Goal: Task Accomplishment & Management: Use online tool/utility

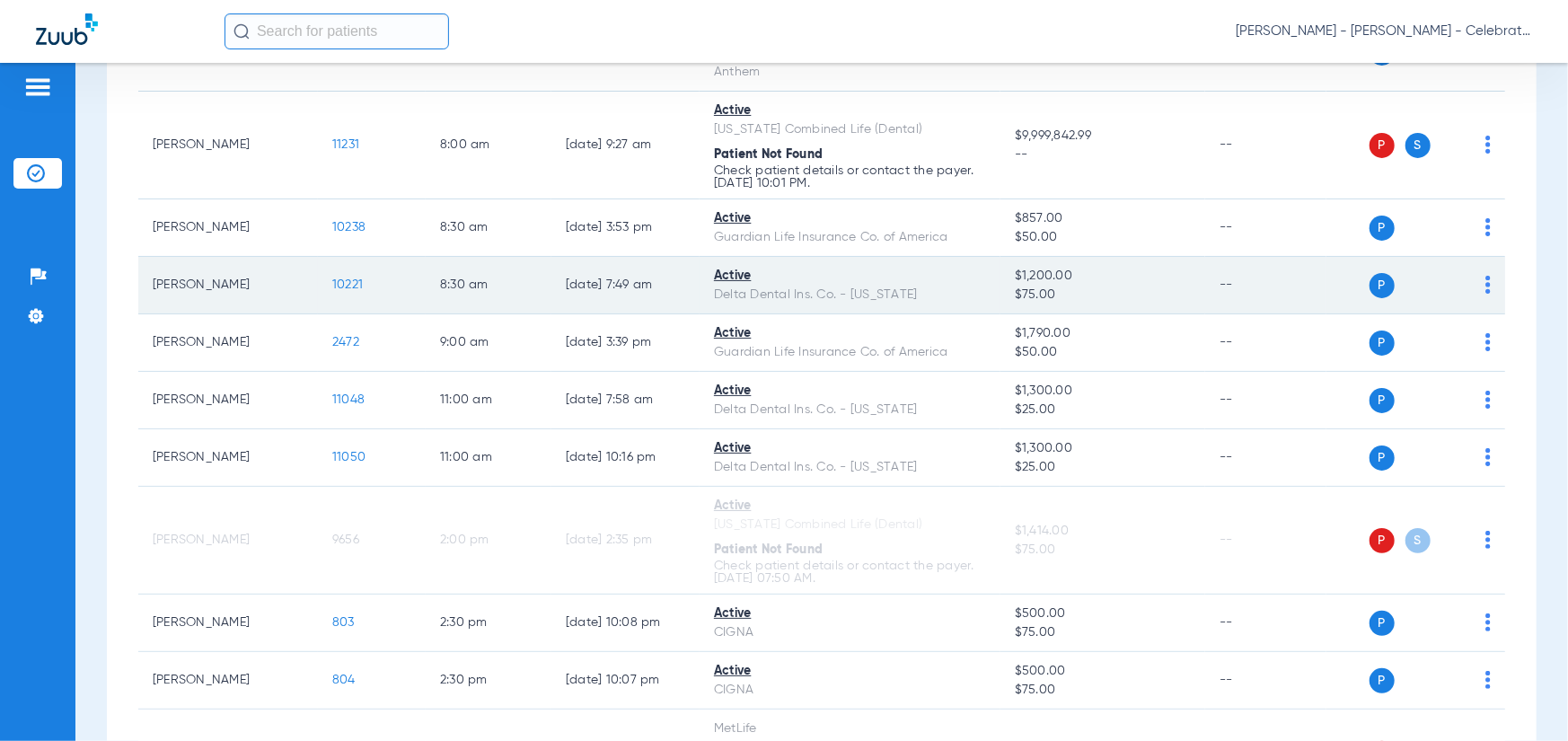
scroll to position [449, 0]
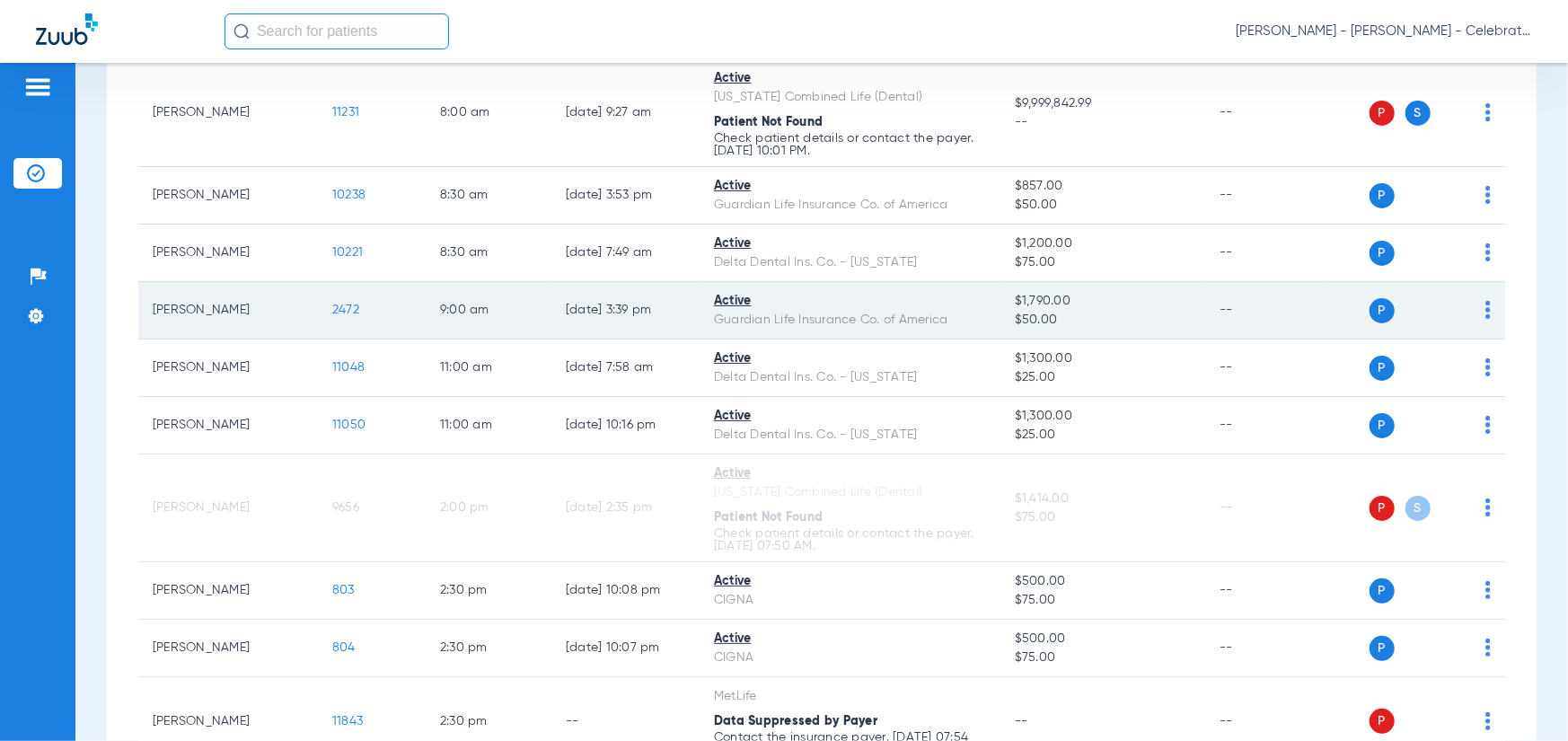
drag, startPoint x: 368, startPoint y: 275, endPoint x: 355, endPoint y: 275, distance: 13.0
click at [362, 282] on td "2472" at bounding box center [371, 311] width 108 height 57
click at [346, 304] on span "2472" at bounding box center [345, 310] width 27 height 13
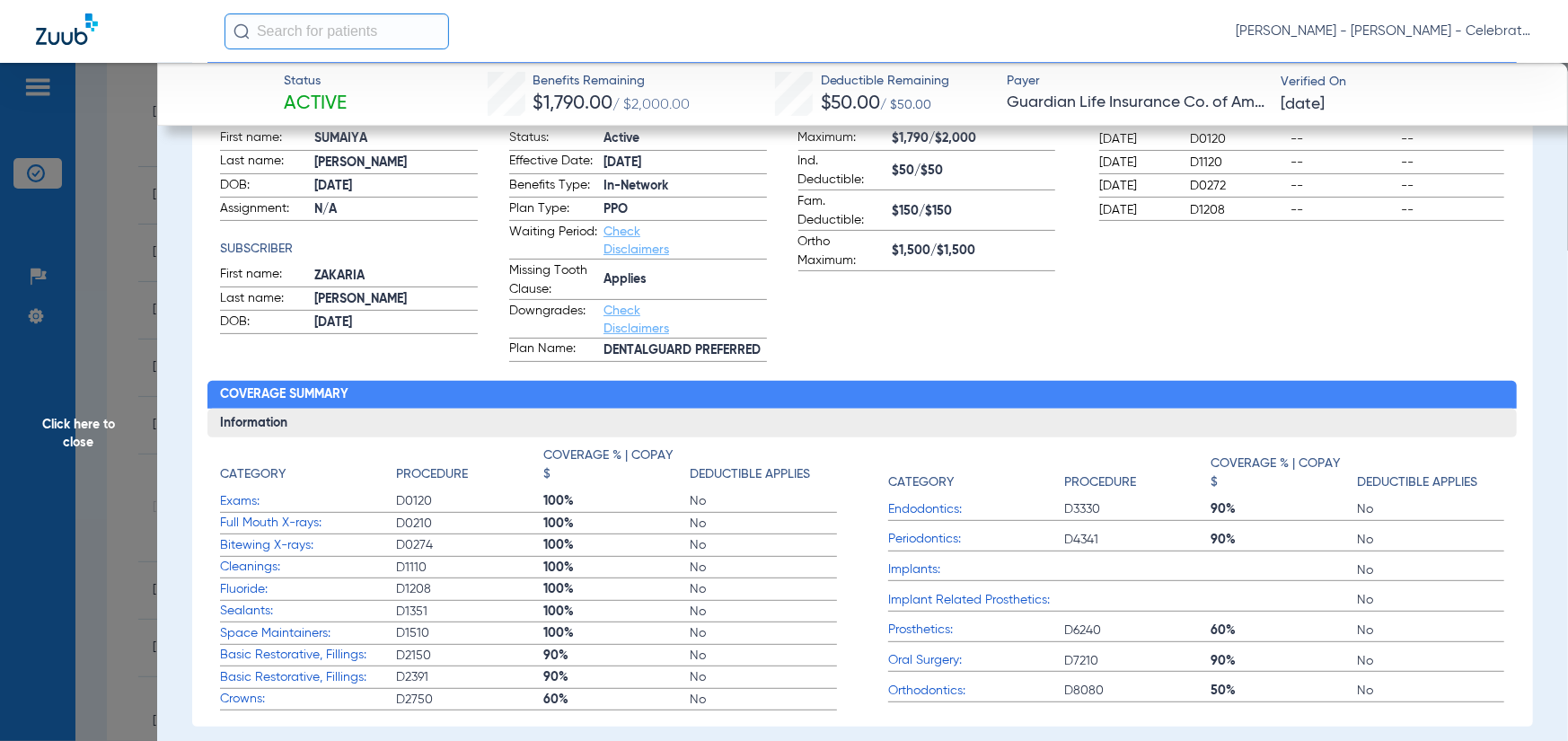
scroll to position [90, 0]
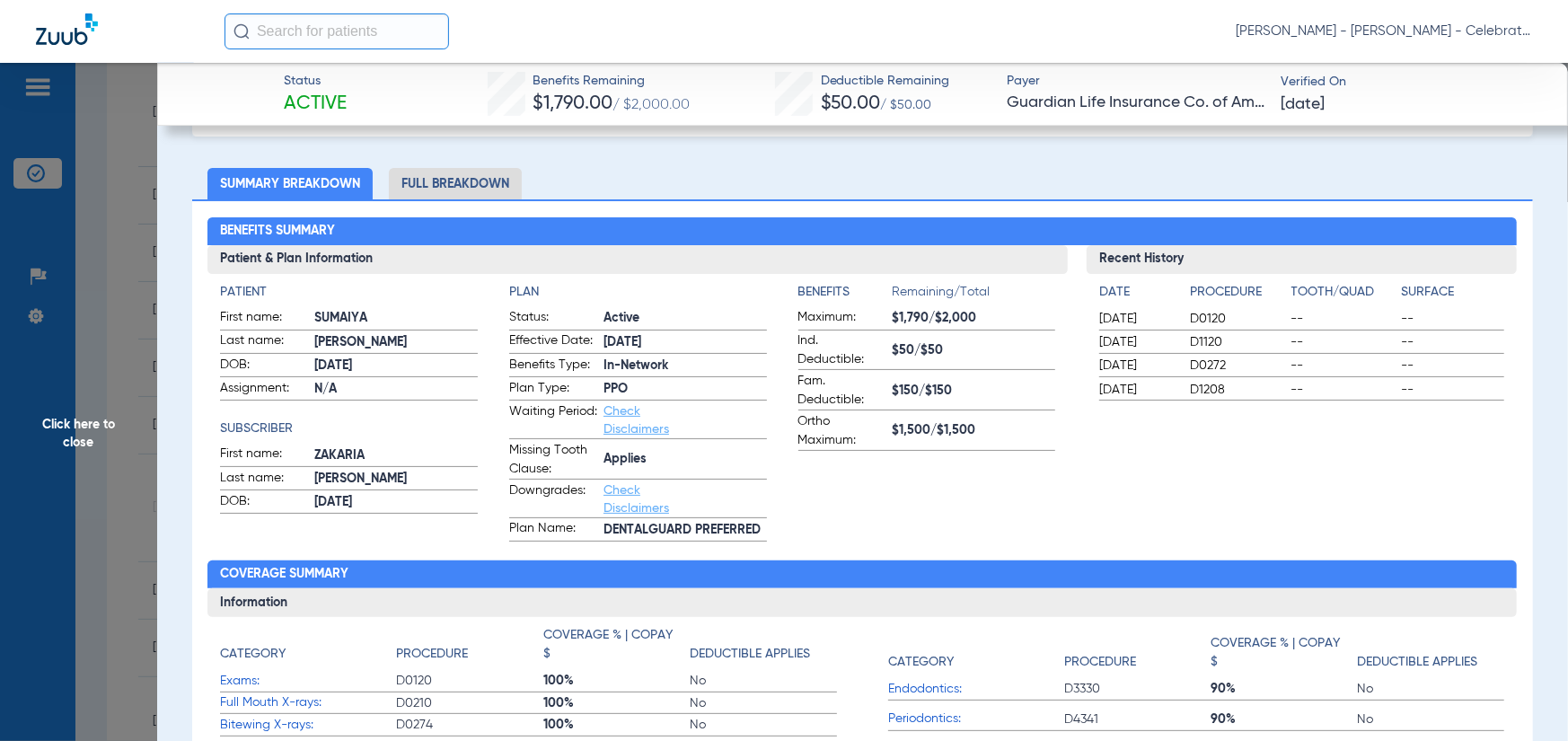
click at [431, 175] on li "Full Breakdown" at bounding box center [455, 184] width 133 height 32
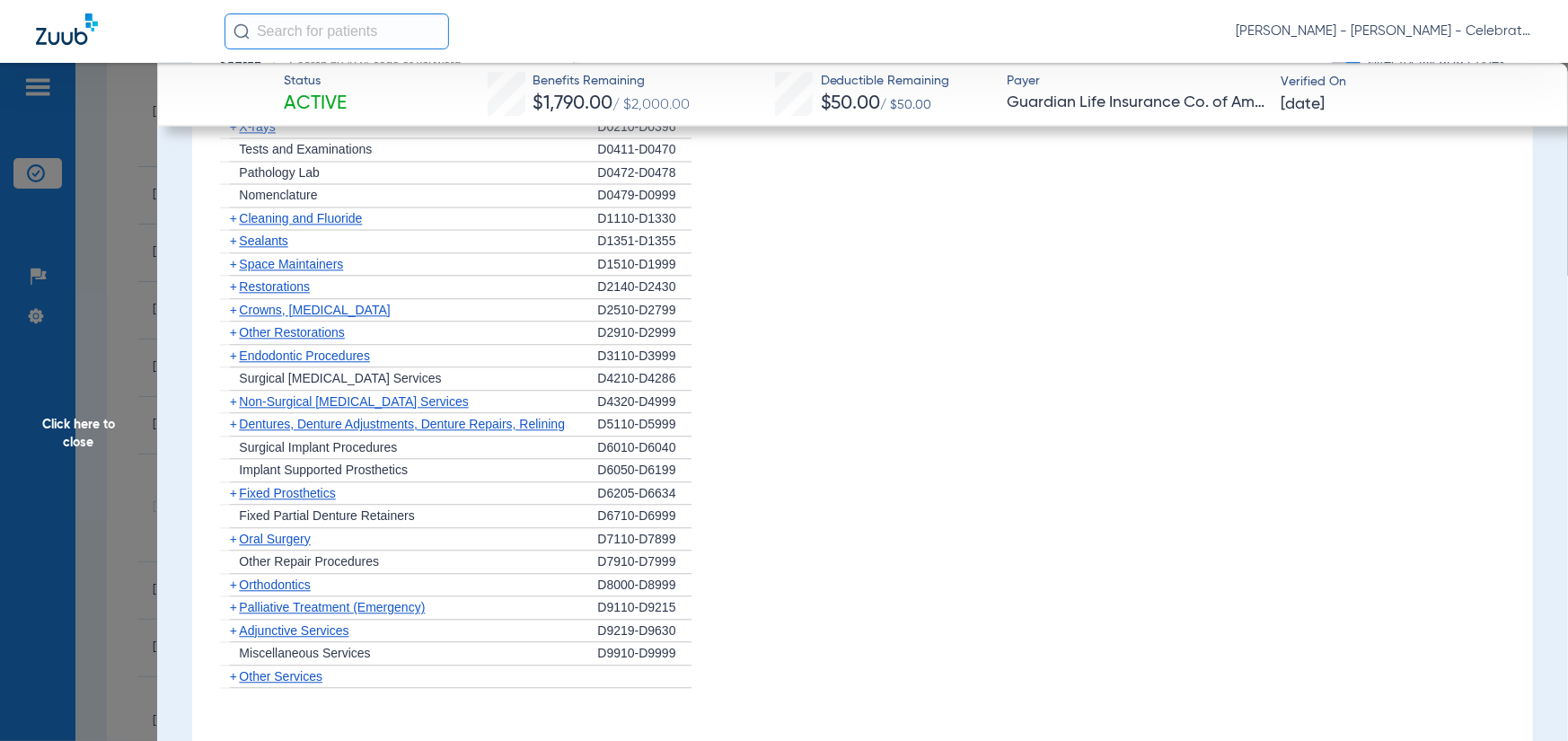
scroll to position [2425, 0]
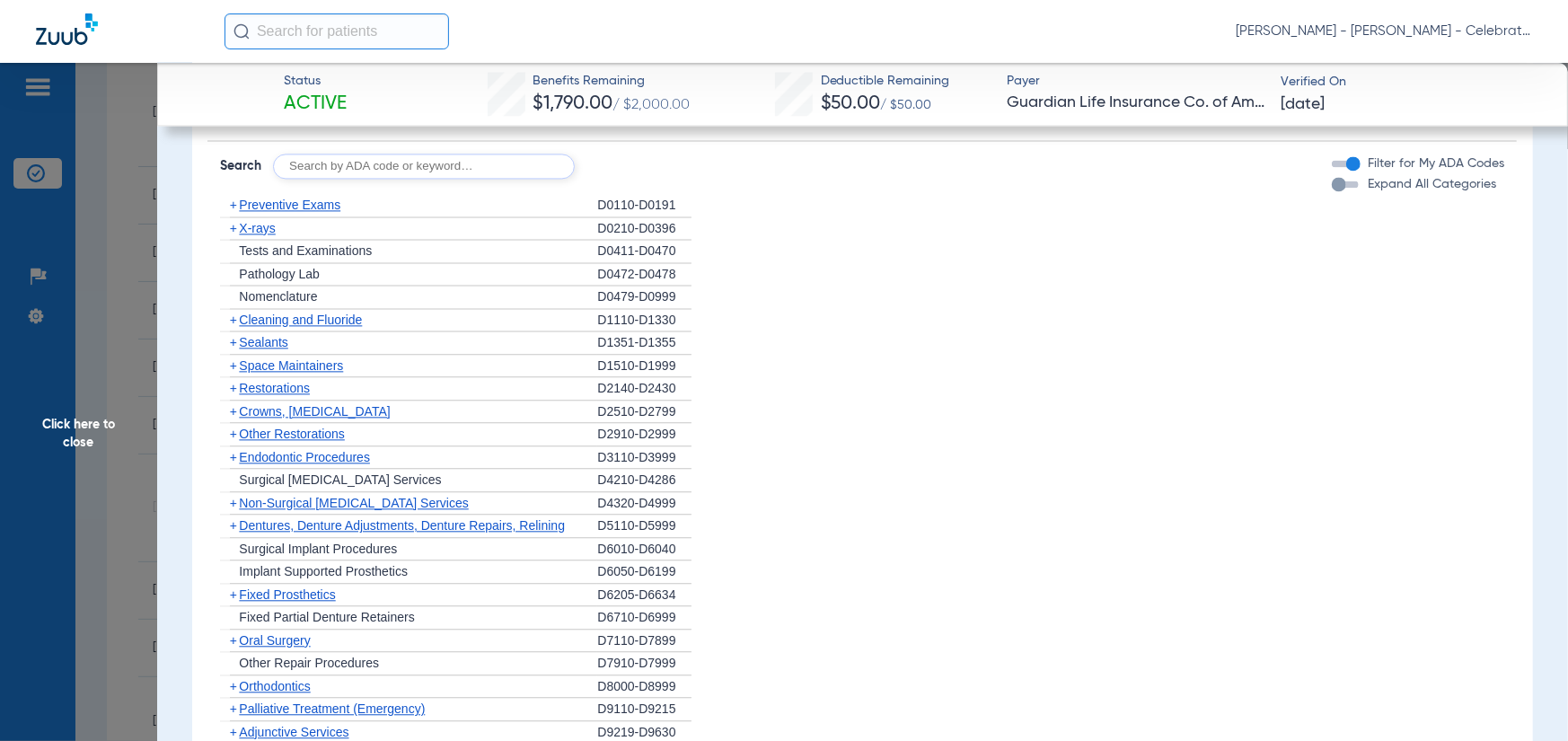
click at [304, 197] on span "Preventive Exams" at bounding box center [289, 204] width 102 height 15
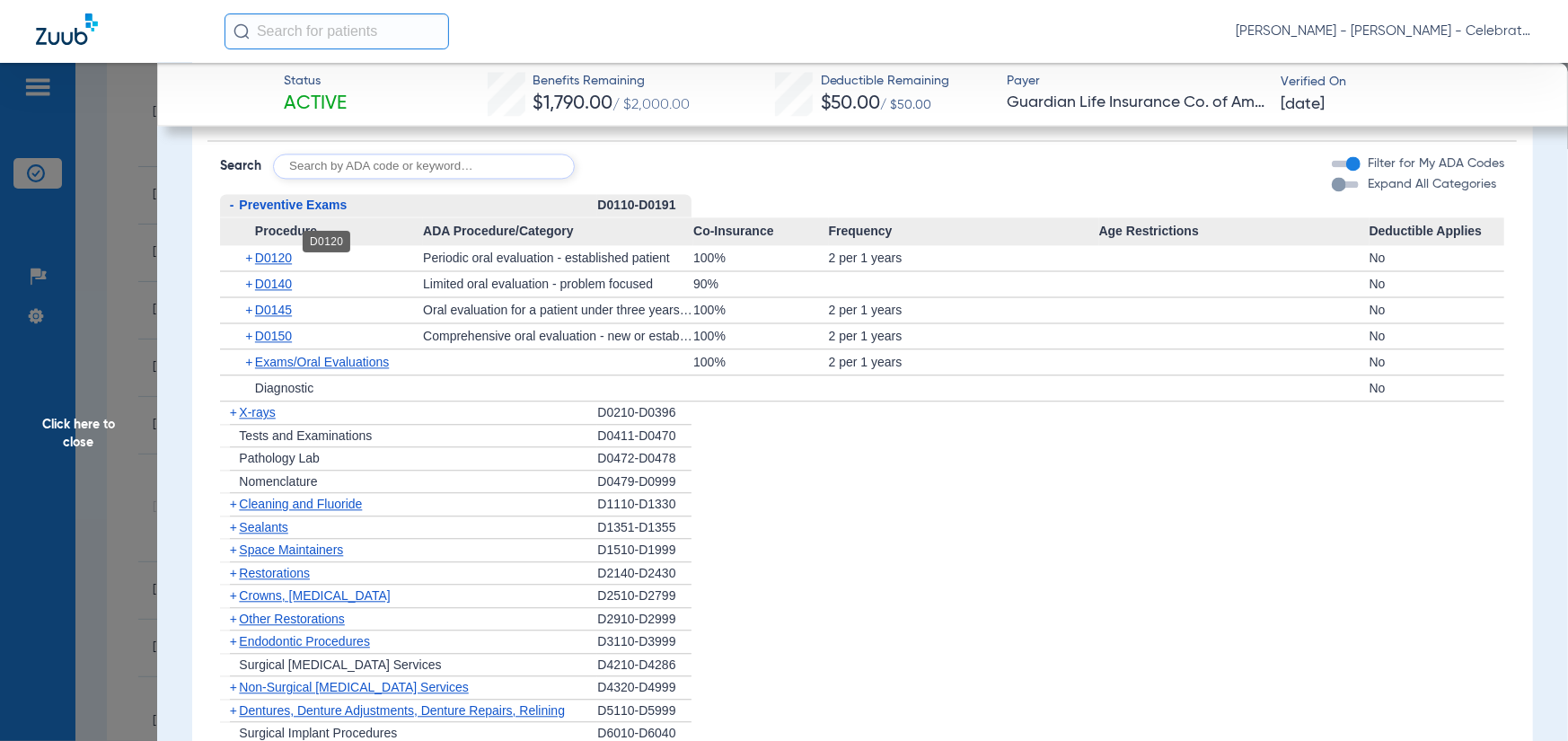
click at [277, 251] on span "D0120" at bounding box center [273, 258] width 37 height 15
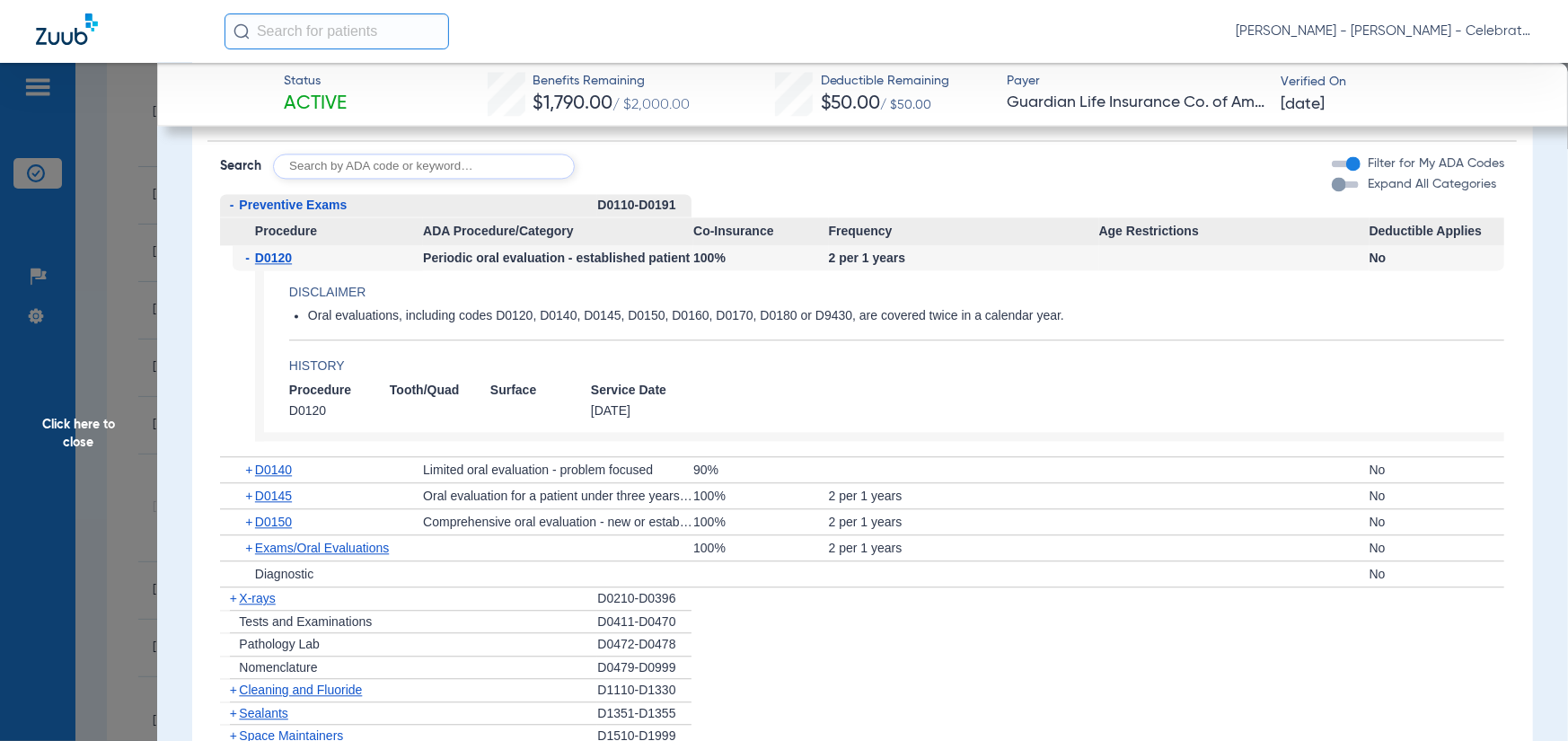
drag, startPoint x: 572, startPoint y: 403, endPoint x: 550, endPoint y: 399, distance: 22.4
click at [550, 399] on app-history "Procedure Tooth/Quad Surface Service Date D0120 5/20/2025" at bounding box center [897, 401] width 1216 height 37
drag, startPoint x: 550, startPoint y: 399, endPoint x: 584, endPoint y: 295, distance: 109.4
click at [550, 403] on span at bounding box center [541, 410] width 101 height 17
click at [857, 356] on h4 "History" at bounding box center [897, 365] width 1216 height 19
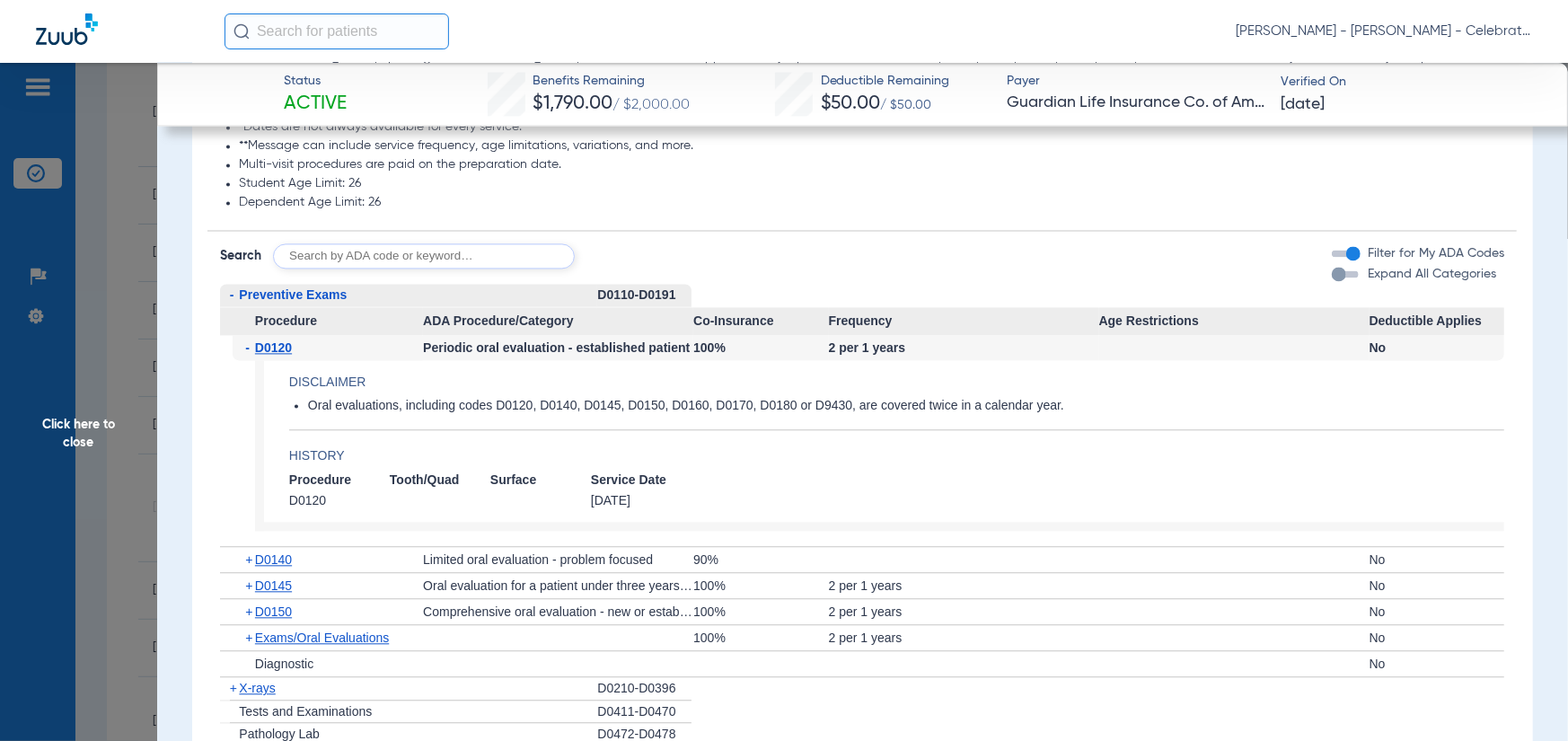
scroll to position [2515, 0]
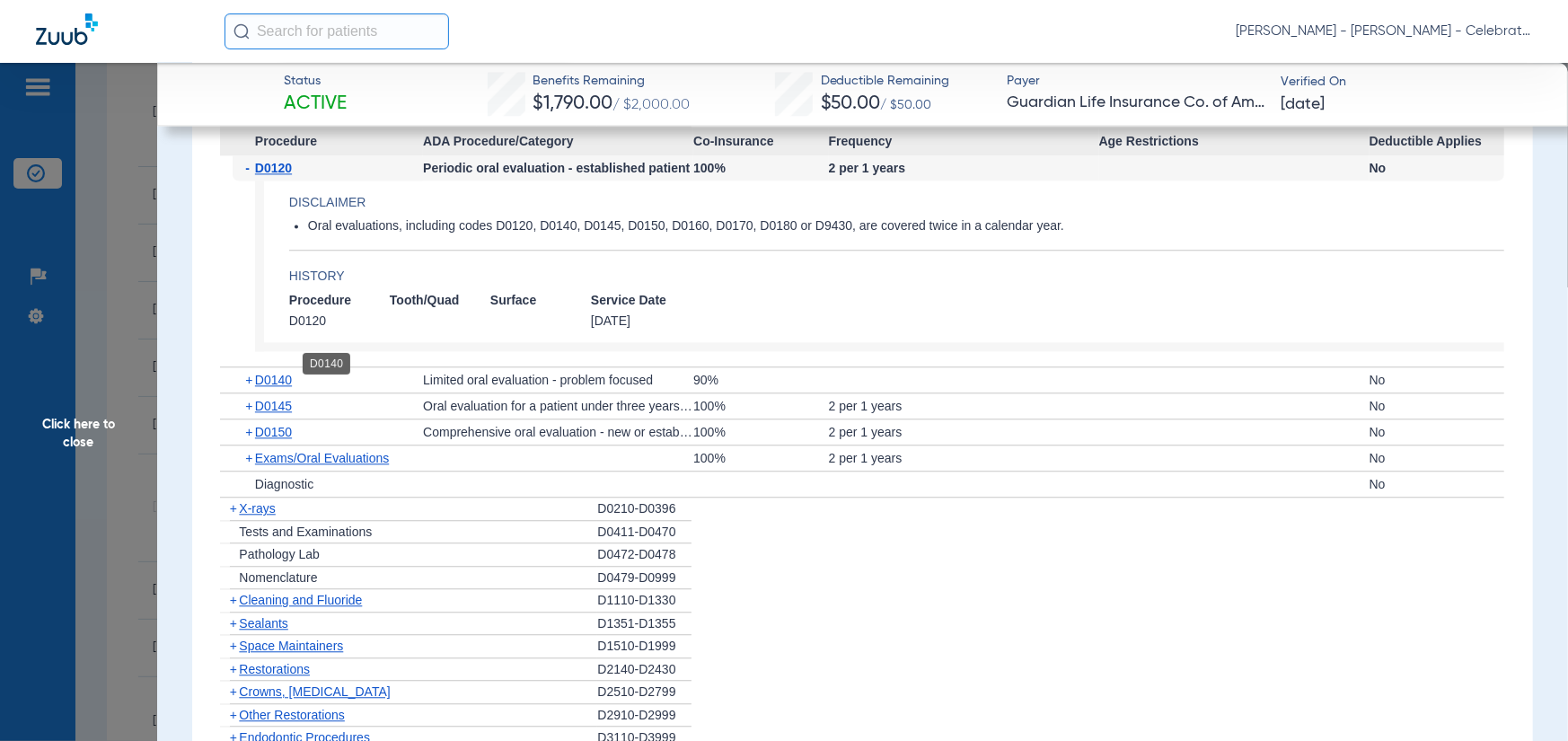
click at [271, 373] on span "D0140" at bounding box center [273, 380] width 37 height 15
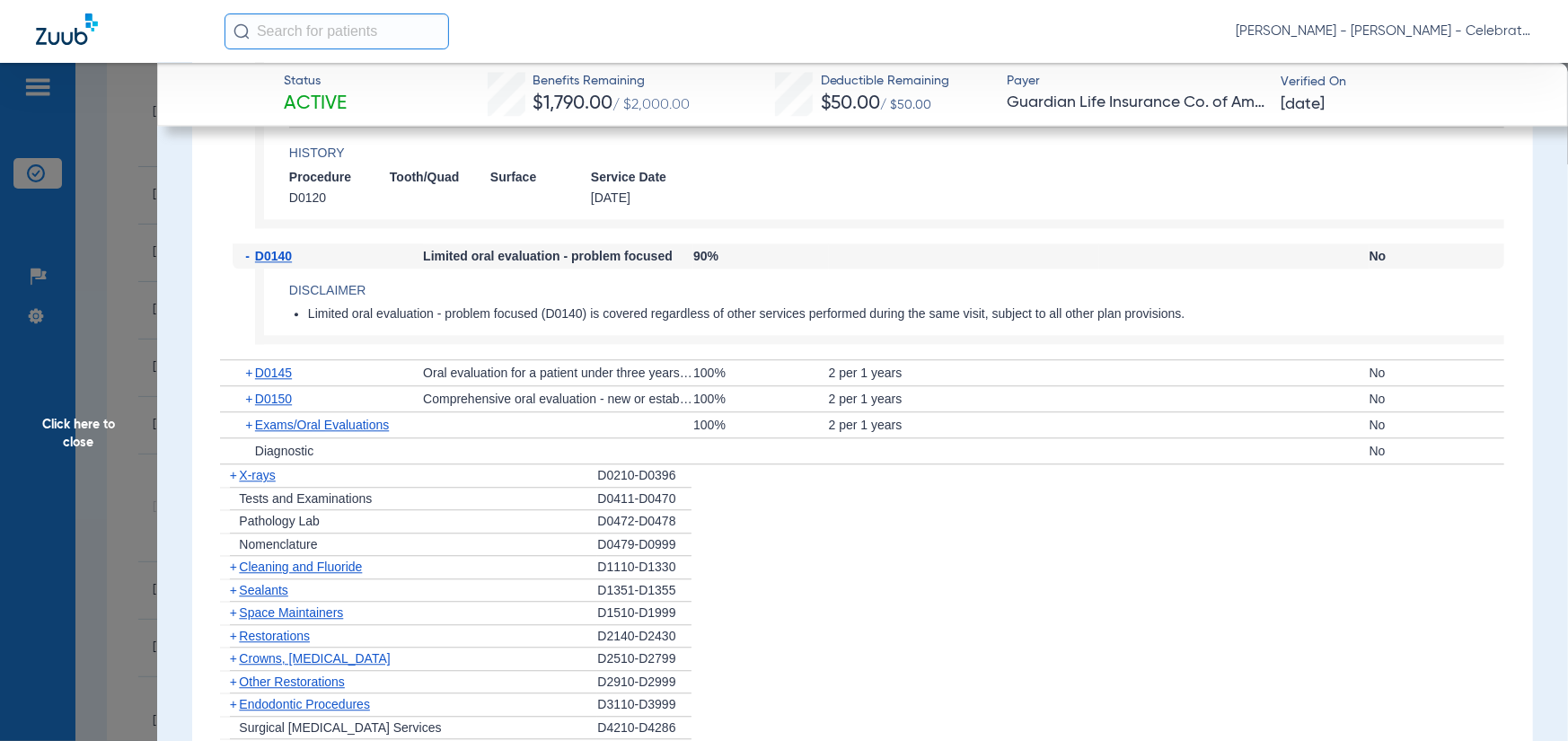
scroll to position [2784, 0]
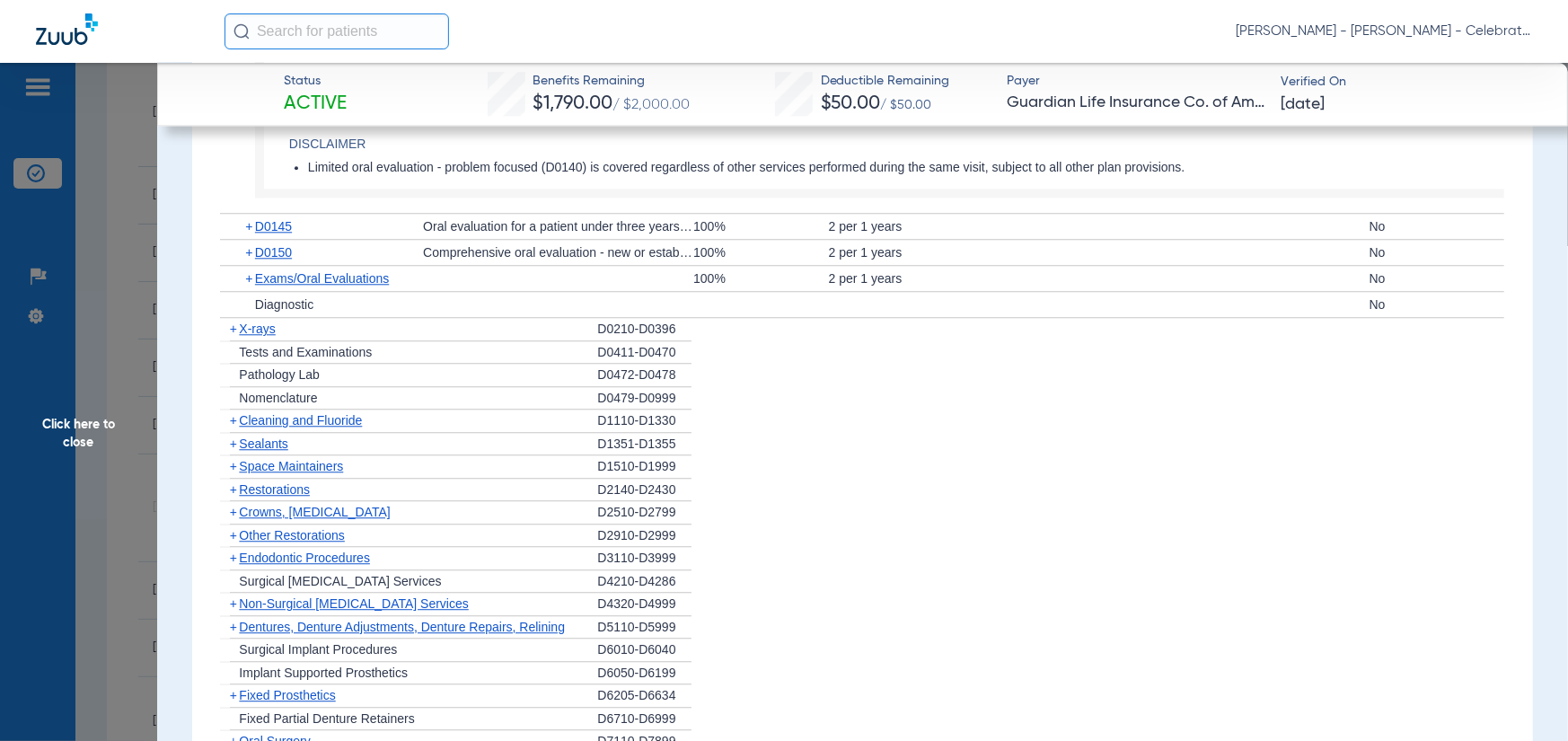
click at [256, 322] on span "X-rays" at bounding box center [257, 329] width 36 height 15
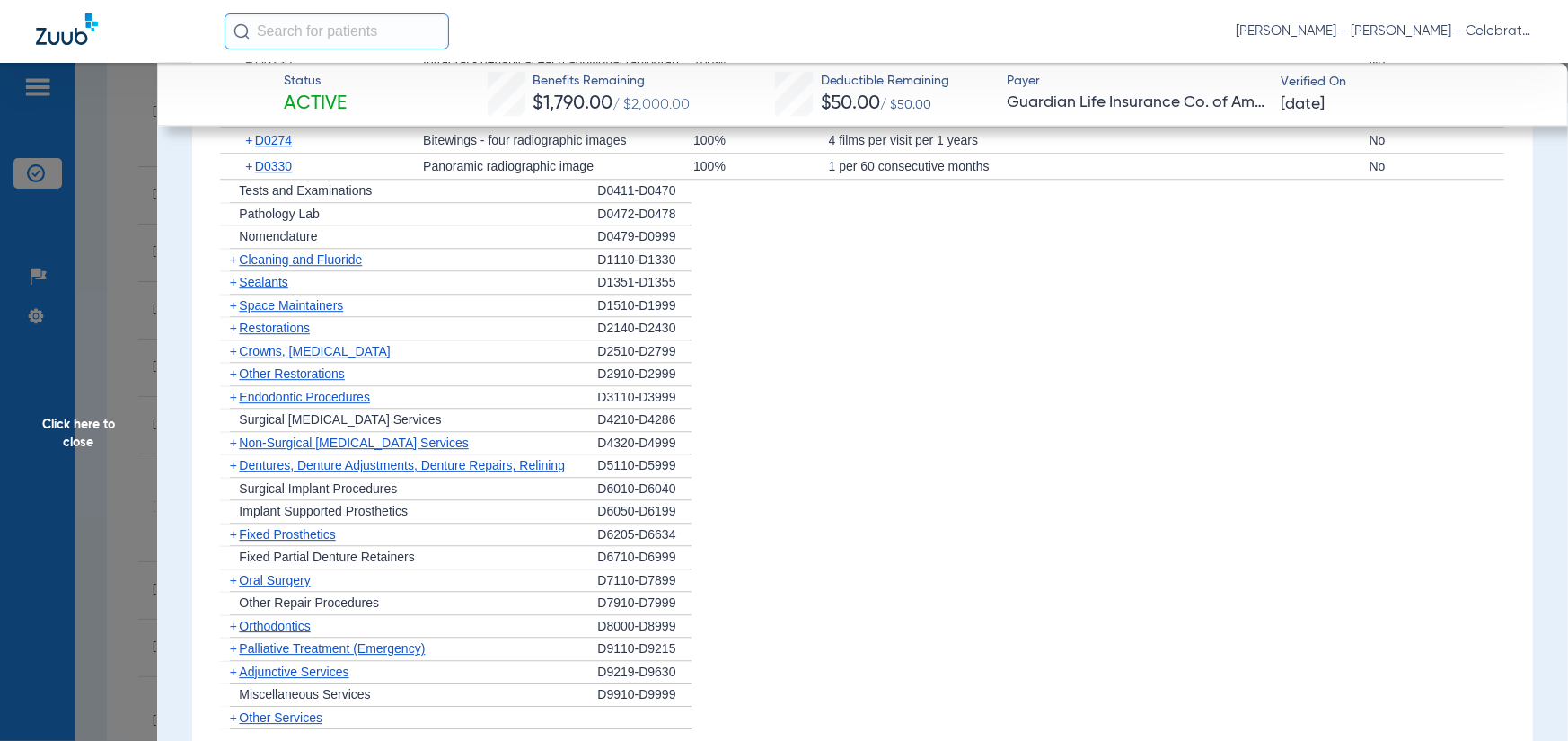
scroll to position [3143, 0]
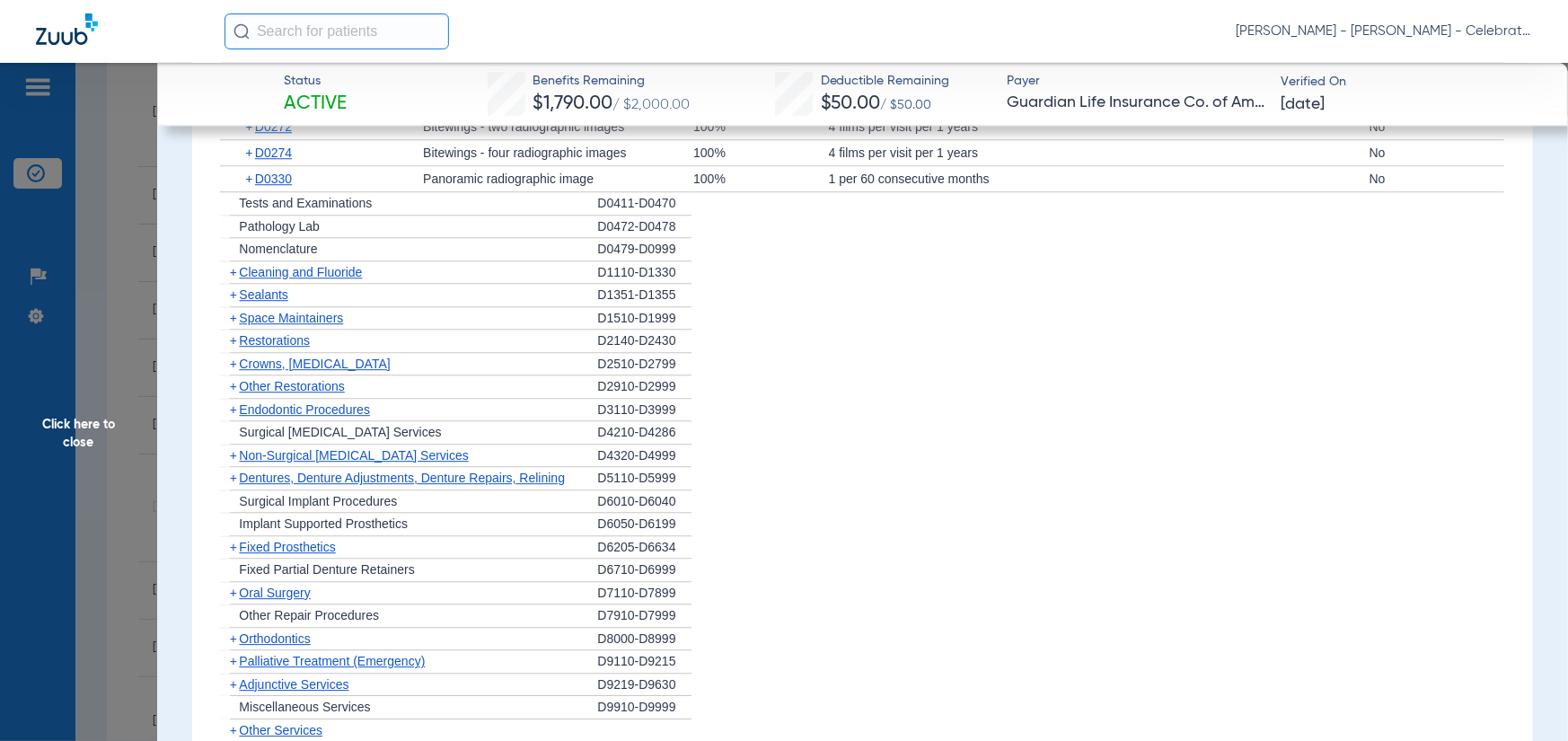
click at [59, 386] on span "Click here to close" at bounding box center [78, 433] width 157 height 741
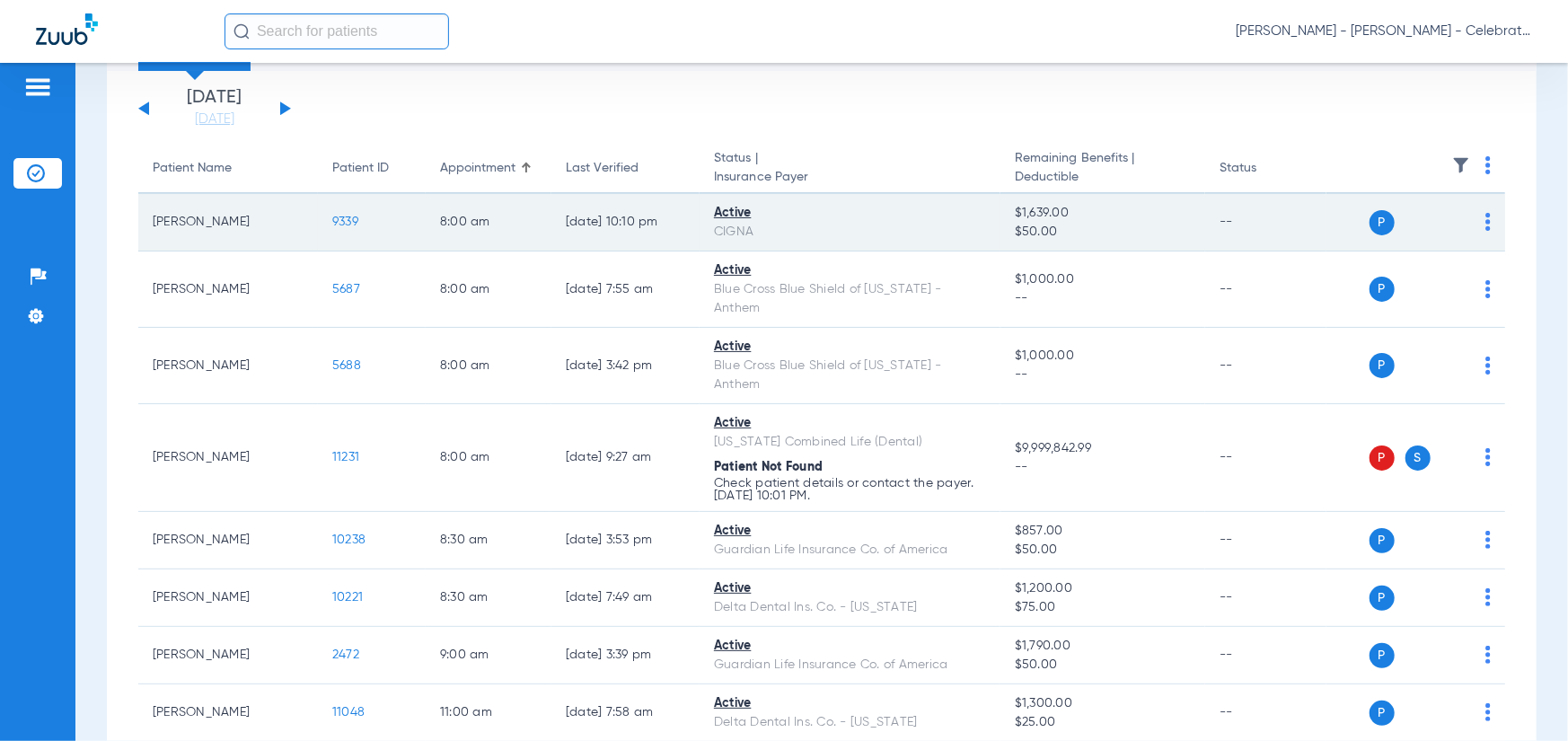
scroll to position [0, 0]
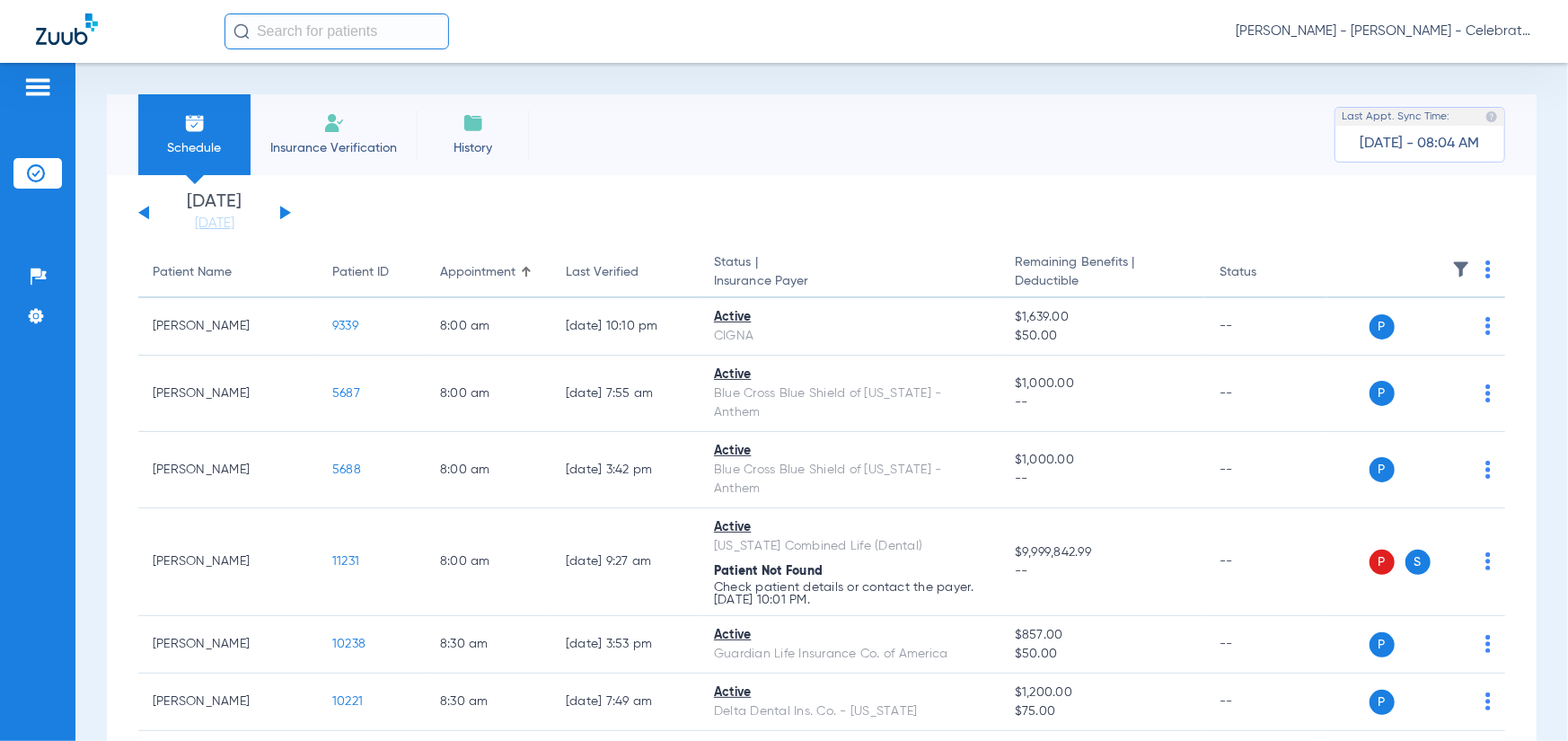
click at [281, 210] on button at bounding box center [285, 212] width 11 height 14
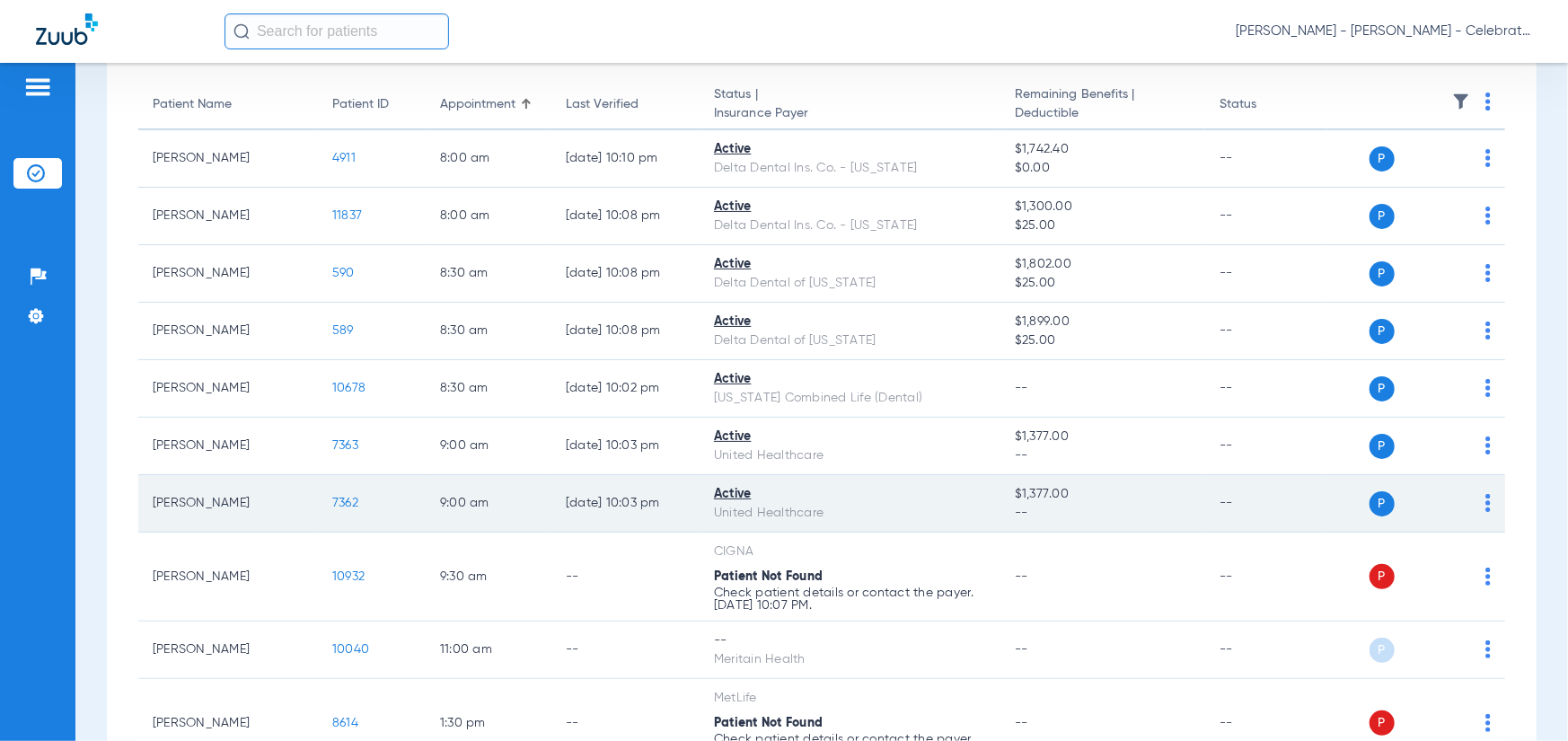
scroll to position [269, 0]
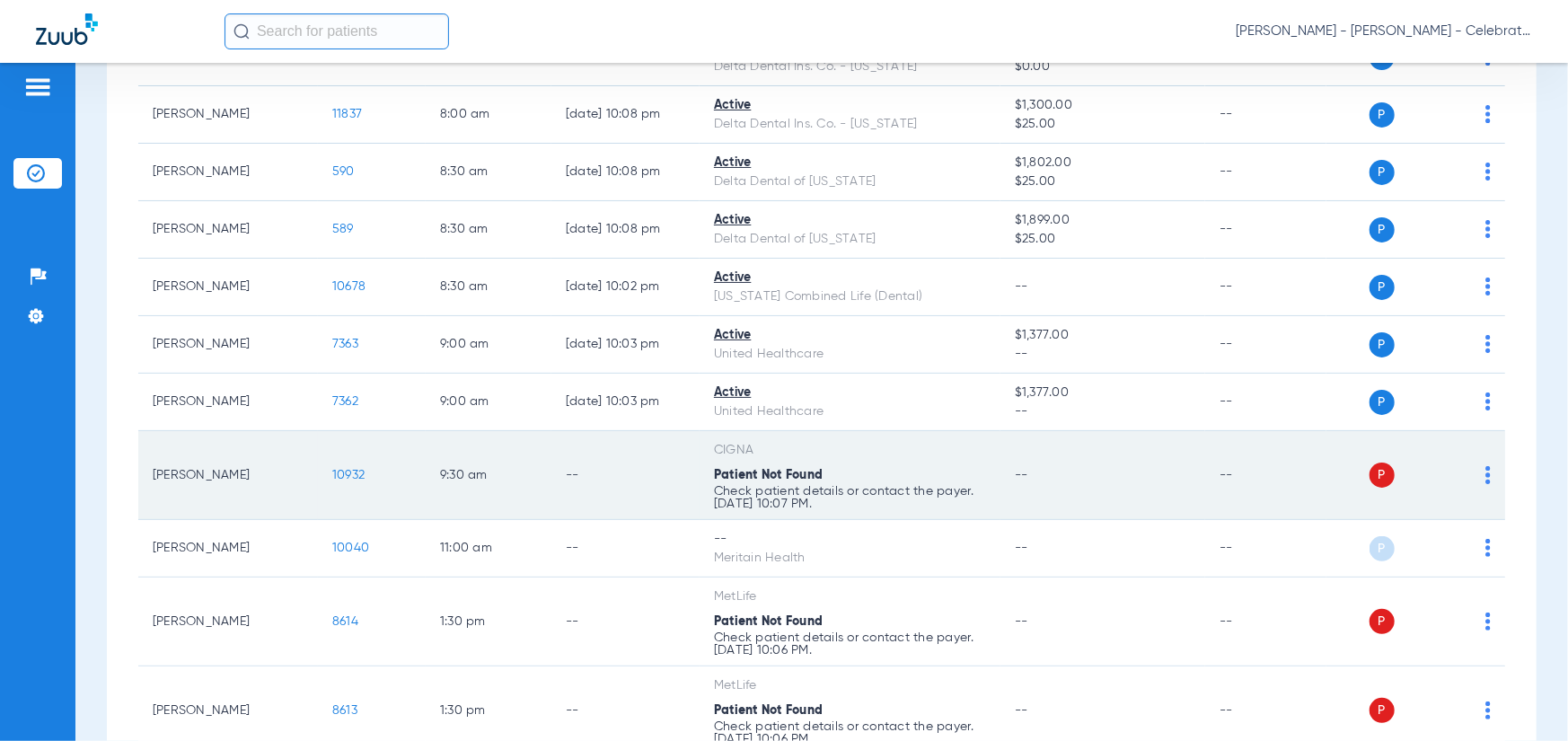
click at [344, 476] on span "10932" at bounding box center [348, 475] width 33 height 13
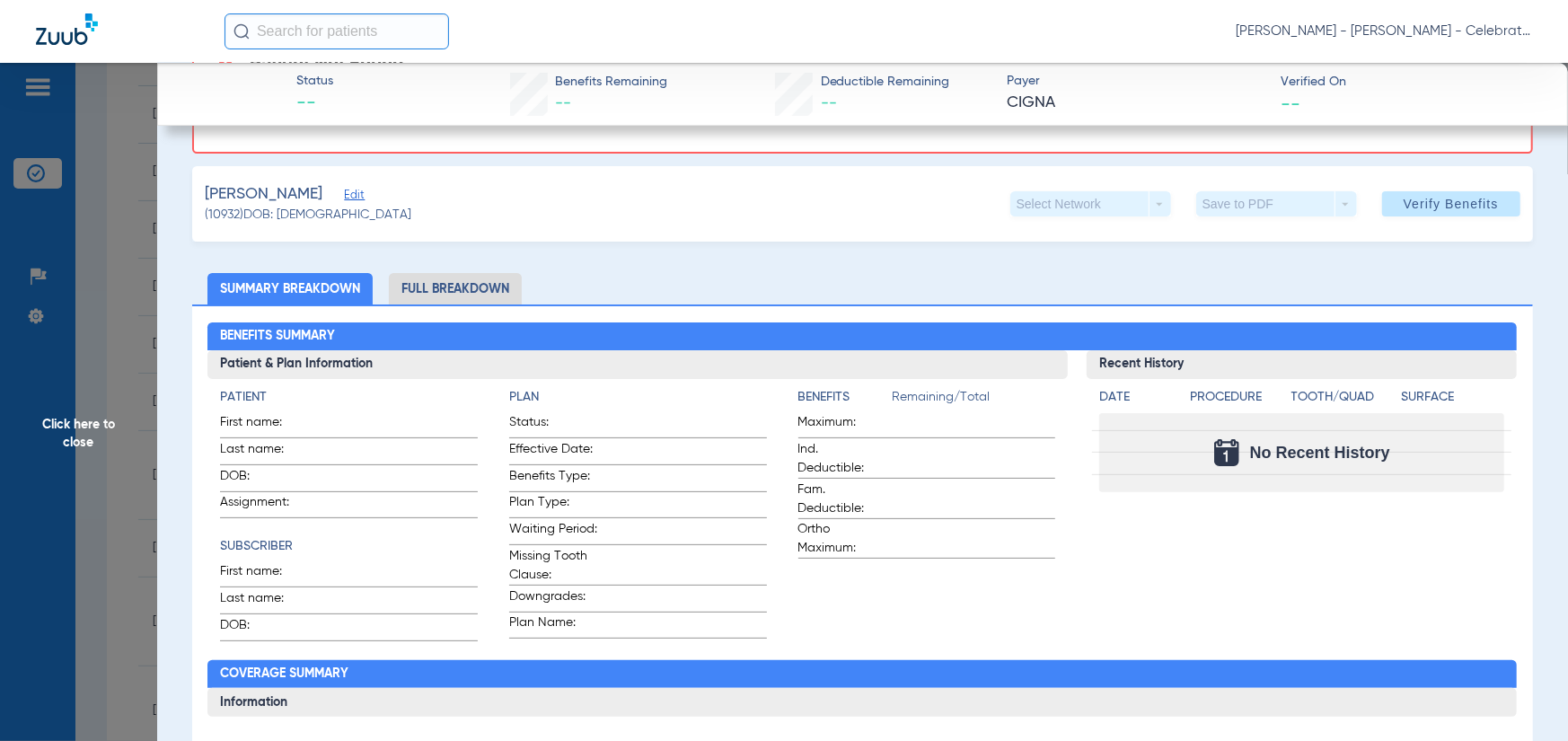
scroll to position [359, 0]
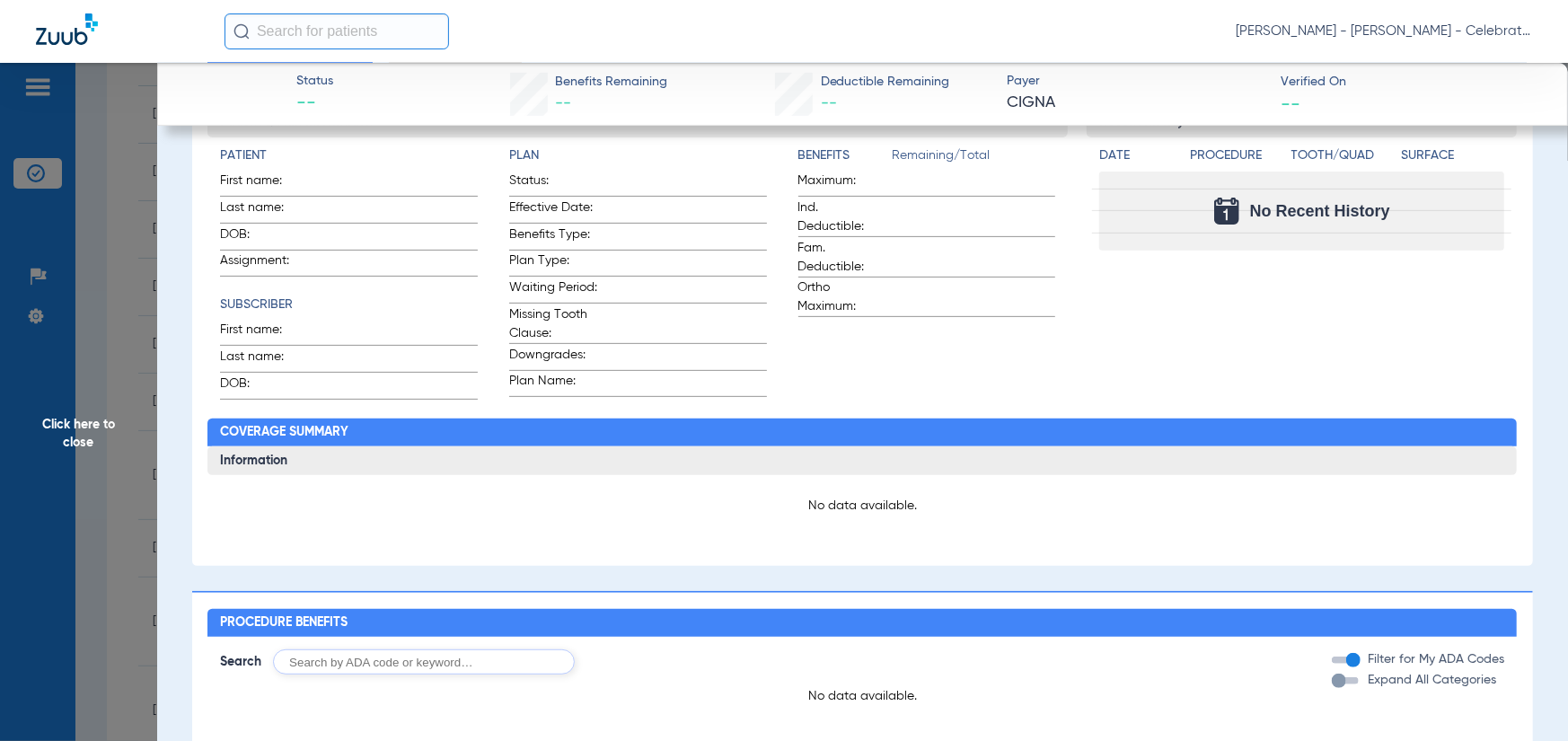
click at [37, 419] on span "Click here to close" at bounding box center [78, 433] width 157 height 741
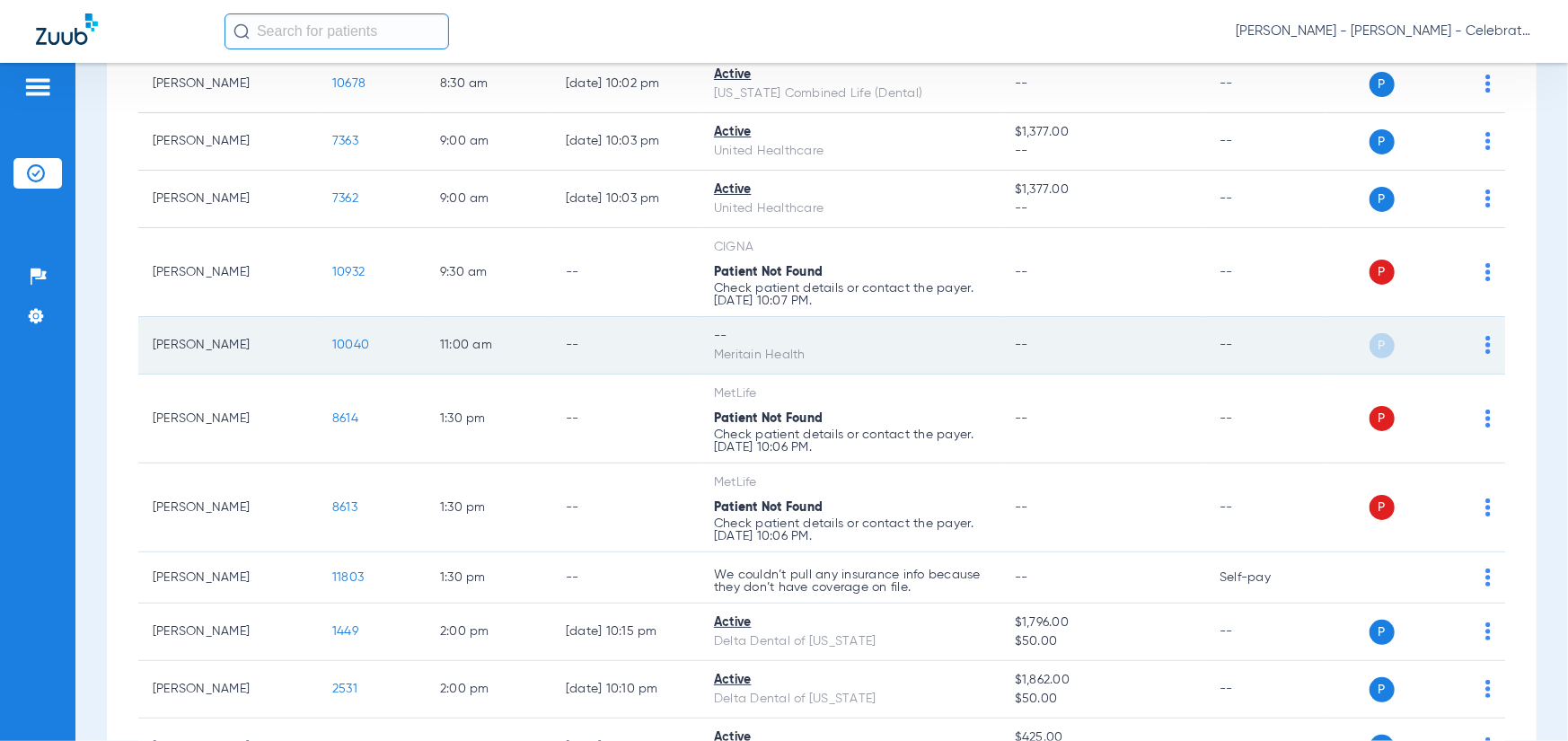
scroll to position [539, 0]
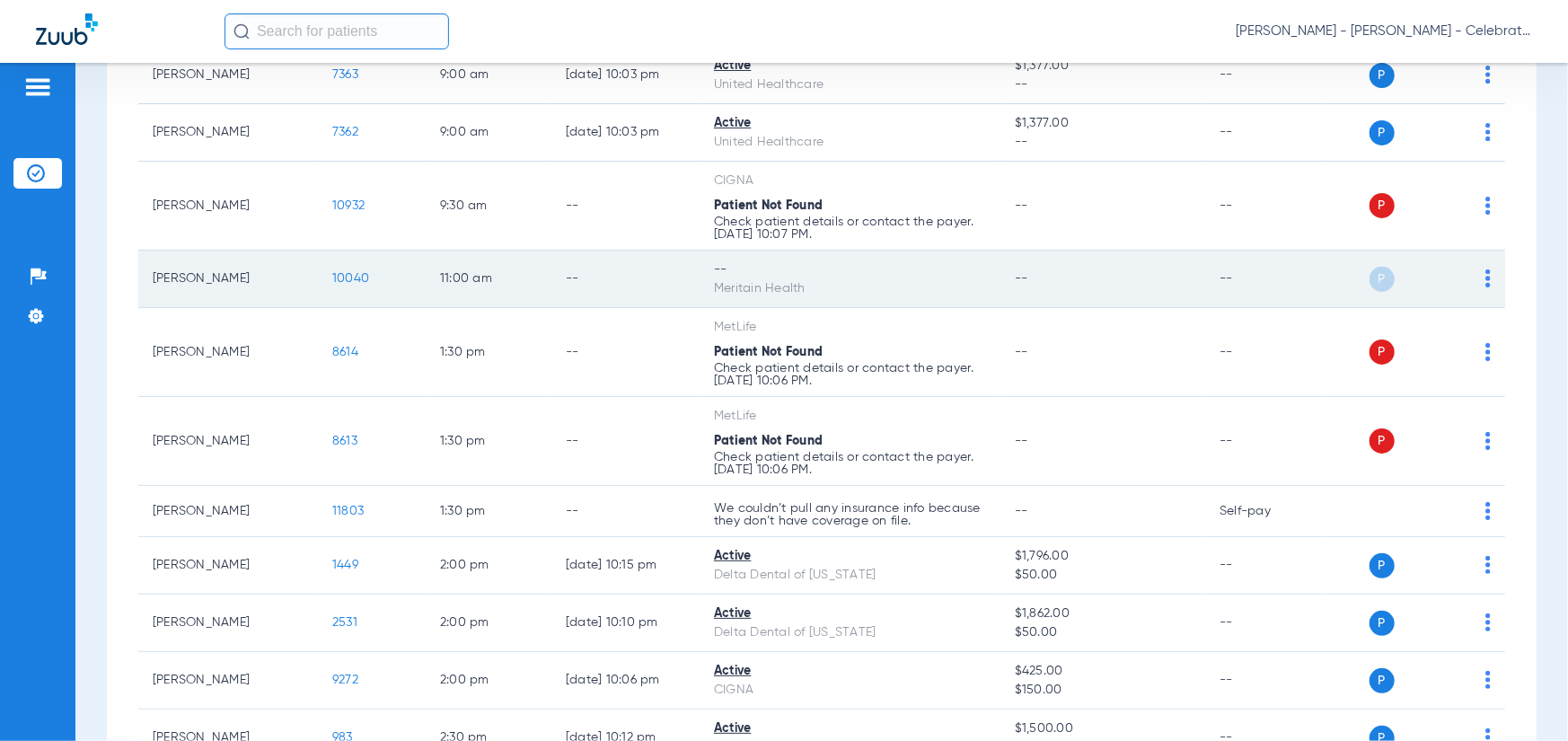
click at [341, 272] on span "10040" at bounding box center [350, 278] width 37 height 13
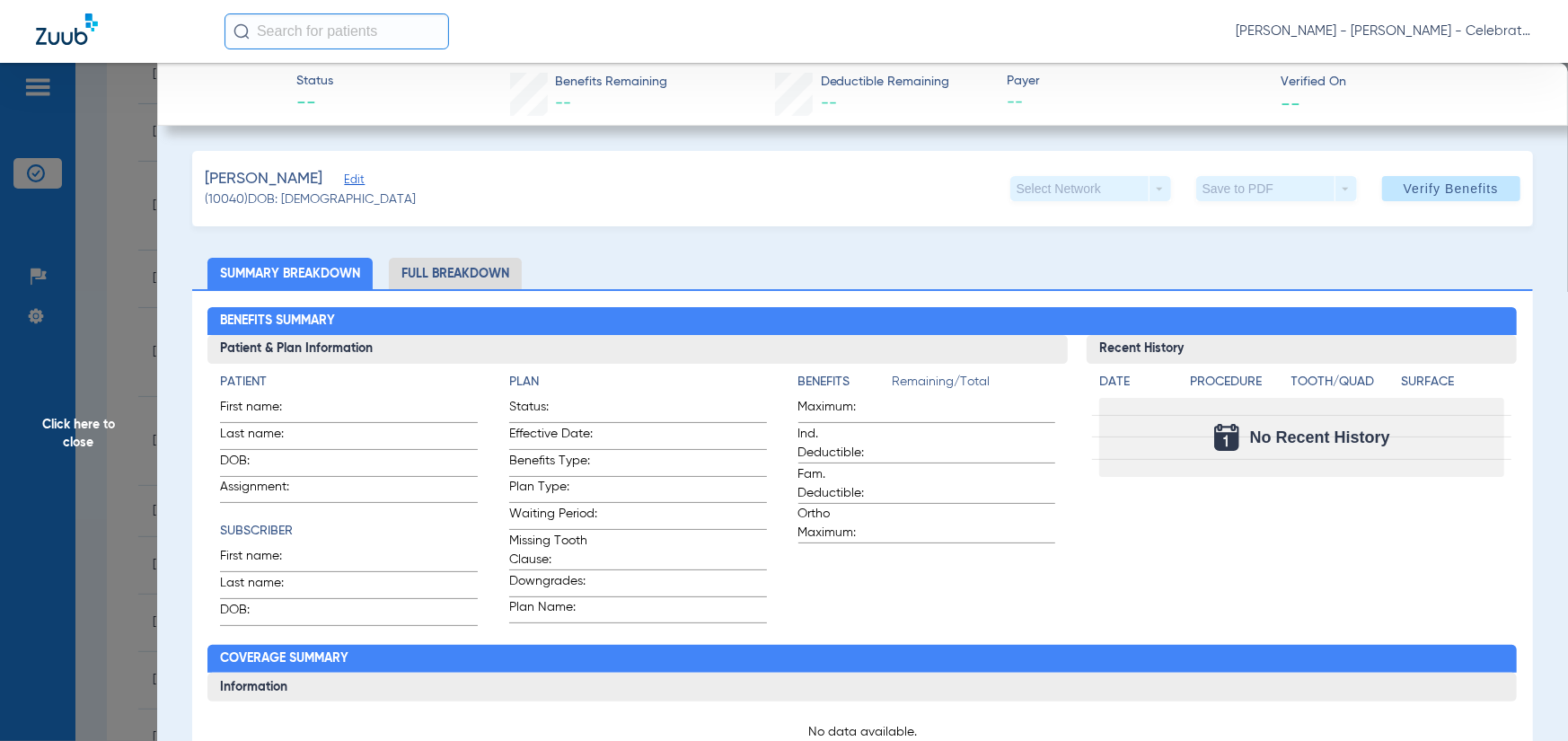
drag, startPoint x: 316, startPoint y: 175, endPoint x: 243, endPoint y: 218, distance: 84.7
click at [344, 176] on span "Edit" at bounding box center [352, 182] width 16 height 17
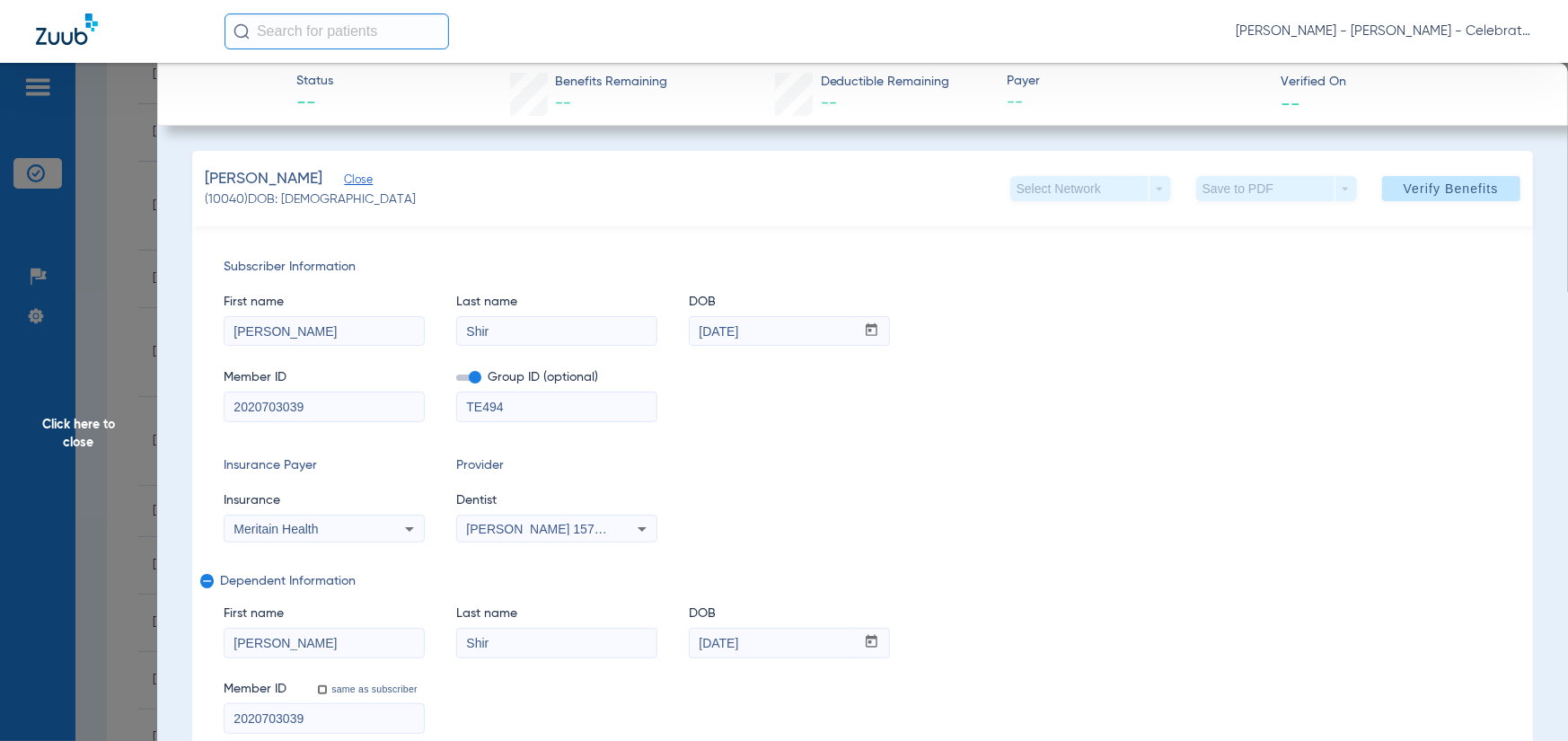
click at [124, 437] on span "Click here to close" at bounding box center [78, 433] width 157 height 741
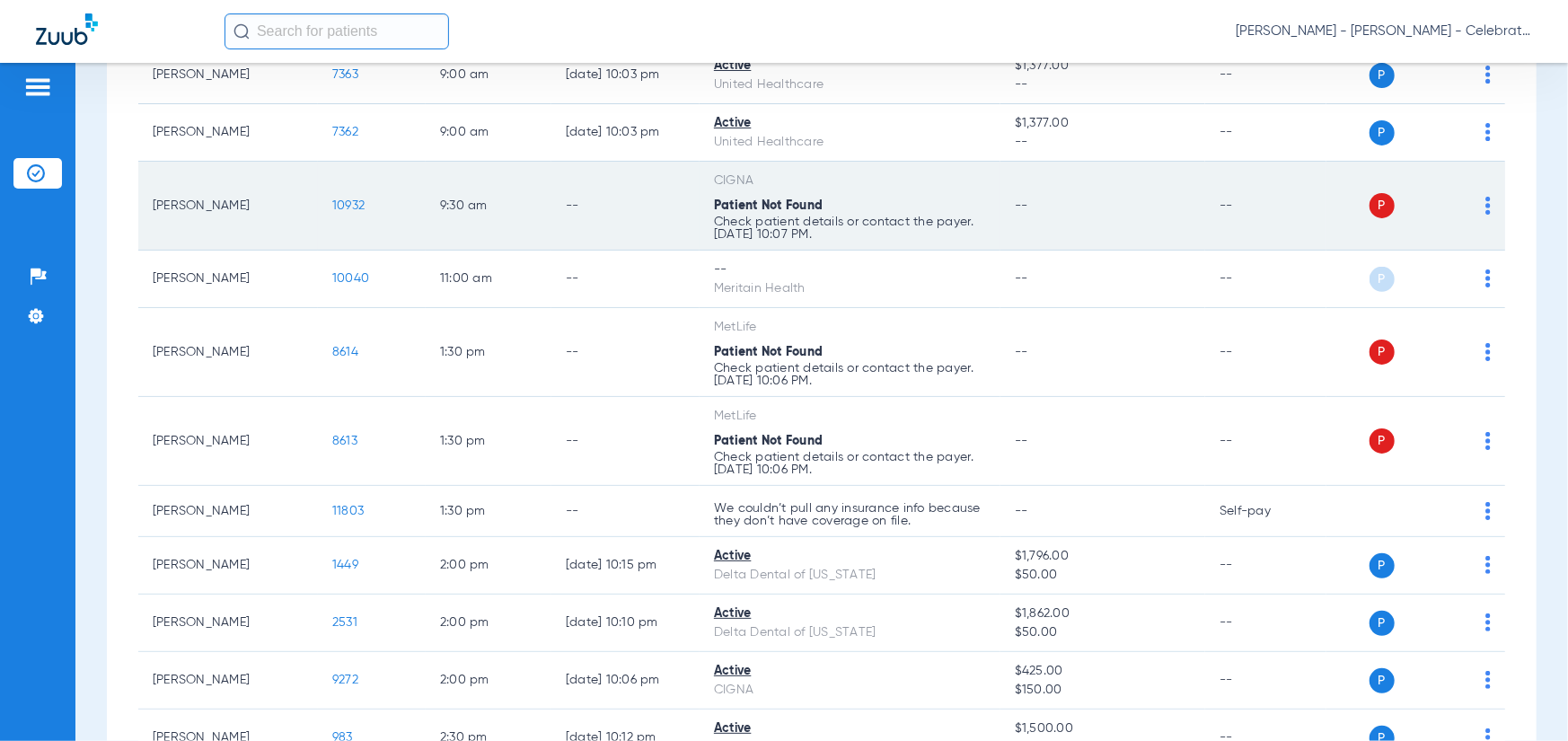
scroll to position [449, 0]
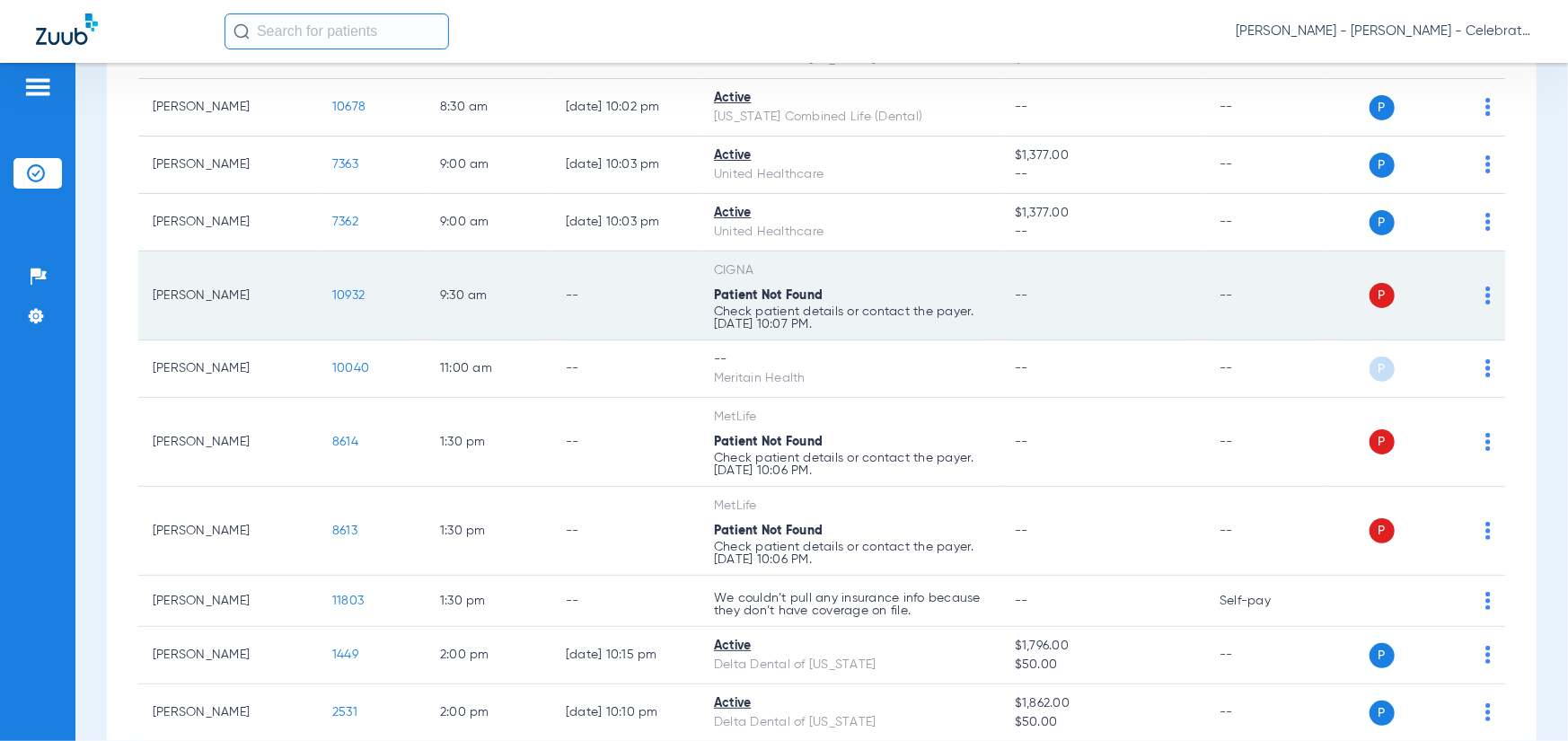
click at [342, 295] on span "10932" at bounding box center [348, 295] width 33 height 13
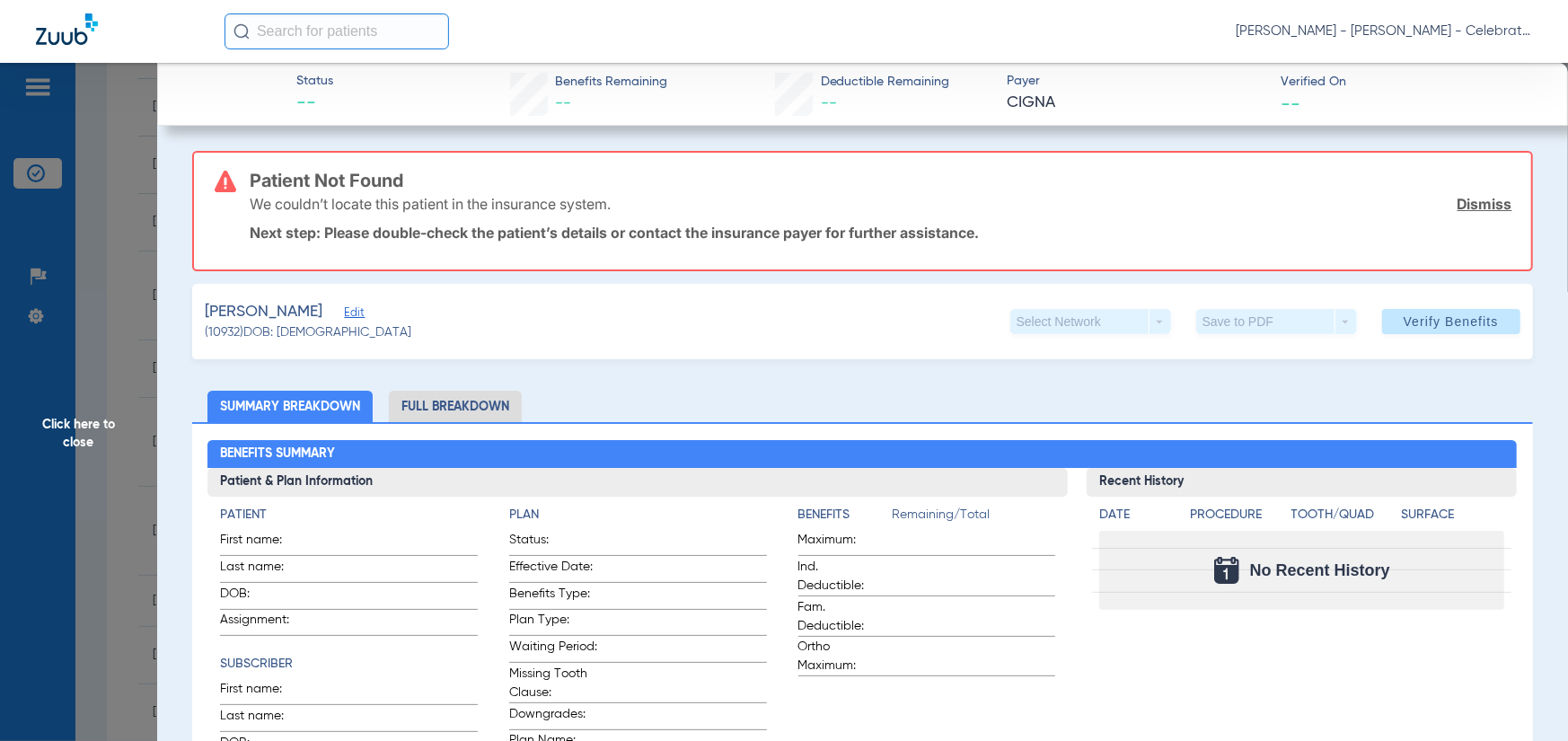
click at [344, 314] on span "Edit" at bounding box center [352, 314] width 16 height 17
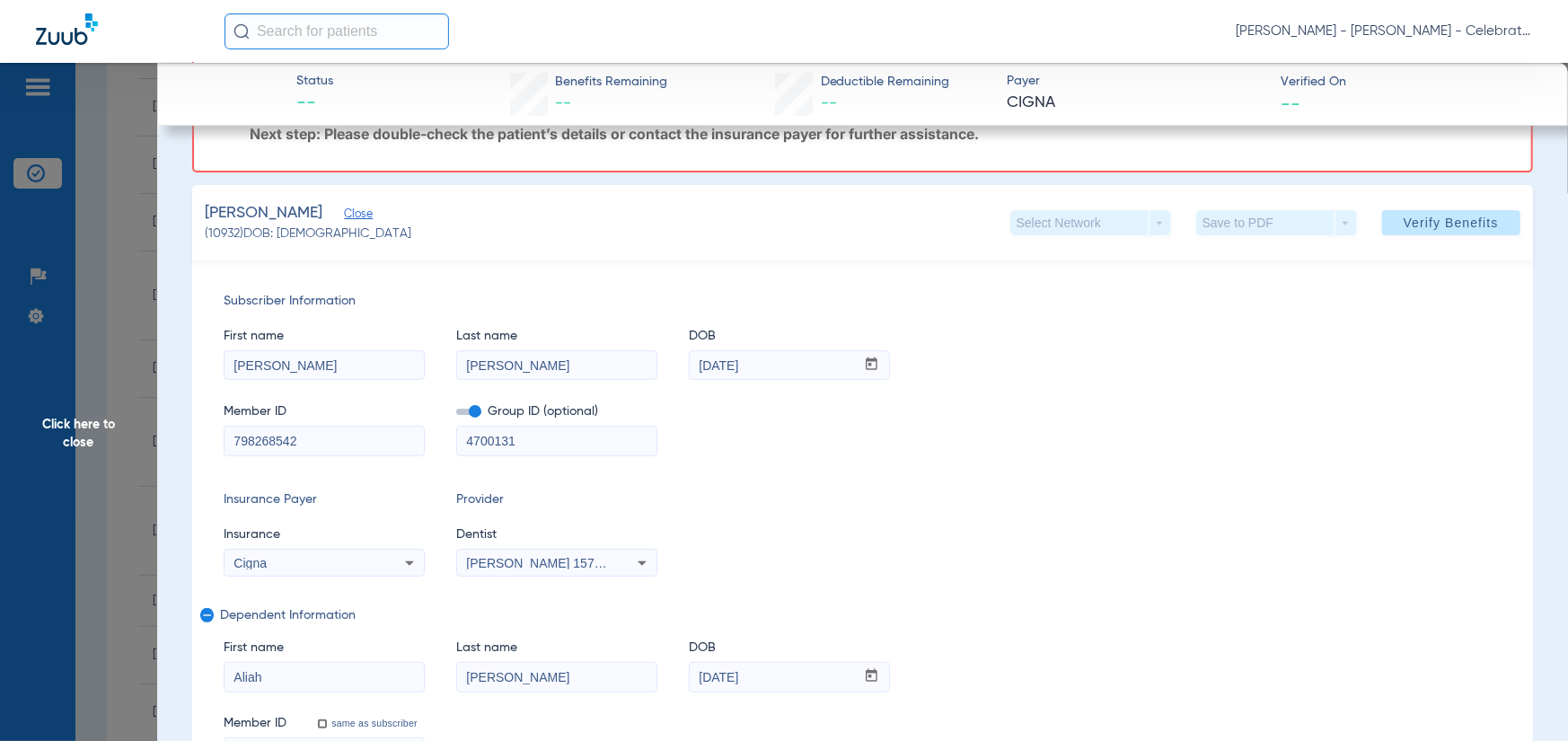
scroll to position [180, 0]
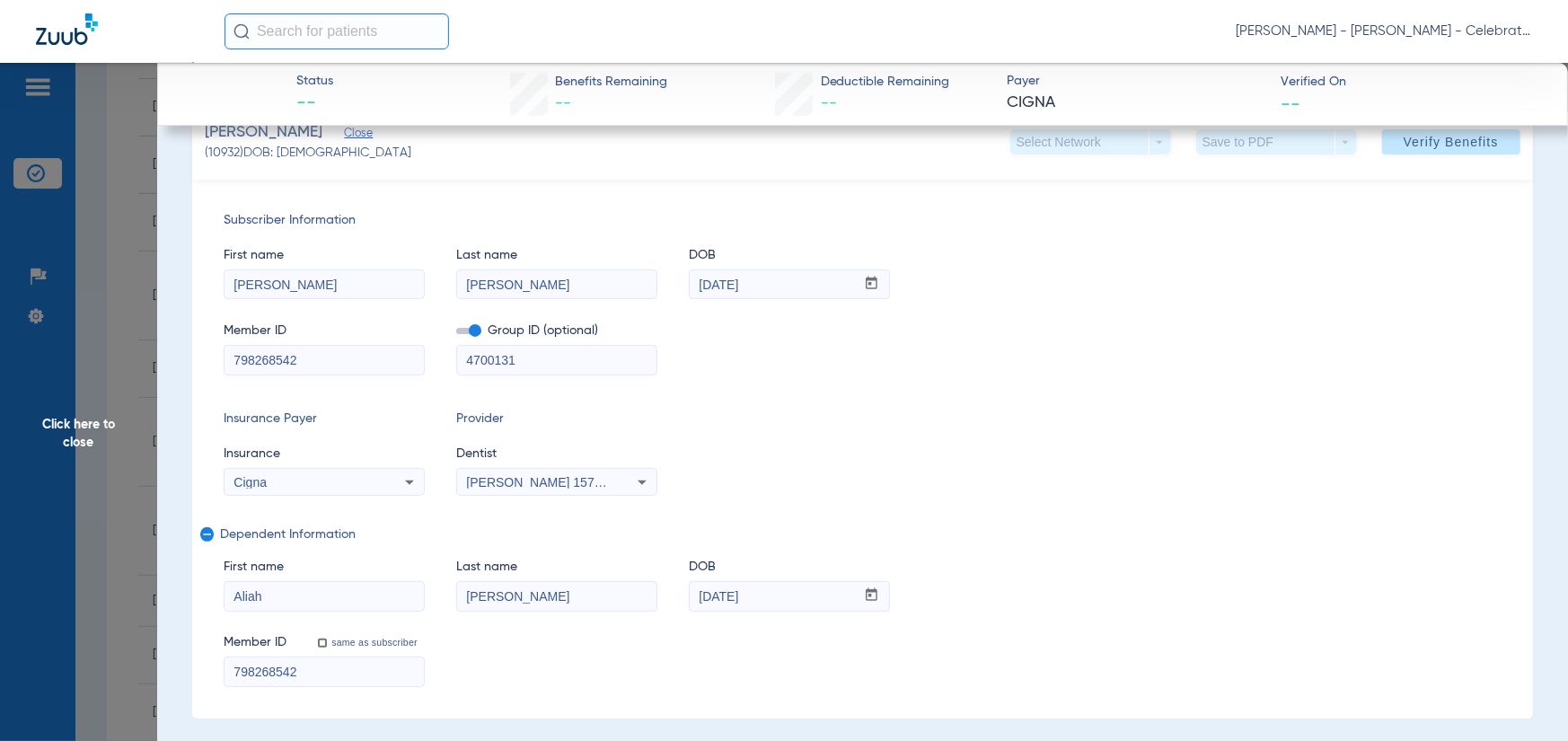
drag, startPoint x: 308, startPoint y: 361, endPoint x: 239, endPoint y: 368, distance: 69.4
paste input "393245"
type input "798393245"
drag, startPoint x: 319, startPoint y: 663, endPoint x: 243, endPoint y: 678, distance: 77.5
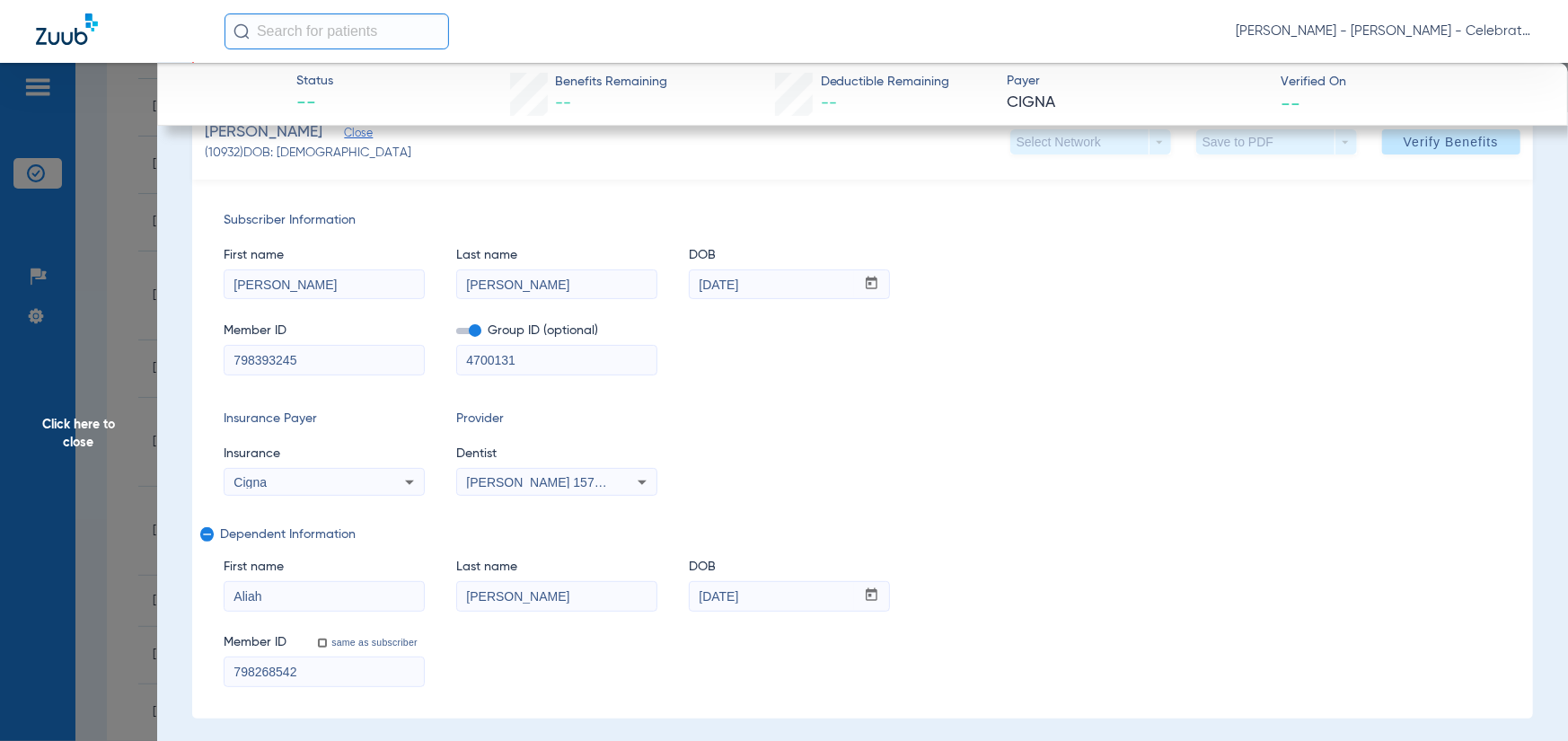
paste input "393245"
type input "798393245"
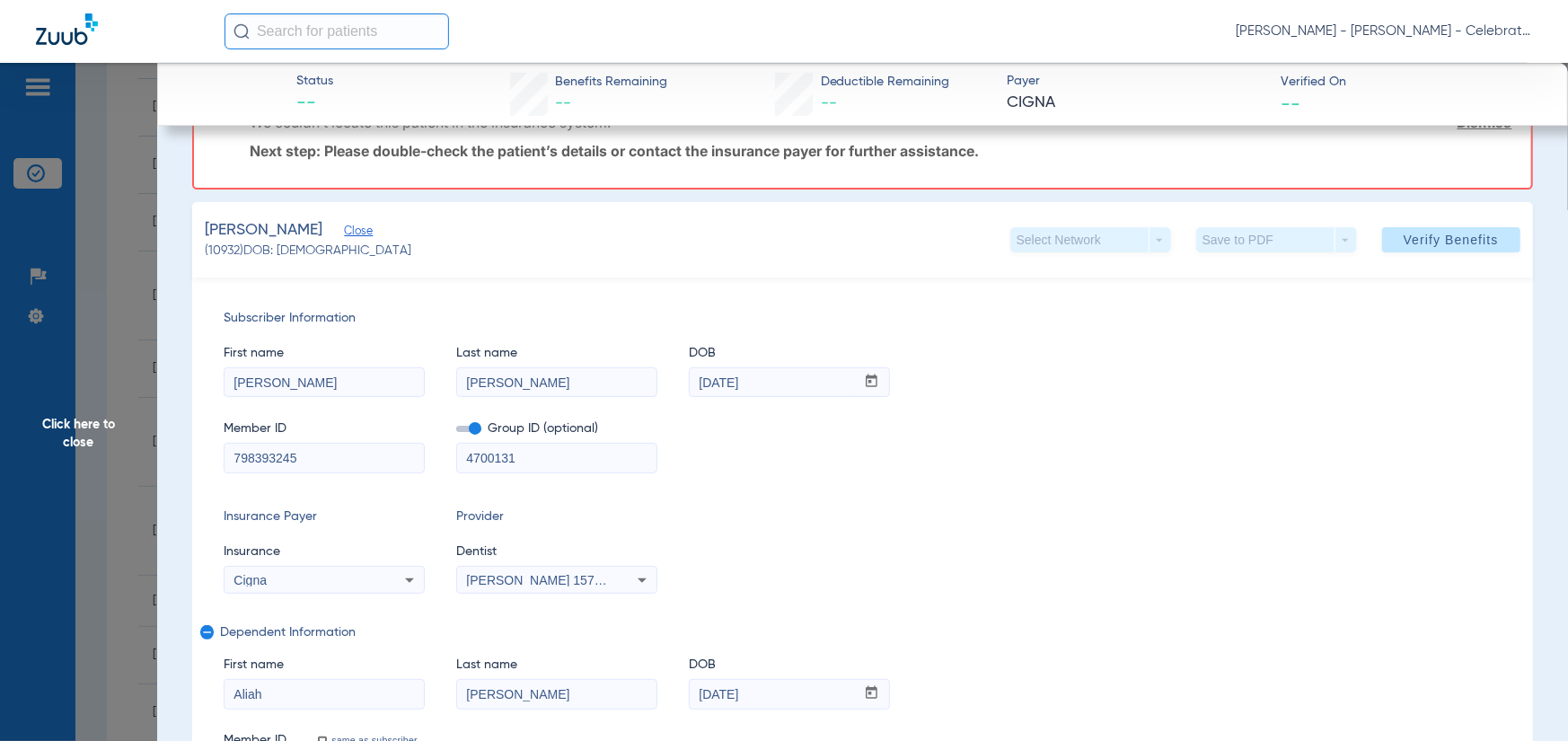
scroll to position [90, 0]
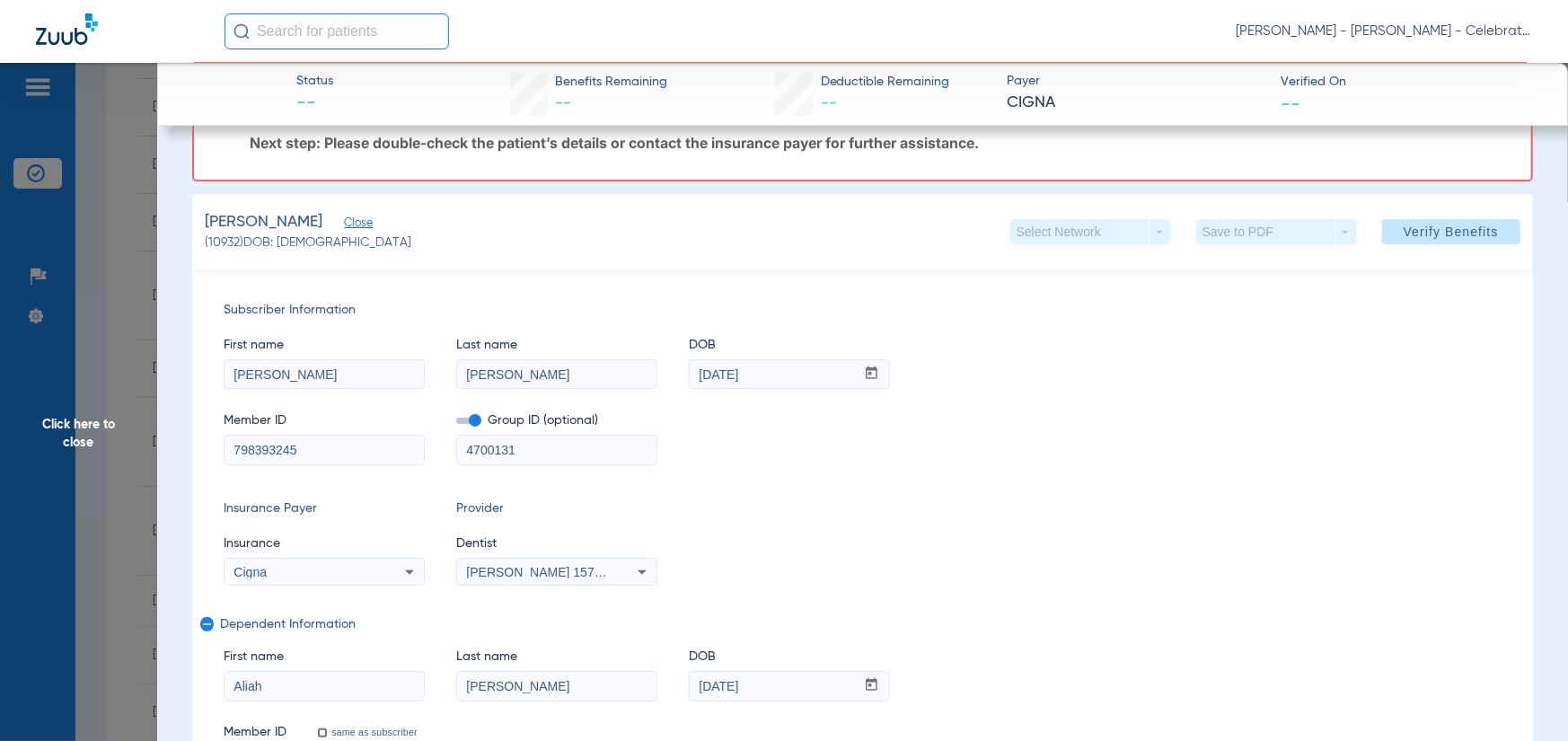
click at [1398, 218] on span at bounding box center [1452, 232] width 138 height 43
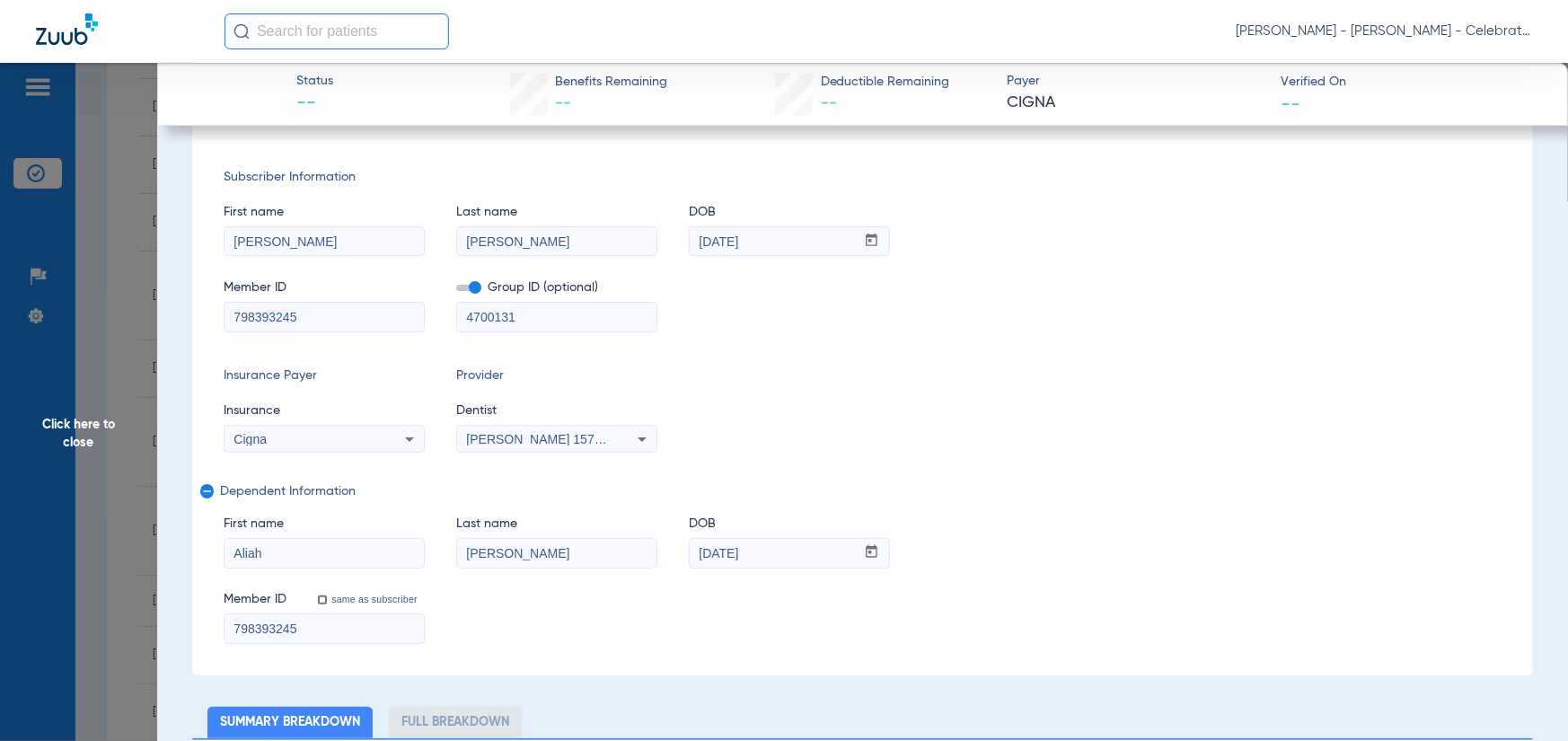
scroll to position [0, 0]
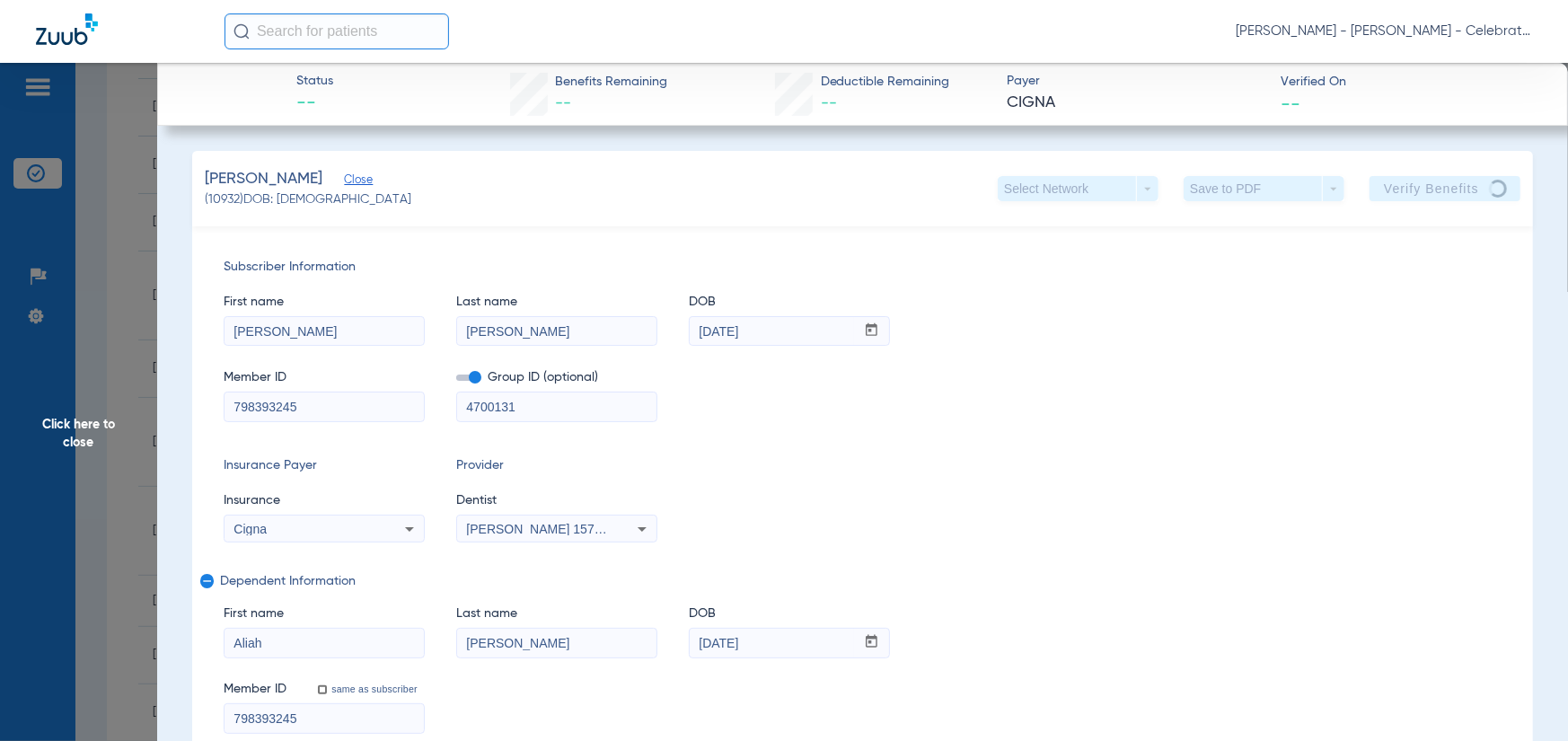
click at [1068, 254] on div "Subscriber Information First name Arianny Last name Cerda DOB mm / dd / yyyy 07…" at bounding box center [862, 495] width 1341 height 539
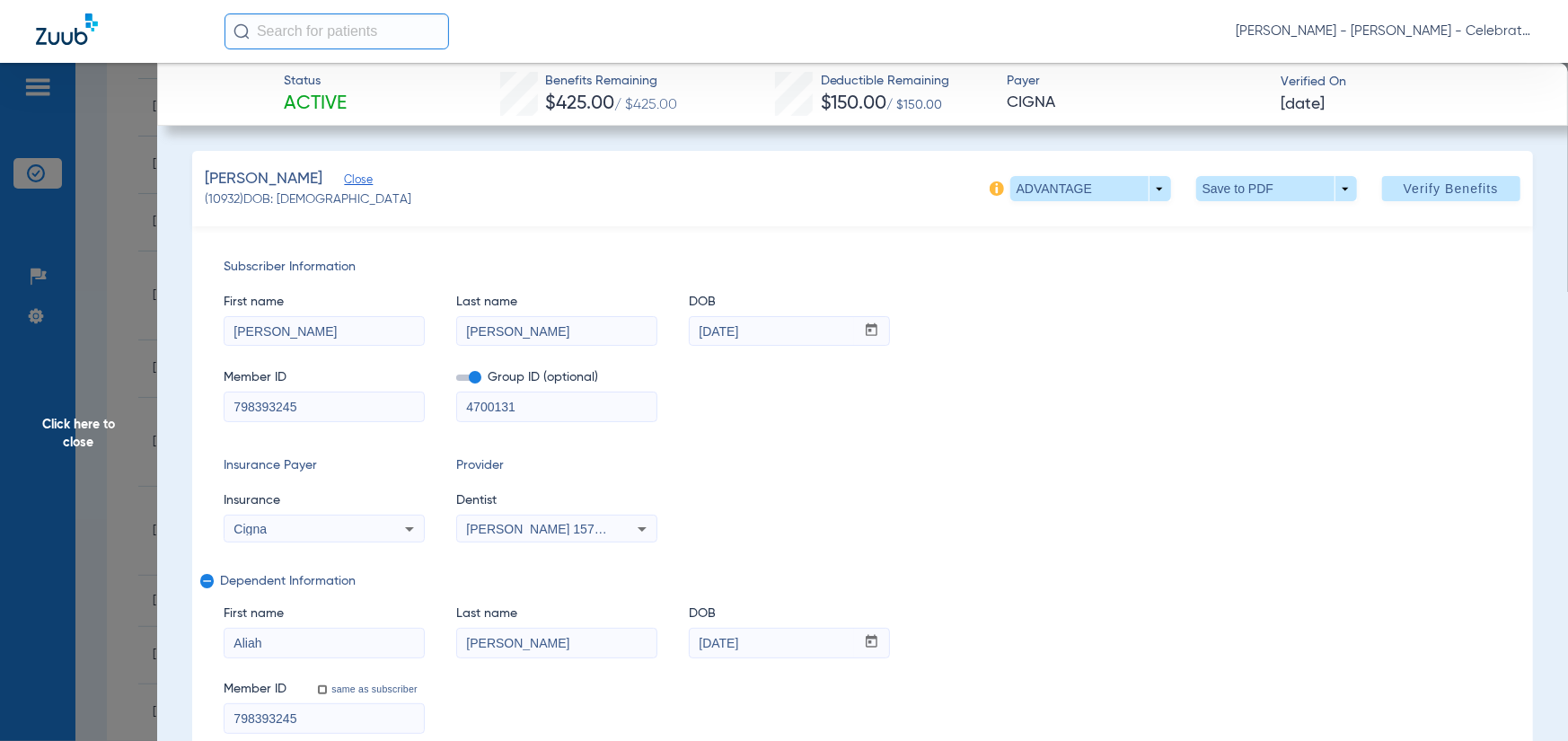
click at [78, 377] on span "Click here to close" at bounding box center [78, 433] width 157 height 741
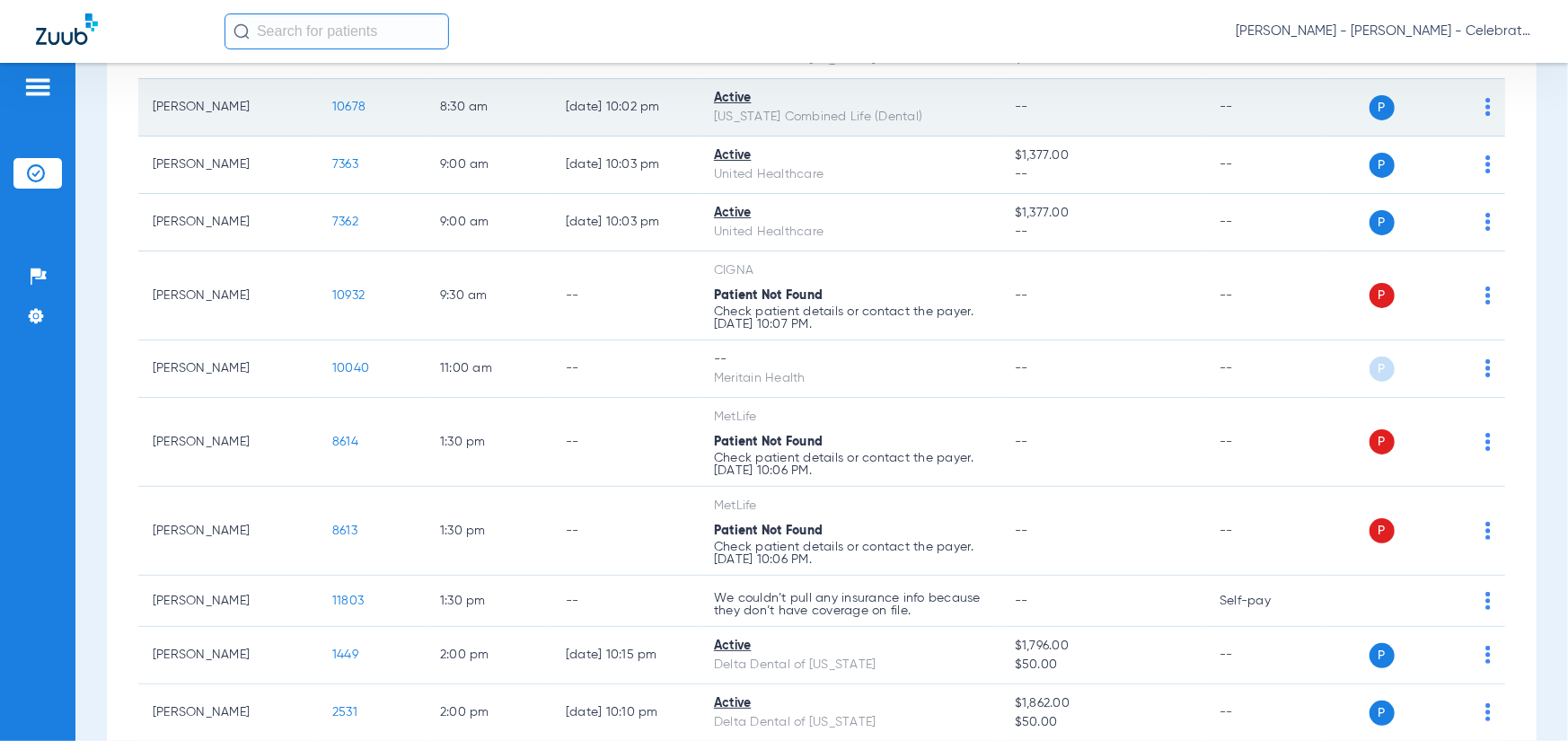
scroll to position [90, 0]
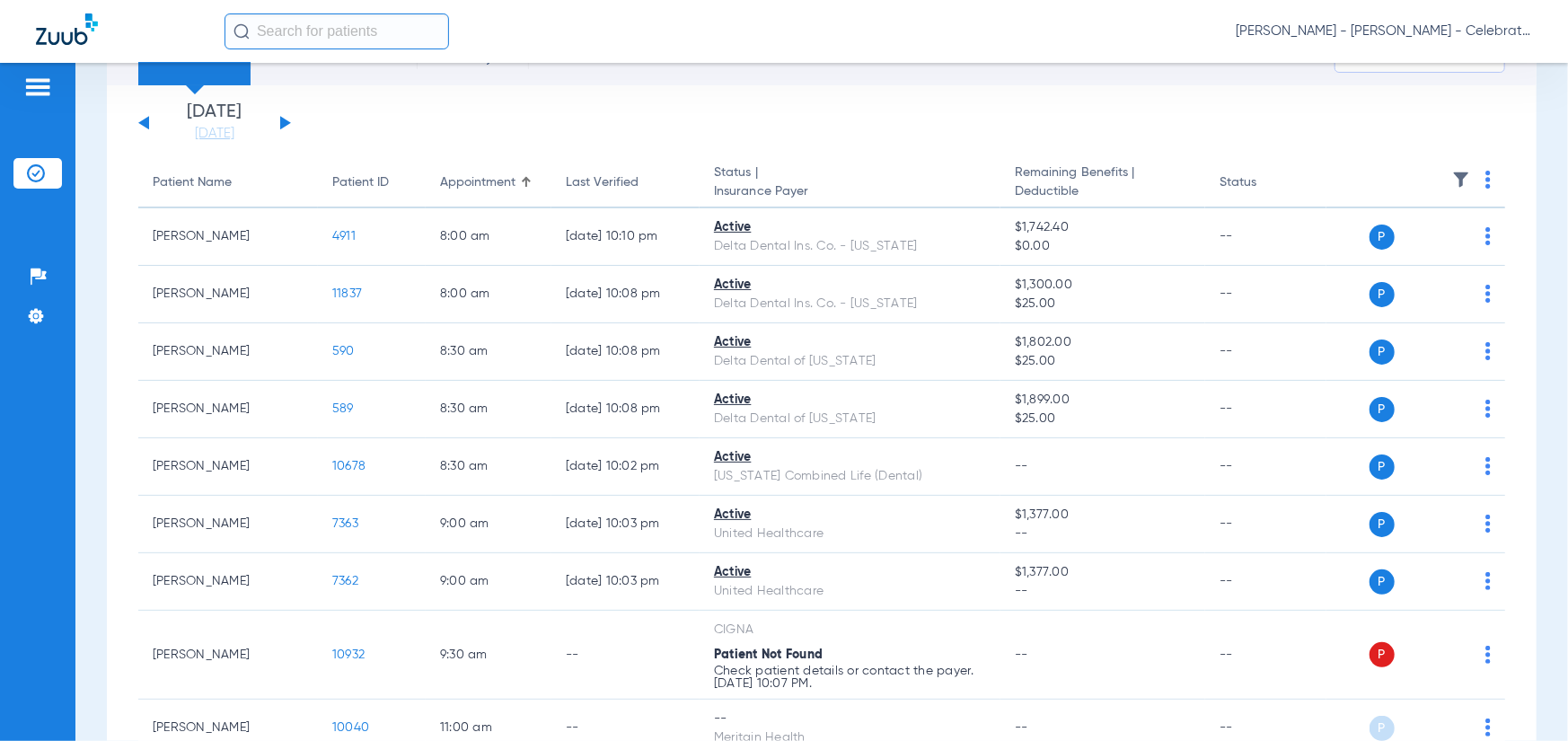
click at [144, 128] on div "Sunday 06-08-2025 Monday 06-09-2025 Tuesday 06-10-2025 Wednesday 06-11-2025 Thu…" at bounding box center [214, 123] width 153 height 39
click at [148, 122] on button at bounding box center [143, 122] width 11 height 14
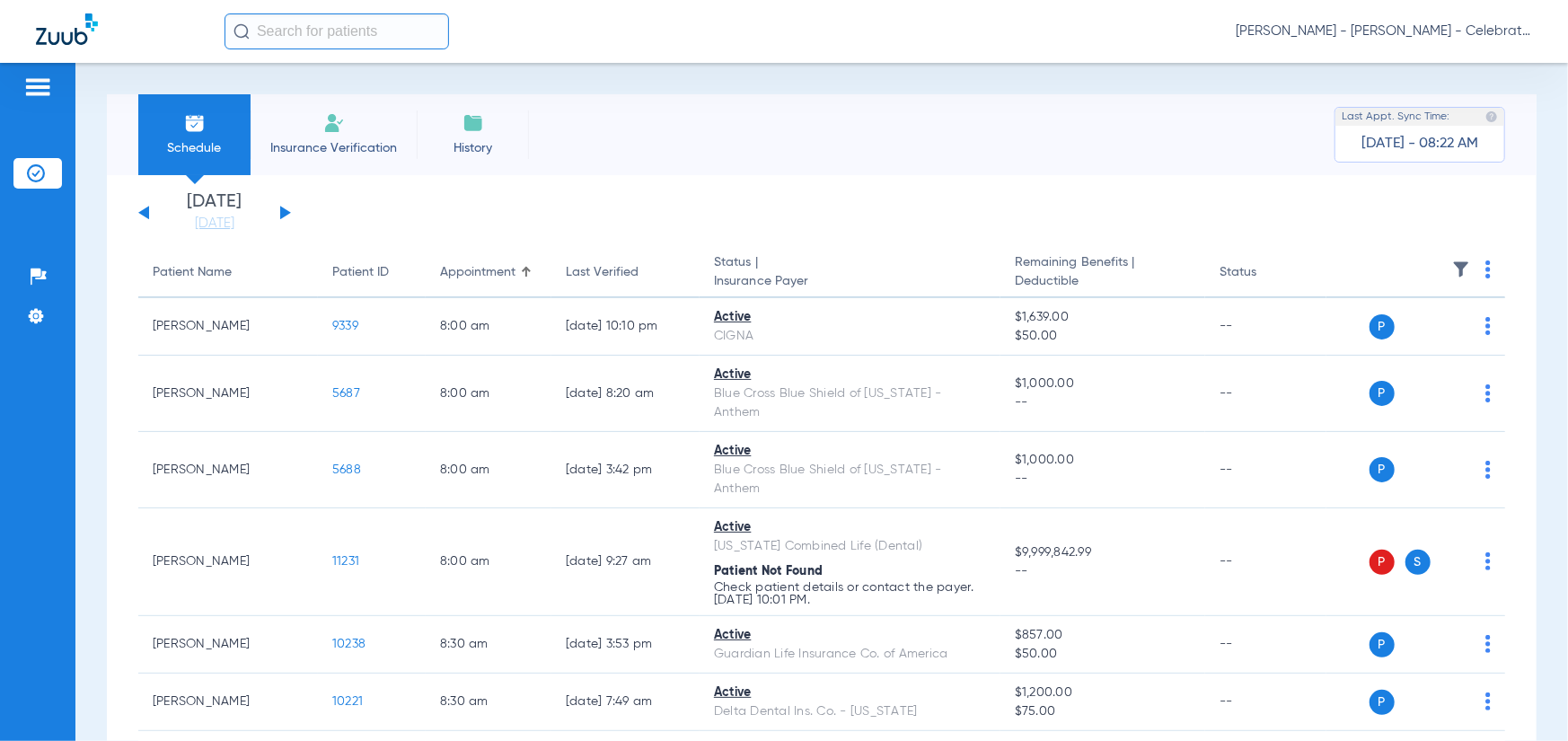
click at [283, 205] on div "Sunday 06-08-2025 Monday 06-09-2025 Tuesday 06-10-2025 Wednesday 06-11-2025 Thu…" at bounding box center [214, 213] width 153 height 39
click at [281, 205] on div "Sunday 06-08-2025 Monday 06-09-2025 Tuesday 06-10-2025 Wednesday 06-11-2025 Thu…" at bounding box center [214, 213] width 153 height 39
click at [287, 215] on div "Sunday 06-08-2025 Monday 06-09-2025 Tuesday 06-10-2025 Wednesday 06-11-2025 Thu…" at bounding box center [214, 213] width 153 height 39
click at [282, 212] on button at bounding box center [285, 212] width 11 height 14
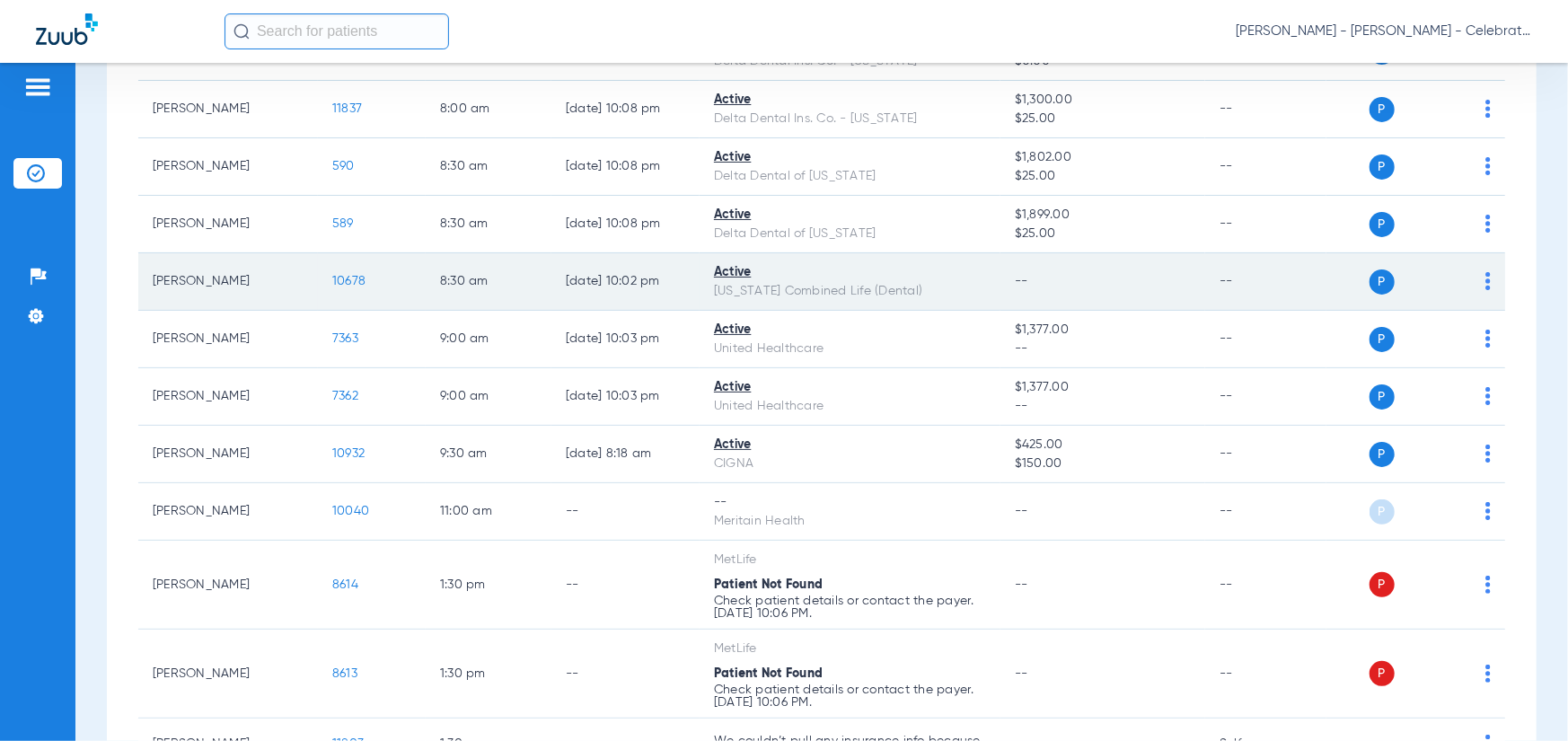
scroll to position [359, 0]
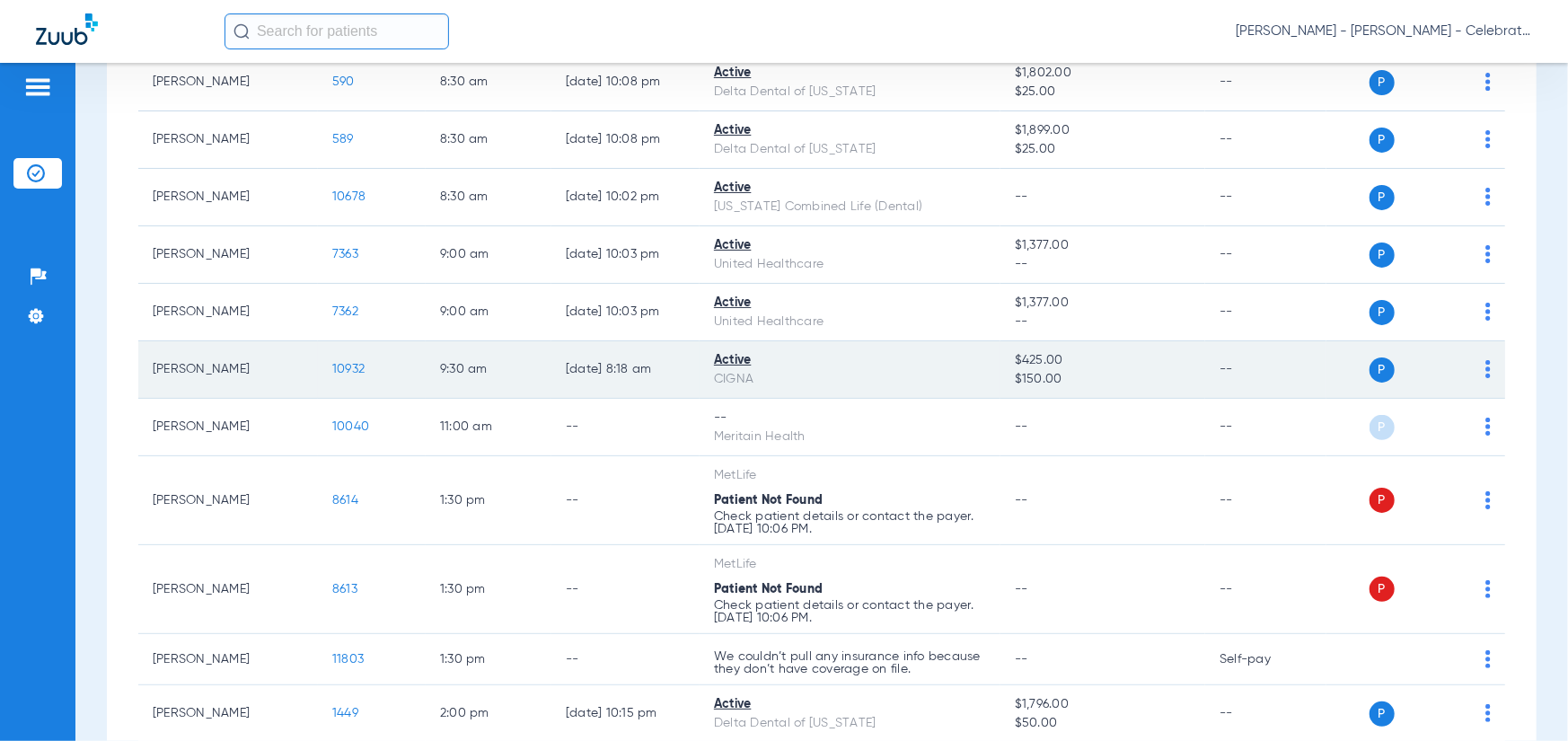
click at [359, 364] on span "10932" at bounding box center [348, 369] width 33 height 13
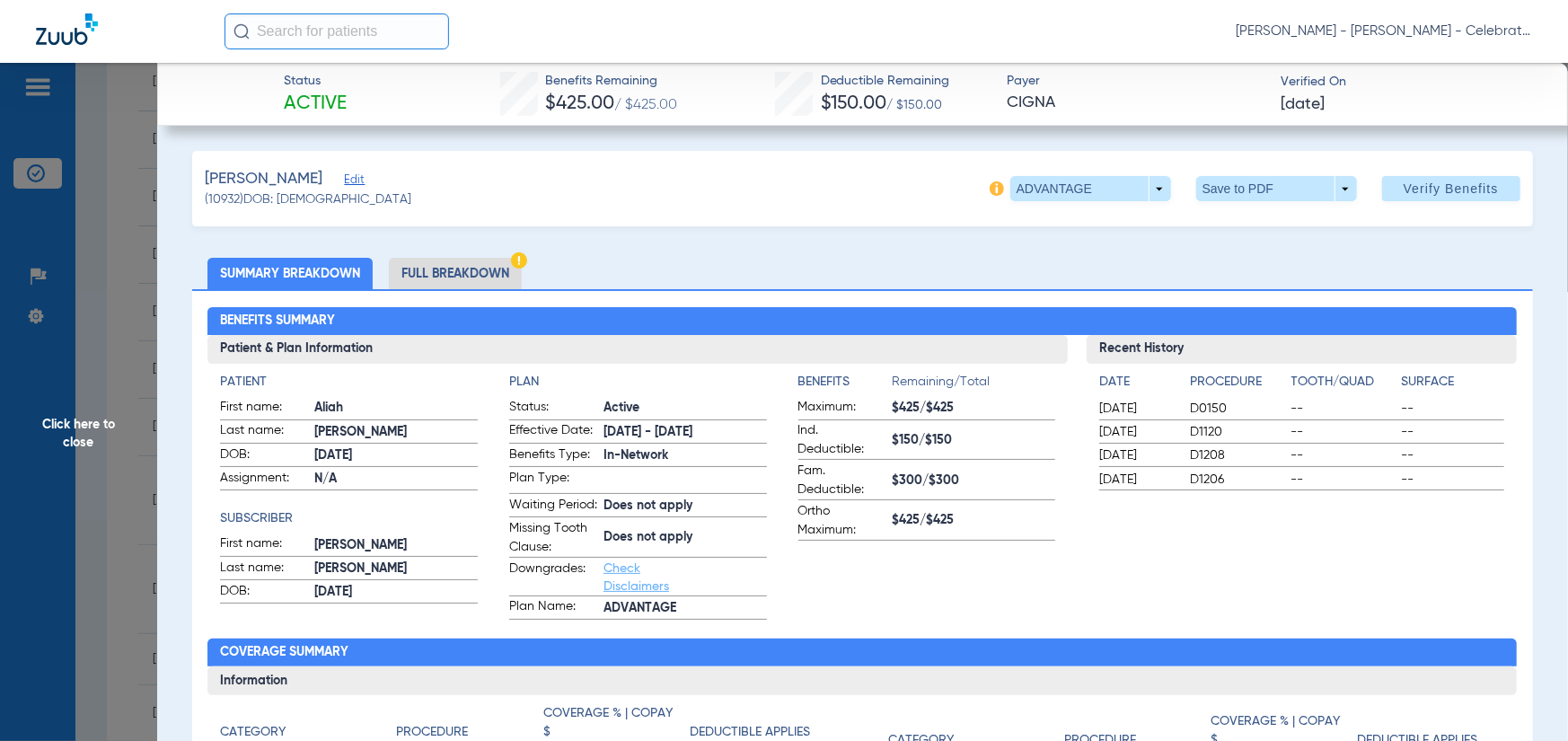
click at [457, 267] on li "Full Breakdown" at bounding box center [455, 273] width 133 height 32
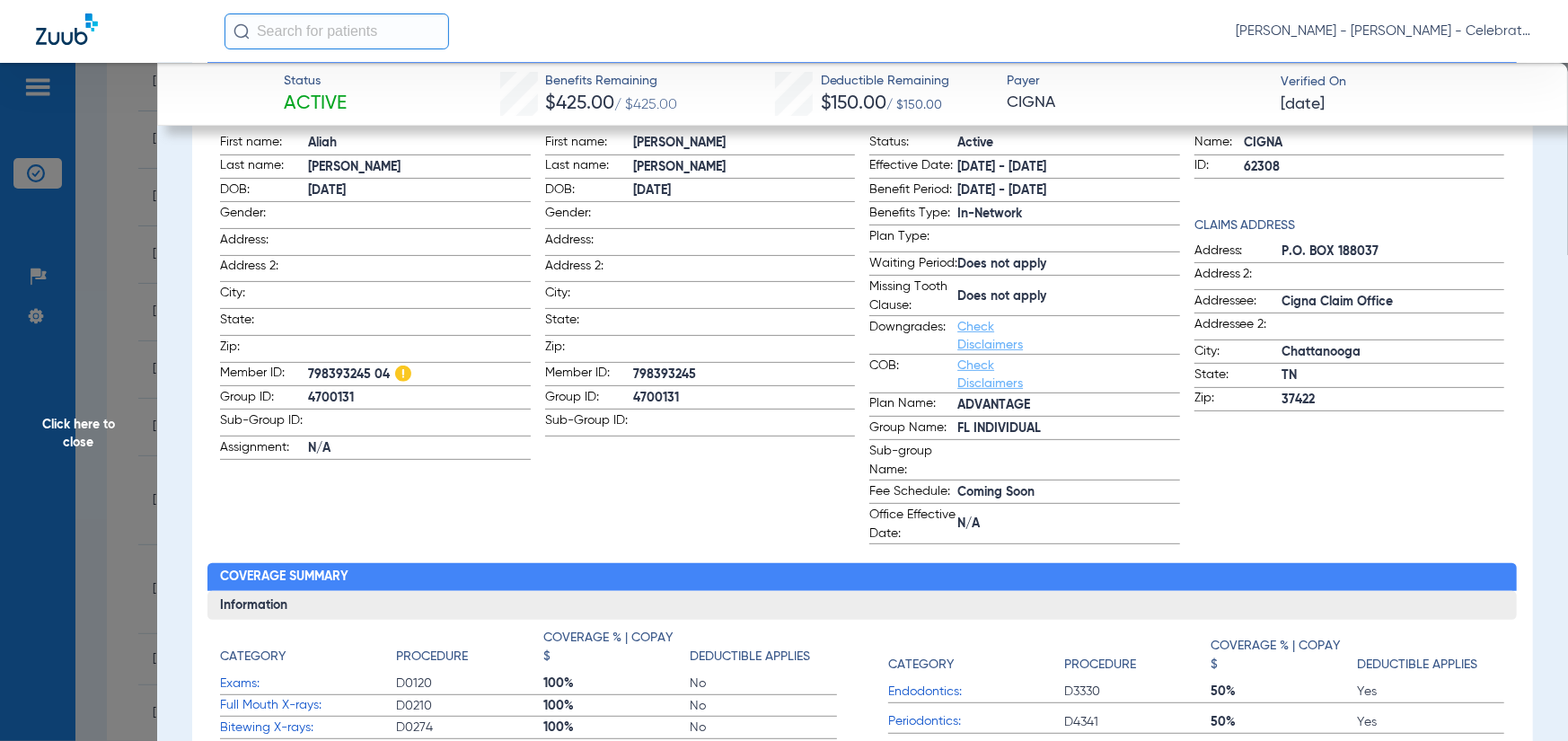
scroll to position [269, 0]
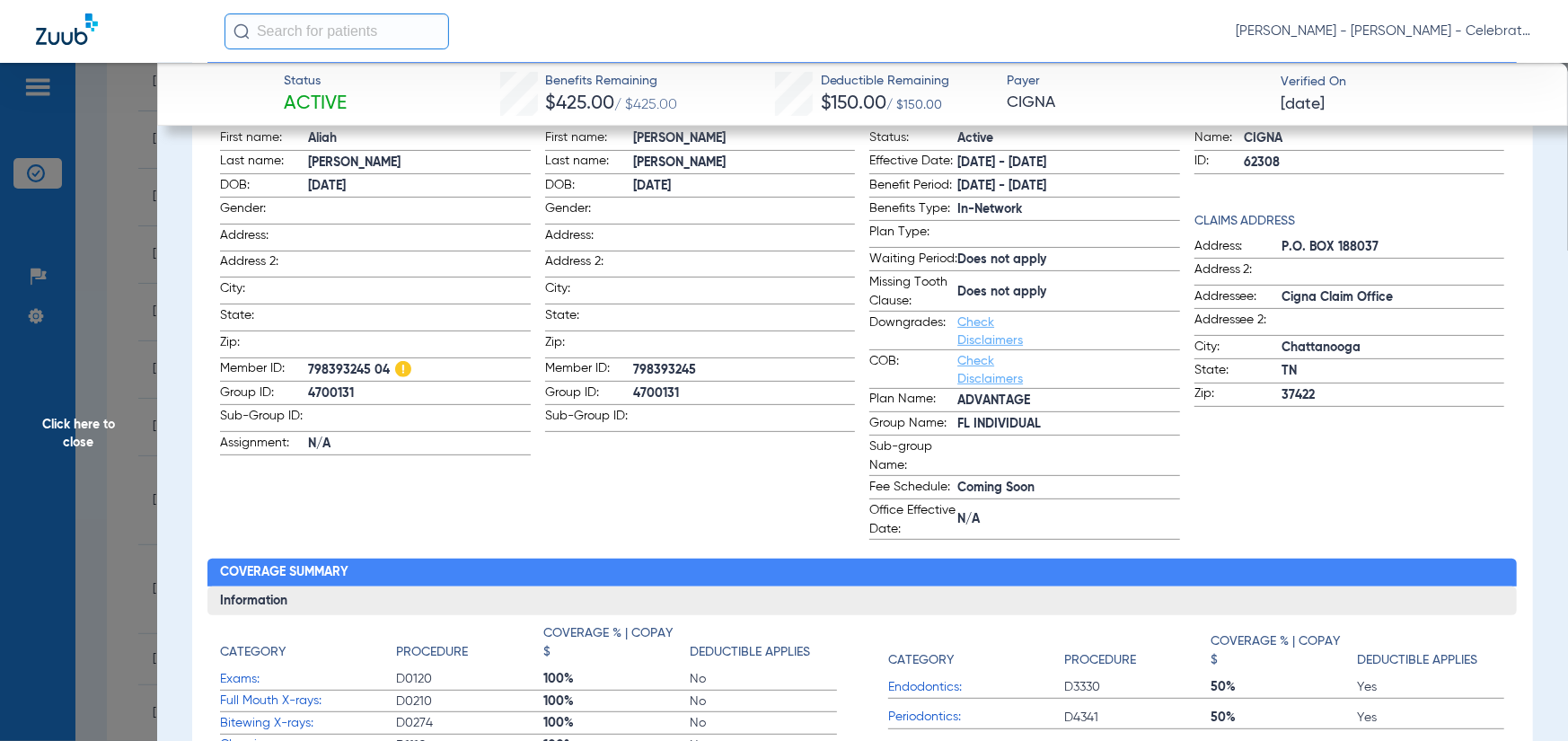
click at [377, 361] on span "798393245 04" at bounding box center [418, 370] width 222 height 19
click at [485, 434] on label "Assignment: N/A" at bounding box center [375, 445] width 310 height 23
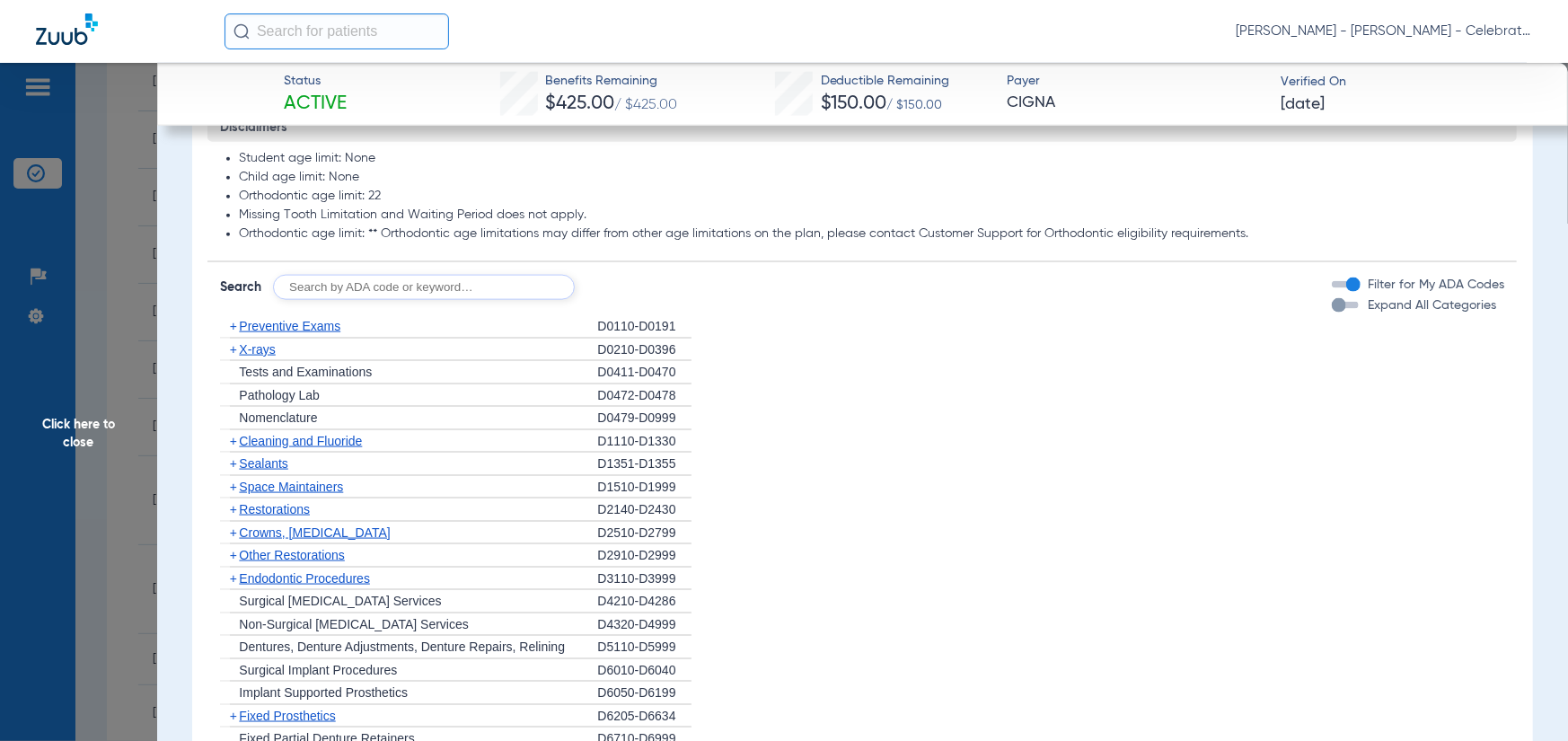
scroll to position [1437, 0]
click at [249, 333] on span "Preventive Exams" at bounding box center [289, 326] width 102 height 15
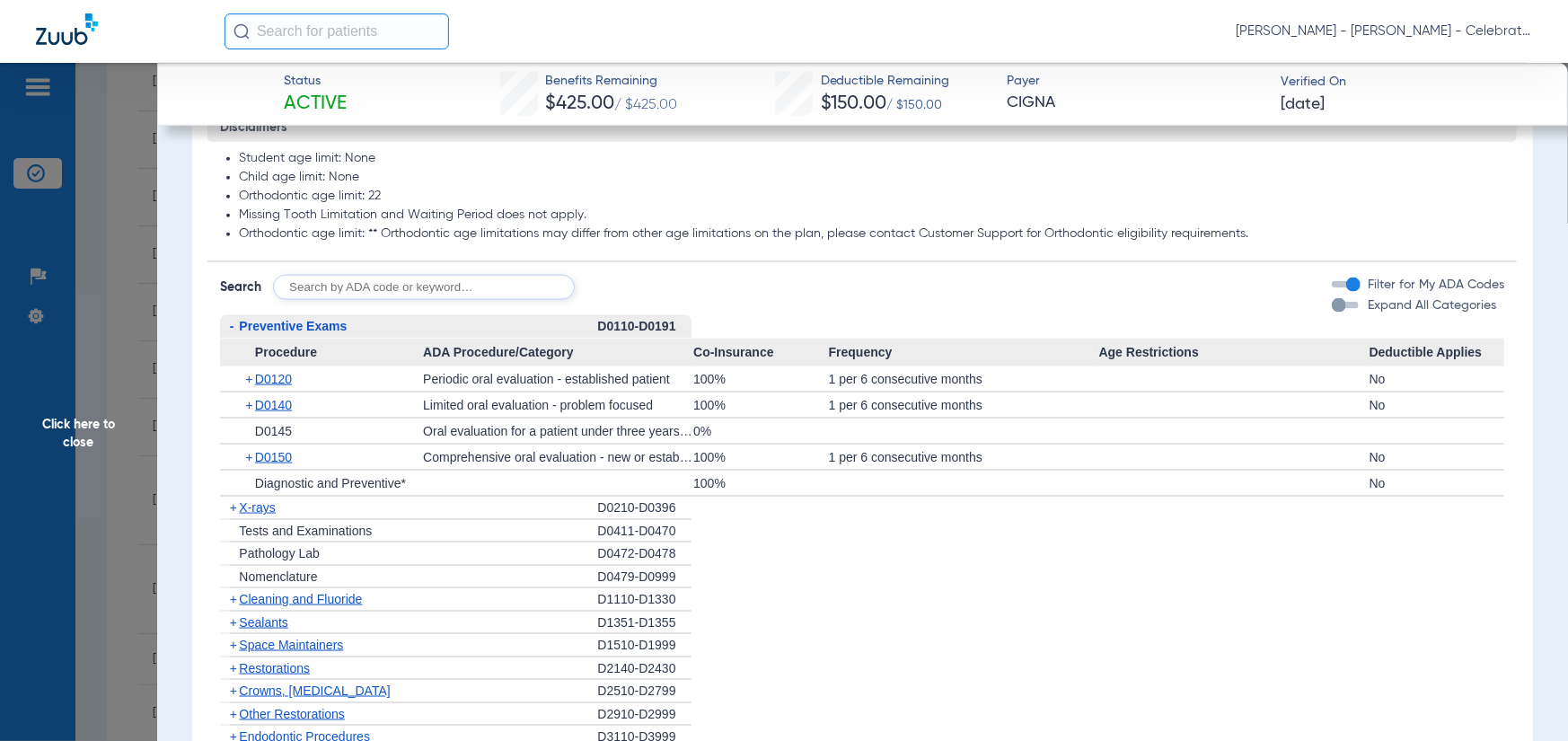
scroll to position [1616, 0]
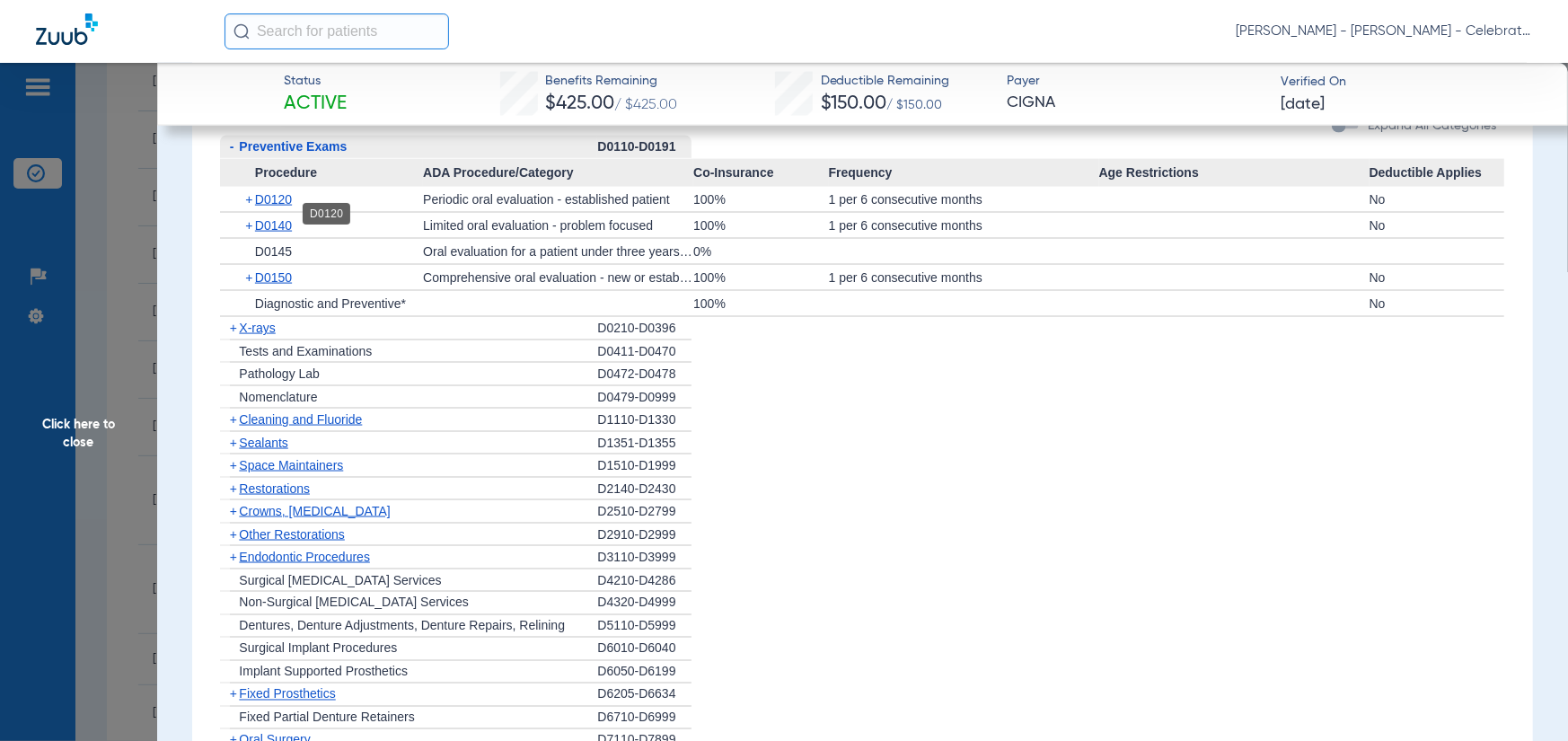
click at [281, 206] on span "D0120" at bounding box center [273, 199] width 37 height 15
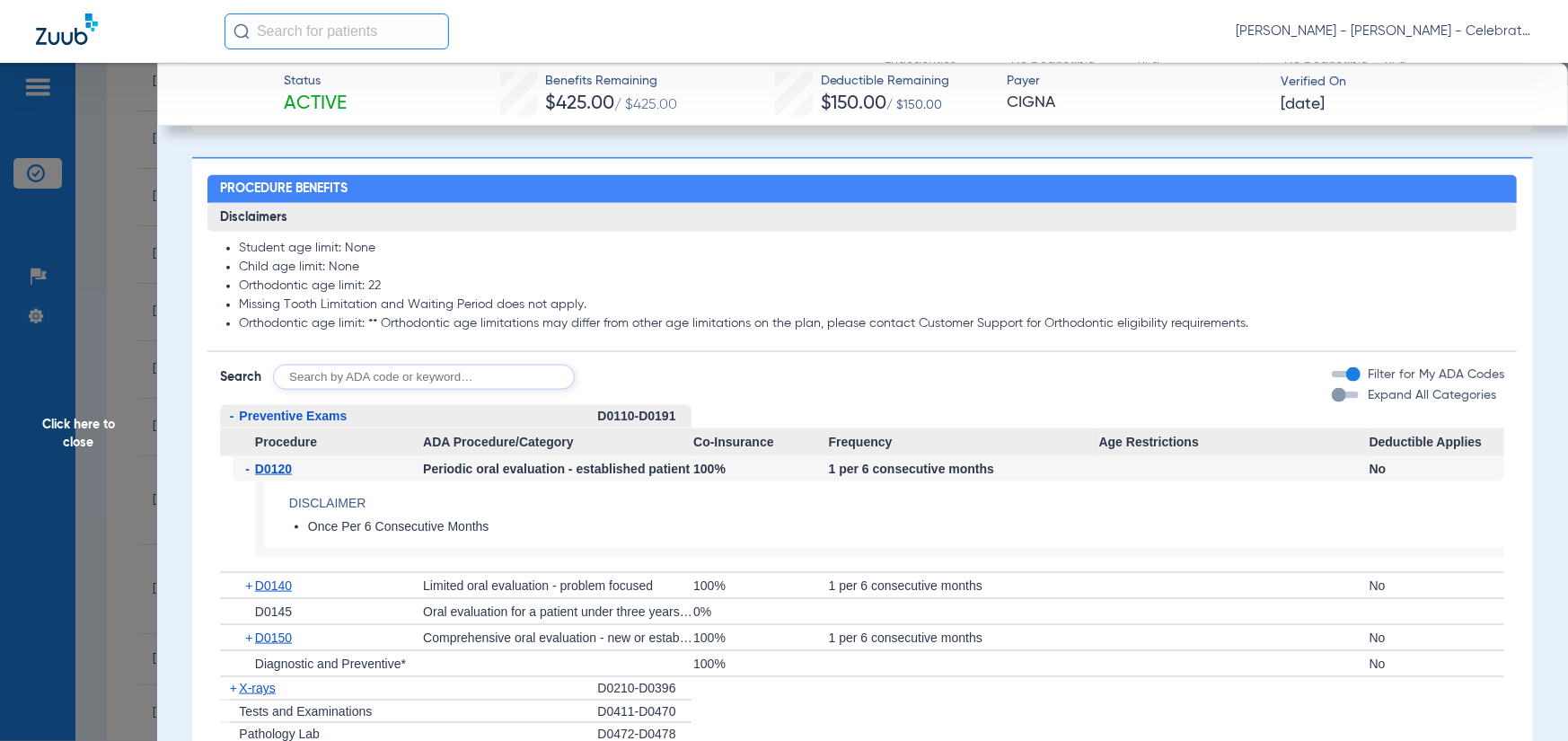
scroll to position [1976, 0]
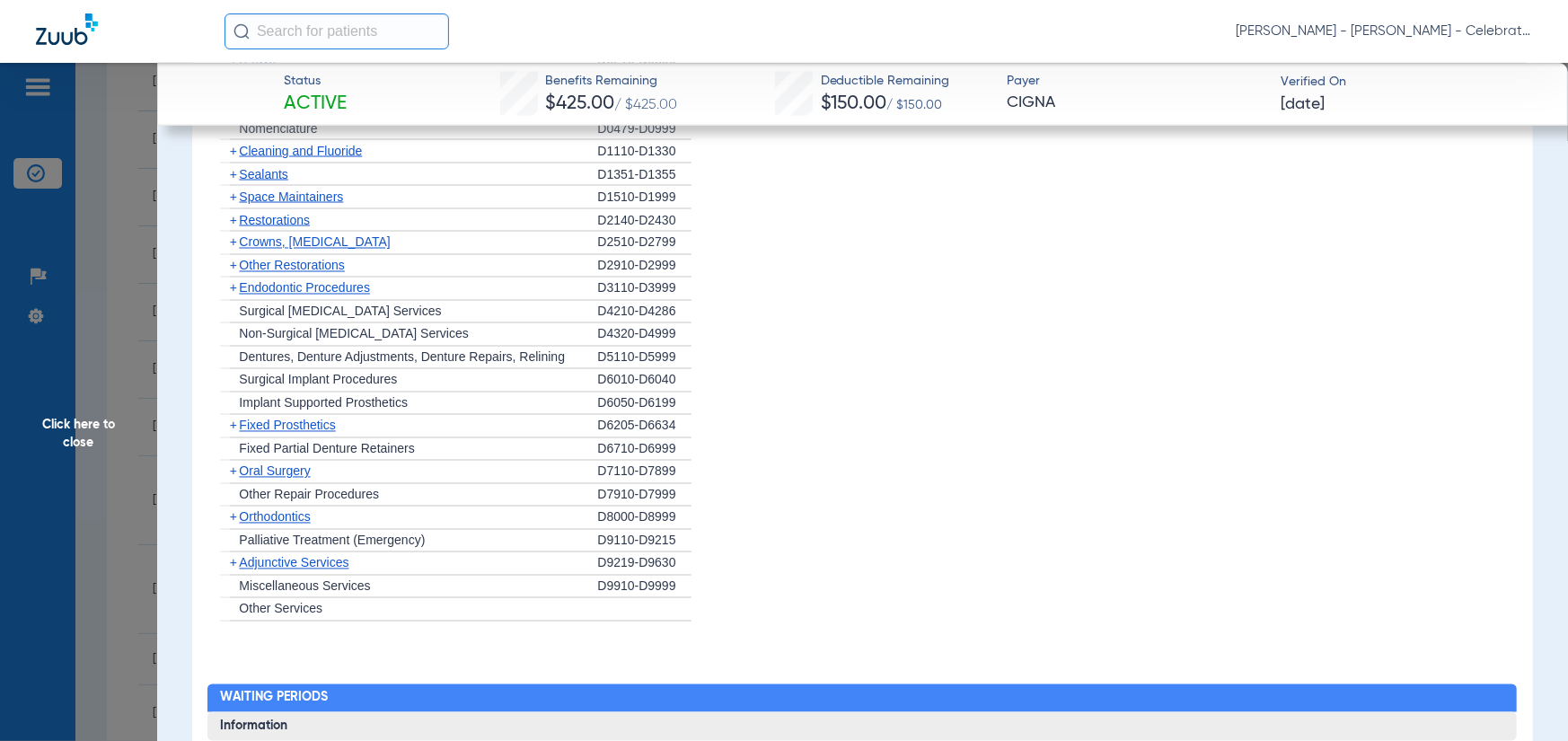
click at [278, 479] on span "Oral Surgery" at bounding box center [274, 472] width 71 height 15
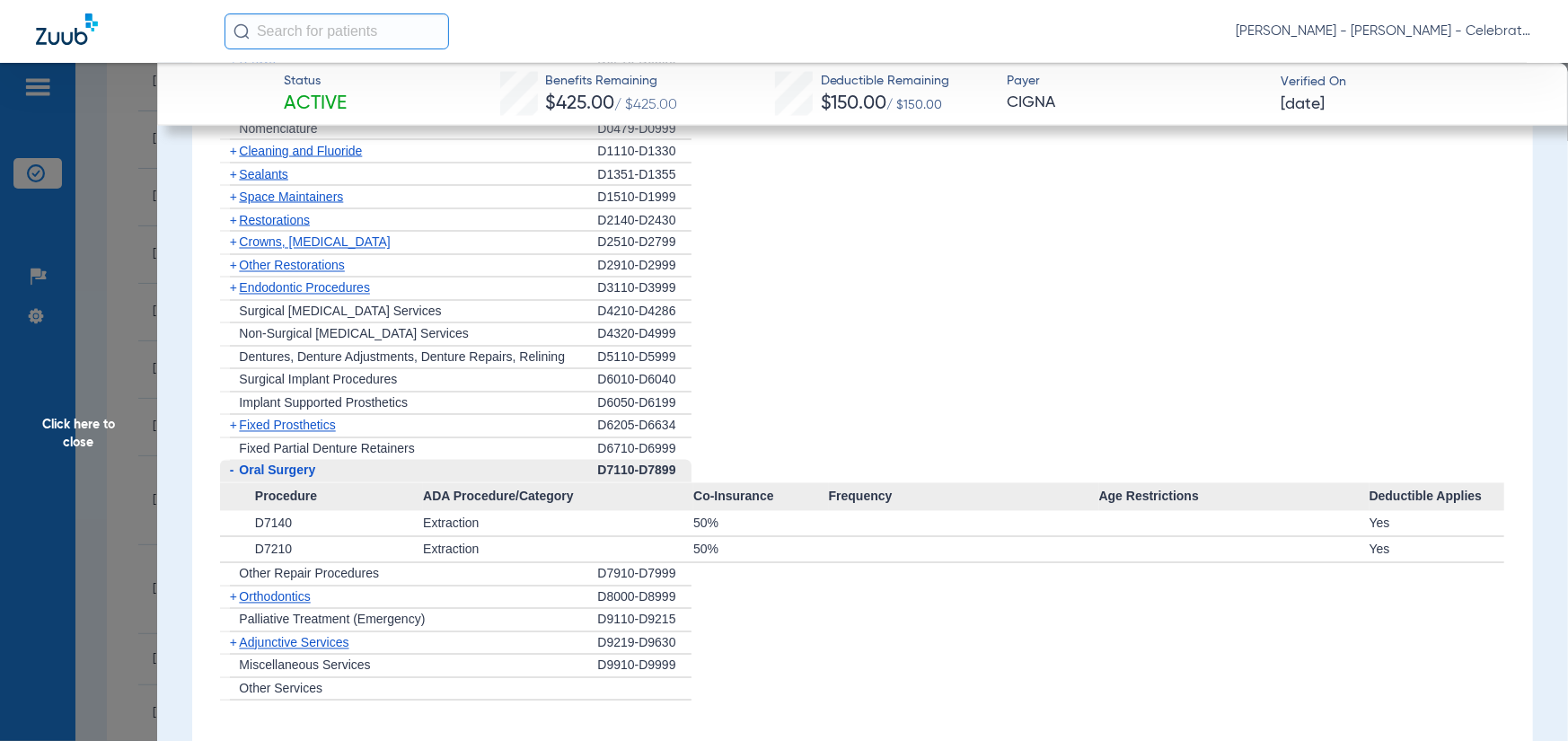
click at [287, 295] on span "Endodontic Procedures" at bounding box center [304, 288] width 131 height 15
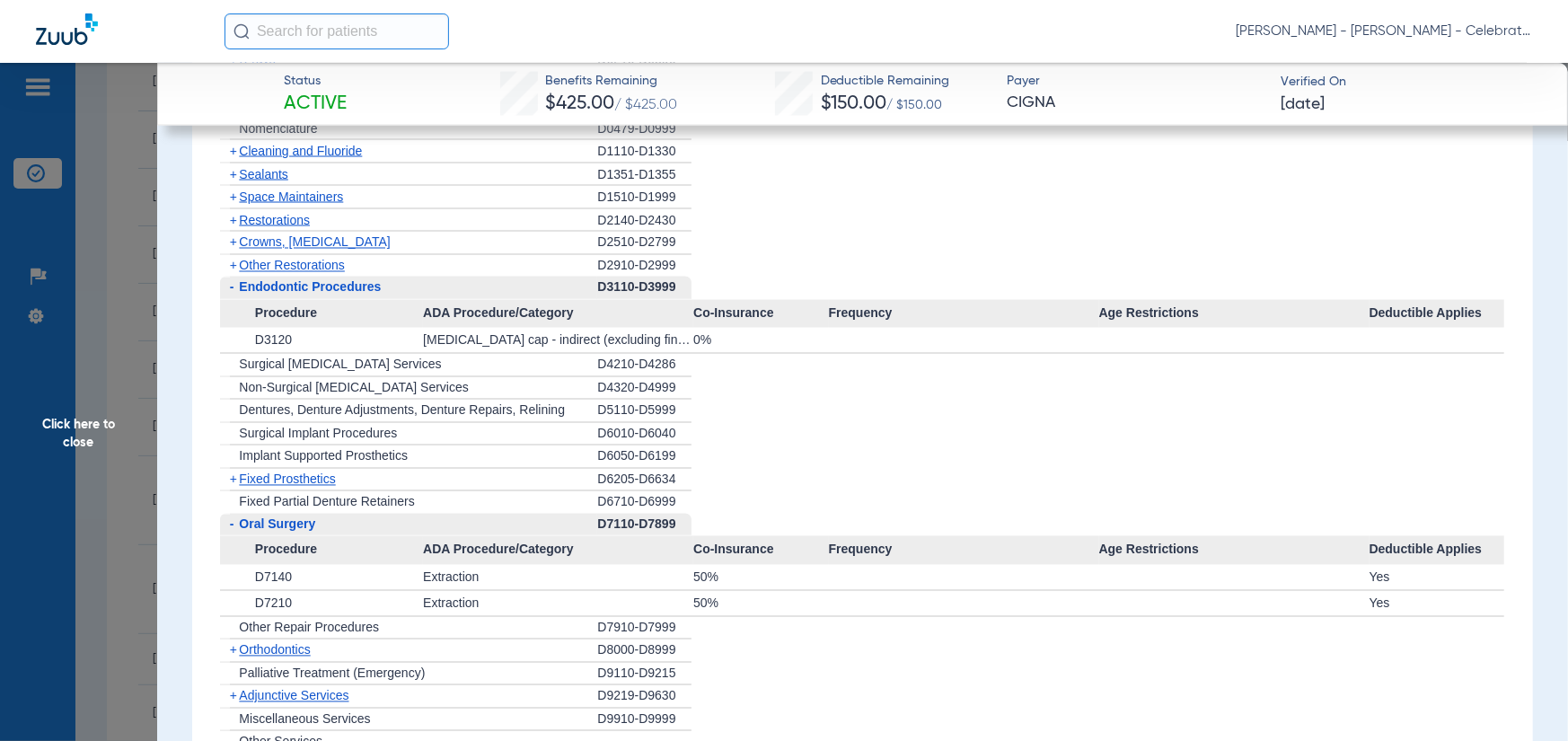
click at [252, 273] on span "Other Restorations" at bounding box center [291, 265] width 106 height 15
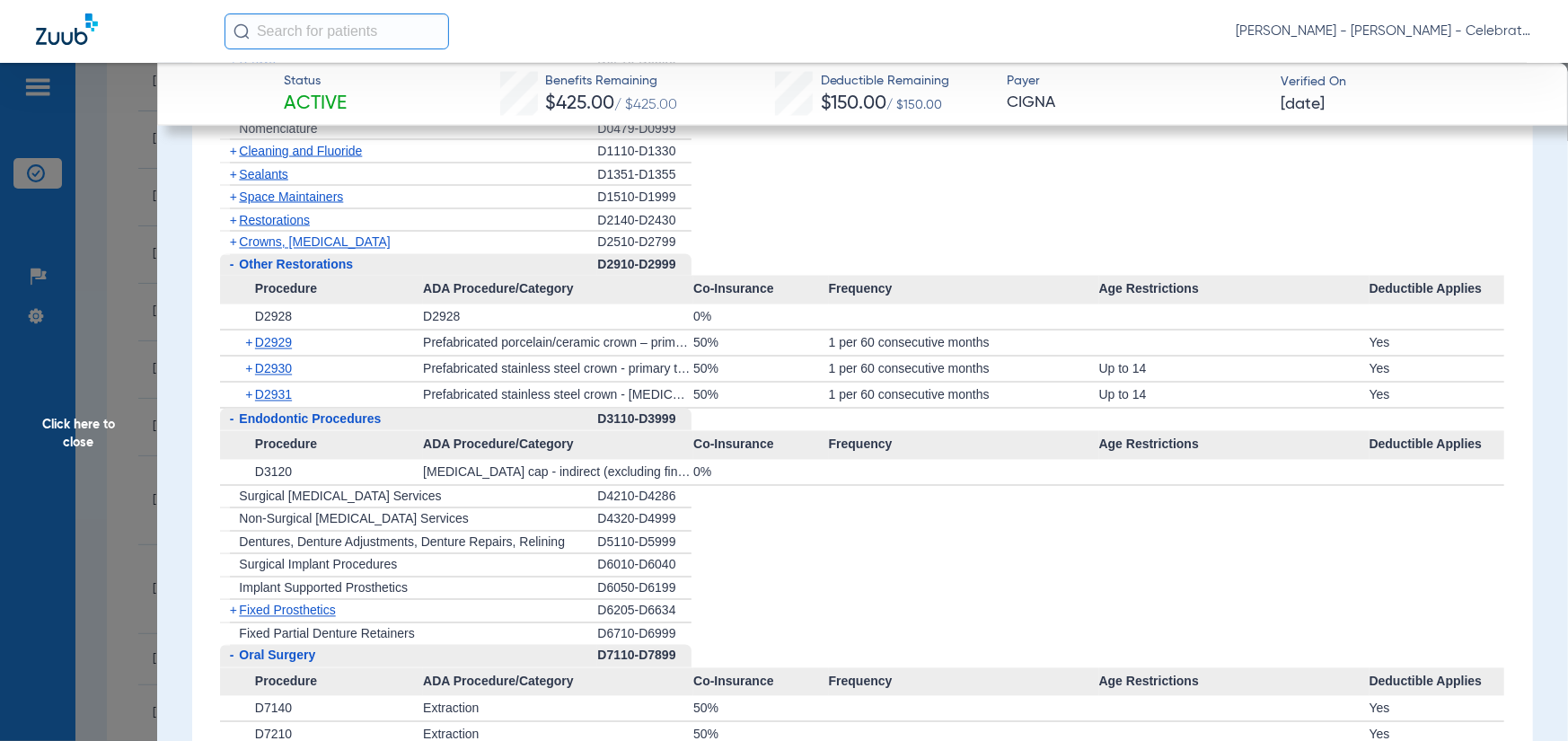
click at [274, 227] on span "Restorations" at bounding box center [274, 220] width 71 height 15
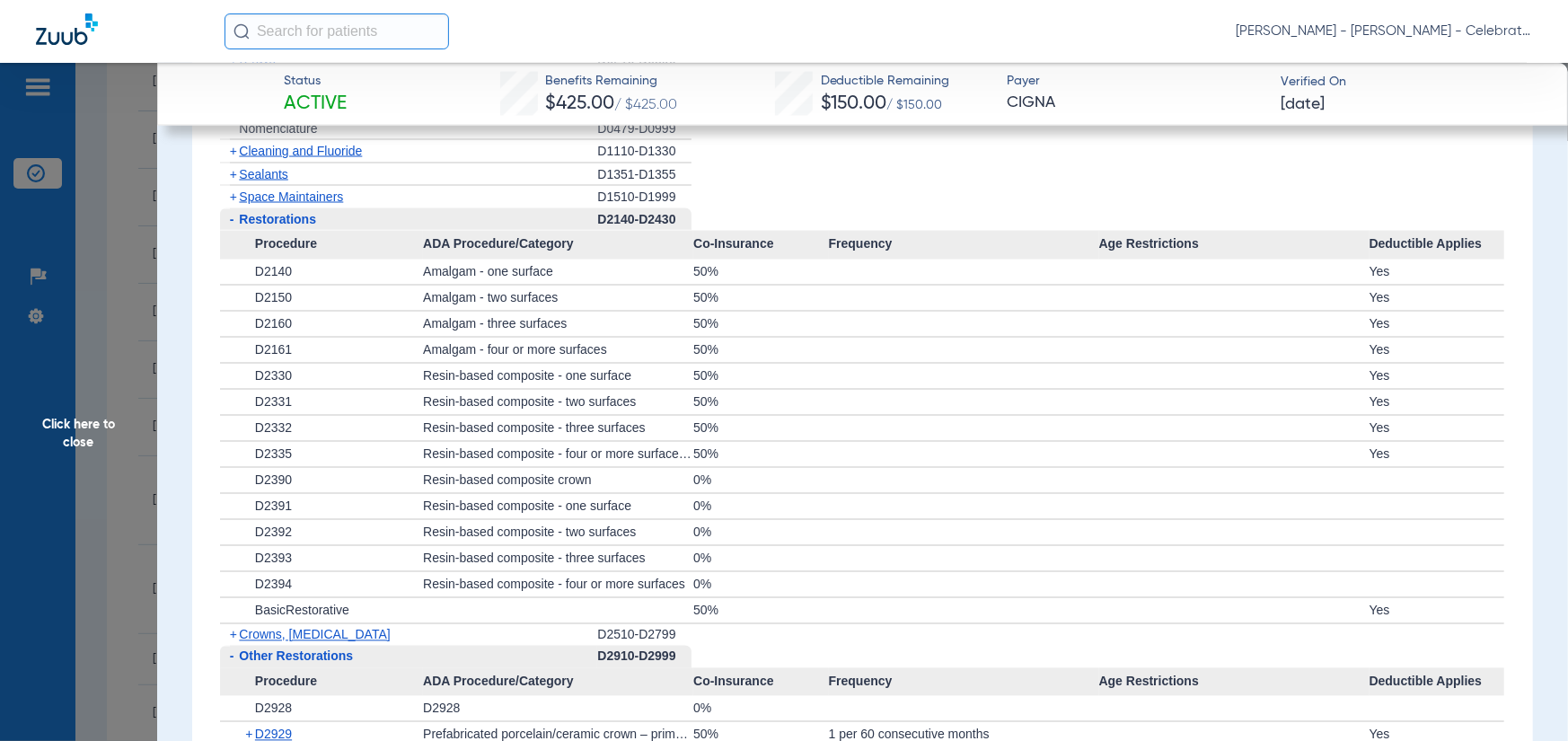
click at [258, 204] on span "Space Maintainers" at bounding box center [291, 196] width 105 height 15
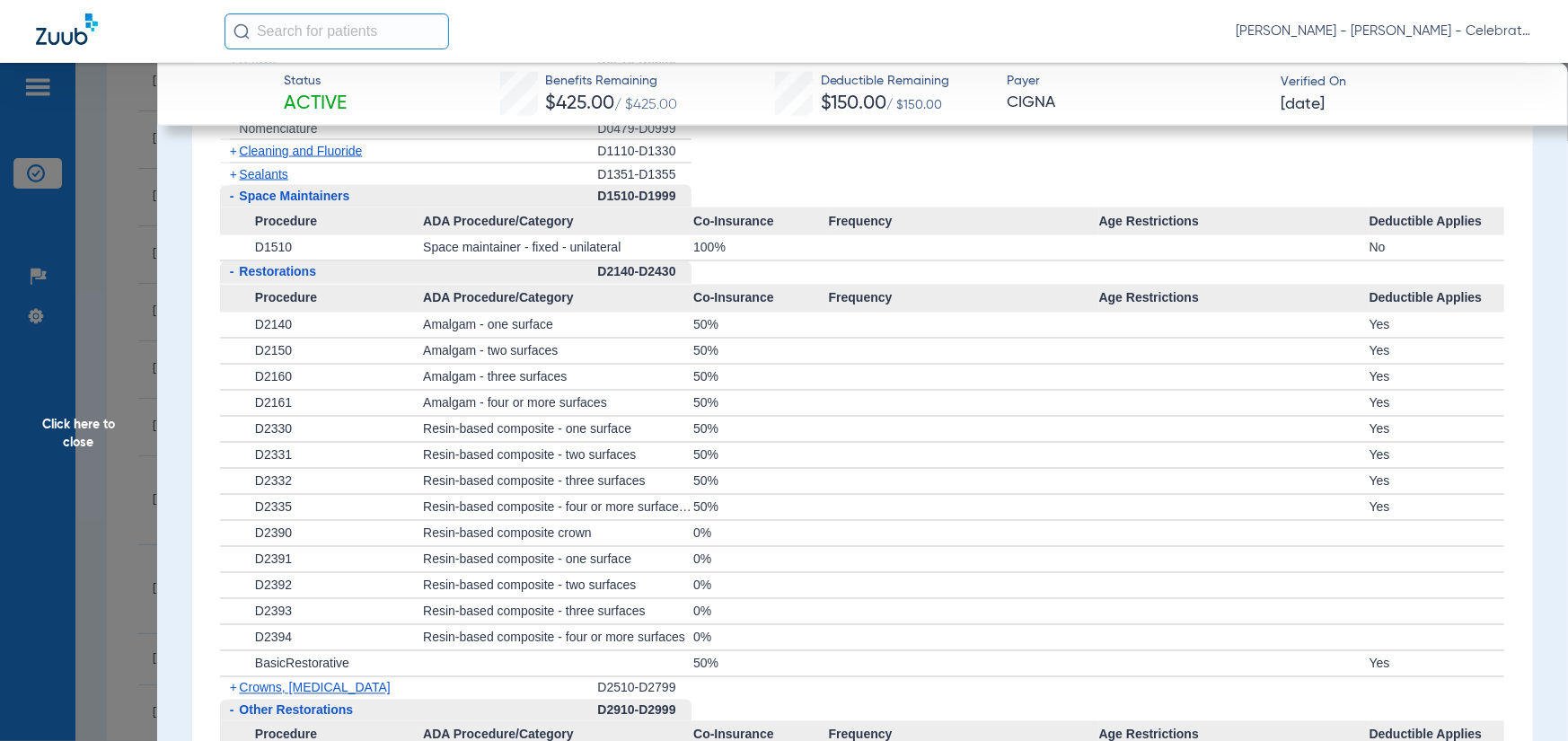
click at [256, 182] on span "Sealants" at bounding box center [262, 174] width 48 height 15
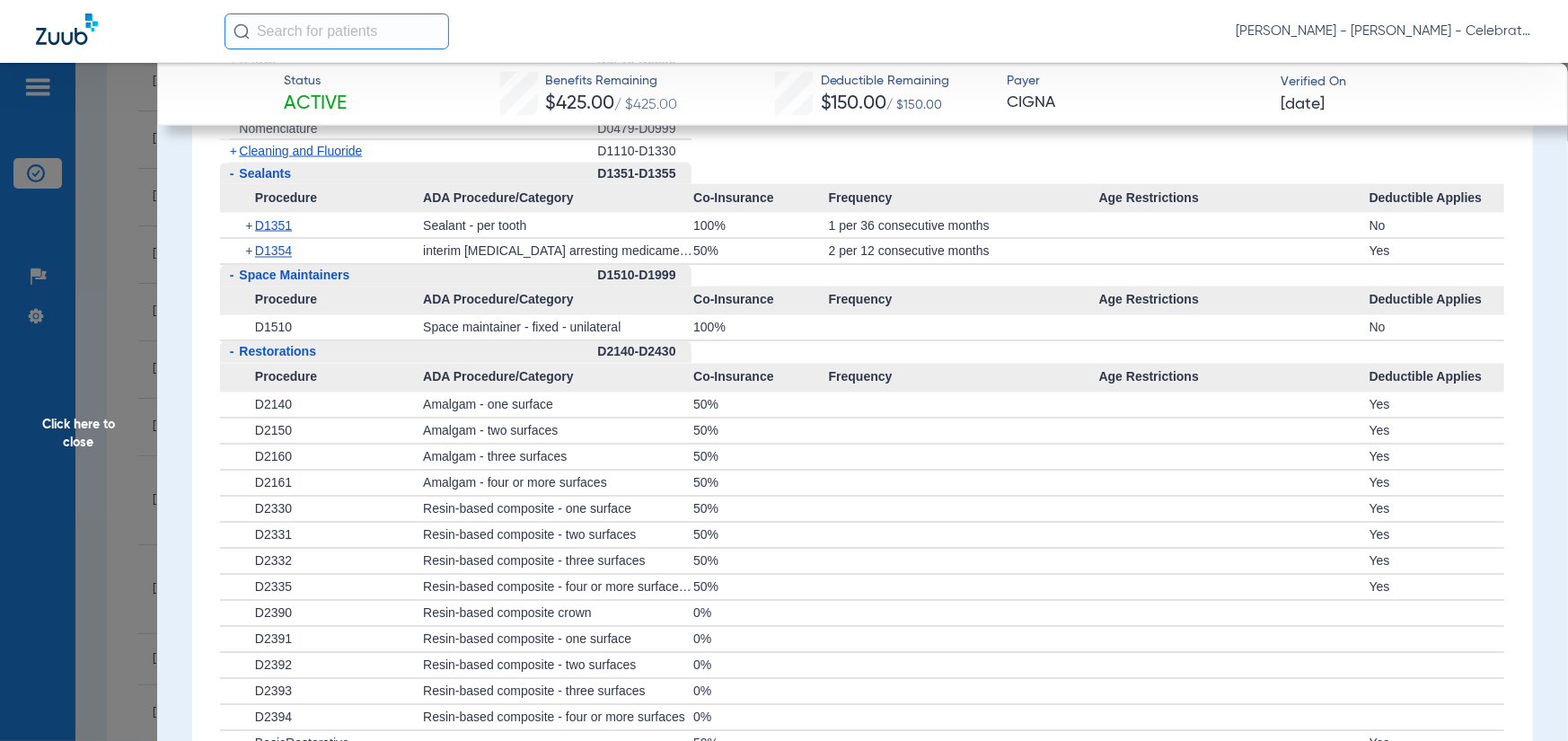
click at [249, 158] on span "Cleaning and Fluoride" at bounding box center [300, 151] width 123 height 15
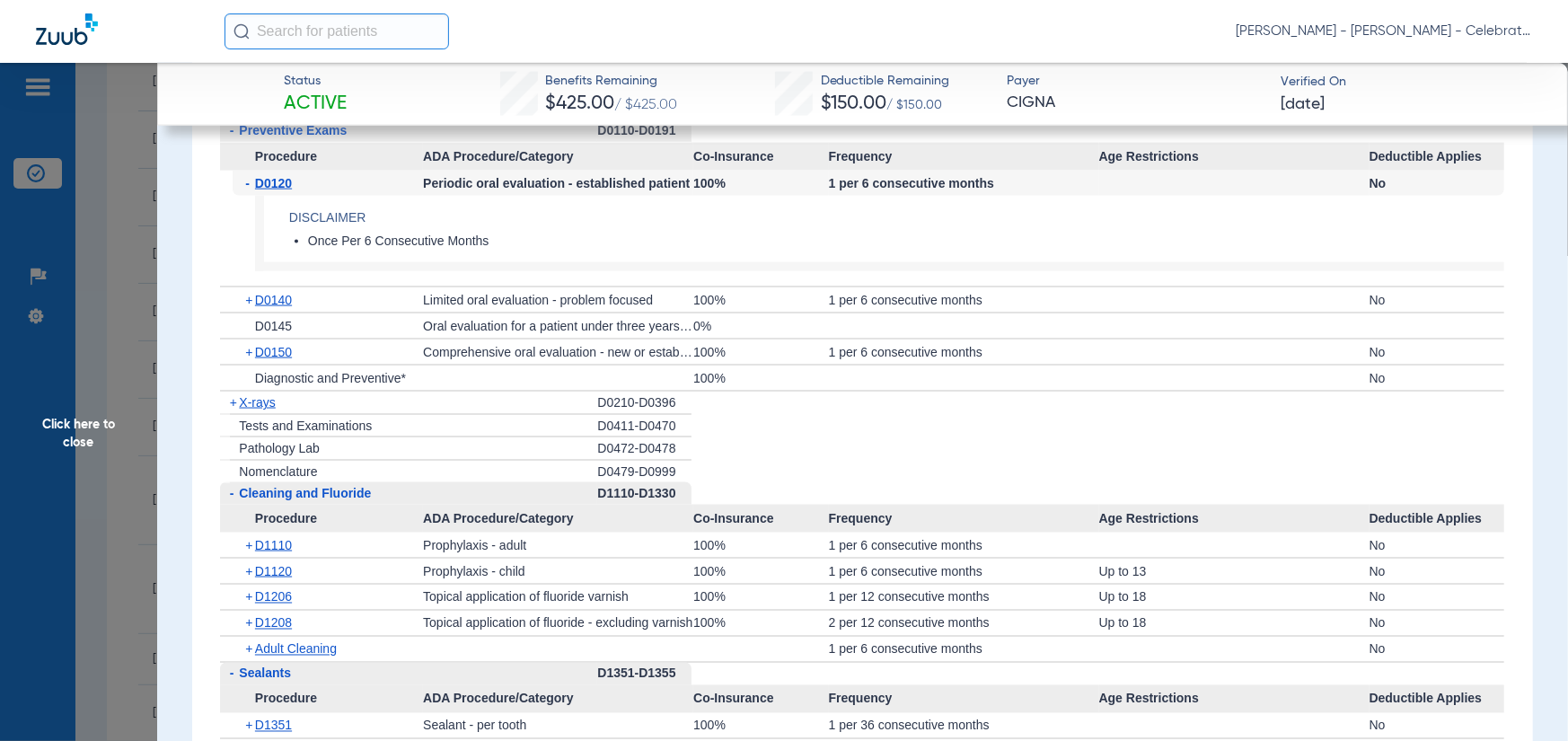
scroll to position [1616, 0]
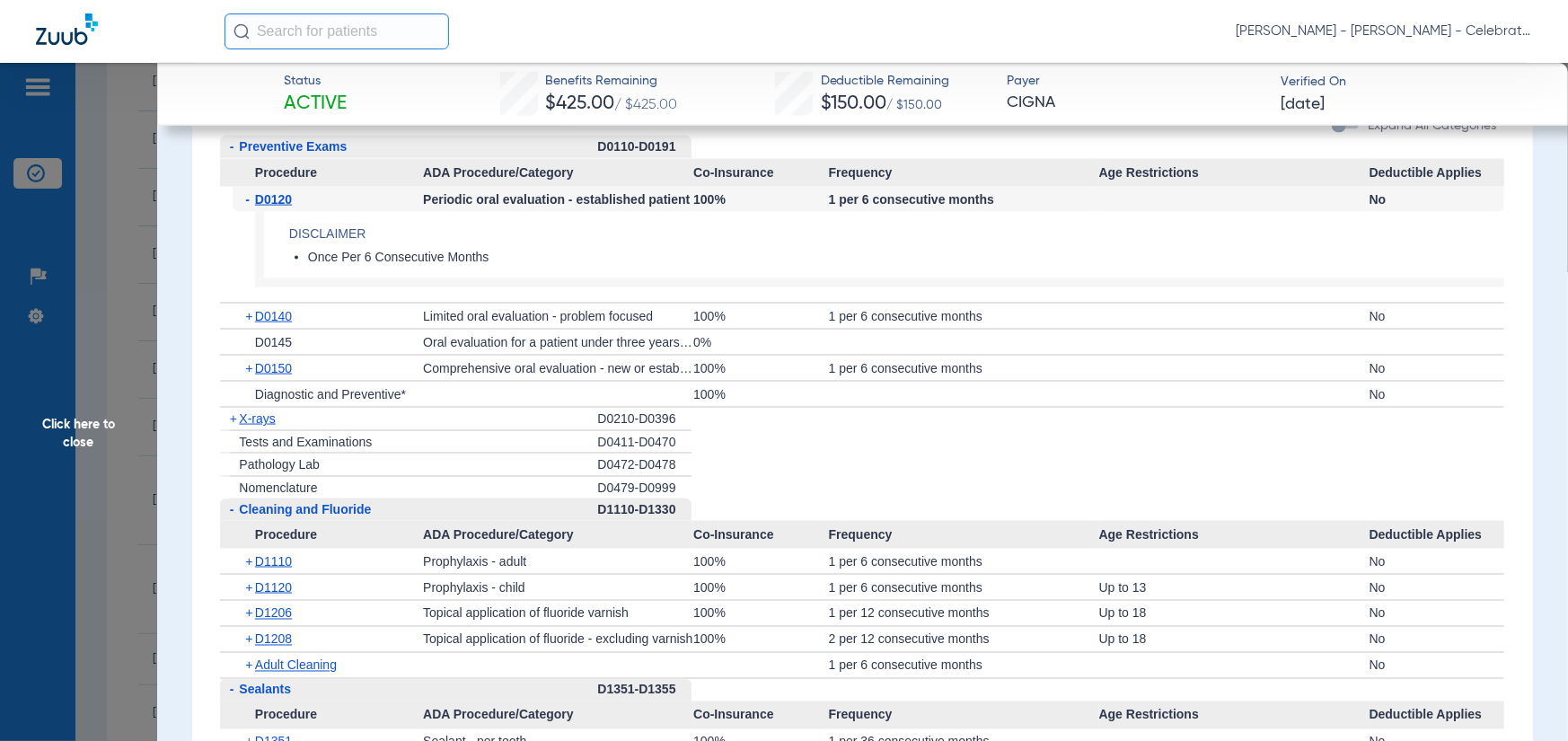
click at [250, 431] on div "+ X-rays" at bounding box center [409, 419] width 377 height 24
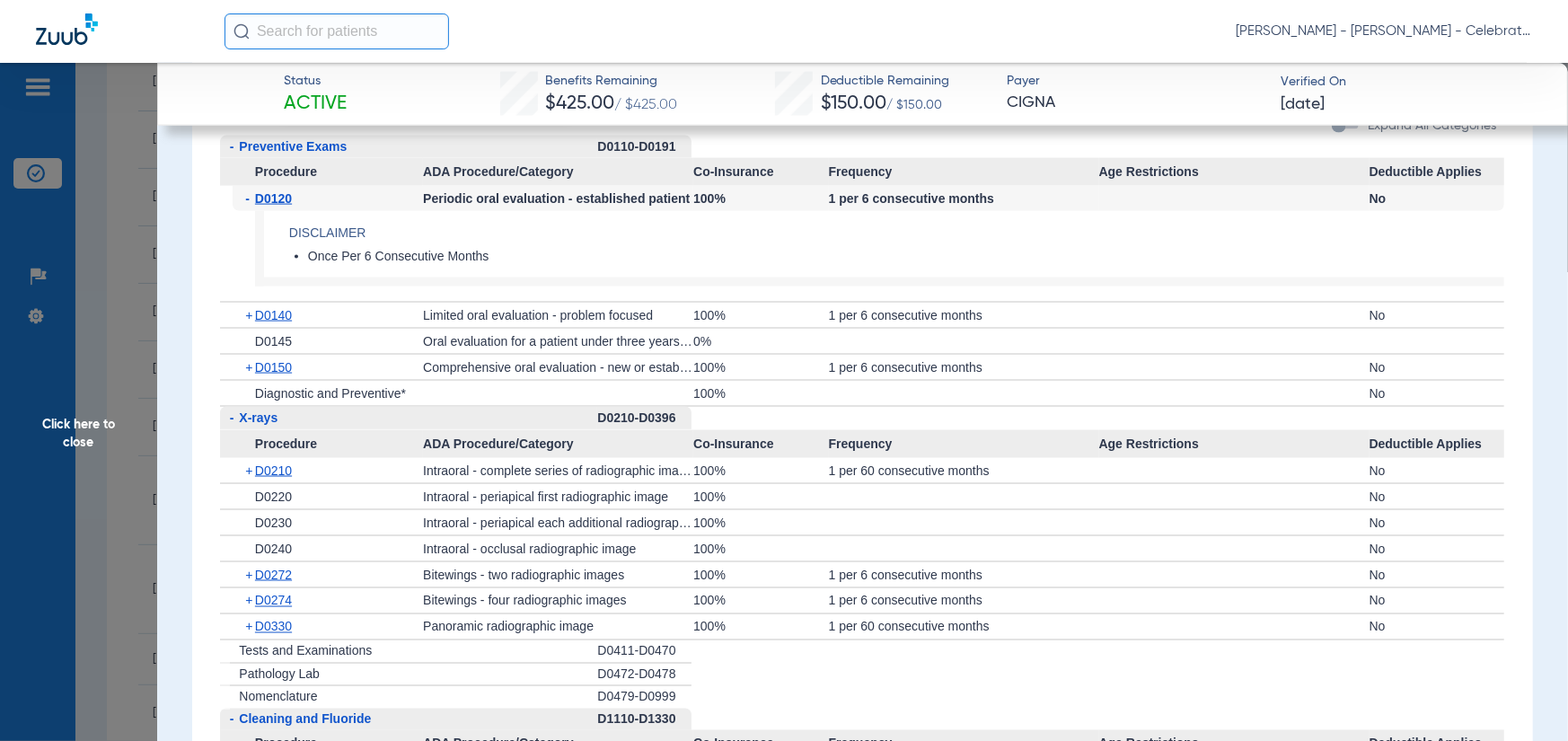
click at [252, 425] on span "X-rays" at bounding box center [258, 417] width 38 height 15
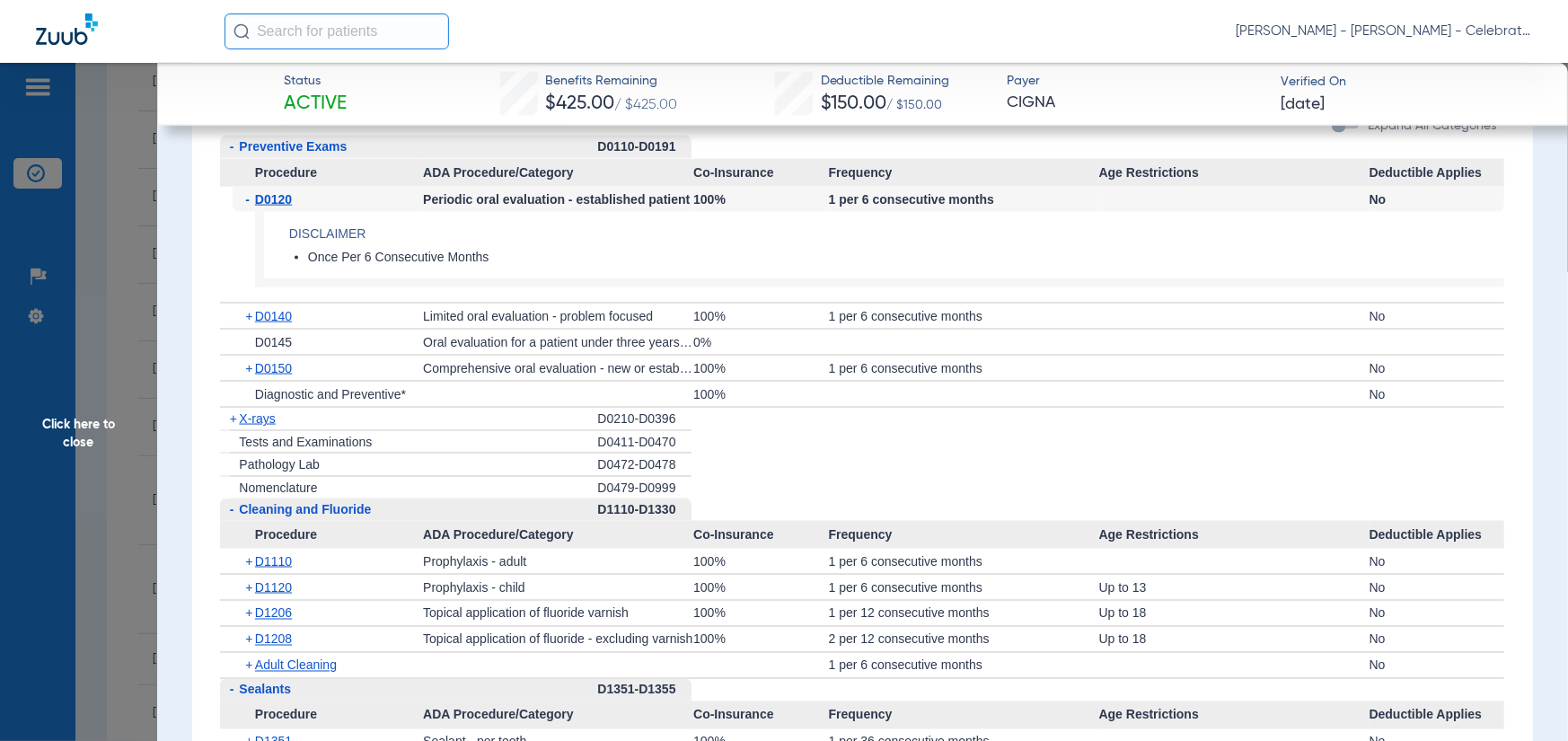
click at [252, 425] on span "X-rays" at bounding box center [257, 418] width 36 height 15
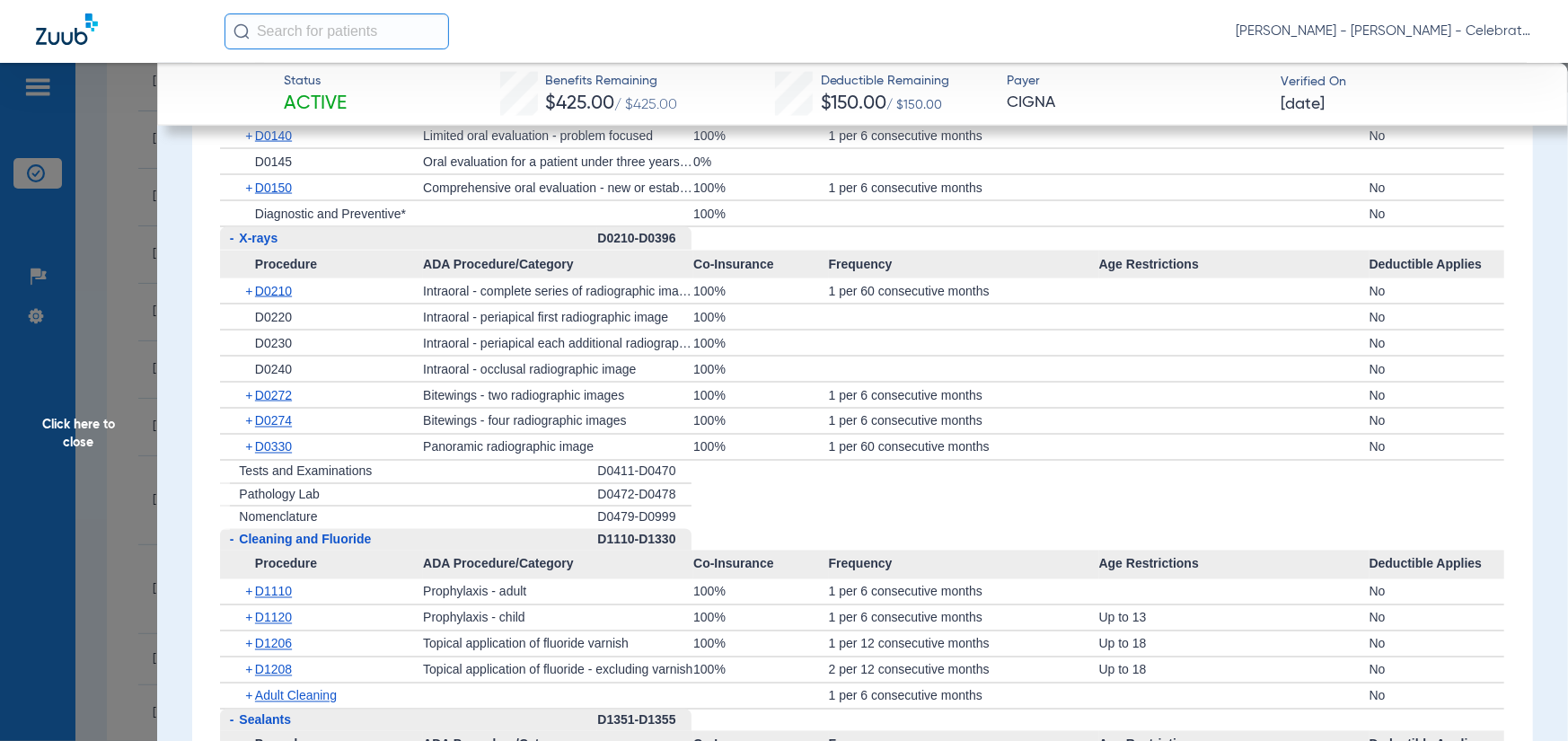
scroll to position [2066, 0]
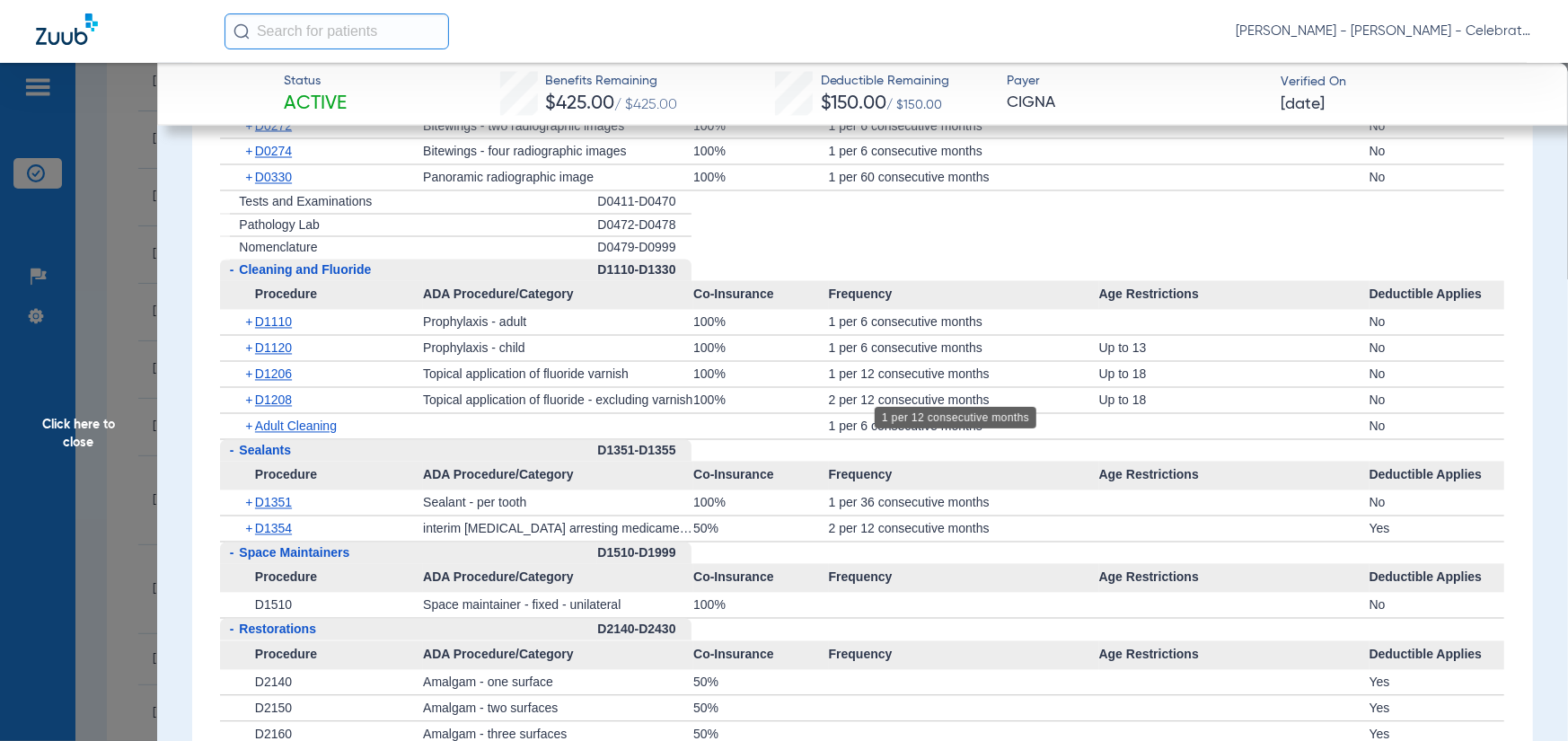
drag, startPoint x: 896, startPoint y: 379, endPoint x: 835, endPoint y: 386, distance: 61.4
click at [836, 386] on div "1 per 12 consecutive months" at bounding box center [964, 374] width 270 height 25
click at [835, 386] on div "1 per 12 consecutive months" at bounding box center [964, 374] width 270 height 25
click at [65, 436] on span "Click here to close" at bounding box center [78, 433] width 157 height 741
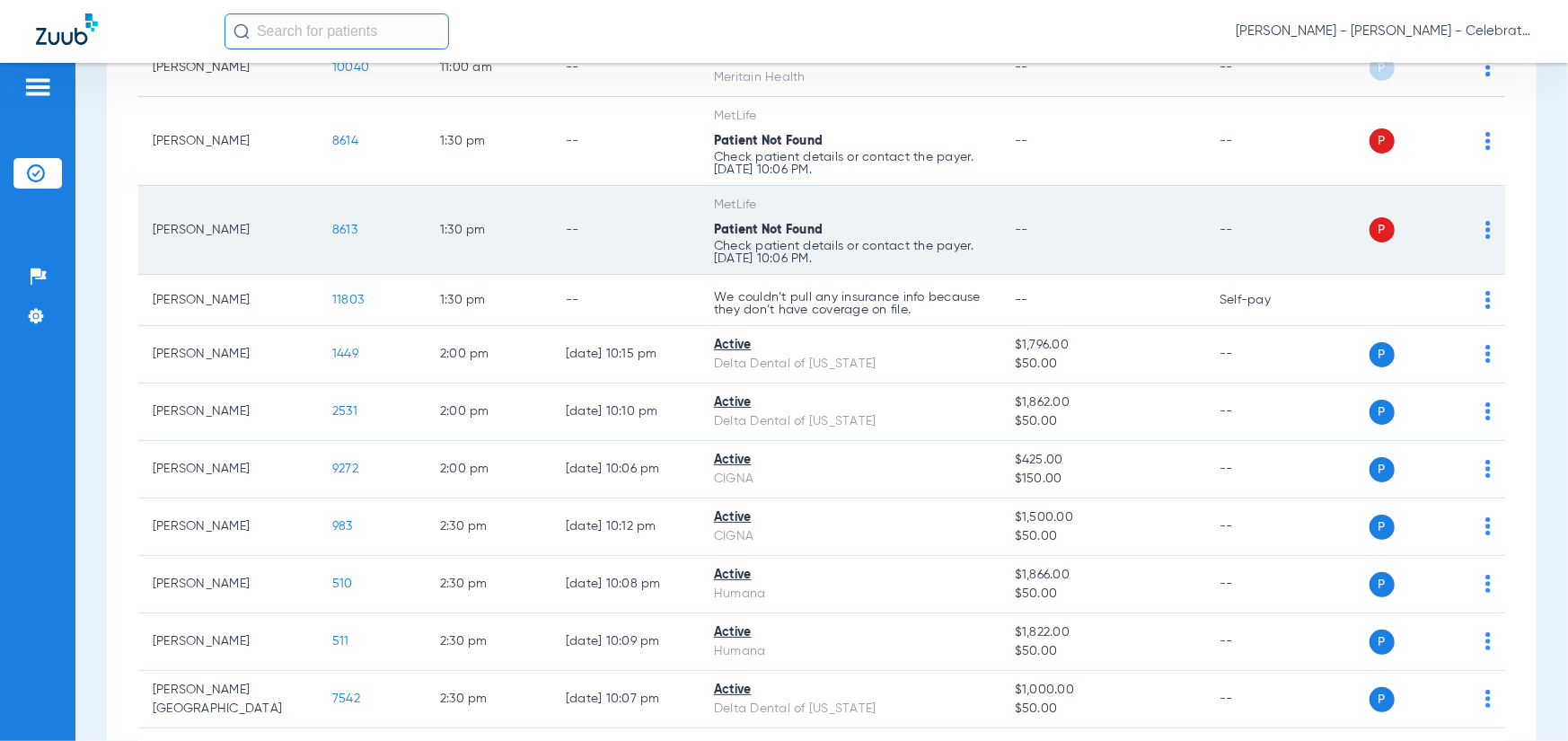
scroll to position [629, 0]
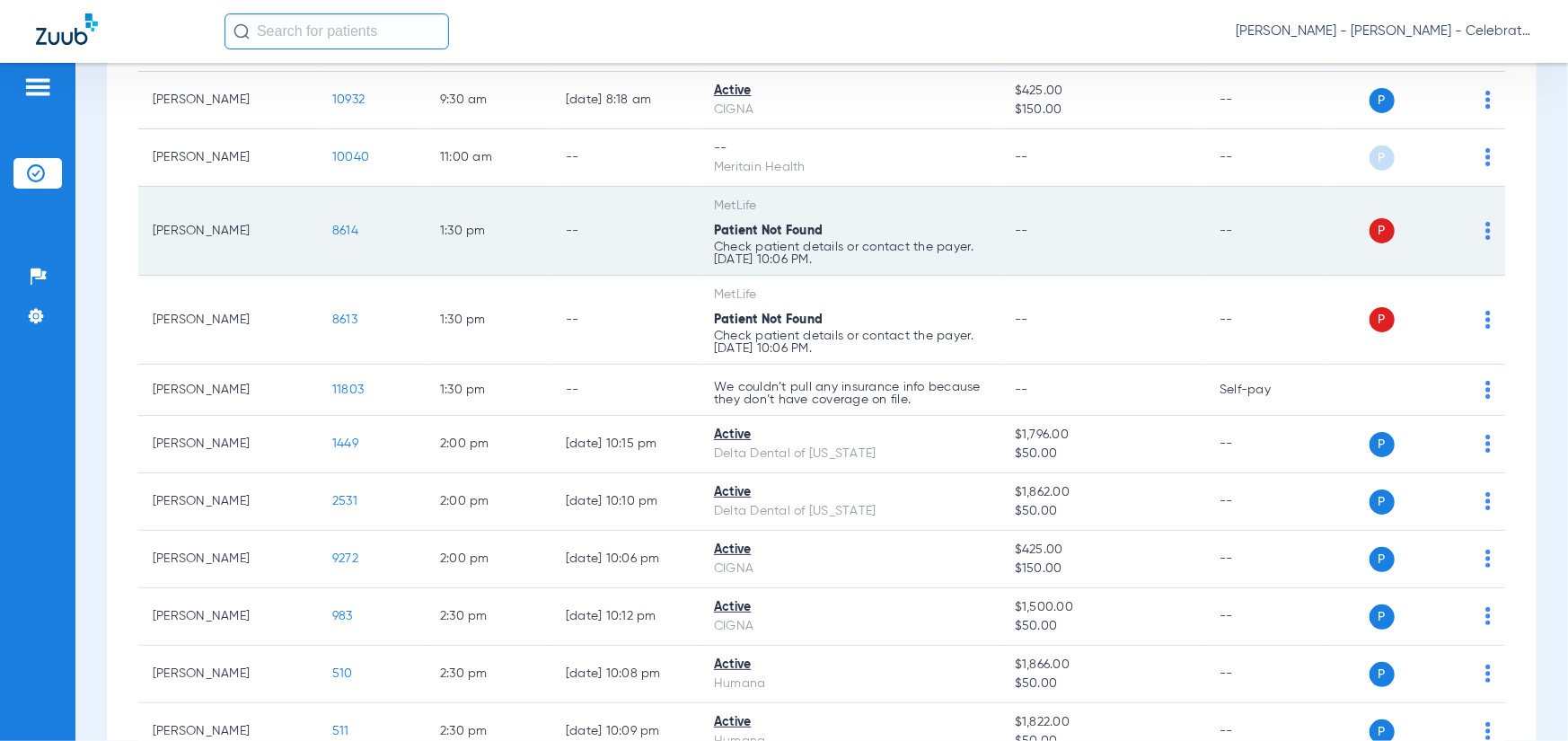
click at [362, 215] on td "8614" at bounding box center [371, 231] width 108 height 89
click at [336, 236] on span "8614" at bounding box center [345, 231] width 26 height 13
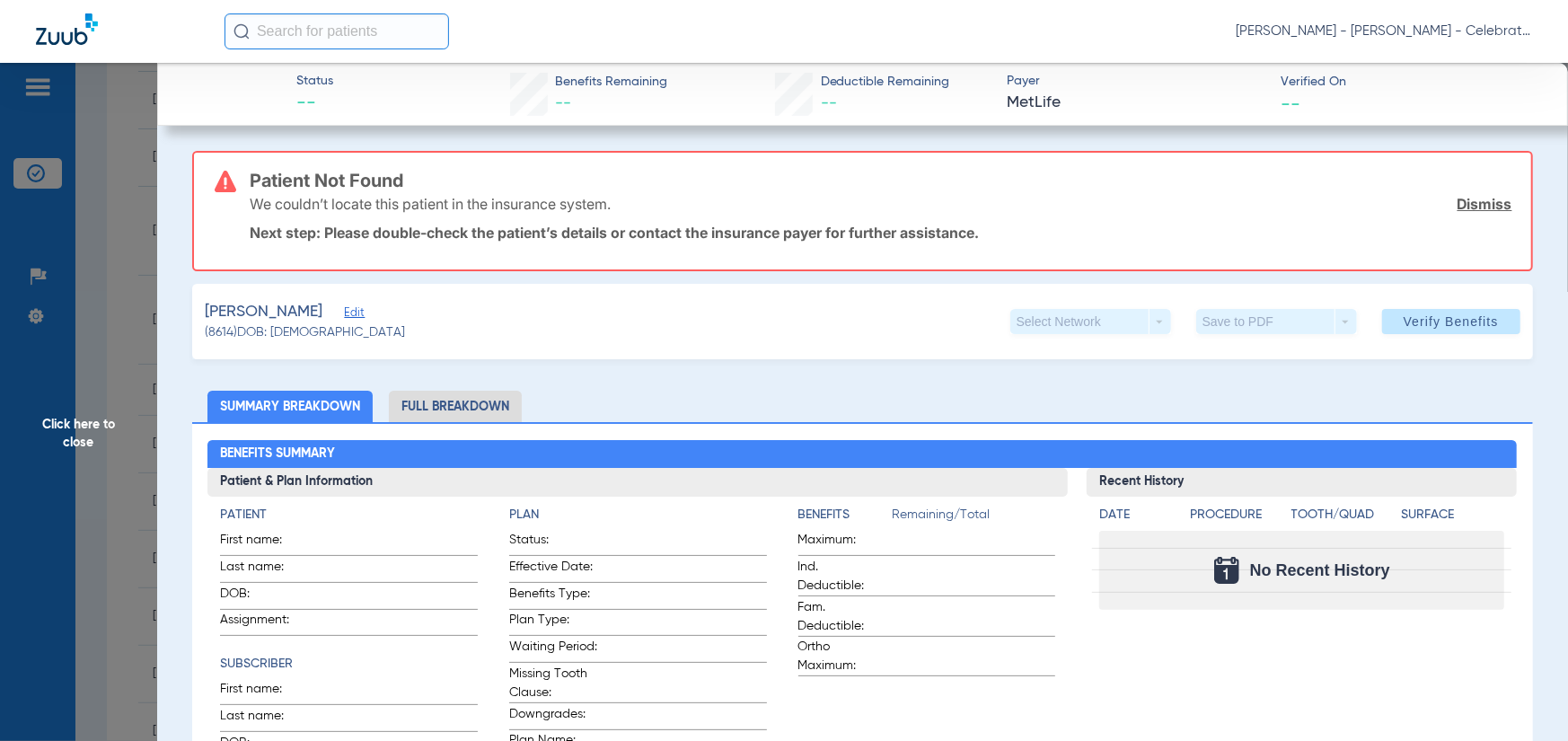
click at [321, 304] on div "Henry, Lylah Edit" at bounding box center [305, 312] width 200 height 23
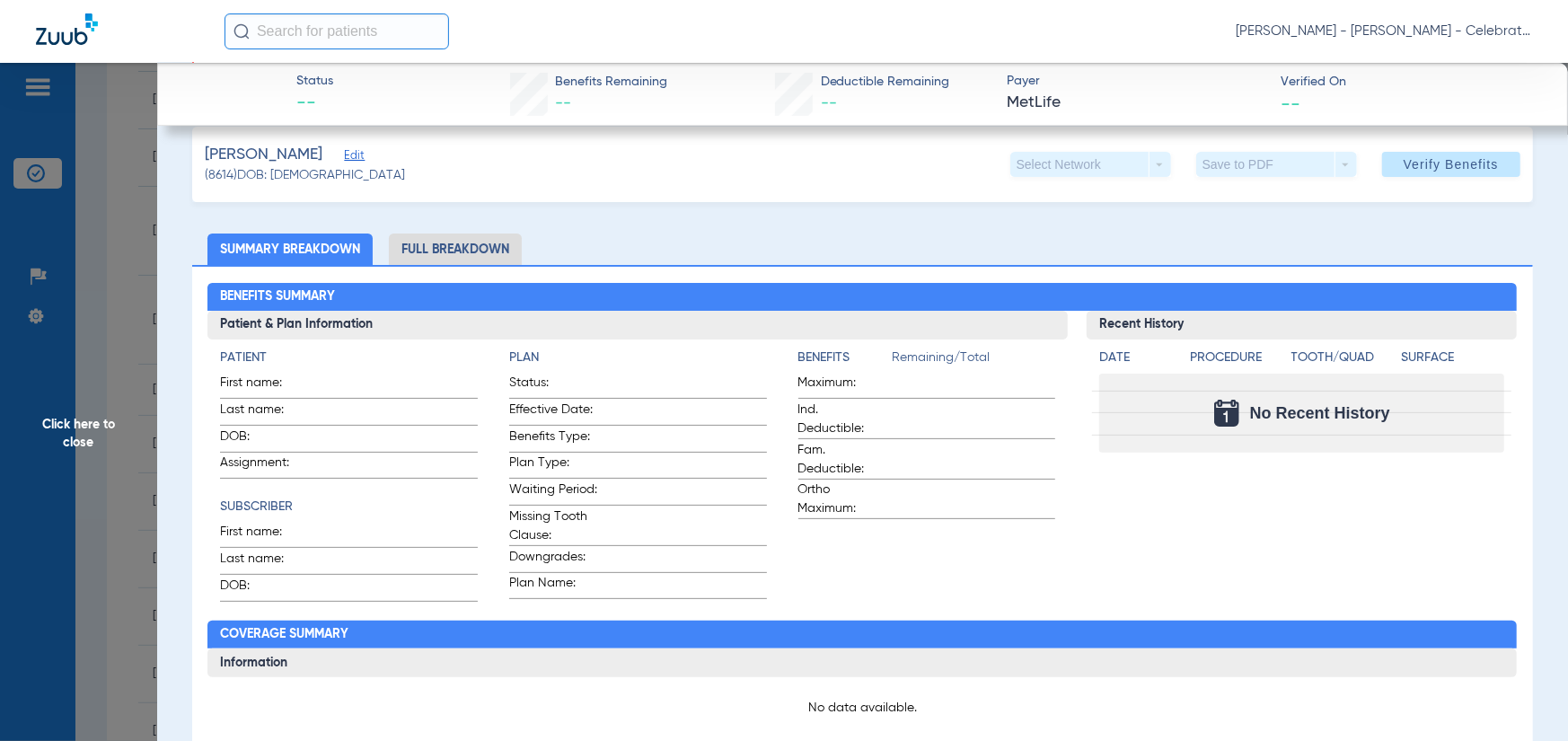
scroll to position [0, 0]
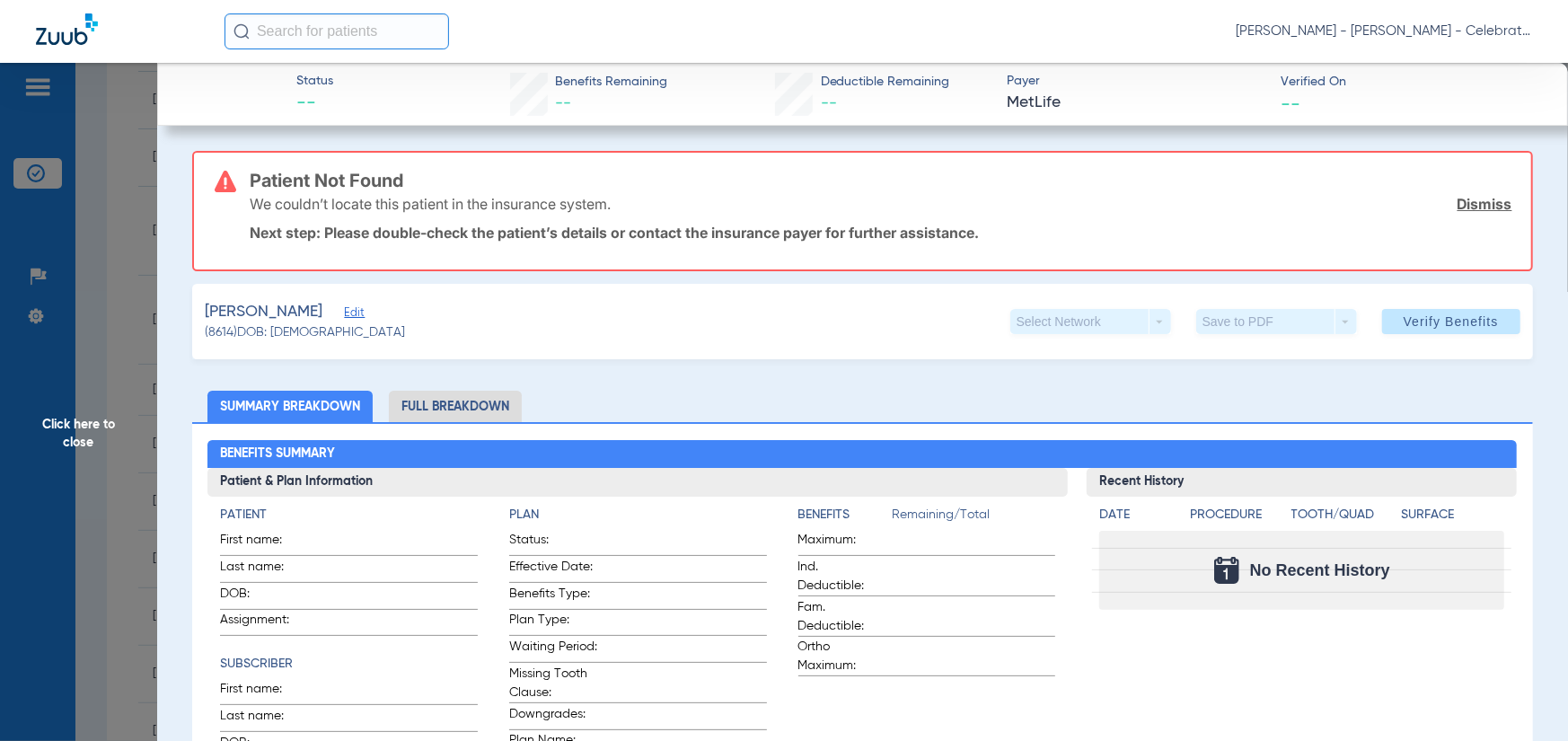
click at [344, 309] on span "Edit" at bounding box center [352, 314] width 16 height 17
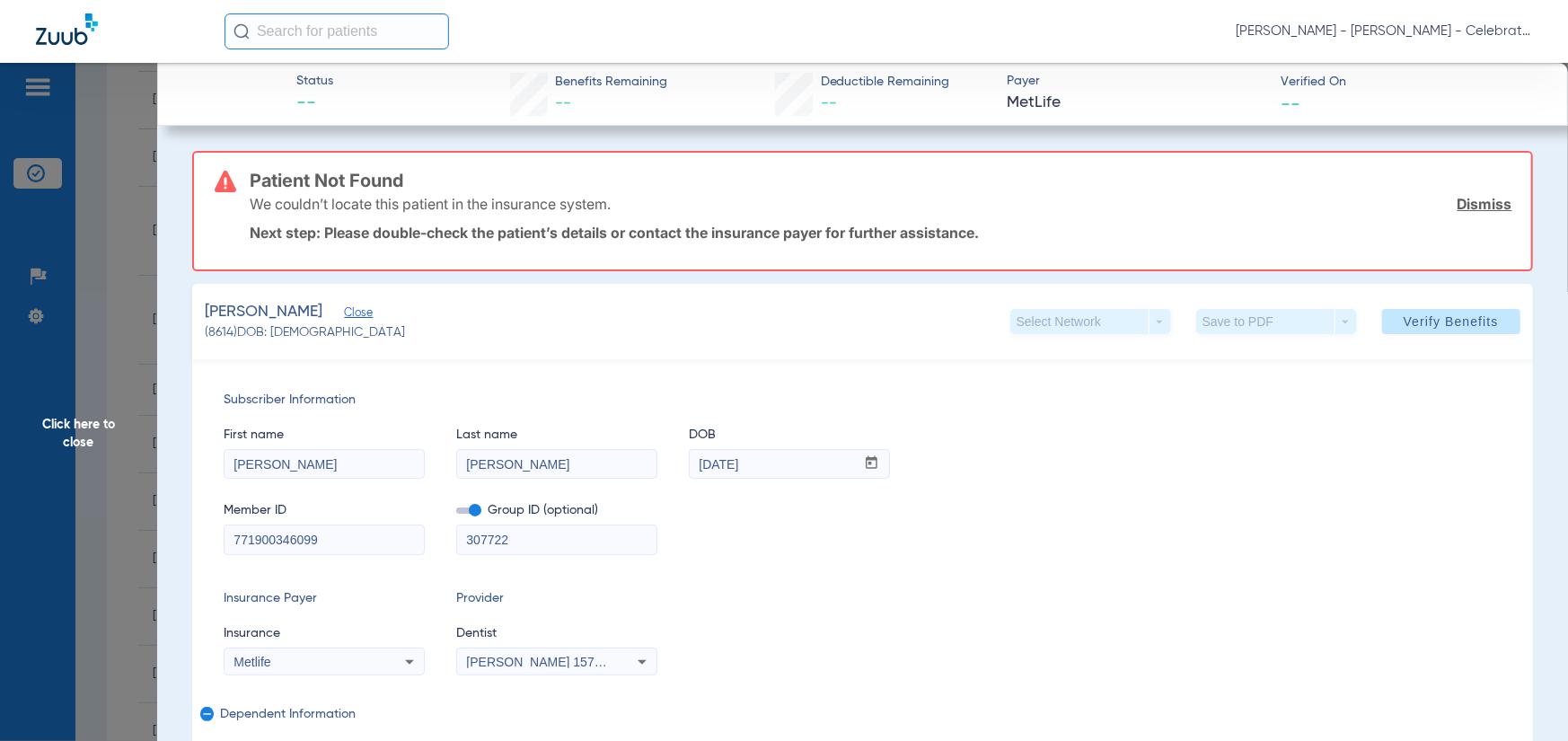
scroll to position [180, 0]
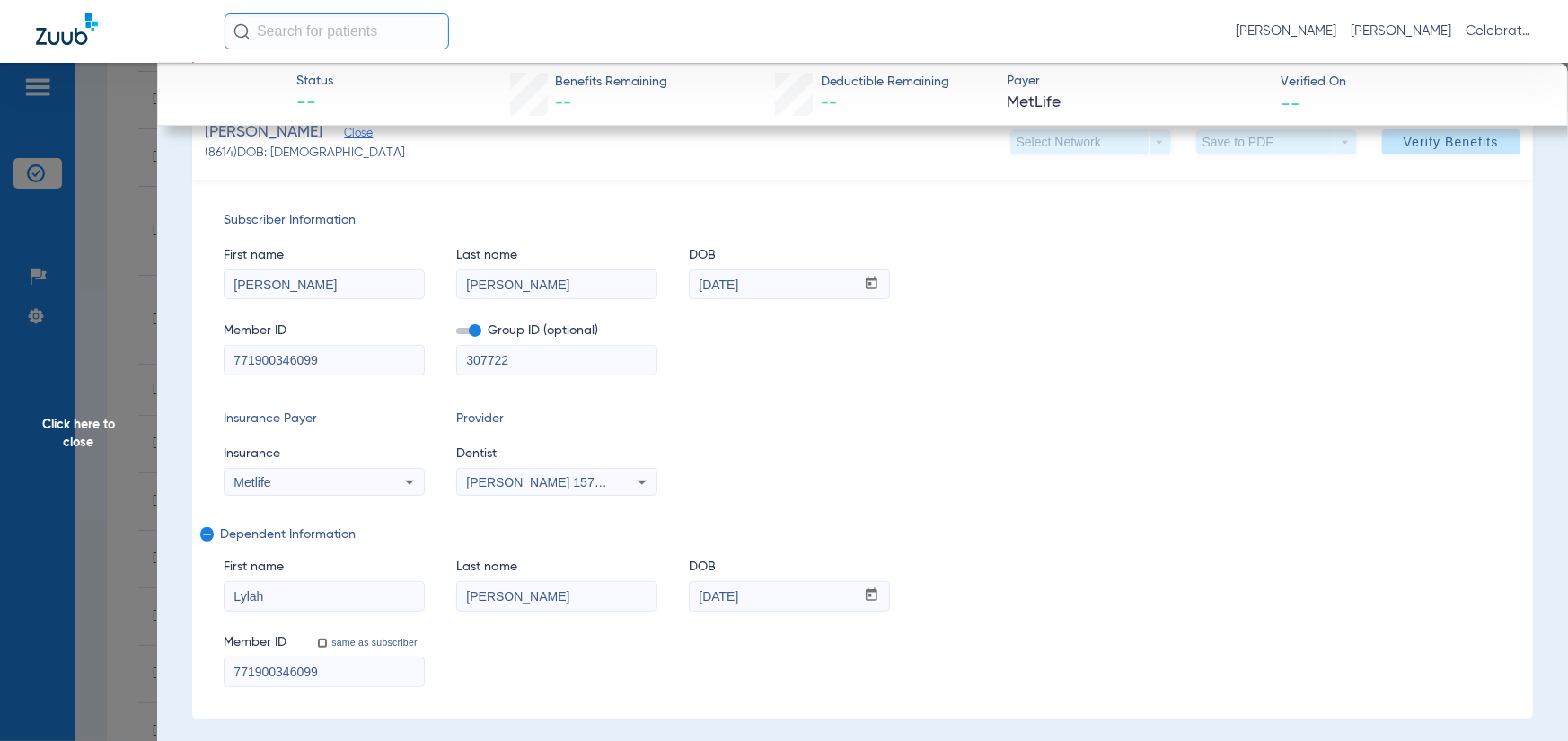
click at [324, 353] on input "771900346099" at bounding box center [325, 359] width 199 height 29
drag, startPoint x: 350, startPoint y: 360, endPoint x: 112, endPoint y: 383, distance: 239.1
paste input "433794544"
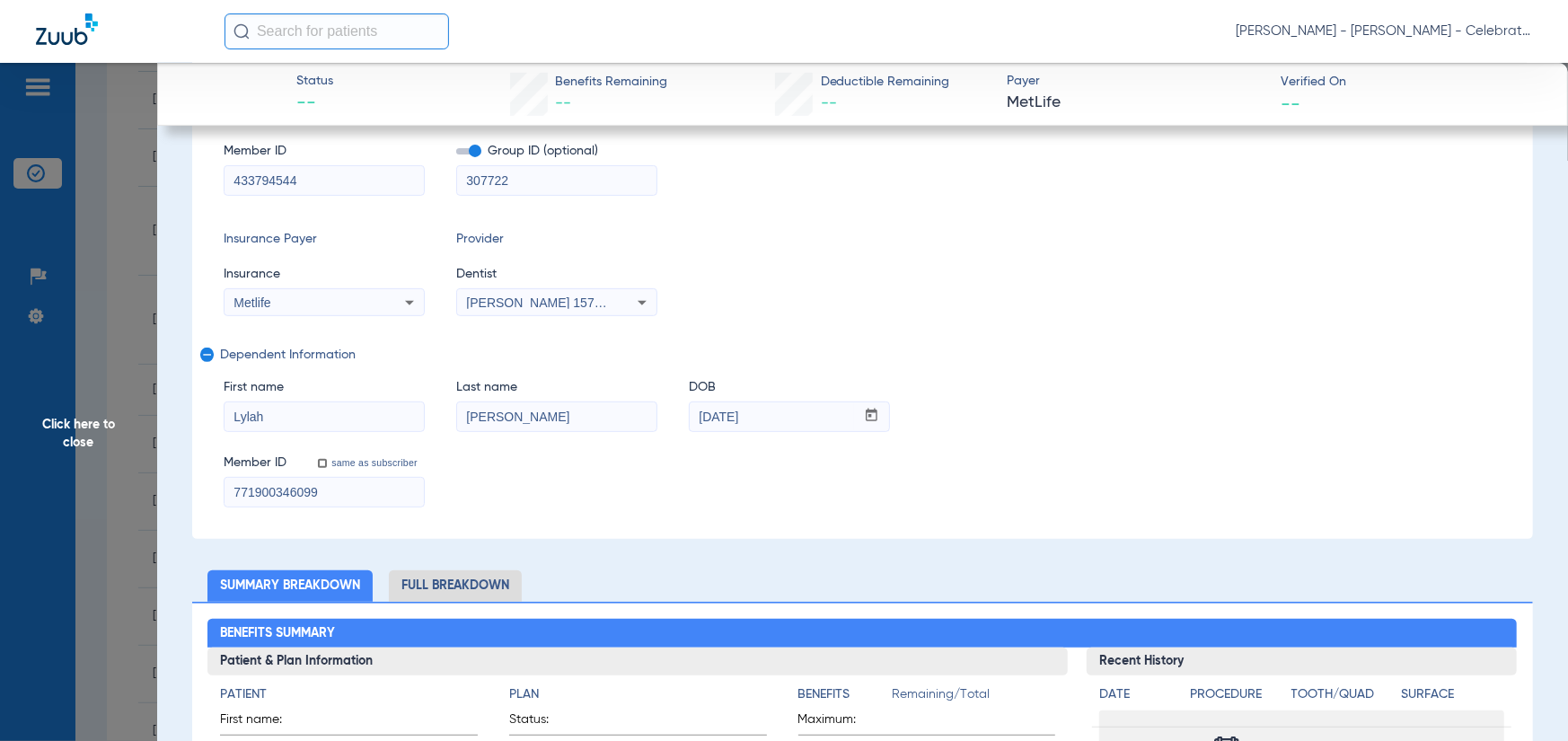
type input "433794544"
click at [320, 485] on input "771900346099" at bounding box center [325, 491] width 199 height 29
drag, startPoint x: 354, startPoint y: 502, endPoint x: 328, endPoint y: 497, distance: 26.5
paste input "433794544"
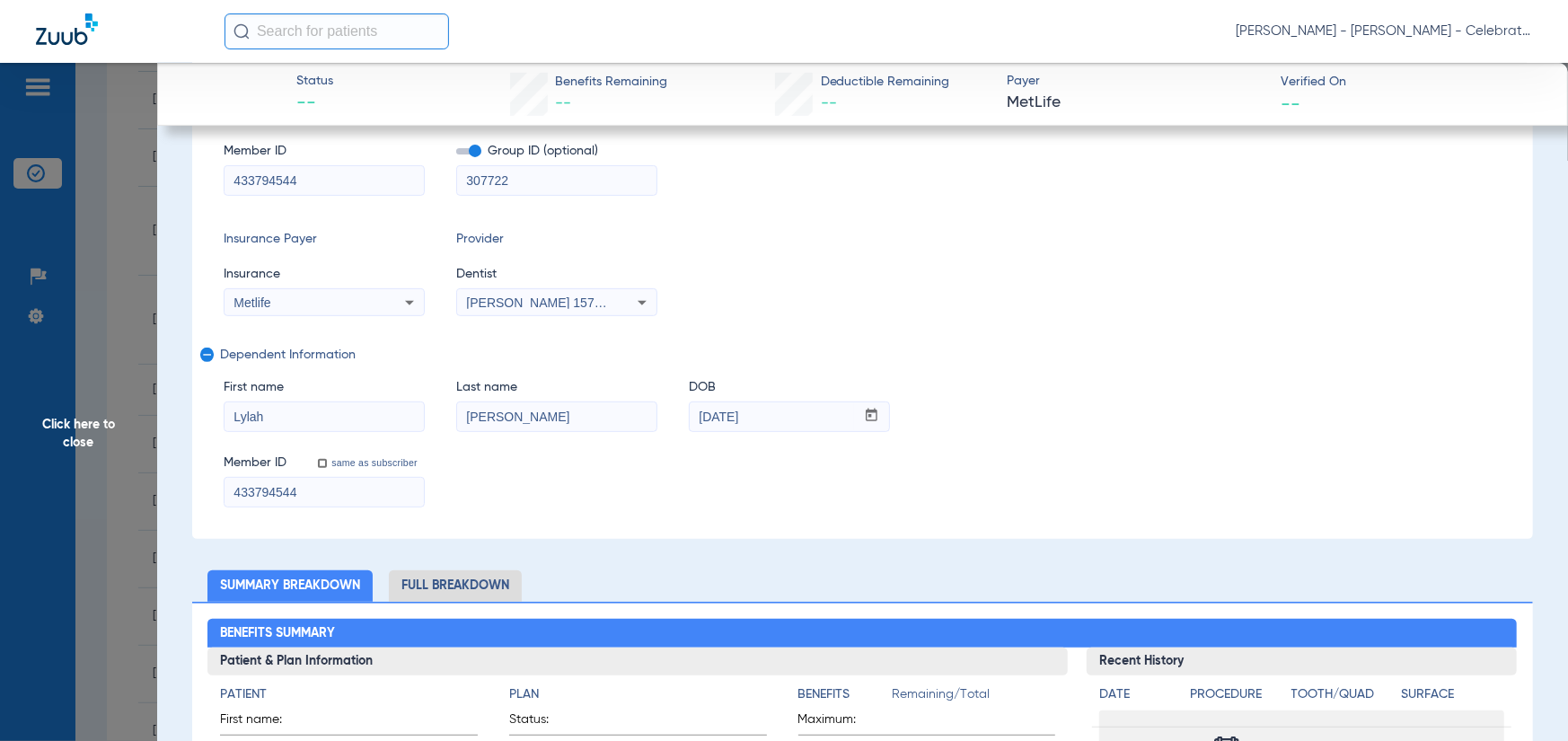
type input "433794544"
drag, startPoint x: 701, startPoint y: 471, endPoint x: 632, endPoint y: 411, distance: 91.4
click at [692, 468] on div "Member ID same as subscriber 433794544" at bounding box center [862, 473] width 1278 height 69
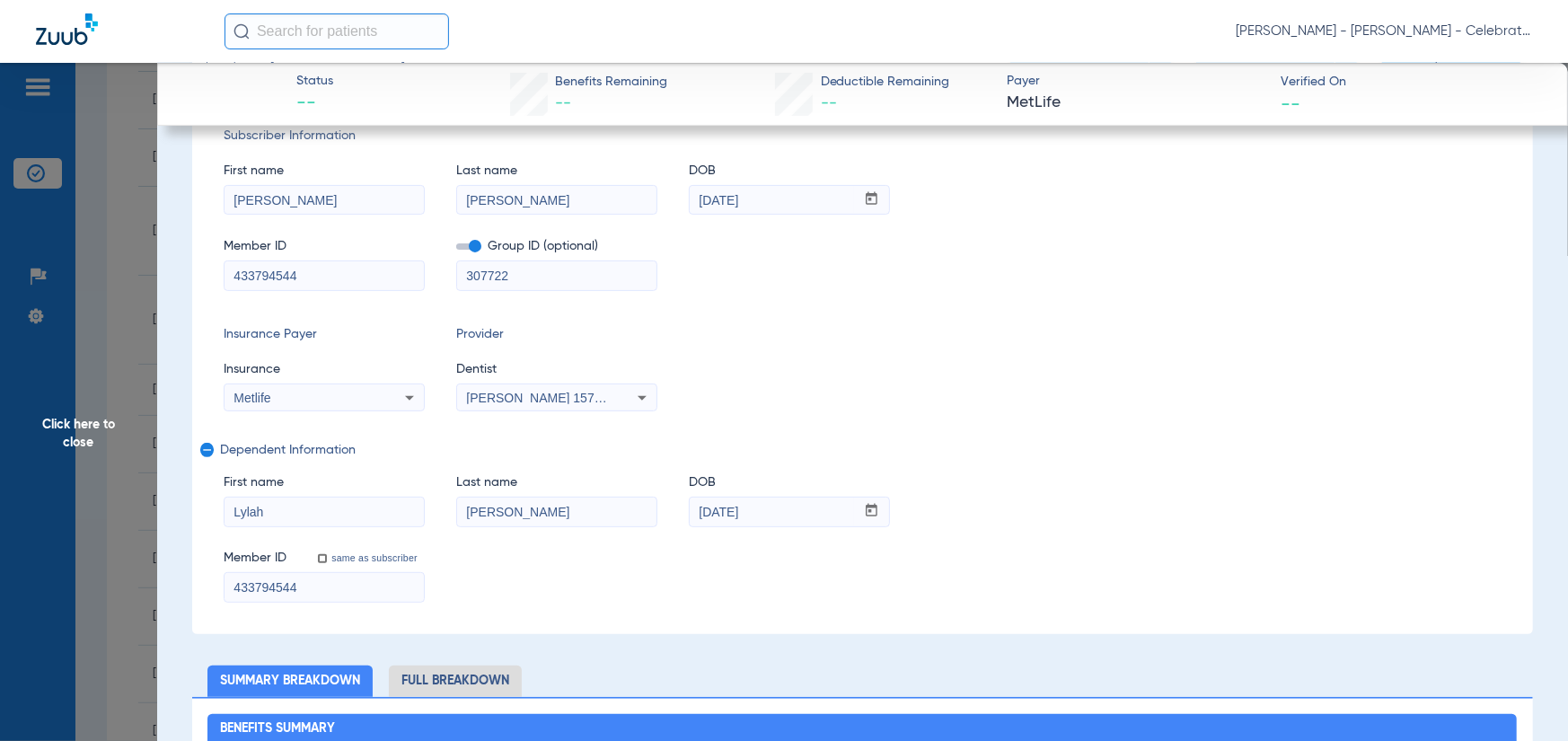
scroll to position [269, 0]
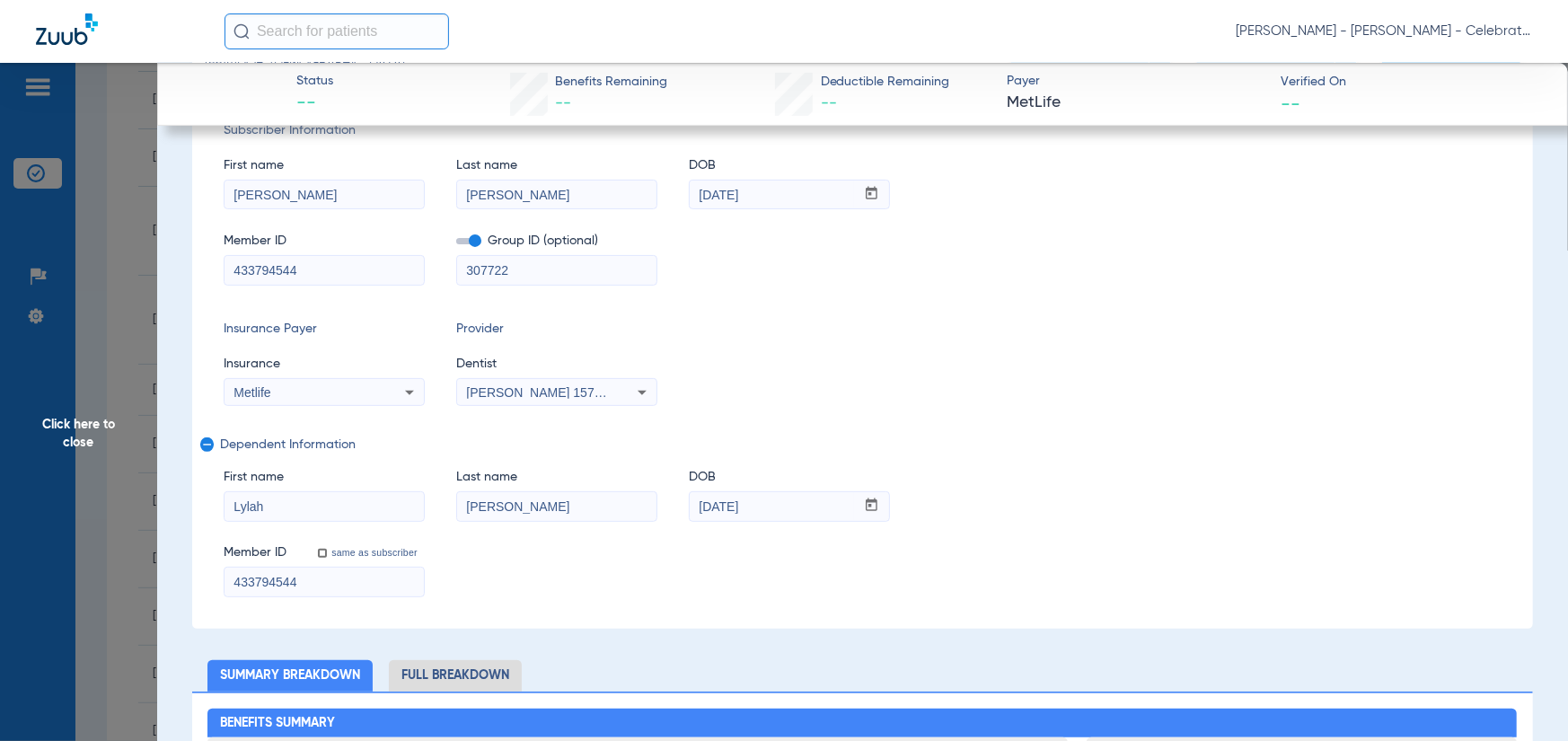
drag, startPoint x: 1156, startPoint y: 305, endPoint x: 996, endPoint y: 322, distance: 160.9
click at [1150, 304] on div "Subscriber Information First name Gary Last name Henry DOB mm / dd / yyyy 02/21…" at bounding box center [862, 359] width 1341 height 539
drag, startPoint x: 334, startPoint y: 583, endPoint x: 148, endPoint y: 596, distance: 186.5
click at [1132, 317] on div "Subscriber Information First name Gary Last name Henry DOB mm / dd / yyyy 02/21…" at bounding box center [862, 359] width 1341 height 539
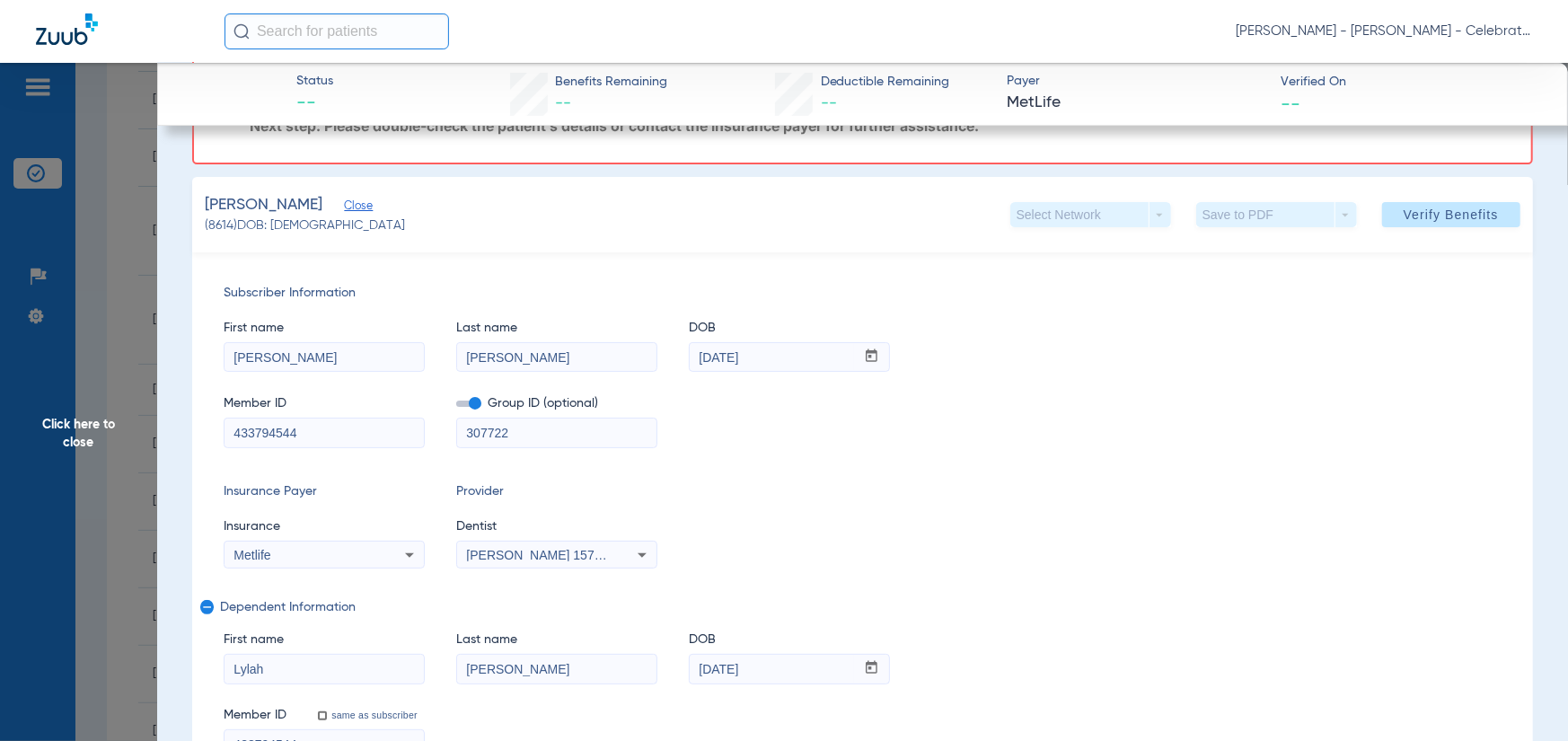
scroll to position [0, 0]
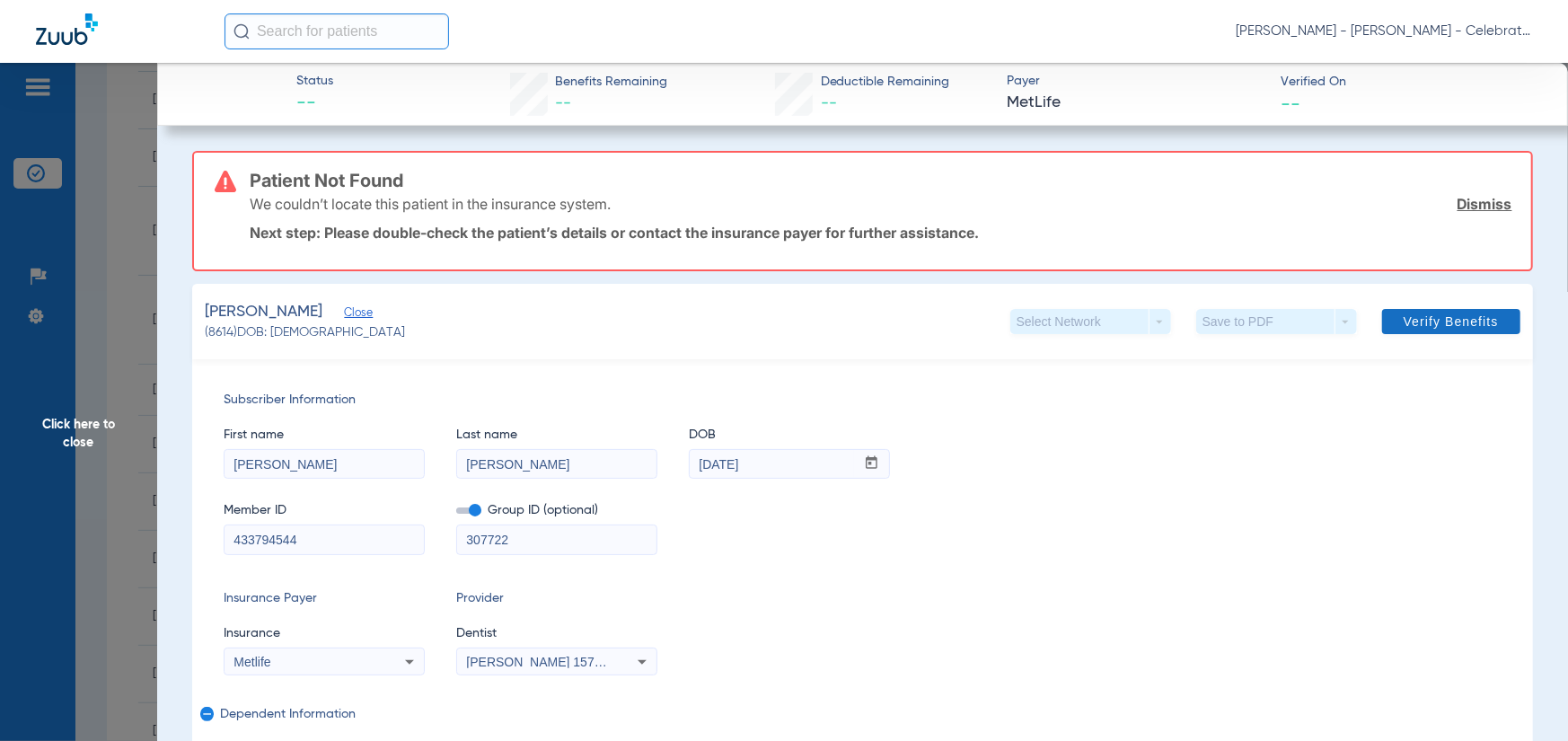
click at [1433, 320] on span "Verify Benefits" at bounding box center [1452, 322] width 95 height 15
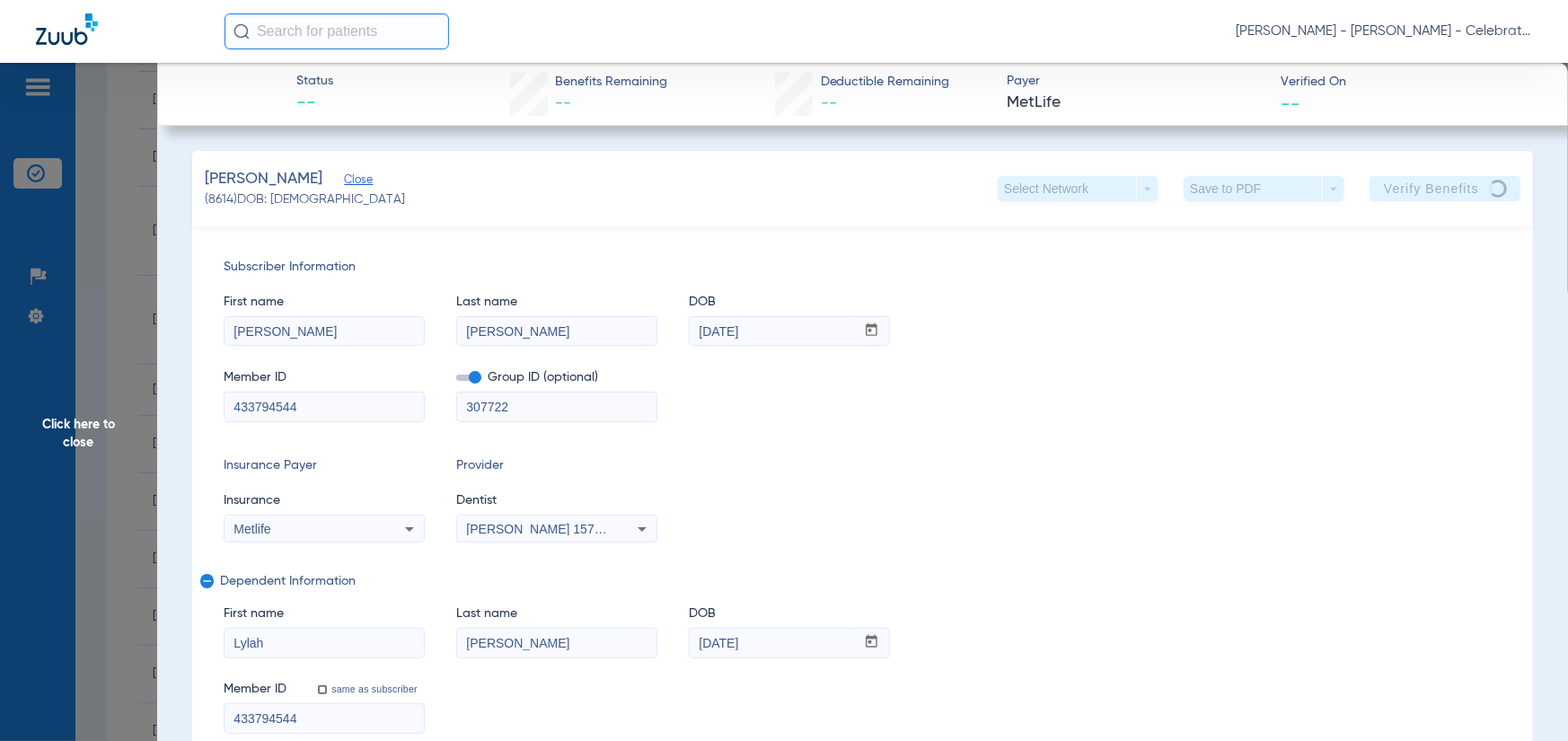
click at [85, 393] on span "Click here to close" at bounding box center [78, 433] width 157 height 741
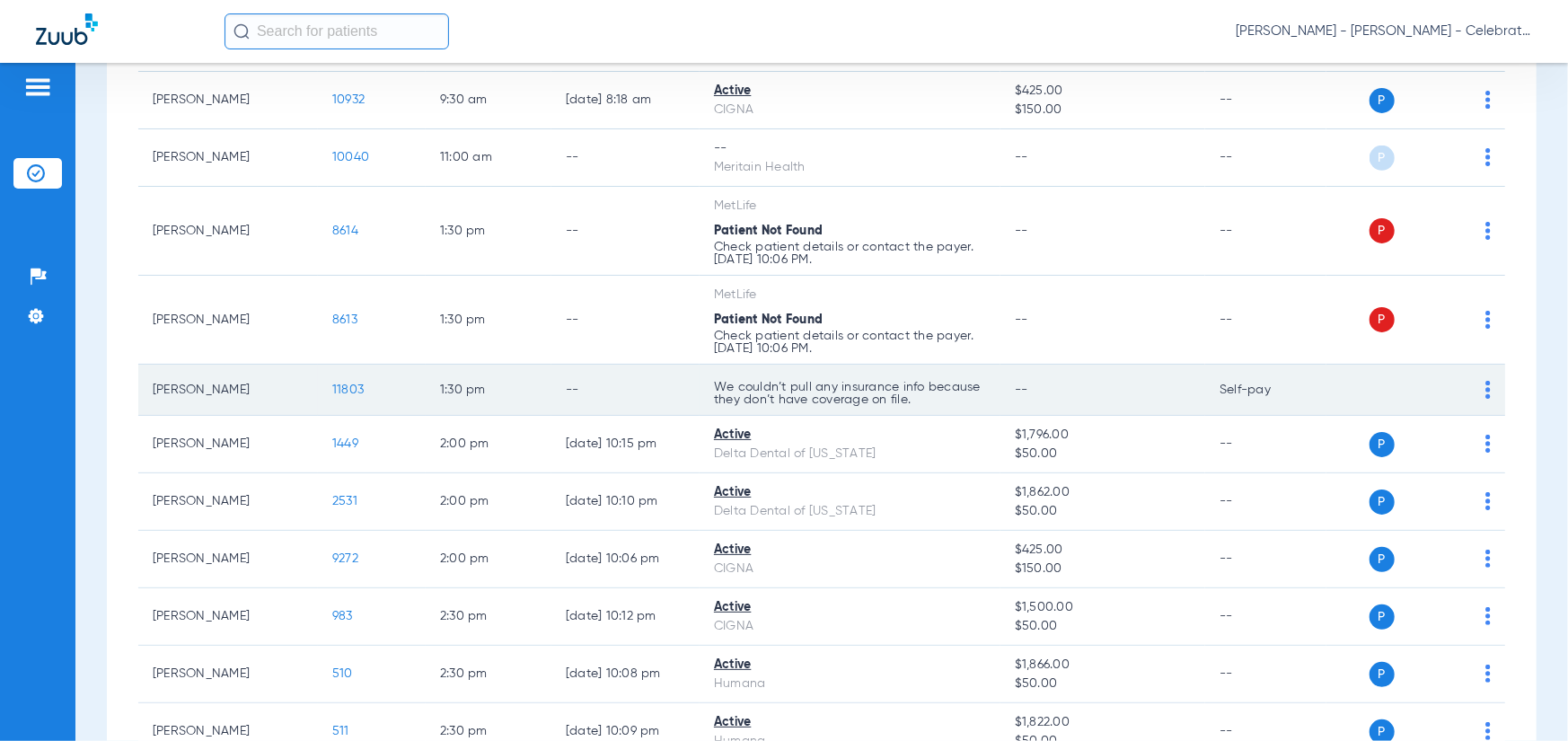
click at [349, 395] on span "11803" at bounding box center [348, 390] width 32 height 13
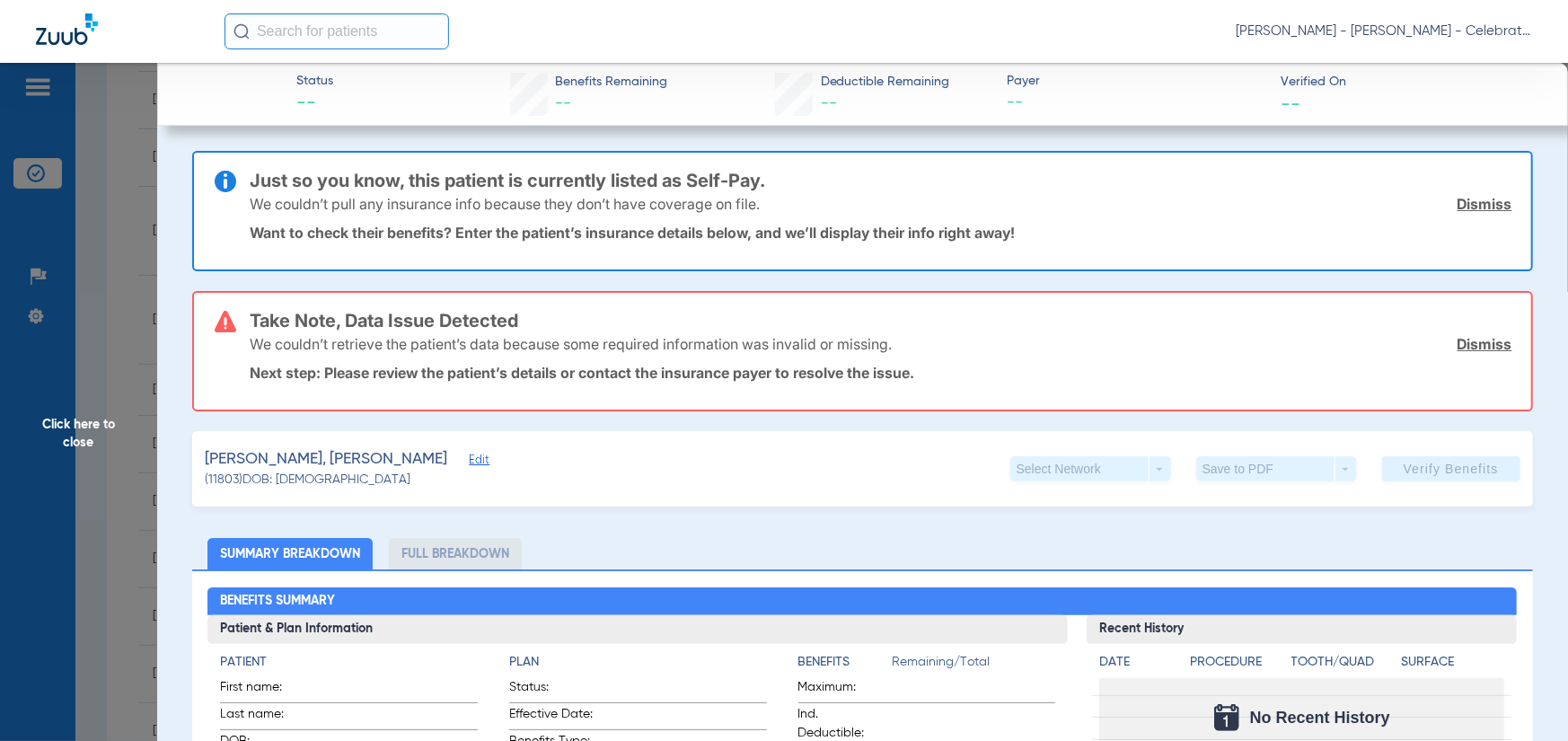
click at [469, 454] on span "Edit" at bounding box center [477, 462] width 16 height 17
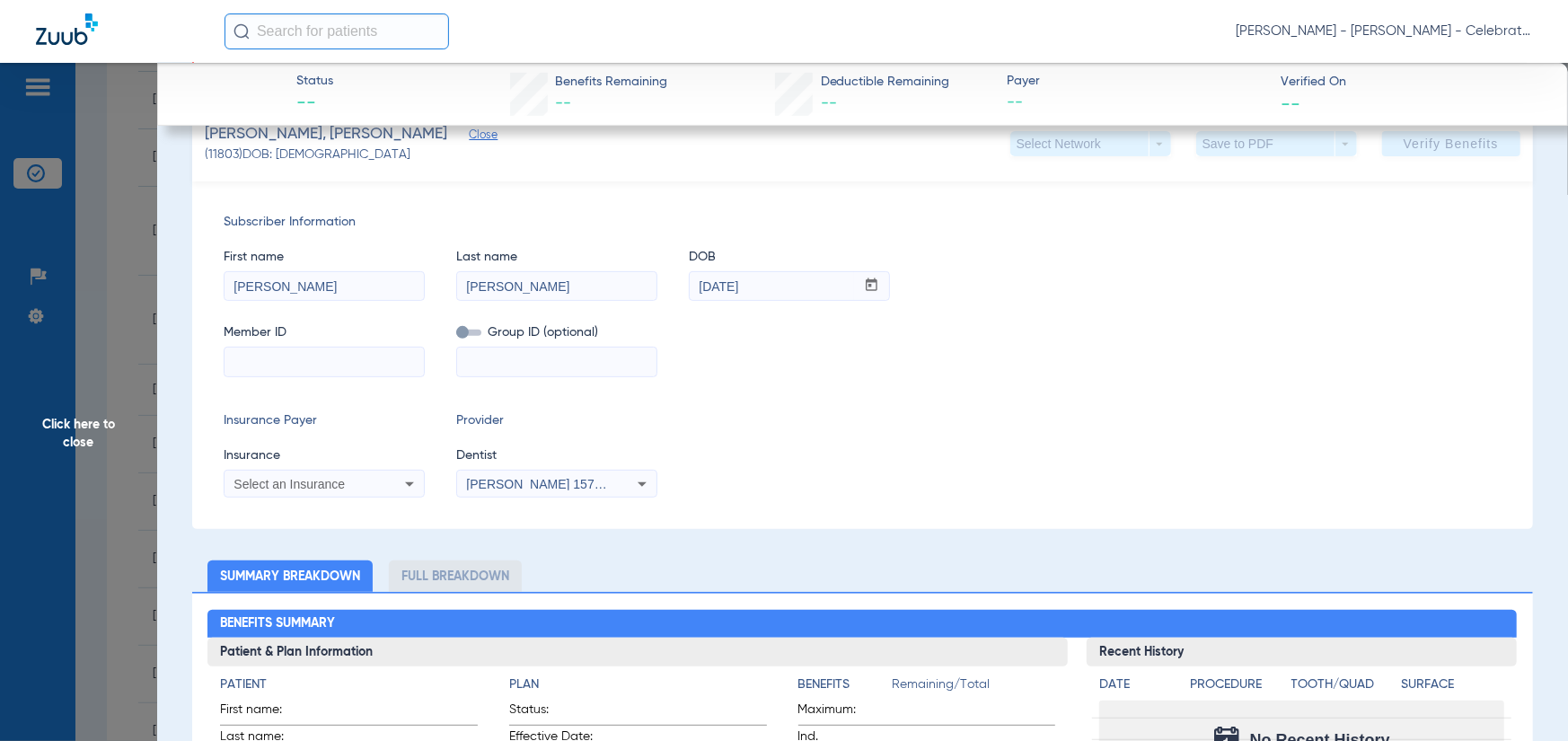
scroll to position [449, 0]
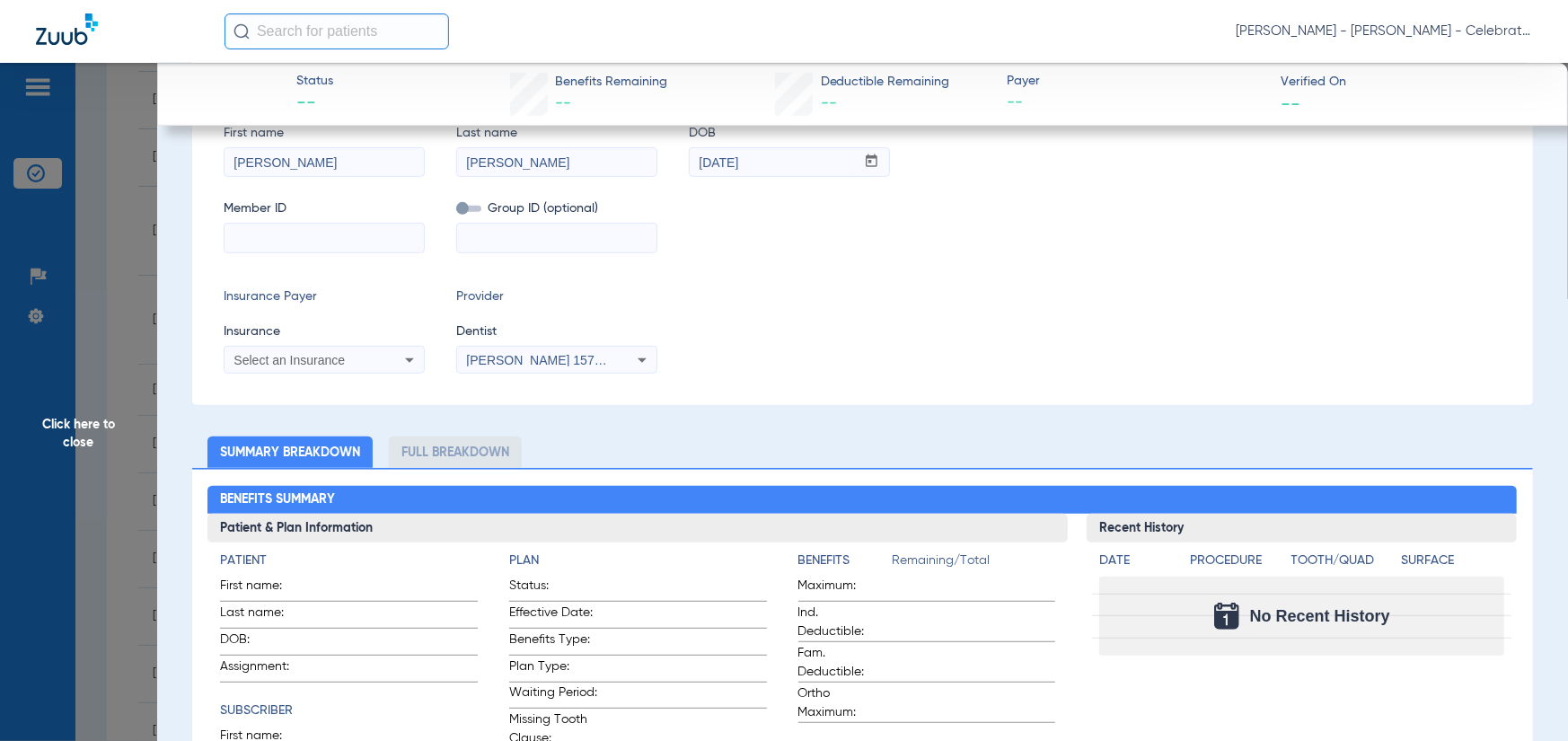
click at [274, 238] on input at bounding box center [325, 238] width 199 height 29
paste input "433794544"
type input "433794544"
drag, startPoint x: 256, startPoint y: 349, endPoint x: 265, endPoint y: 365, distance: 18.4
click at [256, 350] on div "Select an Insurance" at bounding box center [325, 360] width 199 height 22
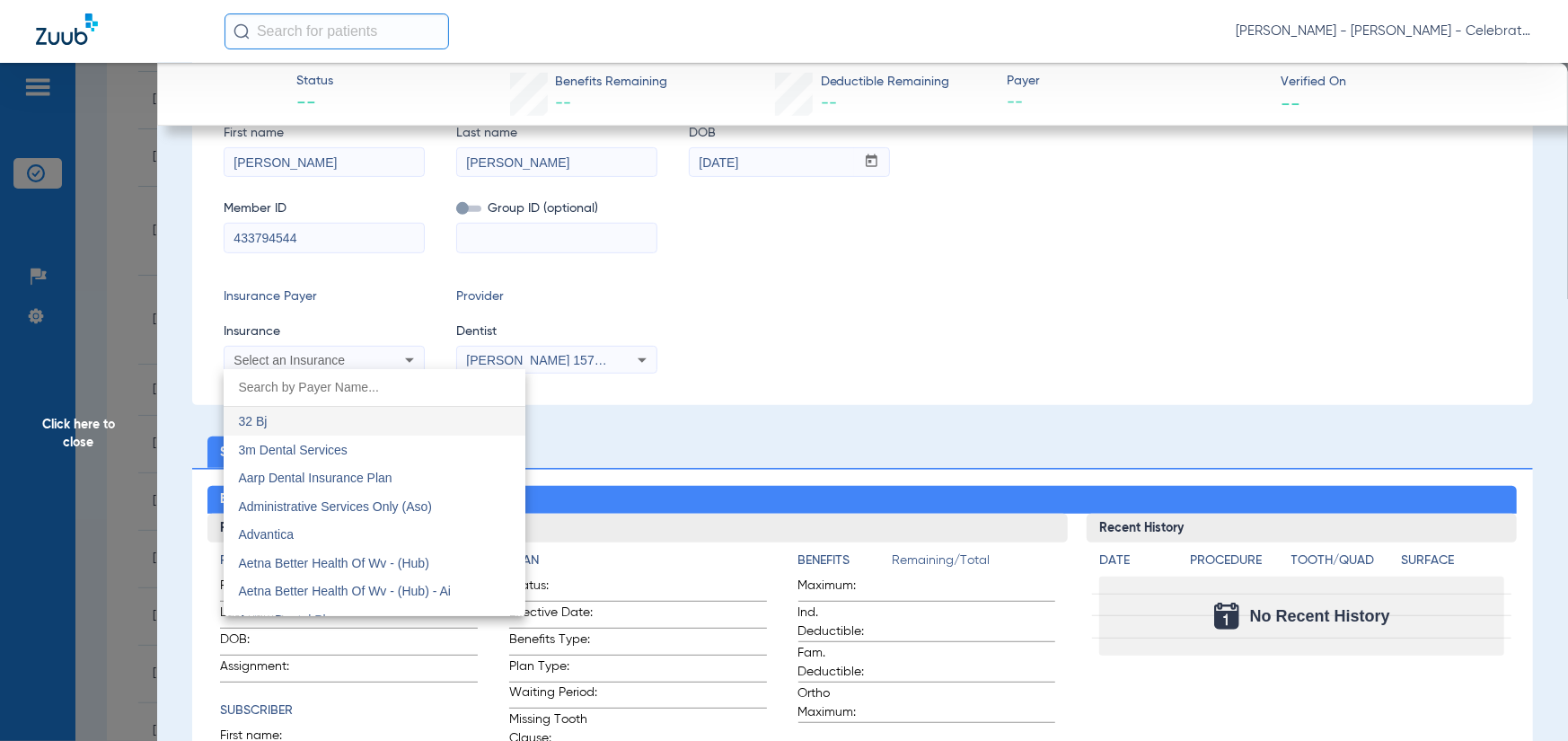
click at [278, 355] on div at bounding box center [784, 370] width 1568 height 741
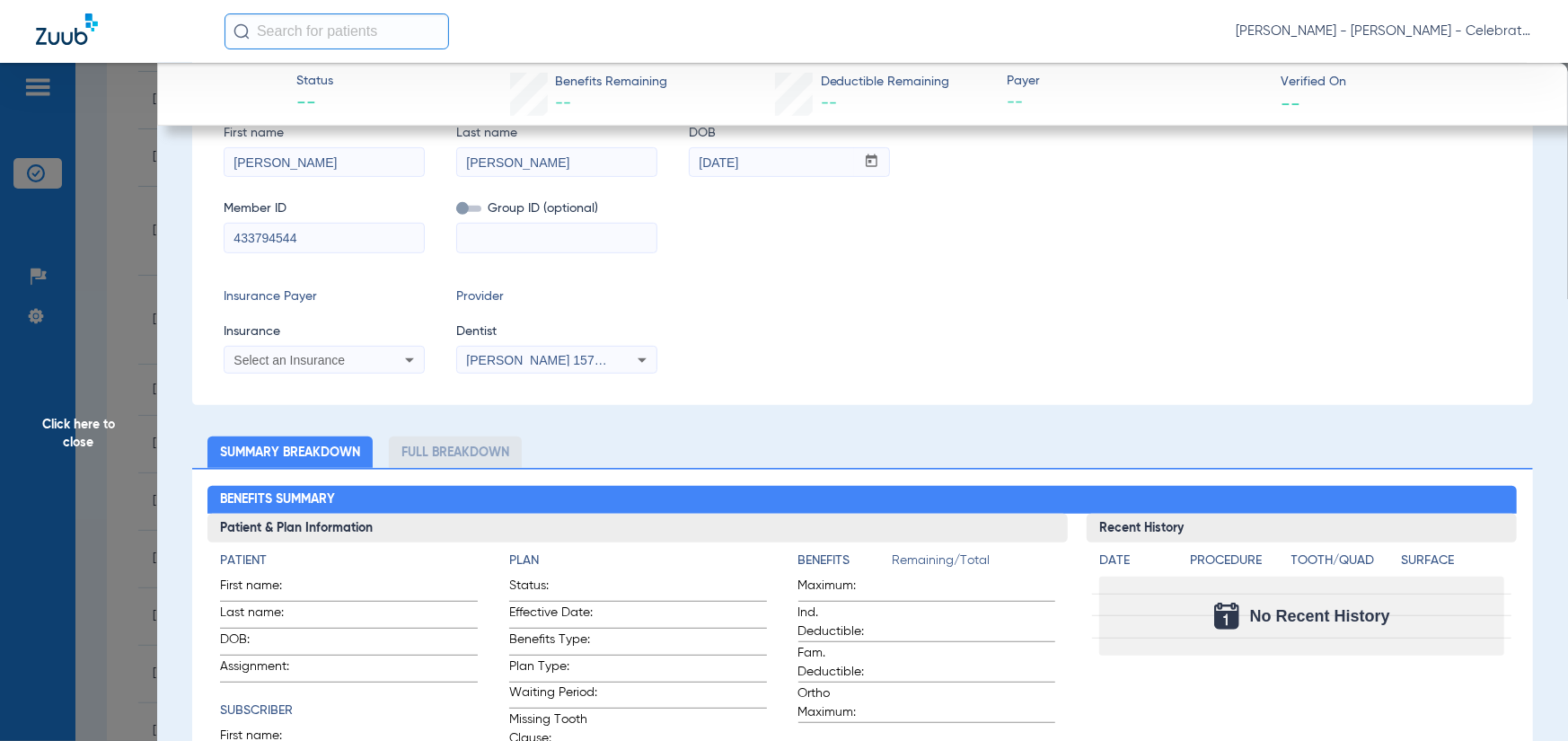
click at [265, 349] on div "Select an Insurance" at bounding box center [325, 360] width 199 height 22
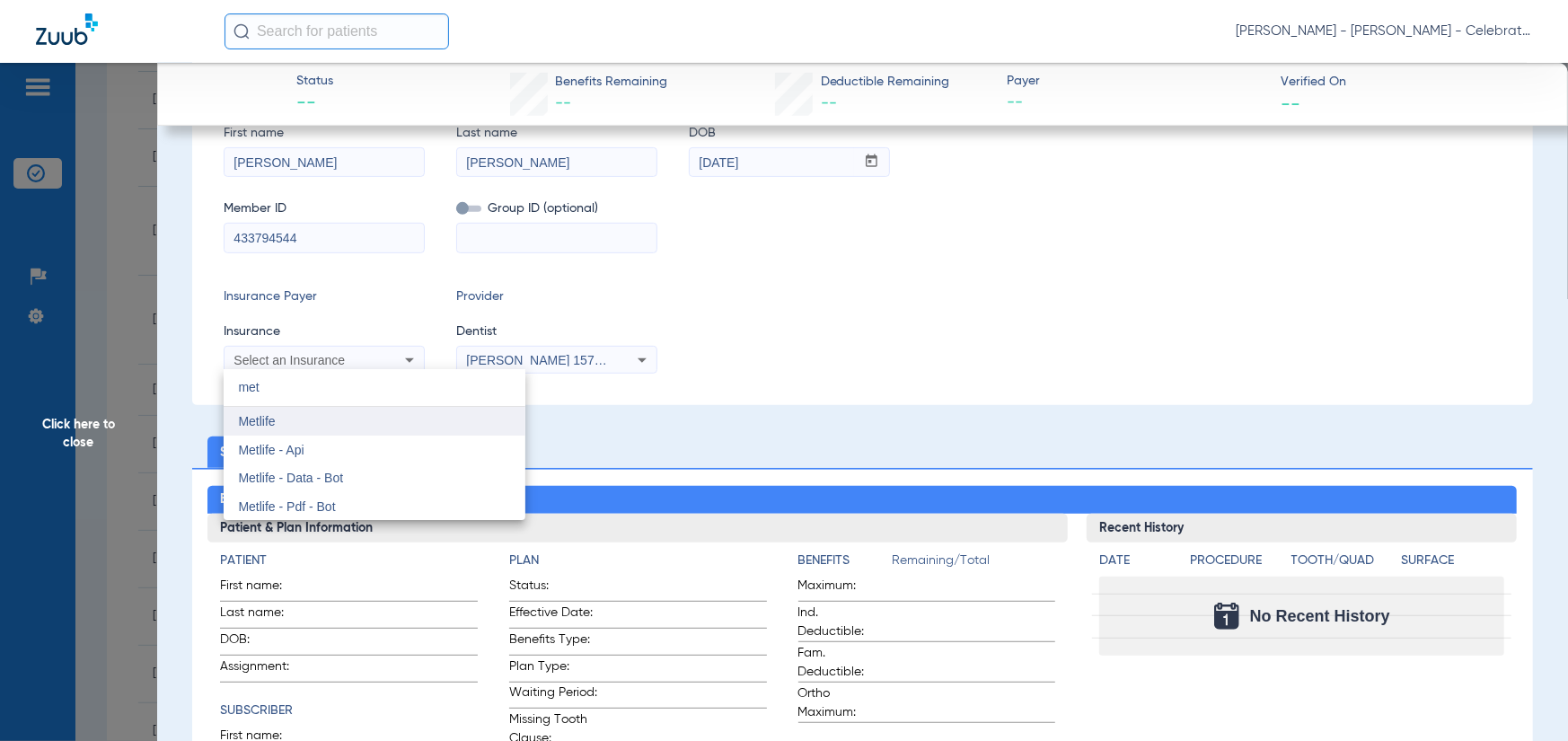
type input "met"
click at [294, 427] on mat-option "Metlife" at bounding box center [375, 420] width 302 height 29
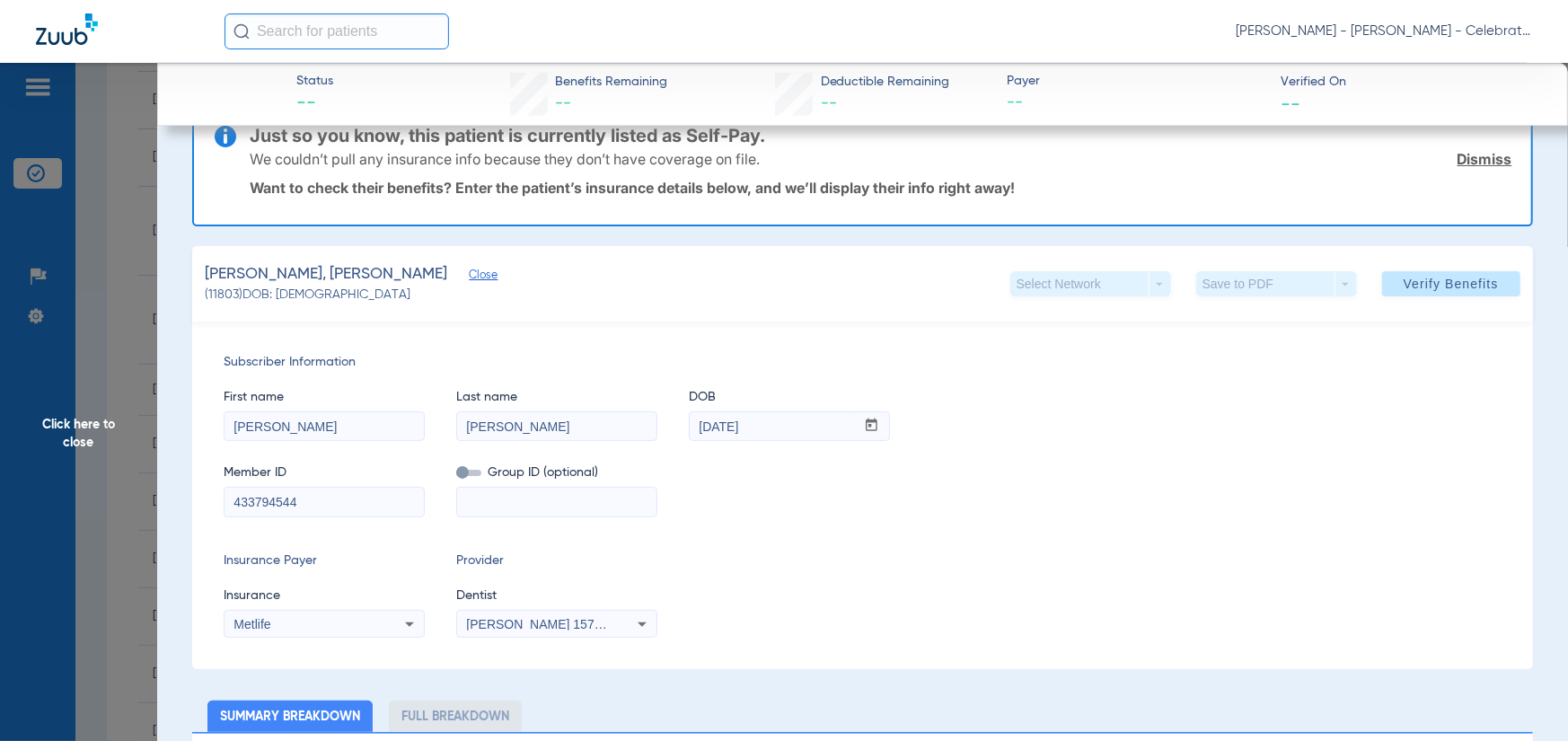
scroll to position [39, 0]
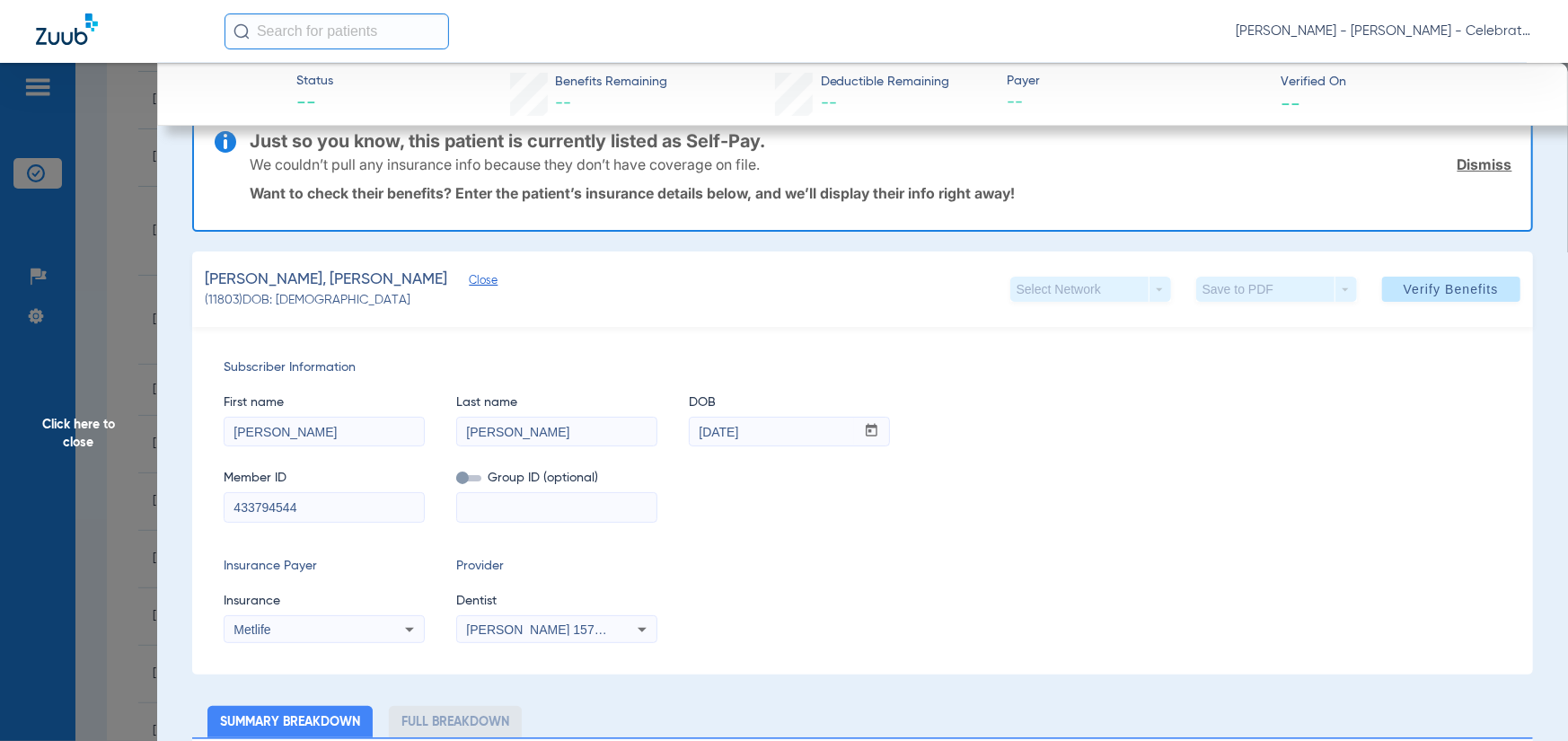
click at [299, 430] on input "Maddox" at bounding box center [325, 431] width 199 height 29
click at [330, 439] on input "Maddox" at bounding box center [325, 431] width 199 height 29
drag, startPoint x: 332, startPoint y: 433, endPoint x: 36, endPoint y: 449, distance: 296.4
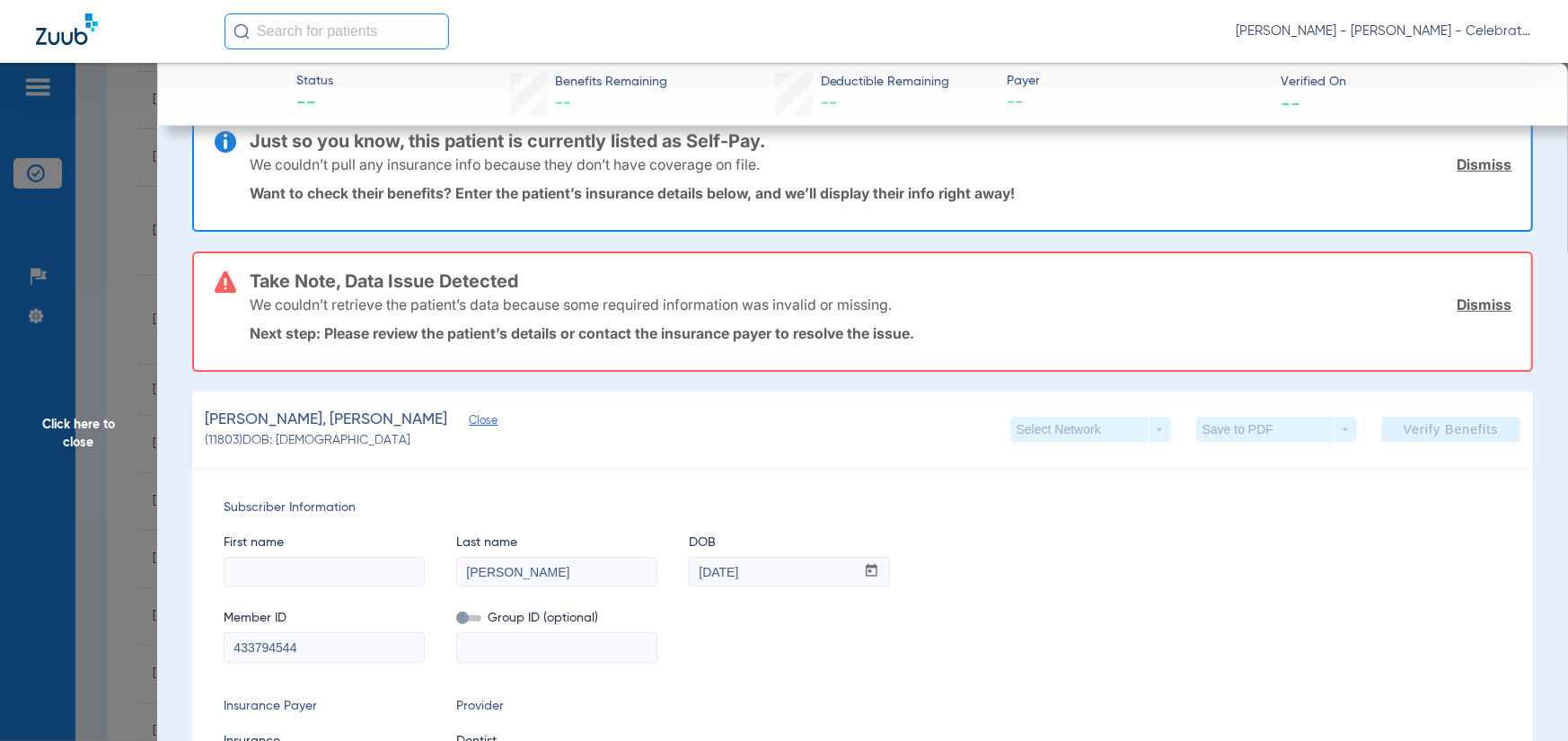
click at [267, 578] on input at bounding box center [325, 571] width 199 height 29
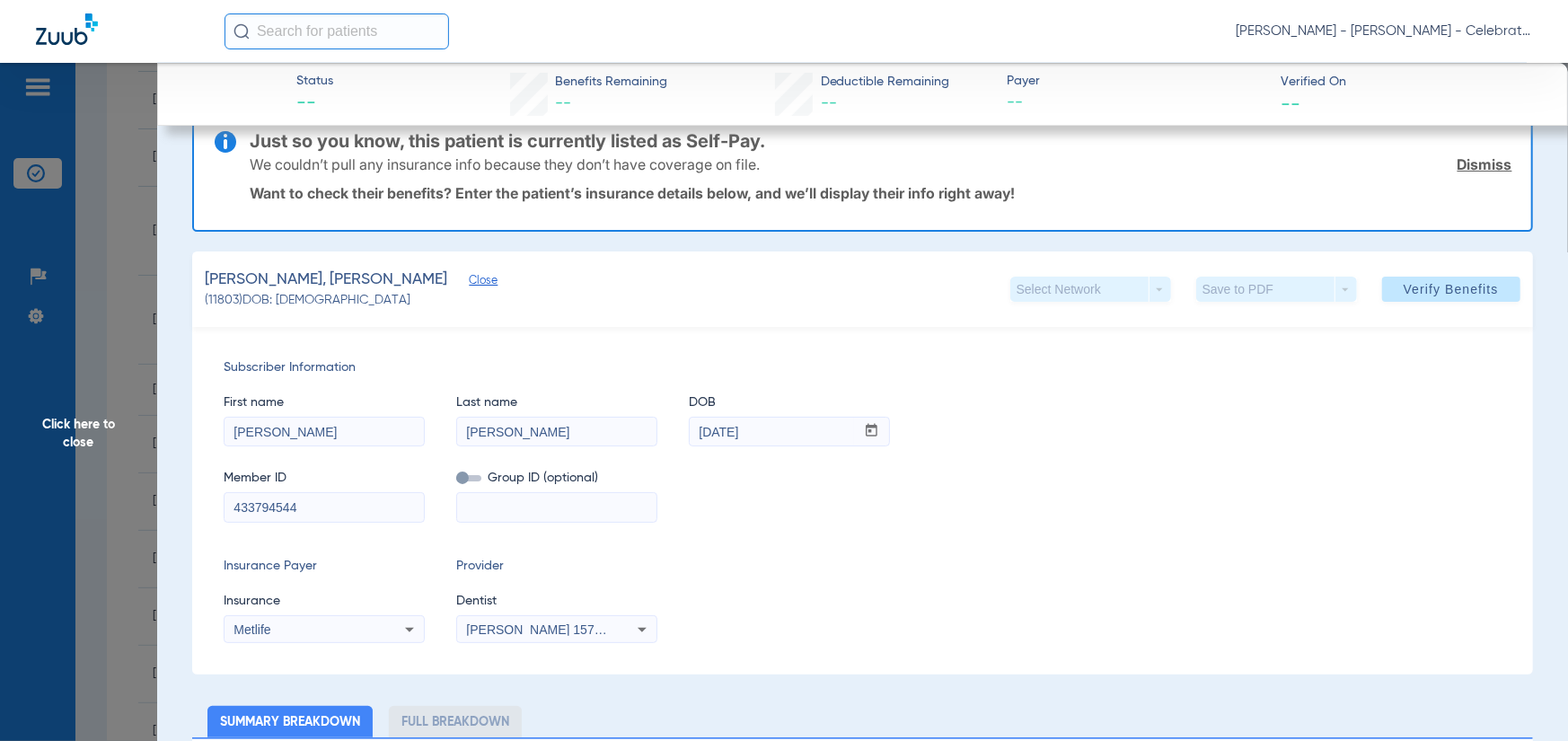
type input "gary"
type input "02/21/1990"
drag, startPoint x: 1320, startPoint y: 635, endPoint x: 1447, endPoint y: 362, distance: 301.1
click at [1326, 625] on div "Insurance Payer Insurance Metlife Provider Dentist Michael Gooch 1578876595" at bounding box center [862, 599] width 1278 height 86
drag, startPoint x: 1481, startPoint y: 265, endPoint x: 1466, endPoint y: 276, distance: 18.6
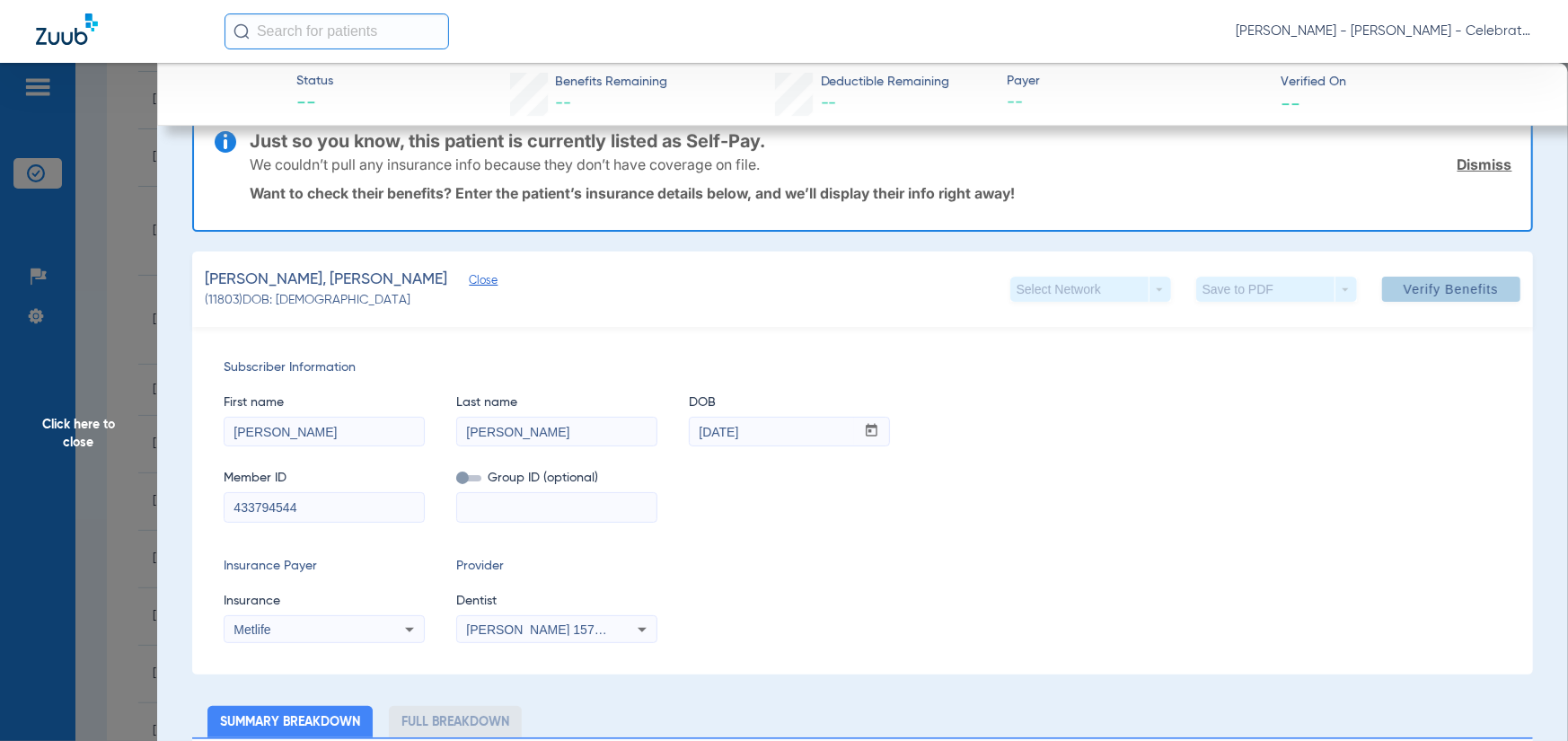
click at [1481, 267] on span at bounding box center [1452, 289] width 138 height 43
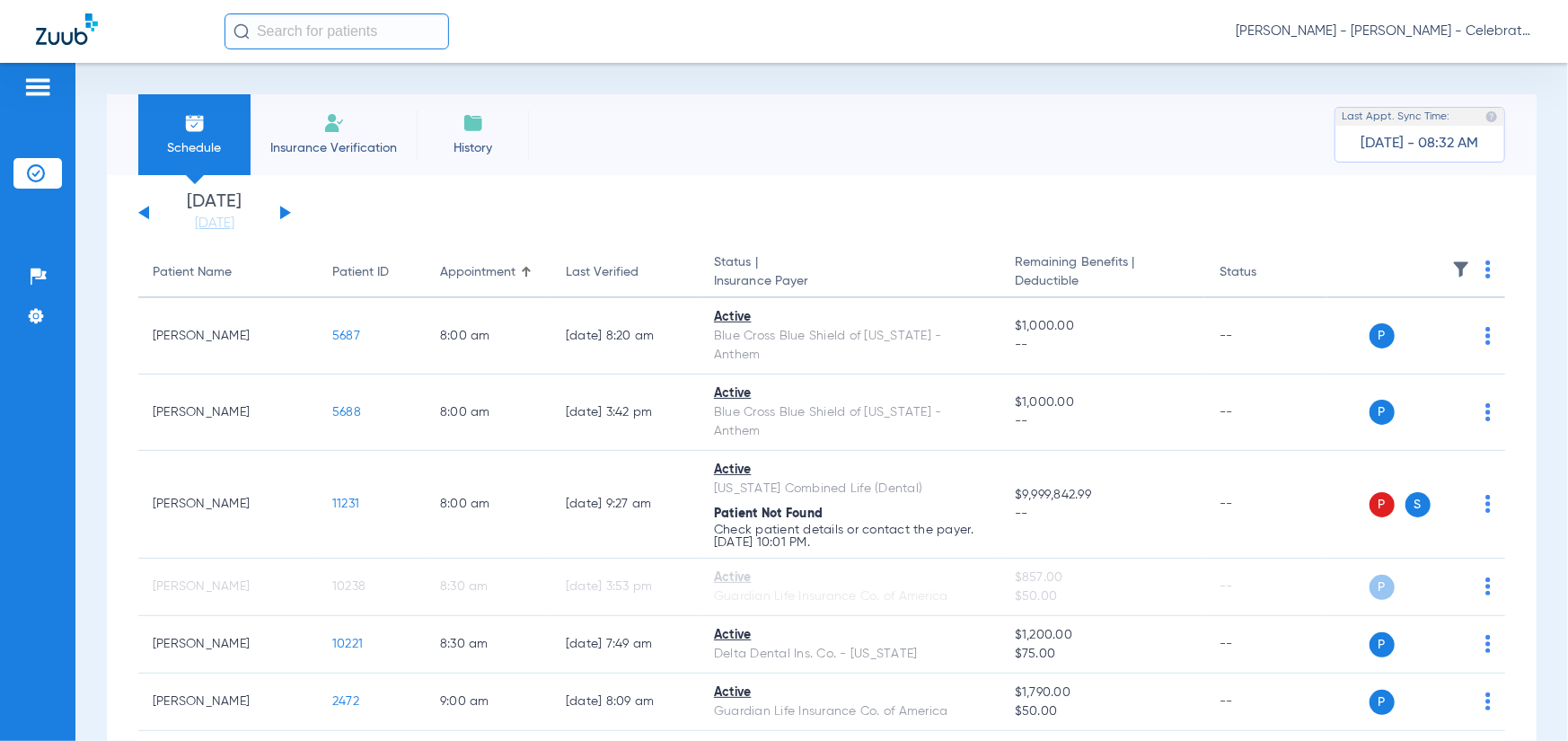
drag, startPoint x: 303, startPoint y: 205, endPoint x: 281, endPoint y: 216, distance: 24.6
click at [289, 212] on app-single-date-navigator "[DATE] [DATE] [DATE] [DATE] [DATE] [DATE] [DATE] [DATE] [DATE] [DATE] [DATE] [D…" at bounding box center [821, 213] width 1367 height 39
click at [280, 216] on button at bounding box center [285, 212] width 11 height 14
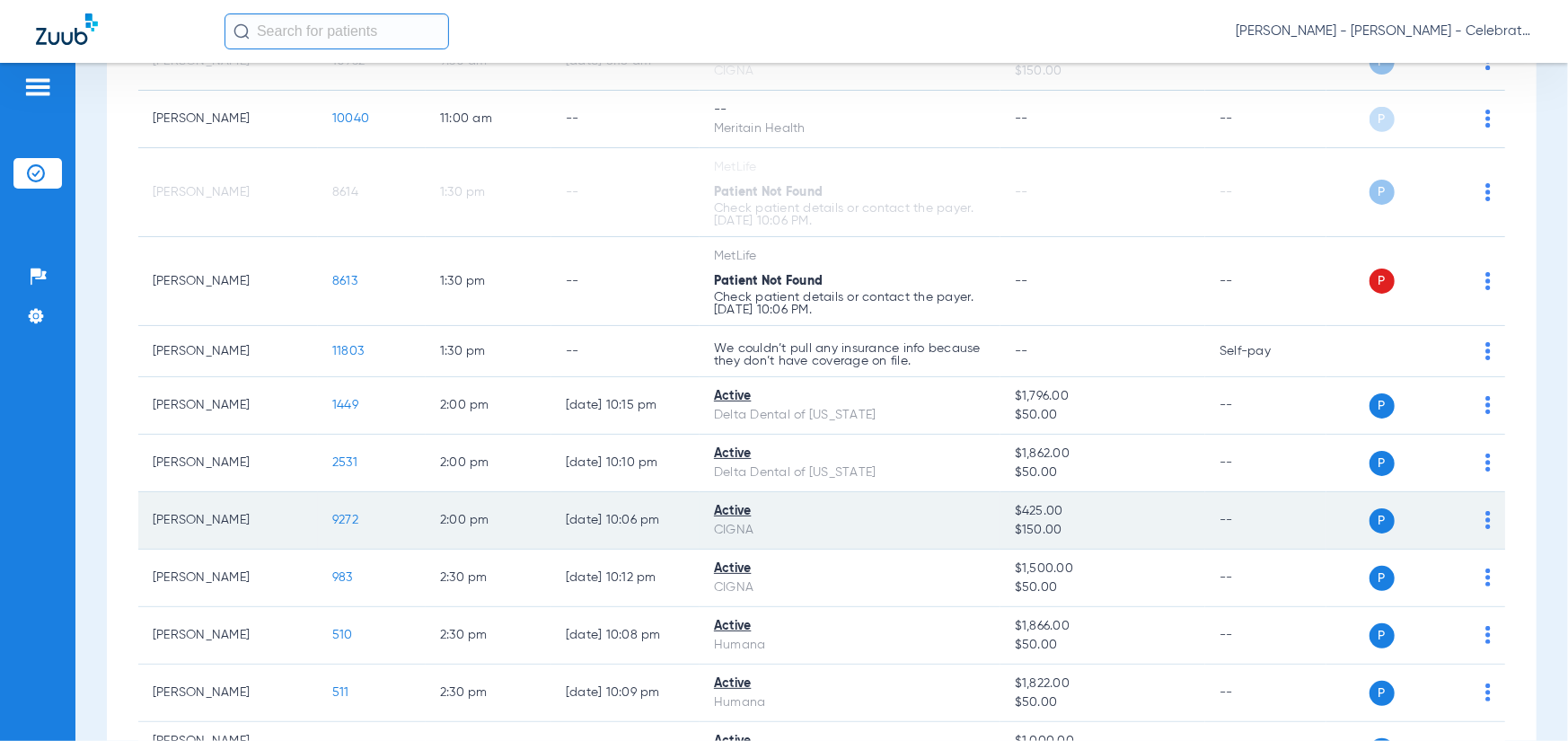
scroll to position [718, 0]
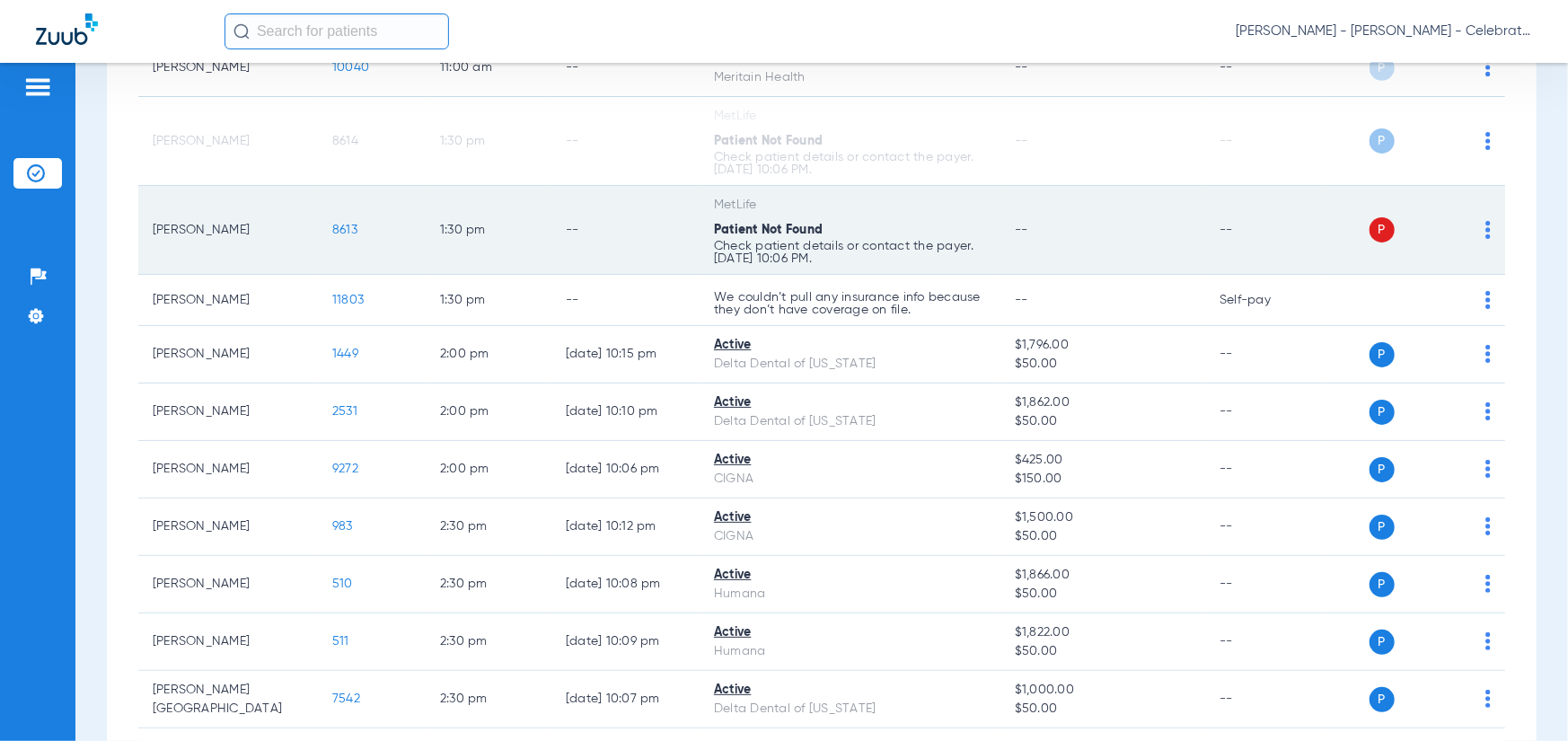
click at [342, 231] on span "8613" at bounding box center [344, 230] width 25 height 13
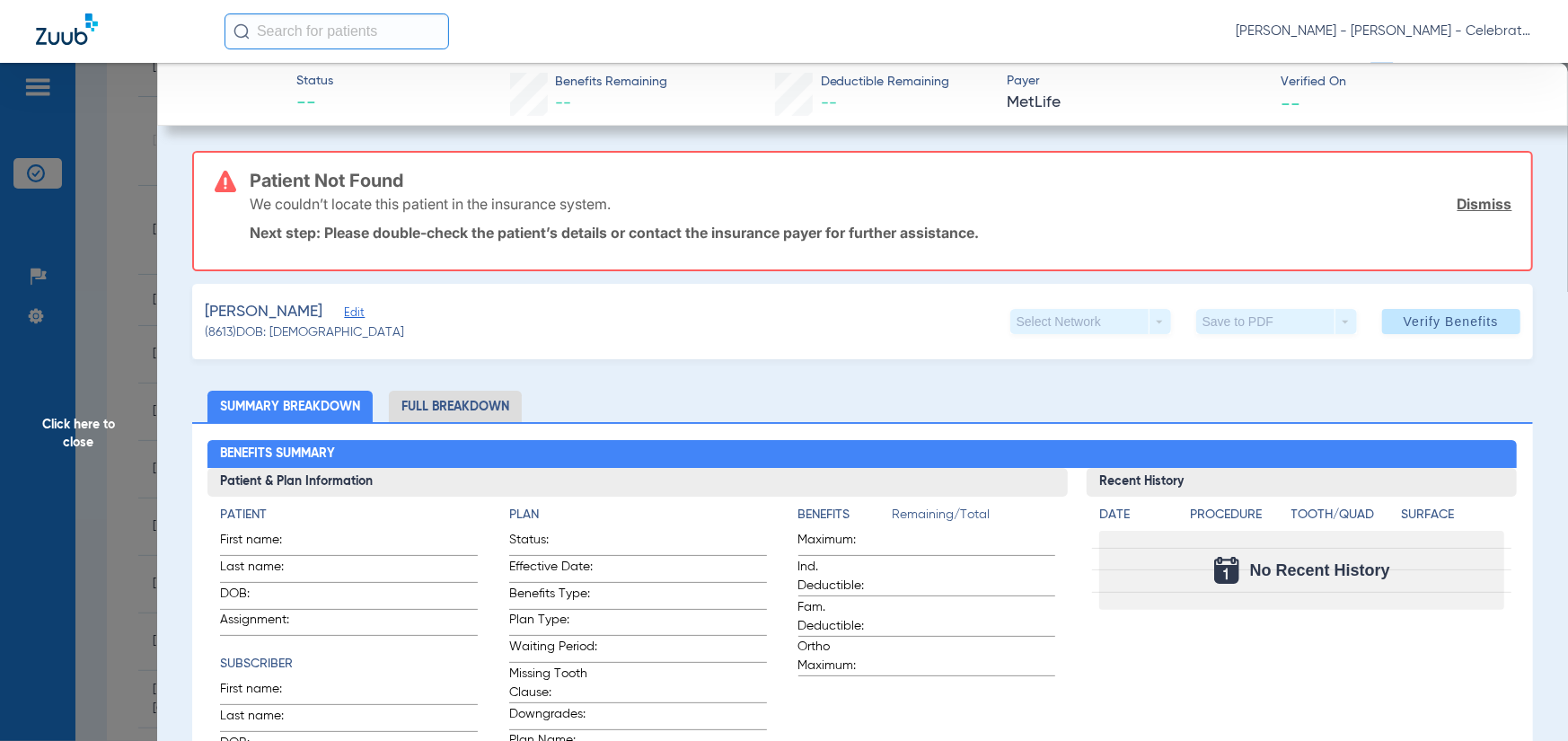
type input "Gary"
type input "[PERSON_NAME]"
type input "[DATE]"
type input "771900346099"
type input "307722"
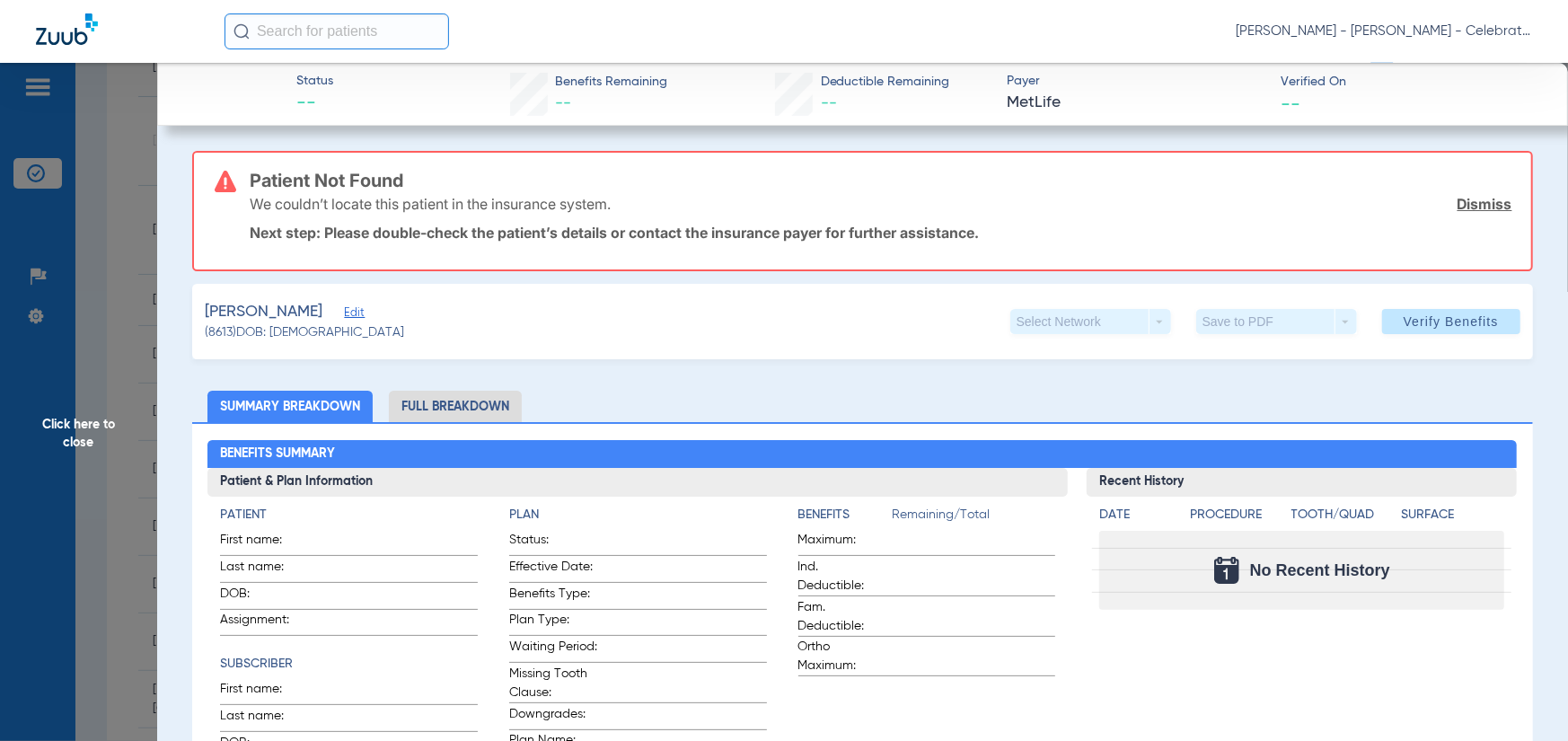
click at [344, 314] on span "Edit" at bounding box center [352, 314] width 16 height 17
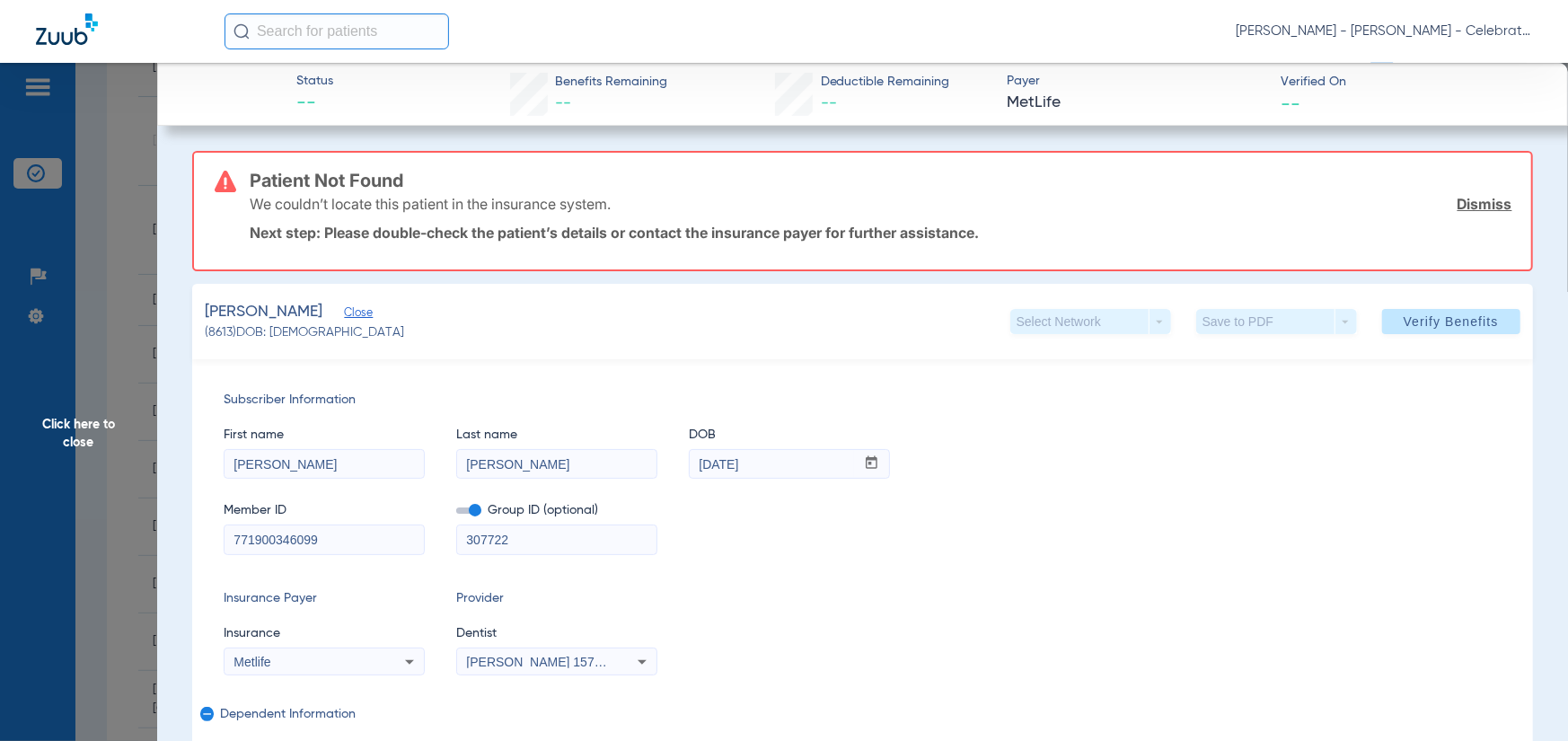
scroll to position [180, 0]
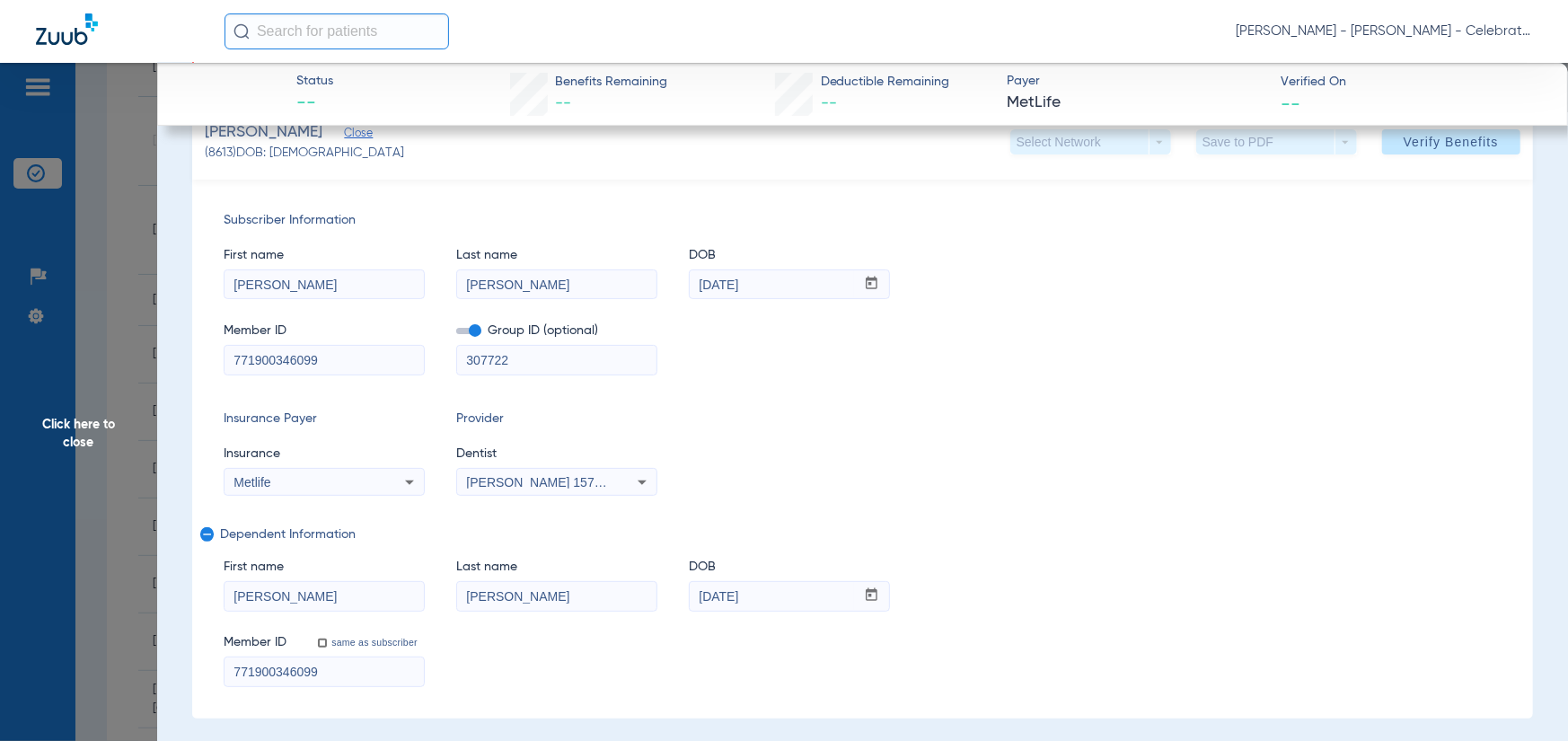
drag, startPoint x: 228, startPoint y: 374, endPoint x: 352, endPoint y: 350, distance: 126.3
paste input "433794544"
type input "433794544"
drag, startPoint x: 316, startPoint y: 683, endPoint x: 232, endPoint y: 690, distance: 84.3
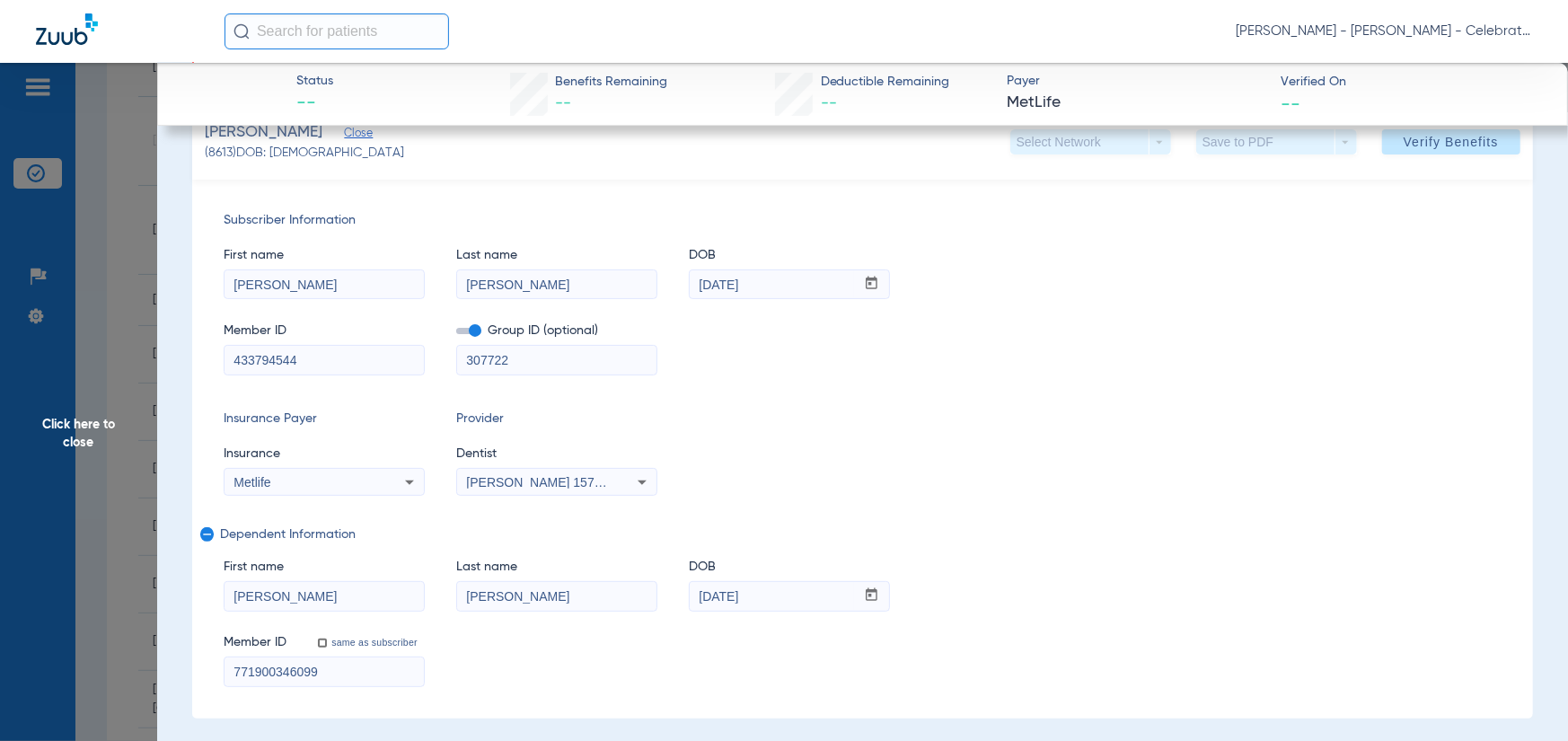
paste input "433794544"
type input "433794544"
click at [1178, 448] on div "Insurance Payer Insurance Metlife Provider Dentist Michael Gooch 1578876595" at bounding box center [862, 452] width 1278 height 86
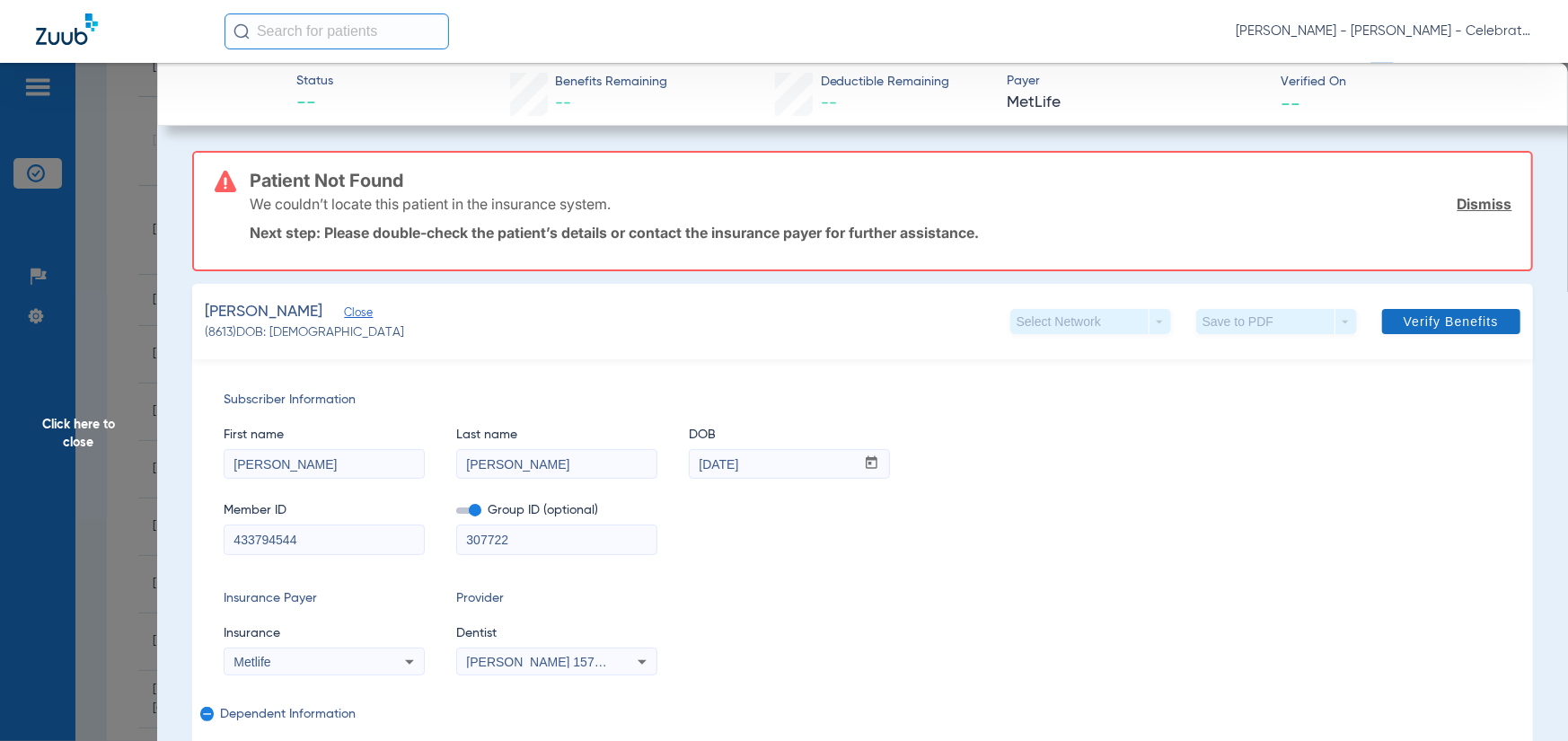
click at [1439, 321] on span "Verify Benefits" at bounding box center [1452, 322] width 95 height 15
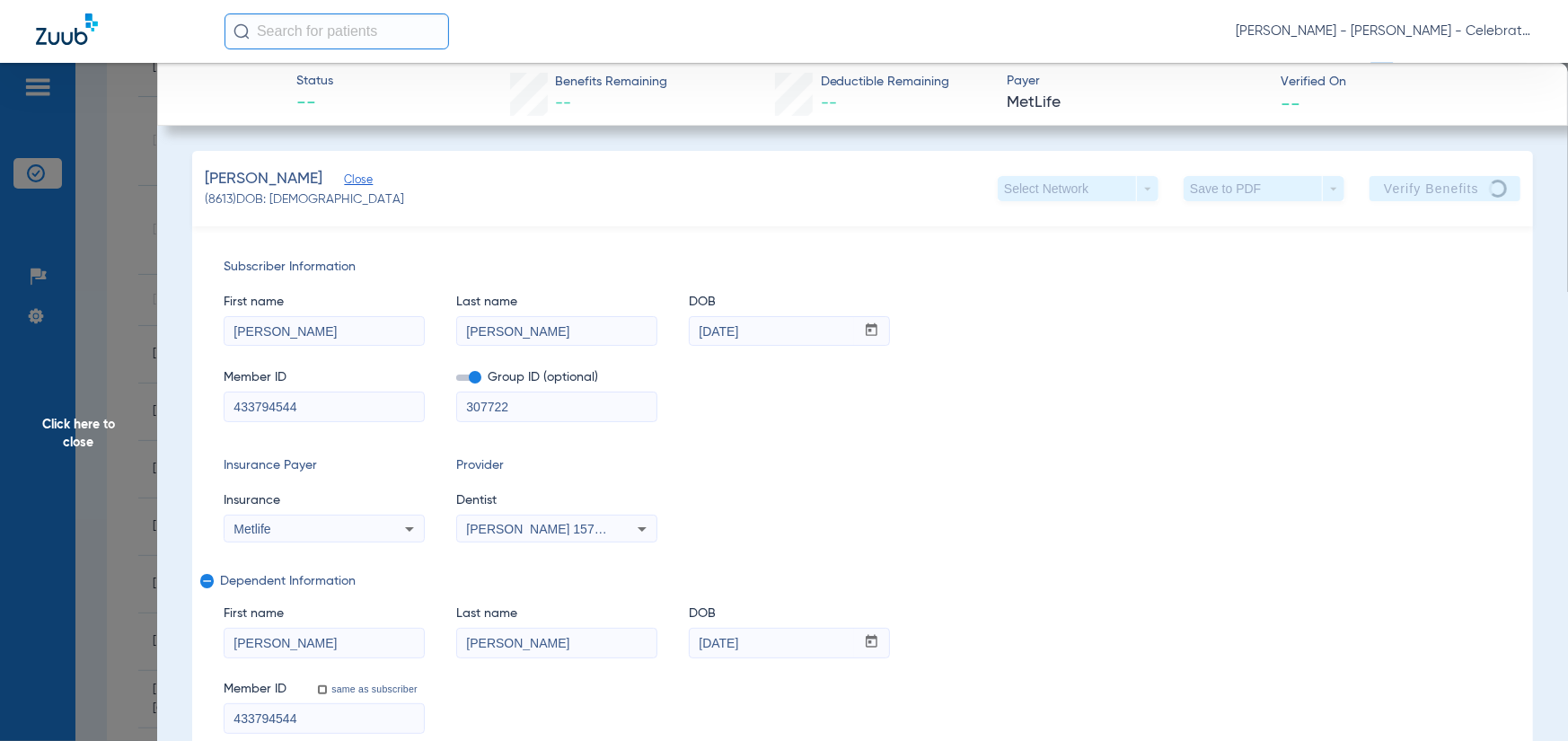
drag, startPoint x: 112, startPoint y: 335, endPoint x: 62, endPoint y: 388, distance: 72.9
click at [107, 338] on span "Click here to close" at bounding box center [78, 433] width 157 height 741
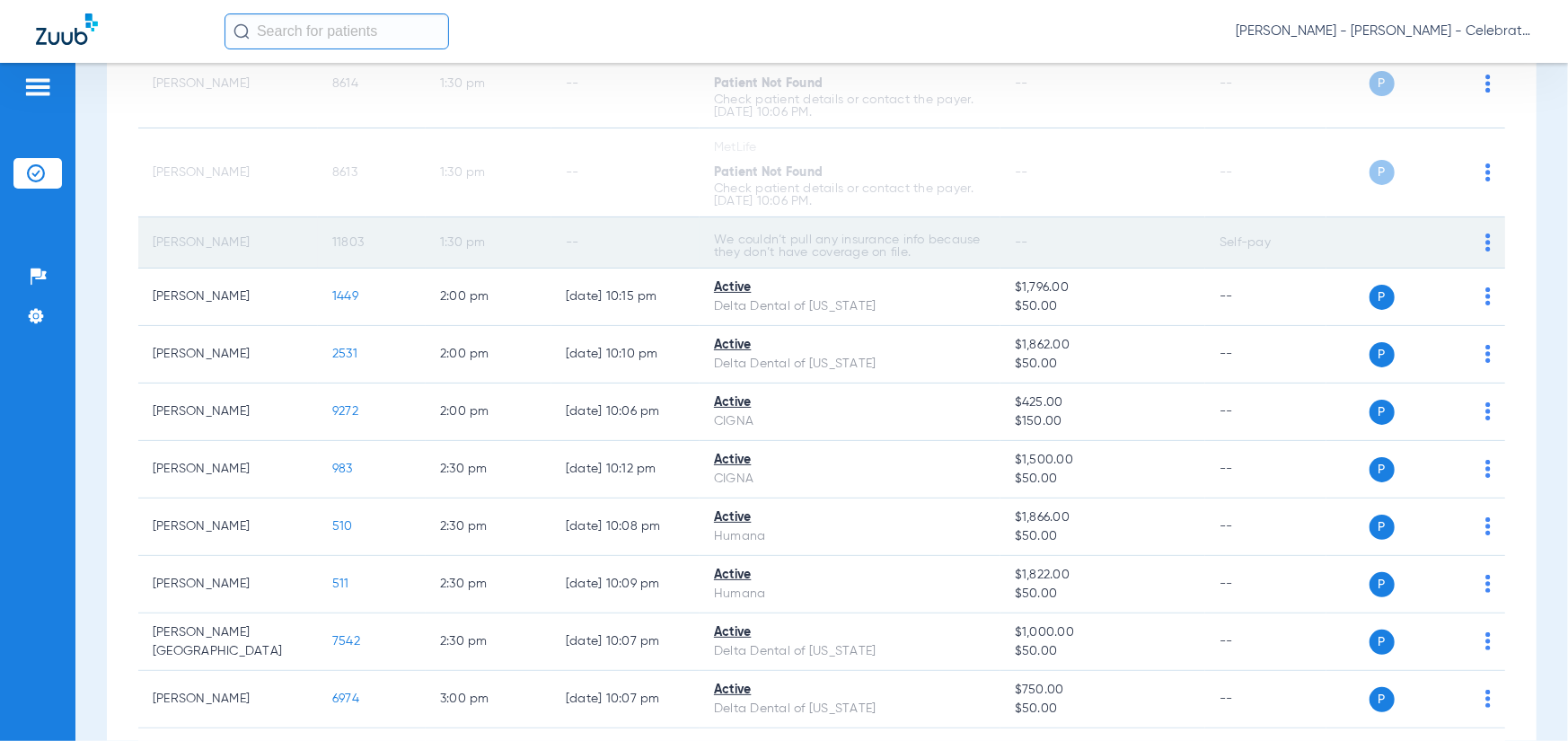
scroll to position [808, 0]
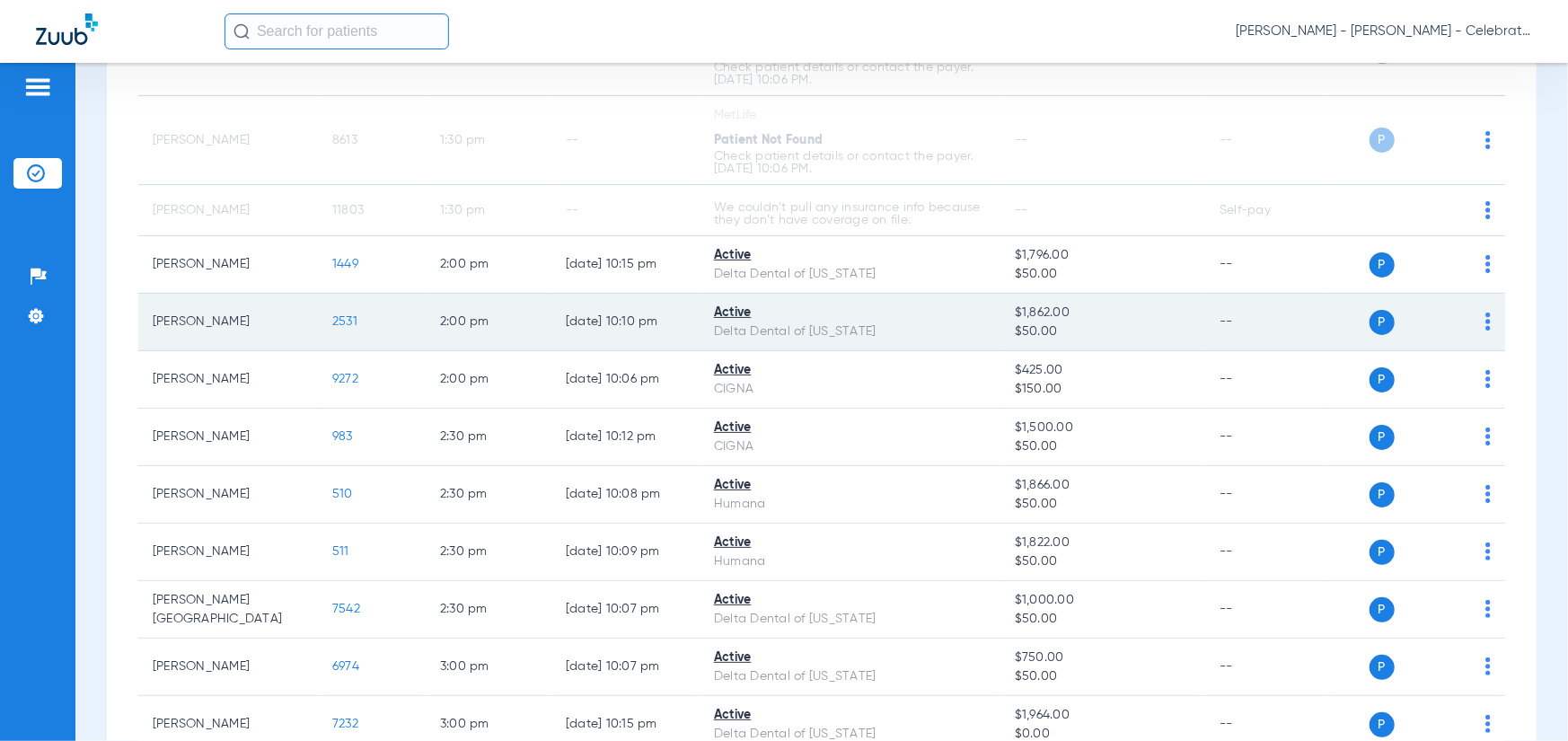
click at [336, 324] on span "2531" at bounding box center [344, 322] width 25 height 13
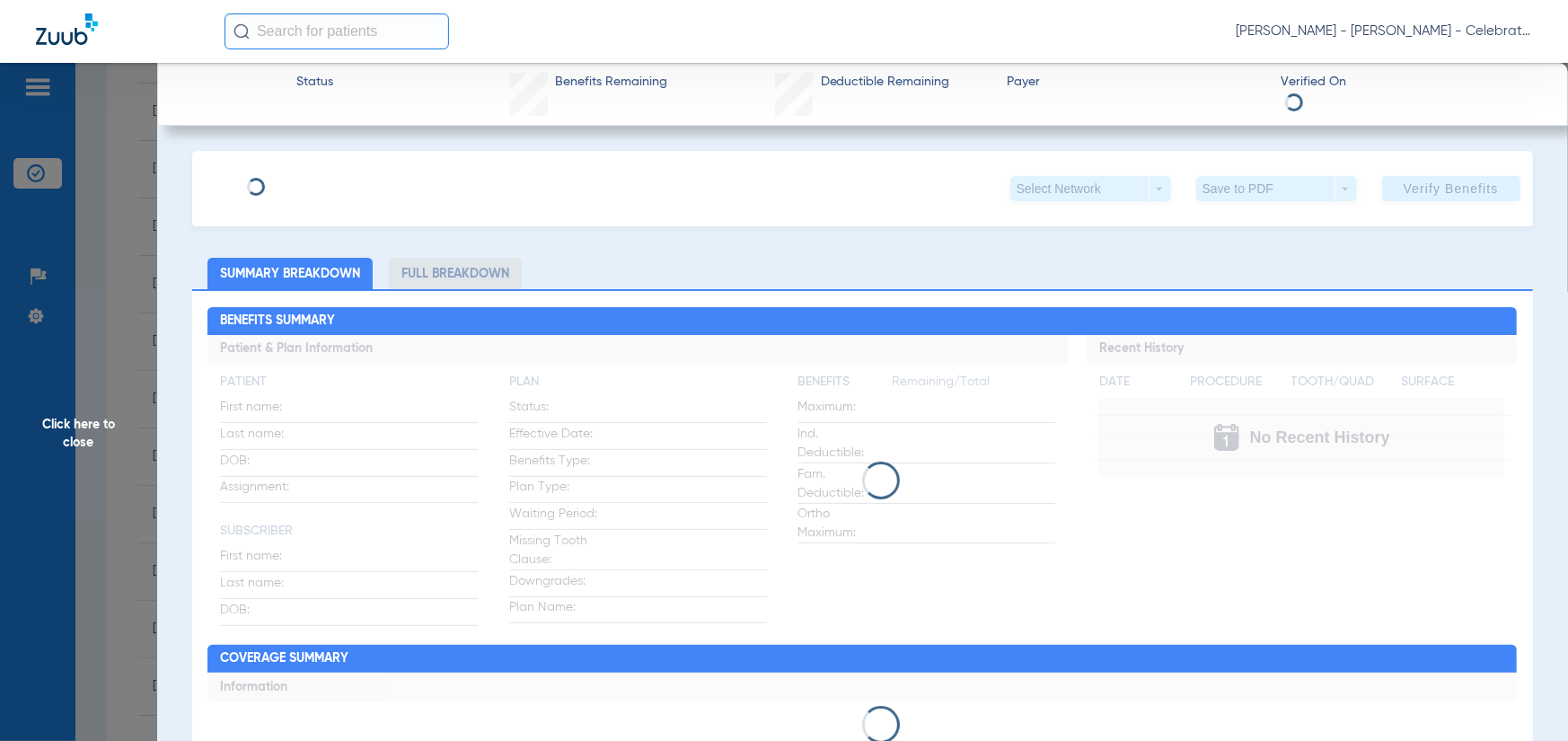
scroll to position [1437, 0]
type input "Wilson"
type input "Velez Soto"
type input "02/12/1972"
type input "933960557"
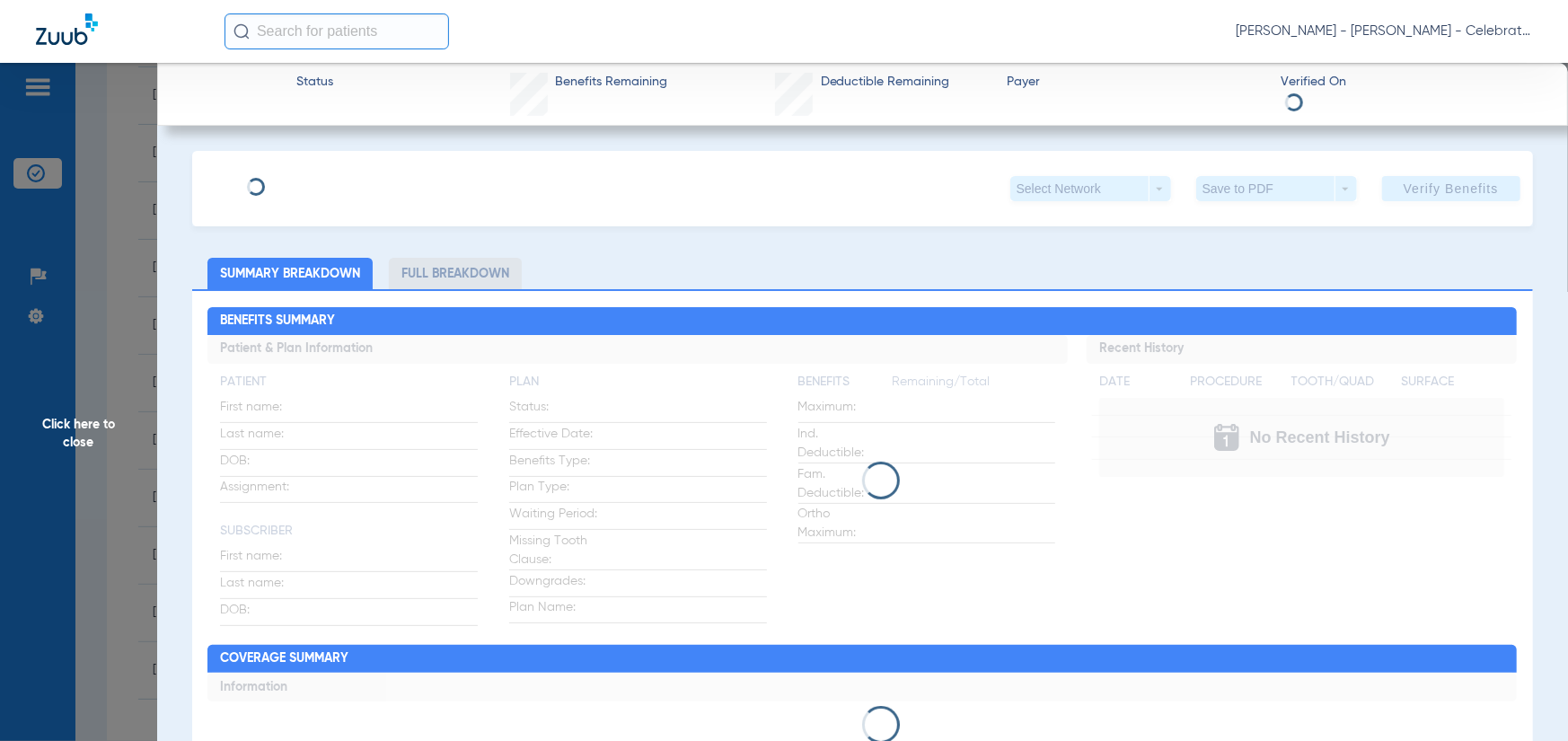
type input "102990012"
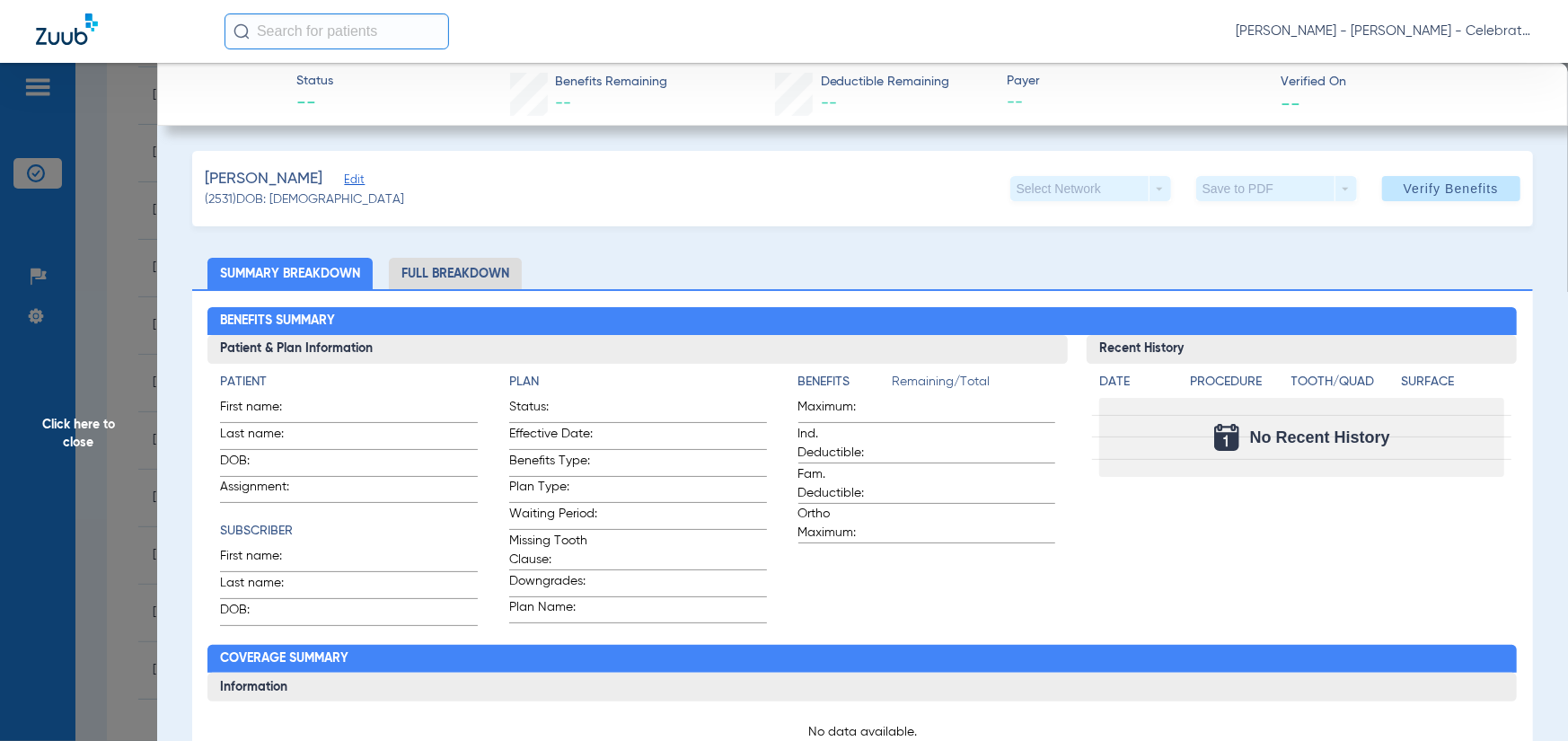
click at [326, 179] on div "Velez, Jayden Edit" at bounding box center [305, 179] width 199 height 23
click at [344, 182] on span "Edit" at bounding box center [352, 182] width 16 height 17
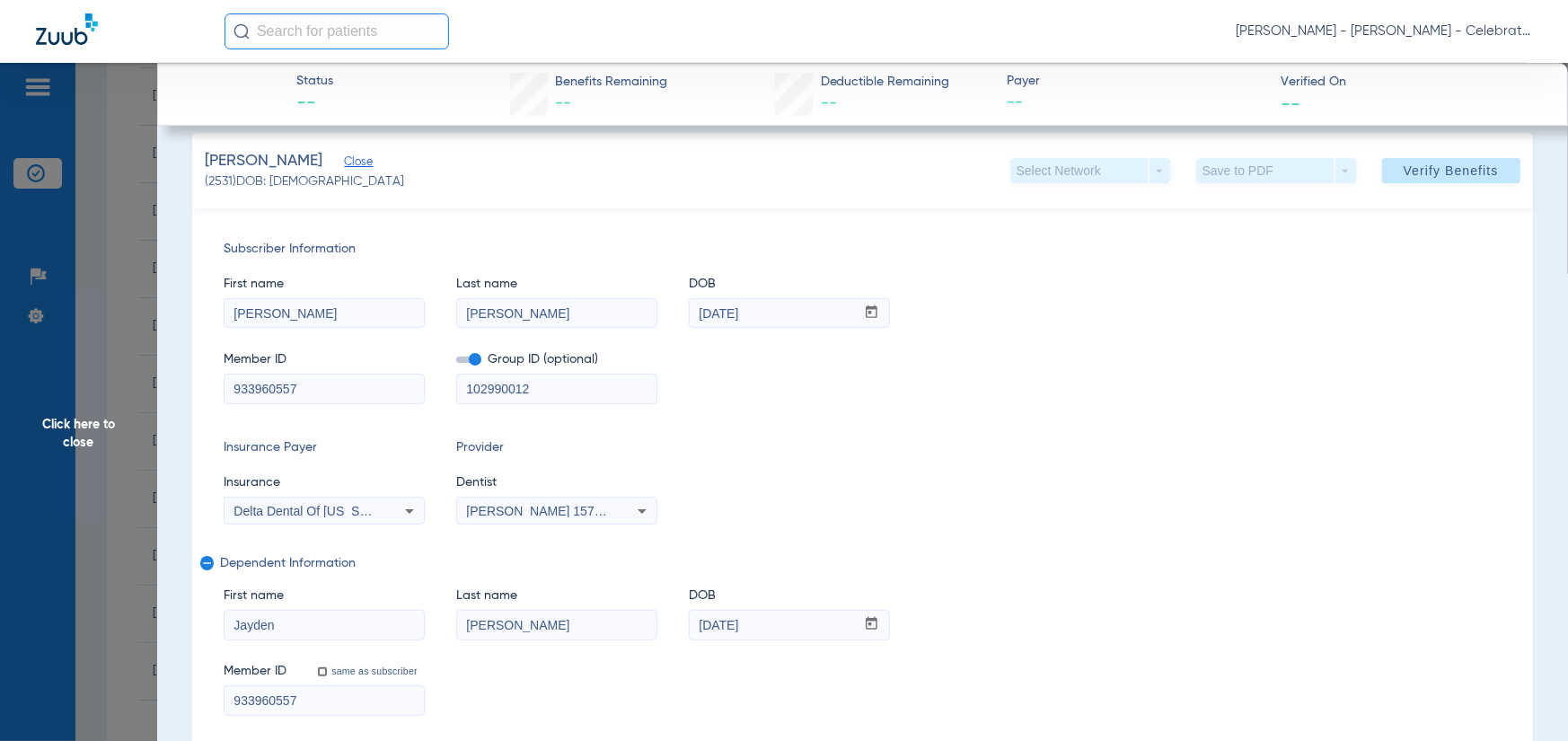
scroll to position [0, 0]
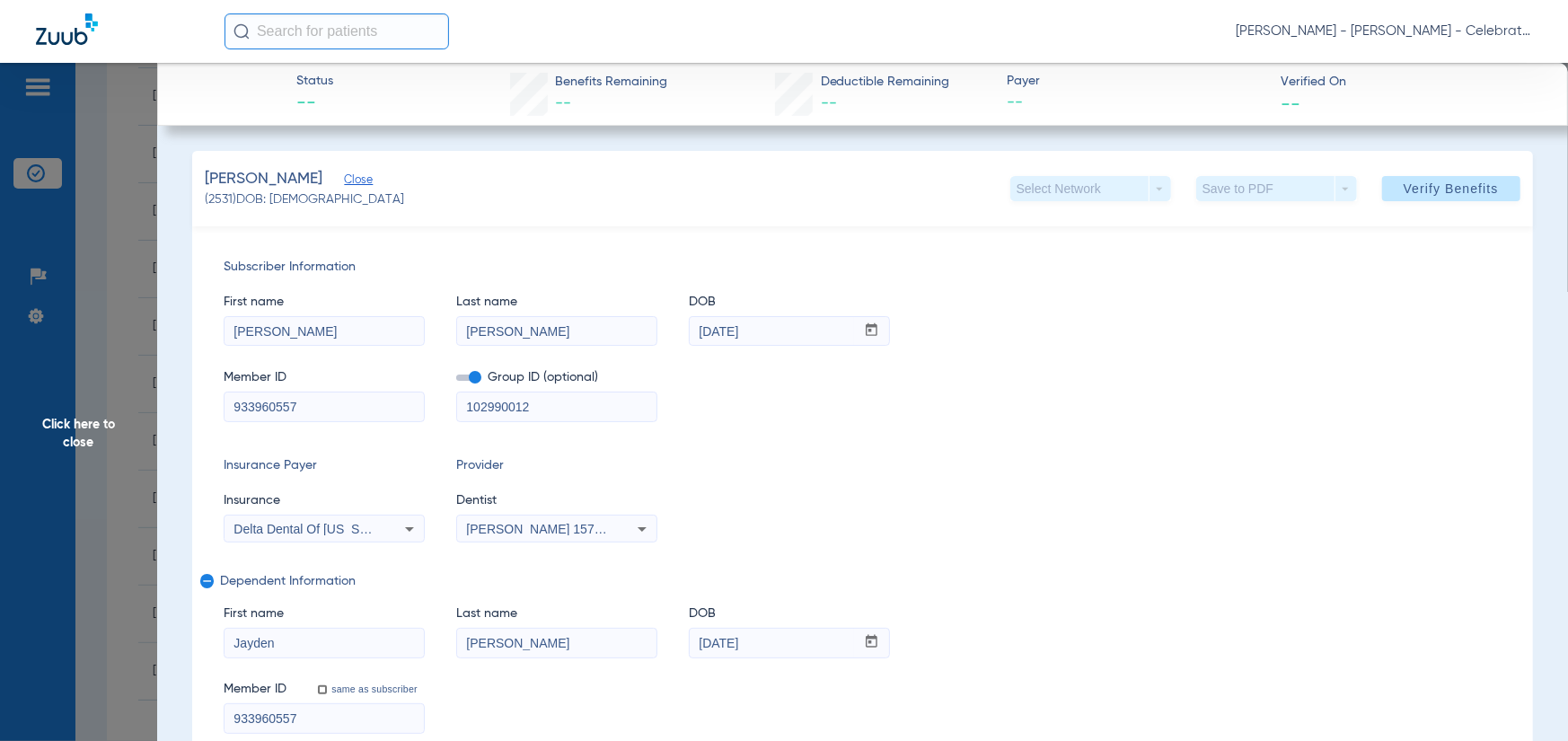
click at [344, 176] on span "Close" at bounding box center [352, 182] width 16 height 17
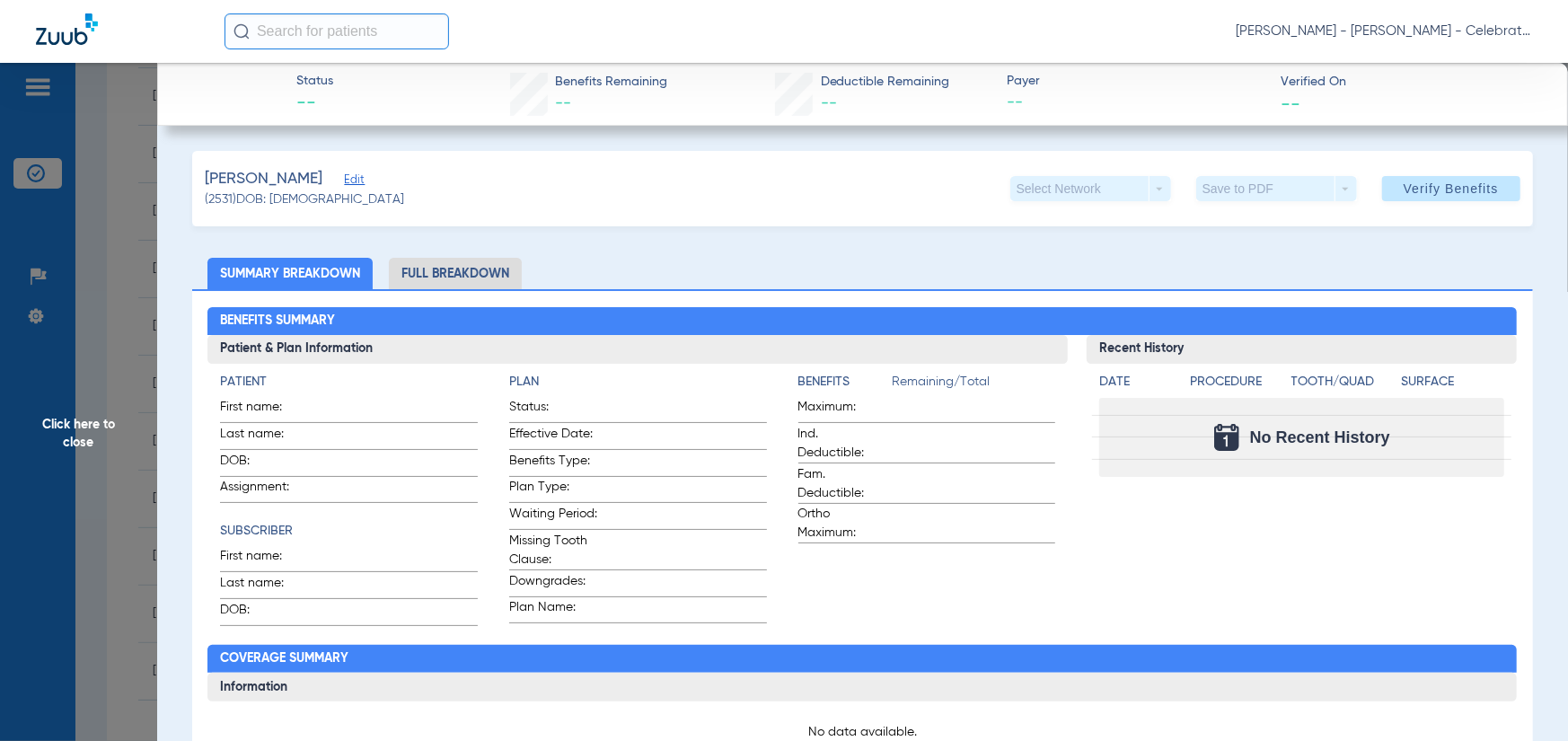
click at [441, 278] on li "Full Breakdown" at bounding box center [455, 273] width 133 height 32
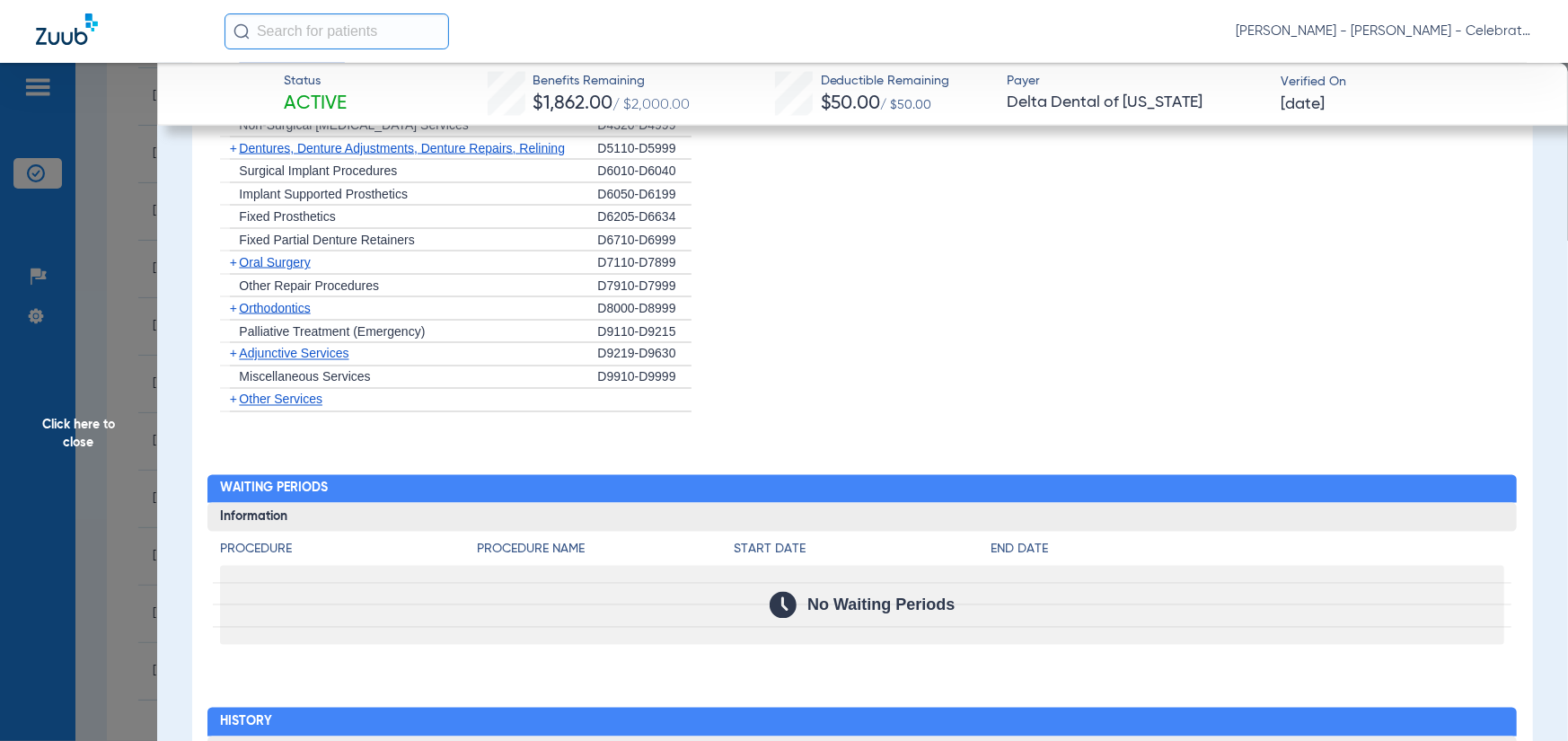
scroll to position [1797, 0]
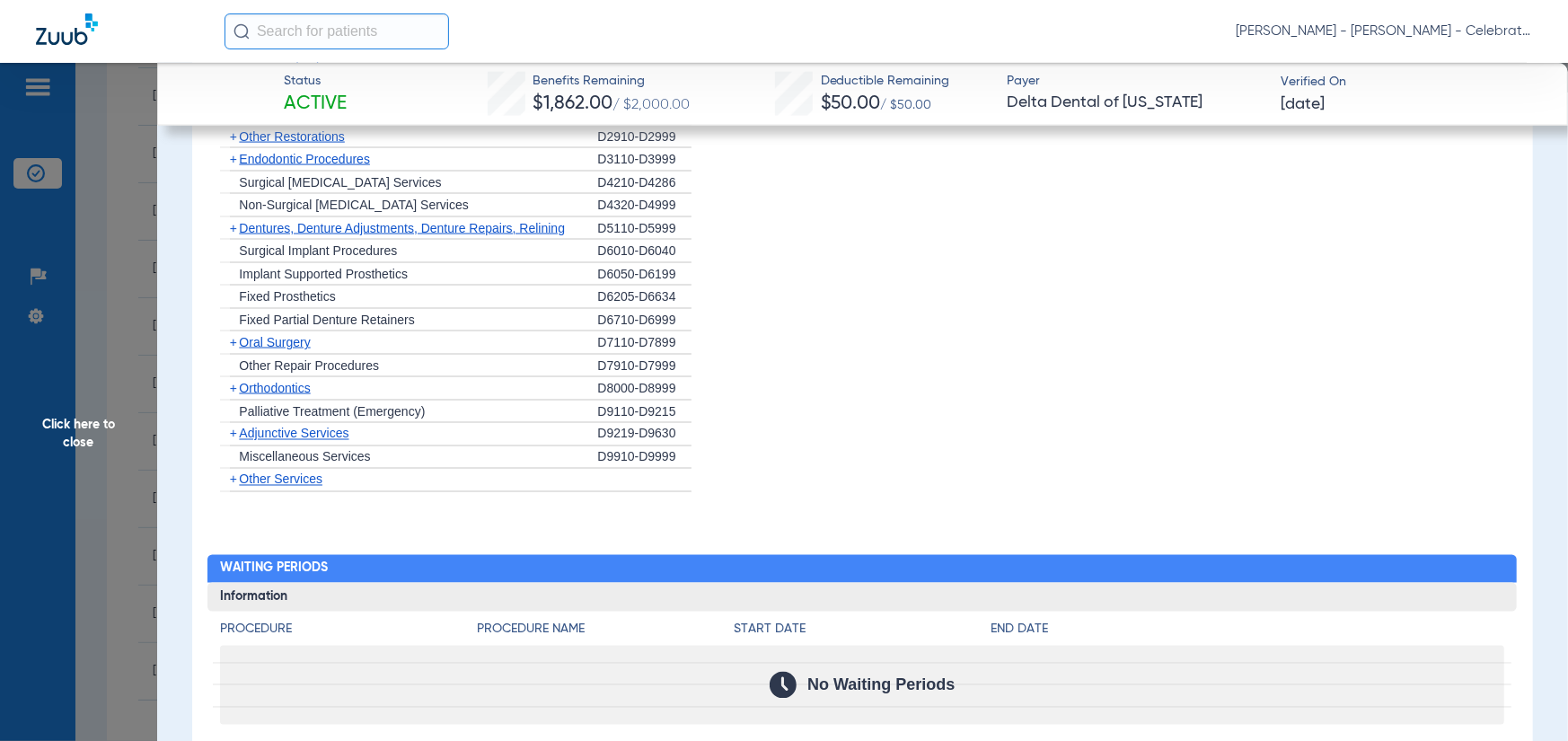
click at [259, 337] on span "Oral Surgery" at bounding box center [274, 342] width 71 height 15
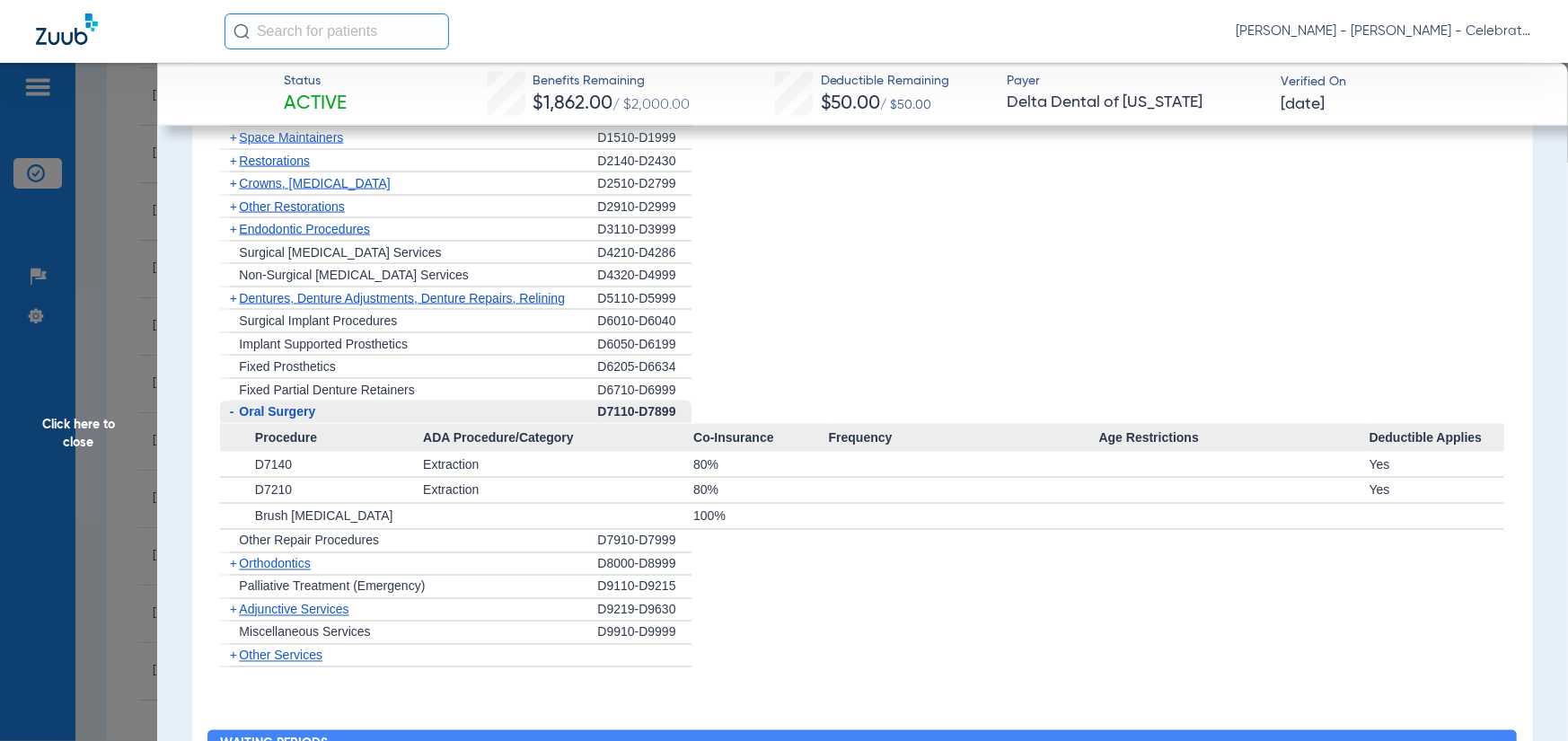
scroll to position [1707, 0]
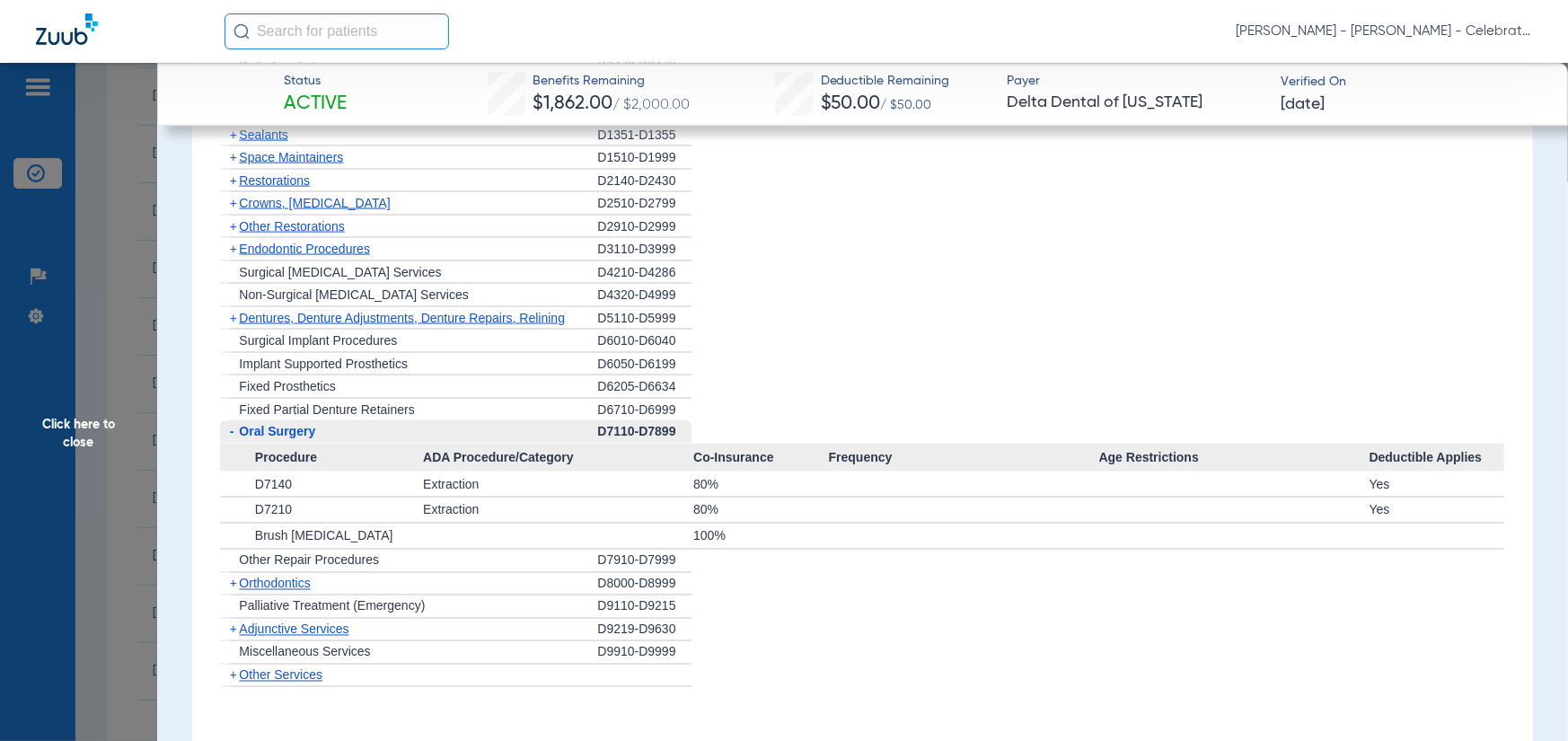
click at [265, 249] on span "Endodontic Procedures" at bounding box center [304, 249] width 131 height 15
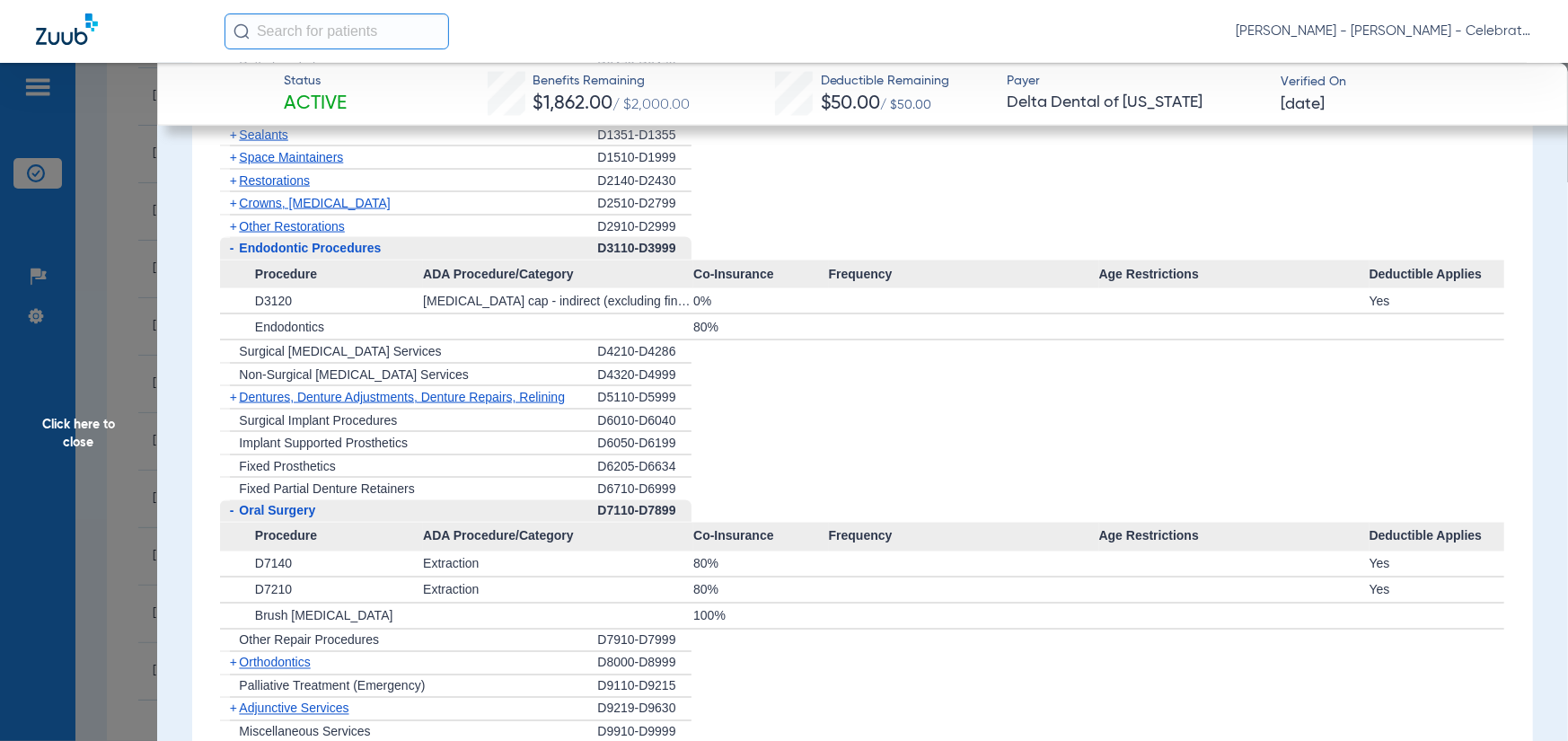
click at [335, 214] on div "+ Crowns, Inlays and Onlays" at bounding box center [409, 204] width 377 height 24
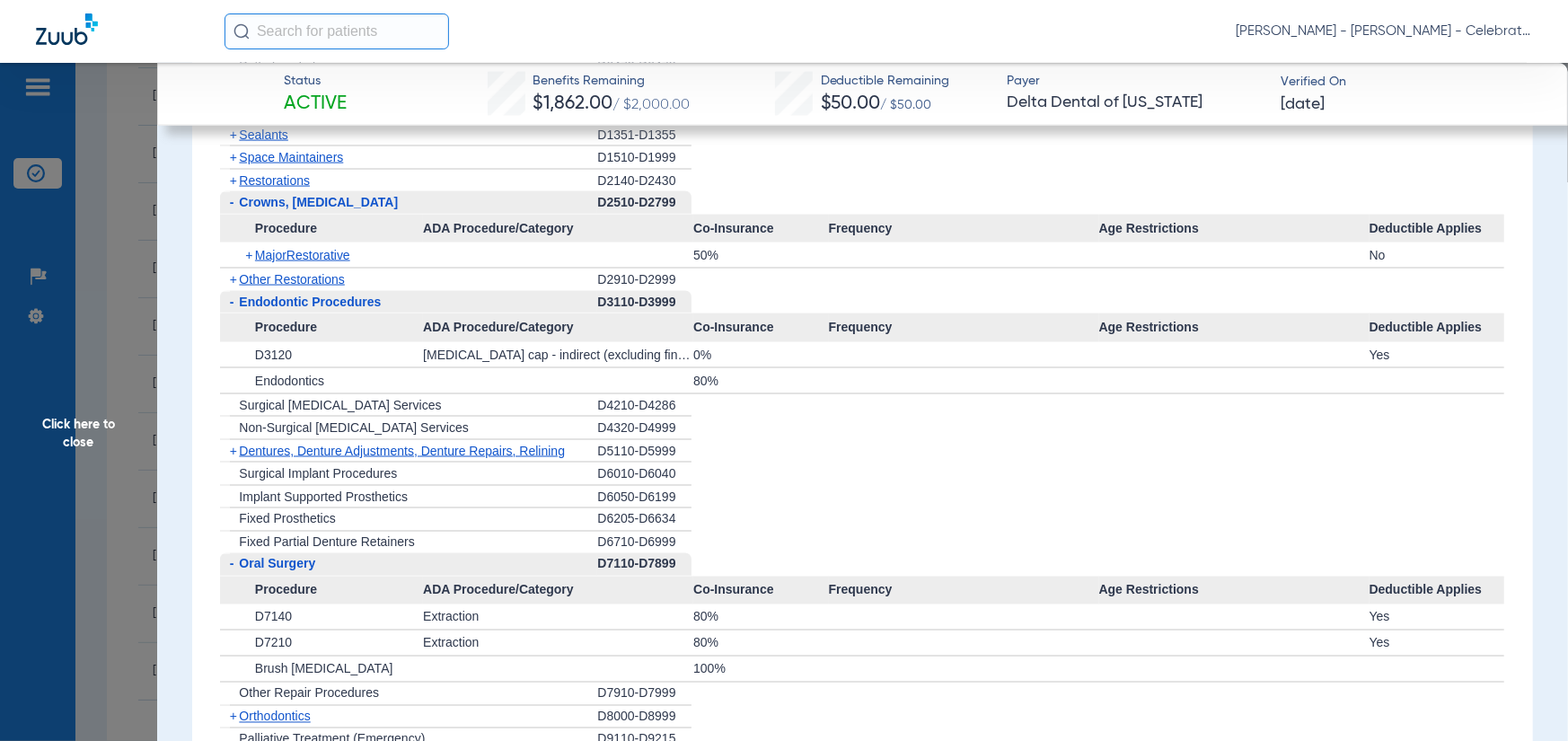
click at [333, 225] on span "Procedure" at bounding box center [322, 229] width 203 height 29
click at [280, 274] on span "Other Restorations" at bounding box center [291, 279] width 106 height 15
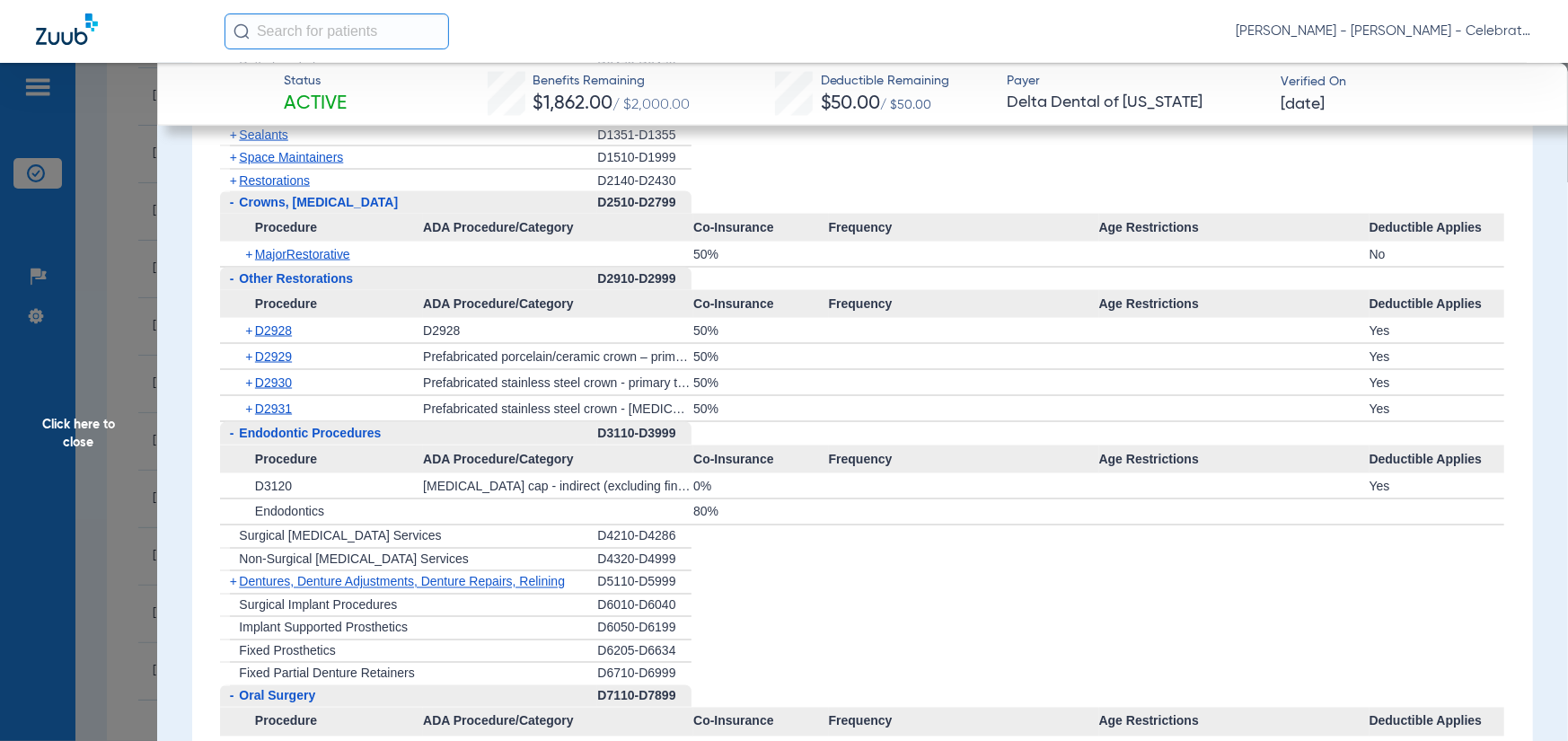
scroll to position [1526, 0]
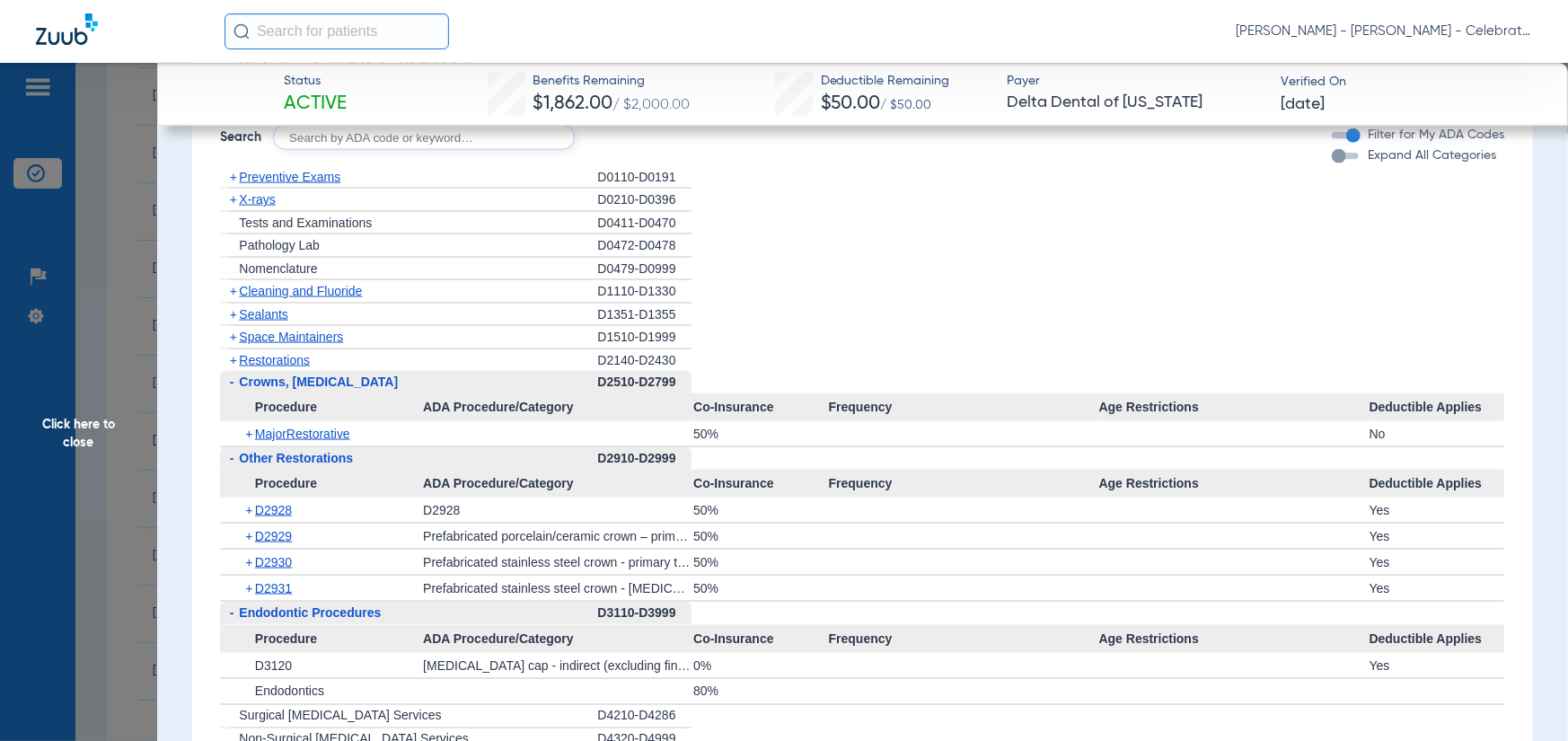
click at [261, 354] on span "Restorations" at bounding box center [274, 360] width 71 height 15
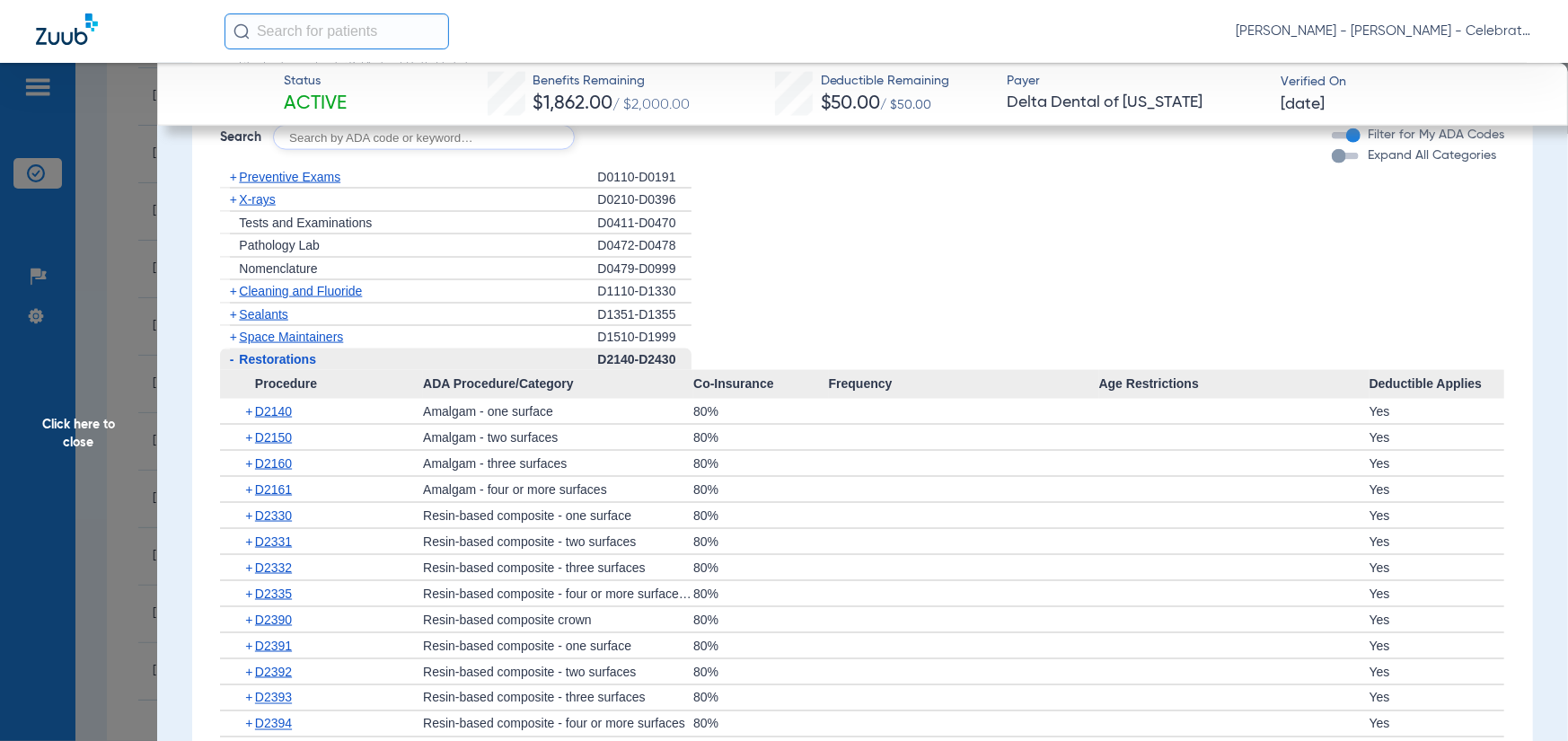
click at [261, 335] on span "Space Maintainers" at bounding box center [291, 336] width 105 height 15
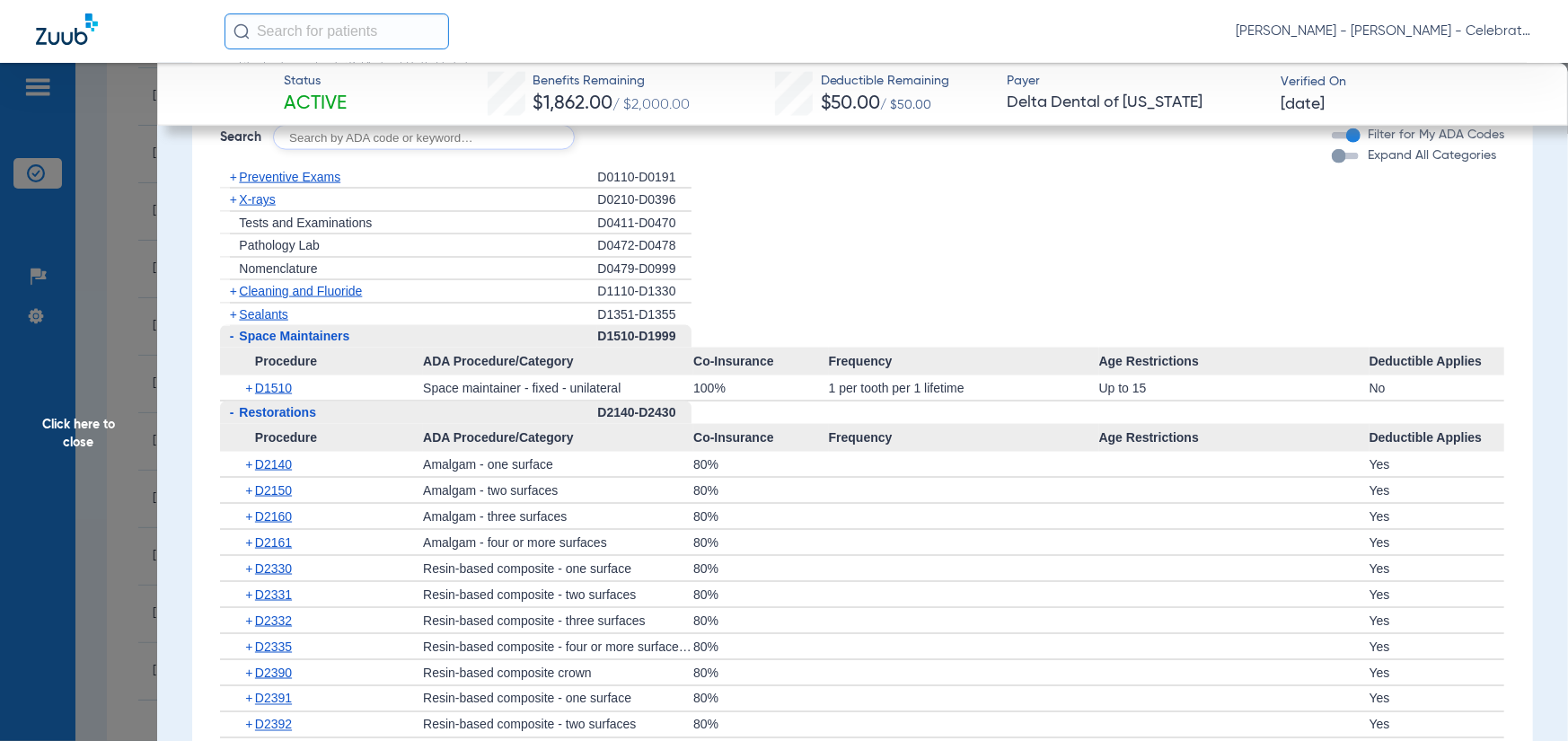
click at [266, 316] on span "Sealants" at bounding box center [262, 314] width 48 height 15
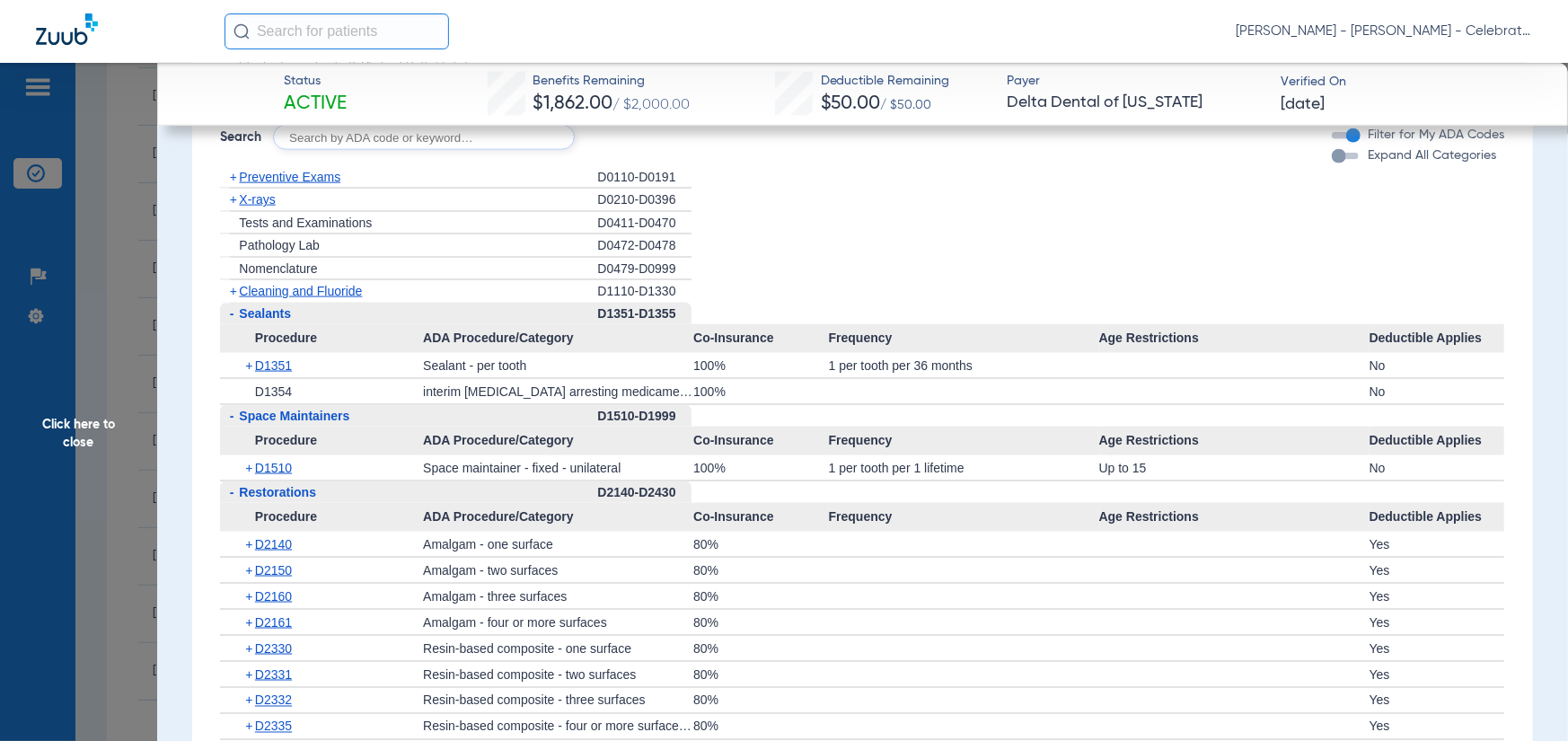
click at [263, 294] on span "Cleaning and Fluoride" at bounding box center [300, 291] width 123 height 15
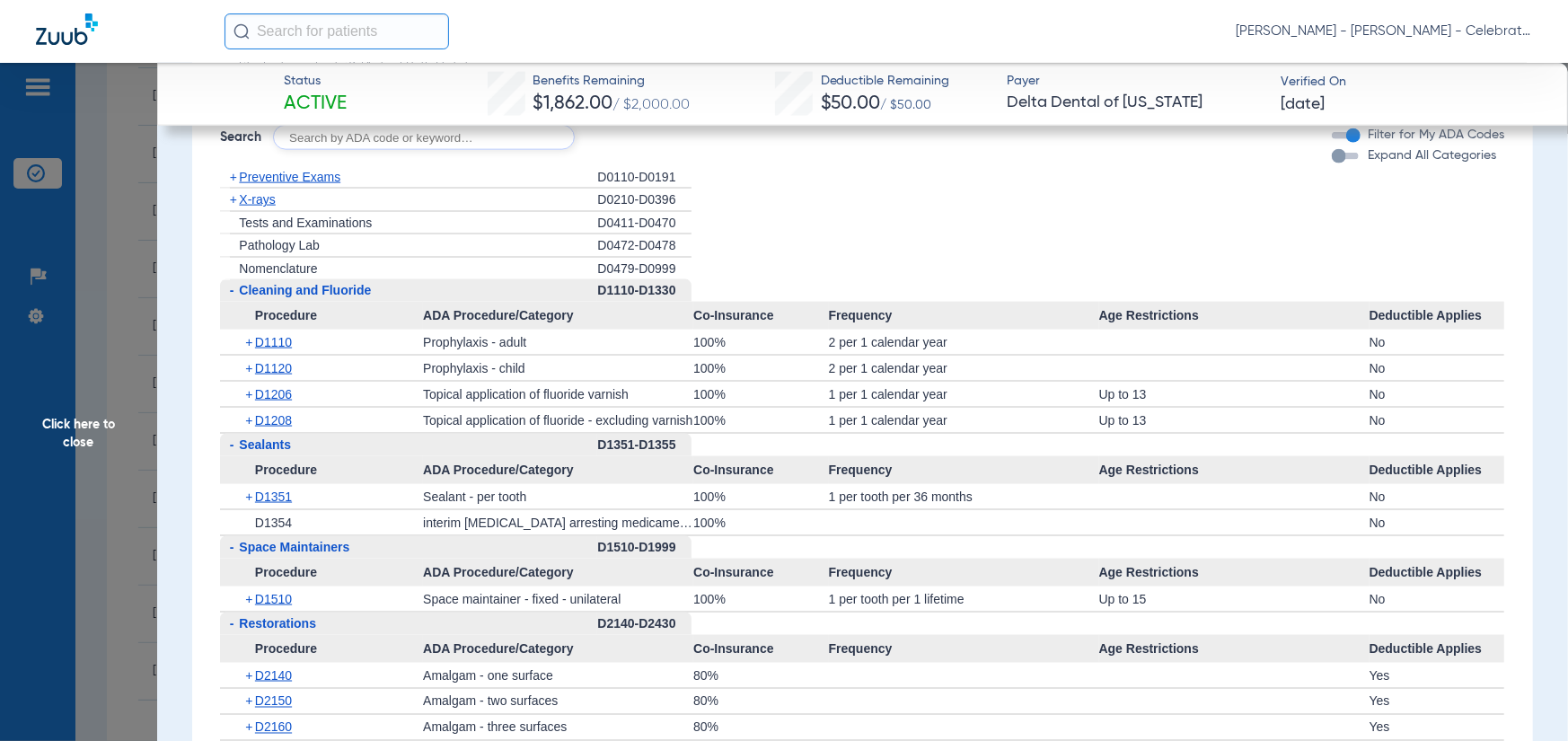
click at [238, 196] on span "+" at bounding box center [229, 199] width 19 height 23
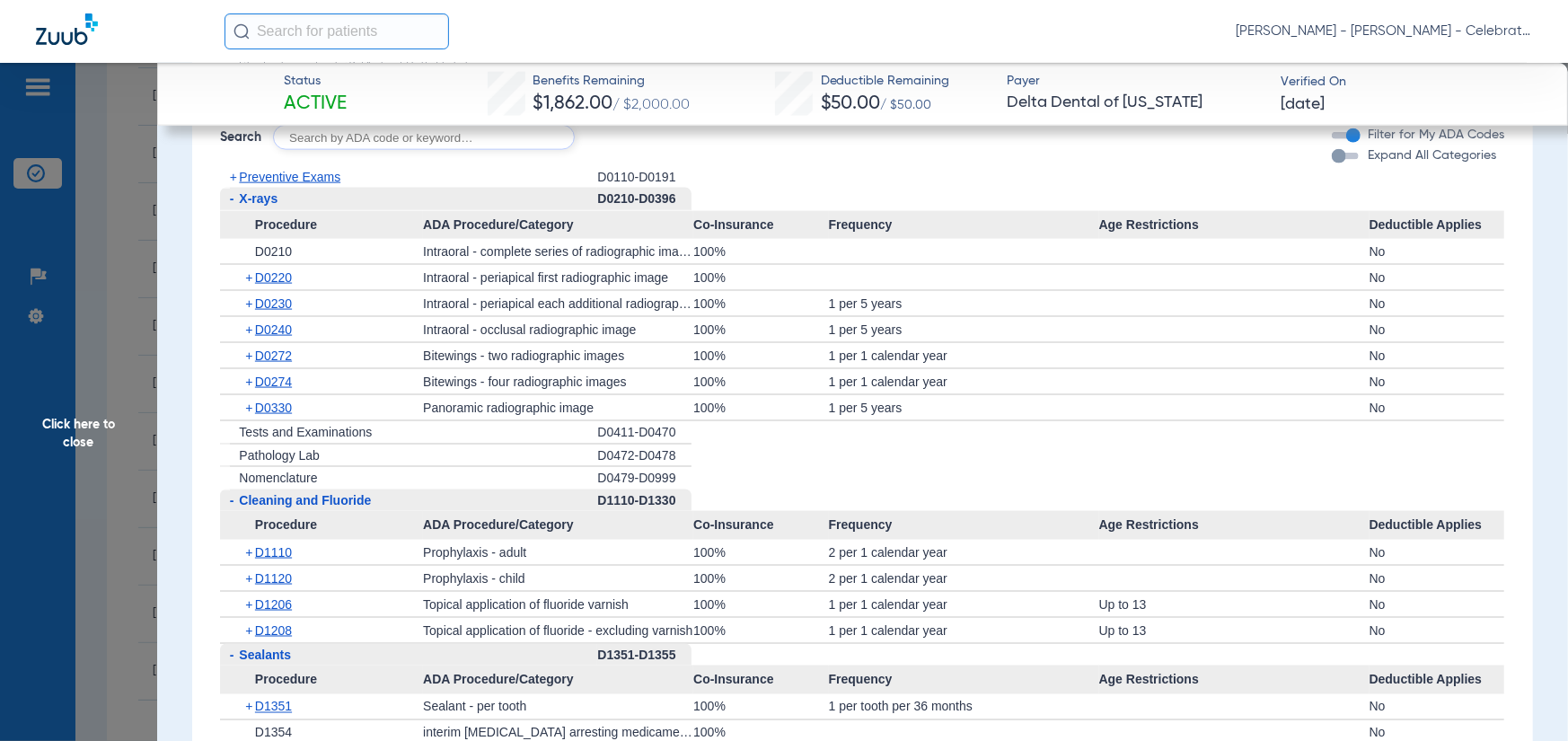
click at [261, 176] on span "Preventive Exams" at bounding box center [289, 177] width 102 height 15
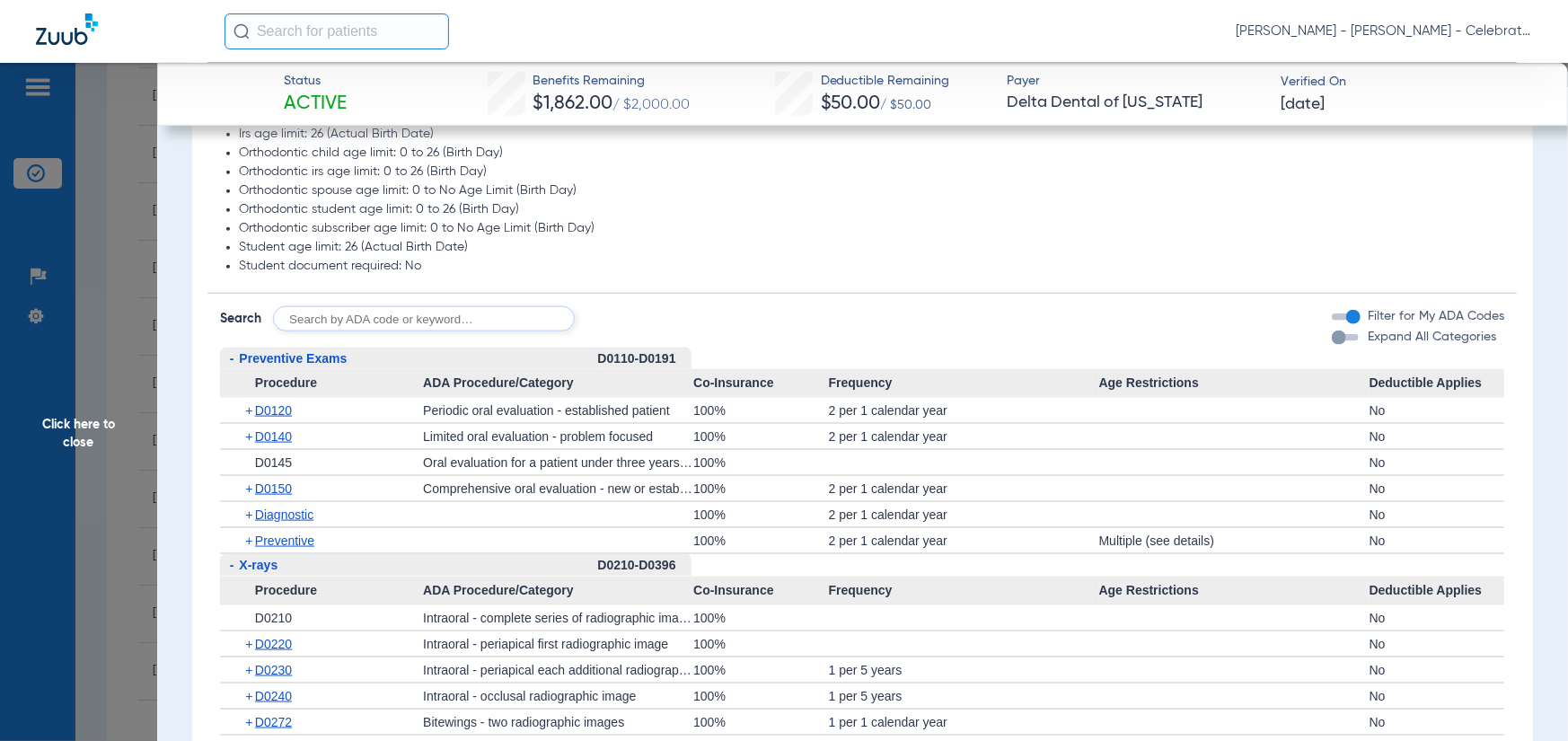
scroll to position [1347, 0]
click at [292, 411] on span "D0120" at bounding box center [273, 408] width 37 height 15
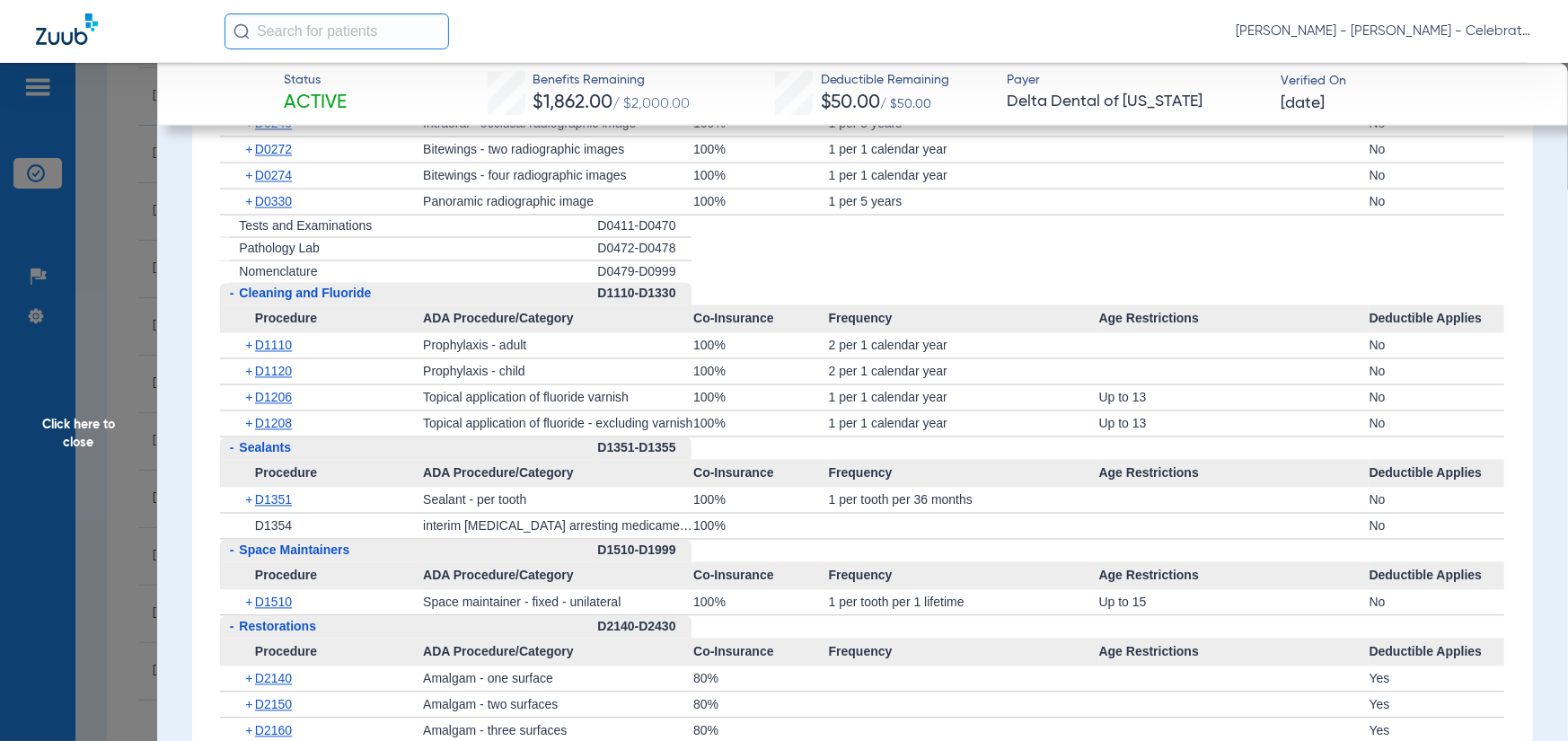
scroll to position [2246, 0]
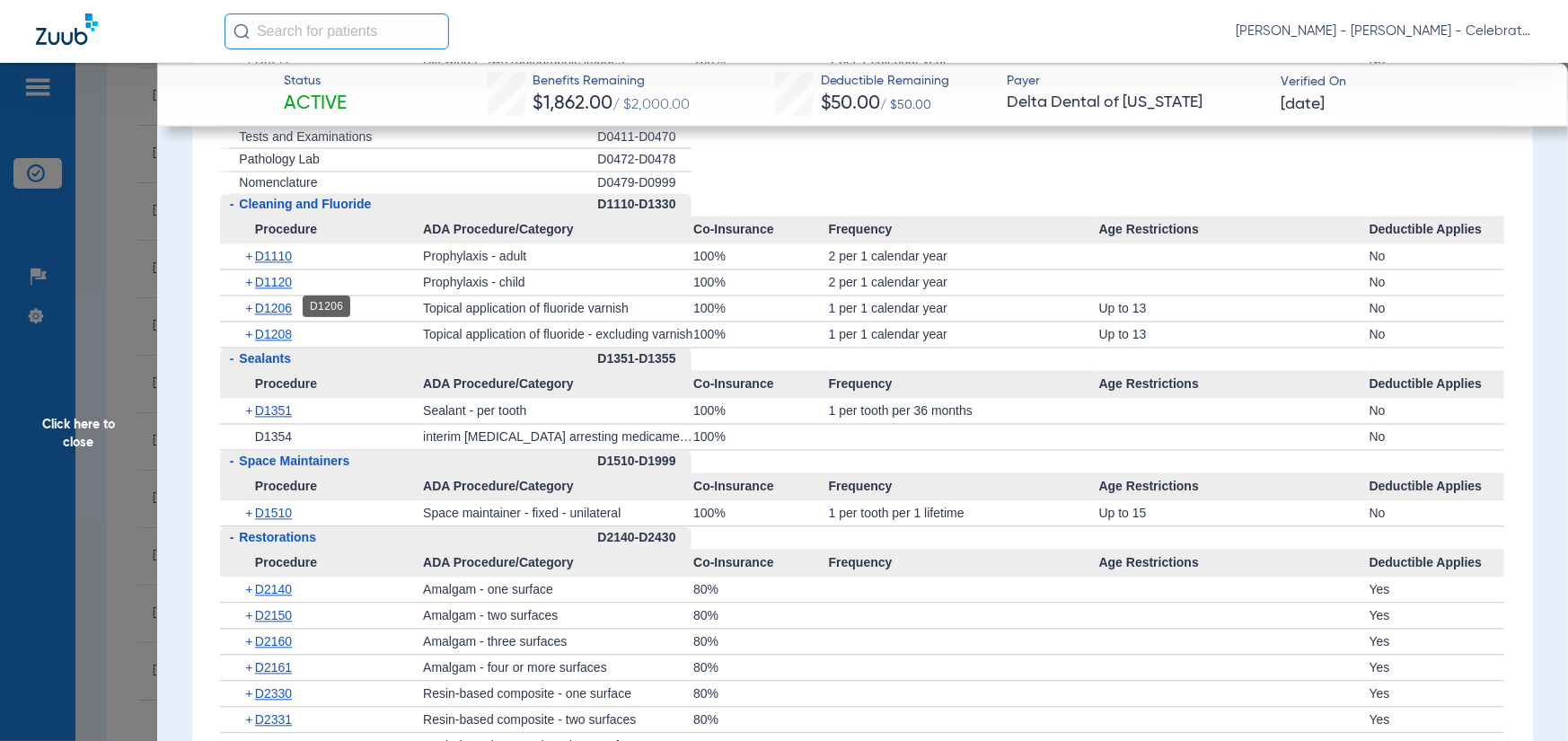
click at [285, 302] on span "D1206" at bounding box center [273, 308] width 37 height 15
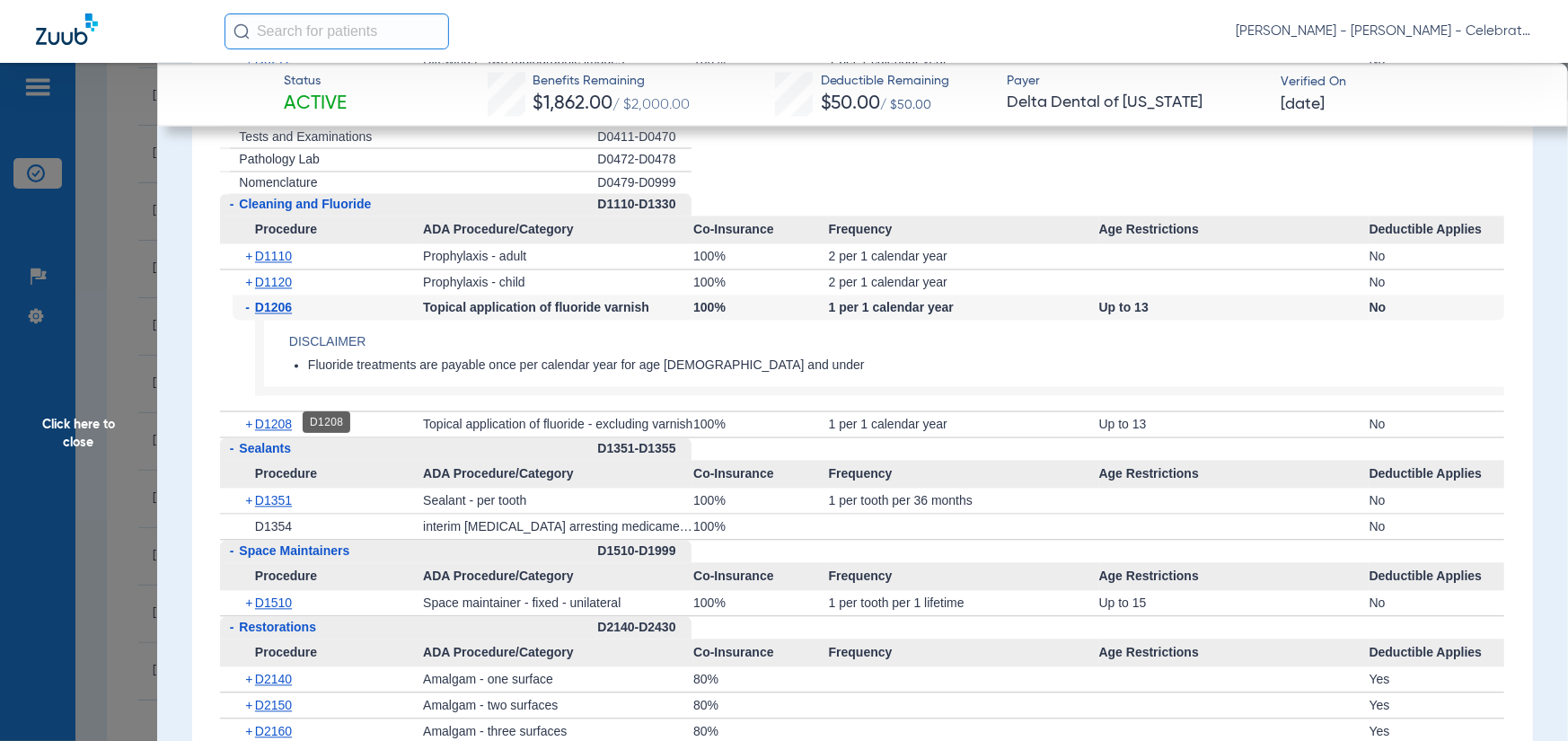
drag, startPoint x: 265, startPoint y: 424, endPoint x: 295, endPoint y: 421, distance: 30.1
click at [265, 424] on span "D1208" at bounding box center [273, 423] width 37 height 15
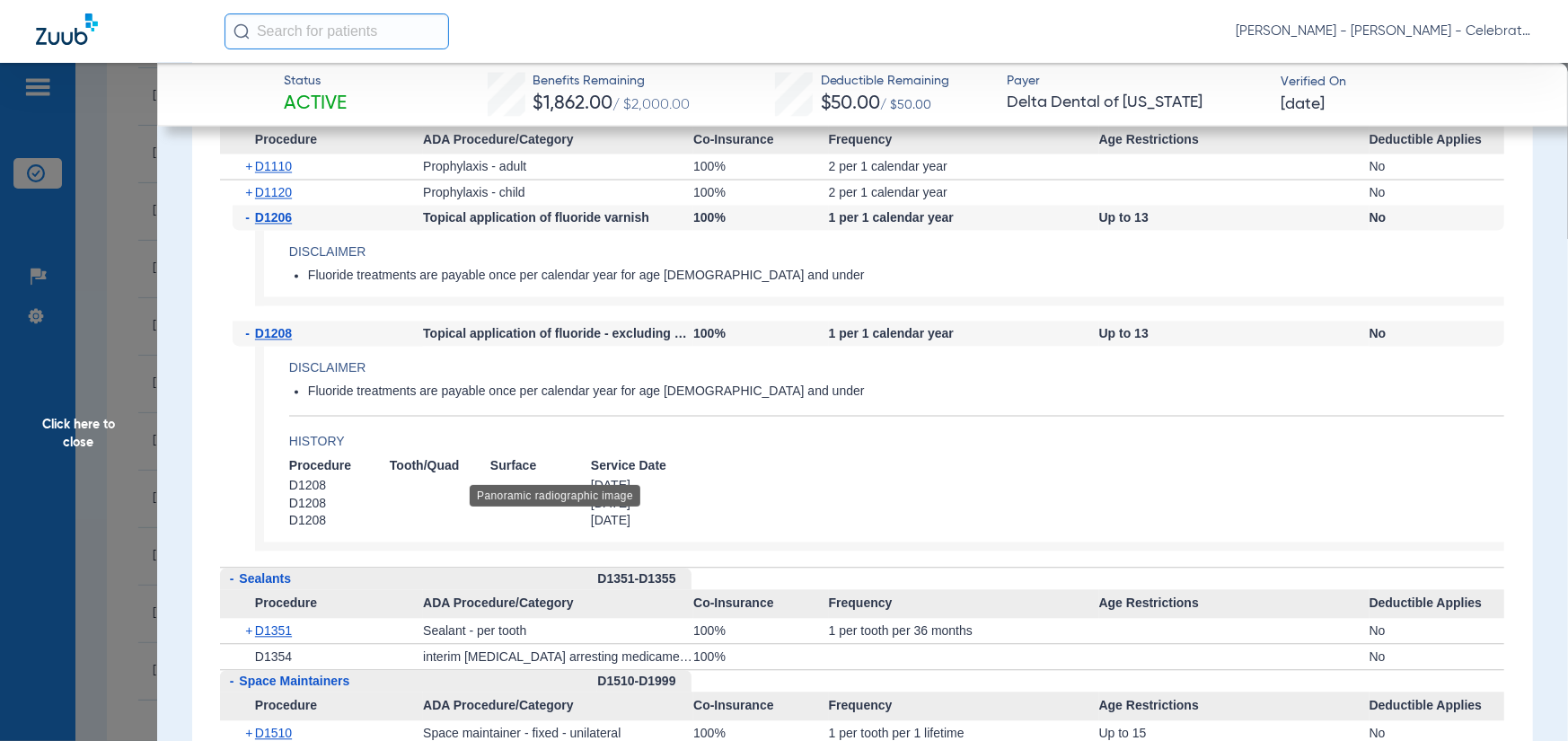
scroll to position [1887, 0]
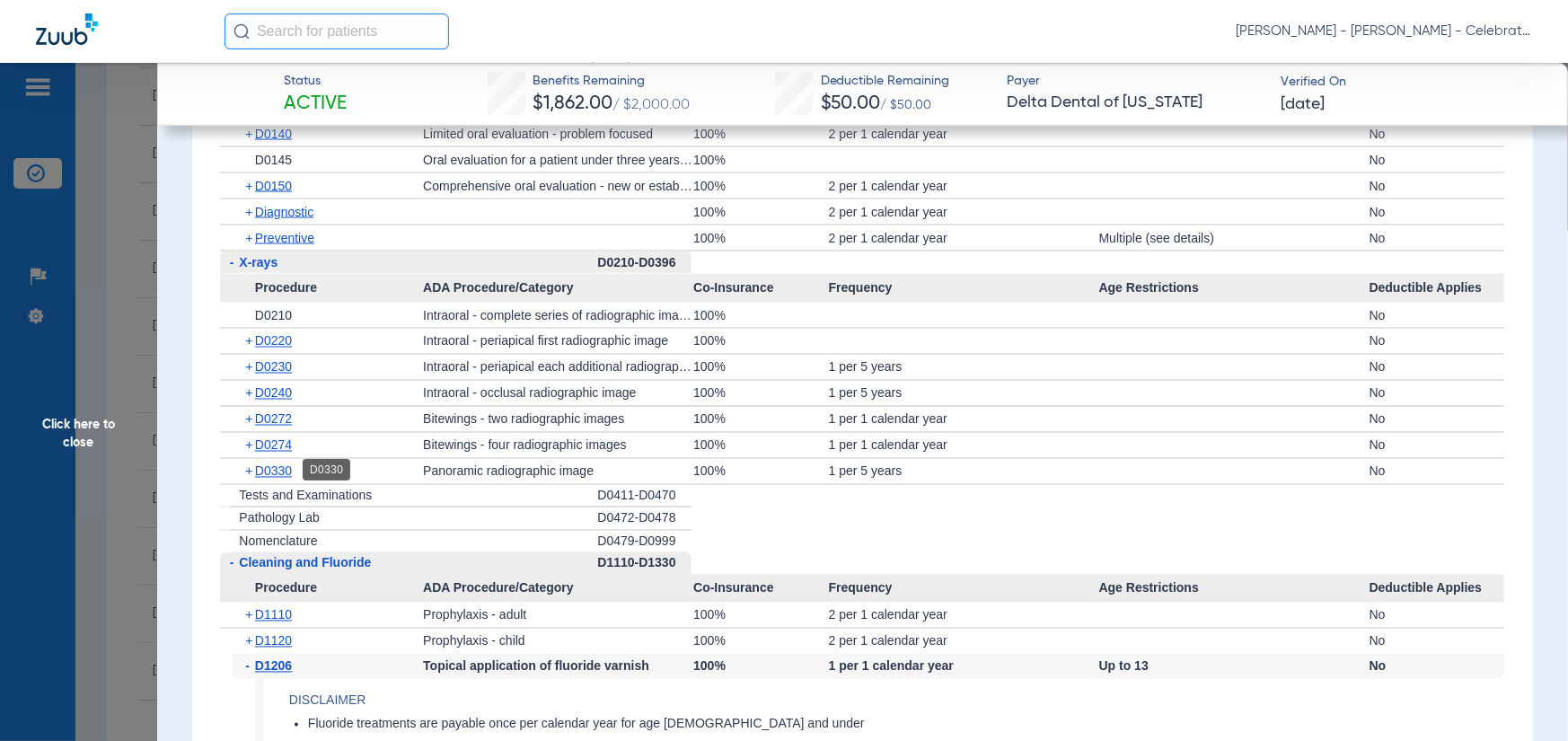
drag, startPoint x: 280, startPoint y: 465, endPoint x: 496, endPoint y: 440, distance: 217.4
click at [281, 465] on span "D0330" at bounding box center [273, 472] width 37 height 15
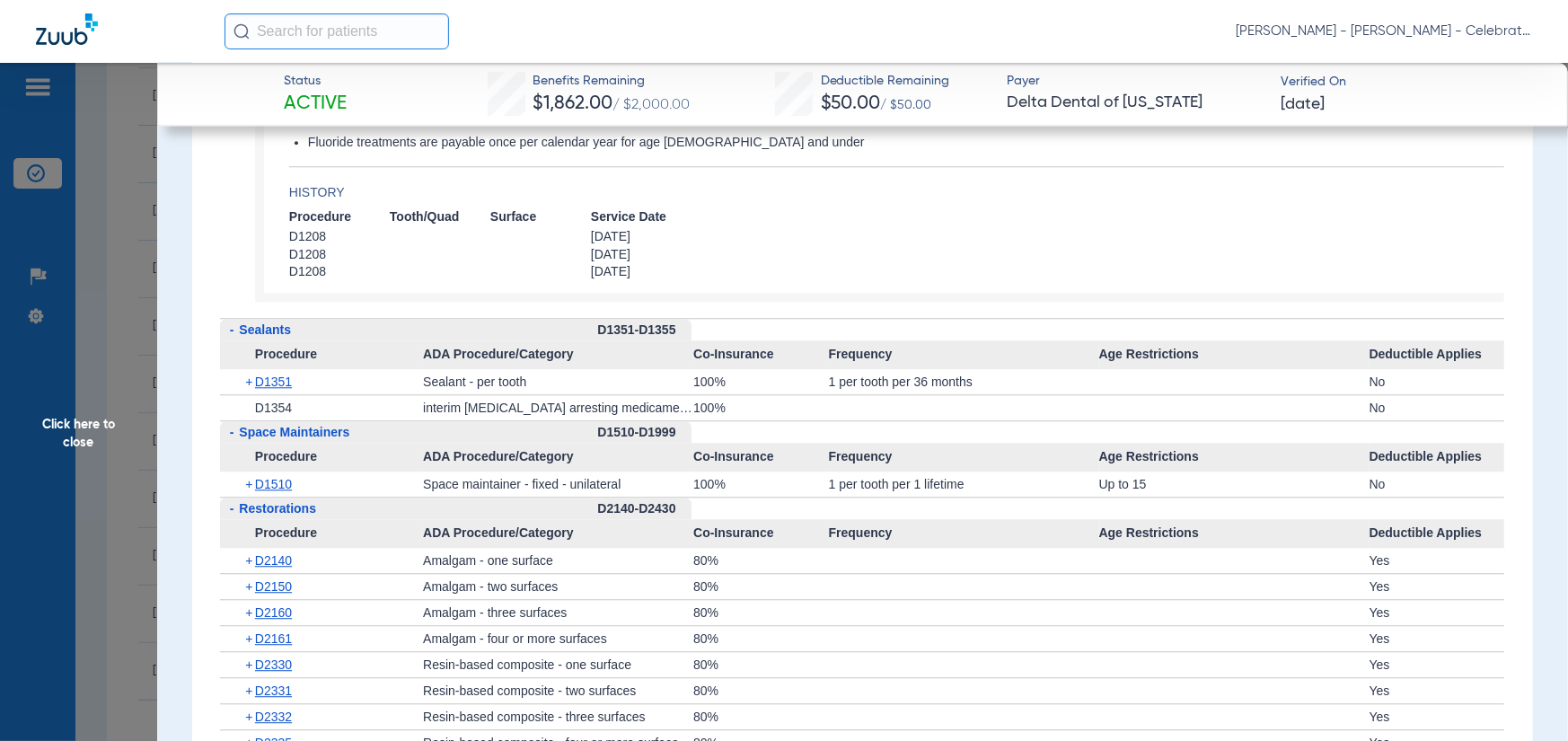
scroll to position [2667, 0]
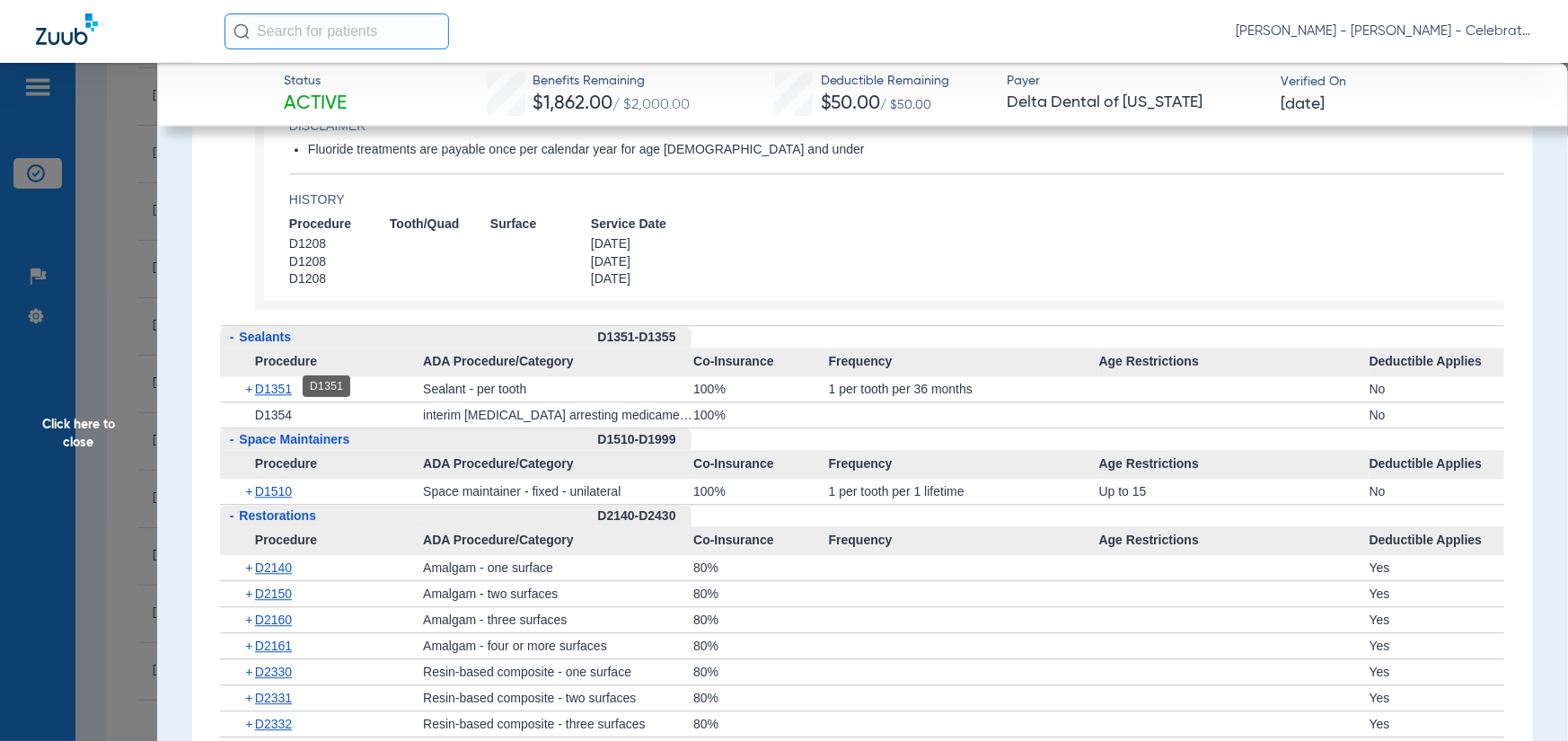
click at [275, 388] on span "D1351" at bounding box center [273, 389] width 37 height 15
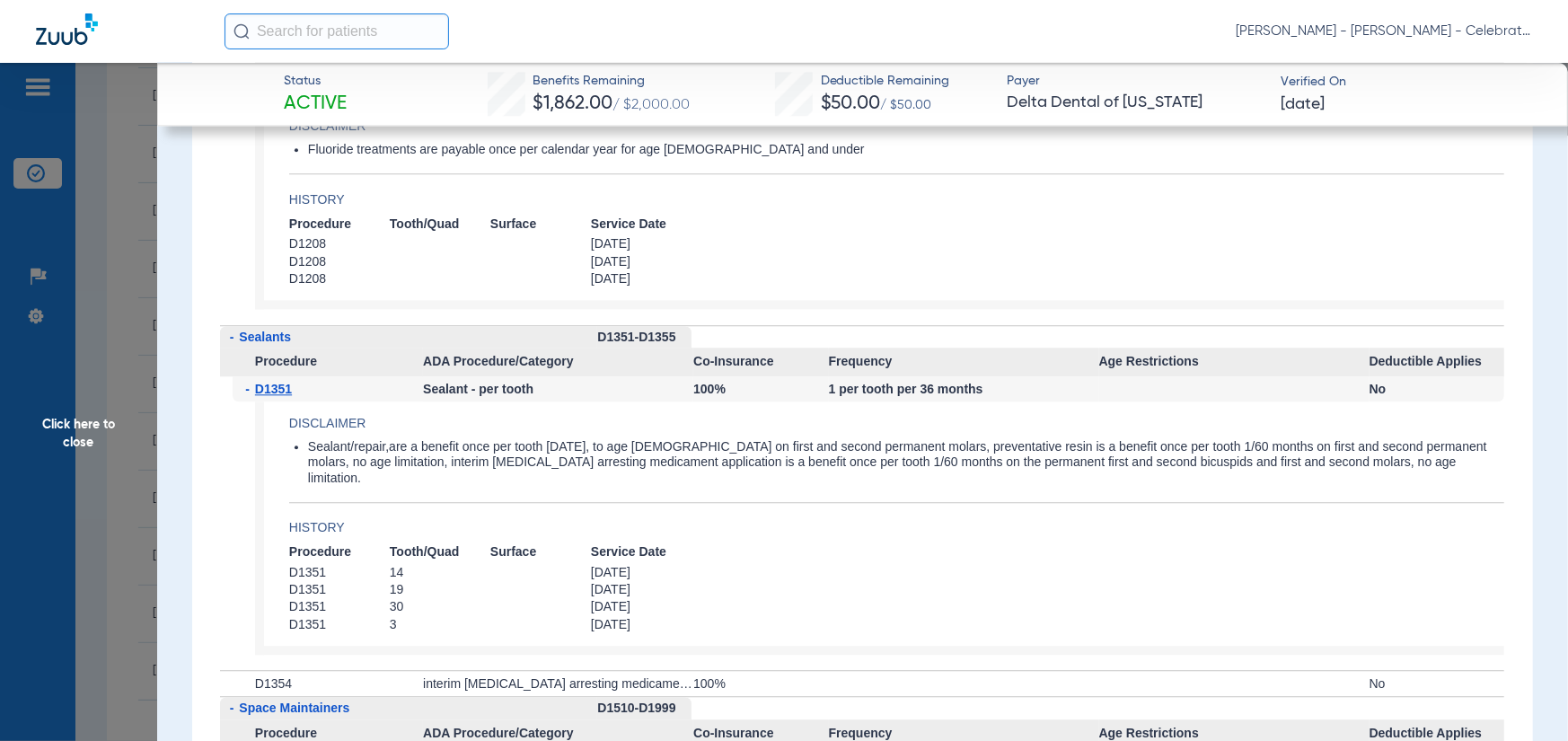
drag, startPoint x: 116, startPoint y: 427, endPoint x: 125, endPoint y: 386, distance: 42.0
click at [115, 427] on span "Click here to close" at bounding box center [78, 433] width 157 height 741
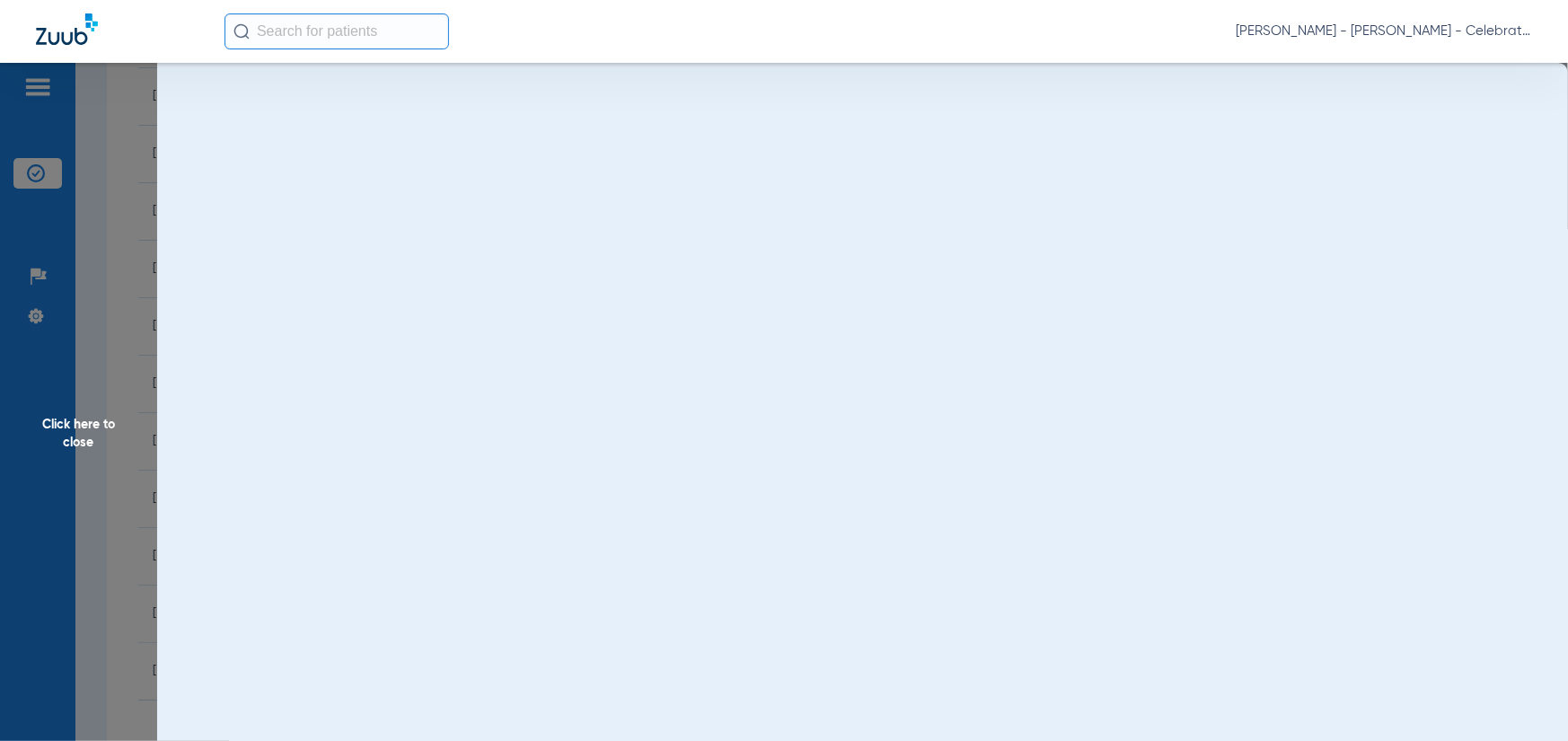
scroll to position [0, 0]
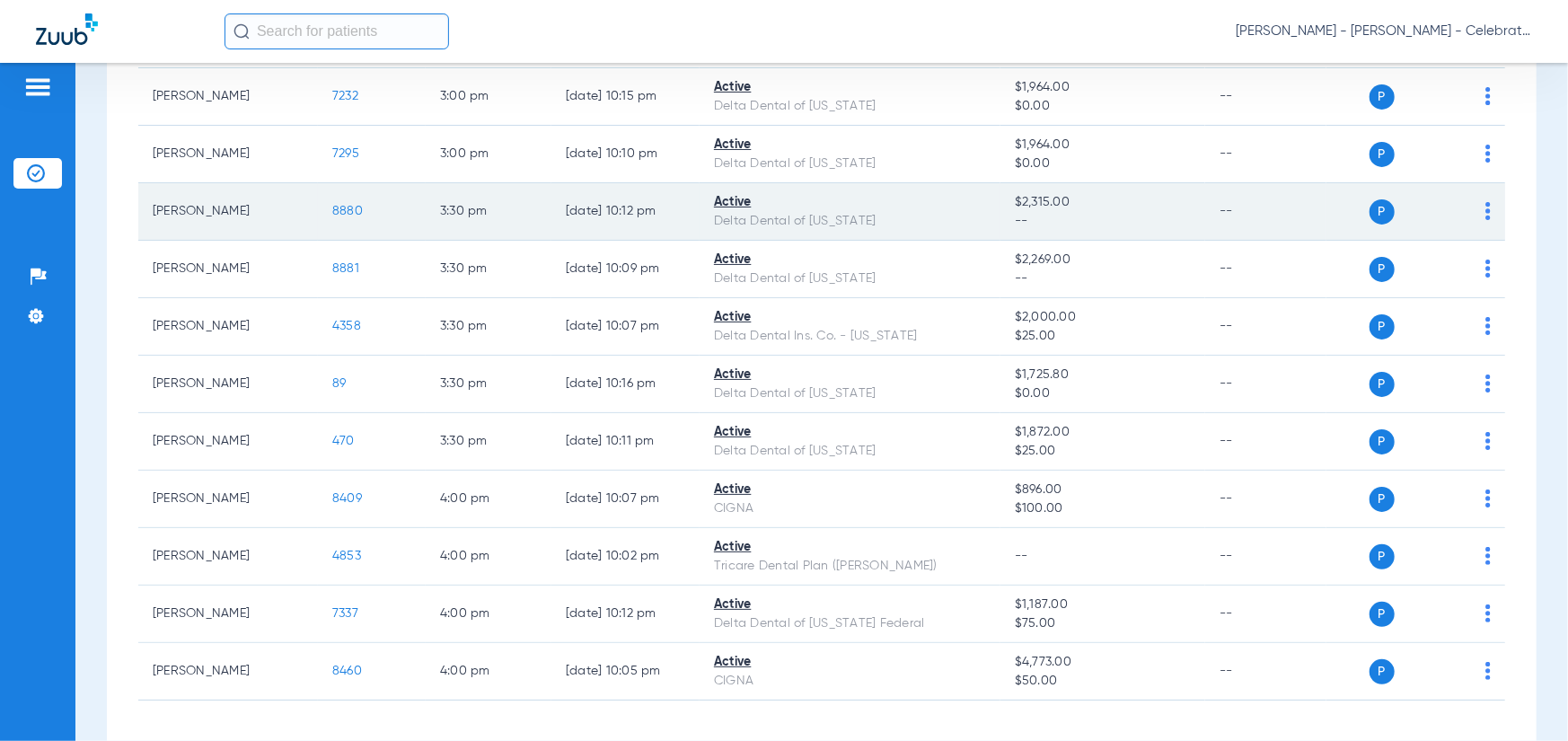
click at [345, 214] on span "8880" at bounding box center [347, 211] width 31 height 13
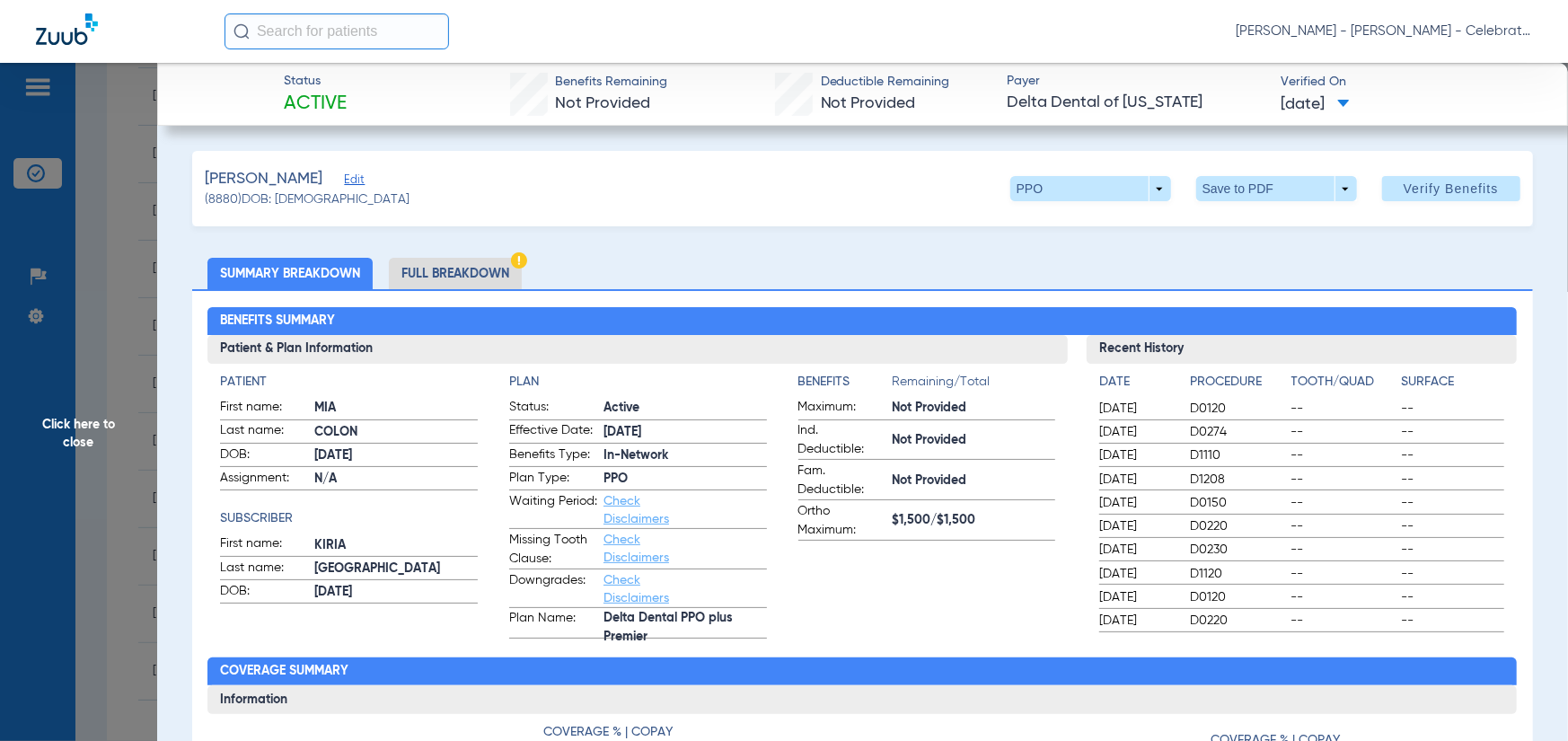
drag, startPoint x: 438, startPoint y: 259, endPoint x: 150, endPoint y: 243, distance: 288.4
click at [439, 259] on li "Full Breakdown" at bounding box center [455, 273] width 133 height 32
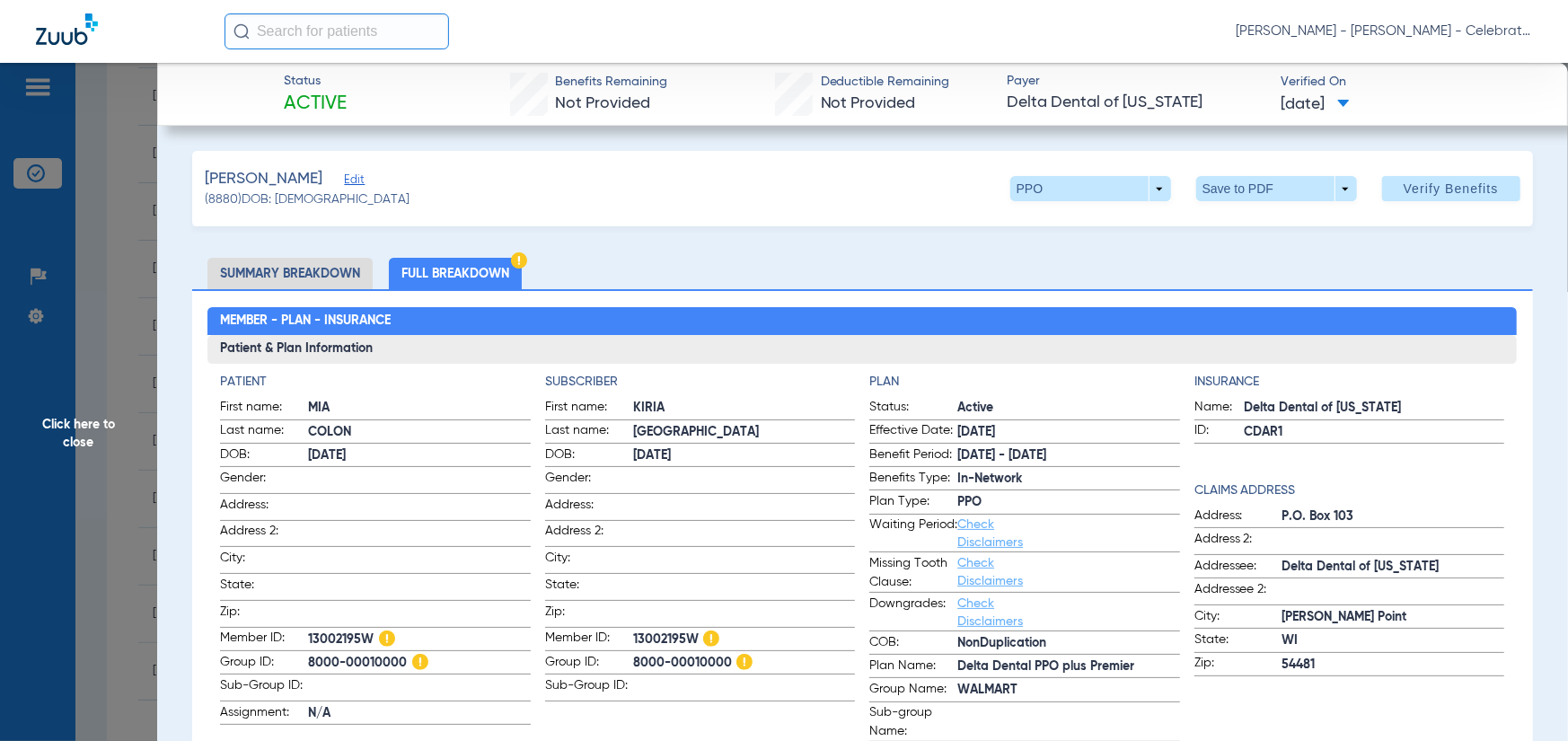
drag, startPoint x: 116, startPoint y: 477, endPoint x: 89, endPoint y: 456, distance: 34.2
click at [115, 478] on span "Click here to close" at bounding box center [78, 433] width 157 height 741
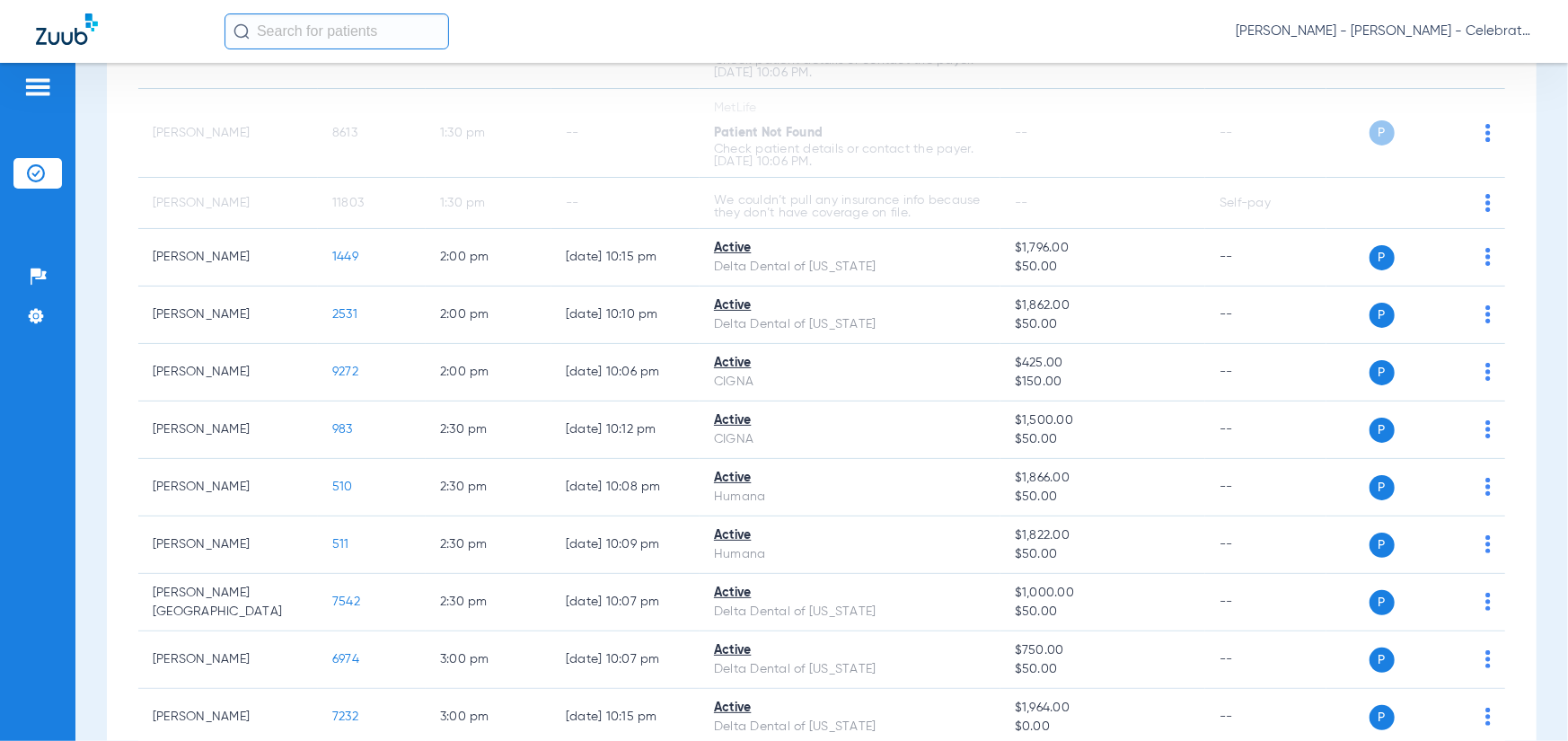
scroll to position [846, 0]
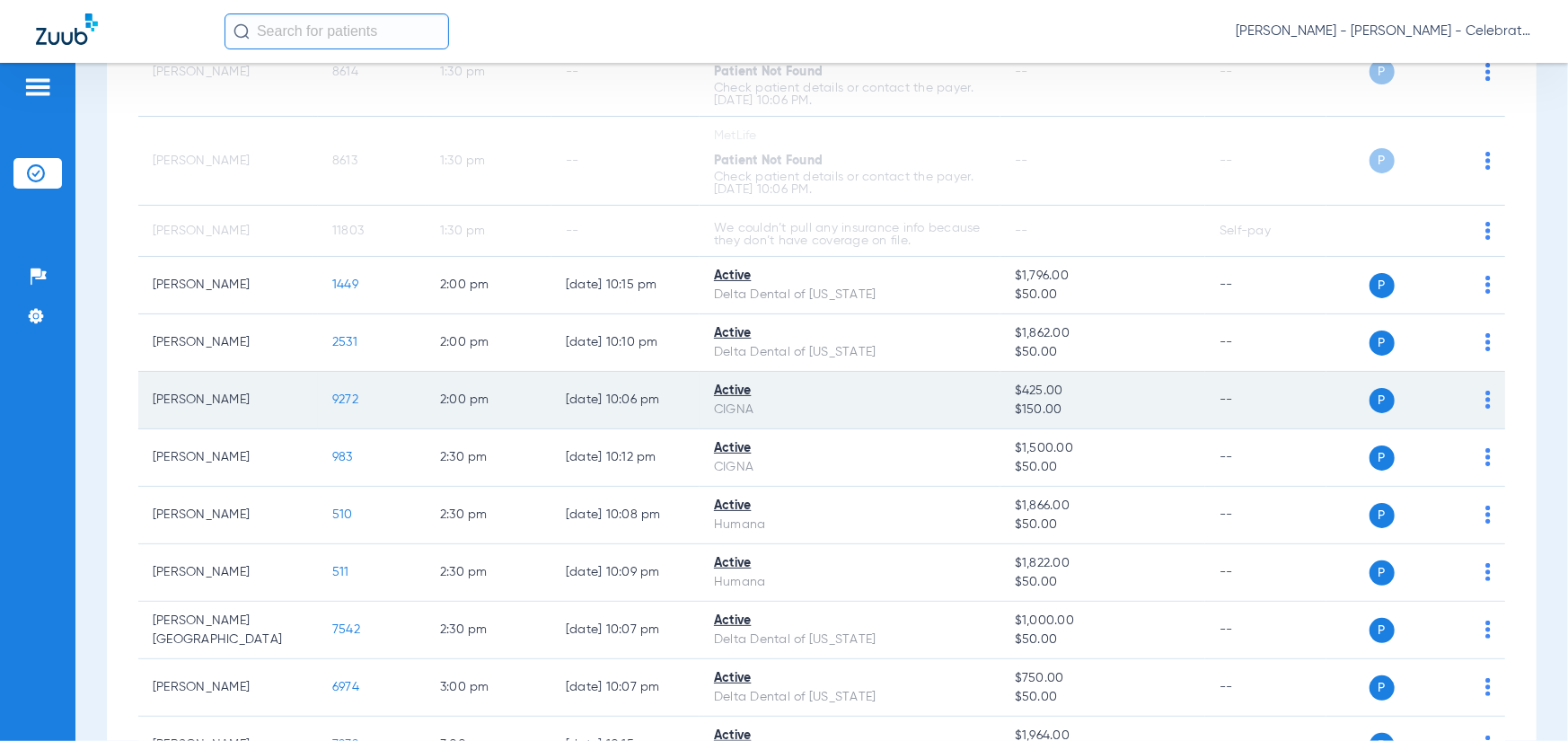
click at [346, 394] on span "9272" at bounding box center [345, 400] width 26 height 13
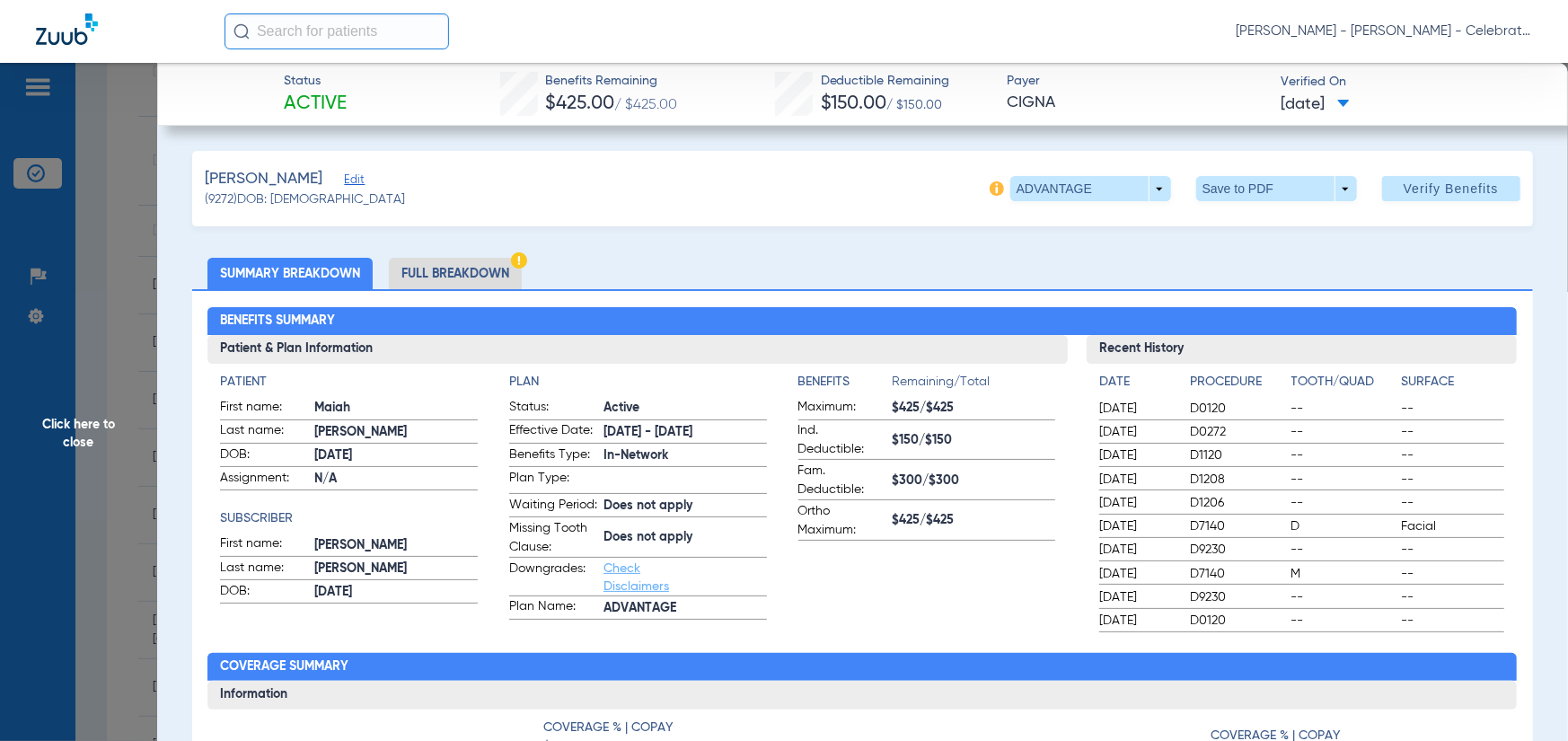
click at [472, 268] on li "Full Breakdown" at bounding box center [455, 273] width 133 height 32
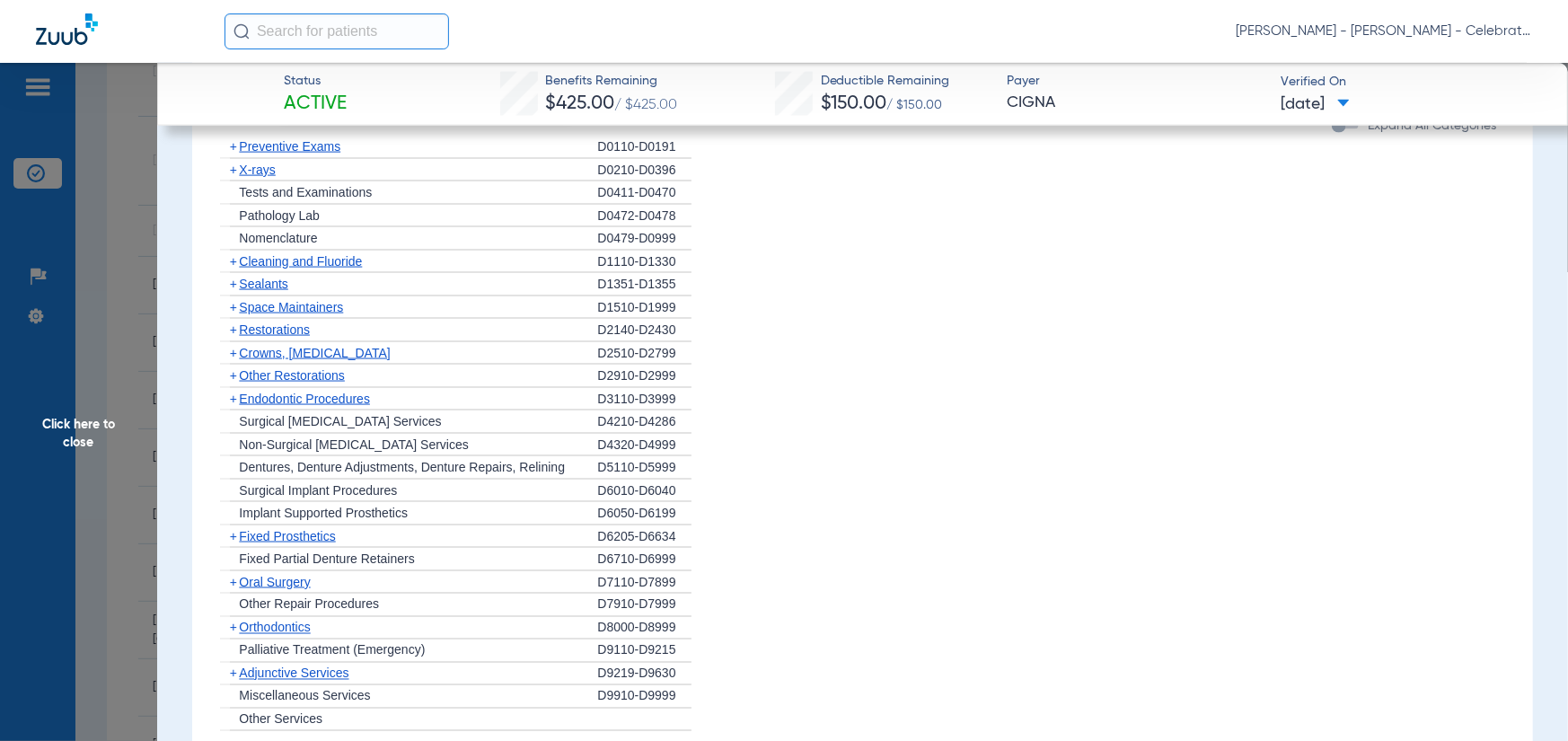
scroll to position [1437, 0]
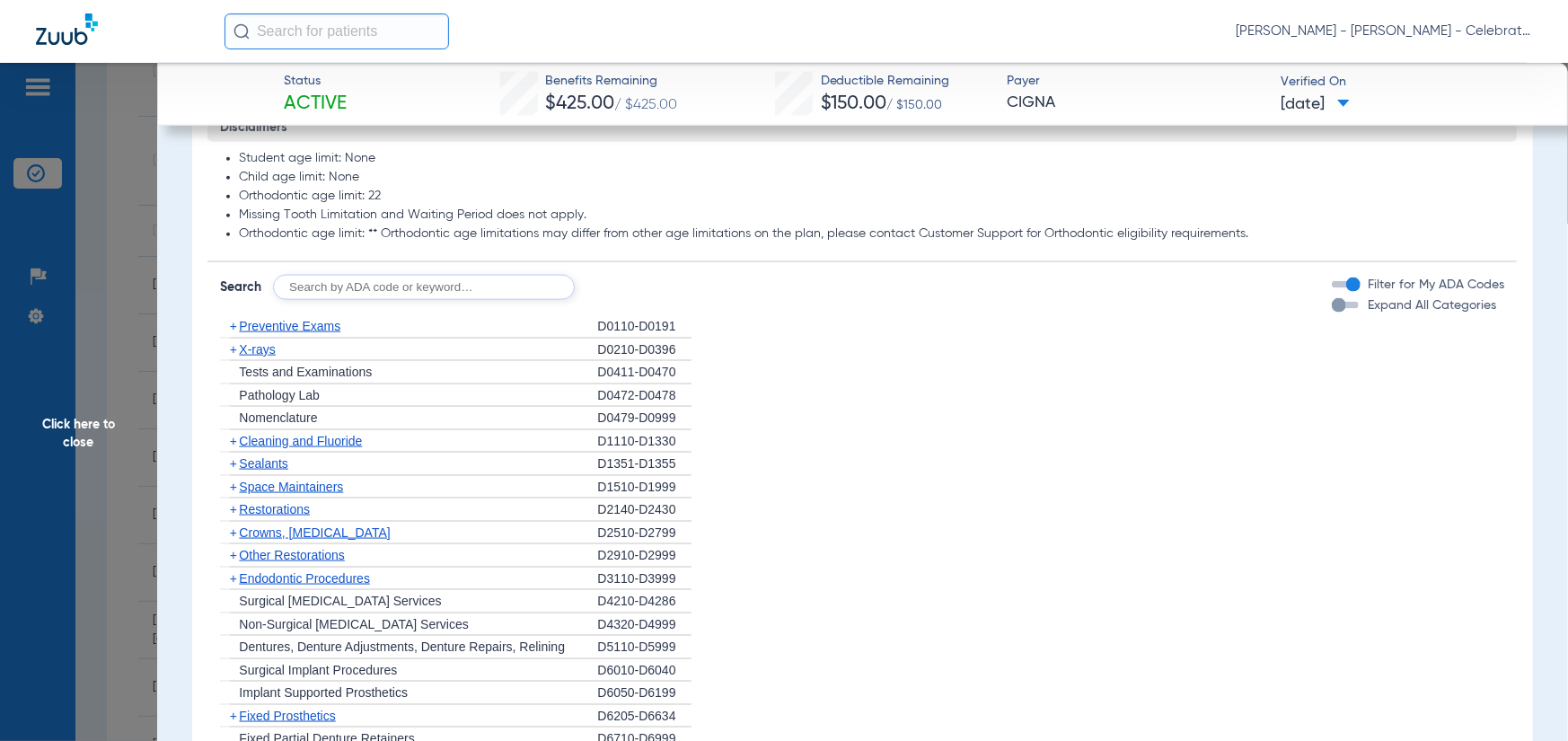
click at [305, 333] on span "Preventive Exams" at bounding box center [289, 326] width 102 height 15
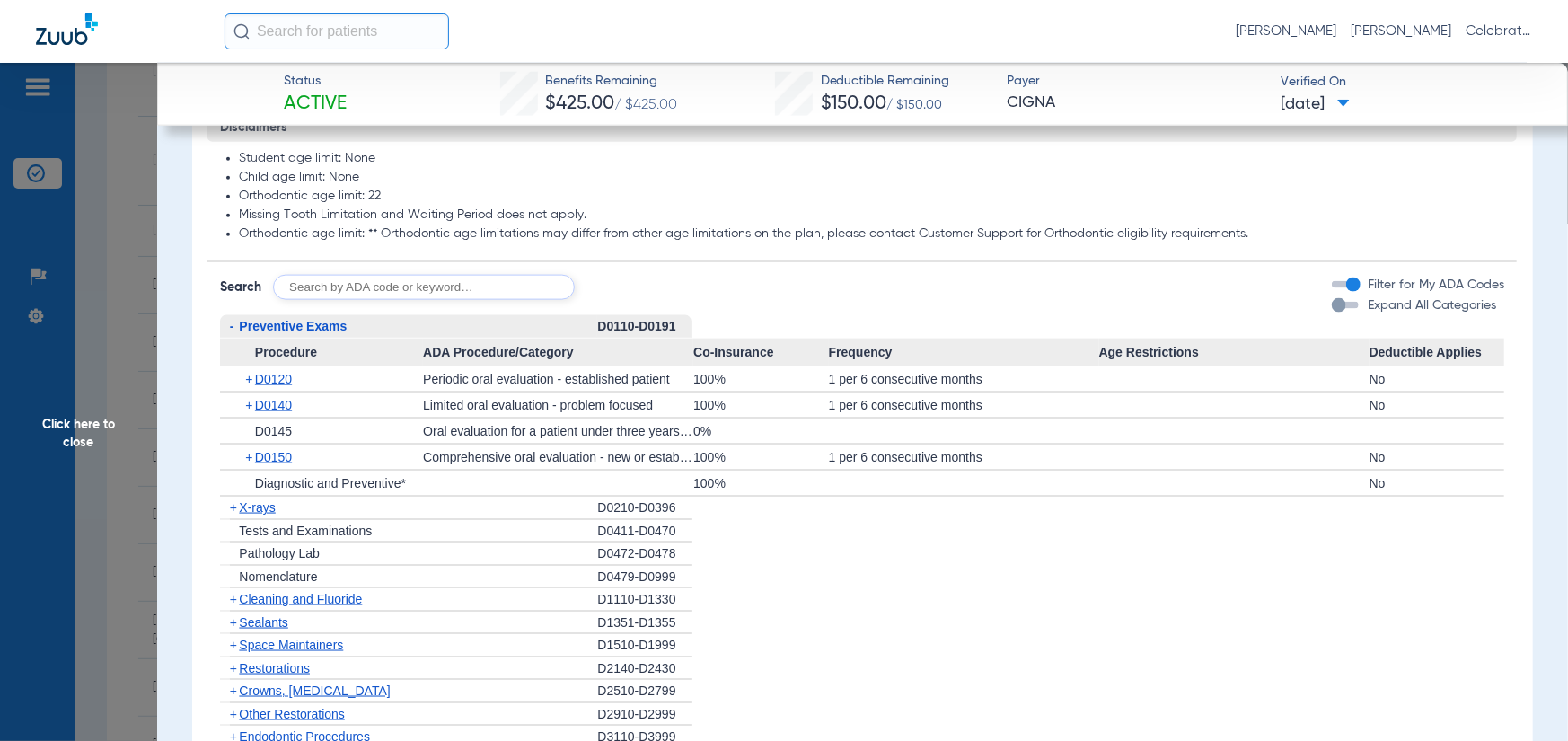
drag, startPoint x: 280, startPoint y: 402, endPoint x: 155, endPoint y: 375, distance: 127.9
click at [278, 392] on div "+ D0120" at bounding box center [328, 378] width 190 height 25
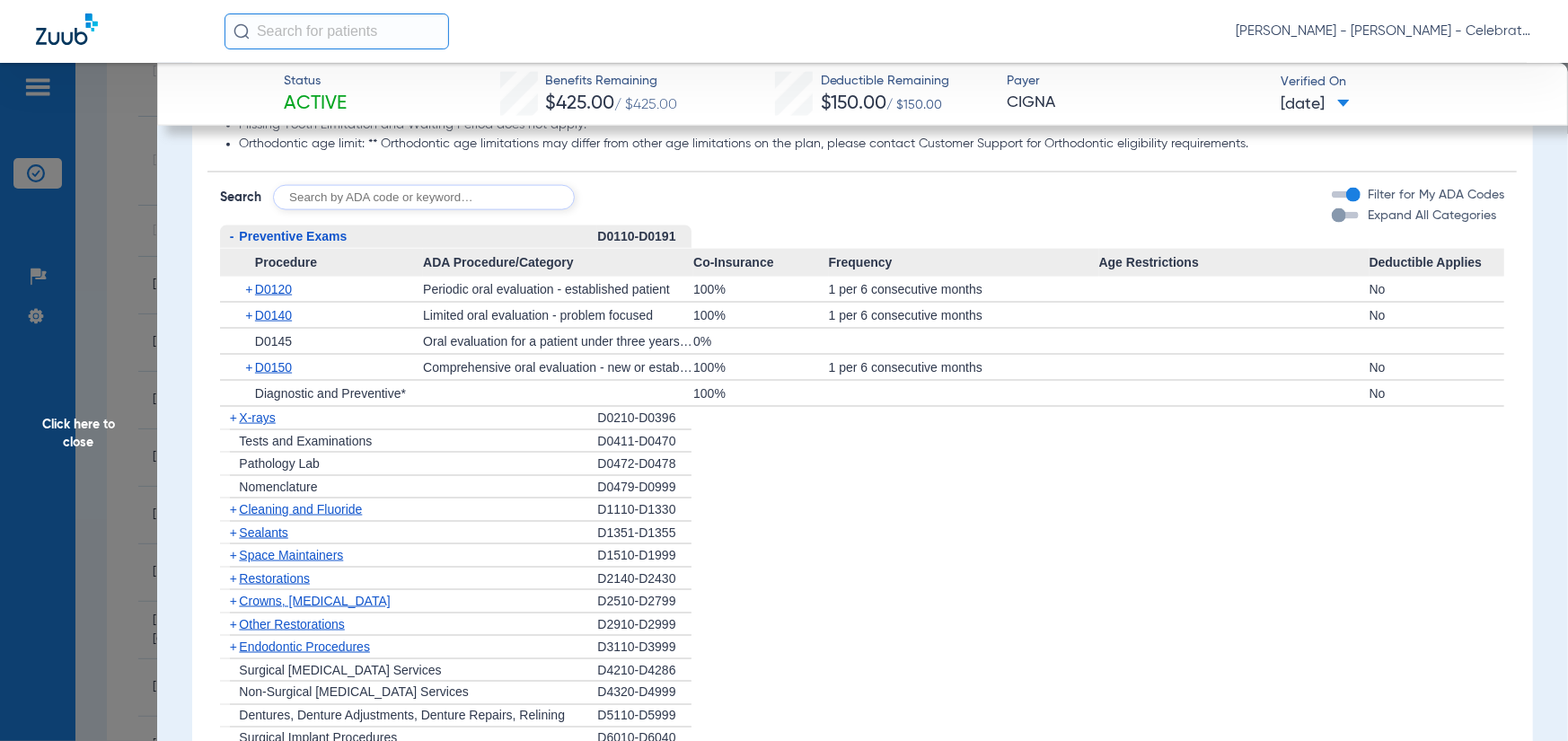
click at [264, 425] on span "X-rays" at bounding box center [257, 417] width 36 height 15
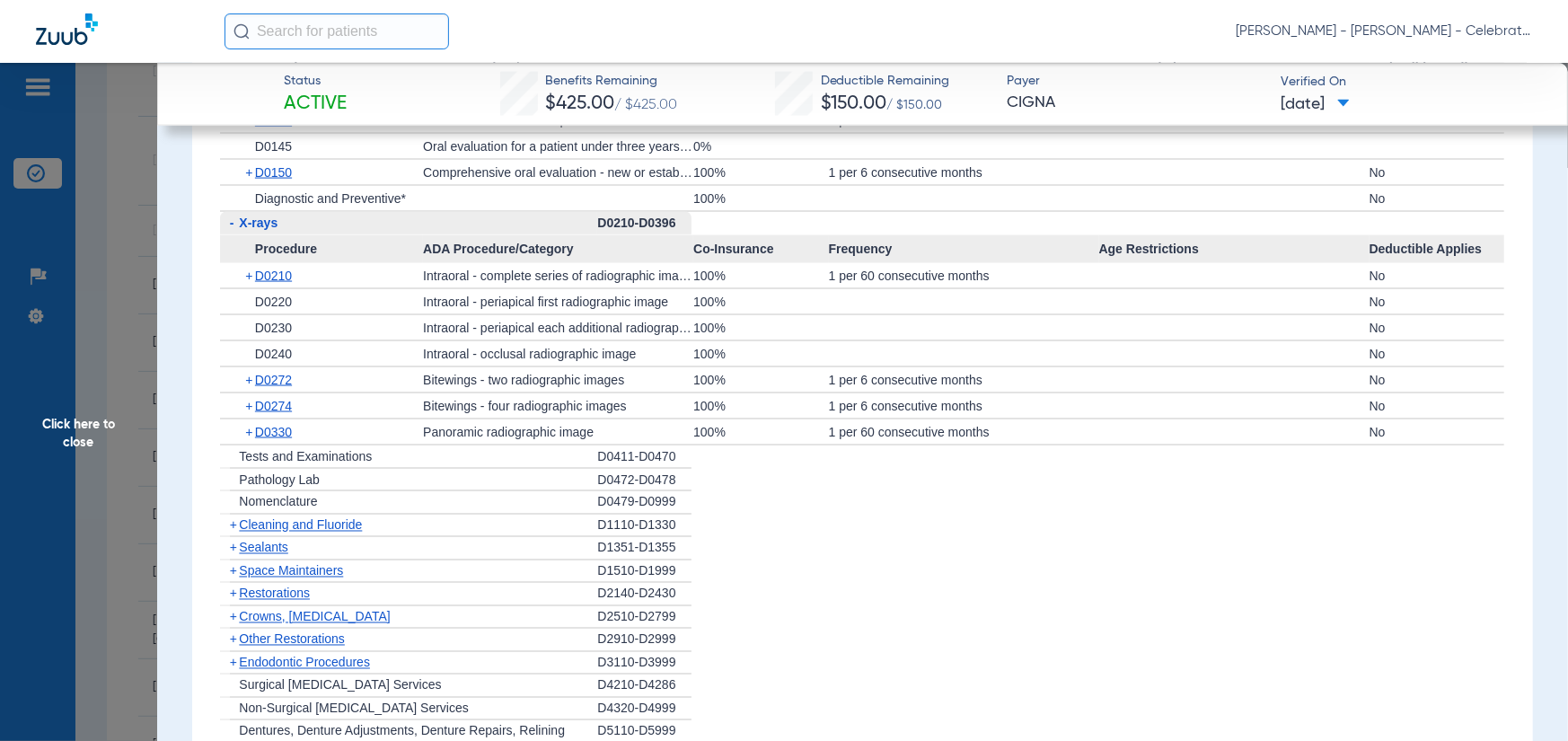
scroll to position [1797, 0]
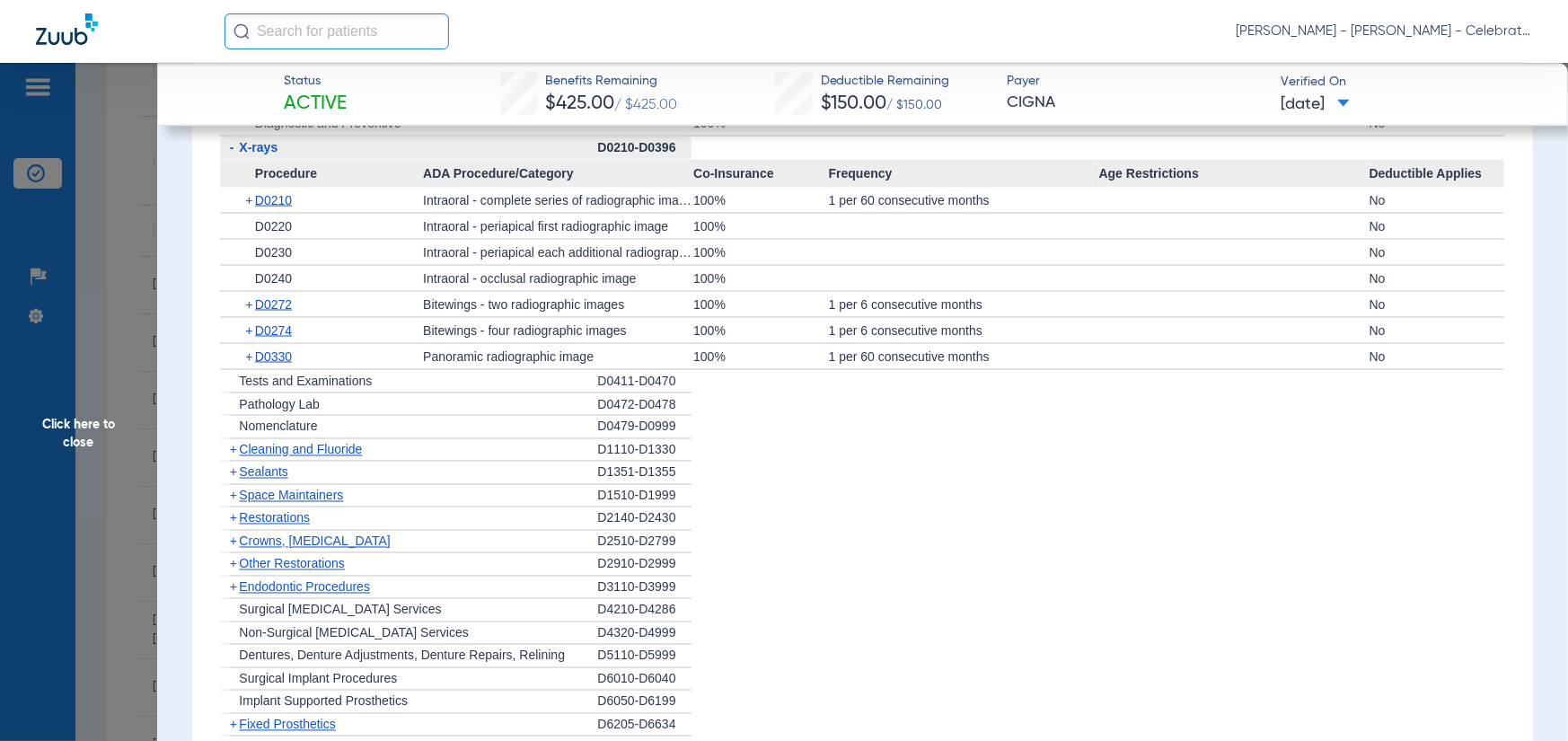
click at [250, 457] on span "Cleaning and Fluoride" at bounding box center [300, 450] width 123 height 15
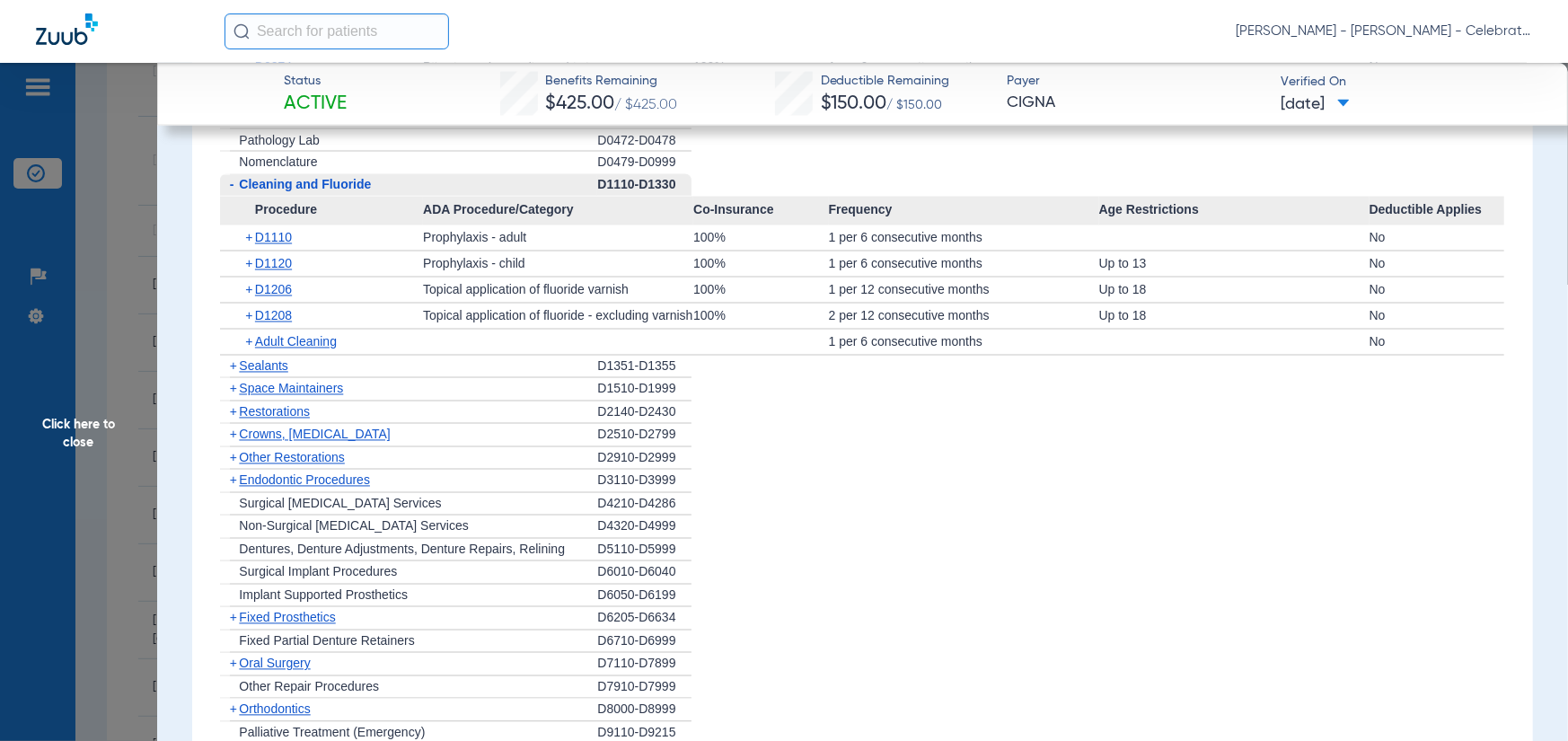
scroll to position [2066, 0]
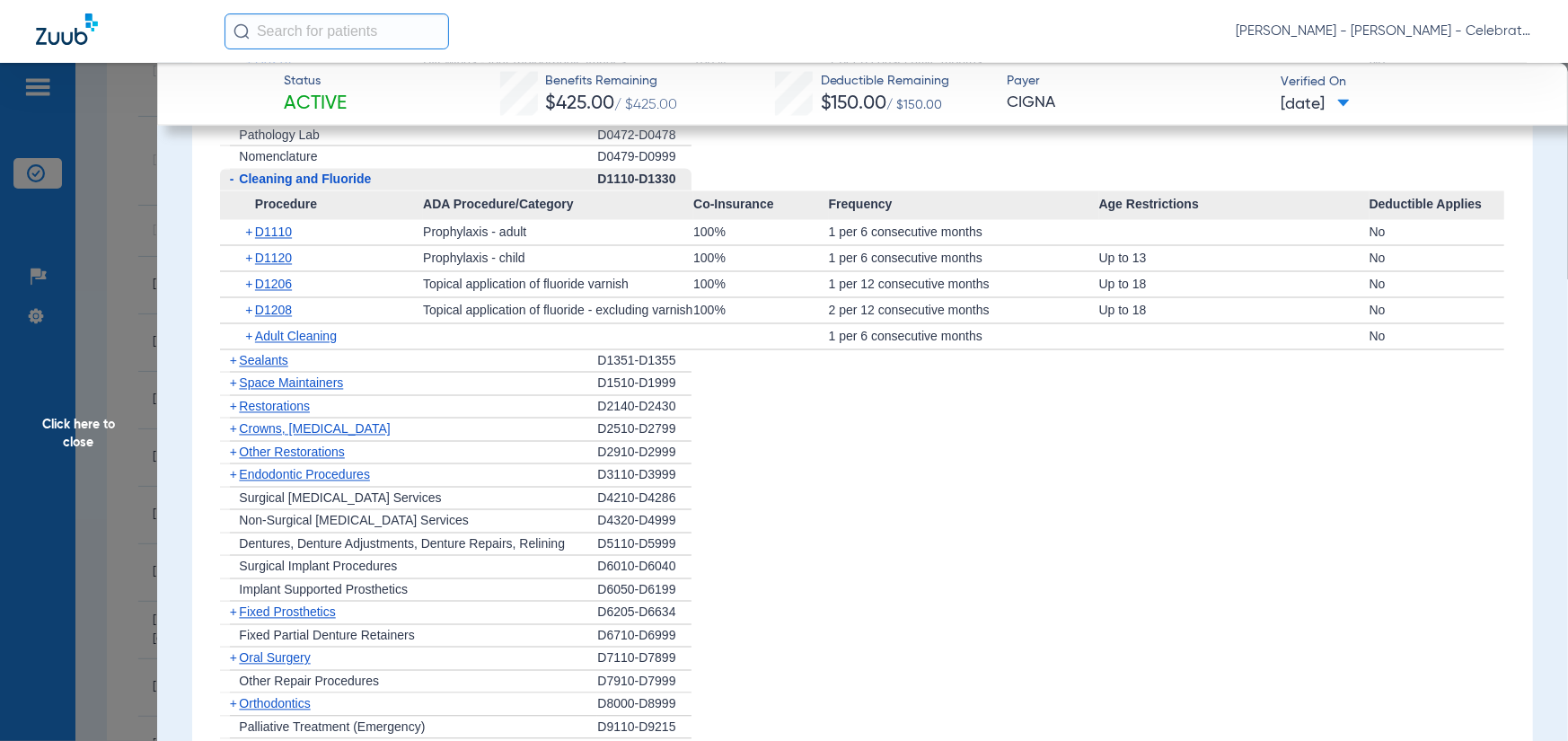
click at [261, 368] on span "Sealants" at bounding box center [262, 361] width 48 height 15
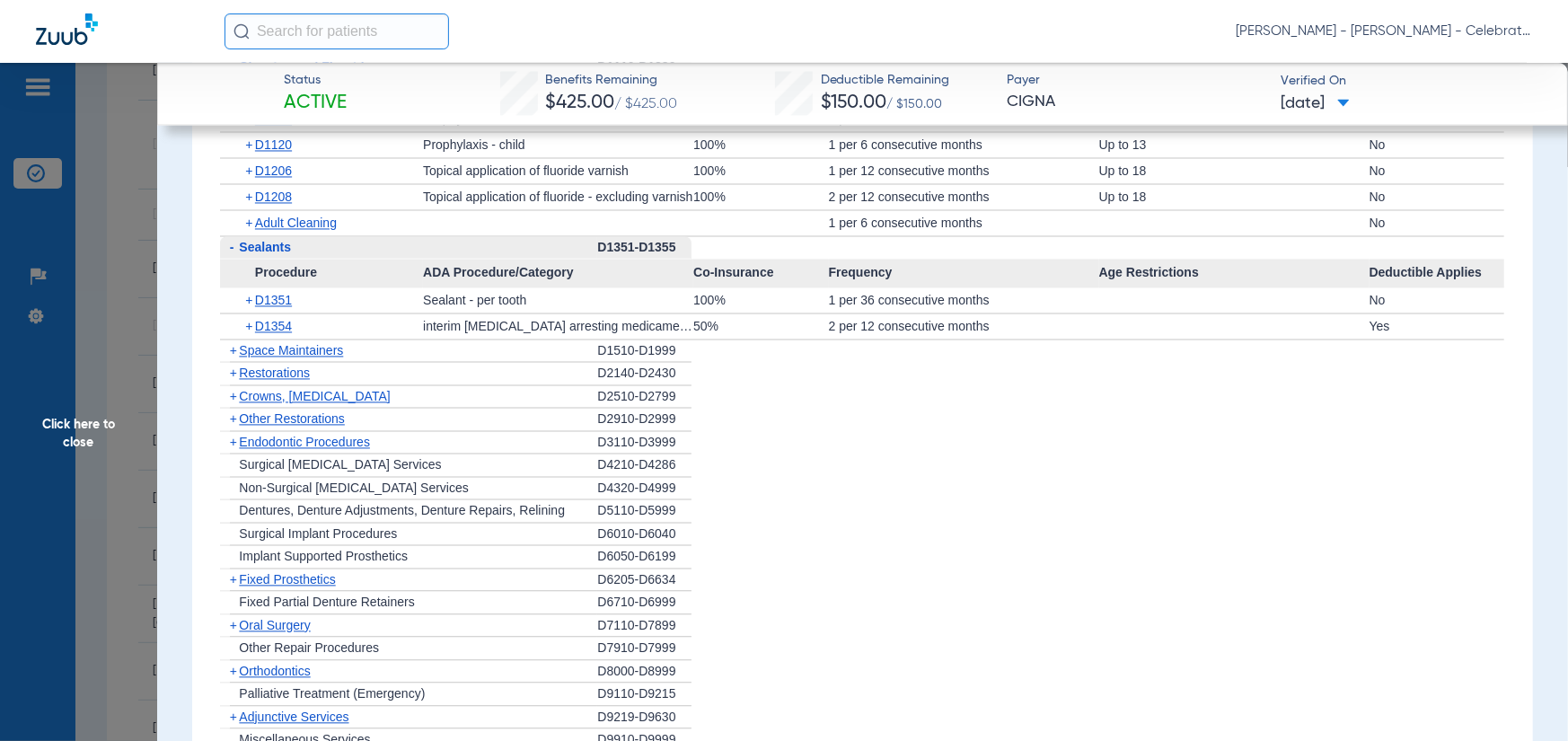
scroll to position [2246, 0]
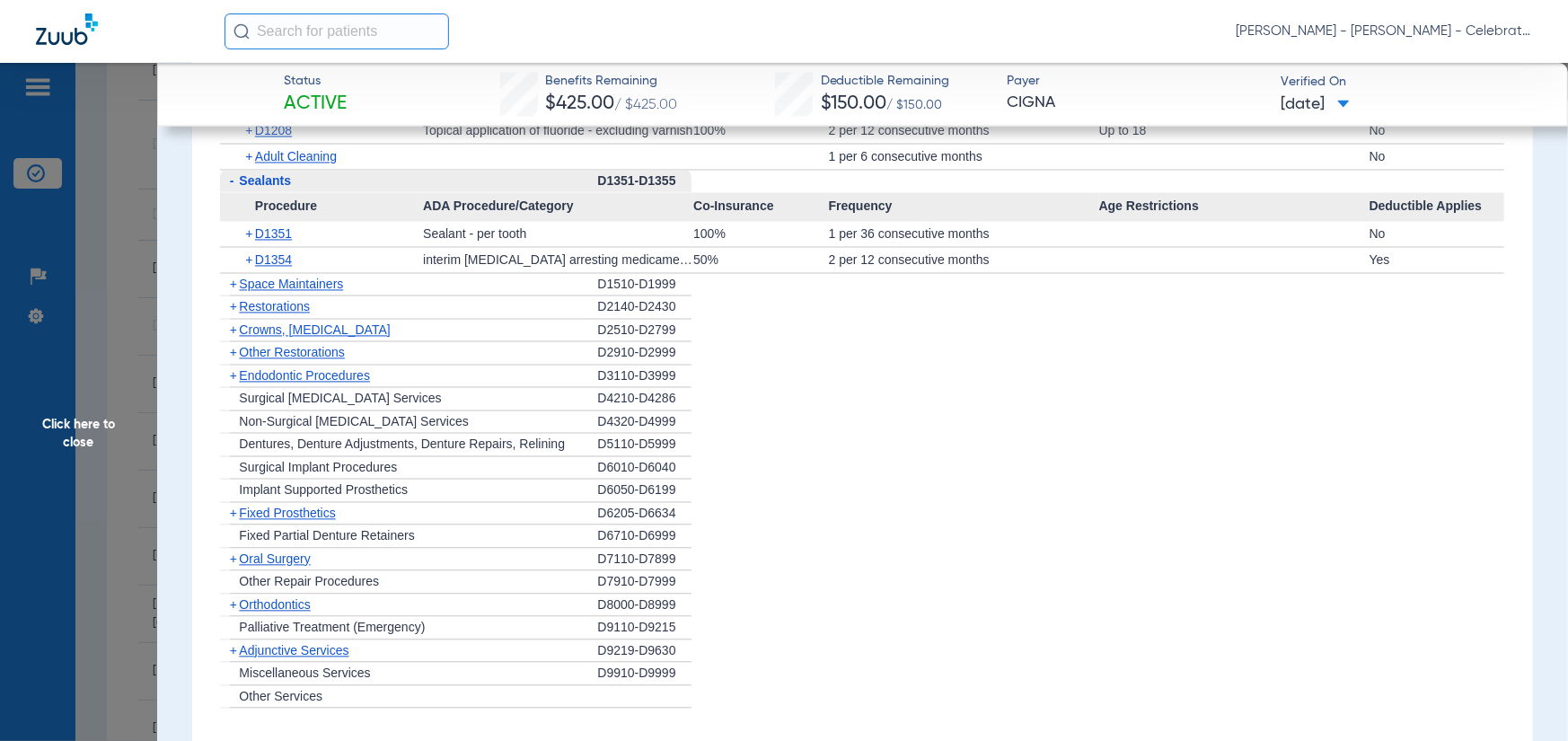
click at [147, 378] on span "Click here to close" at bounding box center [78, 433] width 157 height 741
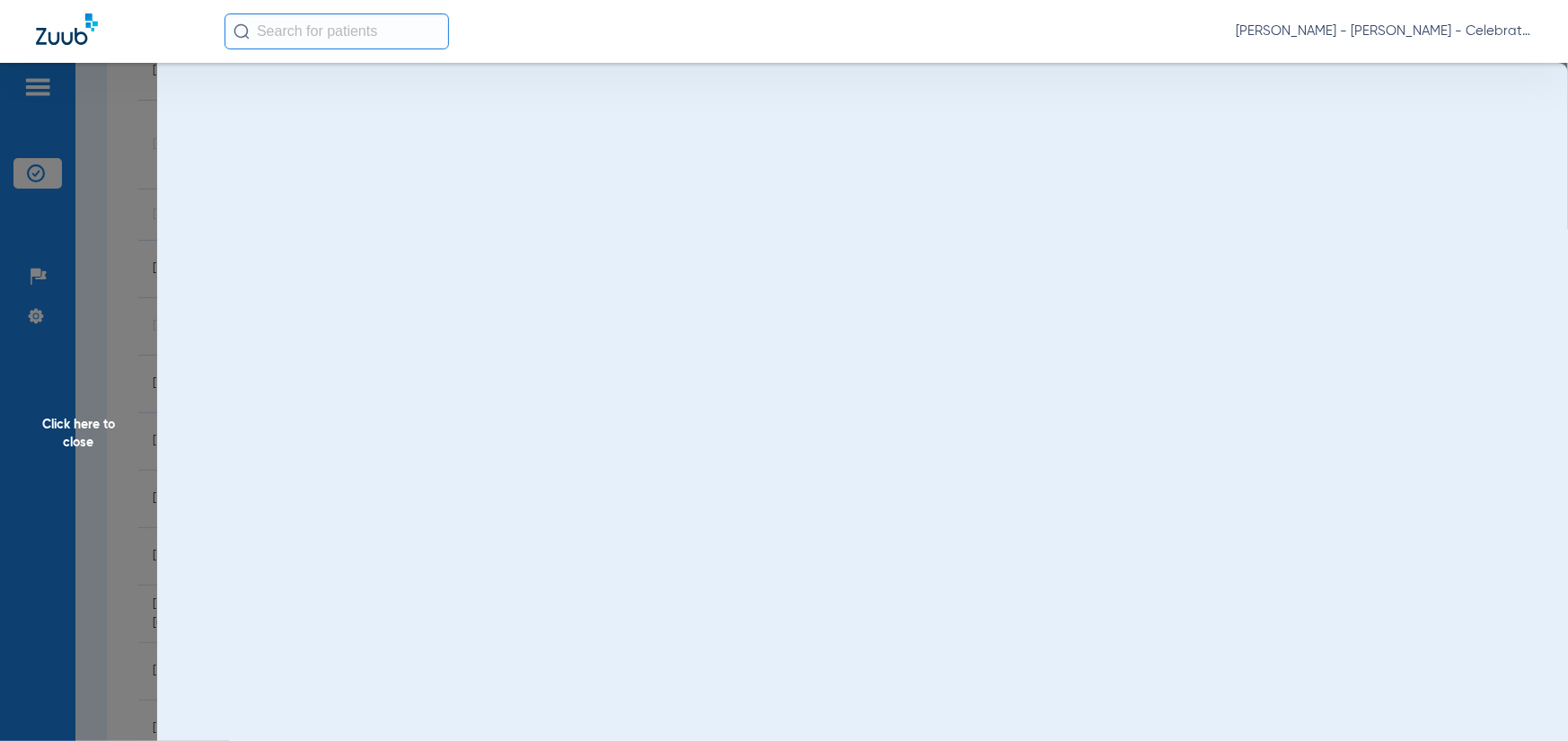
scroll to position [0, 0]
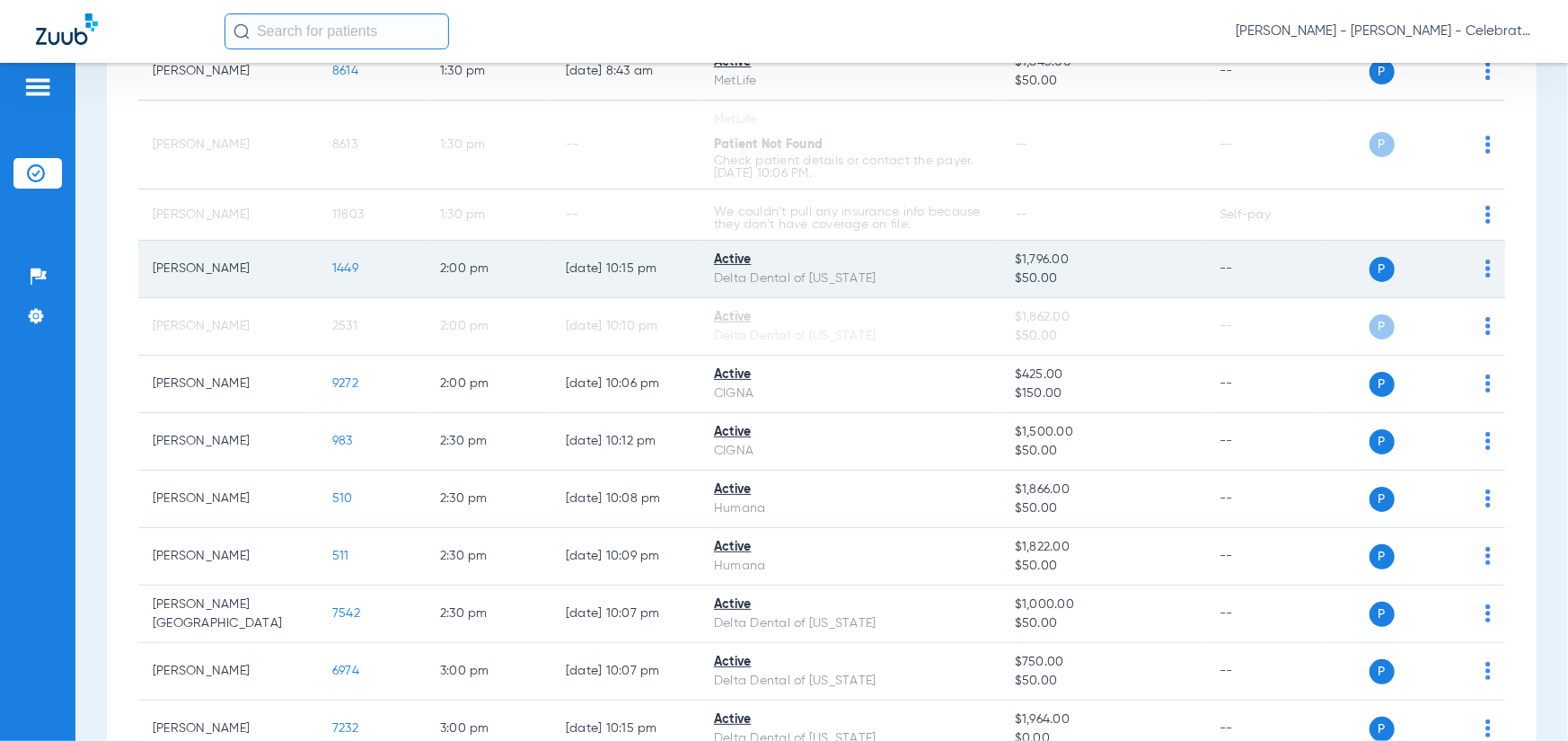
click at [341, 274] on span "1449" at bounding box center [345, 268] width 26 height 13
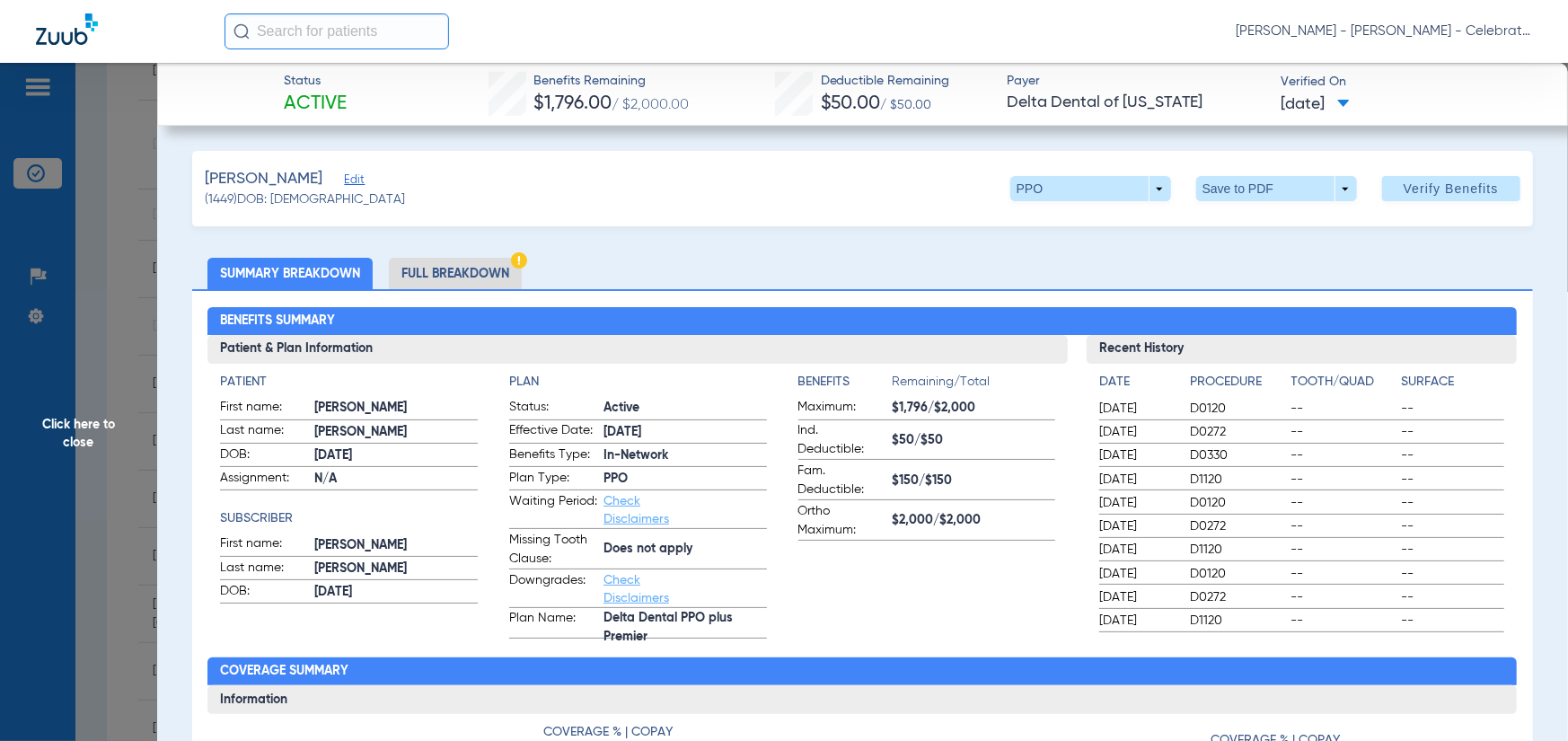
click at [459, 266] on li "Full Breakdown" at bounding box center [455, 273] width 133 height 32
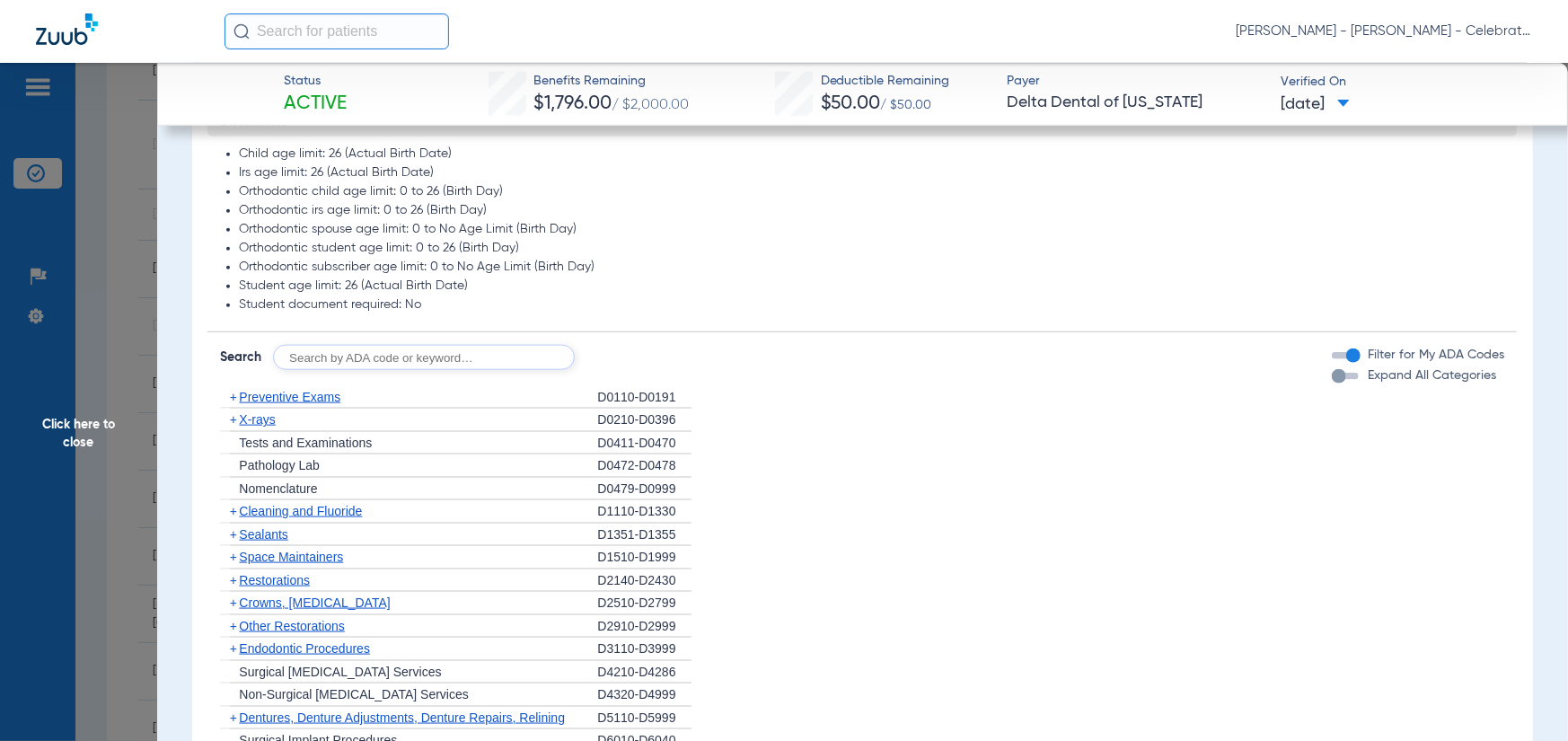
scroll to position [1437, 0]
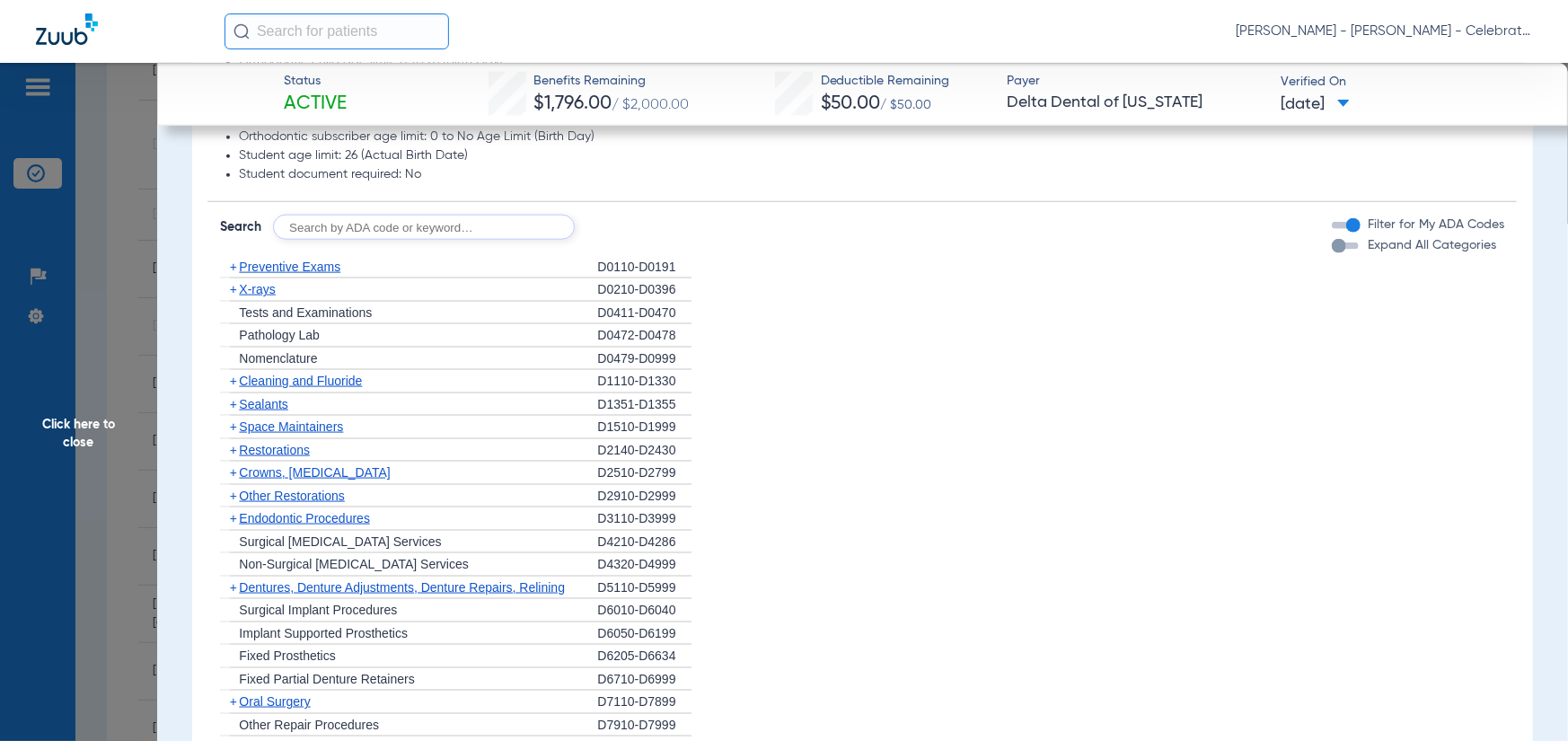
drag, startPoint x: 278, startPoint y: 265, endPoint x: 29, endPoint y: 284, distance: 249.7
click at [278, 265] on span "Preventive Exams" at bounding box center [289, 266] width 102 height 15
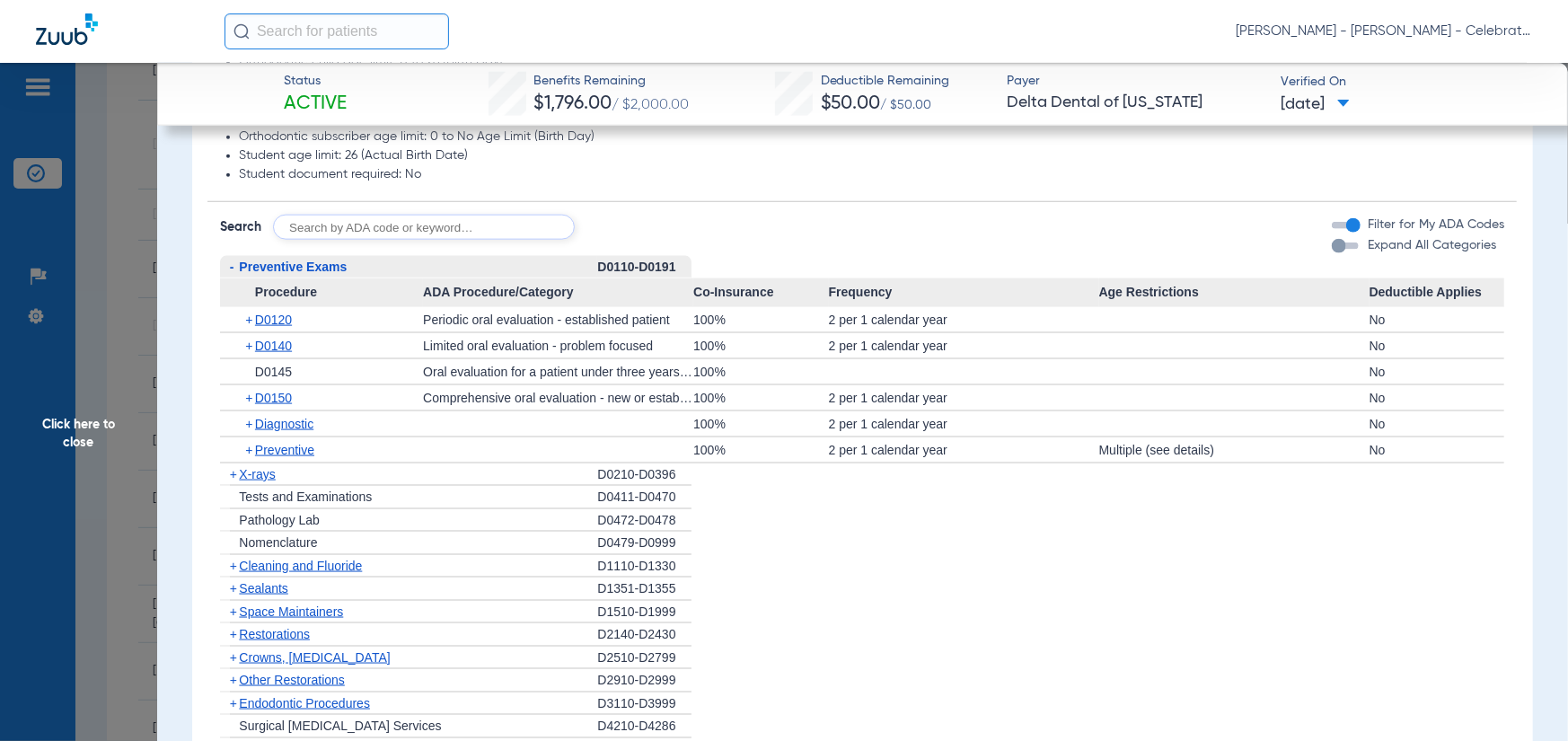
click at [238, 476] on span "+" at bounding box center [229, 475] width 19 height 23
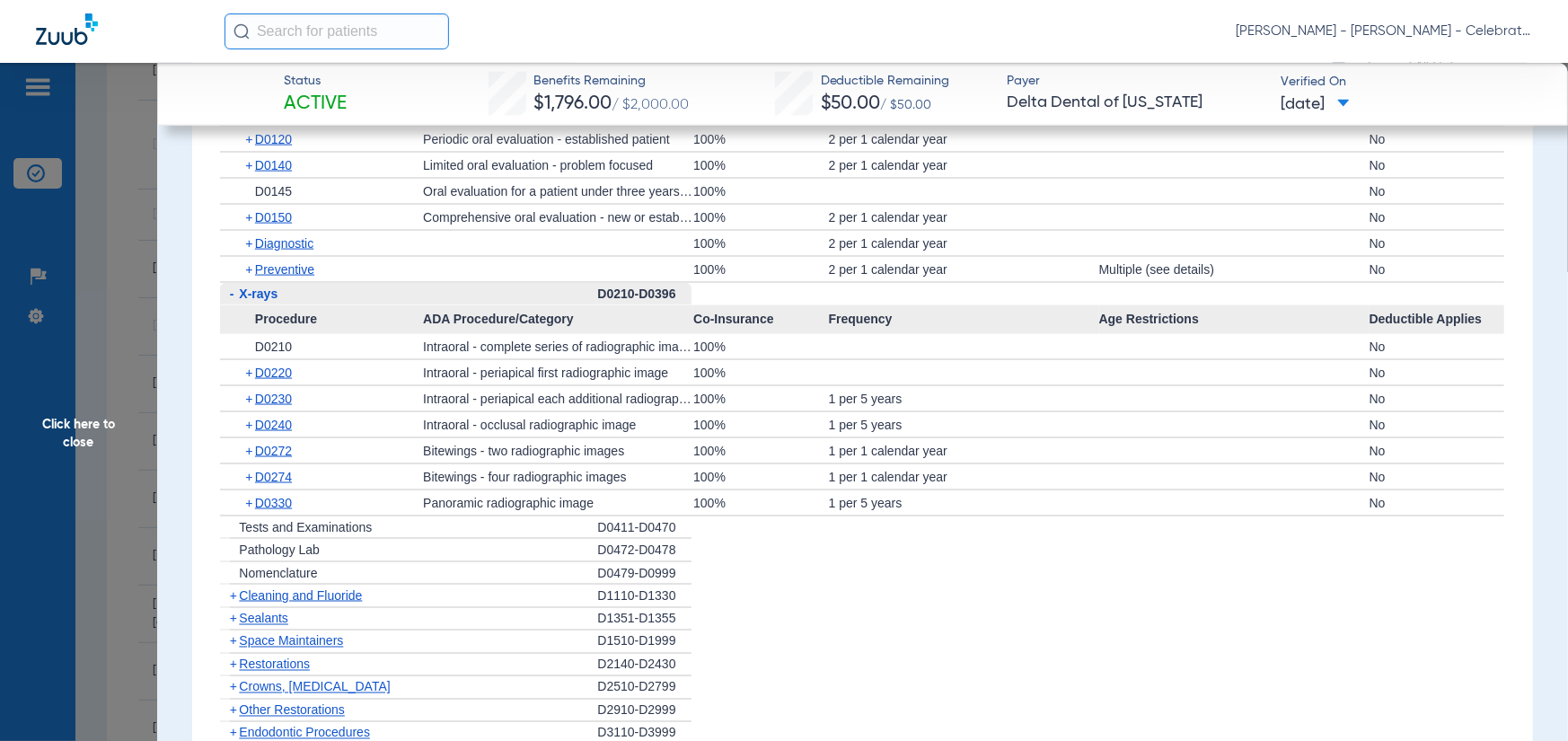
scroll to position [1707, 0]
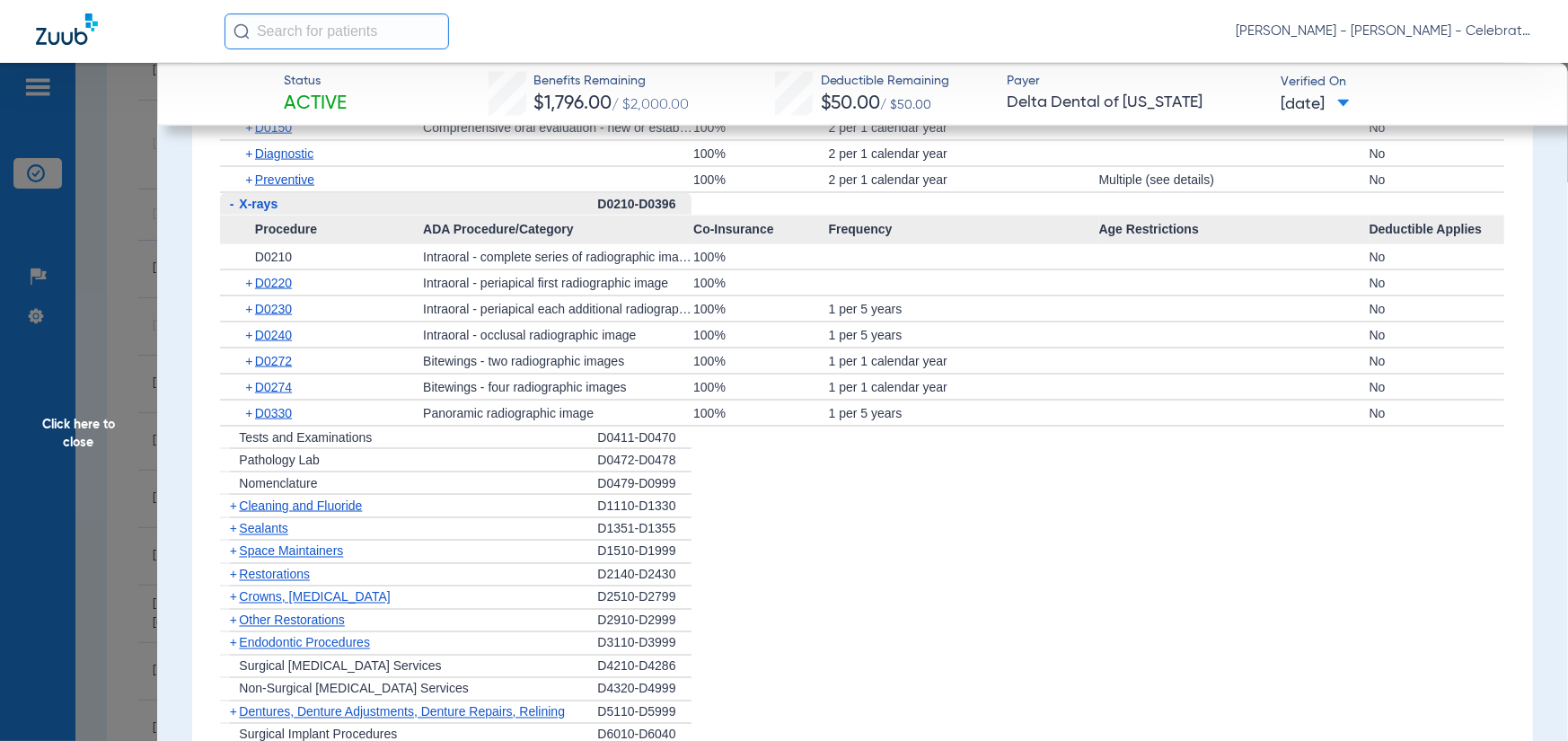
click at [282, 510] on span "Cleaning and Fluoride" at bounding box center [300, 505] width 123 height 15
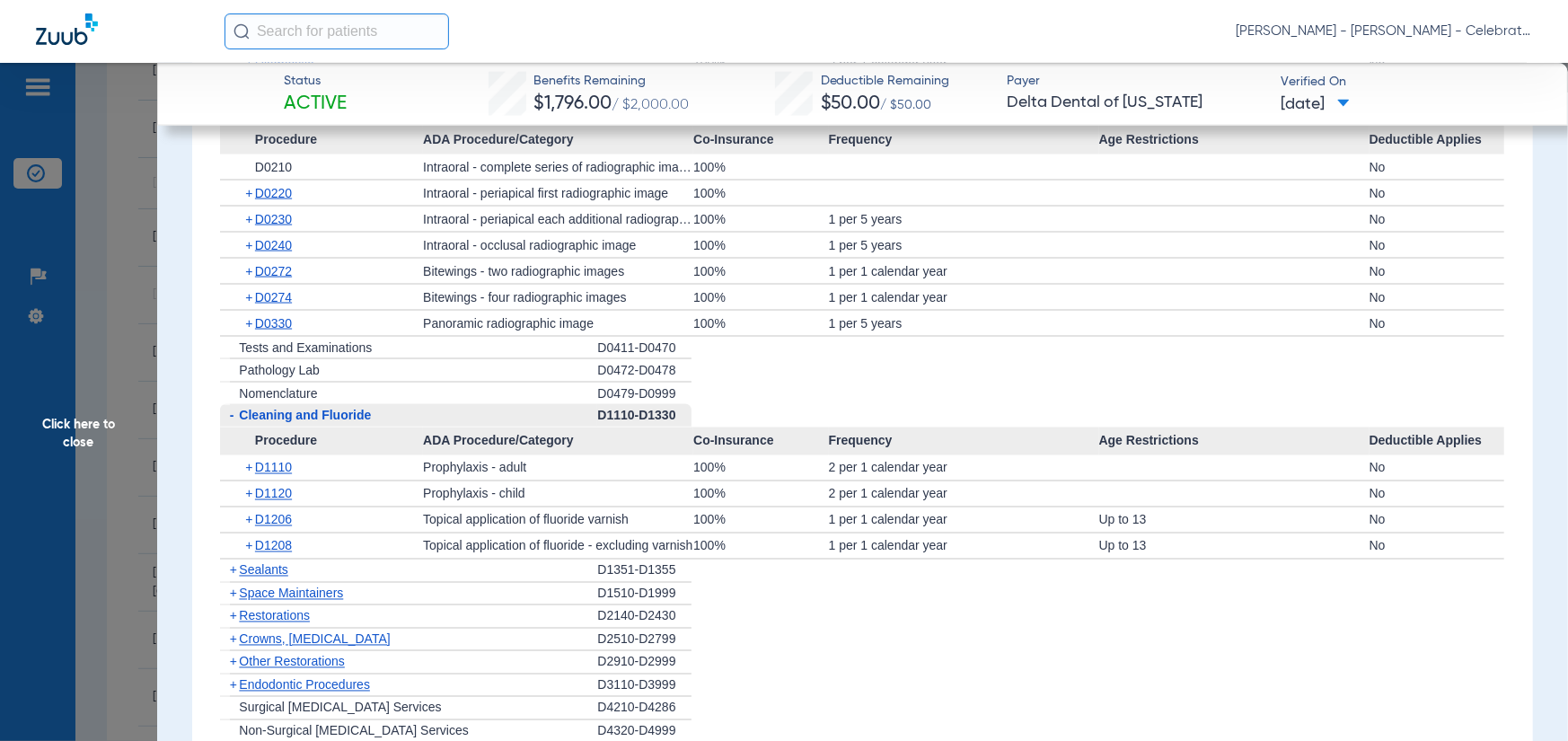
scroll to position [1887, 0]
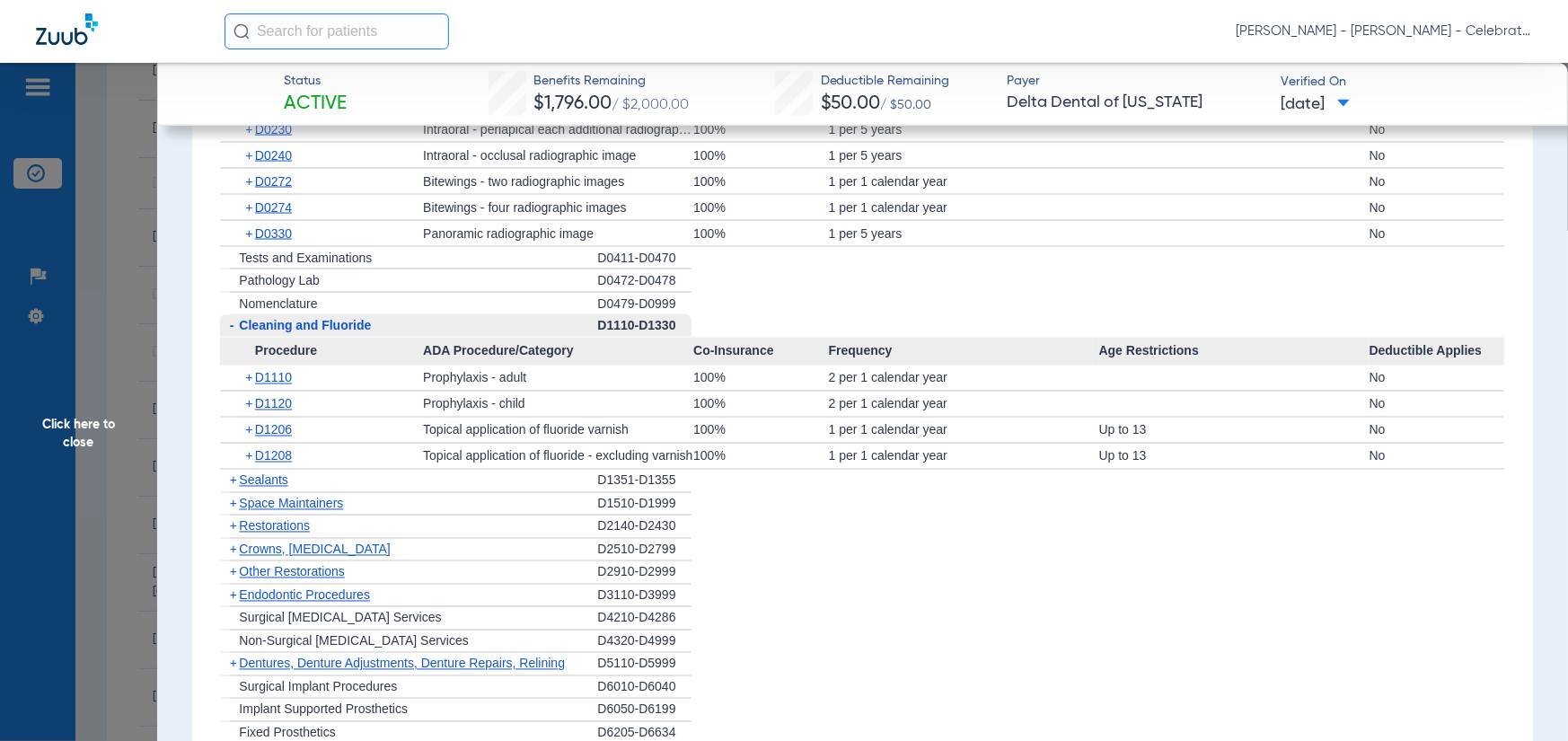
click at [278, 509] on div "+ Space Maintainers" at bounding box center [409, 505] width 377 height 24
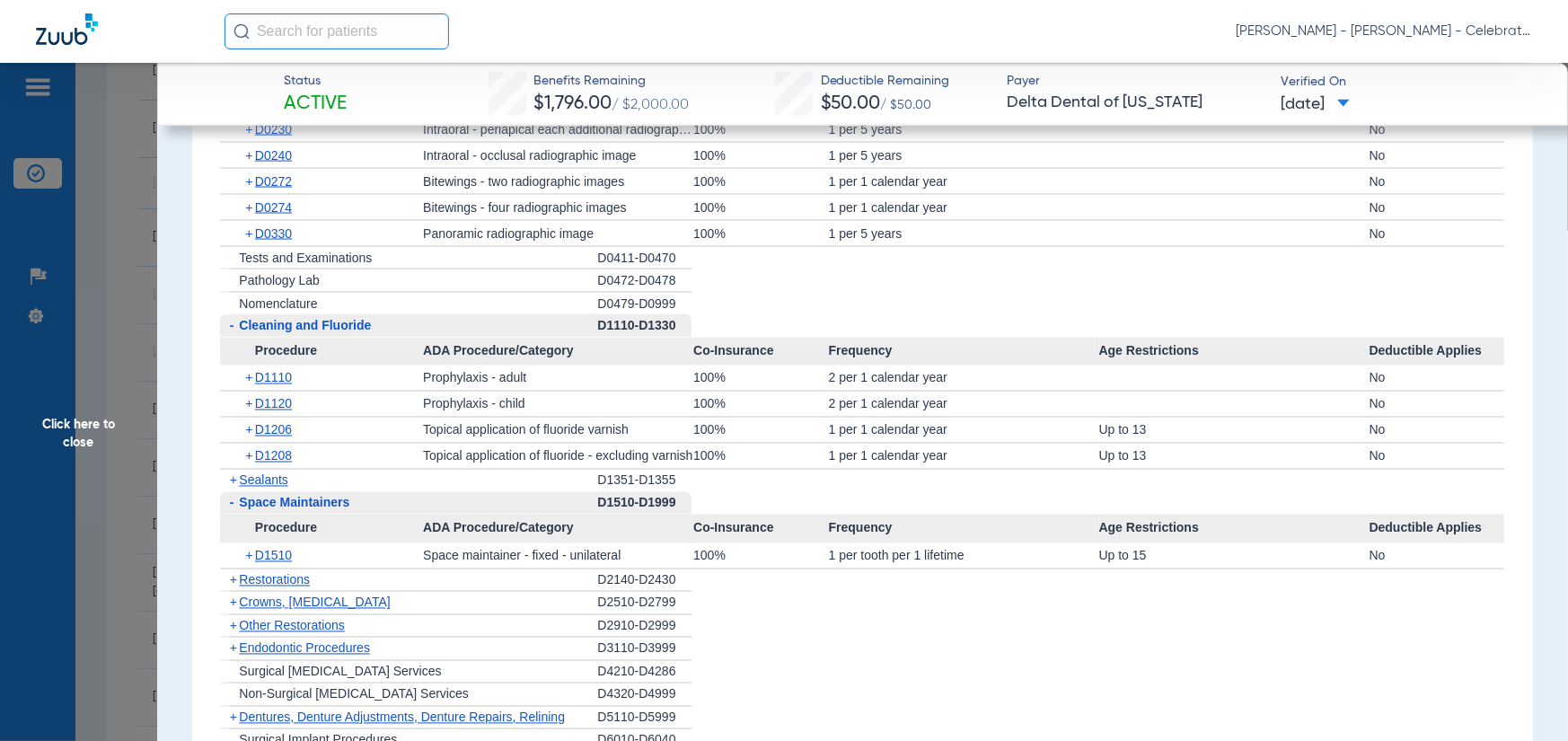
click at [257, 481] on span "Sealants" at bounding box center [262, 481] width 48 height 15
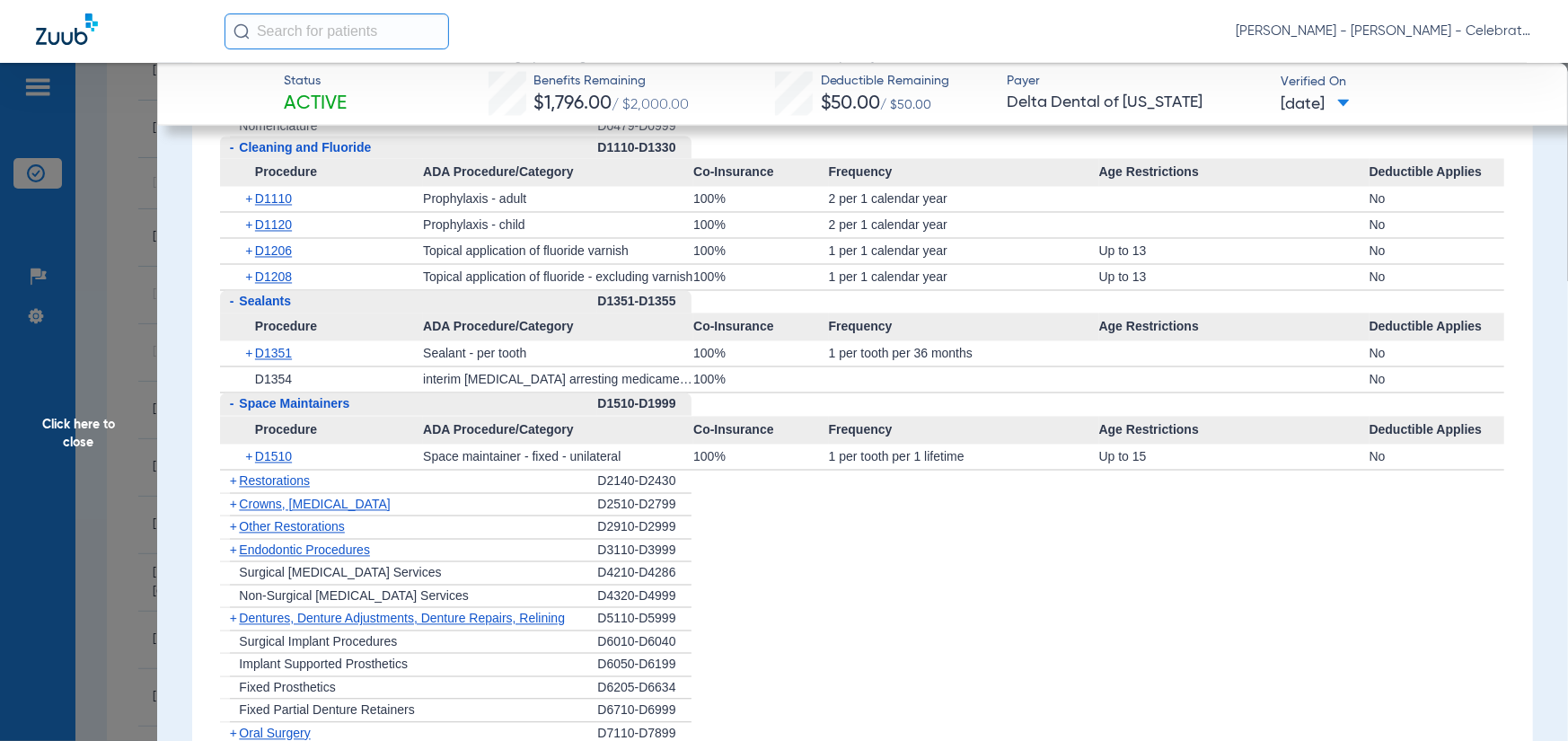
scroll to position [2066, 0]
click at [21, 426] on span "Click here to close" at bounding box center [78, 433] width 157 height 741
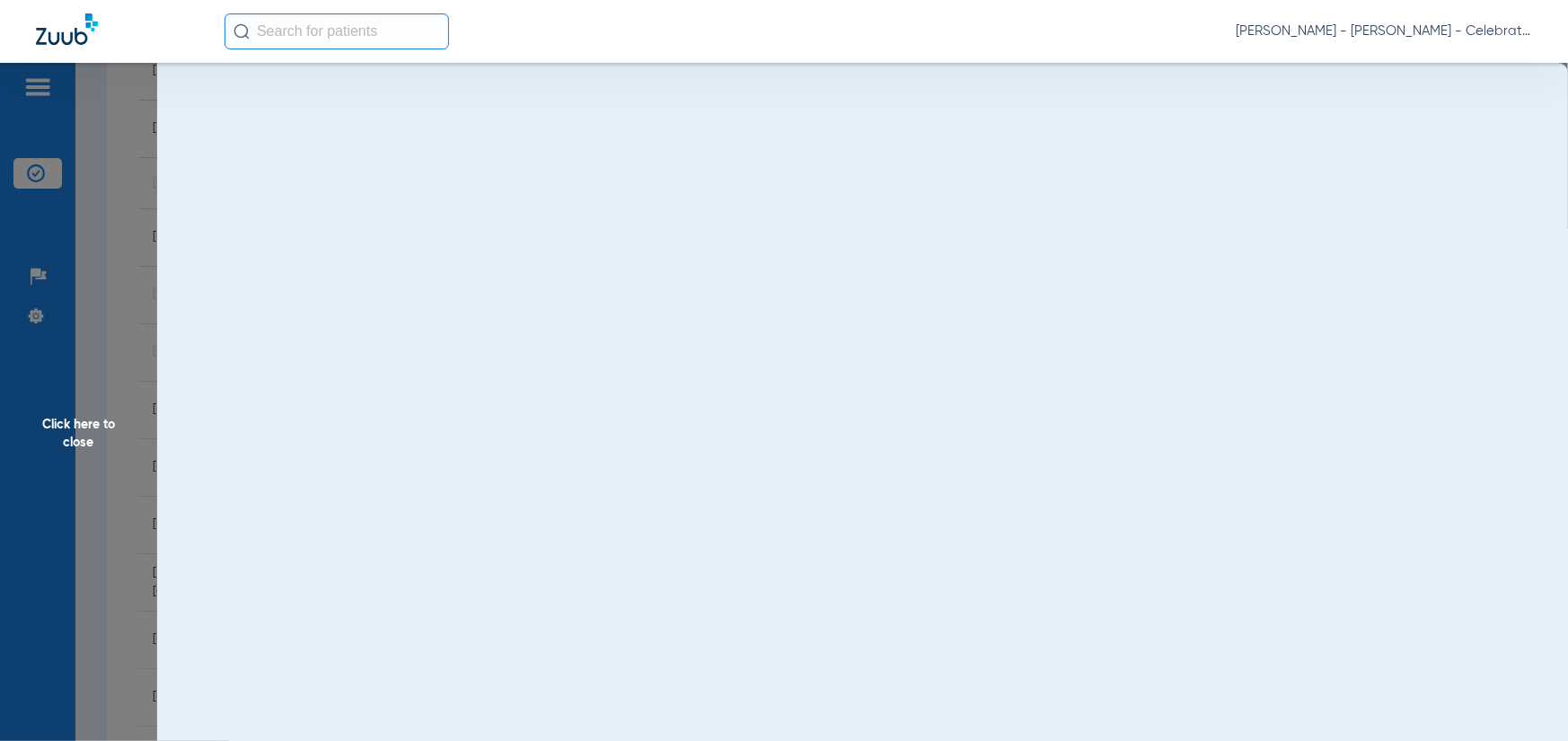
scroll to position [0, 0]
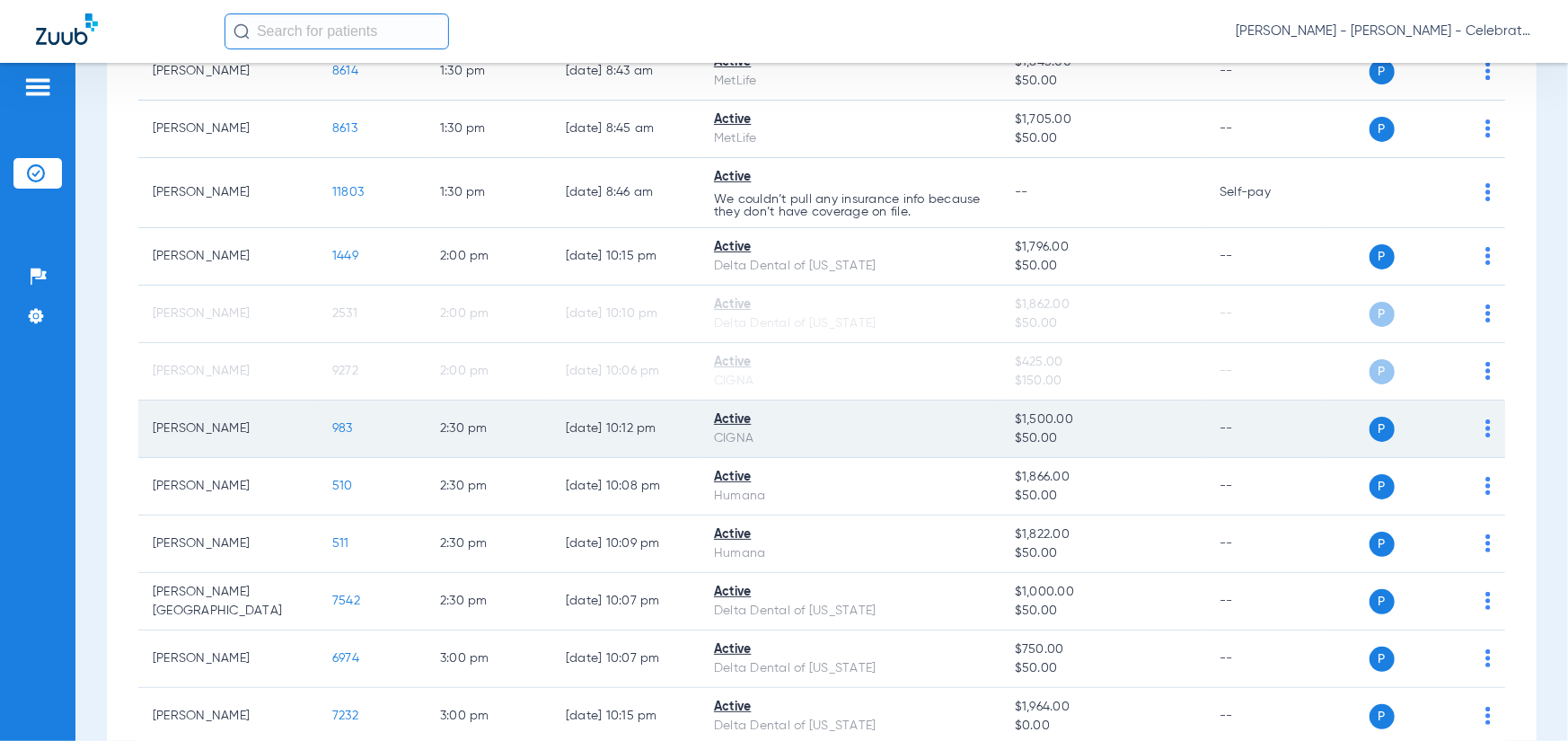
click at [338, 415] on td "983" at bounding box center [371, 429] width 108 height 57
click at [340, 422] on span "983" at bounding box center [342, 428] width 21 height 13
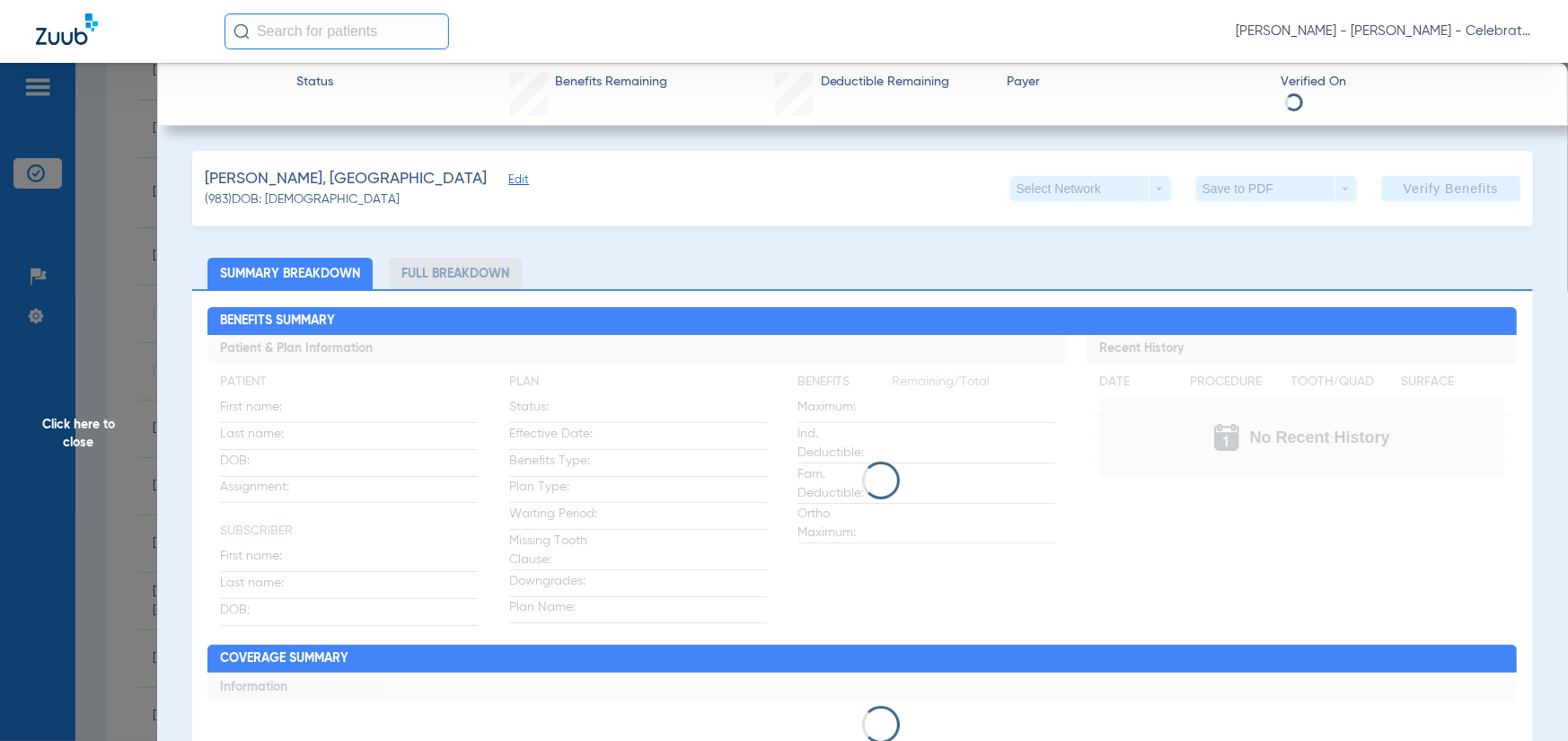
click at [464, 279] on li "Full Breakdown" at bounding box center [455, 273] width 133 height 32
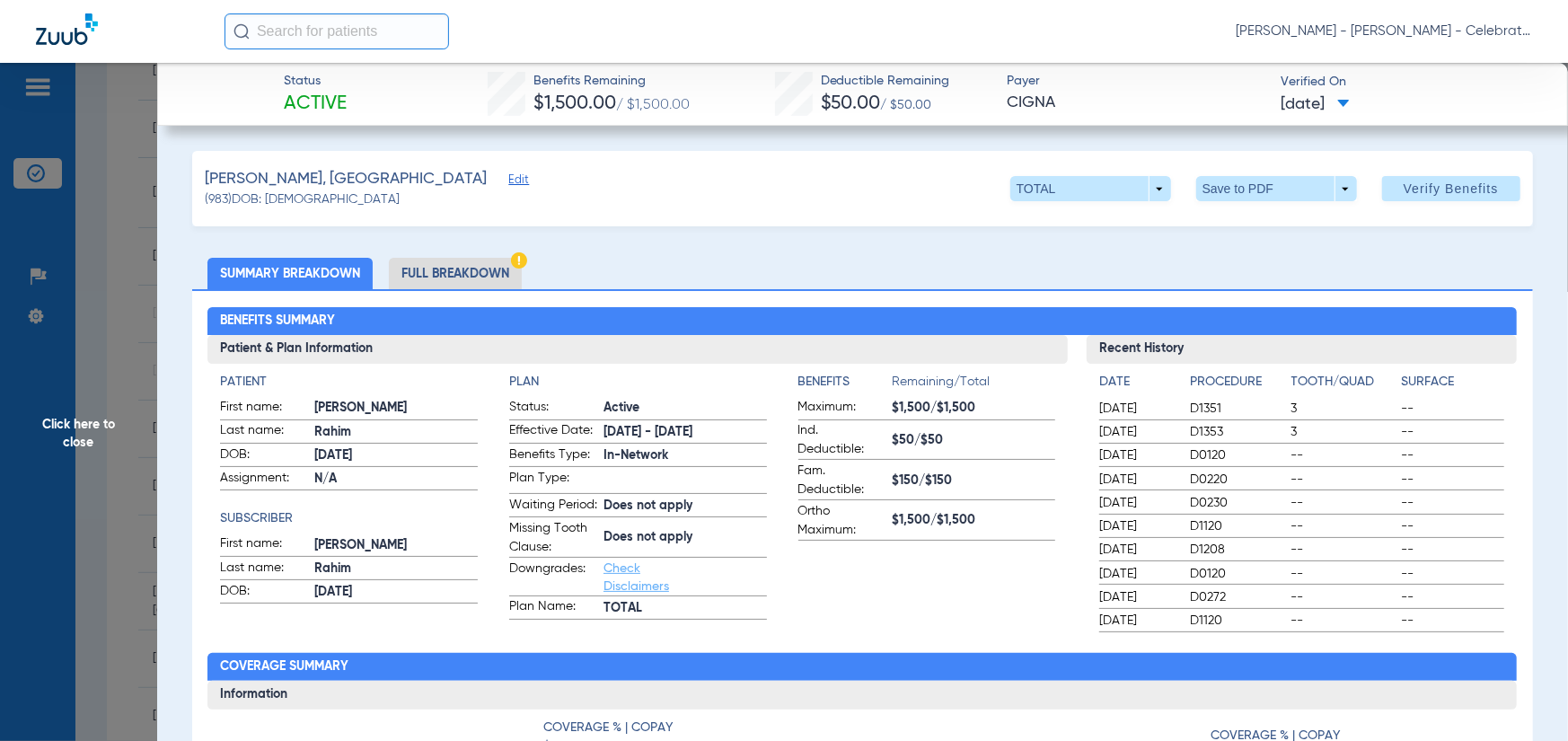
drag, startPoint x: 434, startPoint y: 259, endPoint x: 433, endPoint y: 275, distance: 16.0
click at [435, 275] on li "Full Breakdown" at bounding box center [455, 273] width 133 height 32
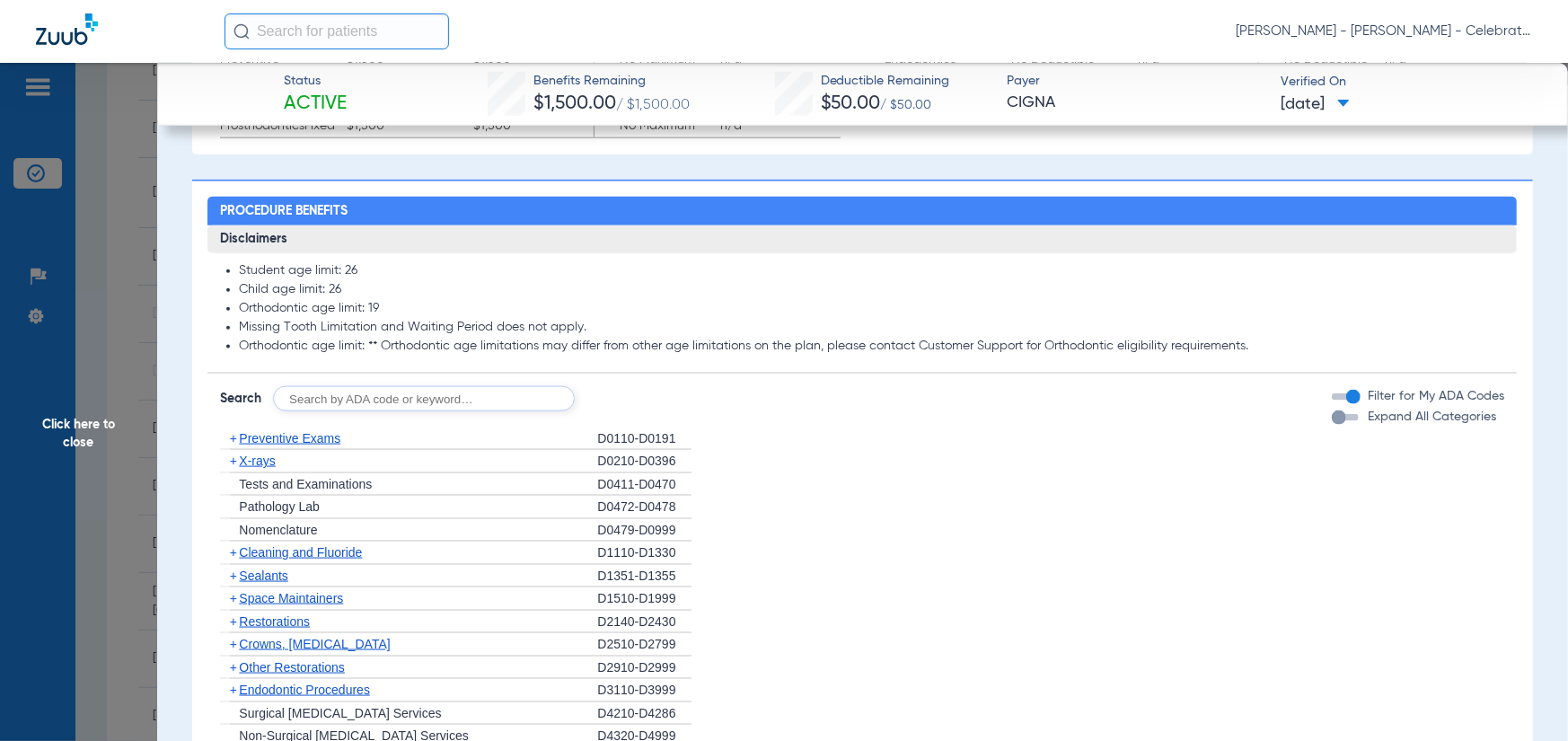
scroll to position [1437, 0]
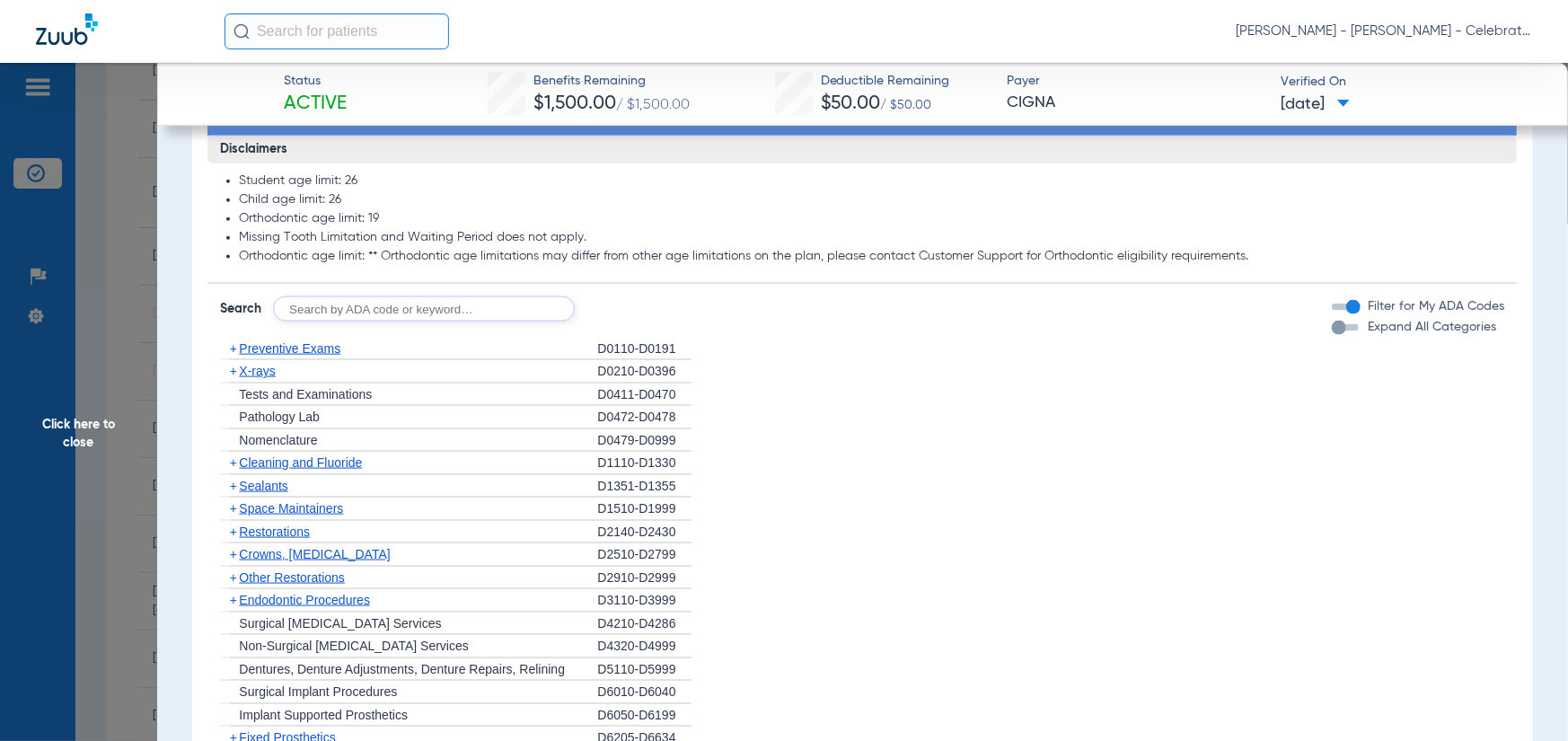
click at [306, 355] on span "Preventive Exams" at bounding box center [289, 348] width 102 height 15
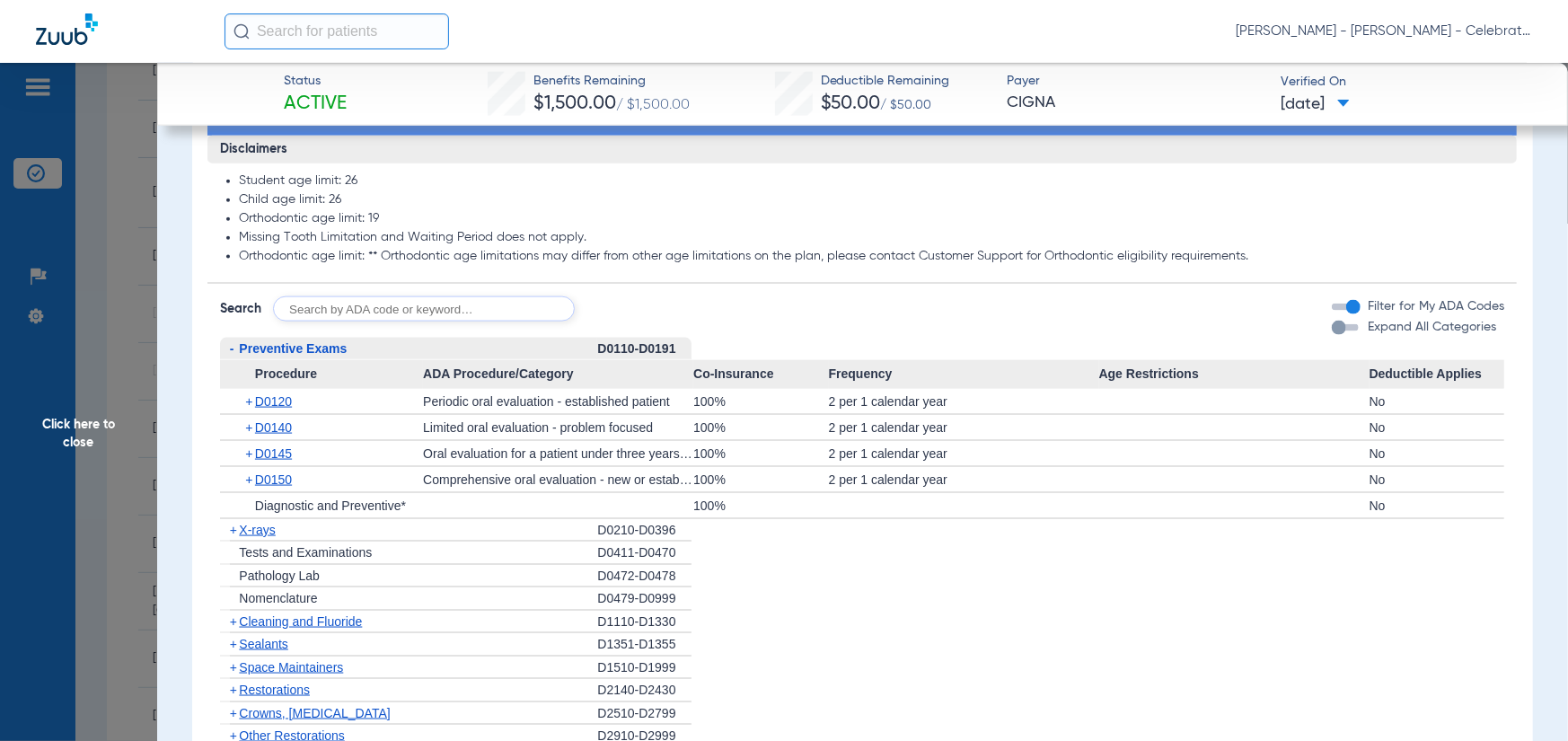
scroll to position [1526, 0]
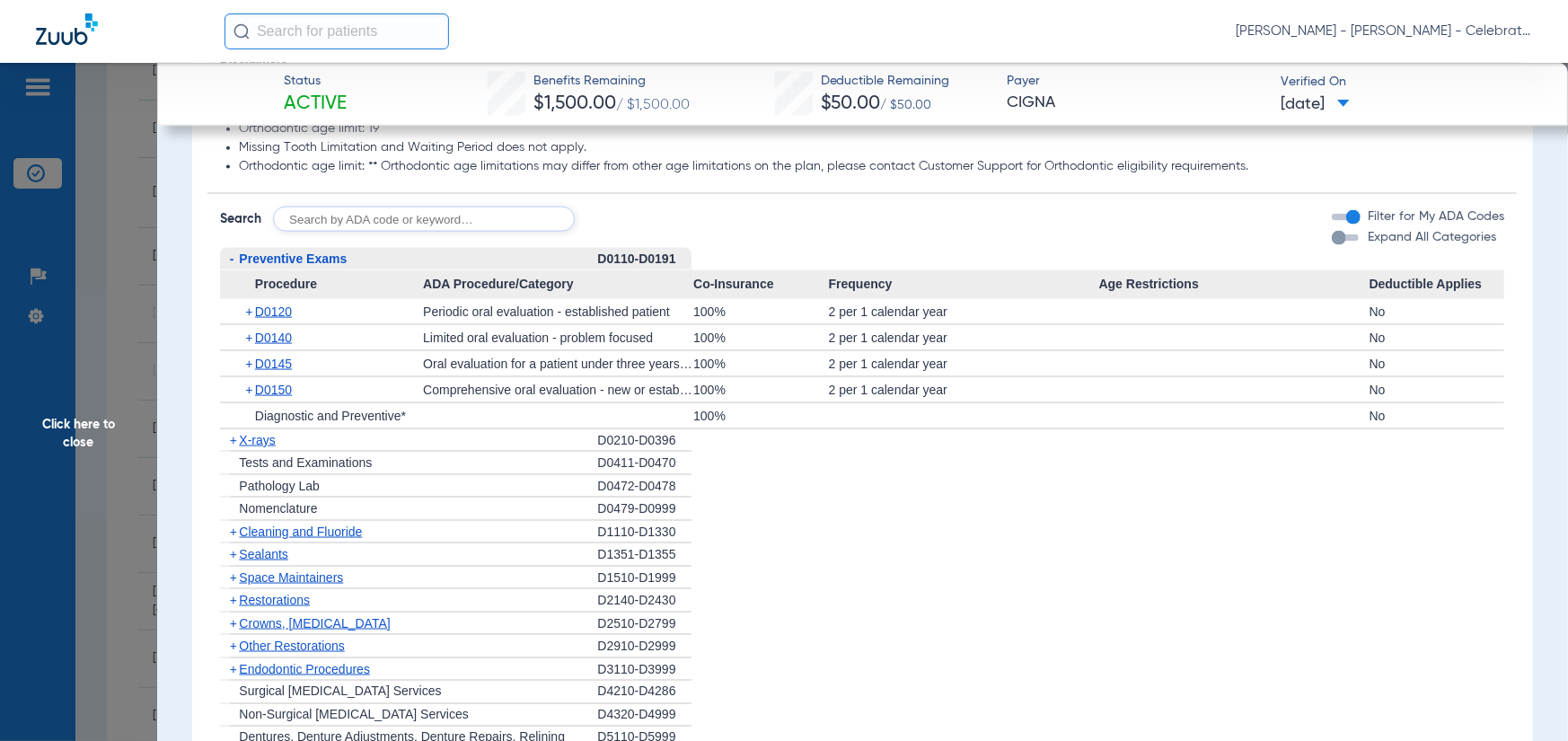
click at [254, 447] on span "X-rays" at bounding box center [257, 440] width 36 height 15
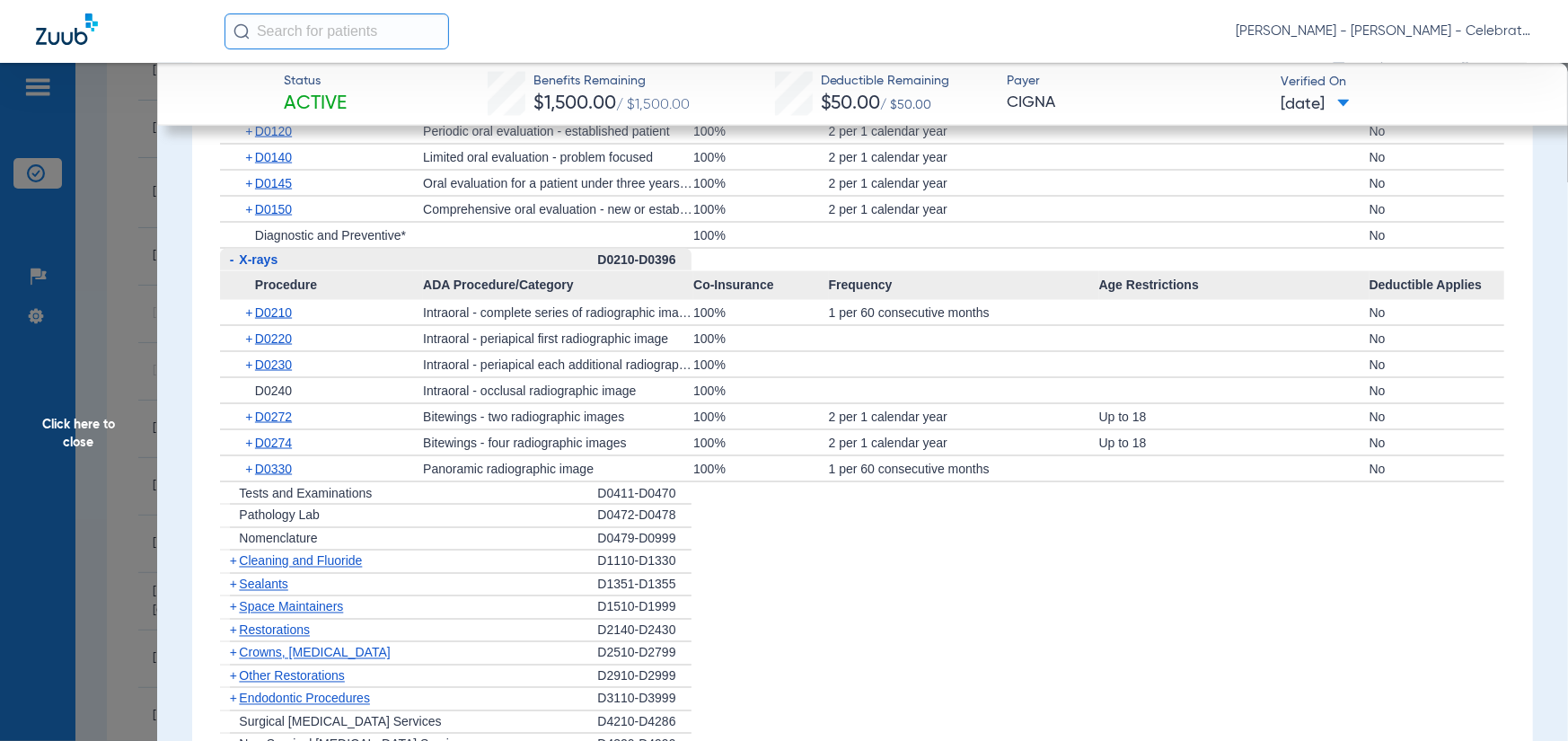
scroll to position [1797, 0]
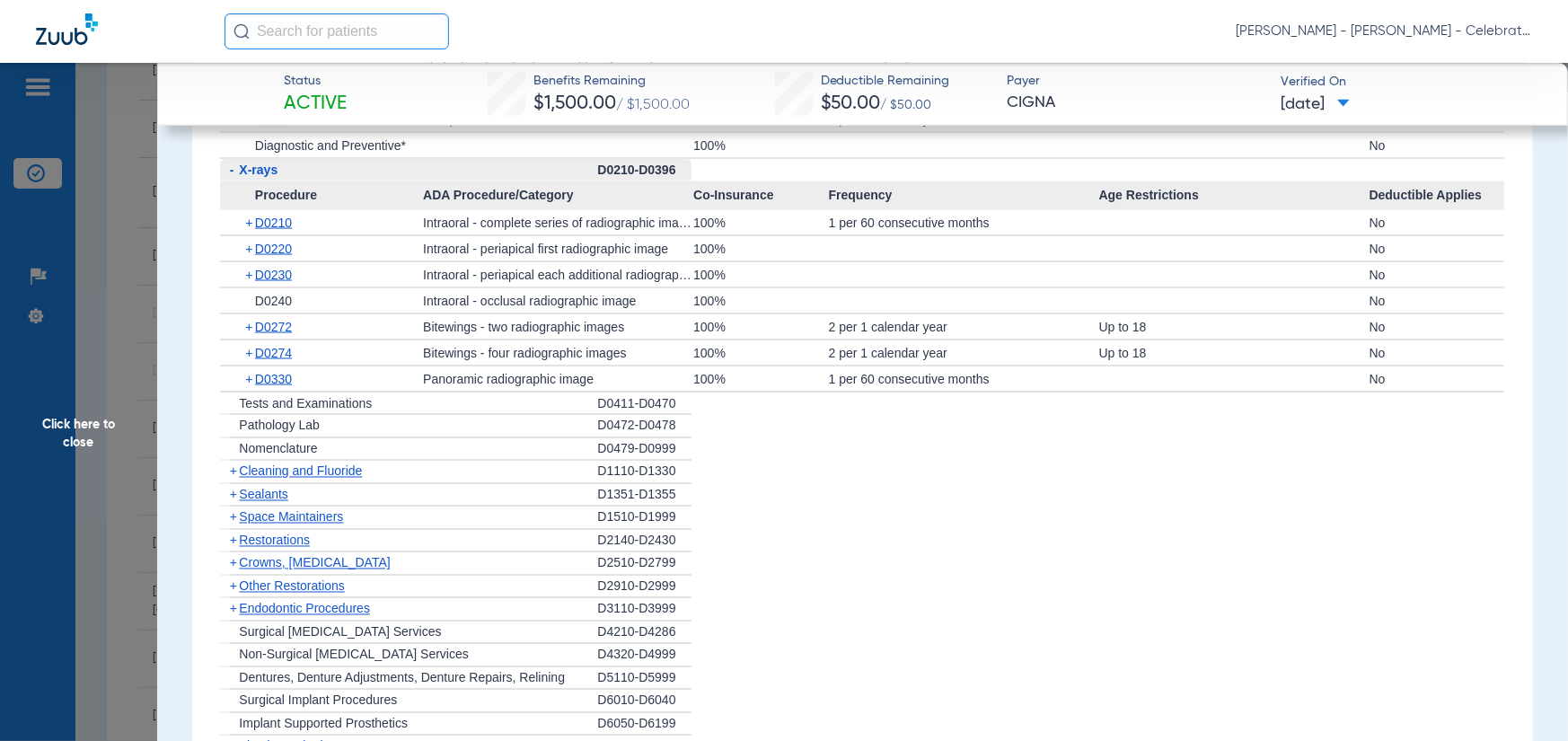
click at [271, 502] on span "Sealants" at bounding box center [262, 494] width 48 height 15
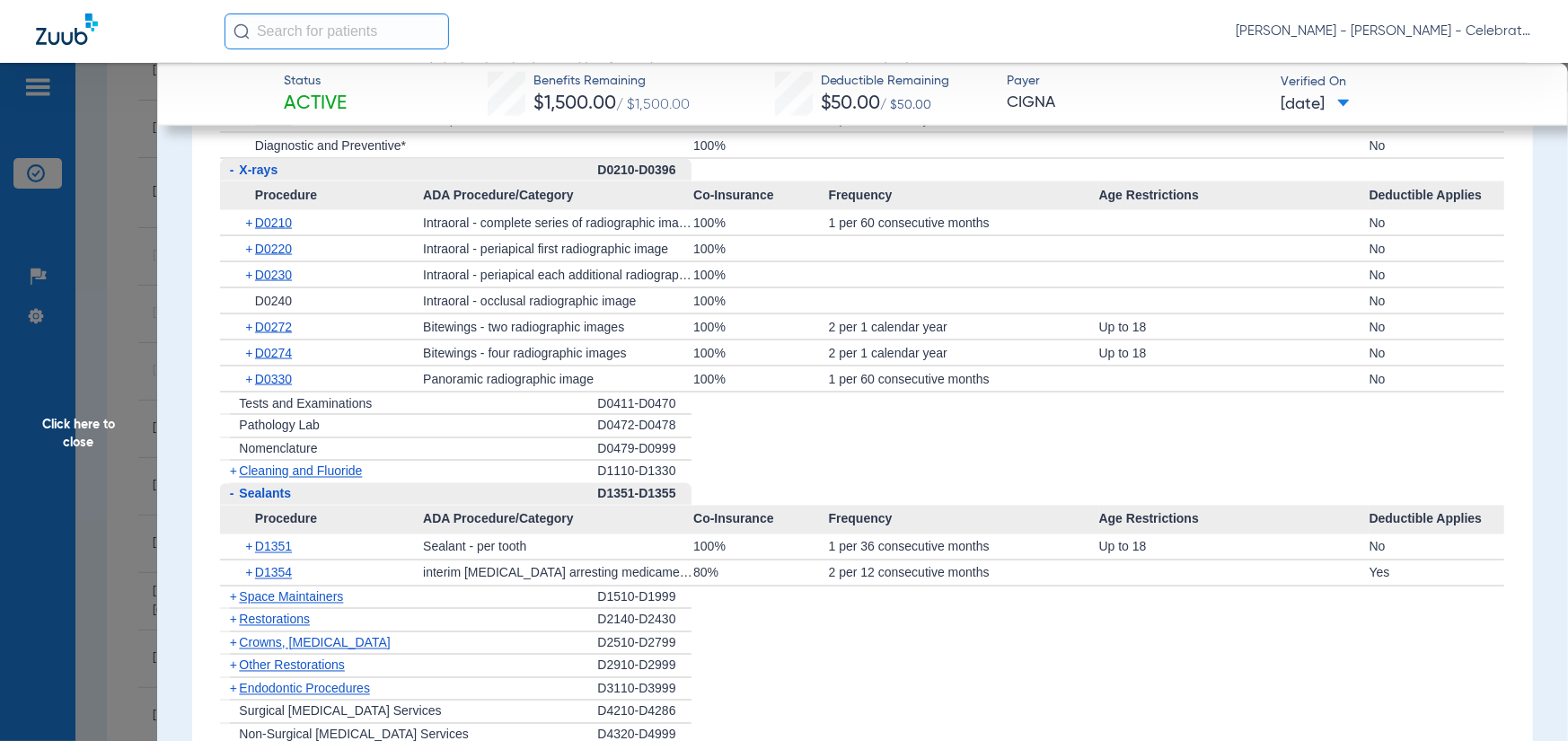
click at [154, 428] on span "Click here to close" at bounding box center [78, 433] width 157 height 741
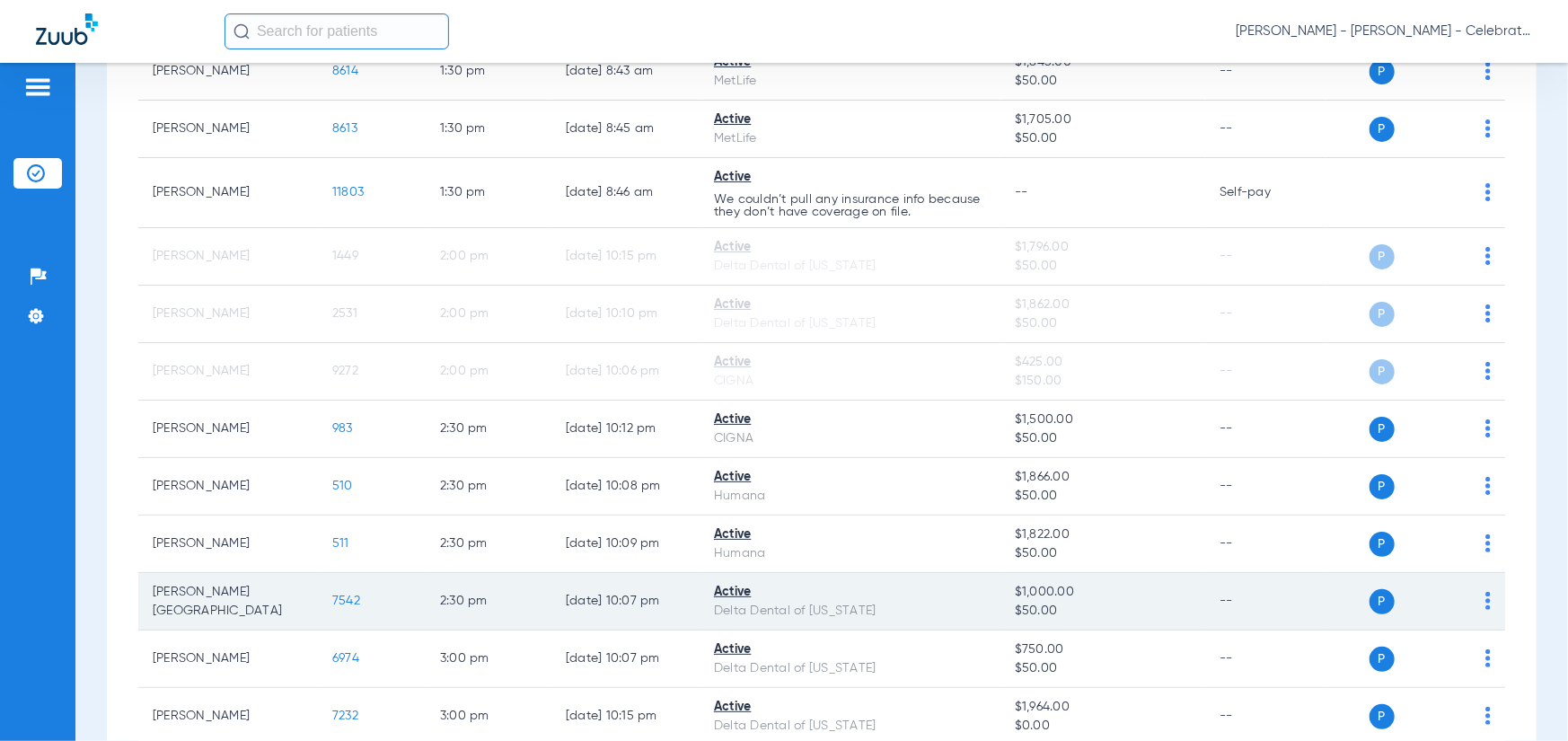
click at [346, 601] on span "7542" at bounding box center [346, 601] width 28 height 13
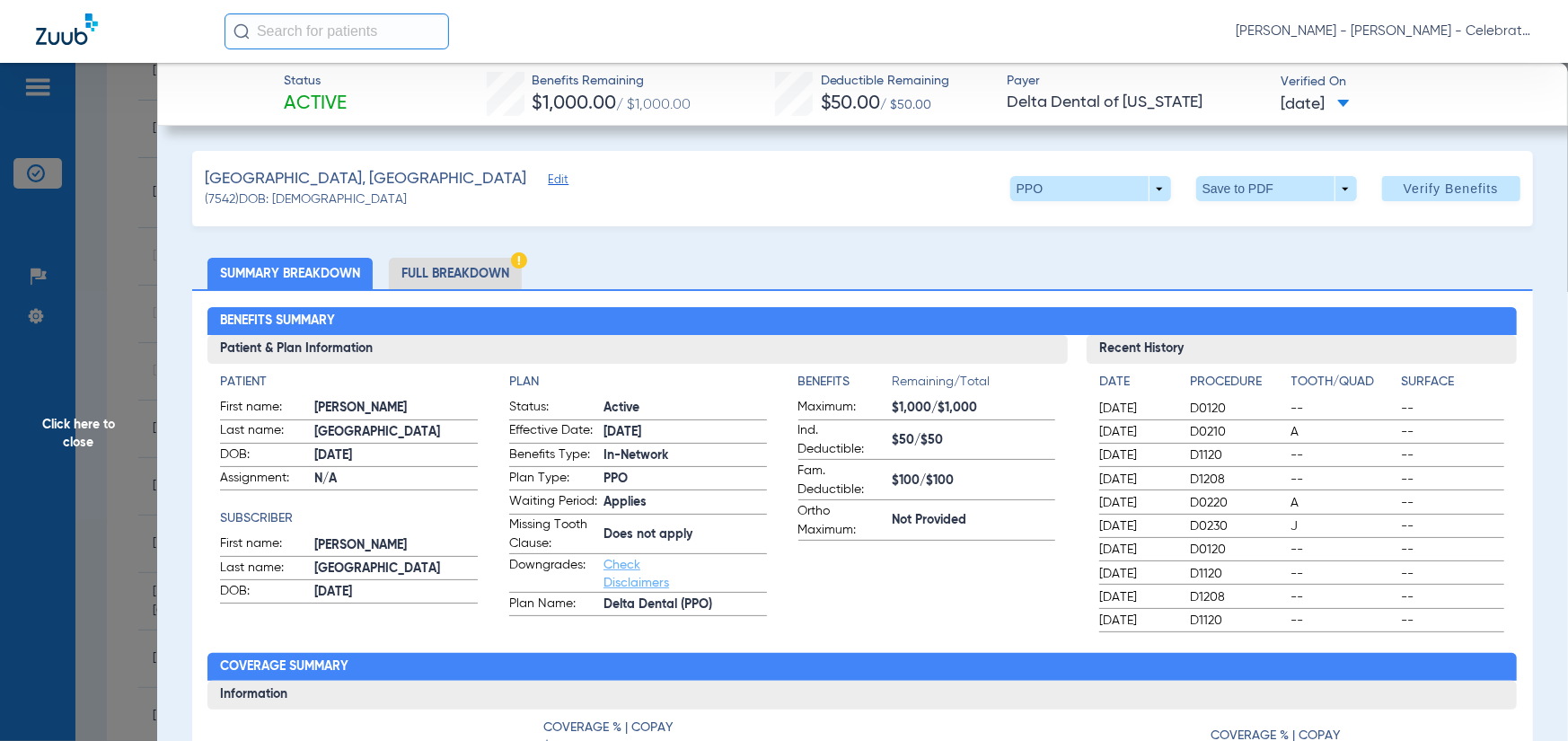
click at [460, 272] on li "Full Breakdown" at bounding box center [455, 273] width 133 height 32
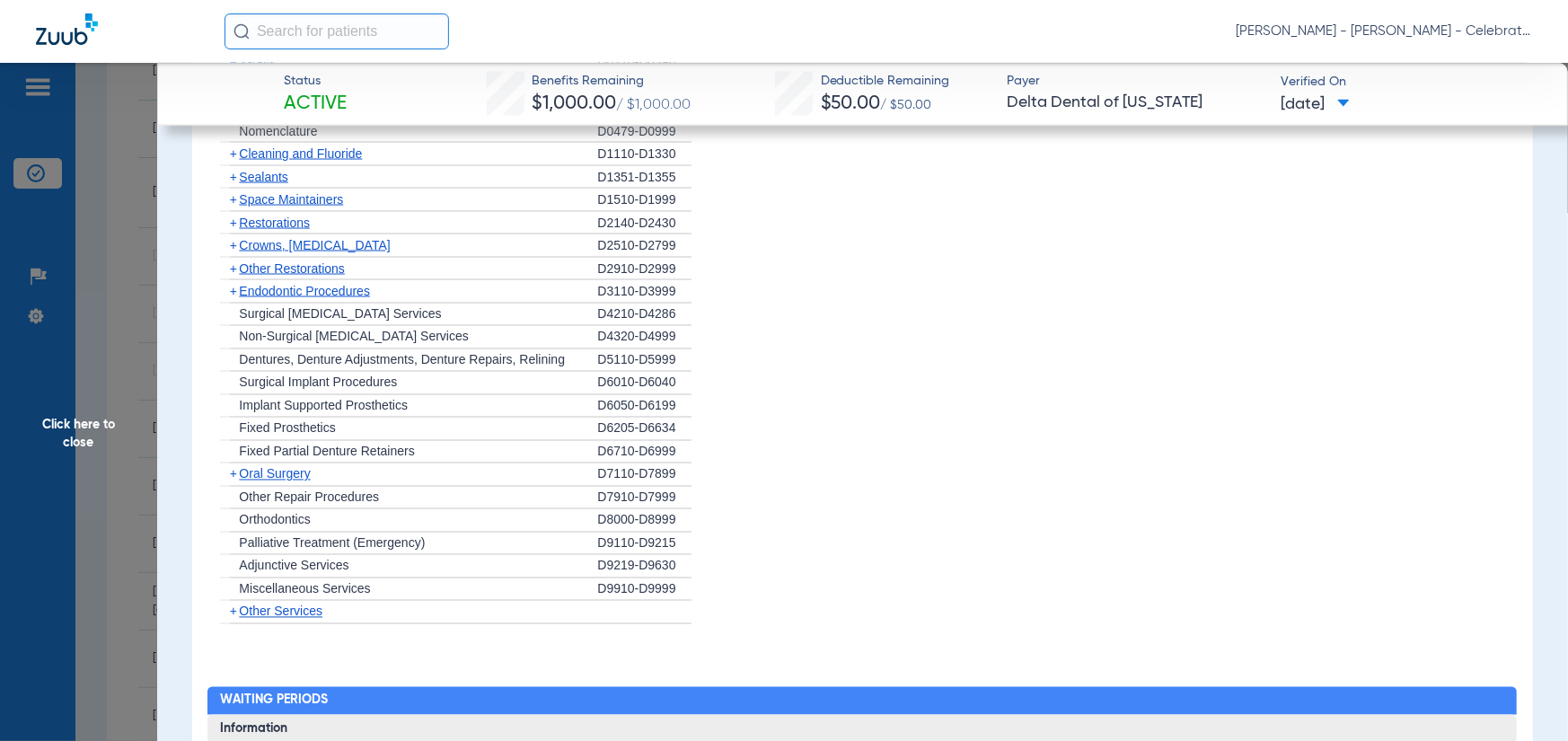
scroll to position [1976, 0]
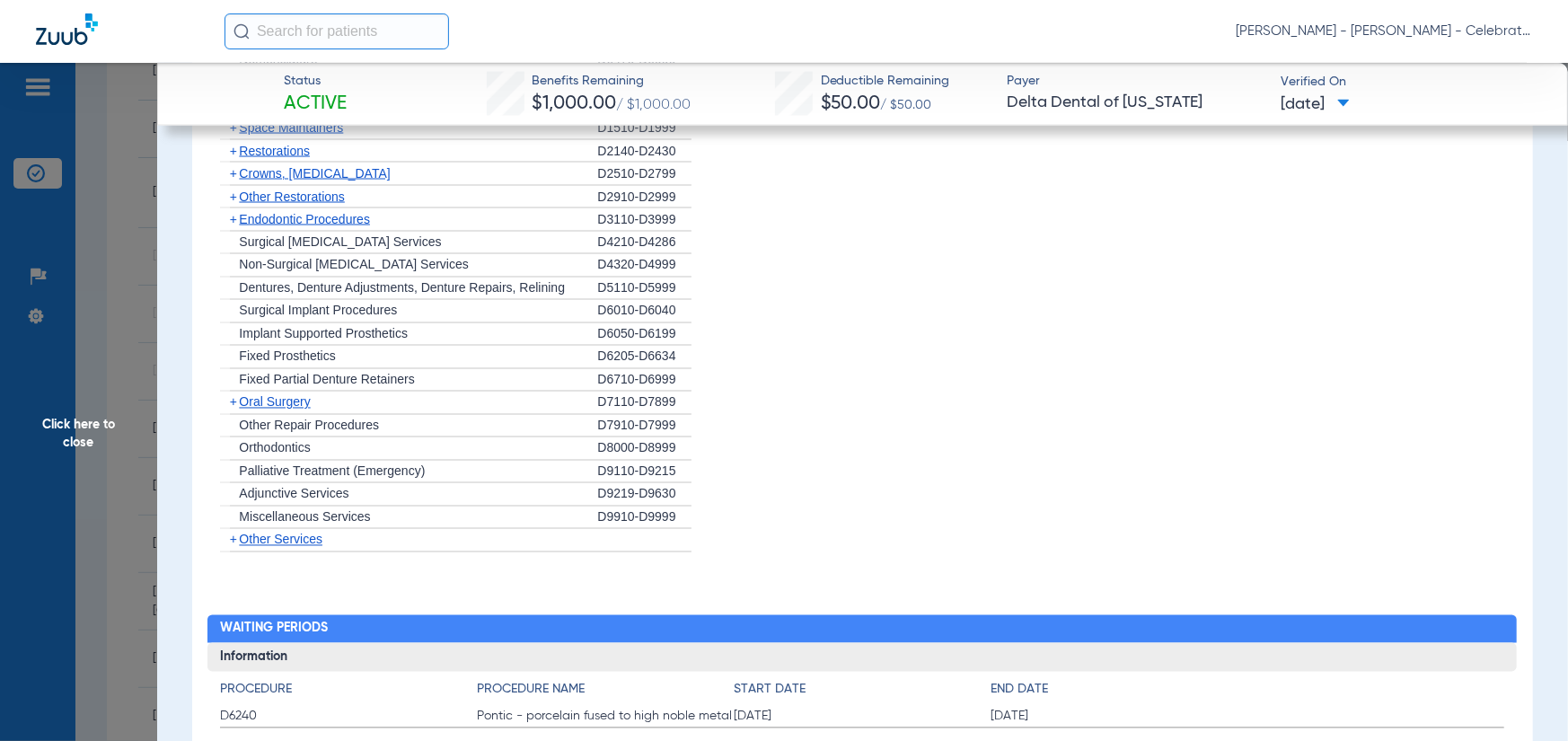
drag, startPoint x: 261, startPoint y: 427, endPoint x: 269, endPoint y: 404, distance: 24.4
click at [261, 425] on ul "+ Preventive Exams D0110-D0191 + X-rays D0210-D0396 + Tests and Examinations D0…" at bounding box center [862, 255] width 1285 height 596
click at [269, 393] on div "+ Fixed Partial Denture Retainers" at bounding box center [409, 381] width 377 height 24
click at [262, 409] on span "Oral Surgery" at bounding box center [274, 403] width 71 height 15
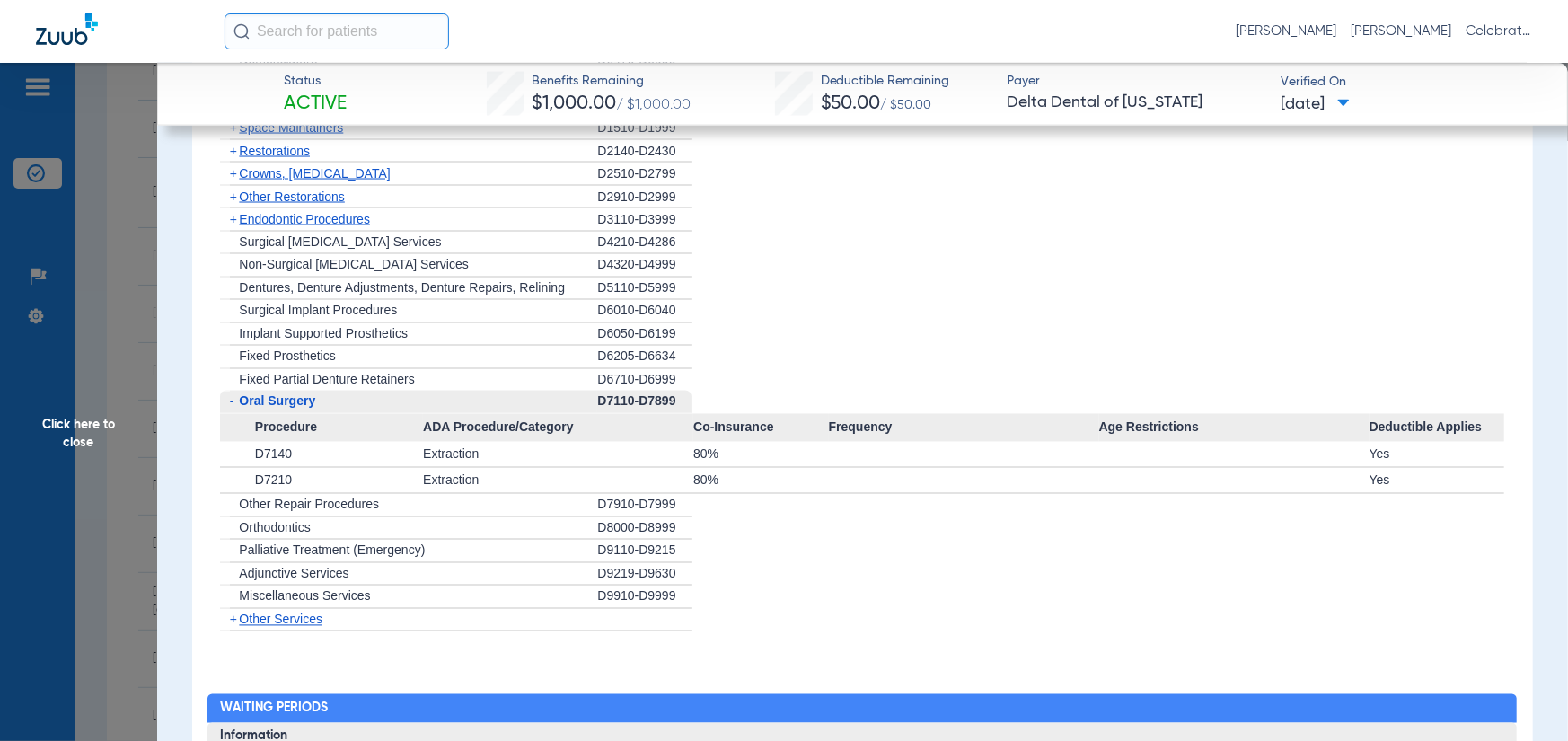
click at [250, 226] on span "Endodontic Procedures" at bounding box center [304, 219] width 131 height 15
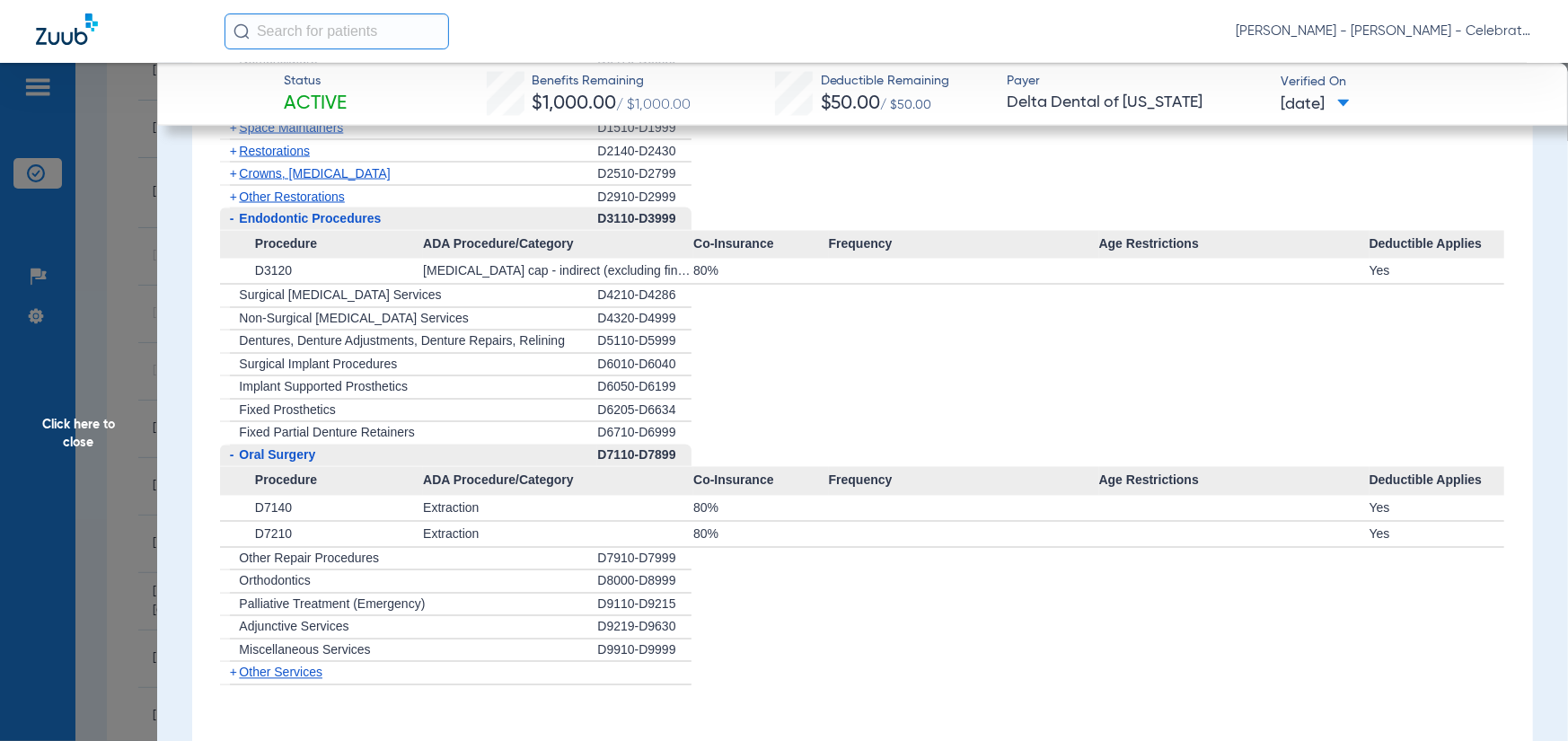
click at [259, 222] on div "- Endodontic Procedures" at bounding box center [409, 219] width 377 height 24
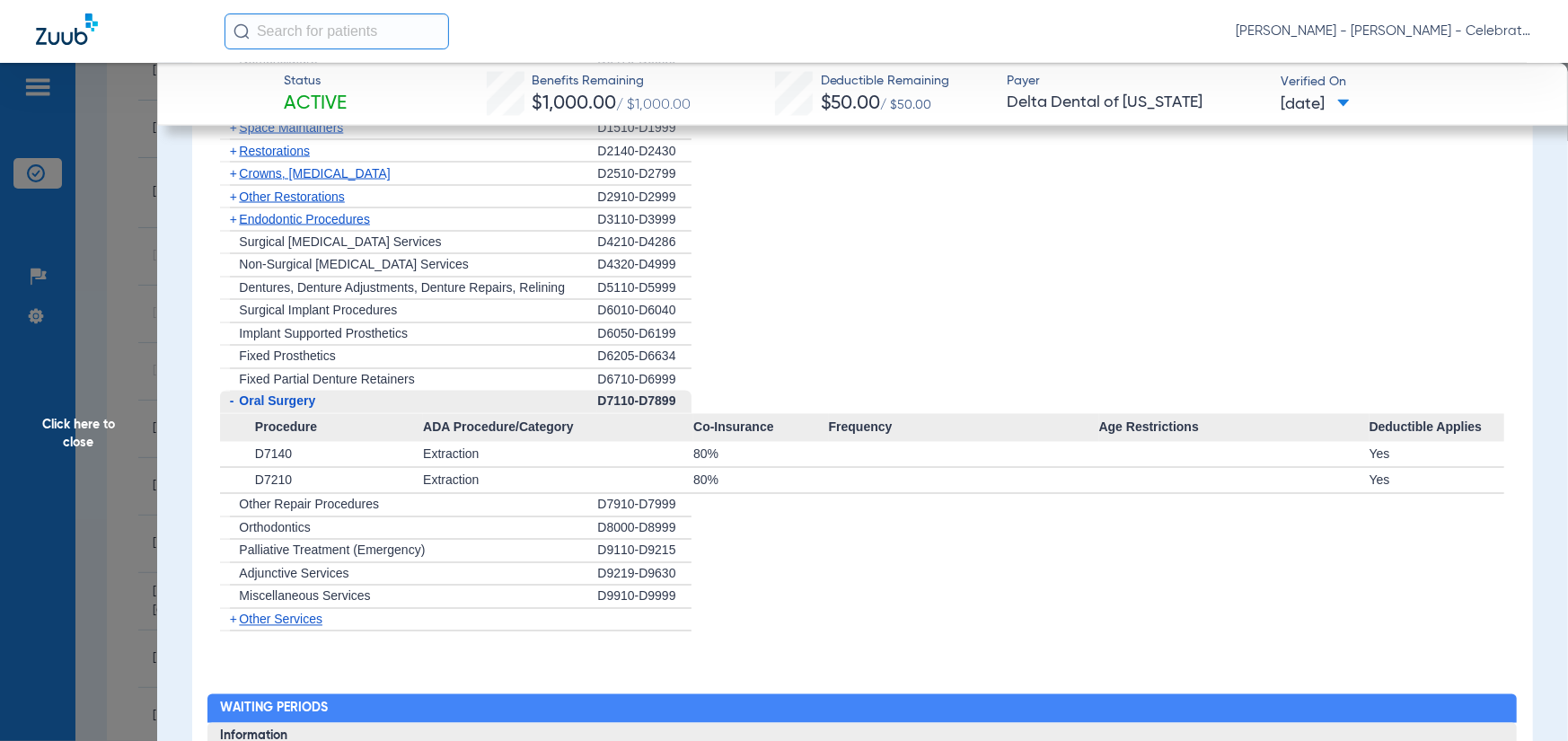
click at [262, 204] on span "Other Restorations" at bounding box center [291, 196] width 106 height 15
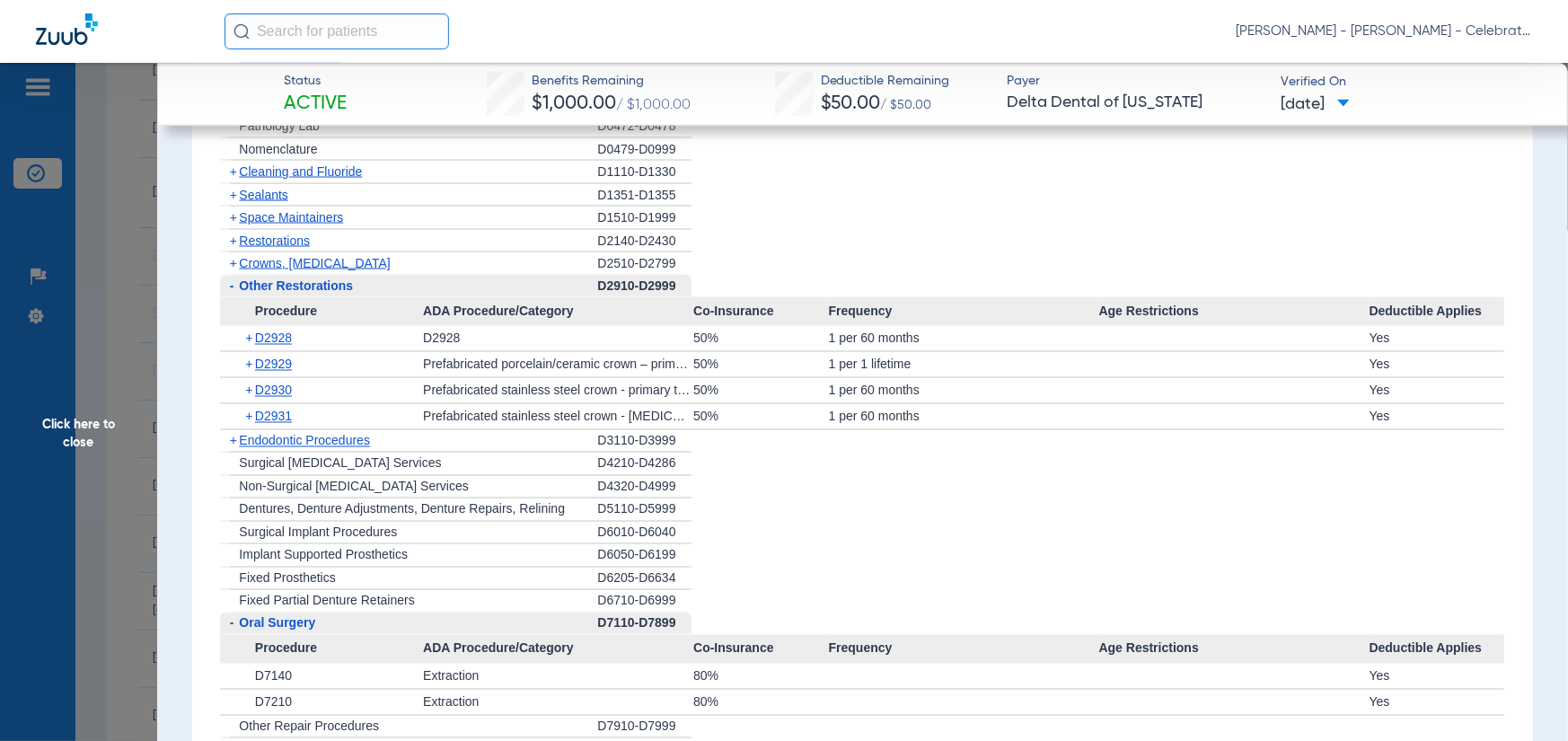
scroll to position [2066, 0]
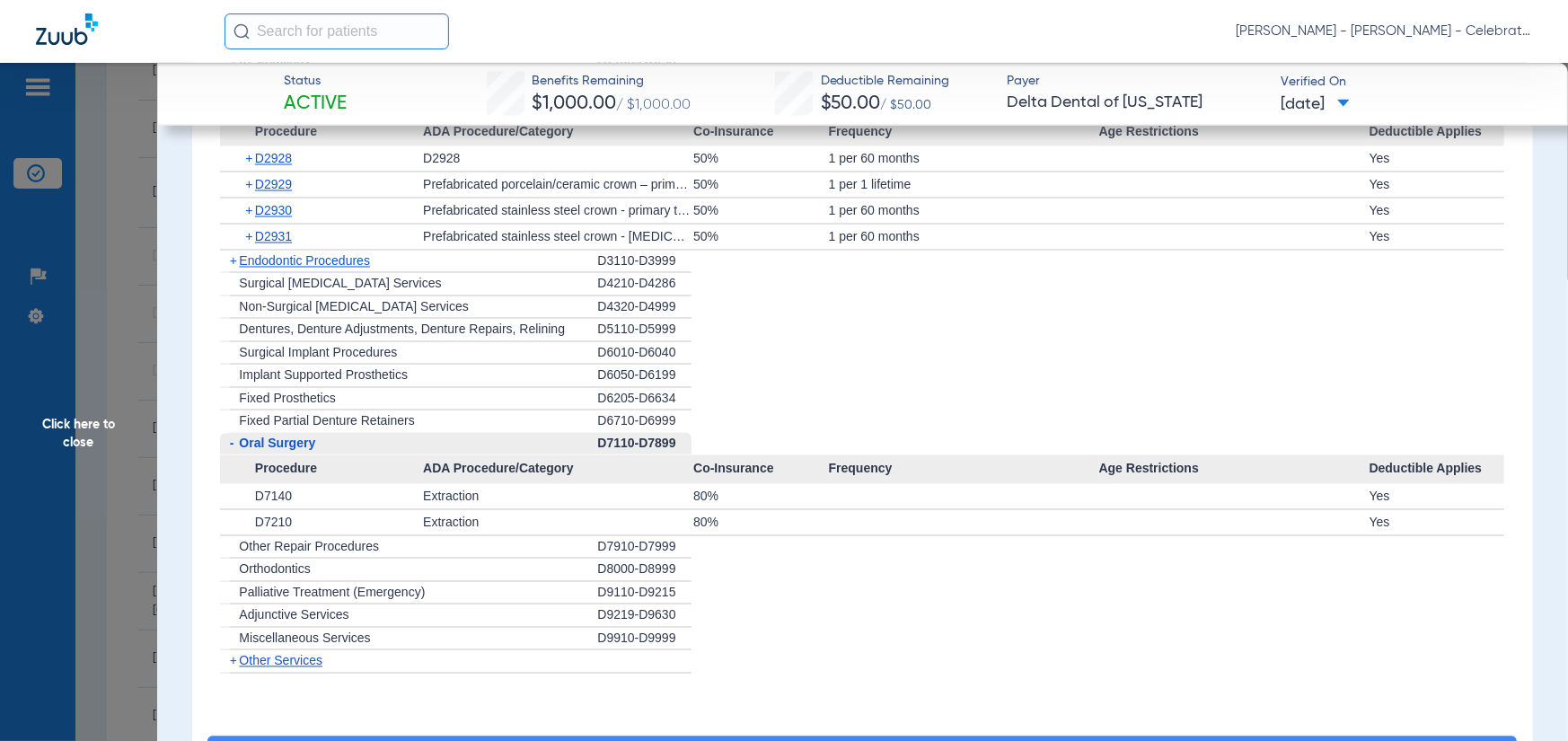
click at [322, 265] on div "+ Endodontic Procedures" at bounding box center [409, 262] width 377 height 24
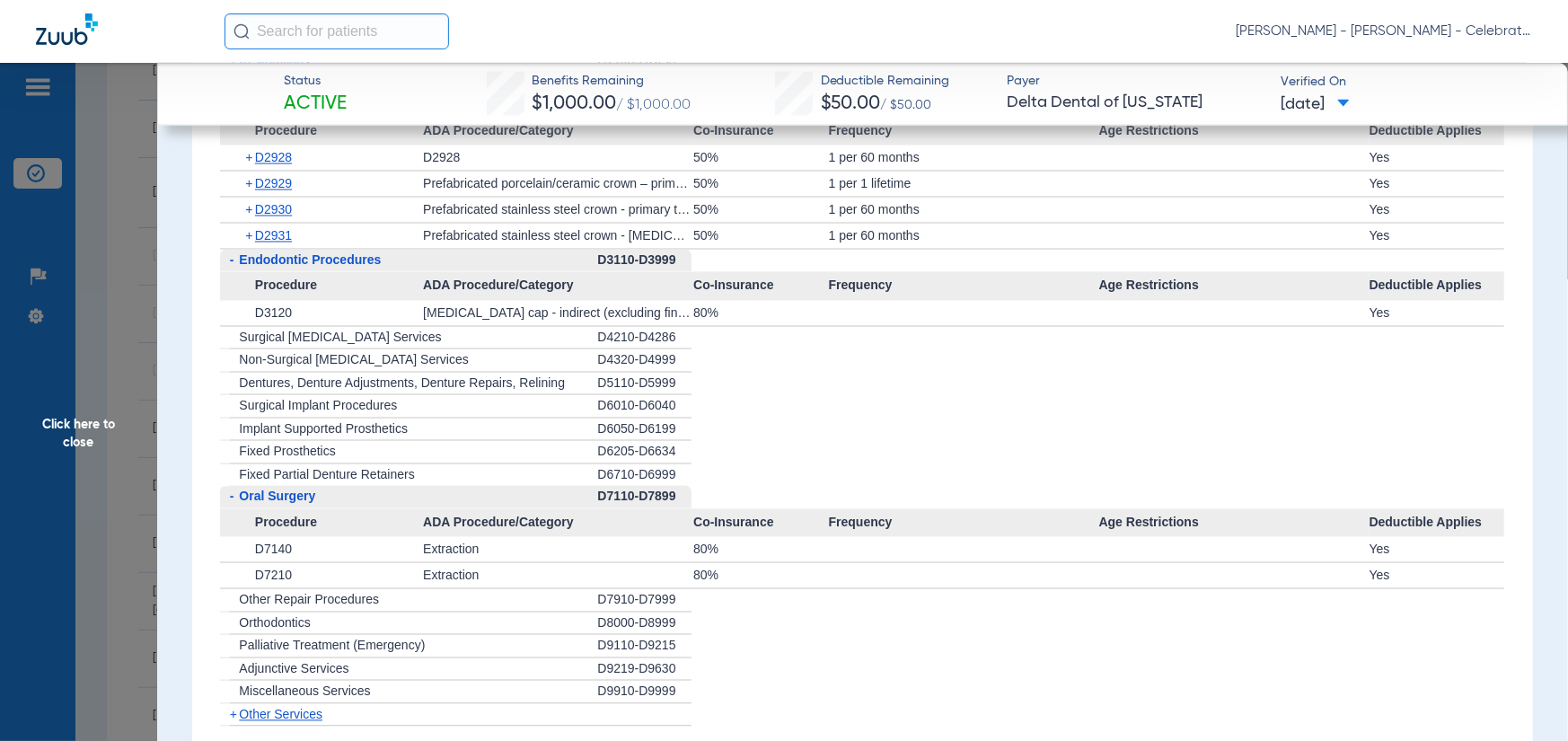
click at [321, 267] on span "Endodontic Procedures" at bounding box center [310, 260] width 142 height 15
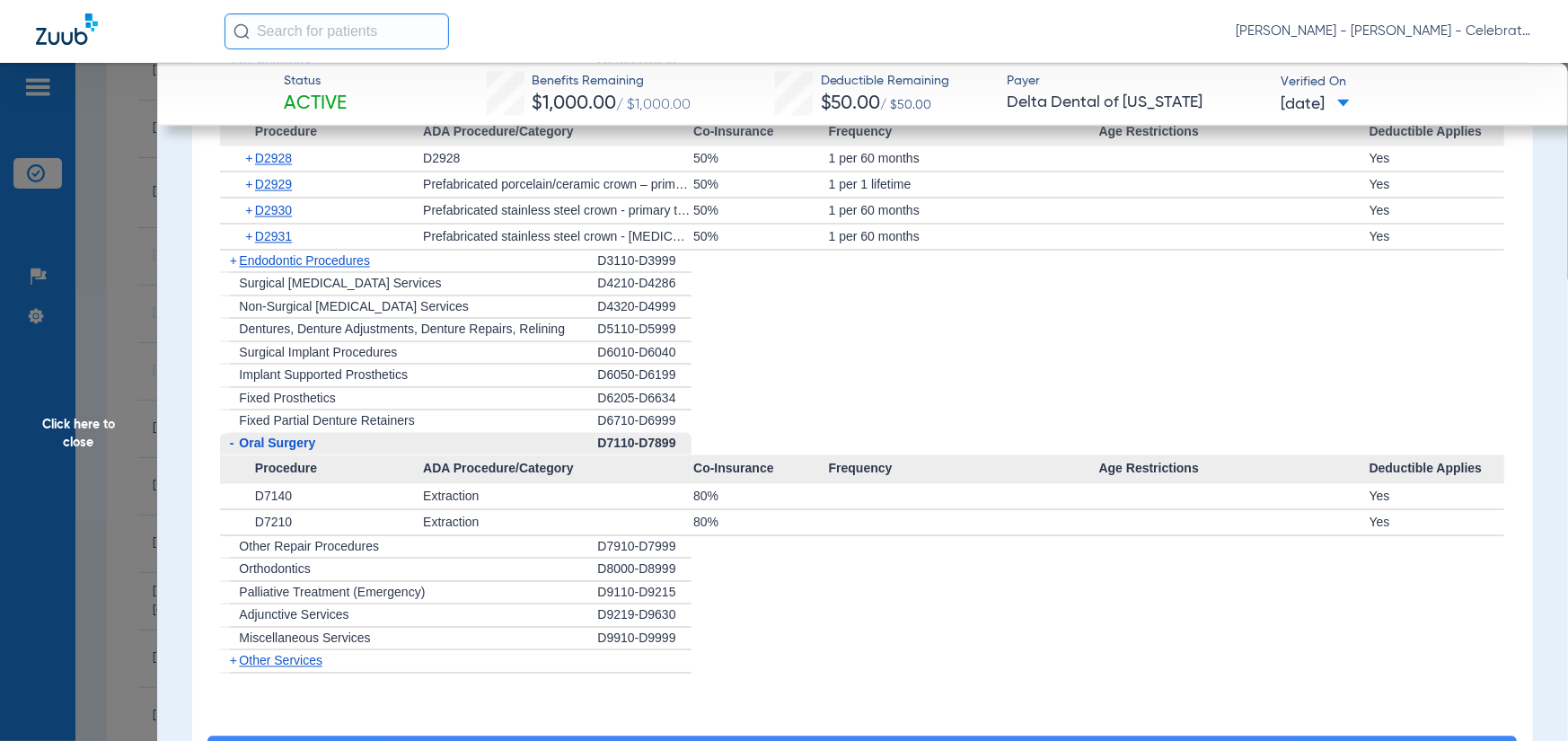
click at [321, 268] on span "Endodontic Procedures" at bounding box center [304, 261] width 131 height 15
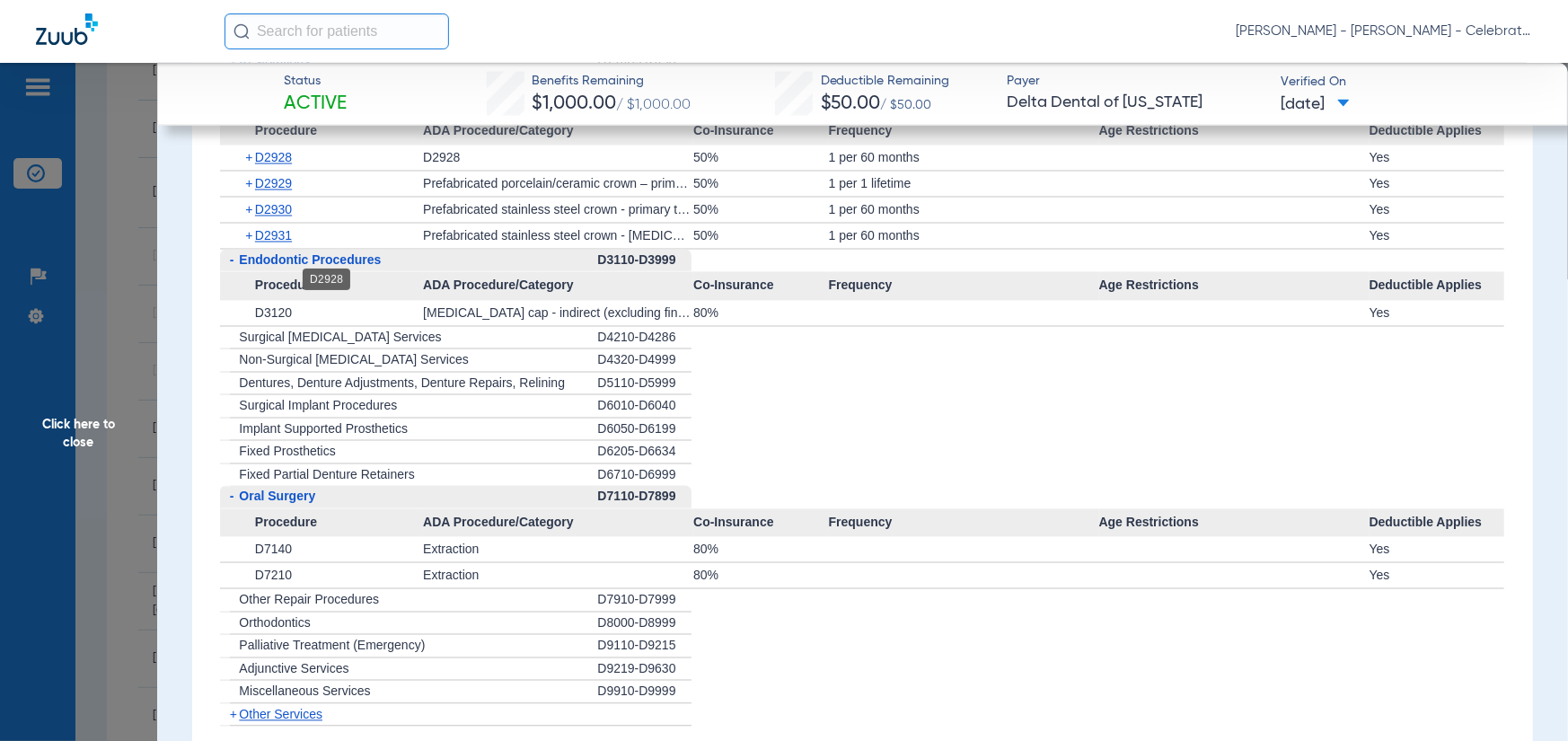
scroll to position [1707, 0]
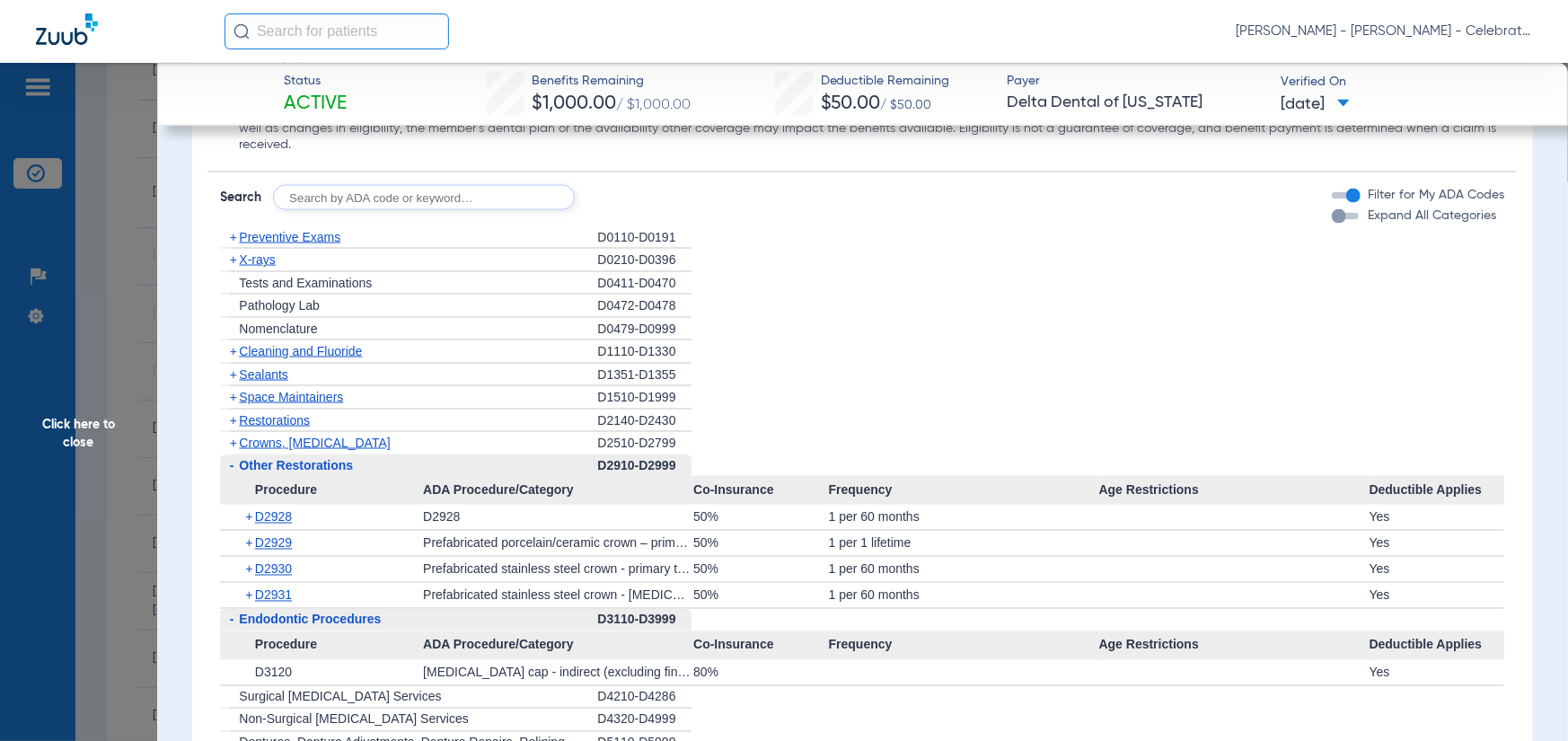
click at [266, 382] on span "Sealants" at bounding box center [262, 374] width 48 height 15
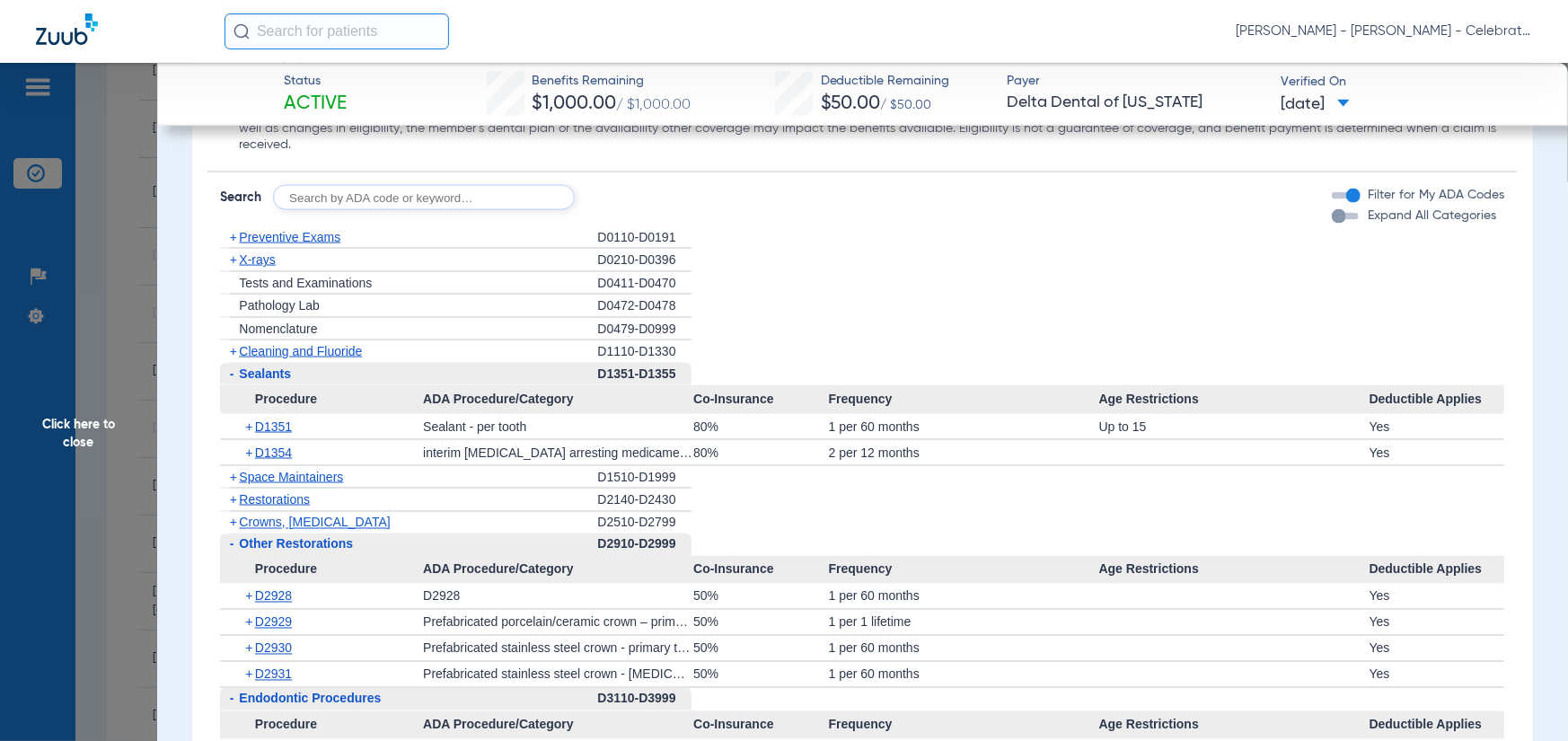
click at [273, 484] on span "Space Maintainers" at bounding box center [291, 477] width 105 height 15
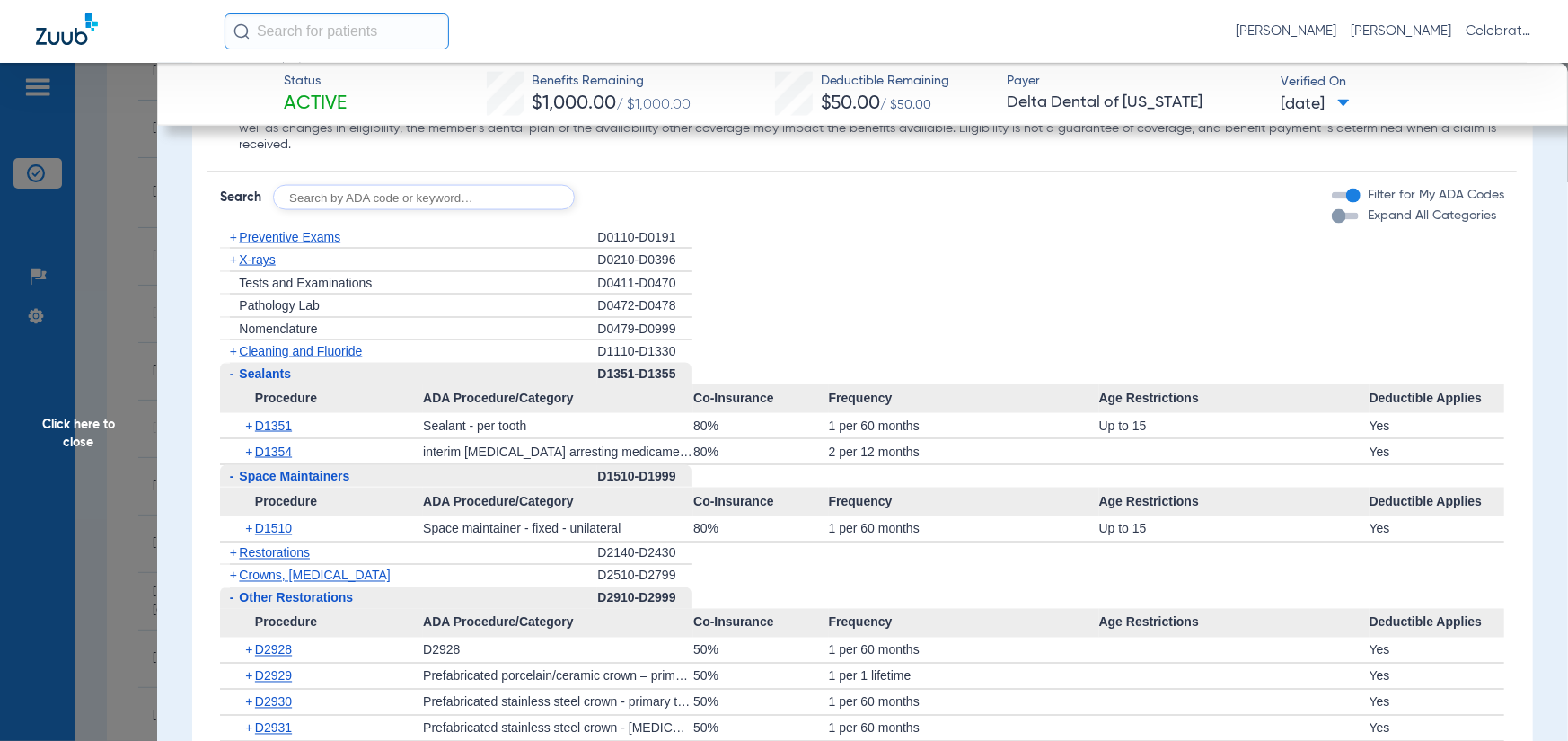
click at [274, 266] on span "X-rays" at bounding box center [257, 259] width 36 height 15
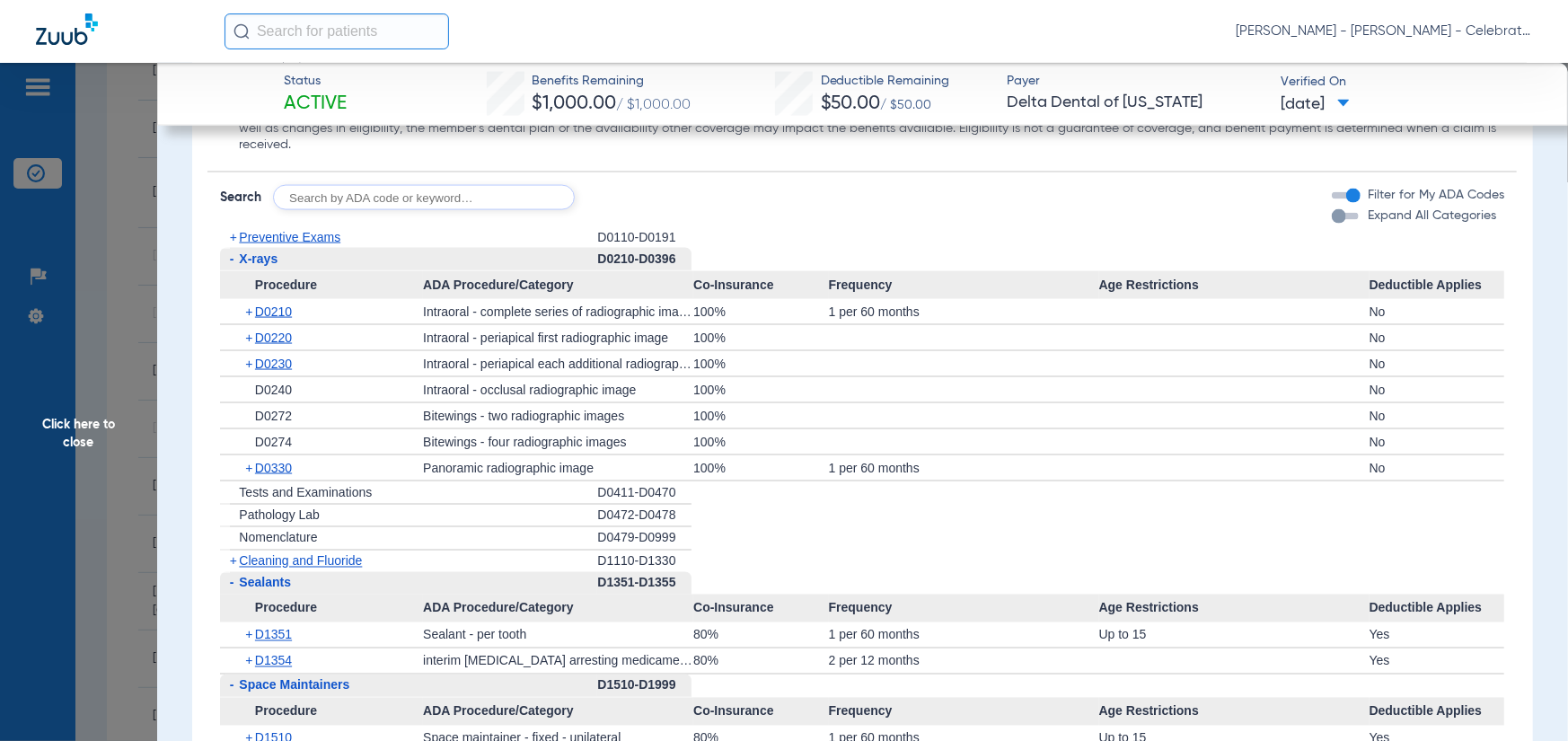
click at [277, 568] on span "Cleaning and Fluoride" at bounding box center [300, 561] width 123 height 15
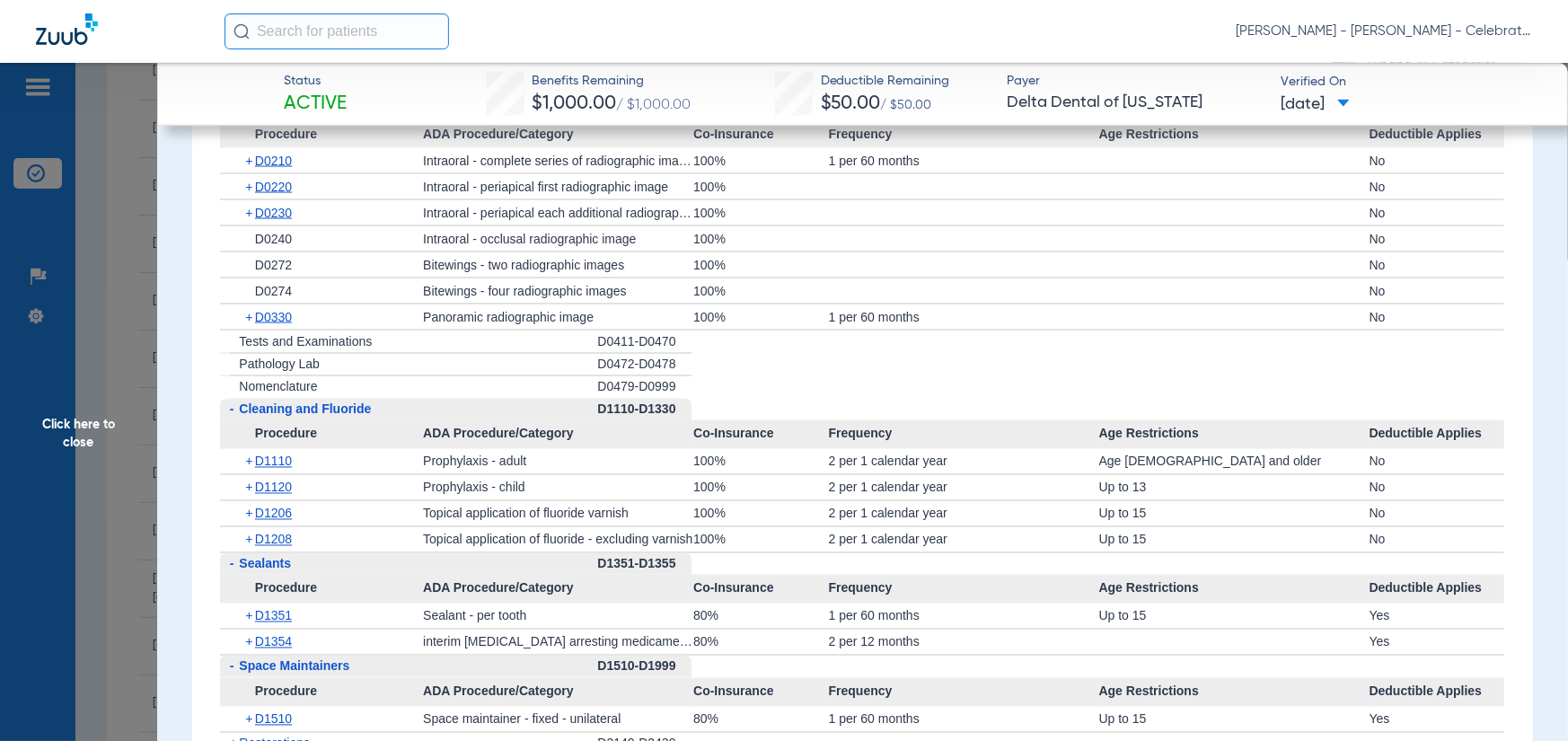
scroll to position [1887, 0]
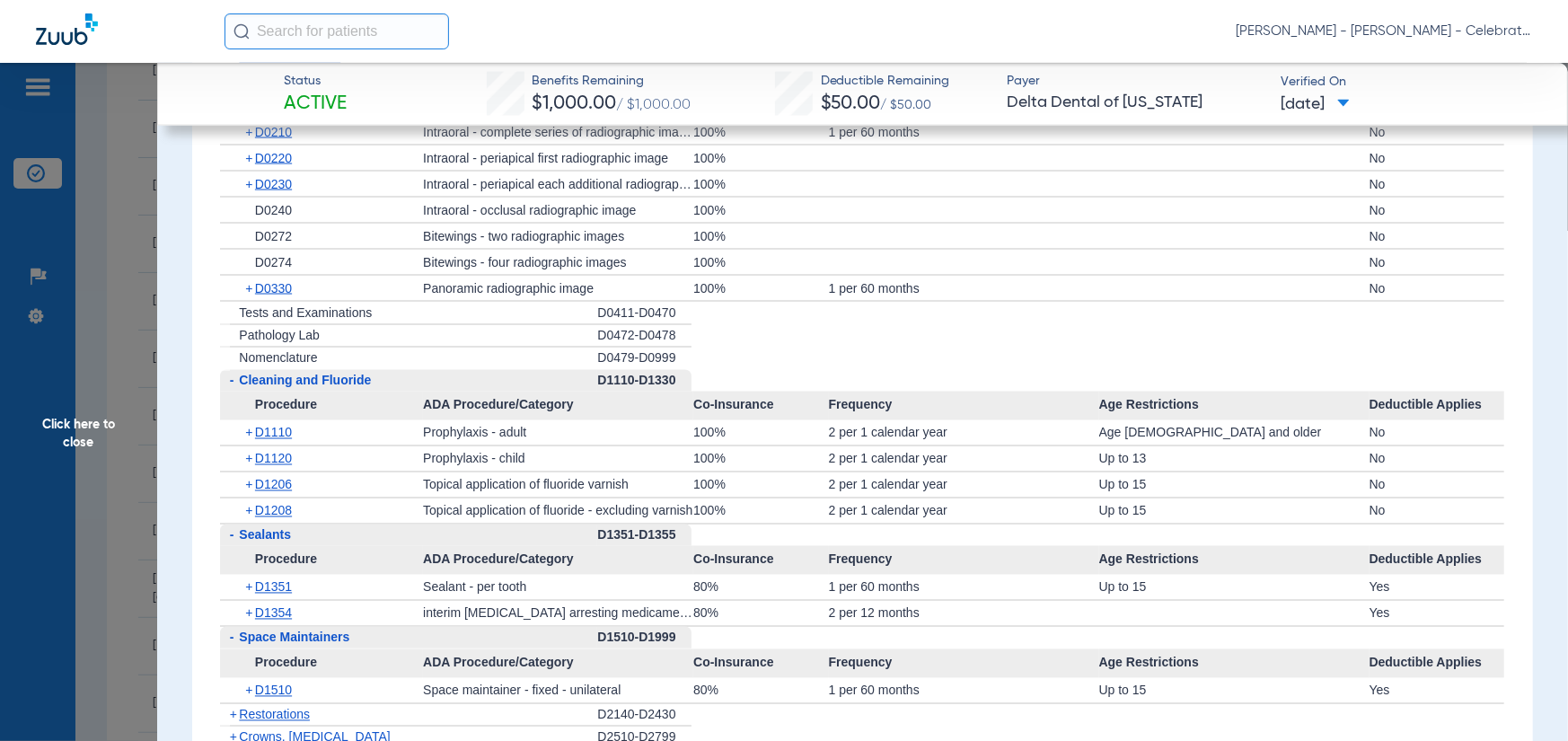
click at [97, 435] on span "Click here to close" at bounding box center [78, 433] width 157 height 741
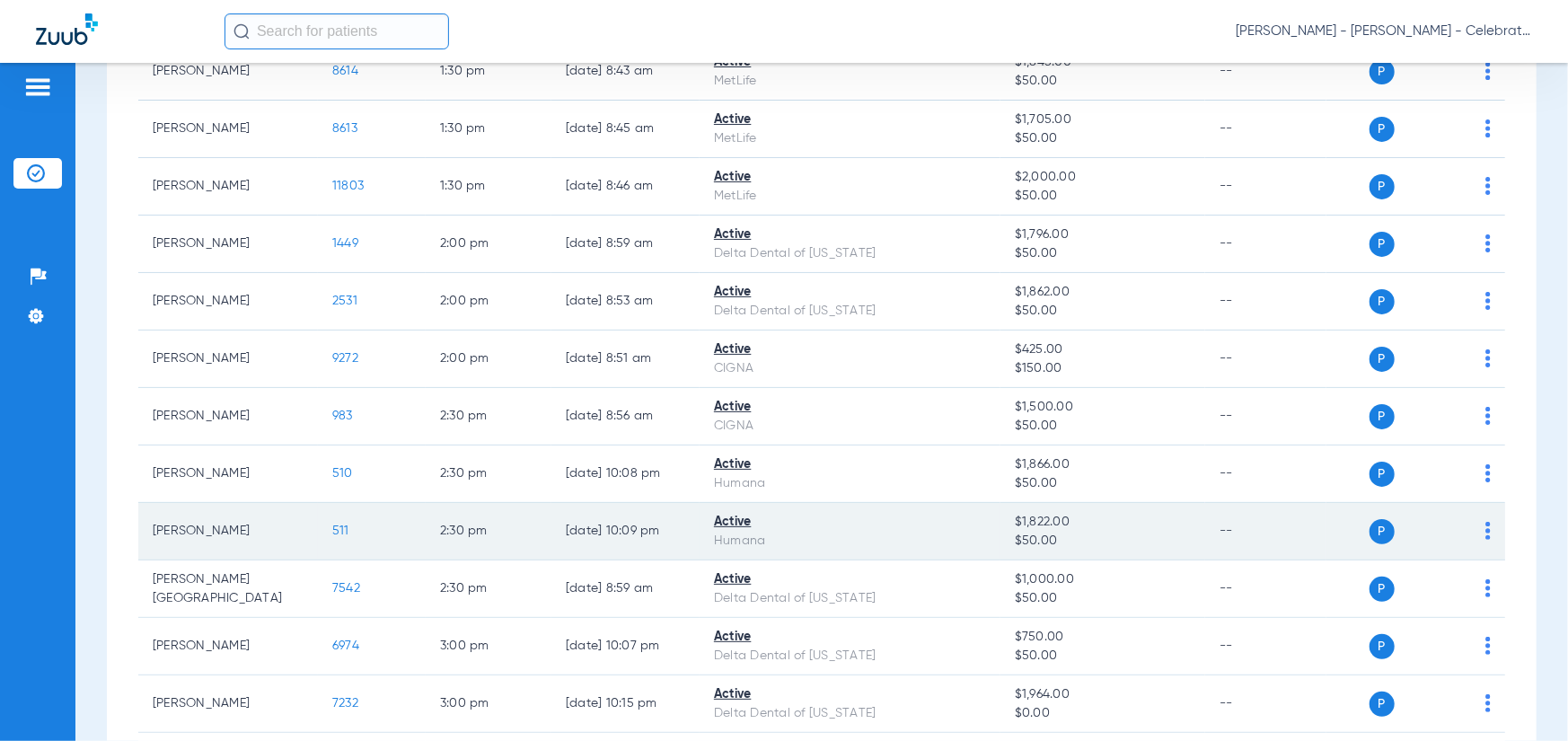
drag, startPoint x: 330, startPoint y: 532, endPoint x: 309, endPoint y: 515, distance: 27.0
click at [330, 532] on td "511" at bounding box center [371, 532] width 108 height 57
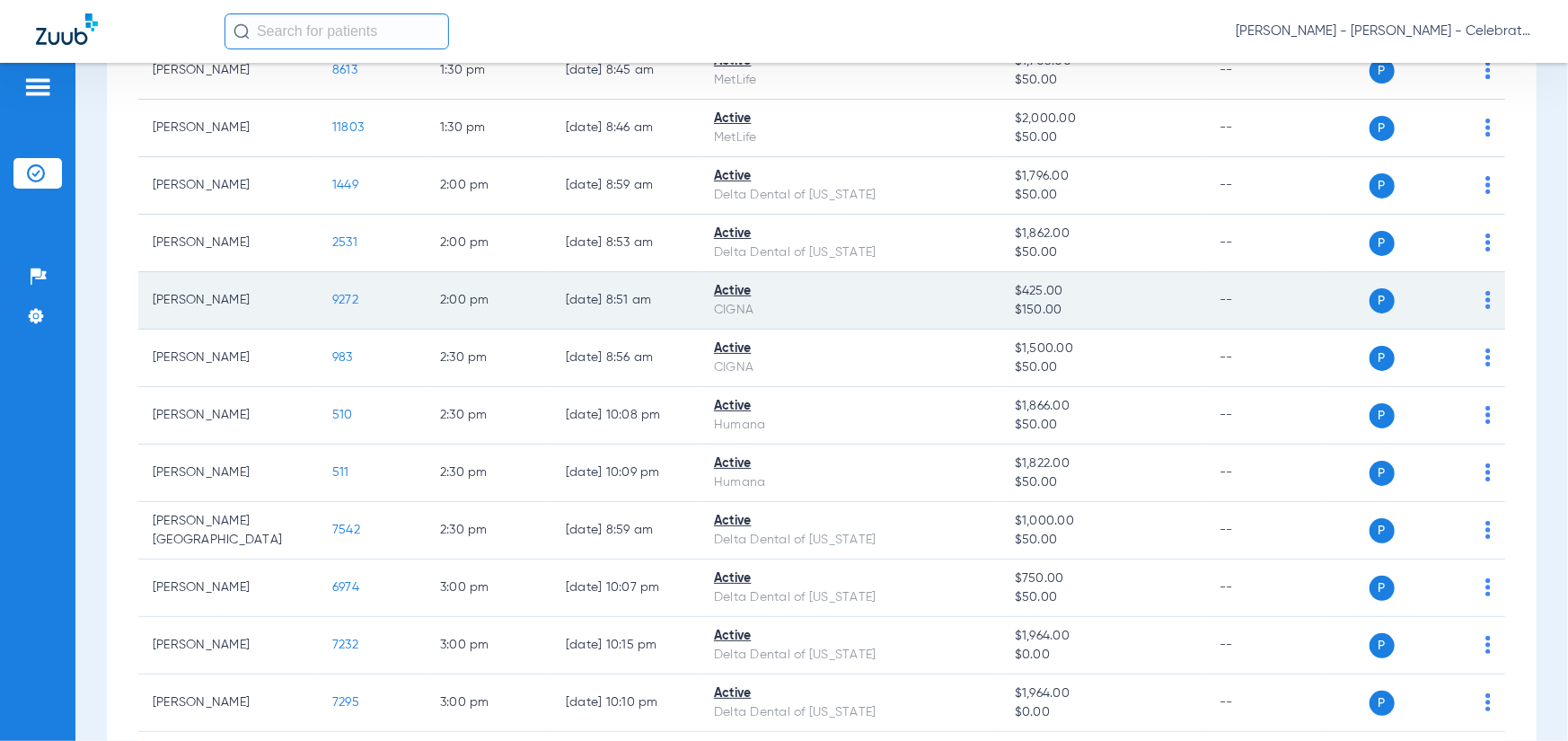
scroll to position [920, 0]
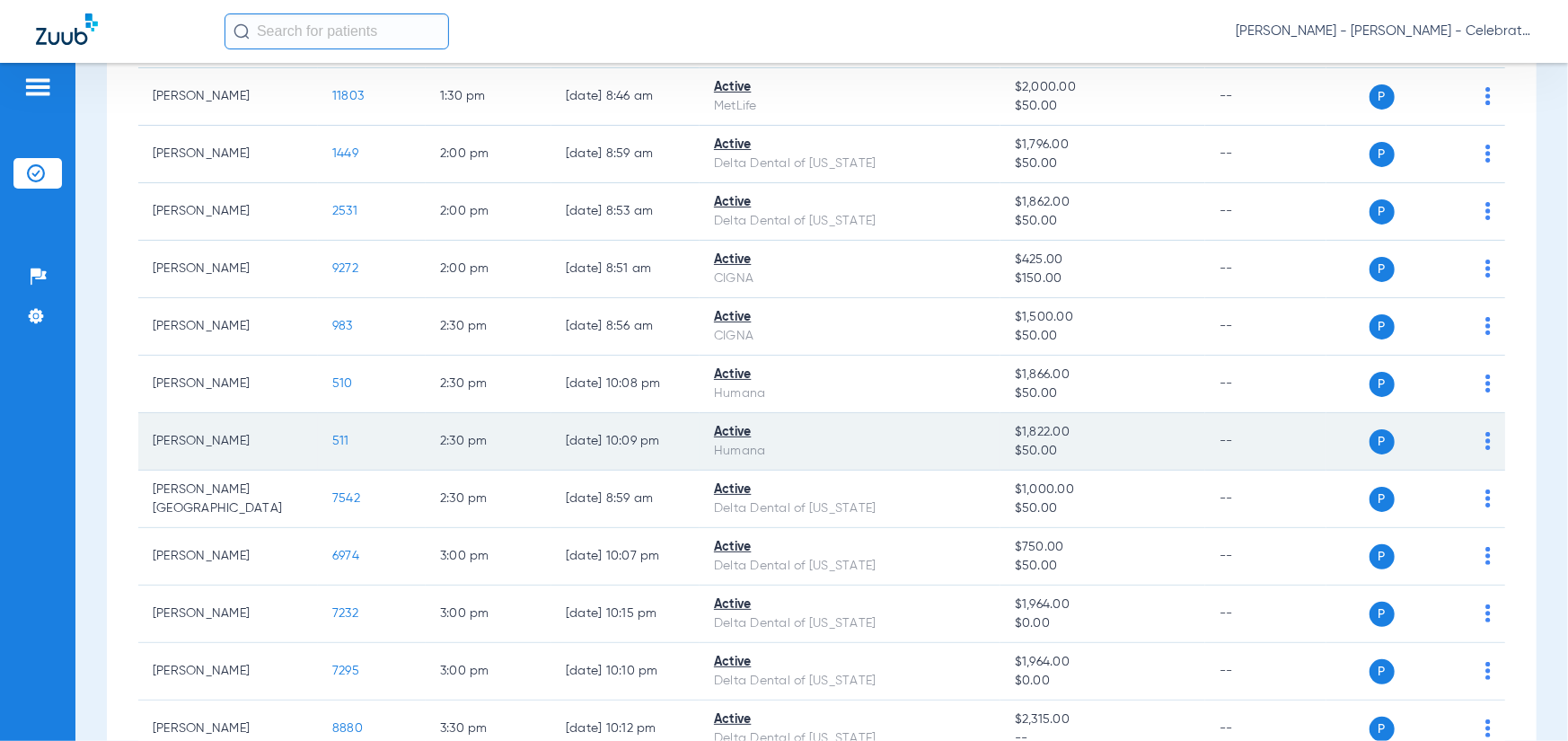
click at [344, 436] on span "511" at bounding box center [340, 441] width 17 height 13
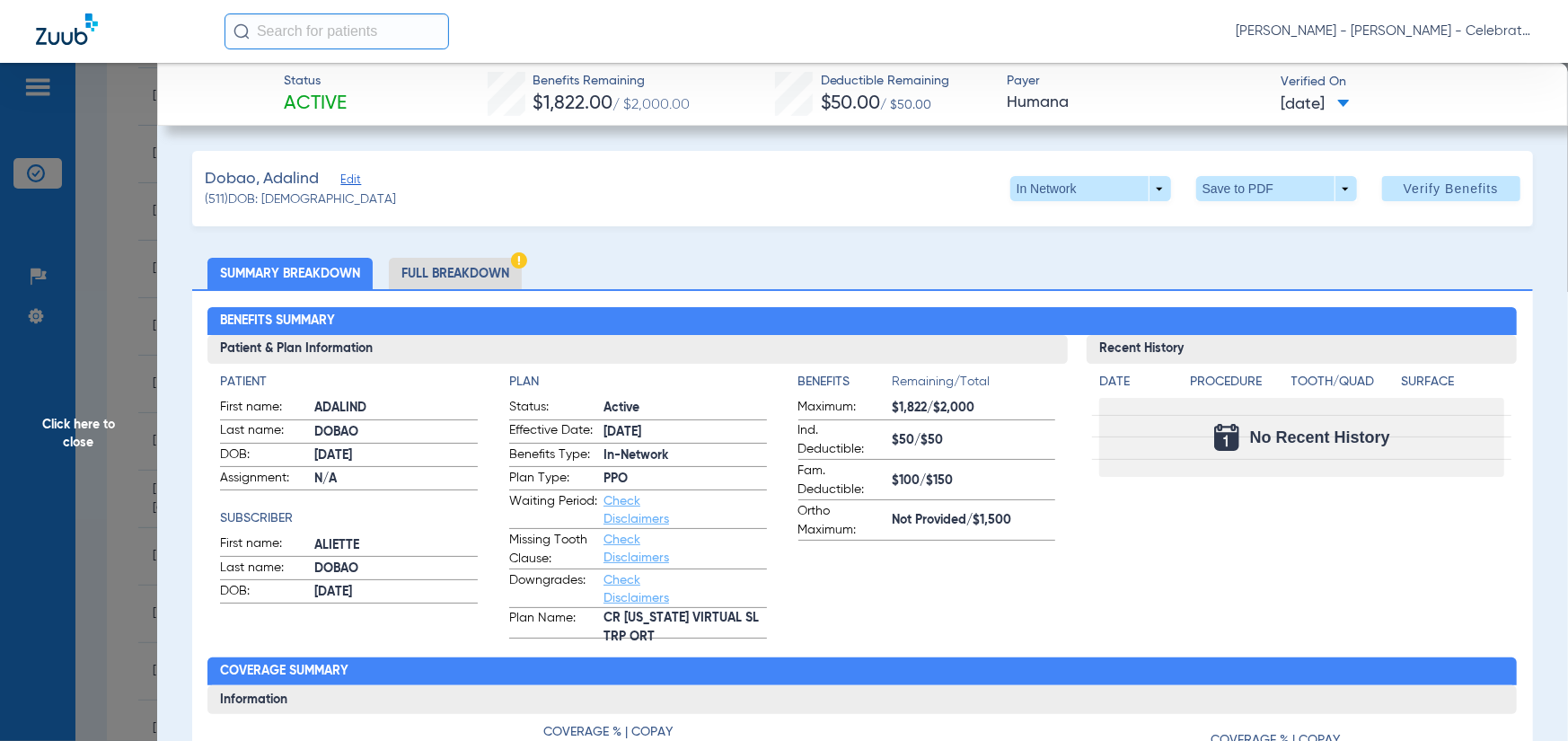
click at [439, 280] on li "Full Breakdown" at bounding box center [455, 273] width 133 height 32
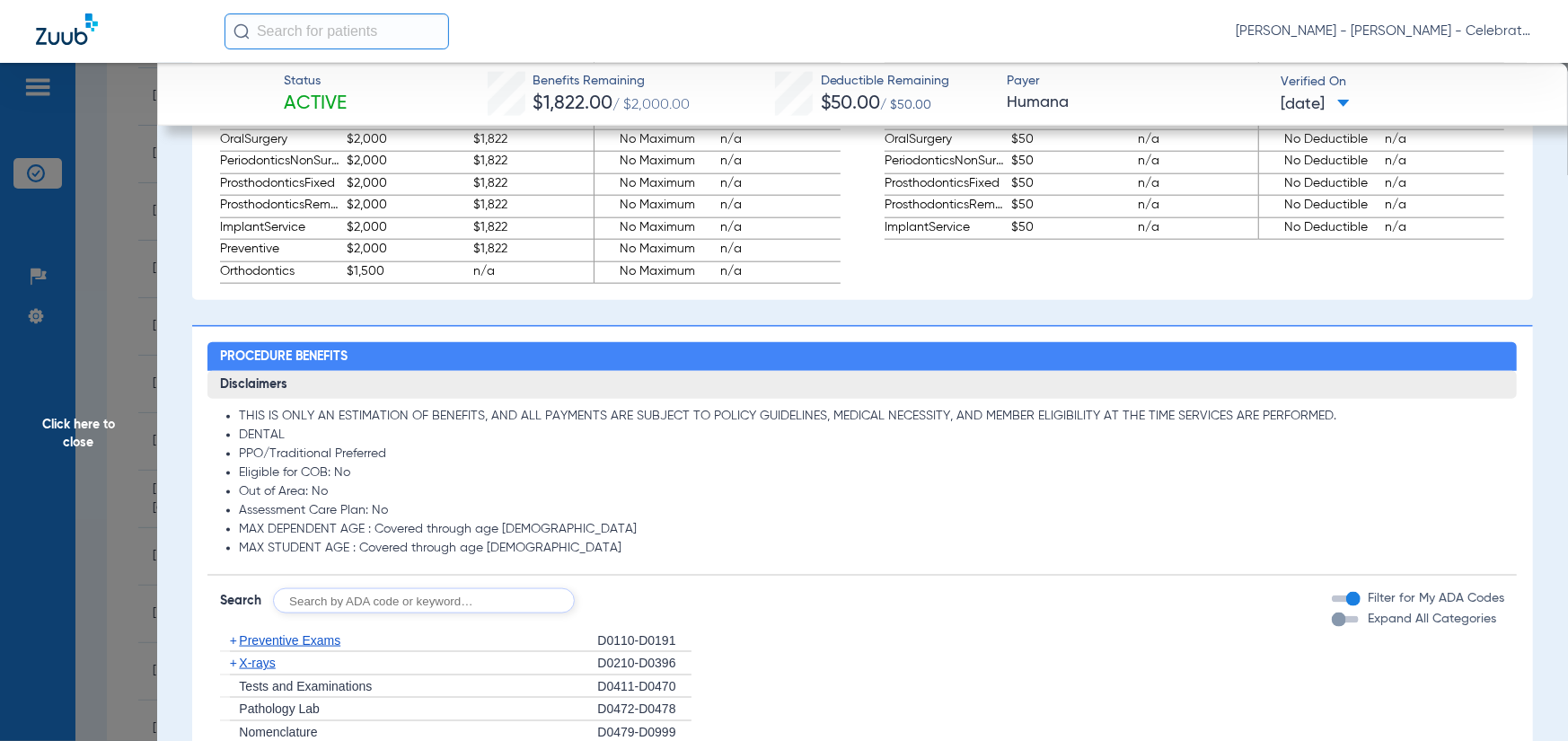
scroll to position [1437, 0]
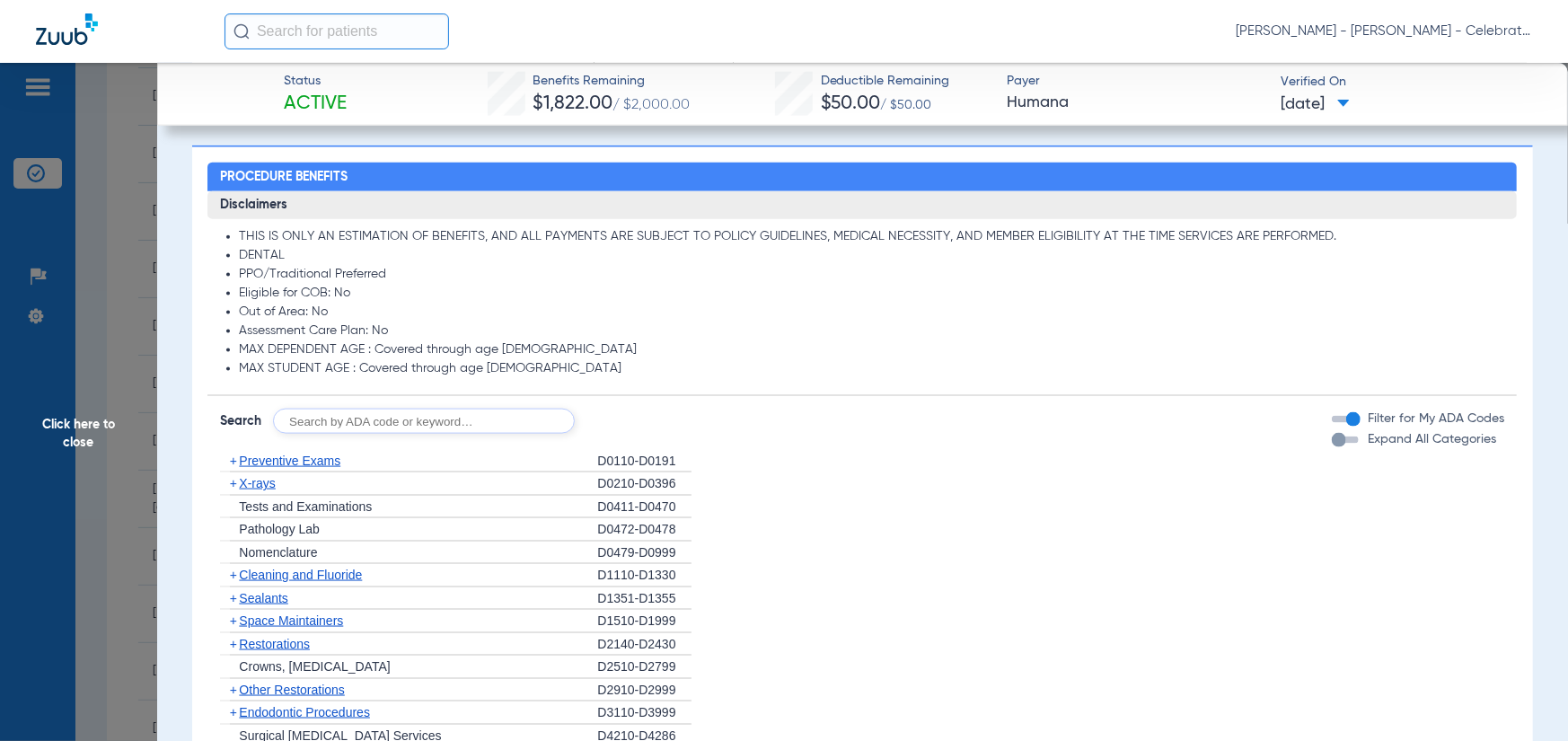
drag, startPoint x: 239, startPoint y: 457, endPoint x: 274, endPoint y: 448, distance: 36.1
click at [239, 457] on span "Preventive Exams" at bounding box center [289, 461] width 102 height 15
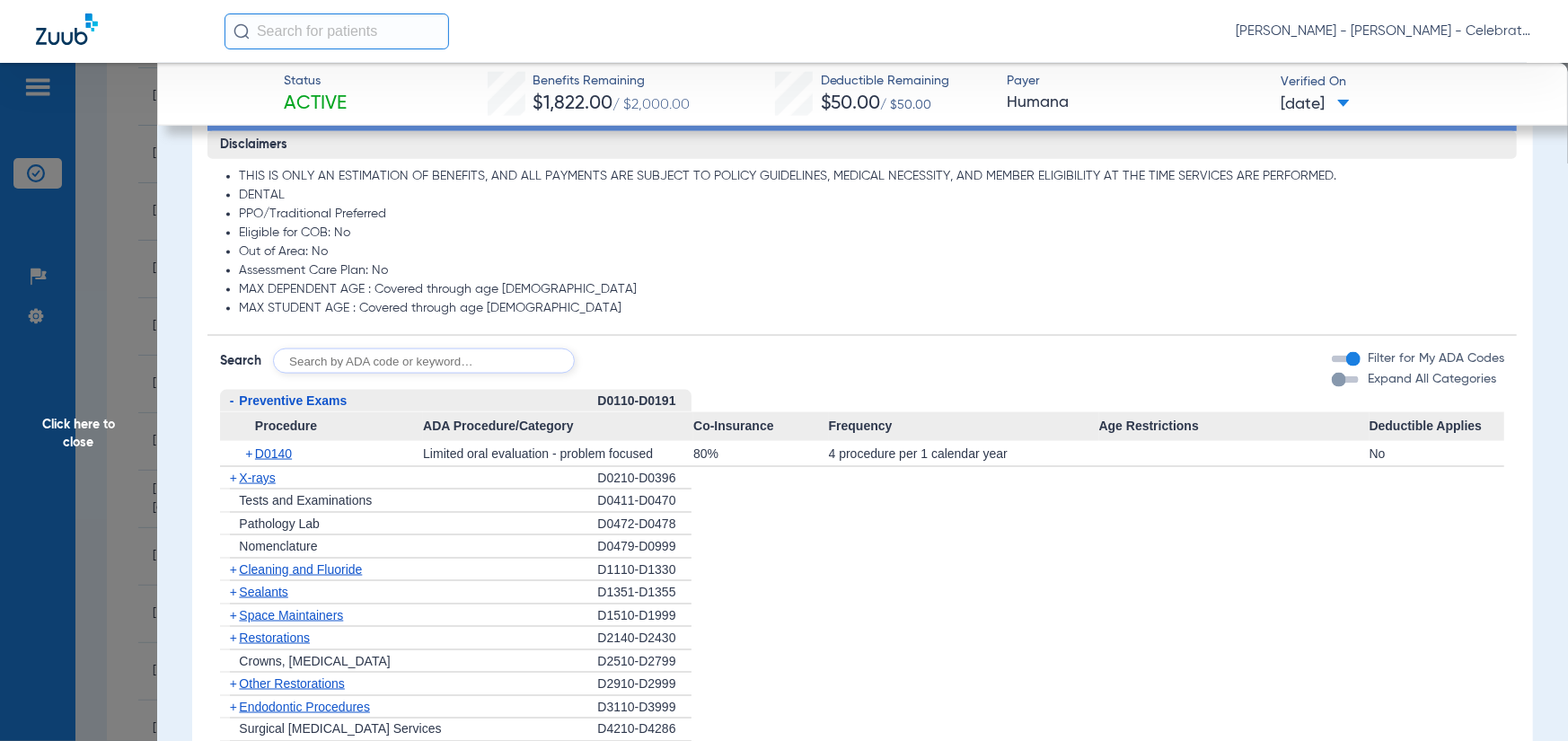
scroll to position [1526, 0]
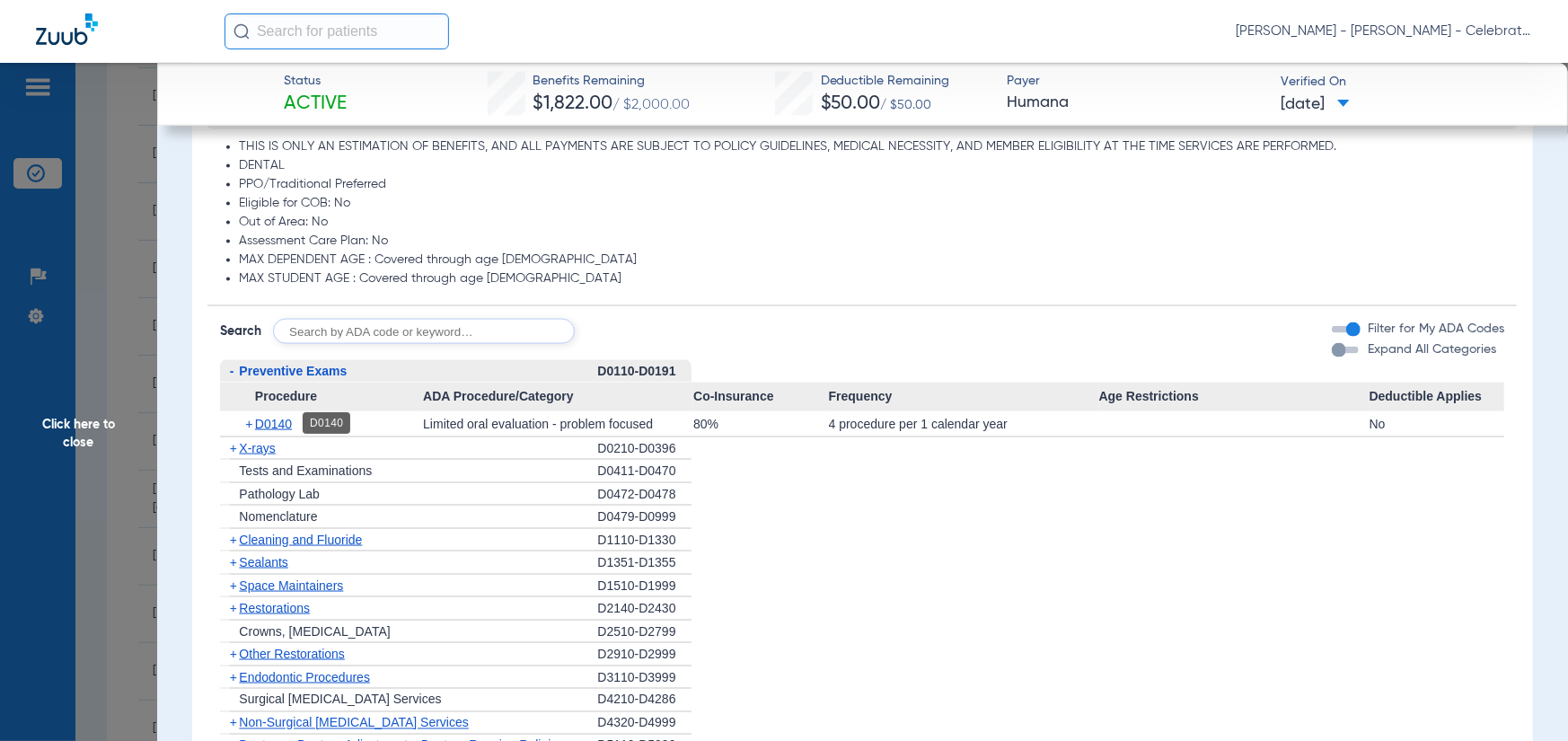
click at [265, 424] on span "D0140" at bounding box center [273, 423] width 37 height 15
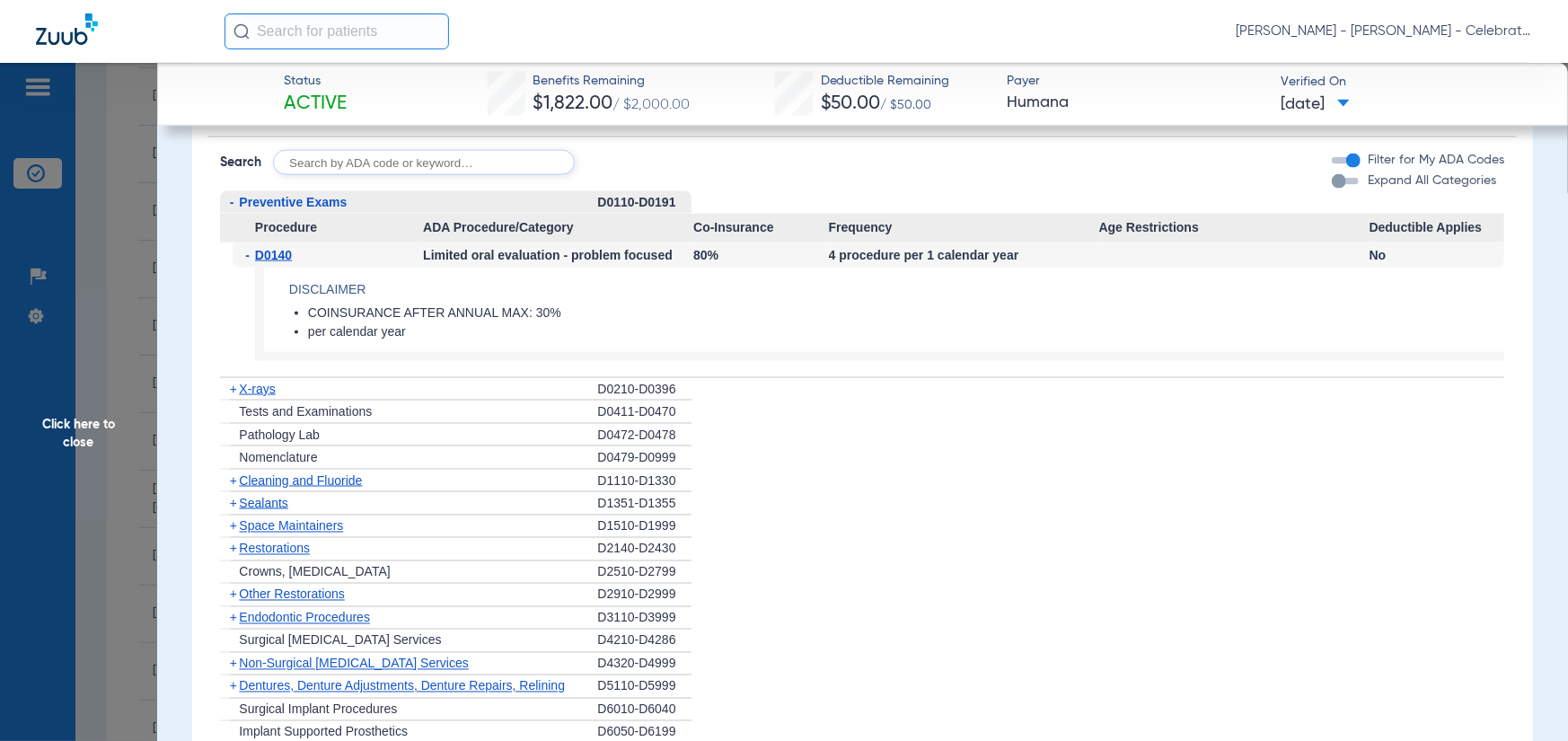
scroll to position [1707, 0]
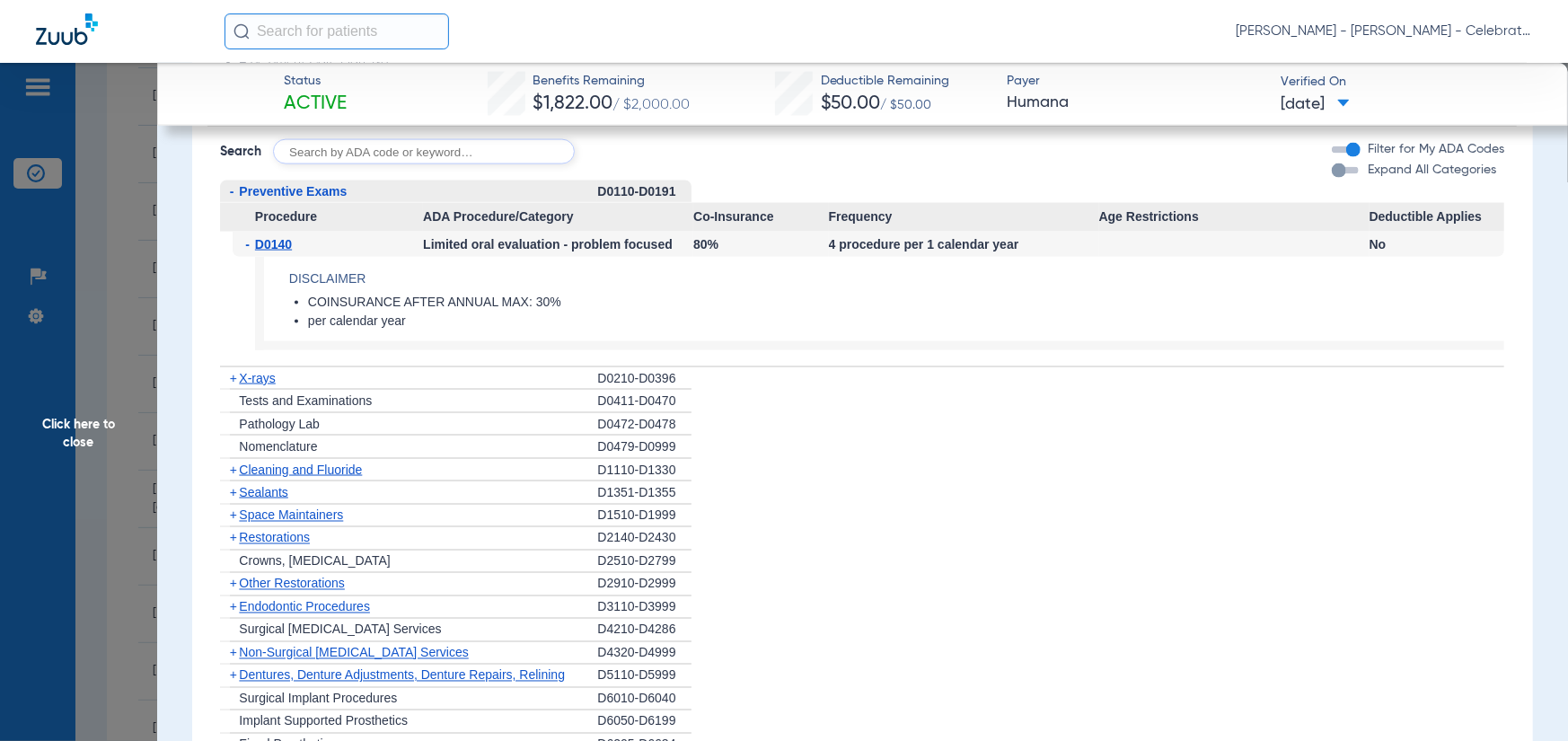
click at [252, 375] on span "X-rays" at bounding box center [257, 378] width 36 height 15
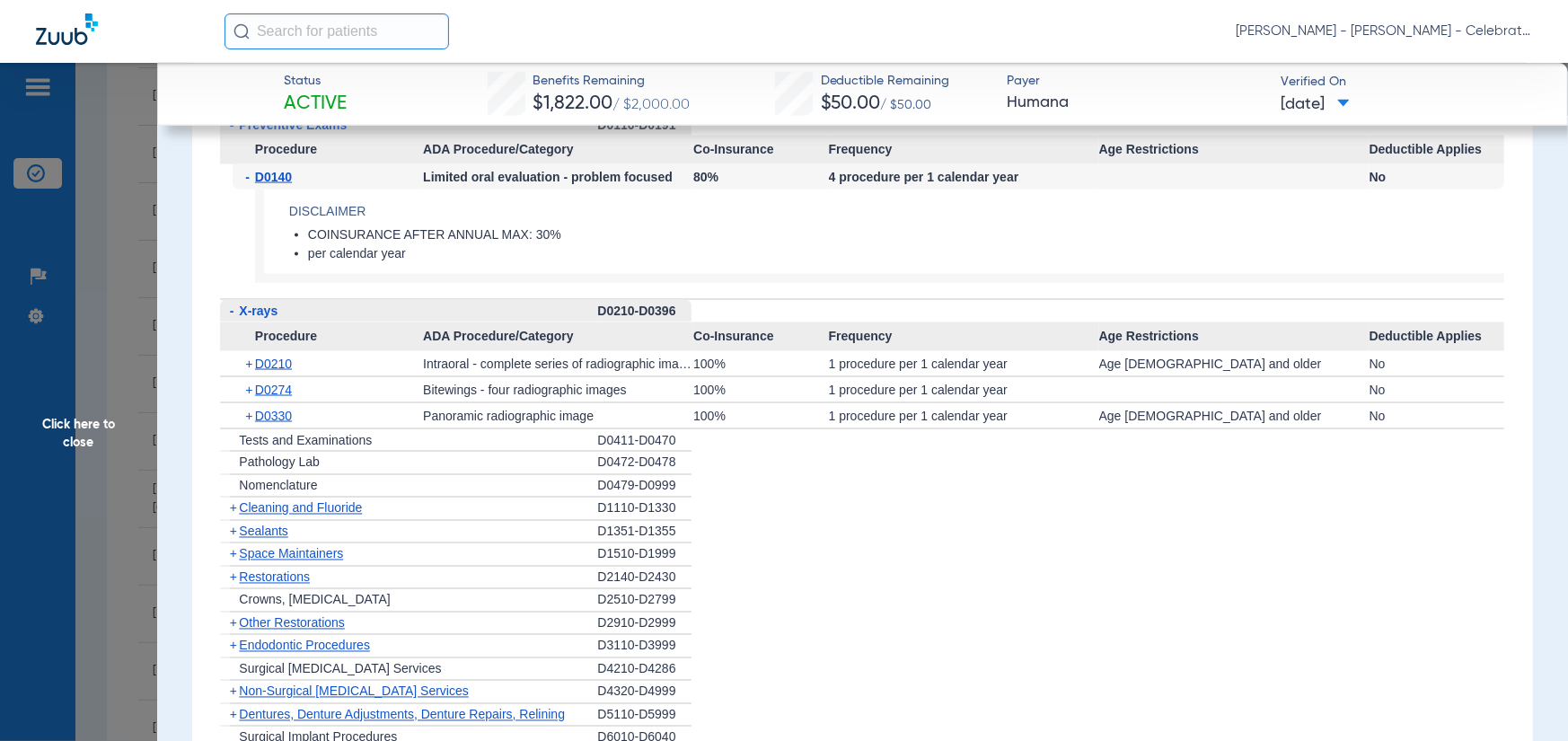
scroll to position [1797, 0]
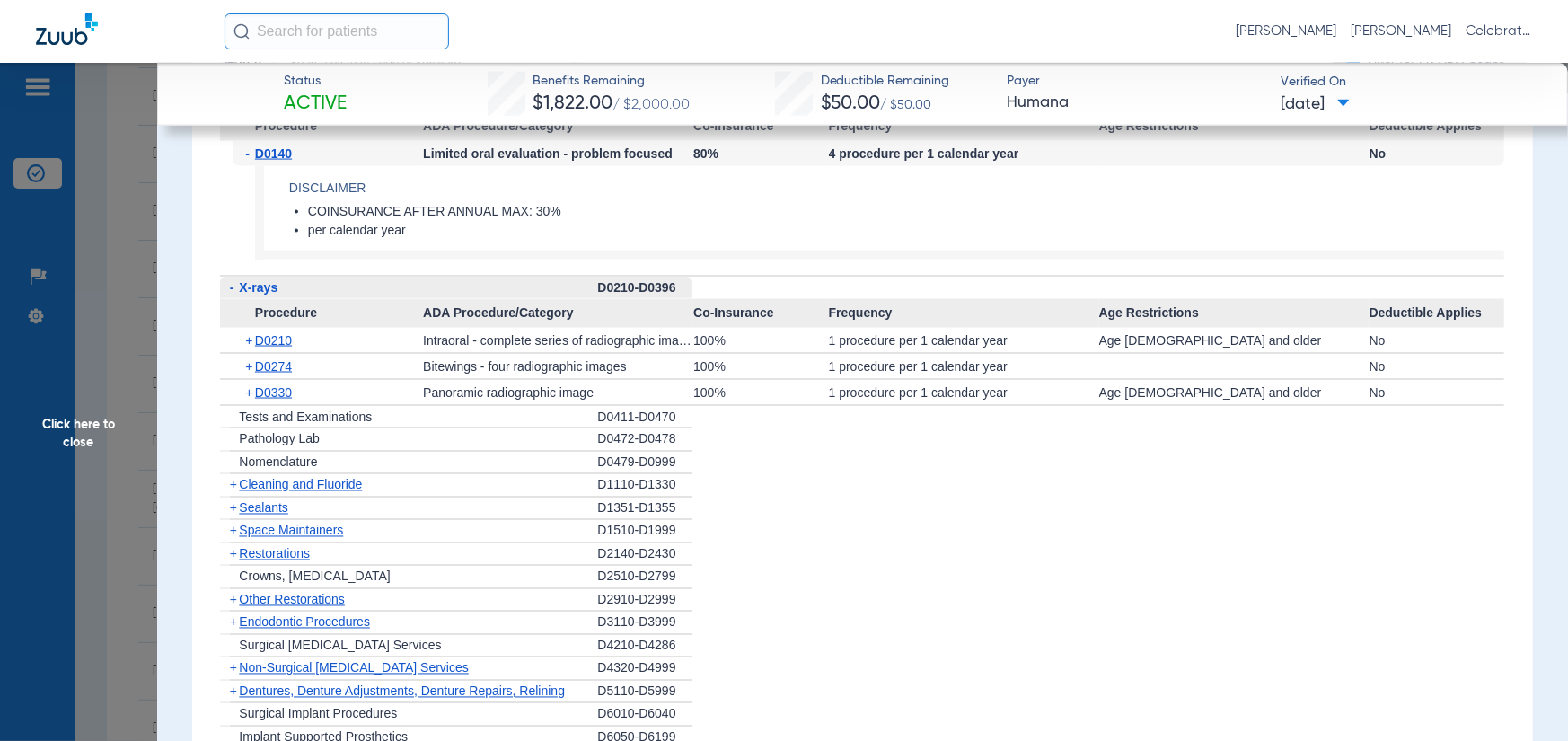
click at [274, 490] on span "Cleaning and Fluoride" at bounding box center [300, 484] width 123 height 15
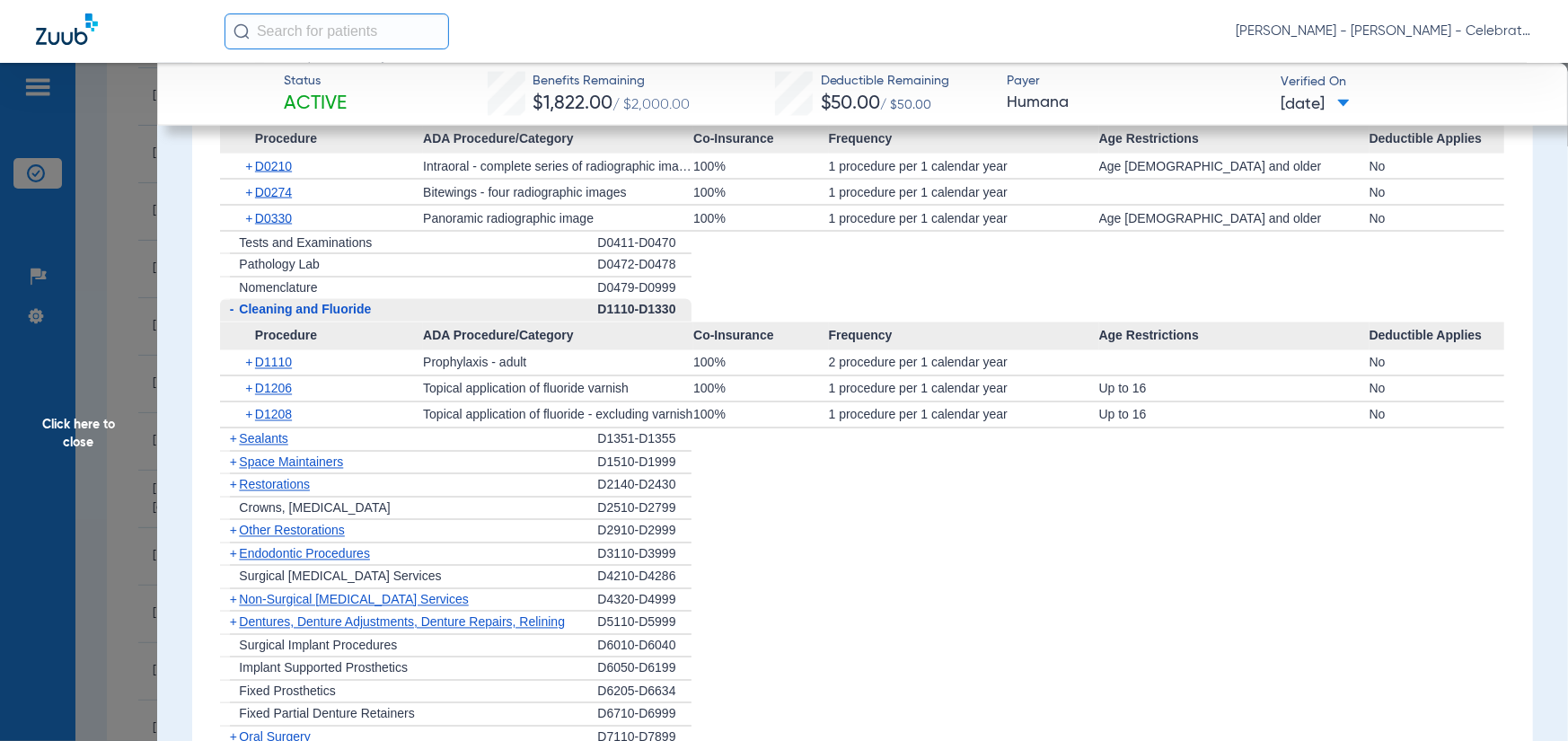
scroll to position [1976, 0]
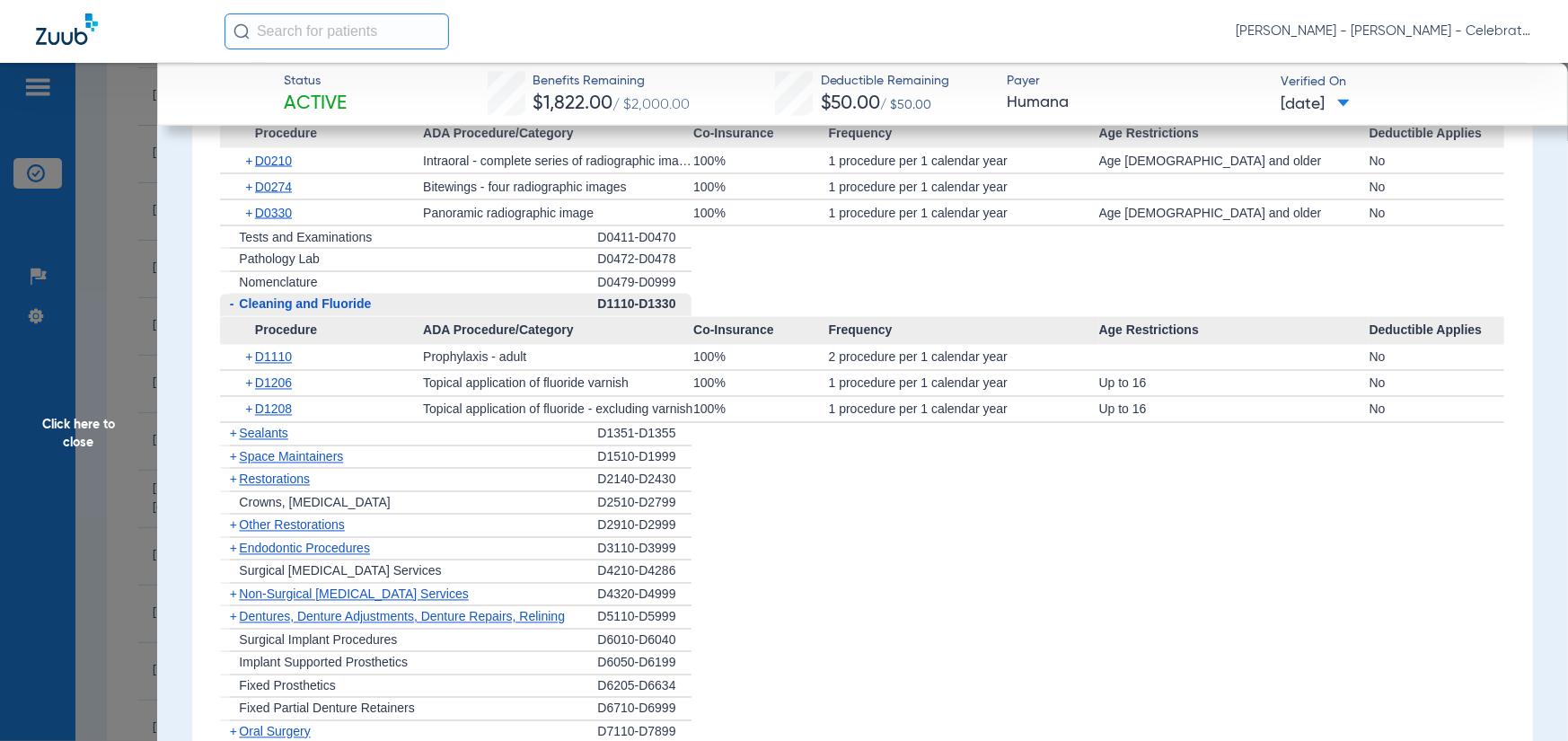
click at [277, 417] on div "+ D1208" at bounding box center [328, 408] width 190 height 25
click at [262, 441] on div "+ Sealants" at bounding box center [409, 435] width 377 height 24
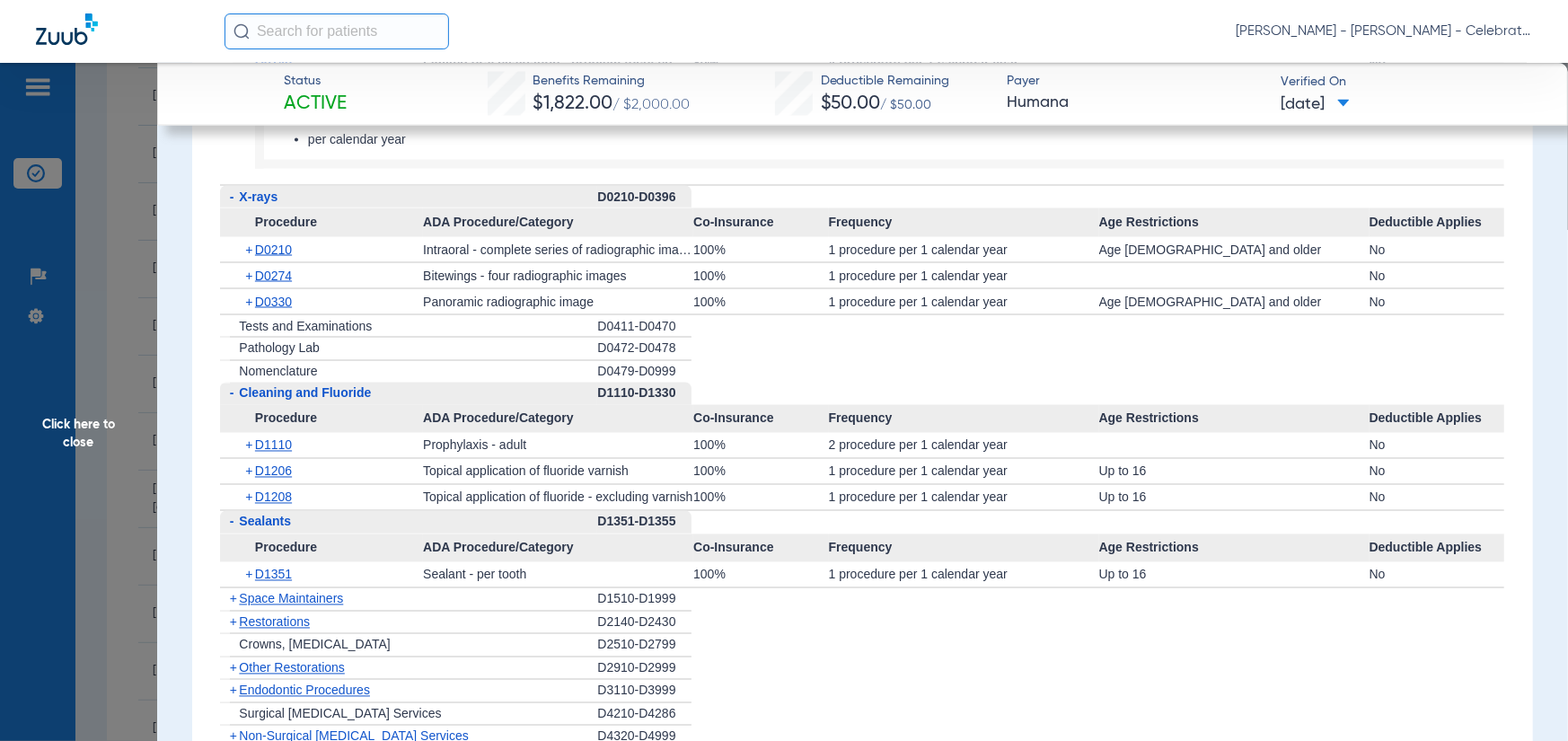
scroll to position [1887, 0]
drag, startPoint x: 57, startPoint y: 513, endPoint x: 100, endPoint y: 457, distance: 70.6
click at [57, 513] on span "Click here to close" at bounding box center [78, 433] width 157 height 741
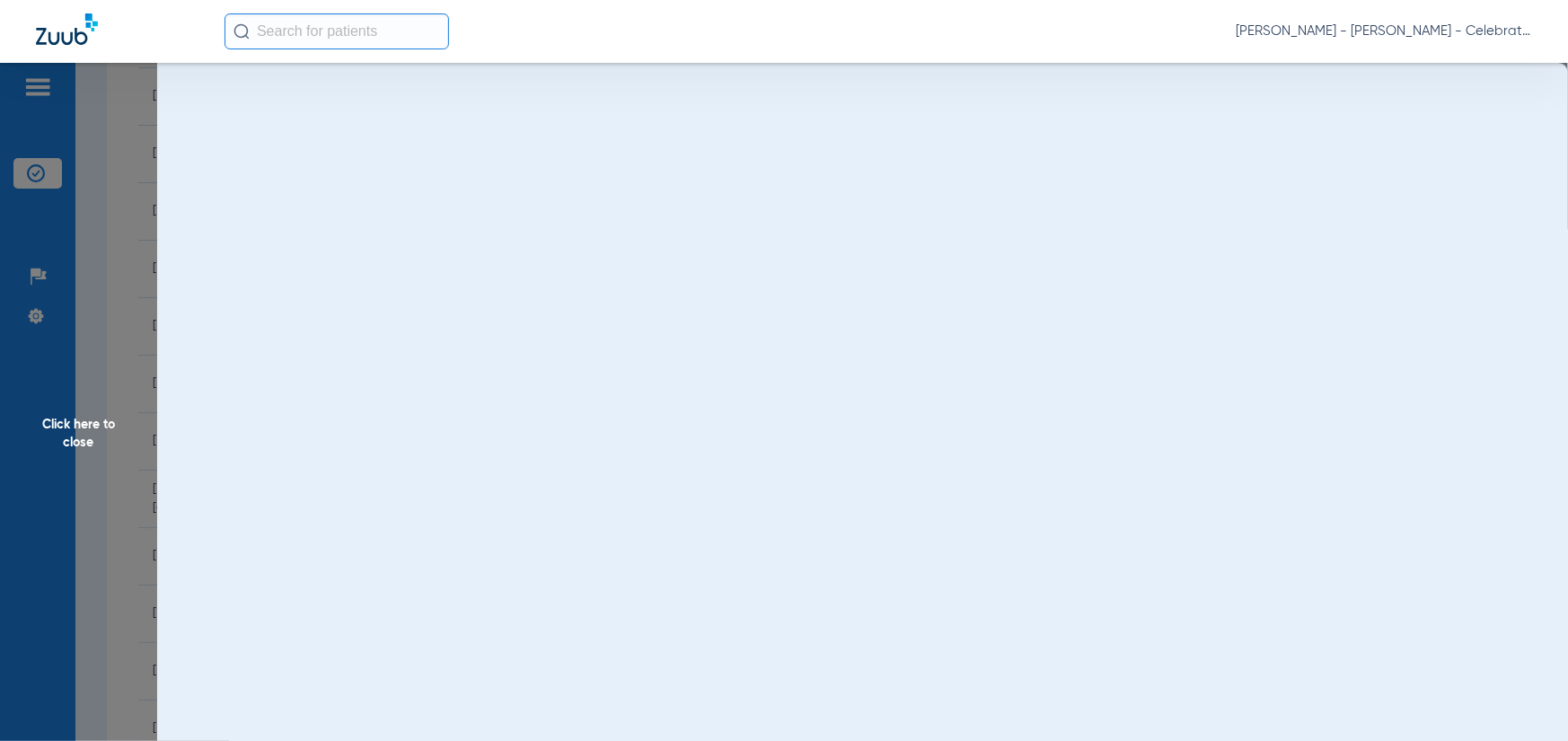
scroll to position [0, 0]
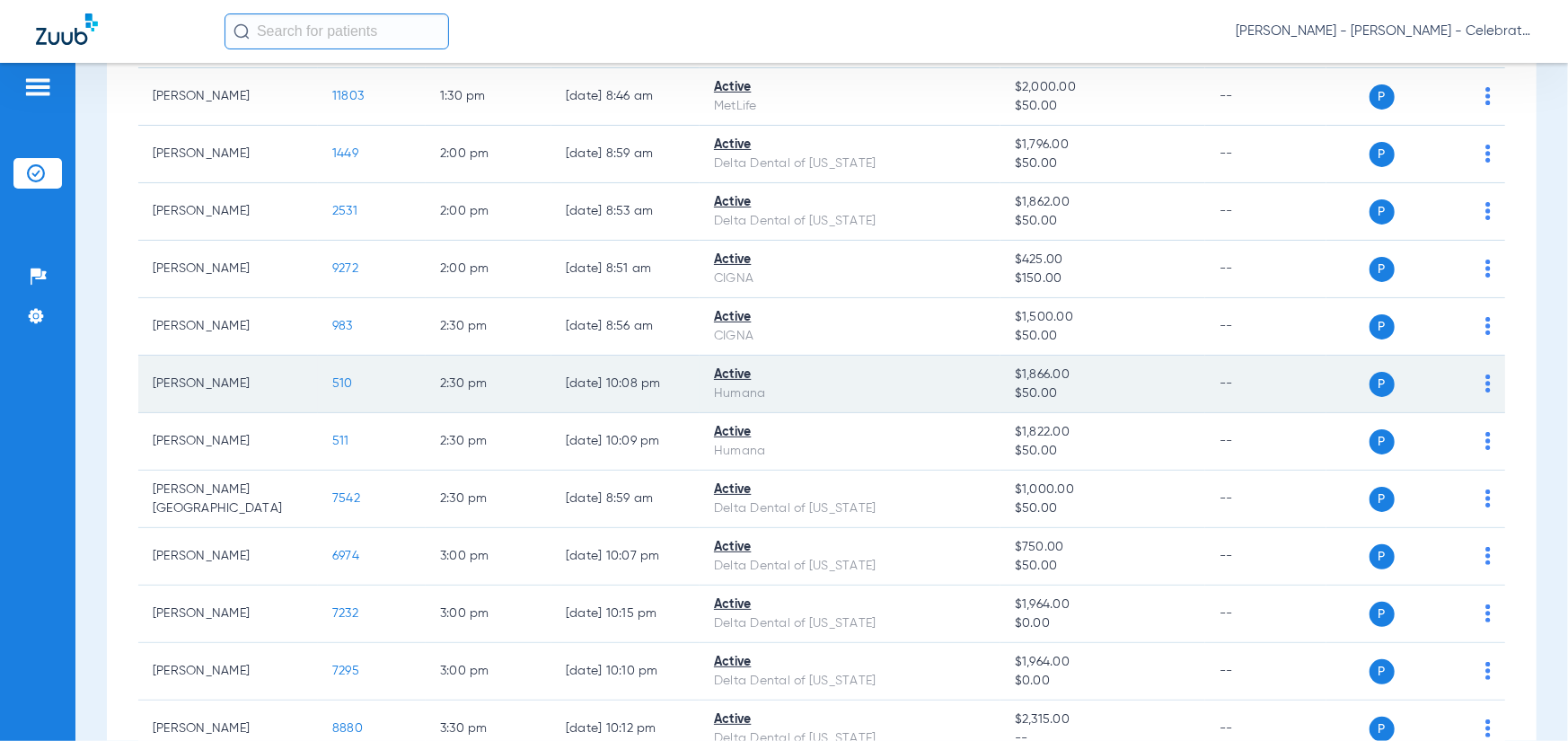
click at [334, 383] on span "510" at bounding box center [342, 383] width 21 height 13
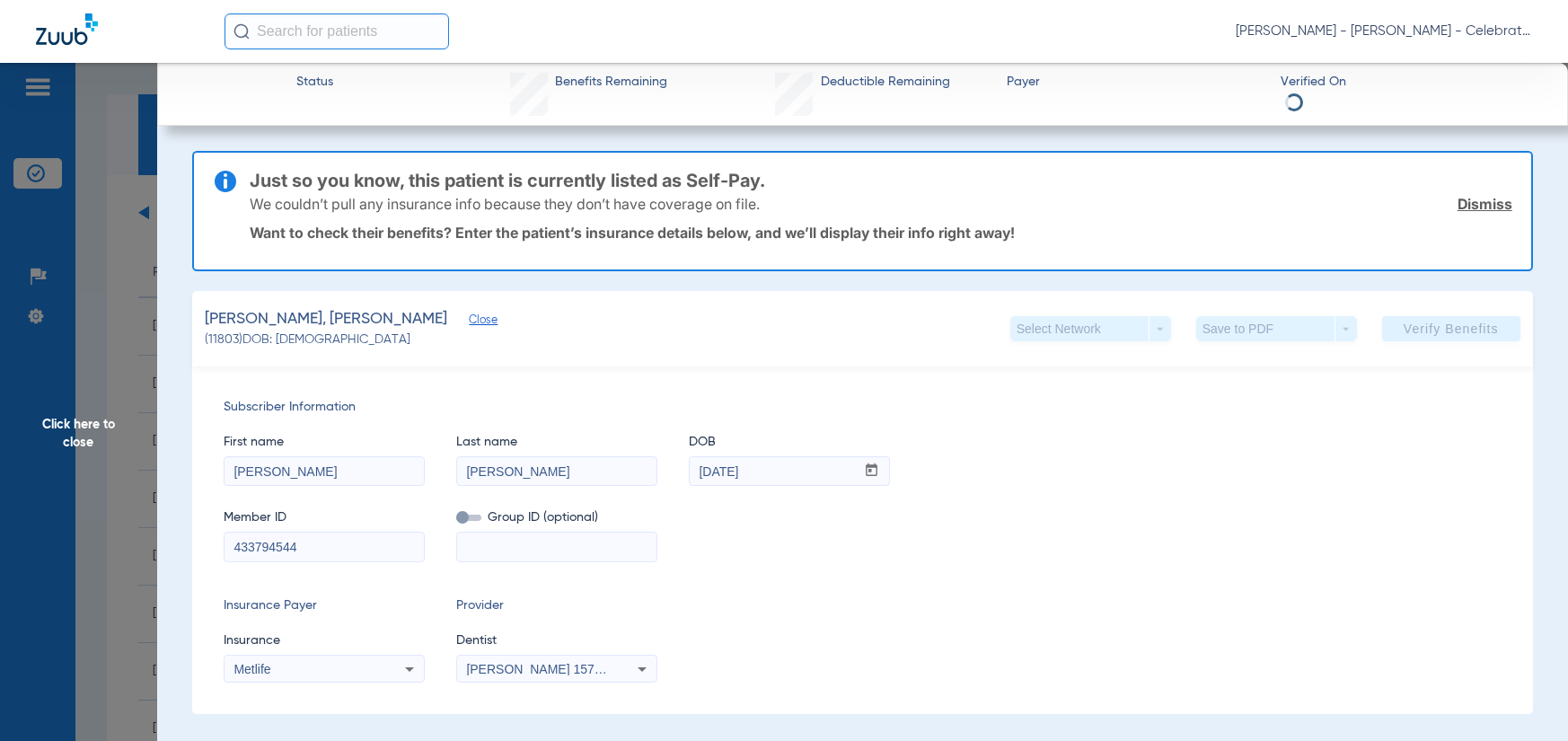
click at [89, 368] on span "Click here to close" at bounding box center [78, 433] width 157 height 741
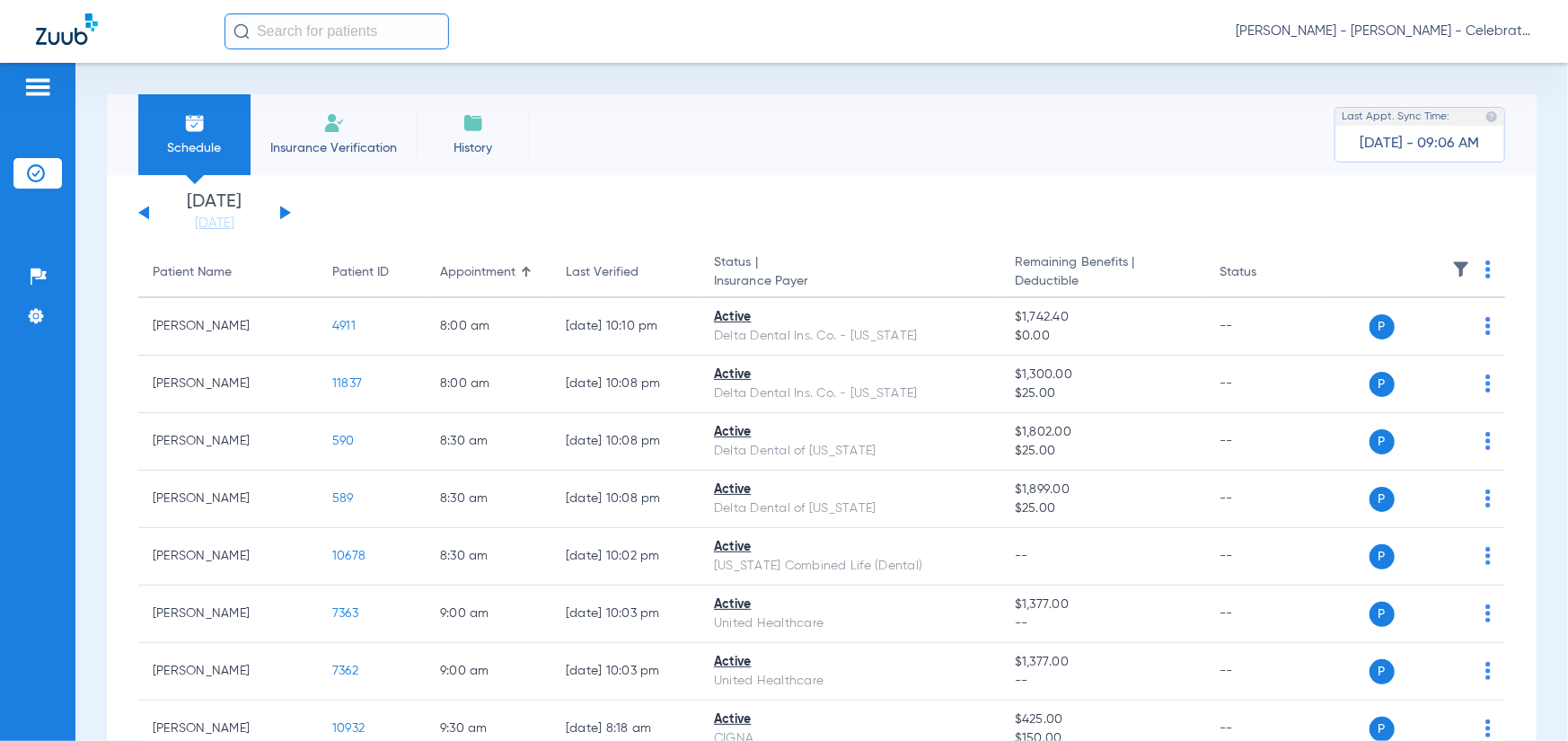
click at [142, 210] on div "[DATE] [DATE] [DATE] [DATE] [DATE] [DATE] [DATE] [DATE] [DATE] [DATE] [DATE] [D…" at bounding box center [214, 213] width 153 height 39
click at [146, 205] on div "Sunday 06-08-2025 Monday 06-09-2025 Tuesday 06-10-2025 Wednesday 06-11-2025 Thu…" at bounding box center [214, 213] width 153 height 39
click at [143, 208] on div "Sunday 06-08-2025 Monday 06-09-2025 Tuesday 06-10-2025 Wednesday 06-11-2025 Thu…" at bounding box center [214, 213] width 153 height 39
click at [144, 211] on button at bounding box center [143, 212] width 11 height 14
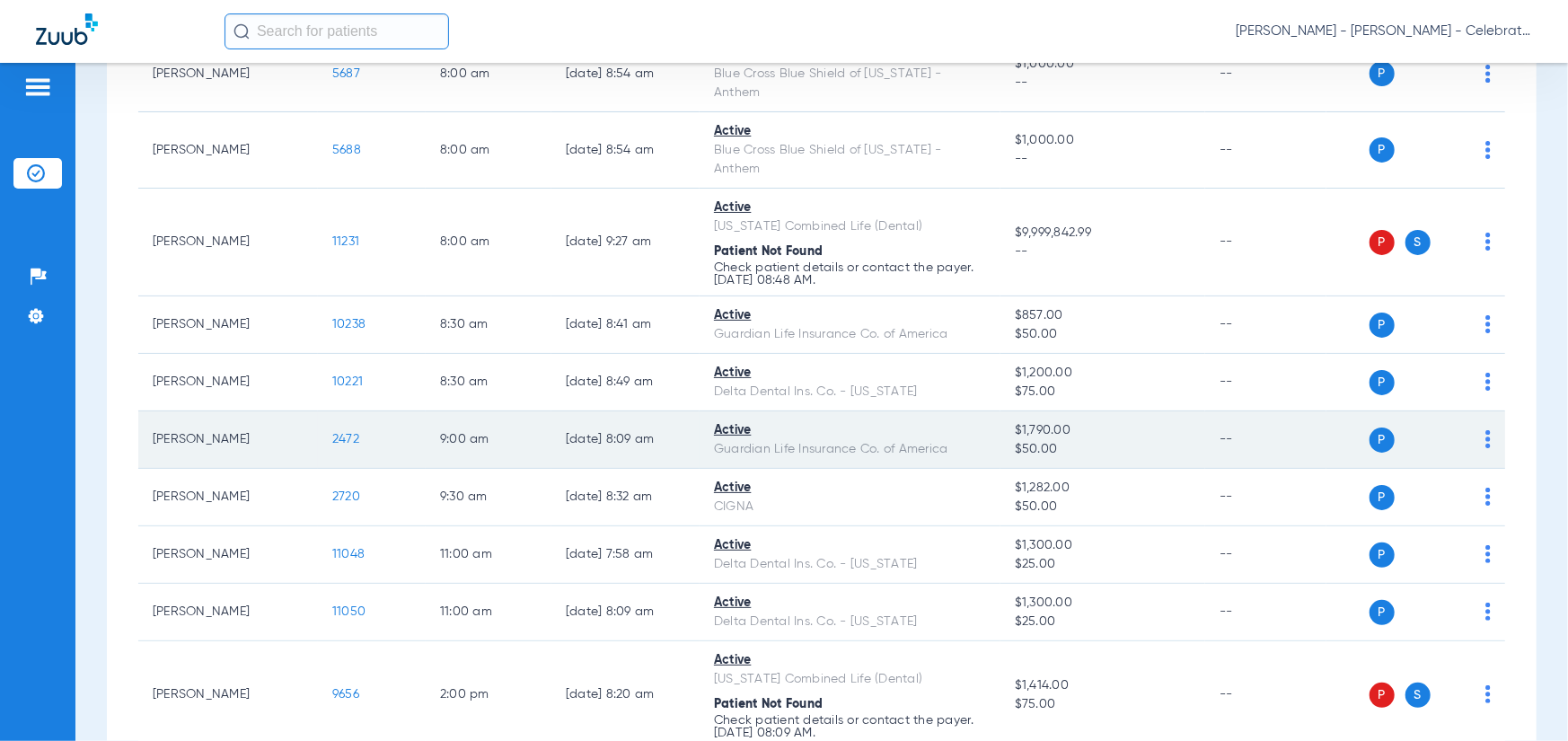
scroll to position [269, 0]
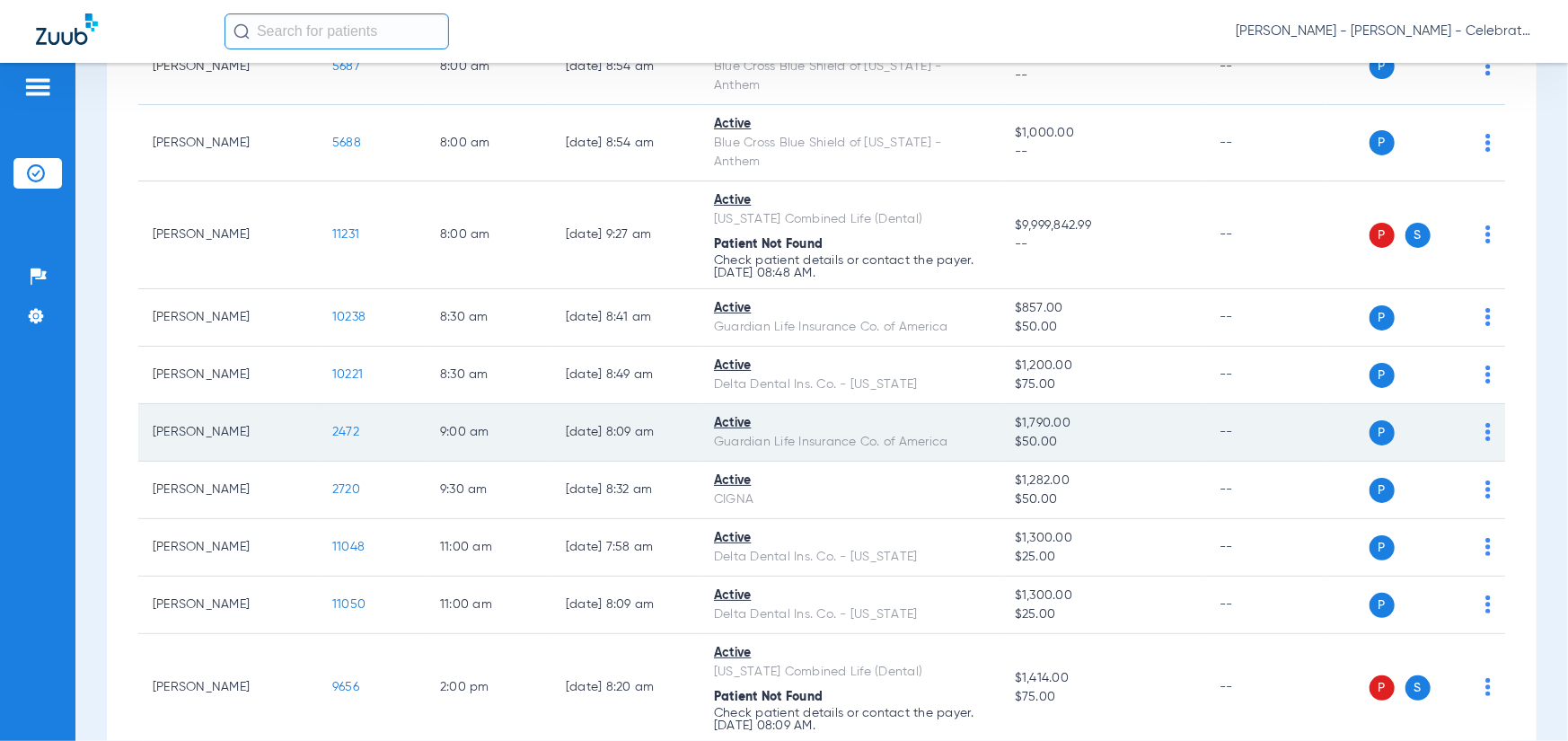
click at [362, 405] on td "2472" at bounding box center [371, 433] width 108 height 57
click at [345, 425] on span "2472" at bounding box center [345, 431] width 27 height 13
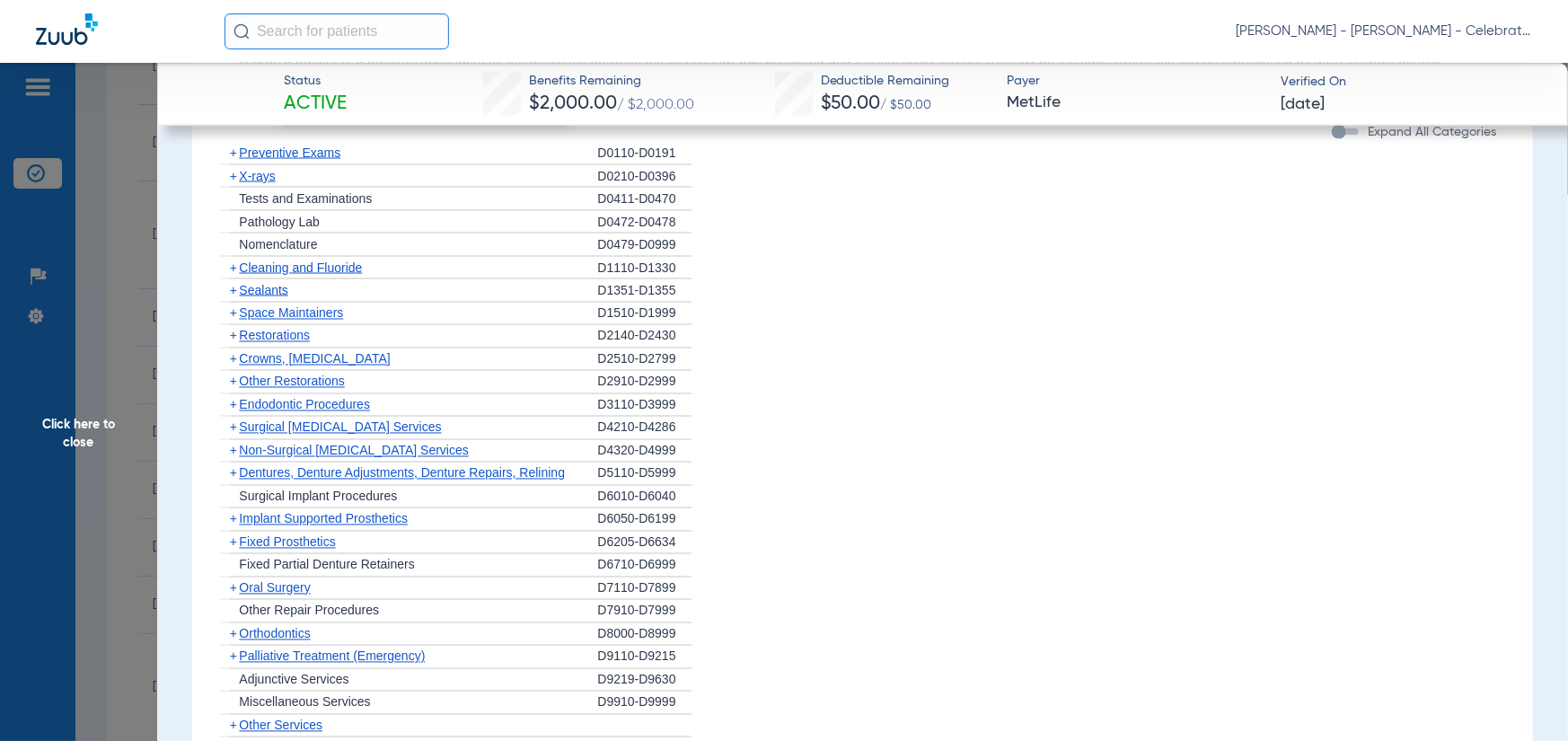
scroll to position [1836, 0]
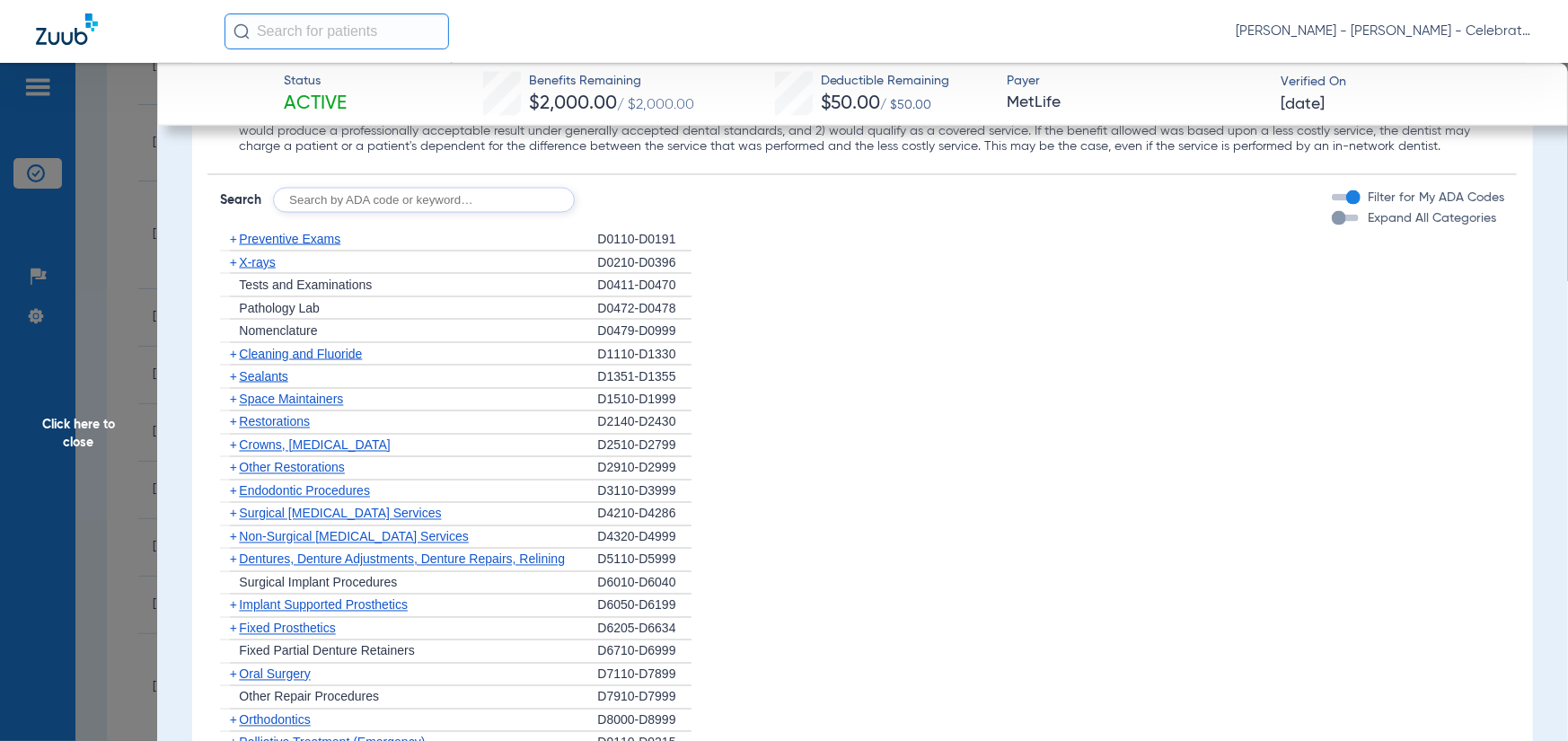
click at [264, 246] on div "+ Preventive Exams" at bounding box center [409, 240] width 377 height 24
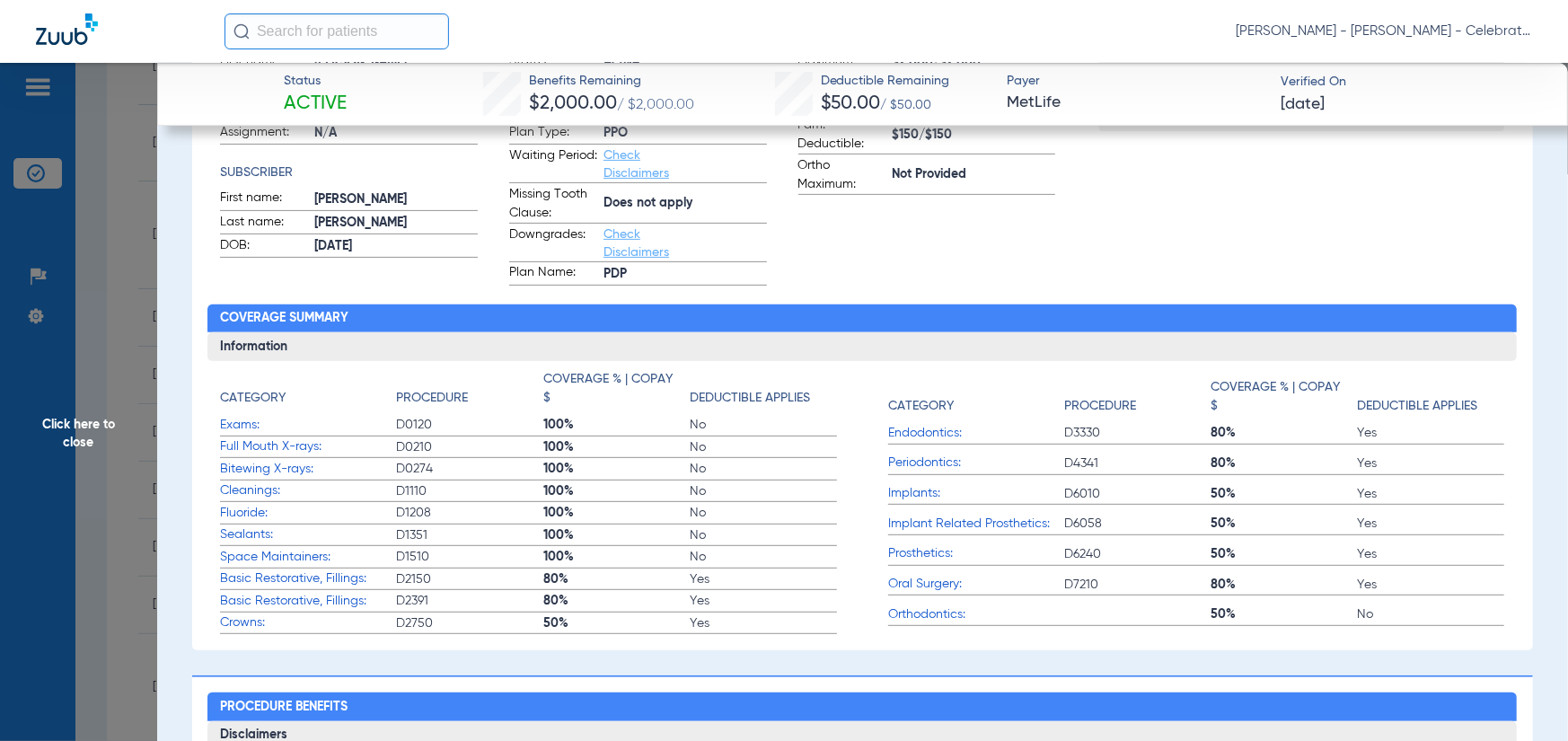
scroll to position [0, 0]
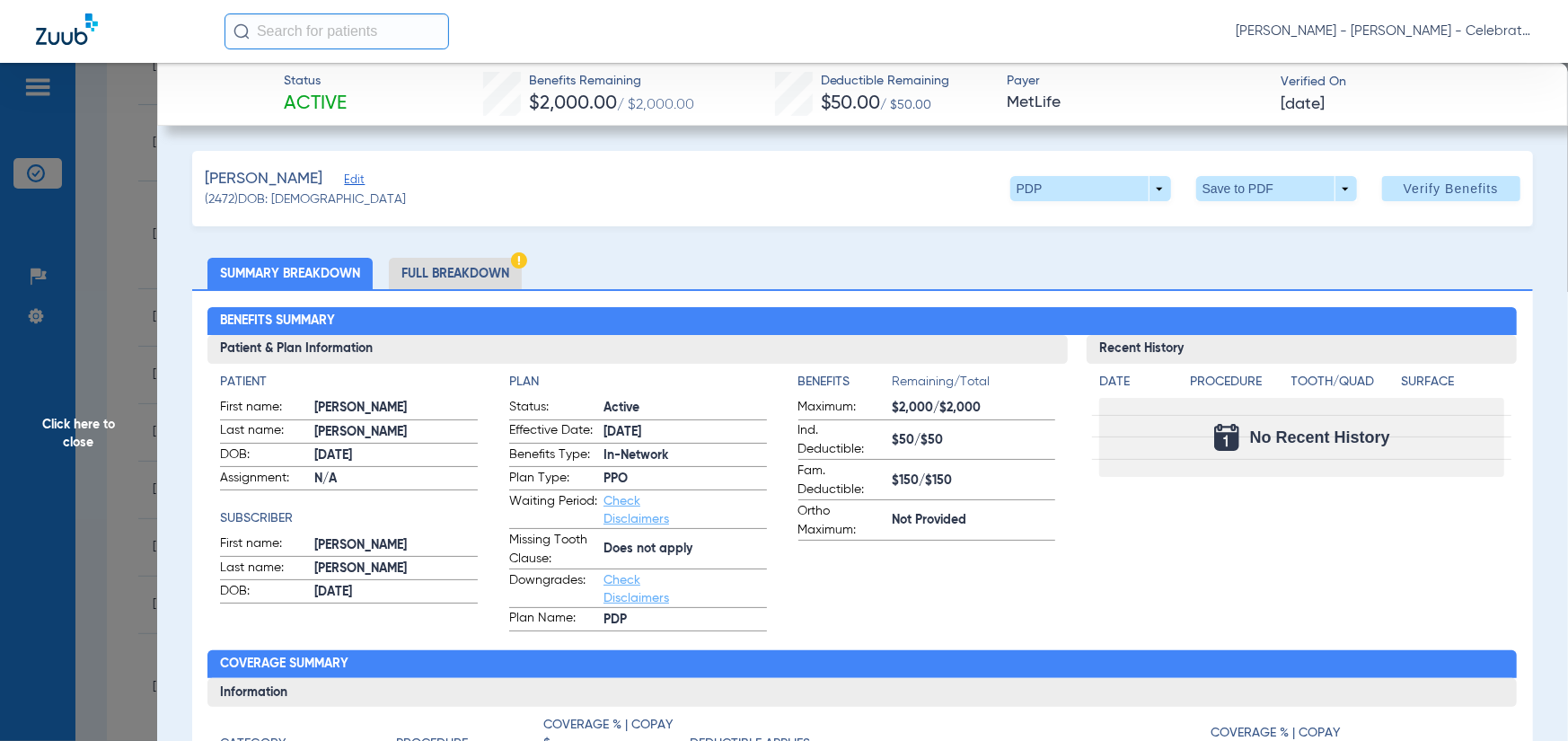
click at [403, 275] on li "Full Breakdown" at bounding box center [455, 273] width 133 height 32
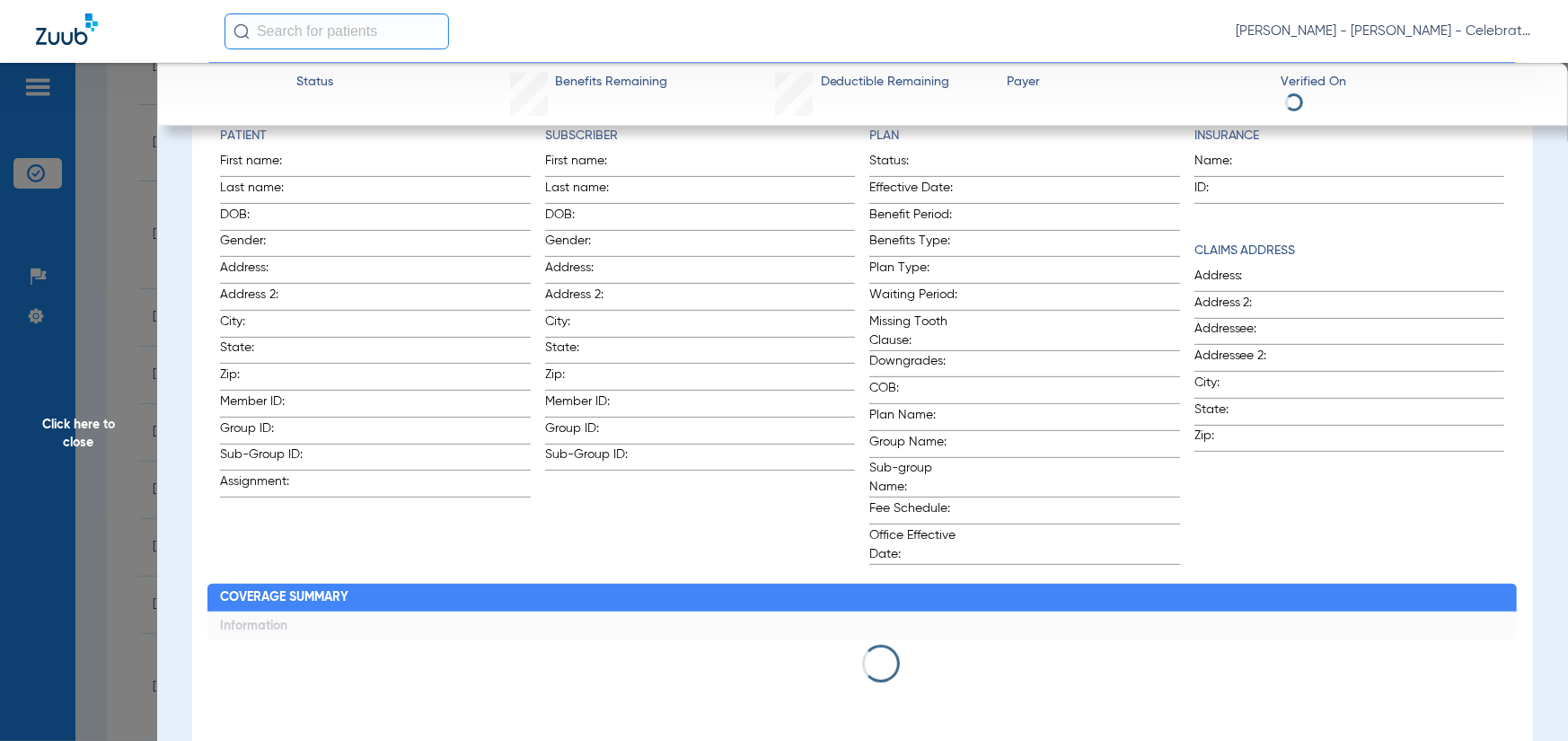
scroll to position [188, 0]
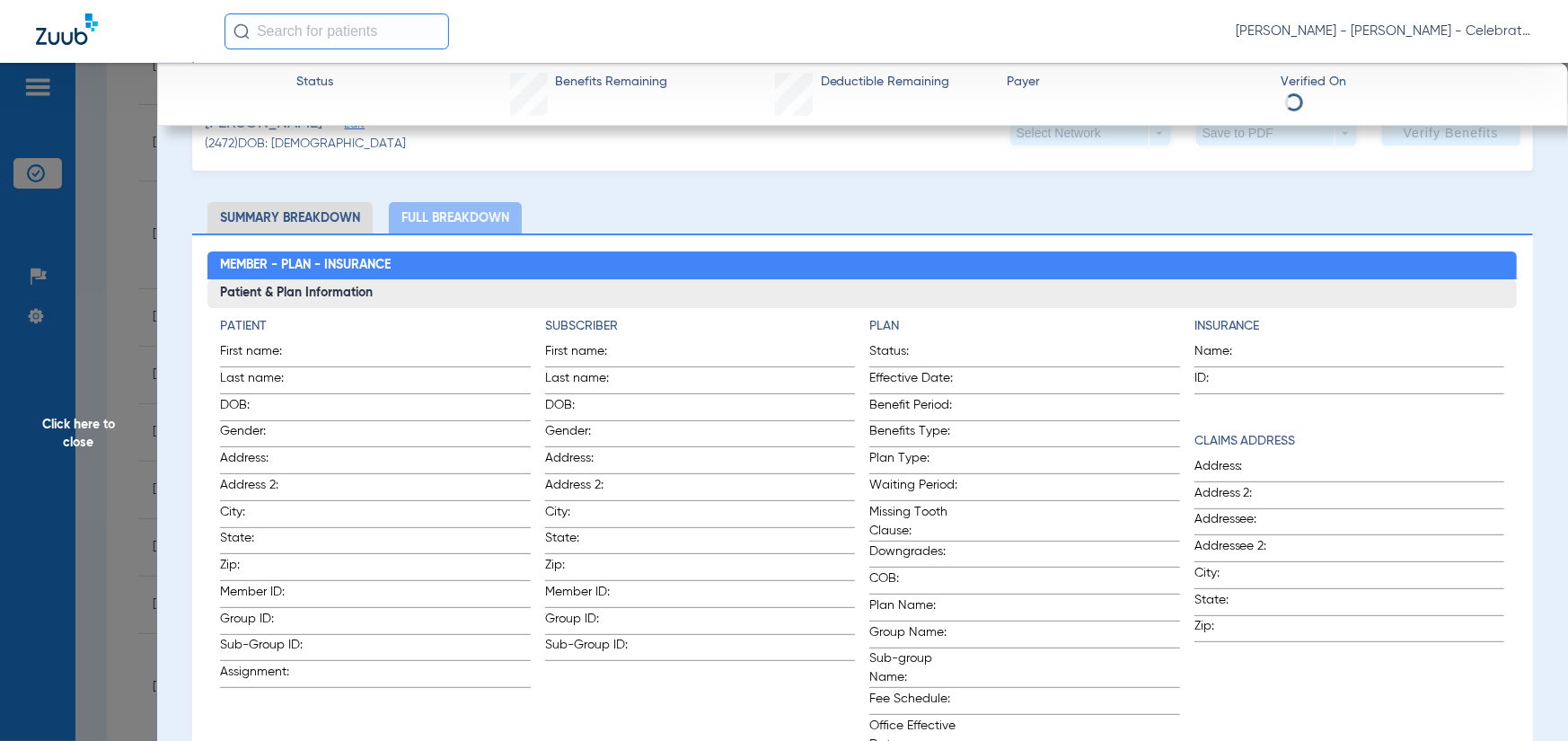
click at [235, 225] on li "Summary Breakdown" at bounding box center [289, 218] width 165 height 32
click at [439, 202] on li "Full Breakdown" at bounding box center [455, 218] width 133 height 32
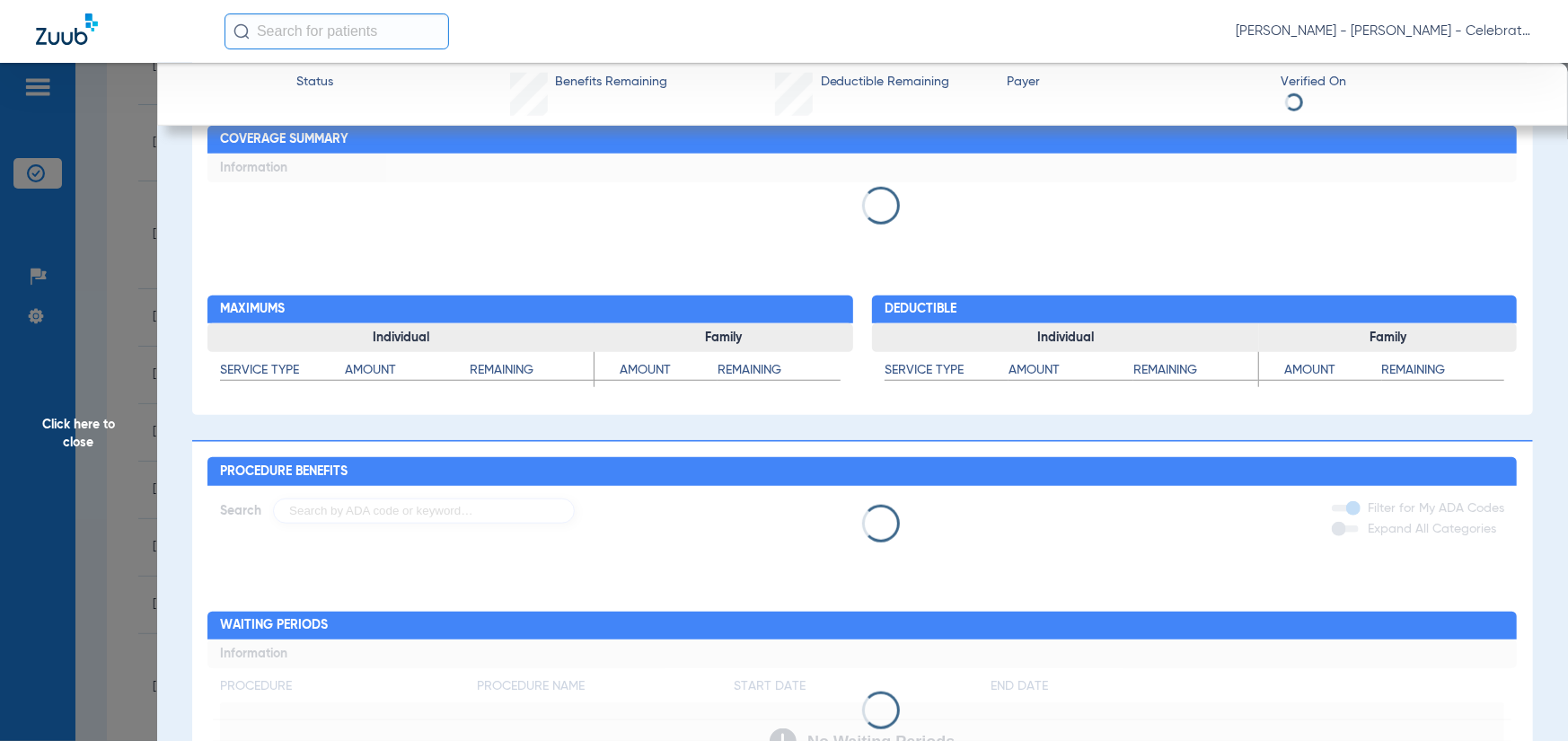
scroll to position [817, 0]
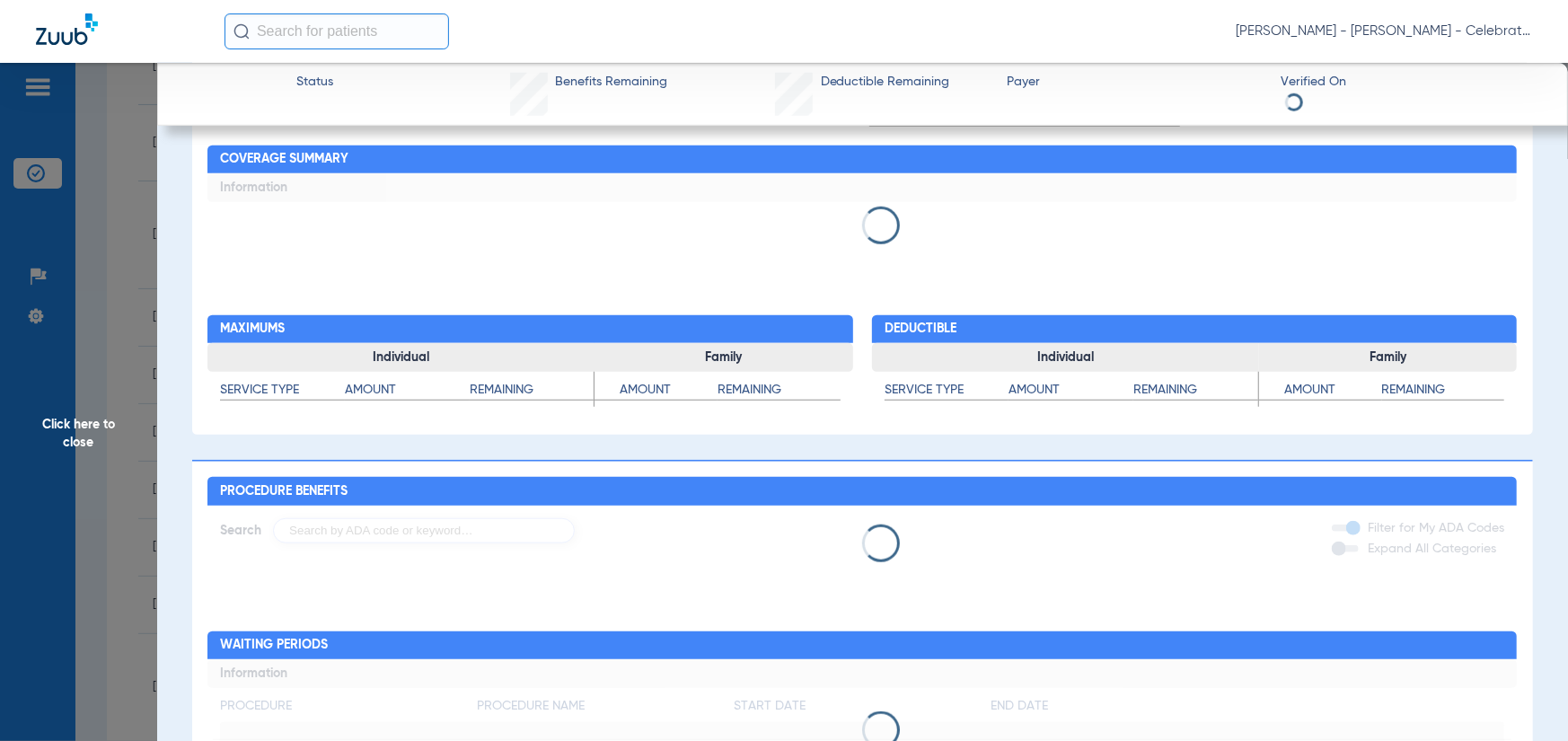
click at [106, 317] on span "Click here to close" at bounding box center [78, 433] width 157 height 741
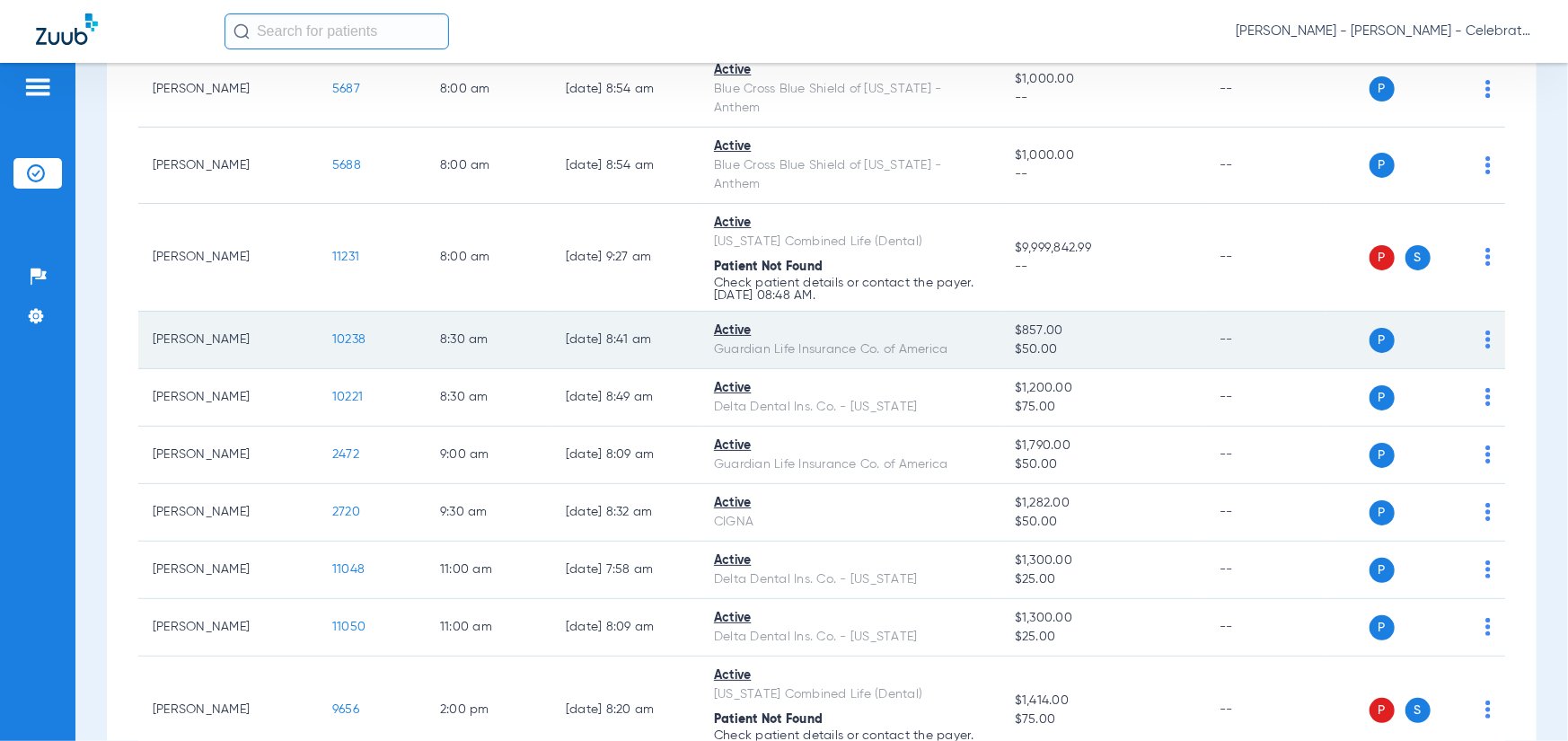
scroll to position [0, 0]
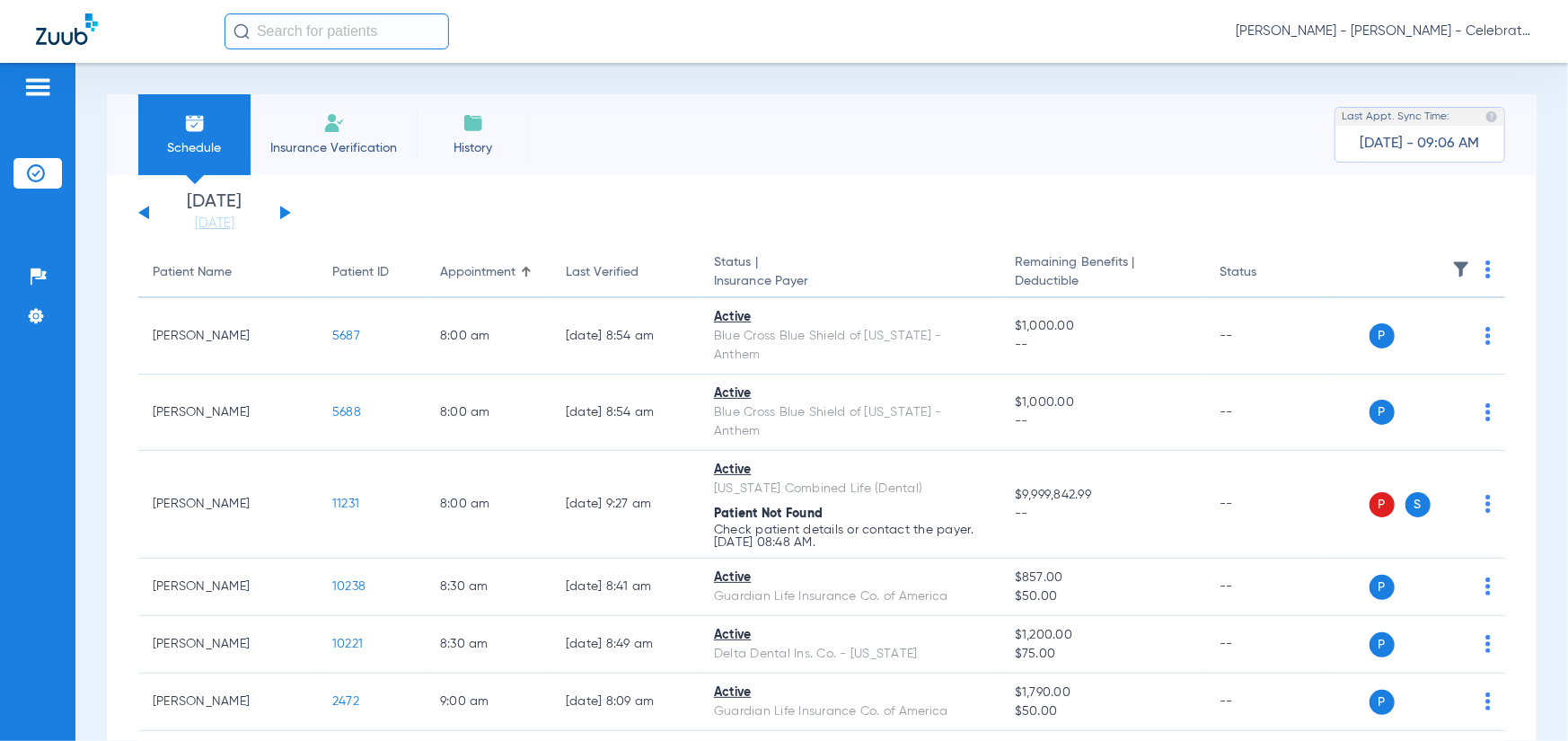
drag, startPoint x: 280, startPoint y: 206, endPoint x: 215, endPoint y: 202, distance: 65.1
click at [281, 206] on button at bounding box center [285, 212] width 11 height 14
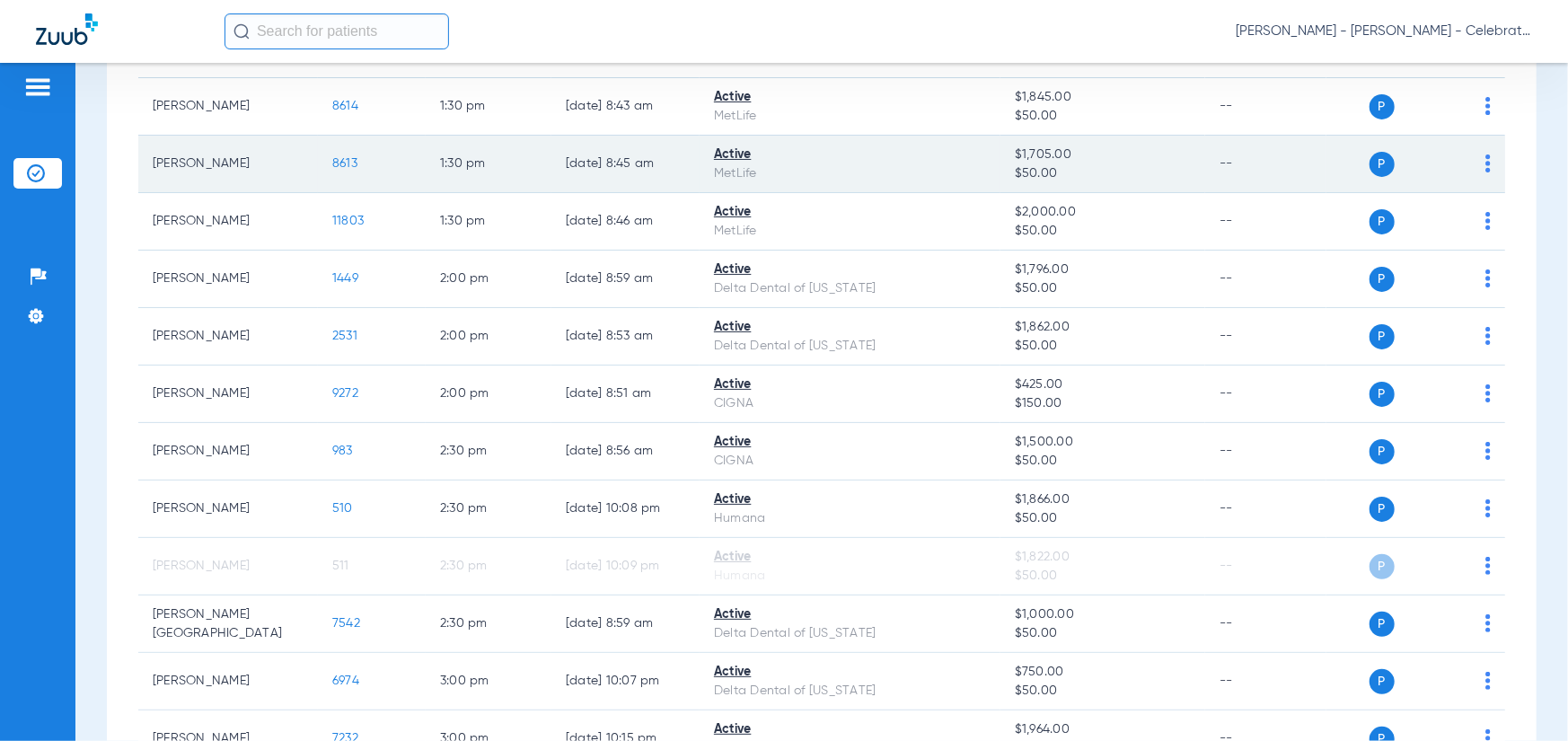
scroll to position [808, 0]
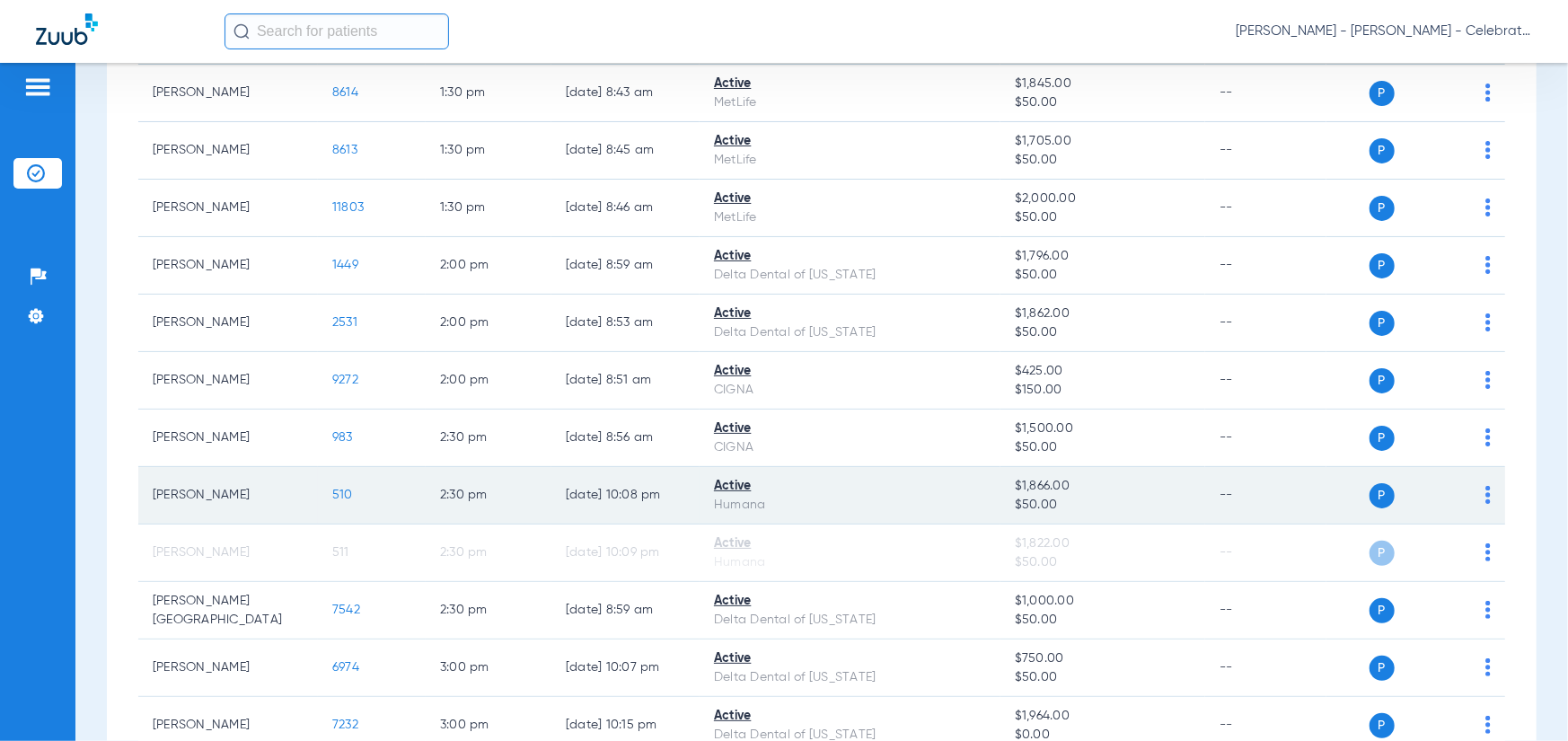
click at [333, 493] on span "510" at bounding box center [342, 494] width 21 height 13
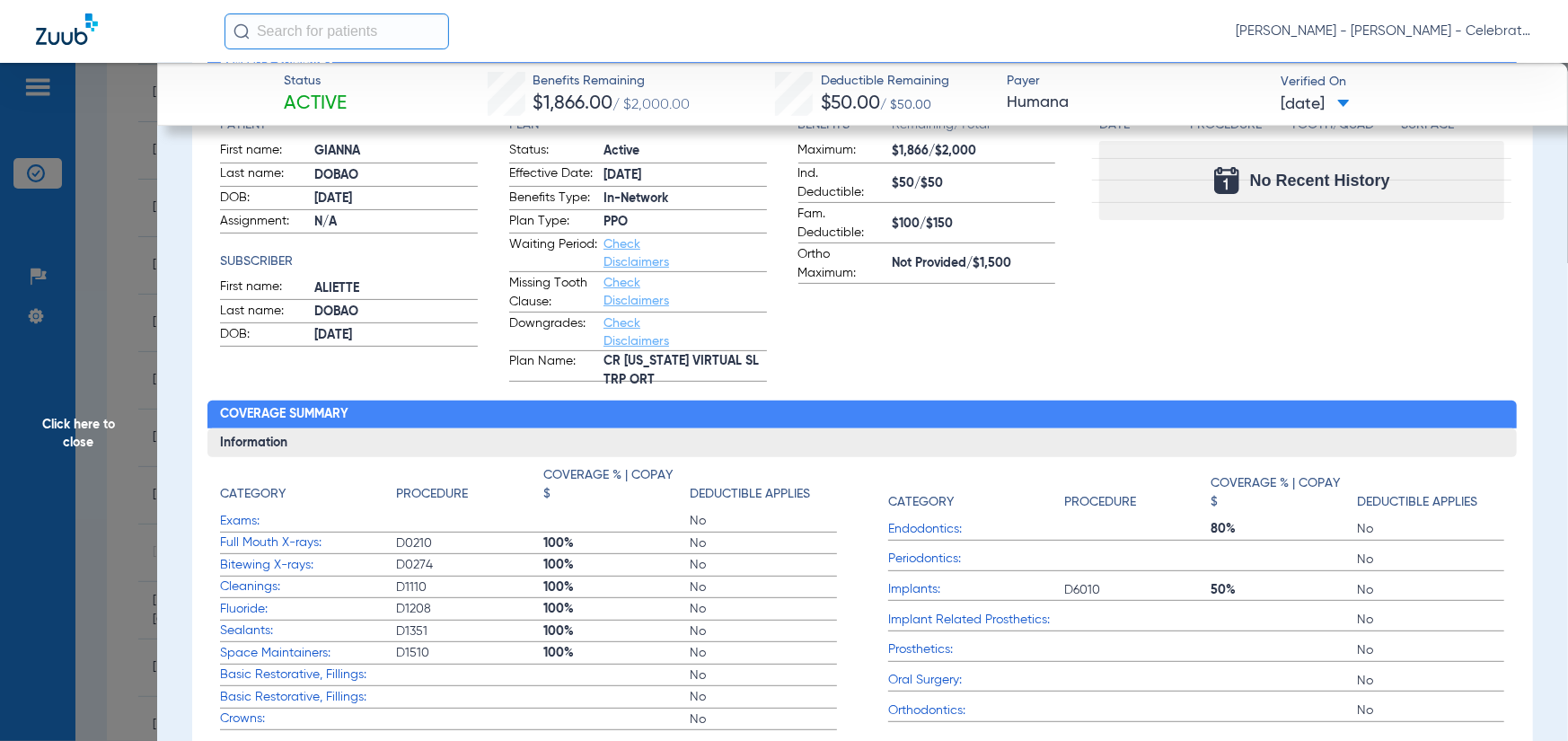
scroll to position [90, 0]
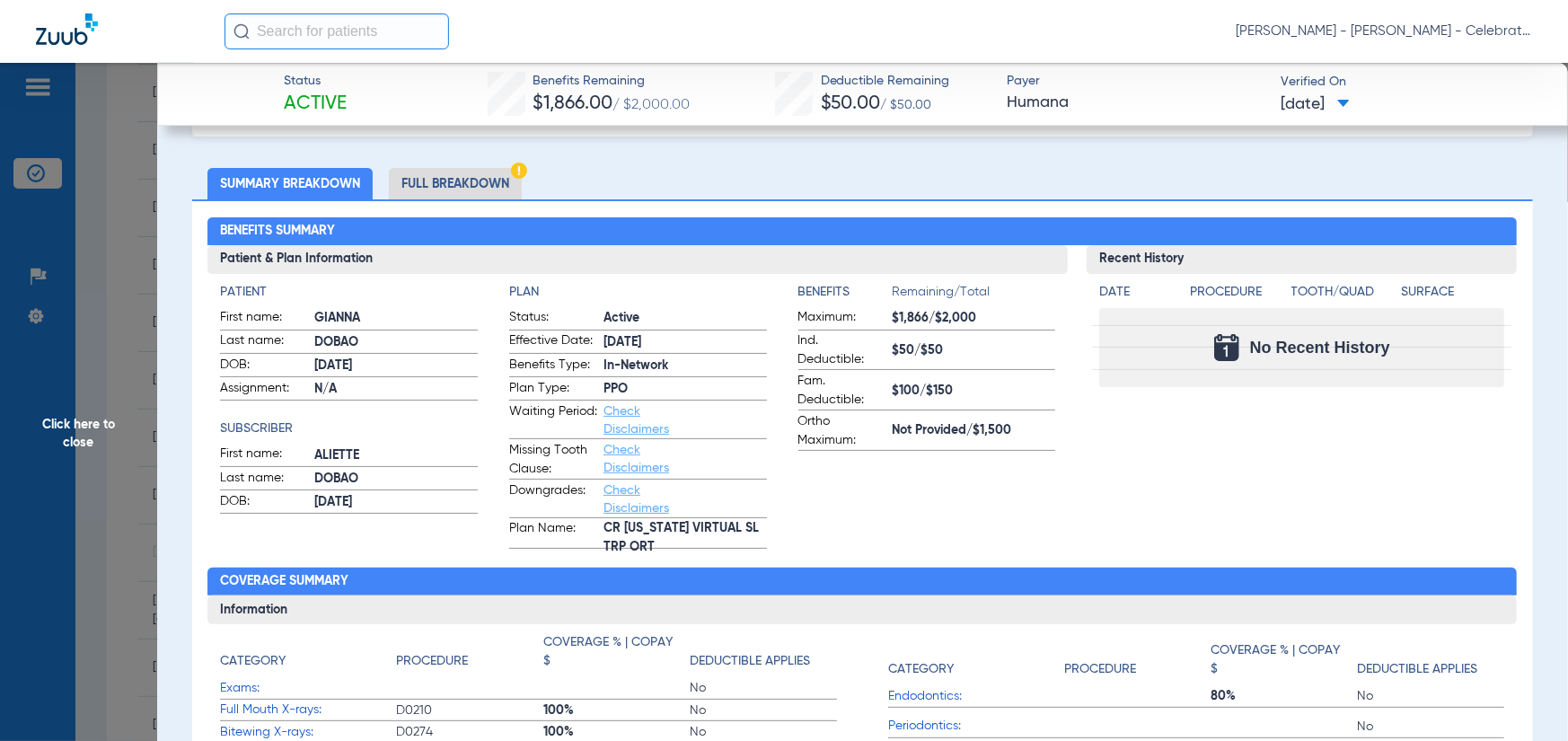
click at [451, 189] on li "Full Breakdown" at bounding box center [455, 184] width 133 height 32
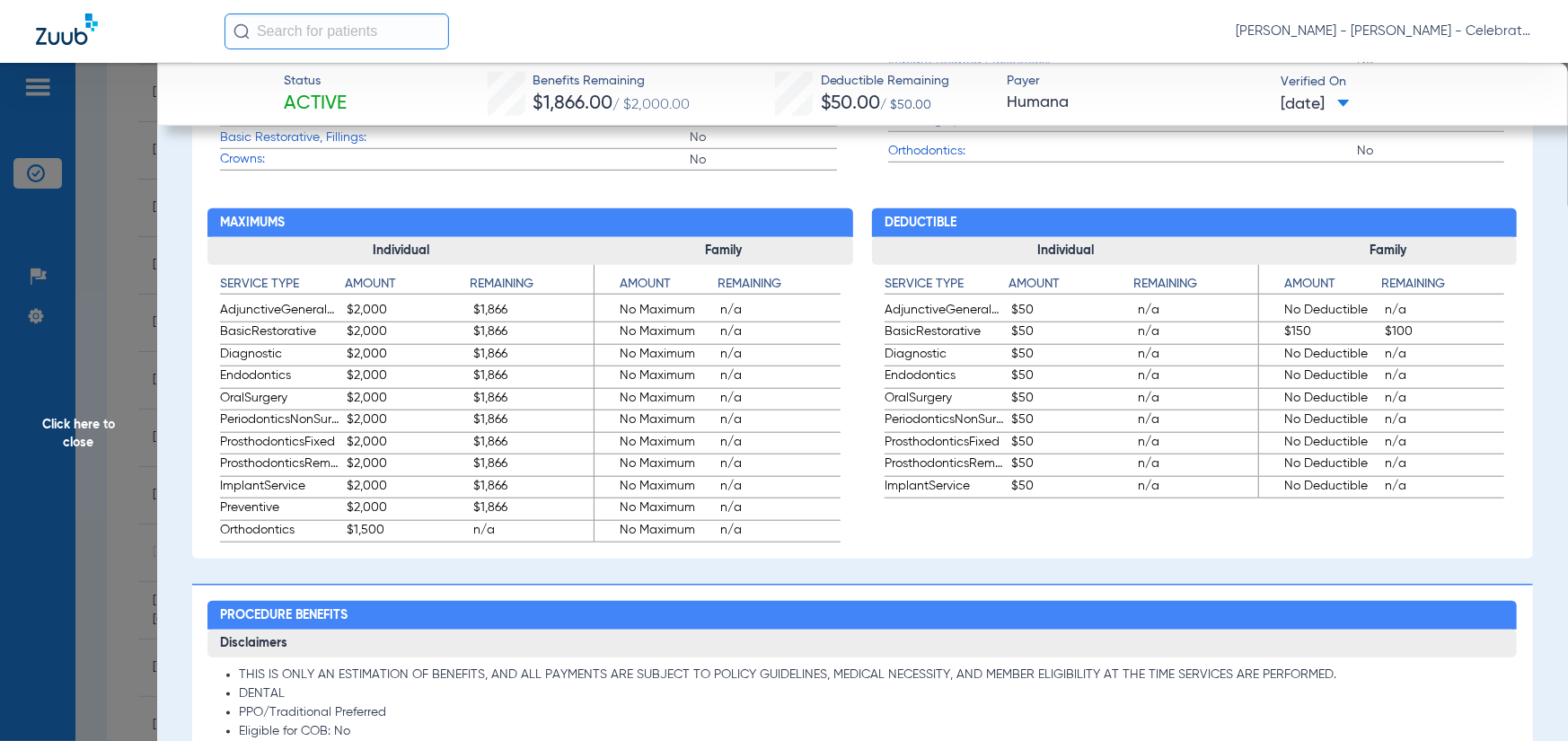
scroll to position [1347, 0]
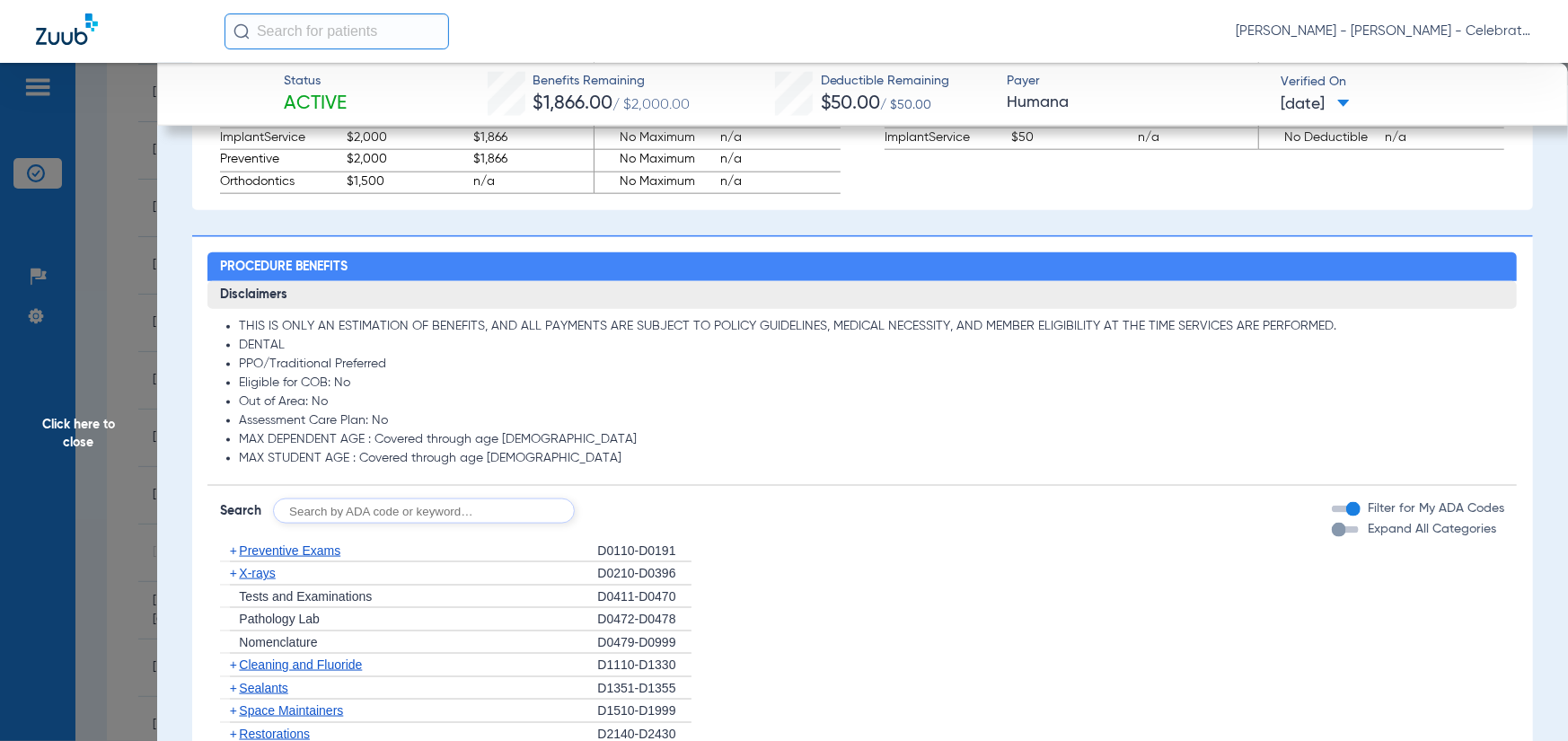
drag, startPoint x: 294, startPoint y: 546, endPoint x: 270, endPoint y: 529, distance: 29.4
click at [294, 546] on span "Preventive Exams" at bounding box center [289, 551] width 102 height 15
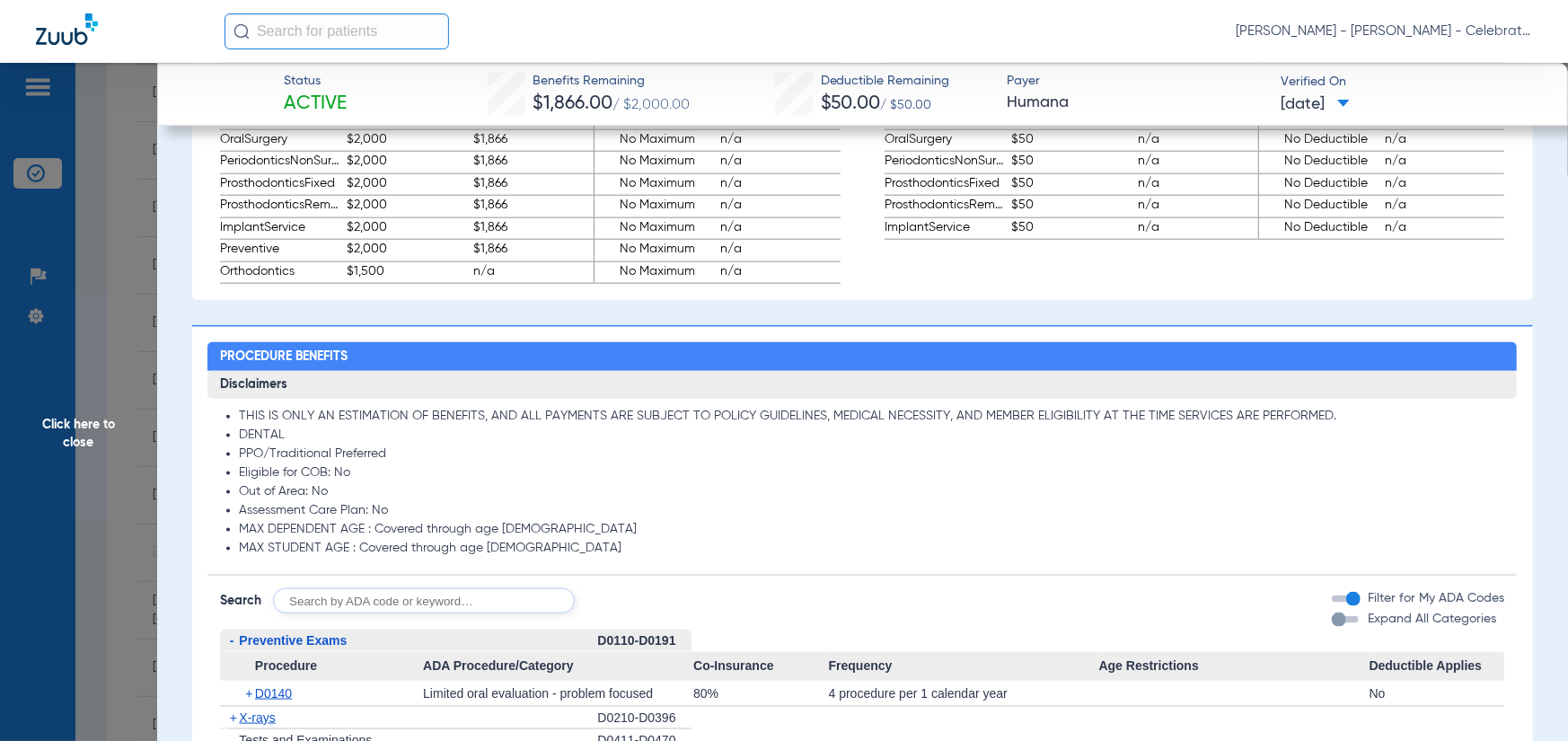
scroll to position [1526, 0]
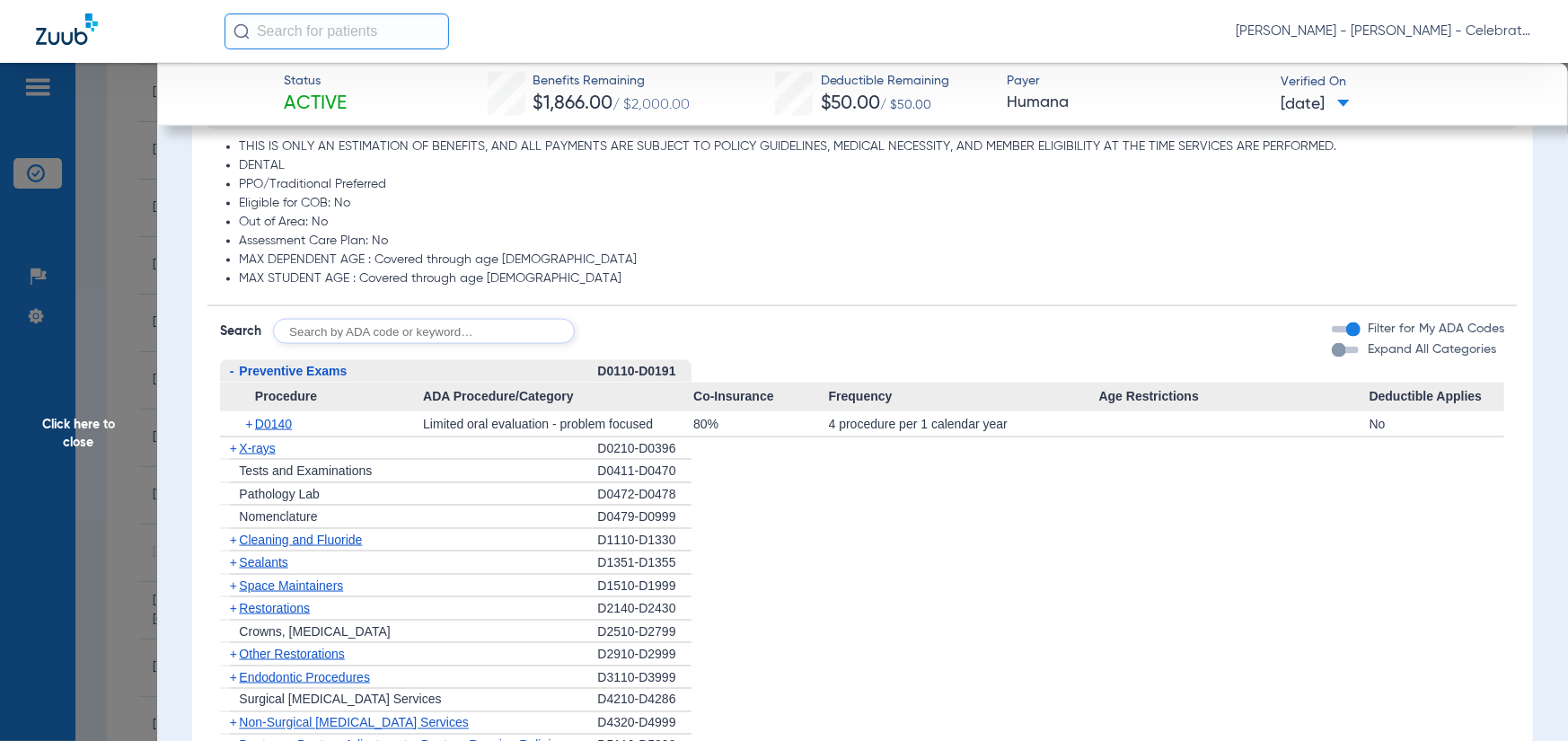
click at [247, 454] on span "X-rays" at bounding box center [257, 448] width 36 height 15
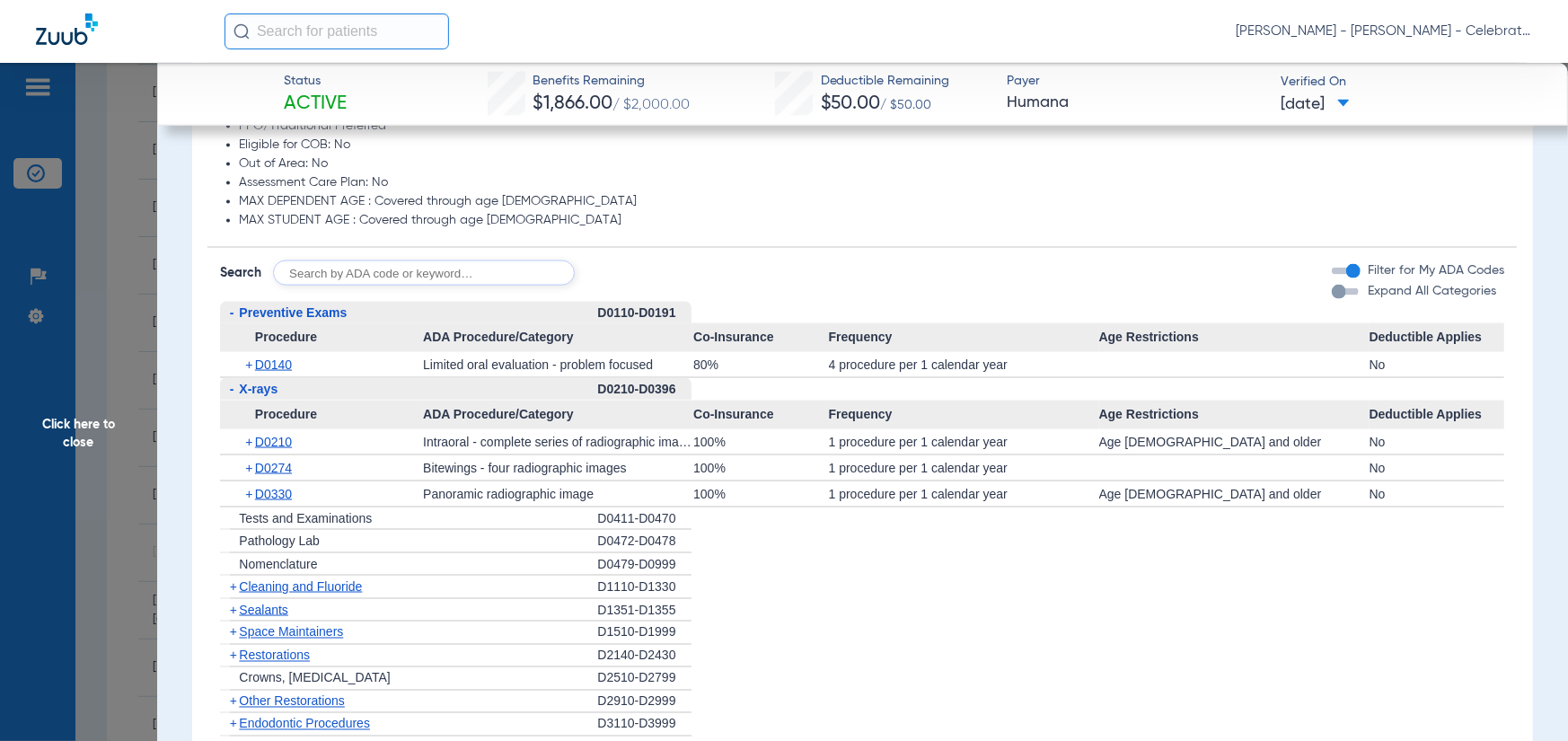
scroll to position [1616, 0]
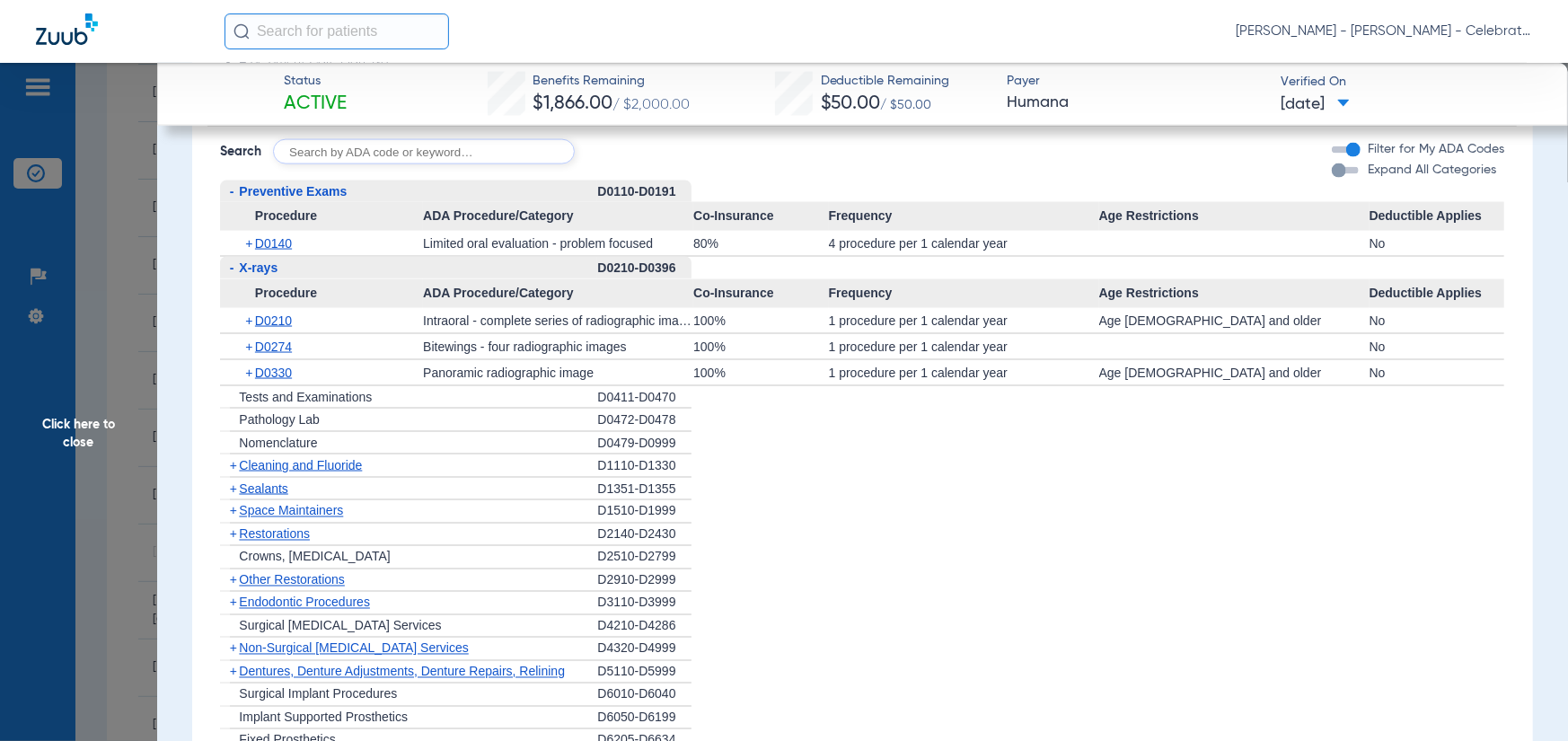
click at [278, 462] on span "Cleaning and Fluoride" at bounding box center [300, 465] width 123 height 15
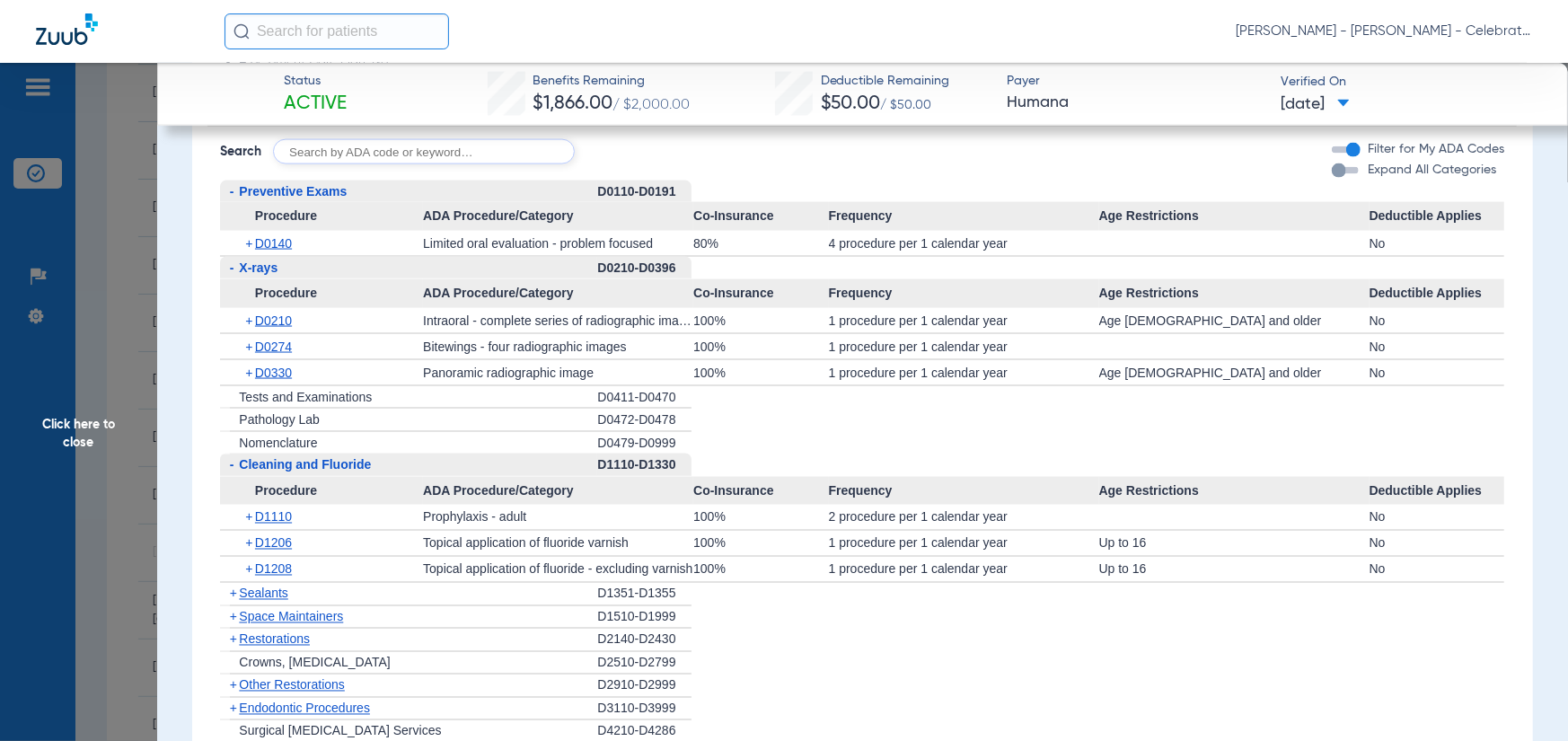
scroll to position [1797, 0]
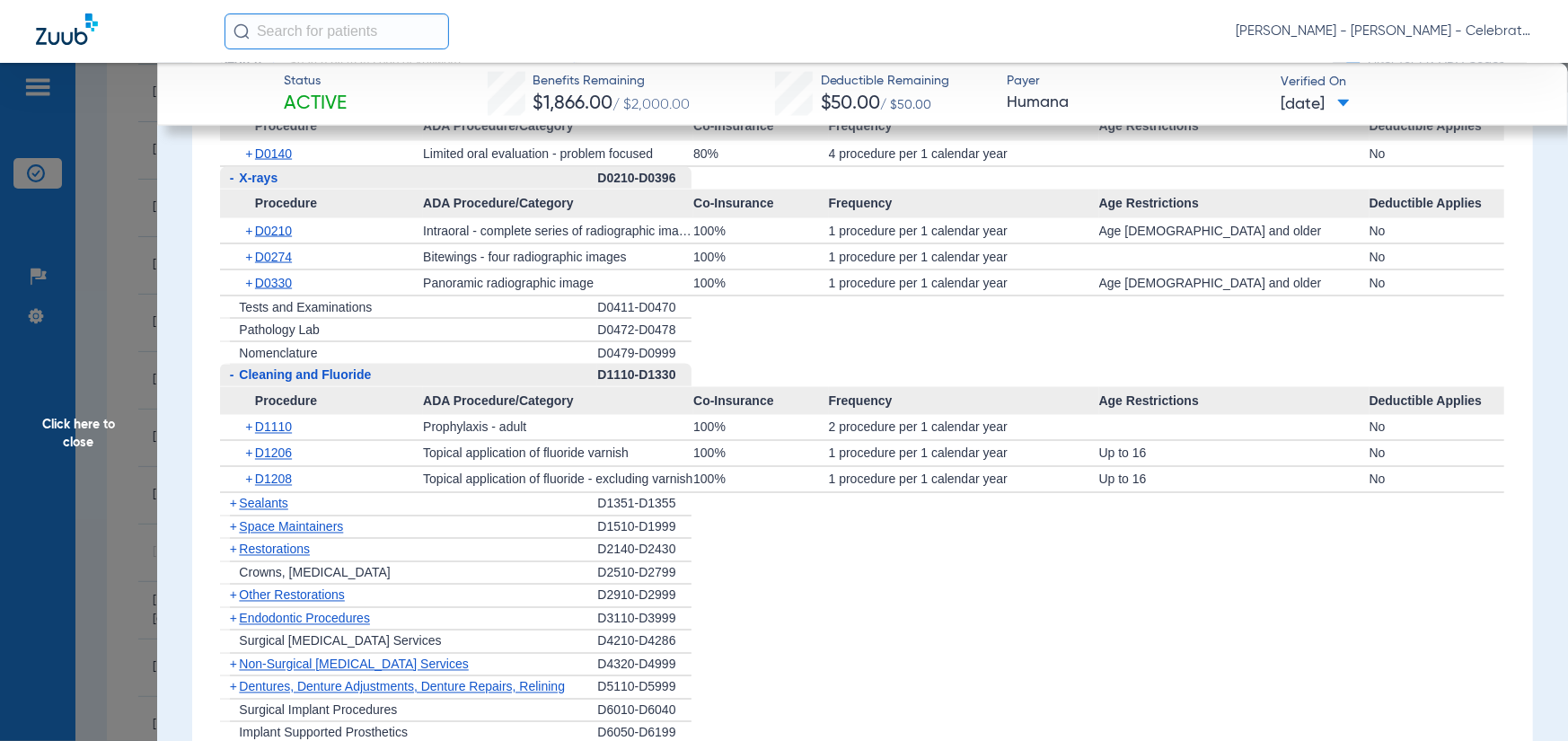
click at [254, 505] on span "Sealants" at bounding box center [262, 503] width 48 height 15
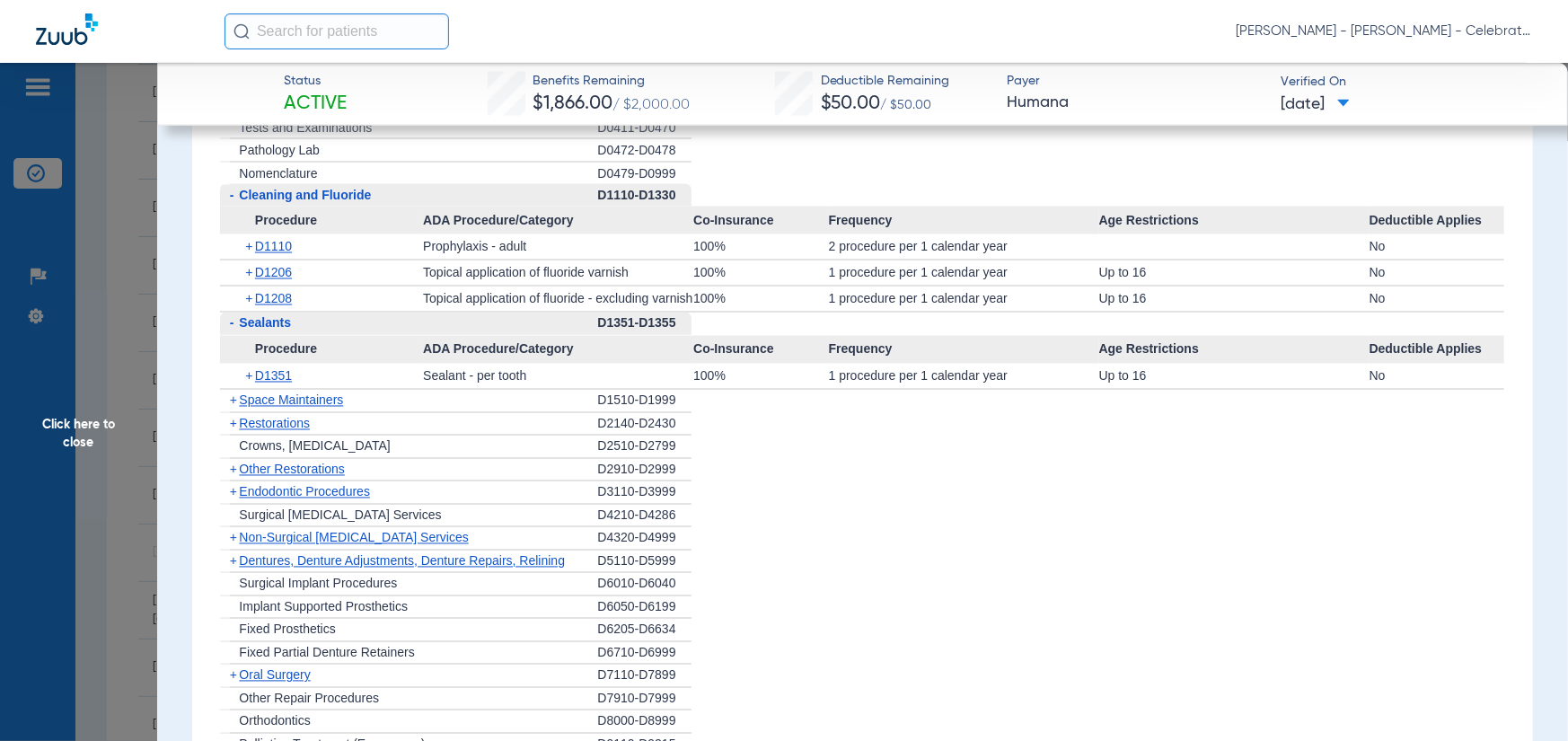
scroll to position [2066, 0]
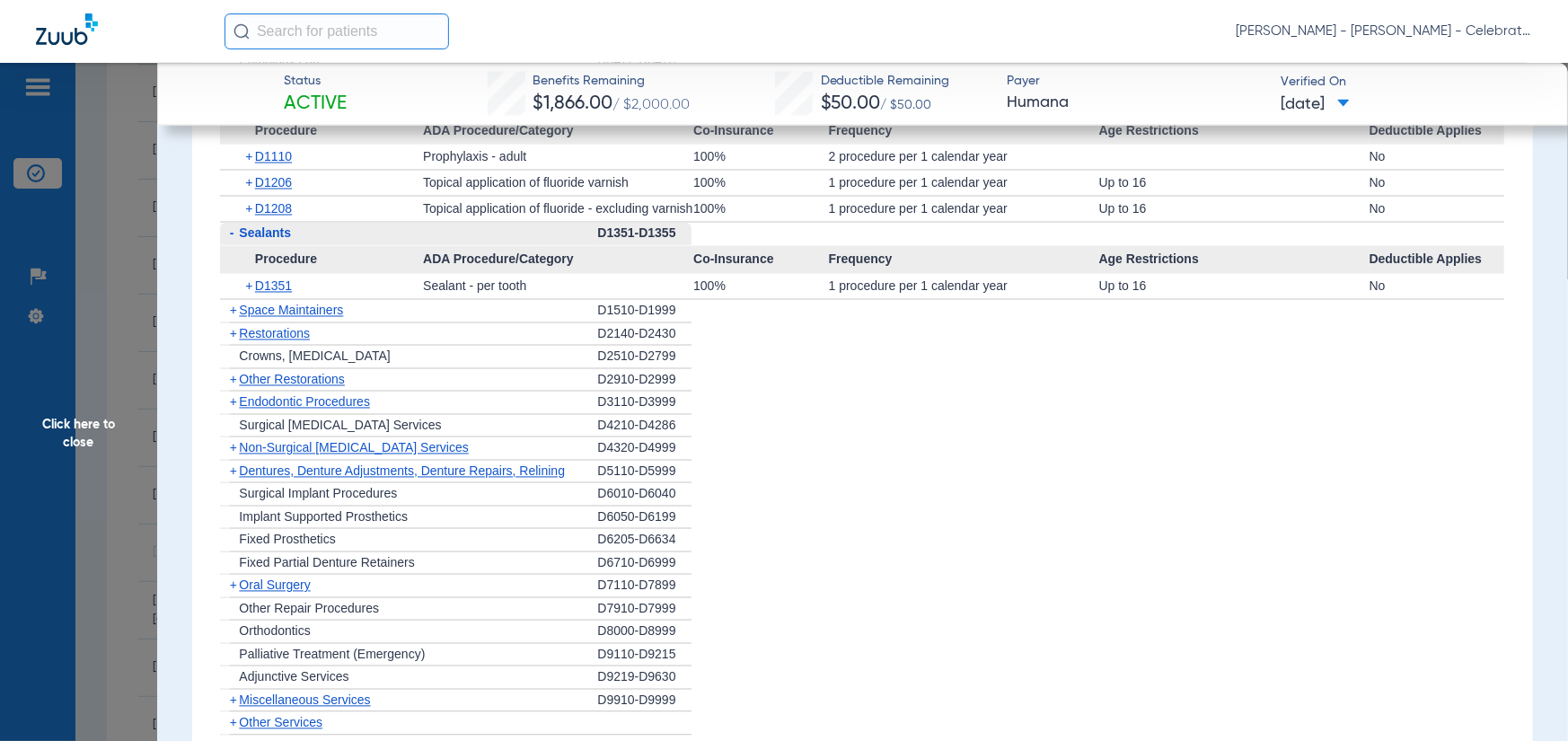
drag, startPoint x: 158, startPoint y: 406, endPoint x: 90, endPoint y: 419, distance: 69.2
drag, startPoint x: 22, startPoint y: 395, endPoint x: 104, endPoint y: 408, distance: 83.0
click at [23, 395] on span "Click here to close" at bounding box center [78, 433] width 157 height 741
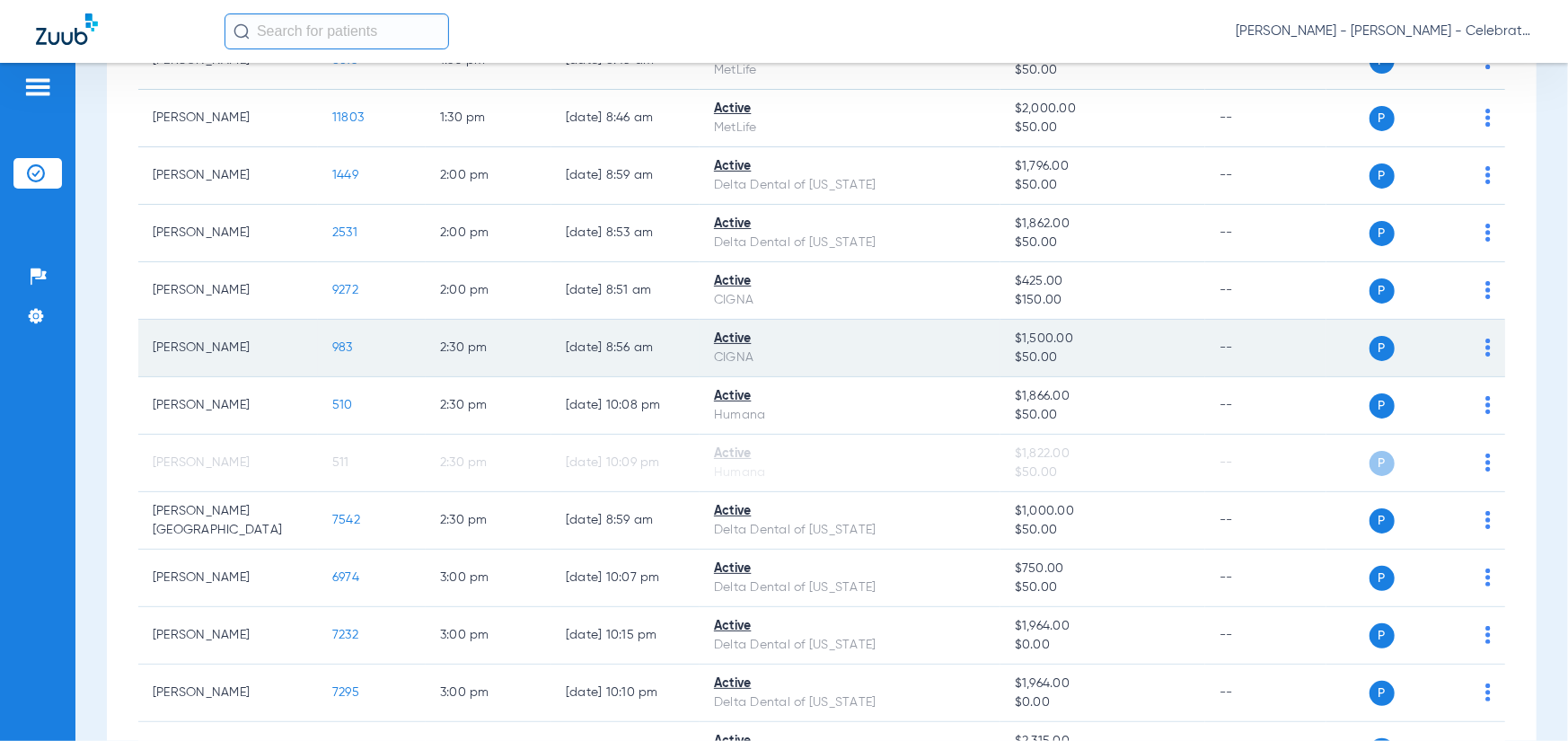
scroll to position [988, 0]
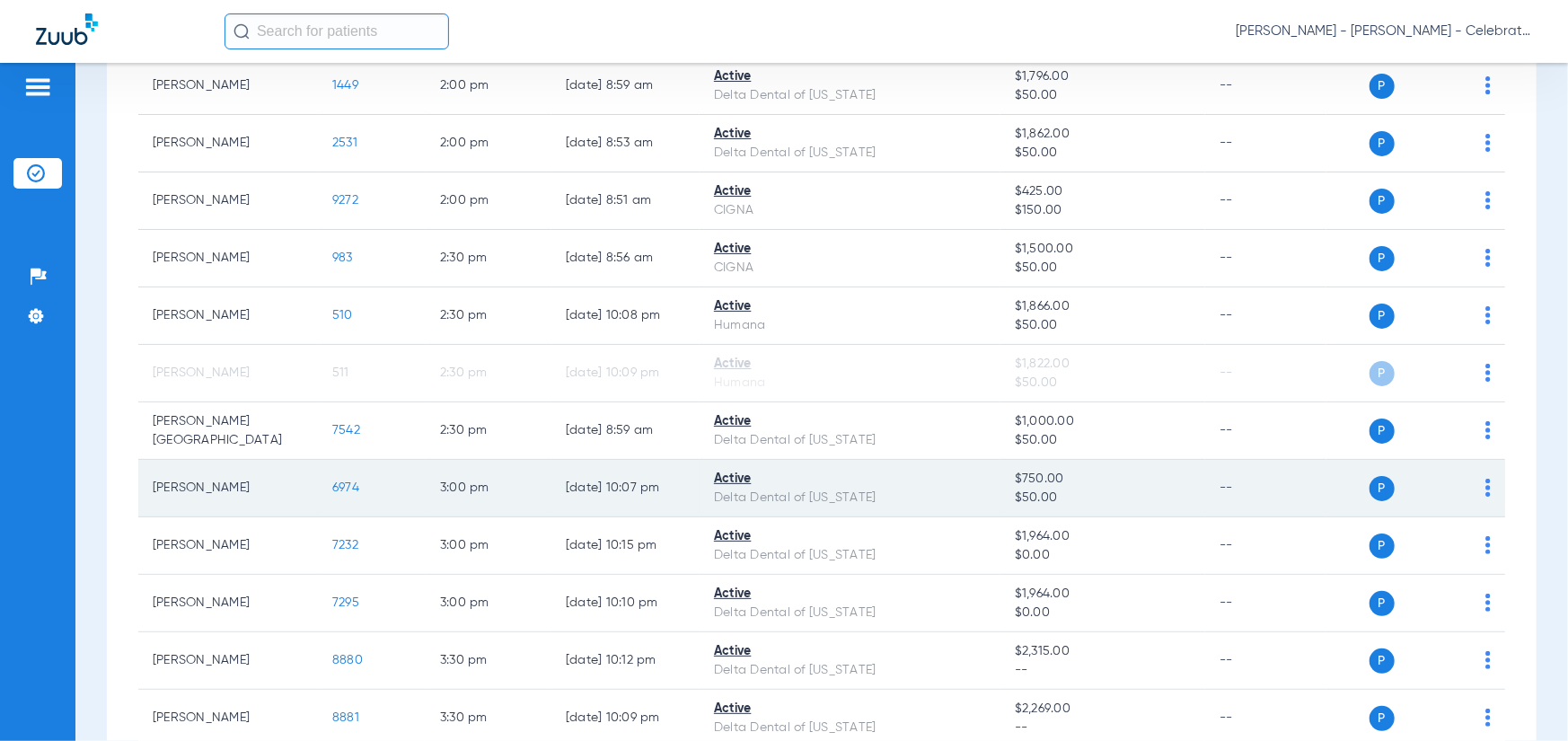
click at [351, 489] on span "6974" at bounding box center [345, 487] width 27 height 13
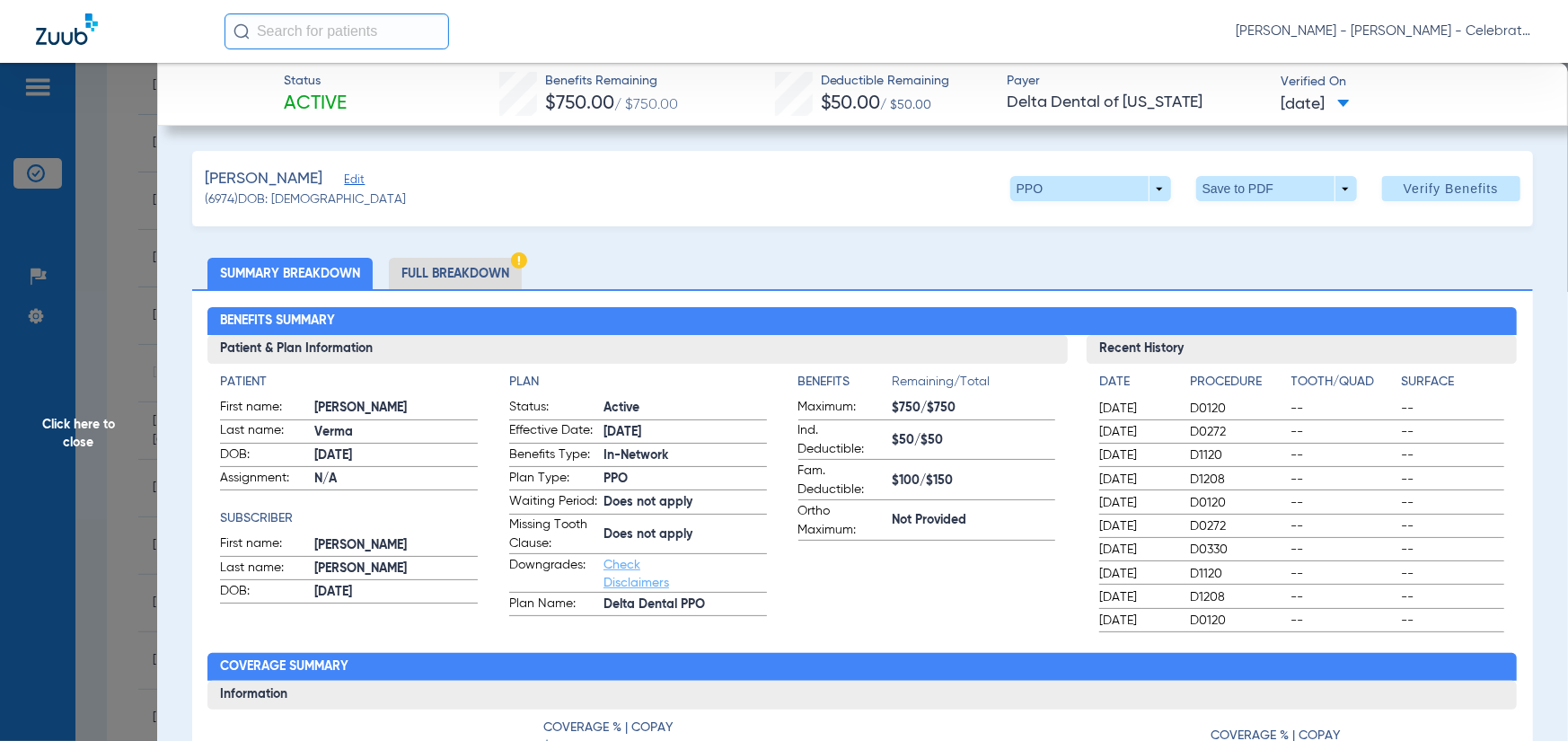
click at [473, 258] on ul "Summary Breakdown Full Breakdown" at bounding box center [862, 273] width 1341 height 32
drag, startPoint x: 463, startPoint y: 271, endPoint x: 22, endPoint y: 295, distance: 441.7
click at [463, 271] on li "Full Breakdown" at bounding box center [455, 273] width 133 height 32
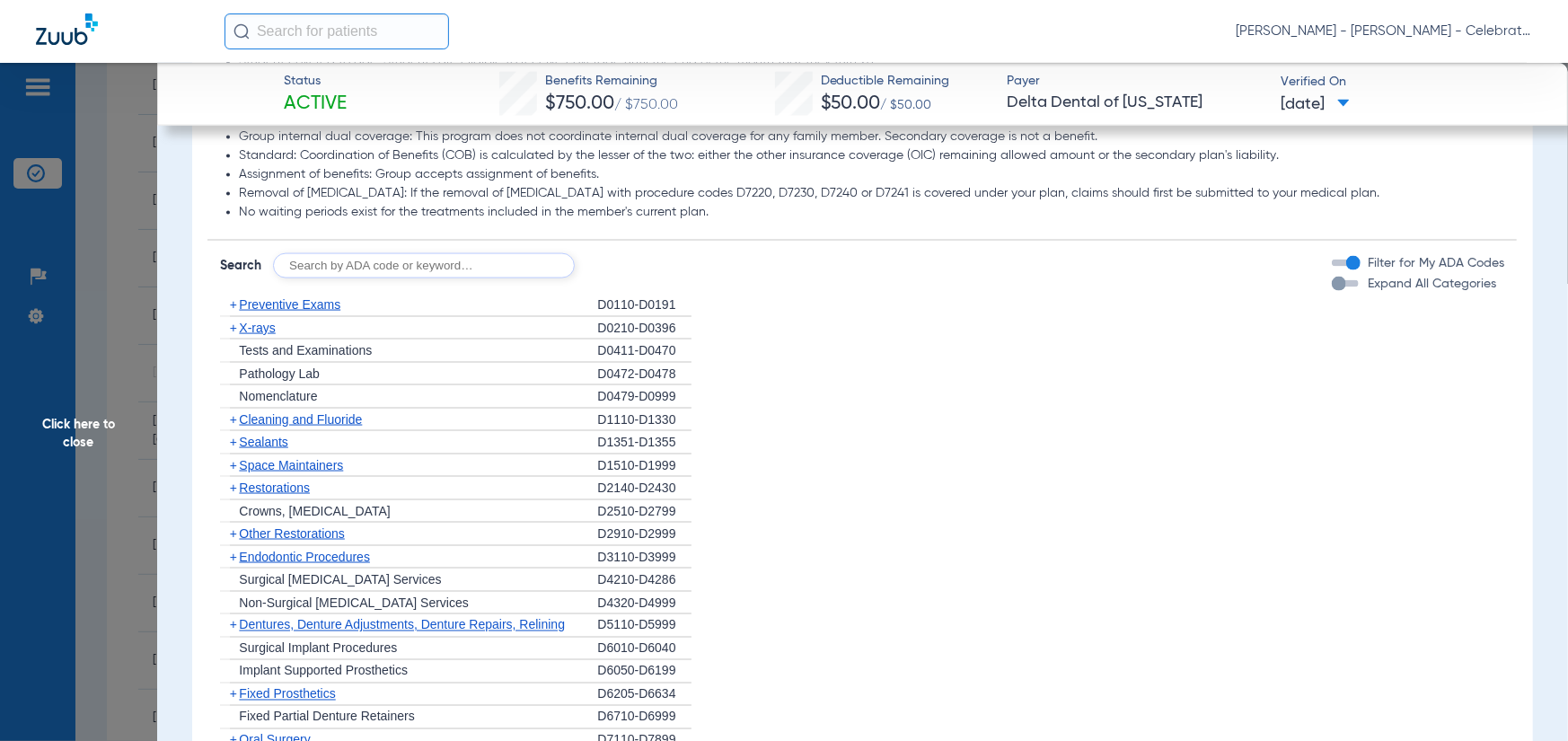
scroll to position [1707, 0]
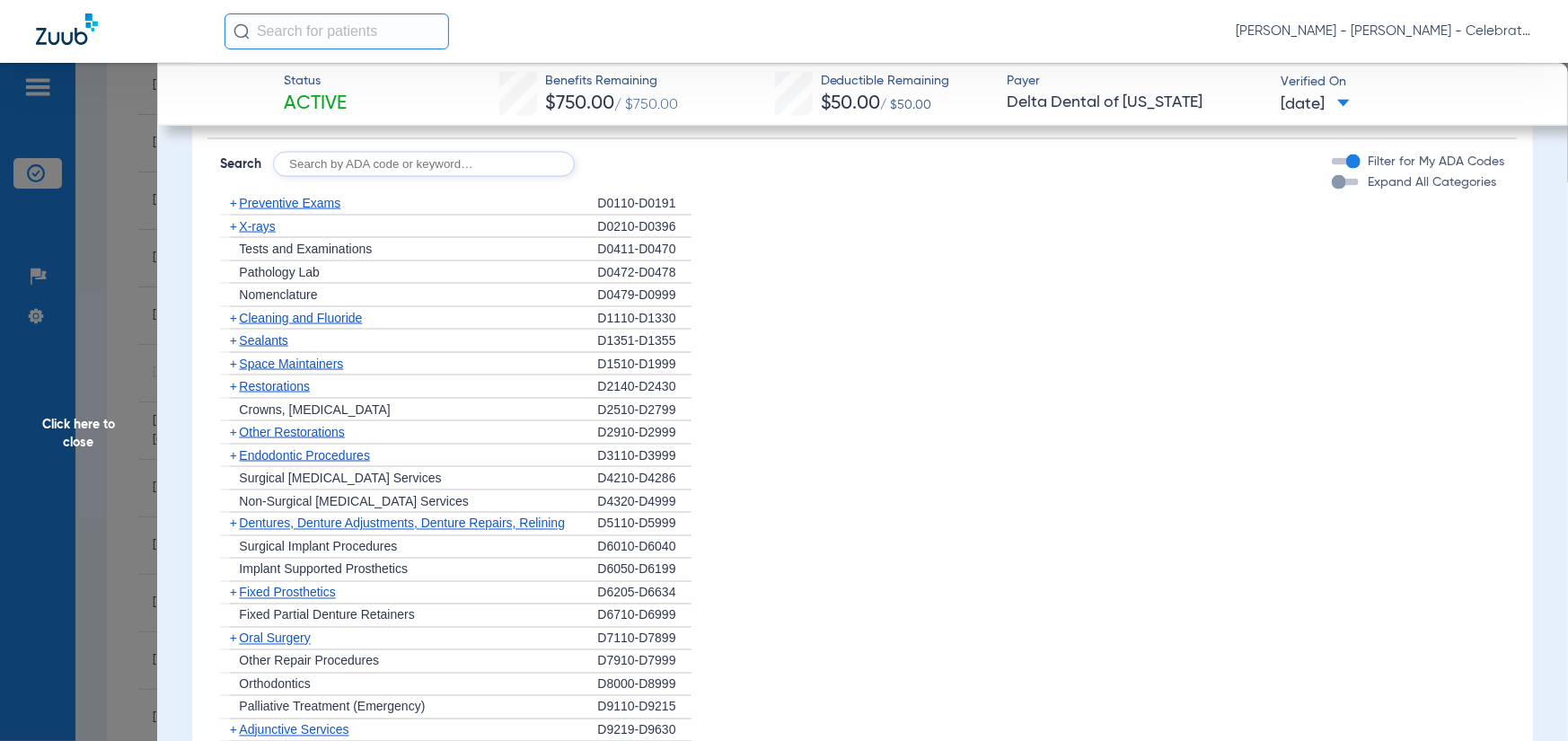
click at [279, 204] on div "Disclaimers Basis of payment: PPO Providers (DPO in the state of Texas) and Pre…" at bounding box center [861, 338] width 1309 height 924
click at [269, 210] on span "Preventive Exams" at bounding box center [289, 202] width 102 height 15
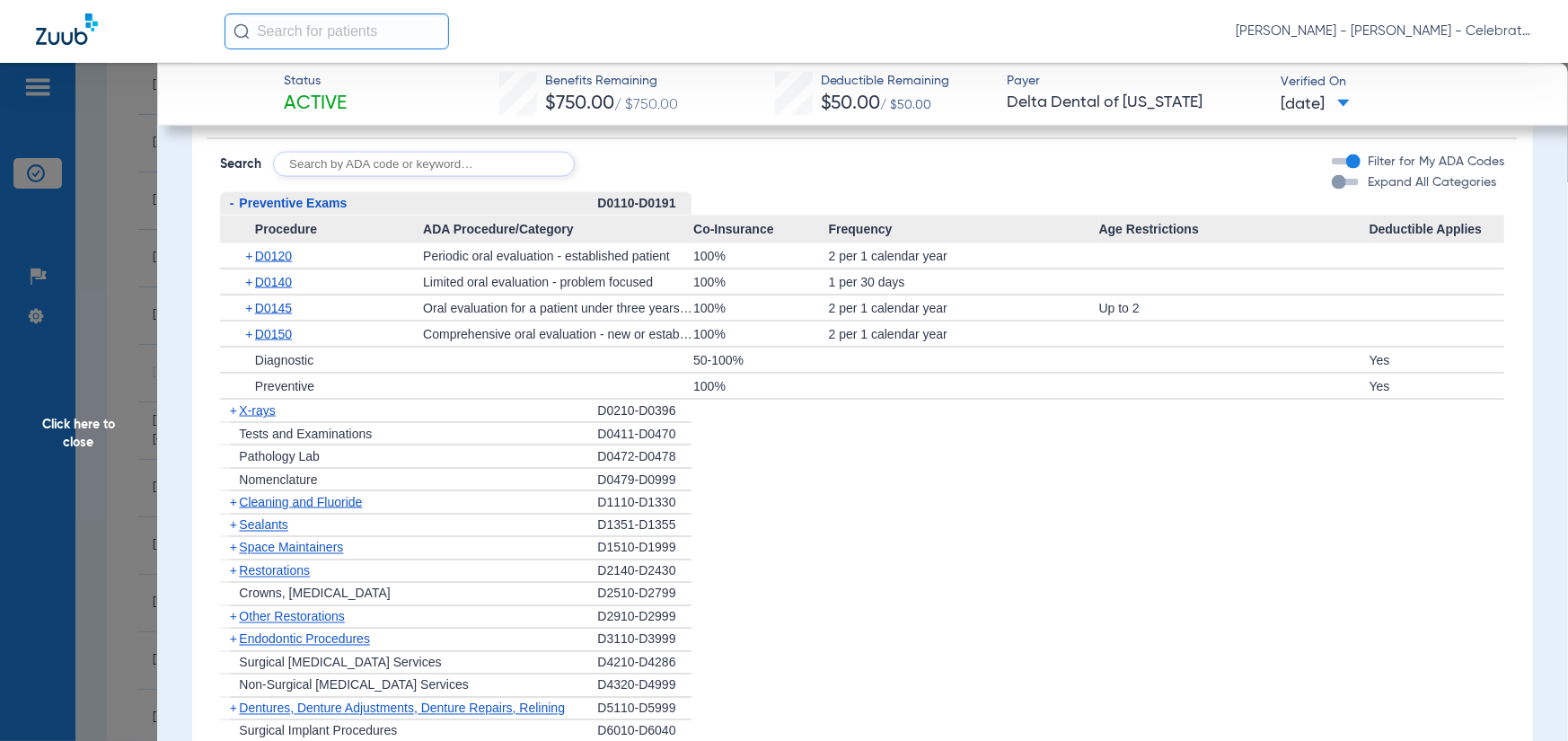
click at [249, 417] on span "X-rays" at bounding box center [257, 410] width 36 height 15
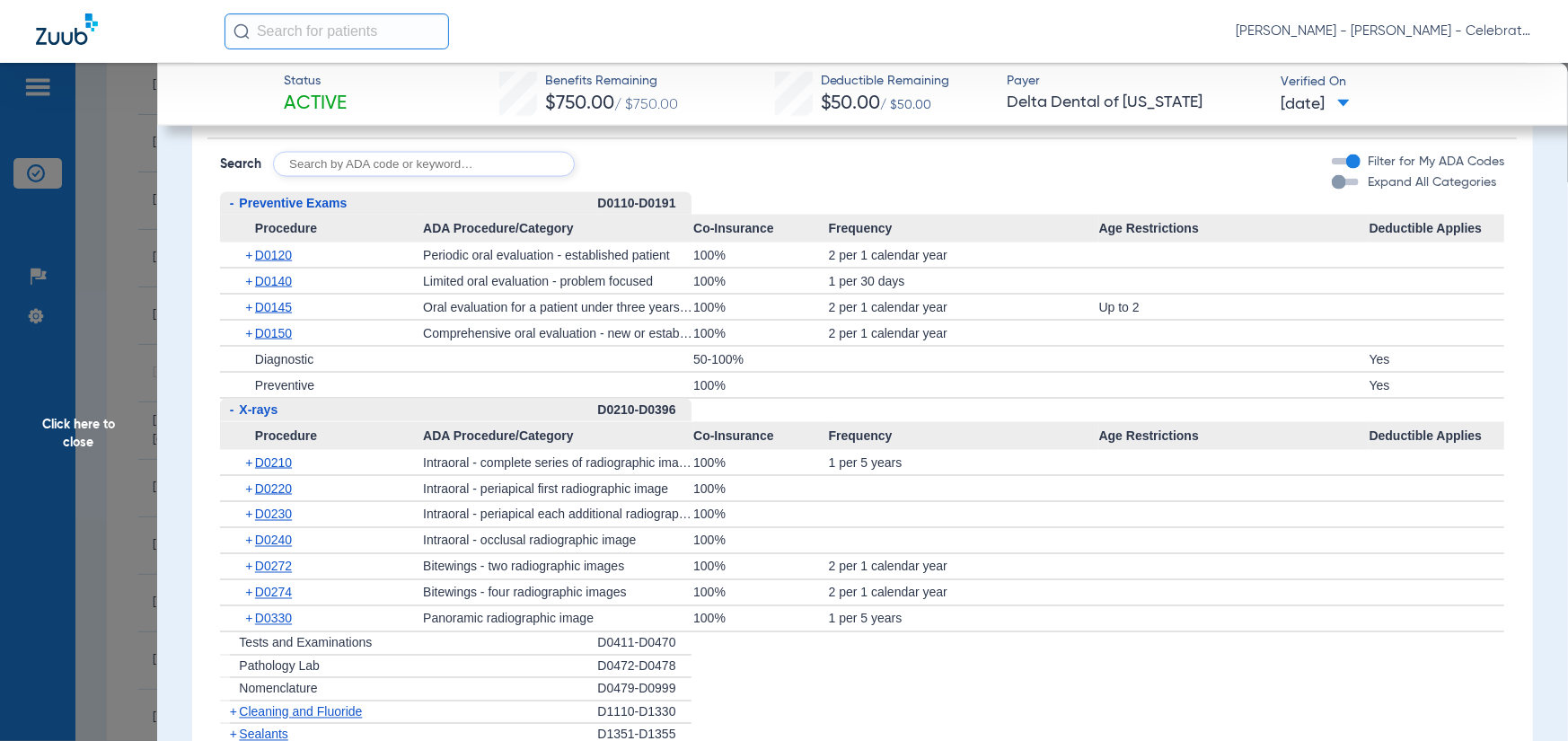
scroll to position [1887, 0]
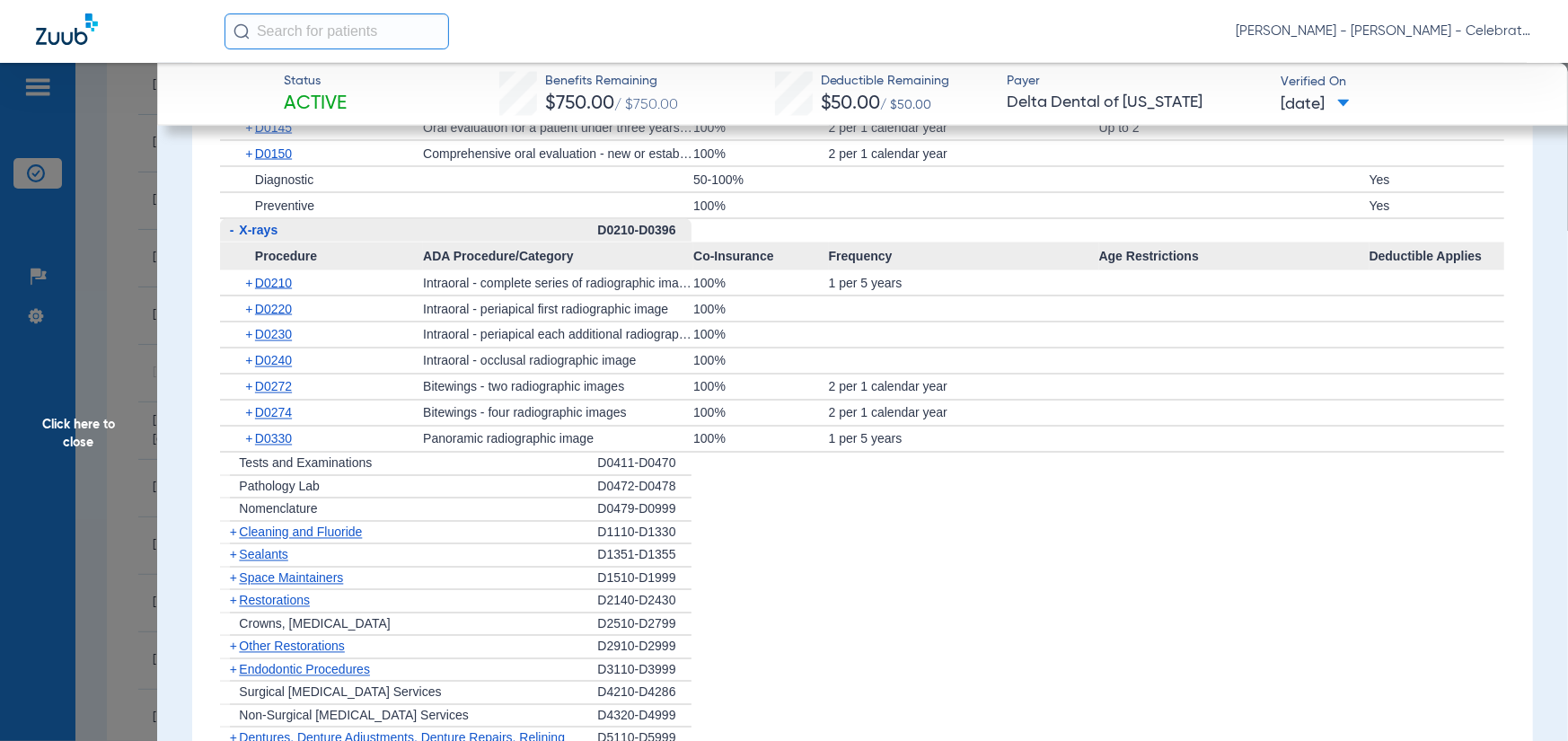
drag, startPoint x: 264, startPoint y: 537, endPoint x: 268, endPoint y: 547, distance: 10.8
click at [265, 538] on div "+ Cleaning and Fluoride" at bounding box center [409, 534] width 377 height 24
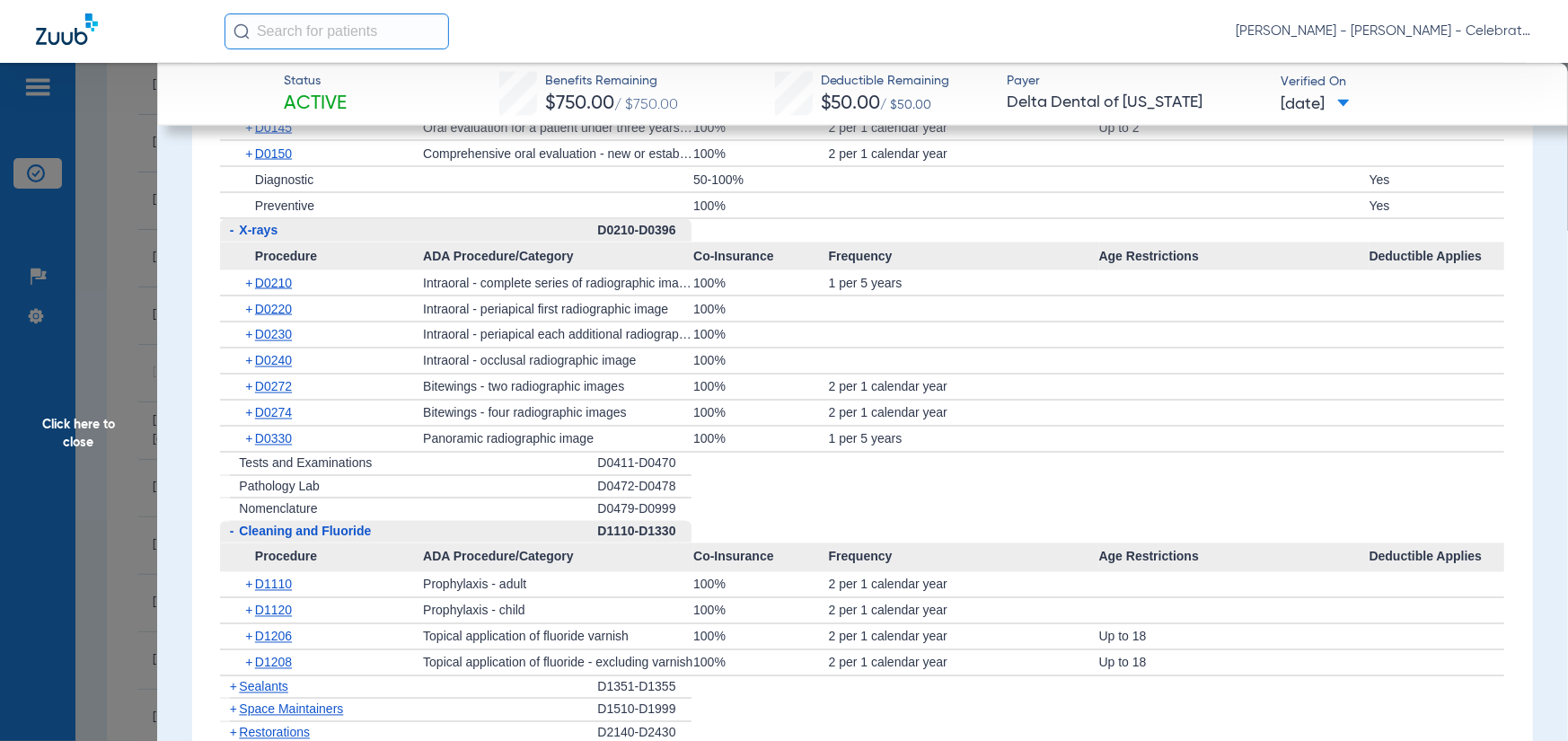
click at [268, 539] on span "Cleaning and Fluoride" at bounding box center [305, 532] width 132 height 15
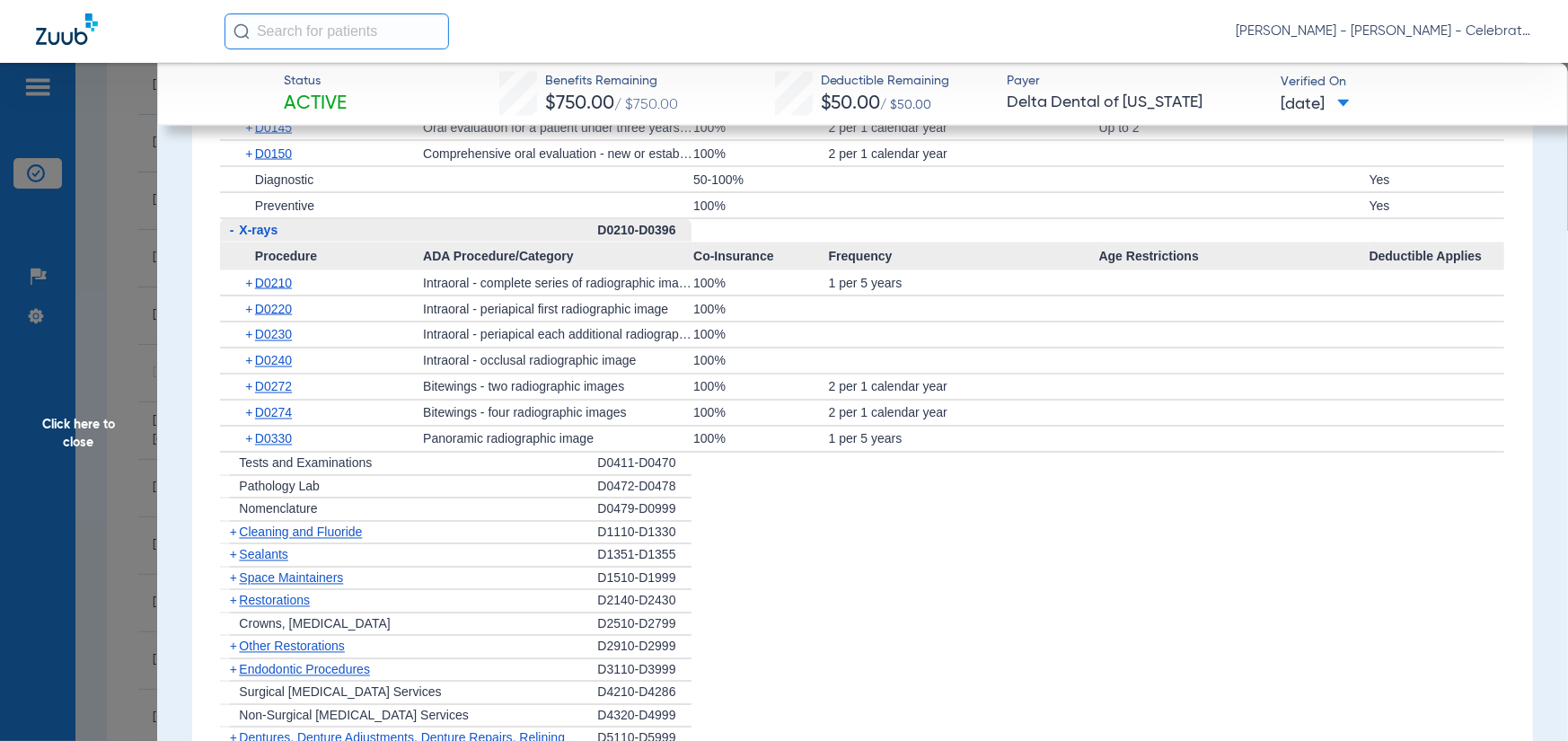
click at [270, 522] on div "+ Nomenclature" at bounding box center [409, 510] width 377 height 24
click at [276, 546] on div "+ Cleaning and Fluoride" at bounding box center [409, 534] width 377 height 24
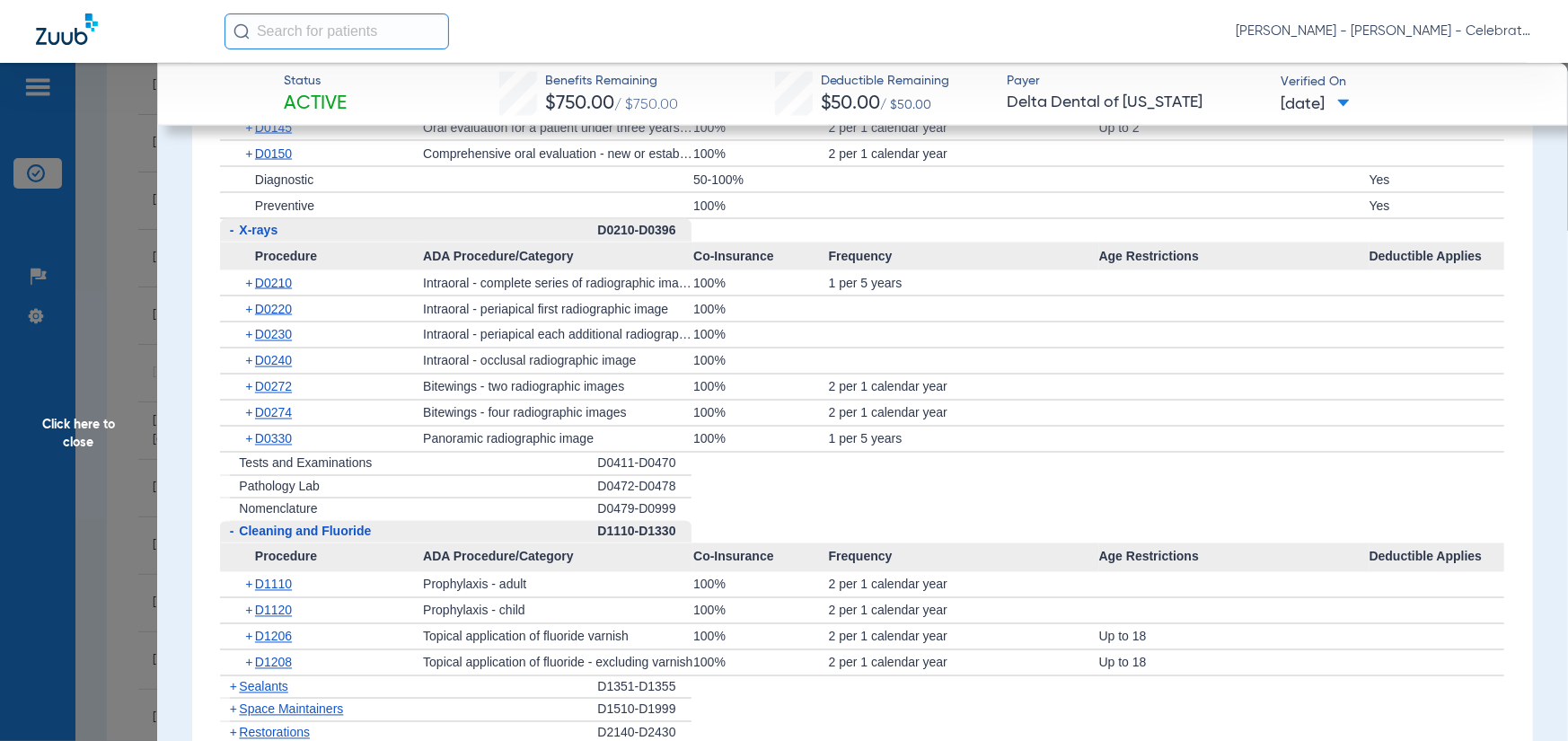
click at [278, 539] on span "Cleaning and Fluoride" at bounding box center [305, 532] width 132 height 15
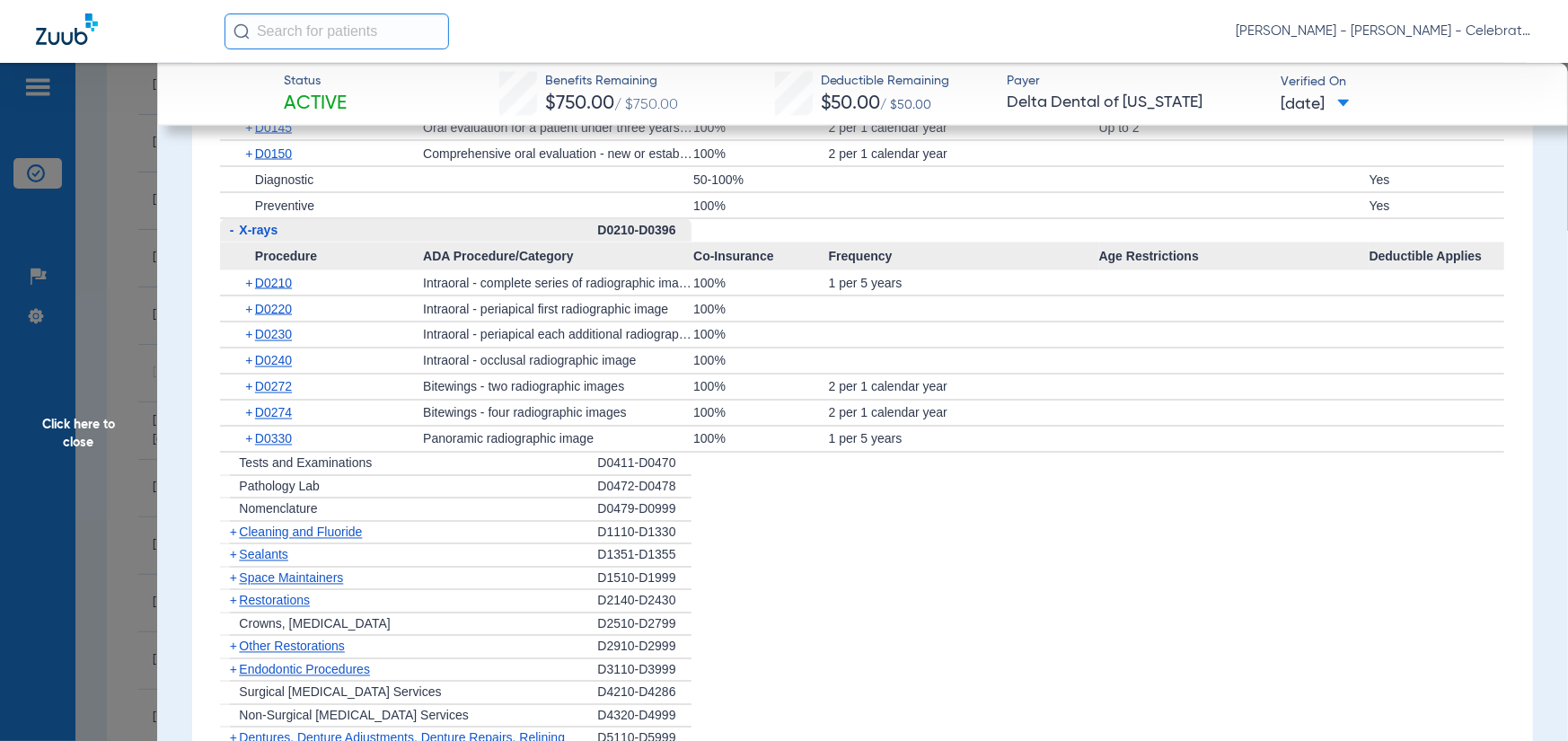
click at [278, 540] on span "Cleaning and Fluoride" at bounding box center [300, 533] width 123 height 15
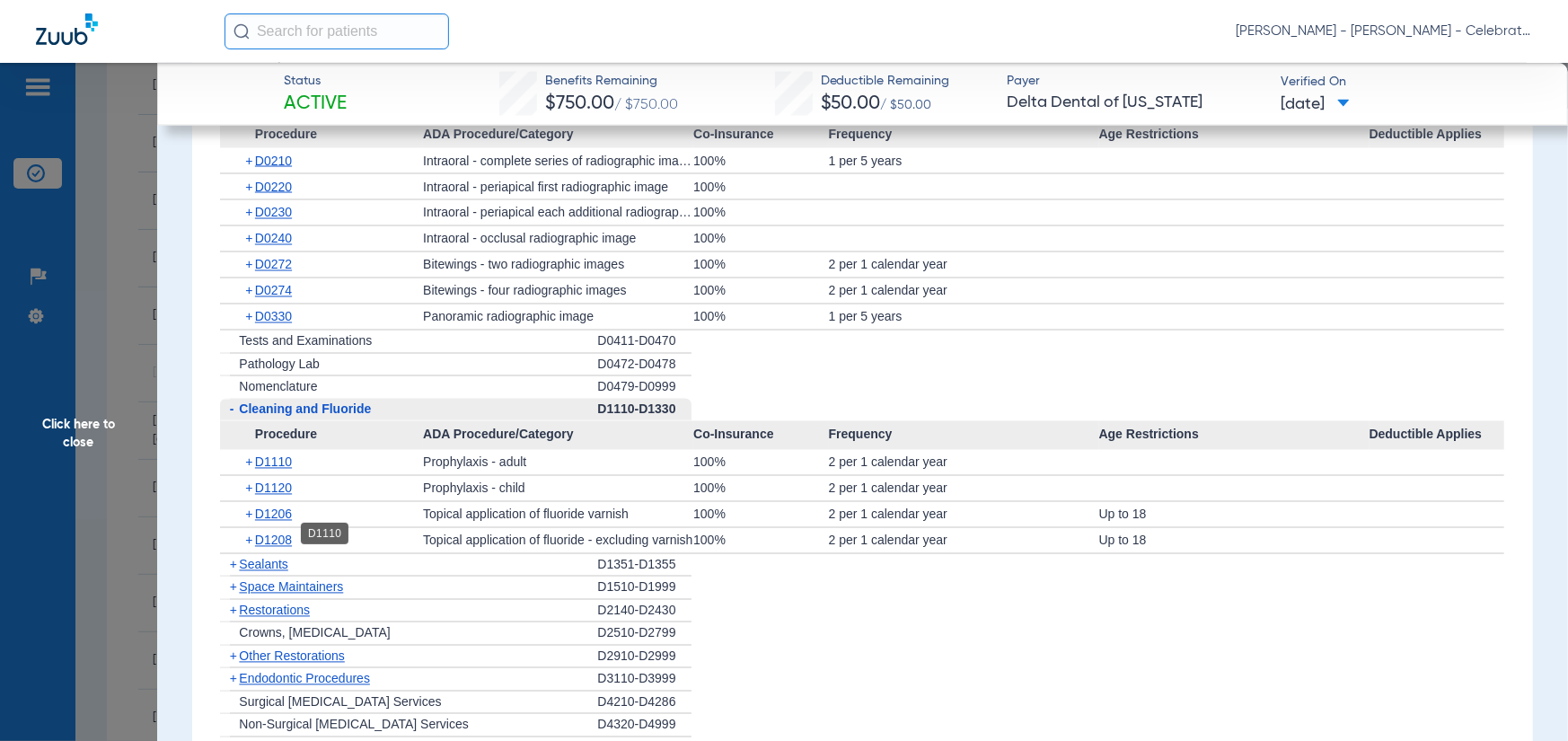
scroll to position [2066, 0]
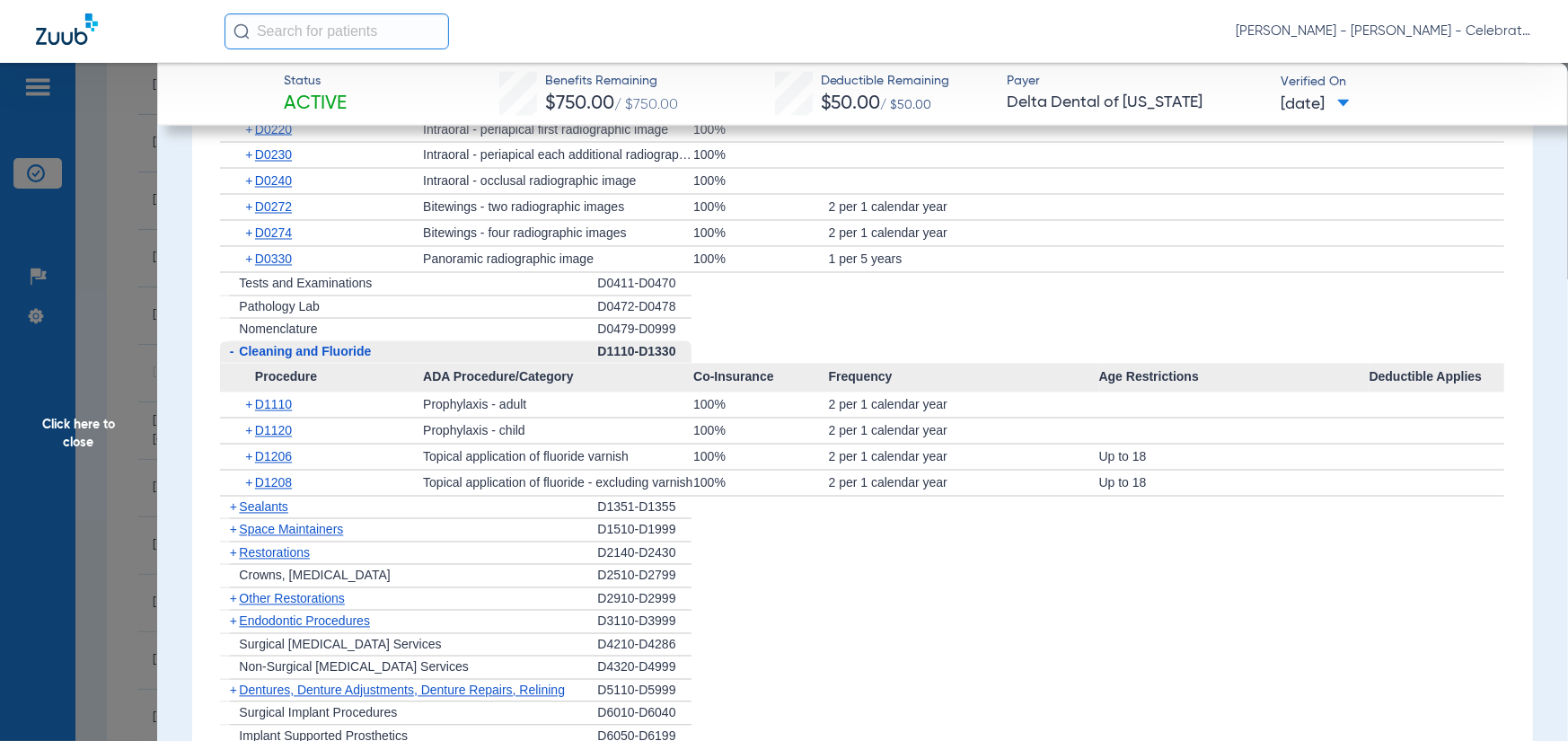
click at [270, 514] on span "Sealants" at bounding box center [262, 507] width 48 height 15
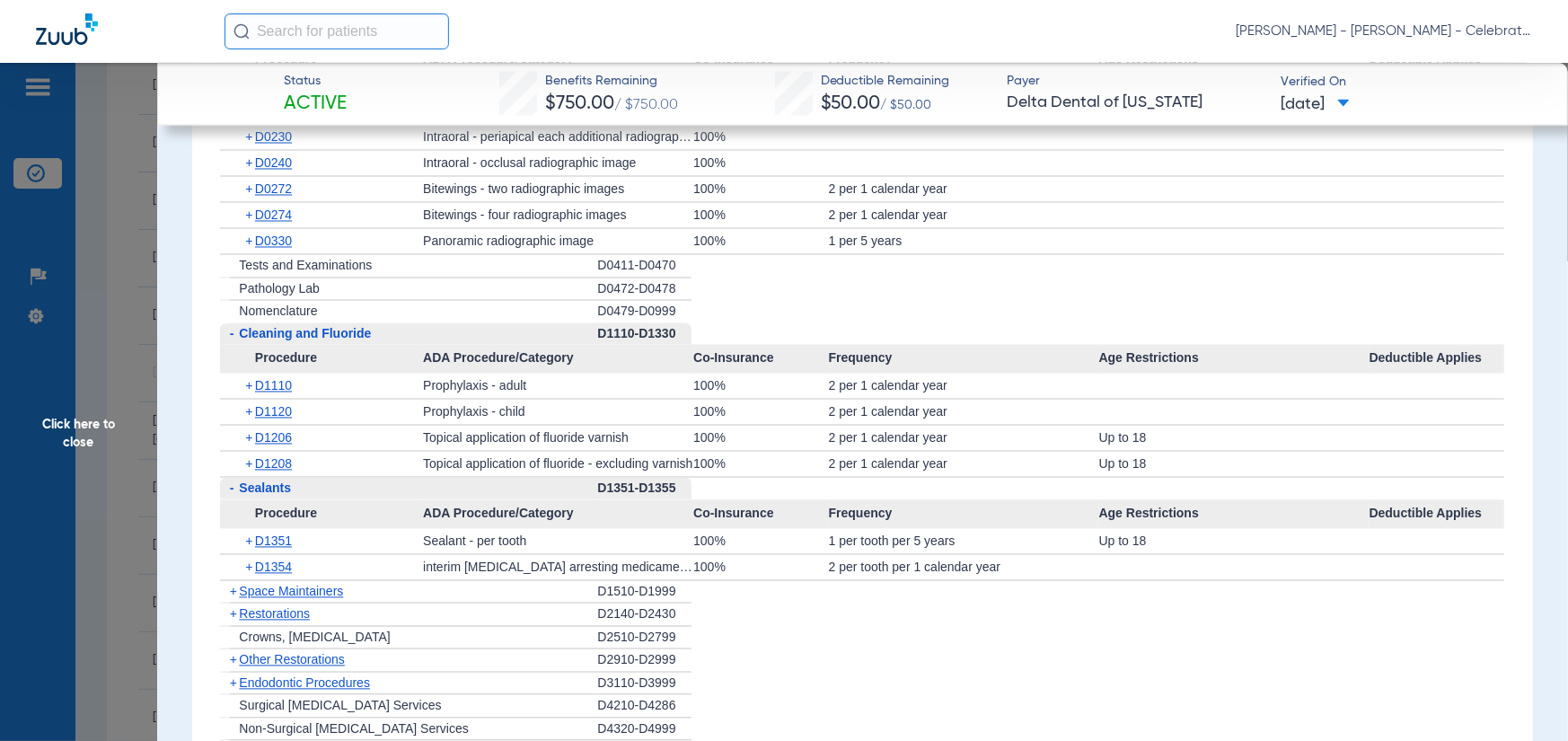
scroll to position [1887, 0]
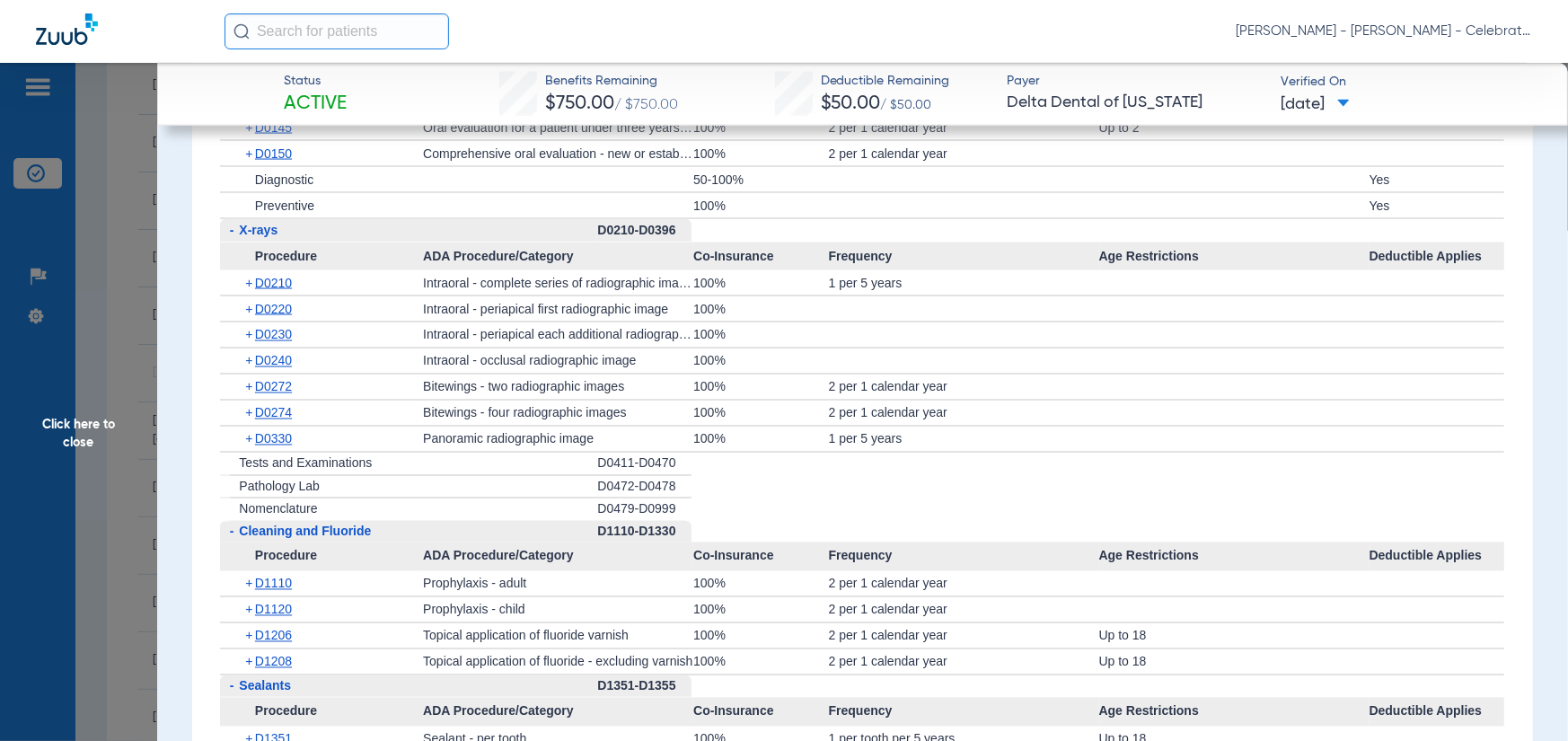
drag, startPoint x: 19, startPoint y: 450, endPoint x: 36, endPoint y: 434, distance: 23.3
click at [19, 450] on span "Click here to close" at bounding box center [78, 433] width 157 height 741
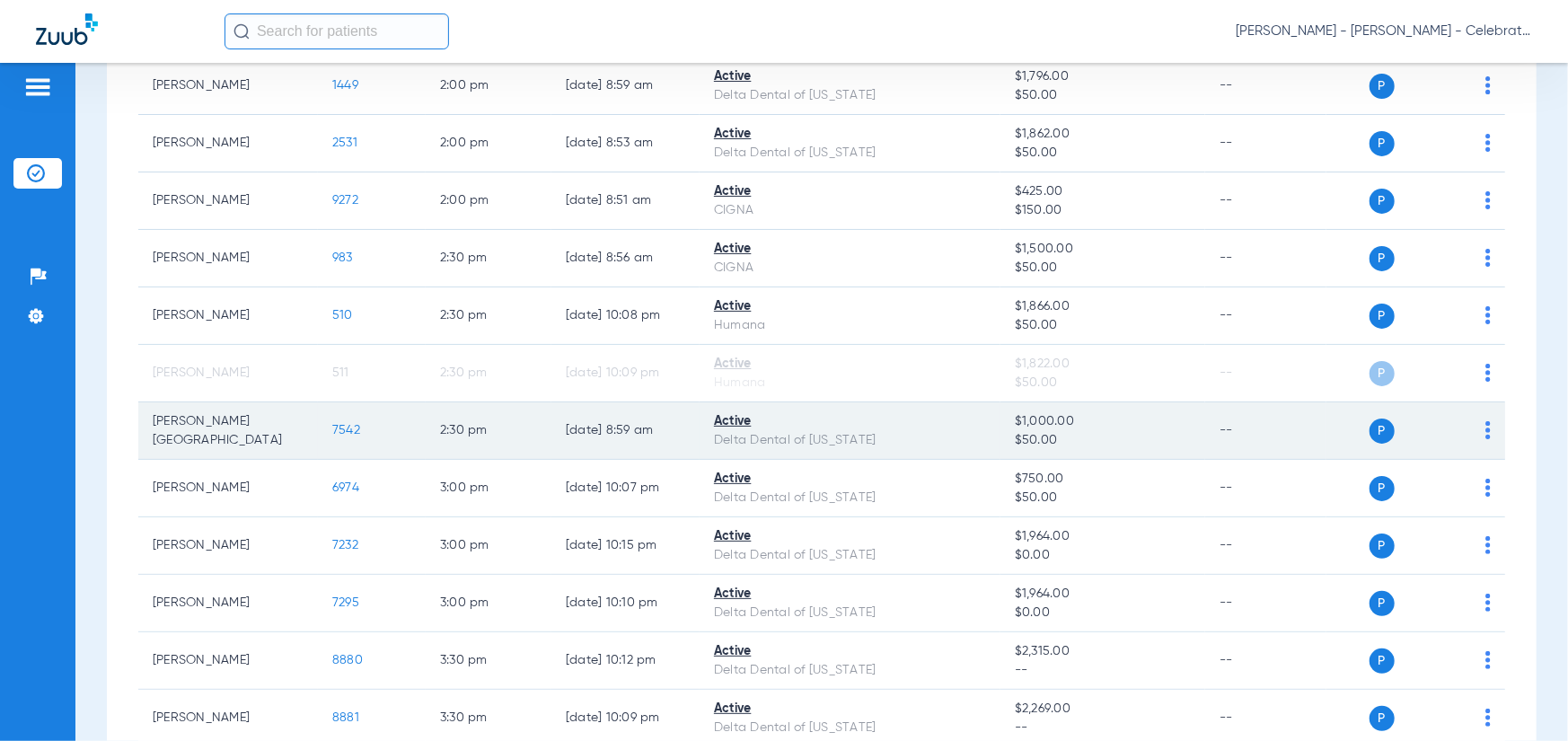
scroll to position [1077, 0]
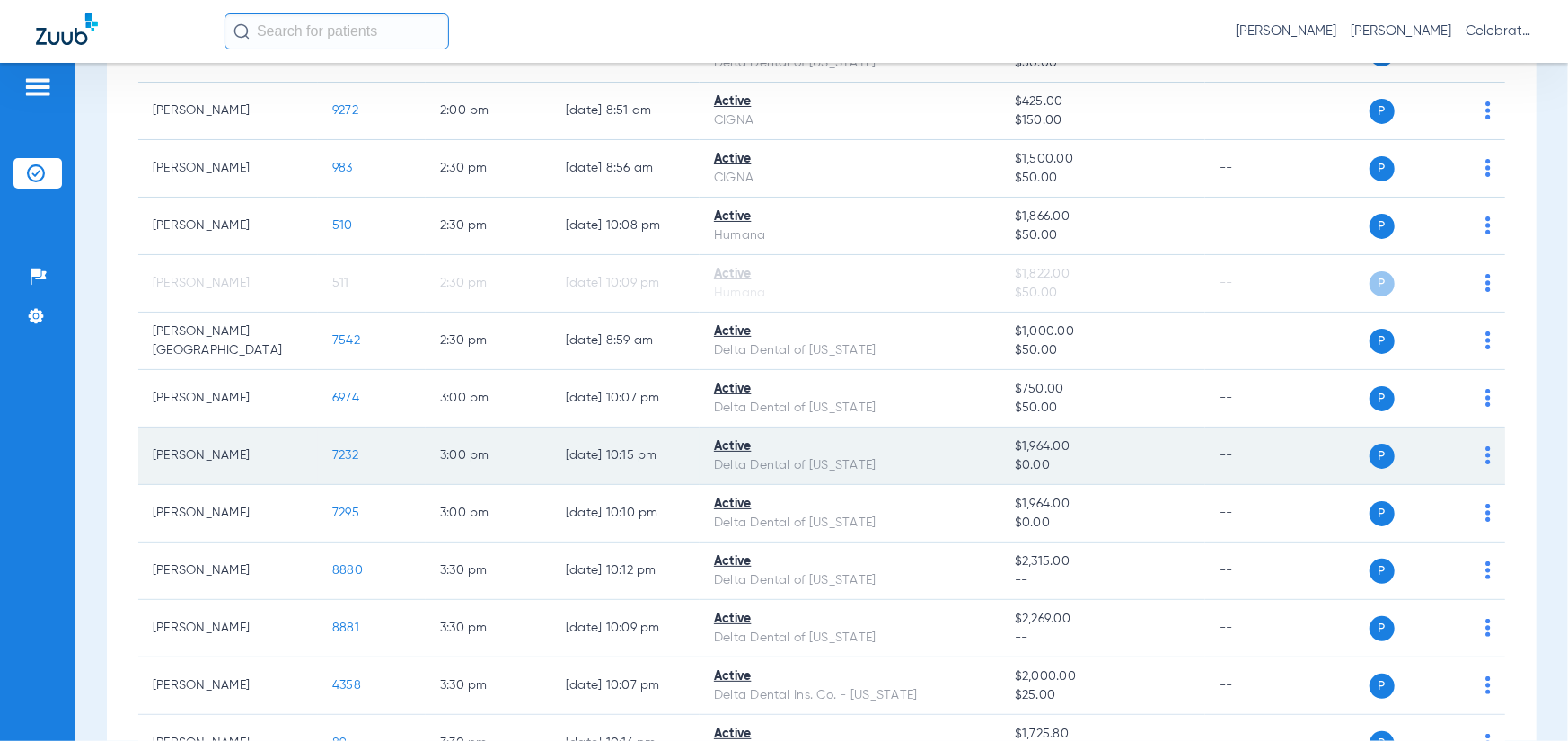
click at [345, 451] on span "7232" at bounding box center [345, 455] width 26 height 13
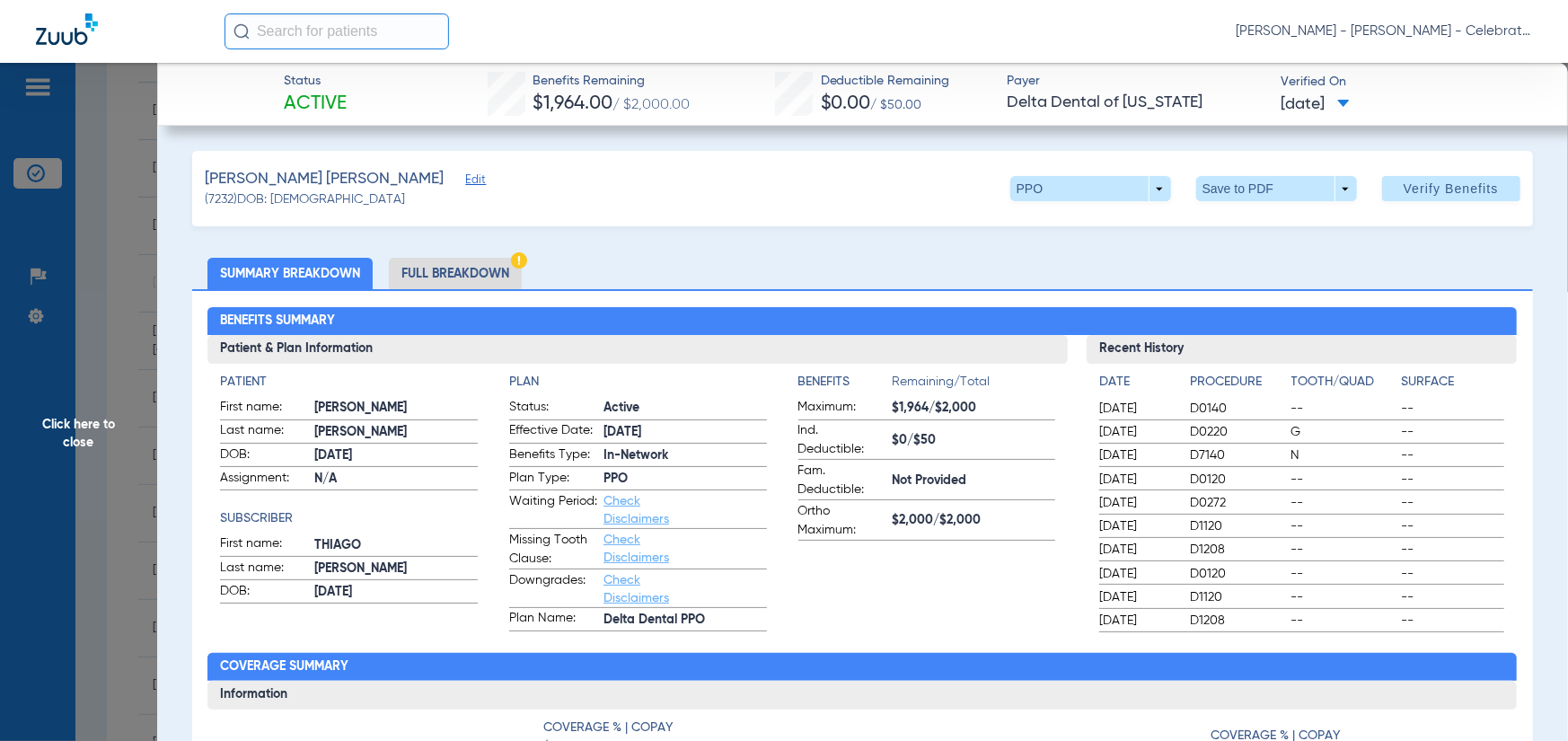
drag, startPoint x: 430, startPoint y: 279, endPoint x: 67, endPoint y: 367, distance: 373.5
click at [430, 278] on li "Full Breakdown" at bounding box center [455, 273] width 133 height 32
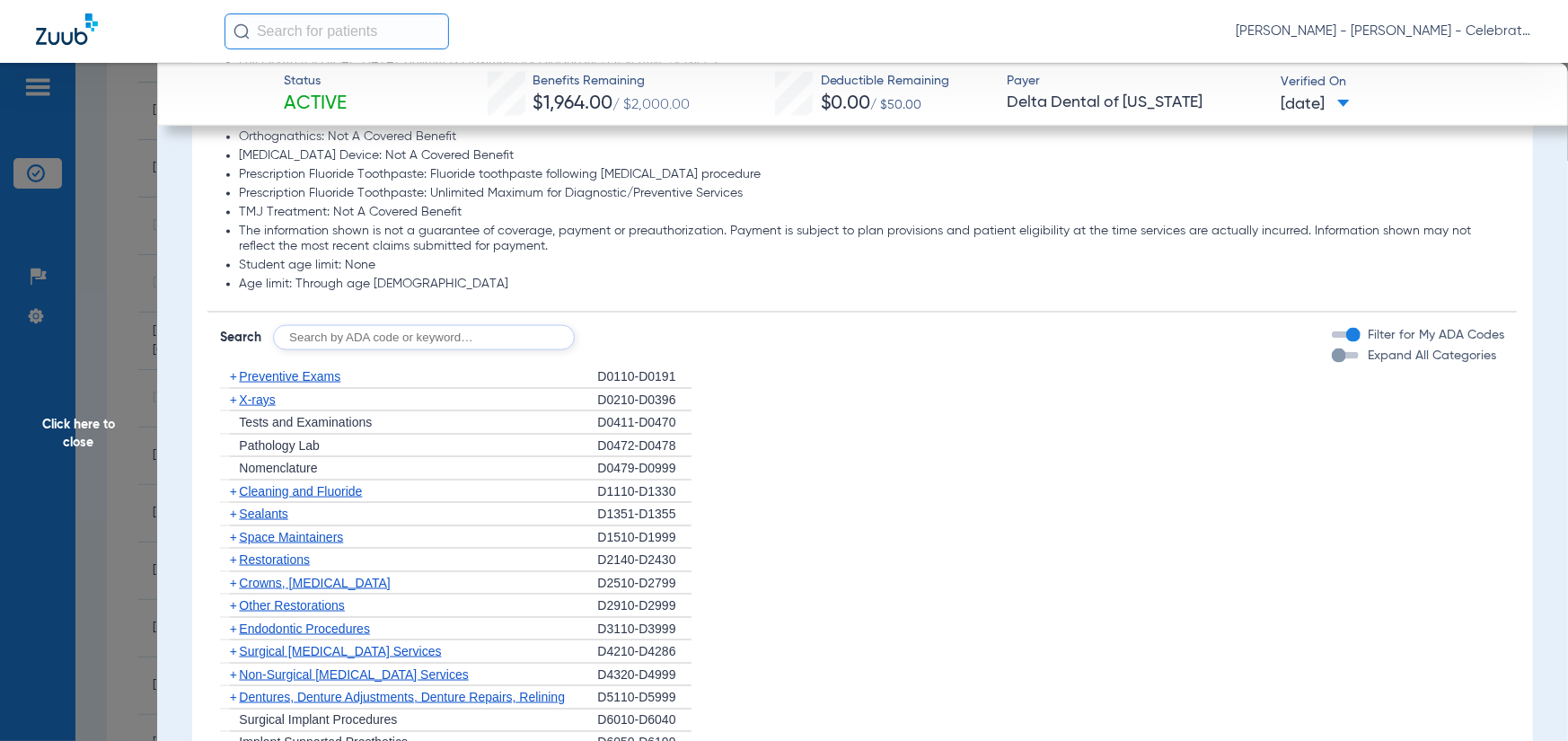
scroll to position [1526, 0]
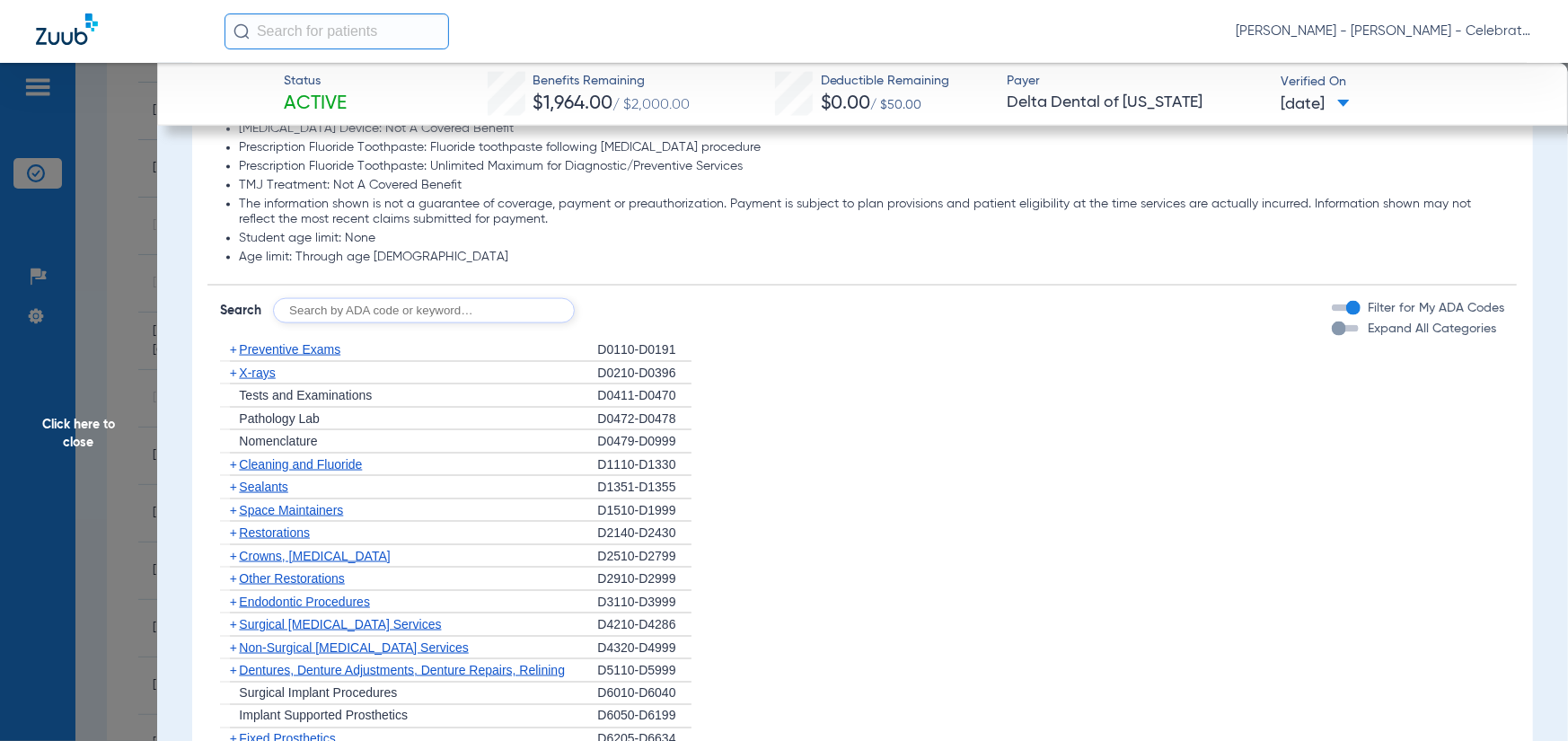
click at [255, 351] on span "Preventive Exams" at bounding box center [289, 349] width 102 height 15
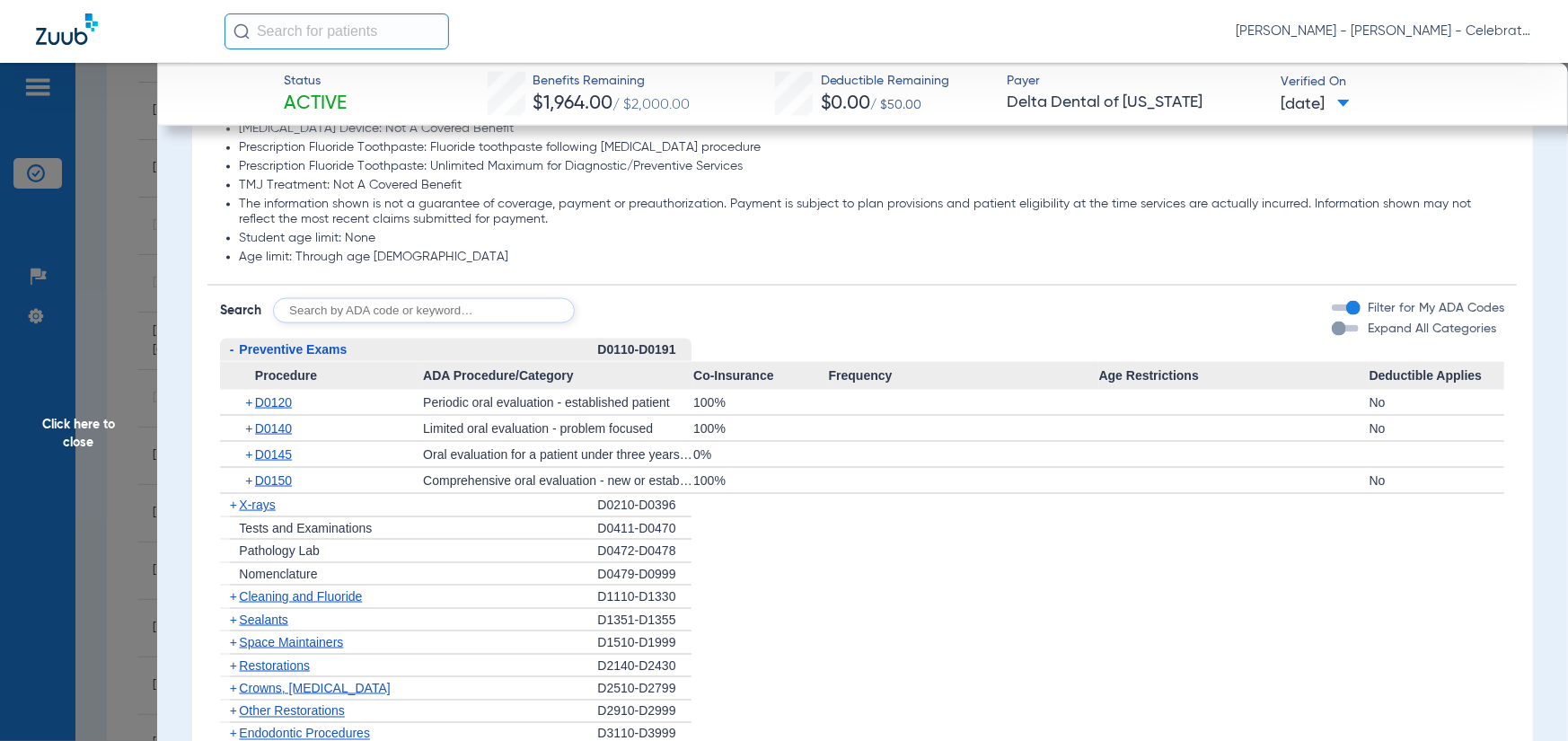
scroll to position [1707, 0]
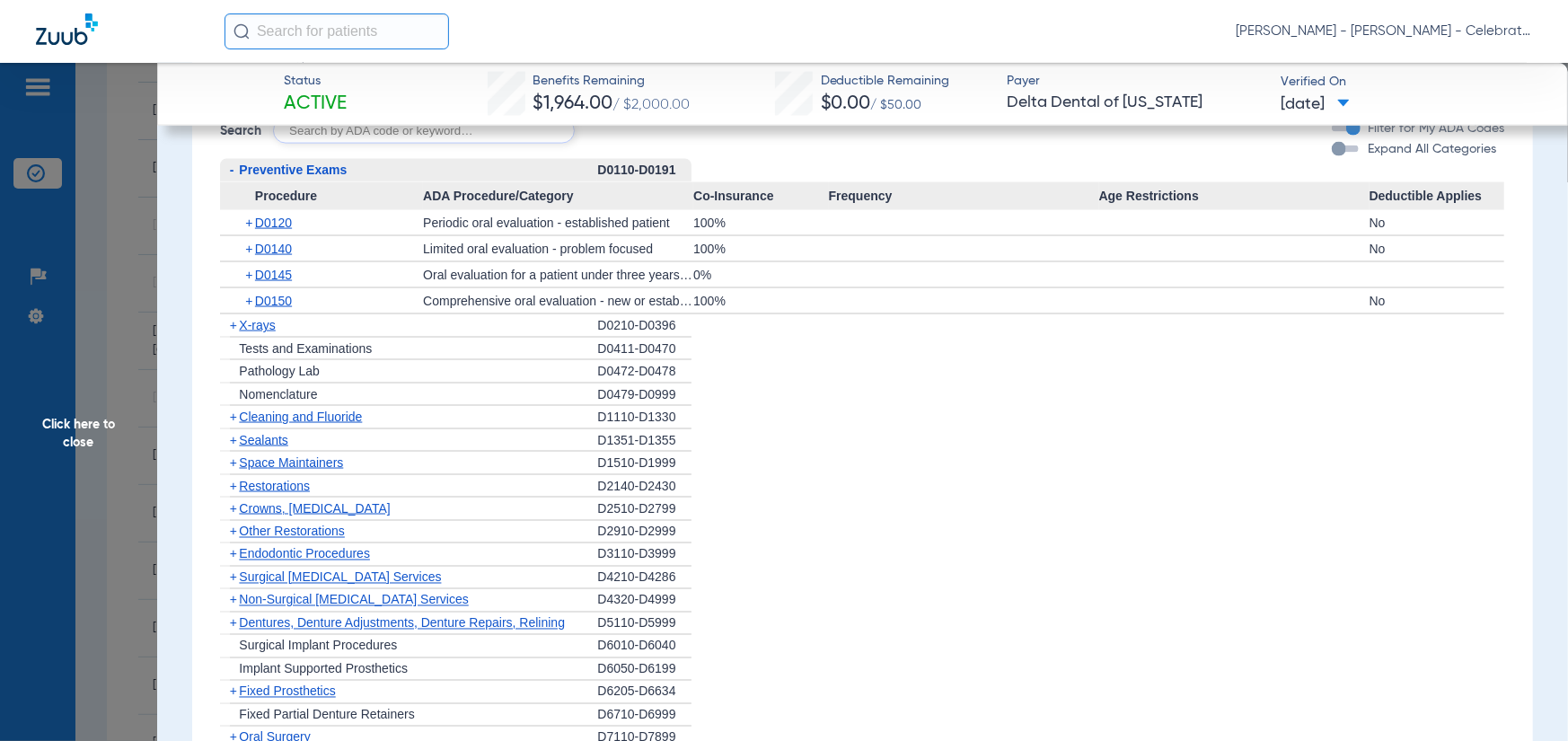
click at [253, 318] on span "X-rays" at bounding box center [257, 325] width 36 height 15
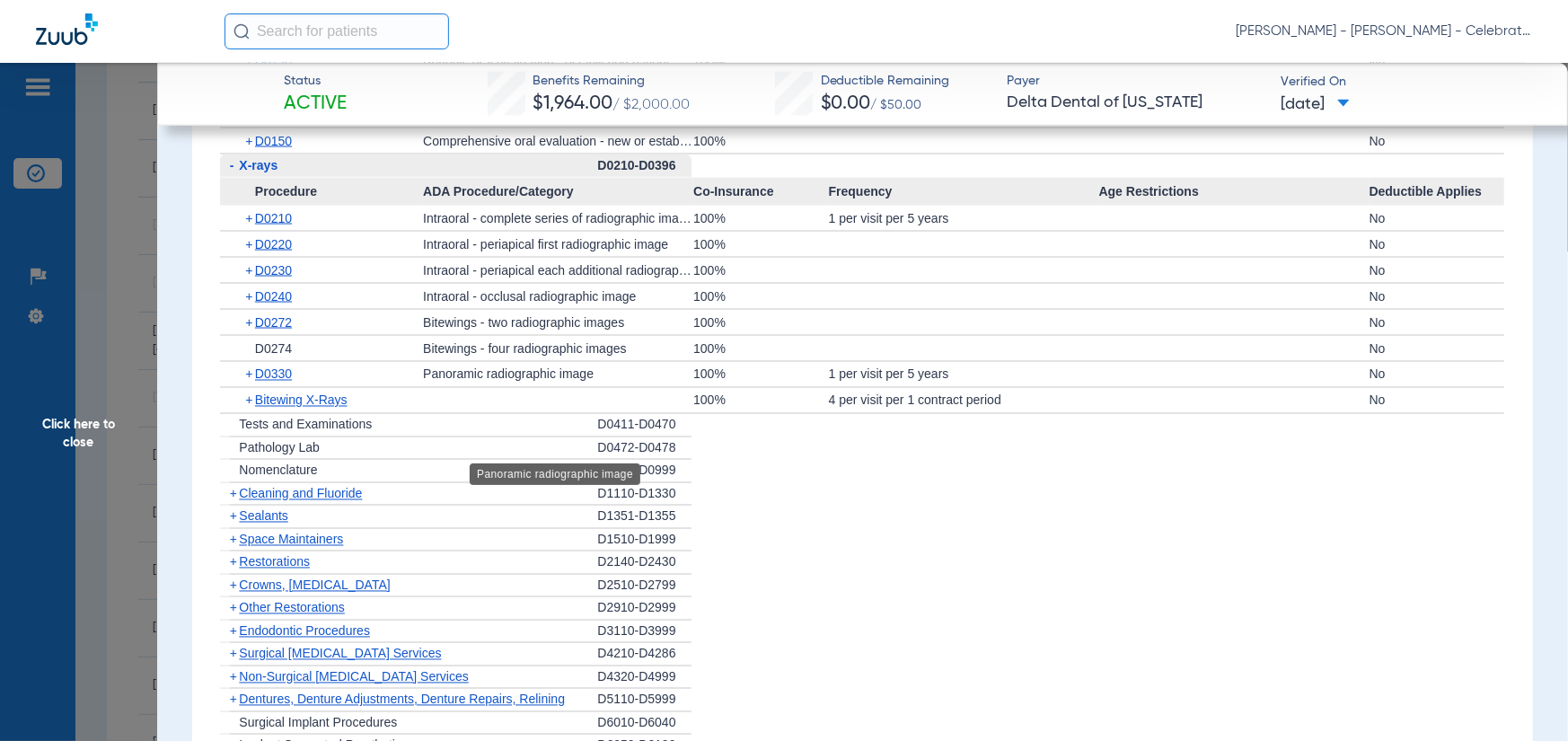
scroll to position [1887, 0]
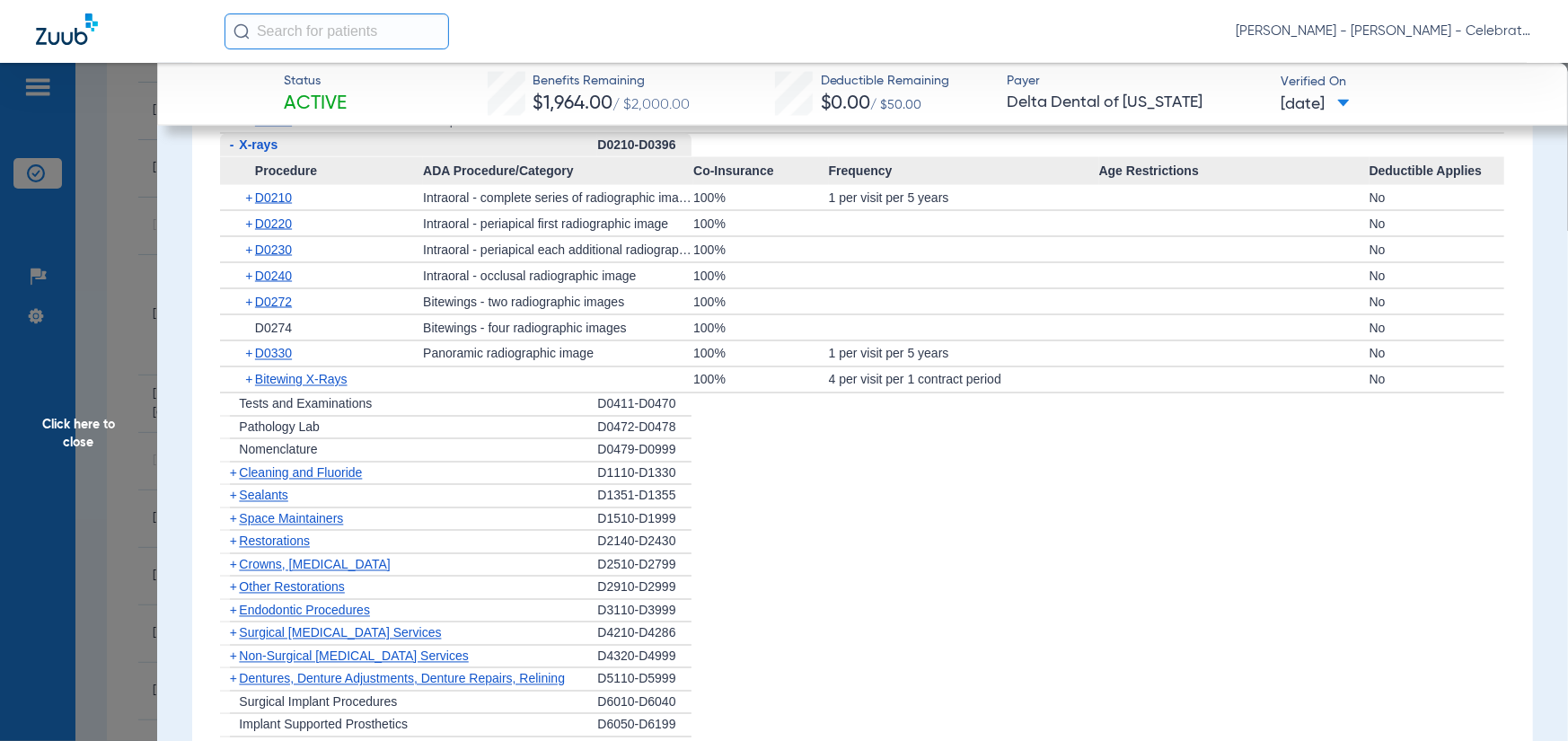
click at [258, 472] on span "Cleaning and Fluoride" at bounding box center [300, 473] width 123 height 15
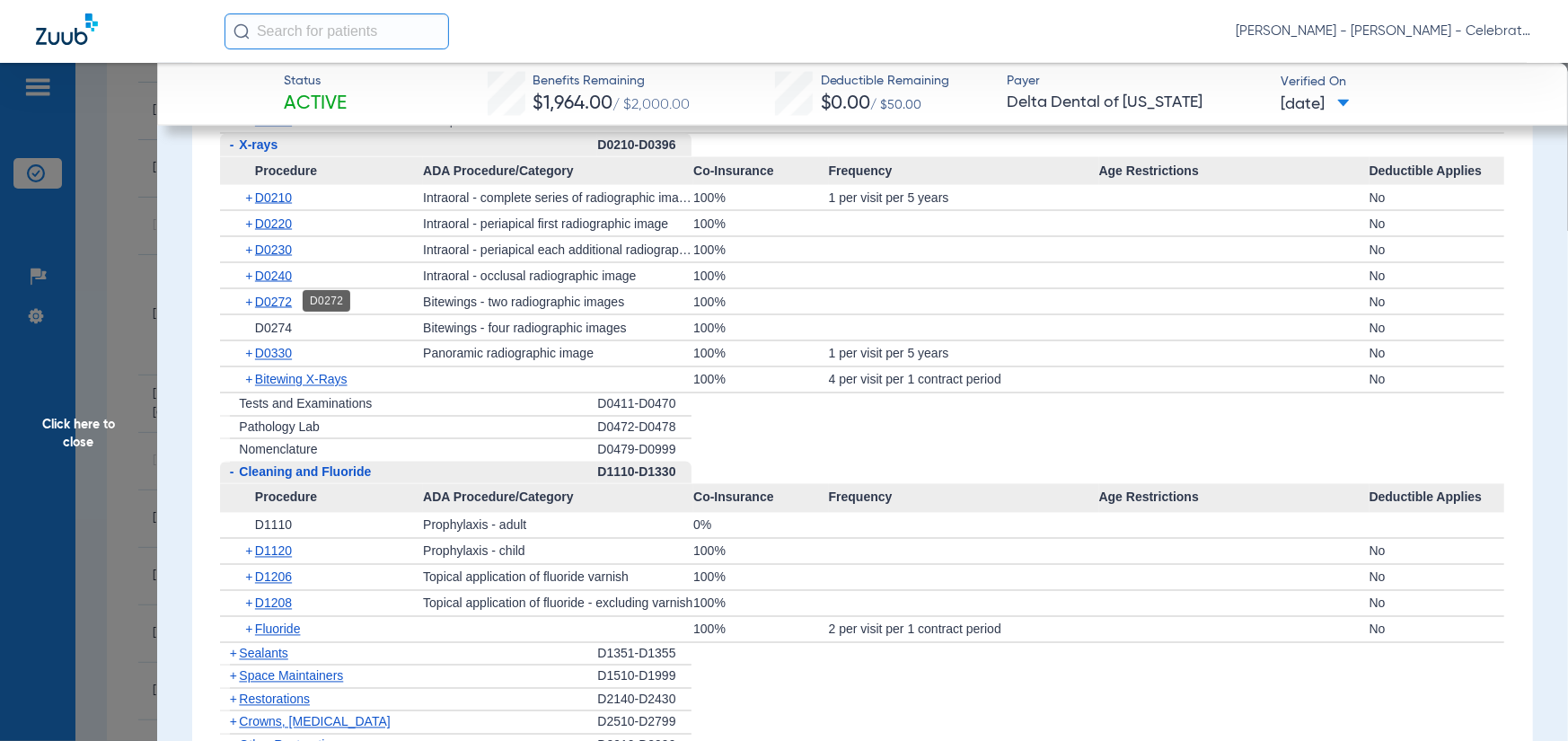
click at [273, 304] on span "D0272" at bounding box center [273, 302] width 37 height 15
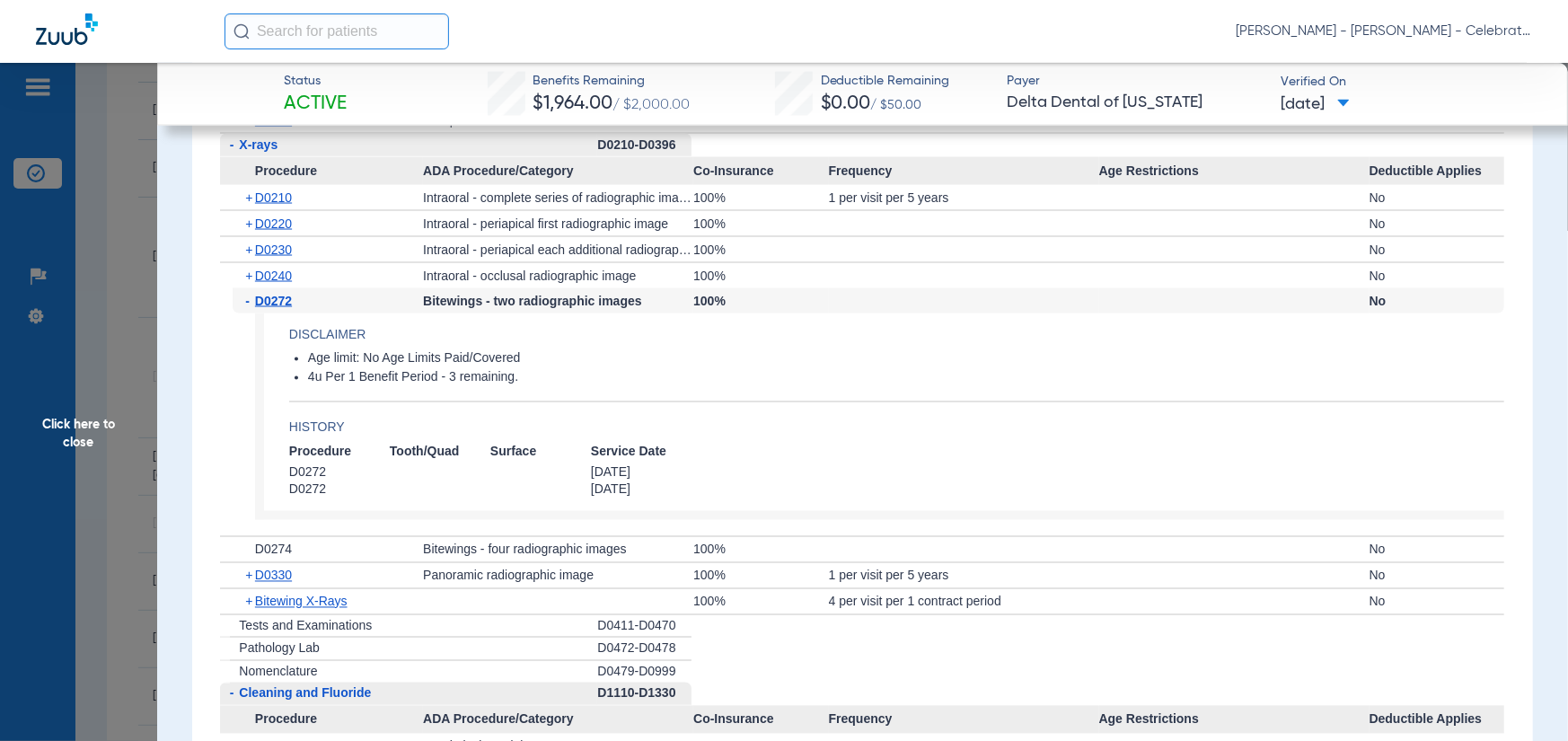
click at [273, 304] on span "D0272" at bounding box center [273, 301] width 37 height 15
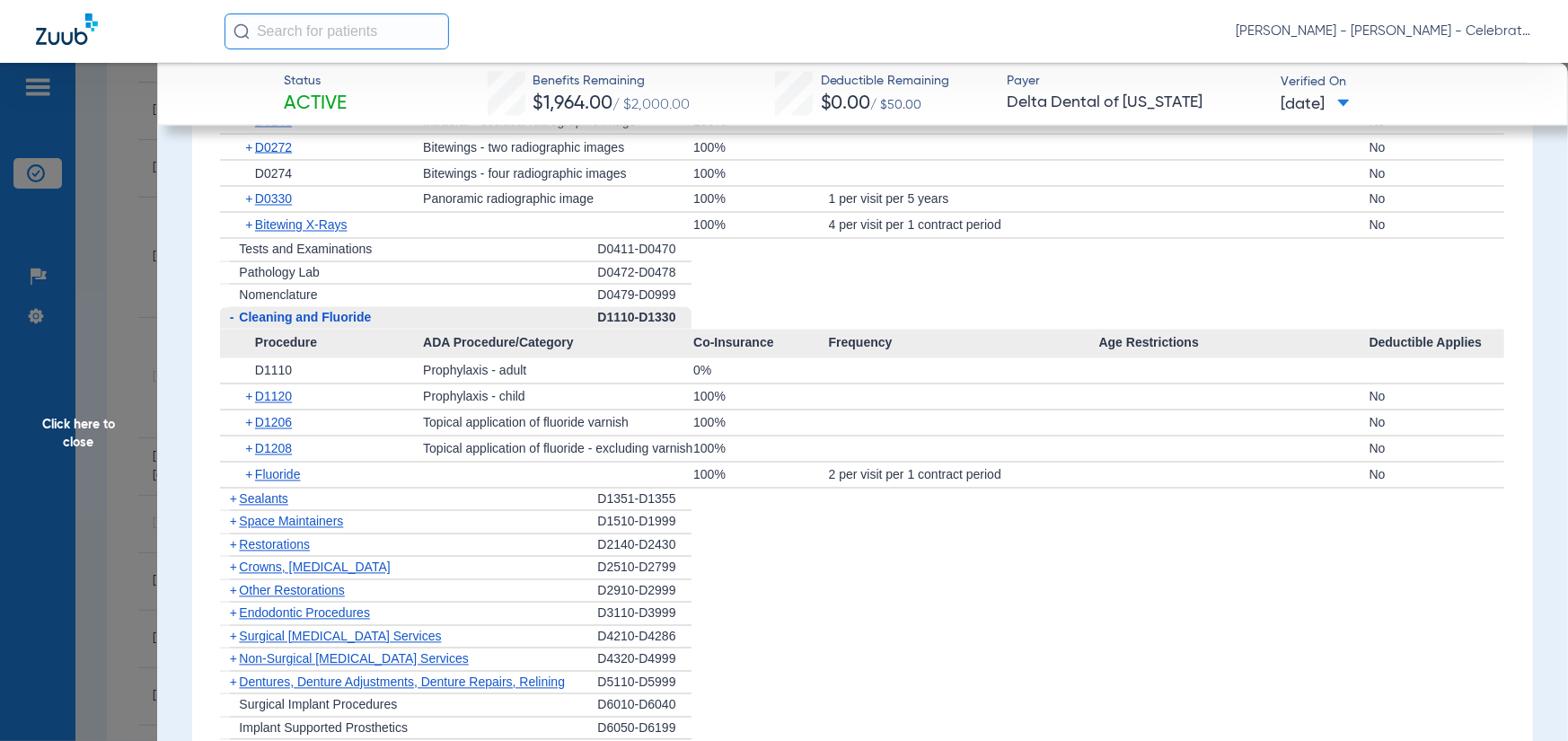
scroll to position [2066, 0]
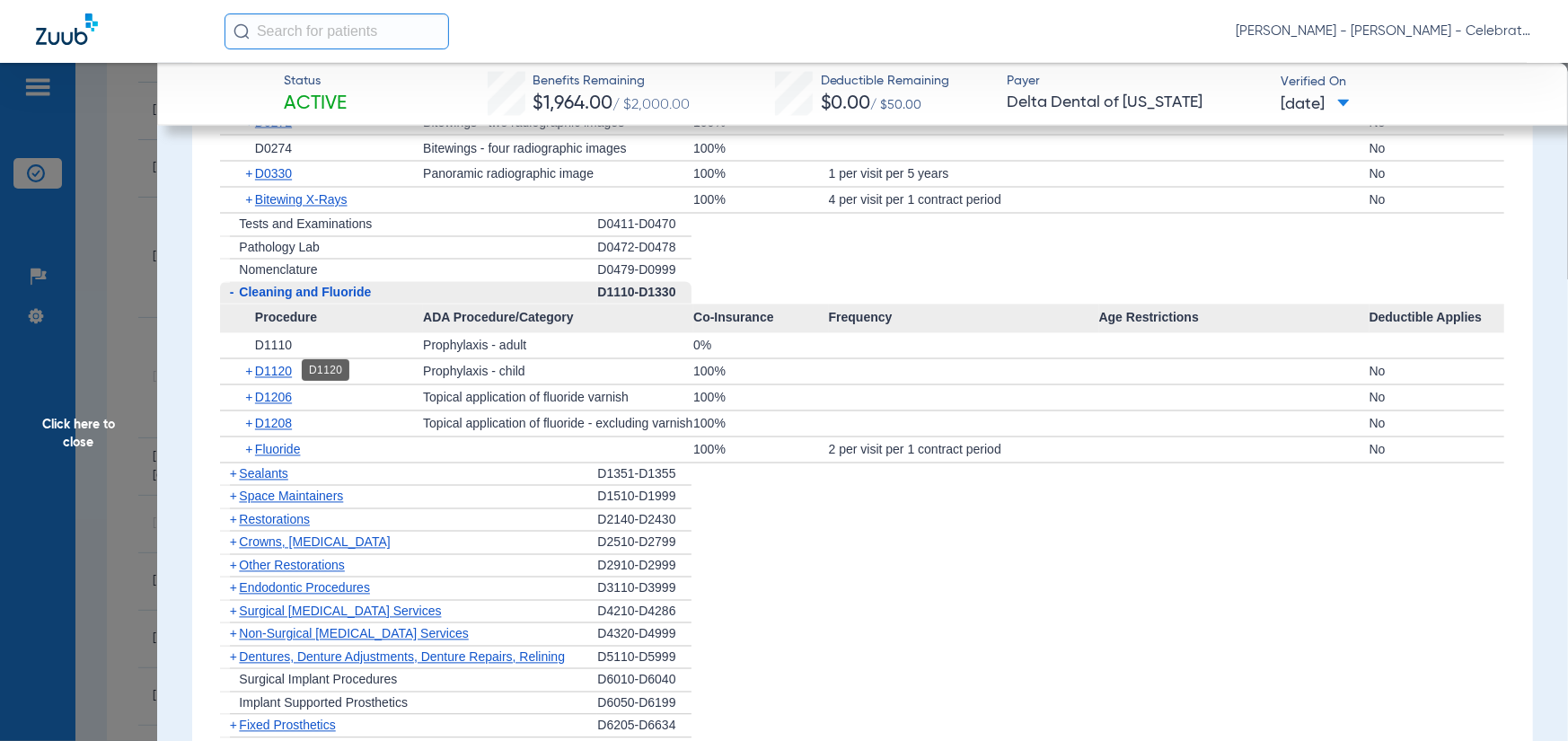
click at [281, 374] on span "D1120" at bounding box center [273, 372] width 37 height 15
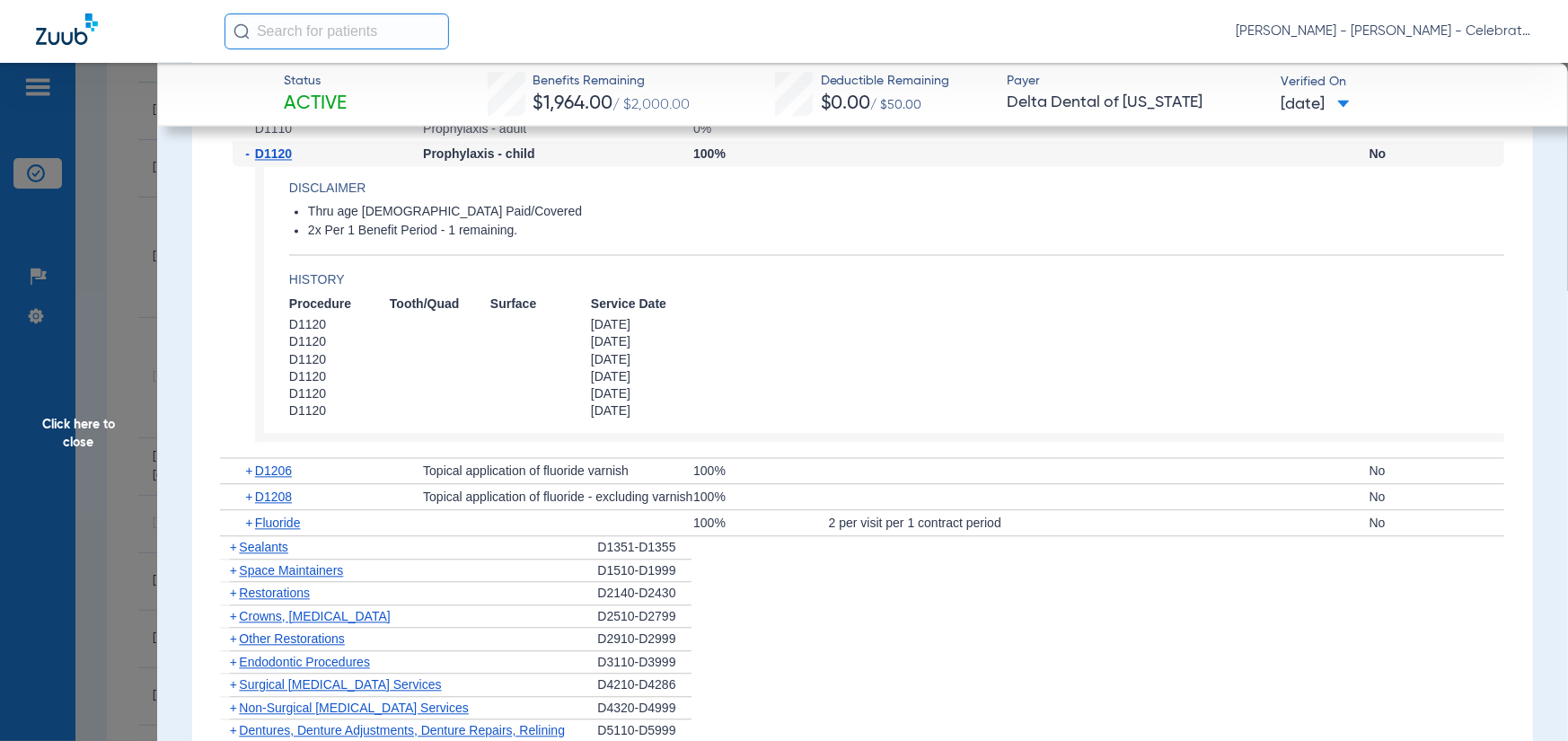
scroll to position [2515, 0]
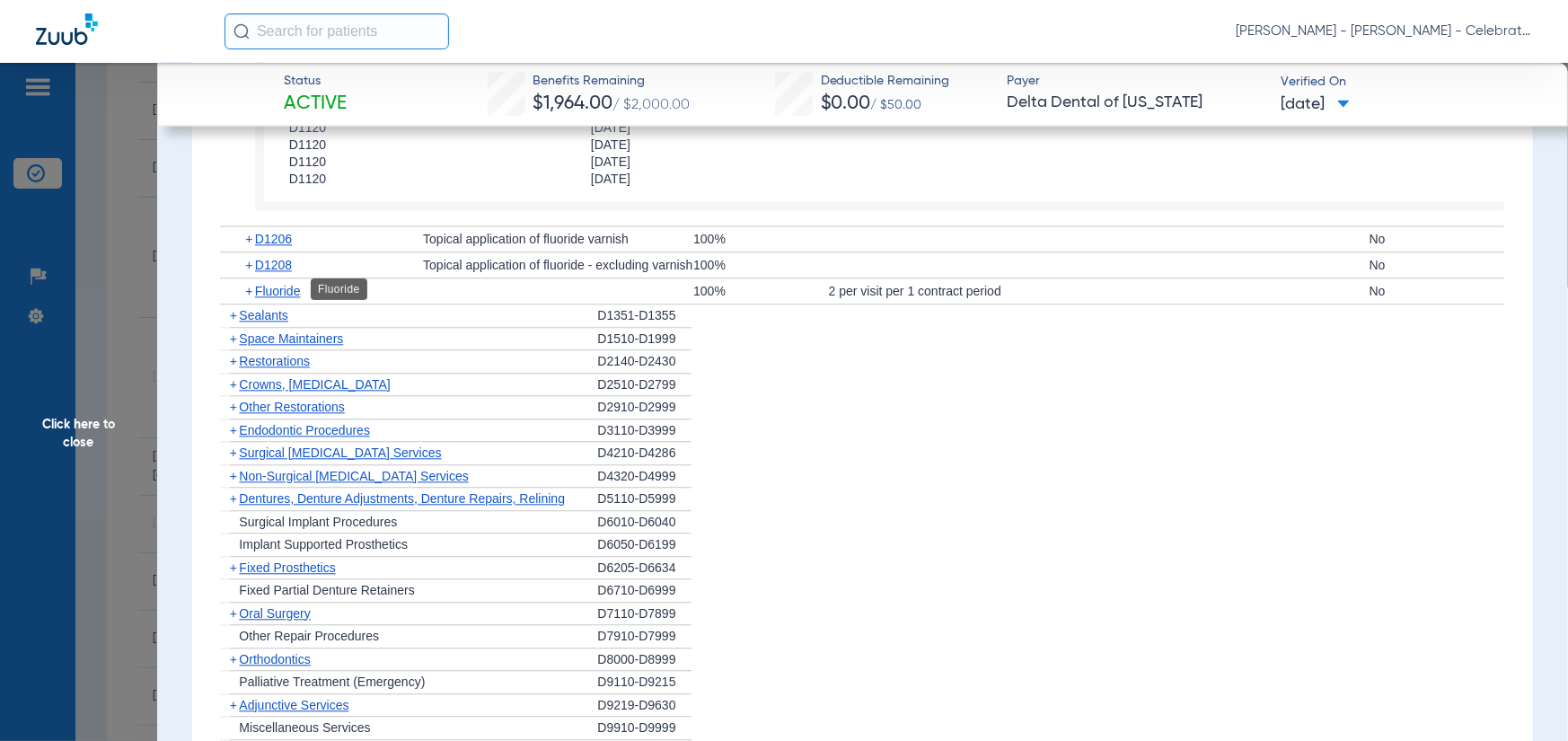
click at [268, 291] on span "Fluoride" at bounding box center [278, 291] width 45 height 15
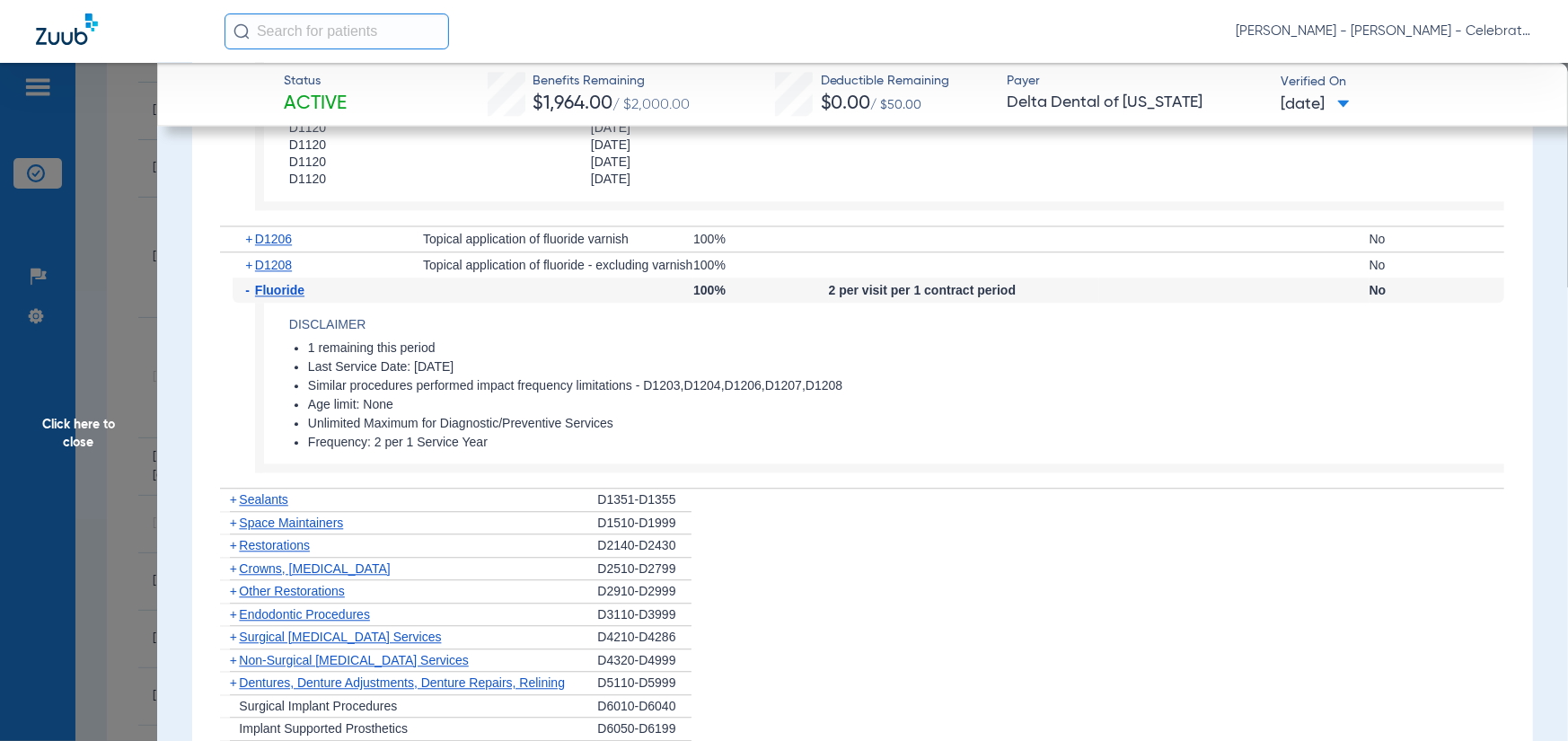
scroll to position [2605, 0]
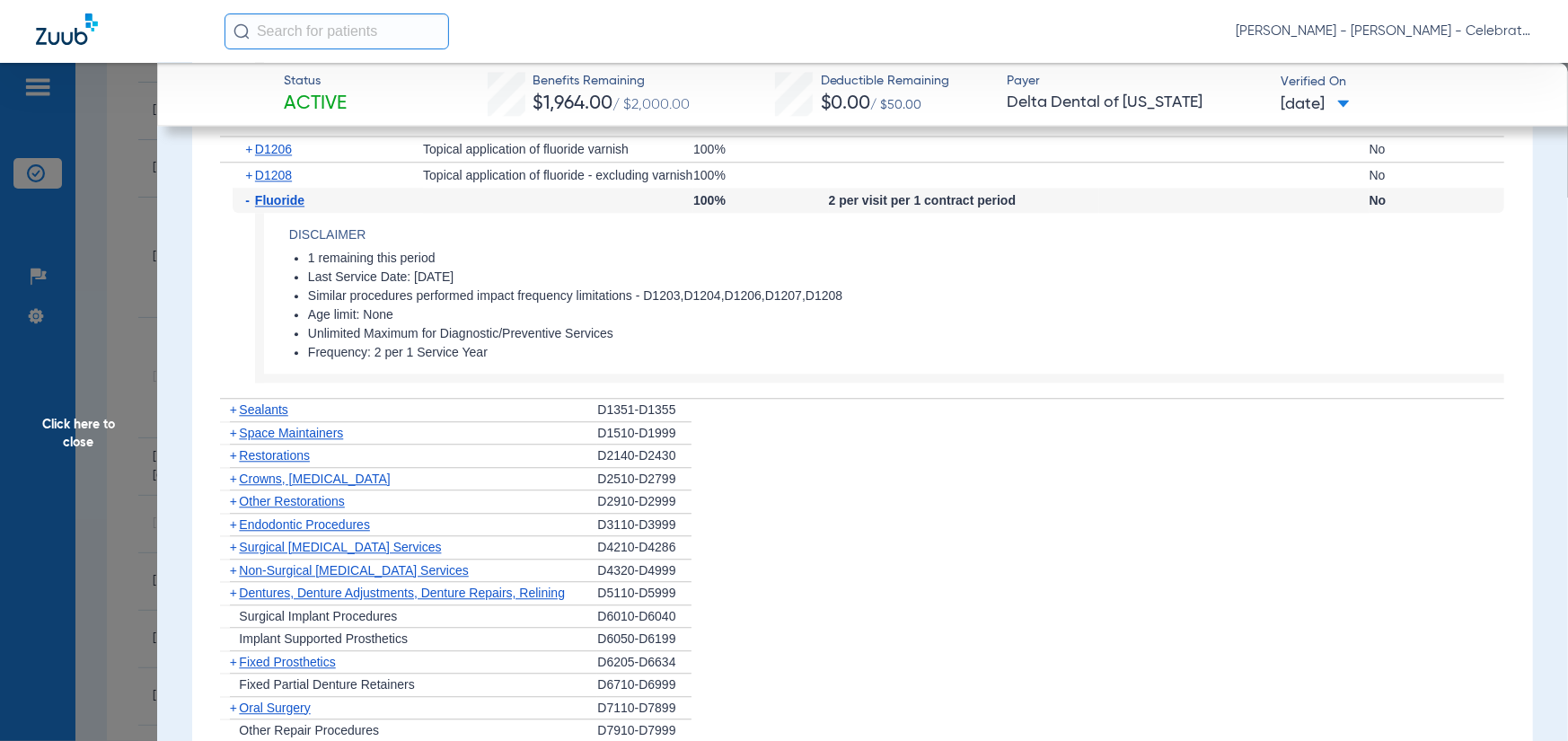
click at [271, 410] on span "Sealants" at bounding box center [262, 409] width 48 height 15
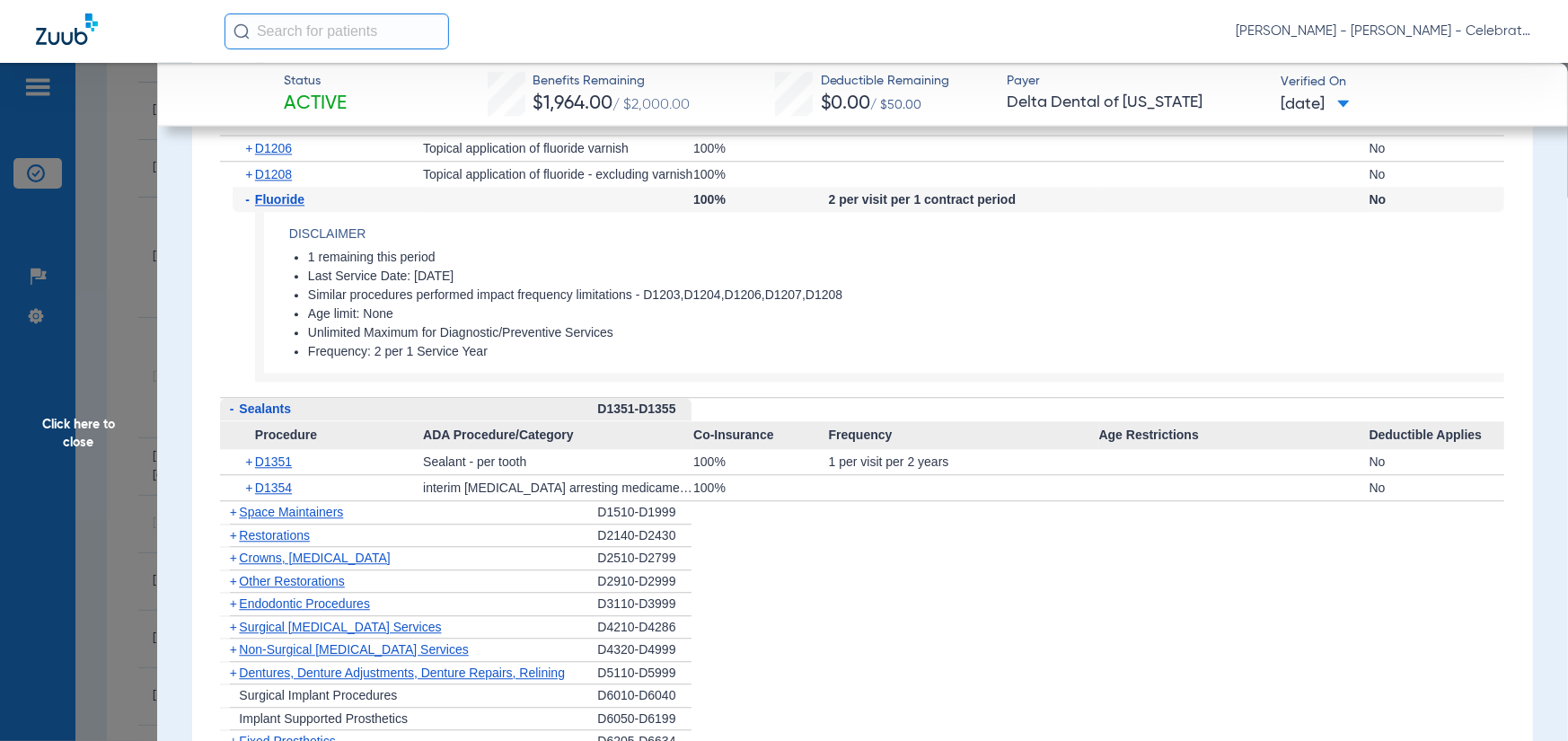
scroll to position [2604, 0]
click at [271, 447] on span "Procedure" at bounding box center [322, 436] width 203 height 29
click at [277, 462] on span "D1351" at bounding box center [273, 463] width 37 height 15
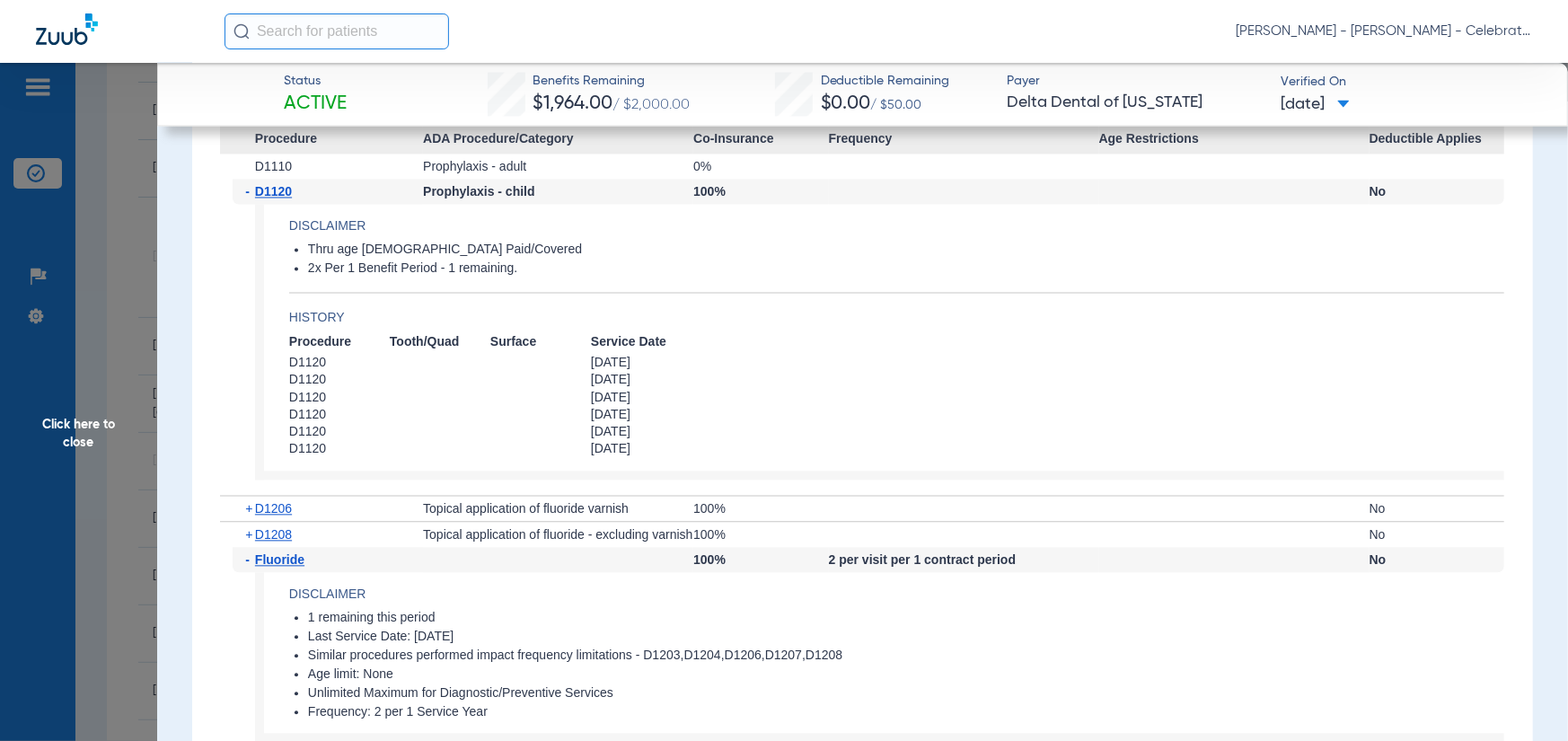
scroll to position [1886, 0]
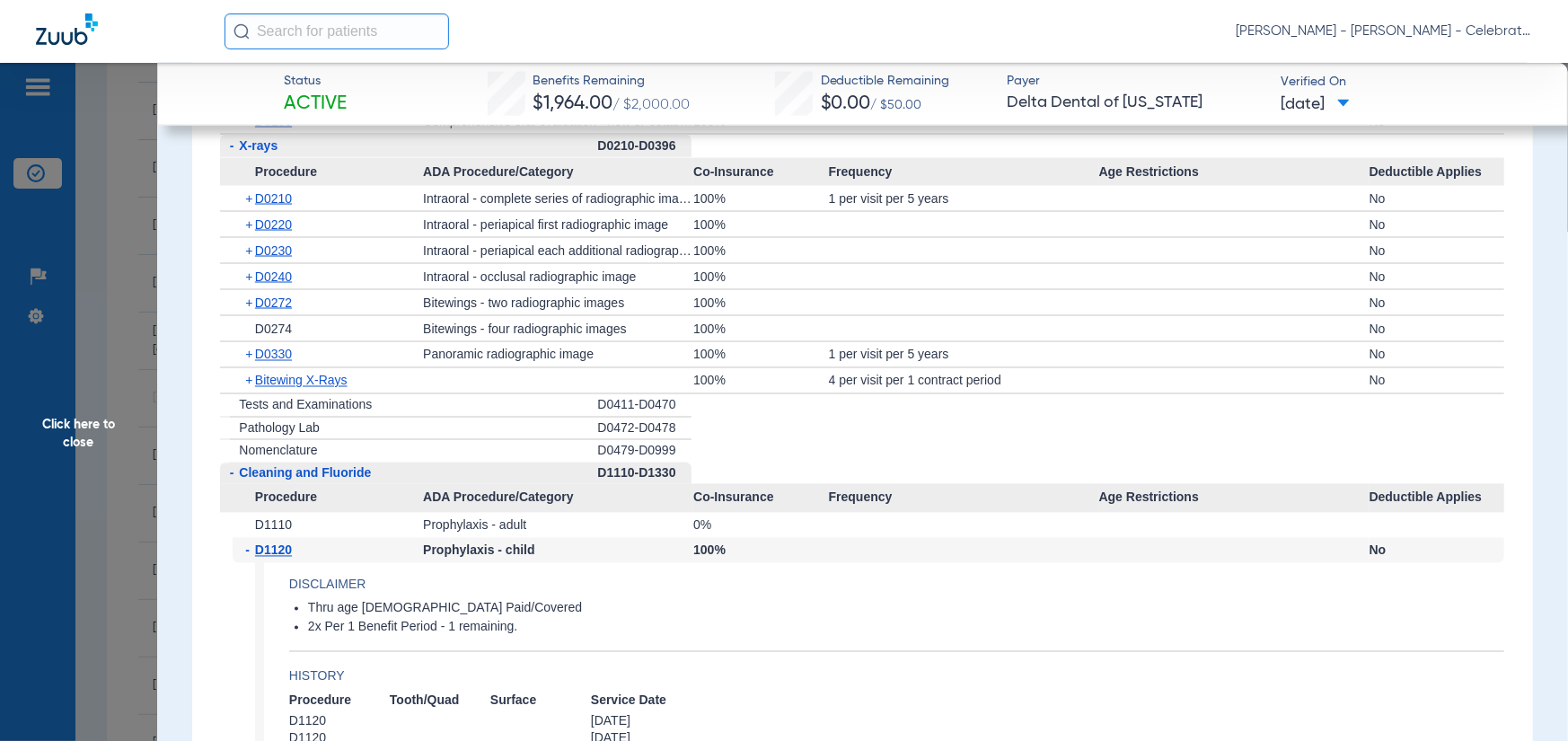
drag, startPoint x: 75, startPoint y: 529, endPoint x: 116, endPoint y: 496, distance: 52.6
click at [75, 528] on span "Click here to close" at bounding box center [78, 433] width 157 height 741
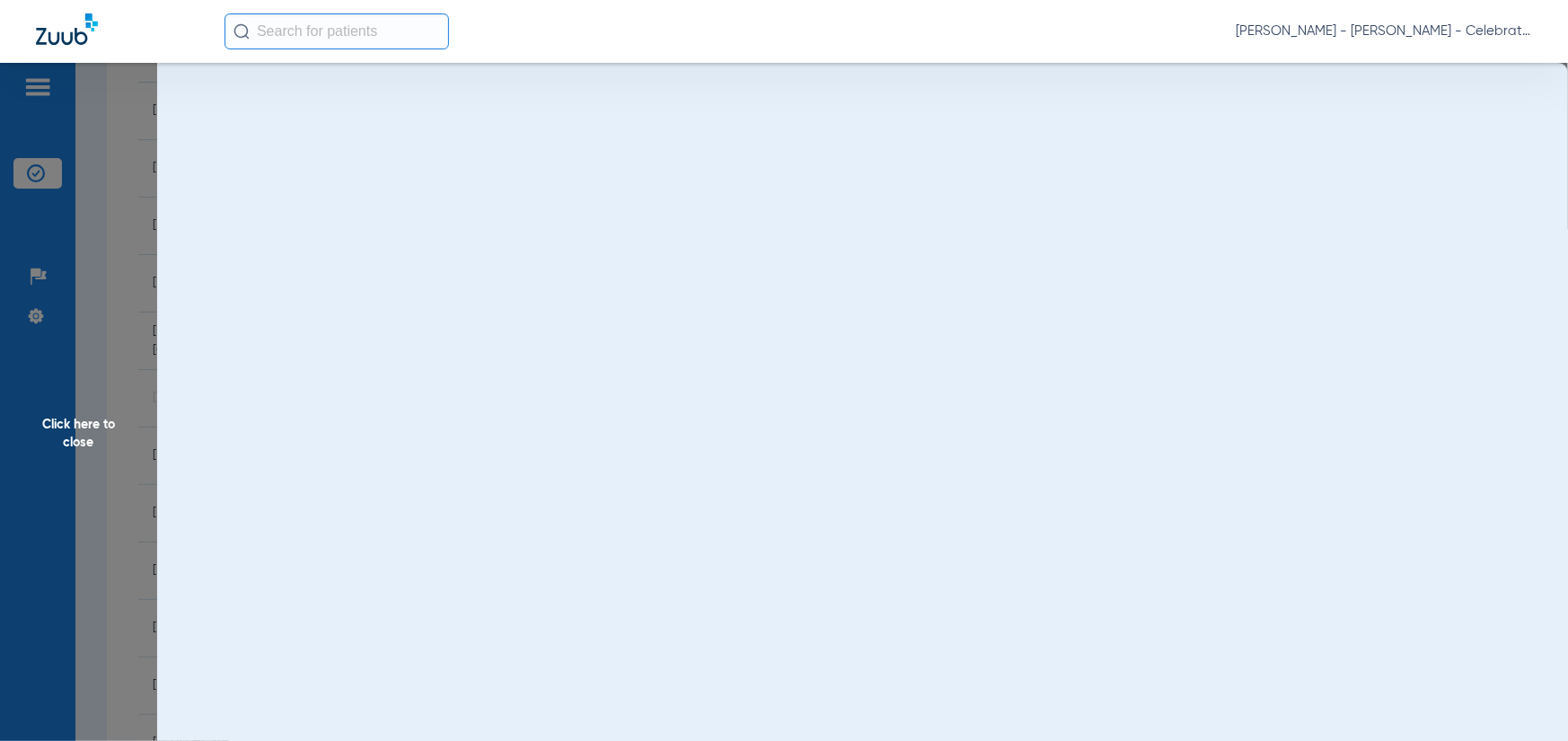
scroll to position [0, 0]
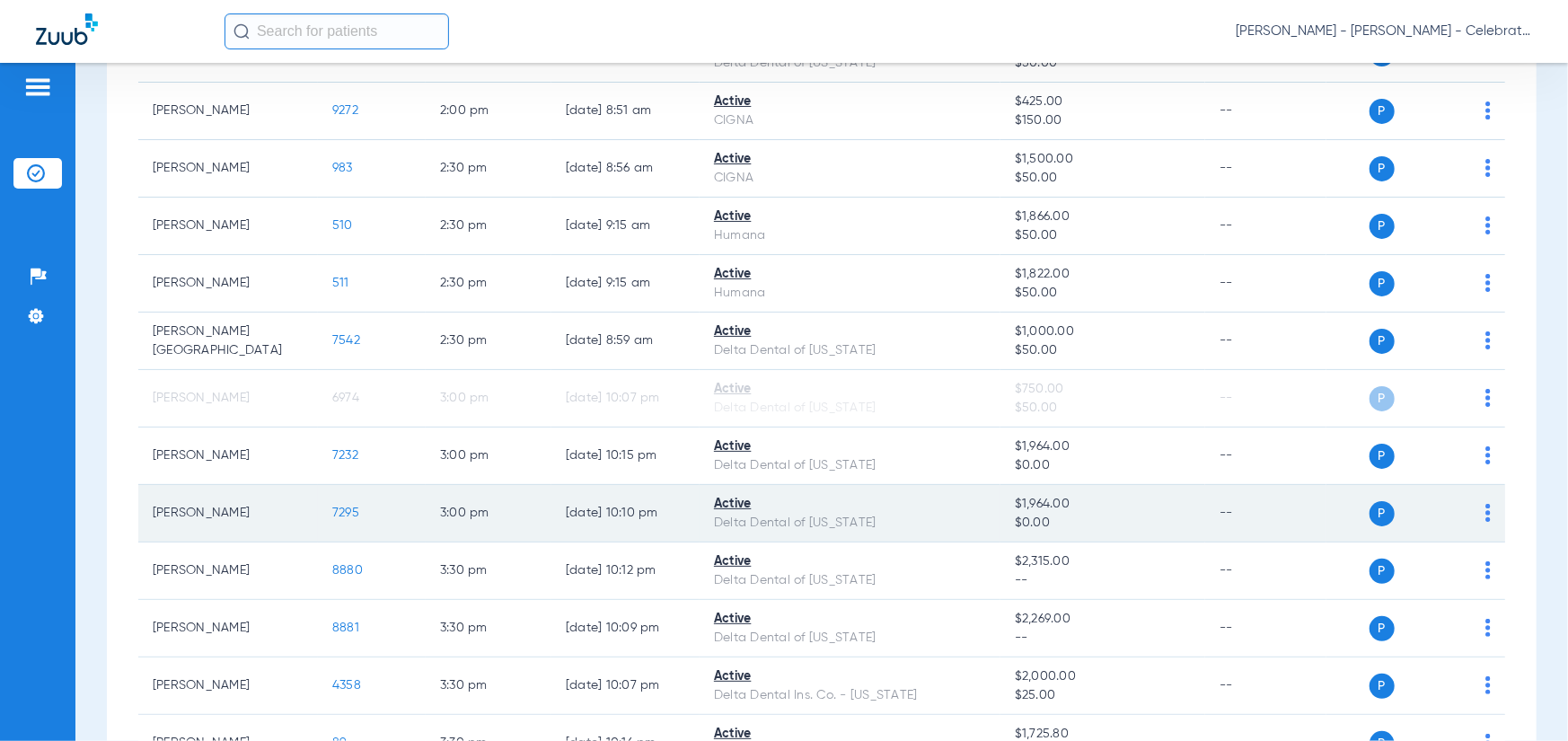
click at [346, 506] on span "7295" at bounding box center [345, 512] width 27 height 13
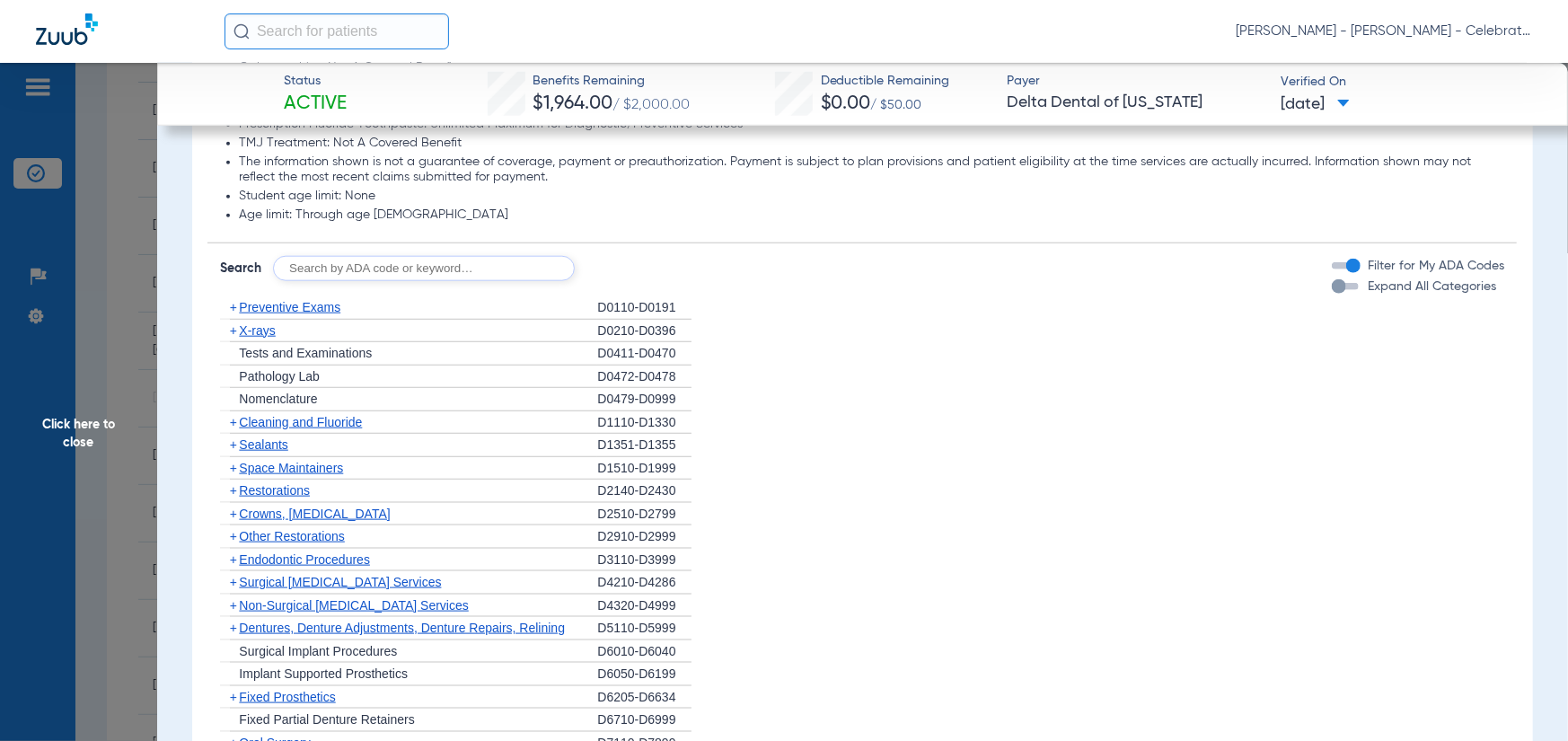
scroll to position [1167, 0]
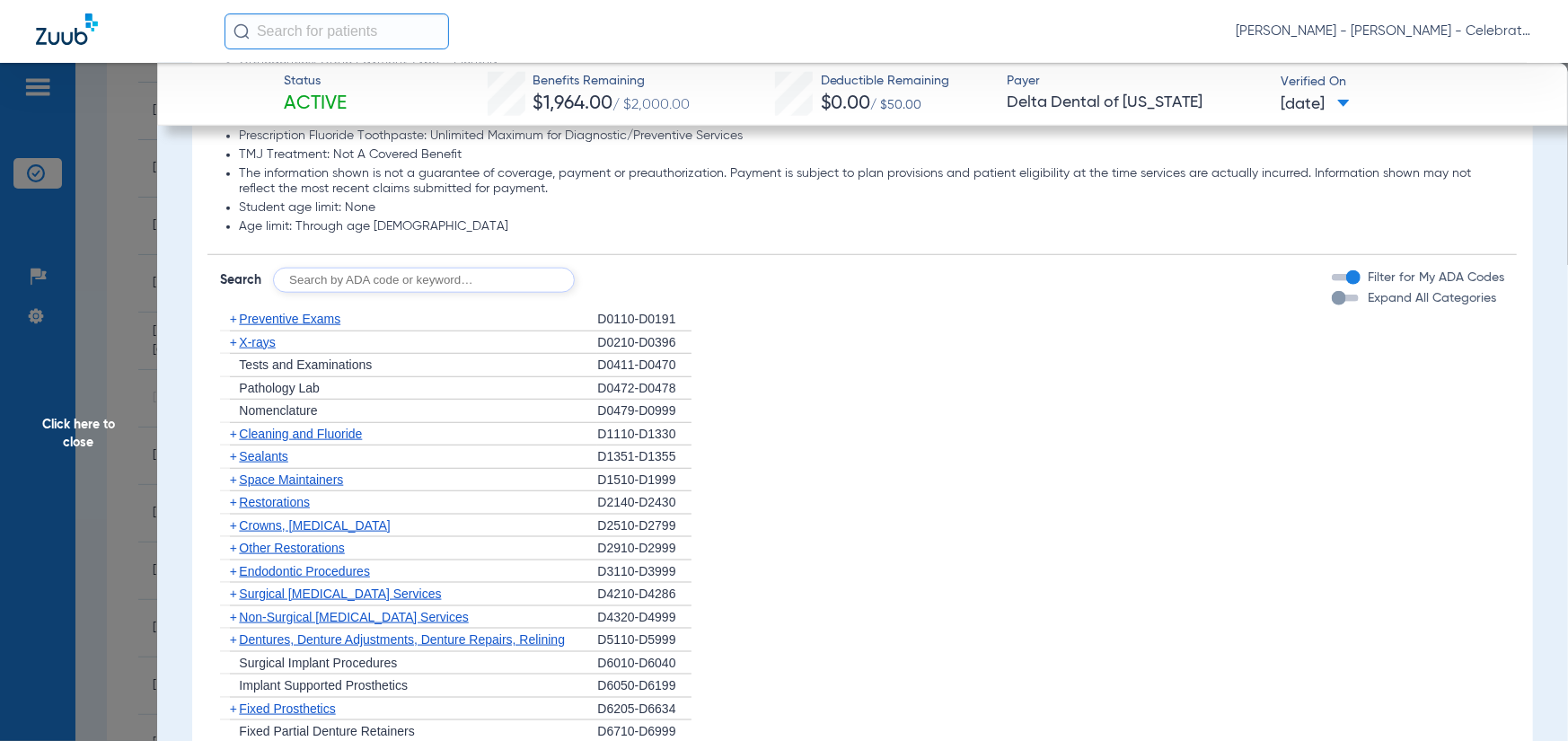
click at [254, 322] on span "Preventive Exams" at bounding box center [289, 319] width 102 height 15
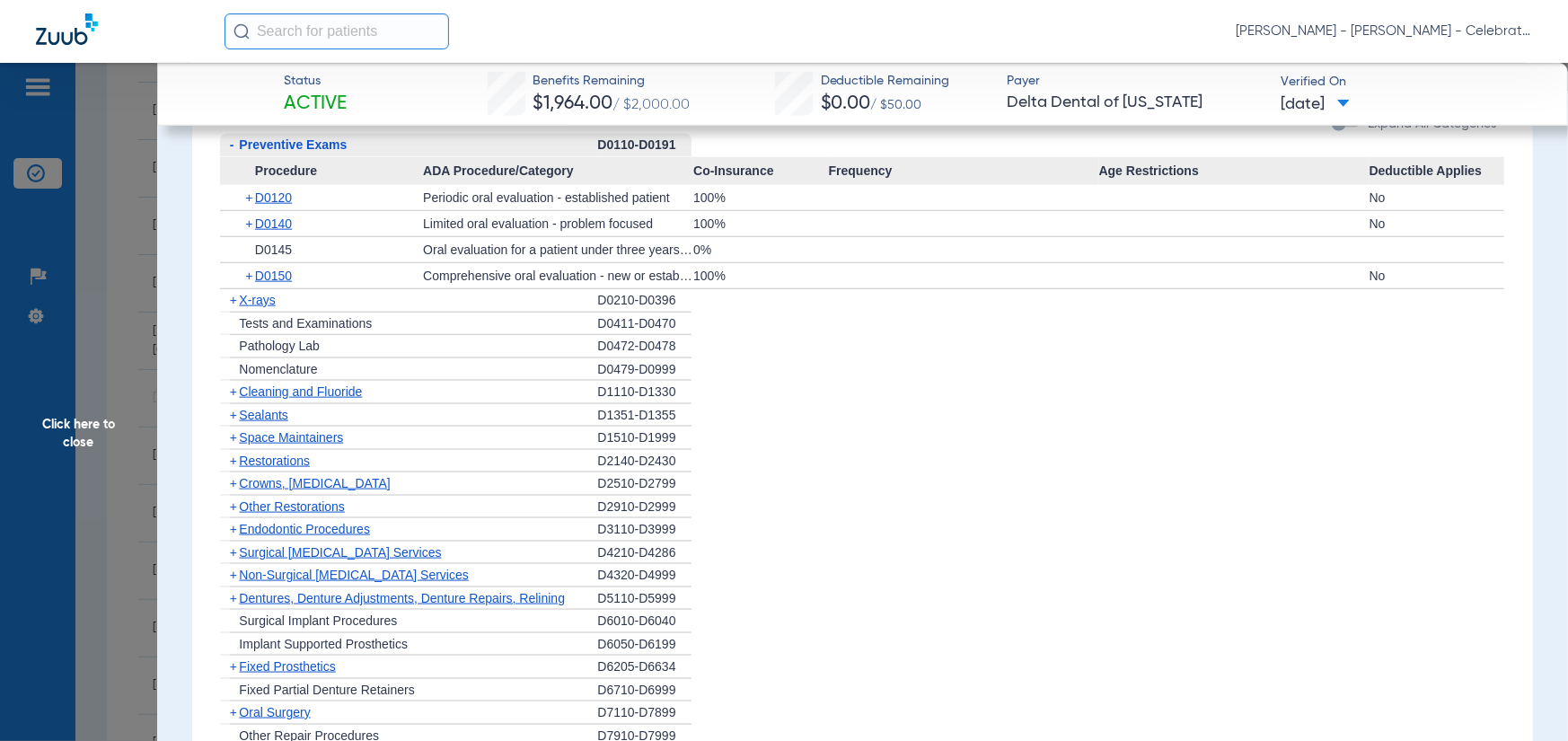
scroll to position [1347, 0]
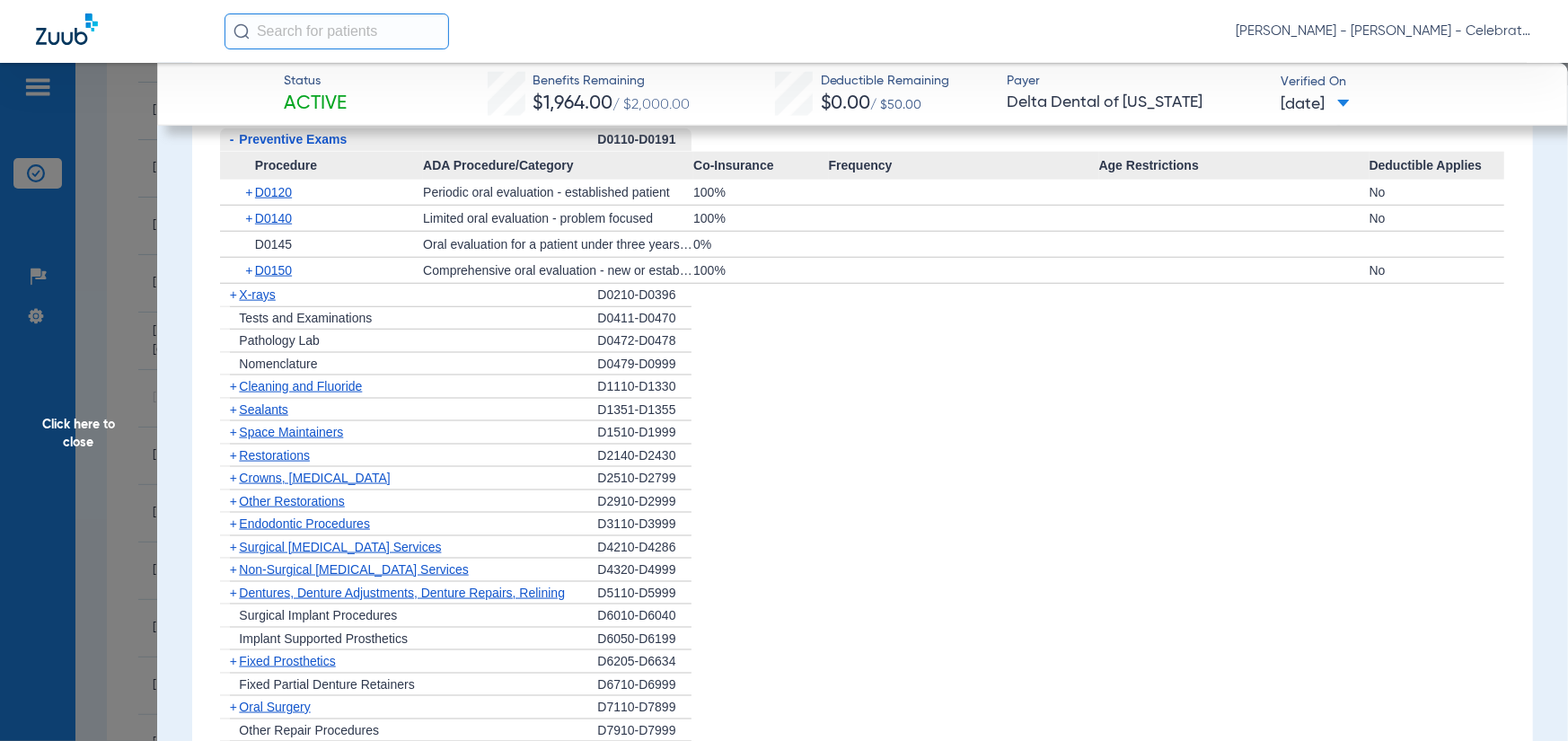
click at [252, 302] on div "+ X-rays" at bounding box center [409, 296] width 377 height 24
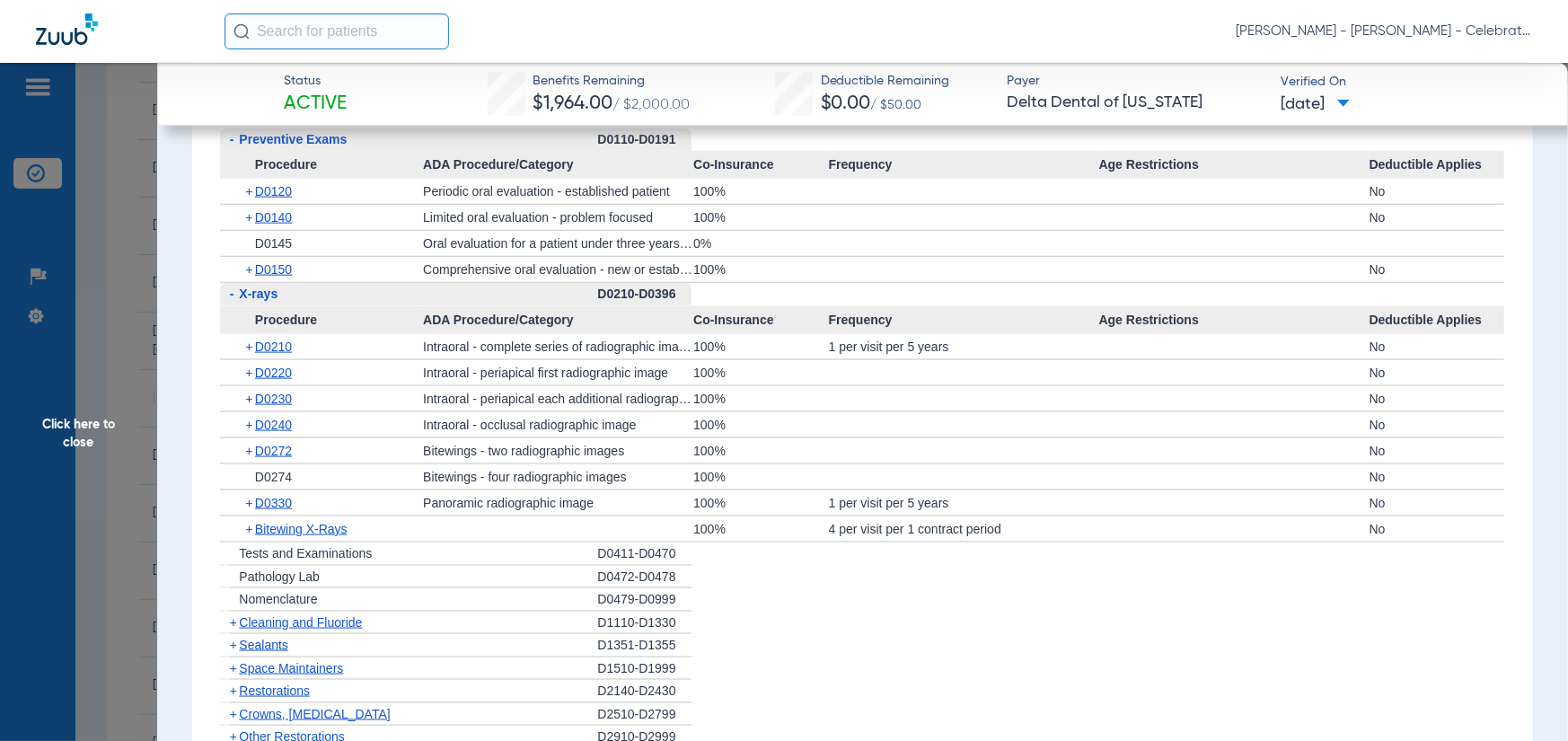
click at [259, 286] on span "X-rays" at bounding box center [258, 293] width 38 height 15
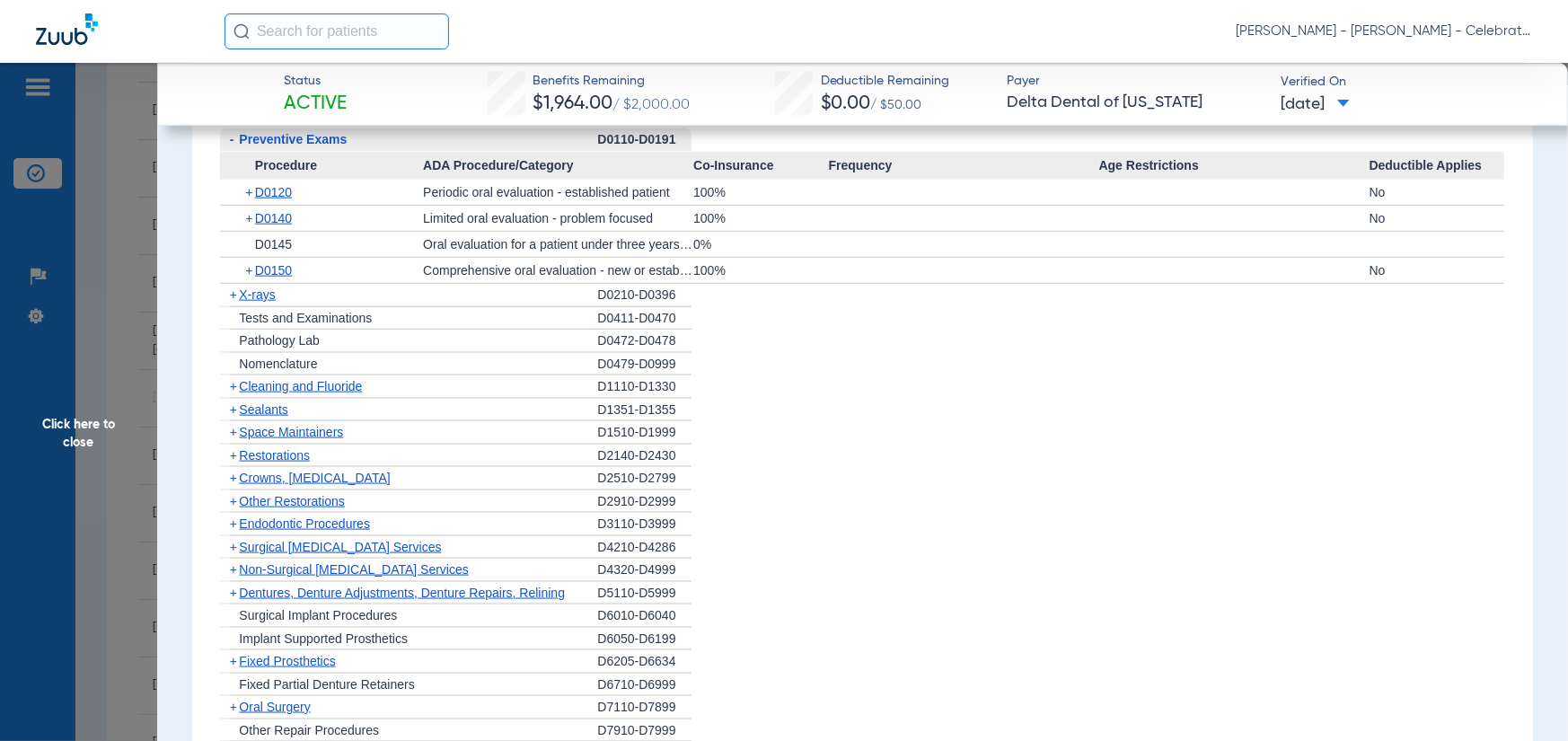
click at [259, 287] on span "X-rays" at bounding box center [257, 294] width 36 height 15
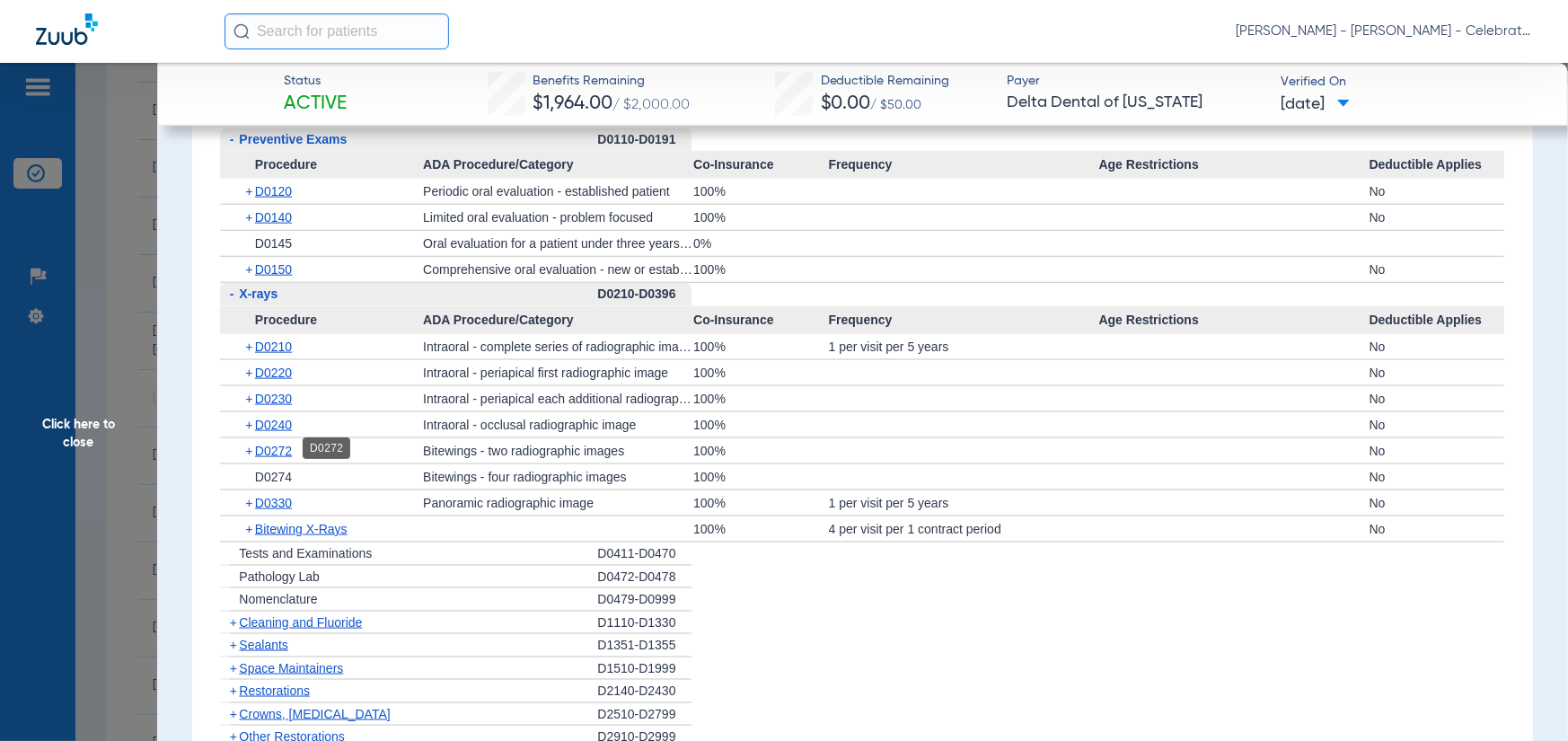
drag, startPoint x: 273, startPoint y: 444, endPoint x: 264, endPoint y: 415, distance: 30.4
click at [272, 444] on span "D0272" at bounding box center [273, 451] width 37 height 15
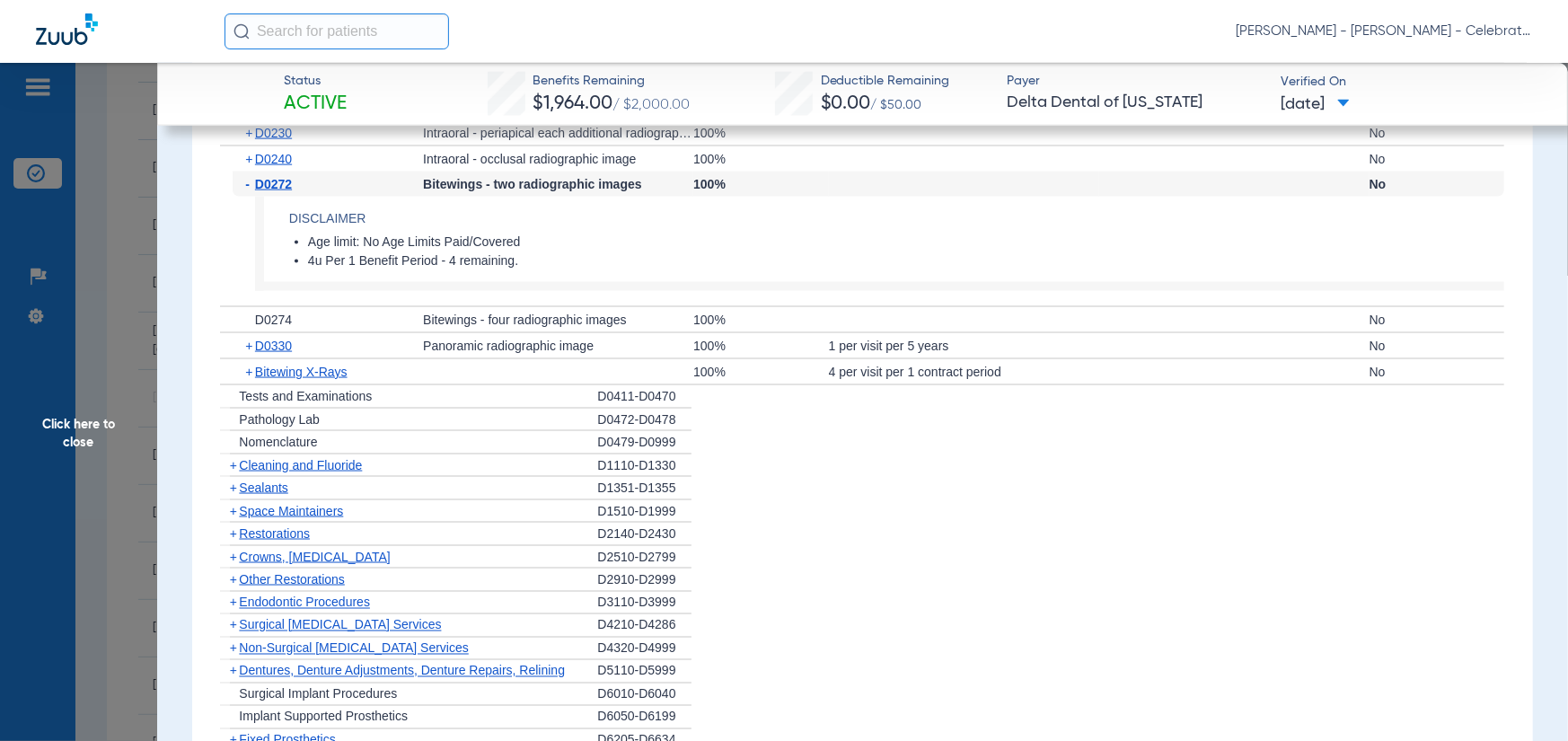
scroll to position [1707, 0]
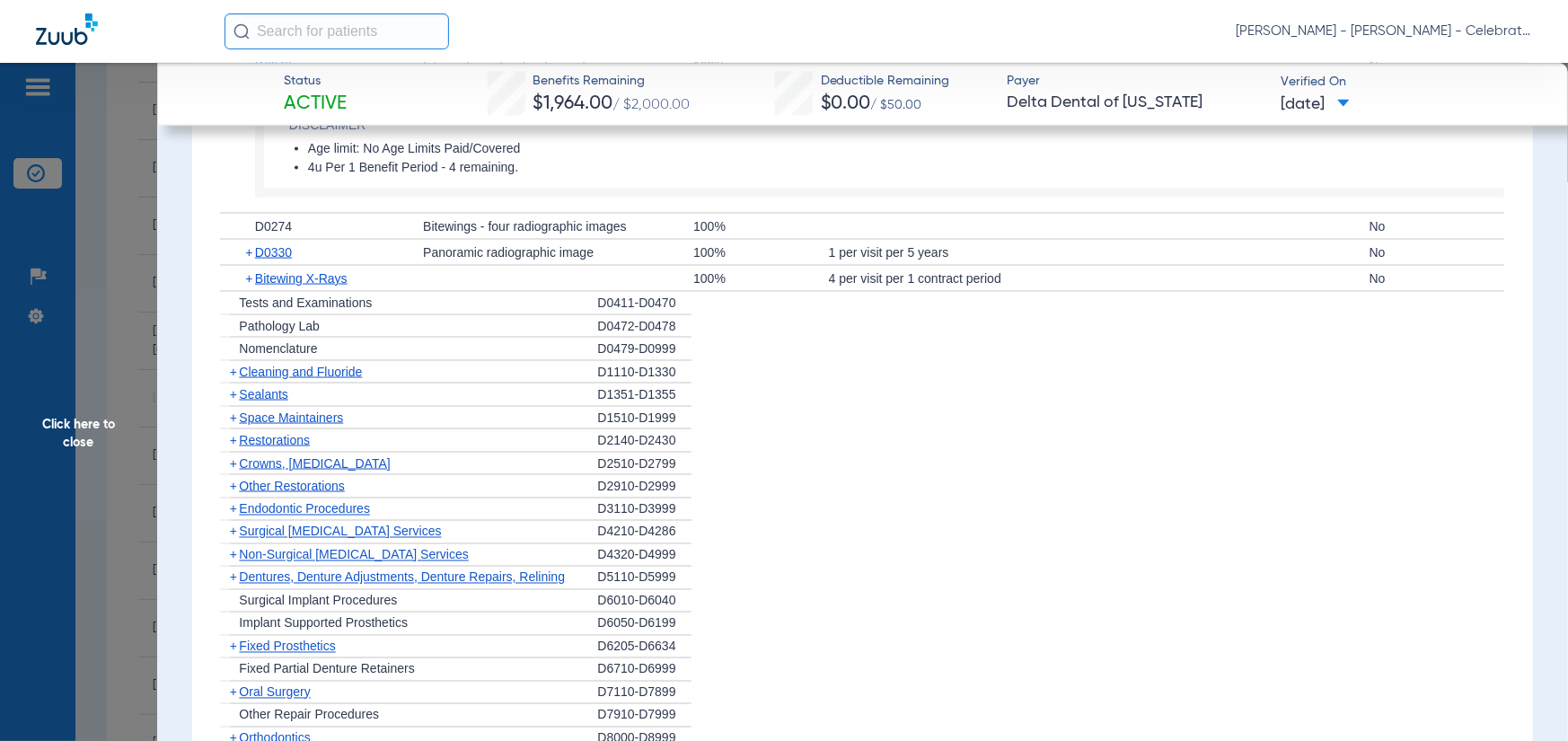
click at [258, 370] on span "Cleaning and Fluoride" at bounding box center [300, 372] width 123 height 15
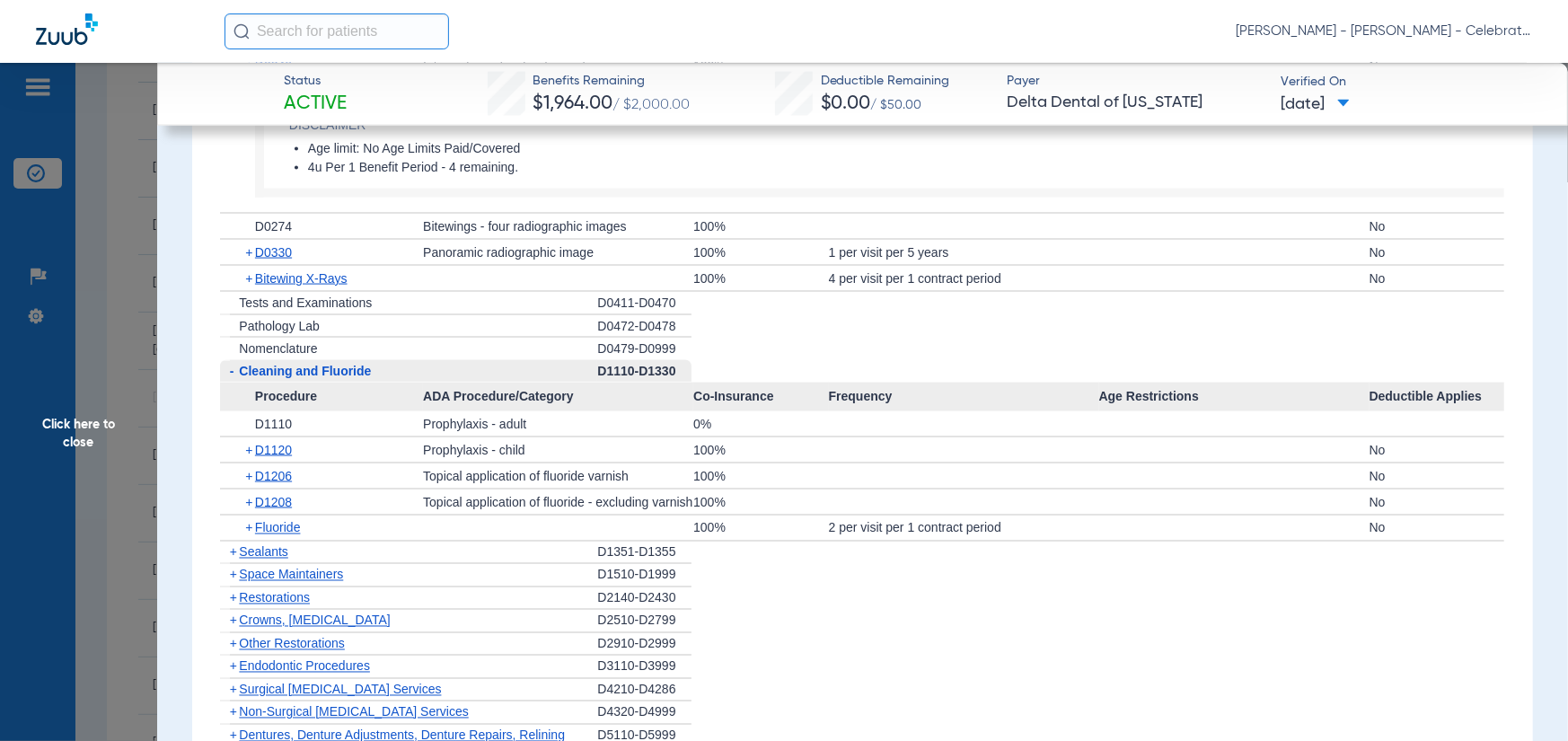
scroll to position [1797, 0]
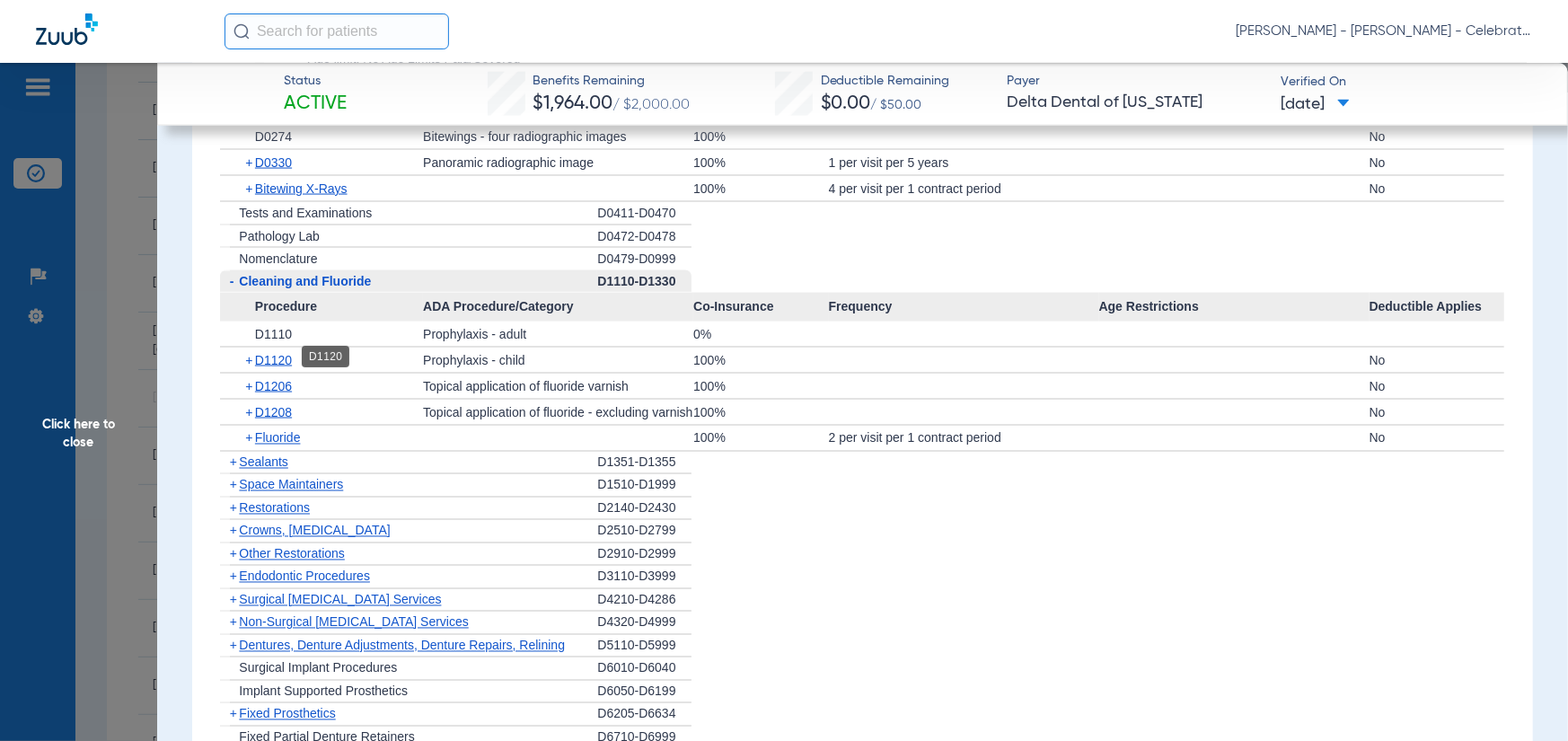
click at [279, 355] on span "D1120" at bounding box center [273, 360] width 37 height 15
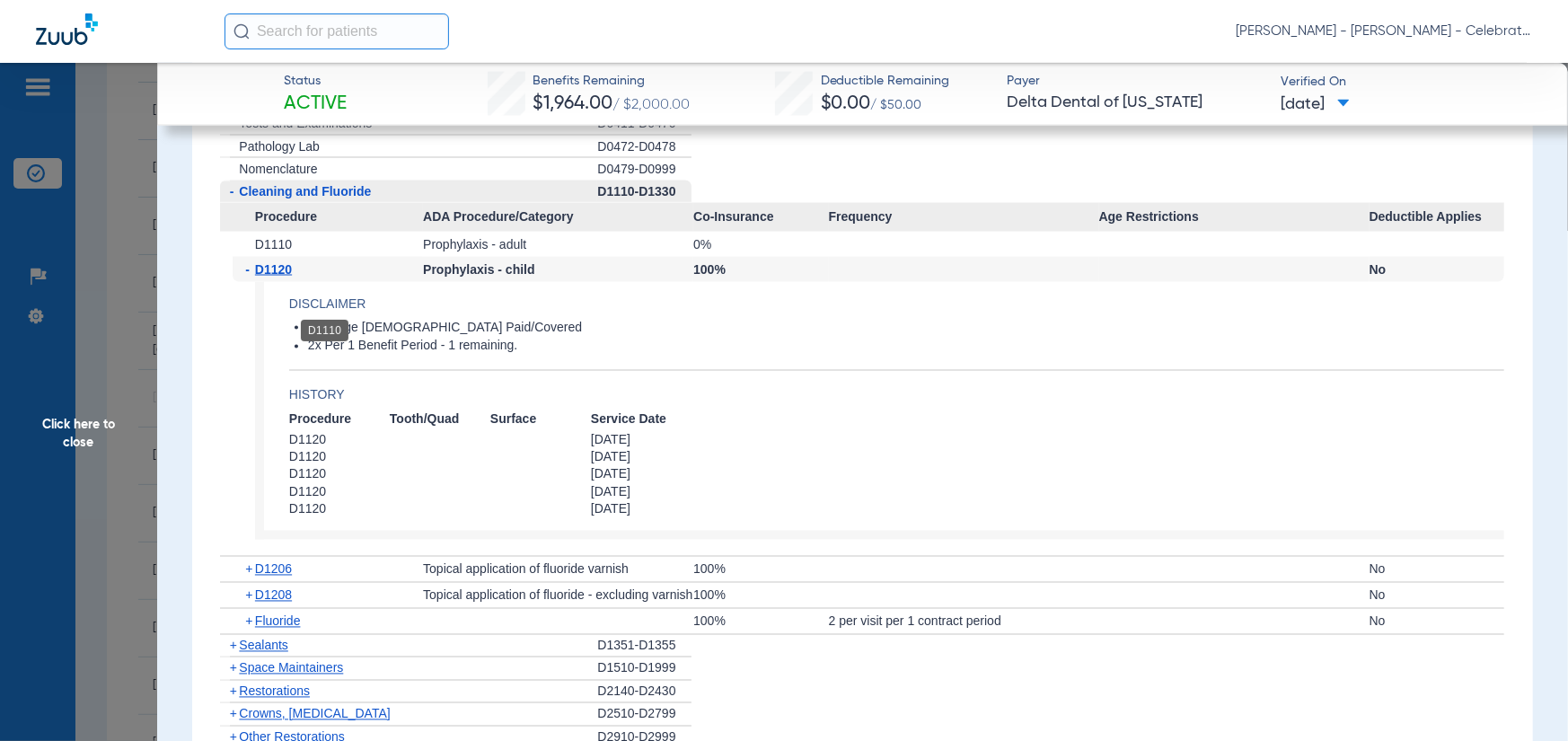
scroll to position [1976, 0]
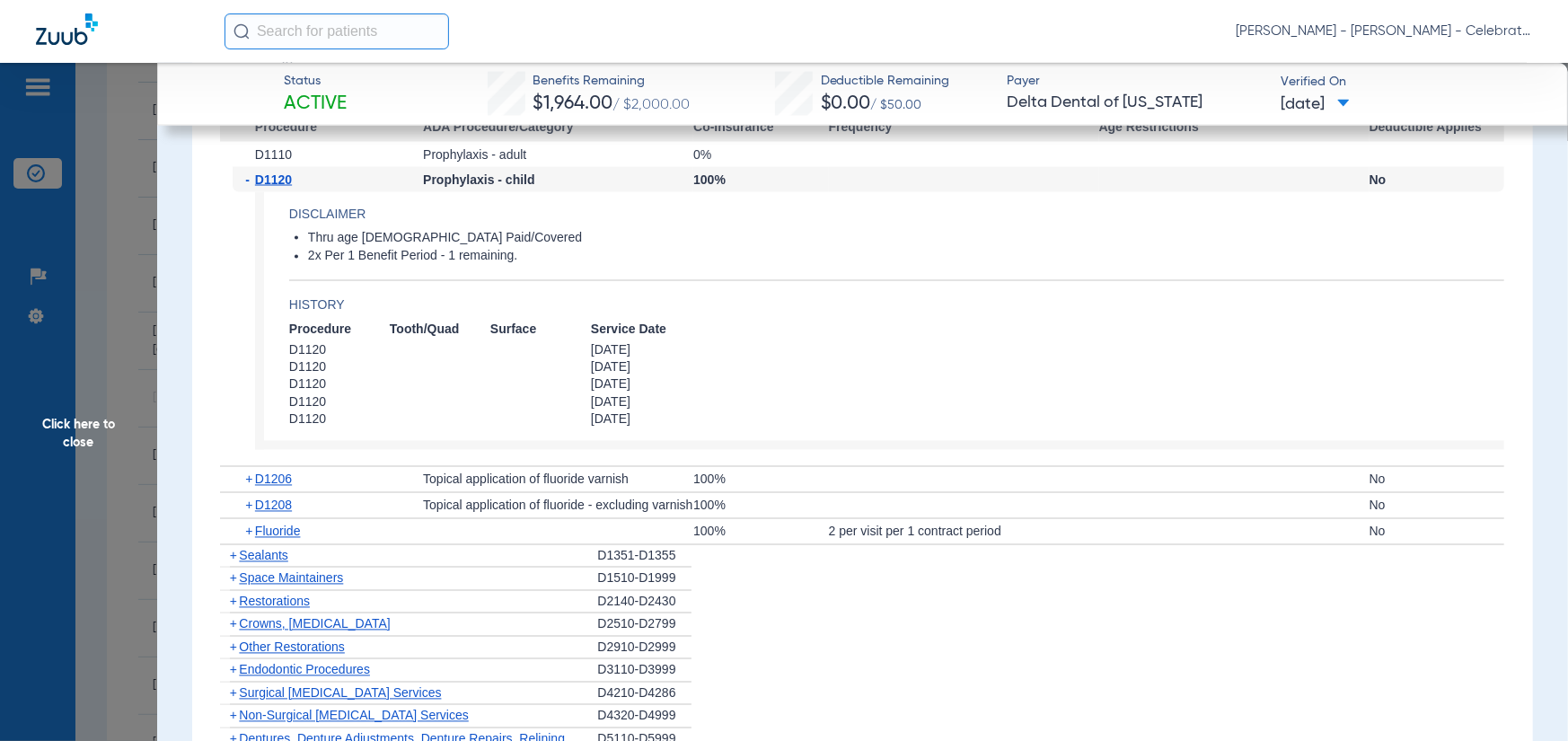
click at [265, 536] on div "+ Fluoride" at bounding box center [328, 531] width 190 height 25
click at [269, 533] on span "Fluoride" at bounding box center [278, 532] width 45 height 15
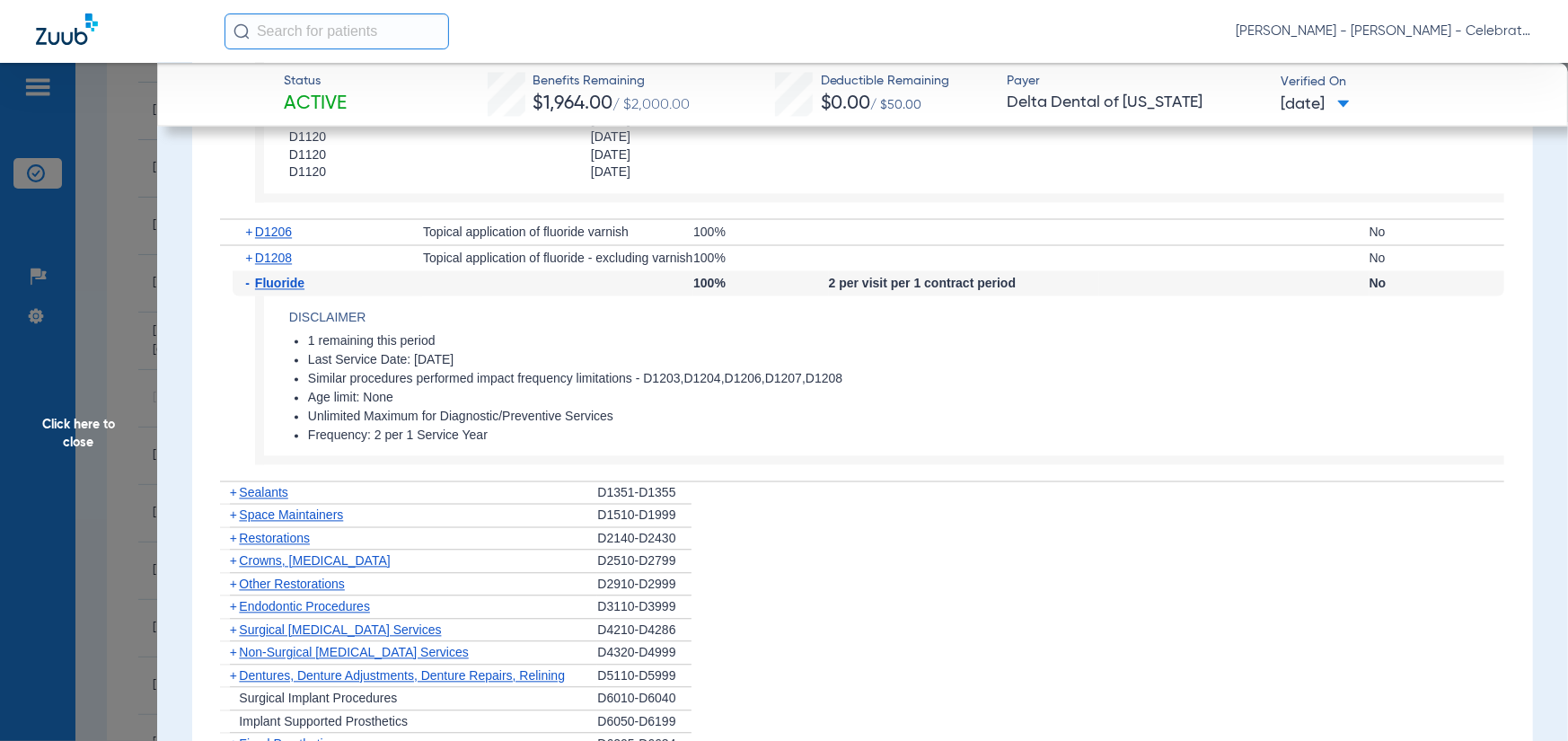
scroll to position [2246, 0]
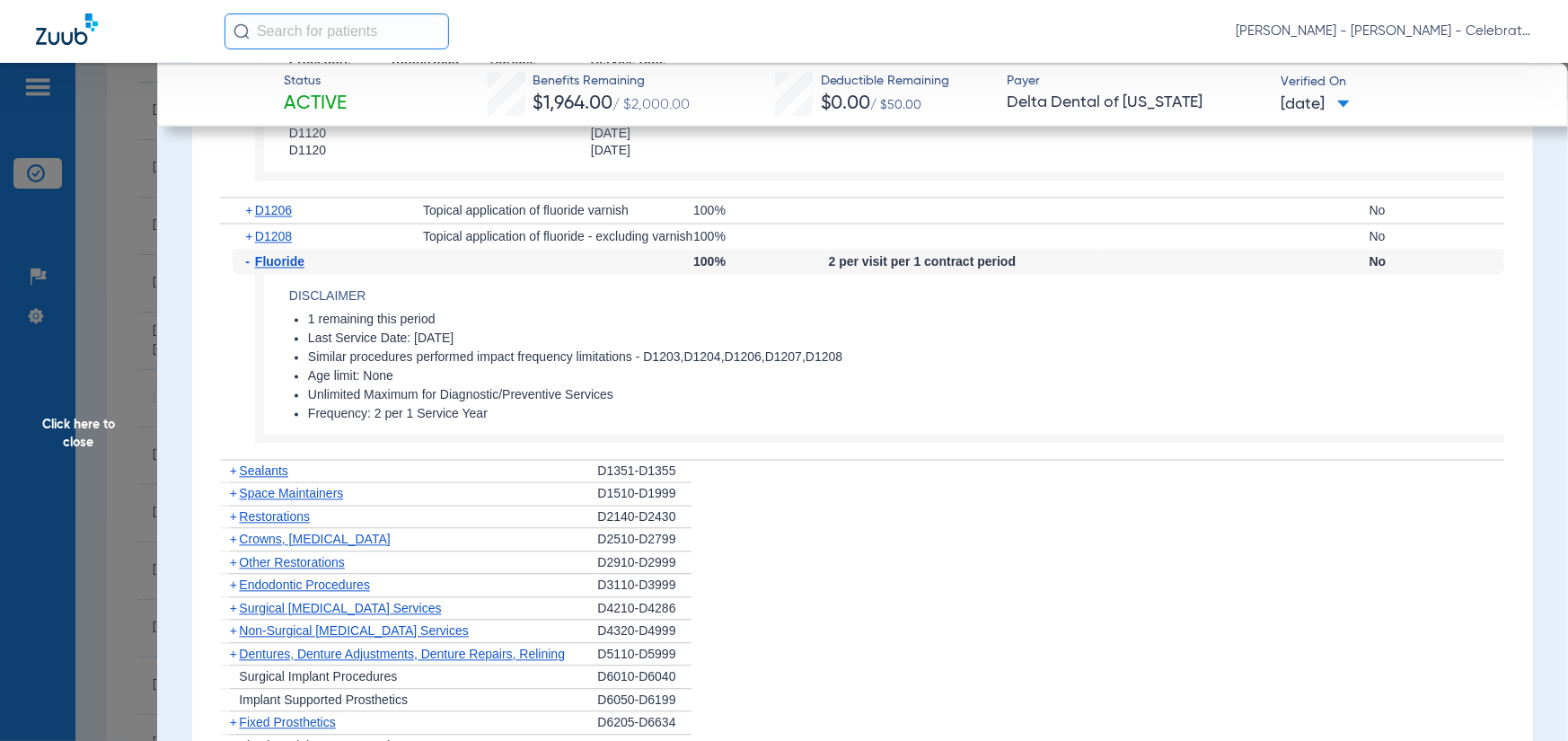
click at [266, 468] on span "Sealants" at bounding box center [262, 471] width 48 height 15
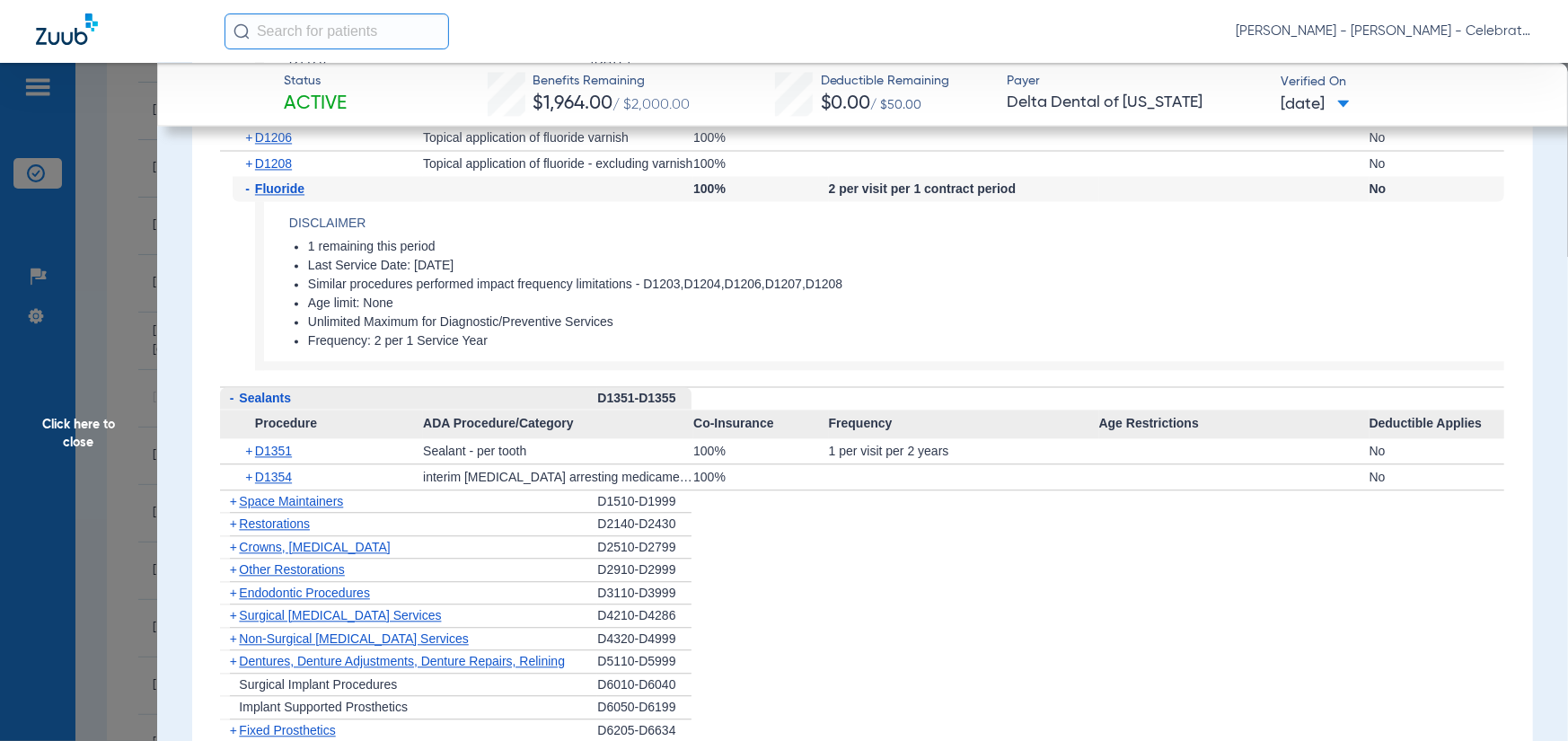
scroll to position [2334, 0]
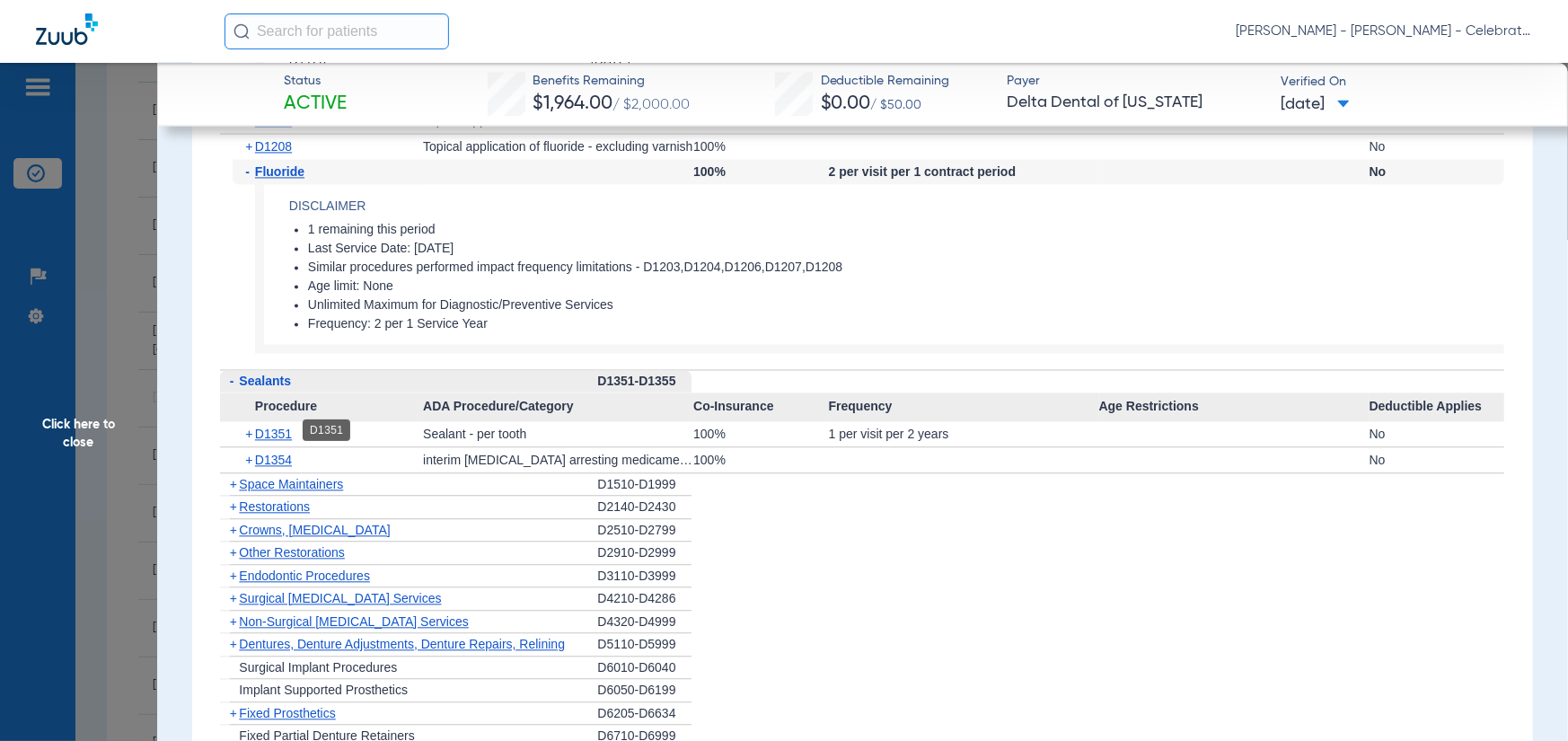
click at [280, 426] on span "D1351" at bounding box center [273, 433] width 37 height 15
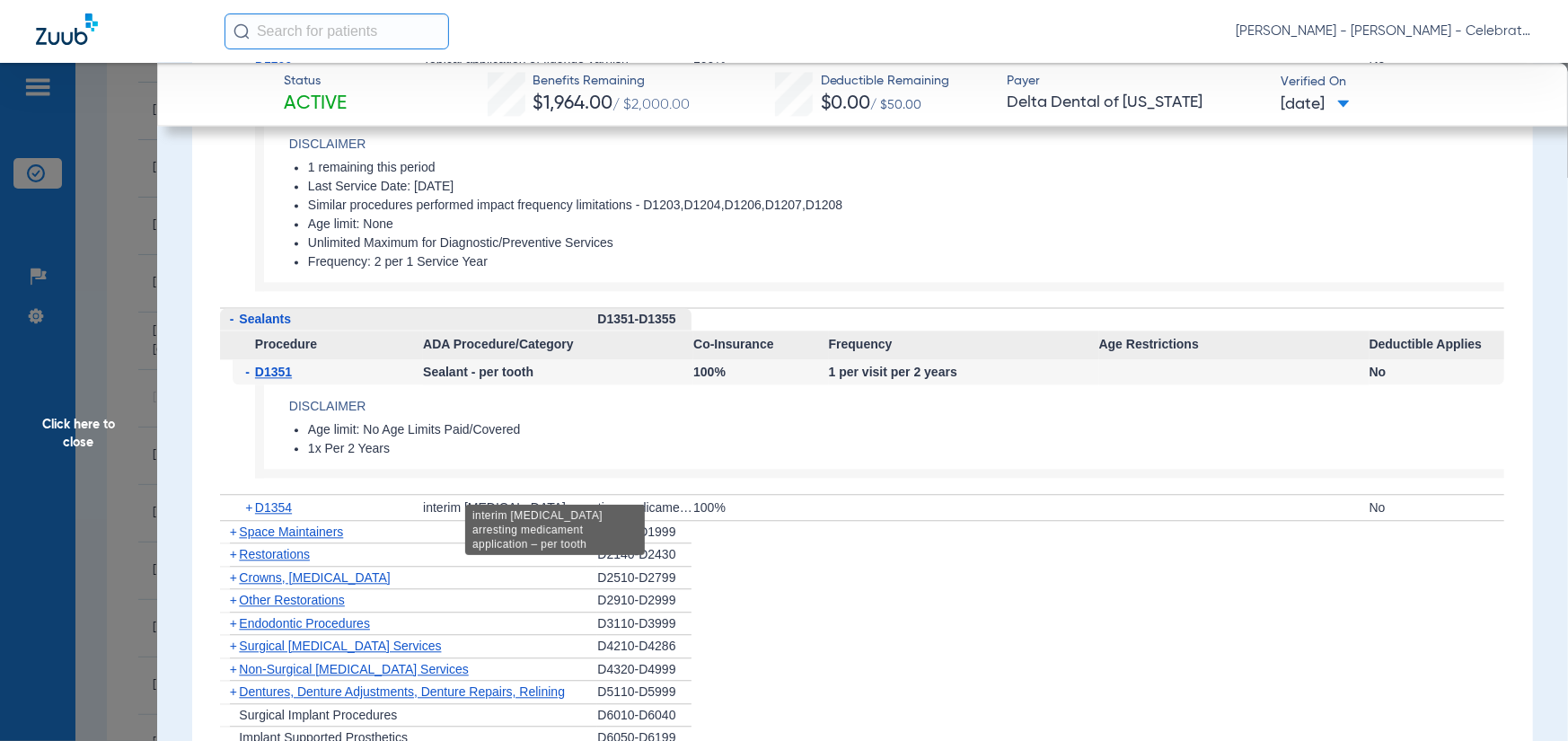
scroll to position [2424, 0]
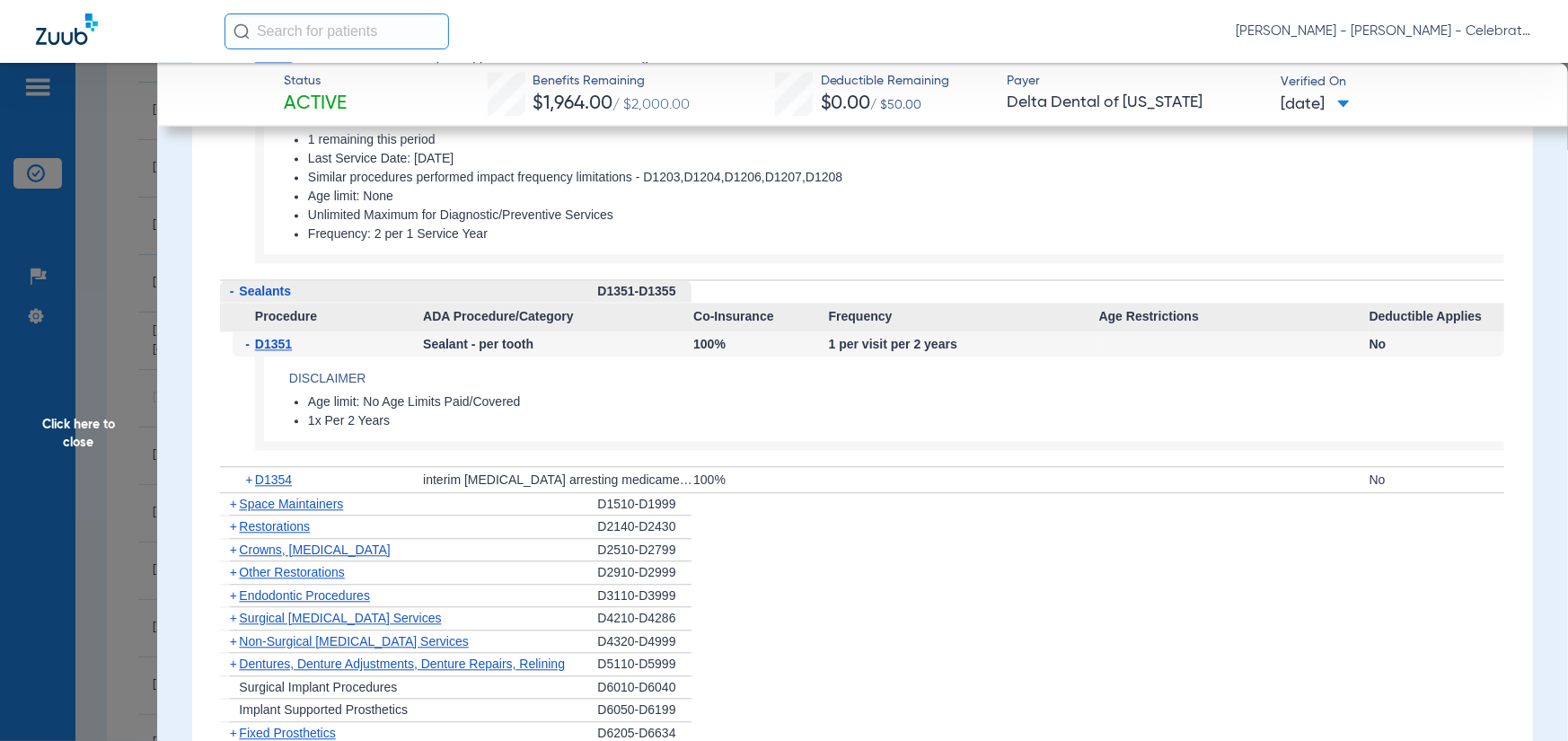
click at [111, 417] on span "Click here to close" at bounding box center [78, 433] width 157 height 741
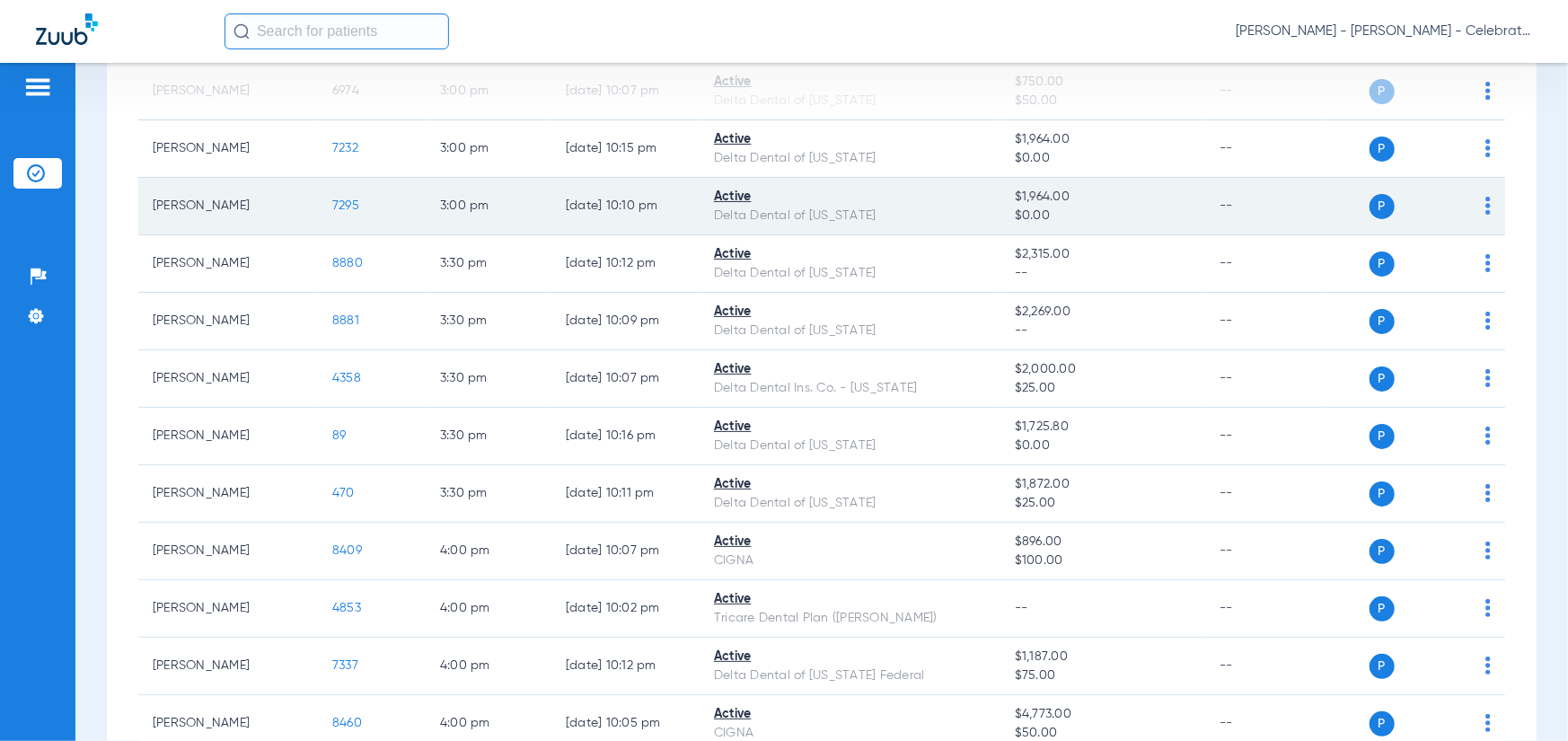
scroll to position [1417, 0]
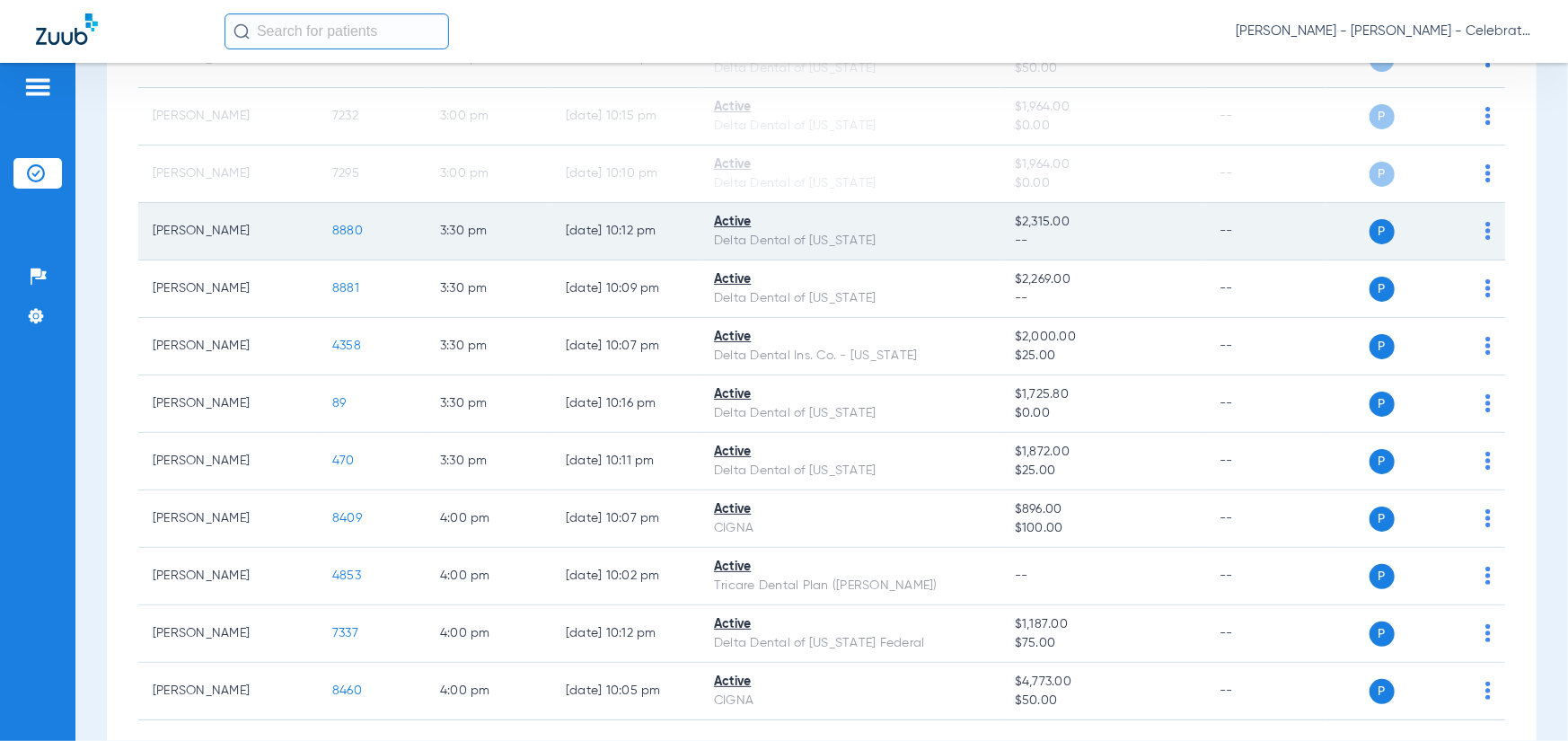
click at [346, 232] on span "8880" at bounding box center [347, 231] width 31 height 13
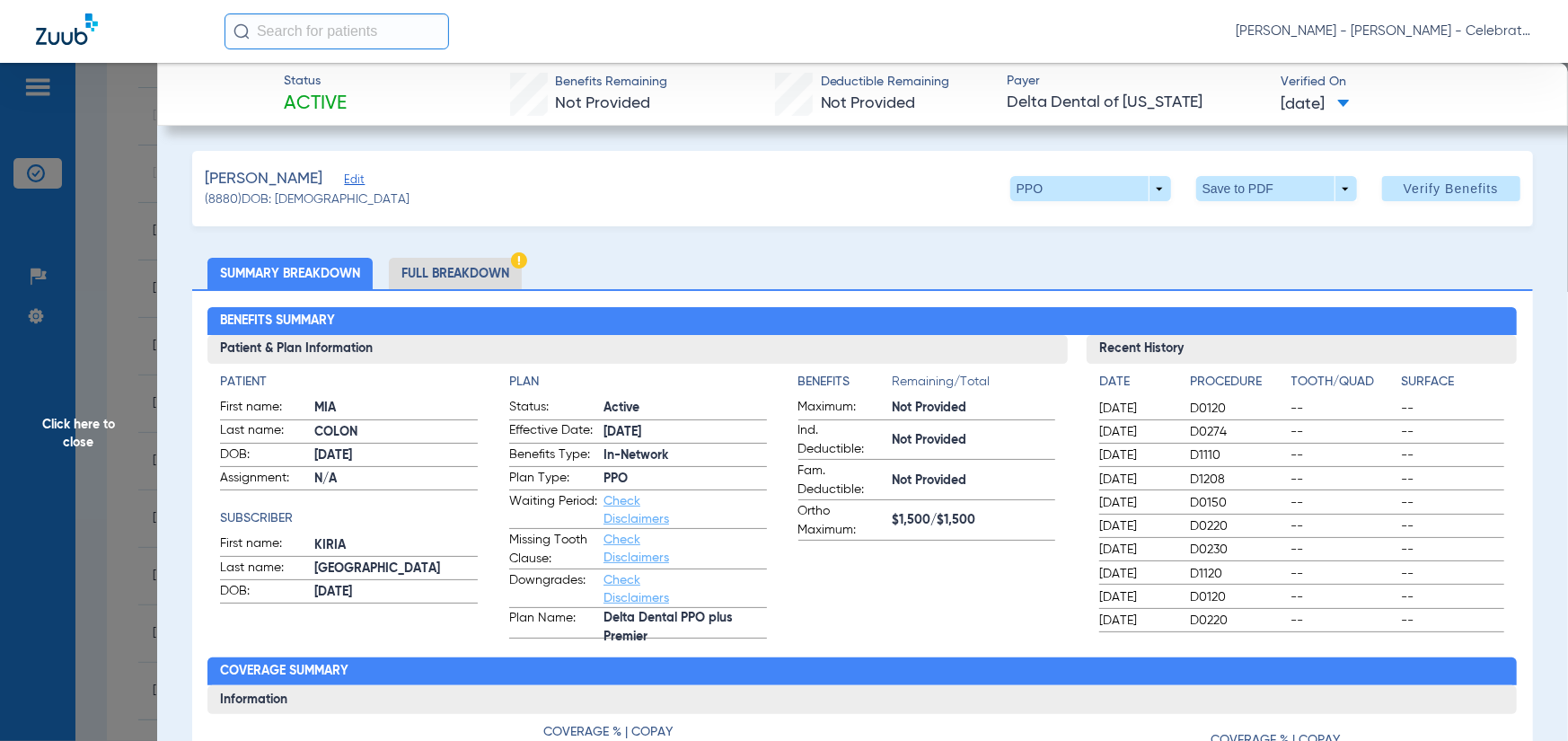
click at [473, 276] on li "Full Breakdown" at bounding box center [455, 273] width 133 height 32
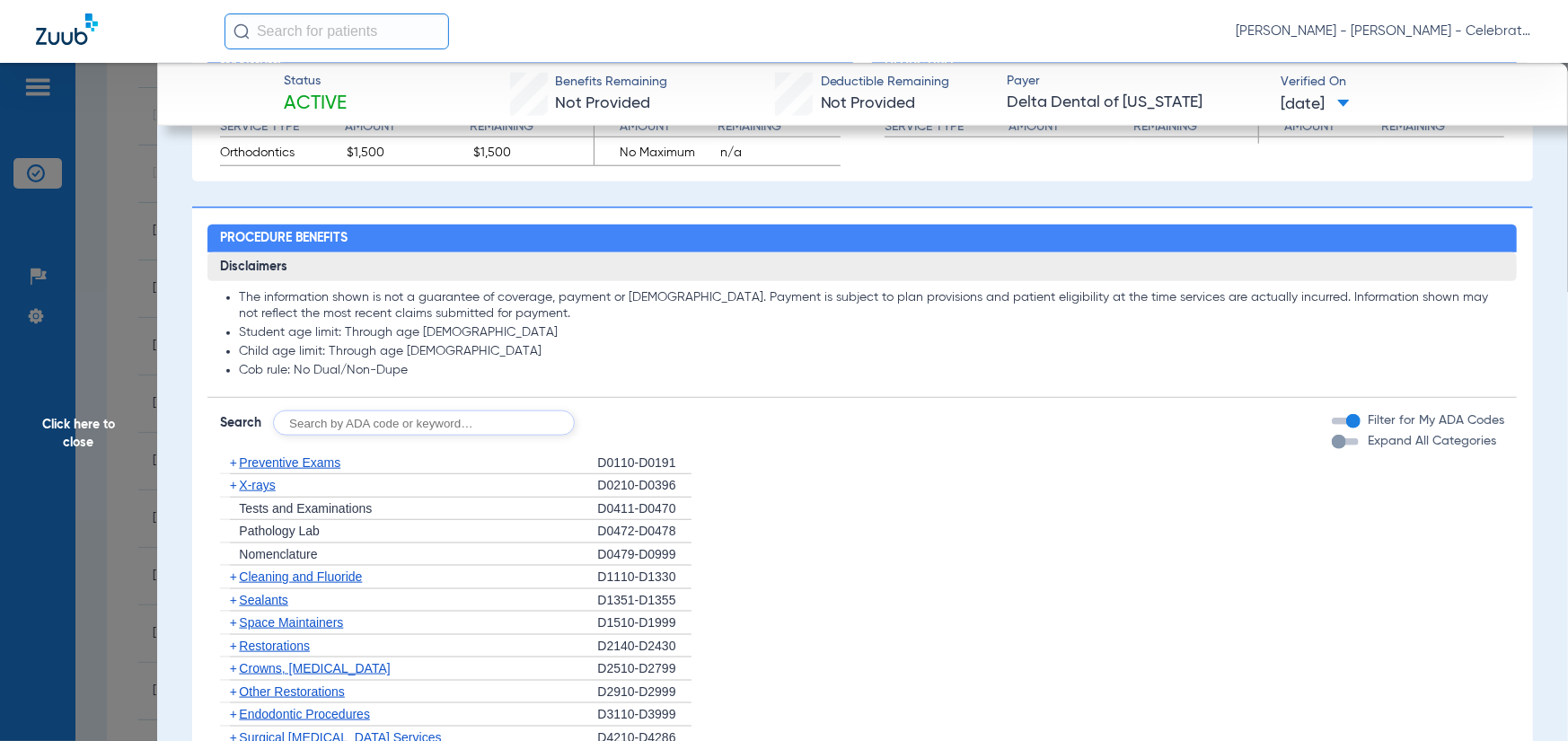
scroll to position [1167, 0]
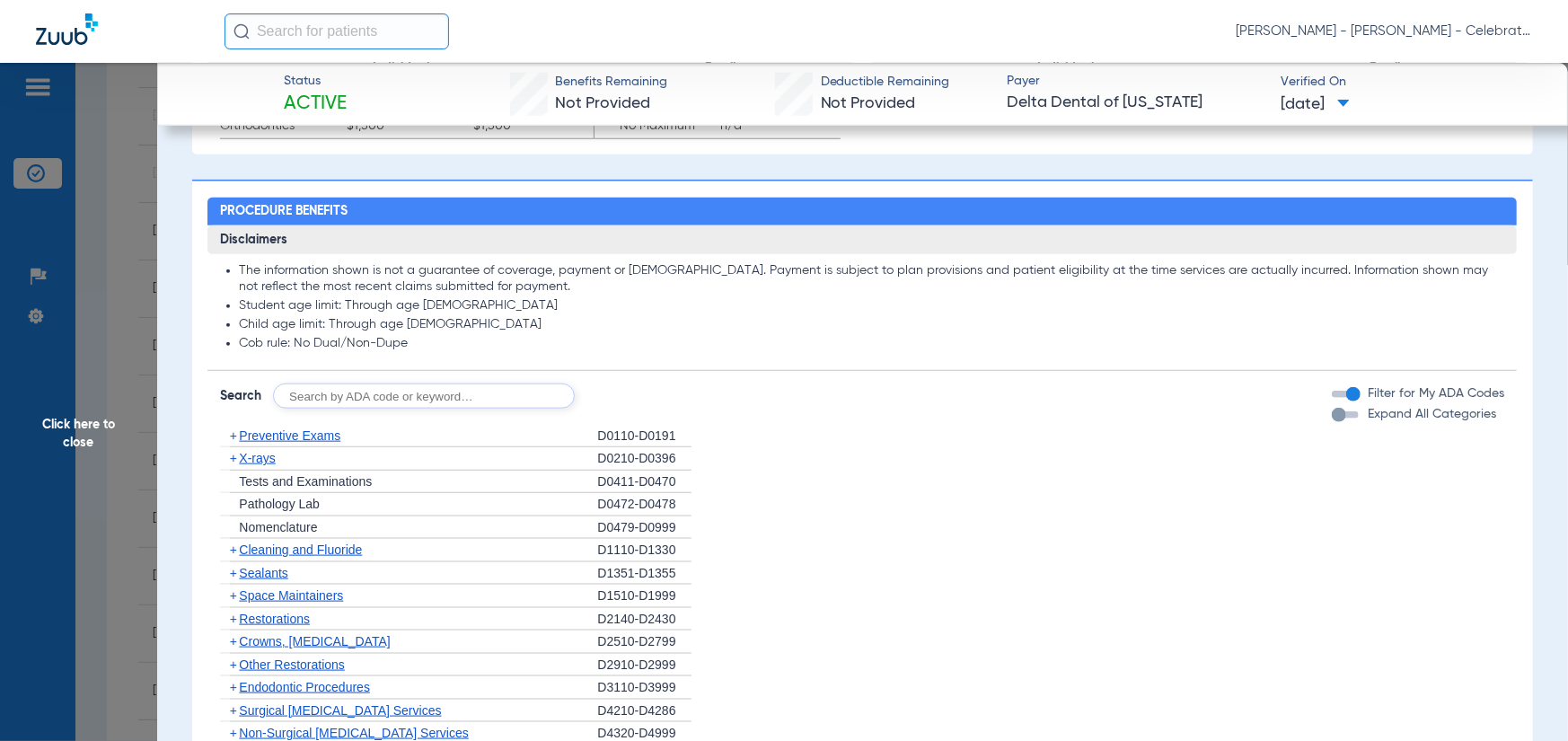
drag, startPoint x: 291, startPoint y: 430, endPoint x: 319, endPoint y: 421, distance: 29.4
click at [291, 430] on span "Preventive Exams" at bounding box center [289, 435] width 102 height 15
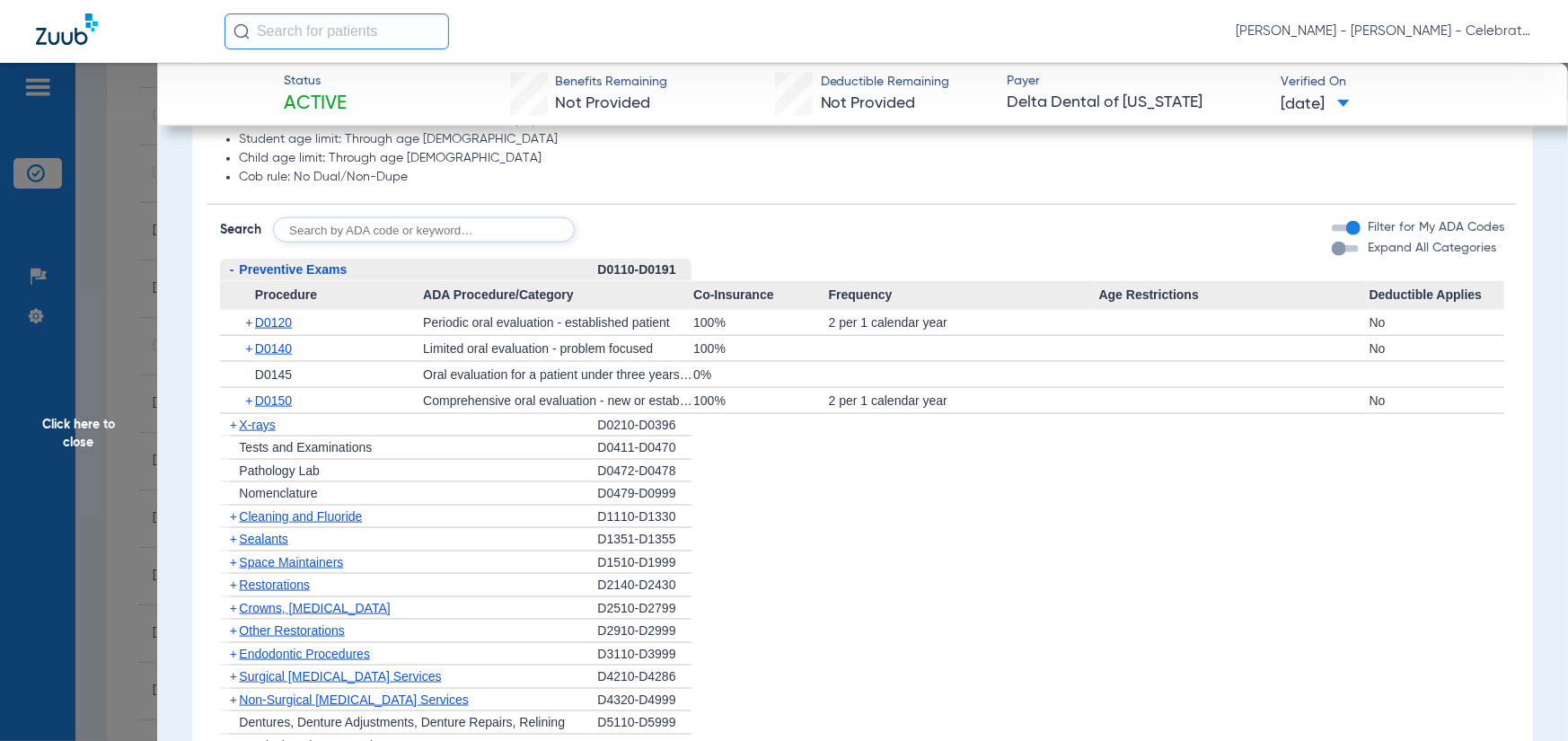
scroll to position [1347, 0]
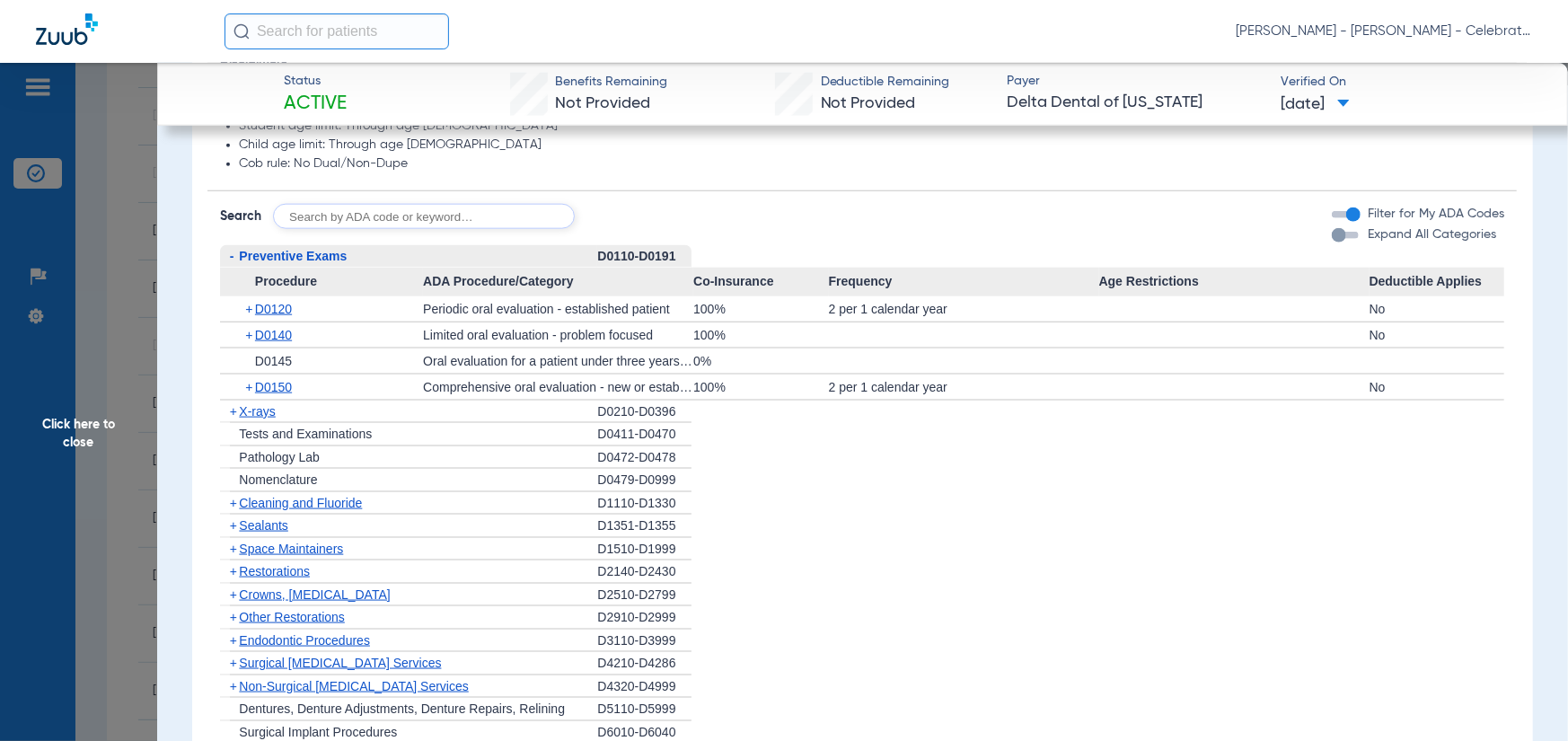
click at [250, 306] on span "+" at bounding box center [251, 308] width 10 height 25
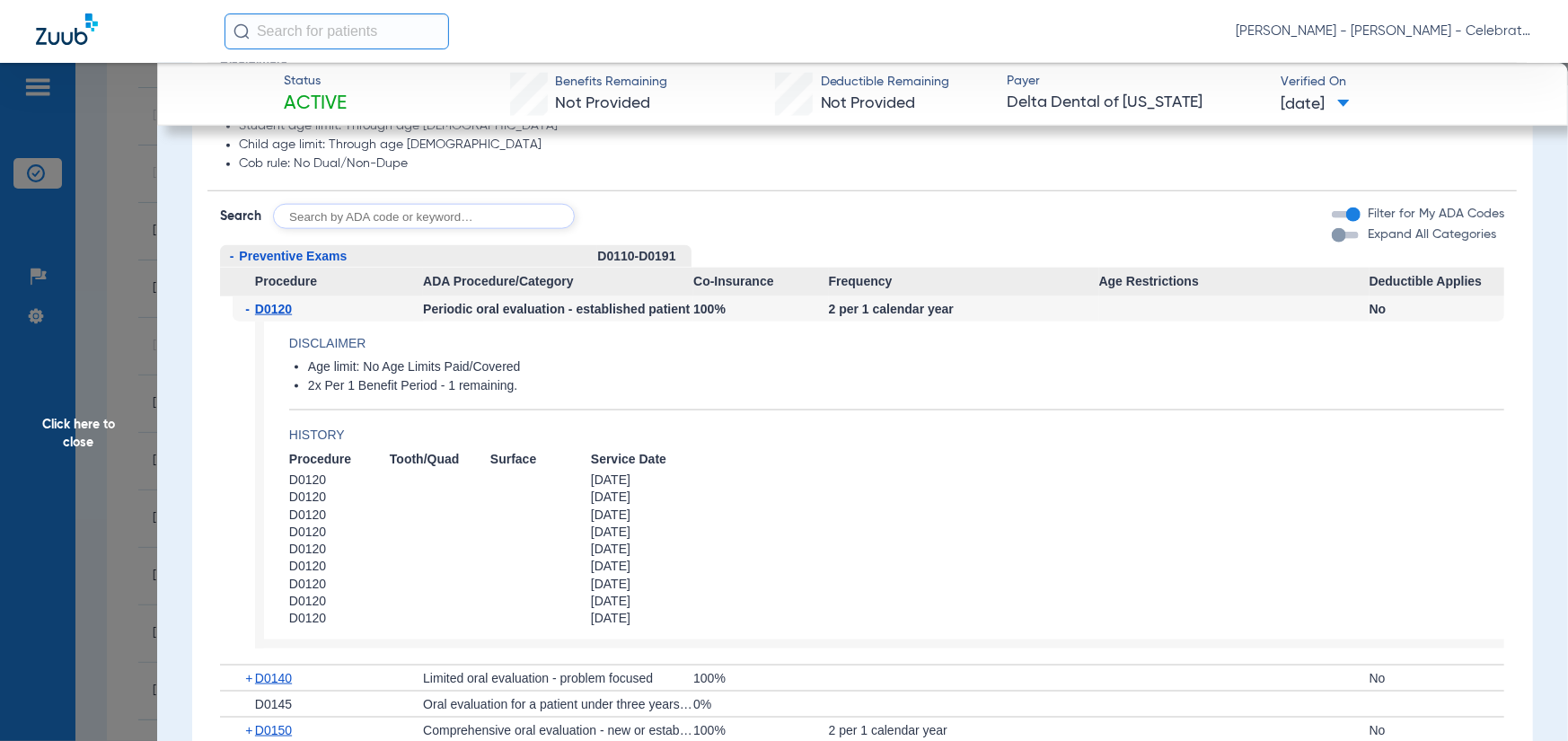
click at [250, 306] on span "-" at bounding box center [251, 308] width 10 height 25
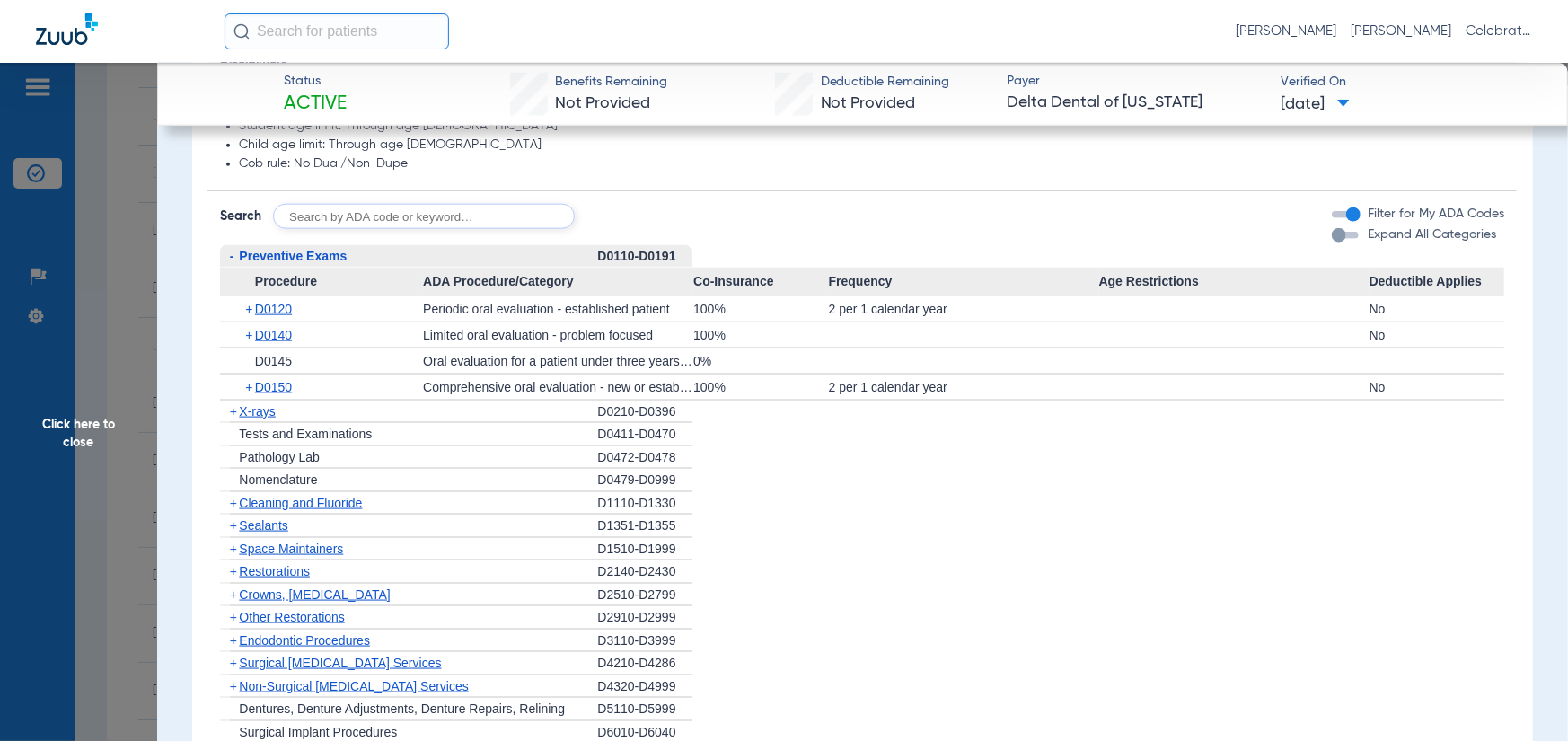
click at [246, 412] on span "X-rays" at bounding box center [257, 411] width 36 height 15
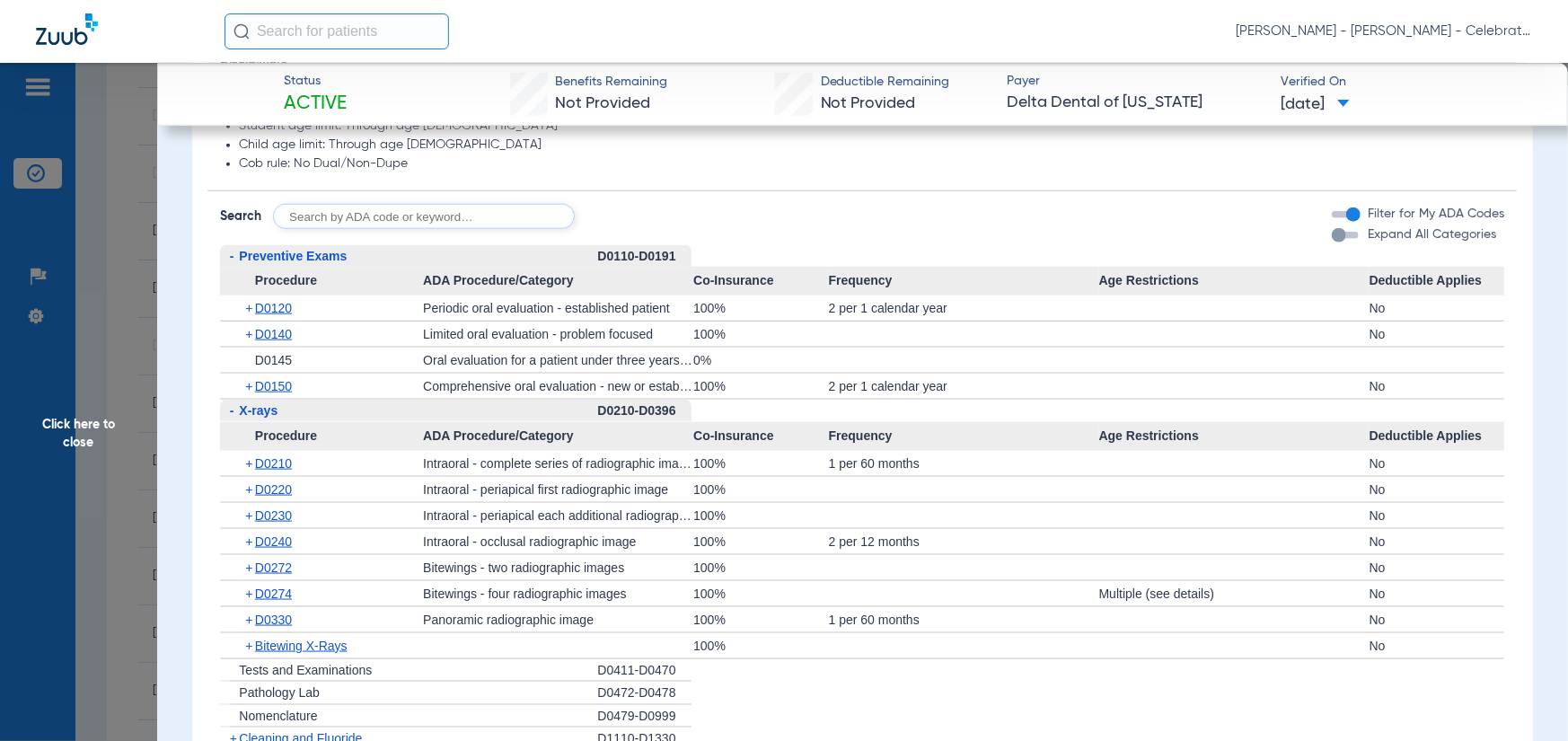
scroll to position [1437, 0]
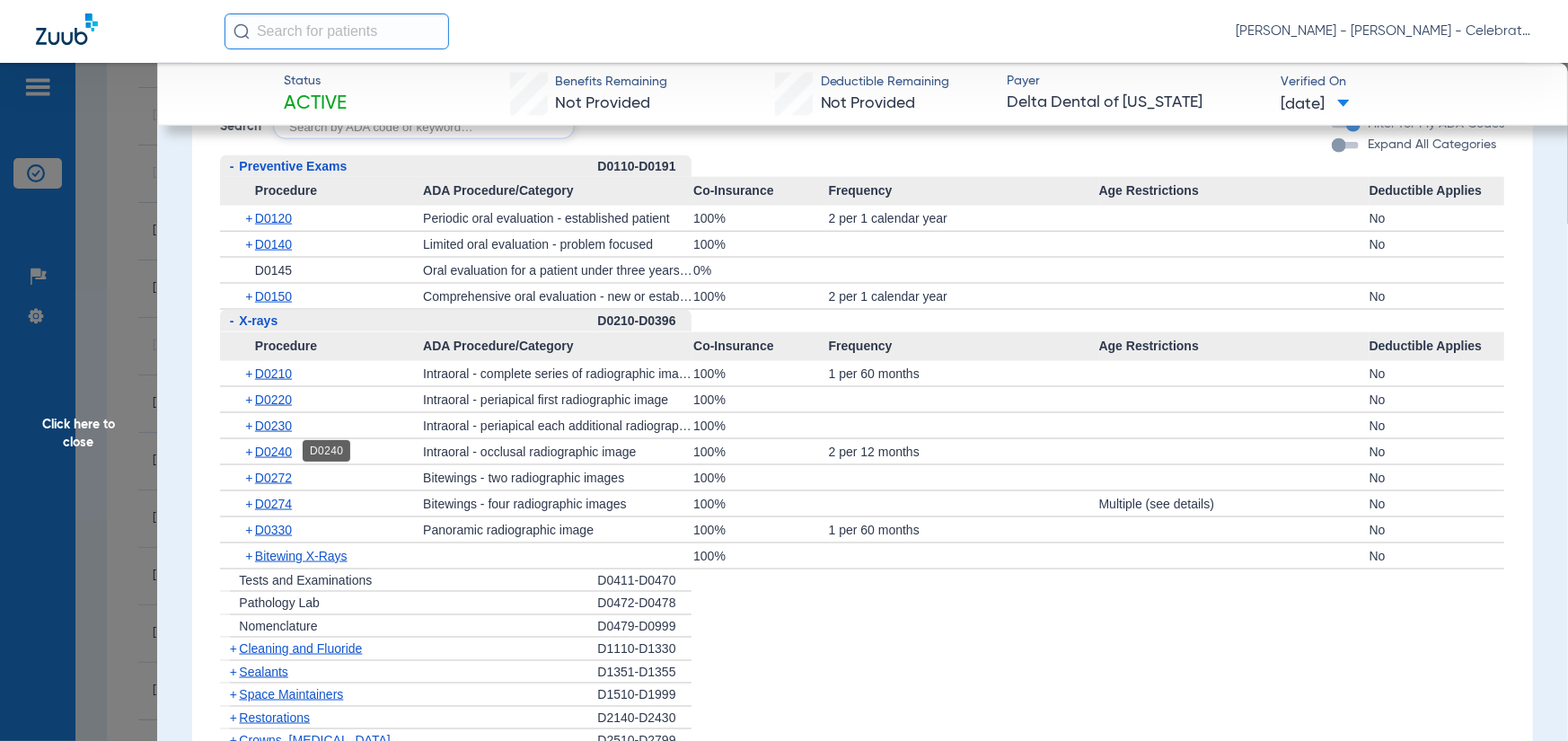
click at [284, 447] on span "D0240" at bounding box center [273, 452] width 37 height 15
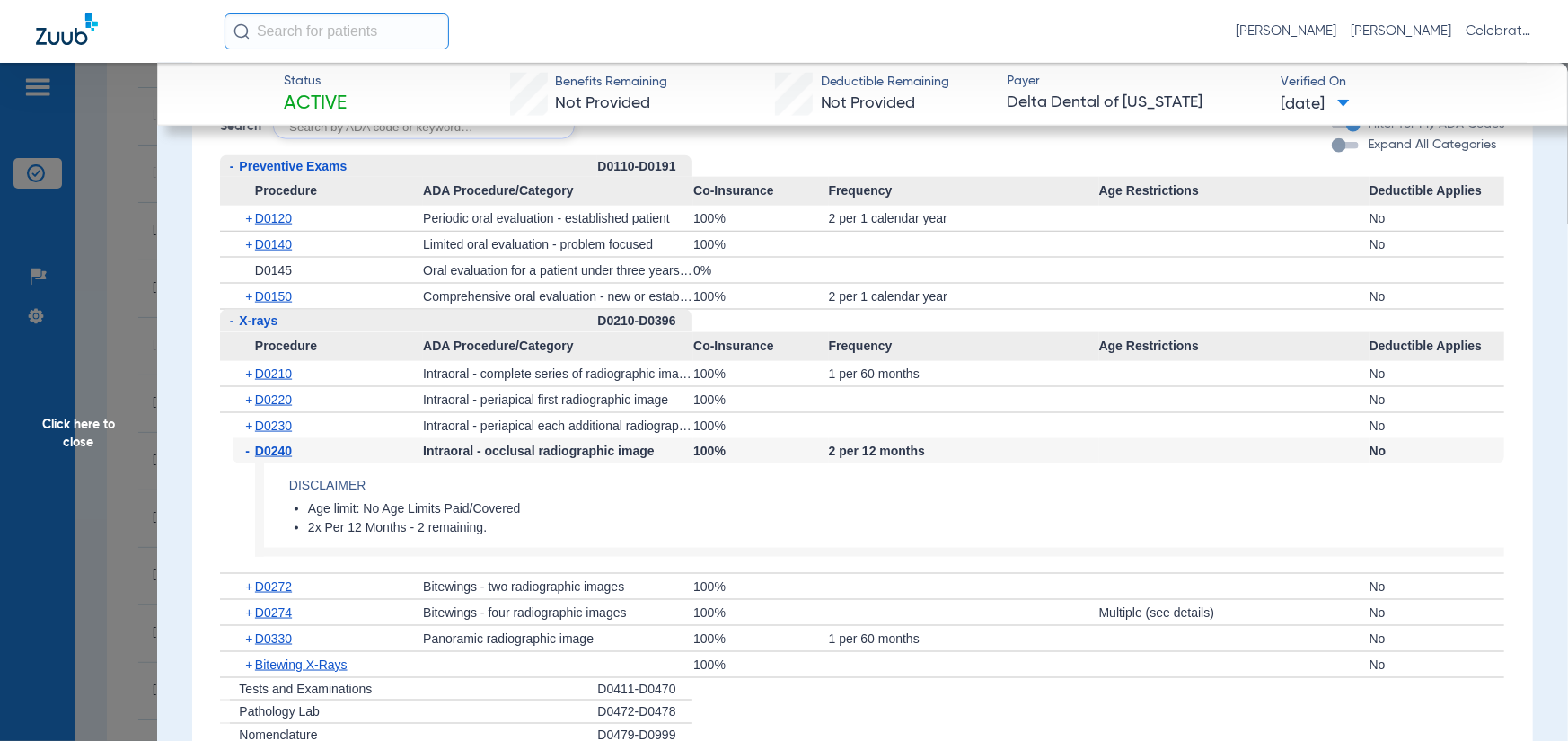
click at [284, 447] on span "D0240" at bounding box center [273, 451] width 37 height 15
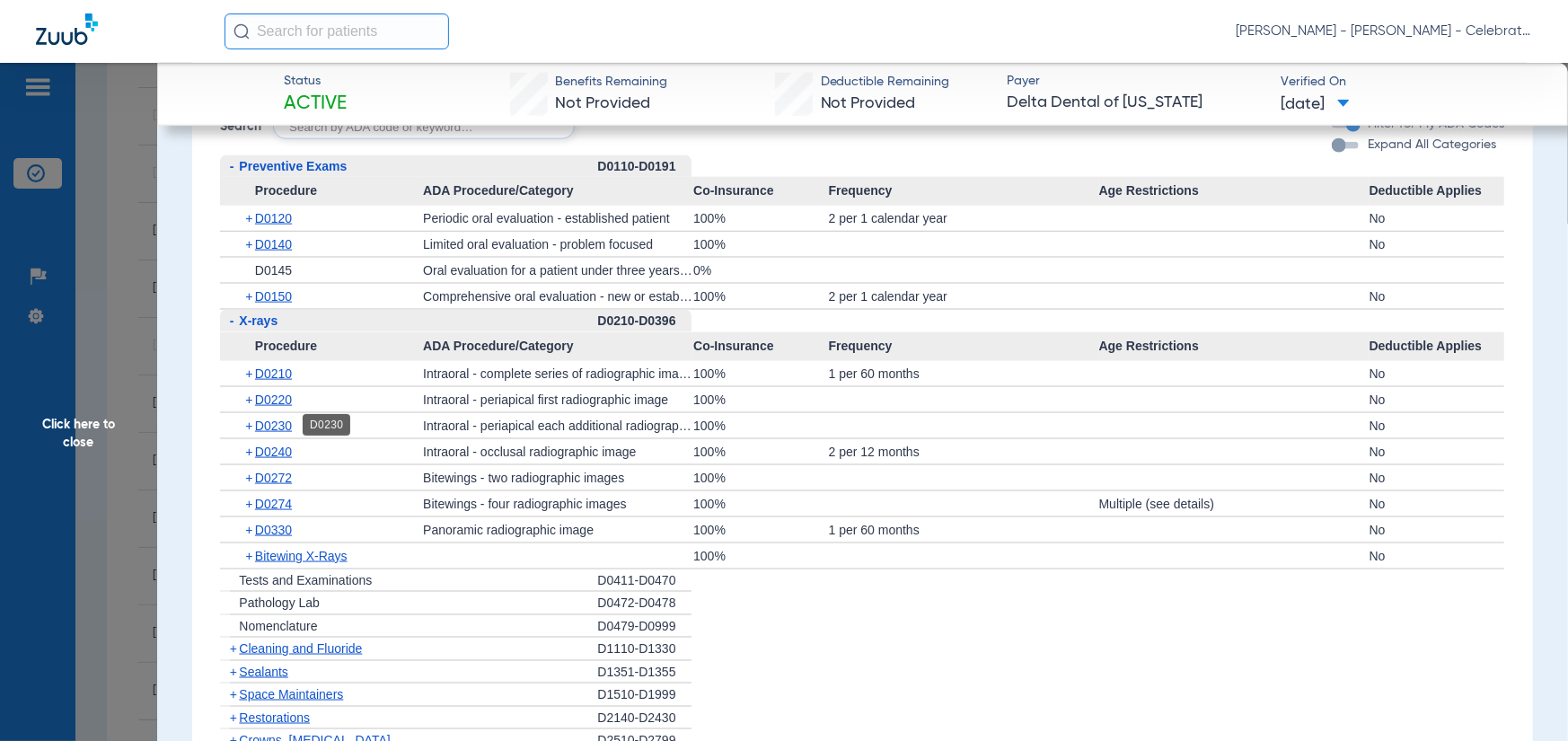
scroll to position [1526, 0]
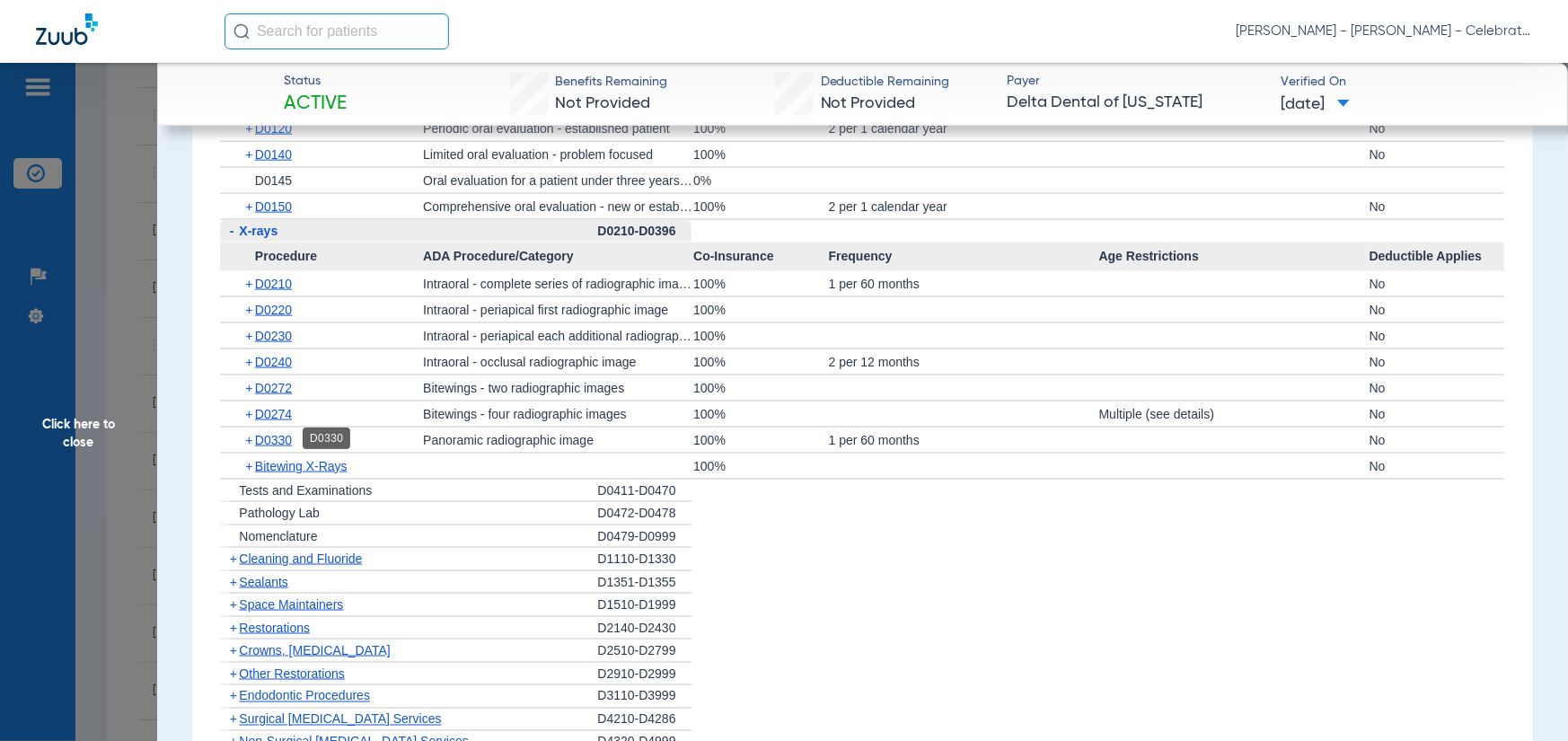
click at [275, 434] on span "D0330" at bounding box center [273, 440] width 37 height 15
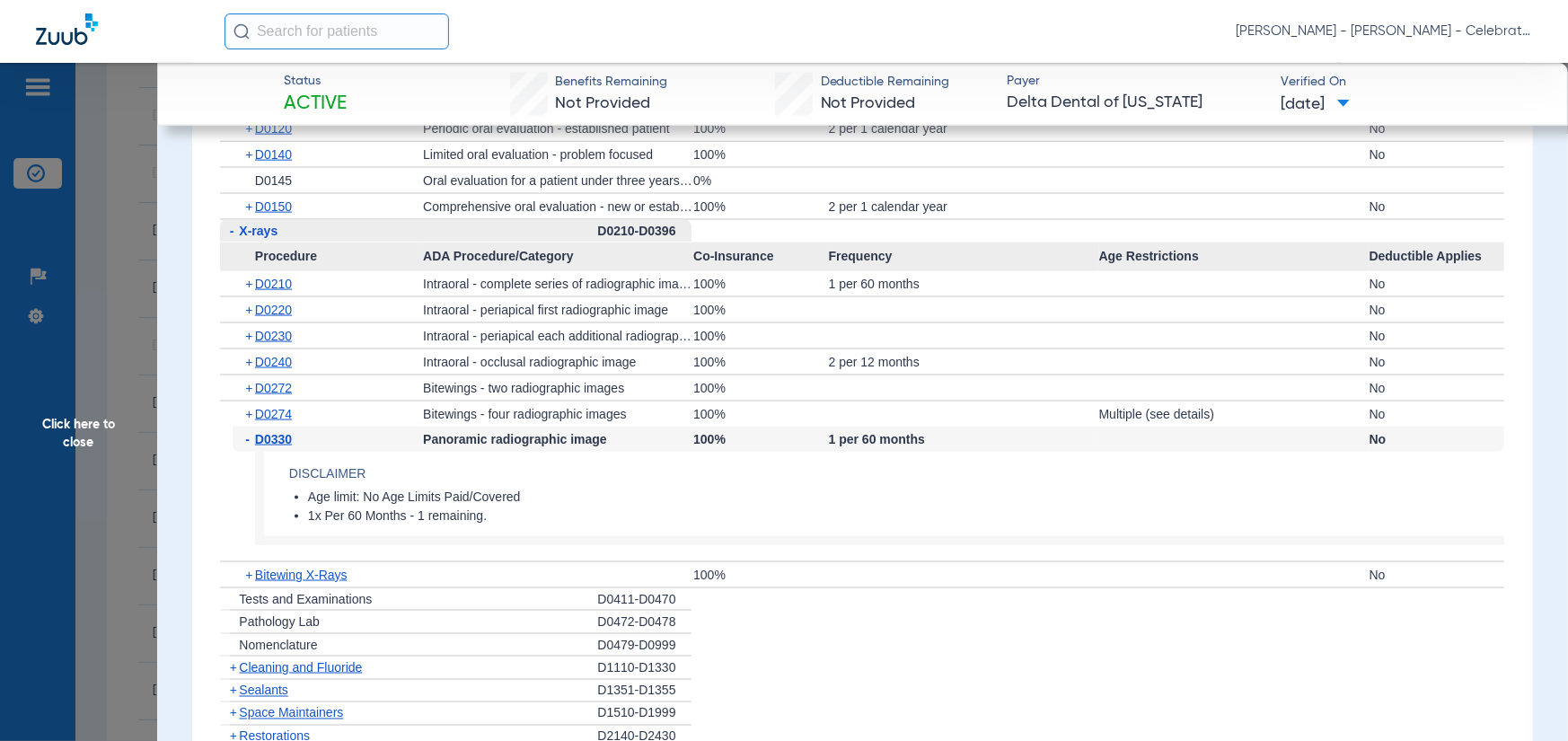
click at [275, 434] on span "D0330" at bounding box center [273, 439] width 37 height 15
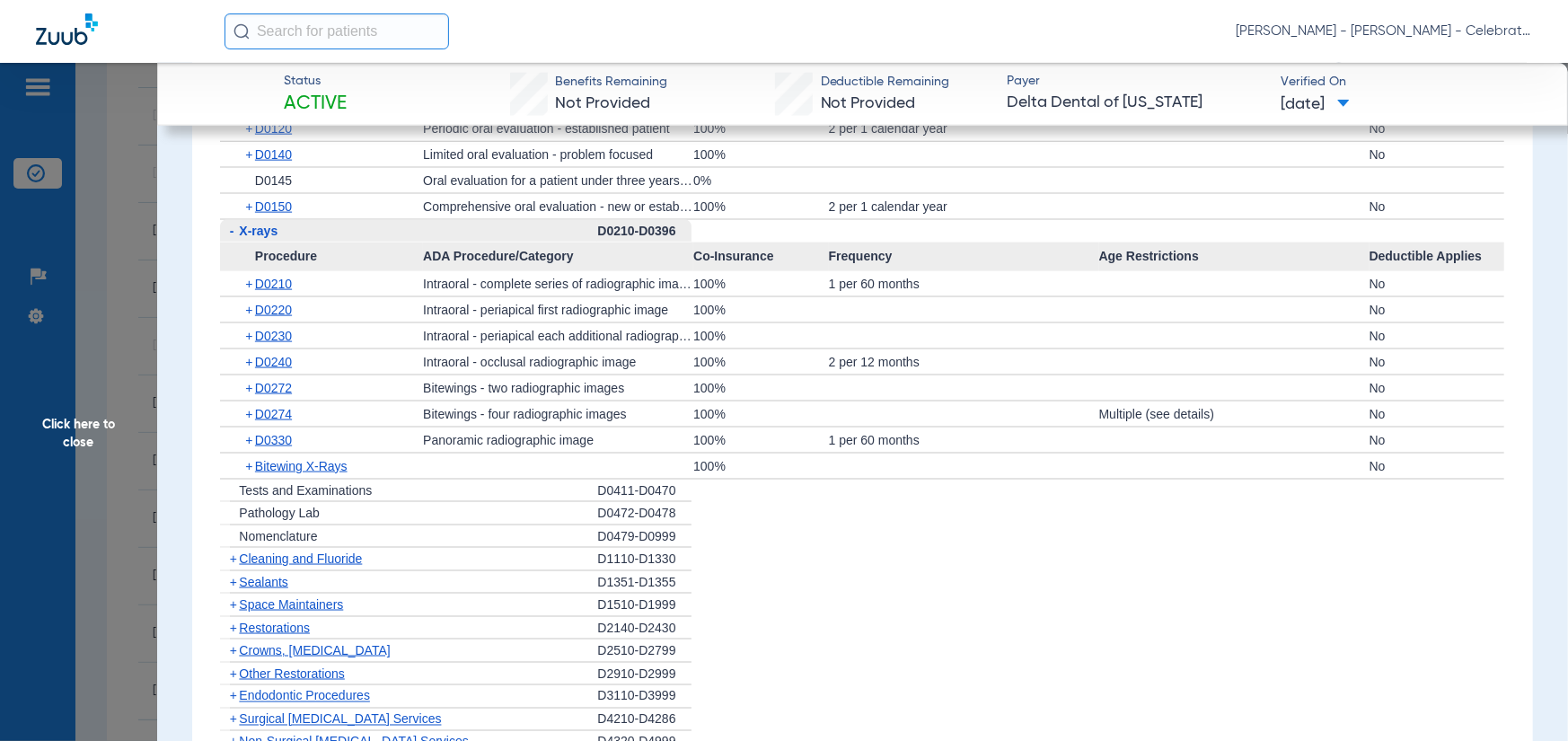
drag, startPoint x: 316, startPoint y: 555, endPoint x: 308, endPoint y: 516, distance: 39.8
click at [316, 555] on span "Cleaning and Fluoride" at bounding box center [300, 558] width 123 height 15
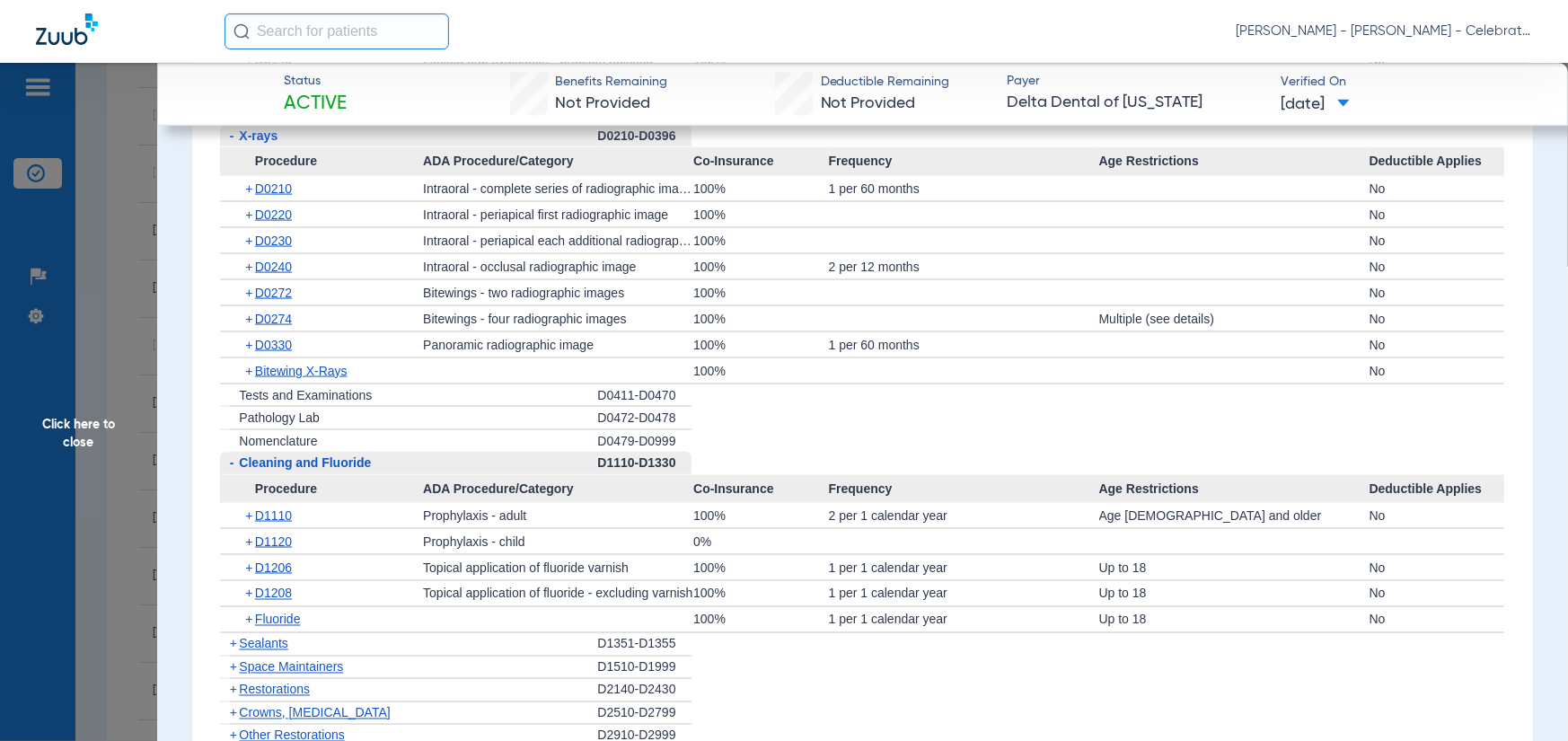
scroll to position [1707, 0]
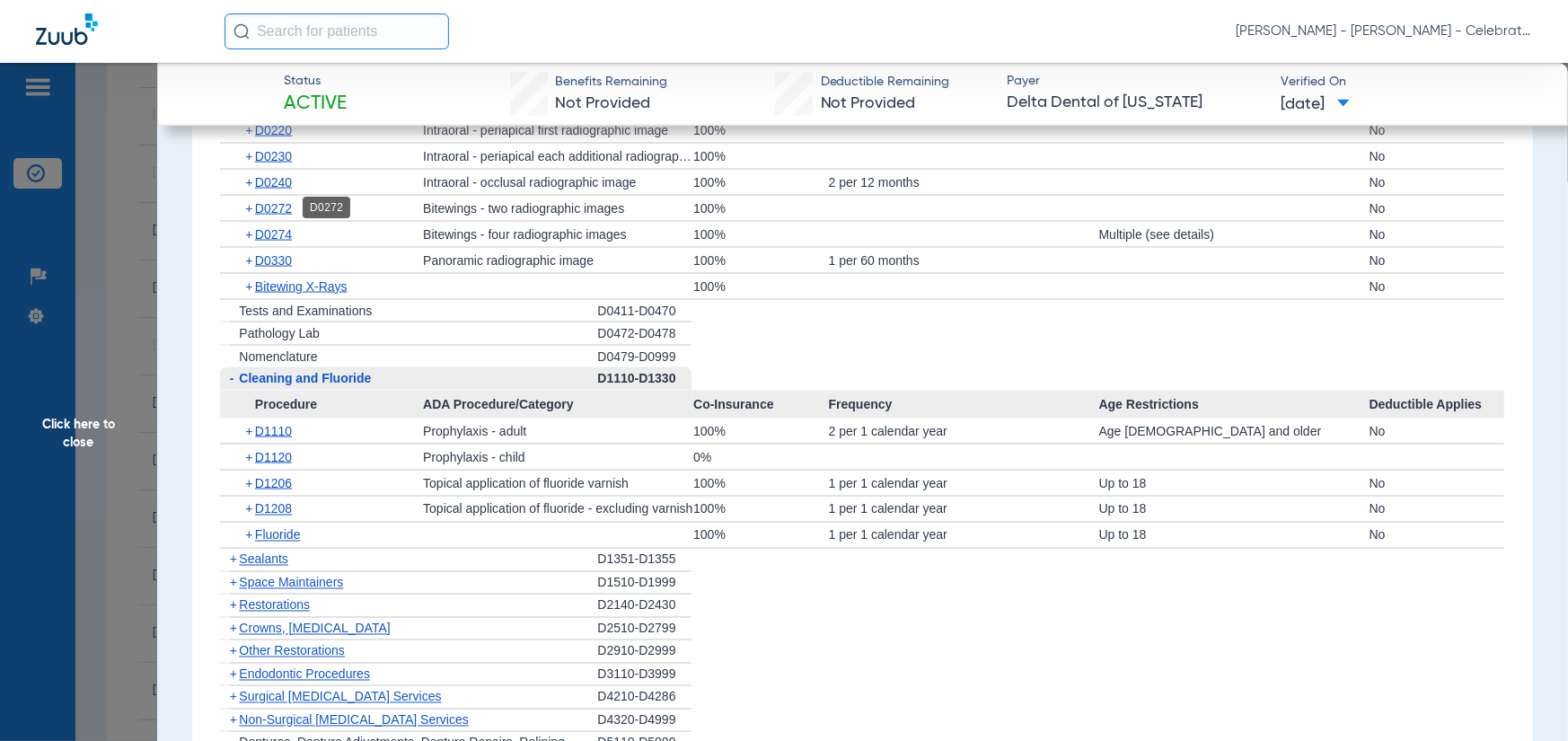
click at [275, 202] on span "D0272" at bounding box center [273, 208] width 37 height 15
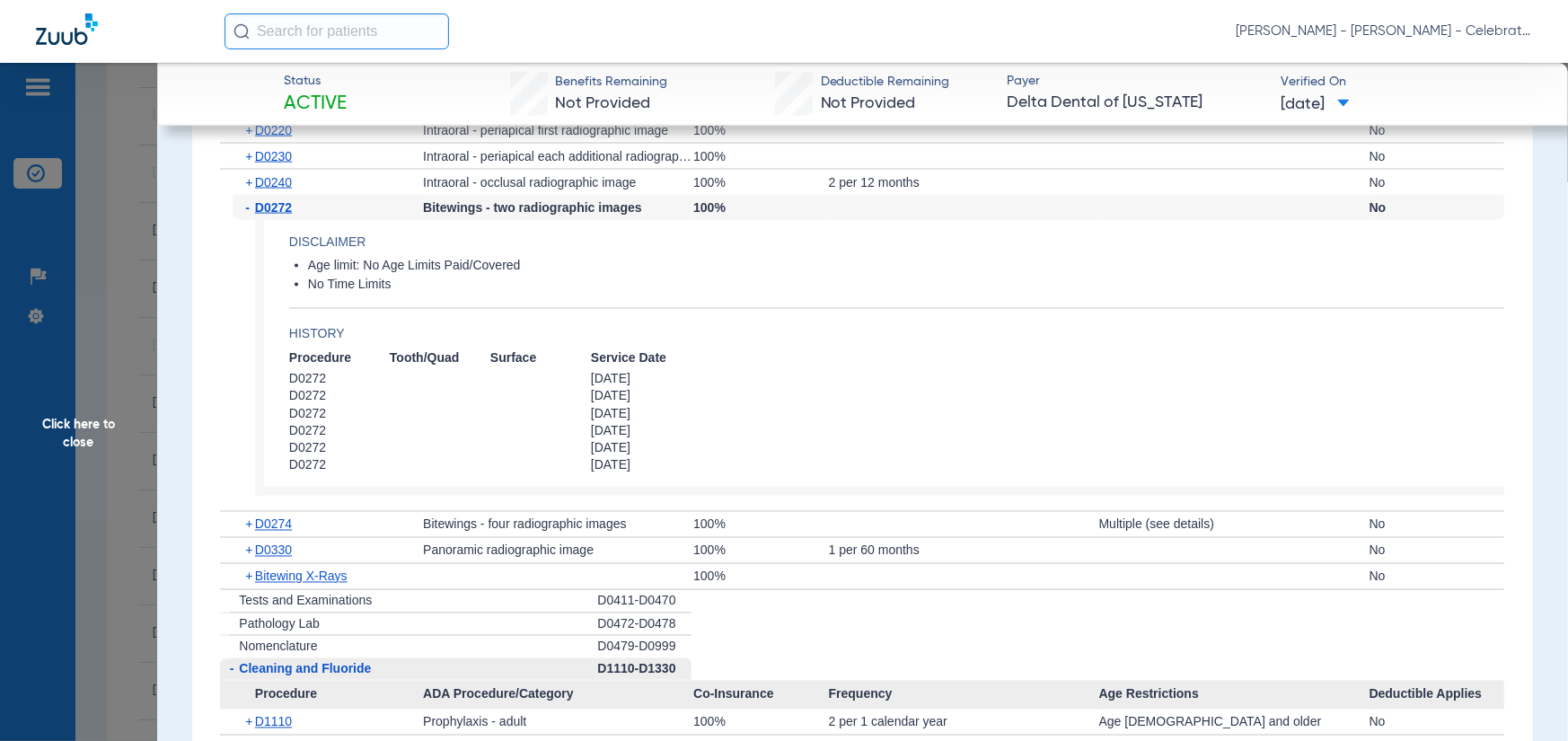
click at [275, 202] on span "D0272" at bounding box center [273, 207] width 37 height 15
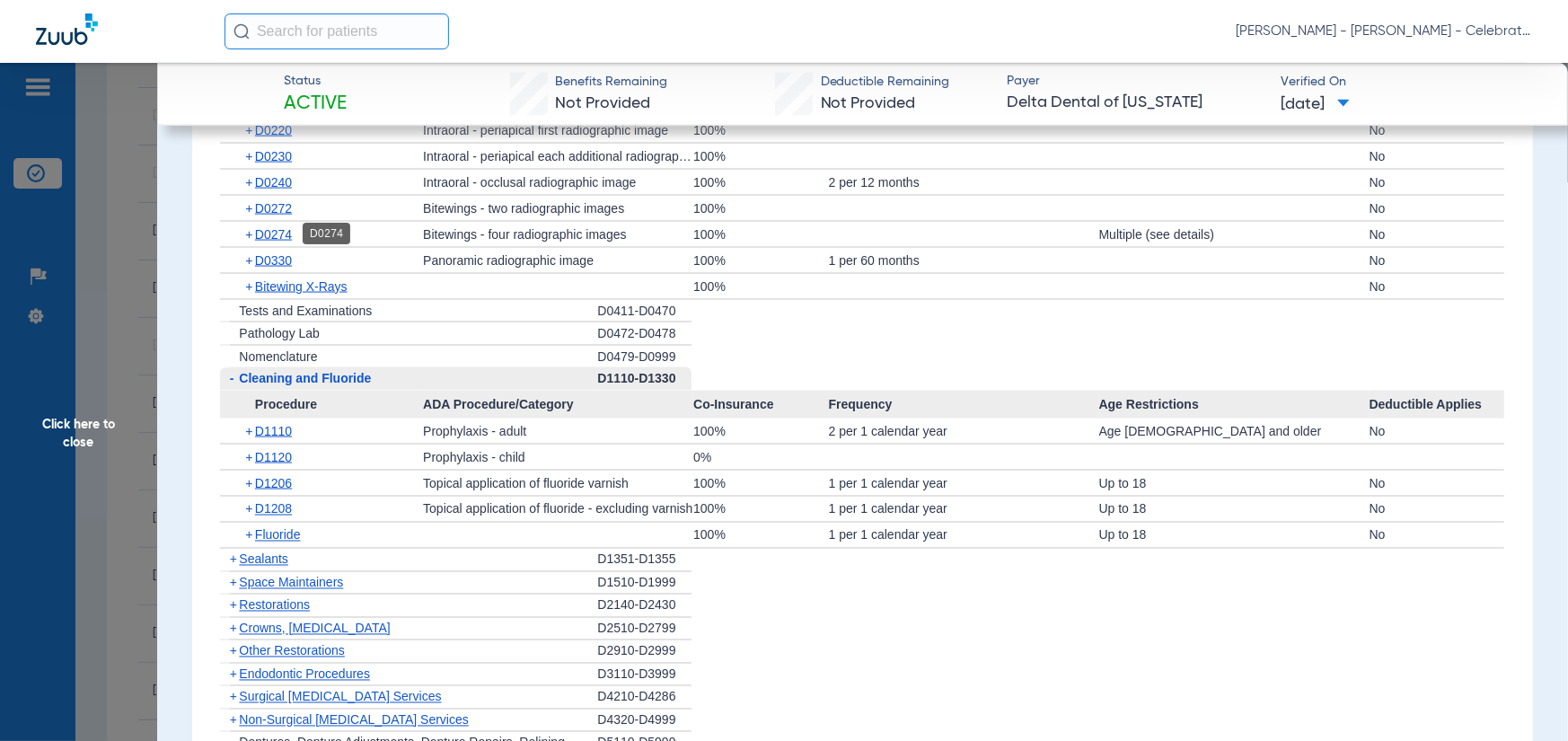
click at [273, 233] on span "D0274" at bounding box center [273, 234] width 37 height 15
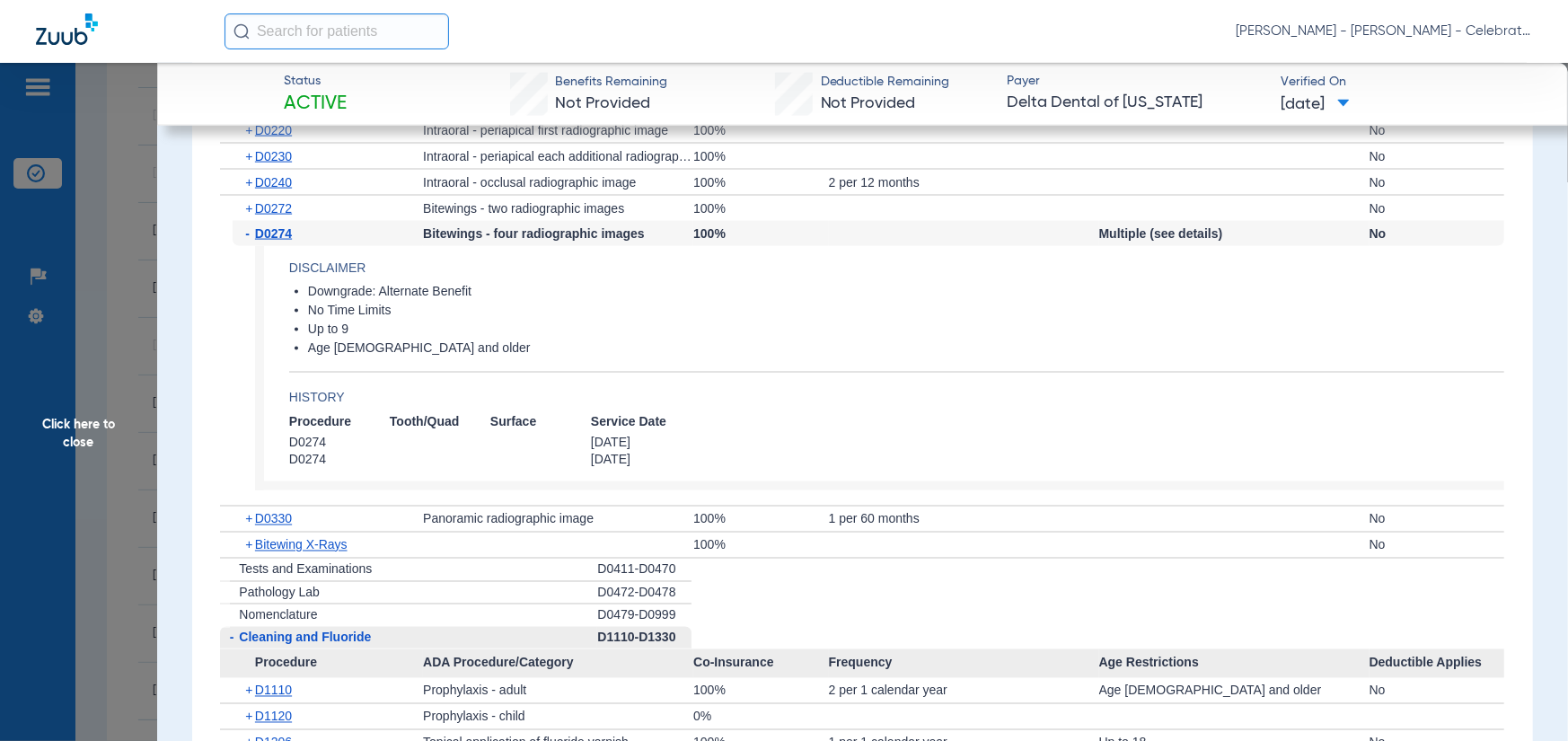
click at [273, 233] on span "D0274" at bounding box center [273, 233] width 37 height 15
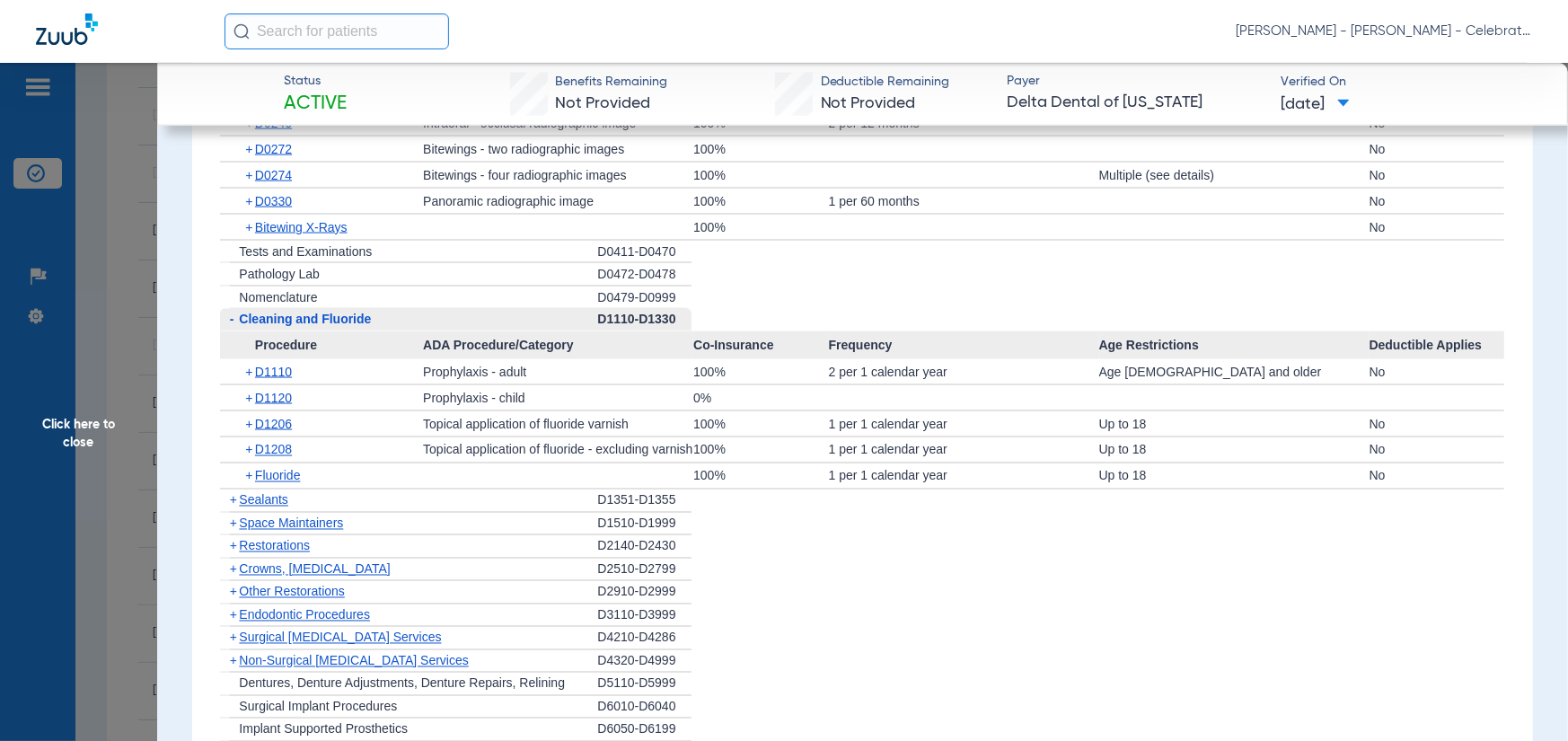
scroll to position [1797, 0]
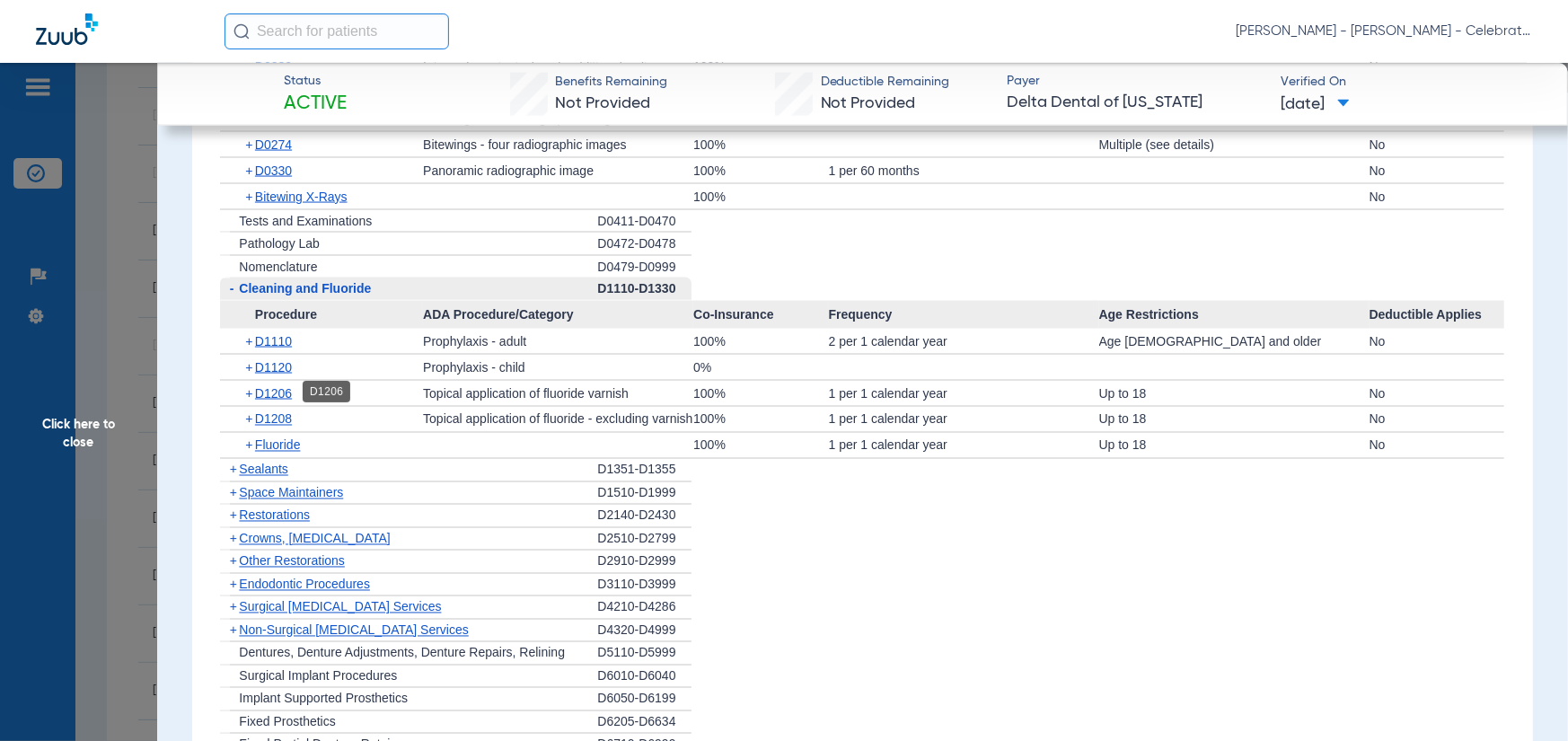
click at [257, 391] on span "D1206" at bounding box center [273, 393] width 37 height 15
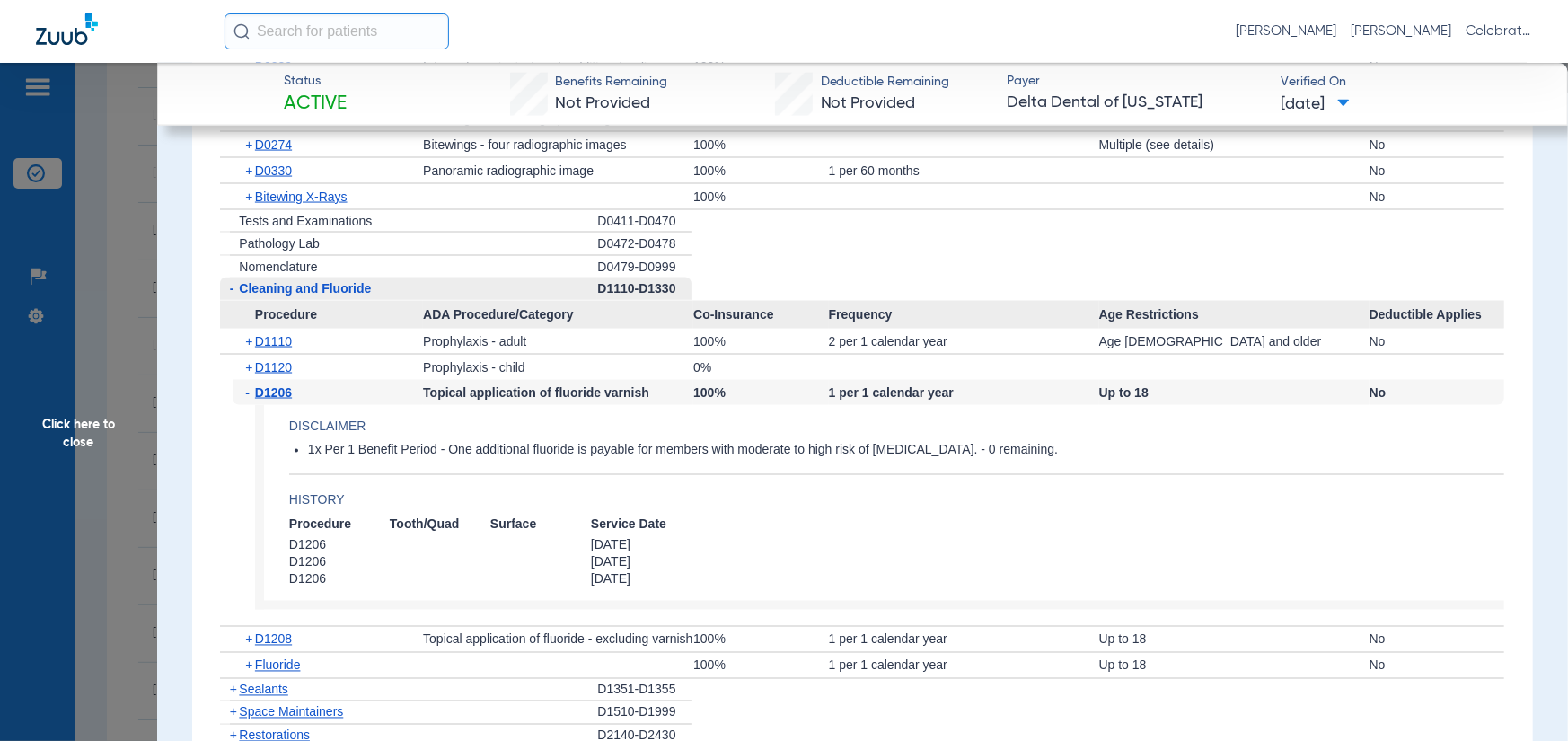
click at [257, 391] on span "D1206" at bounding box center [273, 393] width 37 height 15
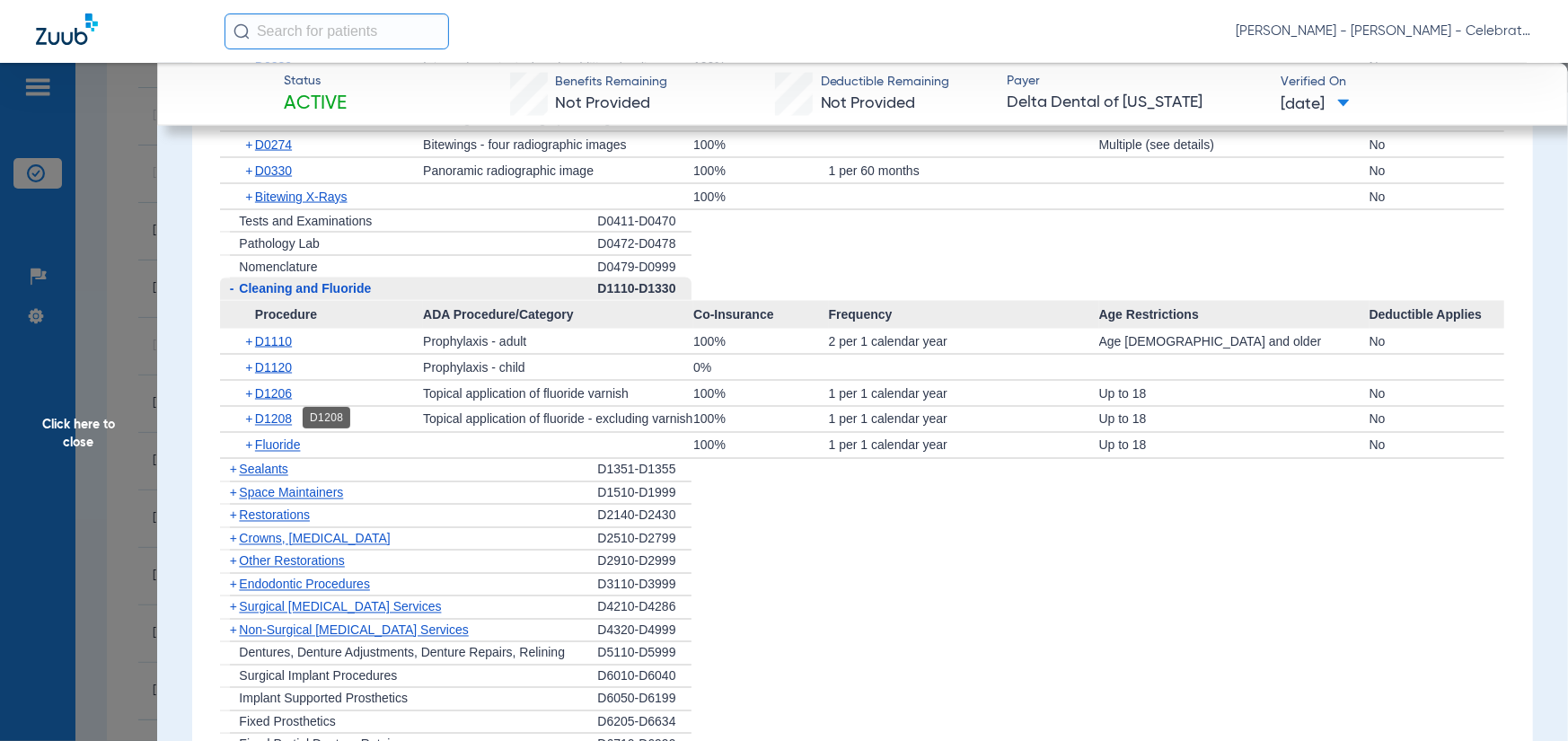
click at [274, 416] on span "D1208" at bounding box center [273, 419] width 37 height 15
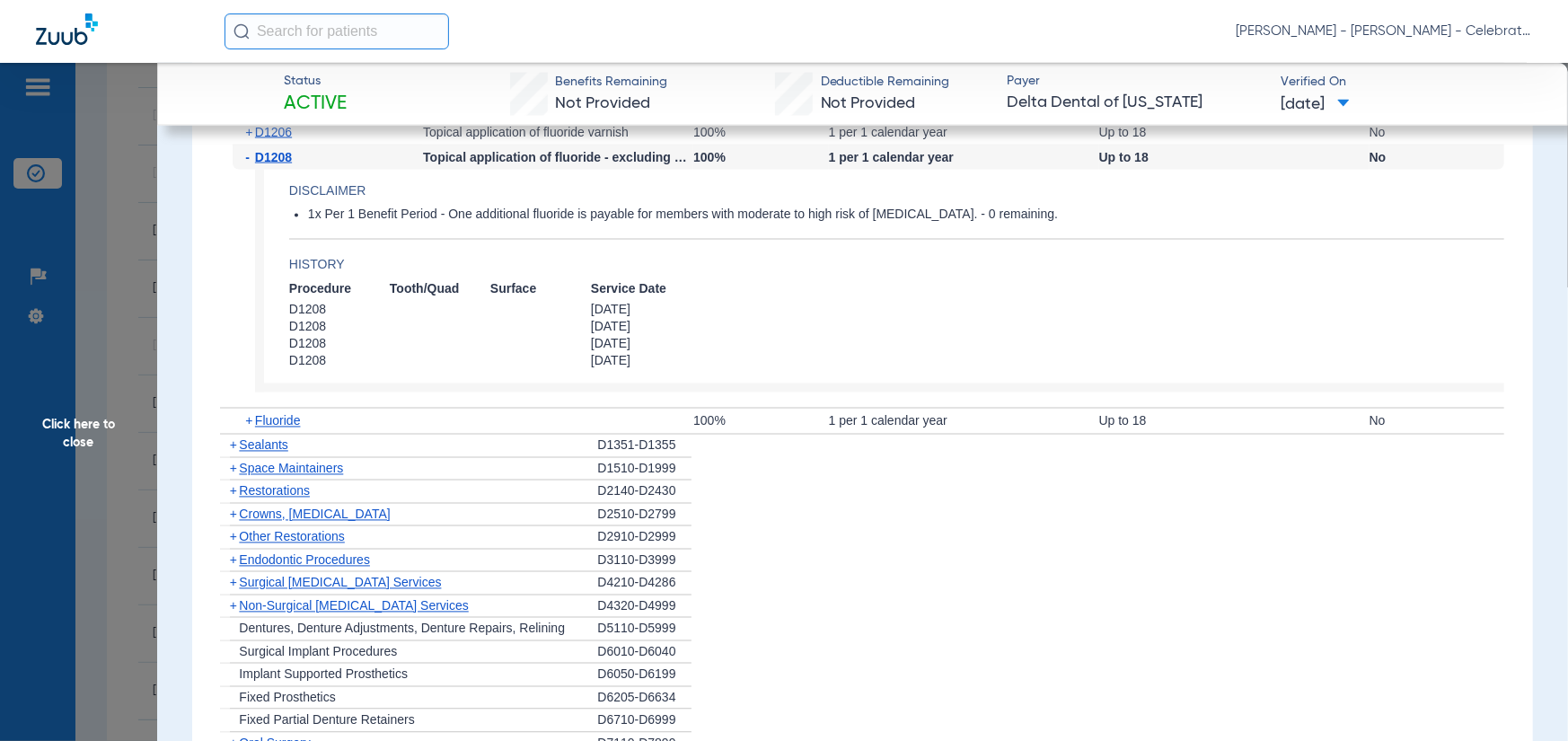
scroll to position [2066, 0]
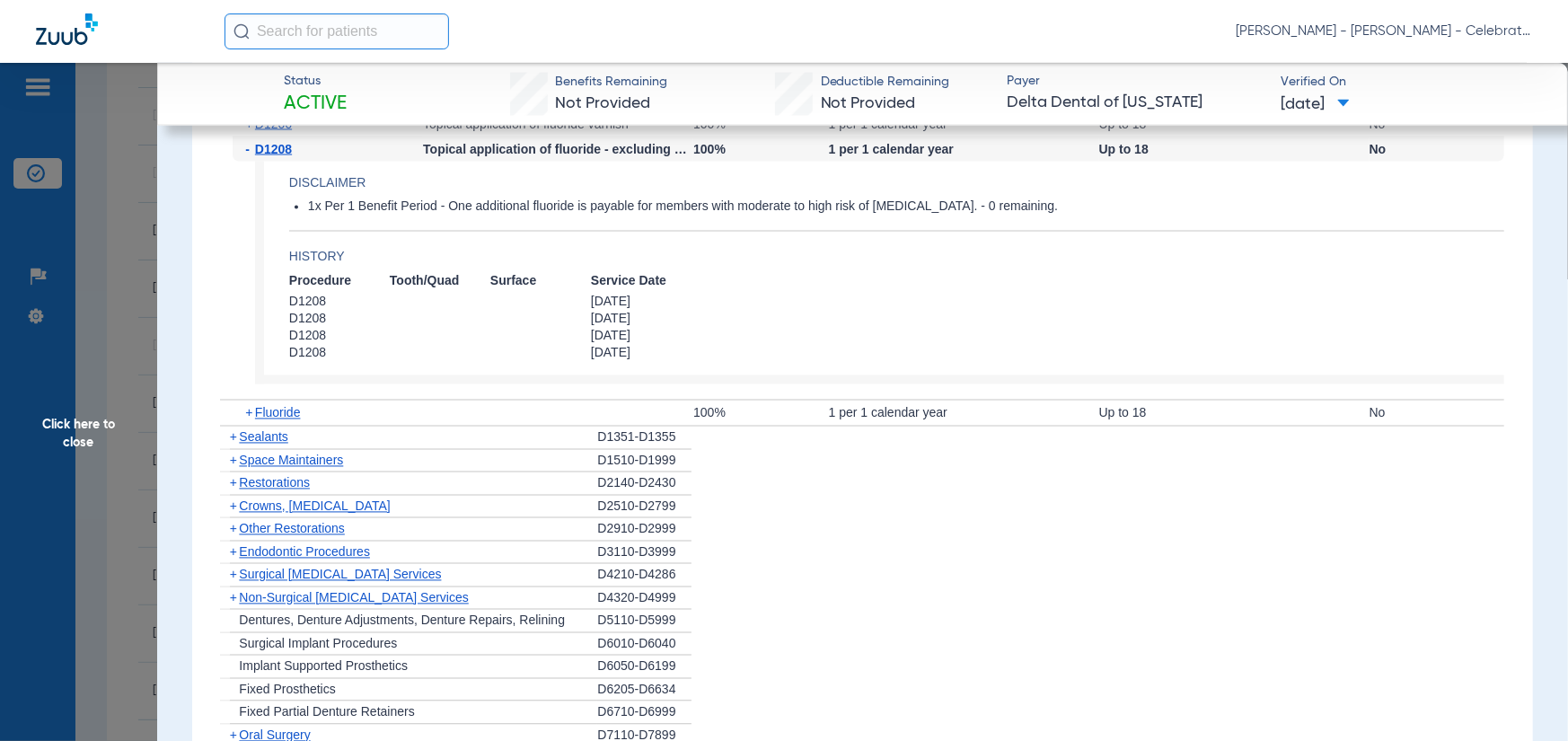
click at [269, 432] on span "Sealants" at bounding box center [262, 437] width 48 height 15
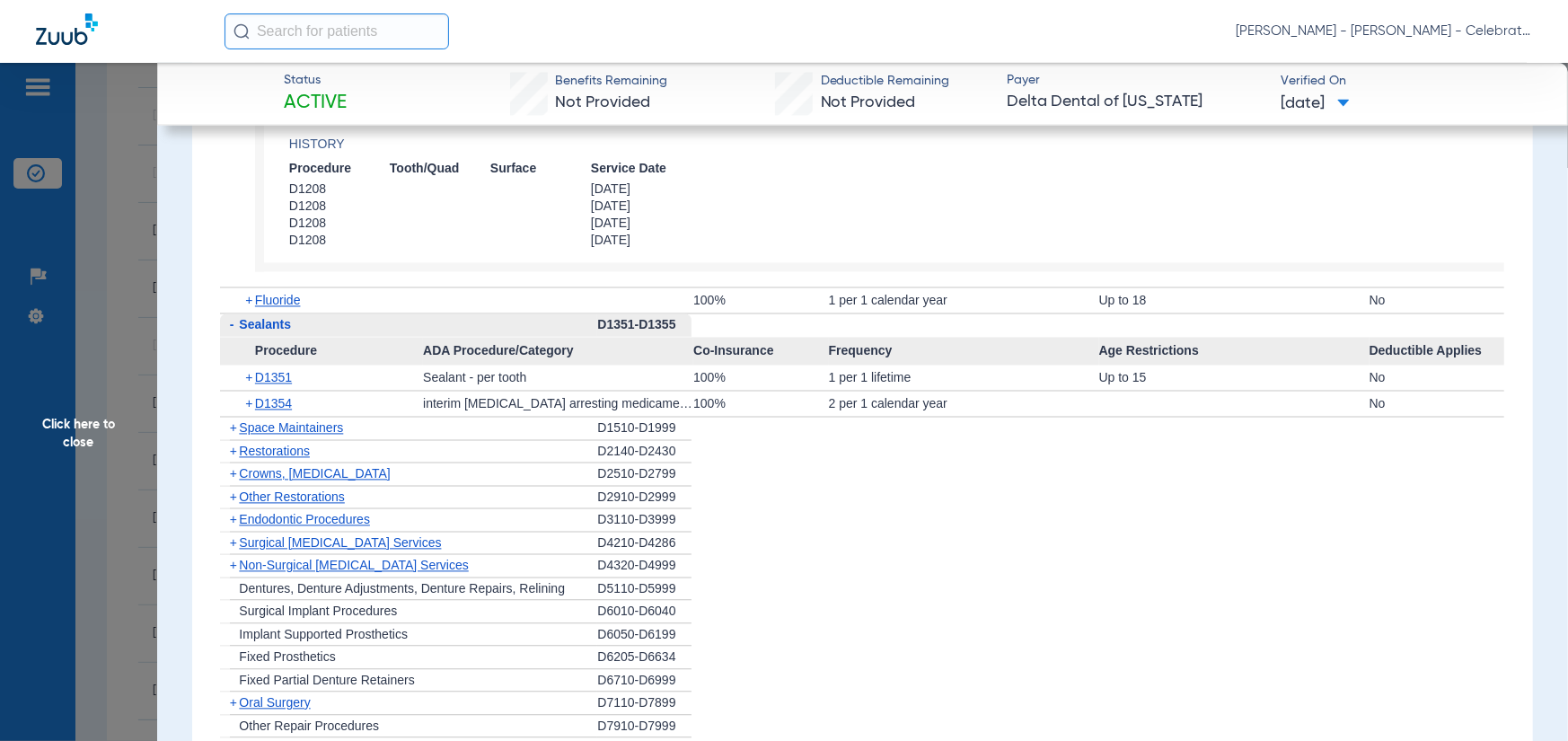
scroll to position [2245, 0]
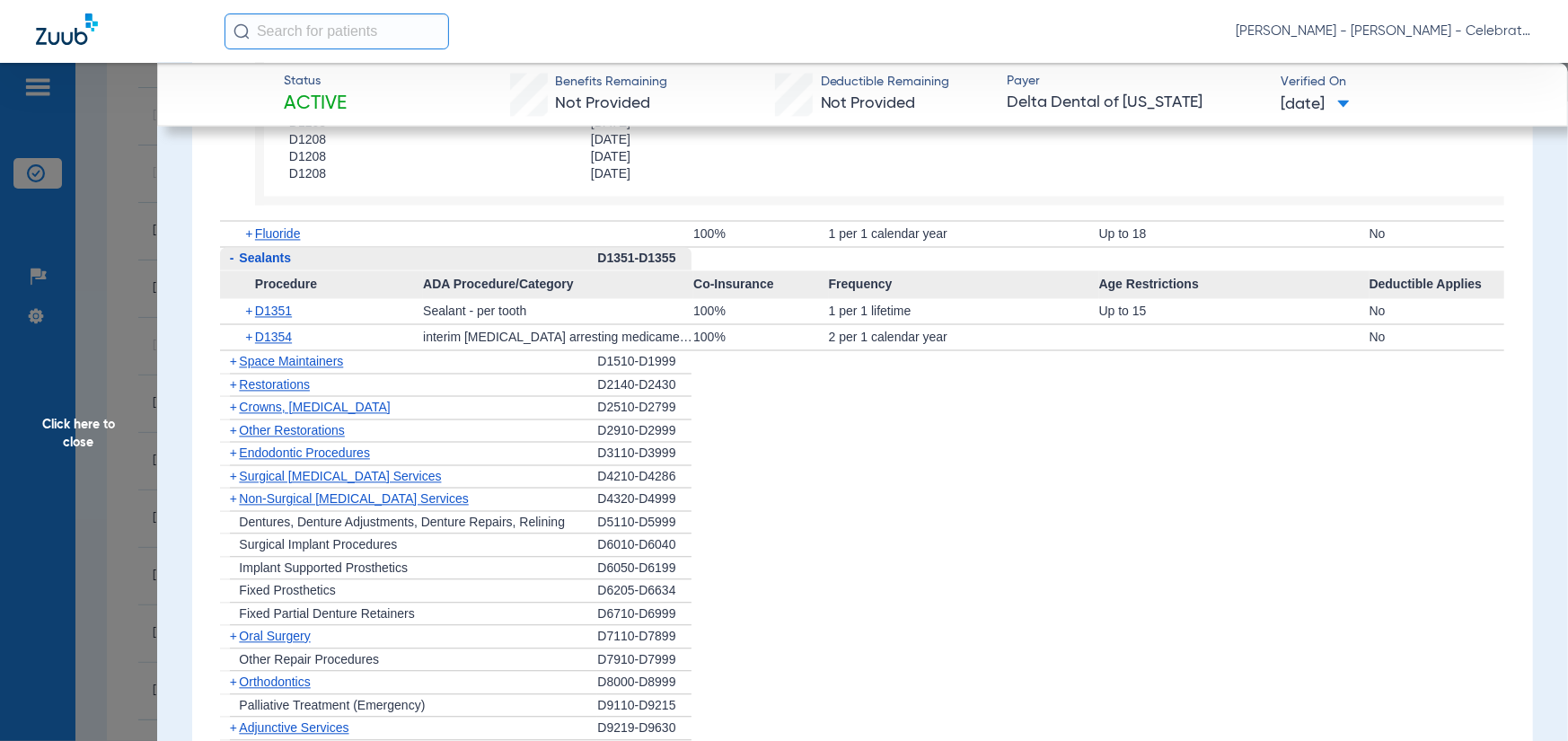
click at [127, 471] on span "Click here to close" at bounding box center [78, 433] width 157 height 741
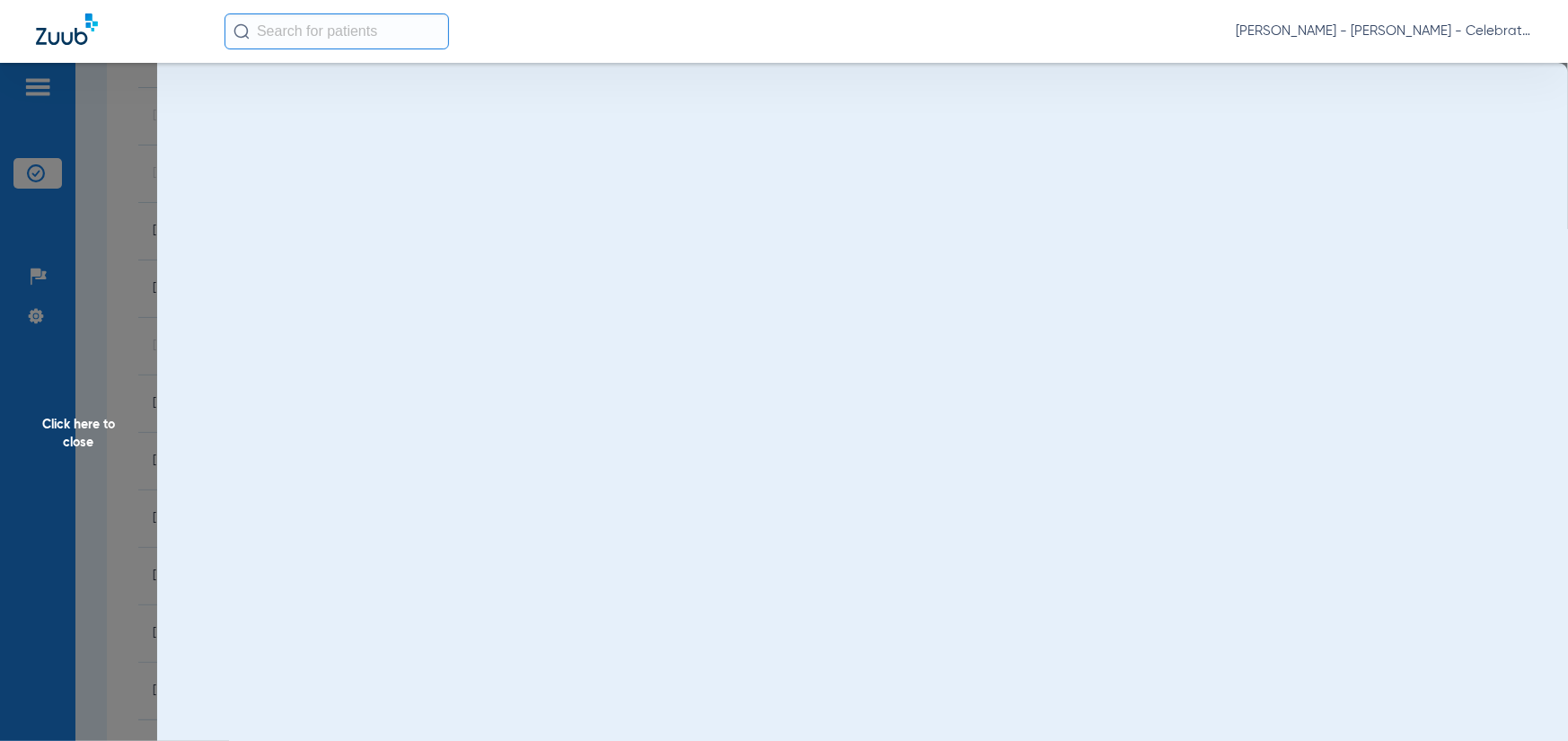
scroll to position [0, 0]
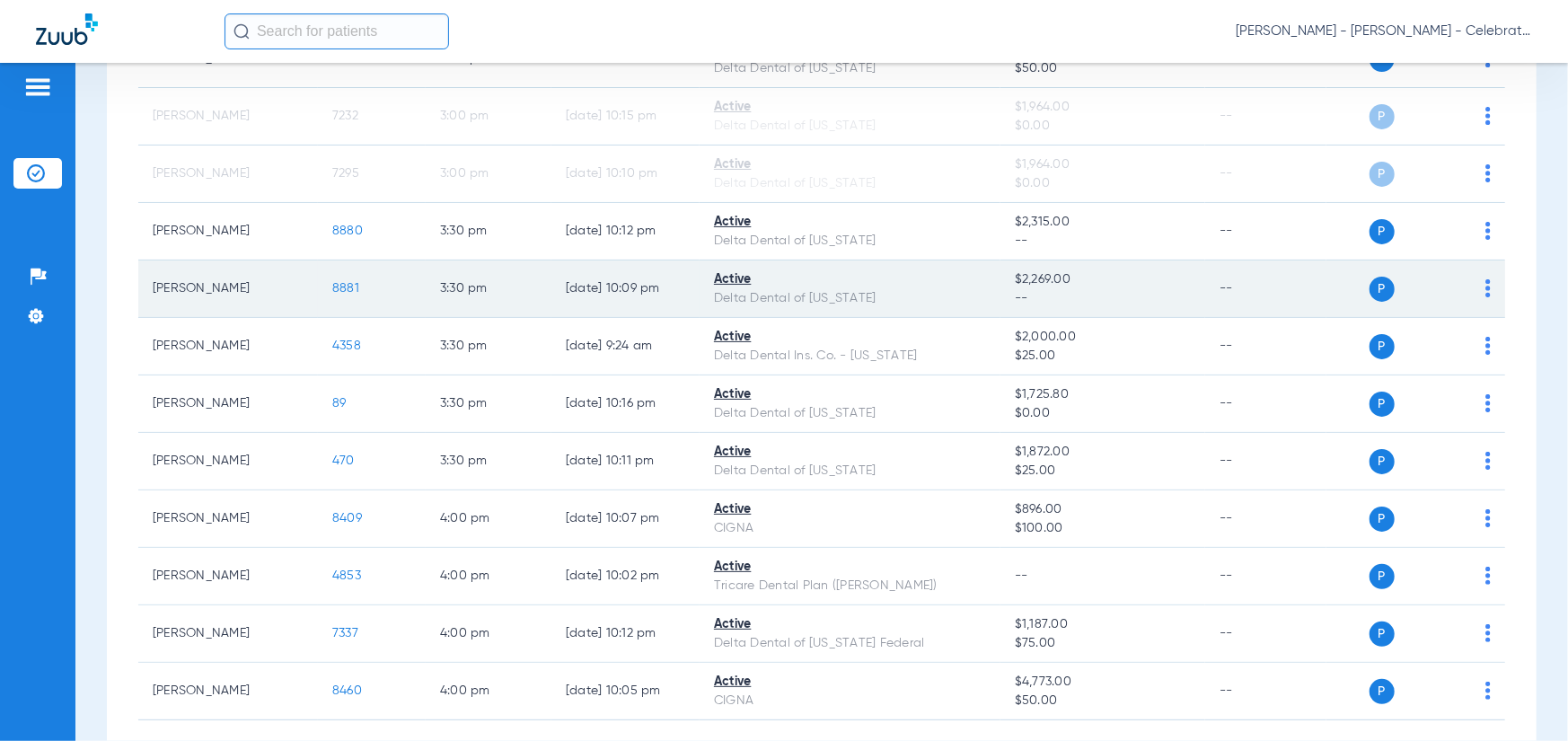
click at [340, 293] on span "8881" at bounding box center [345, 288] width 27 height 13
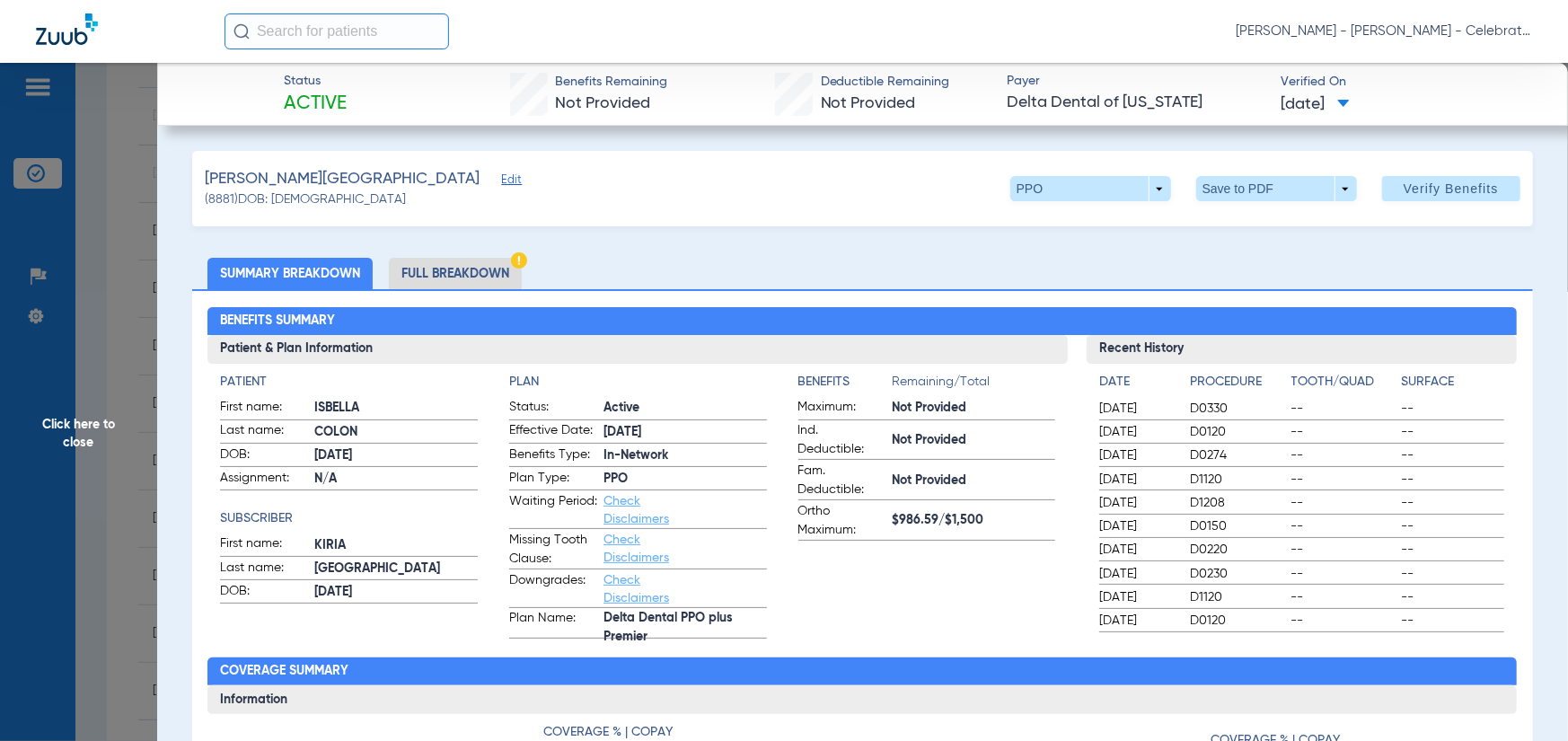
drag, startPoint x: 430, startPoint y: 272, endPoint x: 386, endPoint y: 269, distance: 44.1
click at [430, 271] on li "Full Breakdown" at bounding box center [455, 273] width 133 height 32
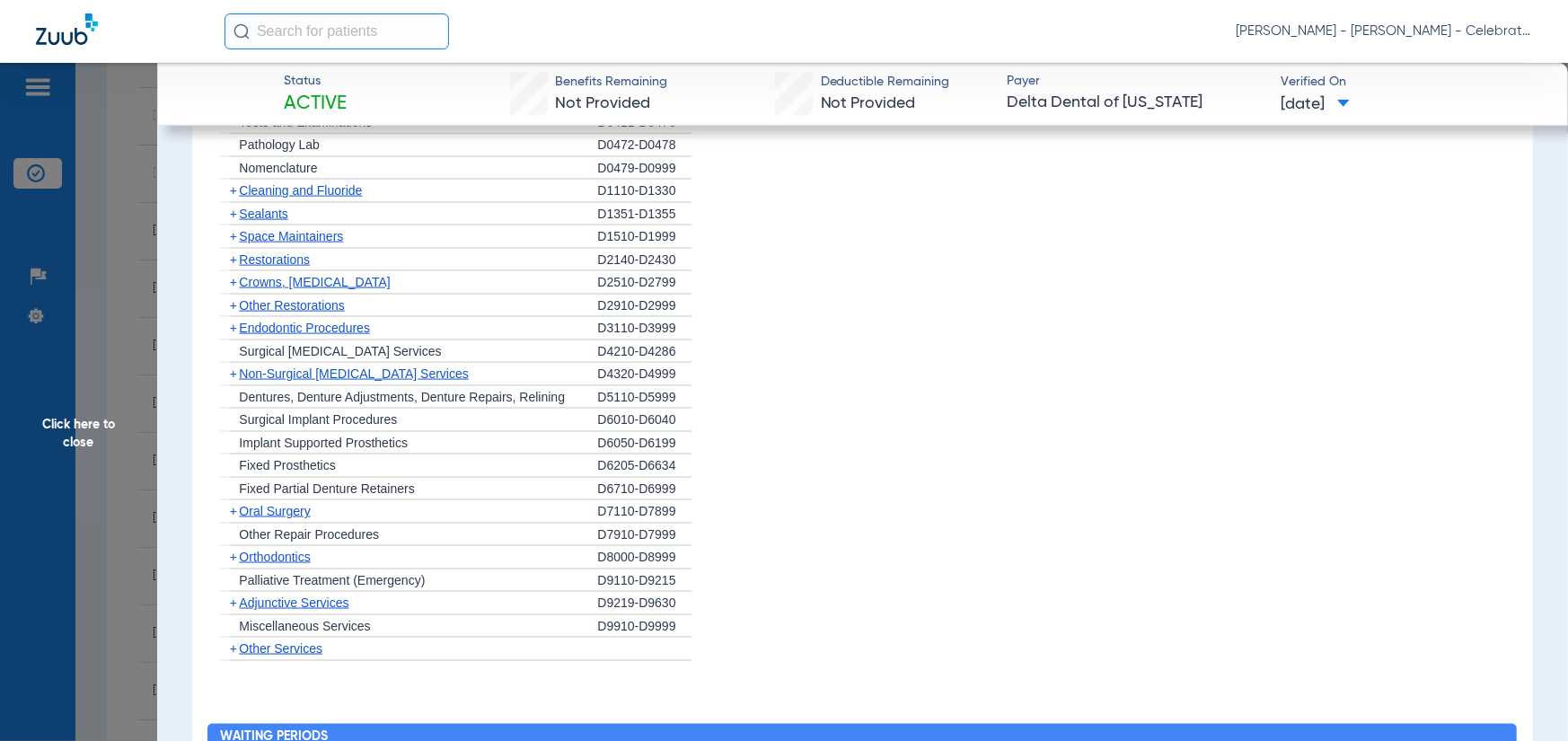
scroll to position [1257, 0]
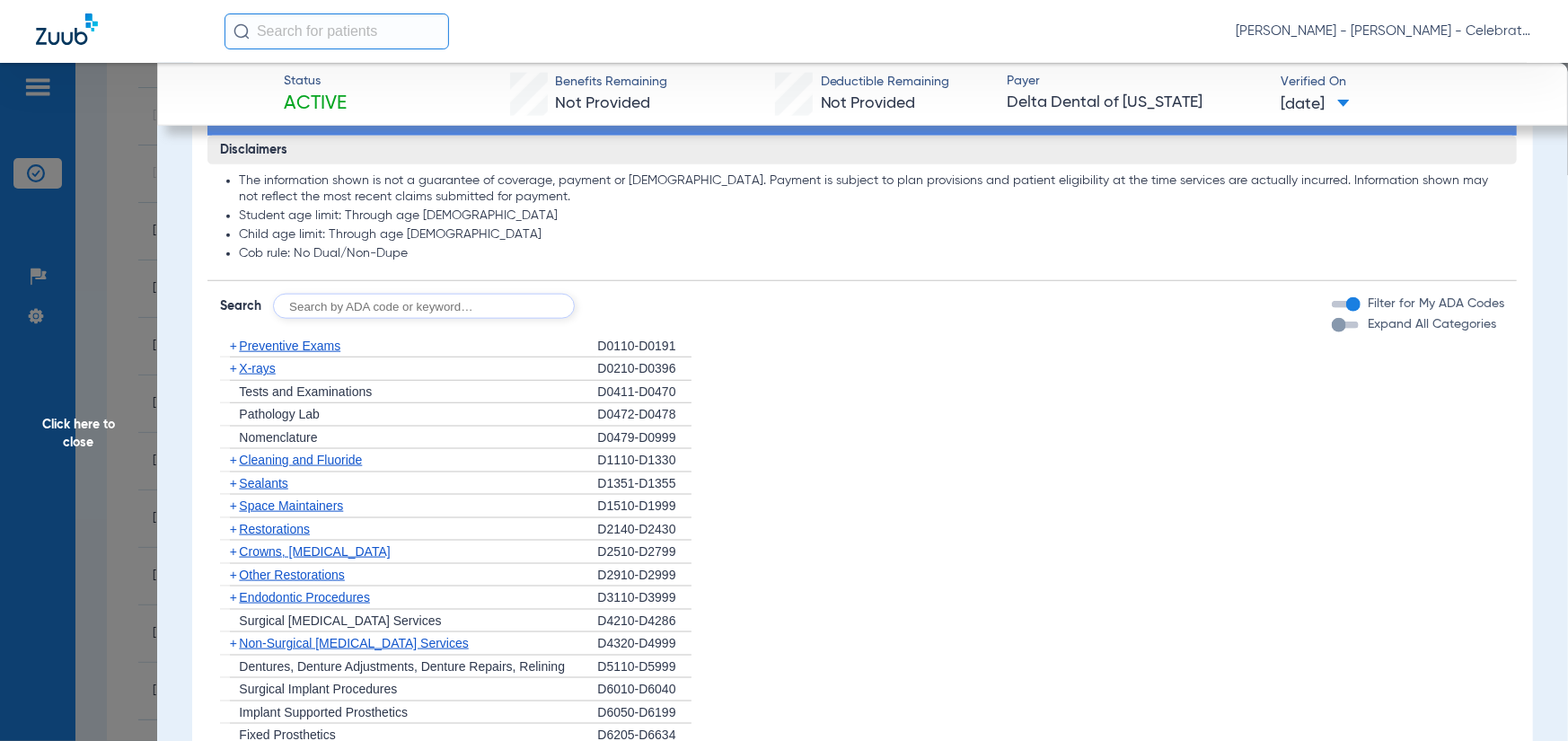
click at [258, 372] on span "X-rays" at bounding box center [257, 368] width 36 height 15
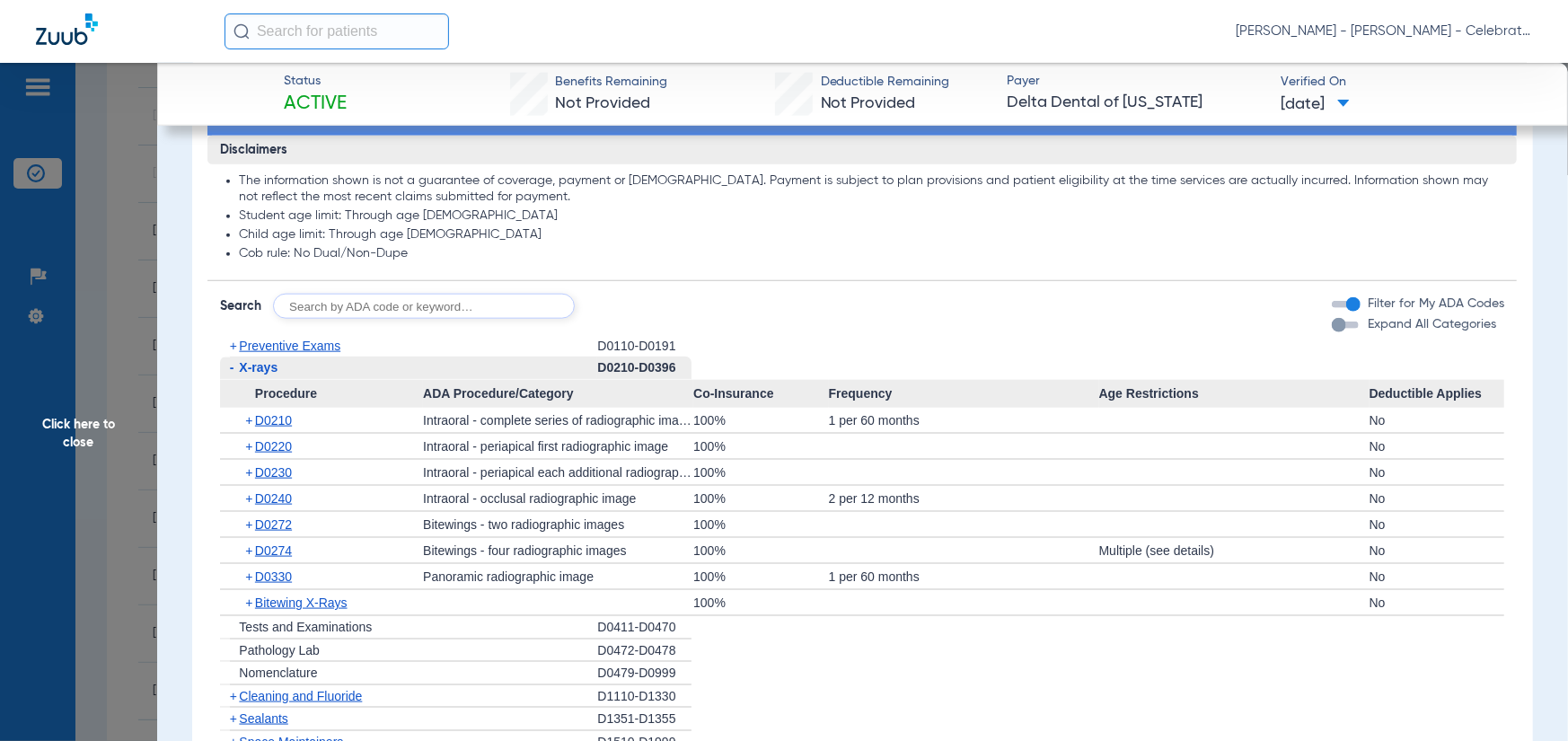
scroll to position [1347, 0]
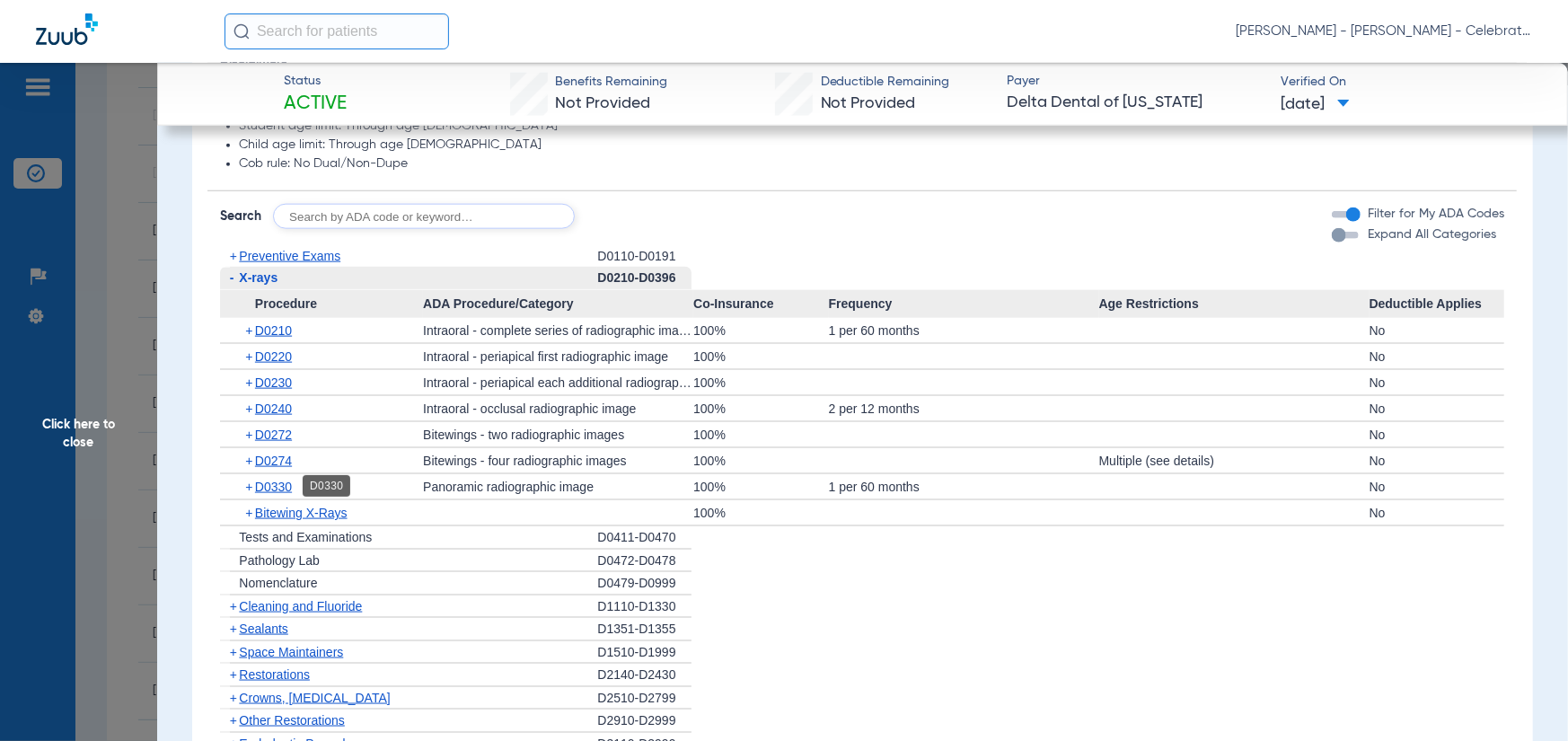
click at [291, 488] on span "D0330" at bounding box center [273, 486] width 37 height 15
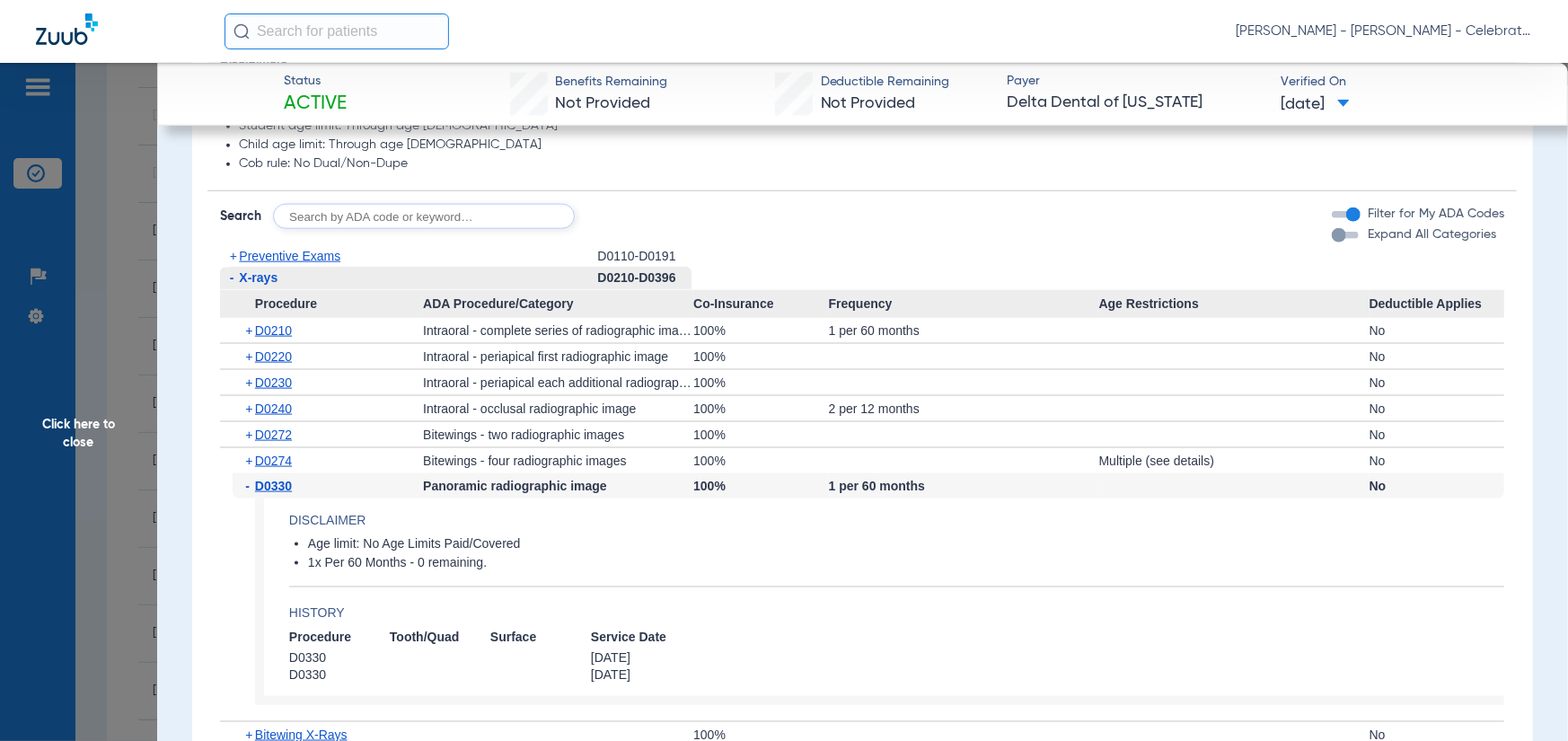
click at [265, 335] on span "D0210" at bounding box center [273, 331] width 37 height 15
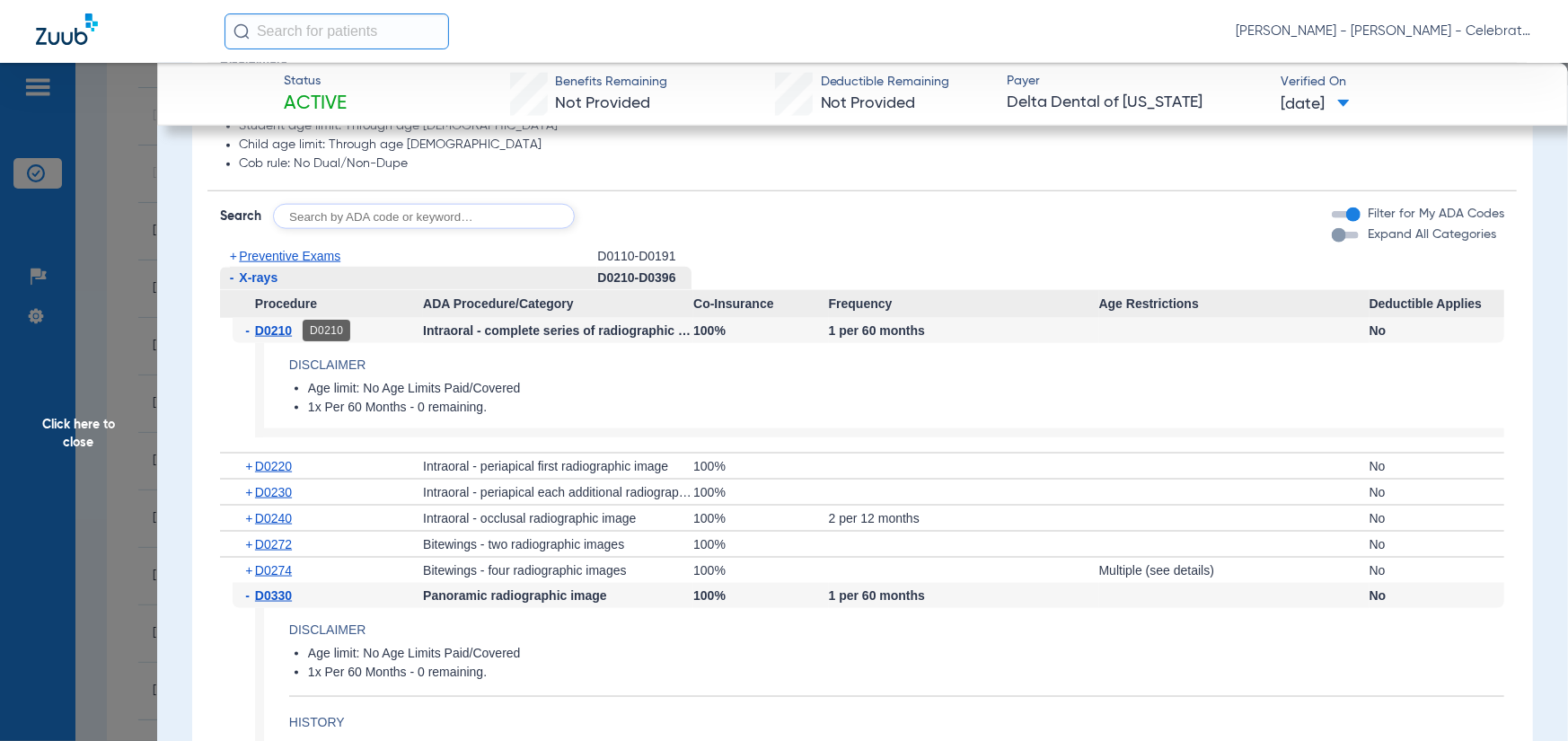
click at [265, 335] on span "D0210" at bounding box center [273, 331] width 37 height 15
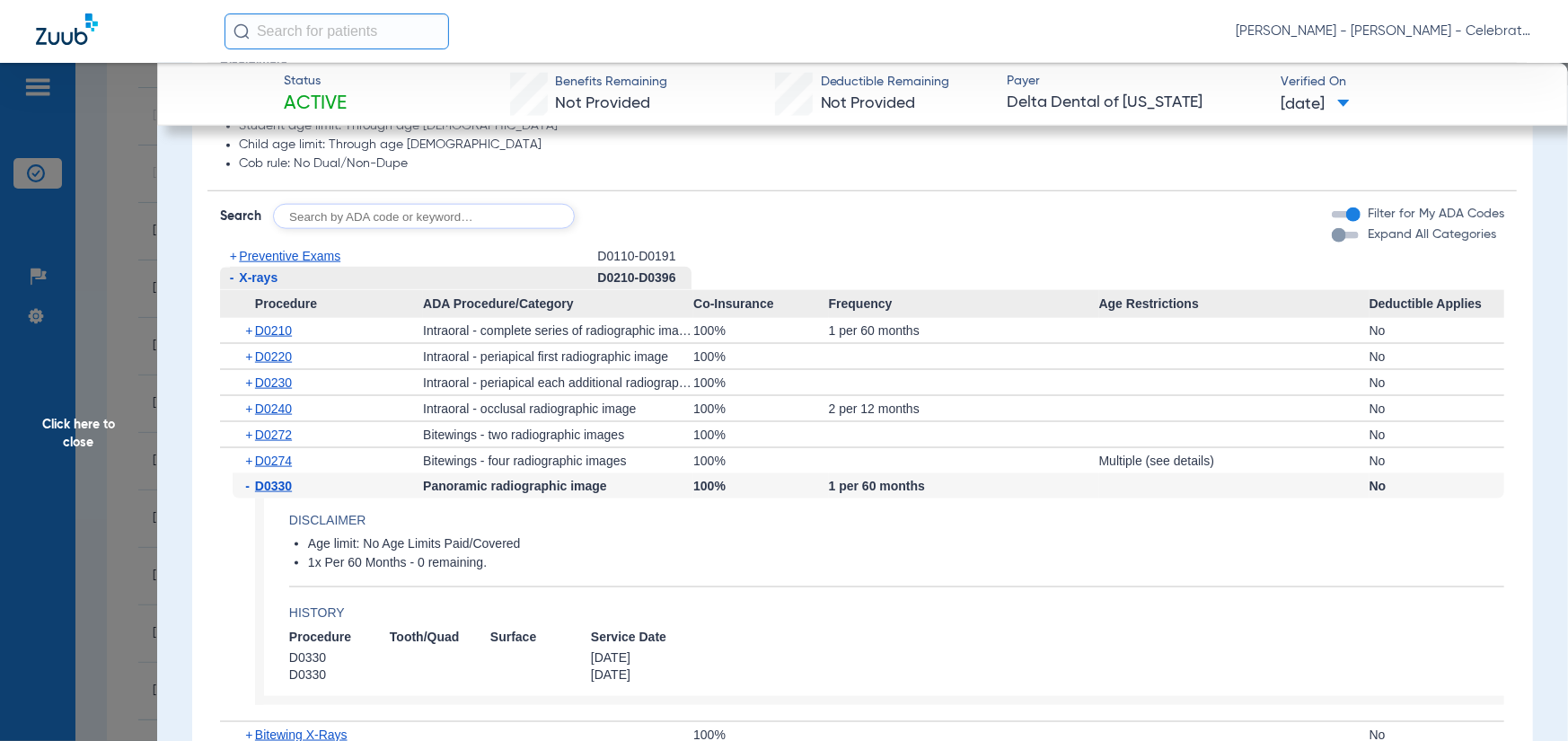
scroll to position [1257, 0]
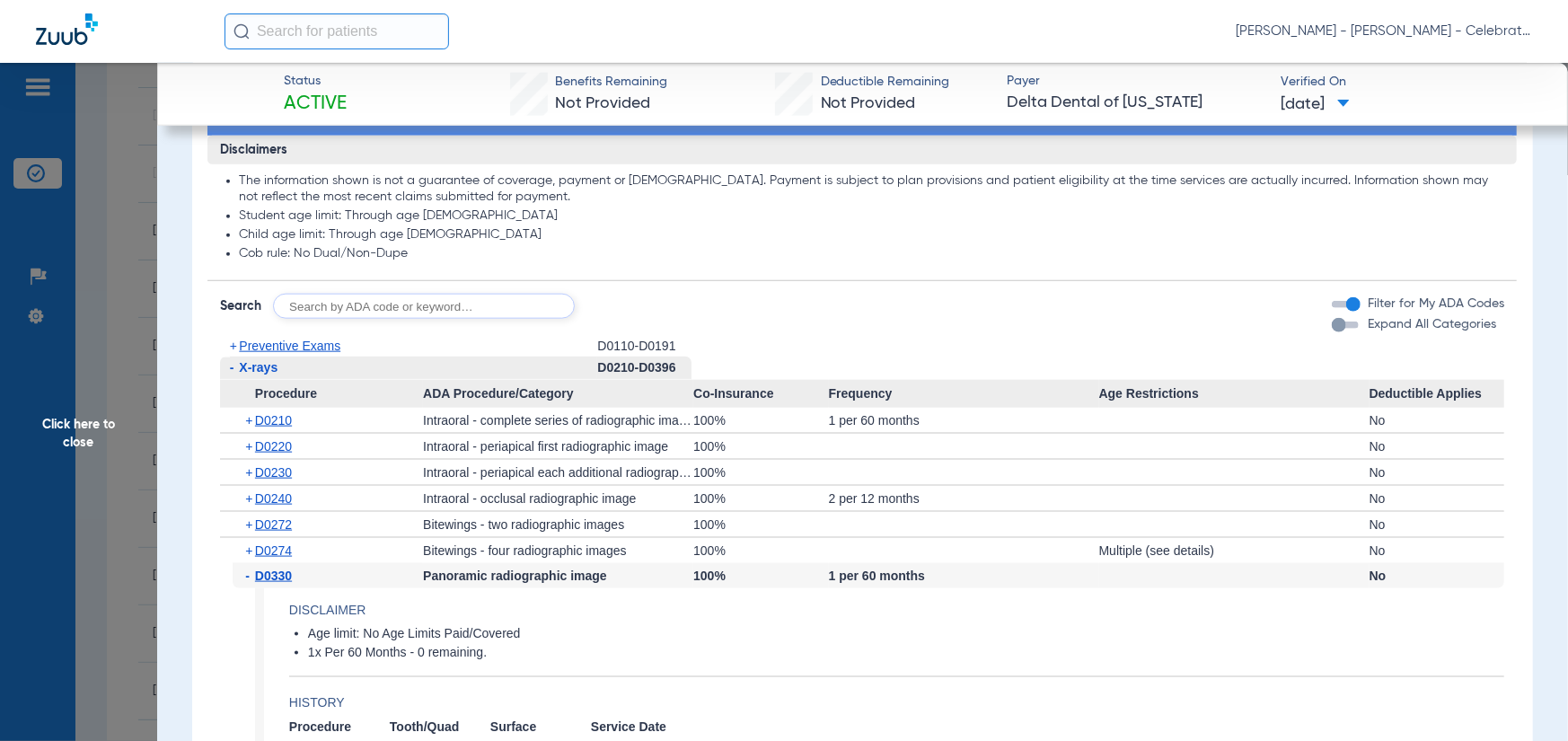
click at [270, 341] on span "Preventive Exams" at bounding box center [289, 345] width 102 height 15
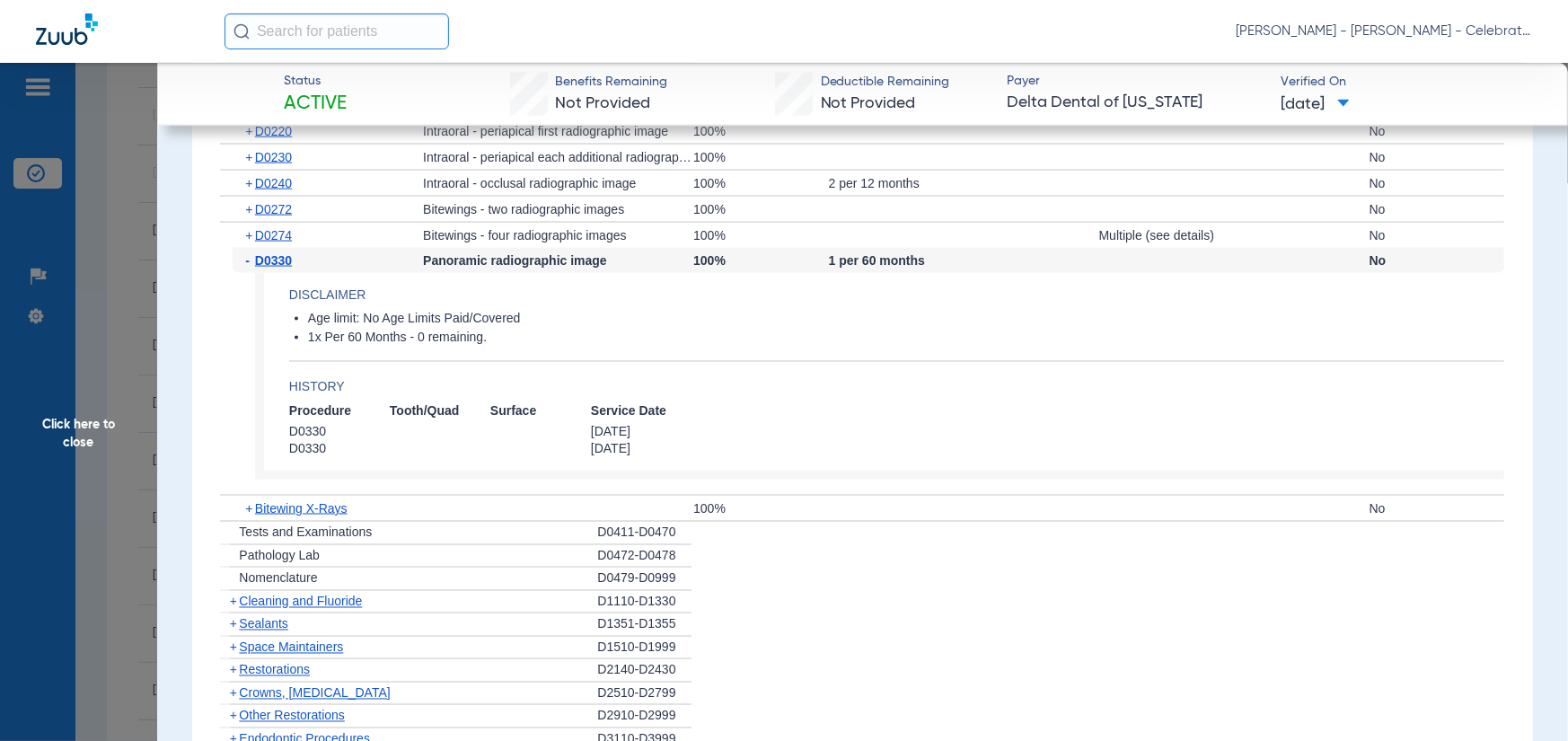
scroll to position [1797, 0]
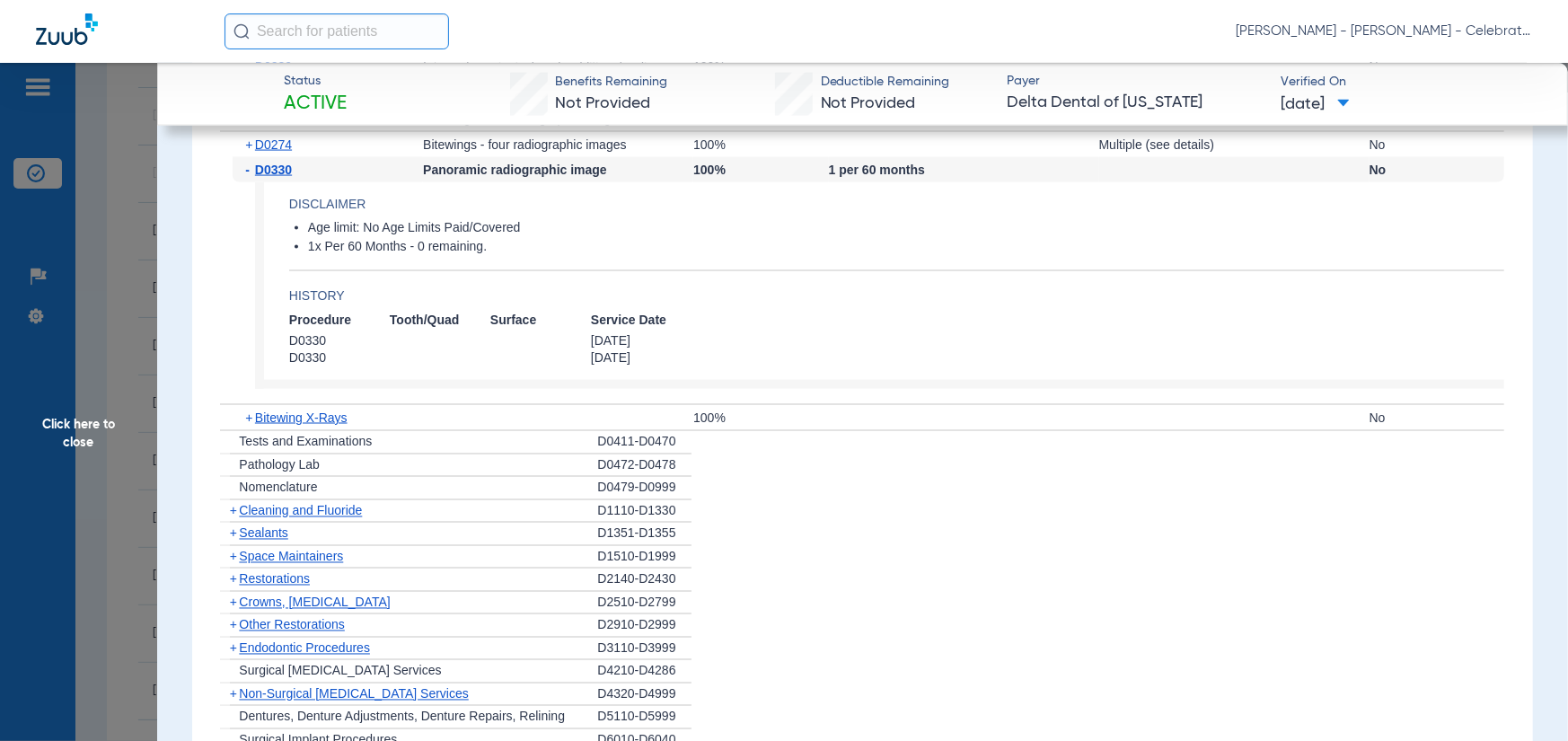
drag, startPoint x: 264, startPoint y: 511, endPoint x: 262, endPoint y: 487, distance: 24.1
click at [264, 510] on span "Cleaning and Fluoride" at bounding box center [300, 511] width 123 height 15
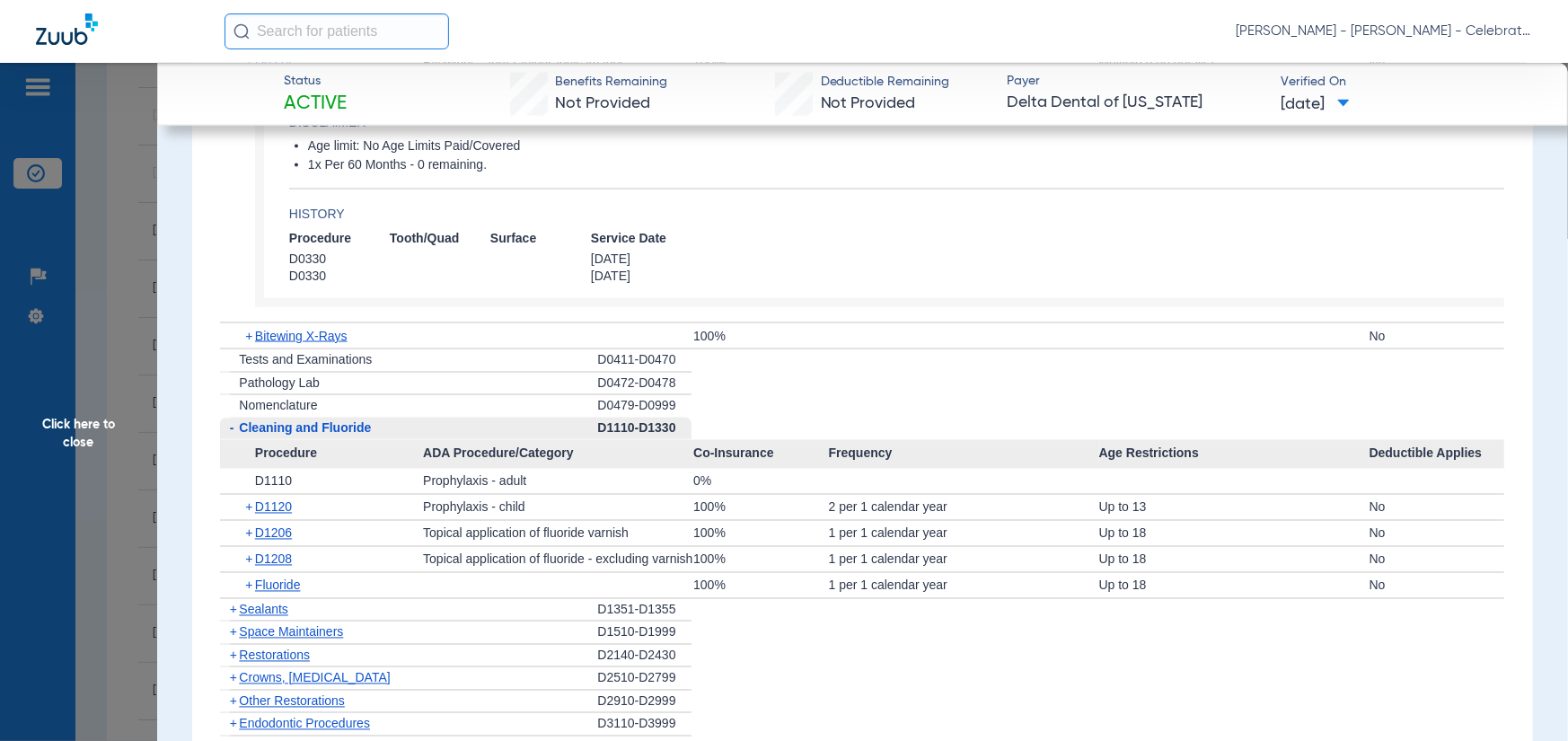
scroll to position [1976, 0]
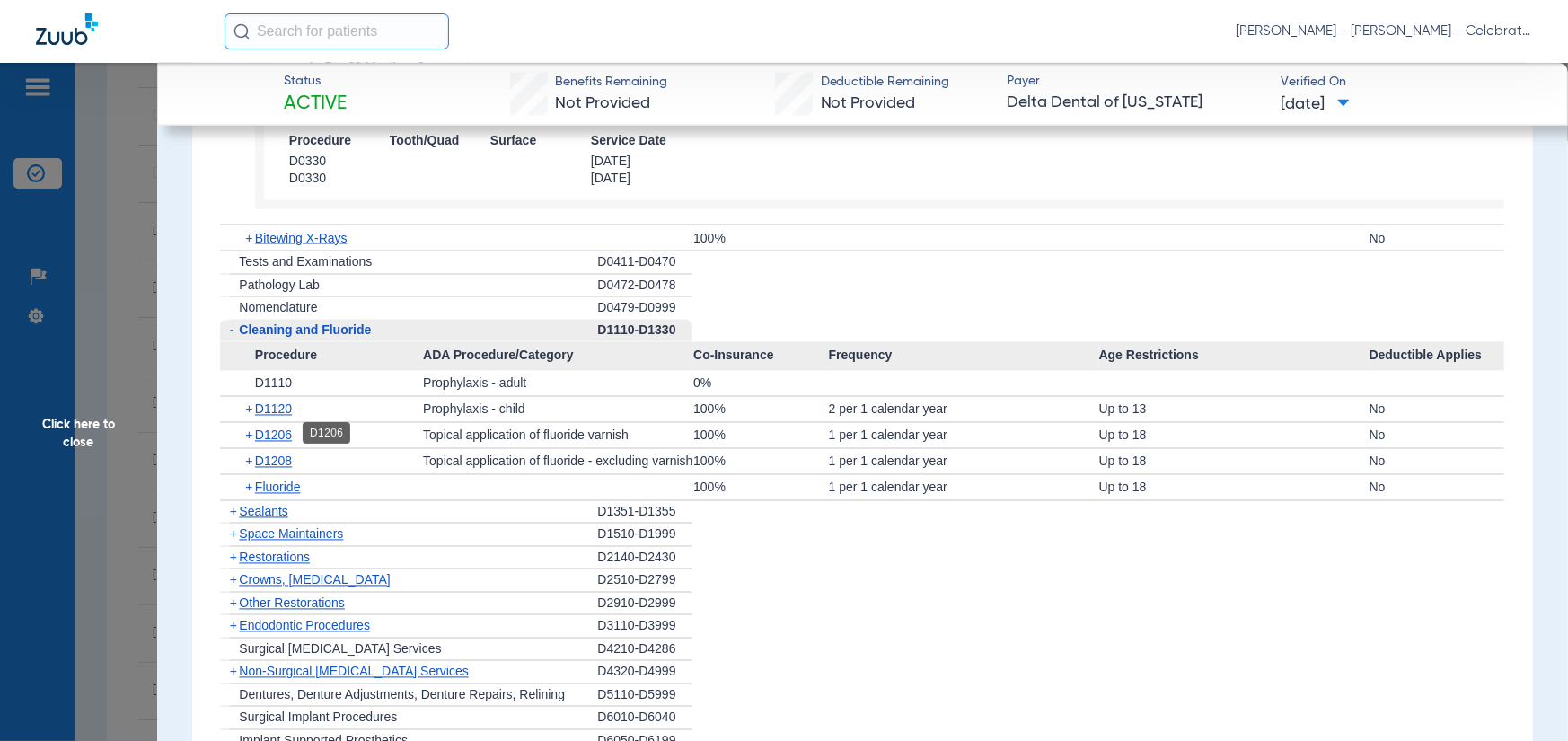
click at [289, 430] on span "D1206" at bounding box center [273, 435] width 37 height 15
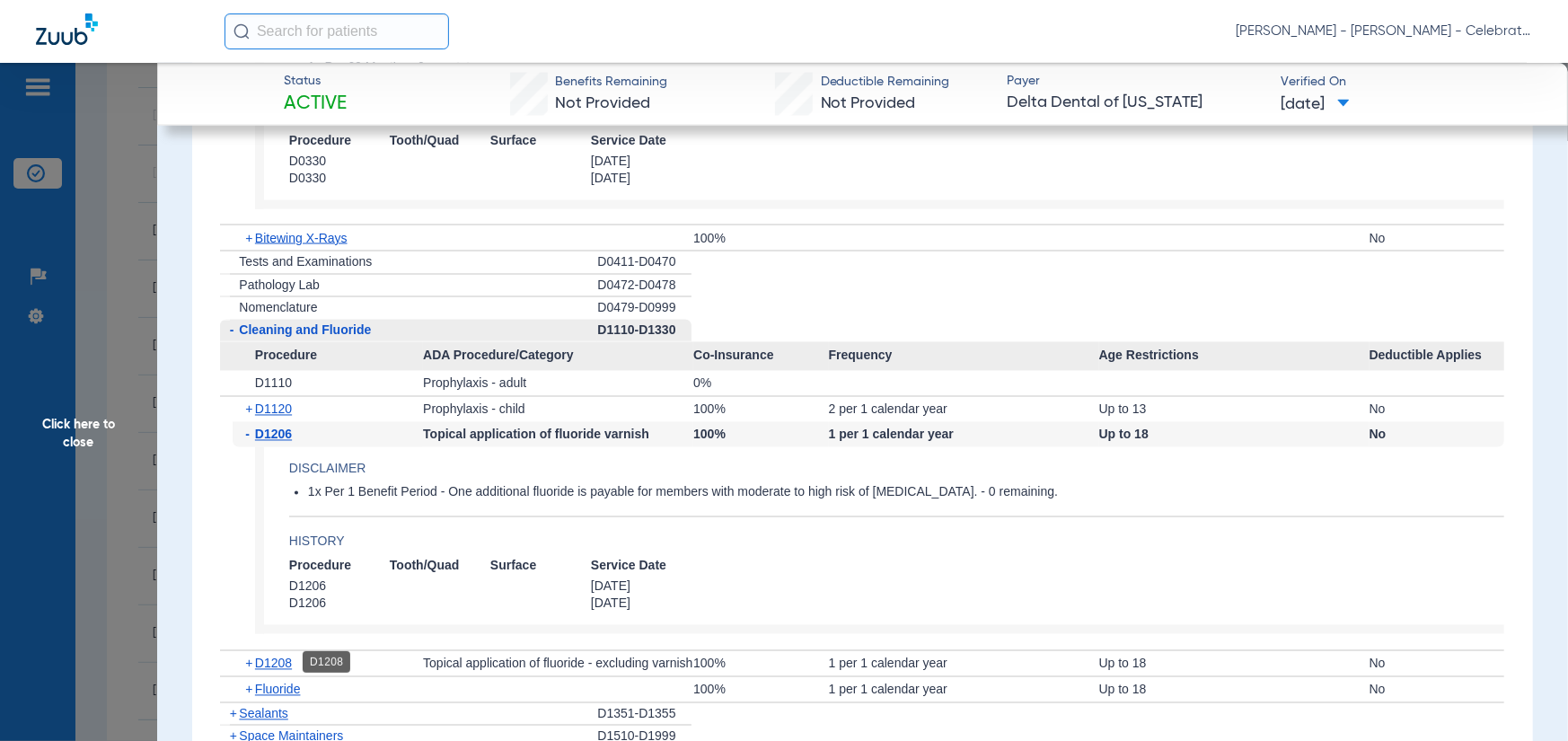
click at [275, 656] on span "D1208" at bounding box center [273, 663] width 37 height 15
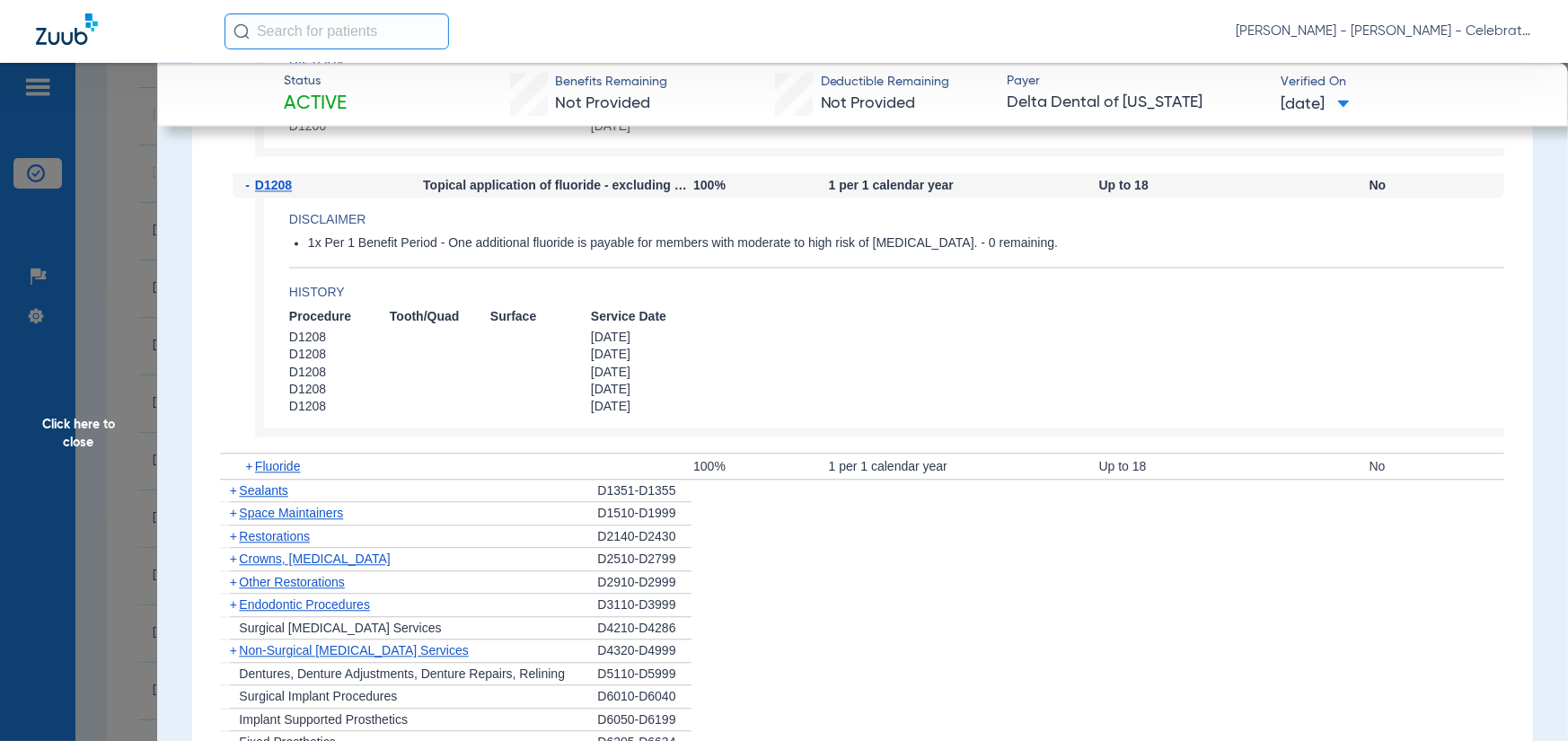
scroll to position [2695, 0]
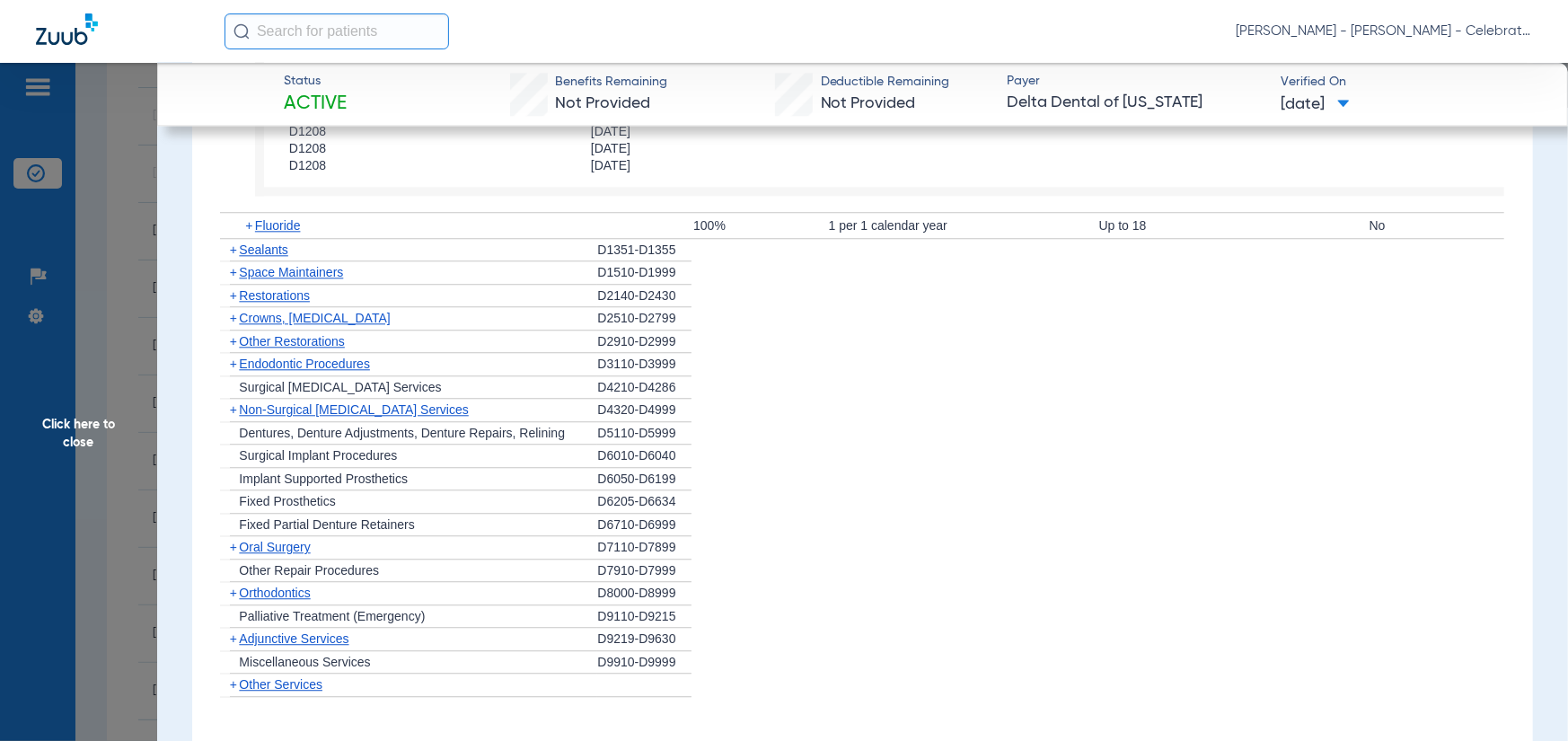
click at [272, 245] on span "Sealants" at bounding box center [262, 250] width 48 height 15
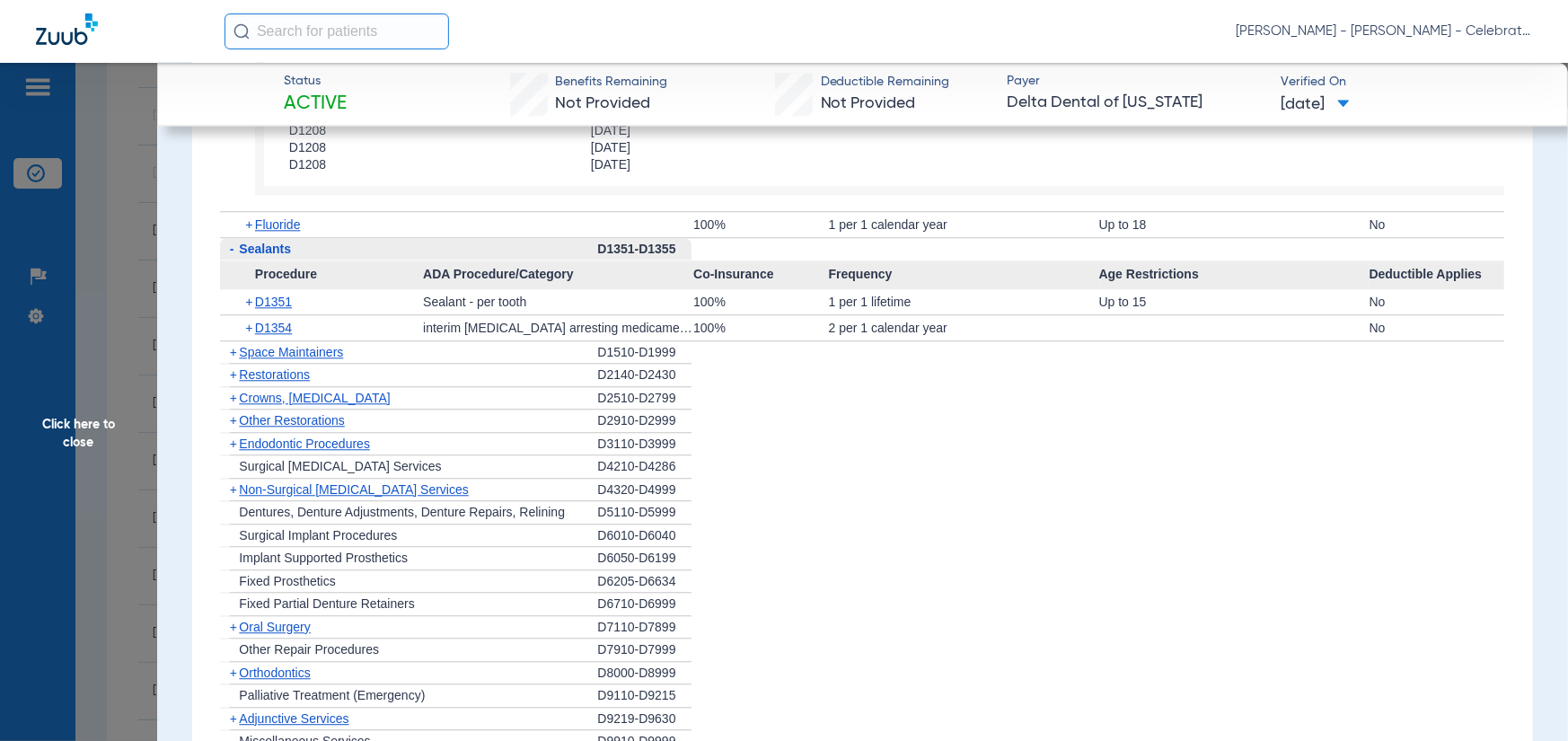
scroll to position [2694, 0]
click at [141, 401] on span "Click here to close" at bounding box center [78, 433] width 157 height 741
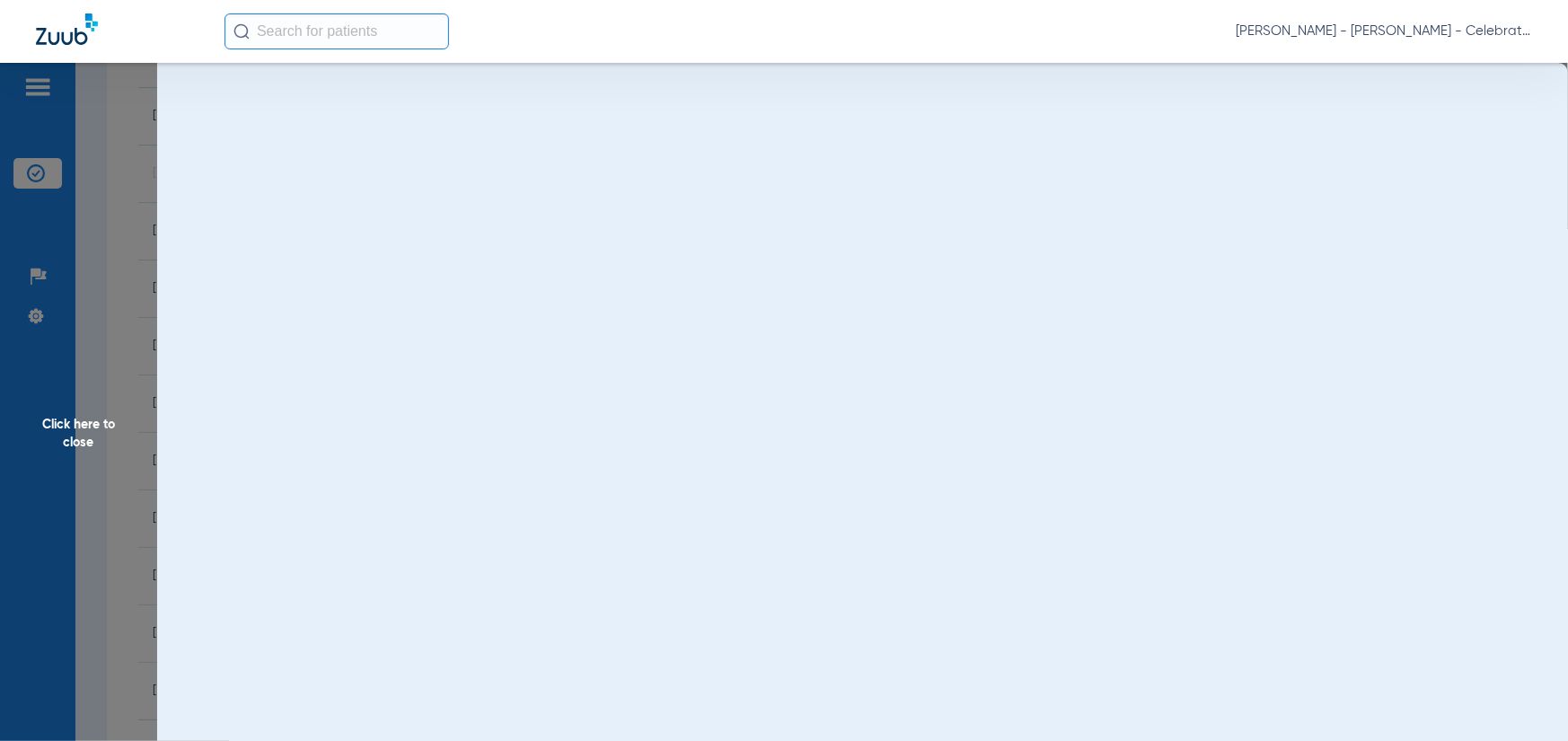
scroll to position [0, 0]
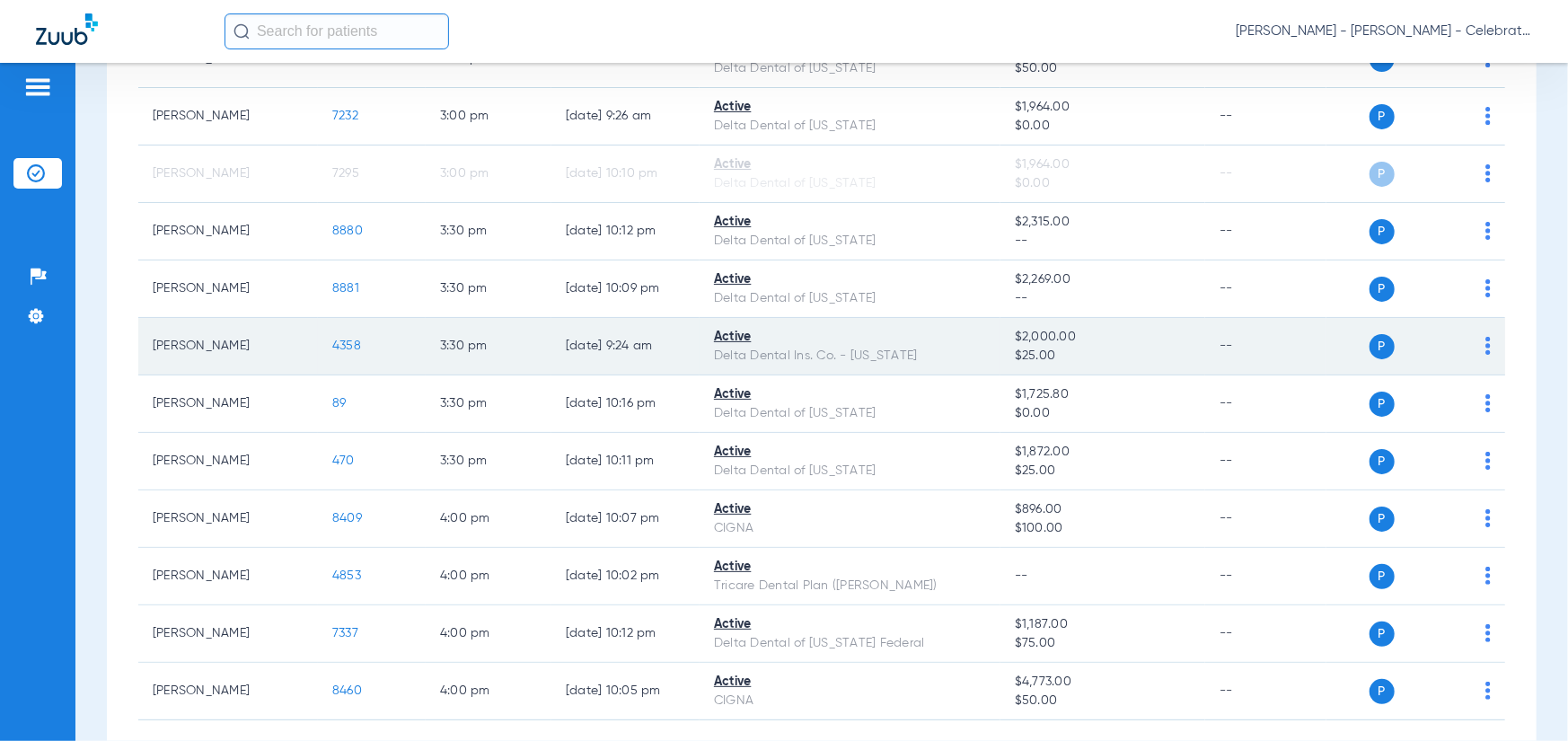
click at [355, 339] on span "4358" at bounding box center [346, 345] width 29 height 13
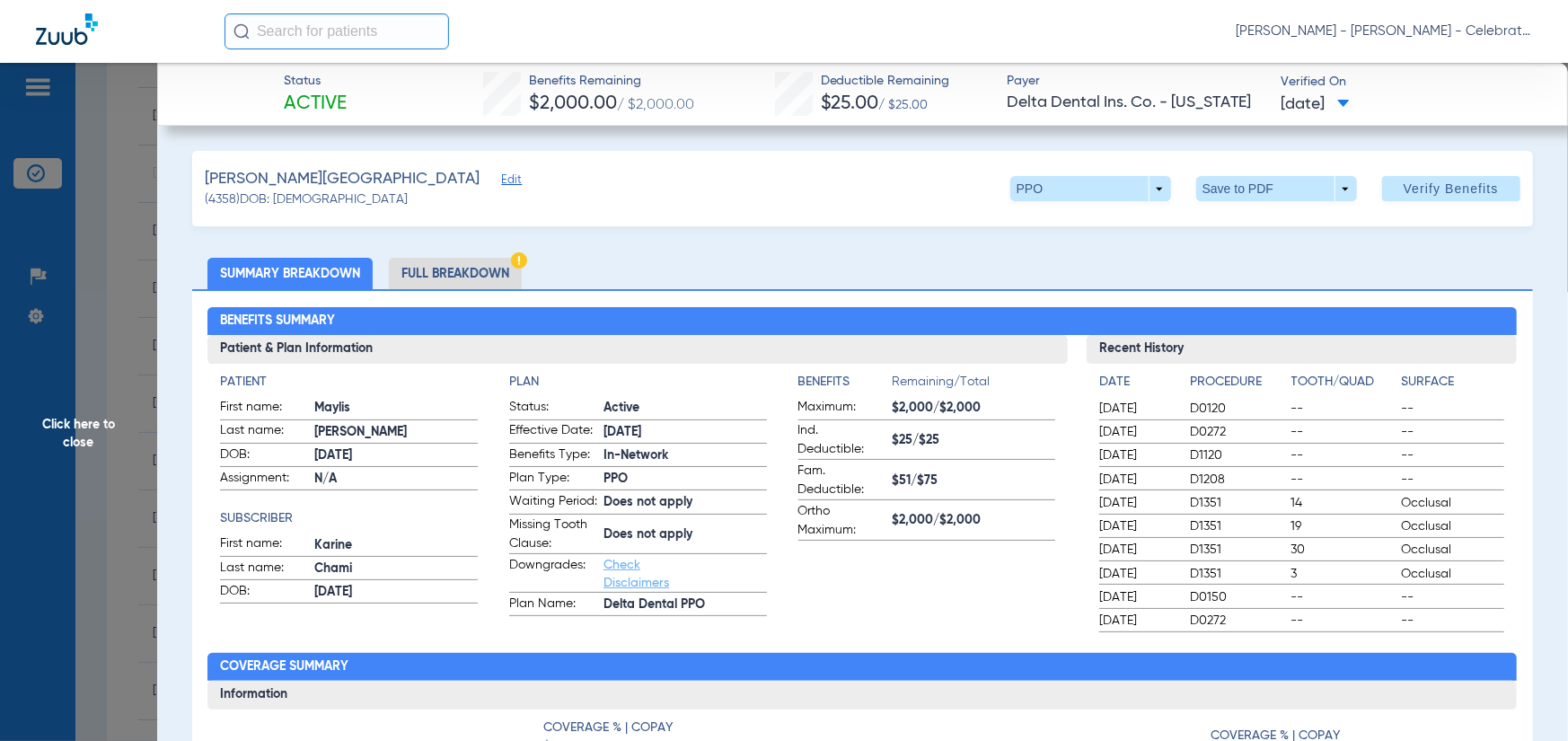
click at [501, 260] on li "Full Breakdown" at bounding box center [455, 273] width 133 height 32
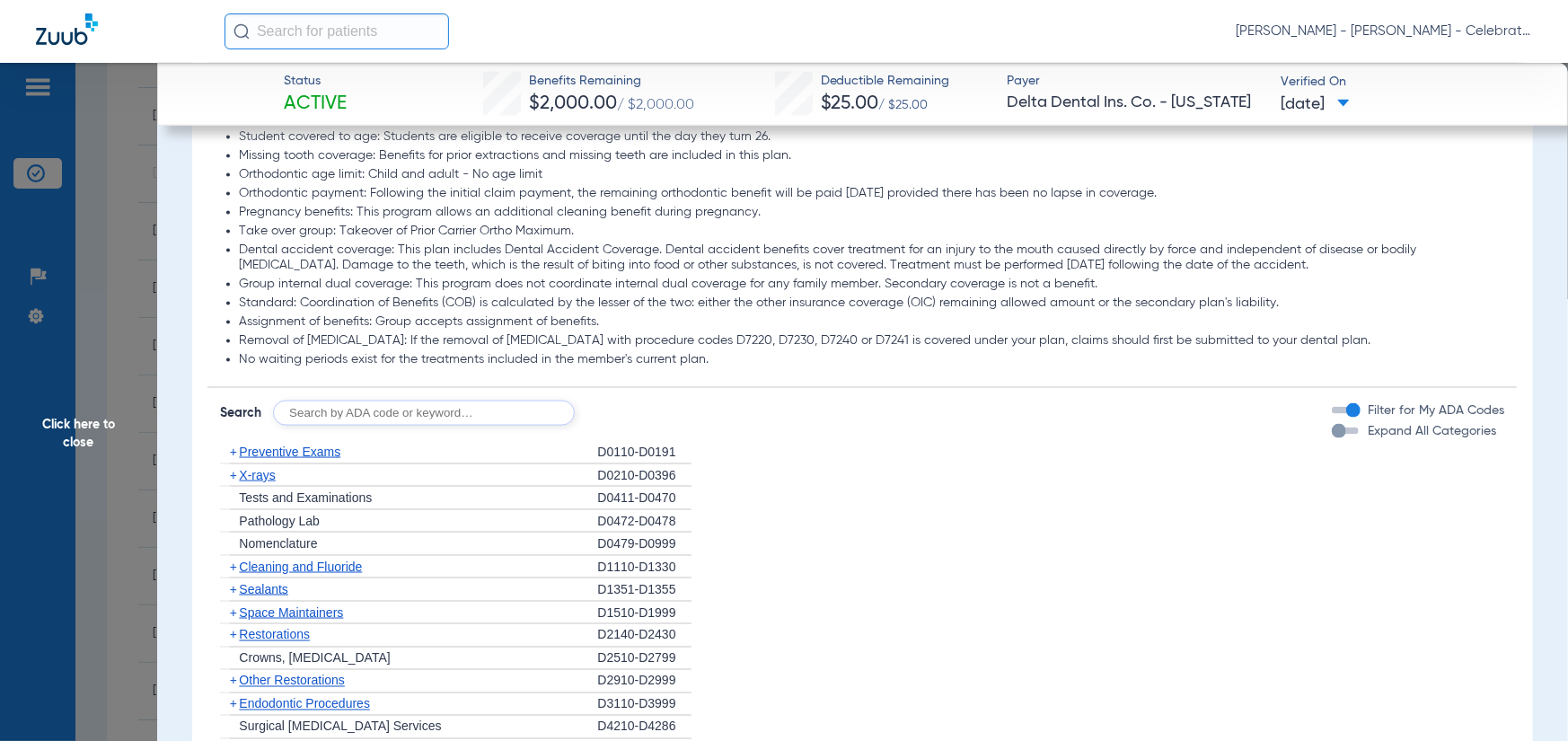
scroll to position [1797, 0]
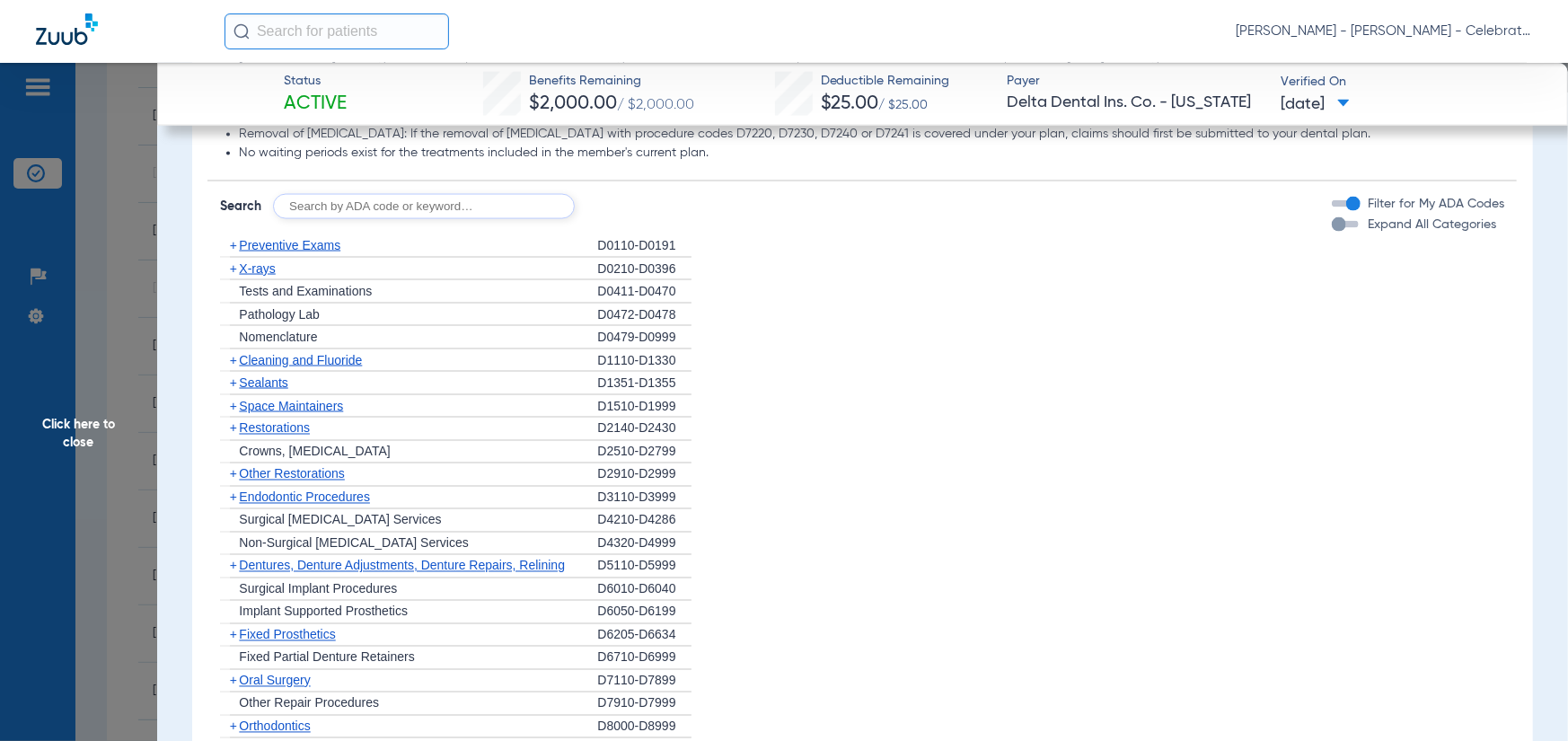
click at [275, 253] on span "Preventive Exams" at bounding box center [289, 245] width 102 height 15
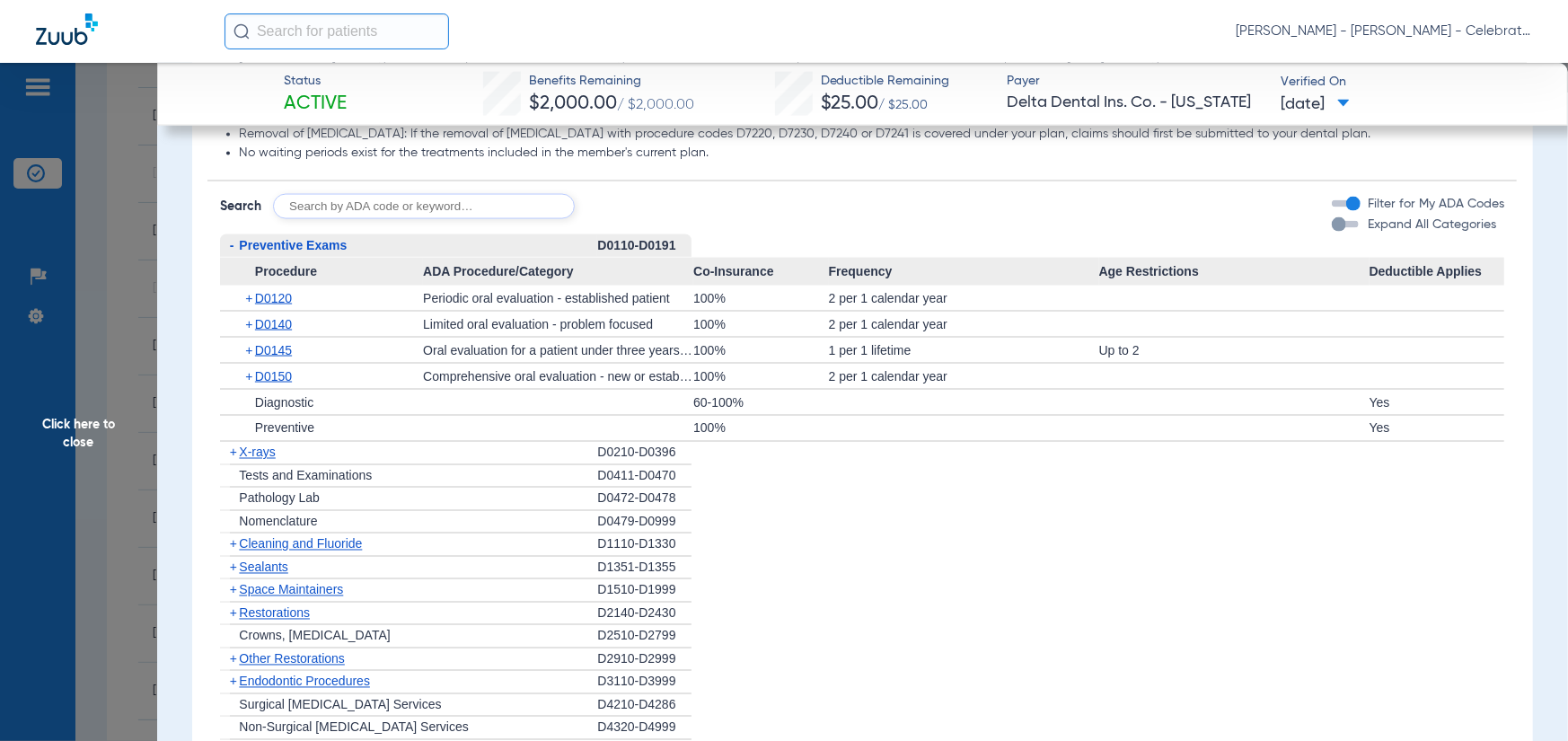
click at [263, 460] on span "X-rays" at bounding box center [257, 452] width 36 height 15
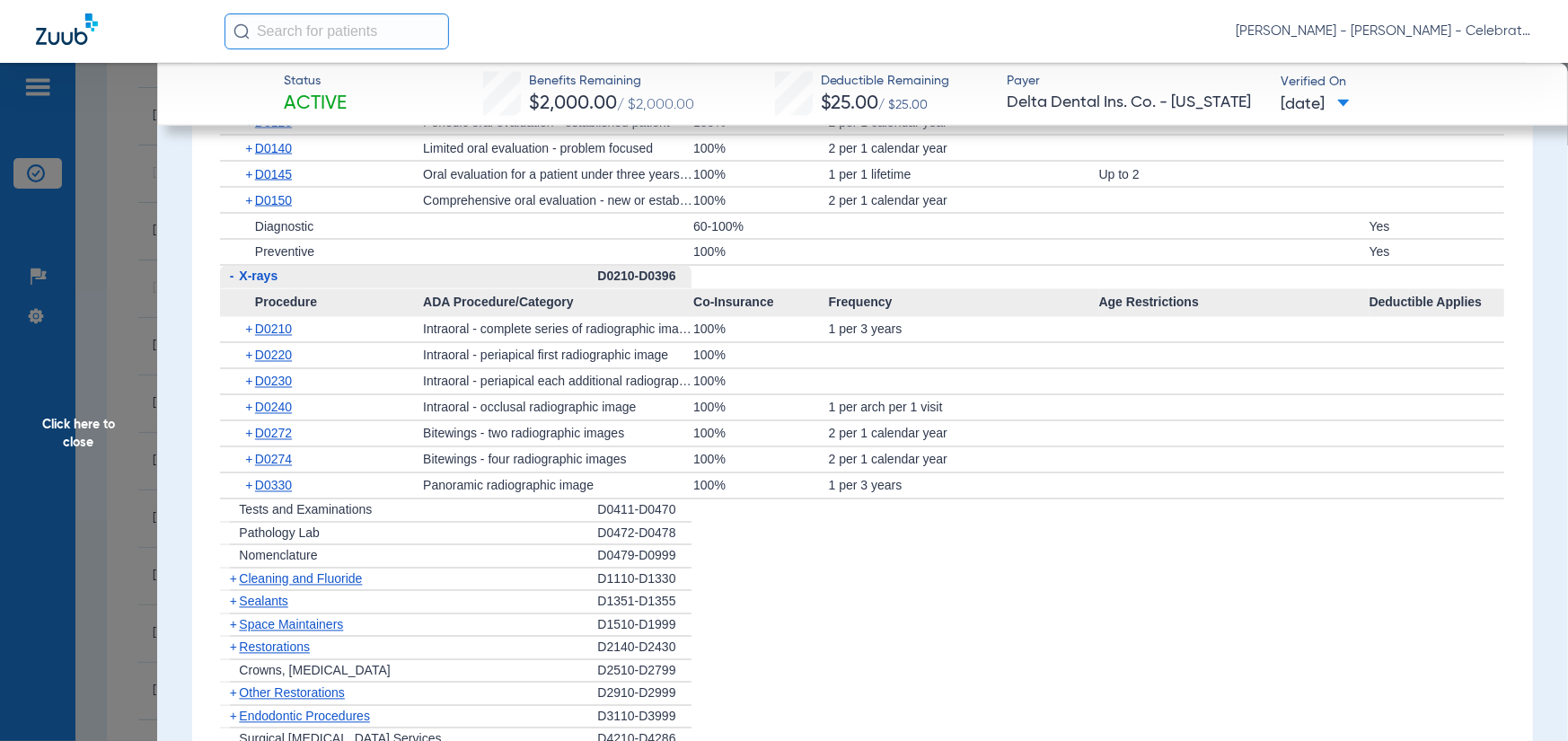
scroll to position [1976, 0]
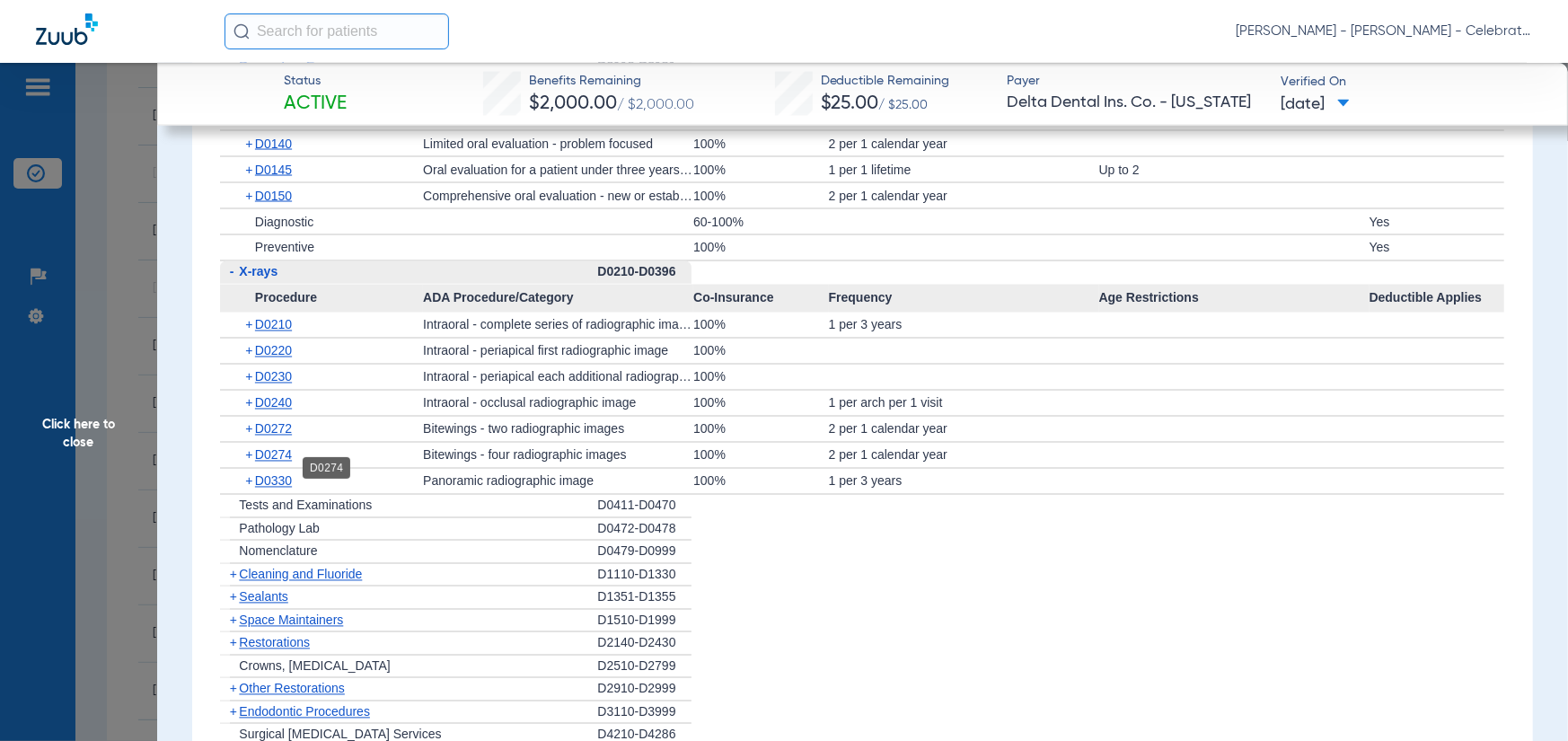
click at [280, 463] on span "D0274" at bounding box center [273, 455] width 37 height 15
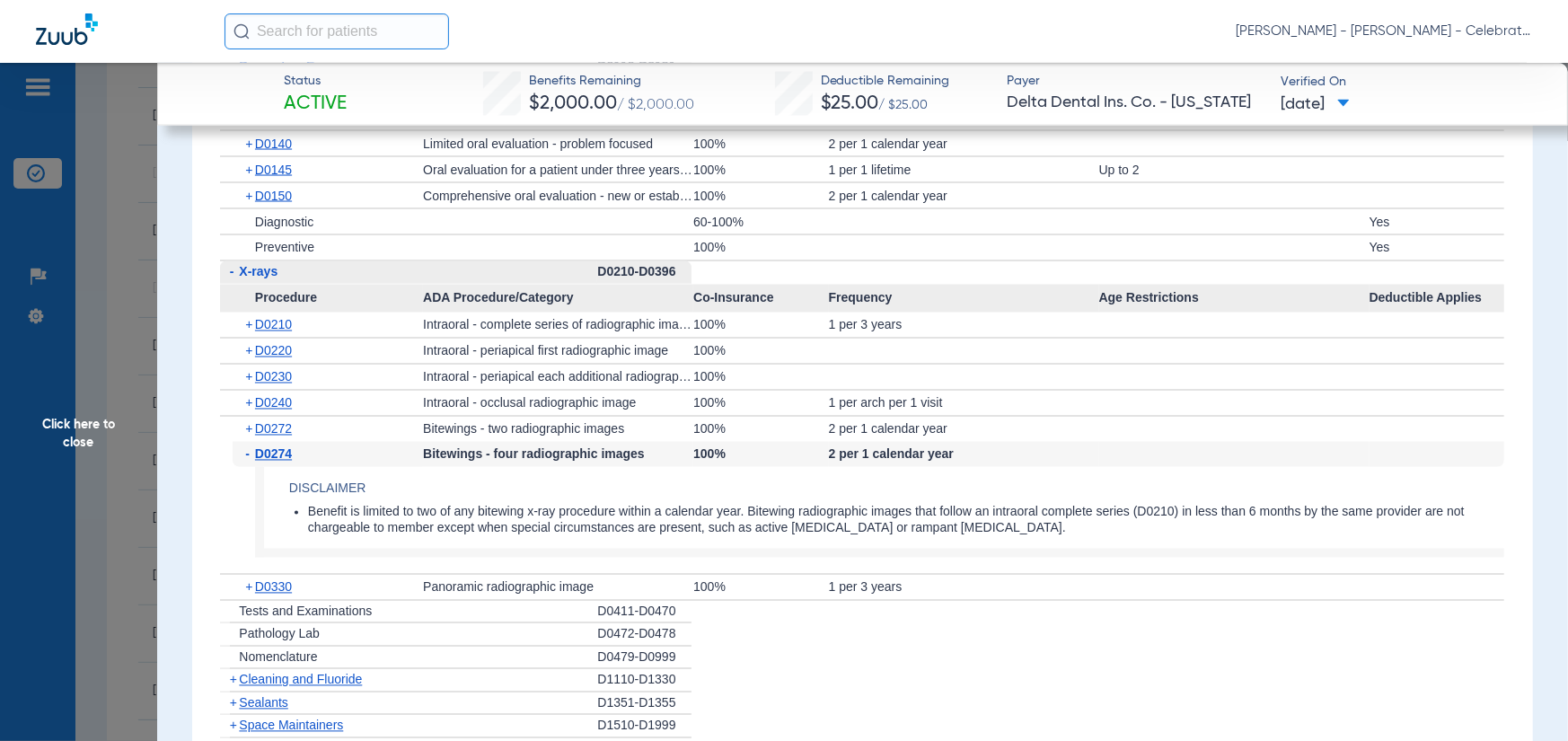
click at [263, 442] on div "+ D0272" at bounding box center [328, 428] width 190 height 25
click at [263, 436] on span "D0272" at bounding box center [273, 429] width 37 height 15
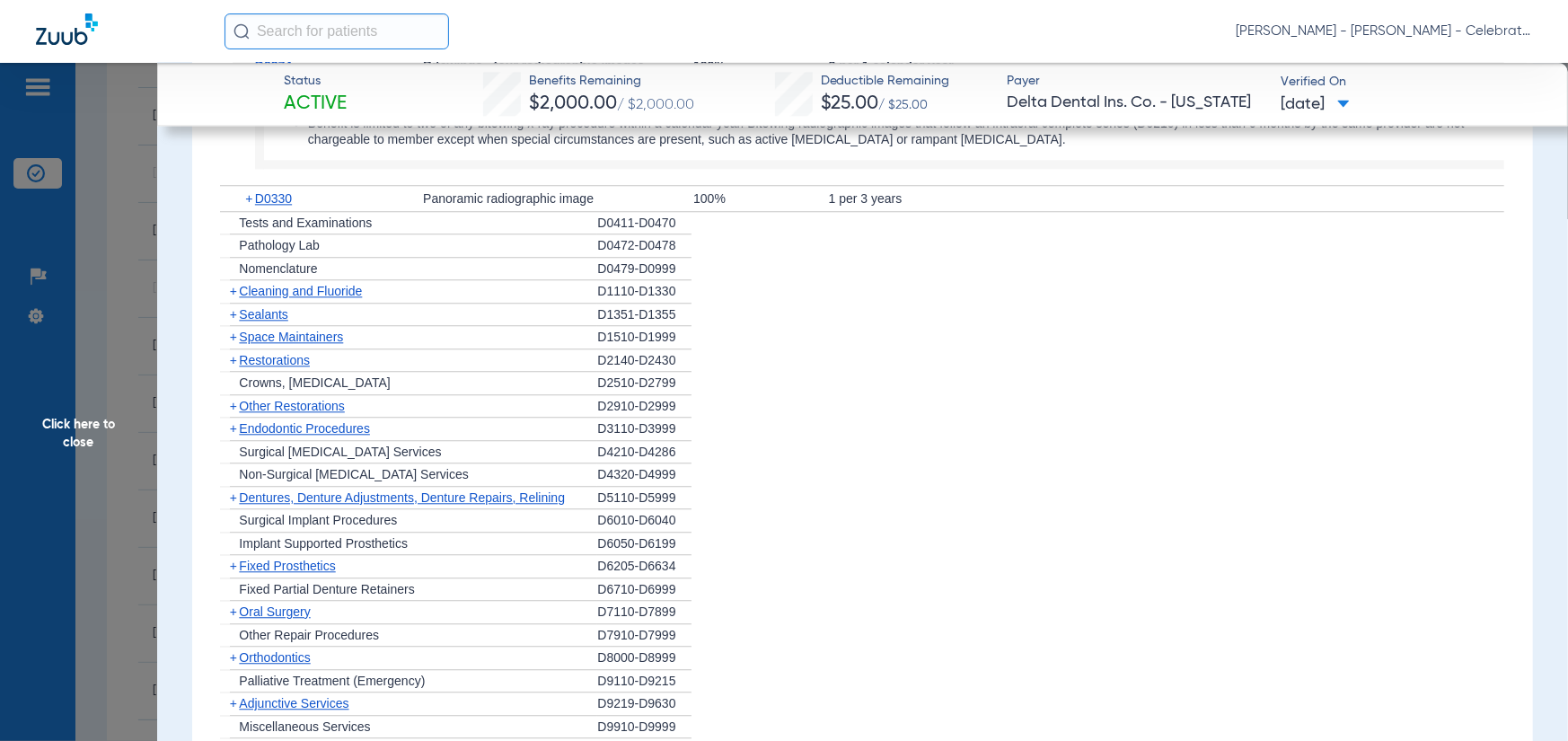
scroll to position [2605, 0]
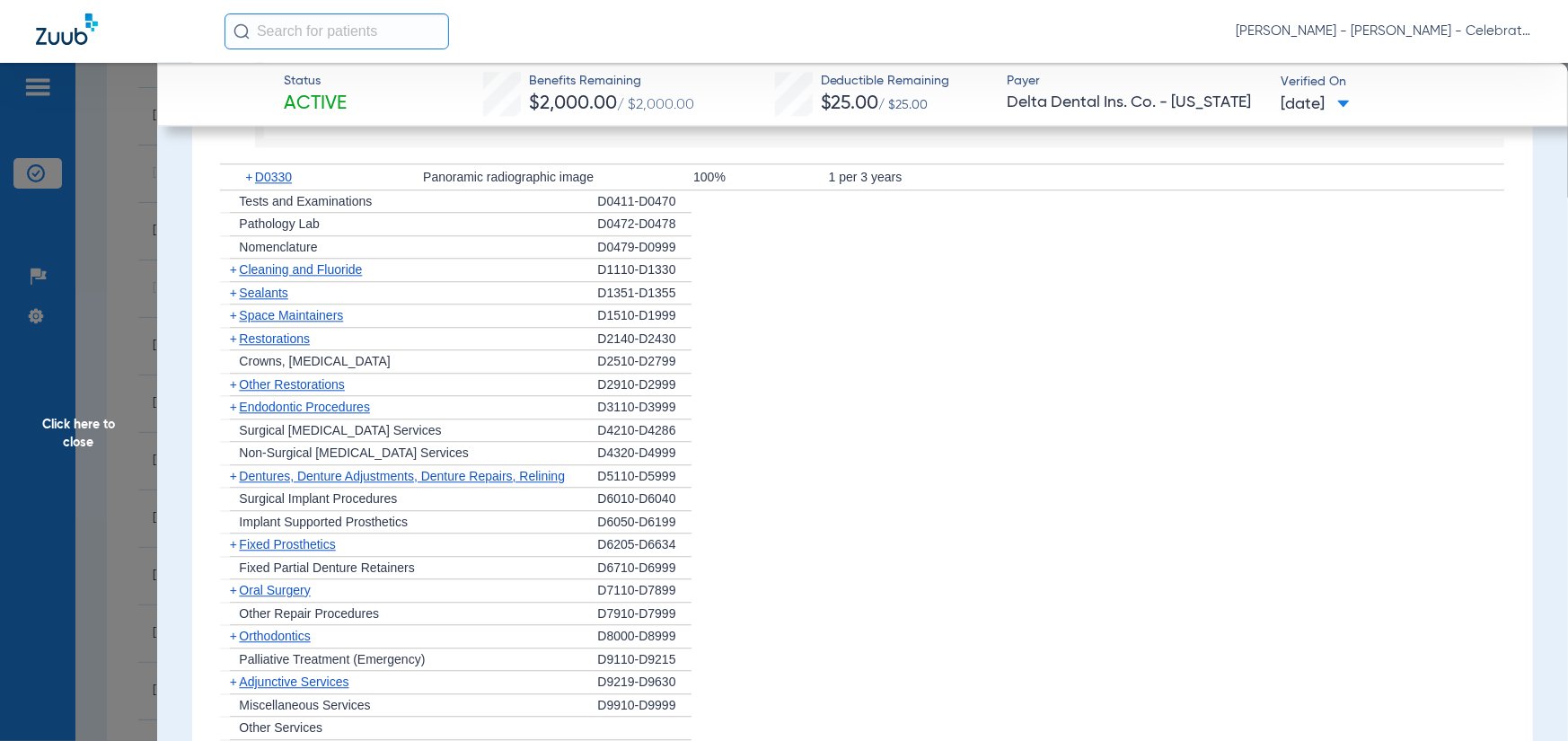
click at [270, 282] on div "+ Cleaning and Fluoride" at bounding box center [409, 270] width 377 height 24
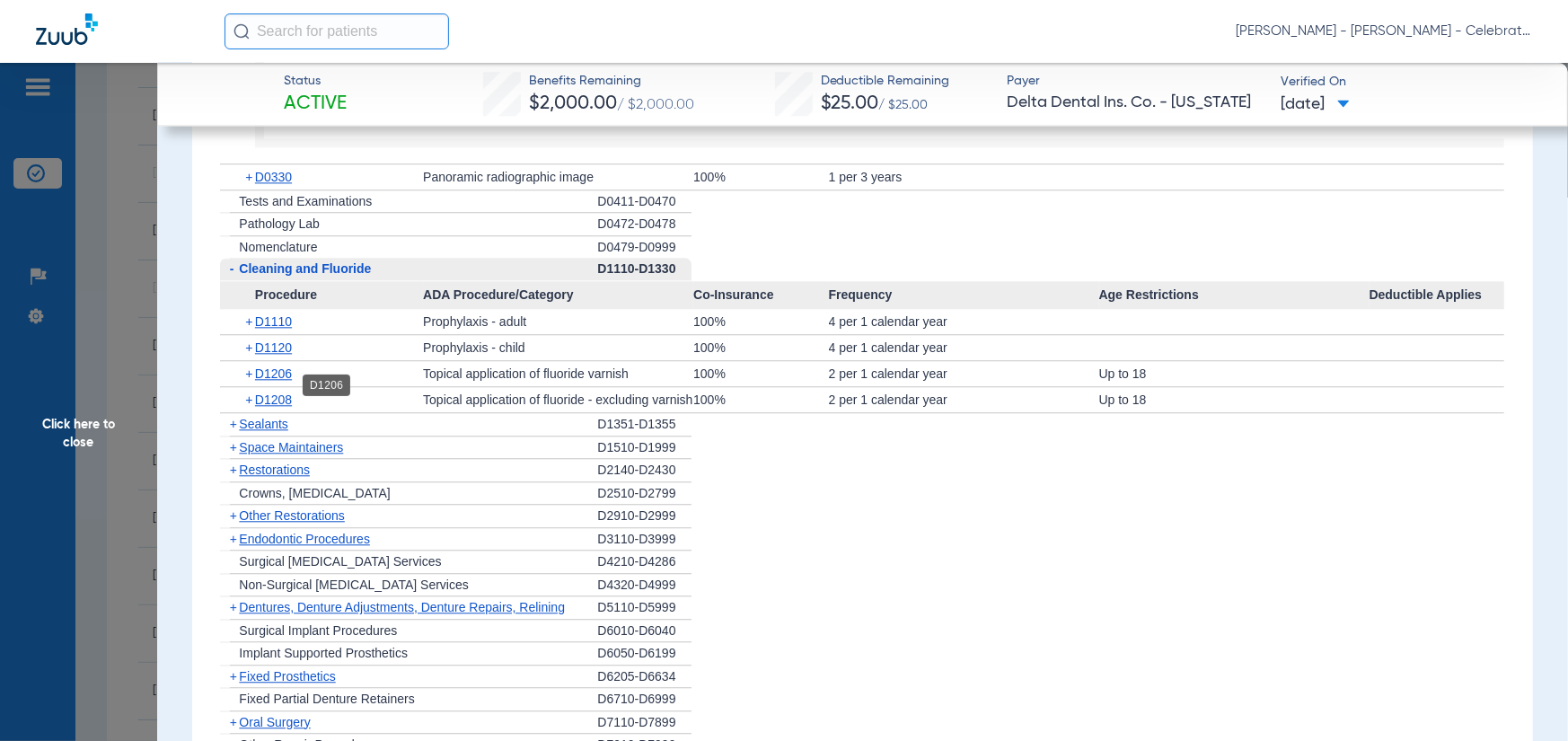
click at [259, 381] on span "D1206" at bounding box center [273, 373] width 37 height 15
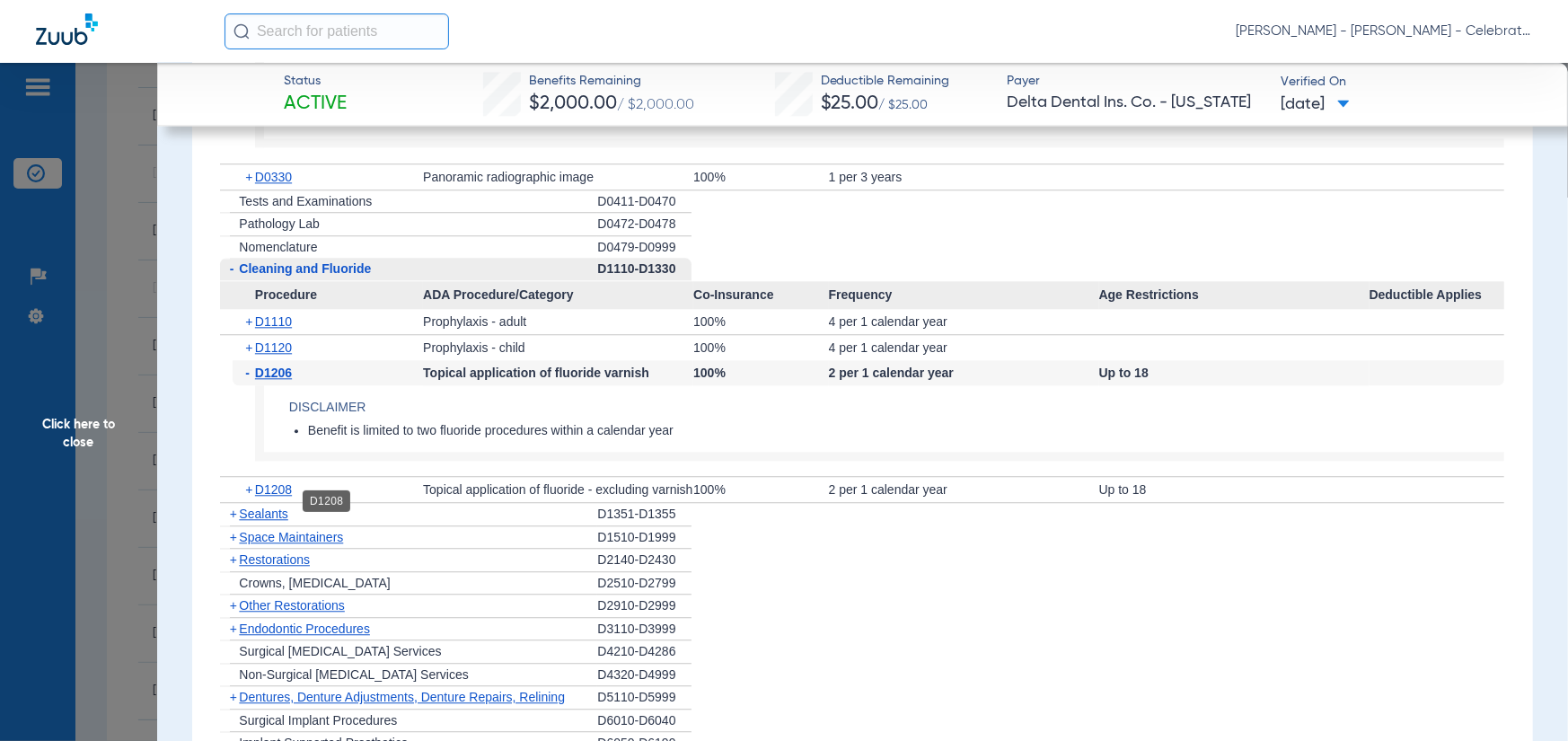
click at [284, 496] on span "D1208" at bounding box center [273, 489] width 37 height 15
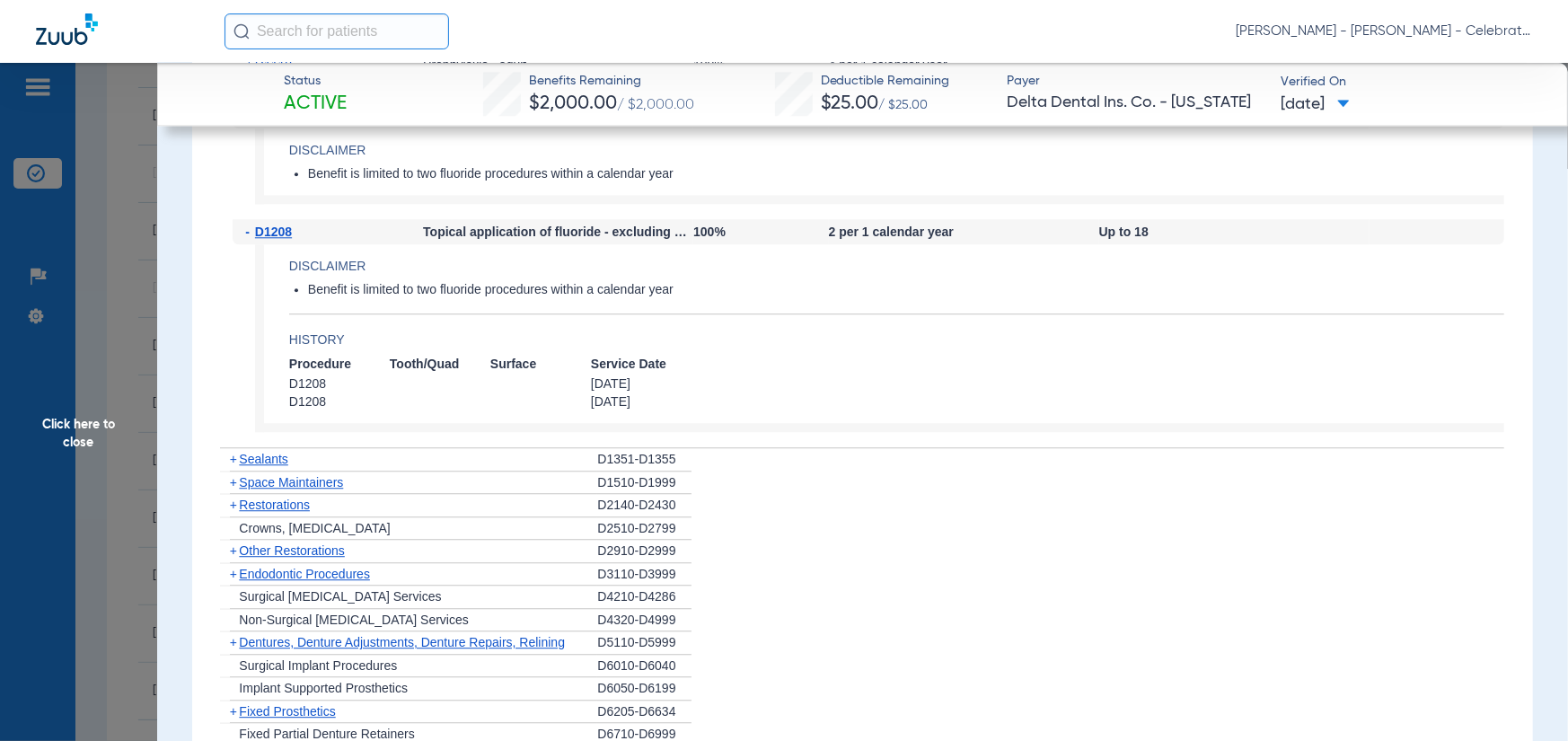
scroll to position [2874, 0]
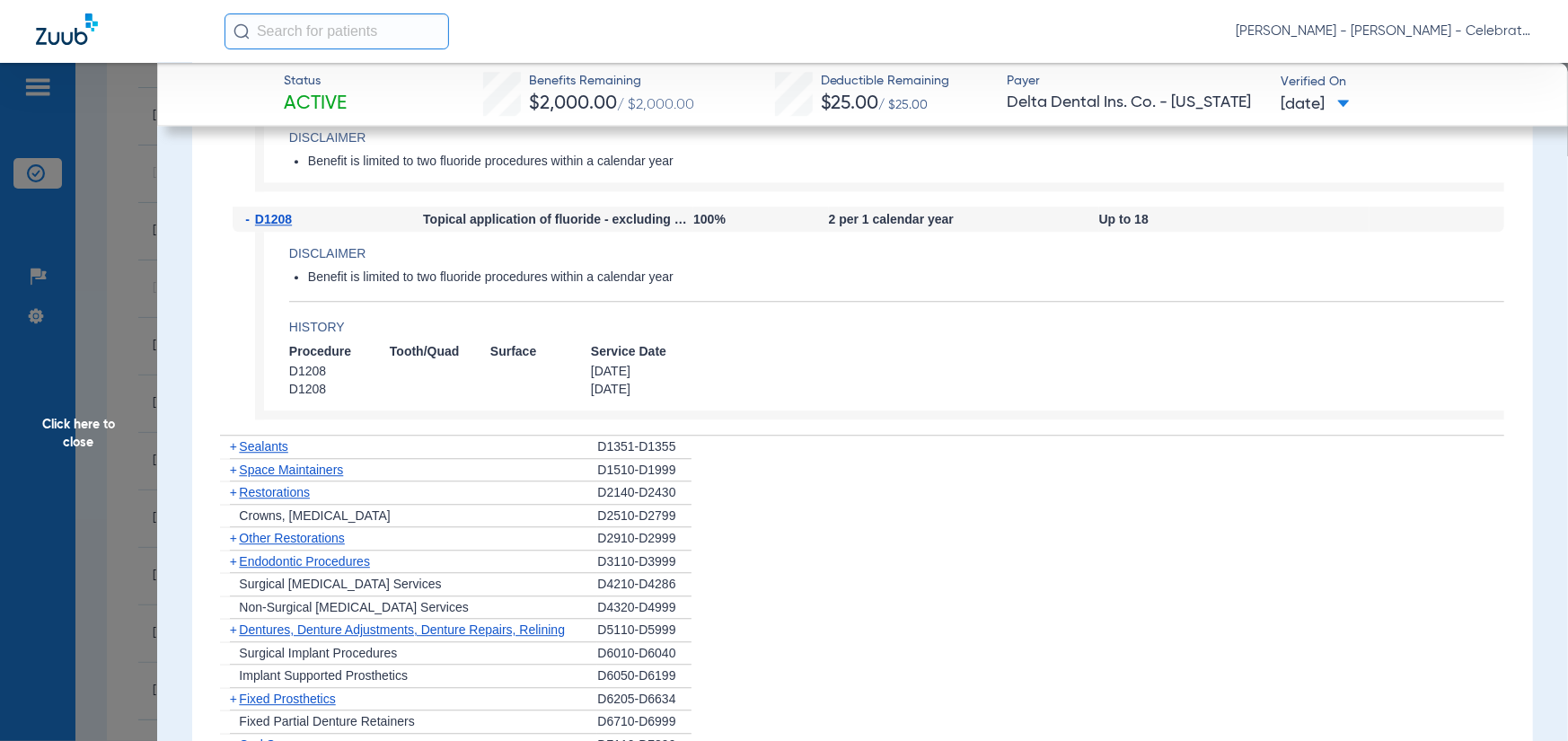
click at [277, 454] on span "Sealants" at bounding box center [262, 446] width 48 height 15
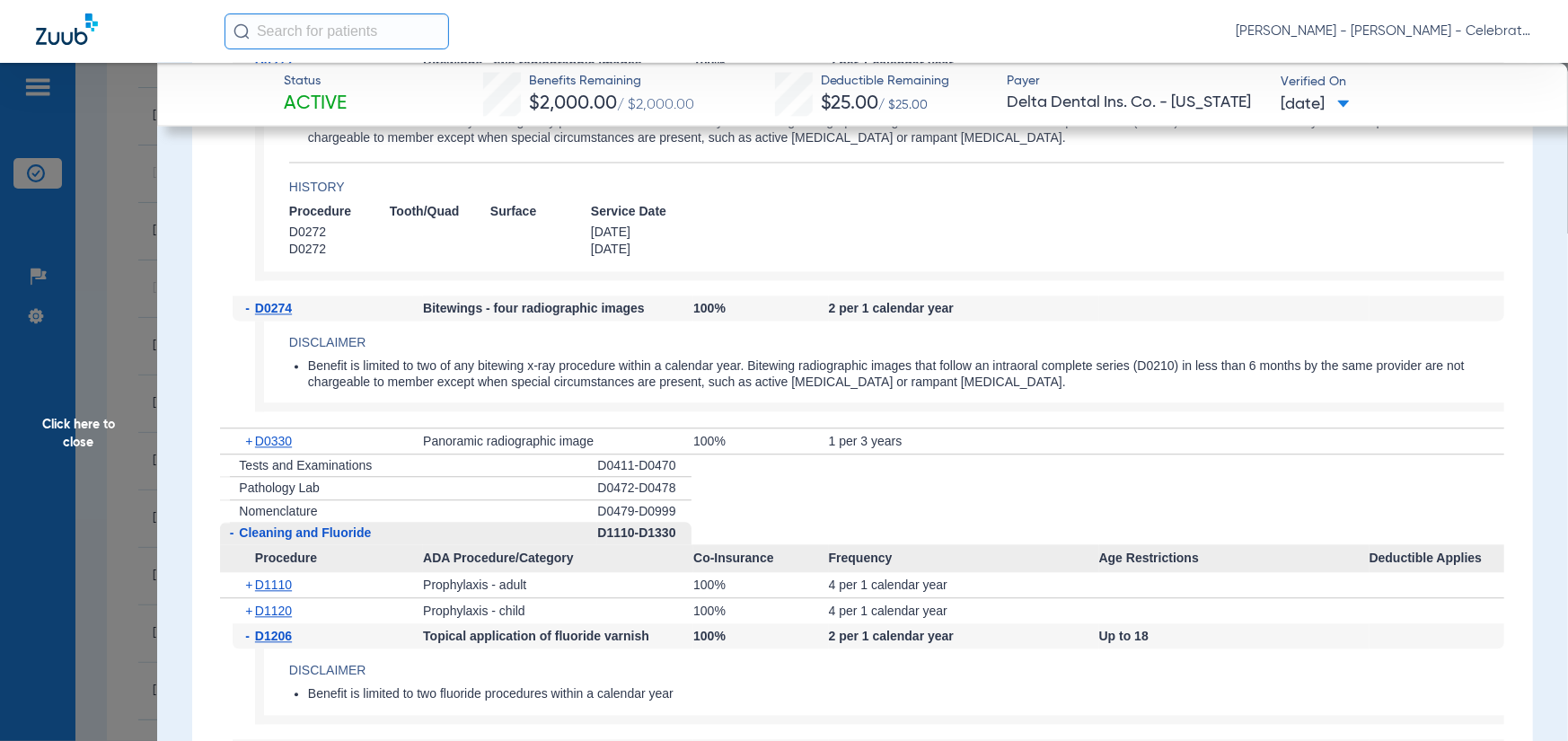
scroll to position [2334, 0]
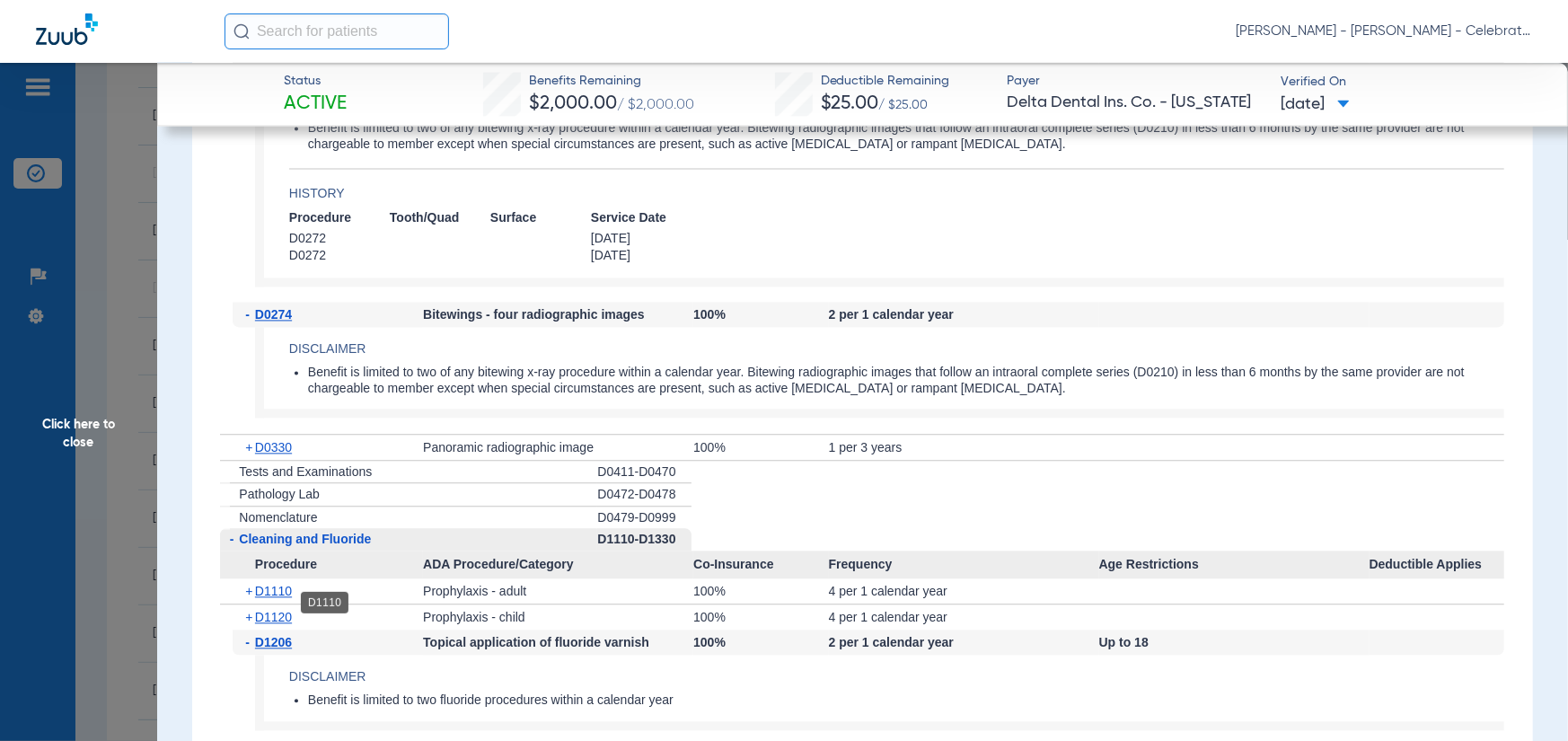
click at [268, 598] on span "D1110" at bounding box center [273, 591] width 37 height 15
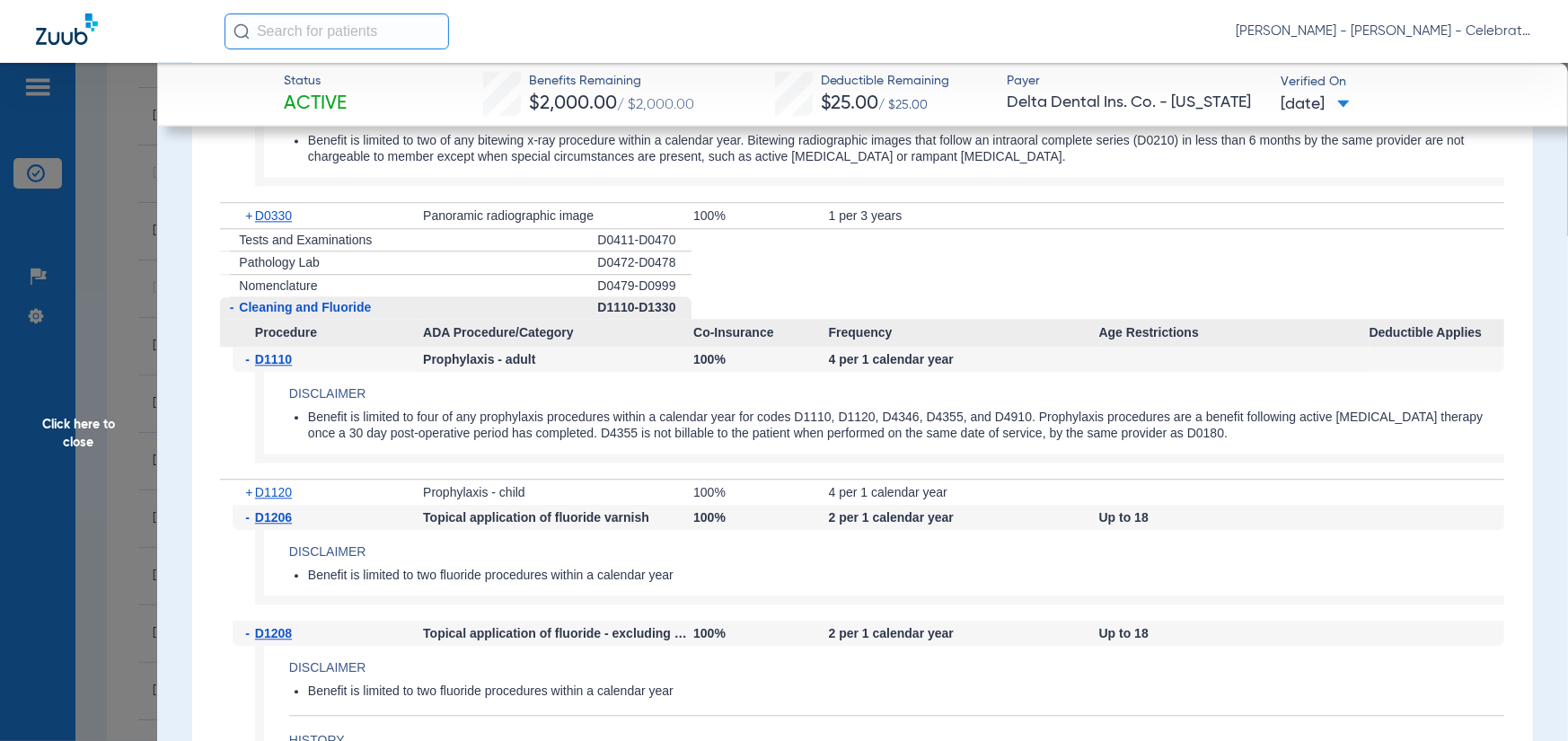
scroll to position [2604, 0]
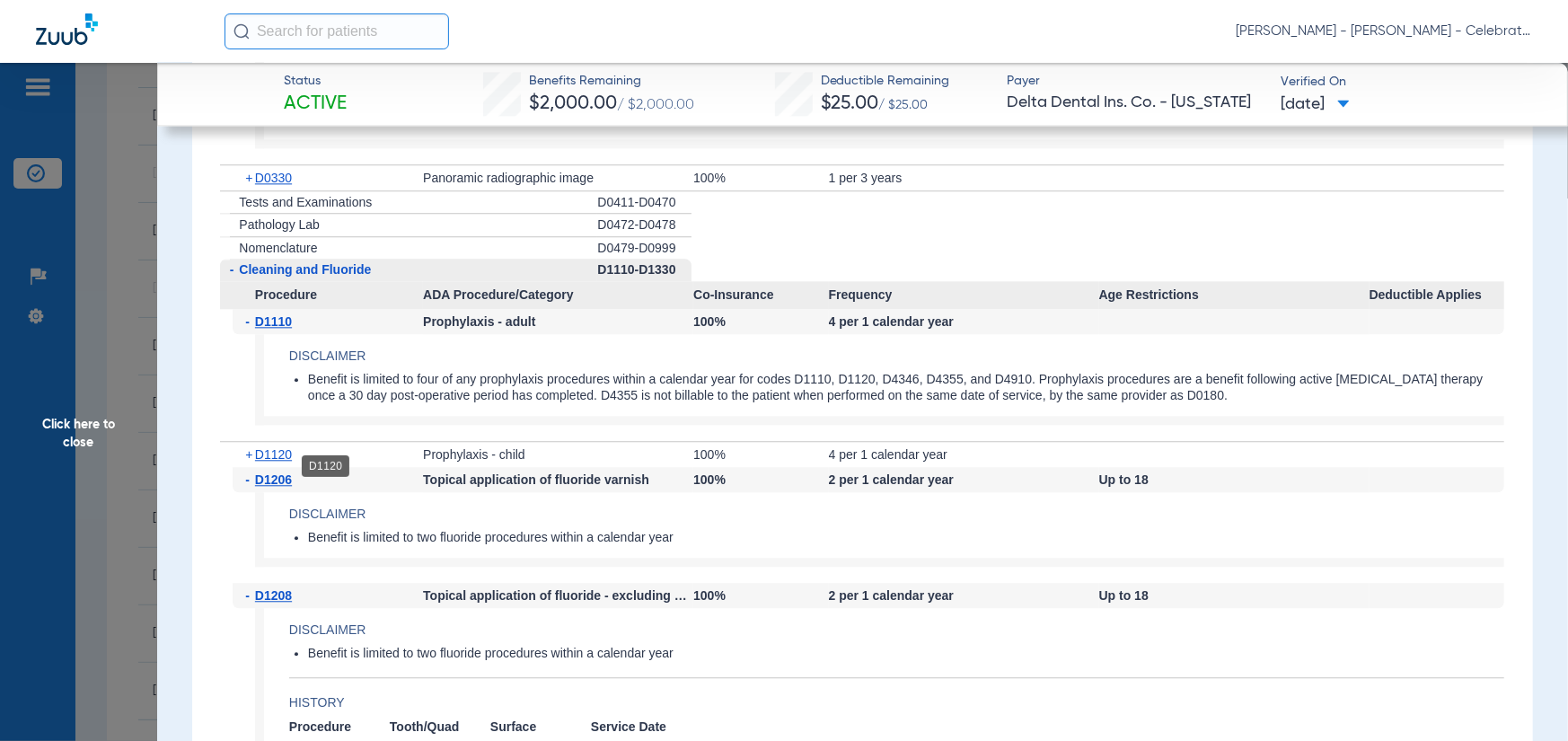
click at [258, 462] on span "D1120" at bounding box center [273, 454] width 37 height 15
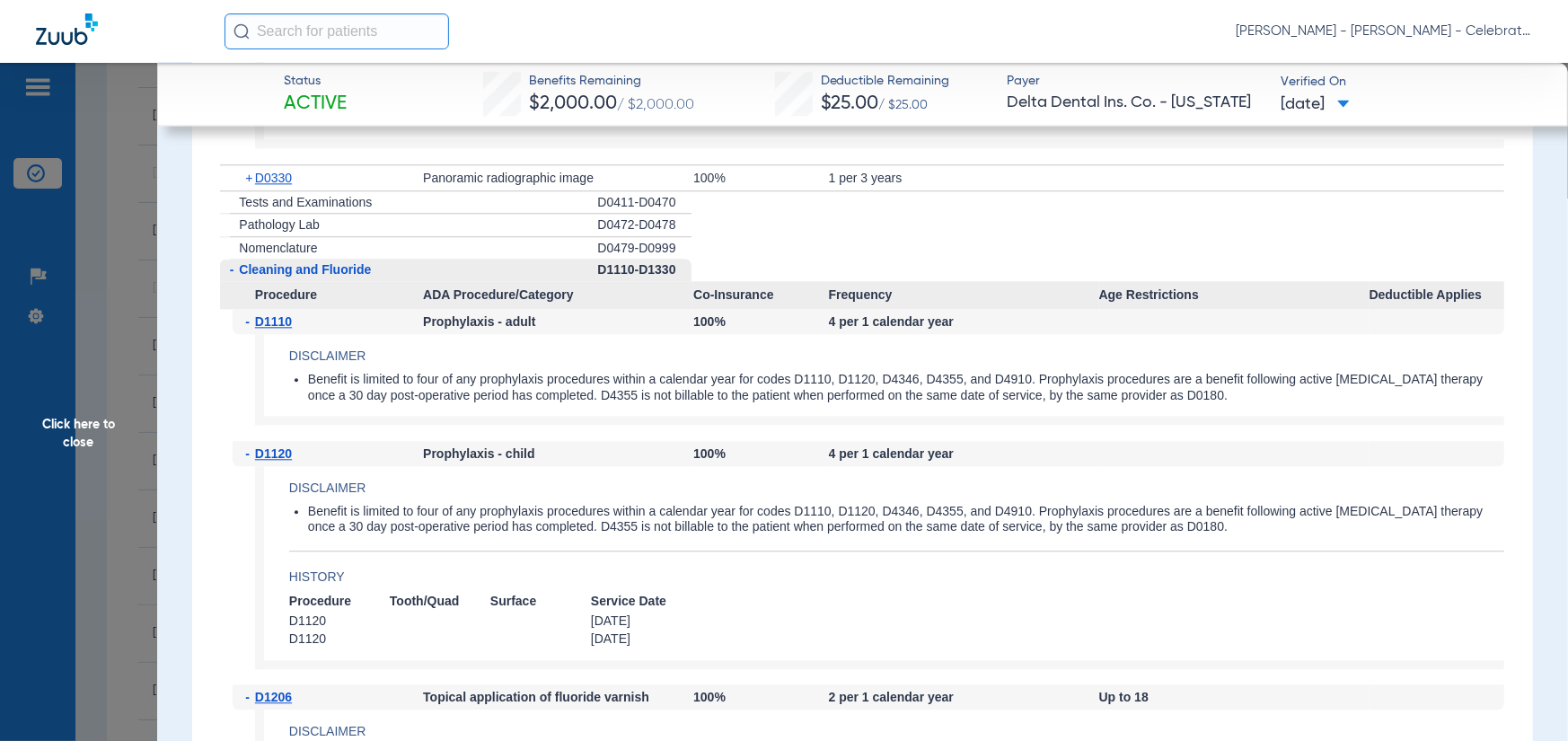
click at [60, 565] on span "Click here to close" at bounding box center [78, 433] width 157 height 741
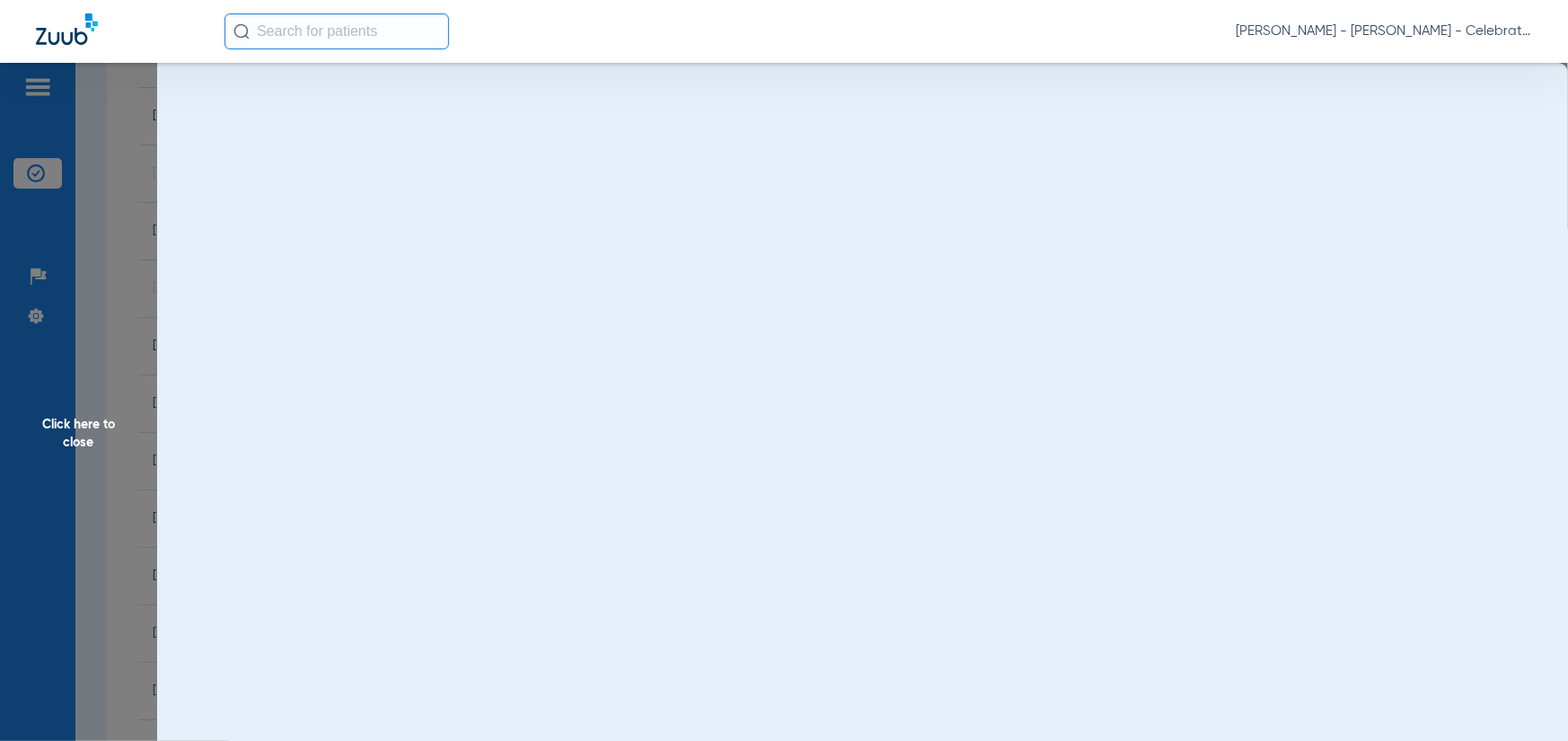
scroll to position [0, 0]
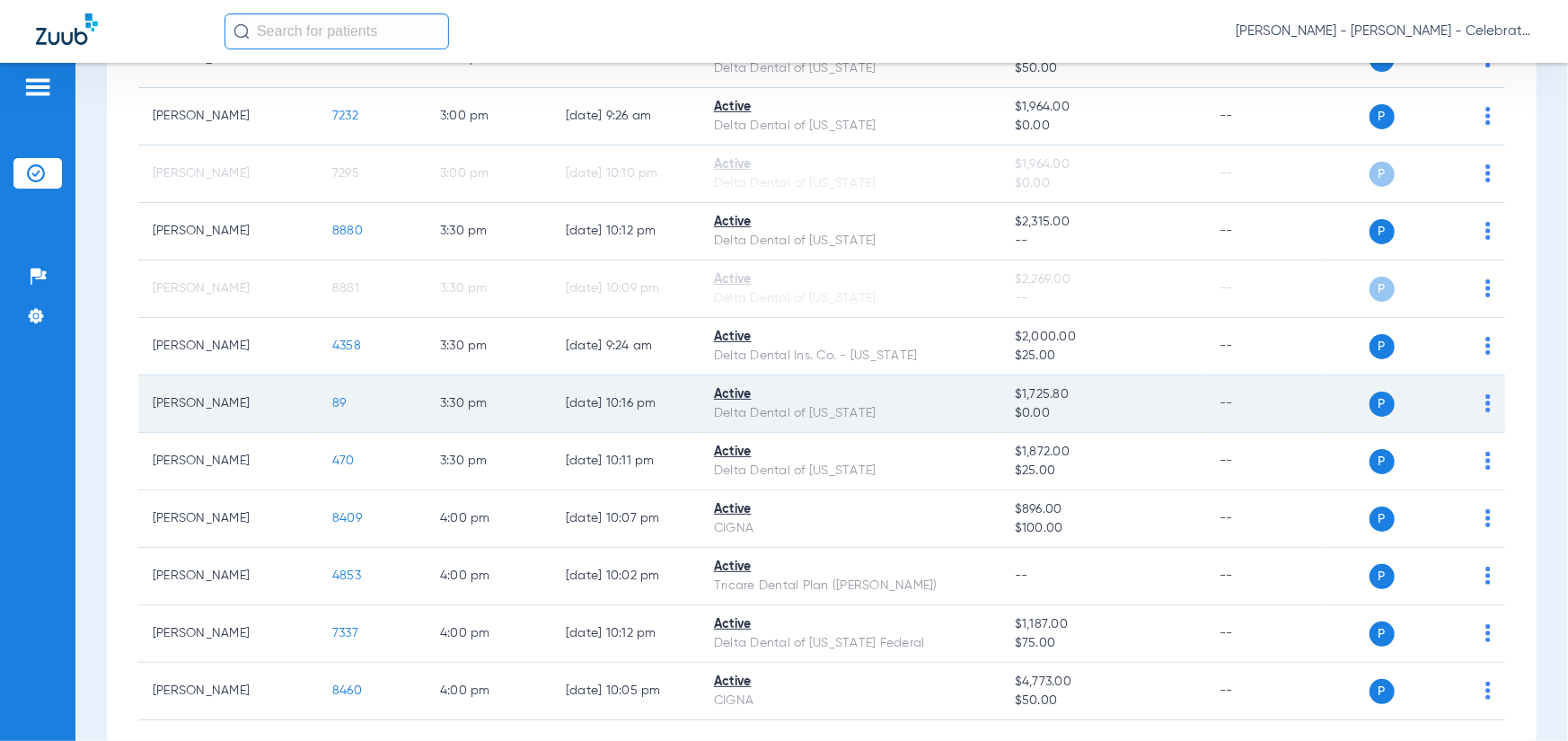
click at [337, 397] on span "89" at bounding box center [339, 403] width 15 height 13
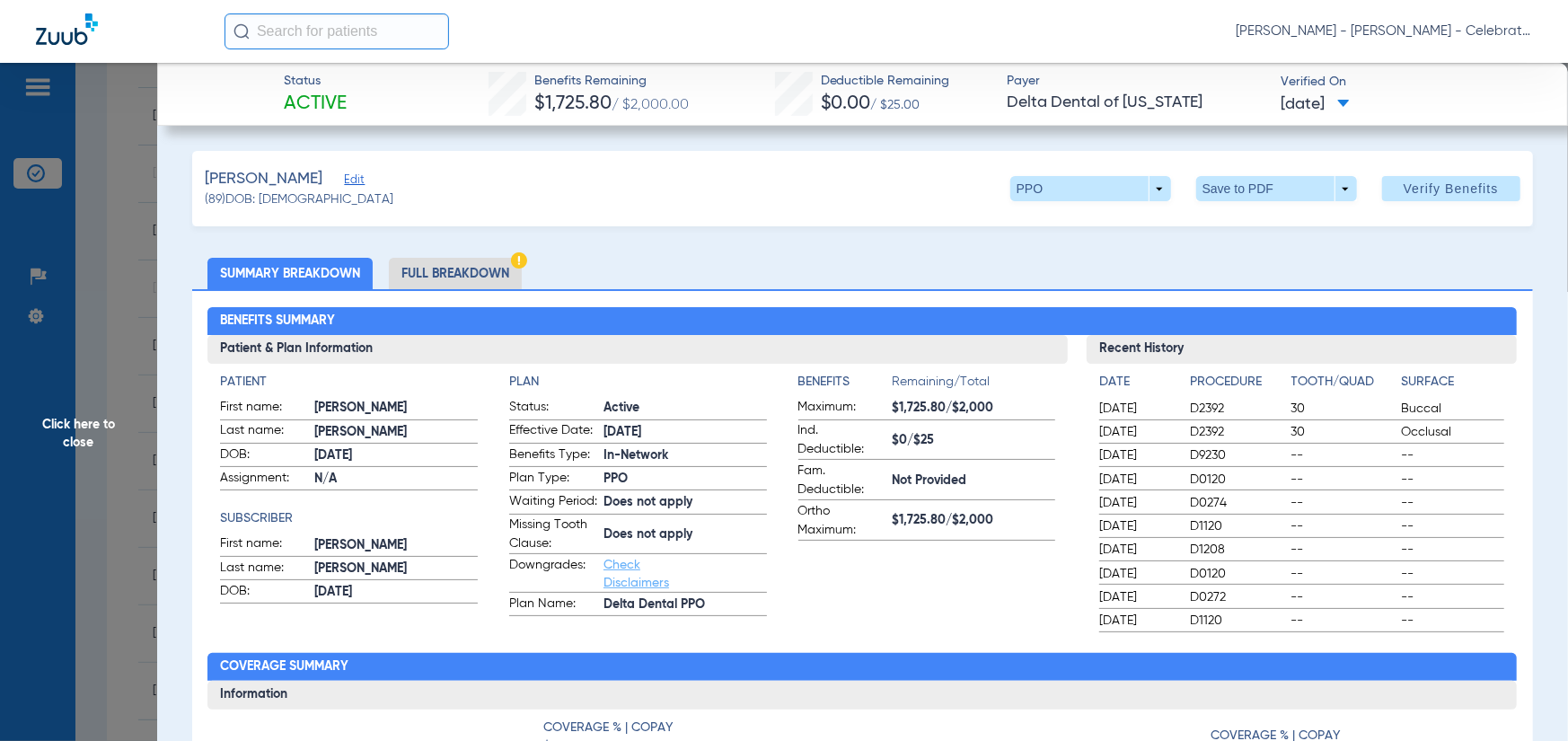
drag, startPoint x: 452, startPoint y: 250, endPoint x: 404, endPoint y: 245, distance: 48.3
click at [420, 276] on li "Full Breakdown" at bounding box center [455, 273] width 133 height 32
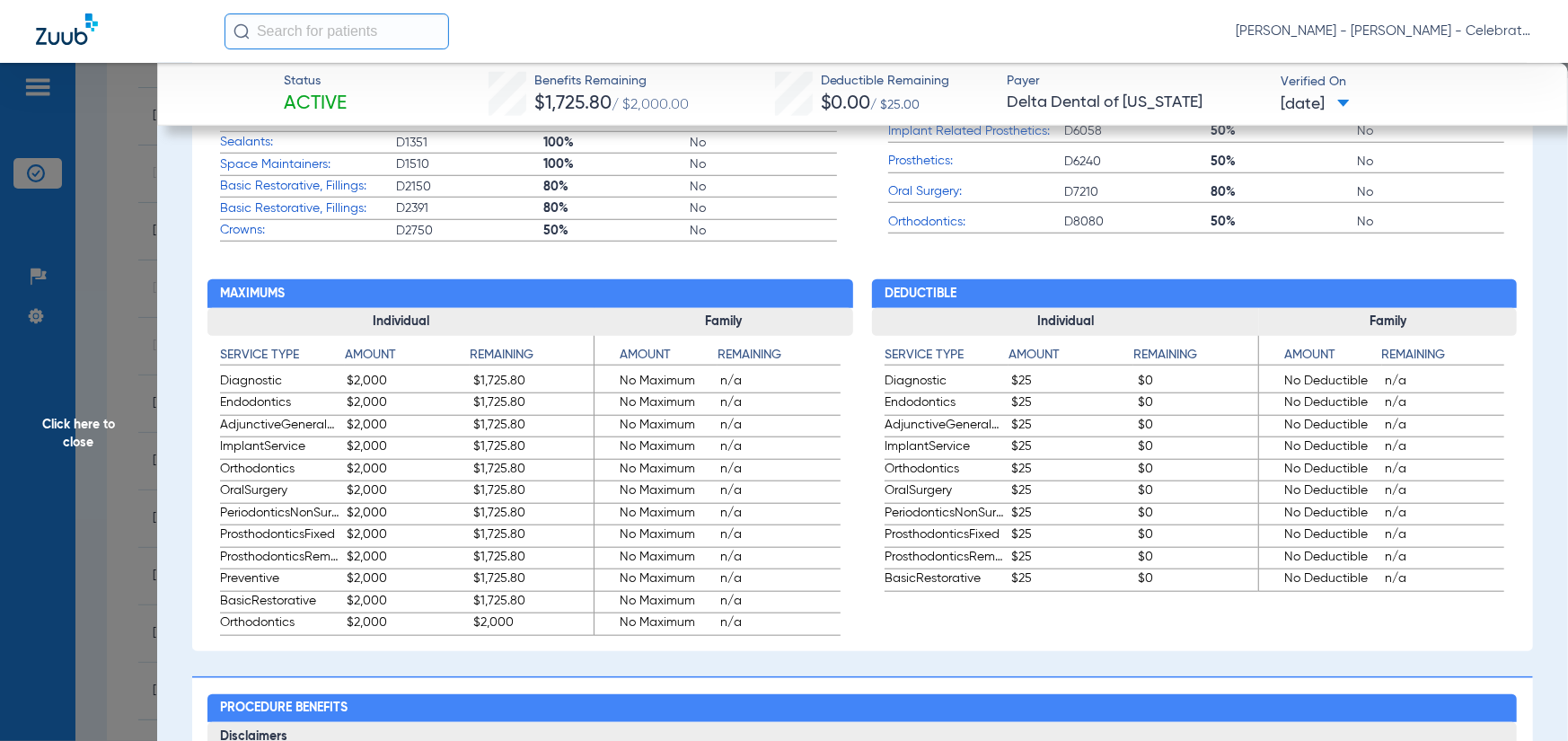
scroll to position [1616, 0]
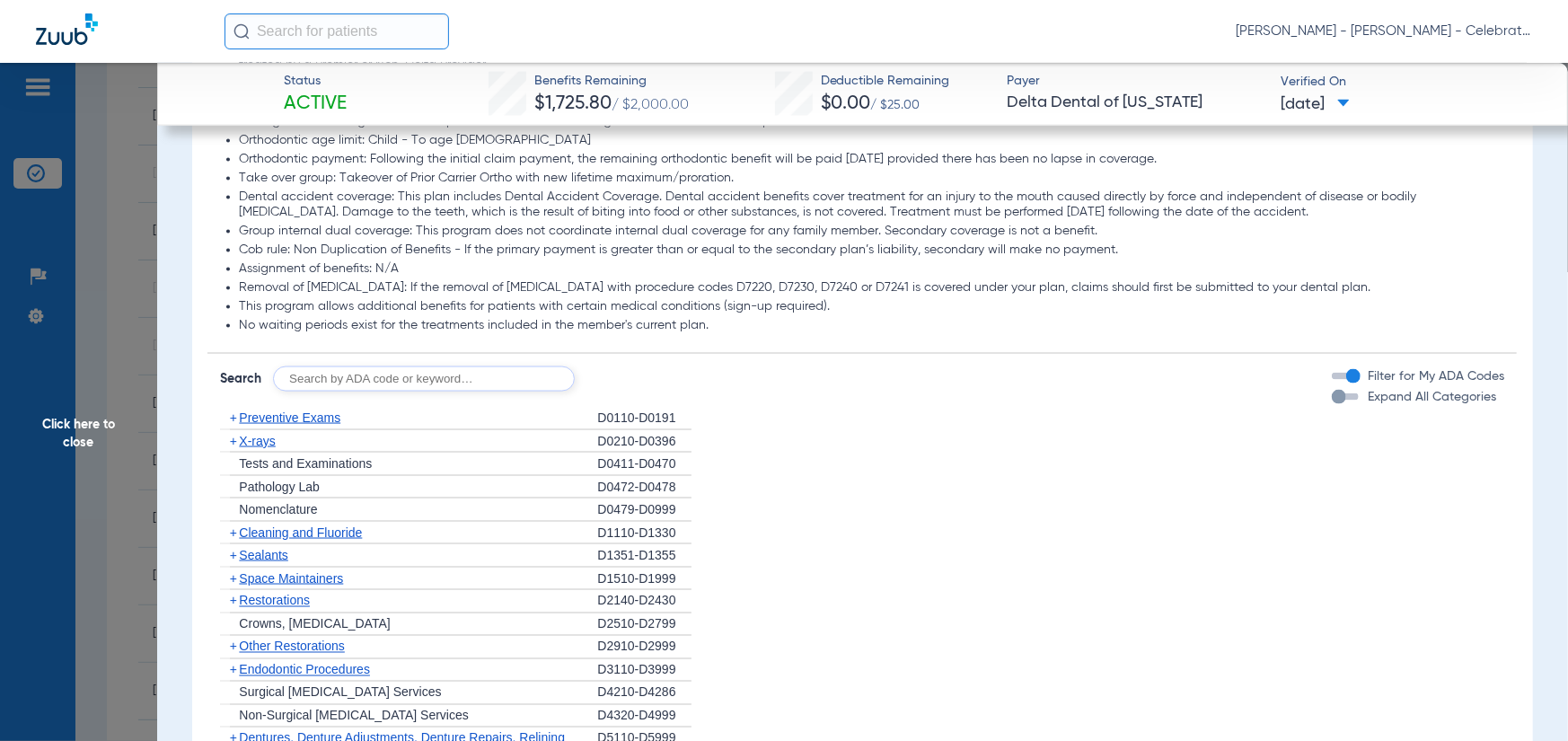
drag, startPoint x: 284, startPoint y: 431, endPoint x: 273, endPoint y: 423, distance: 13.6
click at [282, 425] on span "Preventive Exams" at bounding box center [289, 417] width 102 height 15
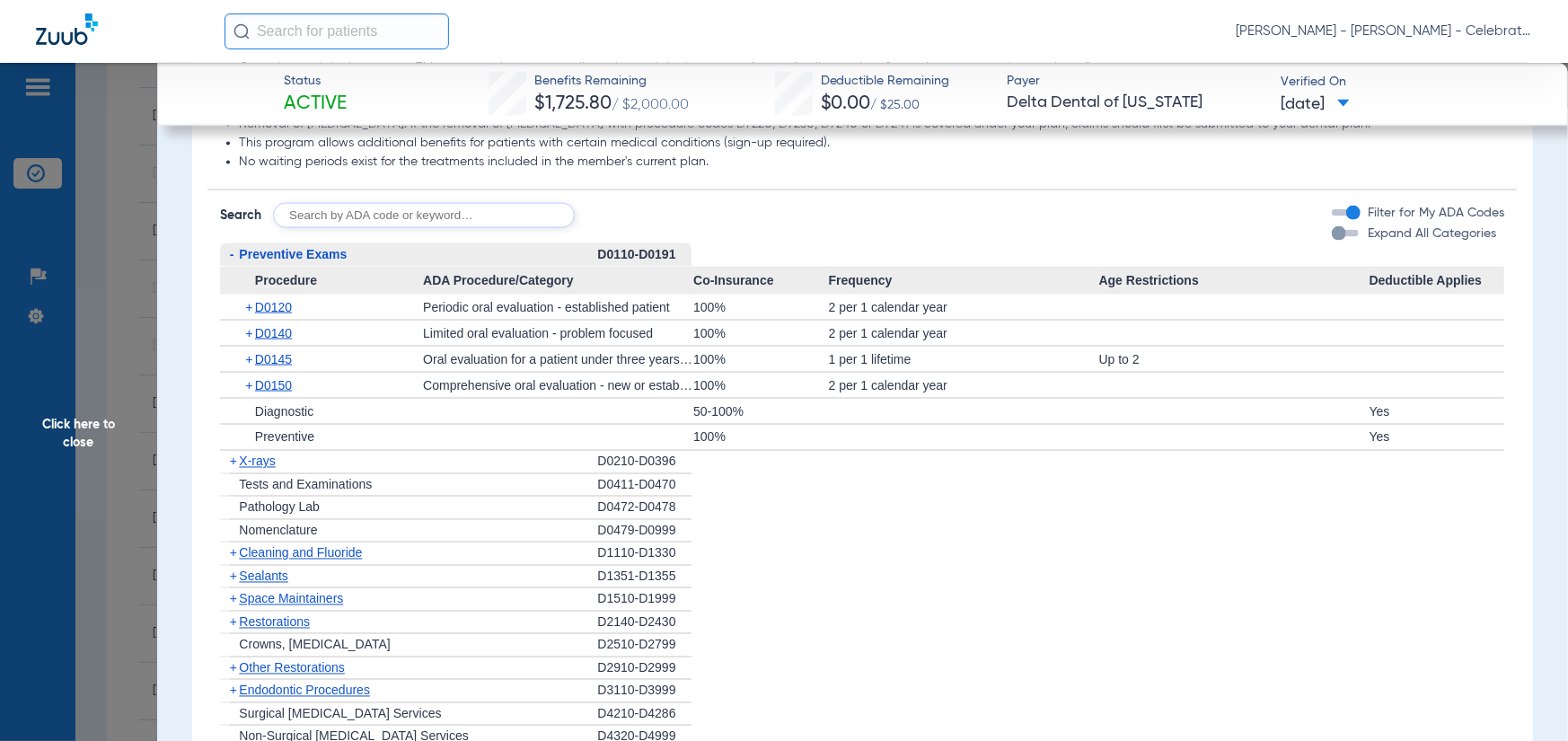
scroll to position [1797, 0]
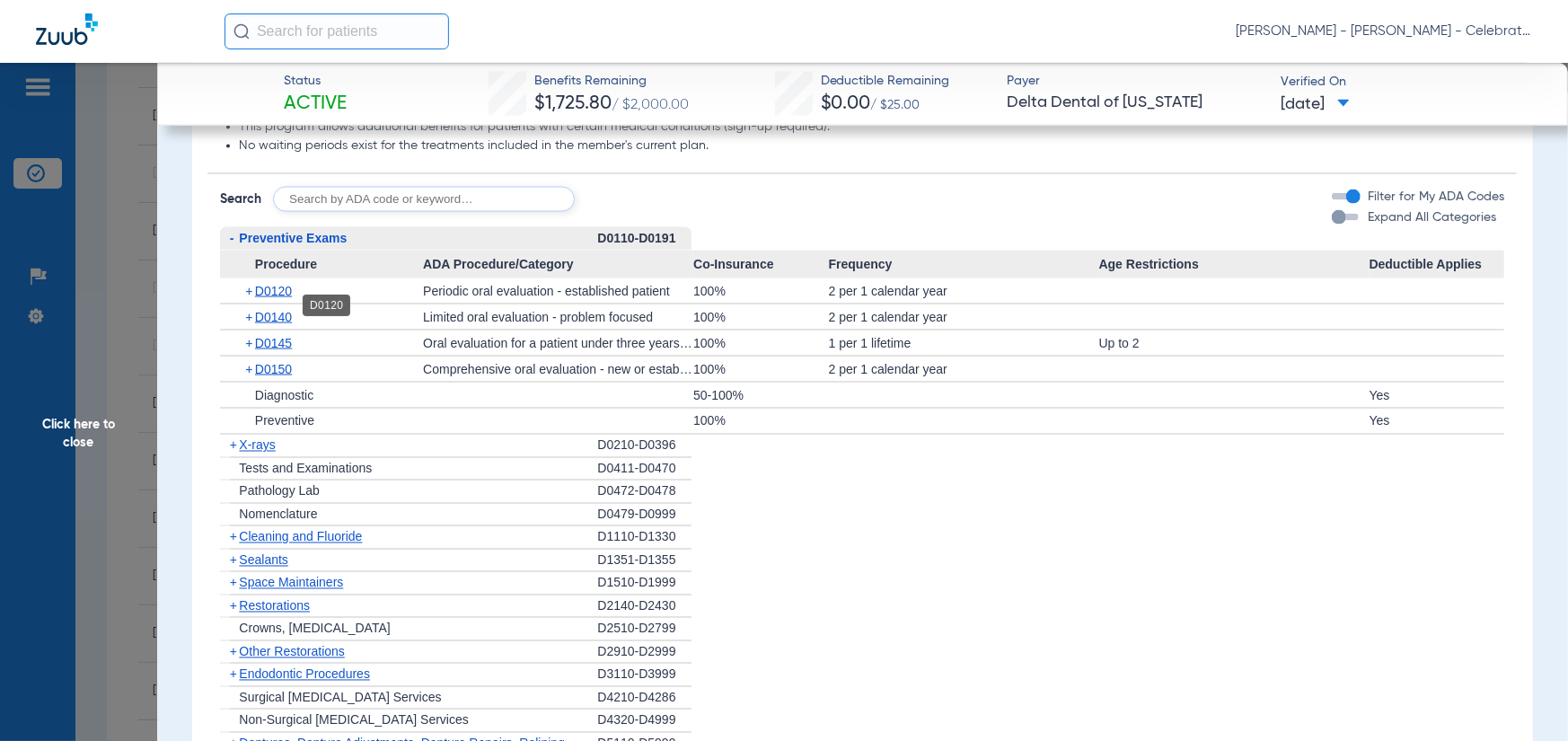
click at [263, 298] on span "D0120" at bounding box center [273, 291] width 37 height 15
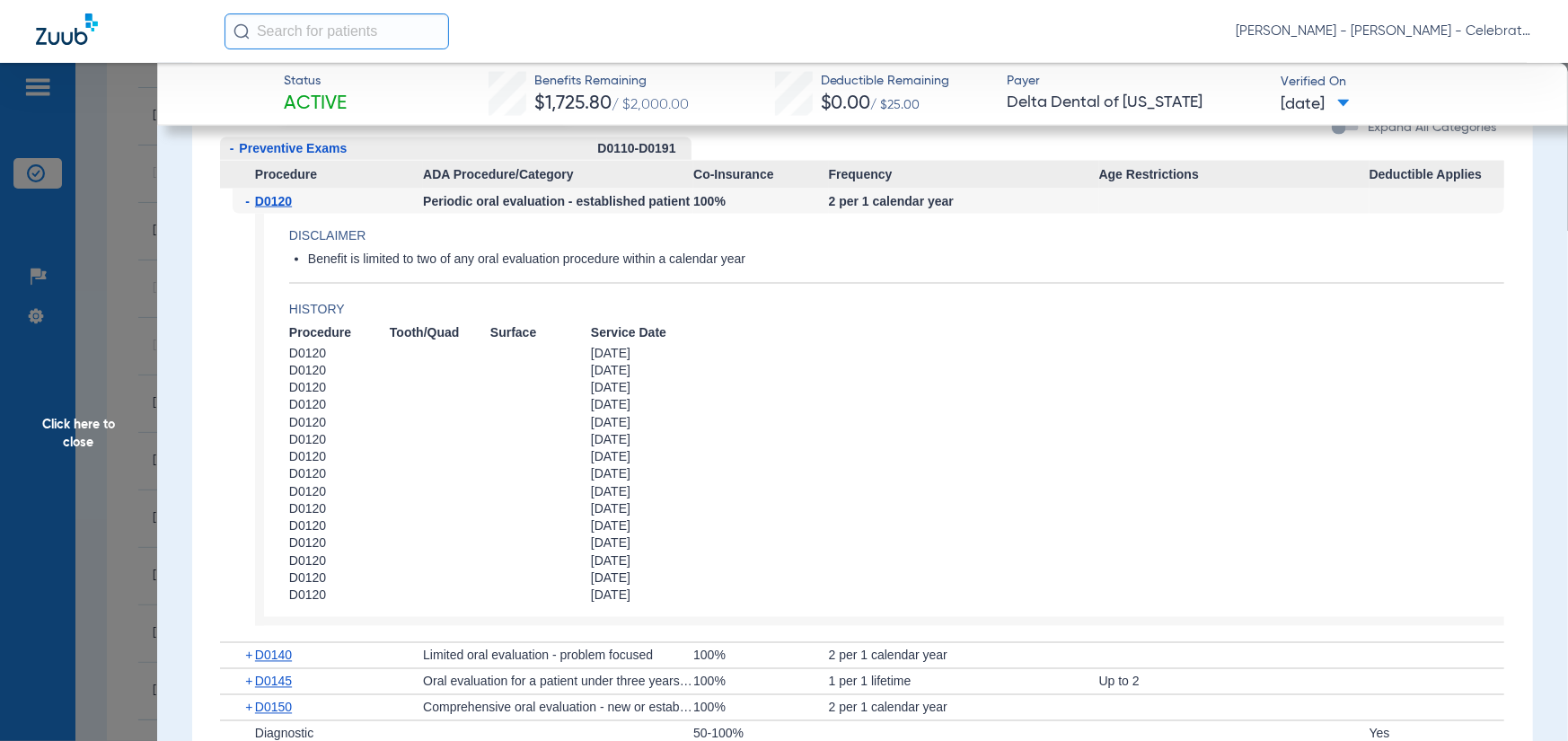
scroll to position [2156, 0]
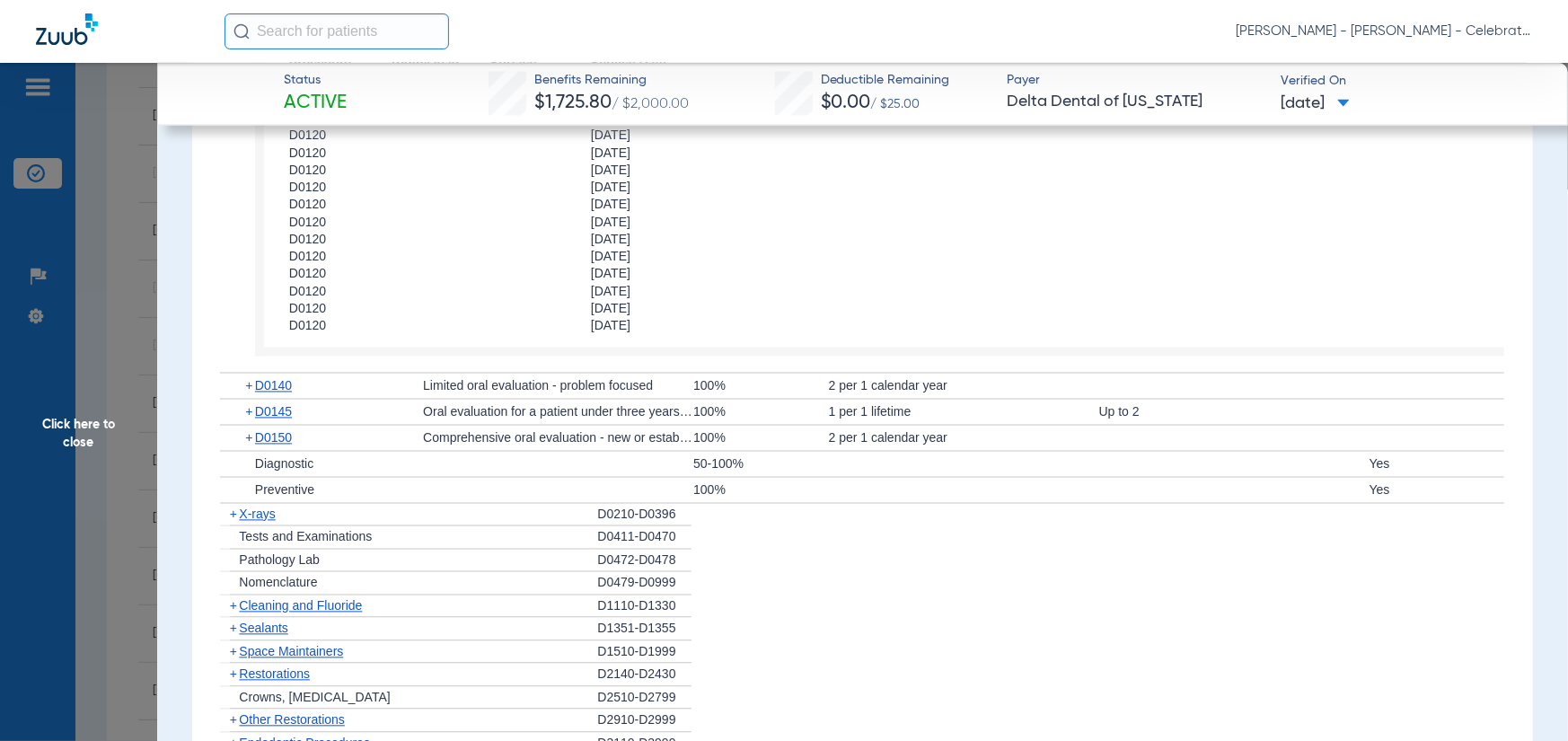
click at [258, 522] on span "X-rays" at bounding box center [257, 514] width 36 height 15
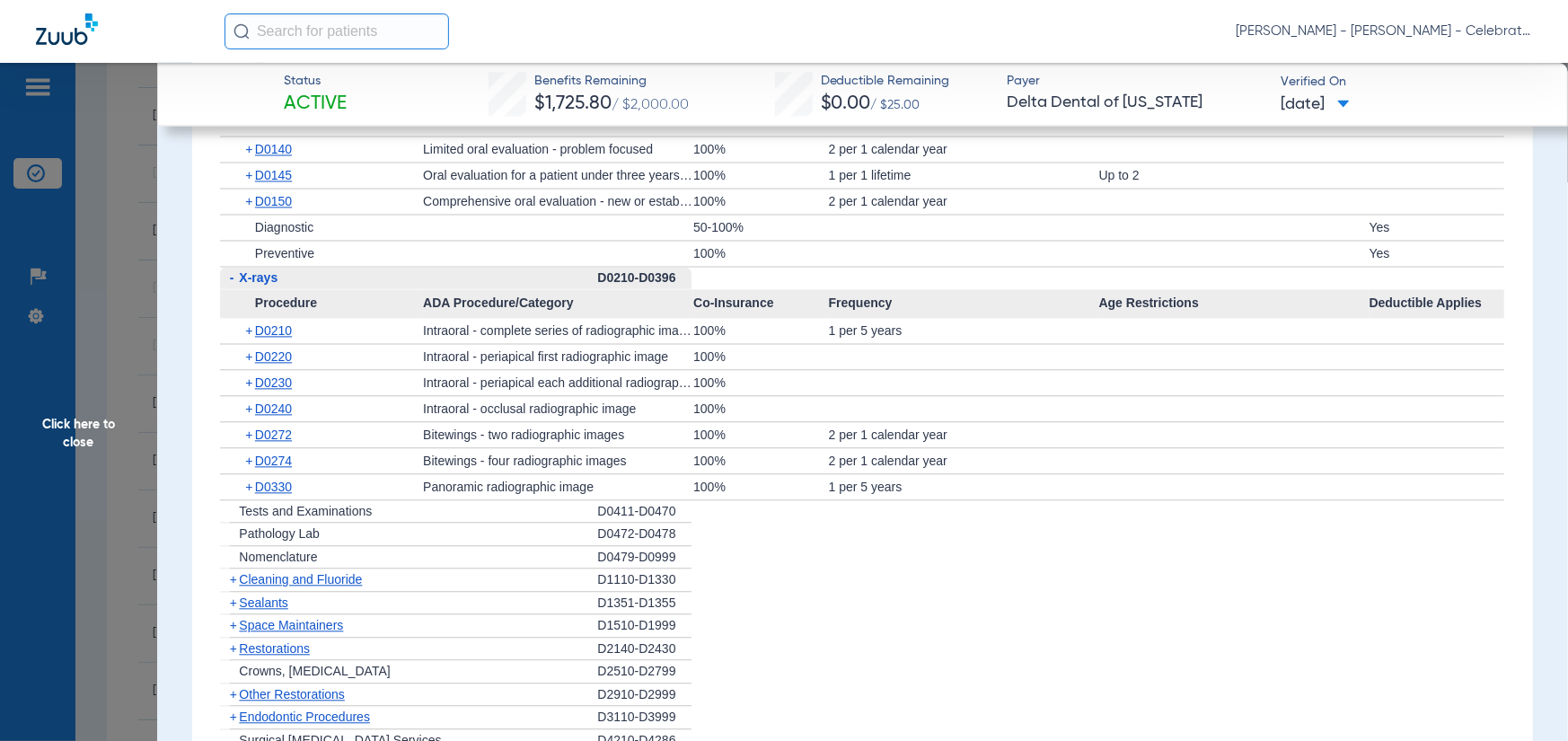
scroll to position [2424, 0]
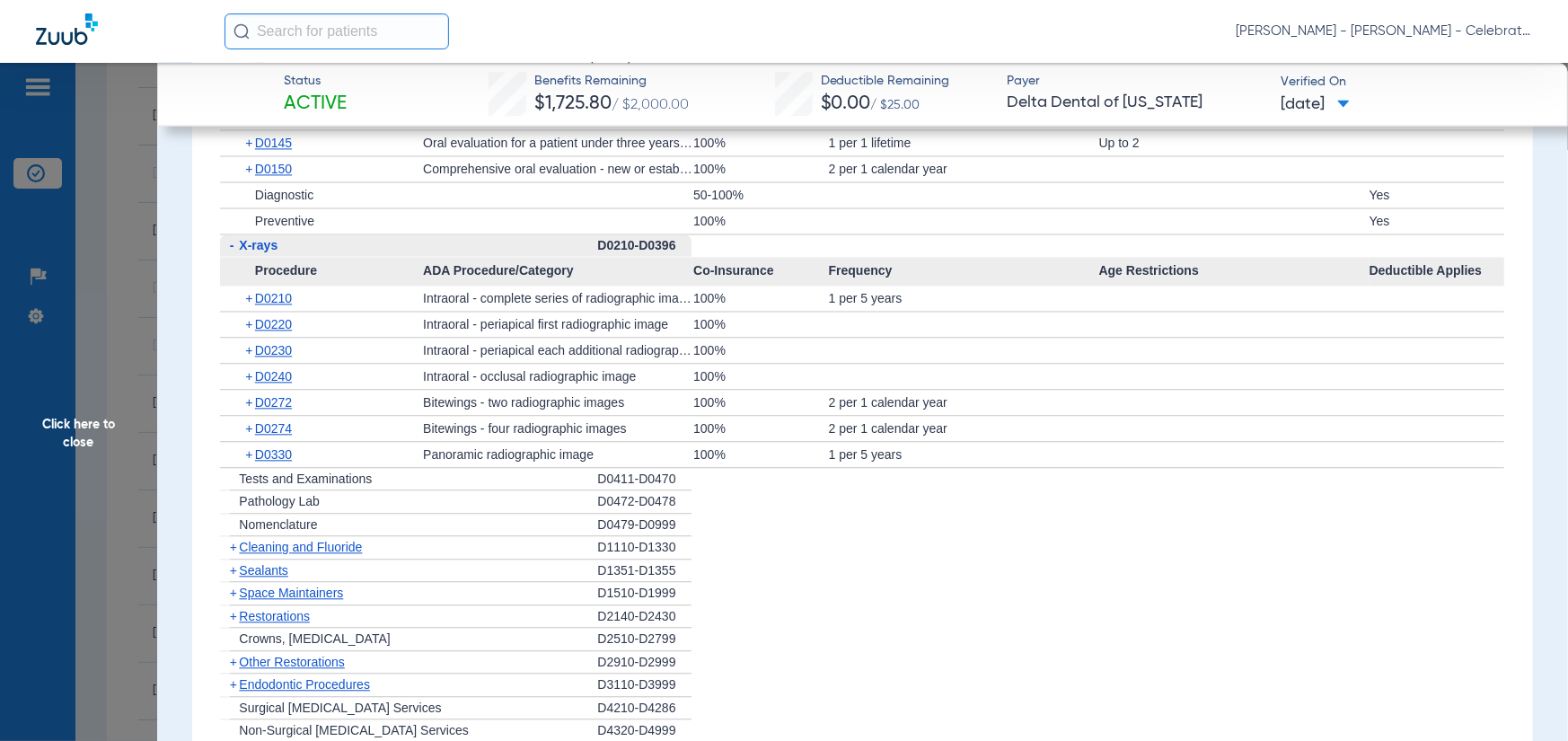
click at [276, 462] on span "D0330" at bounding box center [273, 454] width 37 height 15
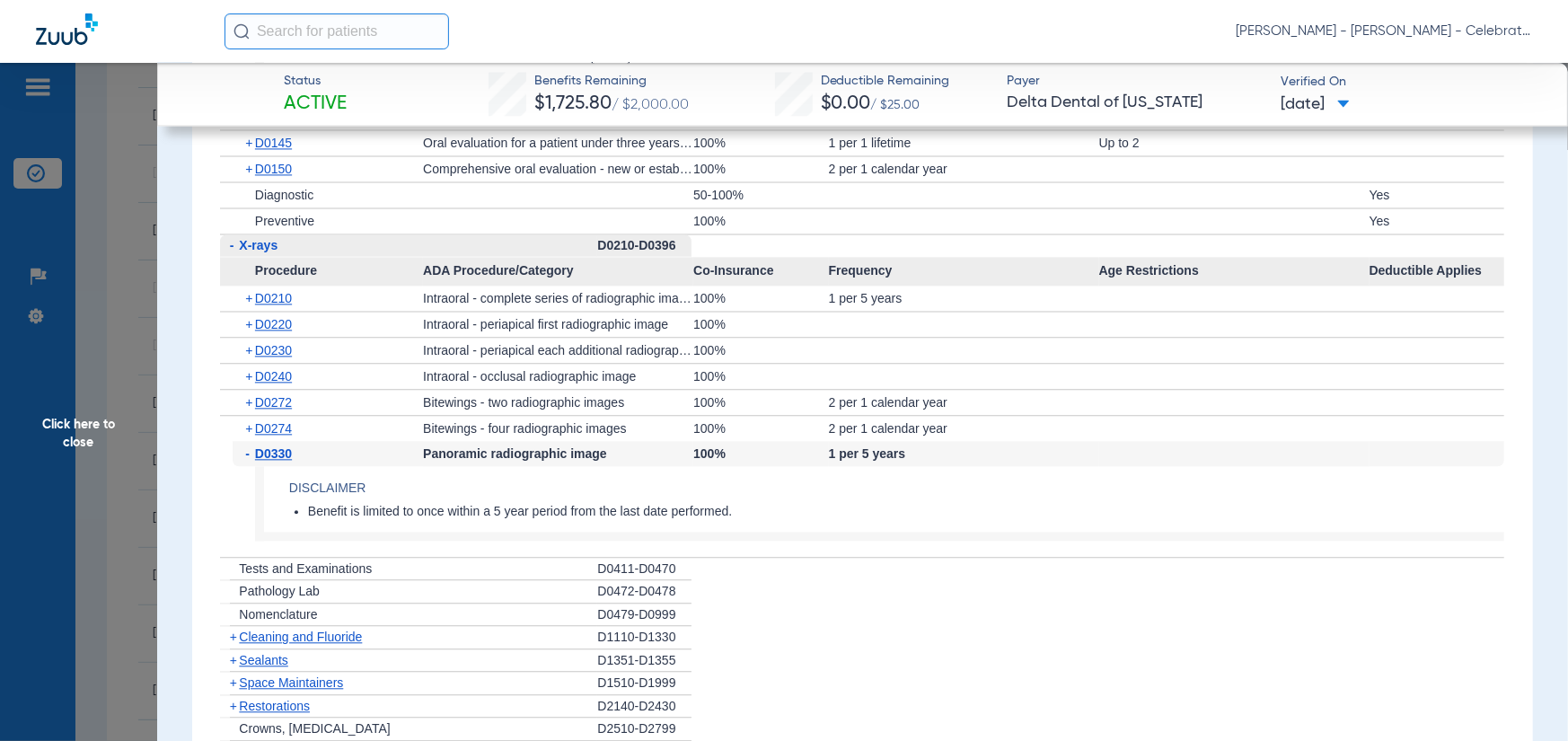
click at [276, 461] on span "D0330" at bounding box center [273, 453] width 37 height 15
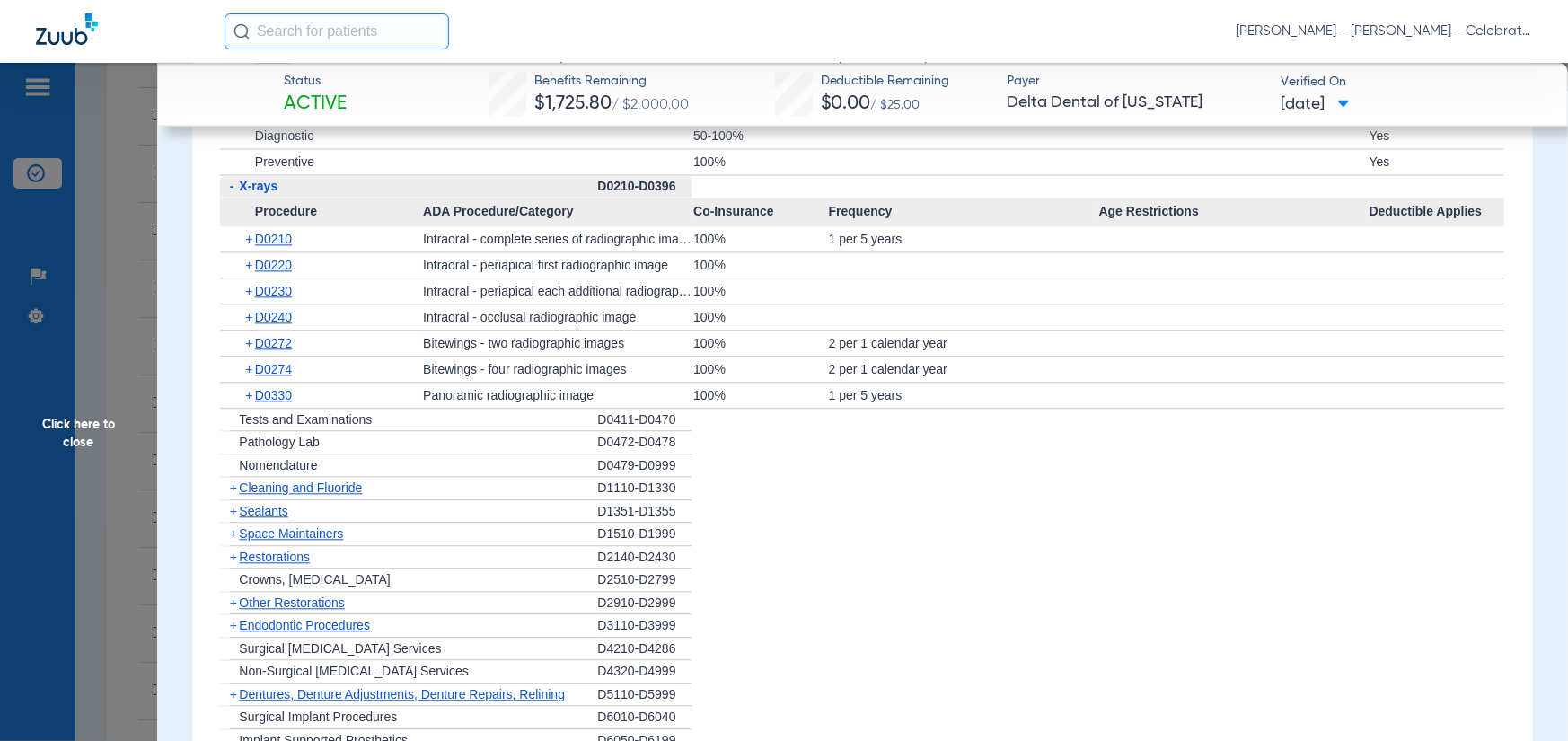
scroll to position [2514, 0]
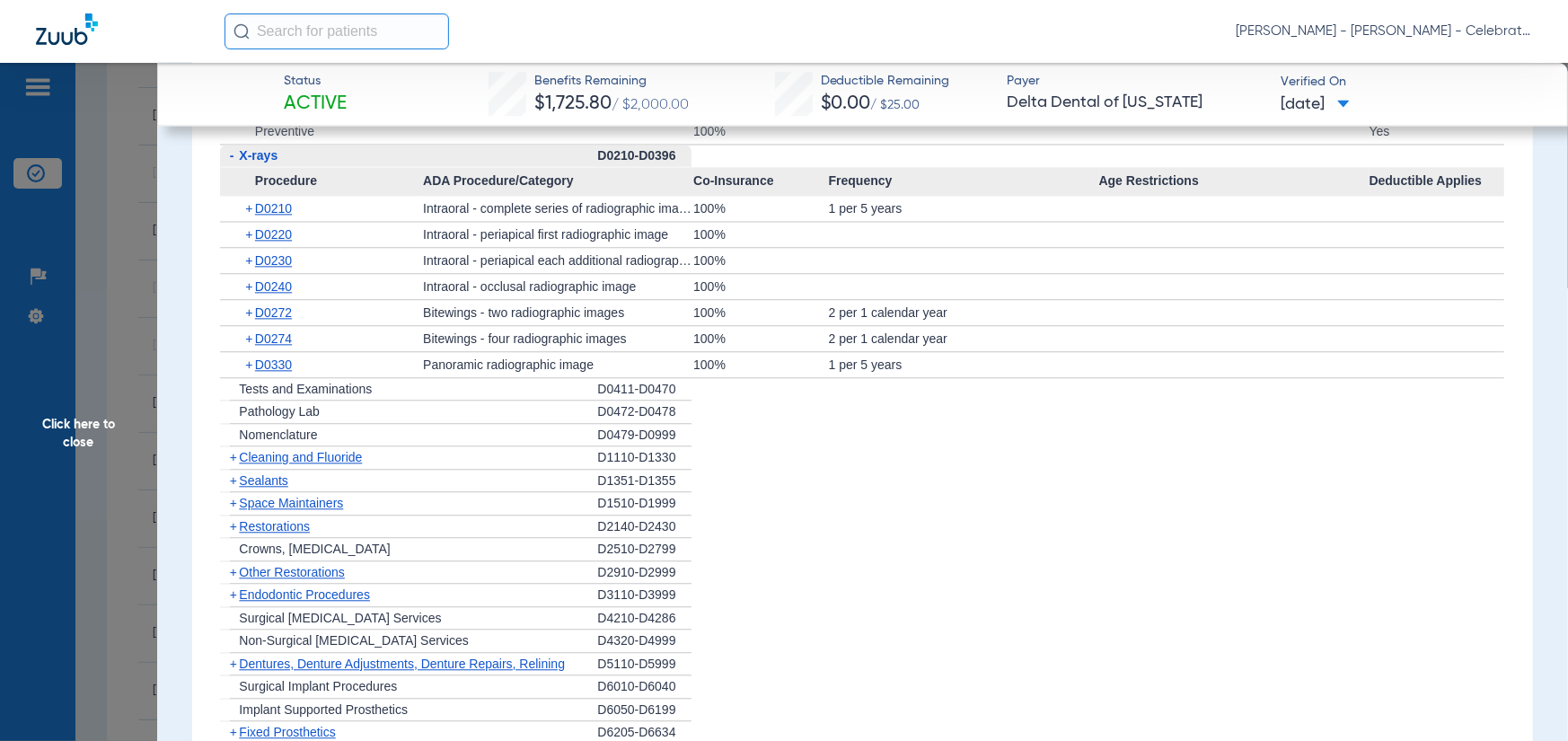
click at [258, 463] on span "Cleaning and Fluoride" at bounding box center [300, 457] width 123 height 15
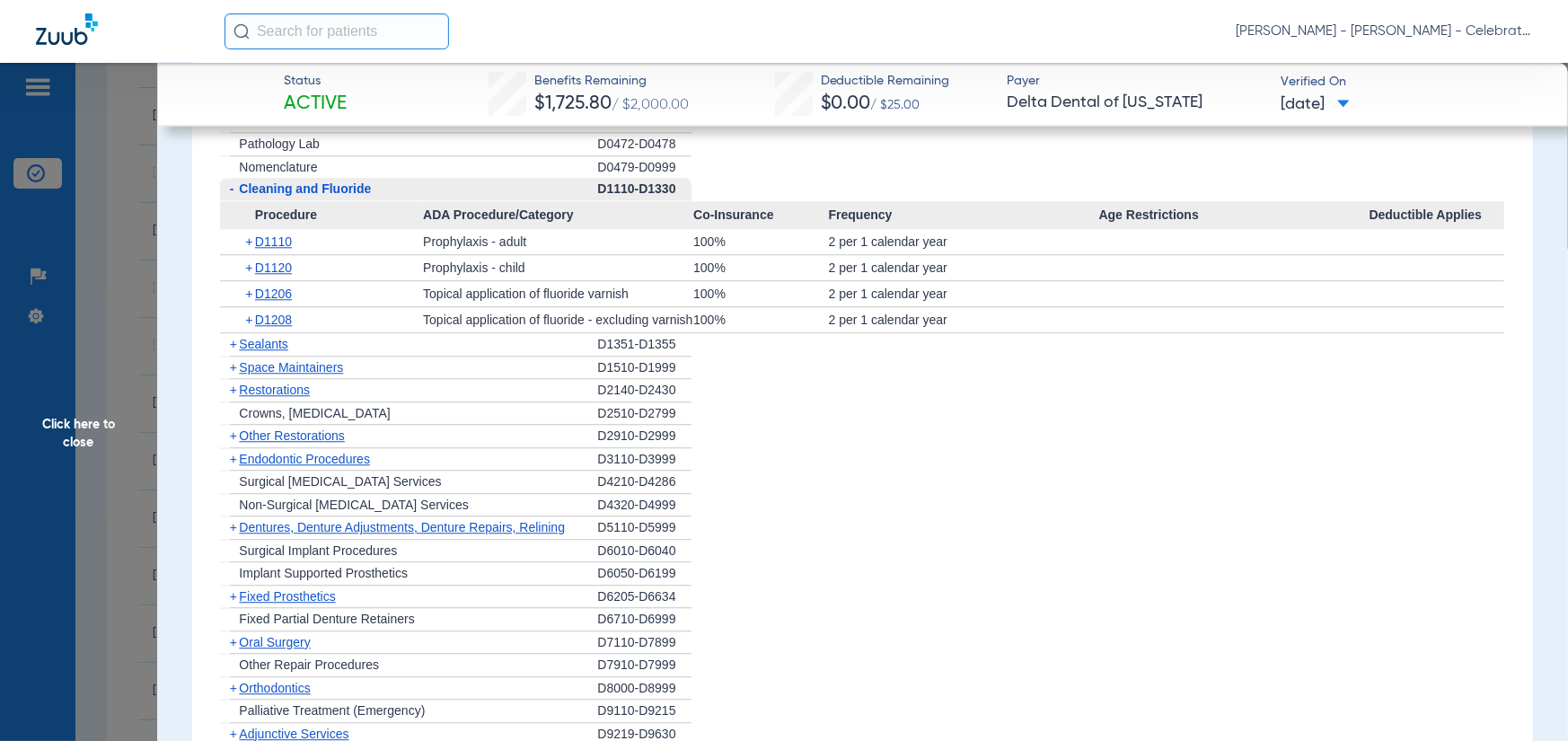
scroll to position [2783, 0]
click at [269, 349] on span "Sealants" at bounding box center [262, 342] width 48 height 15
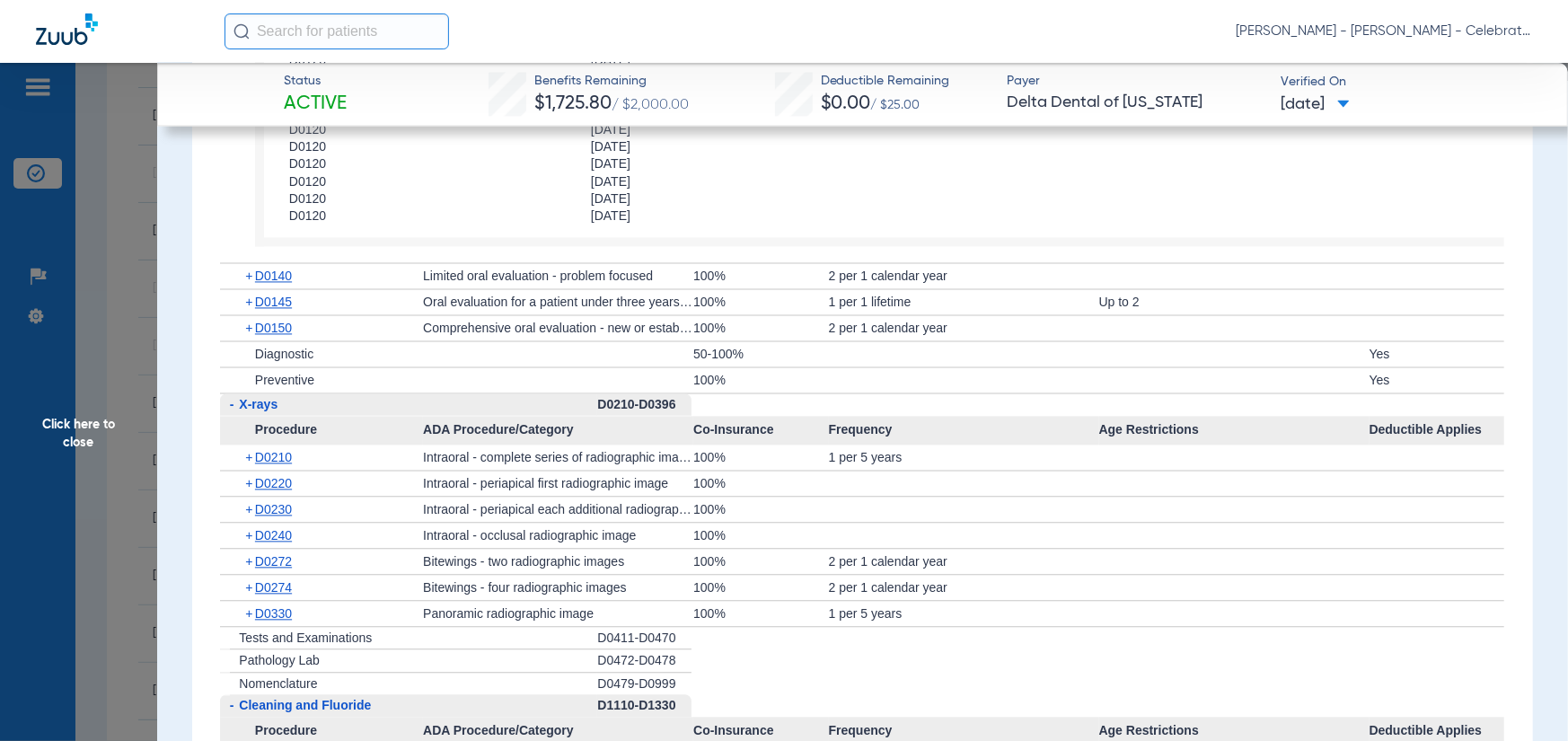
scroll to position [2245, 0]
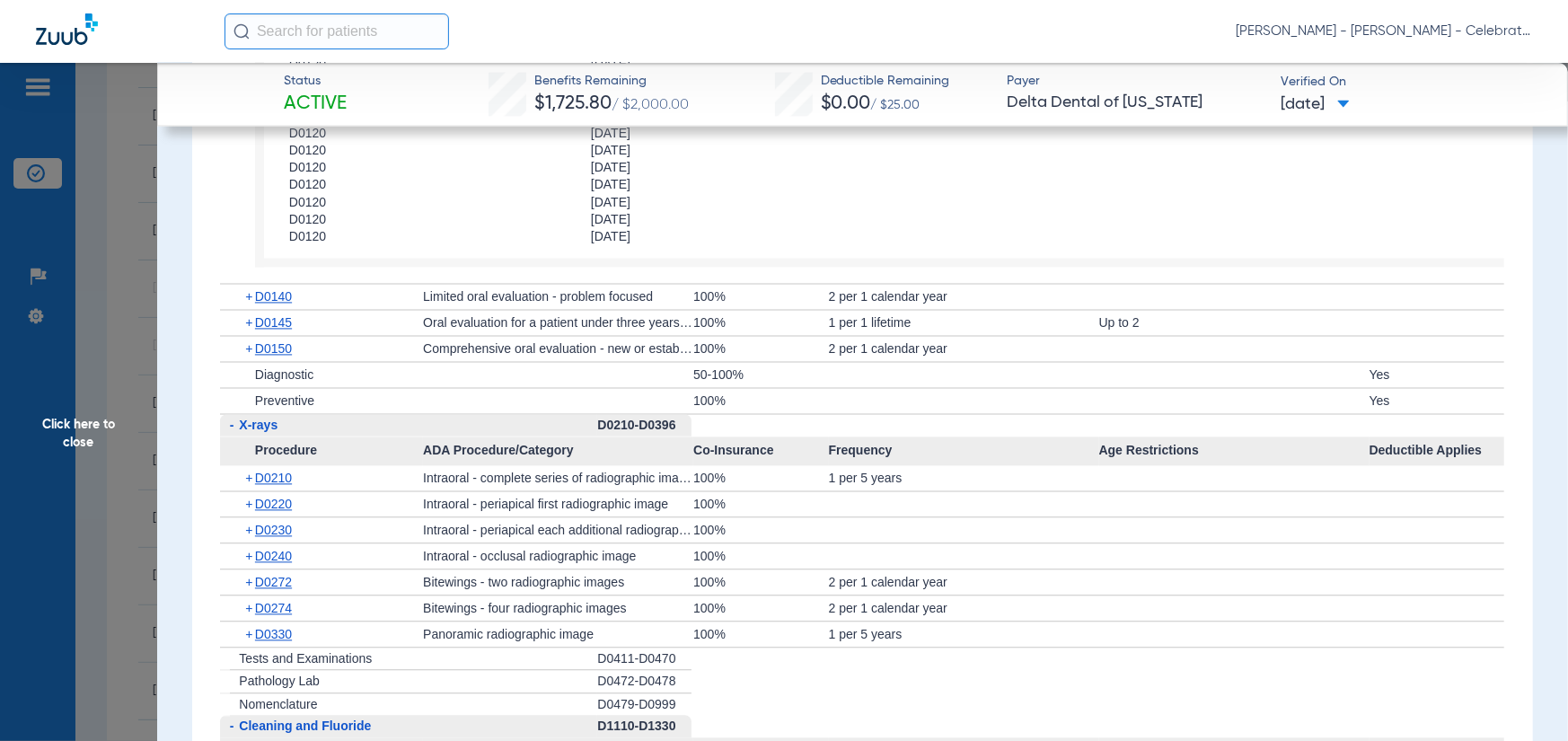
click at [122, 442] on span "Click here to close" at bounding box center [78, 433] width 157 height 741
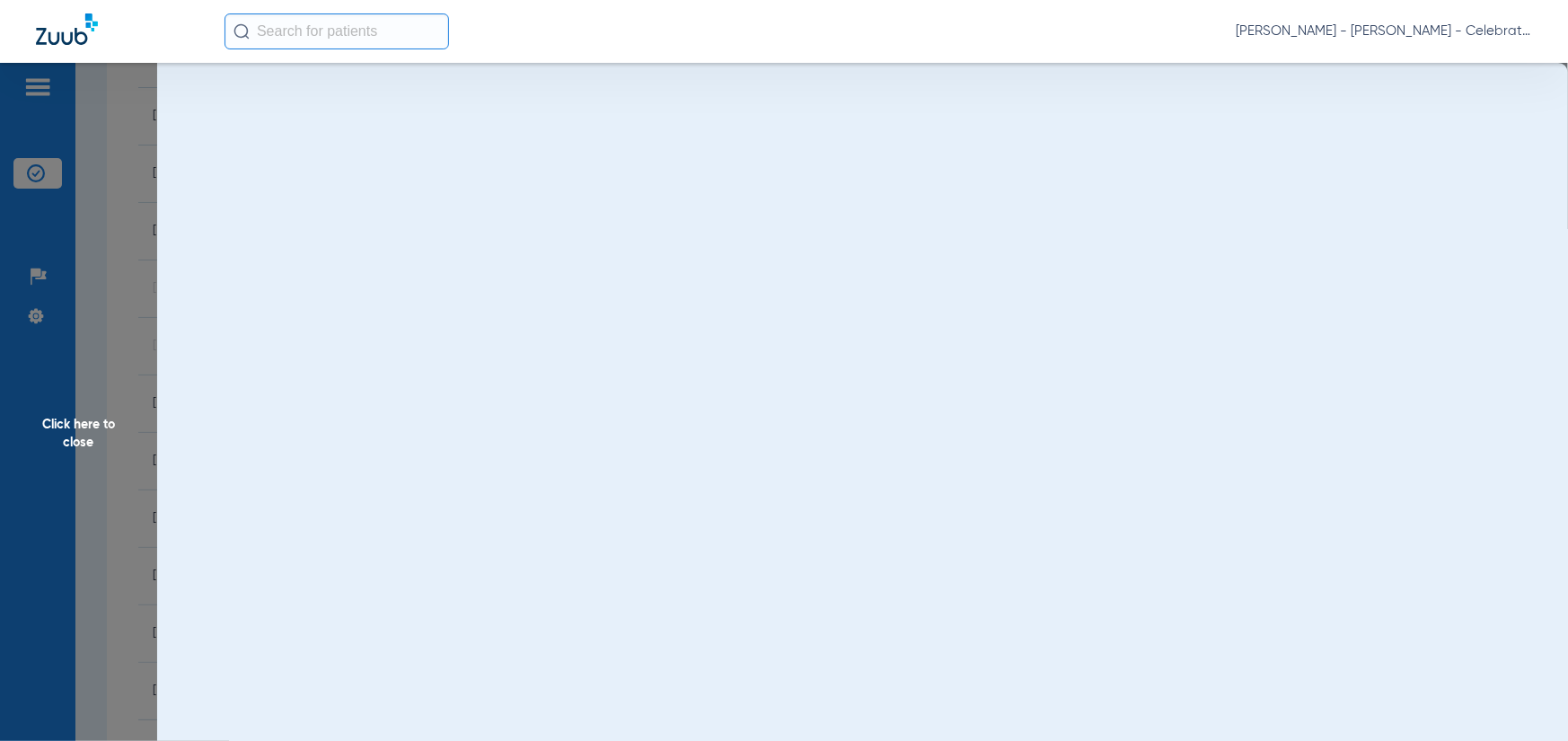
scroll to position [0, 0]
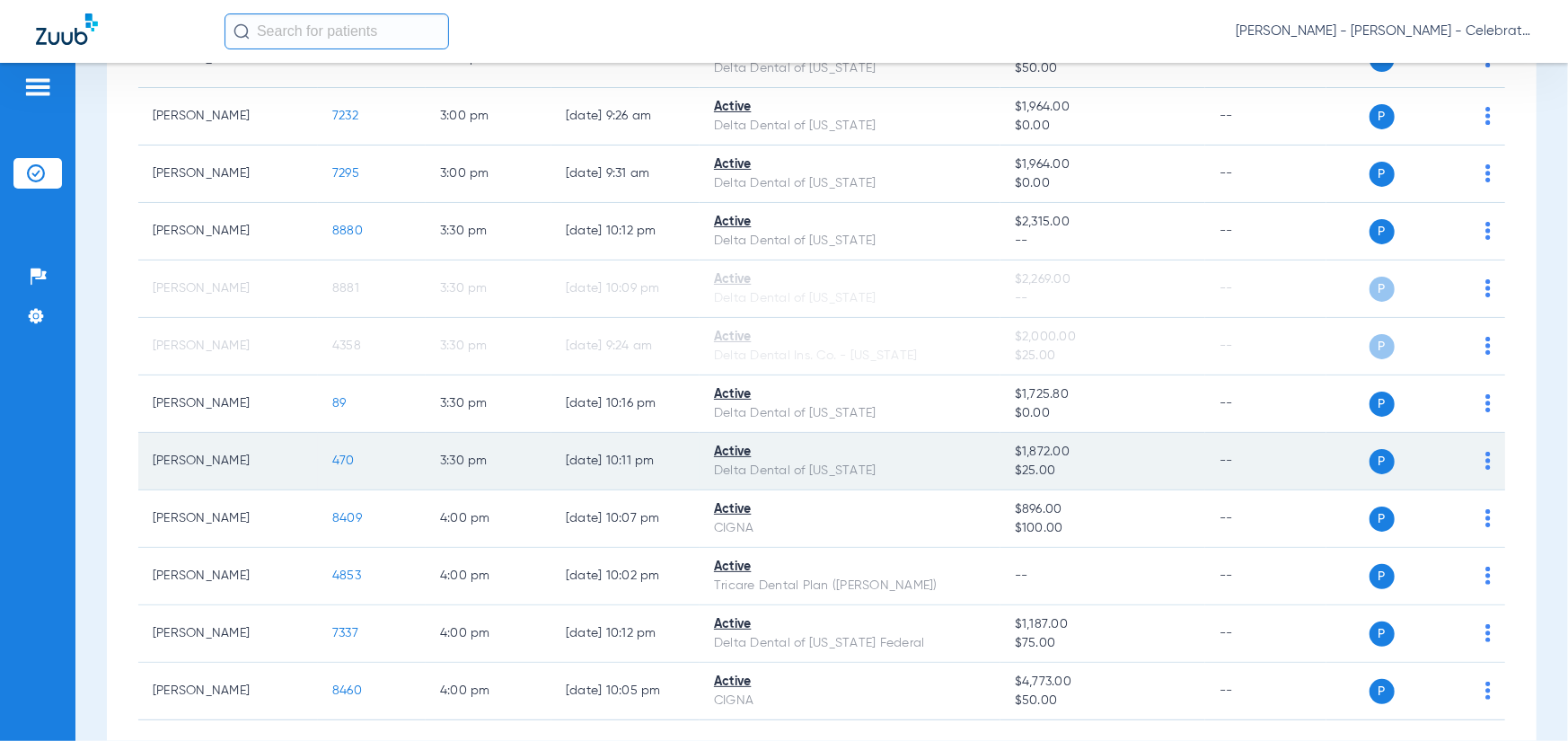
click at [349, 456] on span "470" at bounding box center [343, 461] width 23 height 13
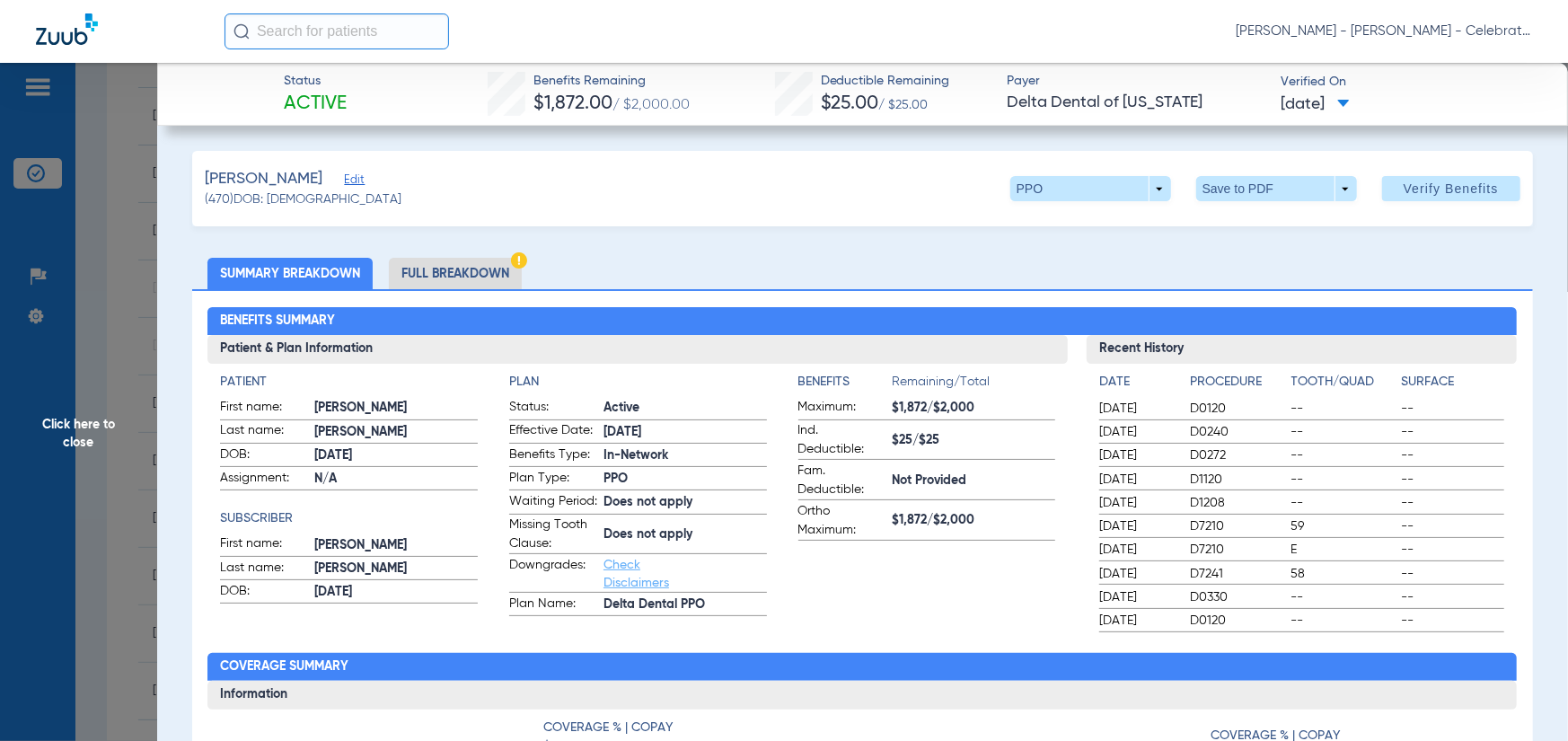
click at [135, 404] on span "Click here to close" at bounding box center [78, 433] width 157 height 741
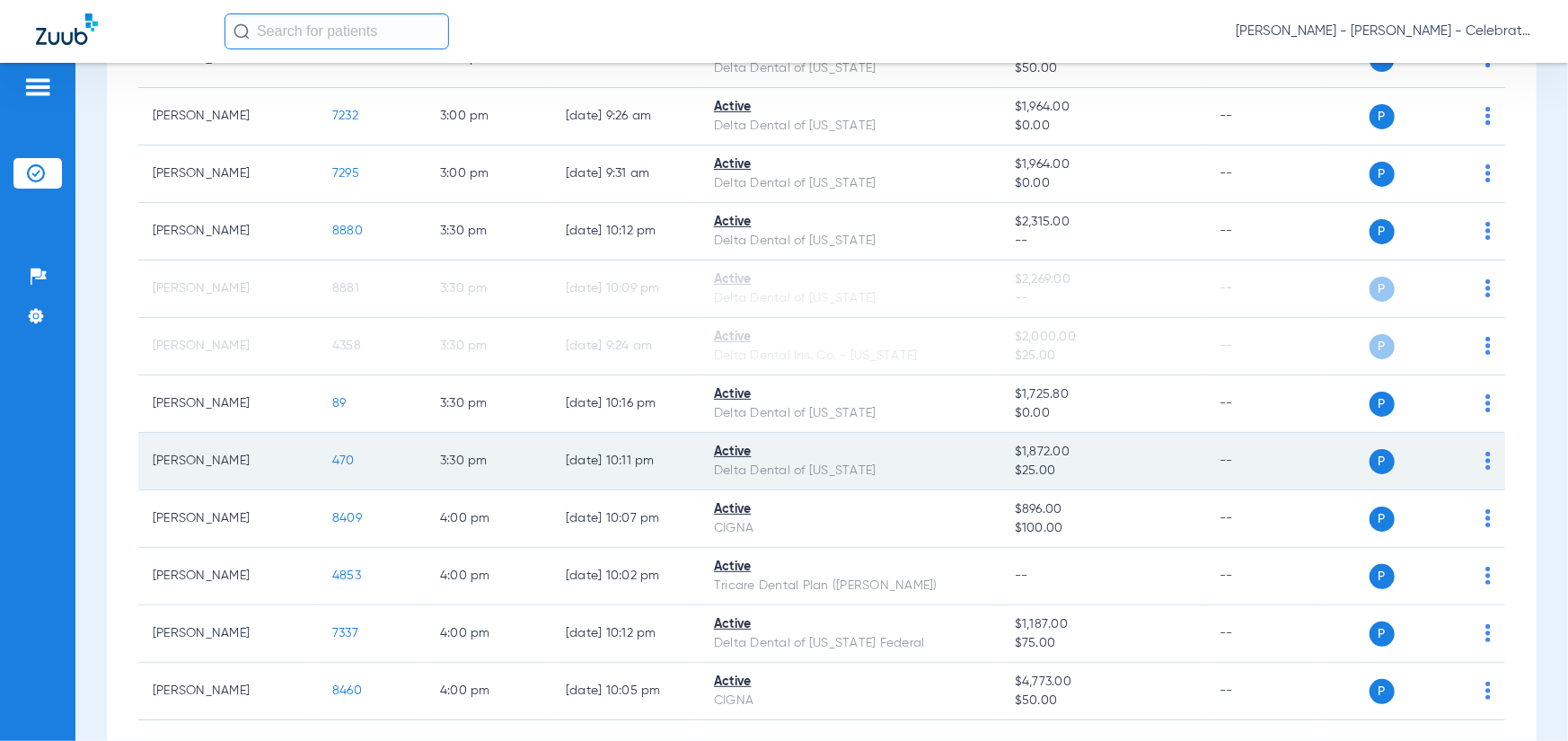
click at [338, 455] on span "470" at bounding box center [343, 461] width 23 height 13
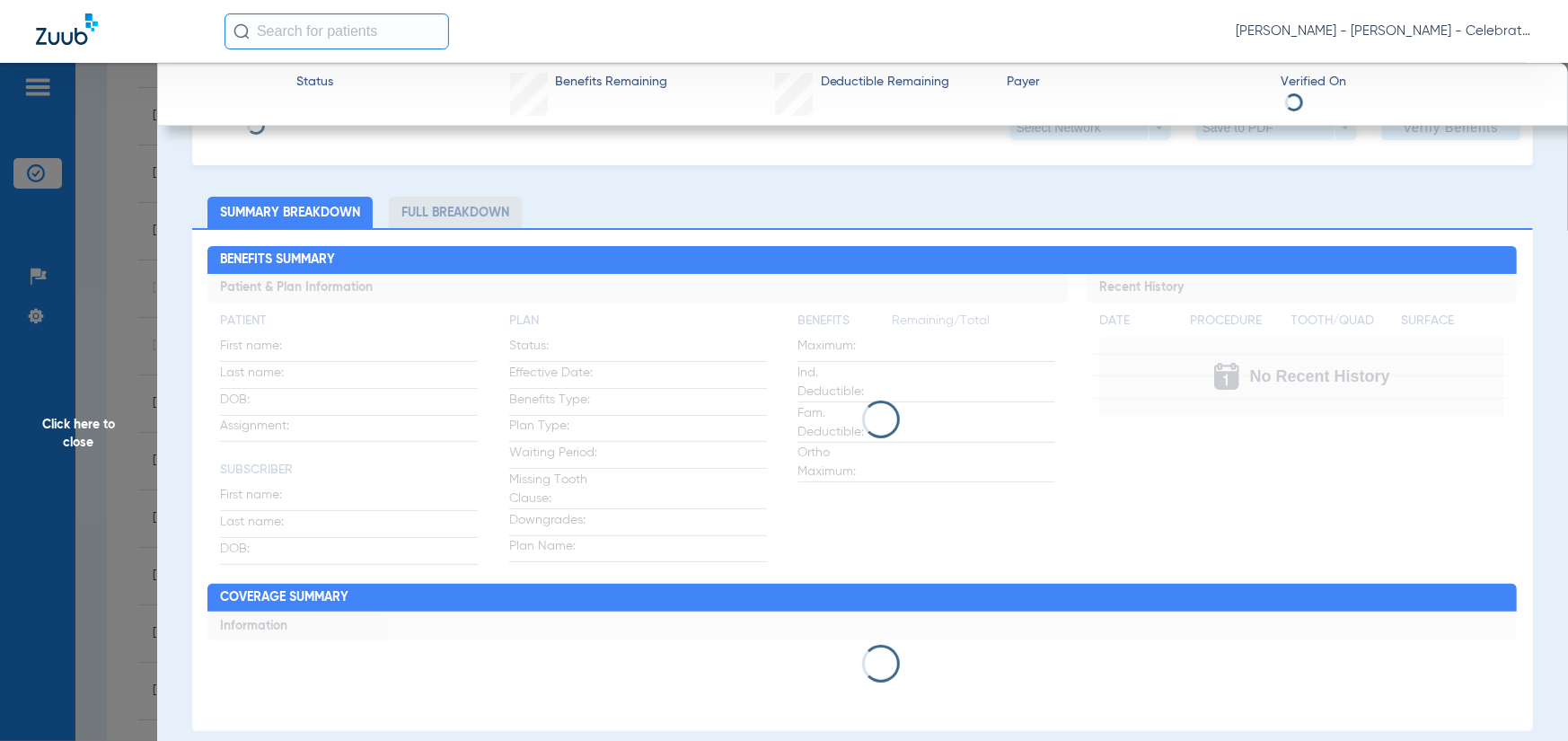
scroll to position [90, 0]
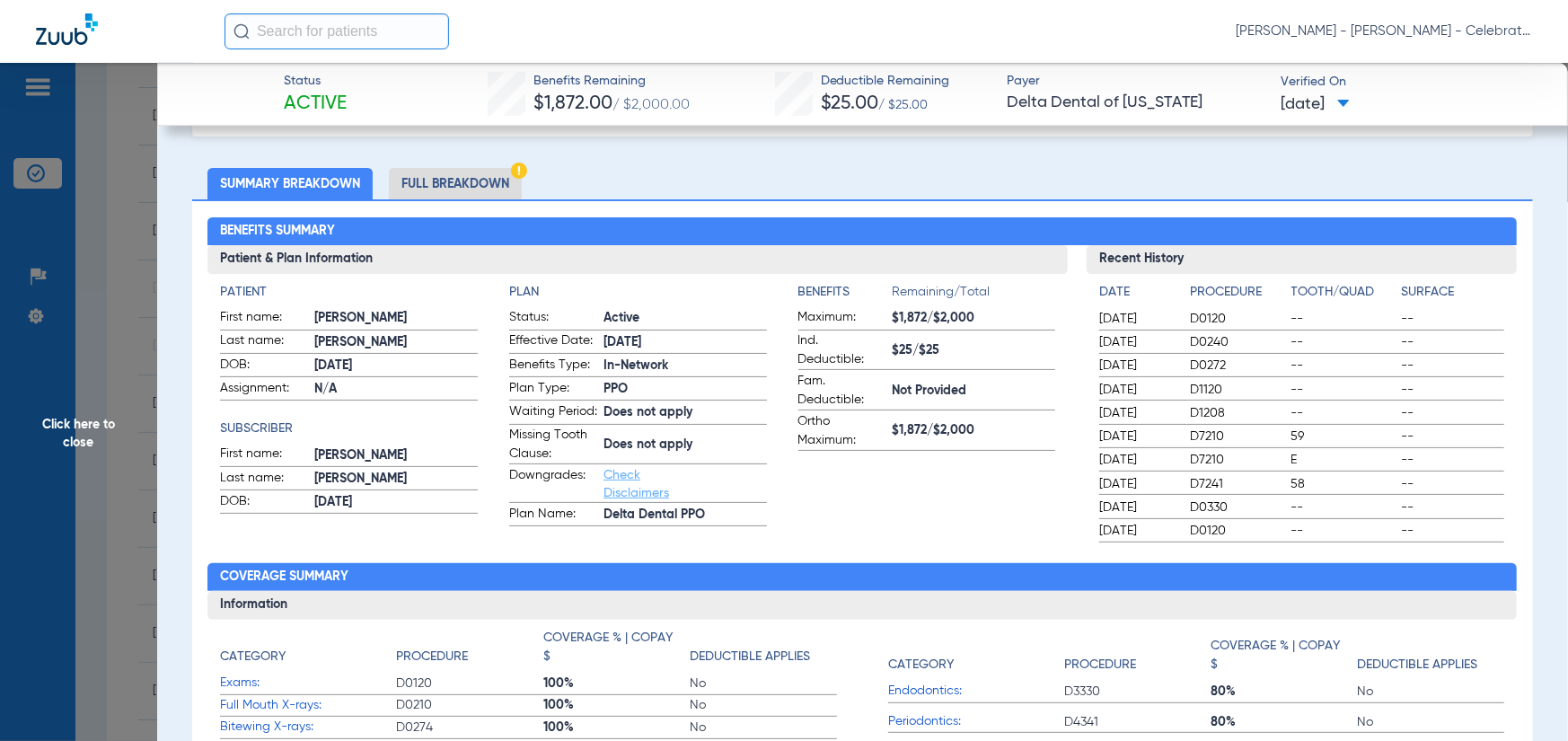
drag, startPoint x: 418, startPoint y: 185, endPoint x: 337, endPoint y: 206, distance: 83.7
click at [417, 185] on li "Full Breakdown" at bounding box center [455, 184] width 133 height 32
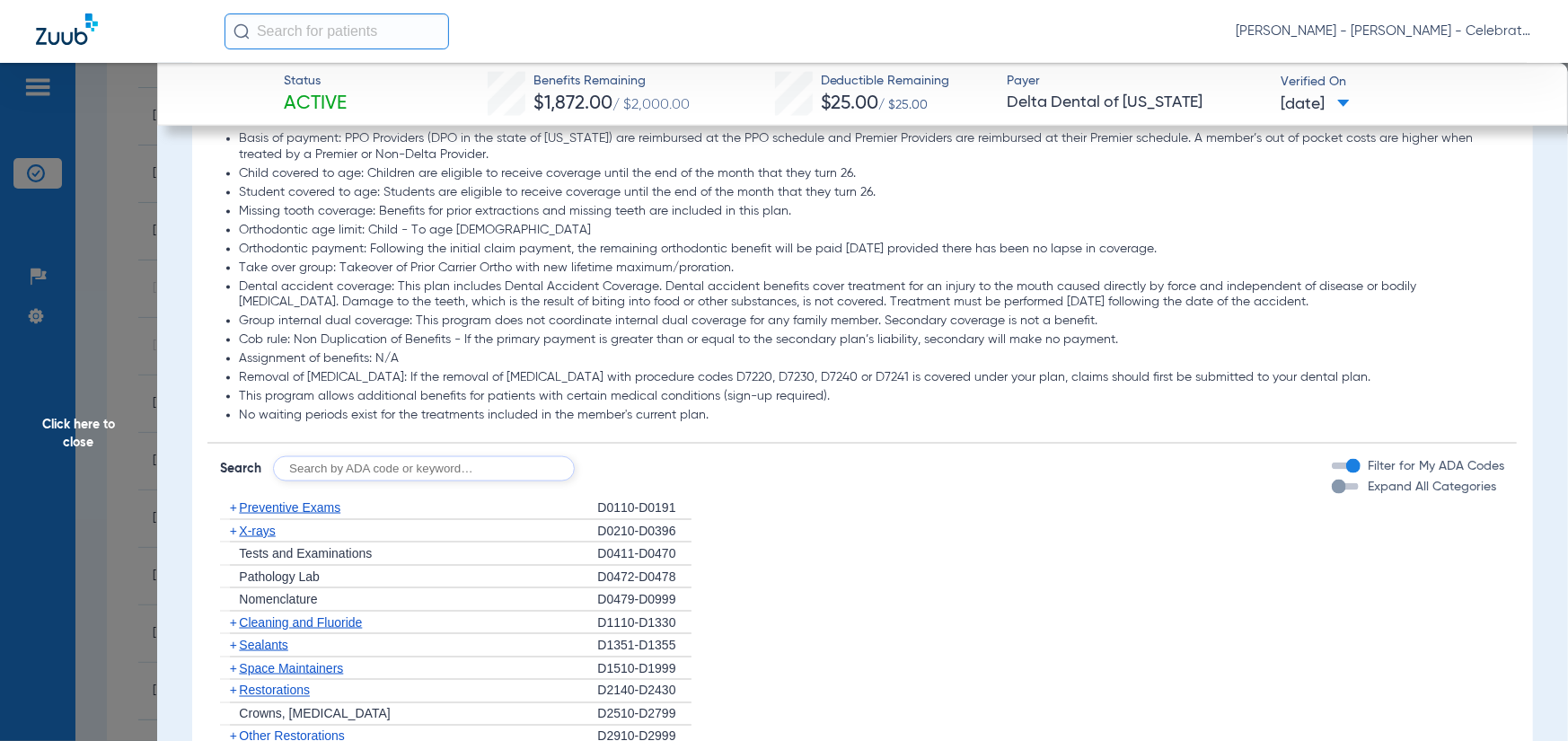
scroll to position [1797, 0]
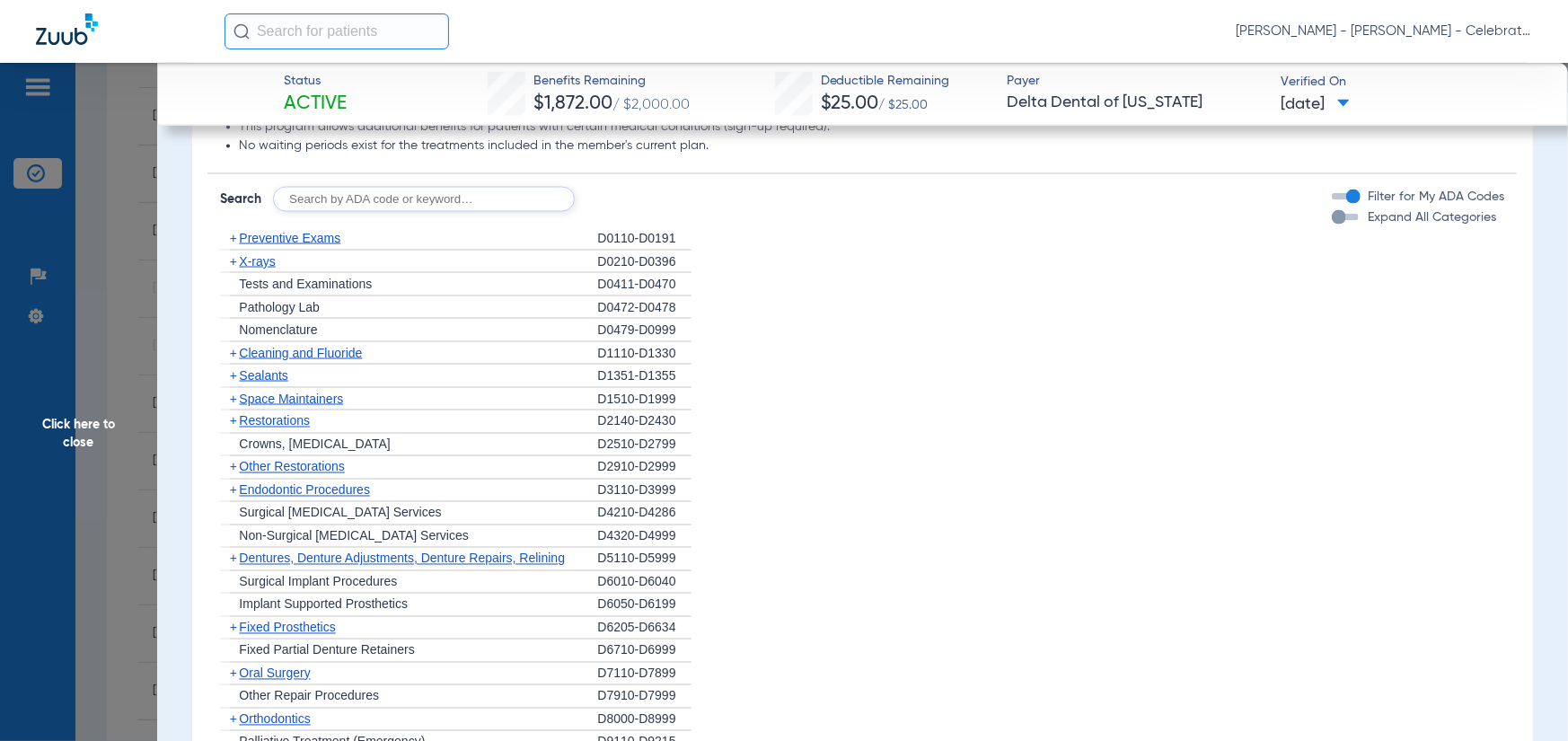
click at [249, 242] on div "Disclaimers Basis of payment: PPO Providers (DPO in the state of Texas) are rei…" at bounding box center [861, 330] width 1309 height 1011
click at [250, 246] on span "Preventive Exams" at bounding box center [289, 238] width 102 height 15
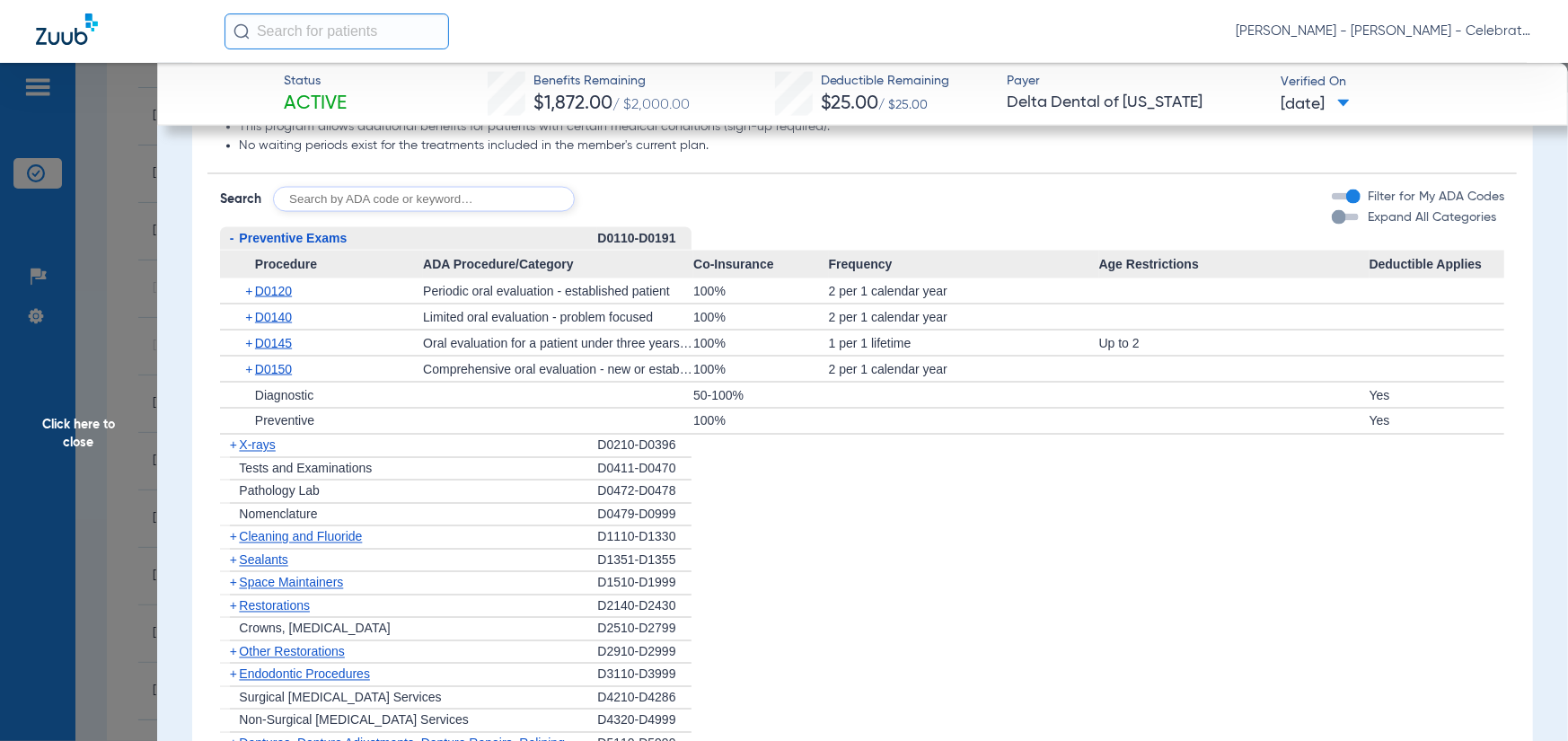
scroll to position [1887, 0]
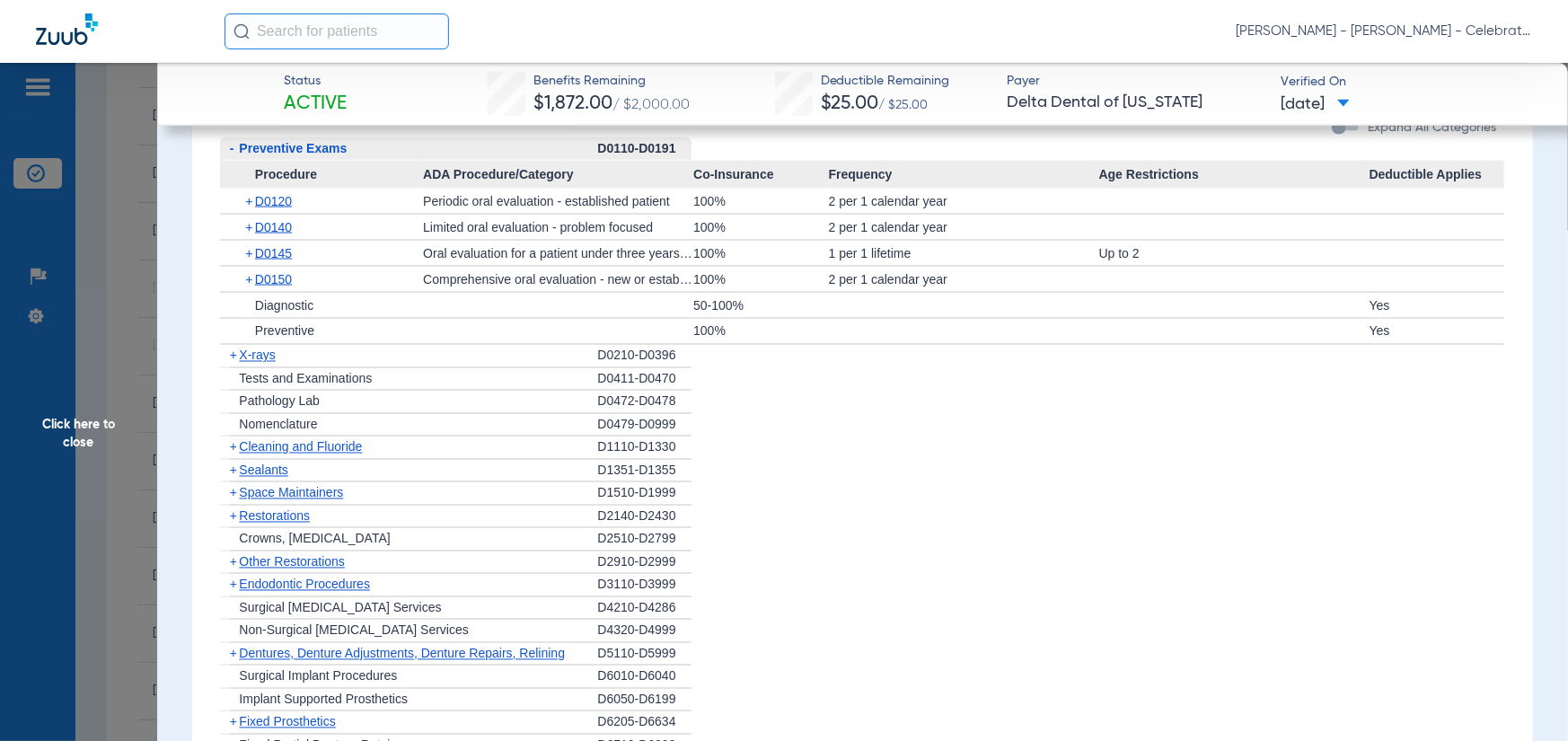
click at [251, 363] on span "X-rays" at bounding box center [257, 355] width 36 height 15
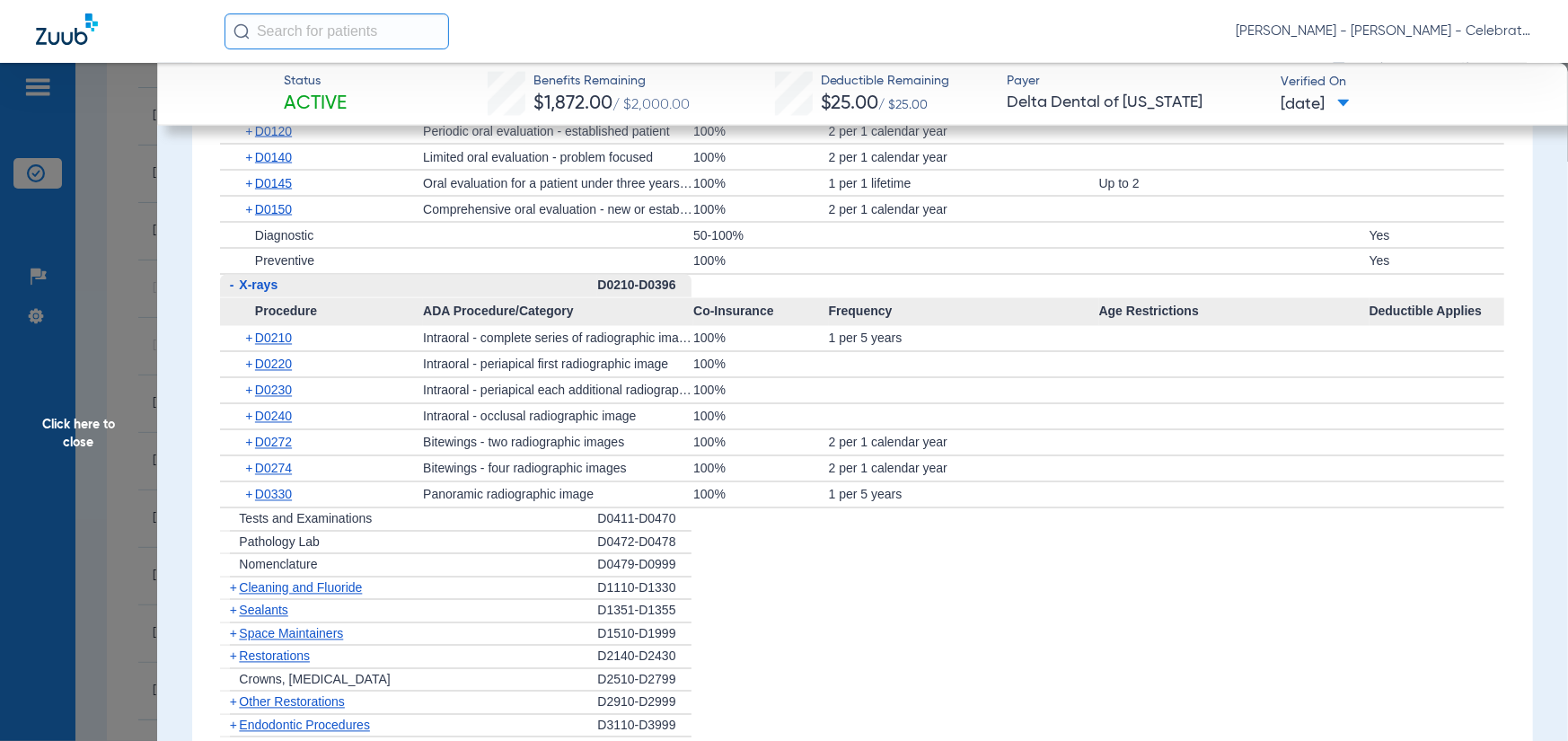
scroll to position [1976, 0]
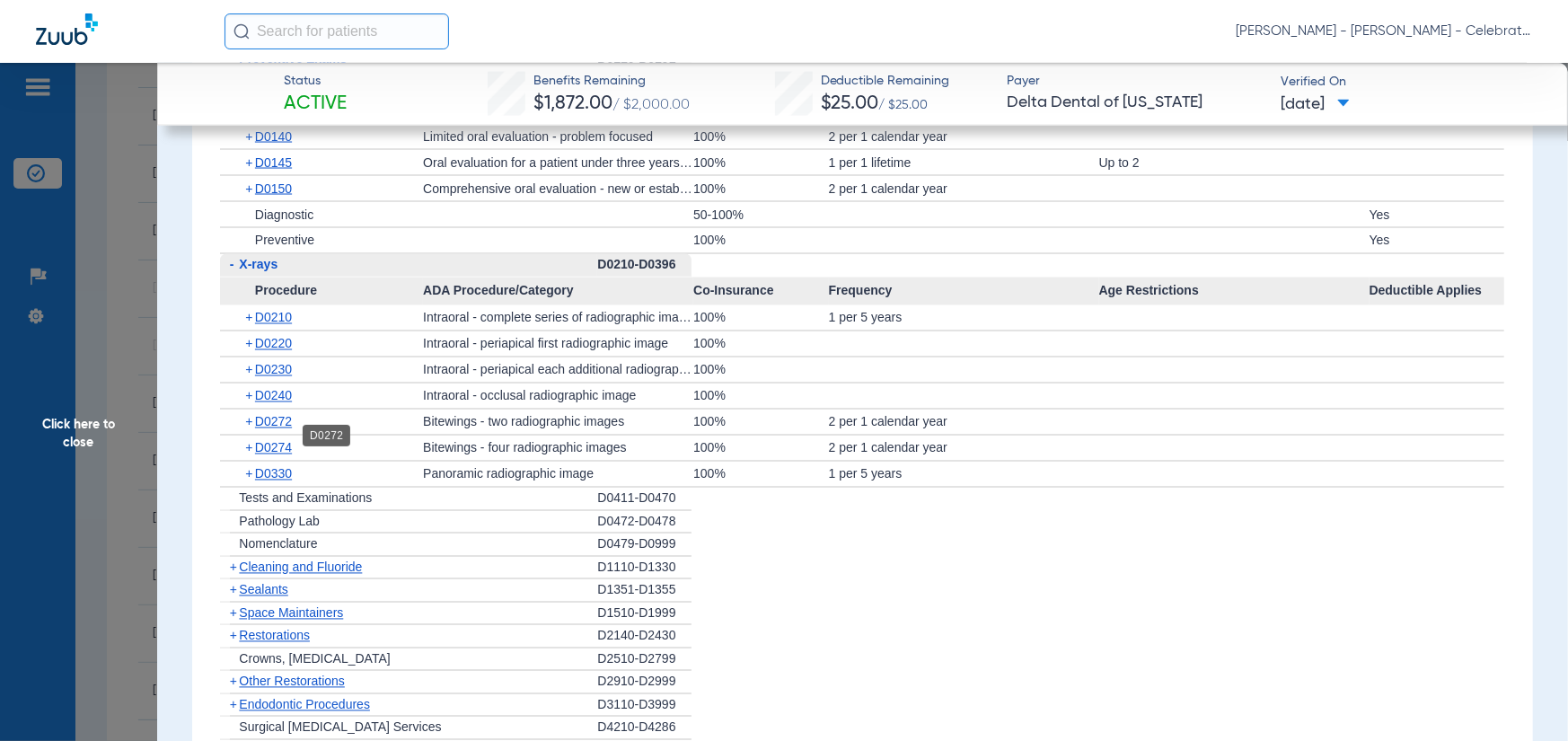
click at [275, 429] on span "D0272" at bounding box center [273, 422] width 37 height 15
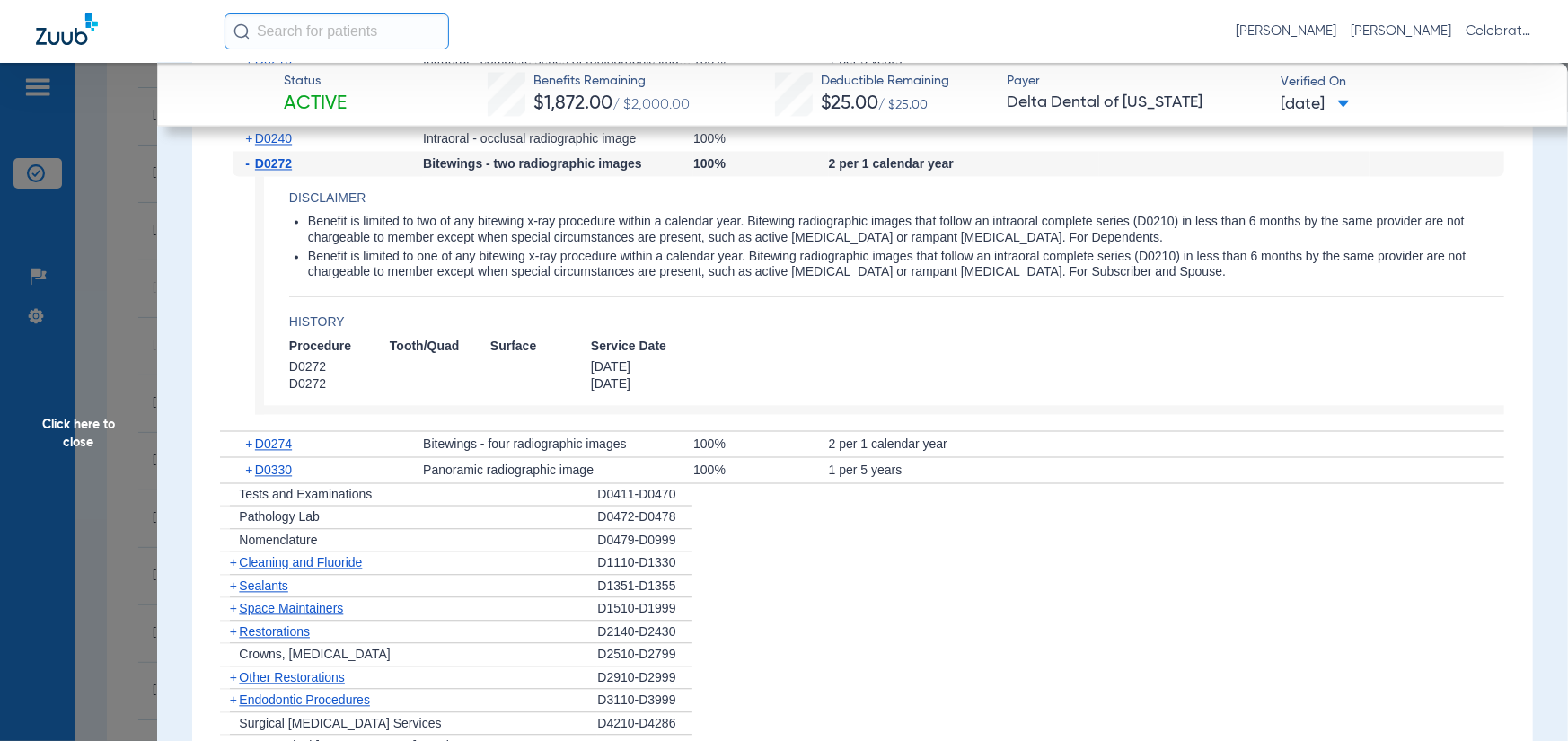
scroll to position [2335, 0]
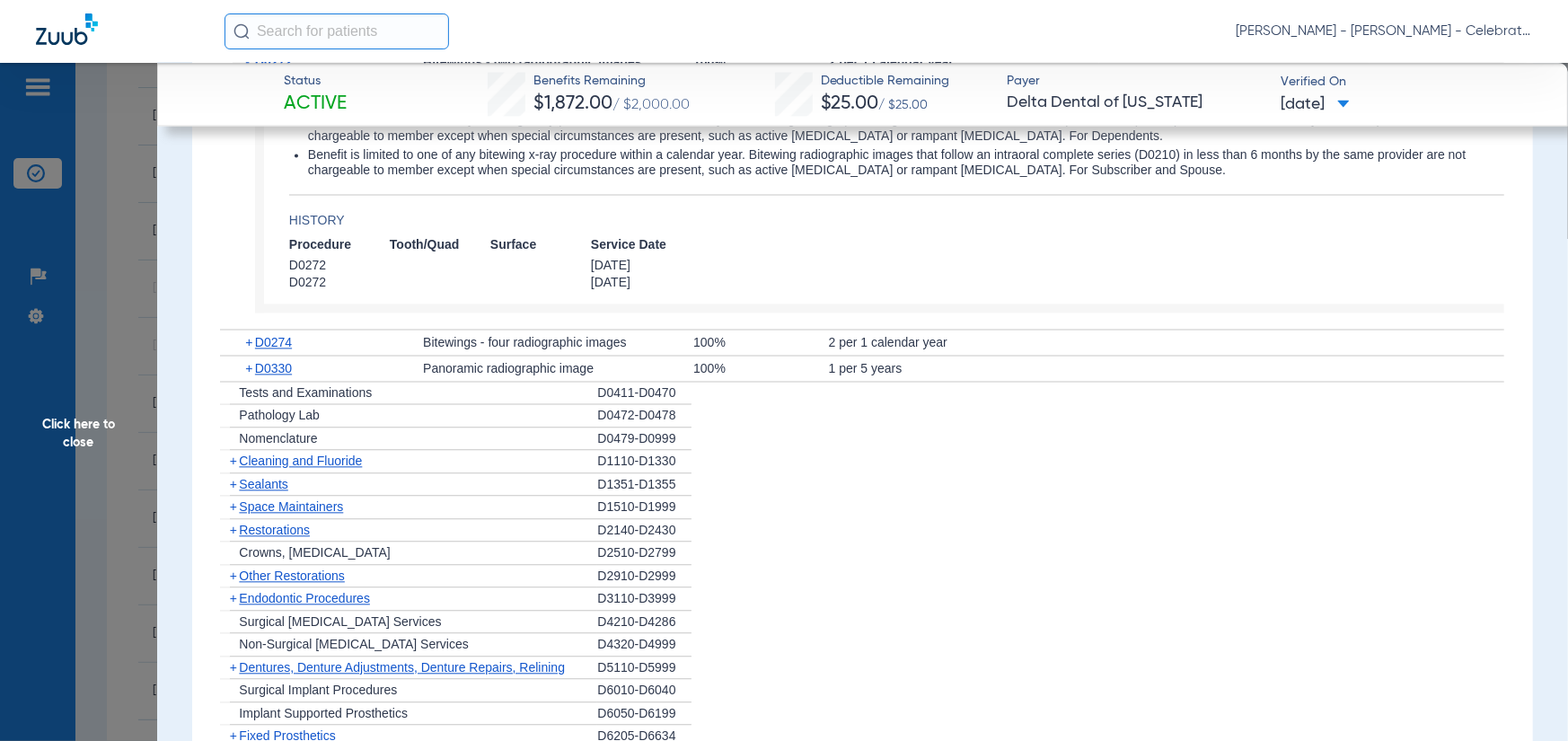
click at [274, 468] on span "Cleaning and Fluoride" at bounding box center [300, 461] width 123 height 15
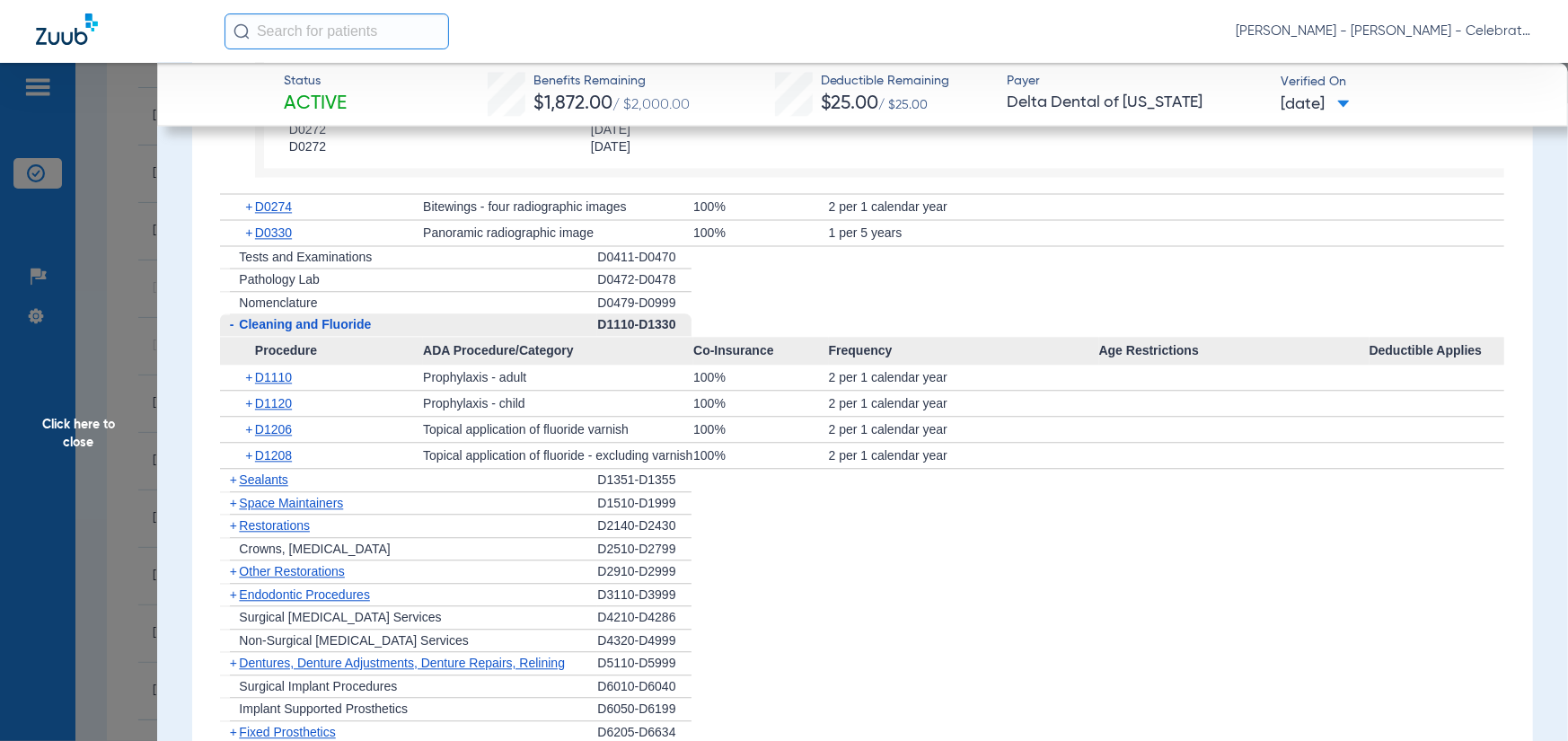
scroll to position [2605, 0]
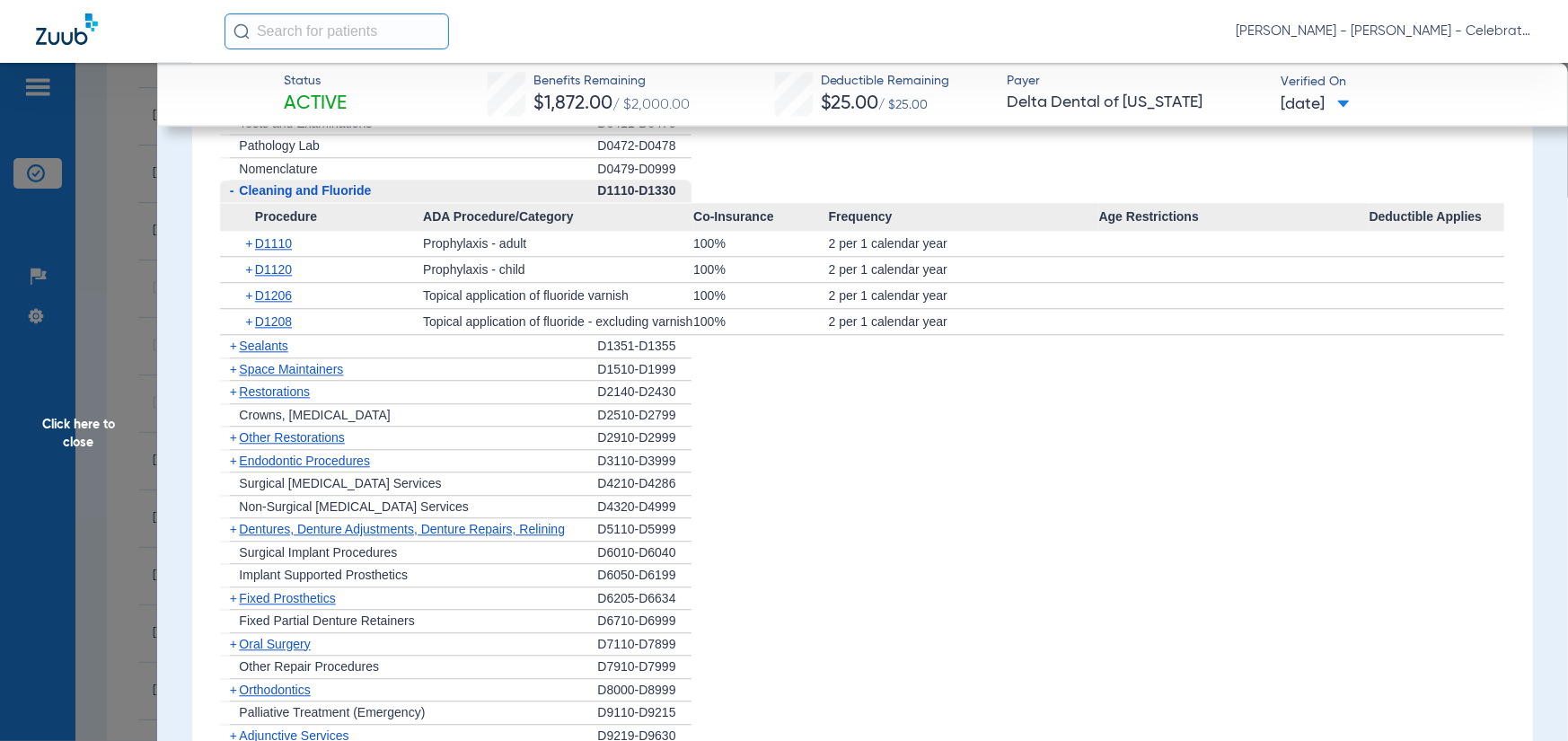
drag, startPoint x: 177, startPoint y: 557, endPoint x: 166, endPoint y: 554, distance: 11.4
click at [34, 493] on span "Click here to close" at bounding box center [78, 433] width 157 height 741
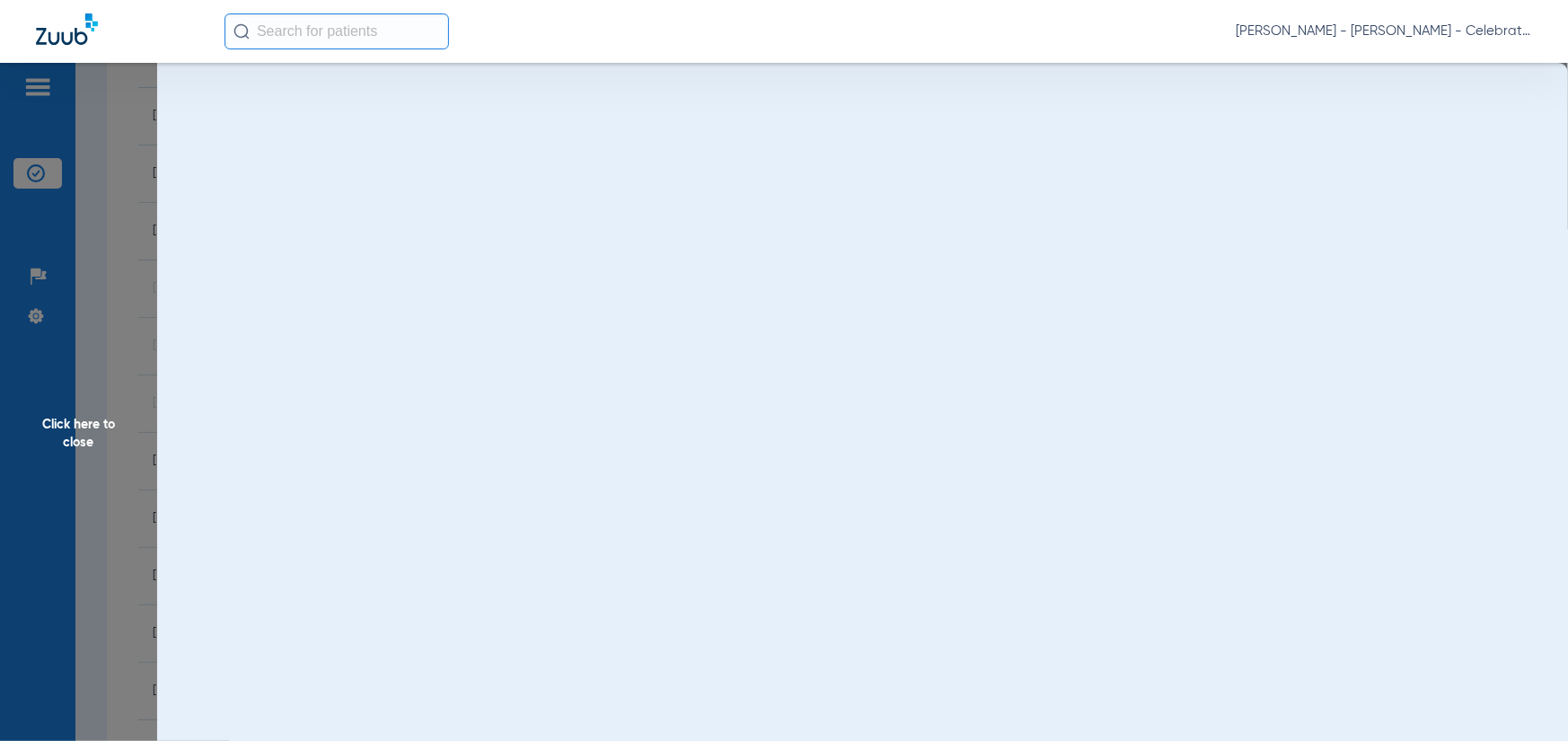
scroll to position [0, 0]
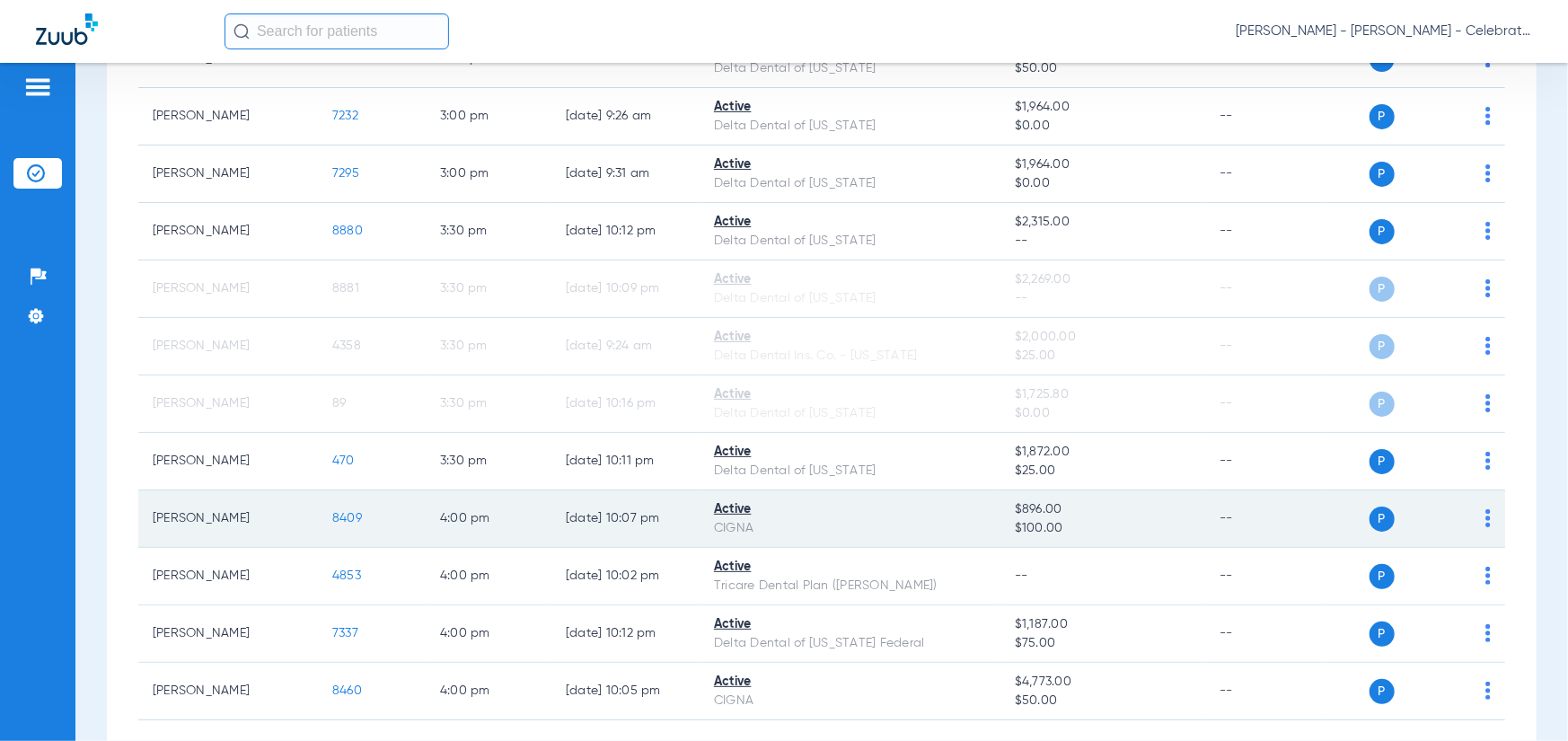
click at [343, 517] on span "8409" at bounding box center [347, 518] width 30 height 13
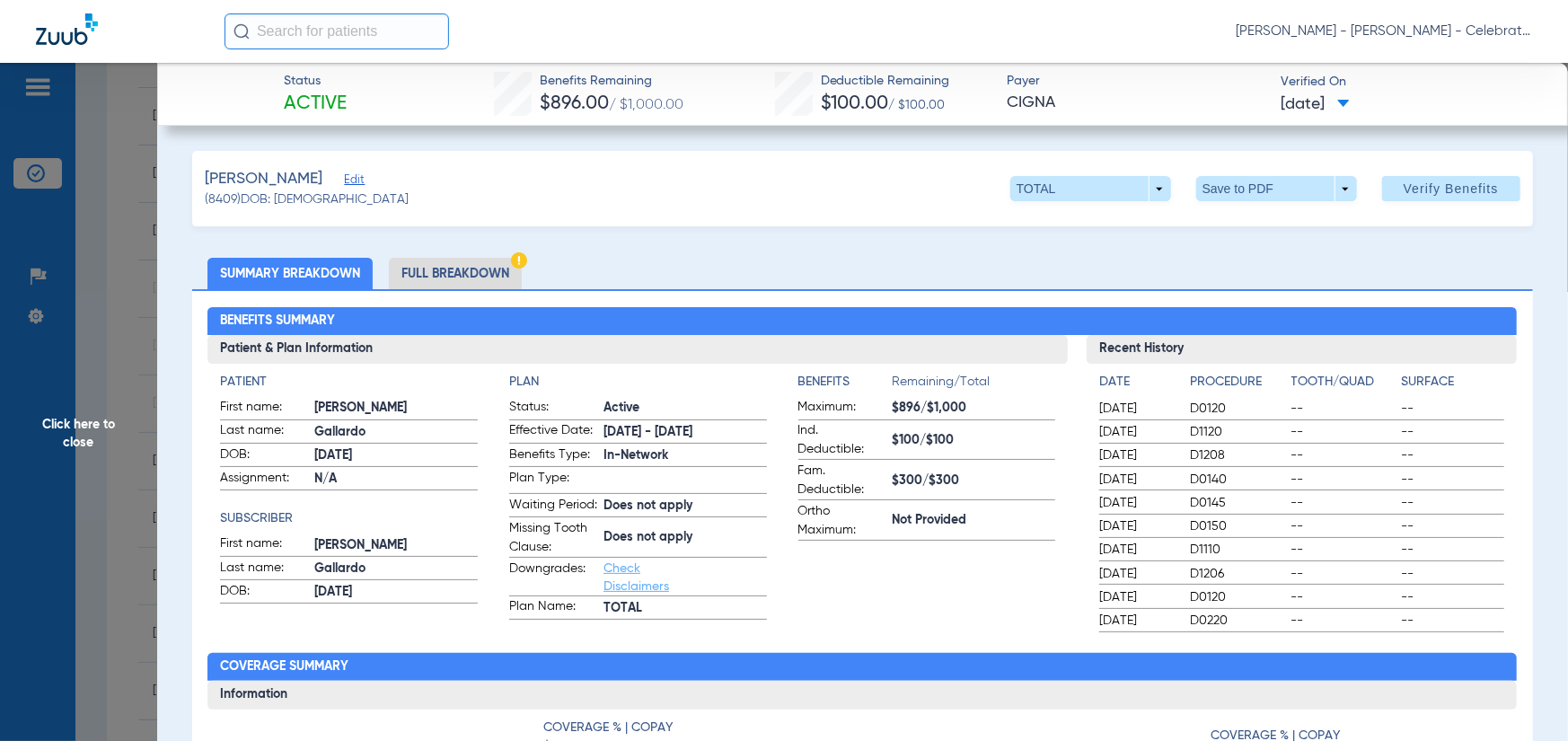
click at [425, 275] on li "Full Breakdown" at bounding box center [455, 273] width 133 height 32
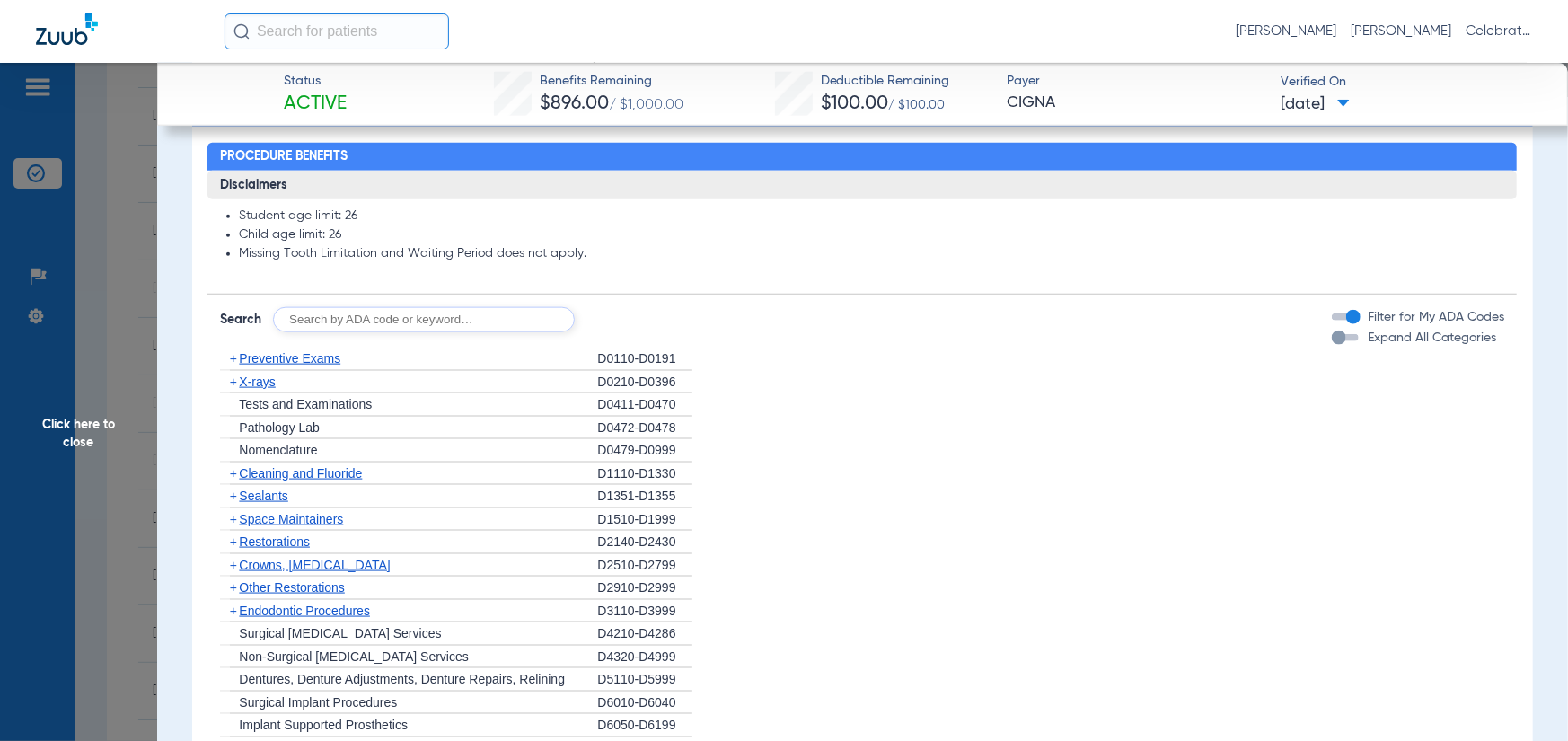
scroll to position [1437, 0]
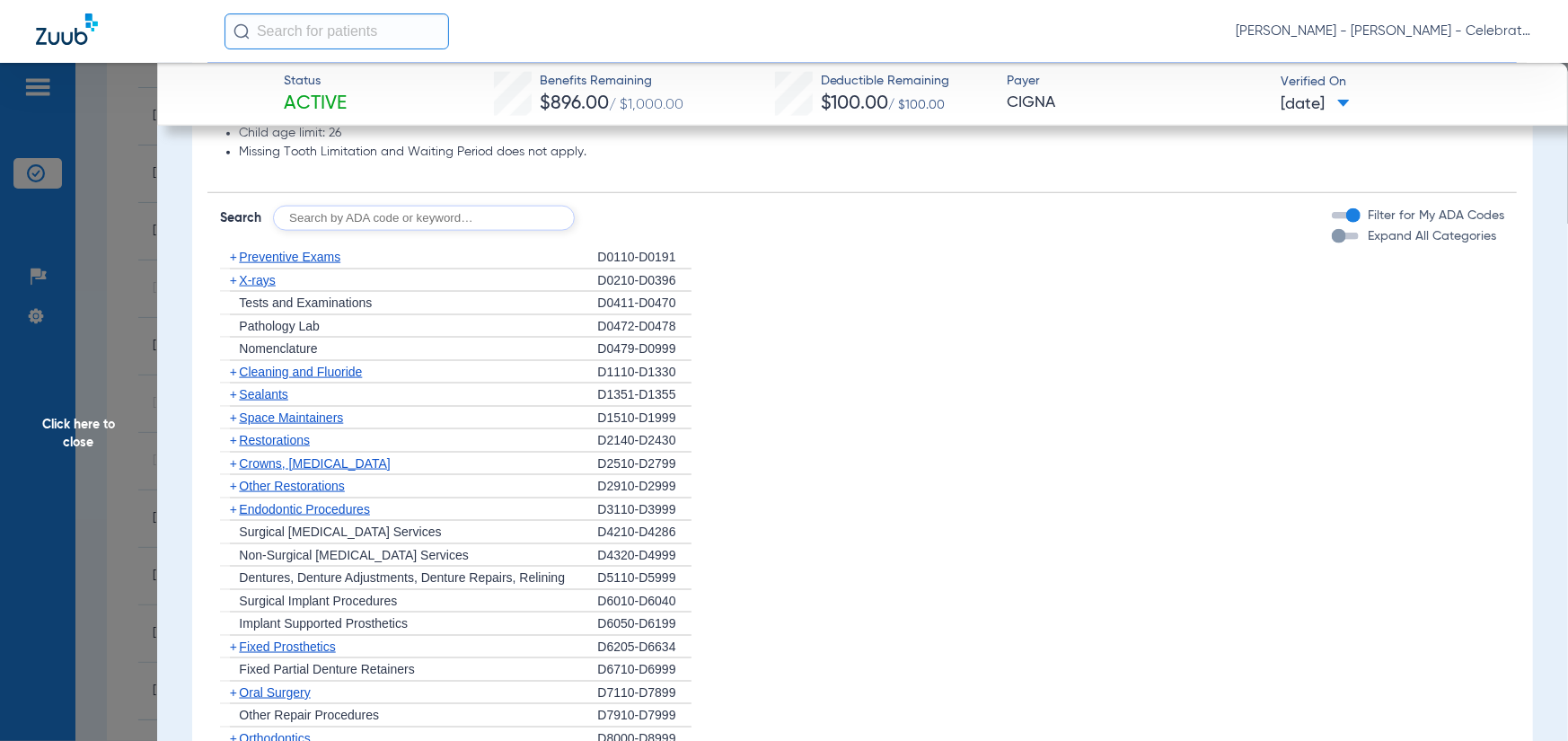
drag, startPoint x: 278, startPoint y: 386, endPoint x: 267, endPoint y: 339, distance: 48.3
click at [278, 379] on span "Cleaning and Fluoride" at bounding box center [300, 372] width 123 height 15
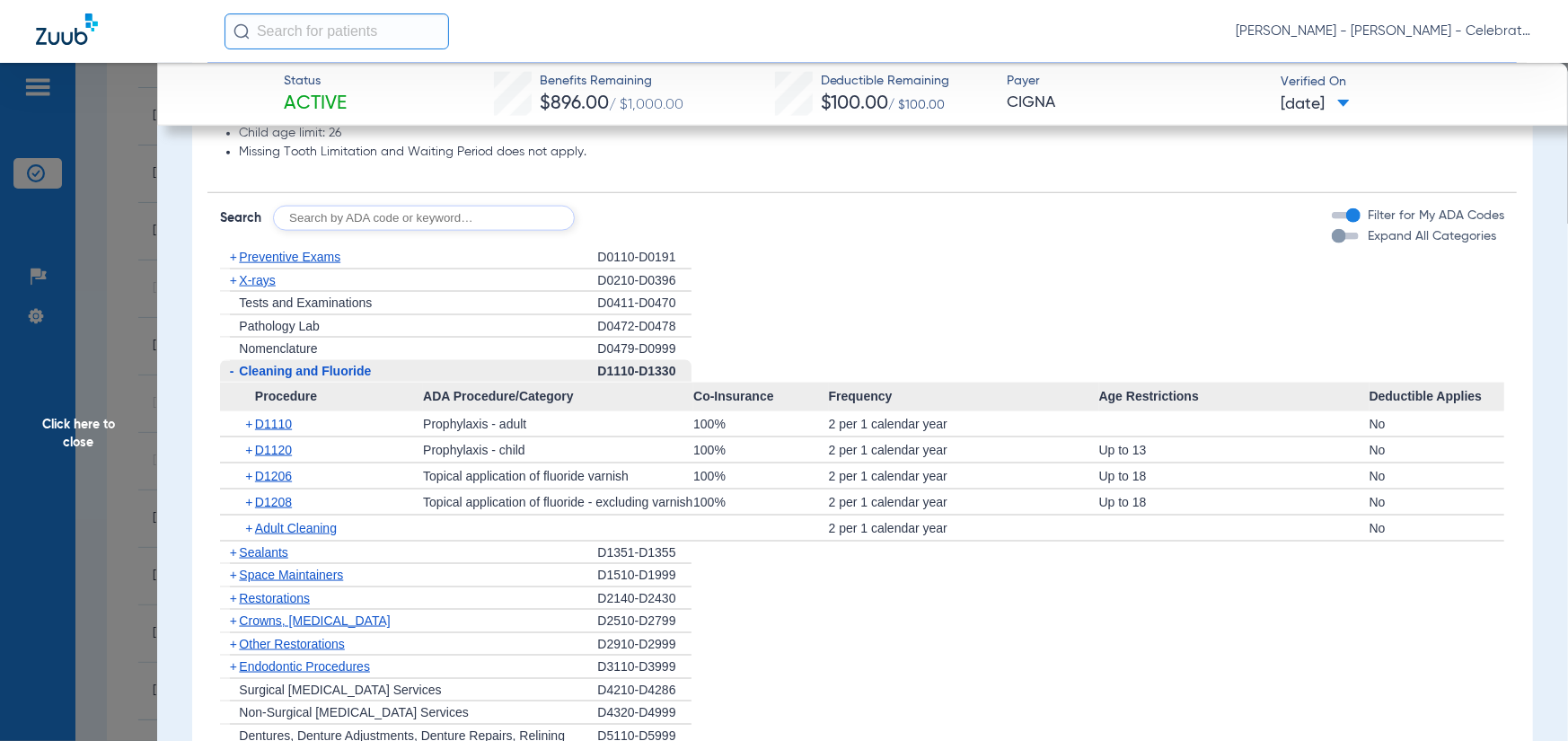
click at [261, 287] on span "X-rays" at bounding box center [257, 280] width 36 height 15
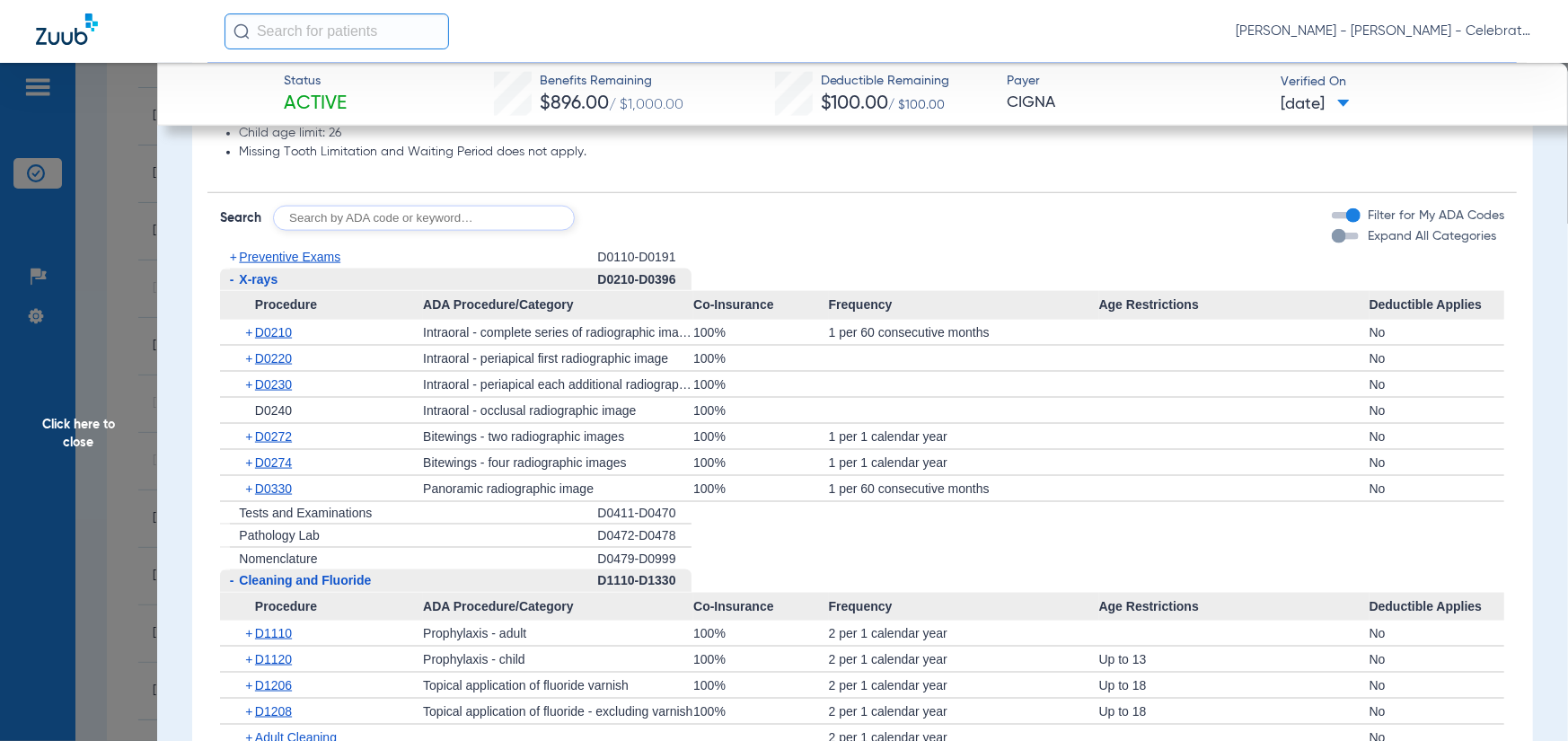
click at [268, 264] on span "Preventive Exams" at bounding box center [289, 257] width 102 height 15
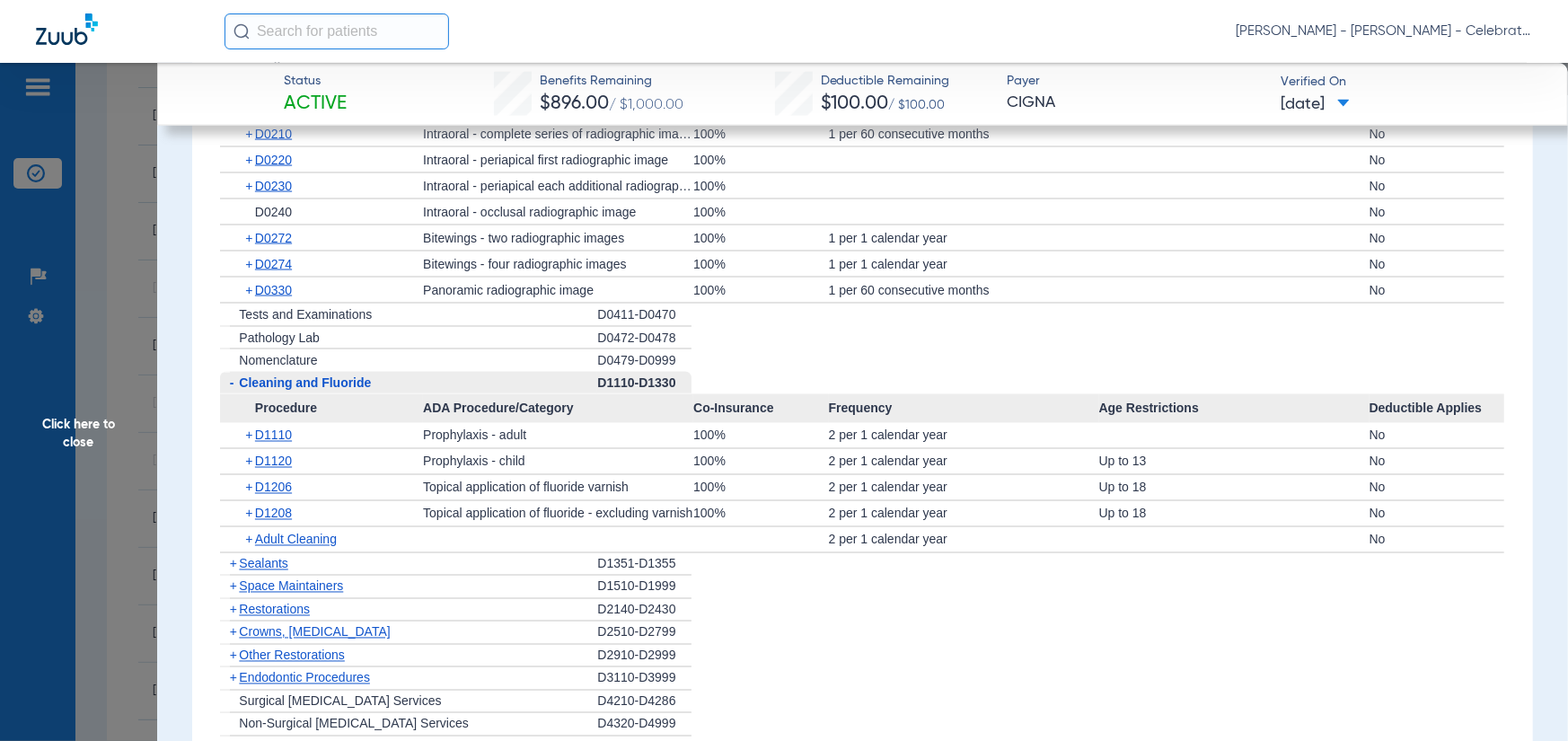
scroll to position [2066, 0]
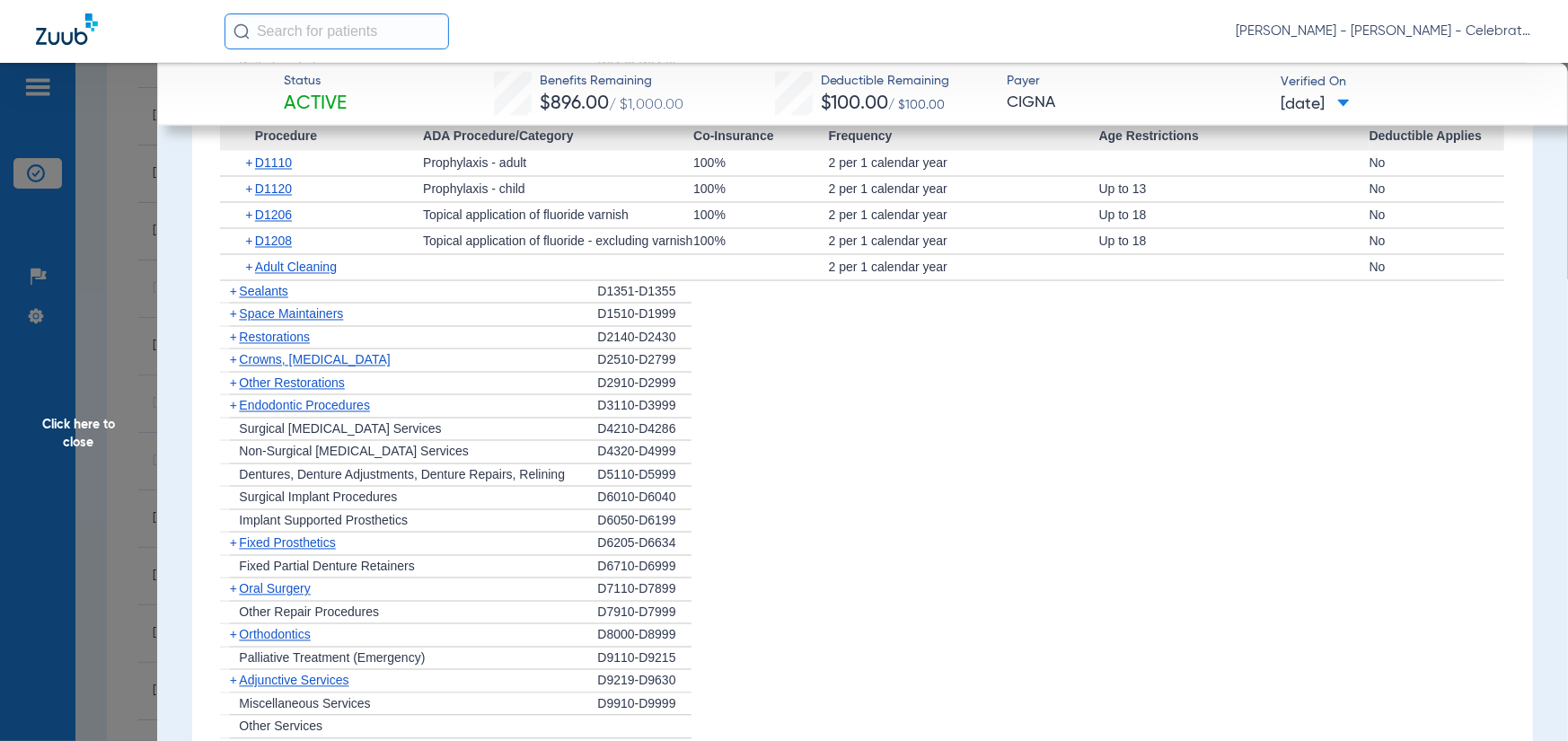
click at [260, 297] on span "Sealants" at bounding box center [262, 292] width 48 height 15
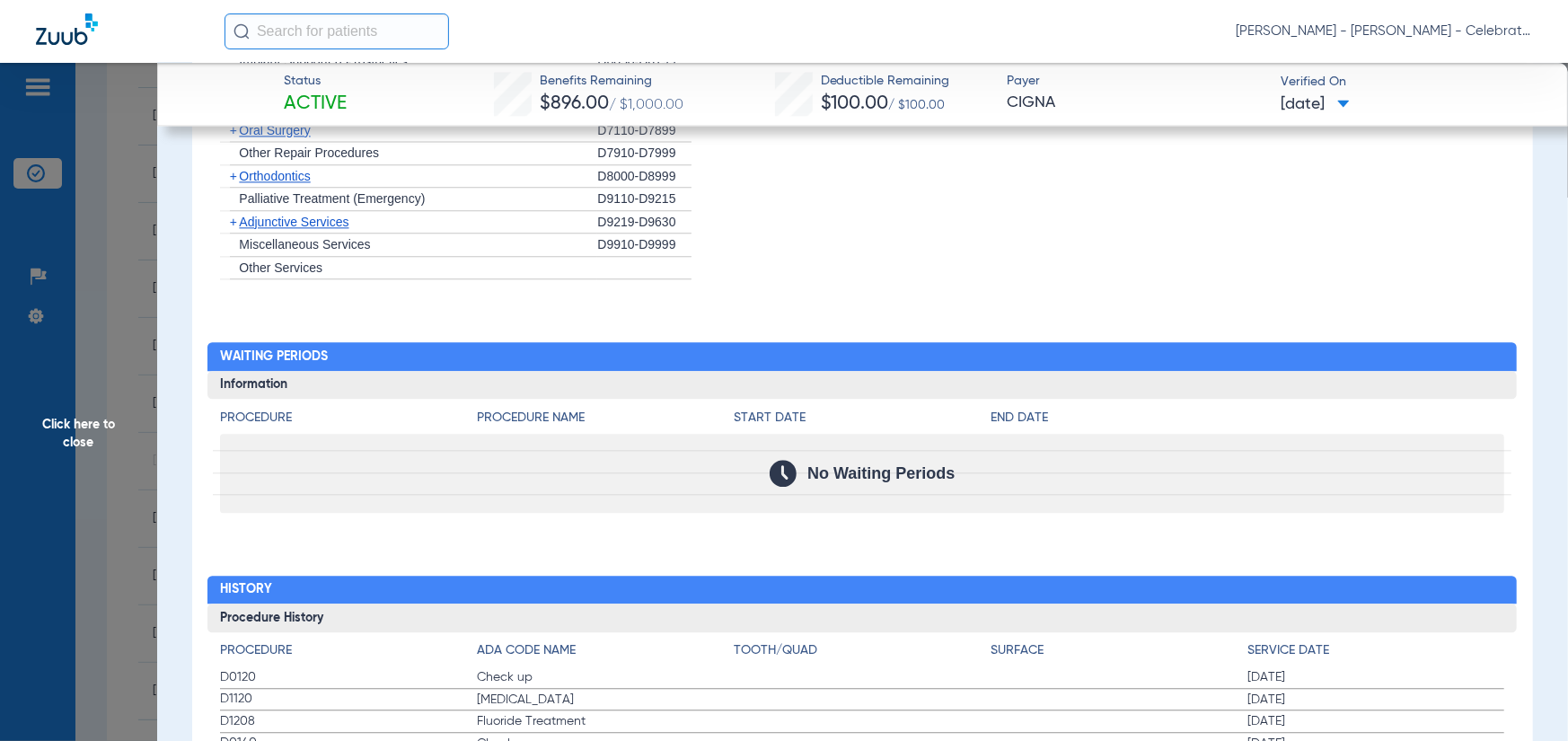
scroll to position [2335, 0]
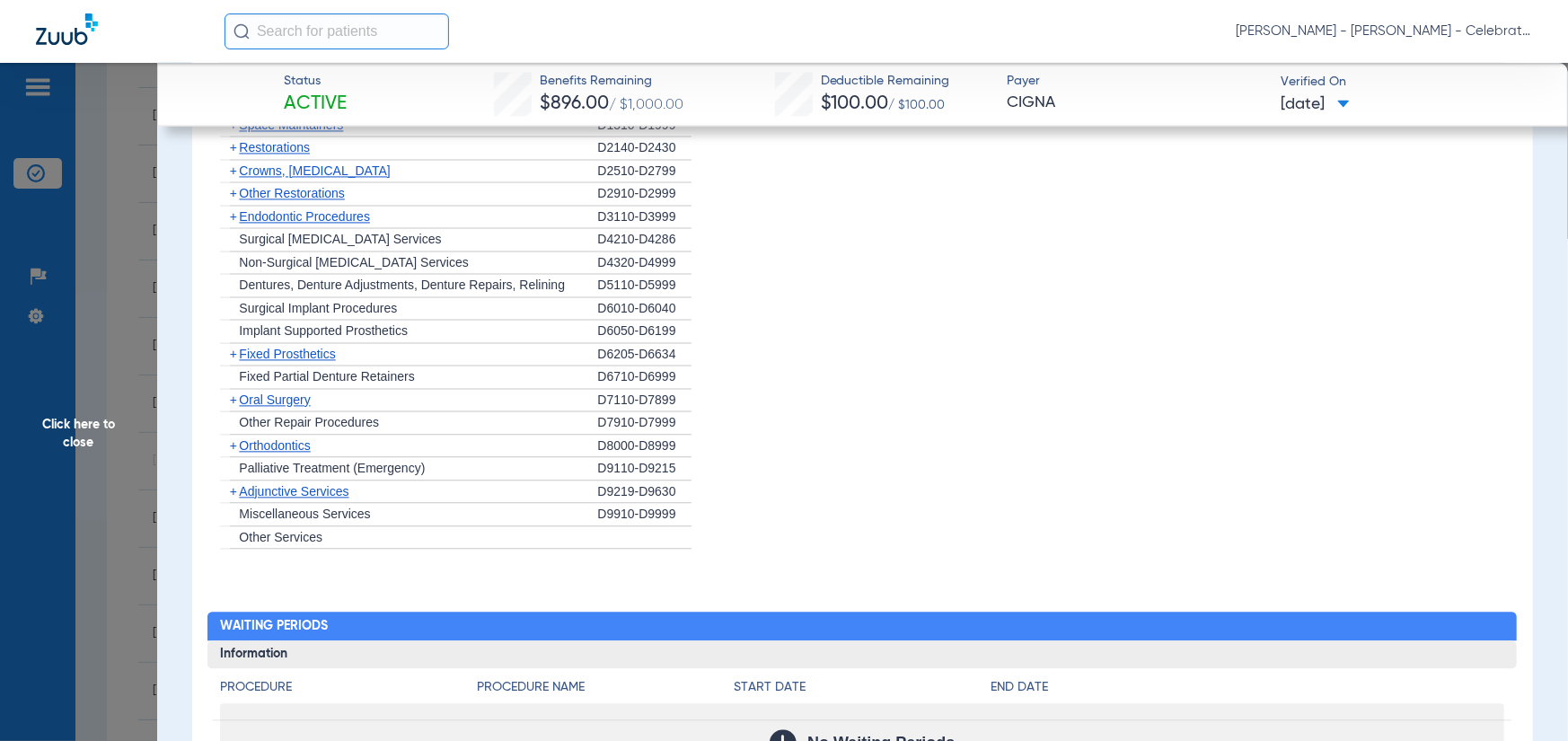
click at [271, 404] on span "Oral Surgery" at bounding box center [274, 400] width 71 height 15
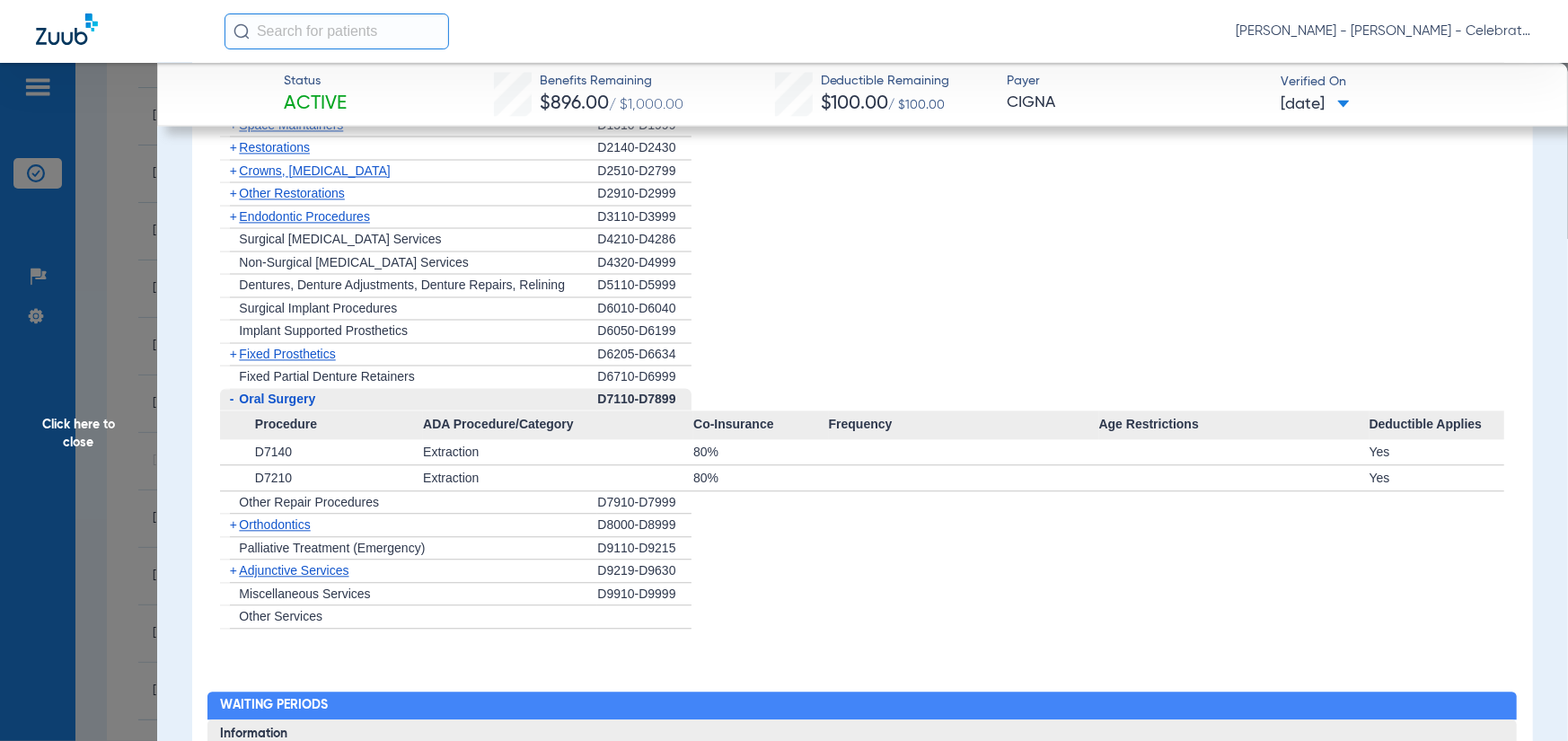
click at [300, 217] on div "+ Endodontic Procedures" at bounding box center [409, 217] width 377 height 24
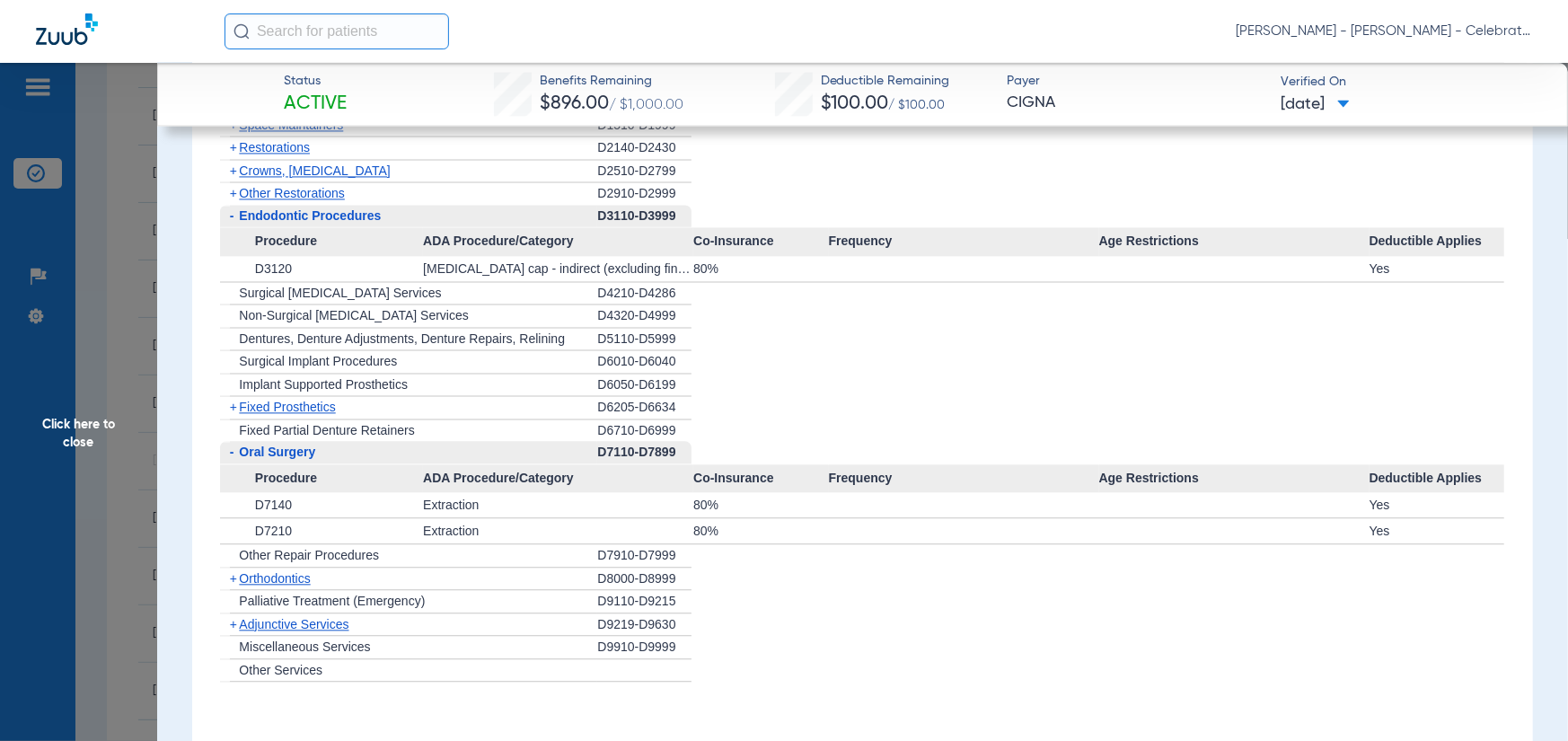
click at [293, 223] on span "Endodontic Procedures" at bounding box center [310, 215] width 142 height 15
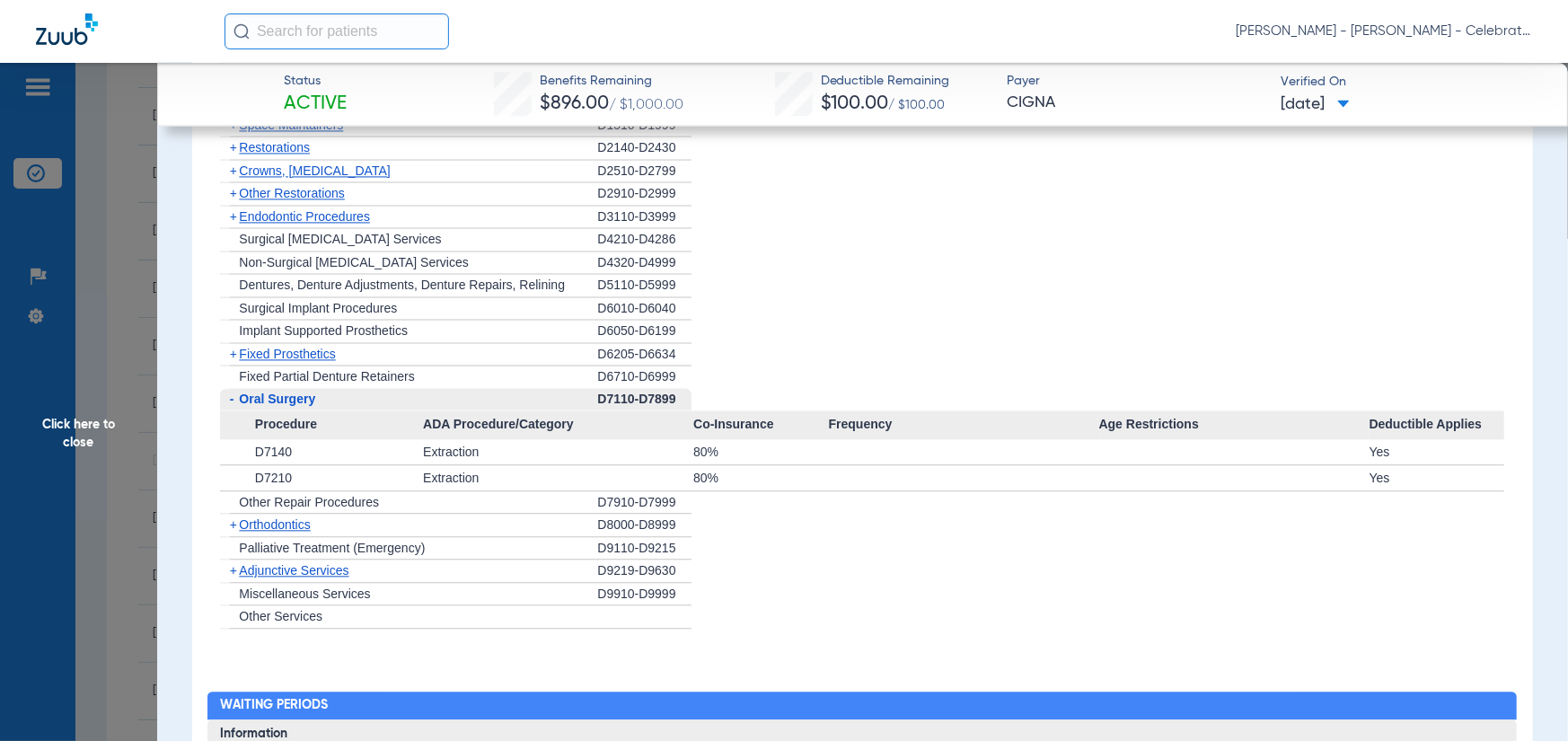
click at [290, 224] on span "Endodontic Procedures" at bounding box center [304, 216] width 131 height 15
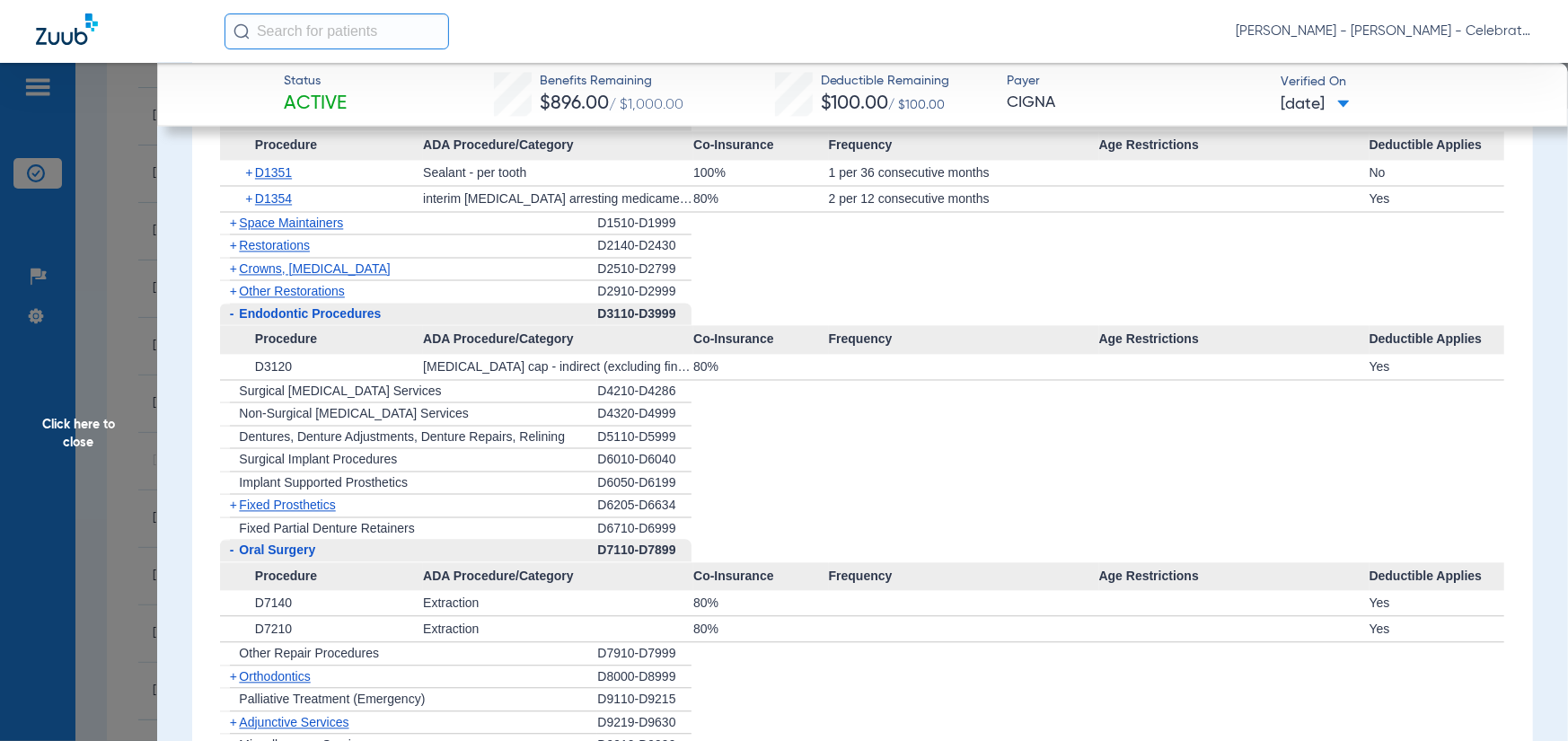
scroll to position [2156, 0]
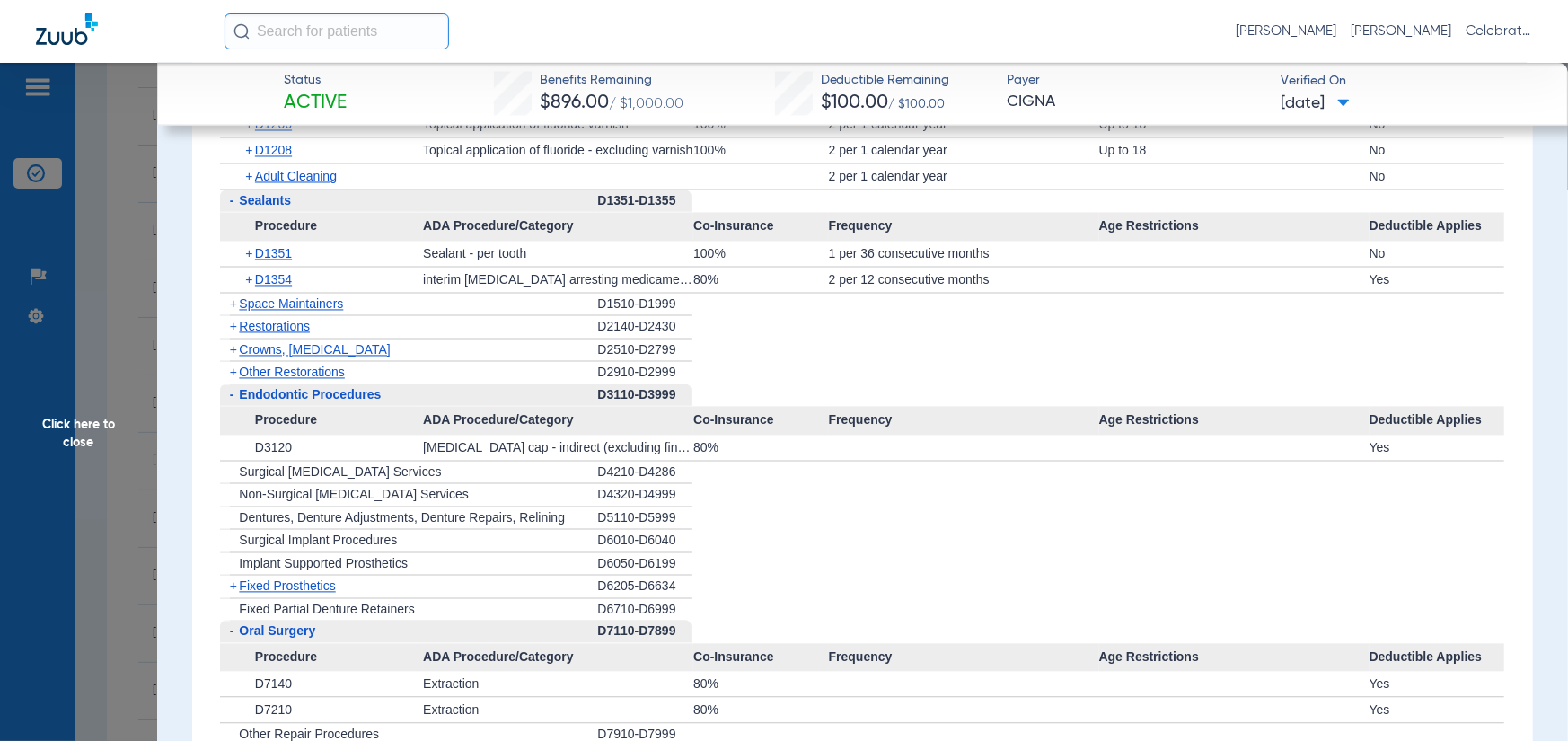
click at [275, 378] on span "Other Restorations" at bounding box center [291, 372] width 106 height 15
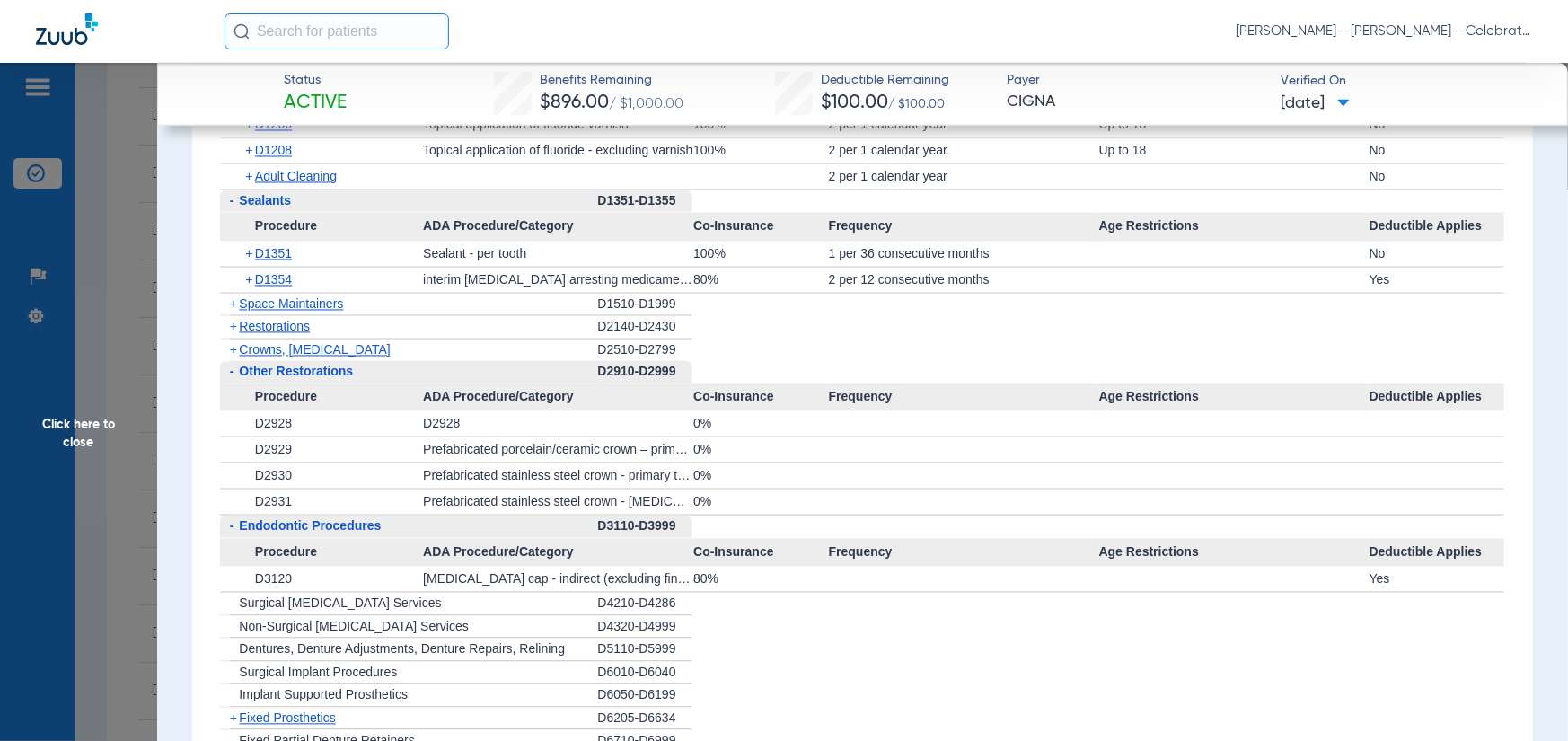
click at [288, 334] on span "Restorations" at bounding box center [274, 327] width 71 height 15
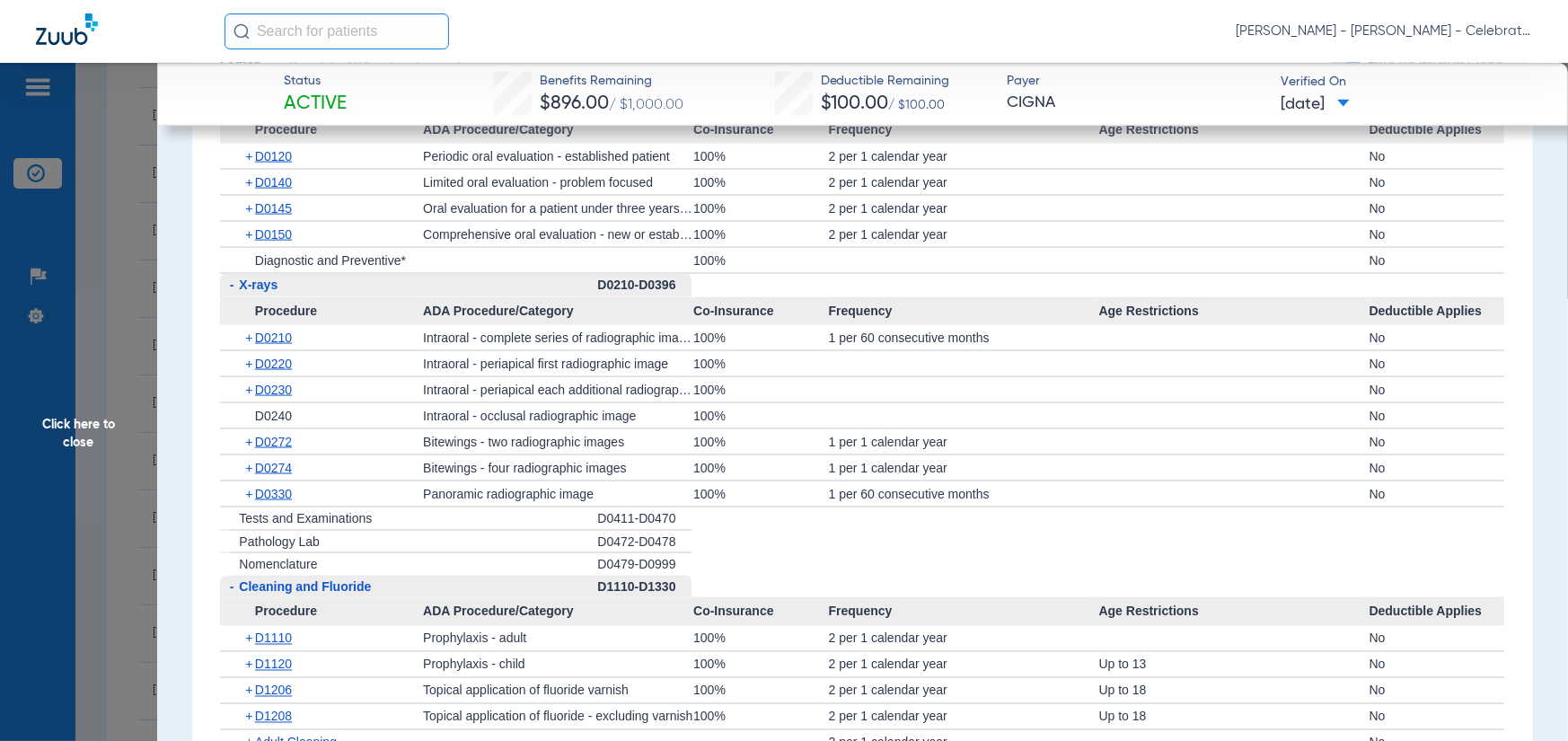
scroll to position [1526, 0]
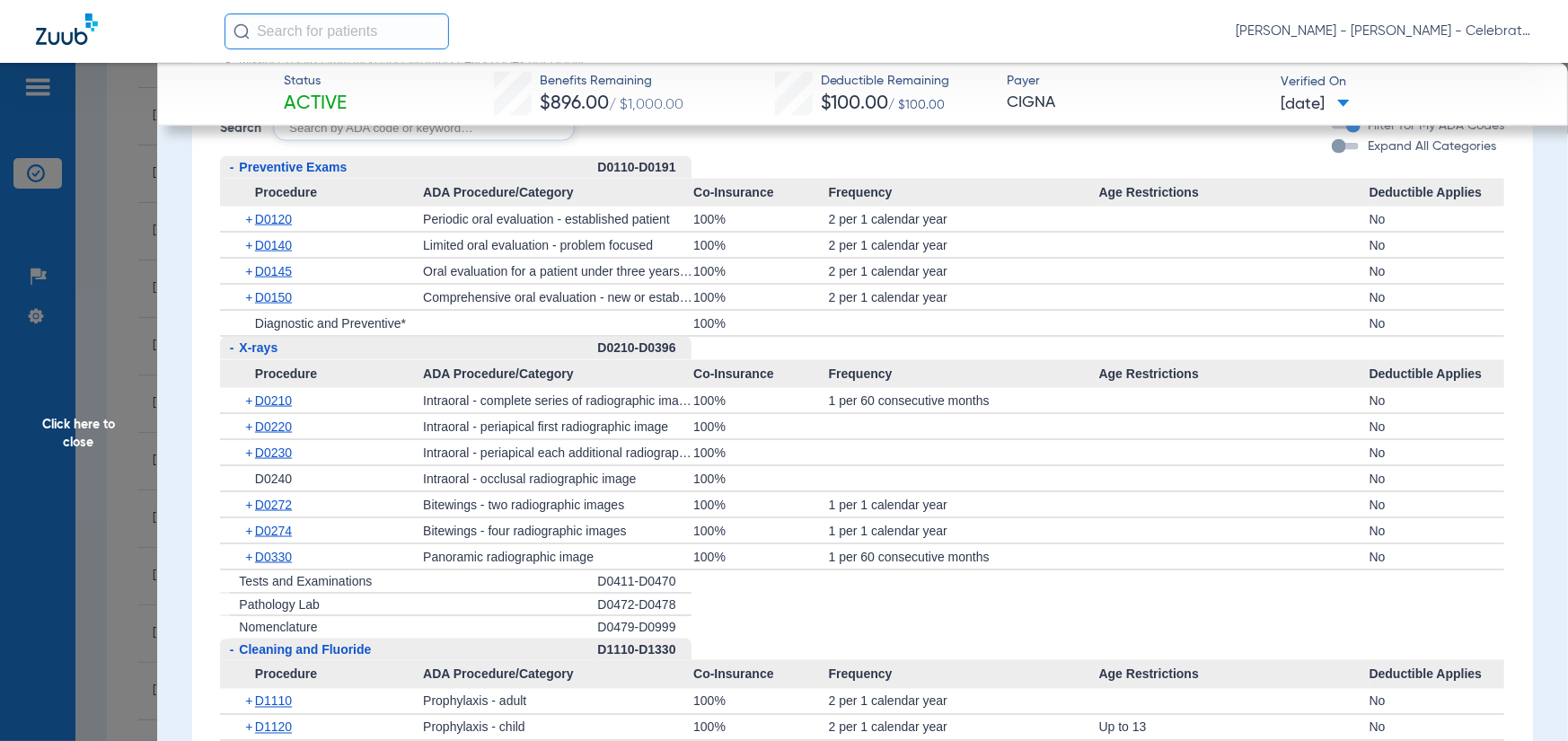
drag, startPoint x: 116, startPoint y: 466, endPoint x: 125, endPoint y: 453, distance: 15.8
click at [117, 466] on span "Click here to close" at bounding box center [78, 433] width 157 height 741
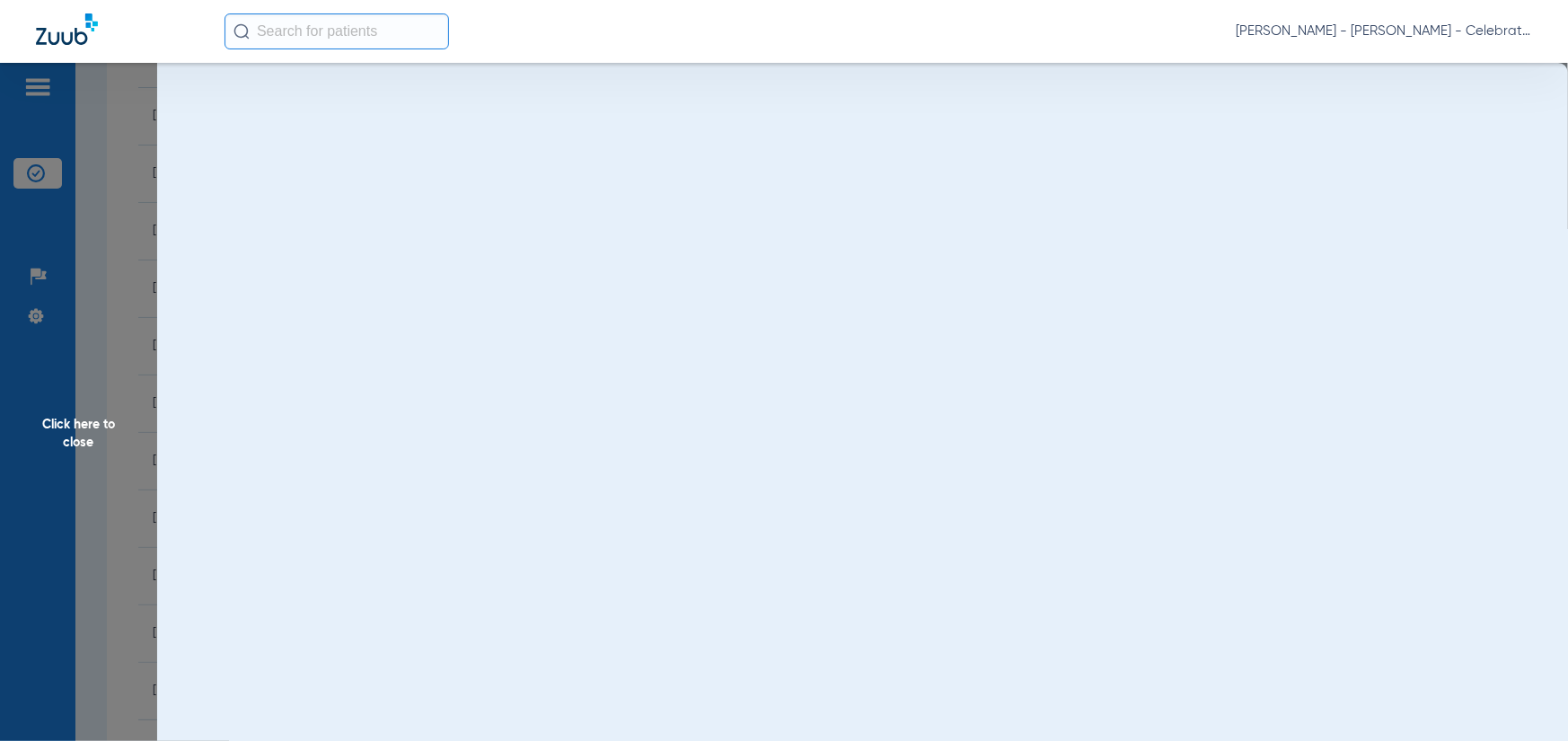
scroll to position [0, 0]
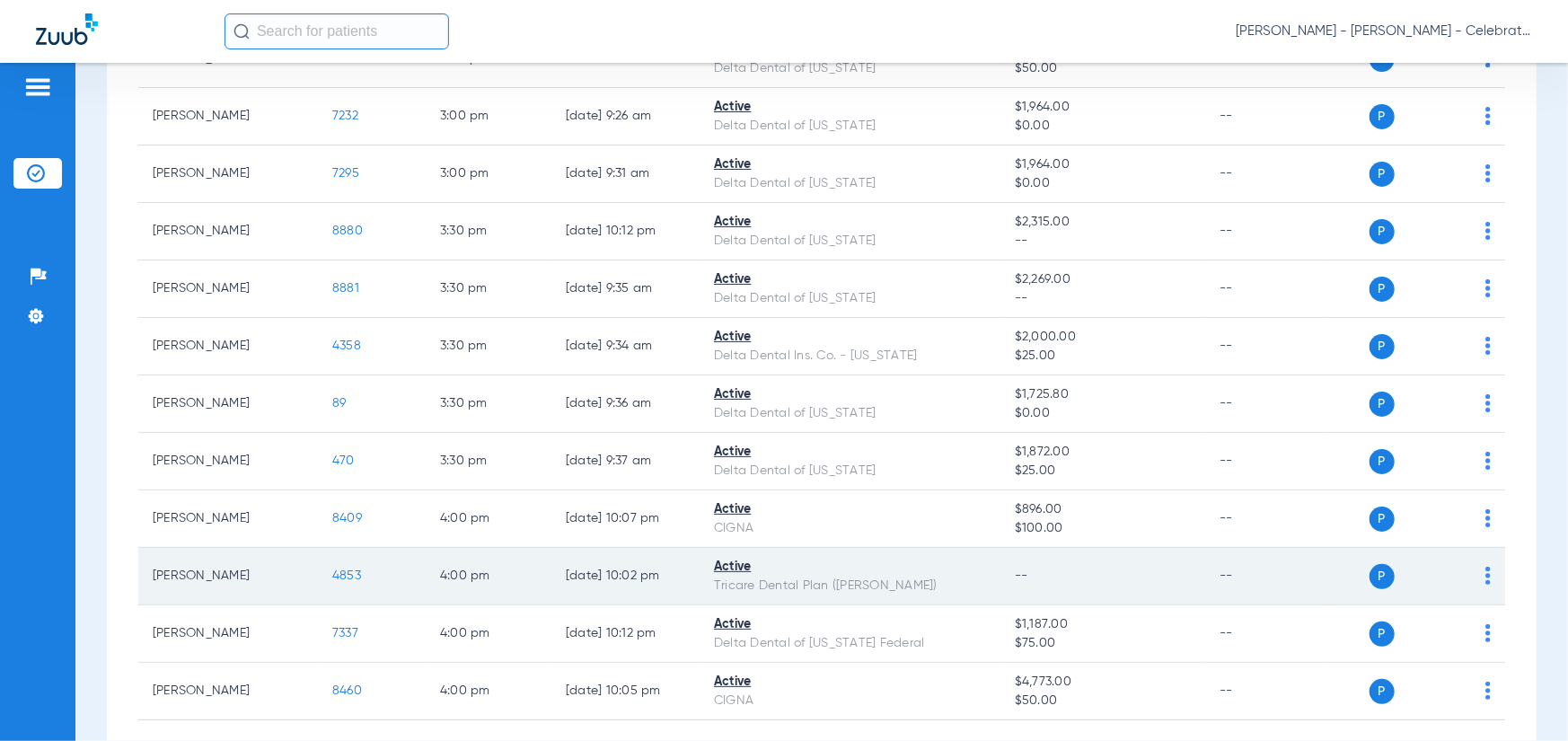
click at [355, 573] on span "4853" at bounding box center [346, 575] width 29 height 13
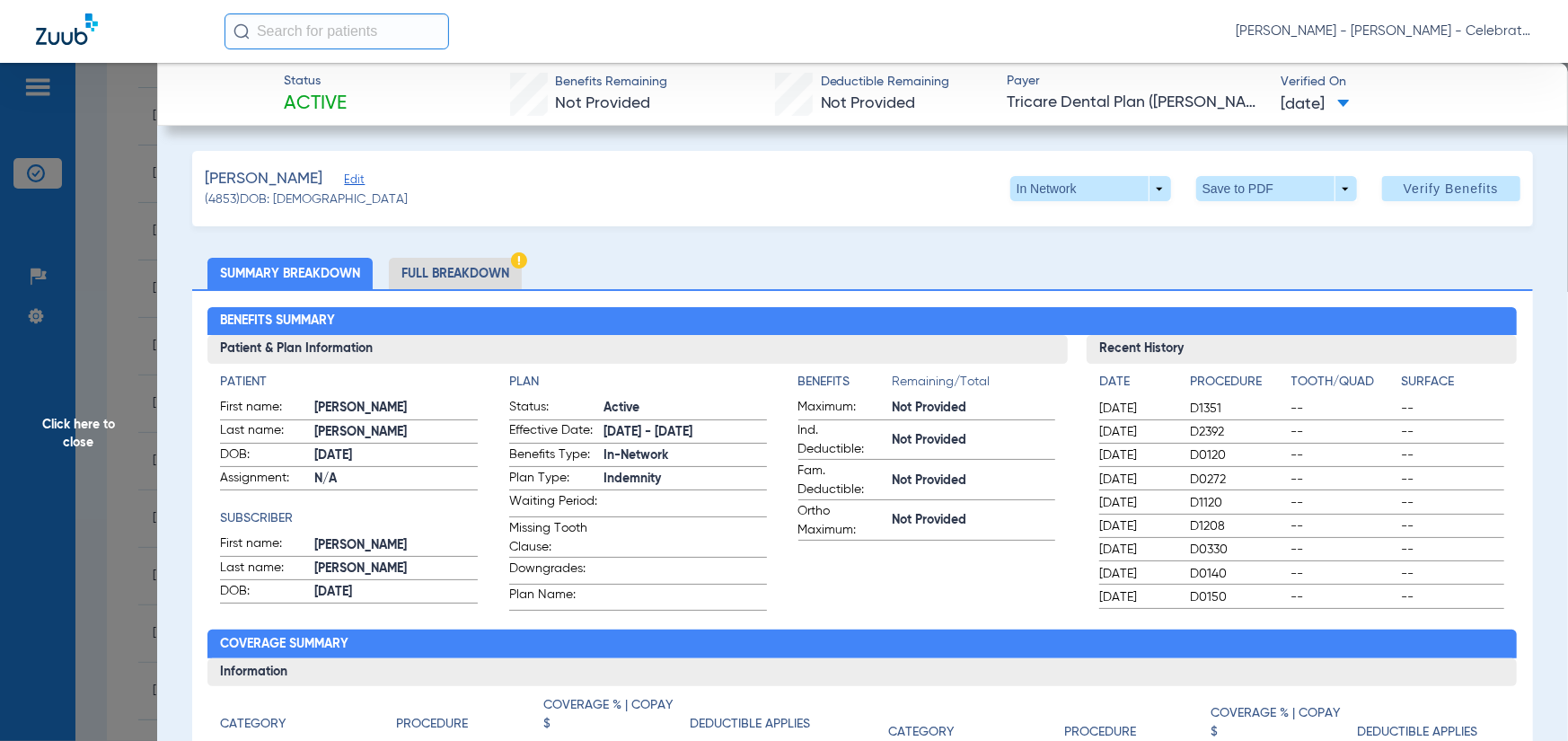
click at [429, 261] on li "Full Breakdown" at bounding box center [455, 273] width 133 height 32
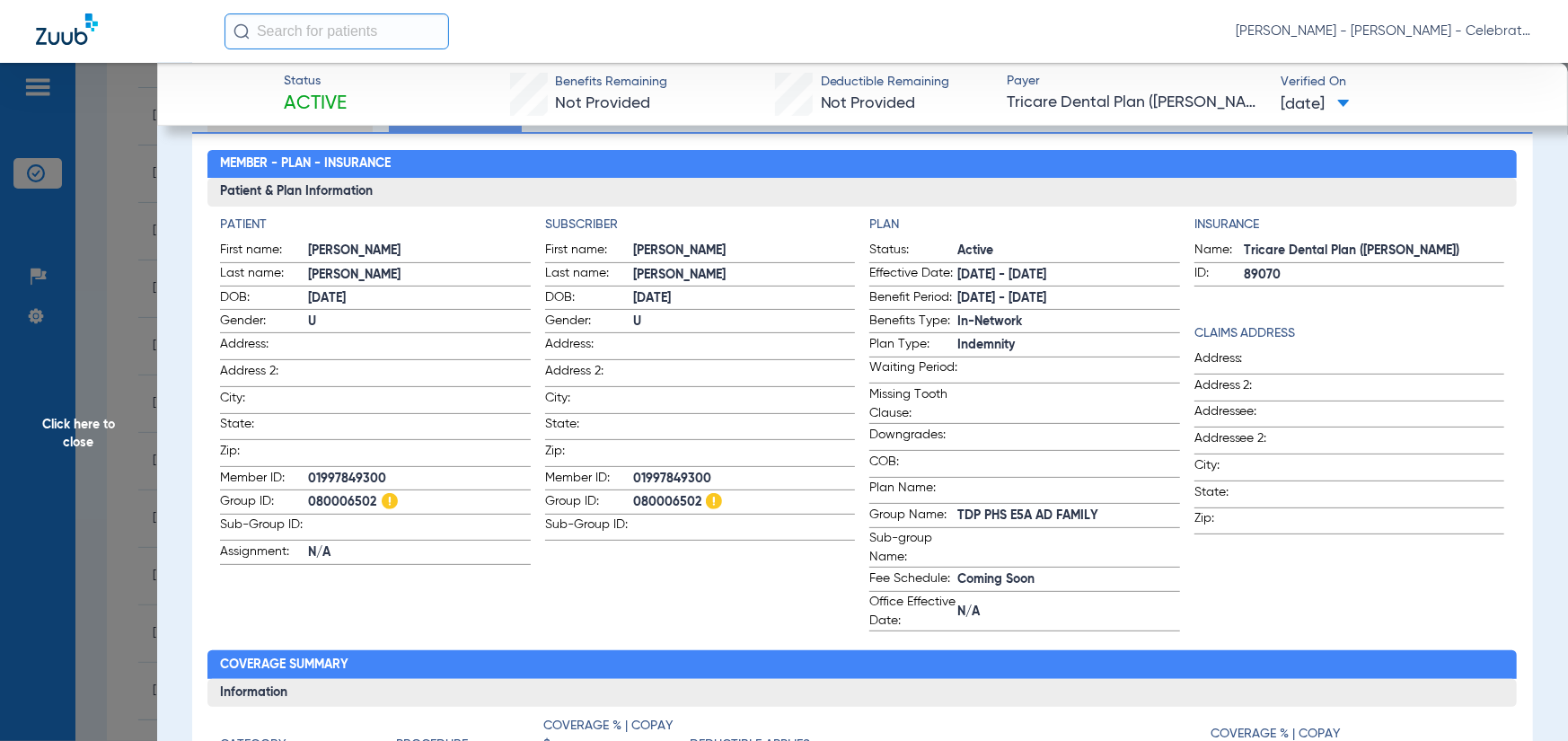
scroll to position [180, 0]
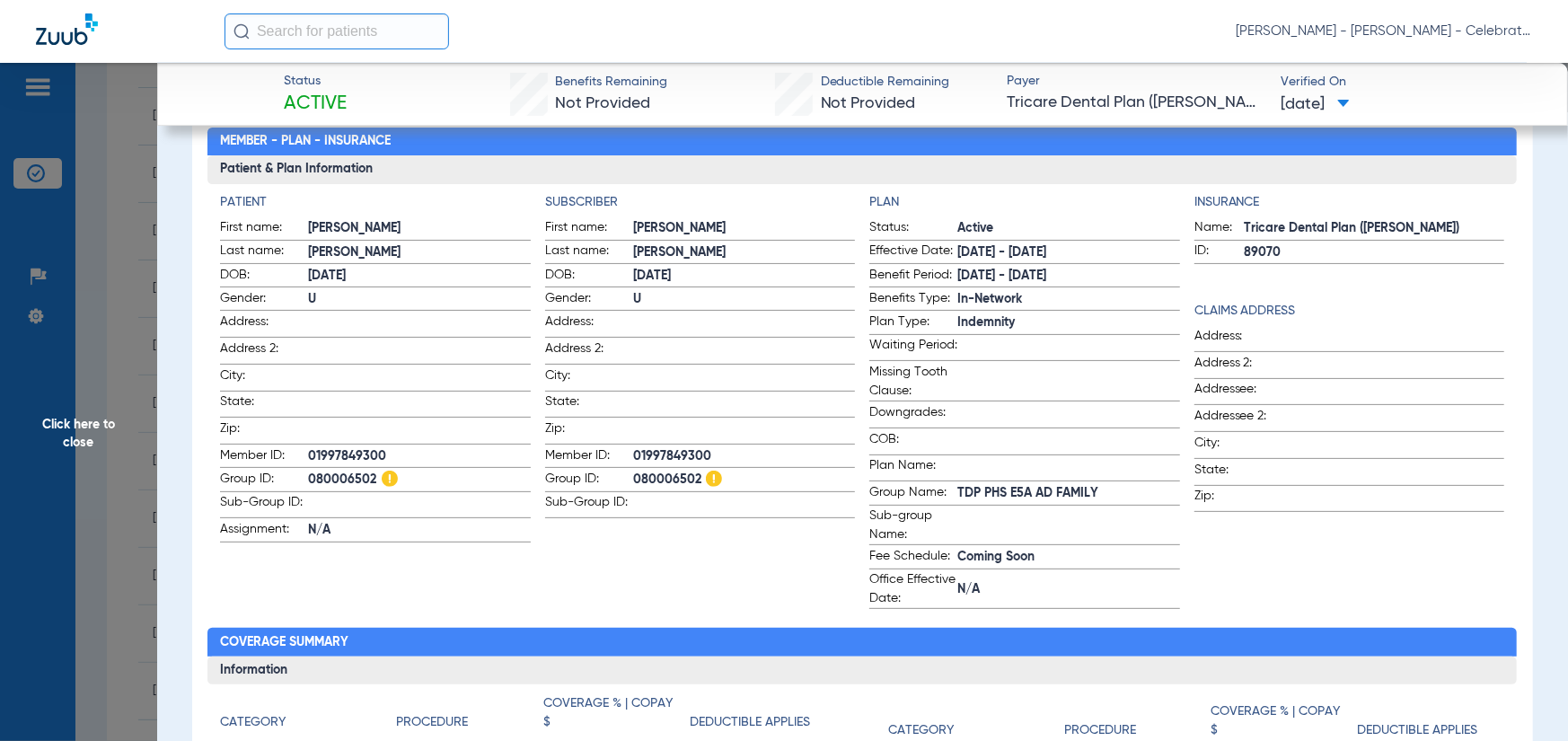
drag, startPoint x: 390, startPoint y: 453, endPoint x: 322, endPoint y: 455, distance: 68.0
click at [309, 463] on span "01997849300" at bounding box center [418, 456] width 222 height 19
copy span "01997849300"
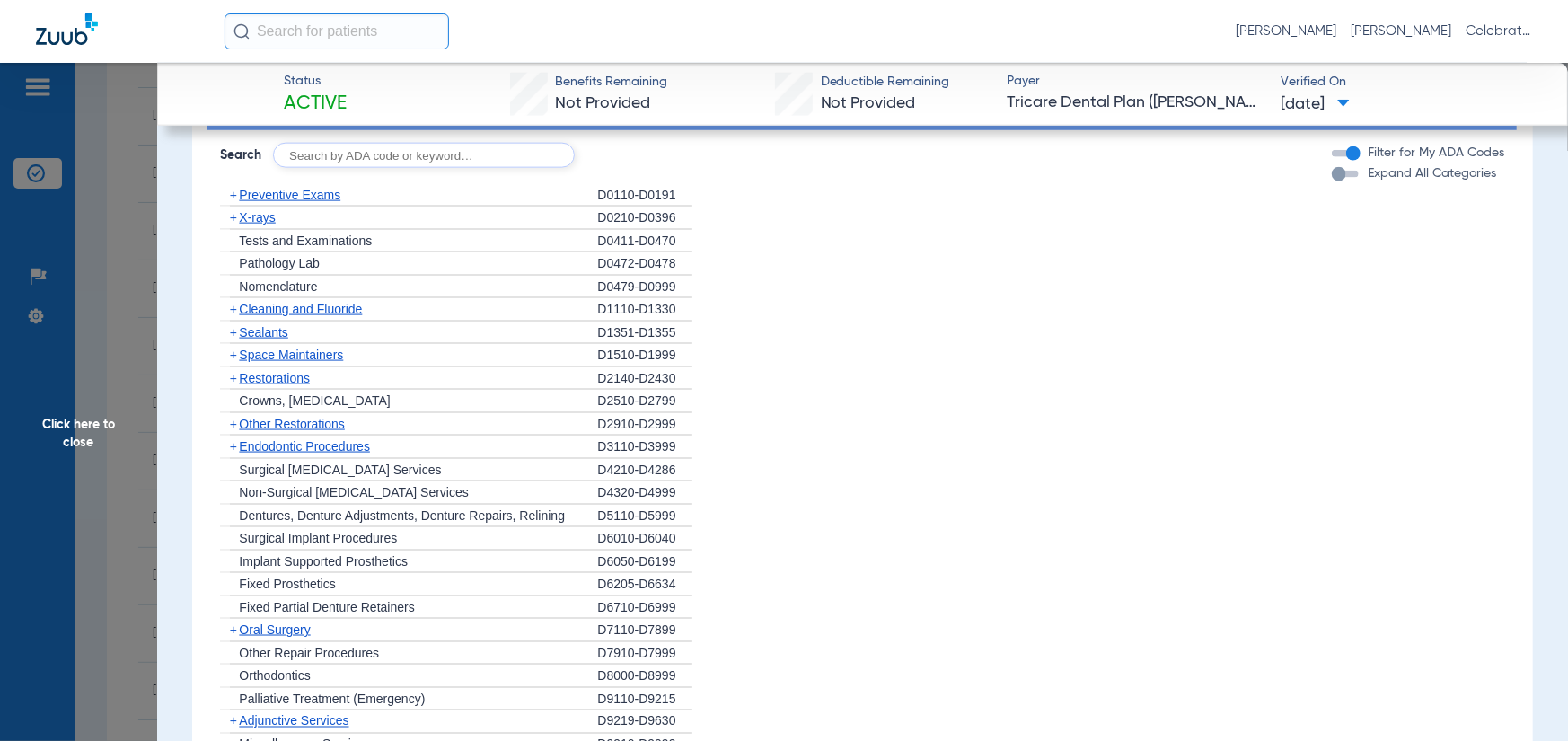
scroll to position [1616, 0]
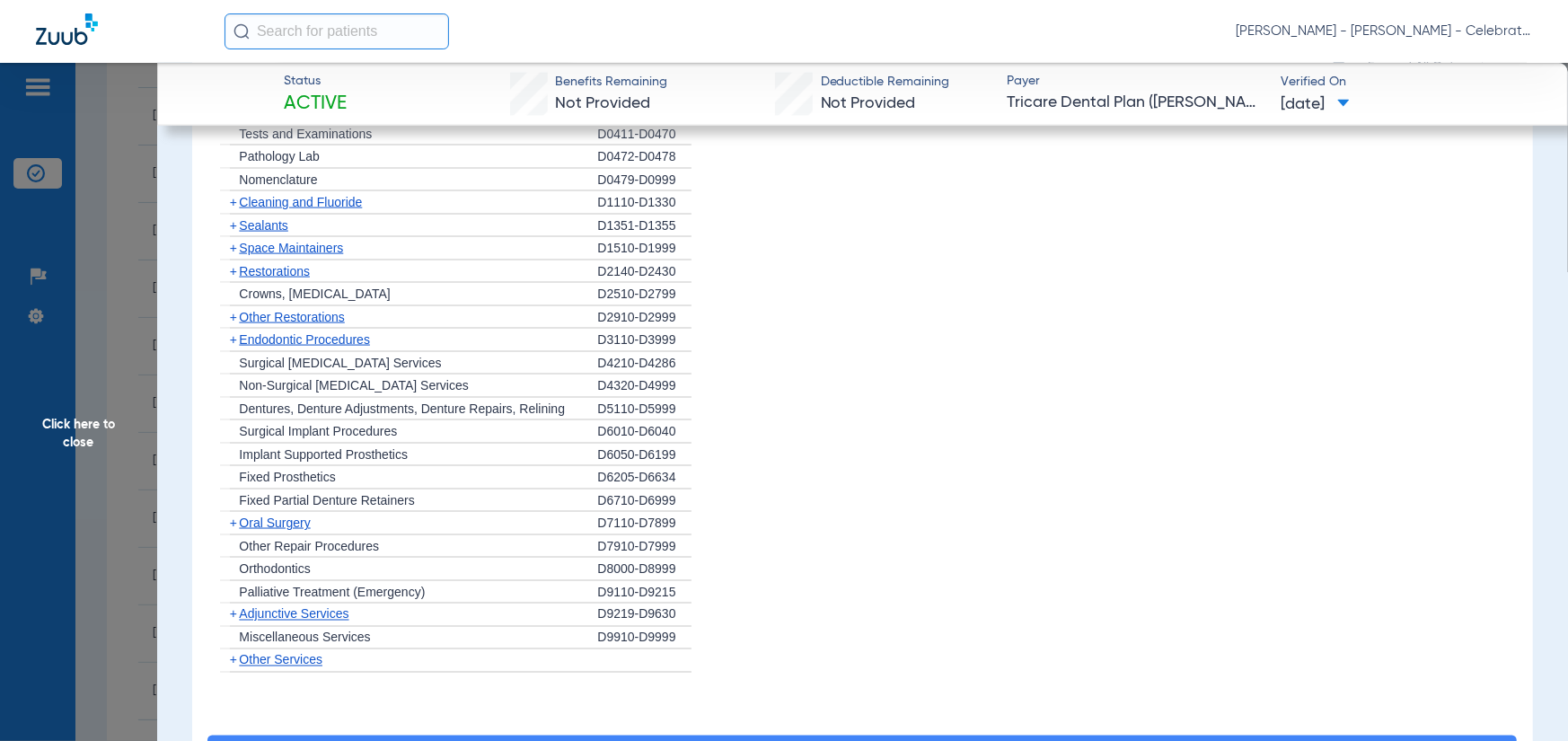
click at [268, 530] on span "Oral Surgery" at bounding box center [274, 522] width 71 height 15
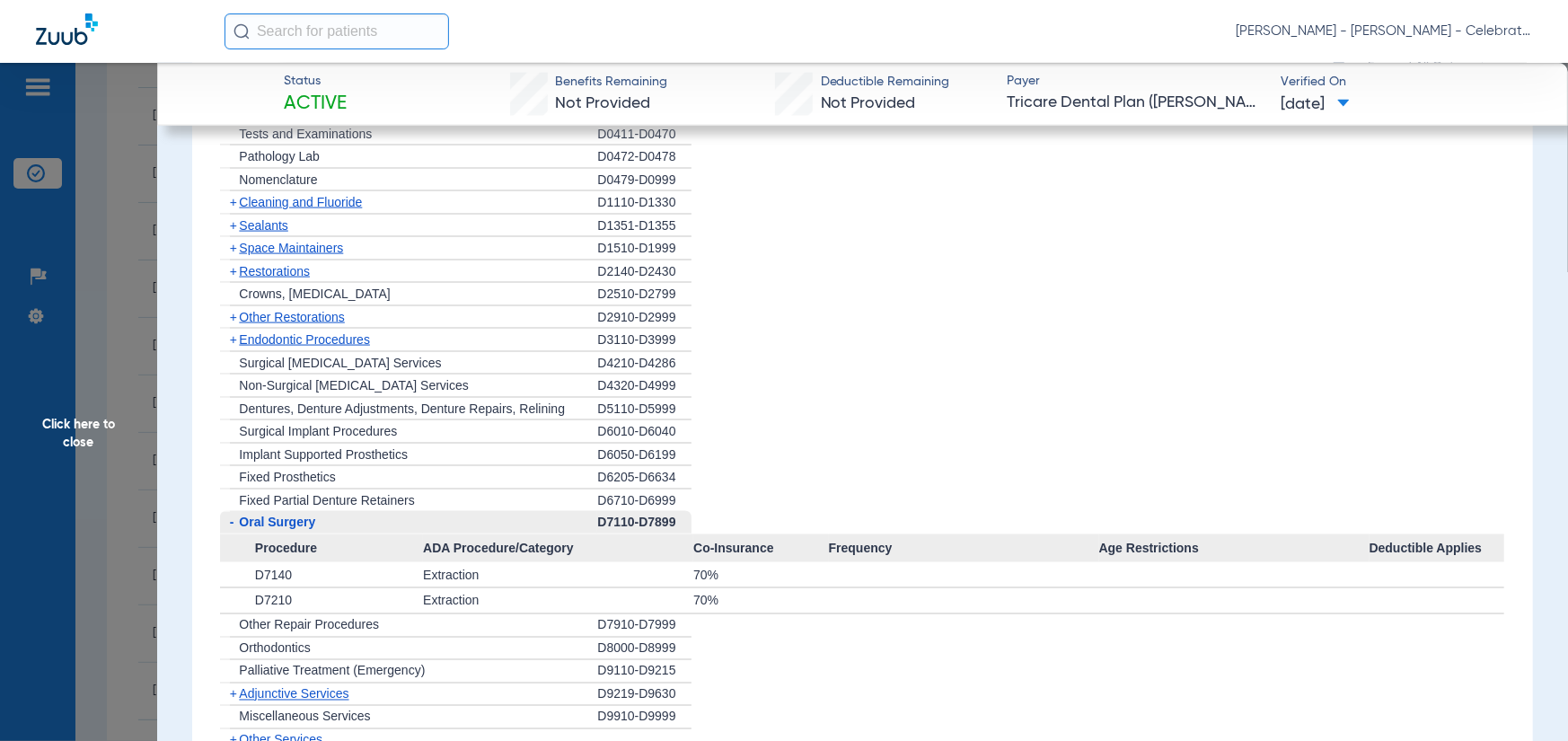
click at [301, 343] on span "Endodontic Procedures" at bounding box center [304, 339] width 131 height 15
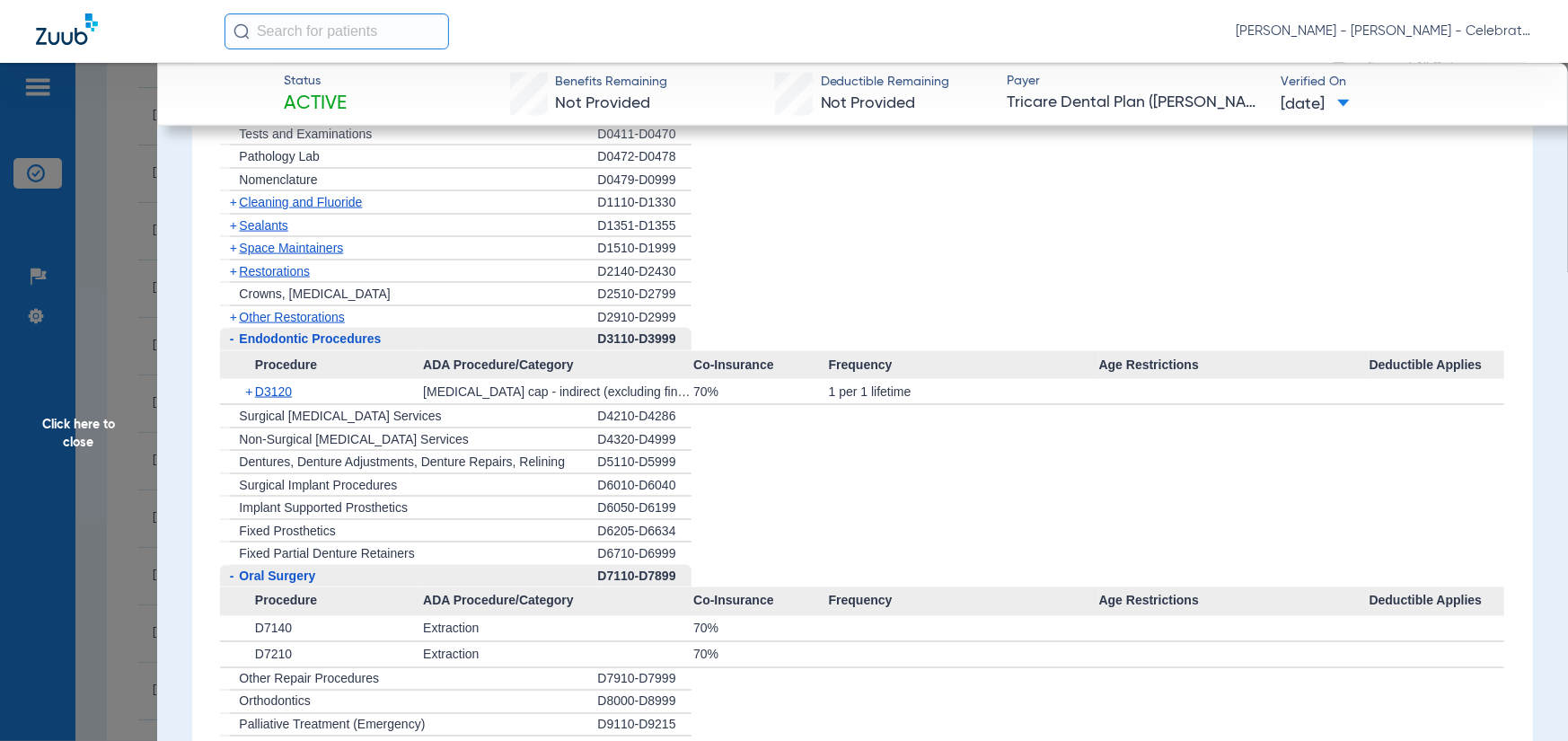
click at [296, 325] on span "Other Restorations" at bounding box center [291, 317] width 106 height 15
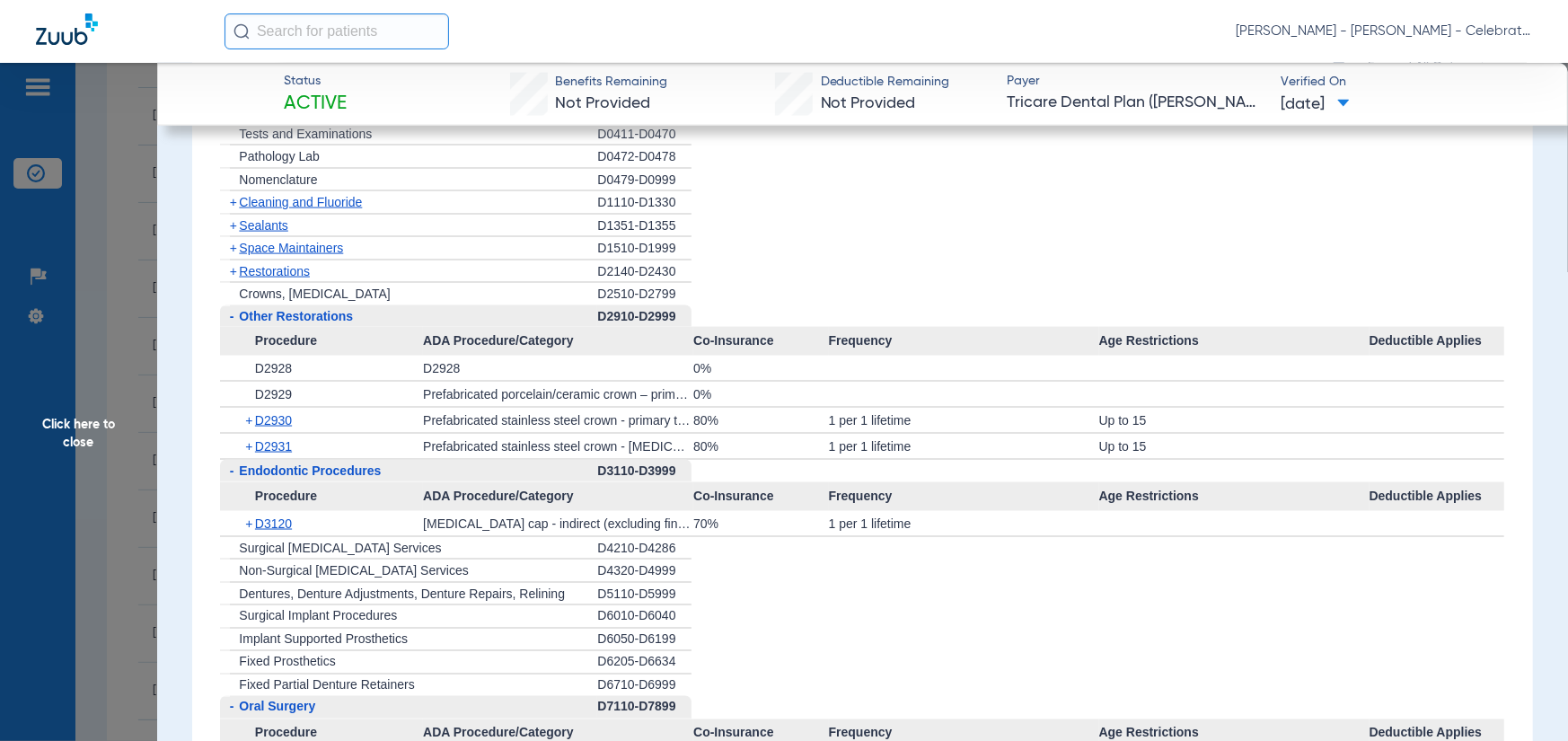
click at [258, 278] on span "Restorations" at bounding box center [274, 271] width 71 height 15
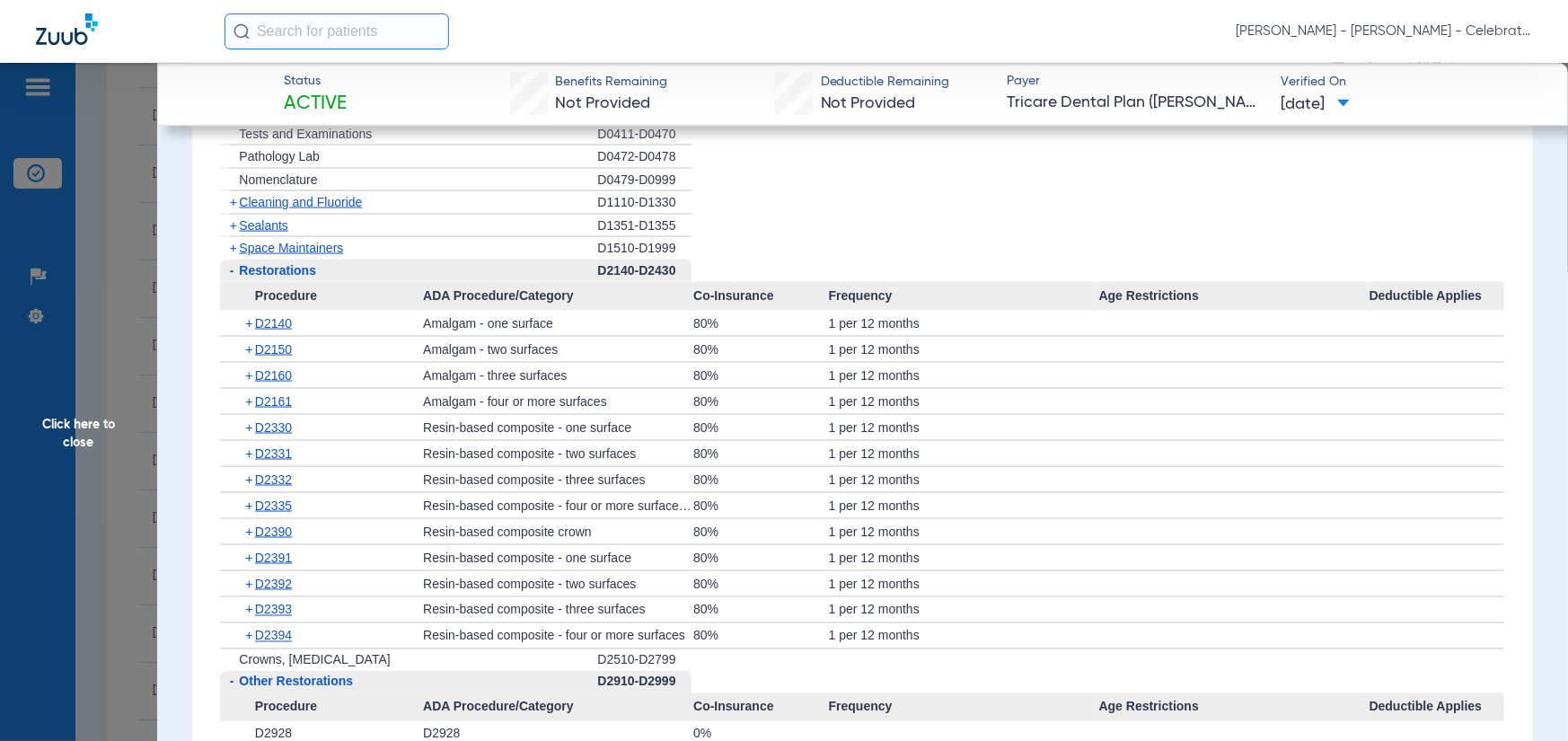
click at [271, 256] on span "Space Maintainers" at bounding box center [291, 248] width 105 height 15
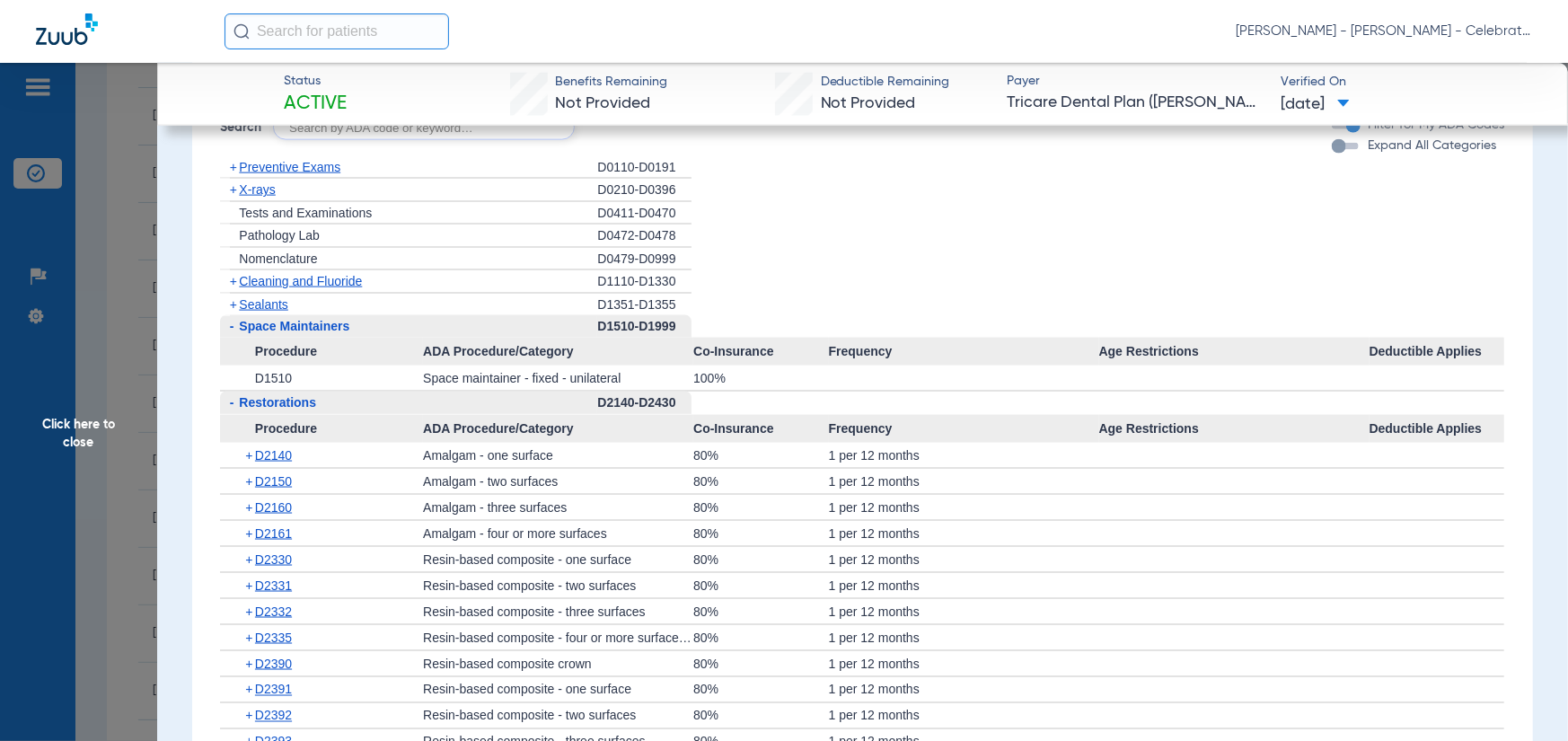
scroll to position [1437, 0]
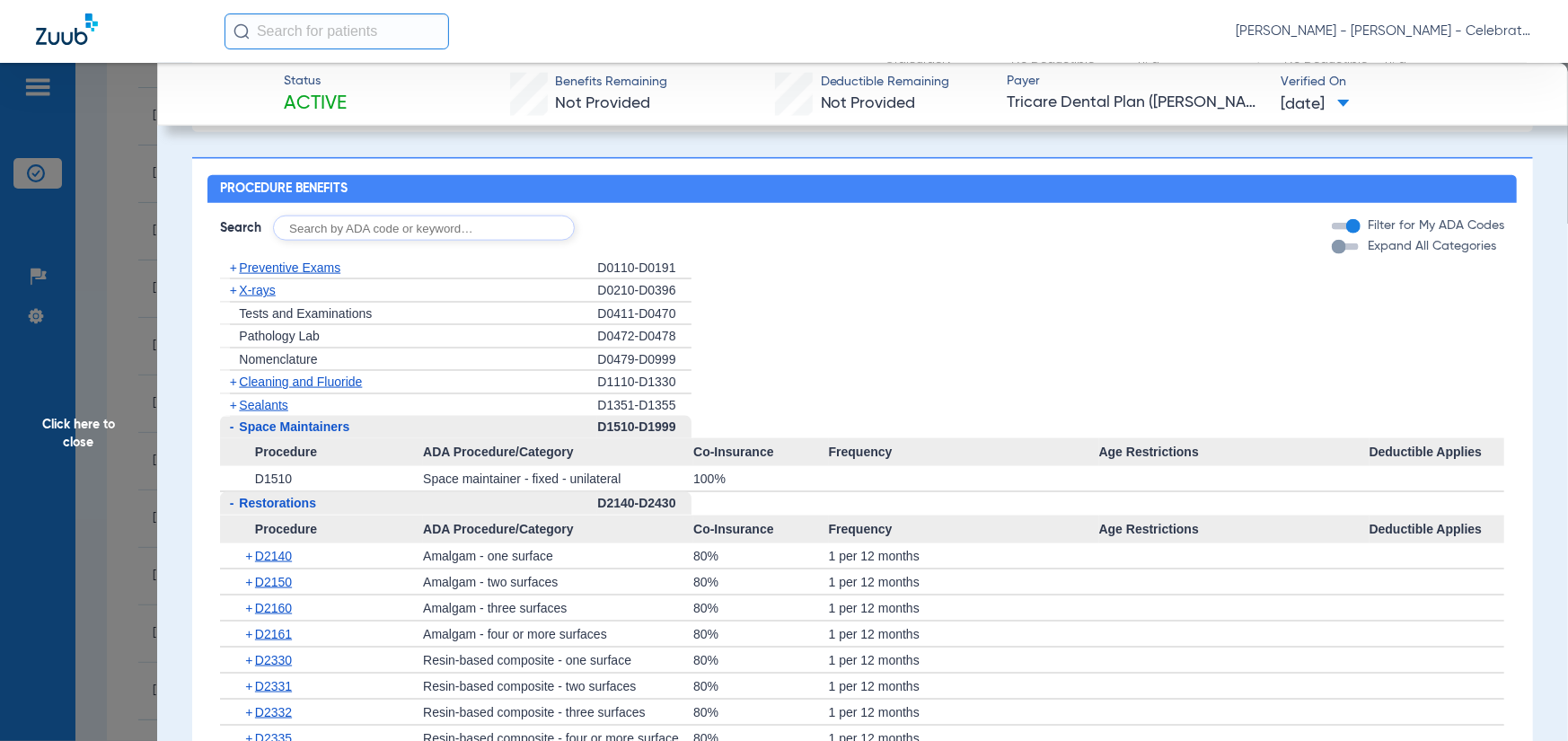
click at [282, 273] on span "Preventive Exams" at bounding box center [289, 267] width 102 height 15
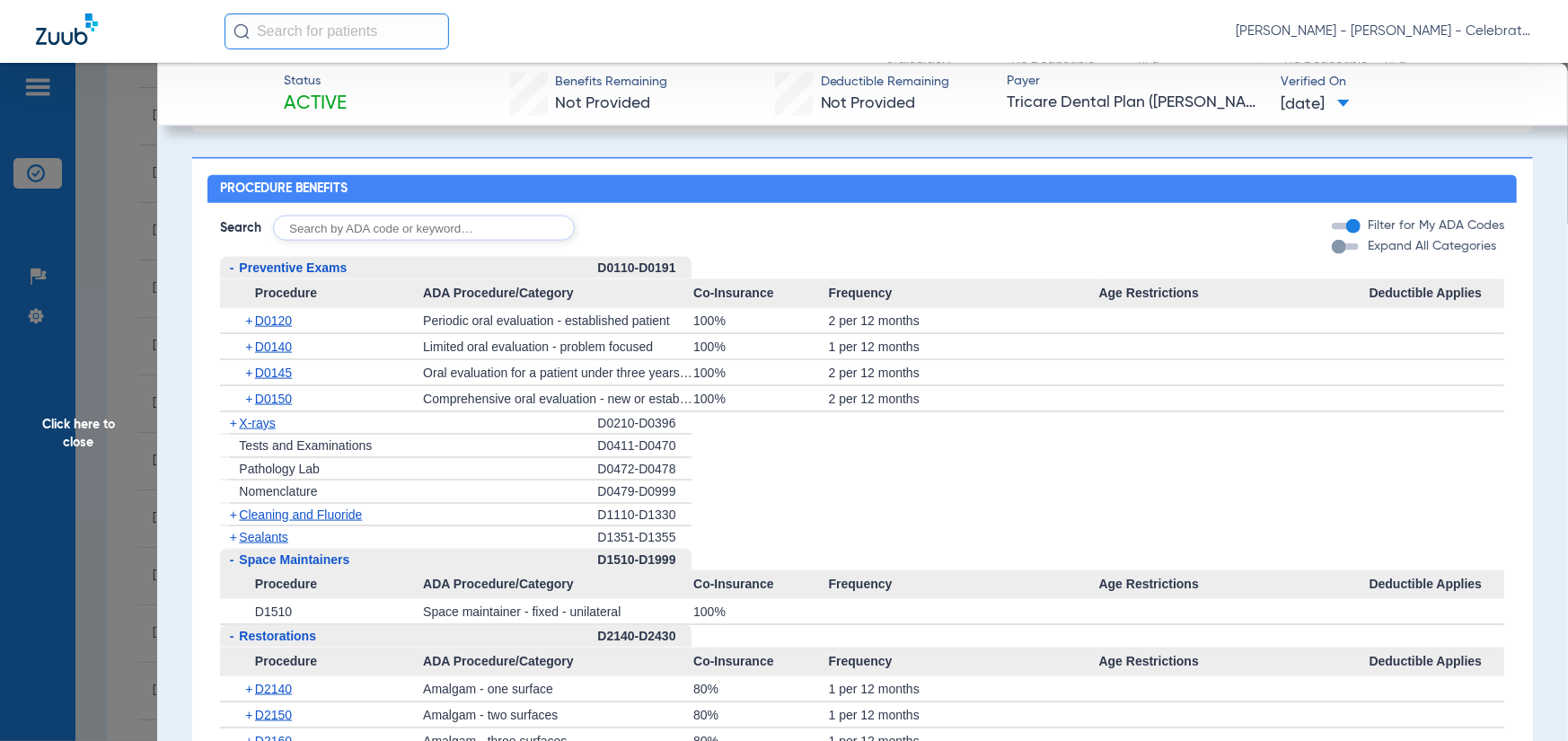
scroll to position [1526, 0]
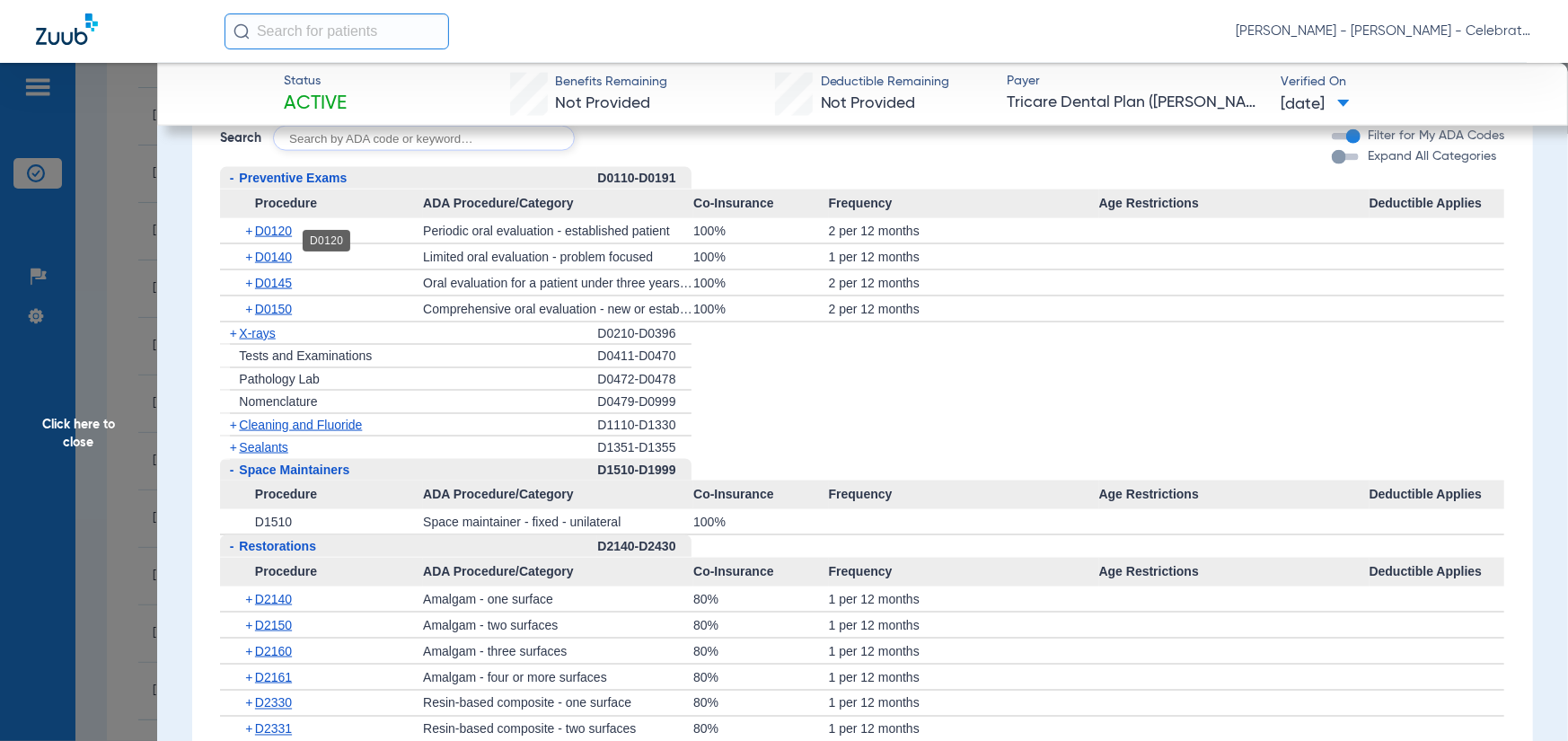
click at [277, 237] on span "D0120" at bounding box center [273, 231] width 37 height 15
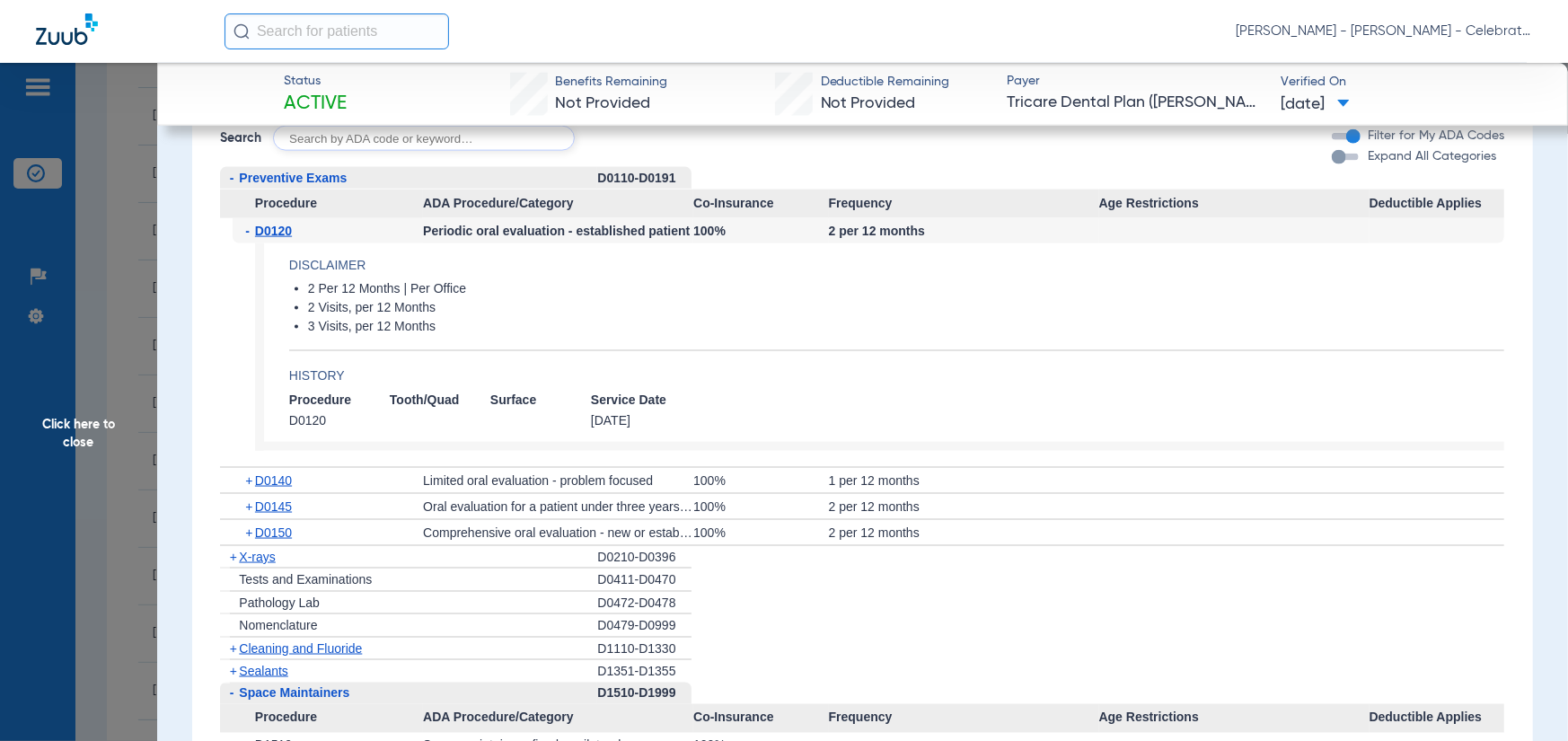
scroll to position [1616, 0]
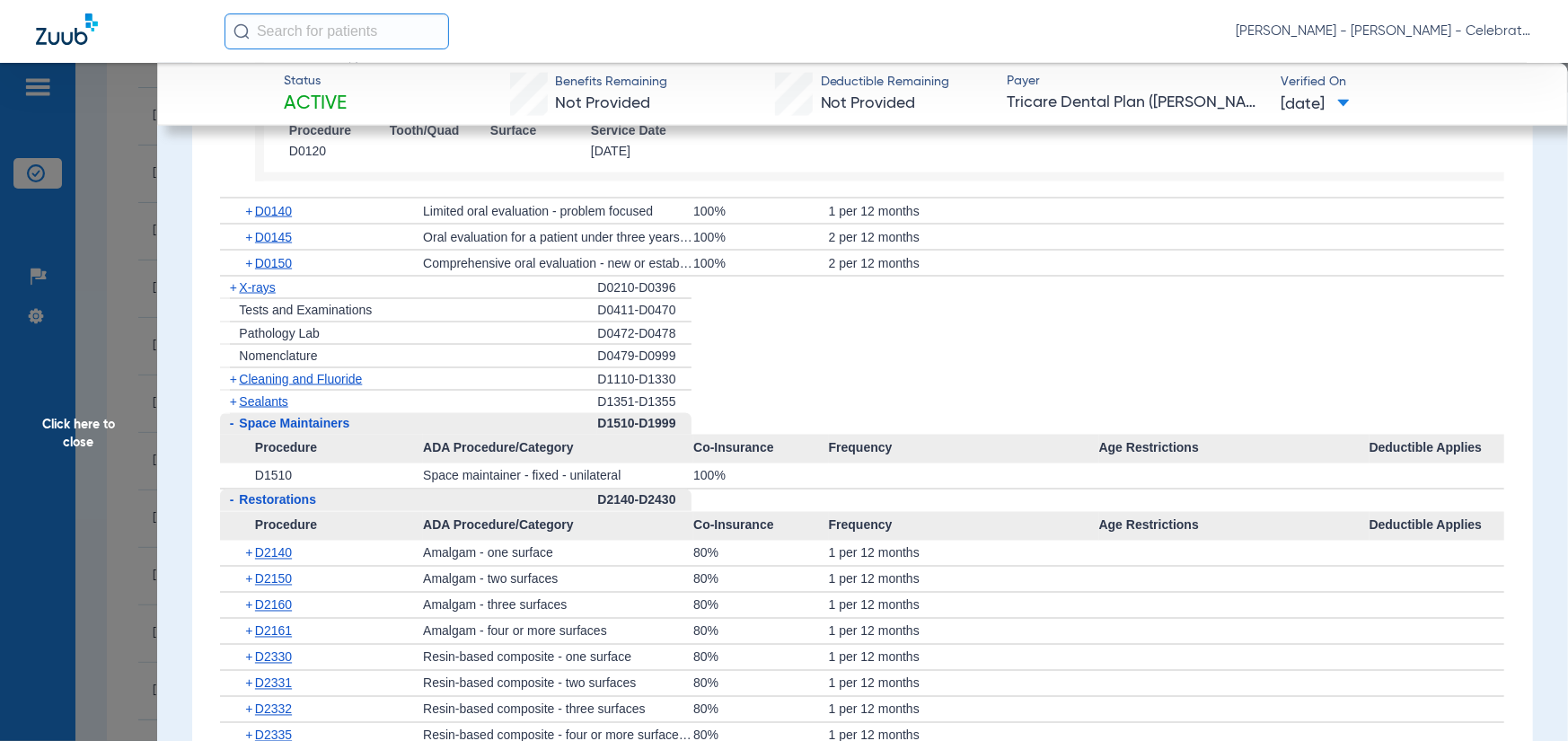
click at [256, 295] on span "X-rays" at bounding box center [257, 287] width 36 height 15
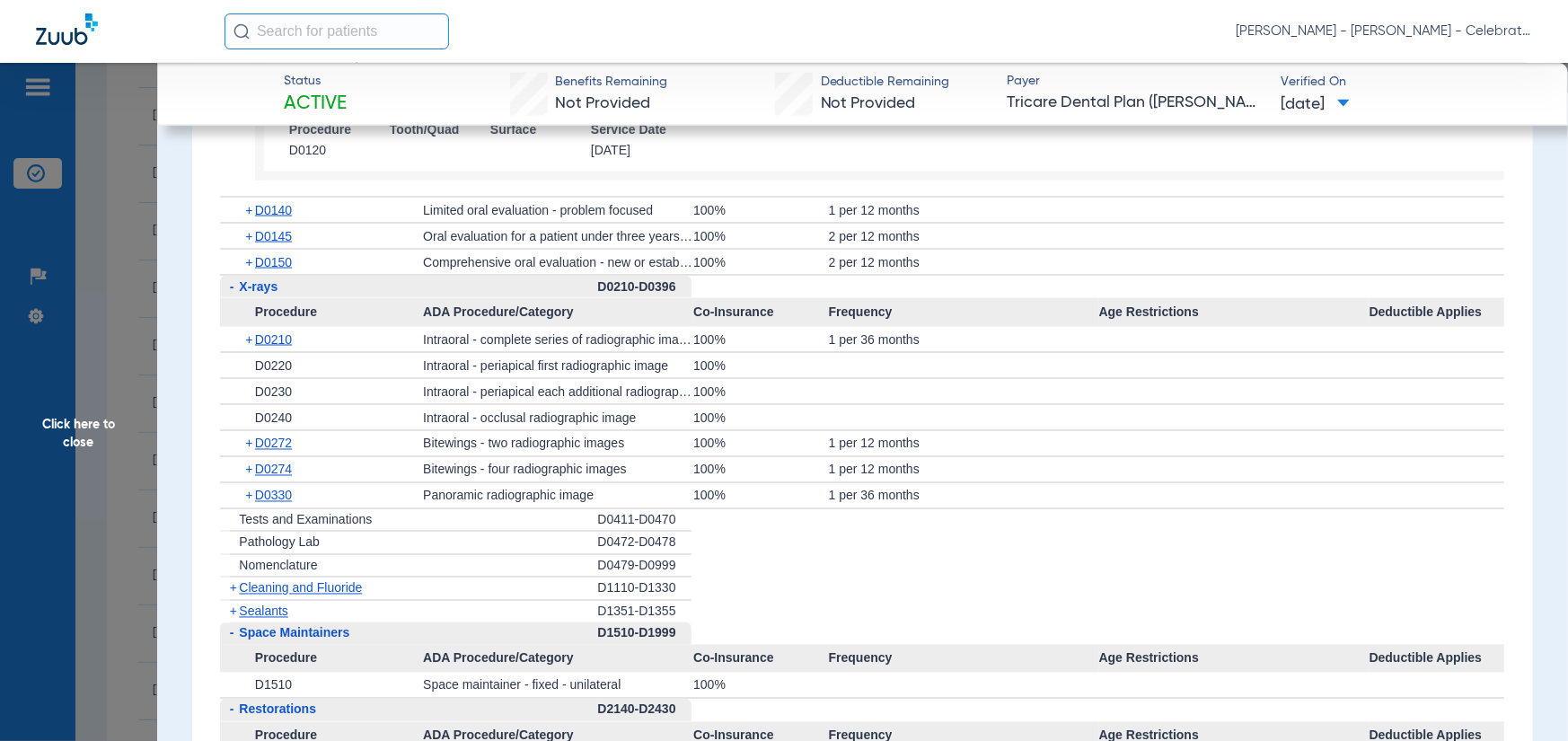
scroll to position [1796, 0]
click at [269, 452] on span "D0272" at bounding box center [273, 444] width 37 height 15
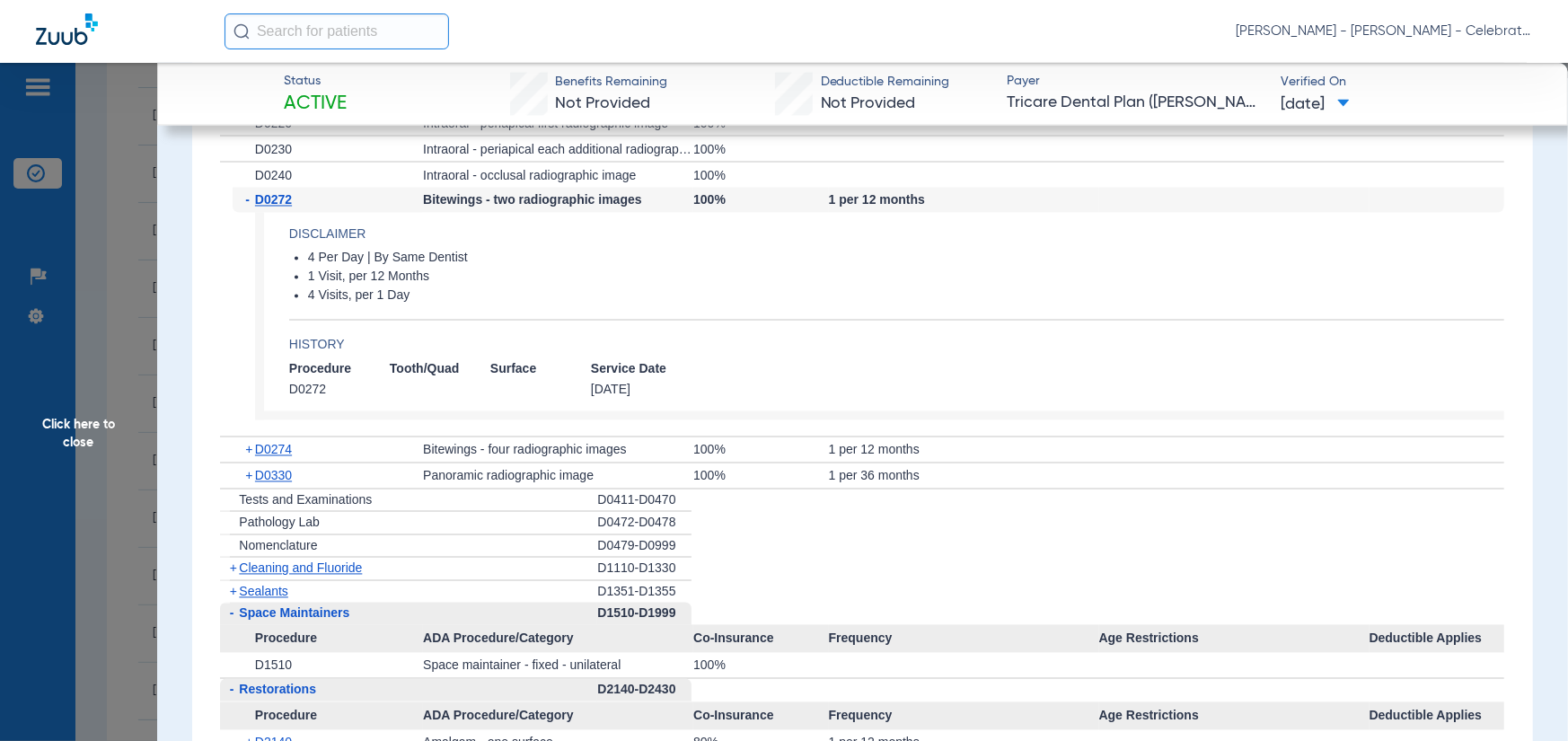
scroll to position [2065, 0]
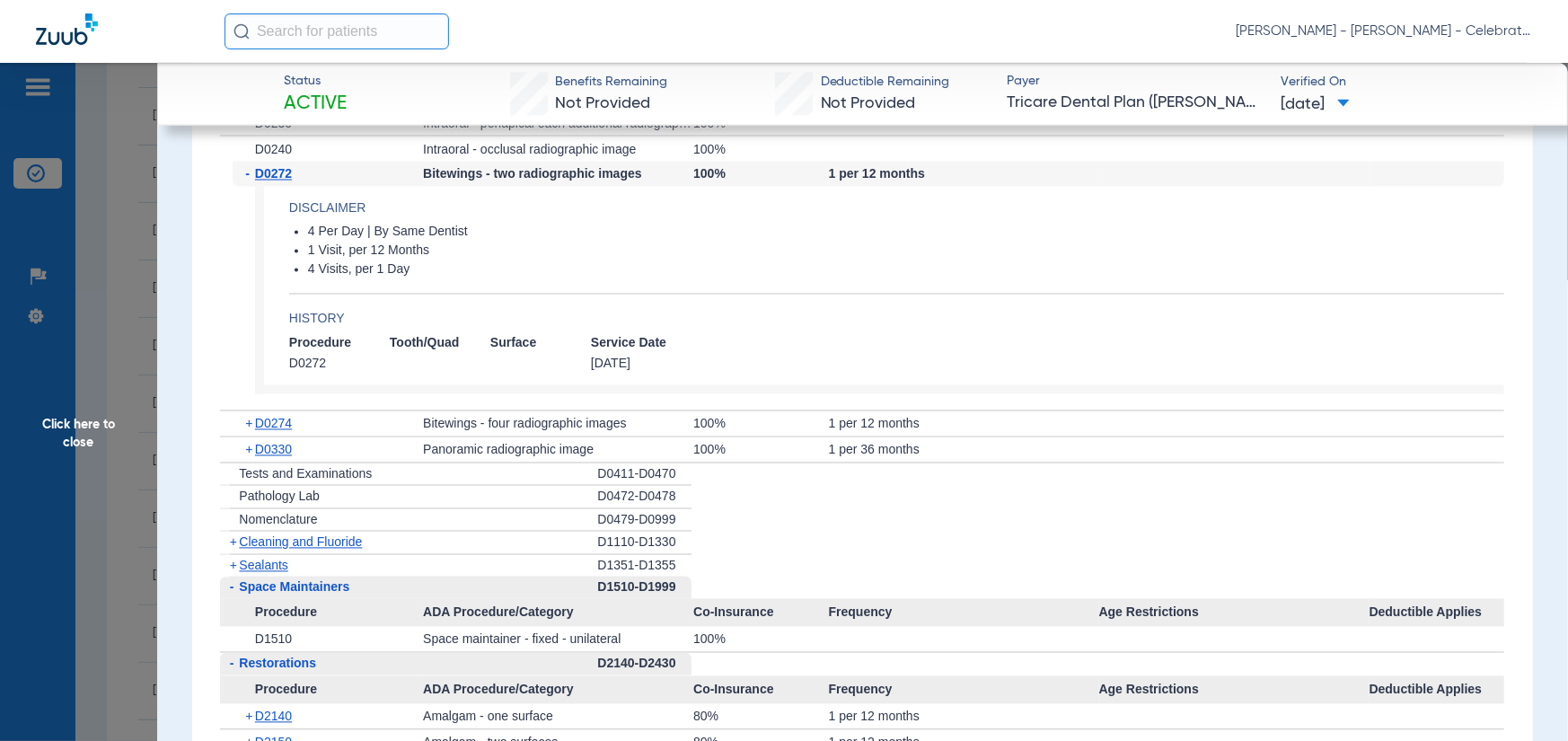
click at [268, 547] on span "Cleaning and Fluoride" at bounding box center [300, 543] width 123 height 15
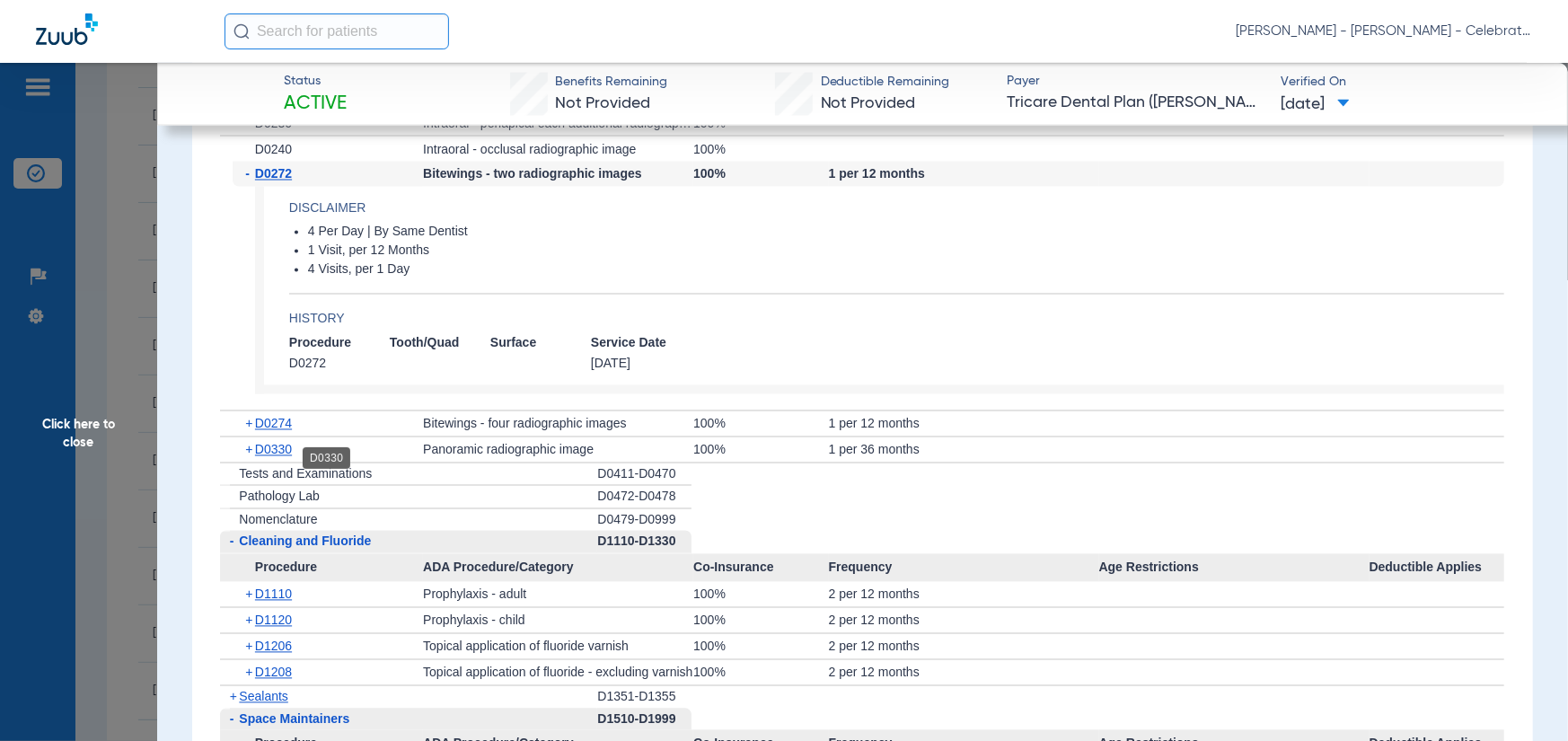
click at [268, 455] on span "D0330" at bounding box center [273, 450] width 37 height 15
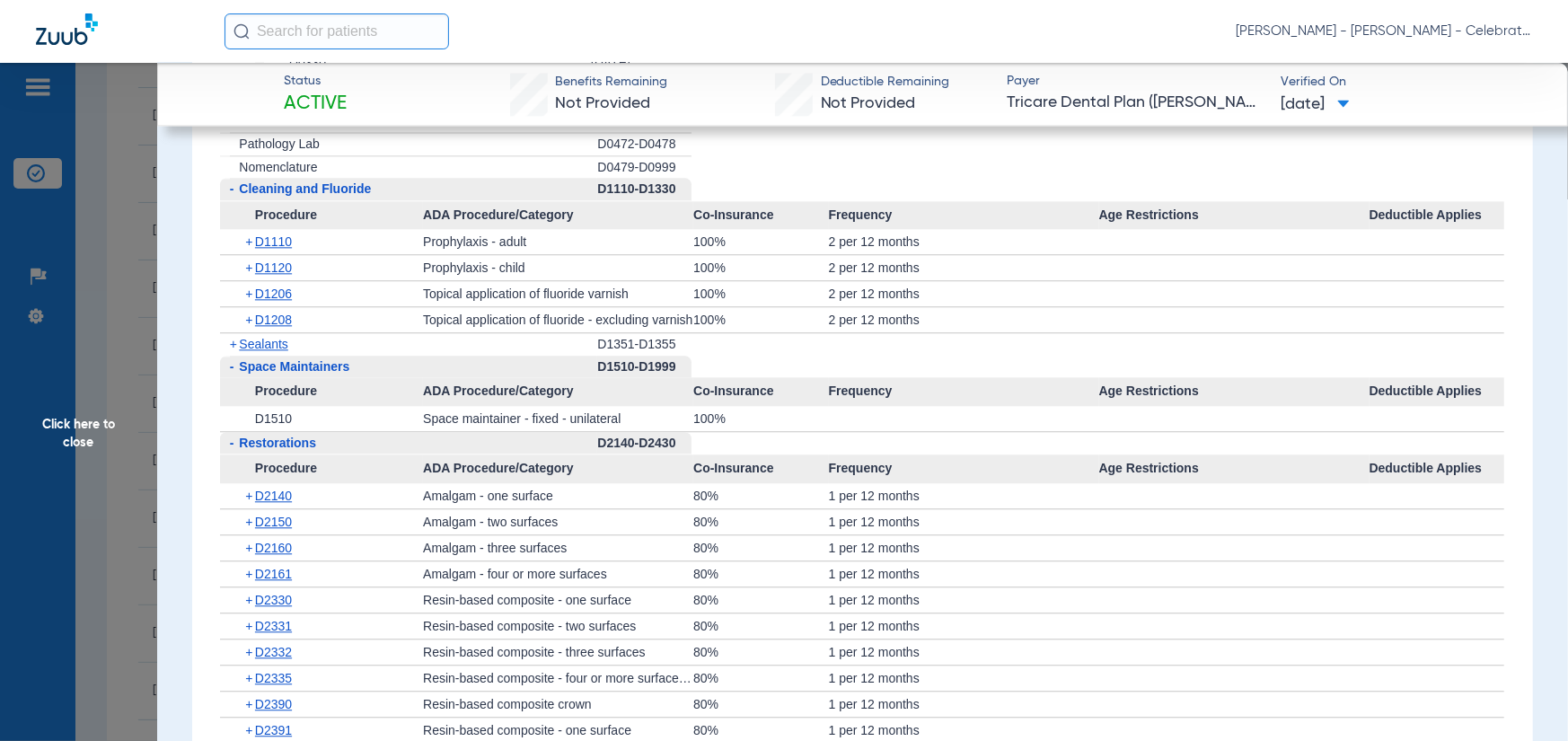
scroll to position [2604, 0]
click at [29, 555] on span "Click here to close" at bounding box center [78, 433] width 157 height 741
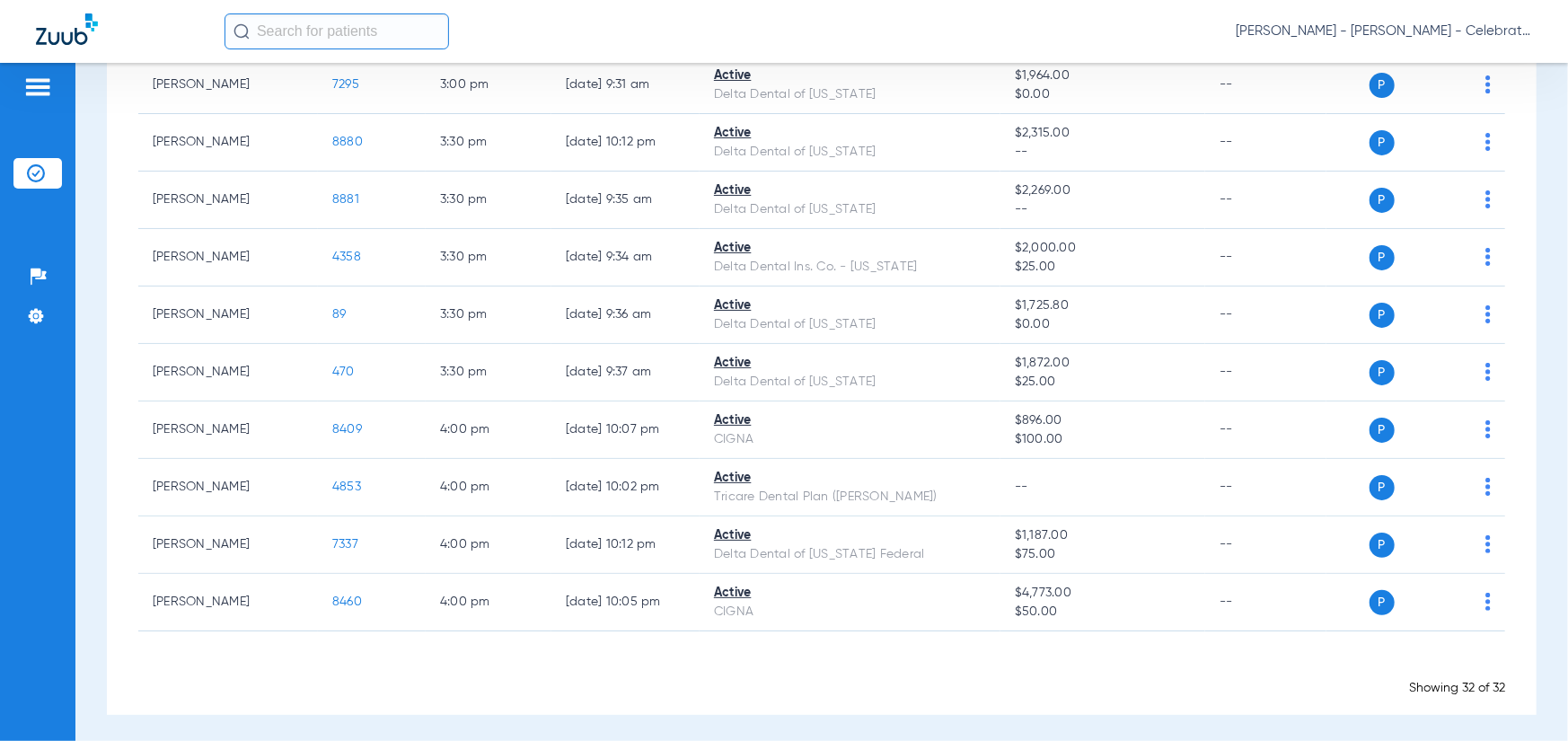
scroll to position [1507, 0]
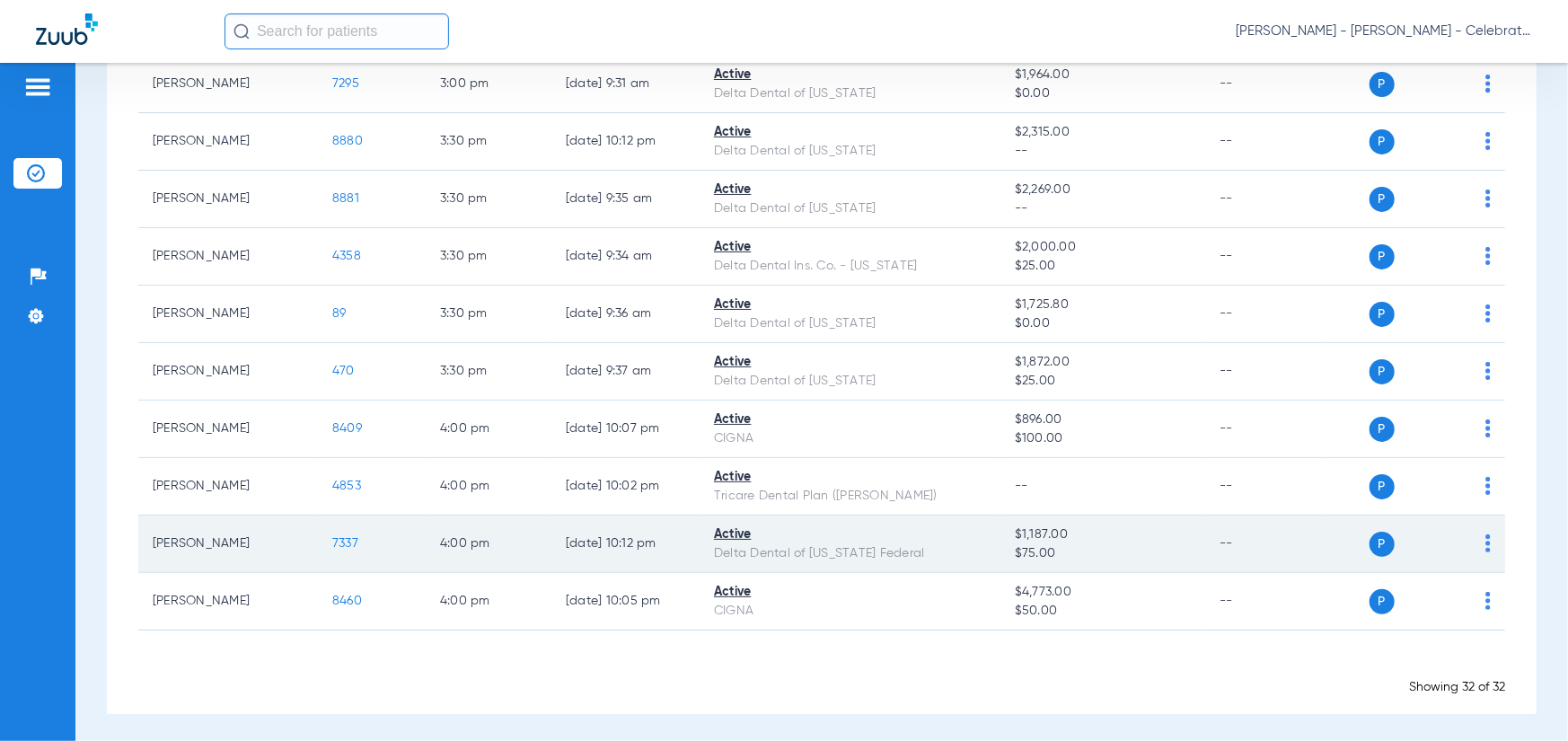
click at [350, 545] on span "7337" at bounding box center [345, 543] width 26 height 13
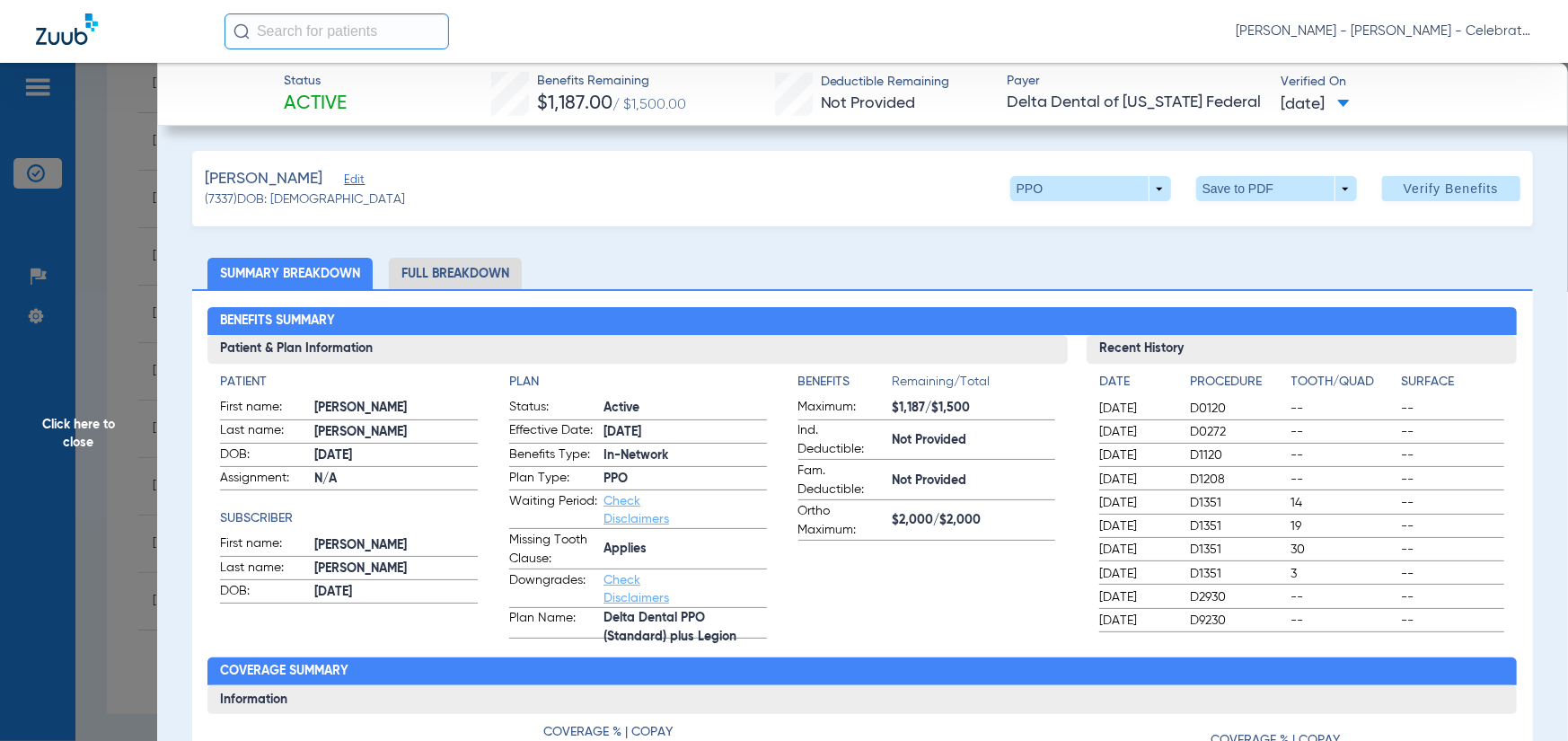
drag, startPoint x: 453, startPoint y: 246, endPoint x: 453, endPoint y: 265, distance: 19.0
drag, startPoint x: 453, startPoint y: 265, endPoint x: 361, endPoint y: 265, distance: 92.0
click at [454, 265] on li "Full Breakdown" at bounding box center [455, 273] width 133 height 32
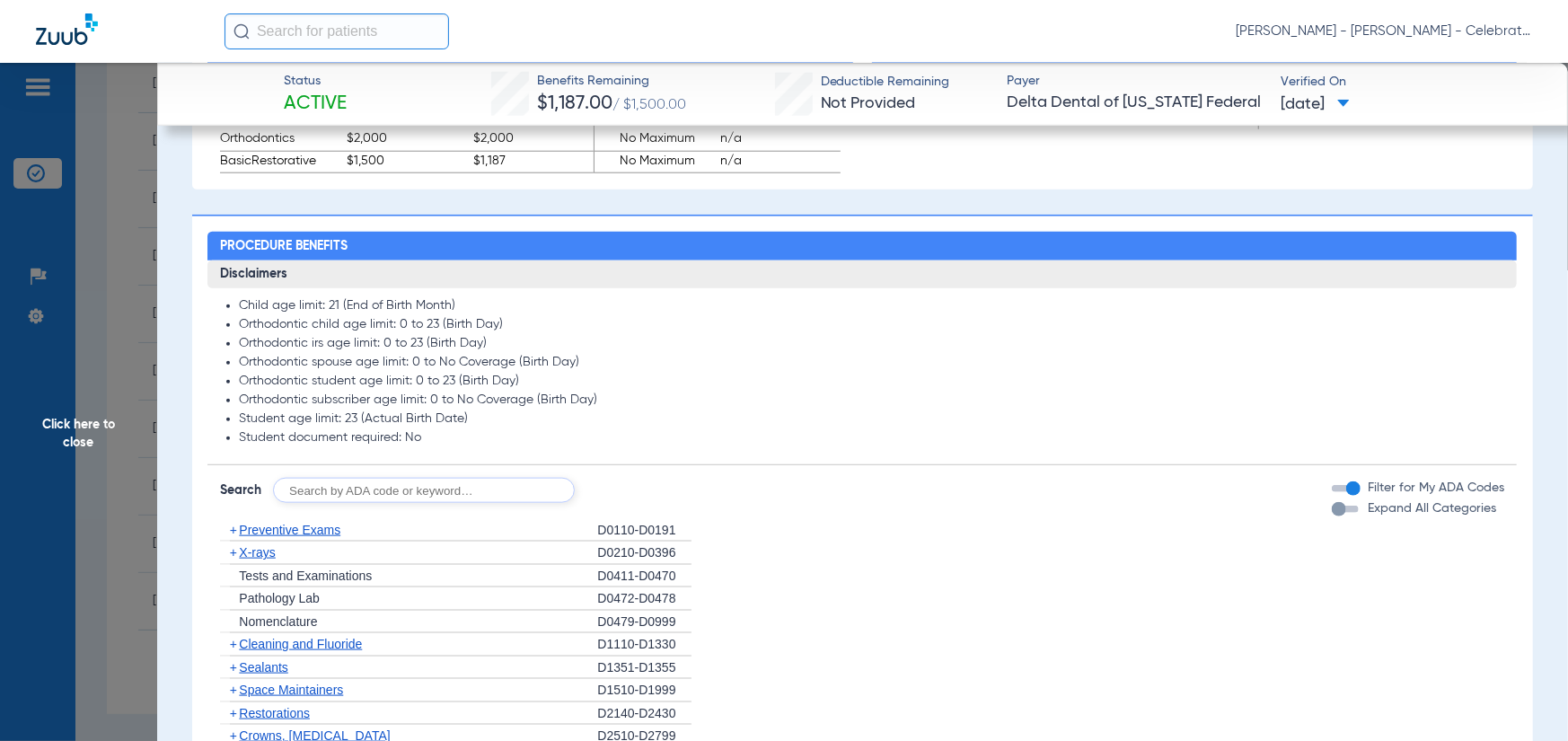
scroll to position [1167, 0]
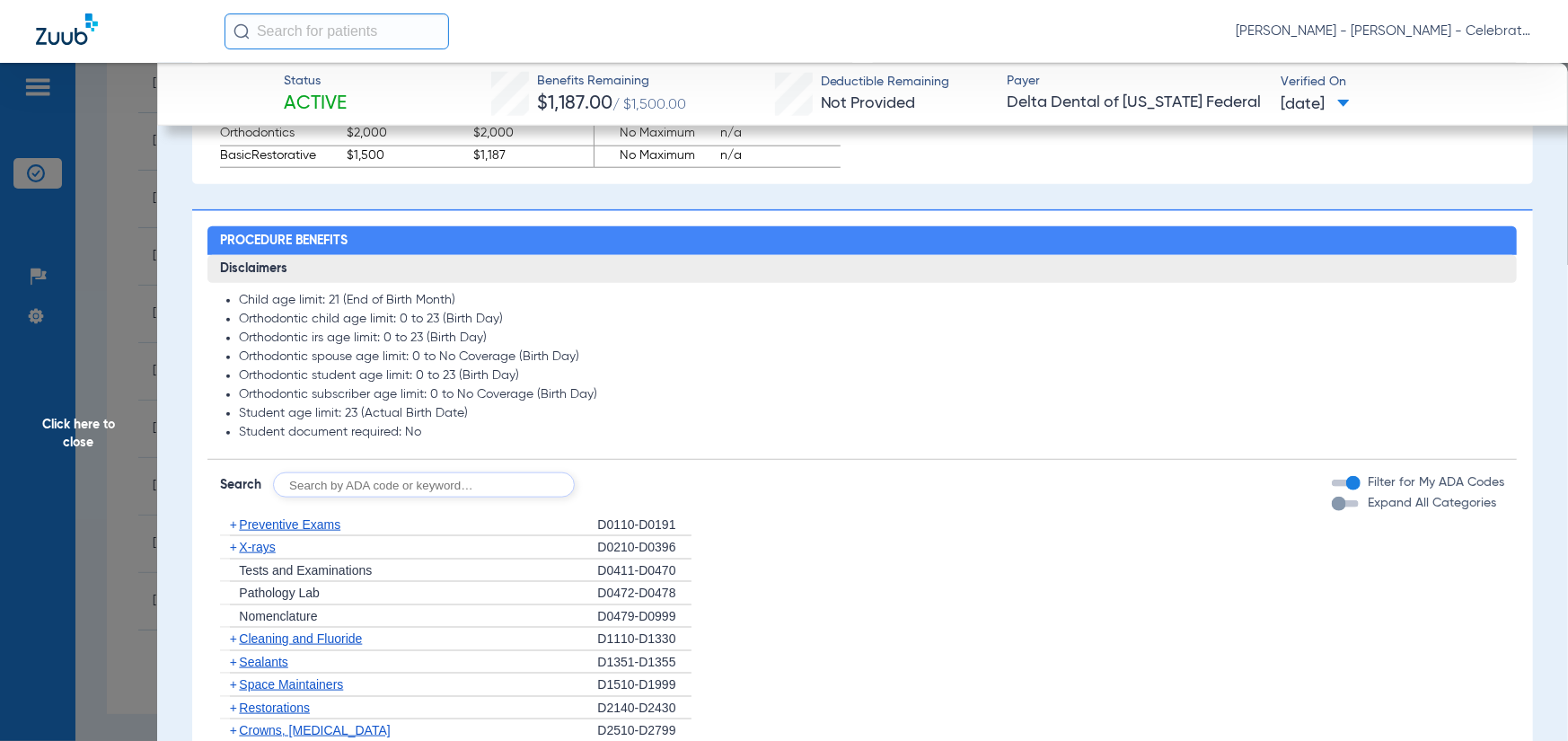
drag, startPoint x: 298, startPoint y: 519, endPoint x: 287, endPoint y: 455, distance: 64.9
click at [298, 519] on span "Preventive Exams" at bounding box center [289, 524] width 102 height 15
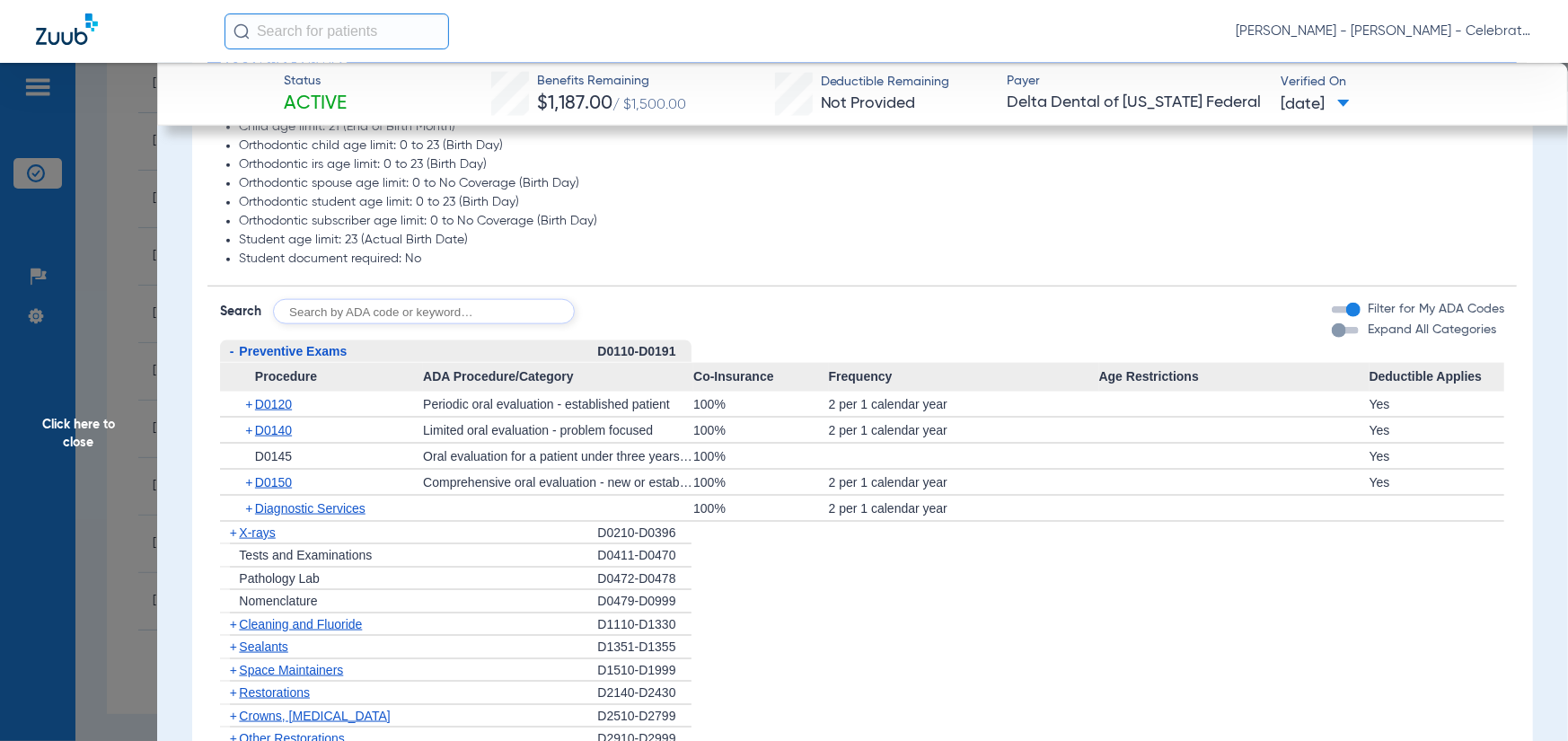
scroll to position [1347, 0]
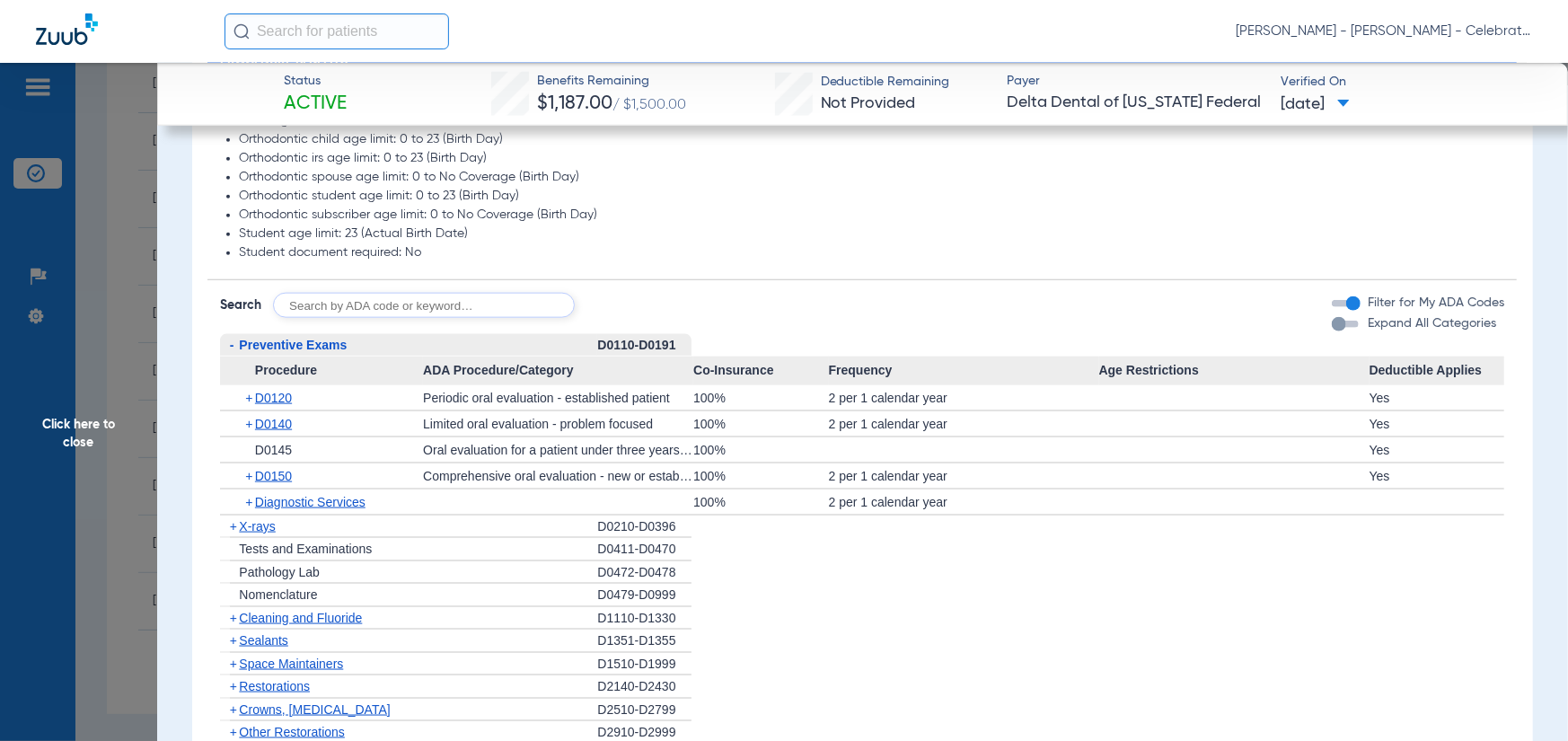
click at [249, 395] on span "+" at bounding box center [251, 398] width 10 height 25
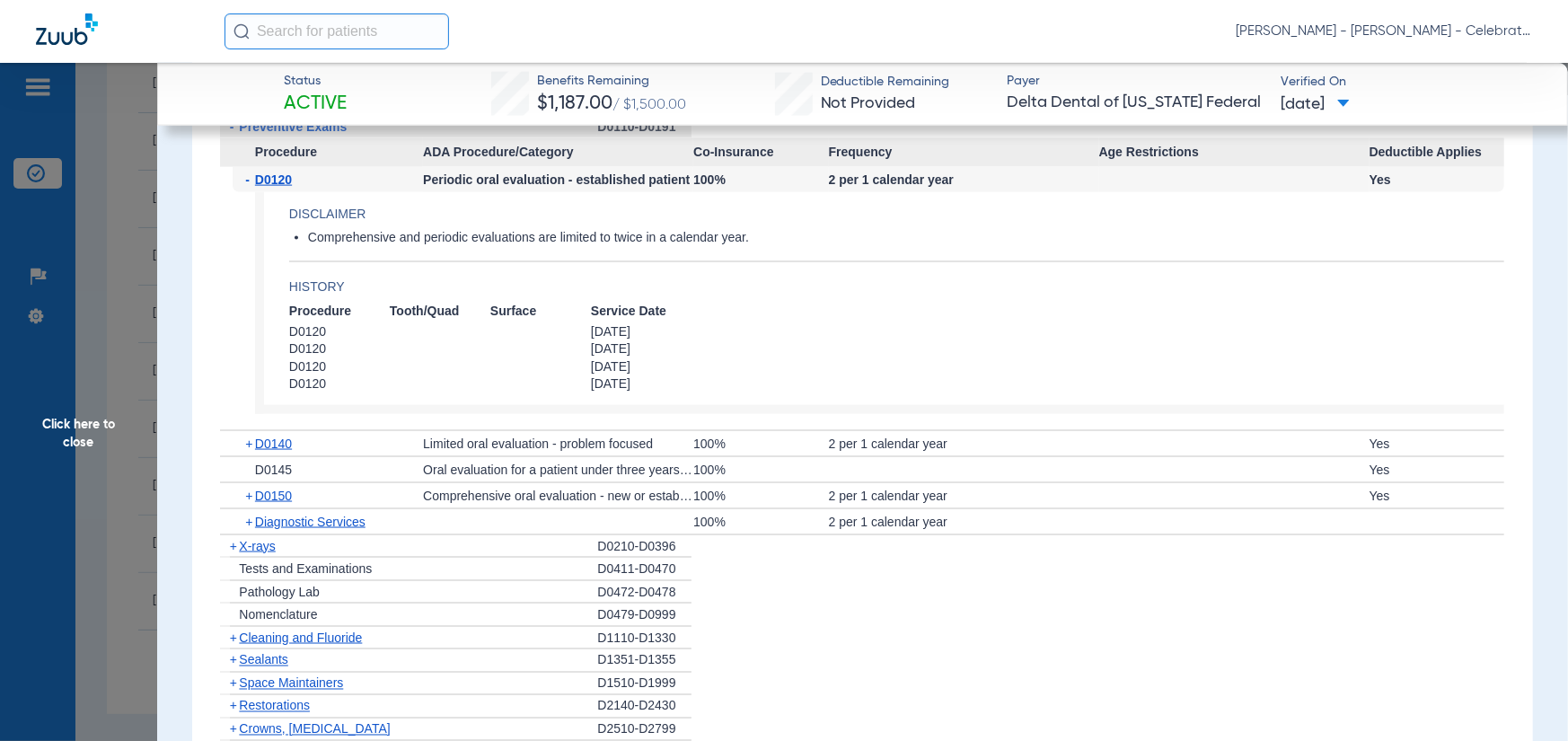
scroll to position [1616, 0]
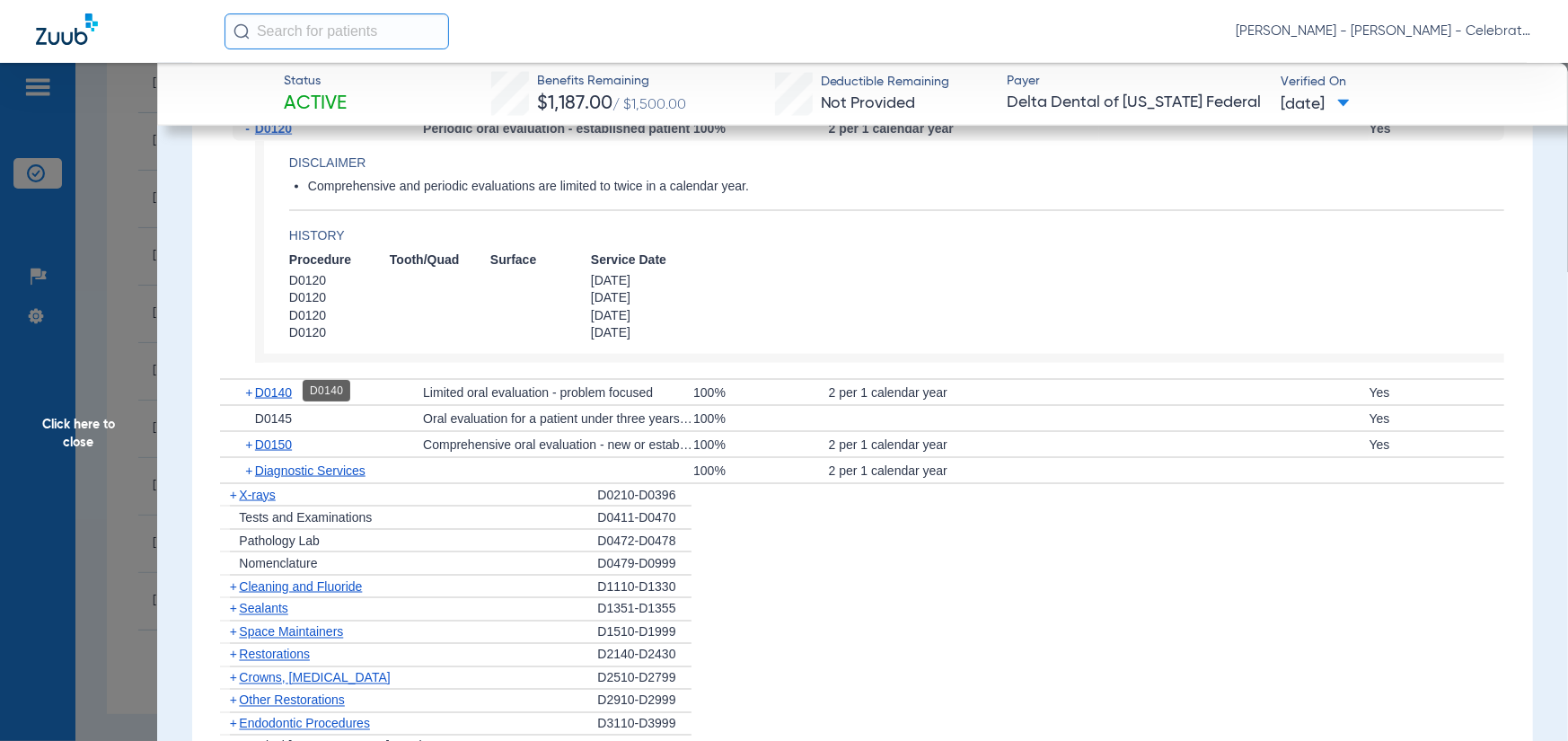
click at [283, 387] on span "D0140" at bounding box center [273, 393] width 37 height 15
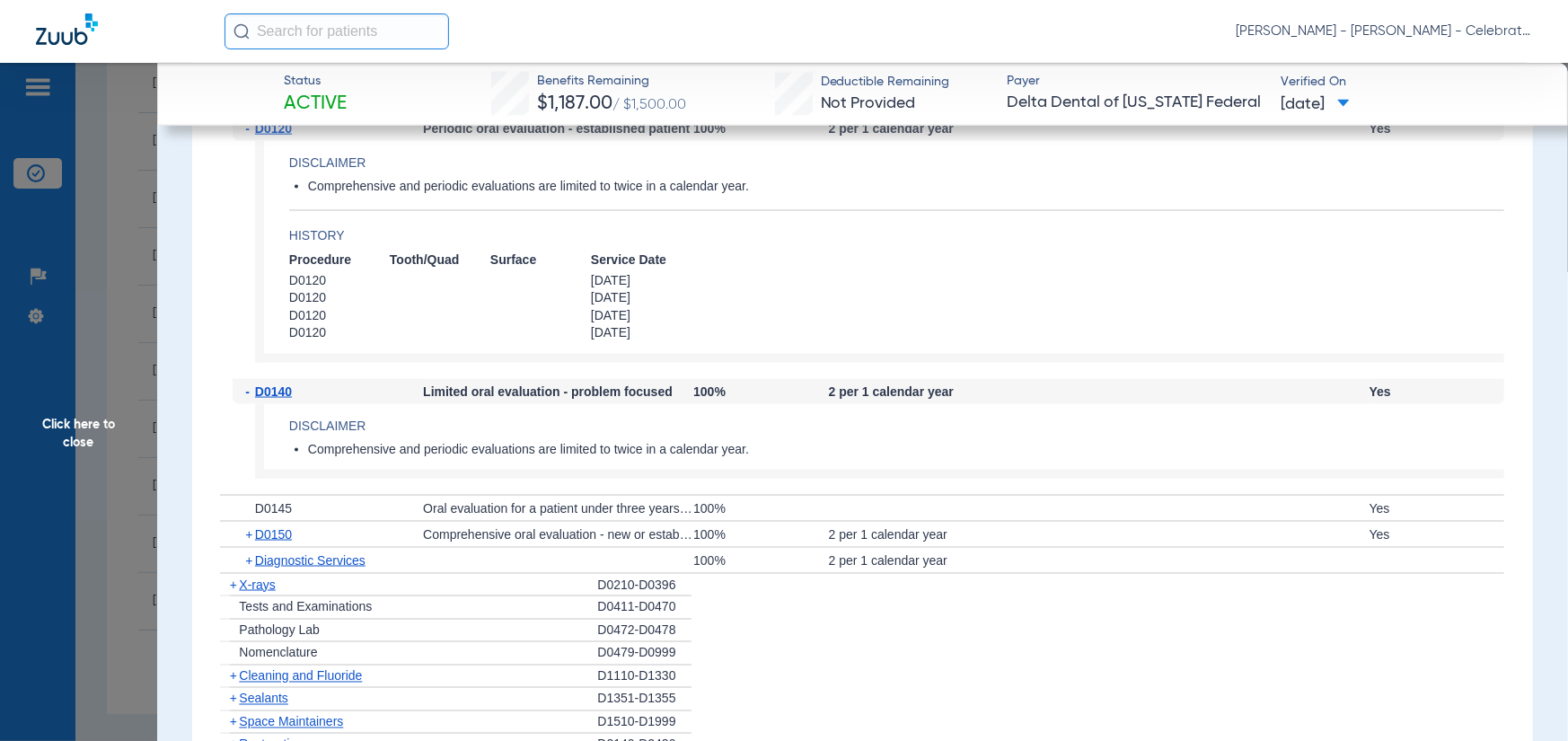
scroll to position [1707, 0]
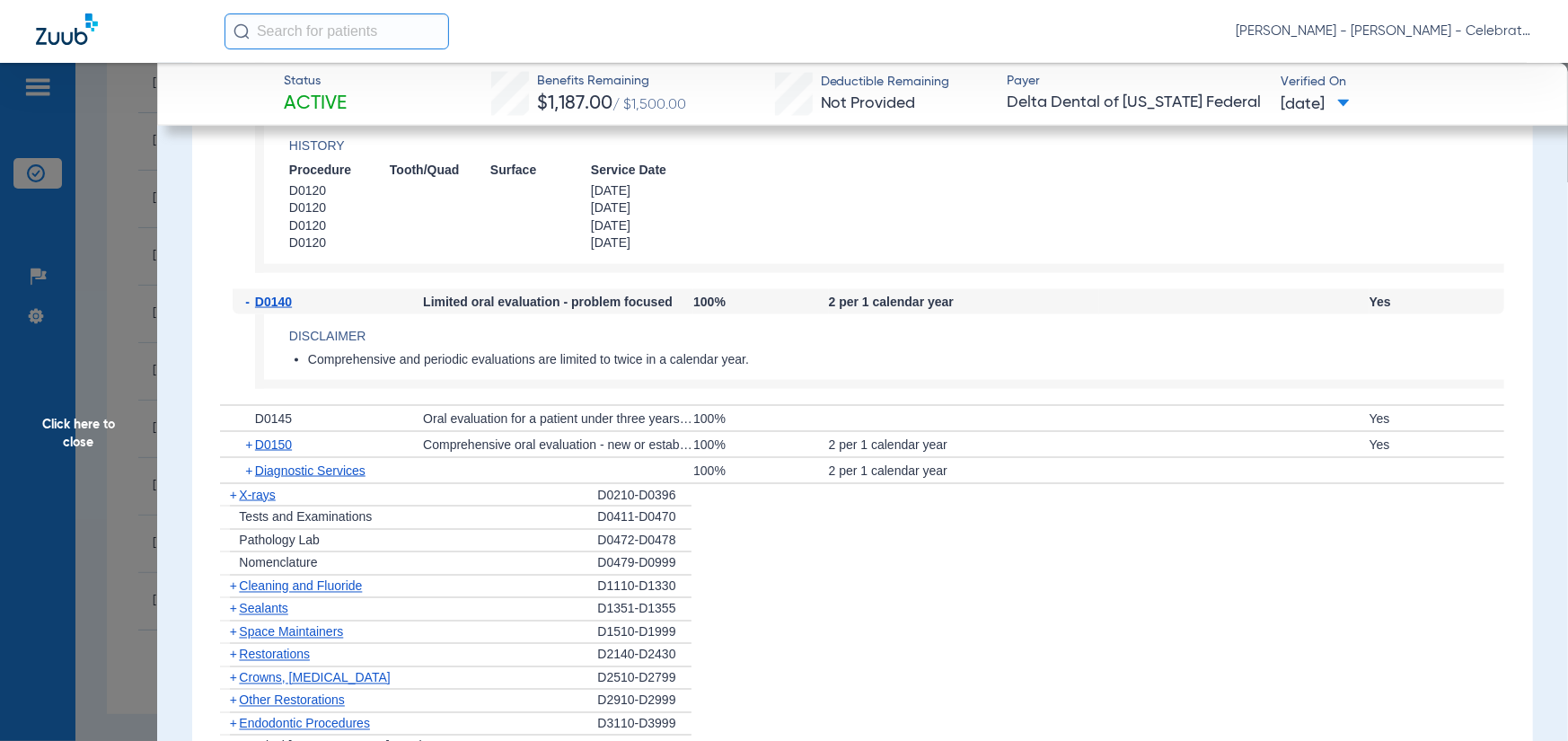
click at [272, 488] on span "X-rays" at bounding box center [257, 494] width 36 height 15
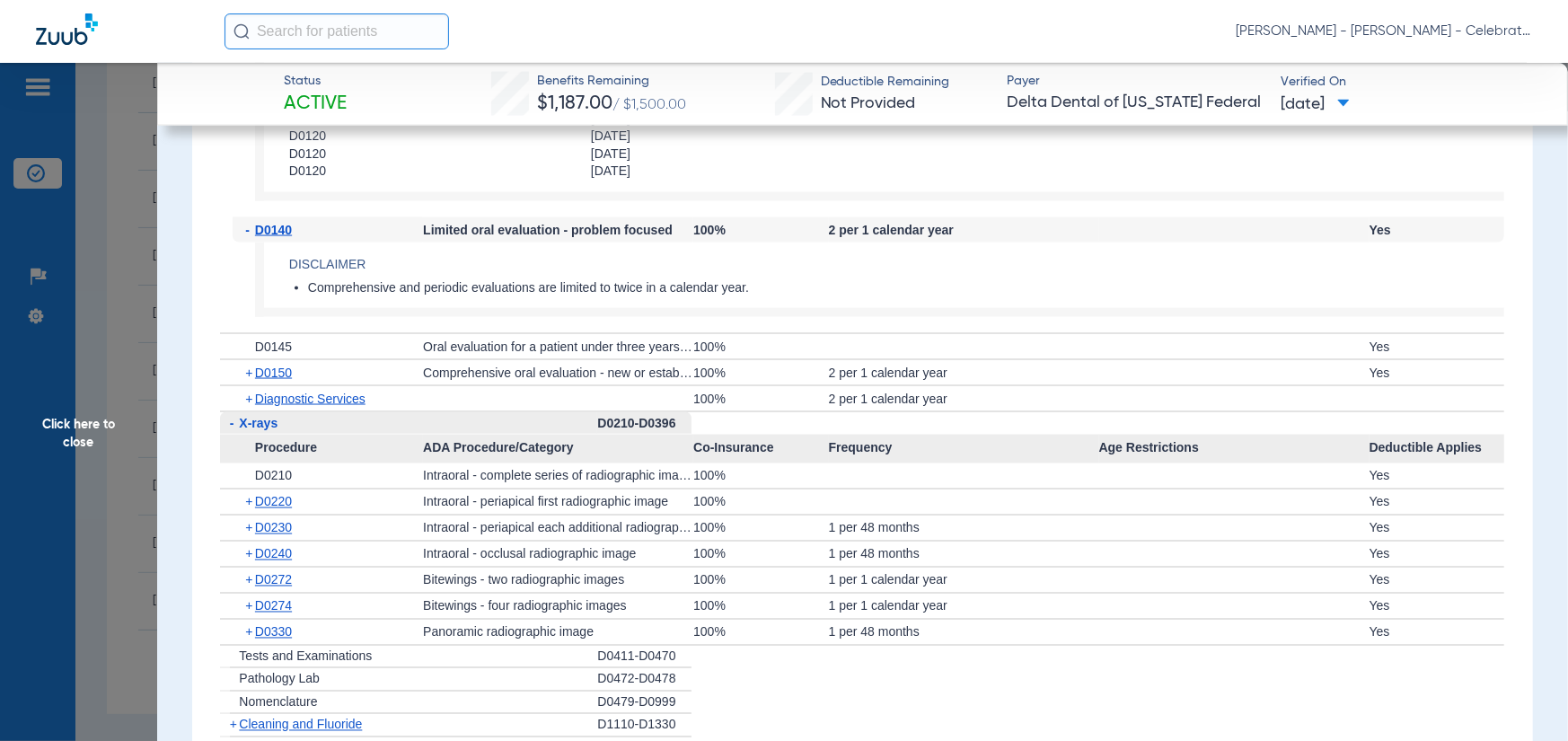
scroll to position [1886, 0]
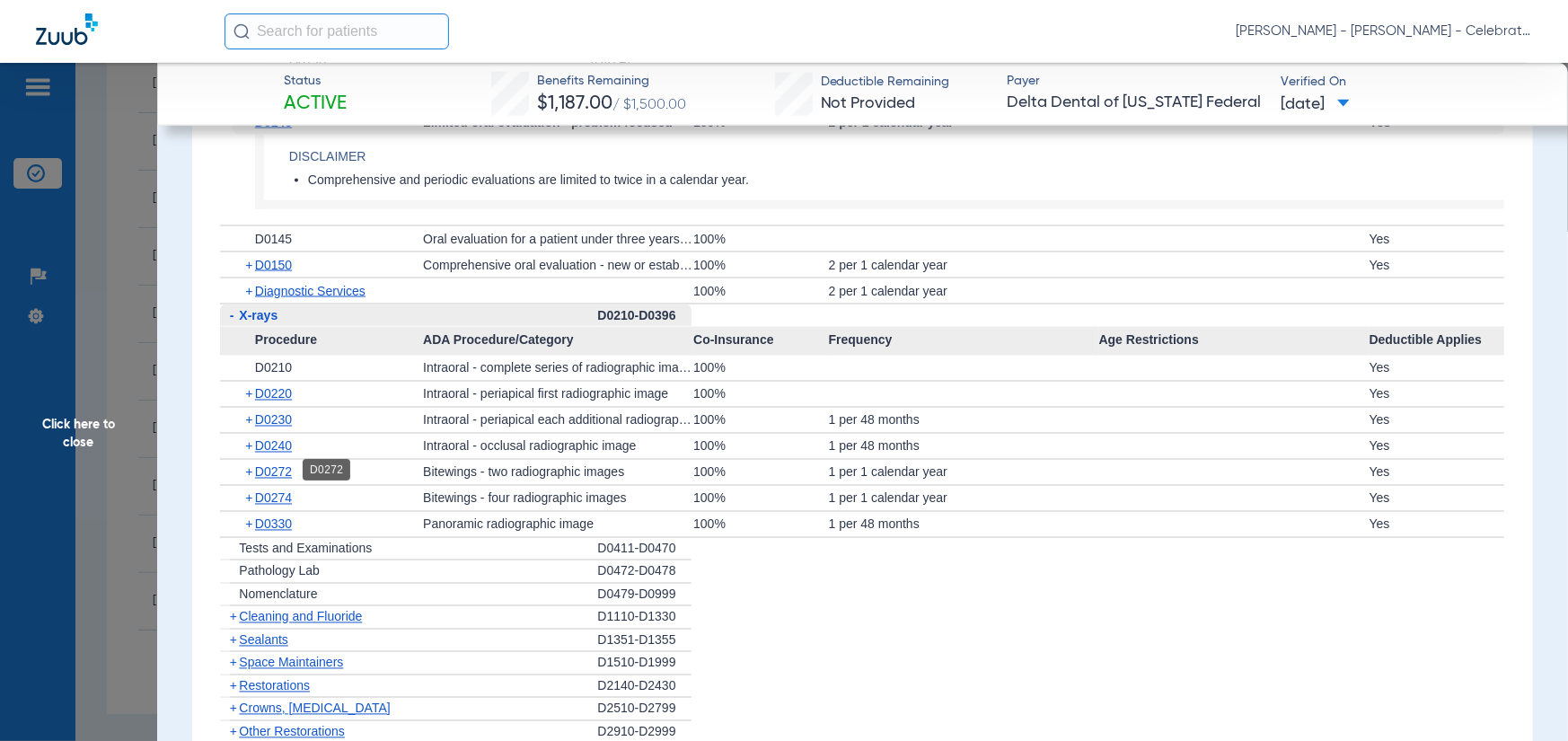
click at [285, 466] on span "D0272" at bounding box center [273, 473] width 37 height 15
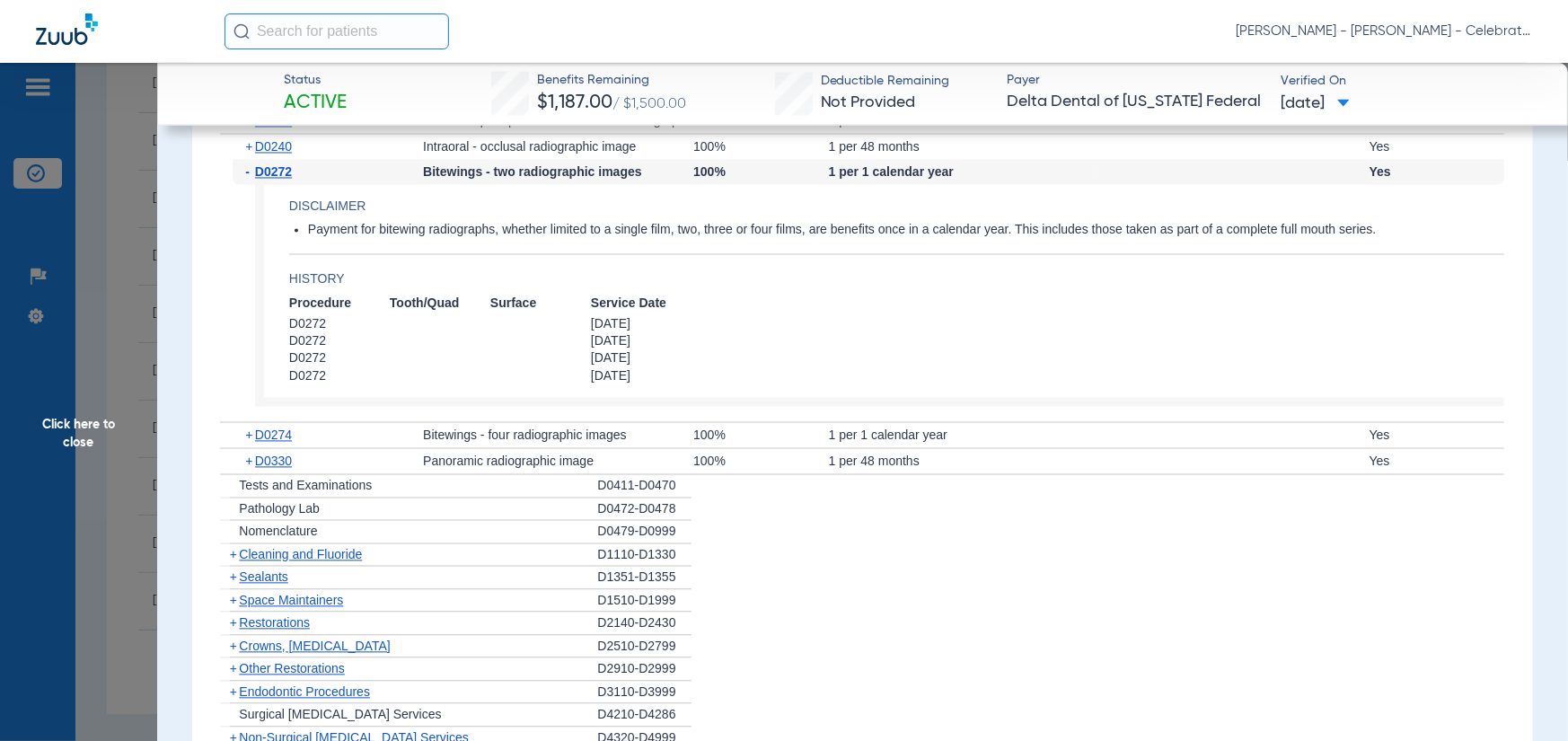
scroll to position [2245, 0]
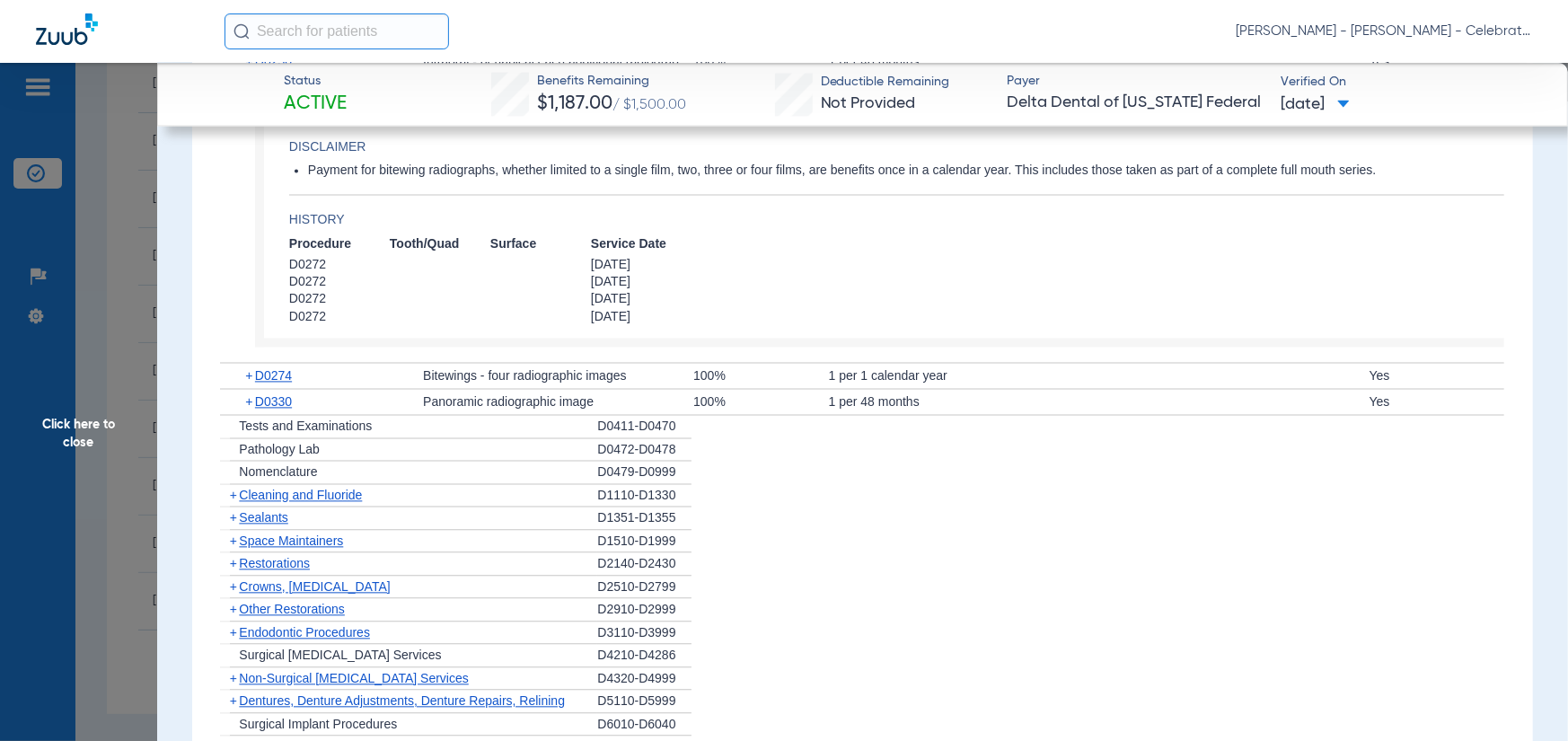
click at [306, 487] on span "Cleaning and Fluoride" at bounding box center [300, 494] width 123 height 15
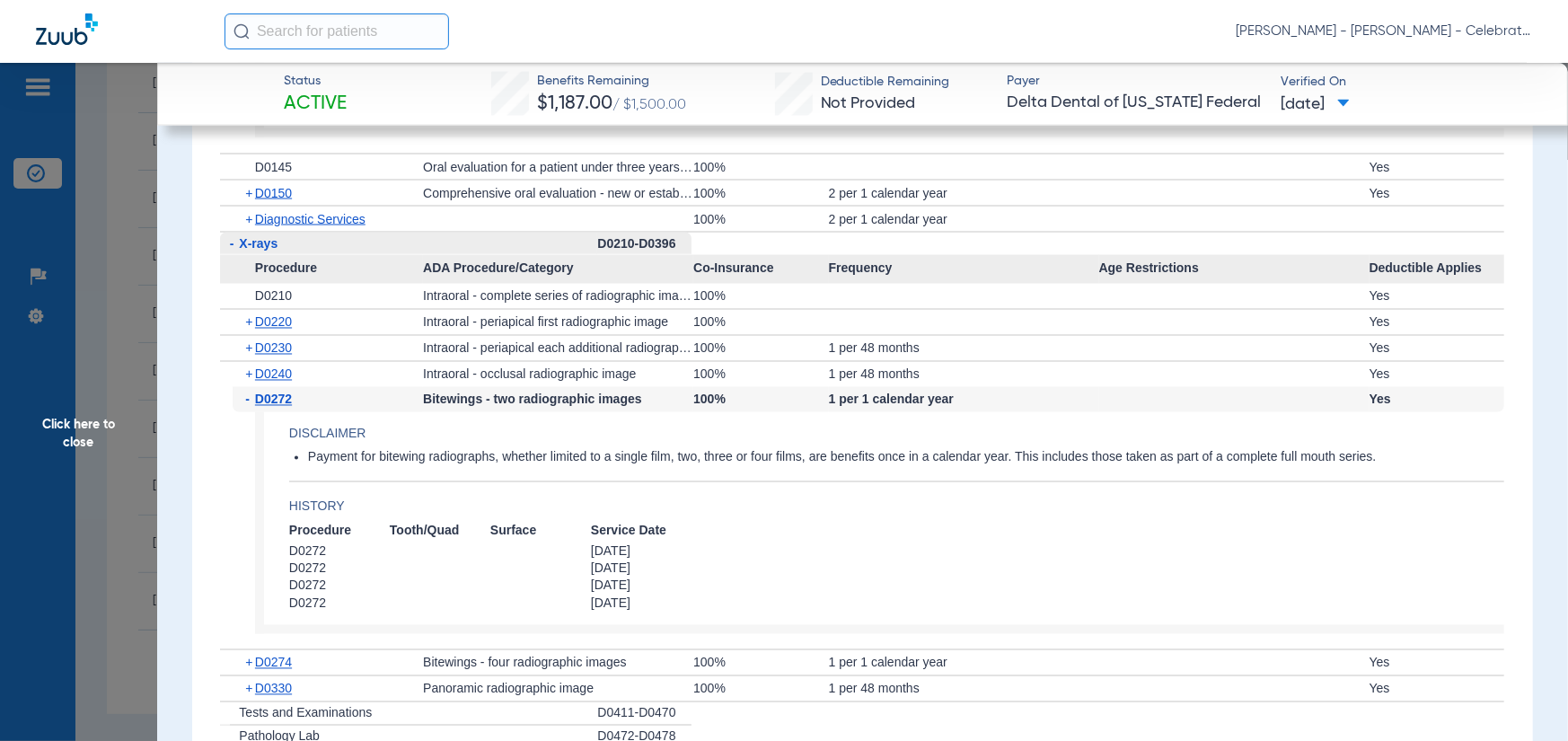
scroll to position [1975, 0]
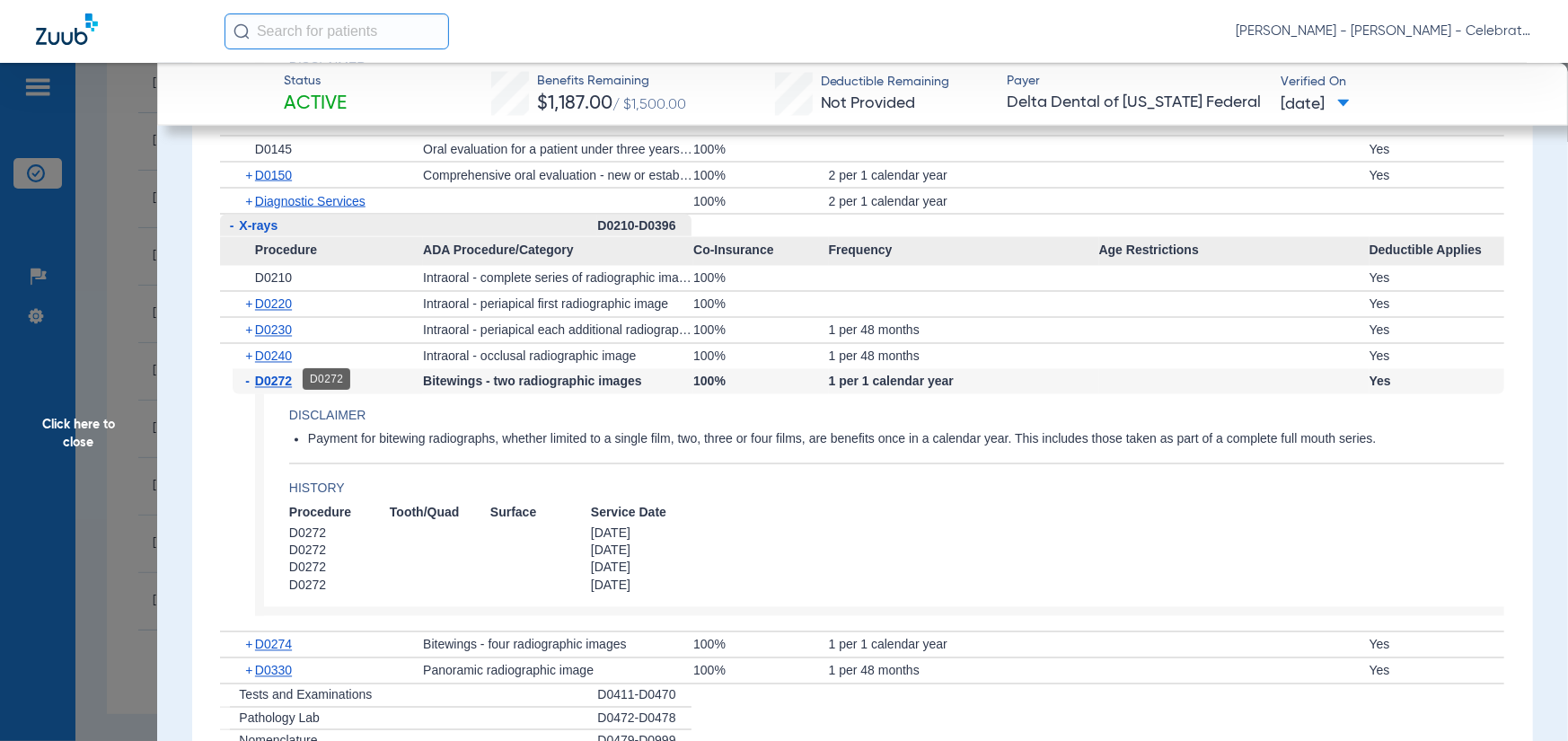
click at [277, 380] on span "D0272" at bounding box center [273, 382] width 37 height 15
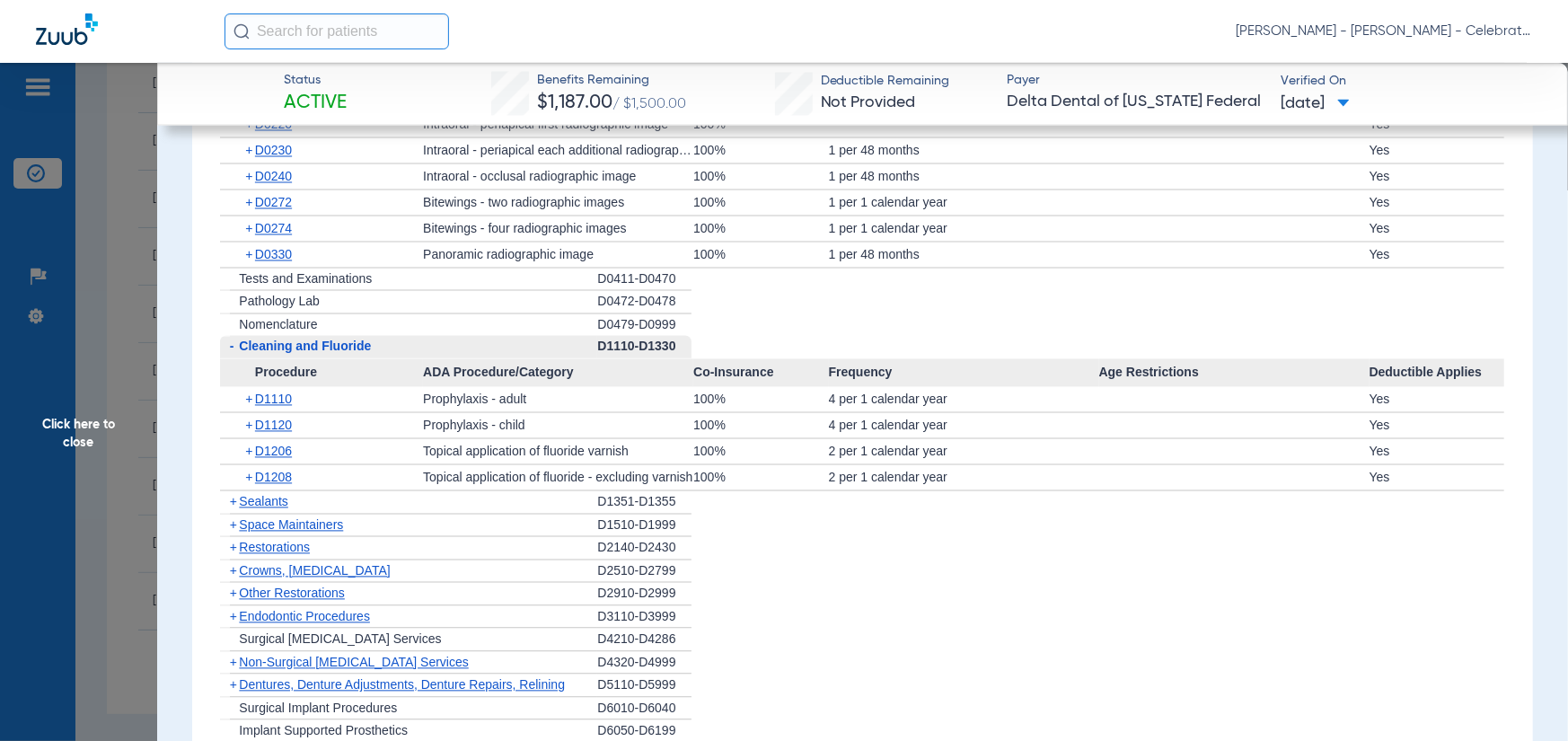
scroll to position [2245, 0]
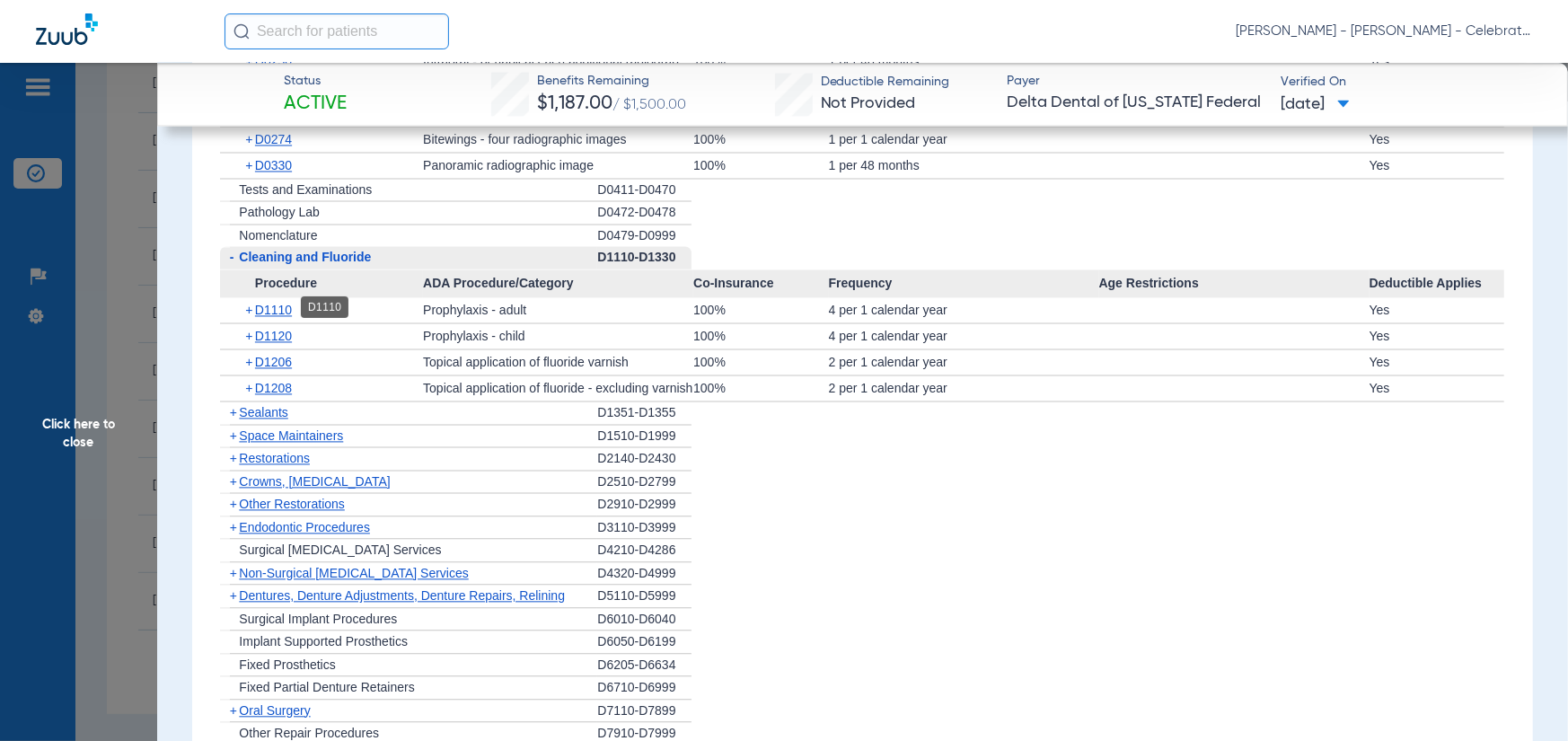
click at [277, 305] on span "D1110" at bounding box center [273, 310] width 37 height 15
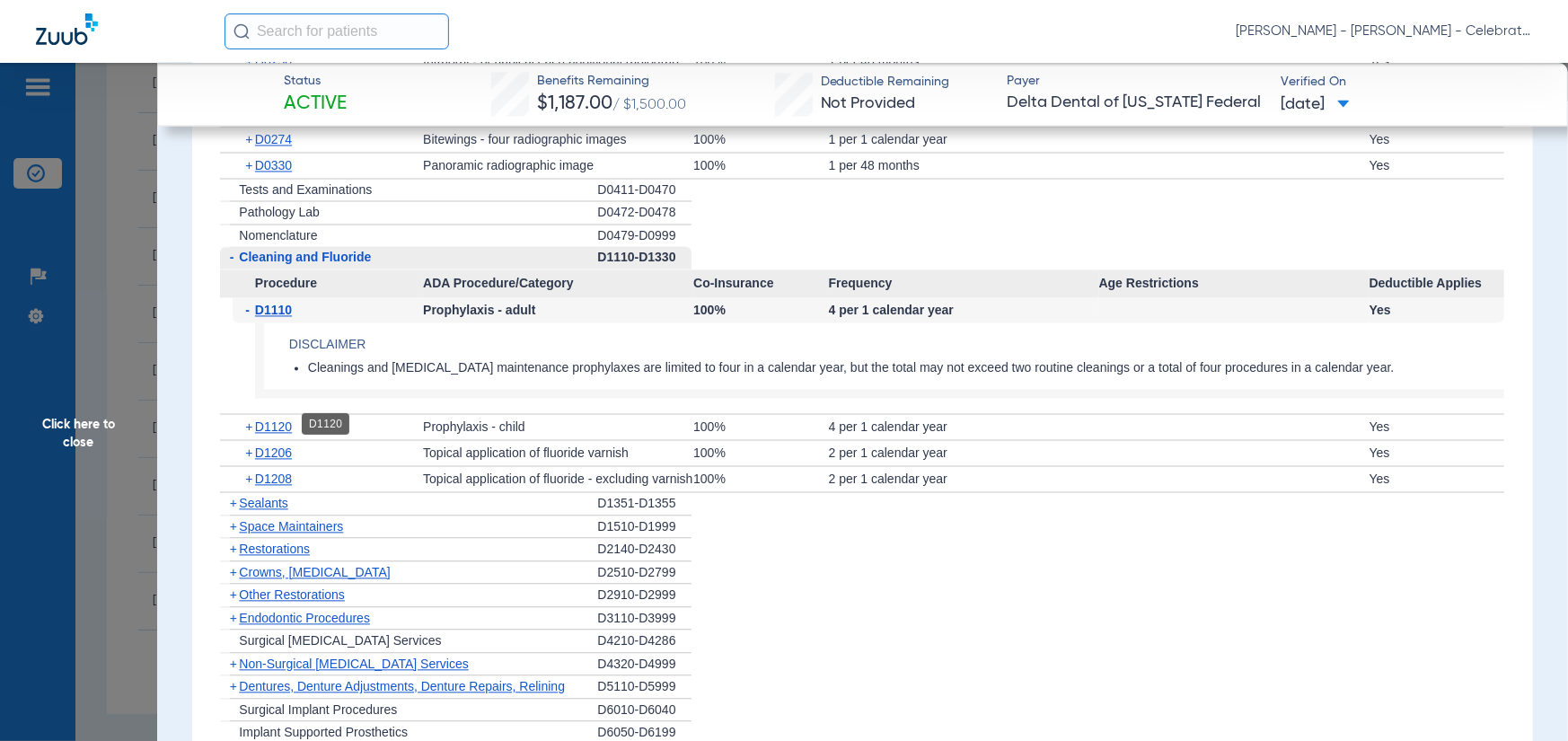
click at [269, 430] on span "D1120" at bounding box center [273, 426] width 37 height 15
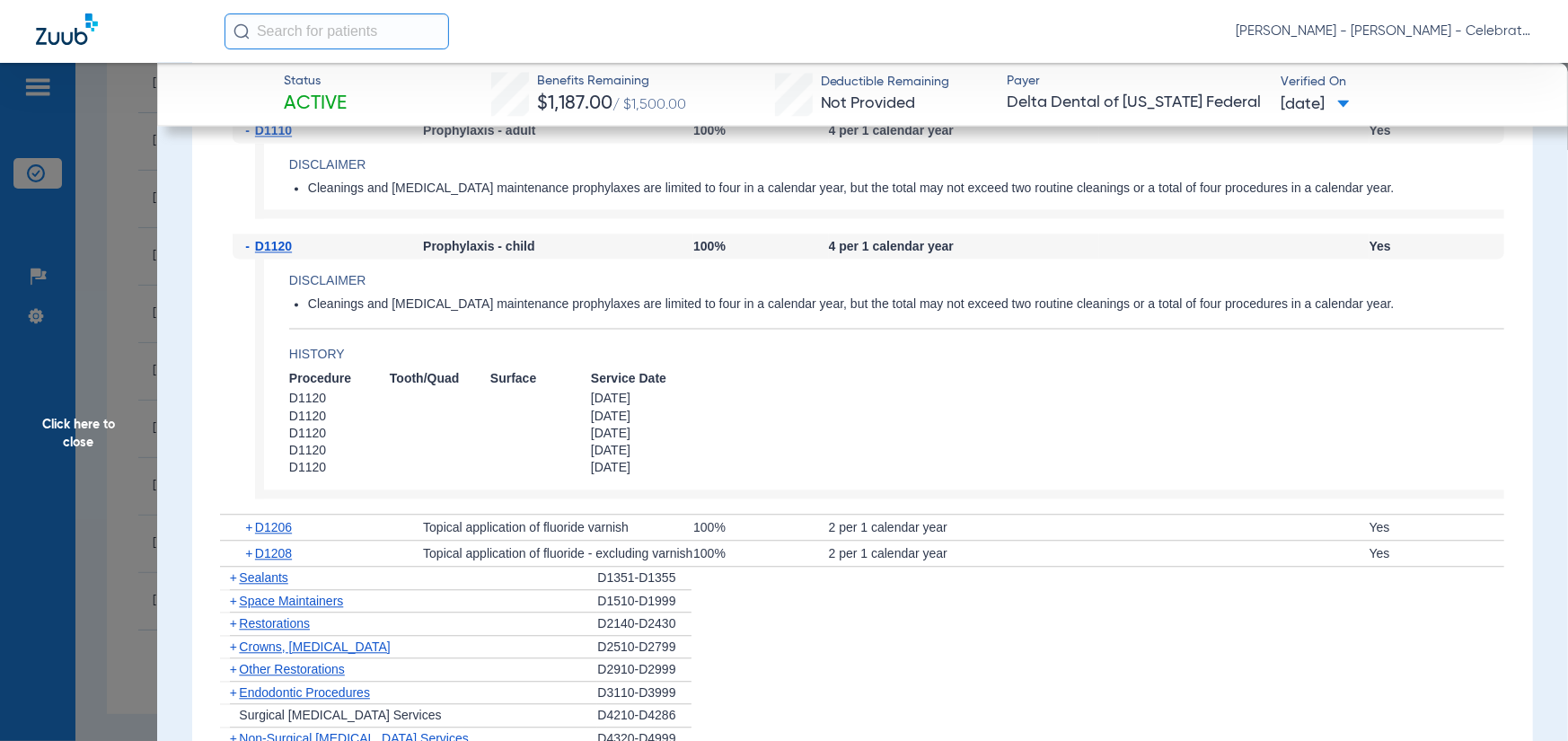
scroll to position [2514, 0]
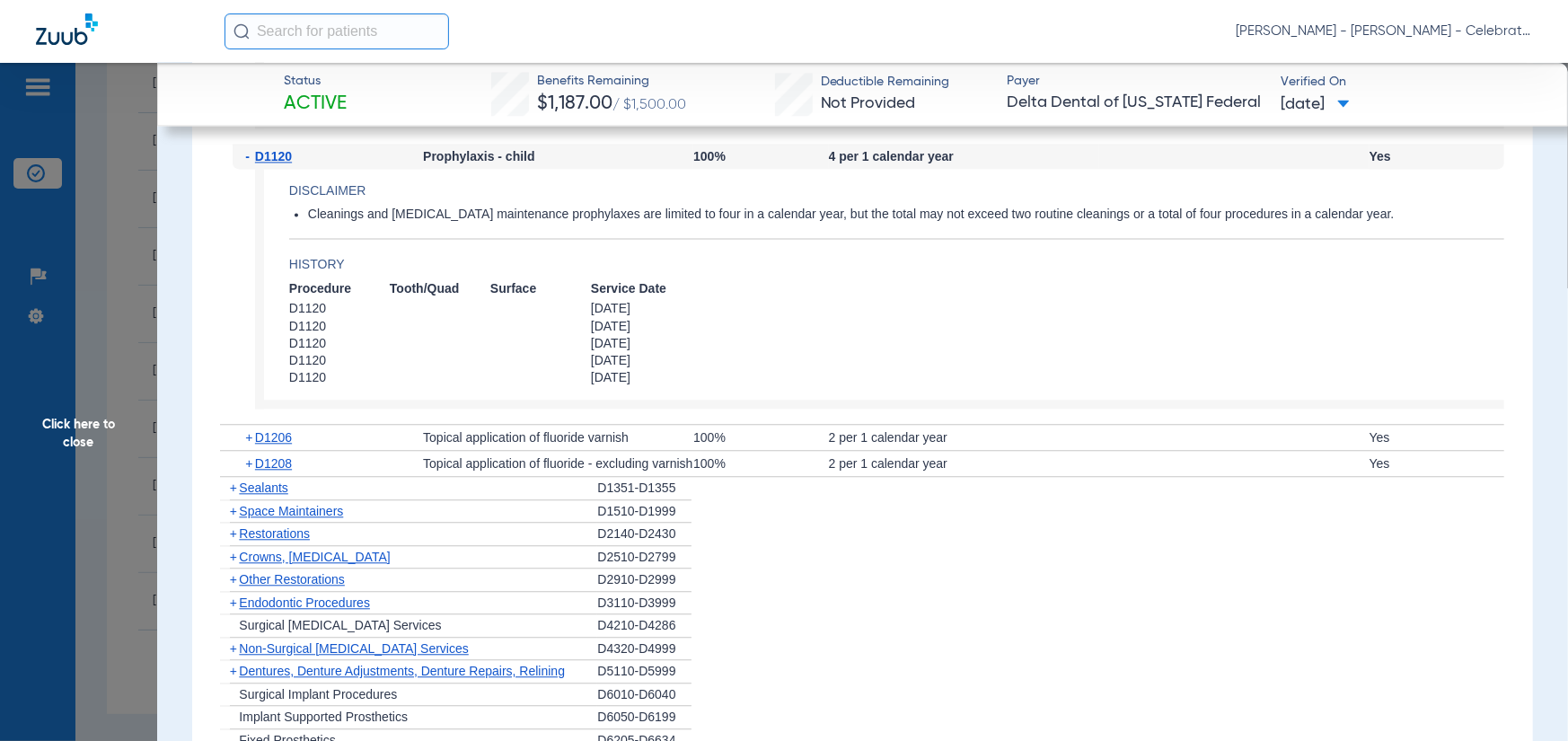
click at [270, 481] on span "Sealants" at bounding box center [262, 487] width 48 height 15
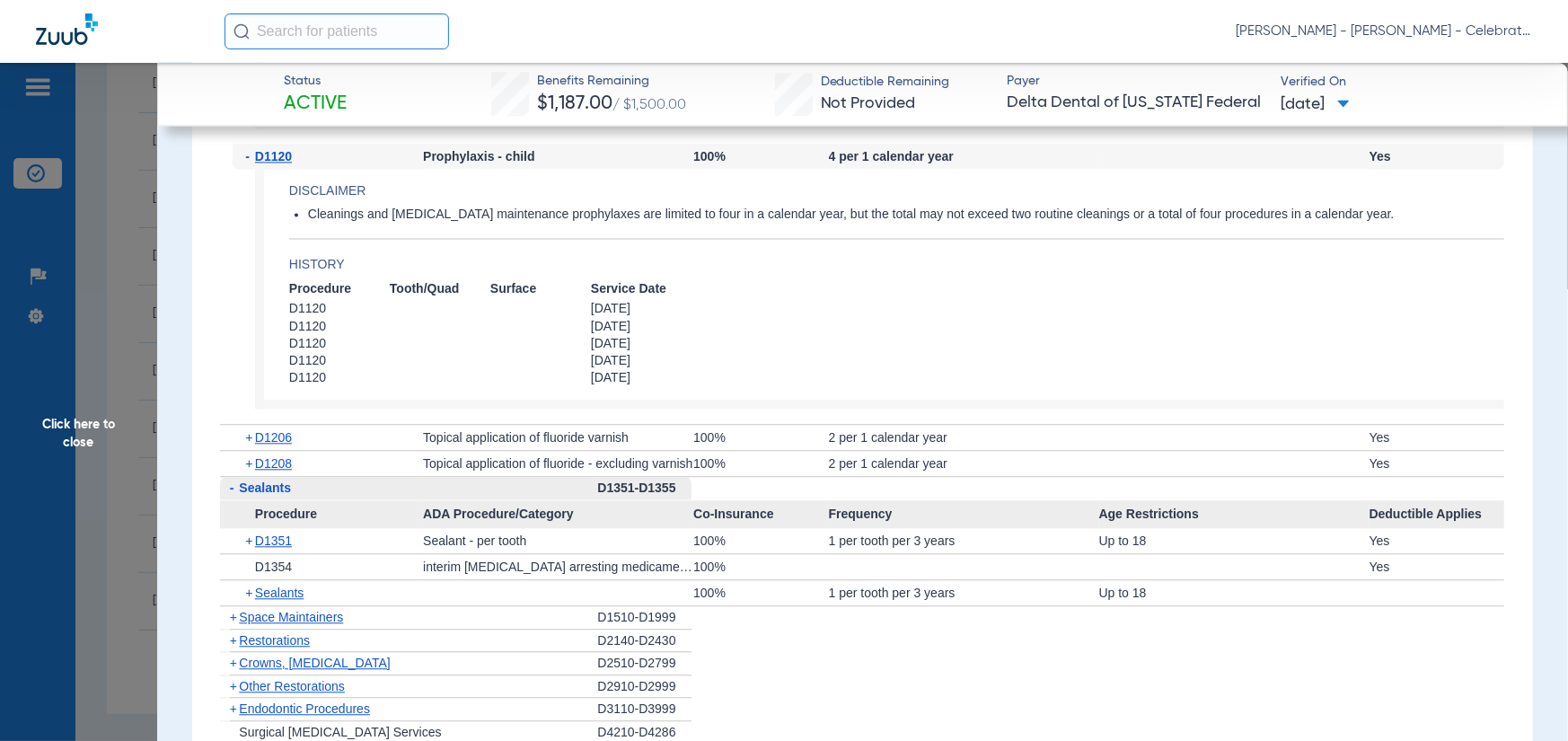
scroll to position [2603, 0]
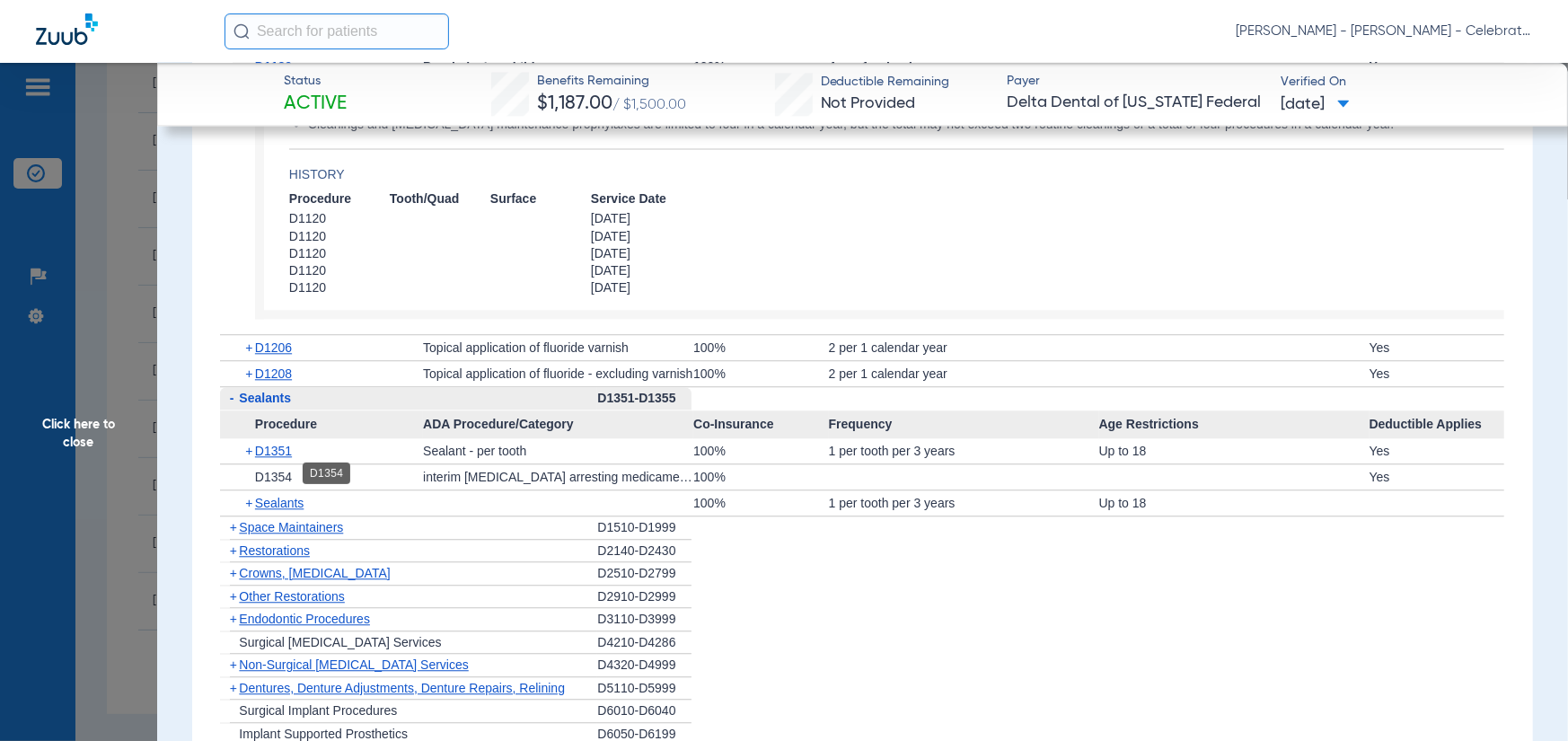
click at [270, 476] on span "D1354" at bounding box center [273, 477] width 37 height 15
click at [287, 444] on span "D1351" at bounding box center [273, 451] width 37 height 15
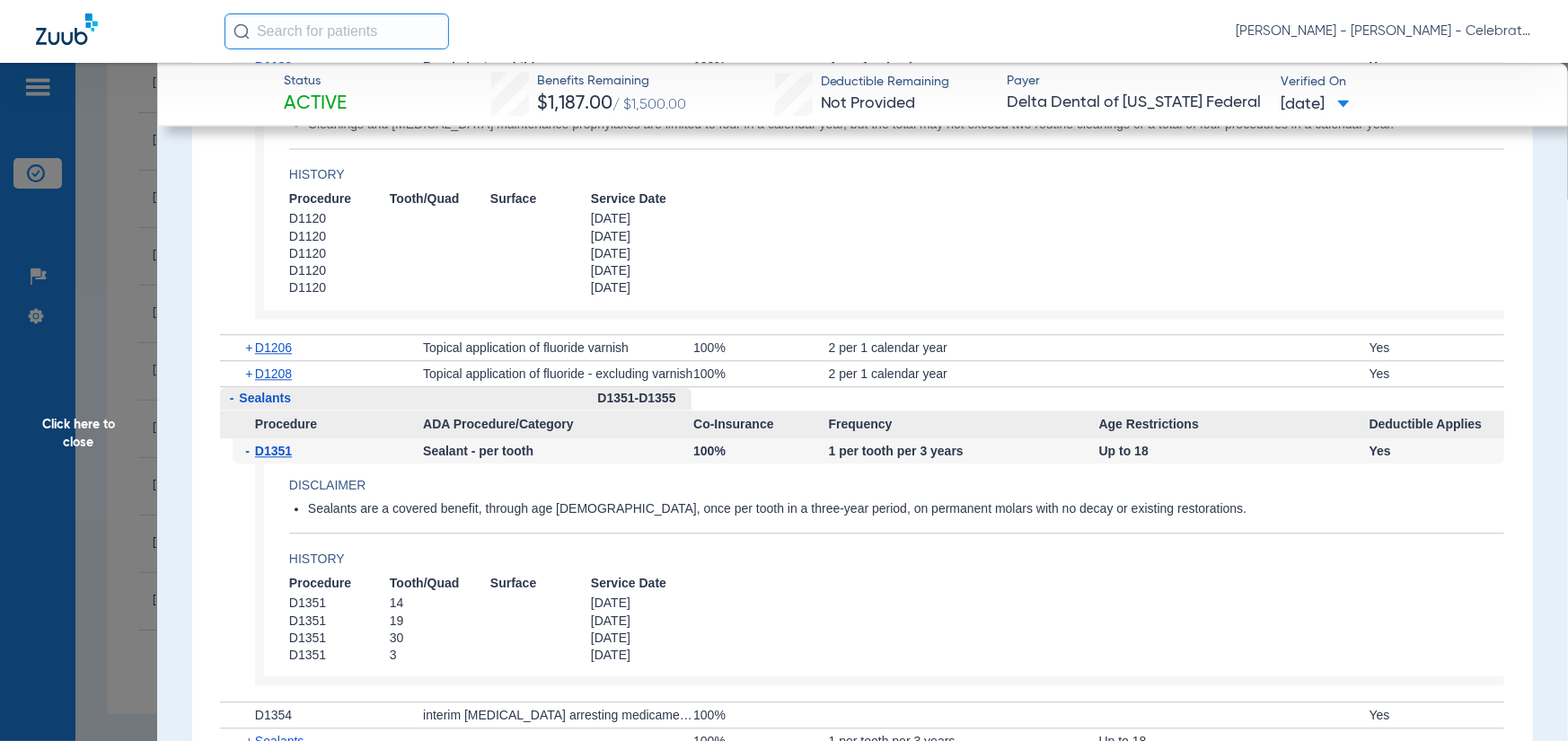
click at [113, 483] on span "Click here to close" at bounding box center [78, 433] width 157 height 741
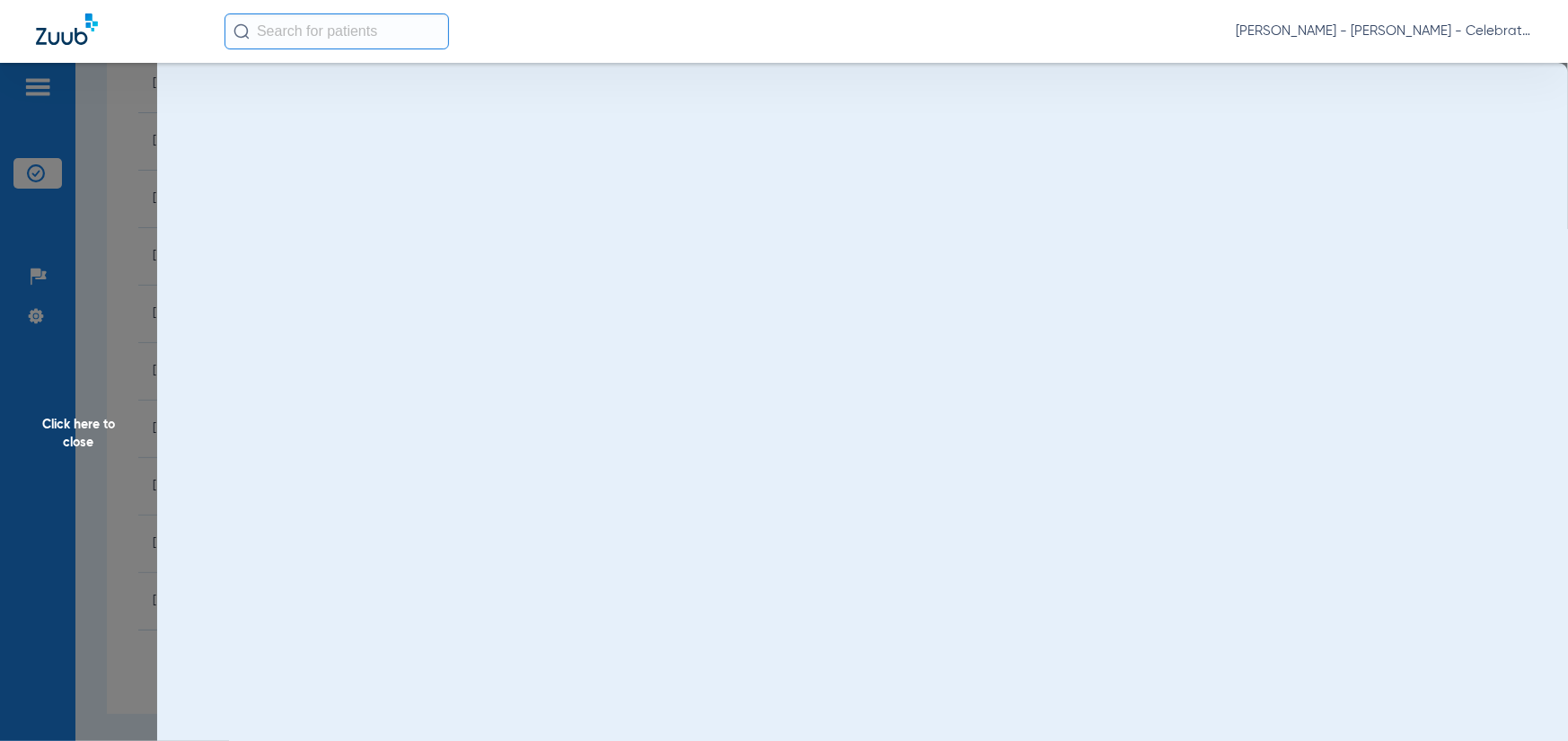
scroll to position [0, 0]
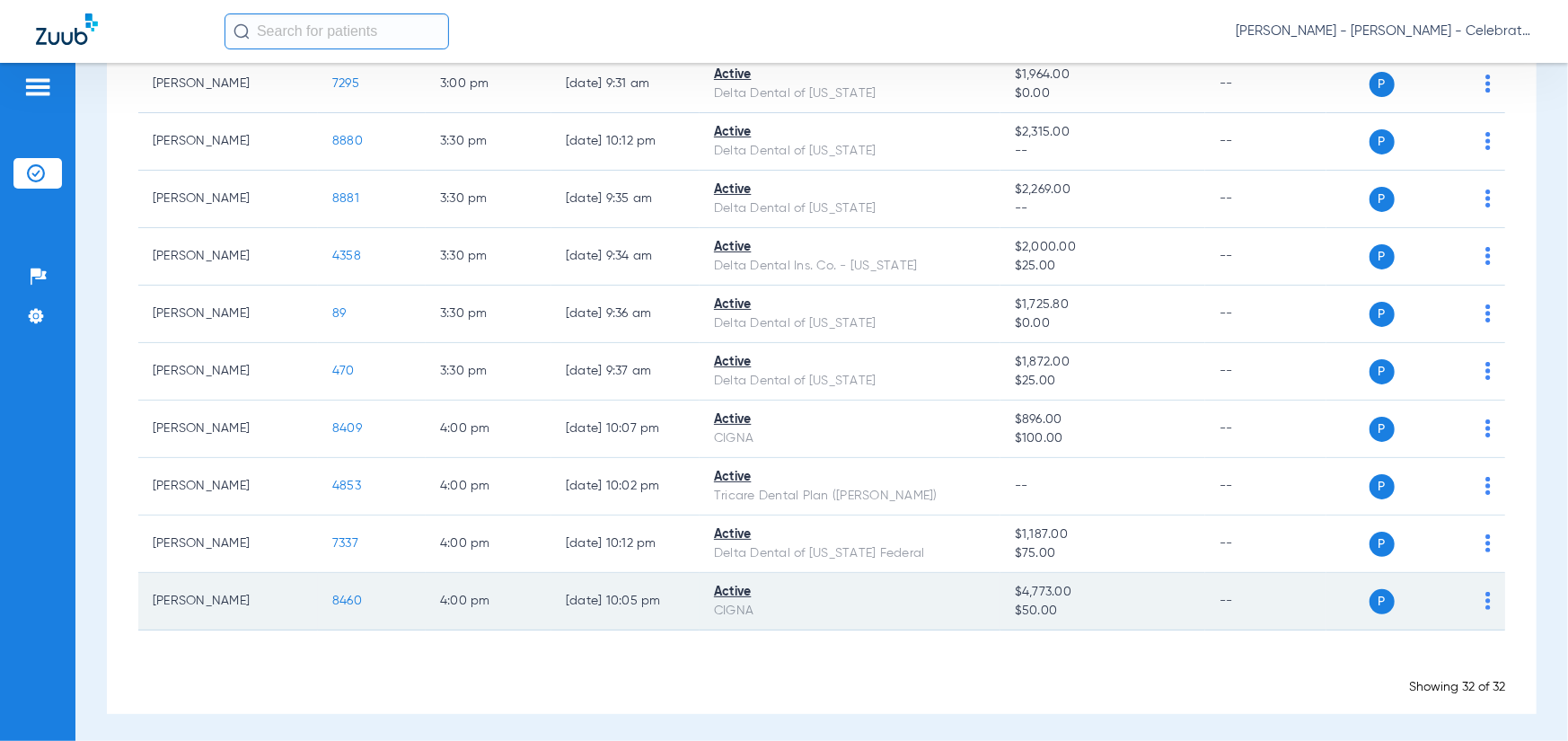
click at [345, 599] on span "8460" at bounding box center [347, 601] width 30 height 13
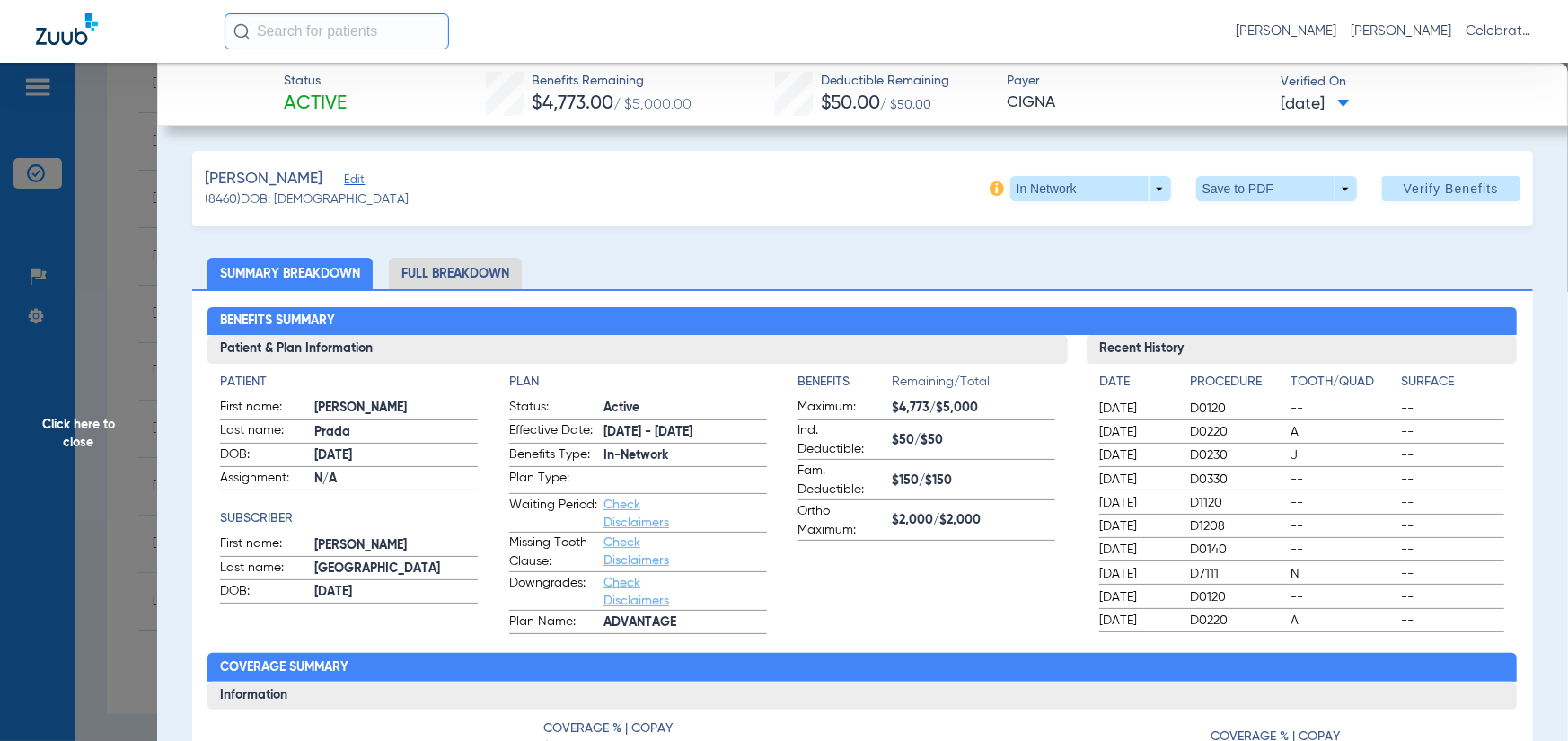
drag, startPoint x: 448, startPoint y: 269, endPoint x: 408, endPoint y: 285, distance: 43.1
click at [448, 269] on li "Full Breakdown" at bounding box center [455, 273] width 133 height 32
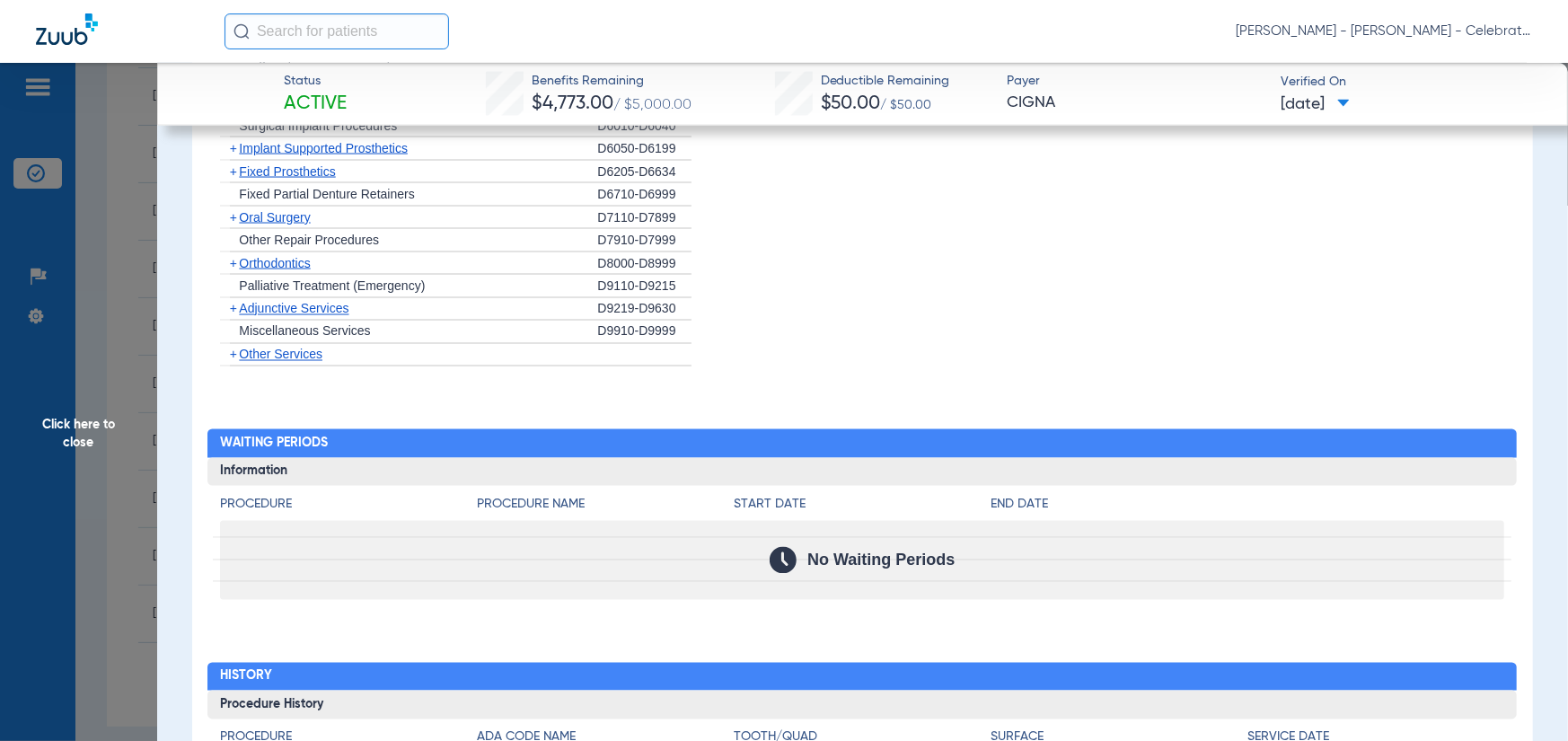
scroll to position [1707, 0]
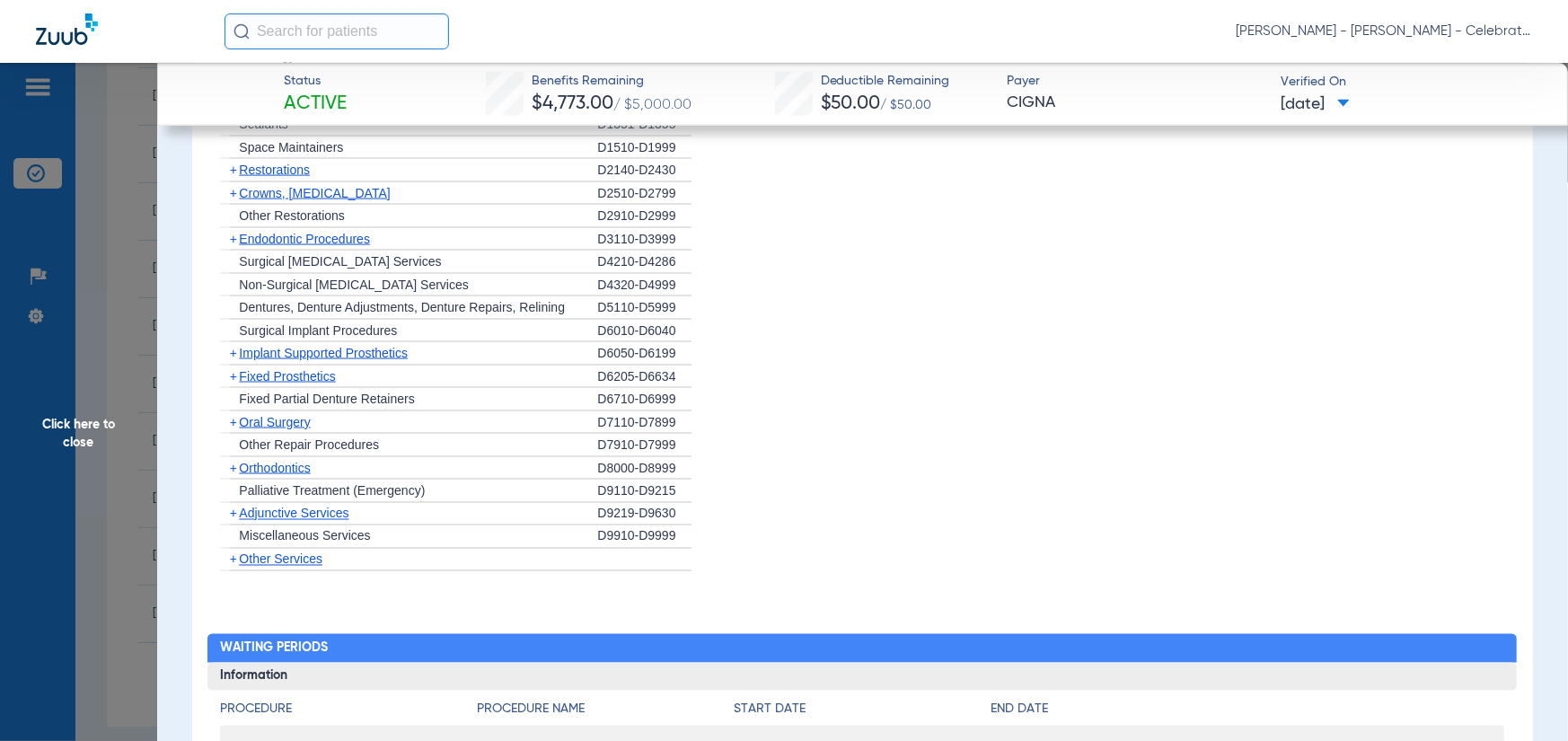
click at [277, 415] on span "Oral Surgery" at bounding box center [274, 422] width 71 height 15
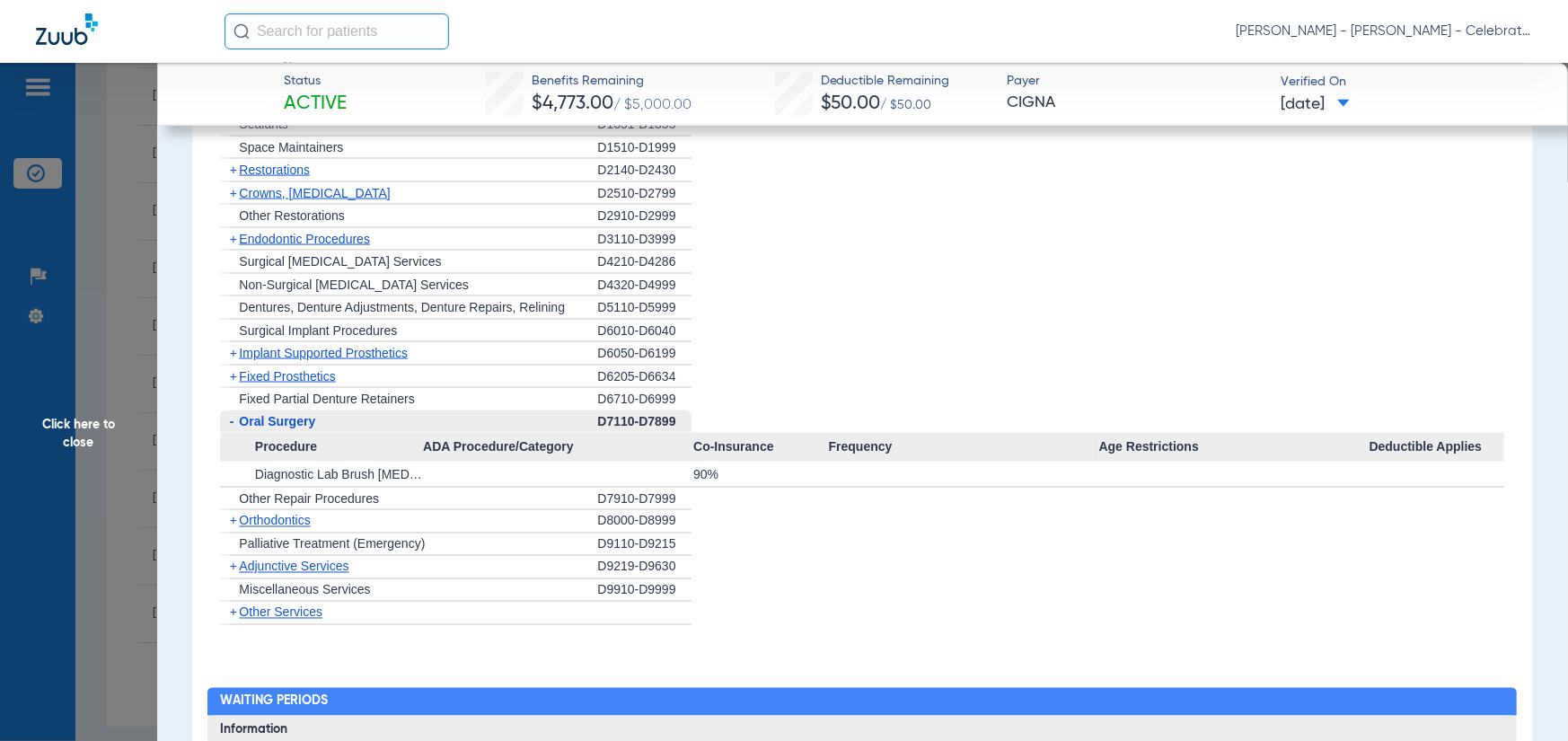
click at [272, 234] on span "Endodontic Procedures" at bounding box center [304, 239] width 131 height 15
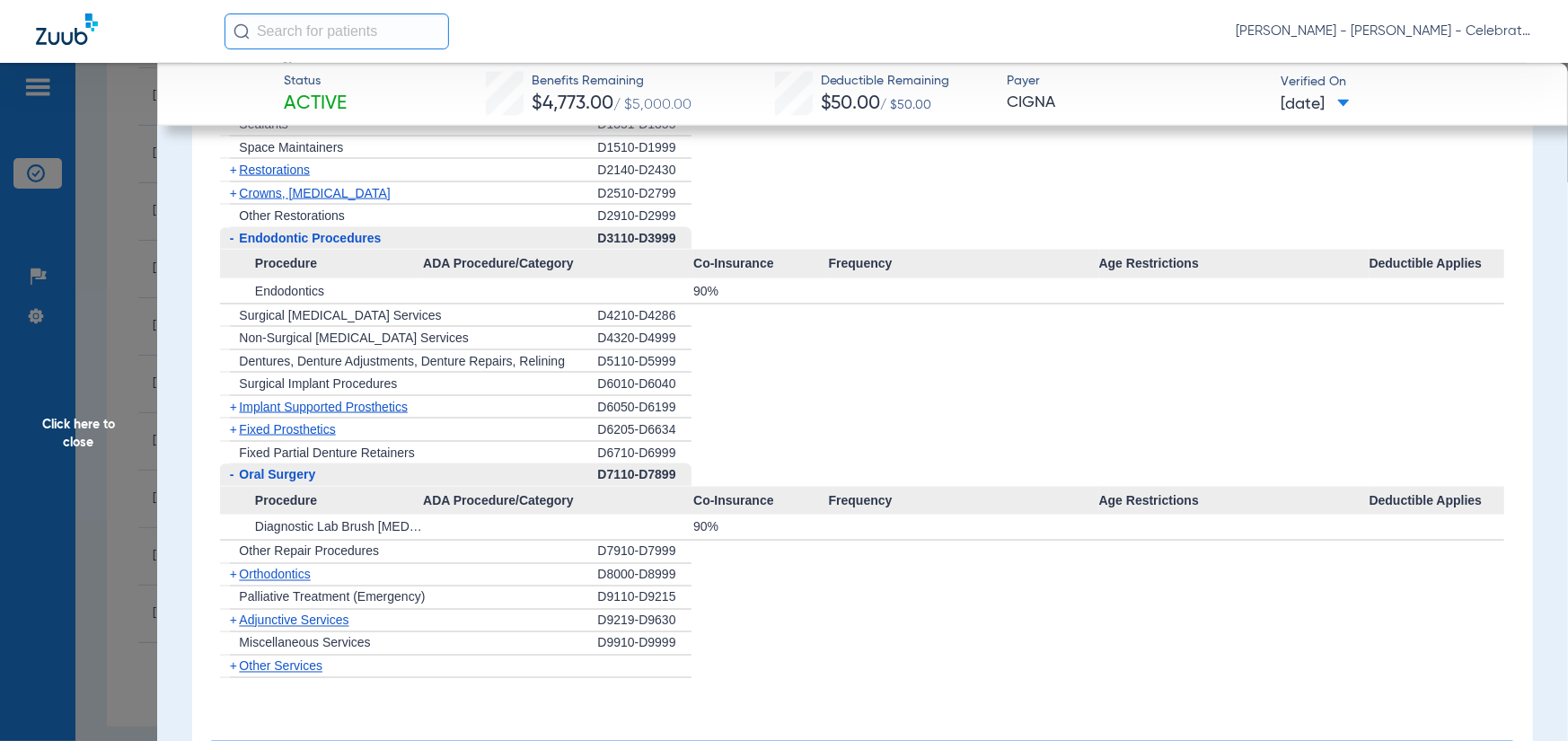
scroll to position [1616, 0]
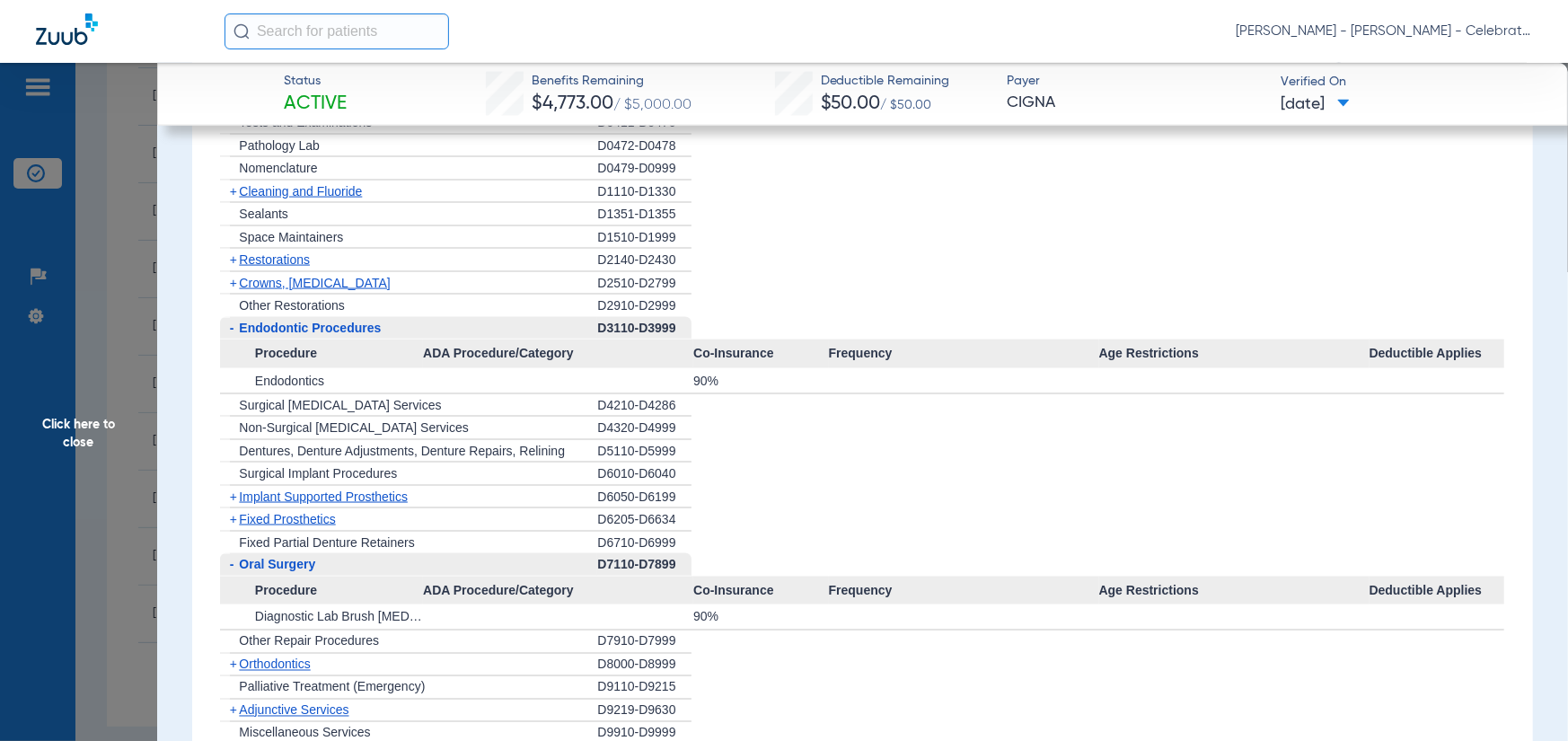
click at [255, 254] on span "Restorations" at bounding box center [274, 259] width 71 height 15
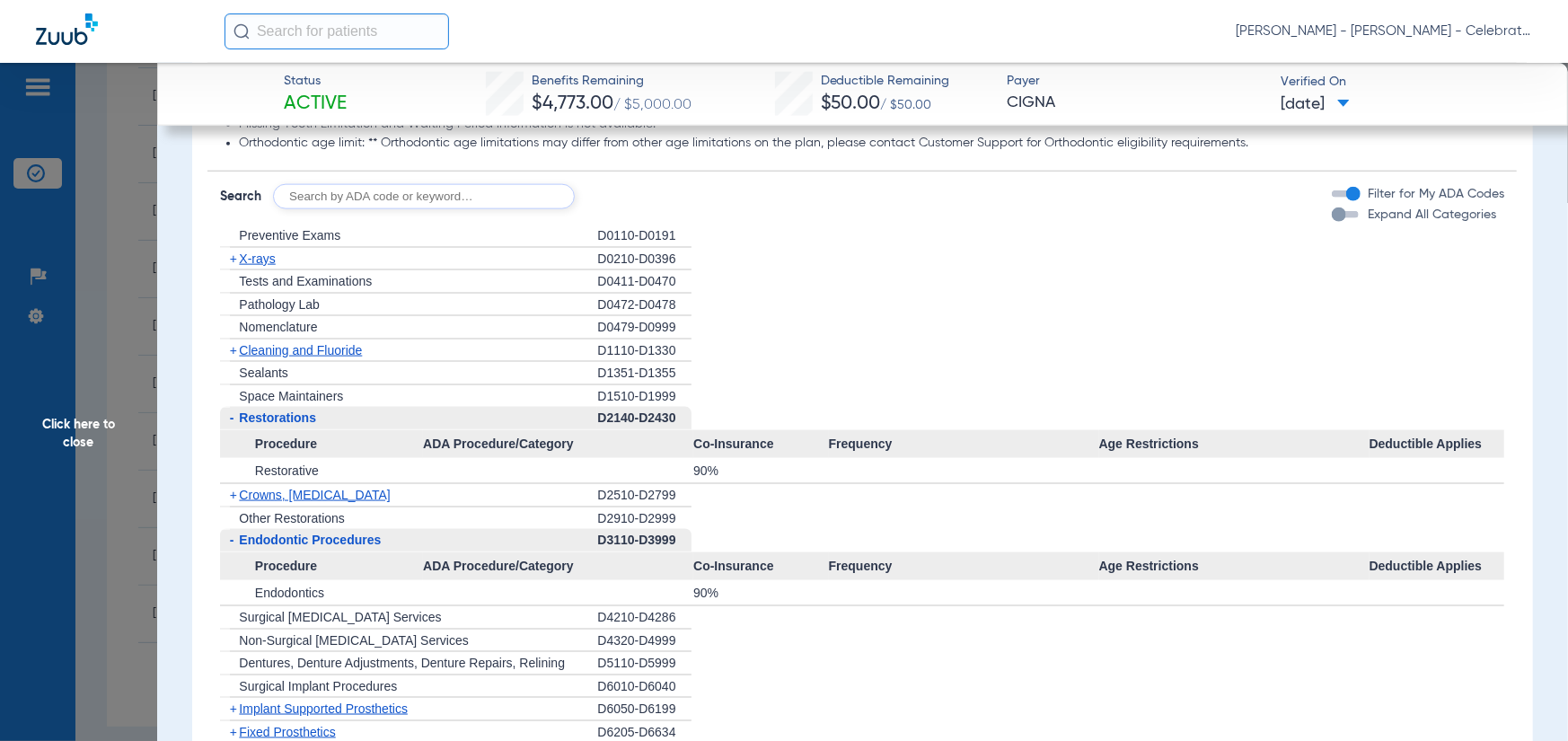
scroll to position [1437, 0]
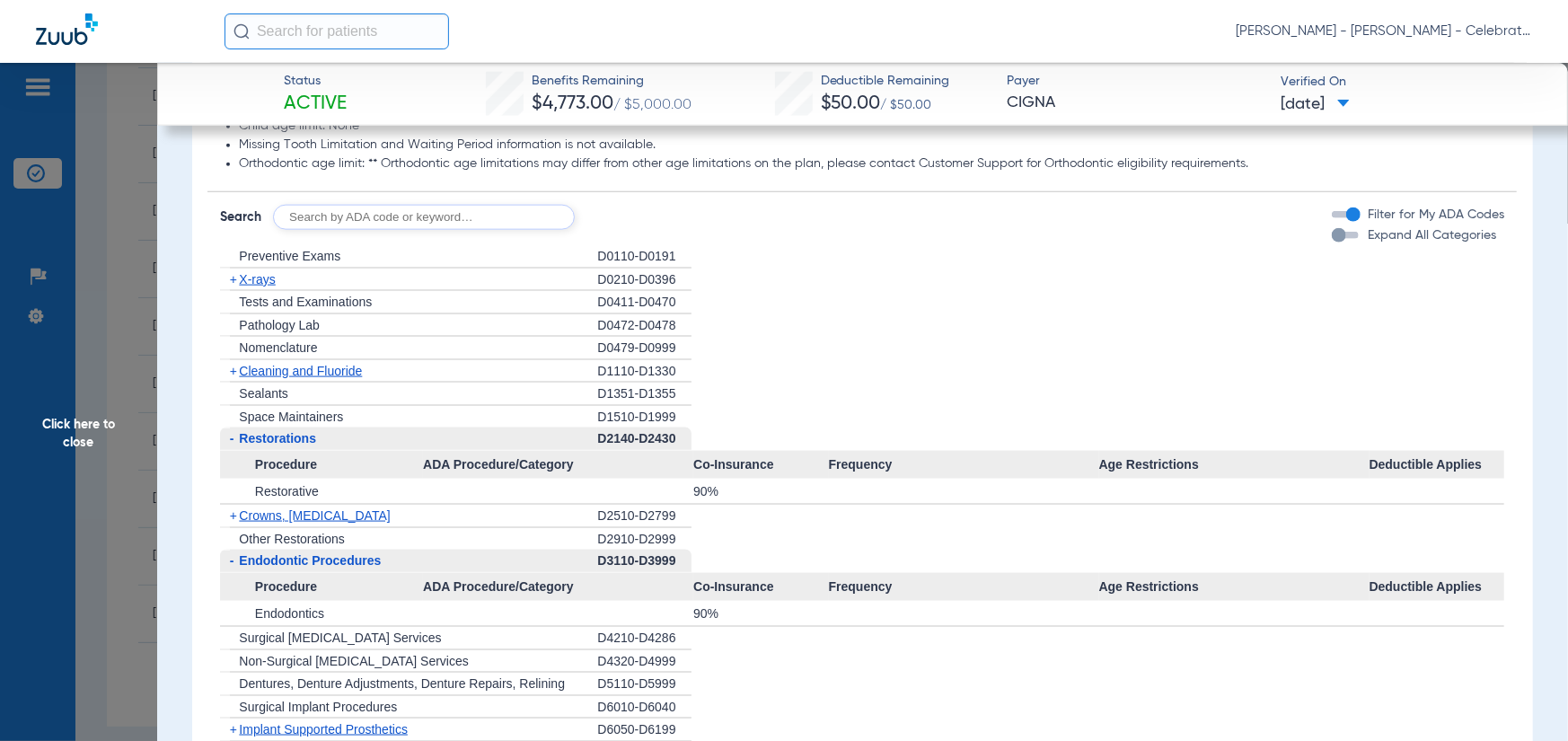
drag, startPoint x: 292, startPoint y: 362, endPoint x: 343, endPoint y: 339, distance: 55.9
click at [294, 364] on span "Cleaning and Fluoride" at bounding box center [300, 371] width 123 height 15
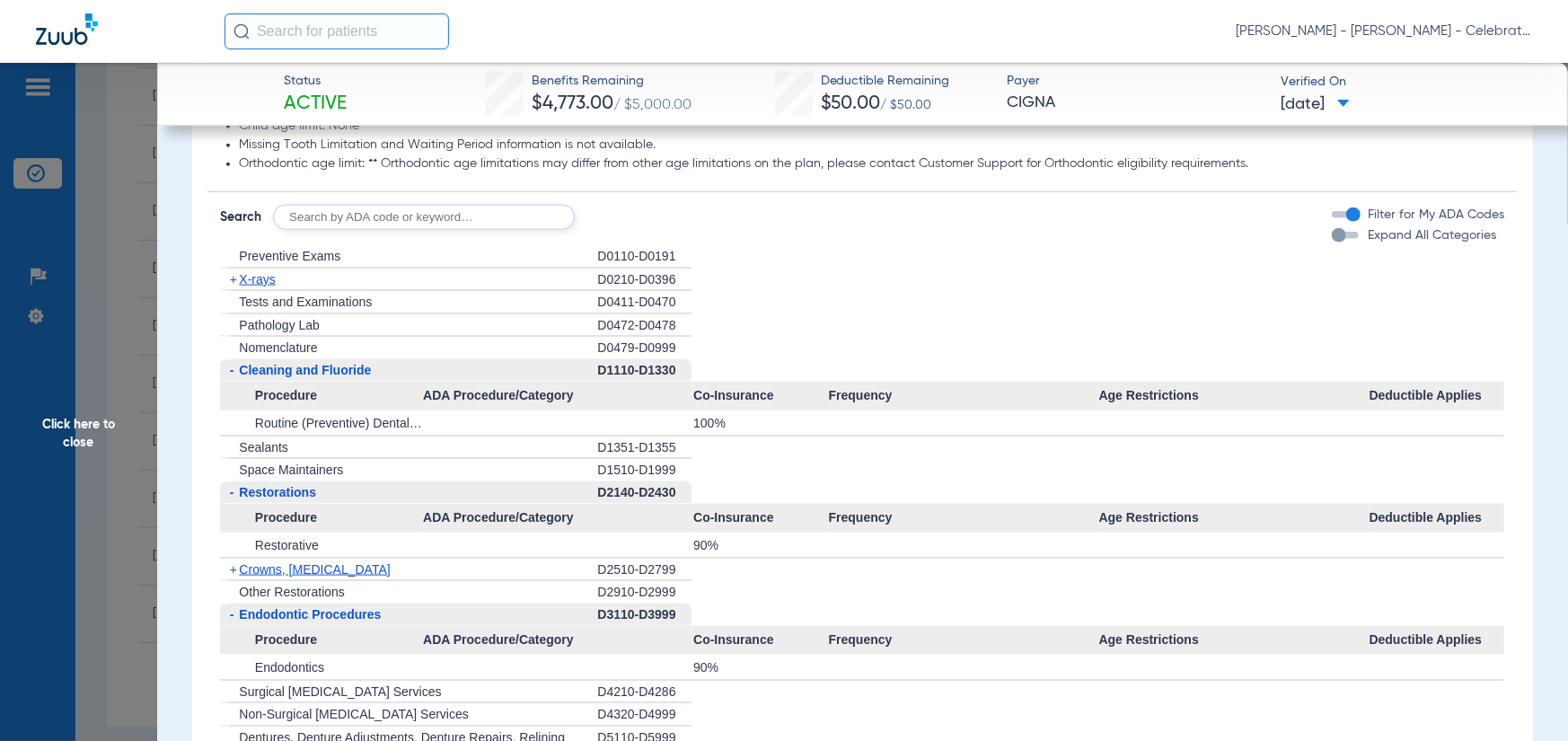
click at [261, 278] on span "X-rays" at bounding box center [257, 279] width 36 height 15
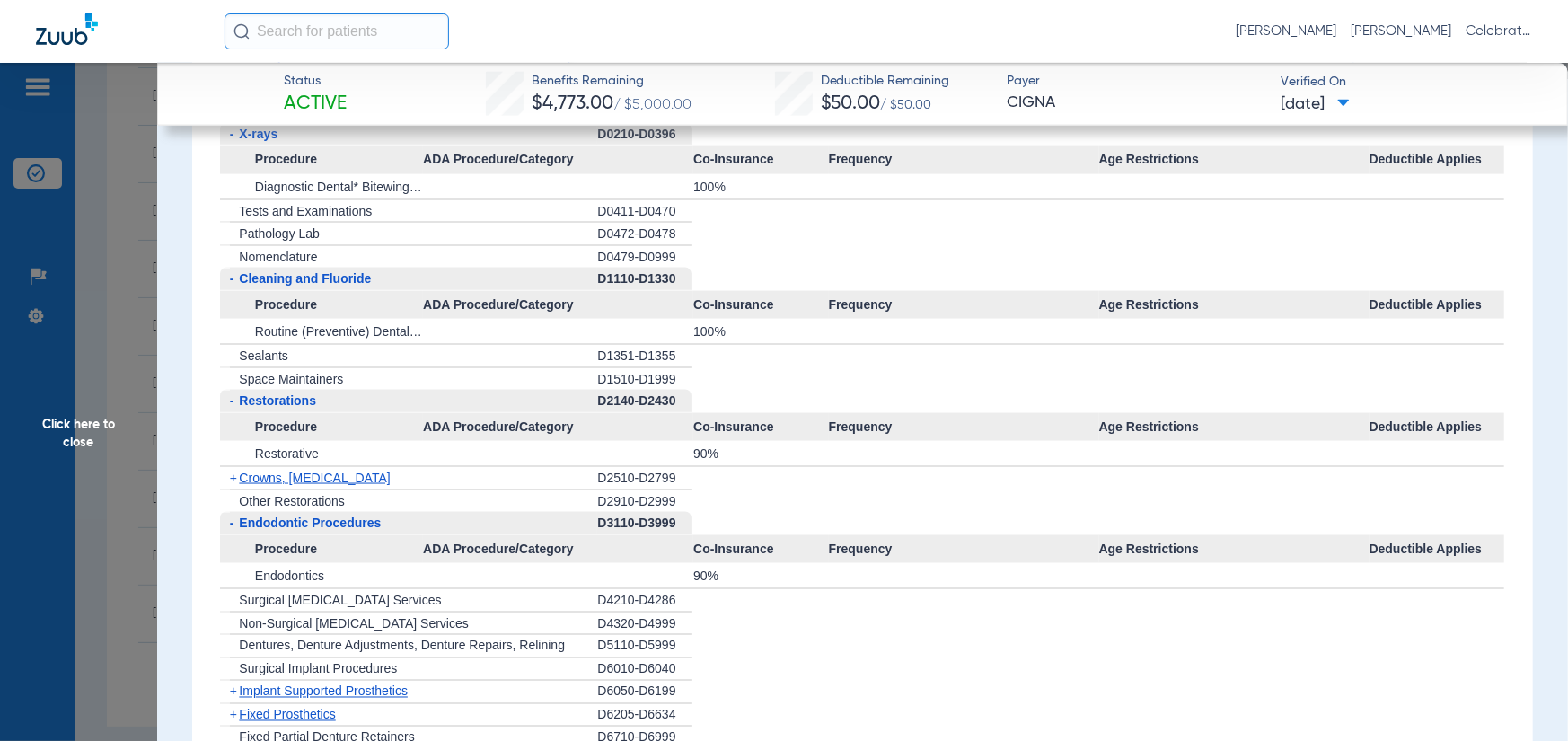
scroll to position [1526, 0]
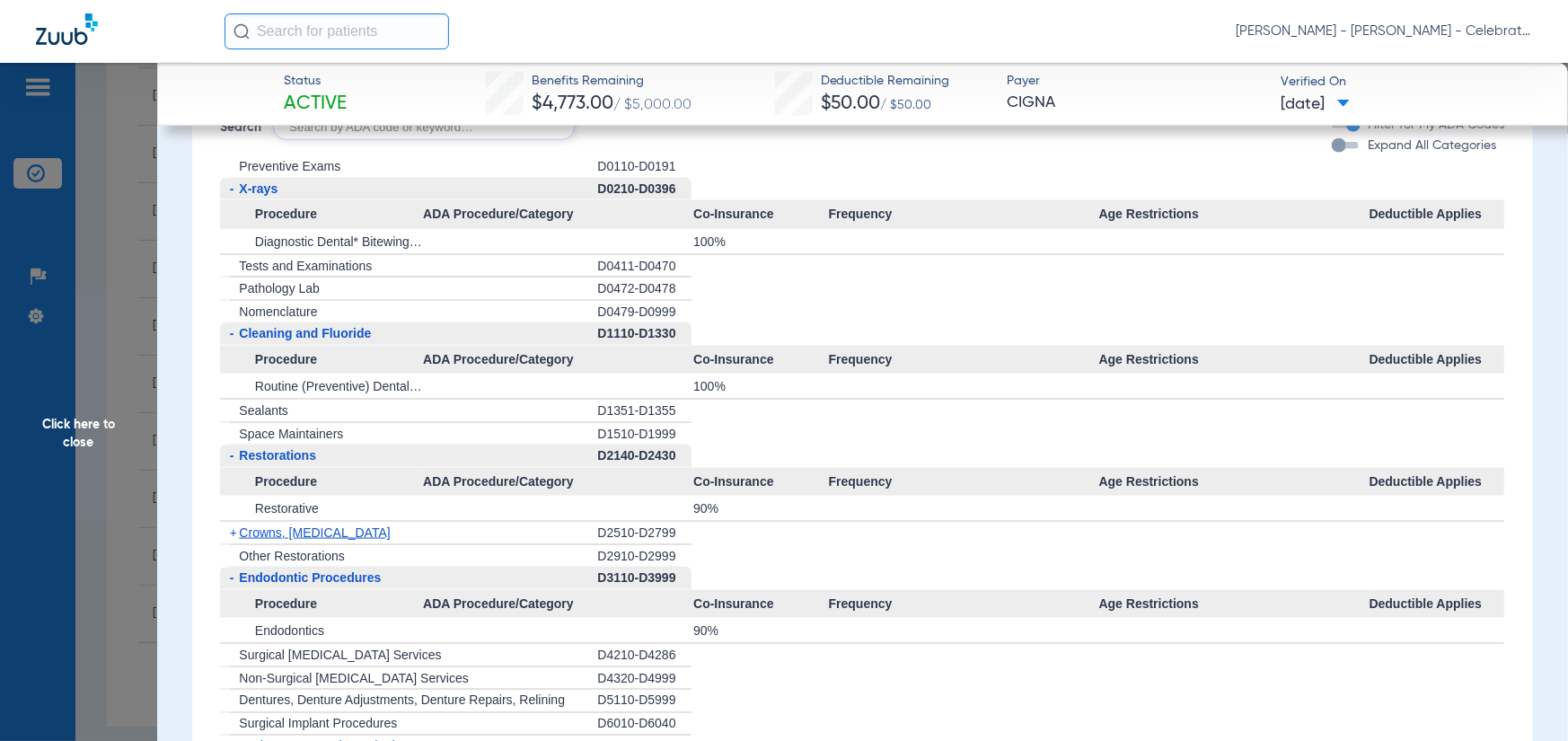
click at [125, 418] on span "Click here to close" at bounding box center [78, 433] width 157 height 741
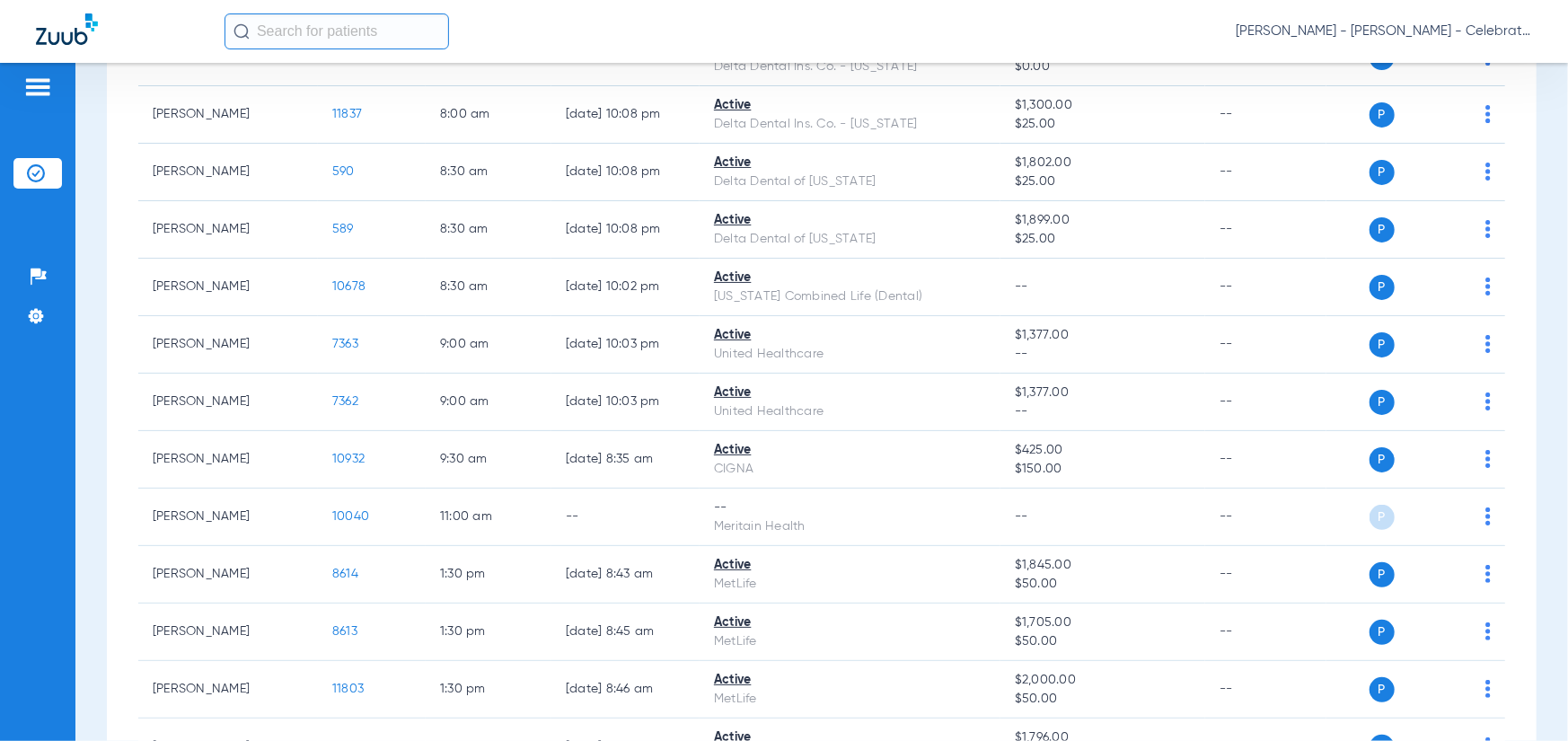
scroll to position [0, 0]
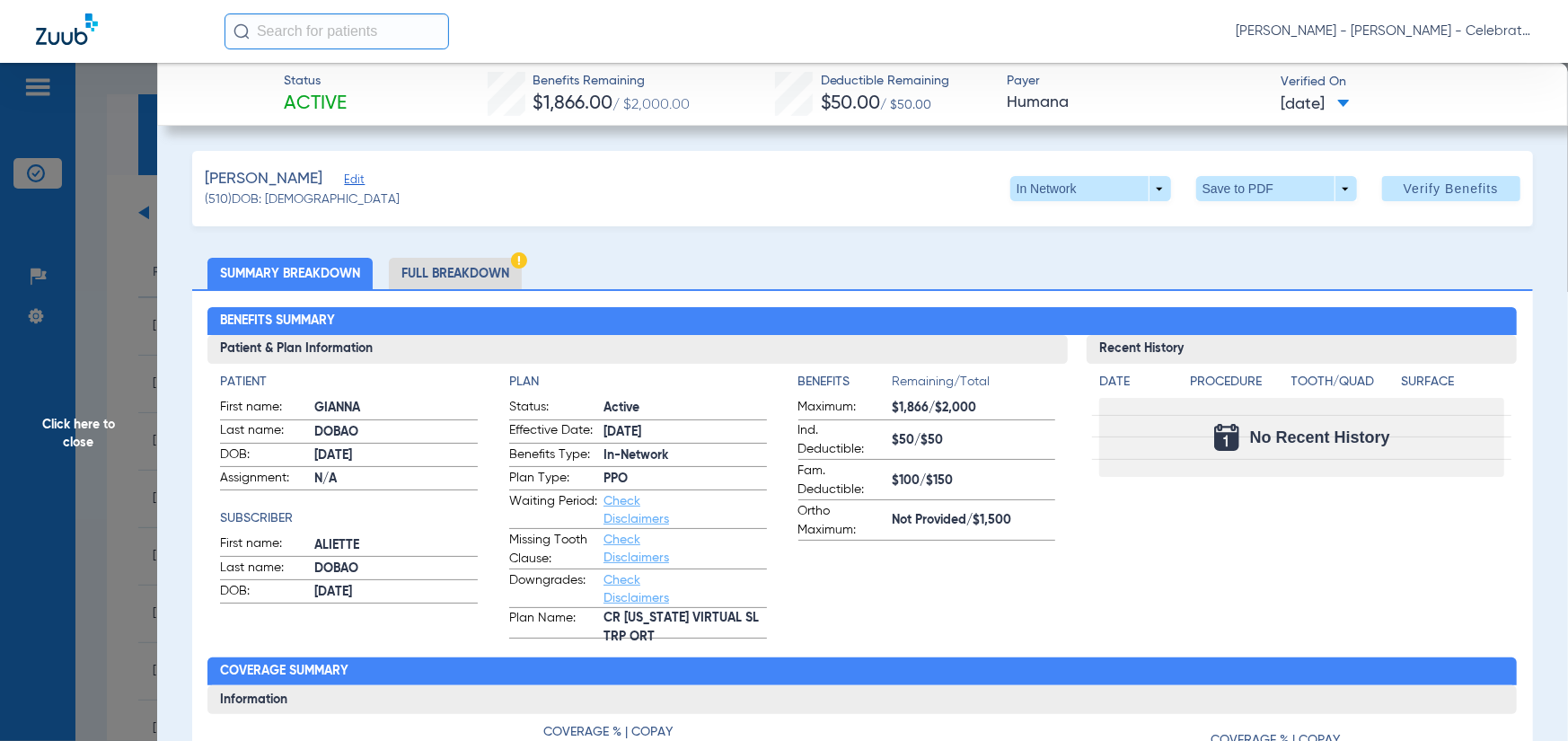
scroll to position [920, 0]
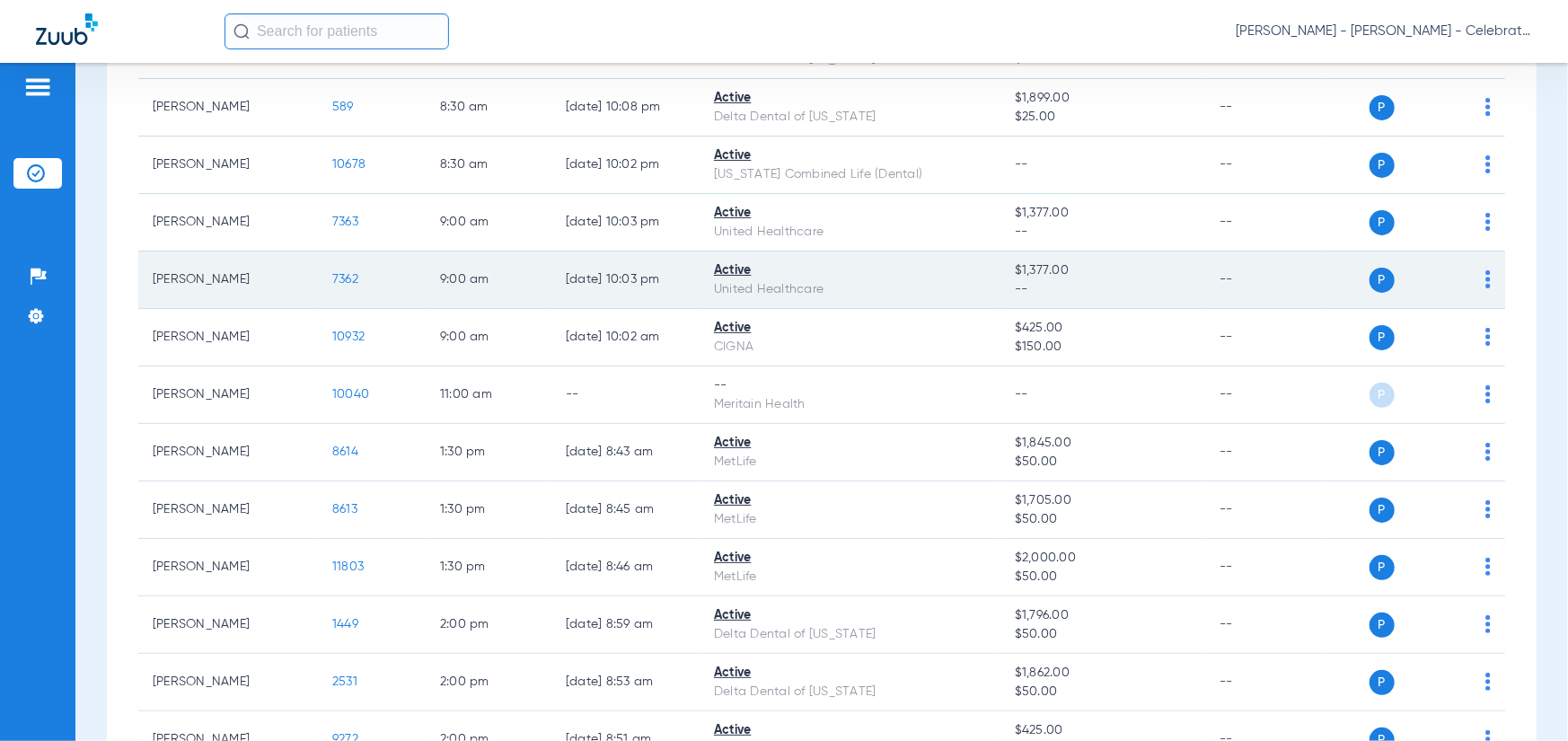
scroll to position [539, 0]
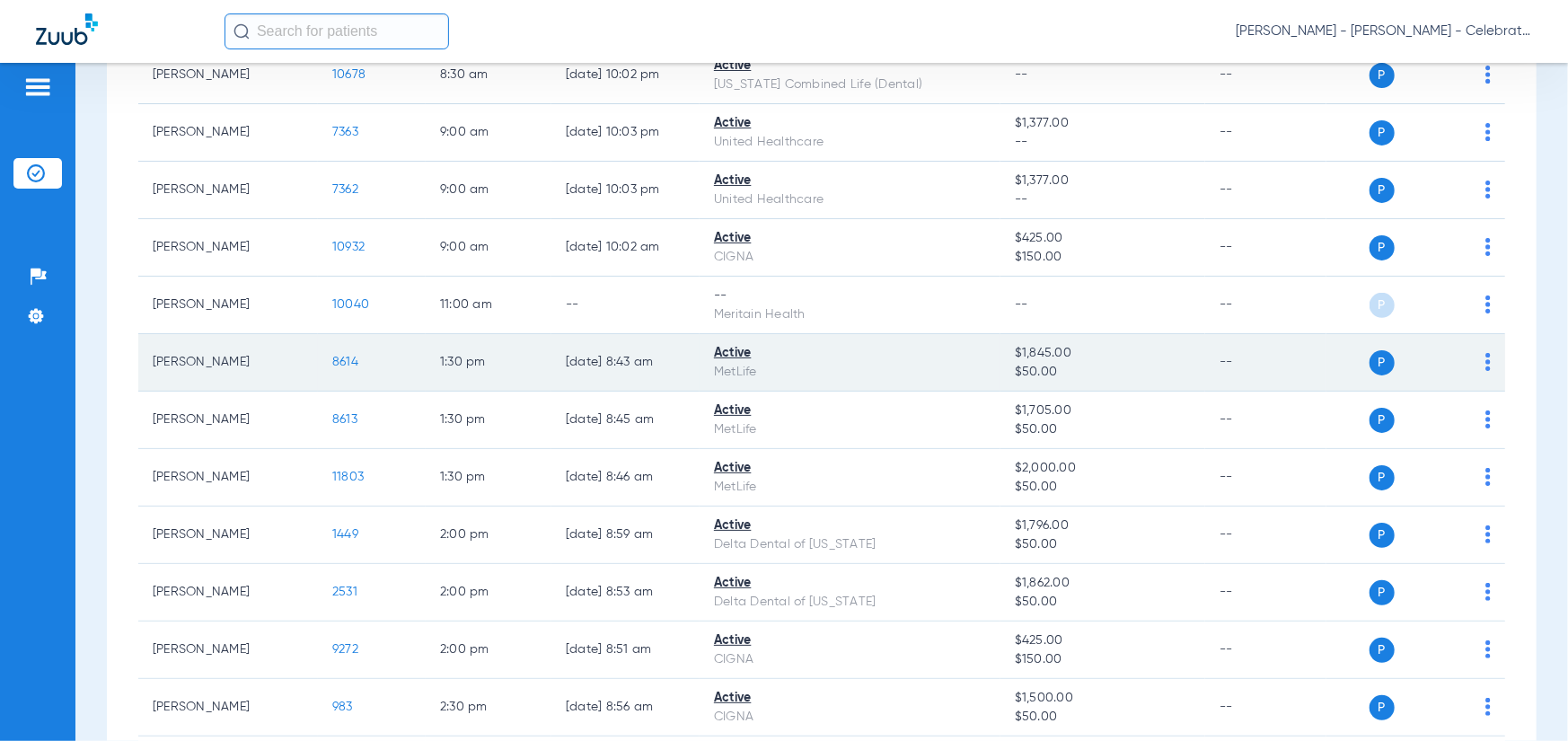
click at [340, 365] on span "8614" at bounding box center [345, 361] width 26 height 13
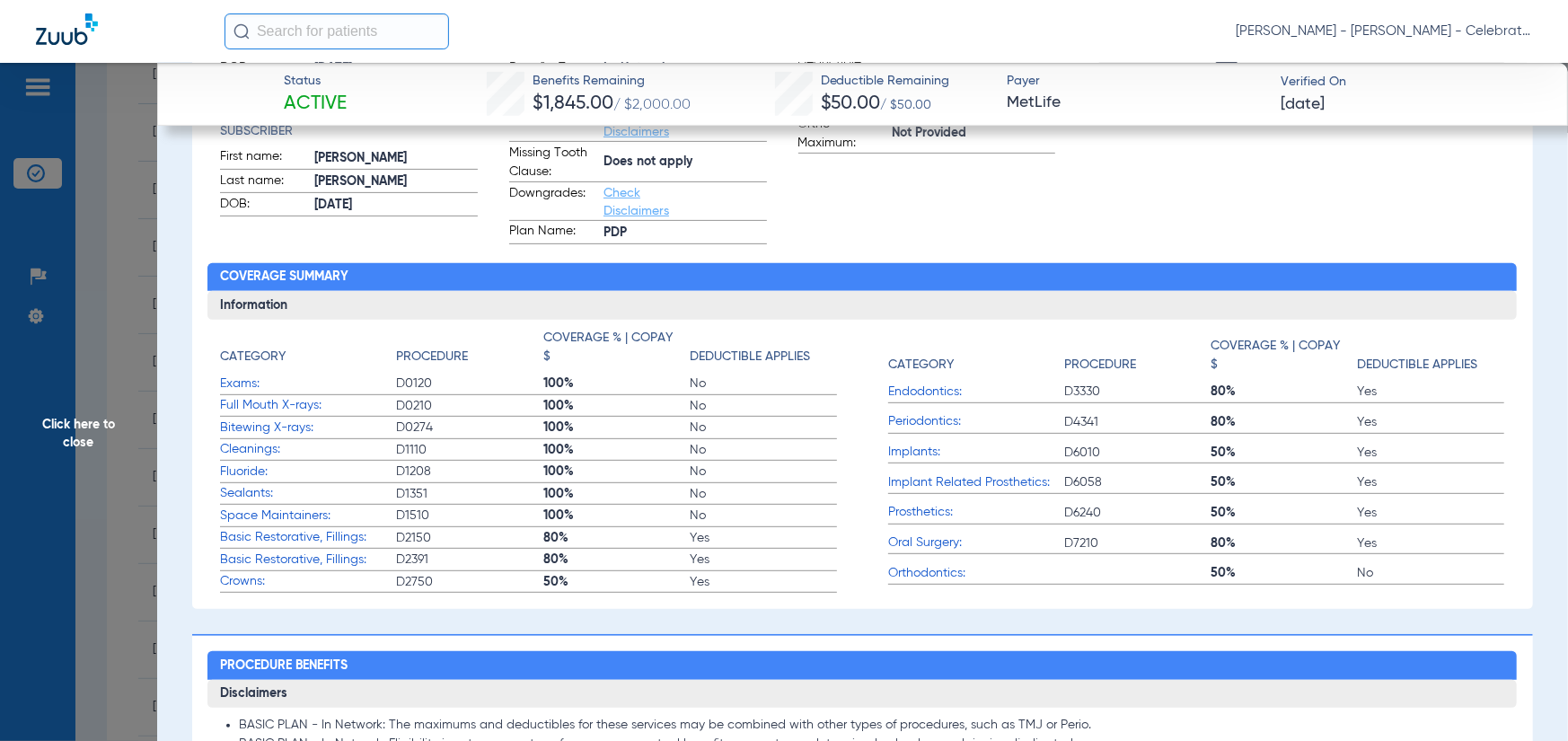
scroll to position [0, 0]
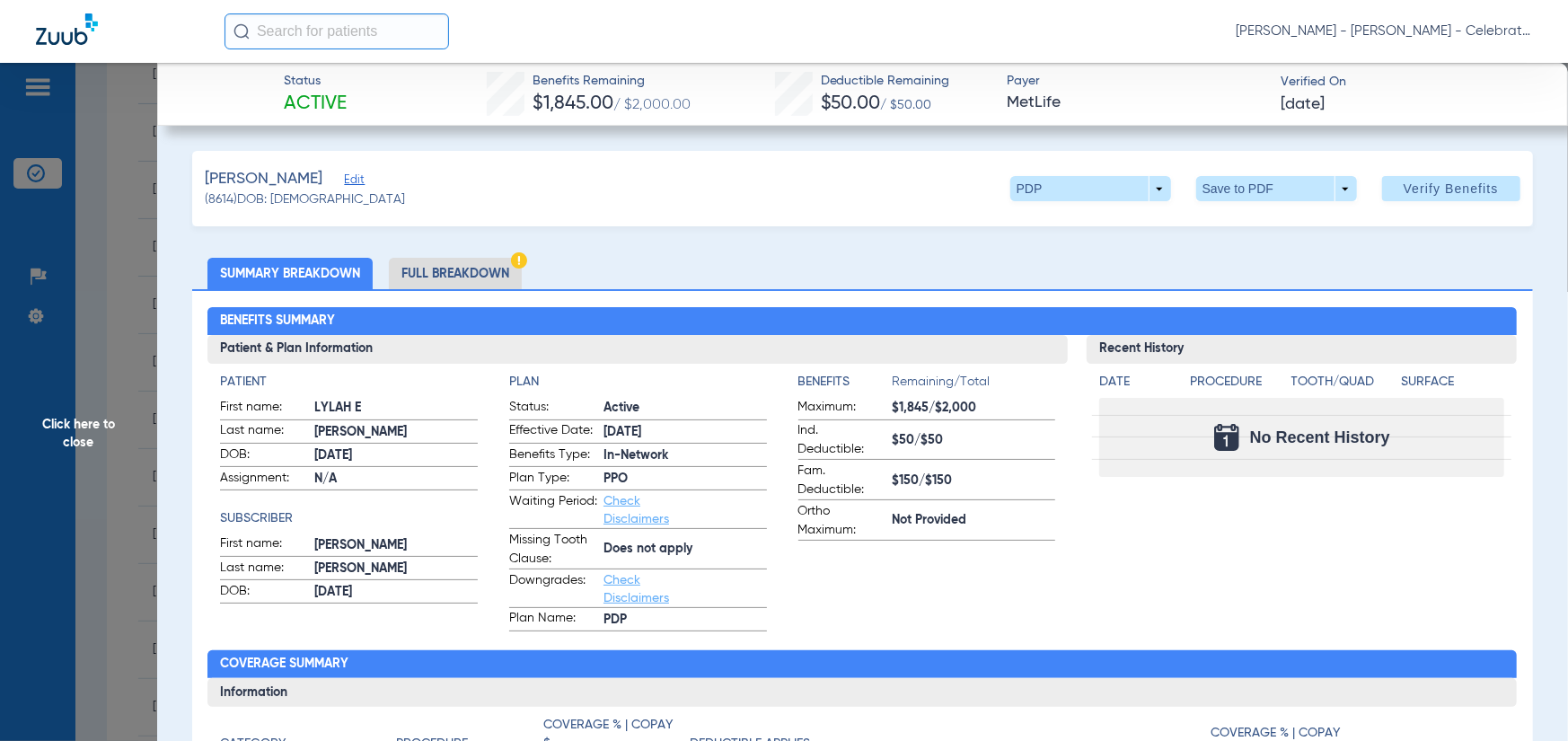
drag, startPoint x: 421, startPoint y: 256, endPoint x: 424, endPoint y: 289, distance: 33.1
click at [429, 269] on li "Full Breakdown" at bounding box center [455, 273] width 133 height 32
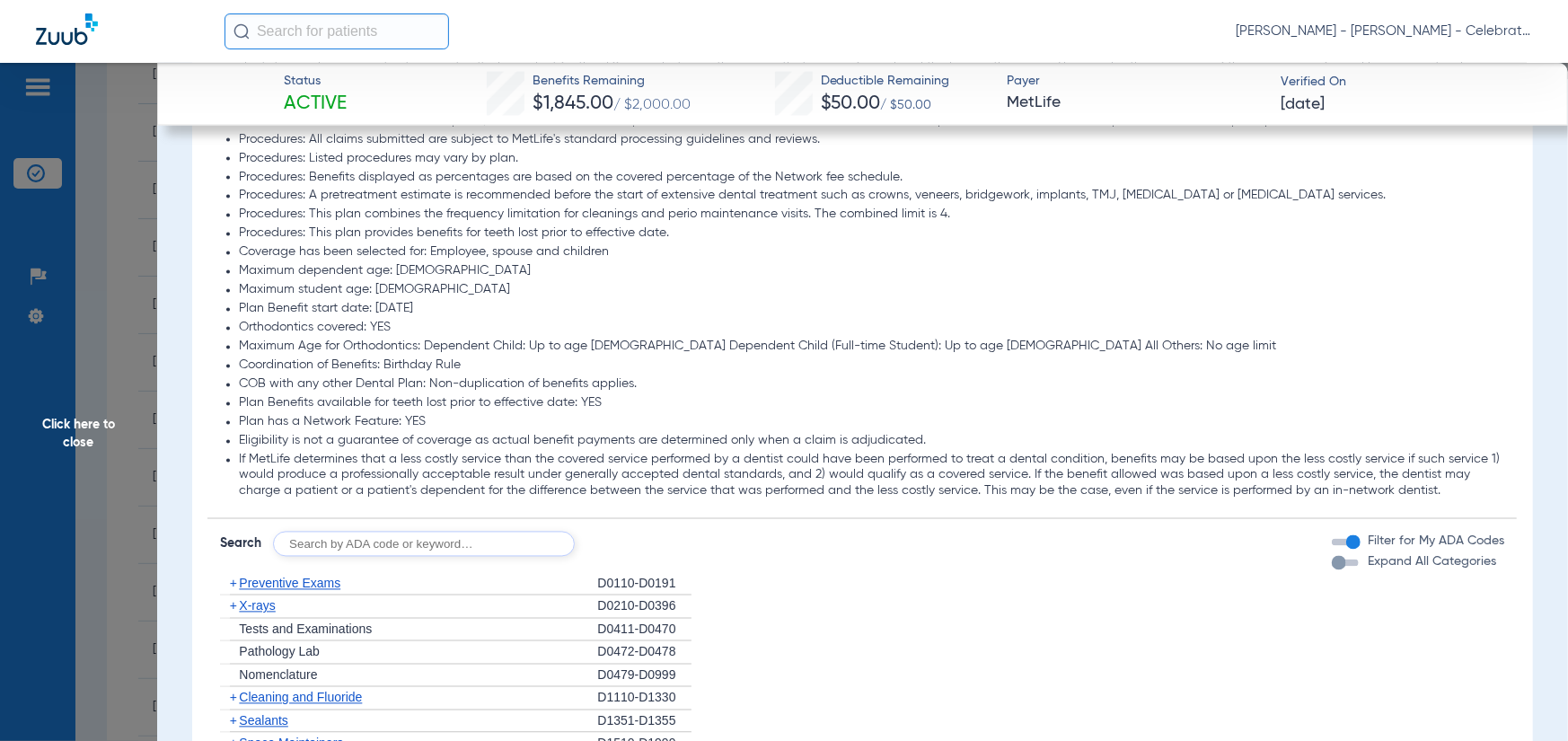
scroll to position [2066, 0]
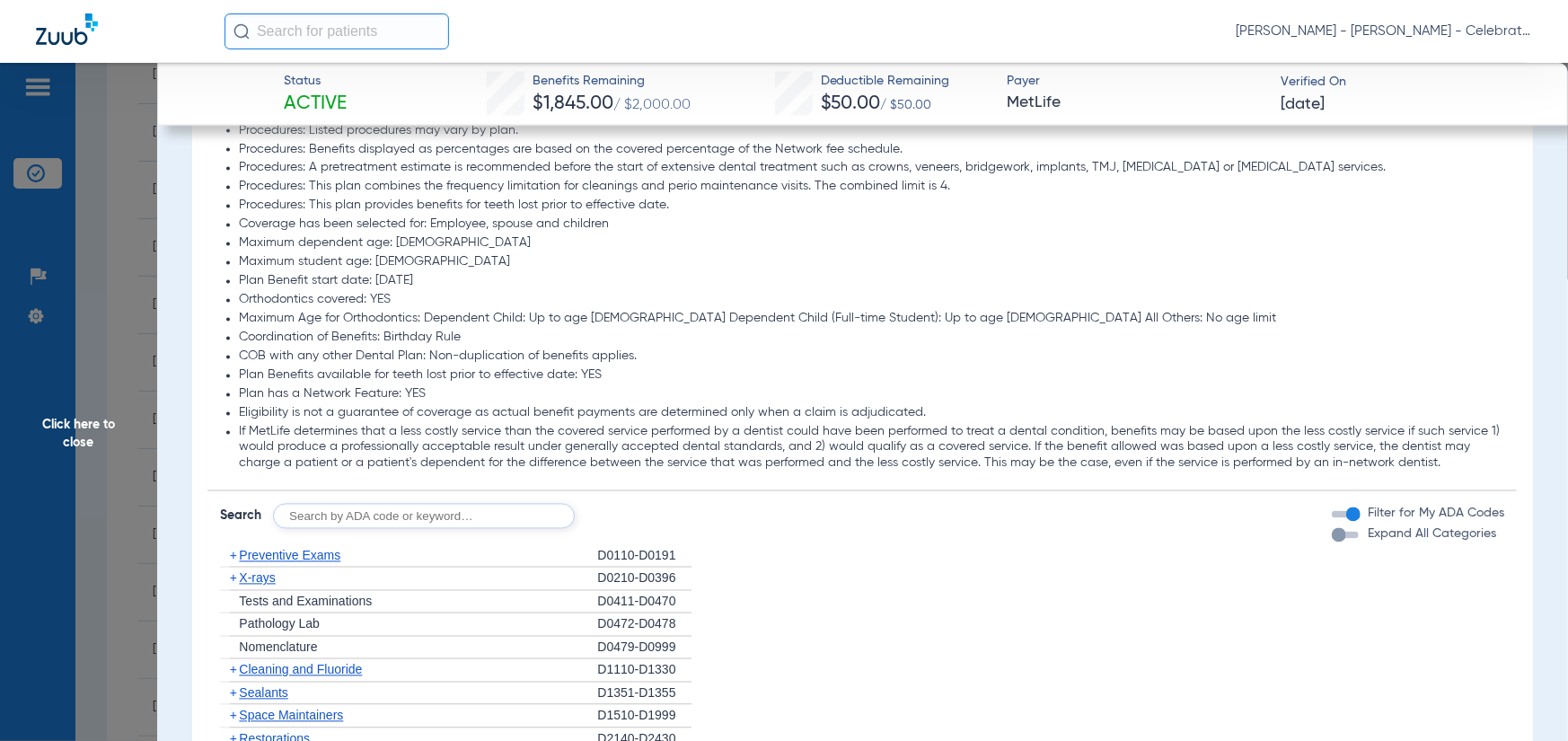
click at [288, 560] on span "Preventive Exams" at bounding box center [289, 556] width 102 height 15
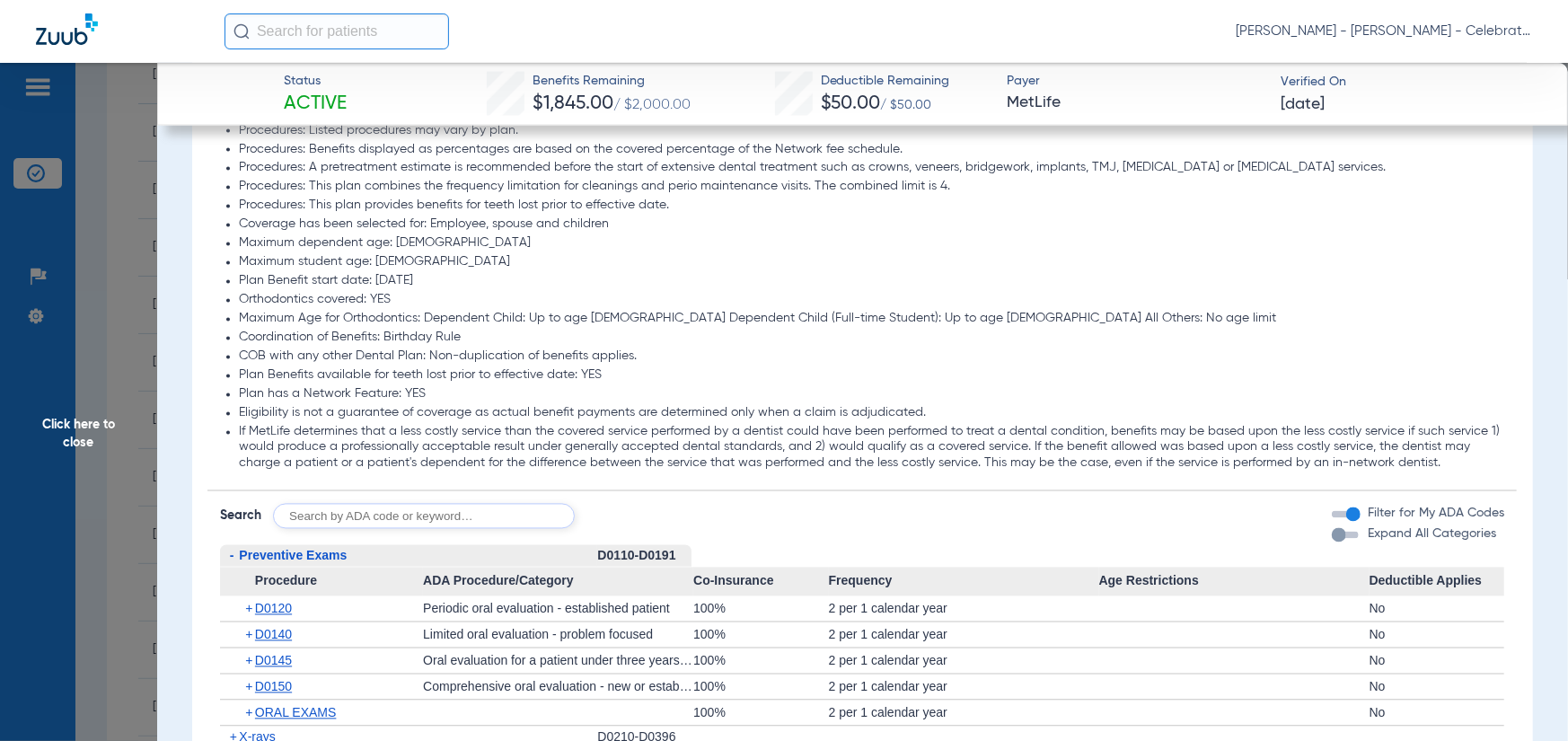
scroll to position [2335, 0]
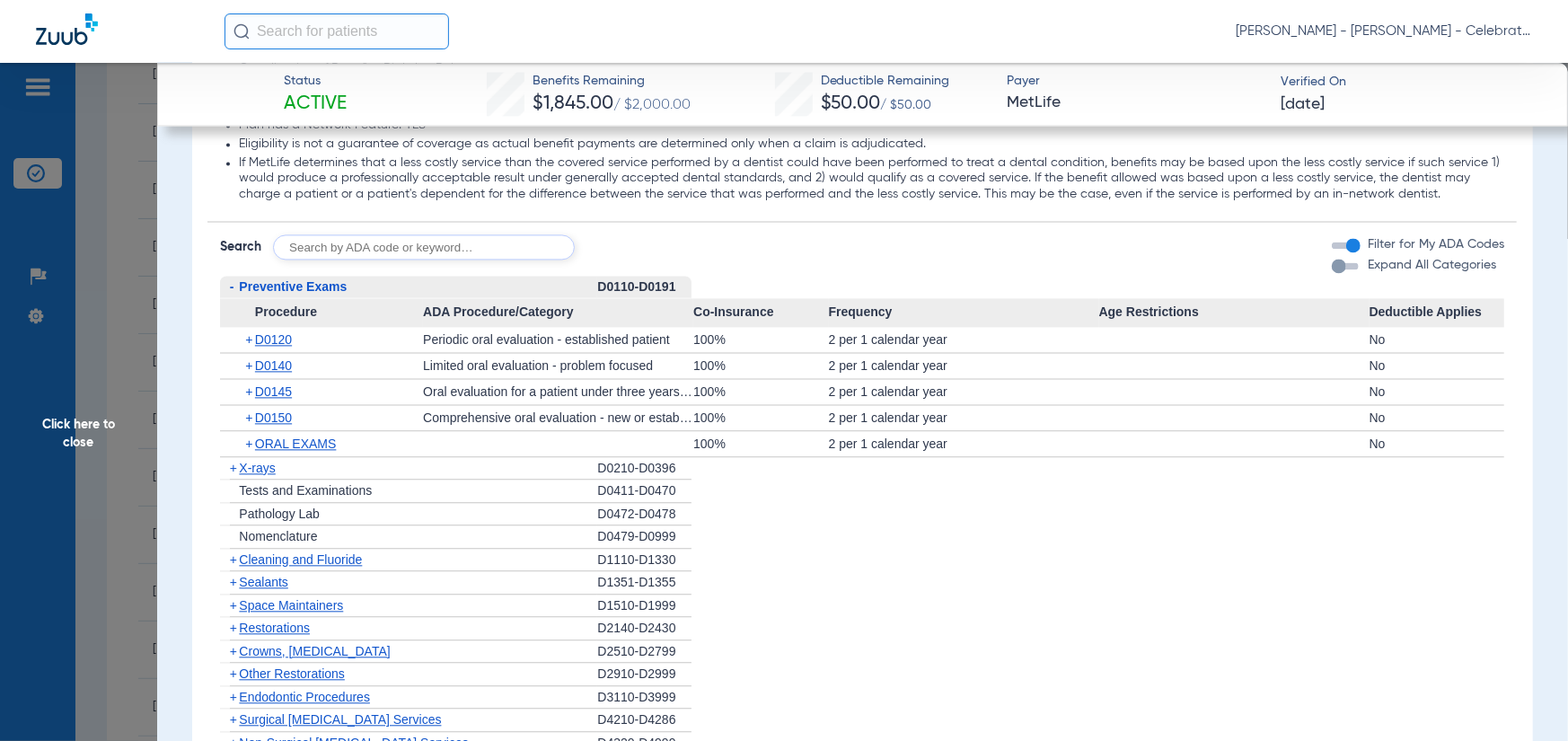
click at [261, 465] on span "X-rays" at bounding box center [257, 468] width 36 height 15
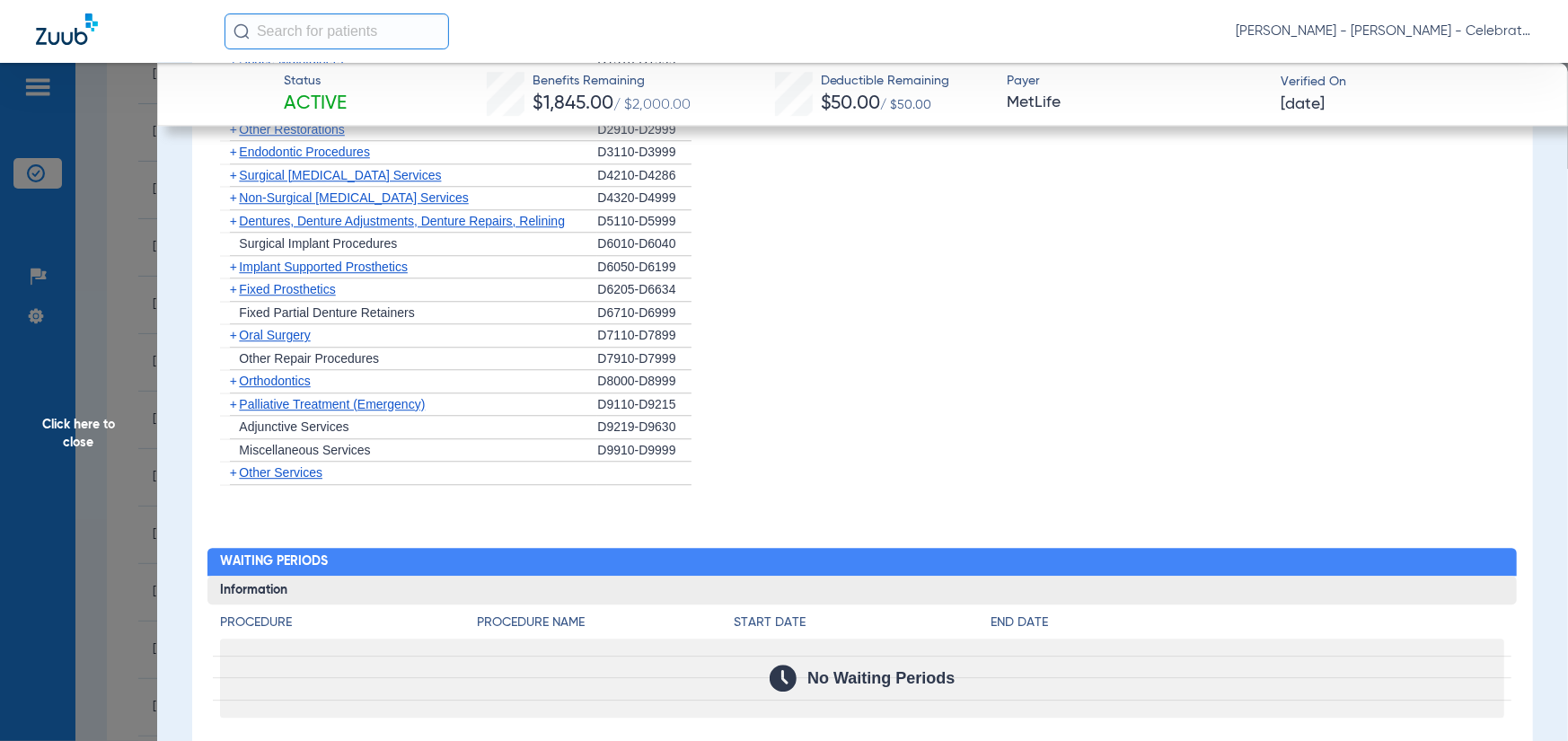
scroll to position [2964, 0]
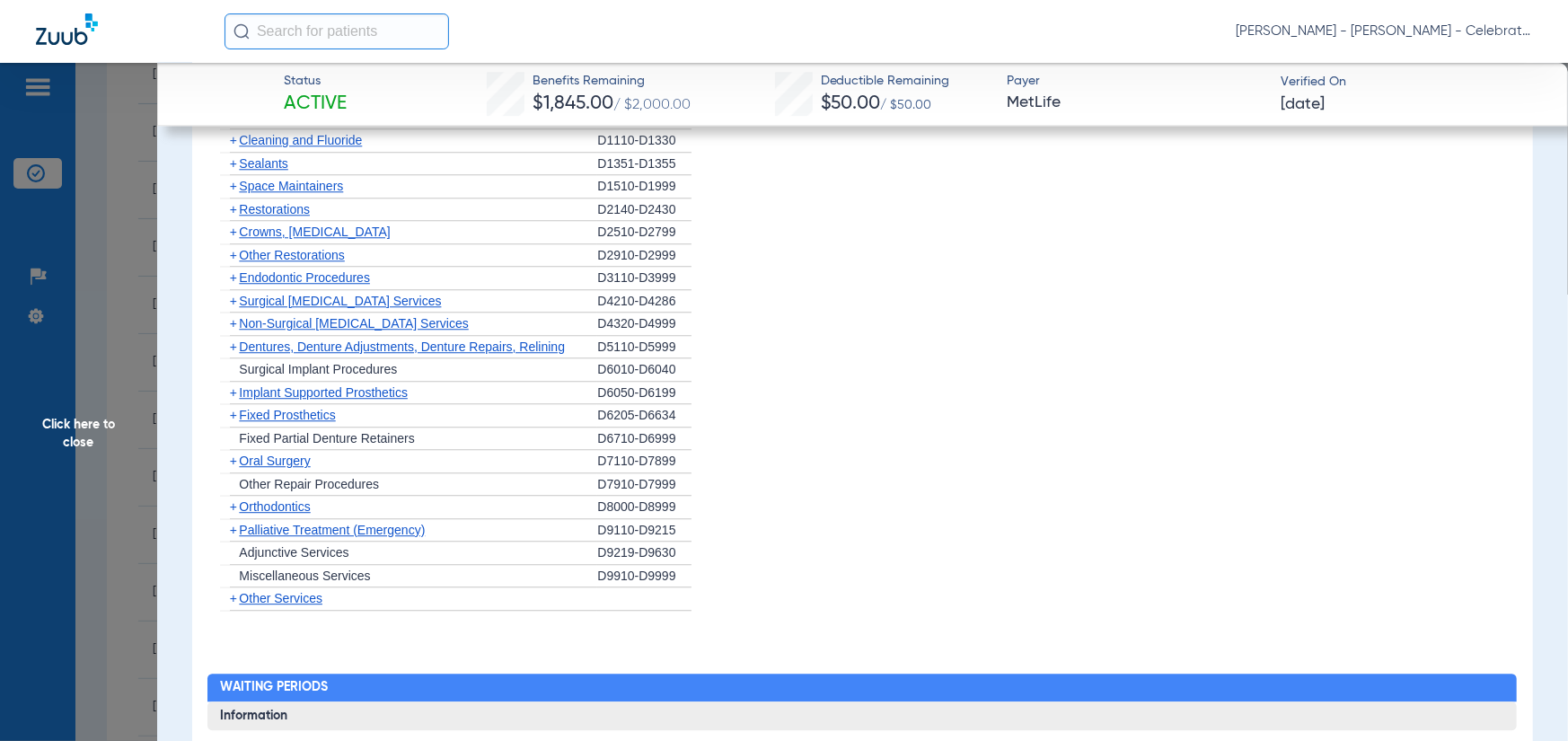
drag, startPoint x: 279, startPoint y: 460, endPoint x: 274, endPoint y: 452, distance: 9.4
click at [279, 460] on span "Oral Surgery" at bounding box center [274, 461] width 71 height 15
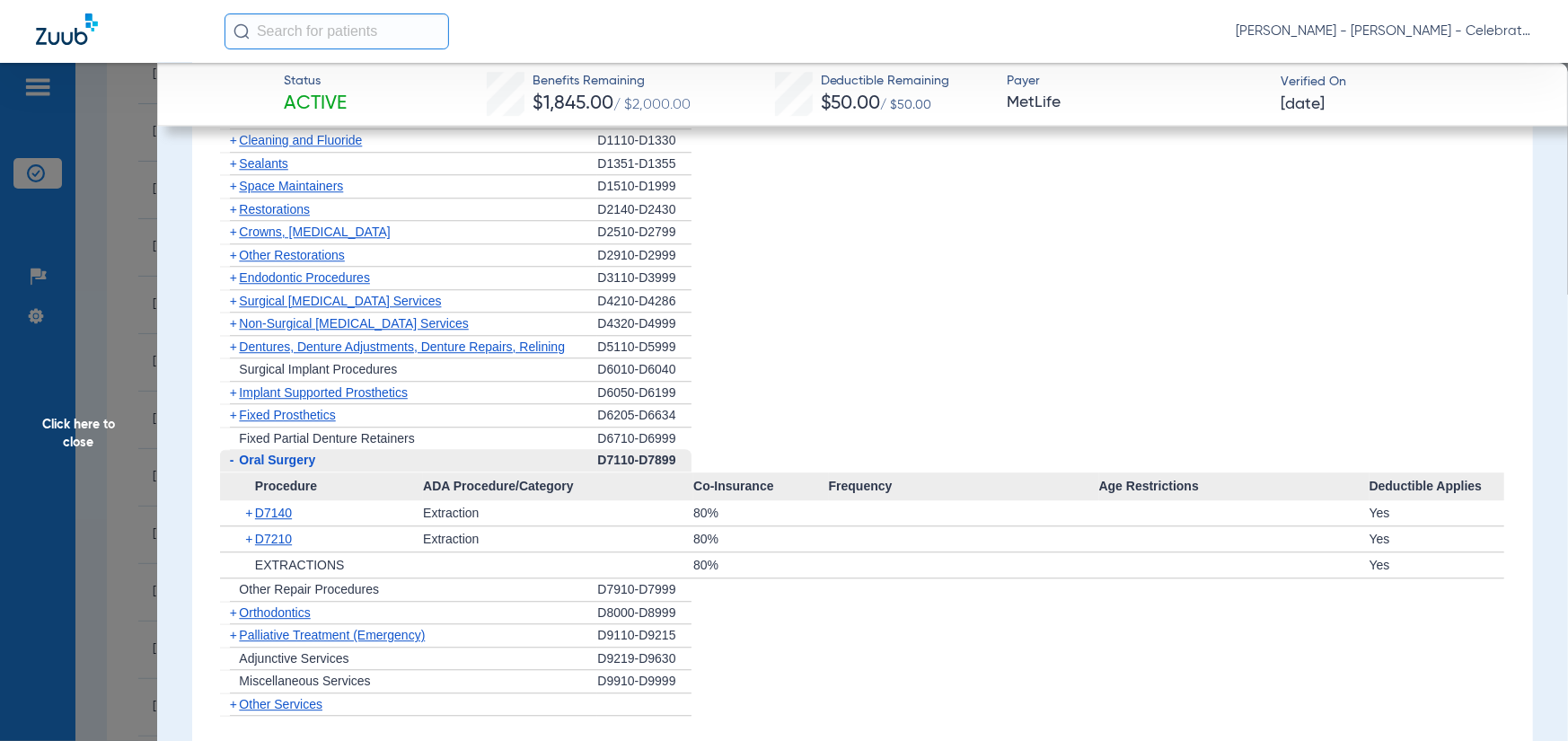
click at [265, 270] on span "Endodontic Procedures" at bounding box center [304, 277] width 131 height 15
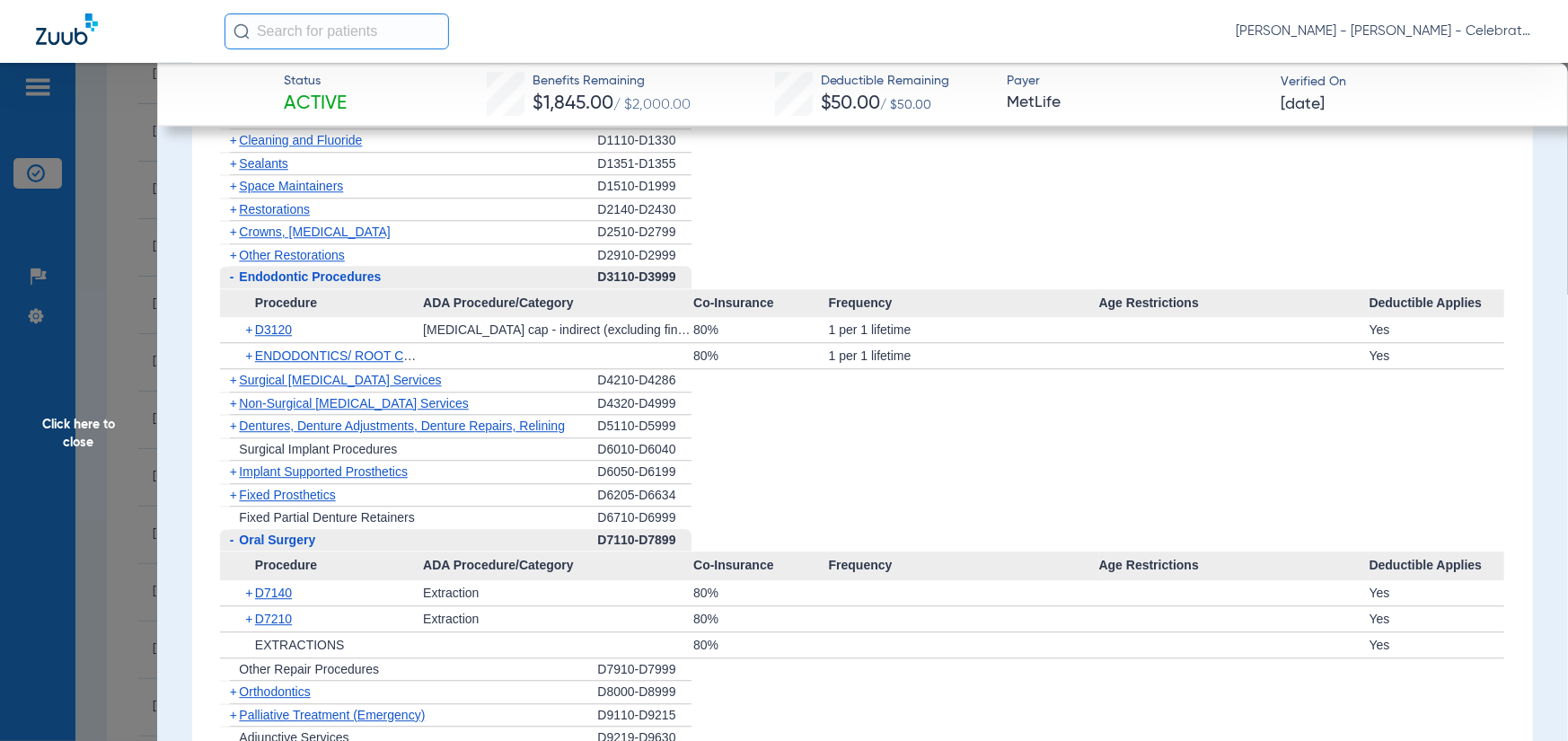
click at [275, 255] on span "Other Restorations" at bounding box center [291, 255] width 106 height 15
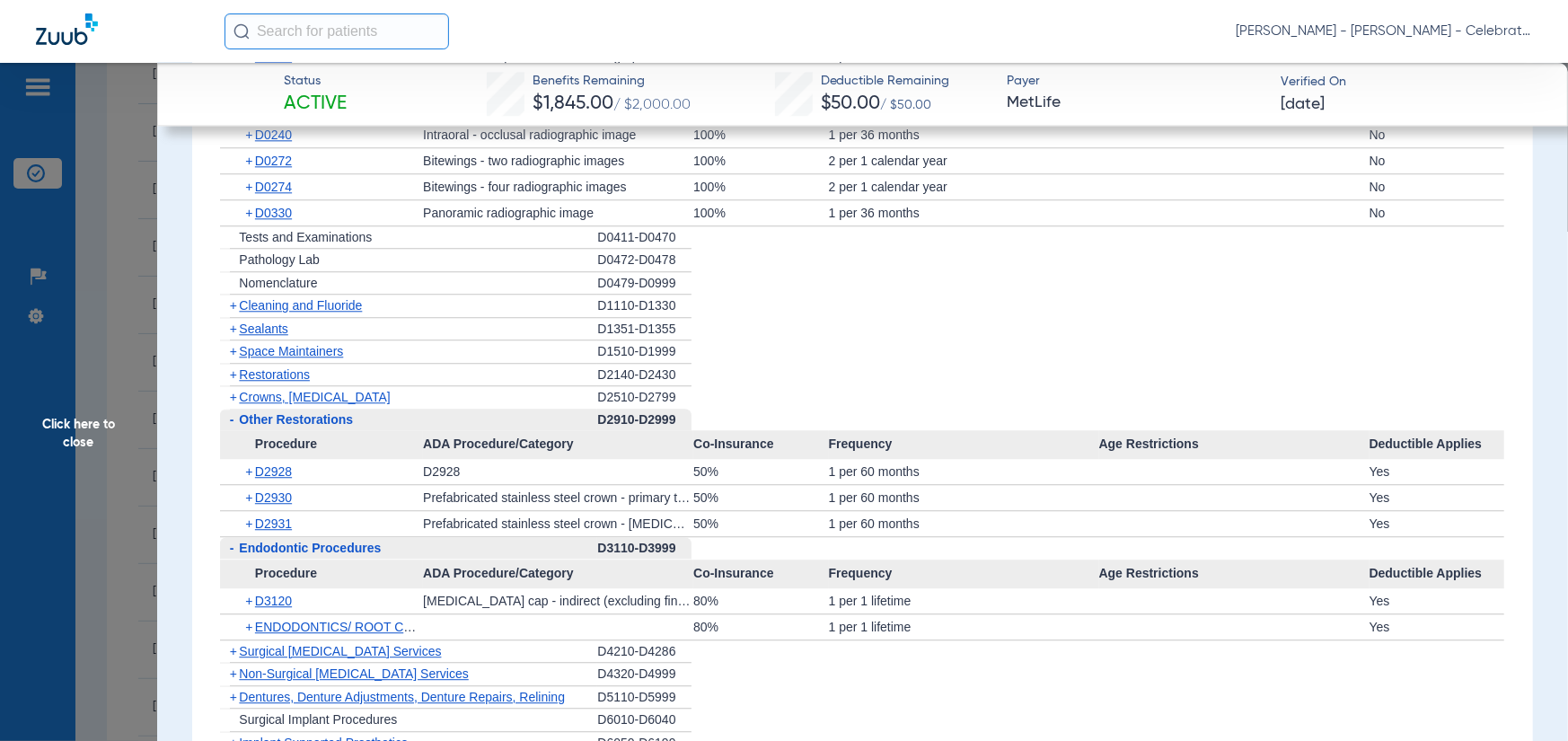
scroll to position [2695, 0]
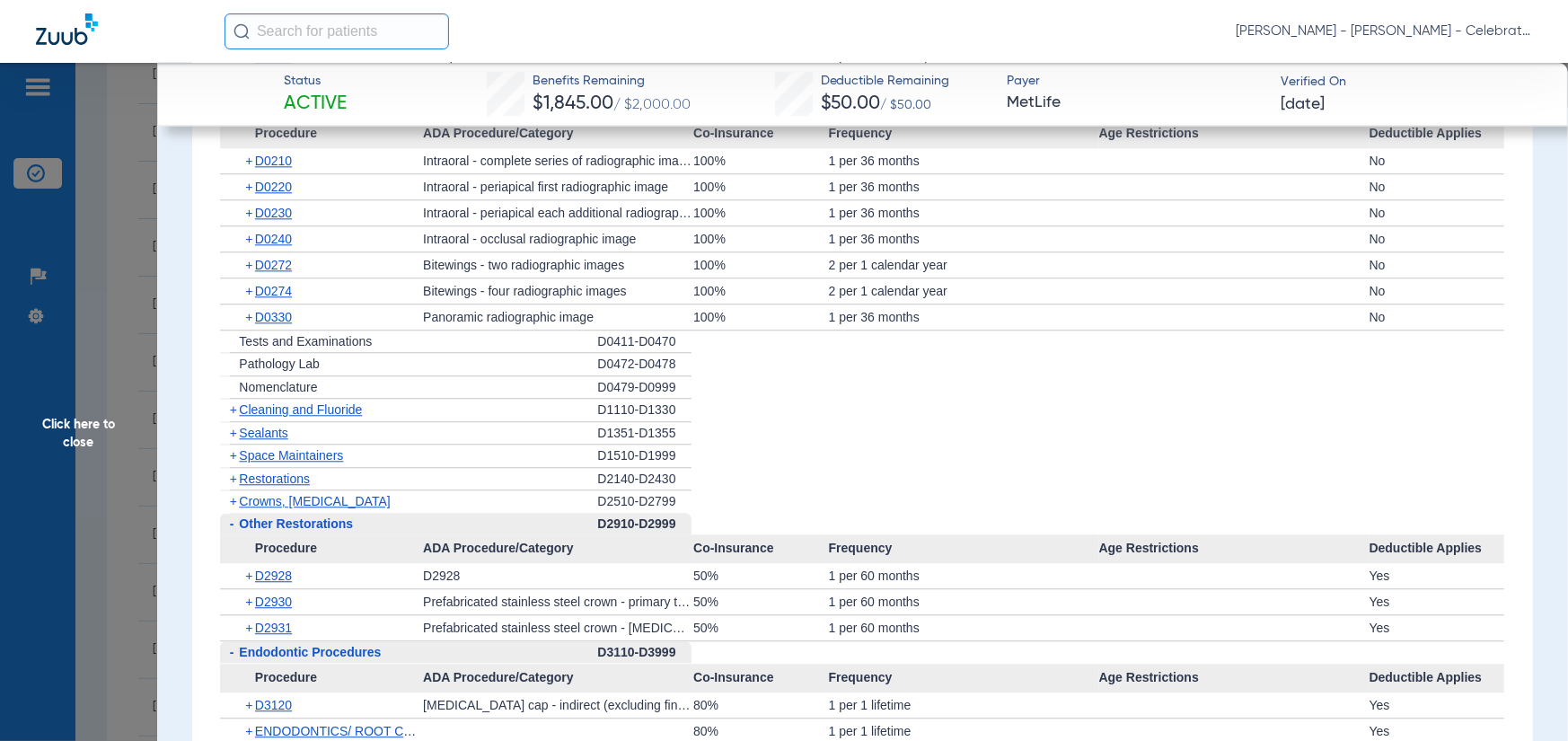
drag, startPoint x: 1147, startPoint y: 341, endPoint x: 875, endPoint y: 417, distance: 282.4
click at [1142, 339] on li "+ Tests and Examinations D0411-D0470" at bounding box center [862, 342] width 1285 height 24
click at [273, 468] on div "+ Restorations" at bounding box center [409, 480] width 377 height 24
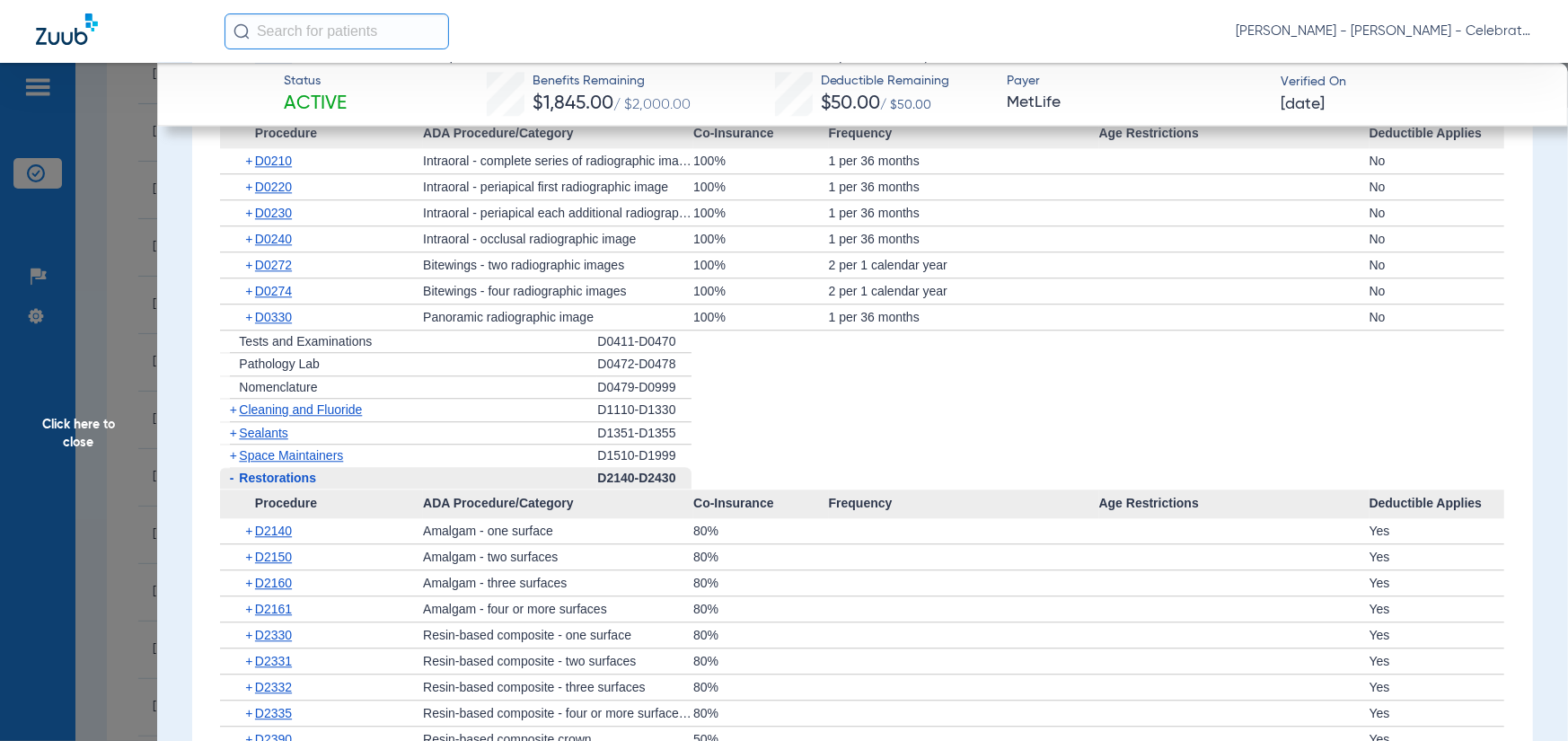
click at [269, 430] on span "Sealants" at bounding box center [262, 432] width 48 height 15
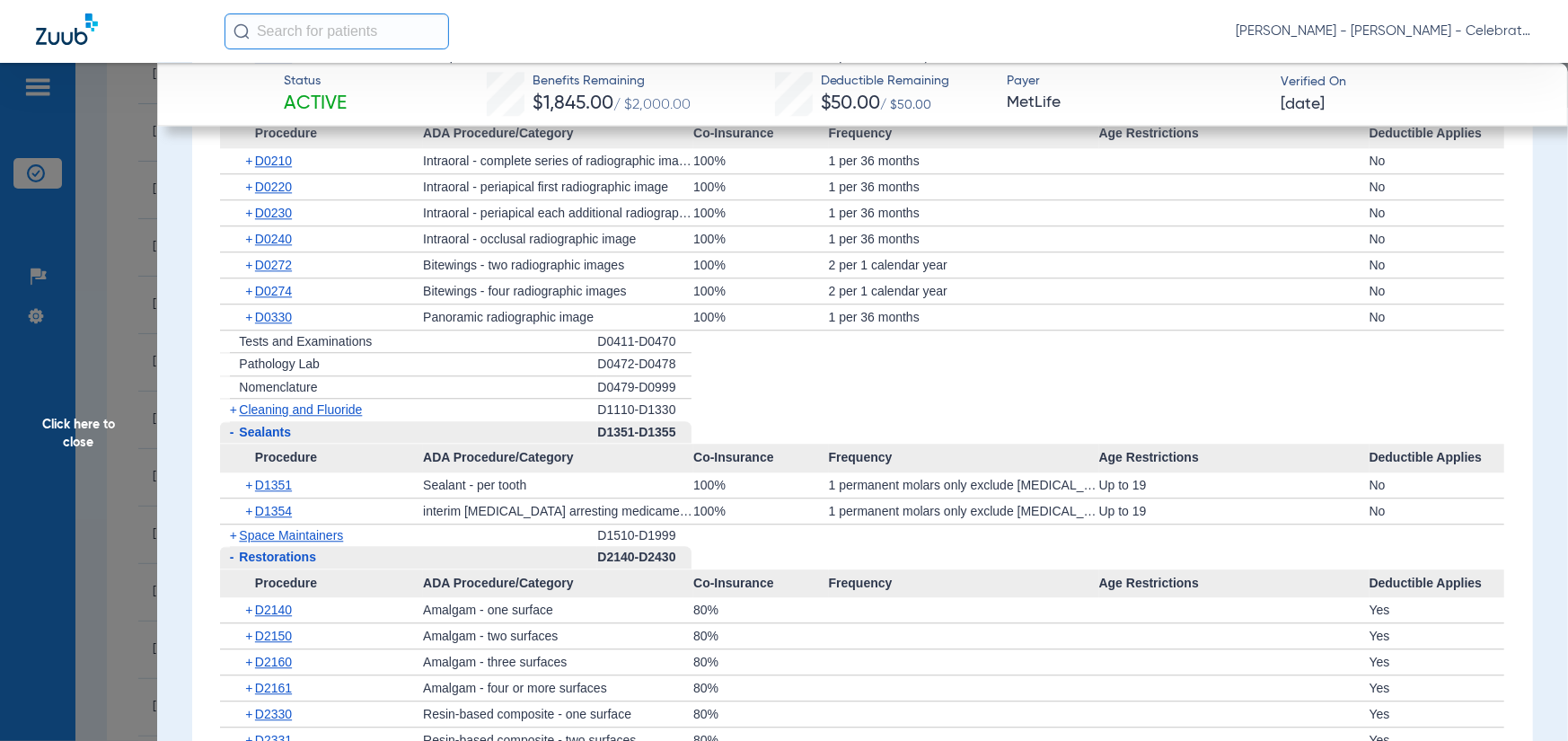
click at [268, 415] on div "+ Cleaning and Fluoride" at bounding box center [409, 409] width 377 height 23
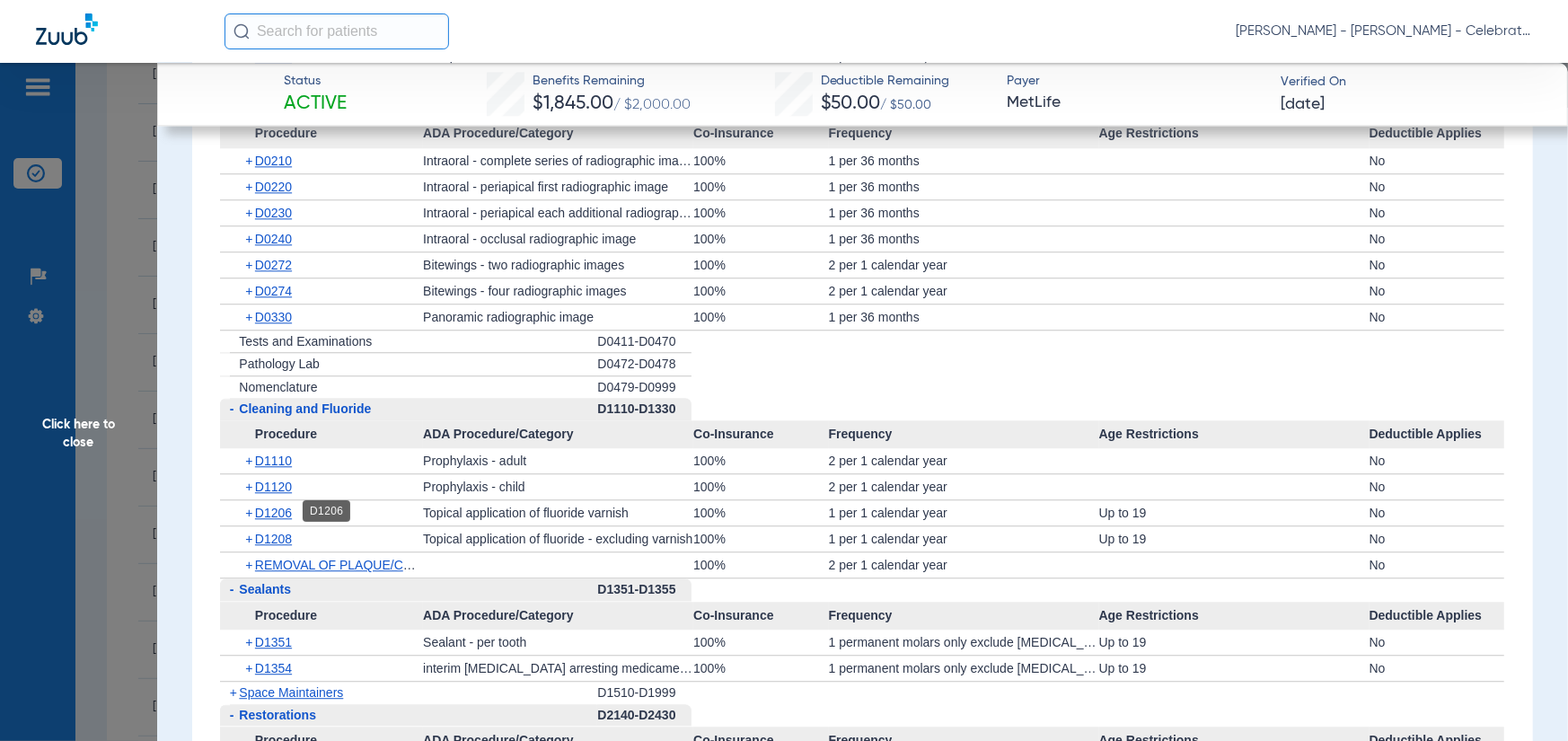
click at [275, 516] on span "D1206" at bounding box center [273, 512] width 37 height 15
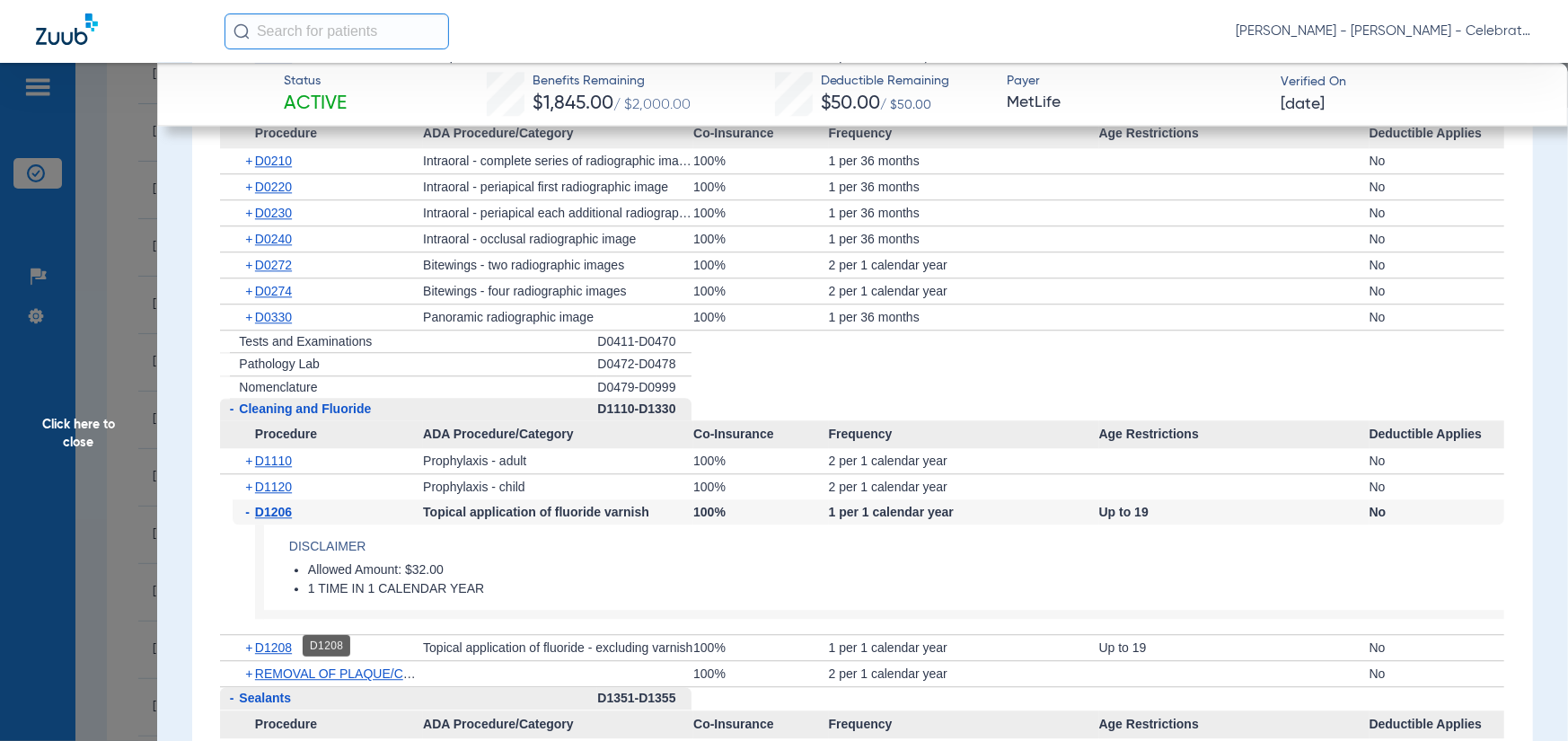
click at [278, 645] on span "D1208" at bounding box center [273, 647] width 37 height 15
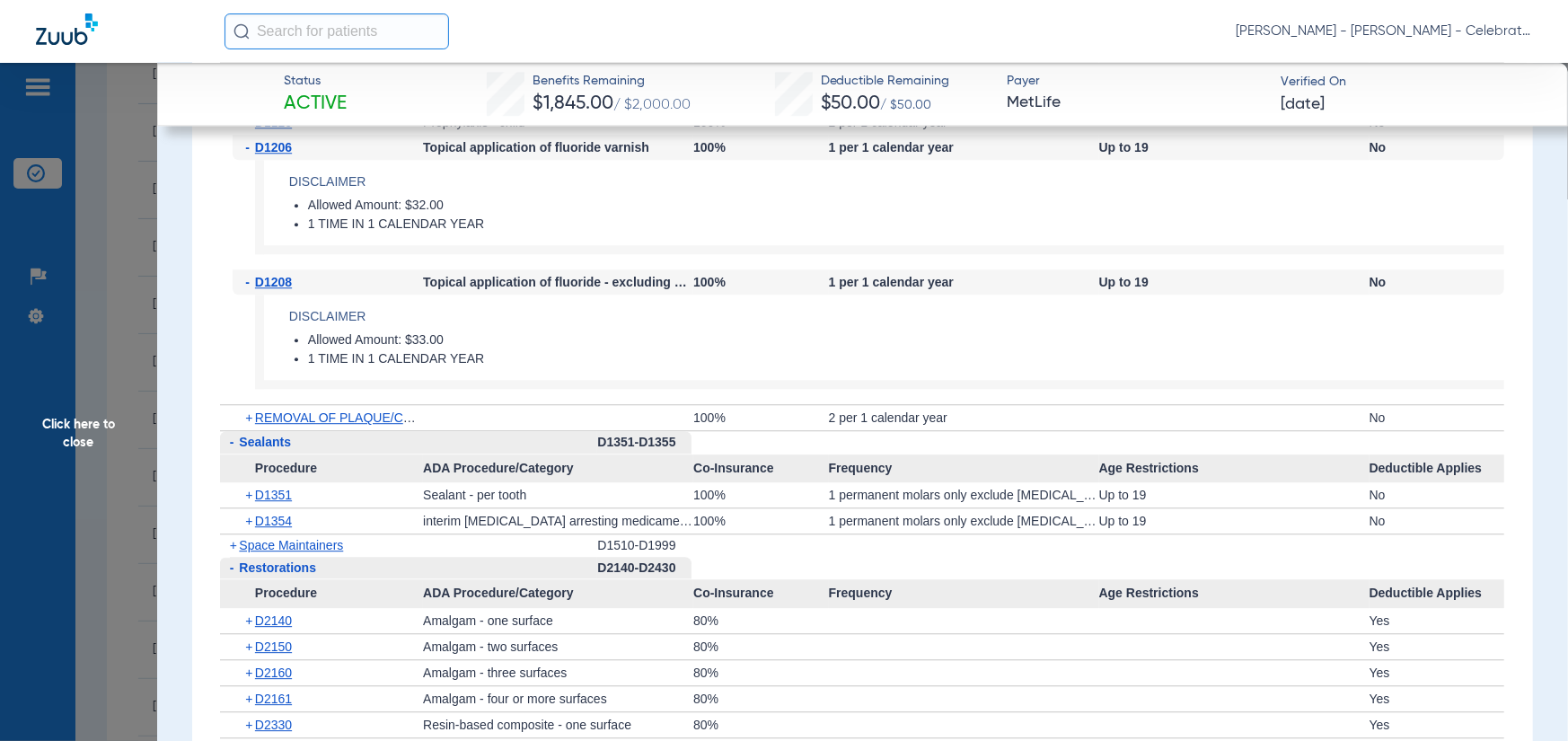
scroll to position [3054, 0]
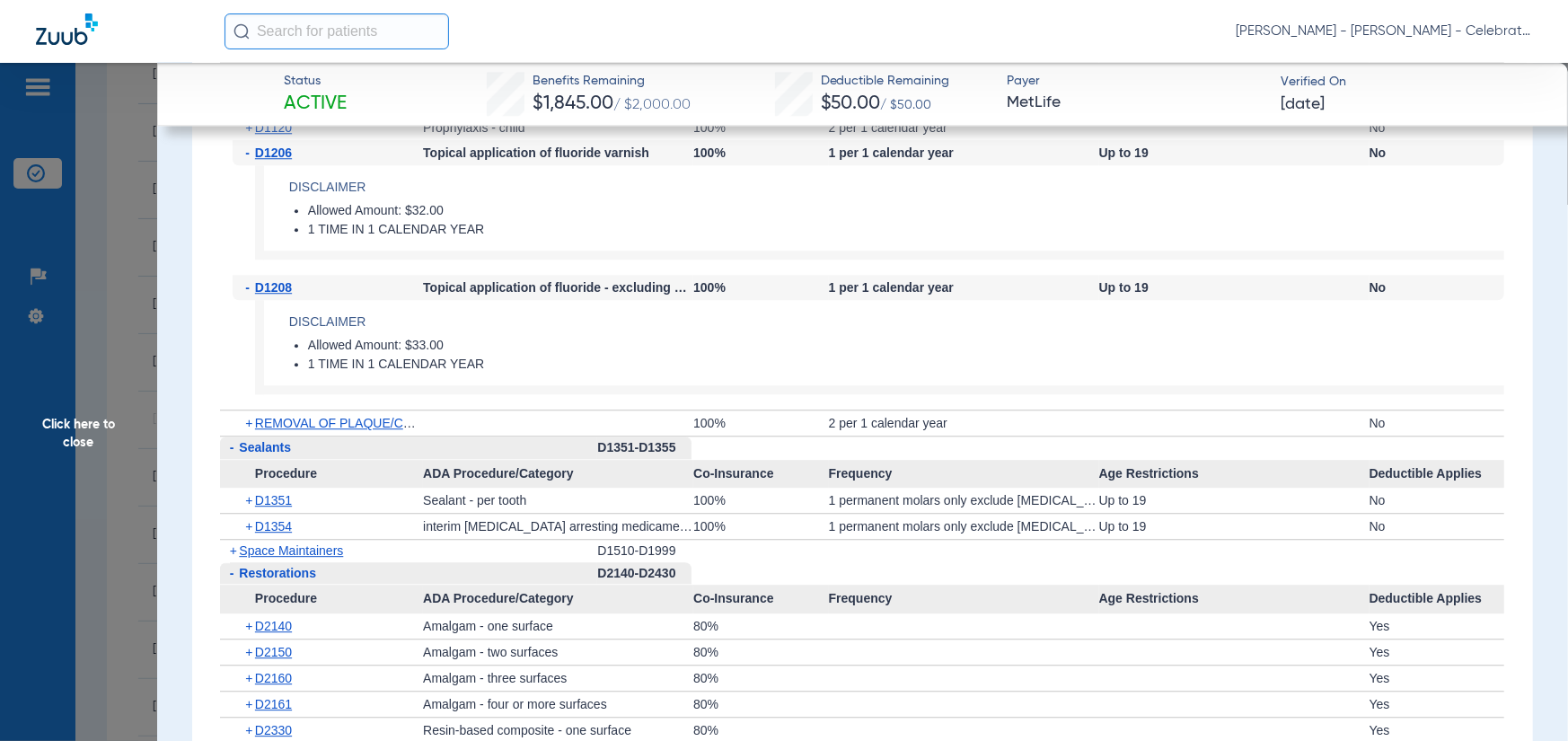
drag, startPoint x: 133, startPoint y: 403, endPoint x: 126, endPoint y: 386, distance: 18.4
click at [133, 403] on span "Click here to close" at bounding box center [78, 433] width 157 height 741
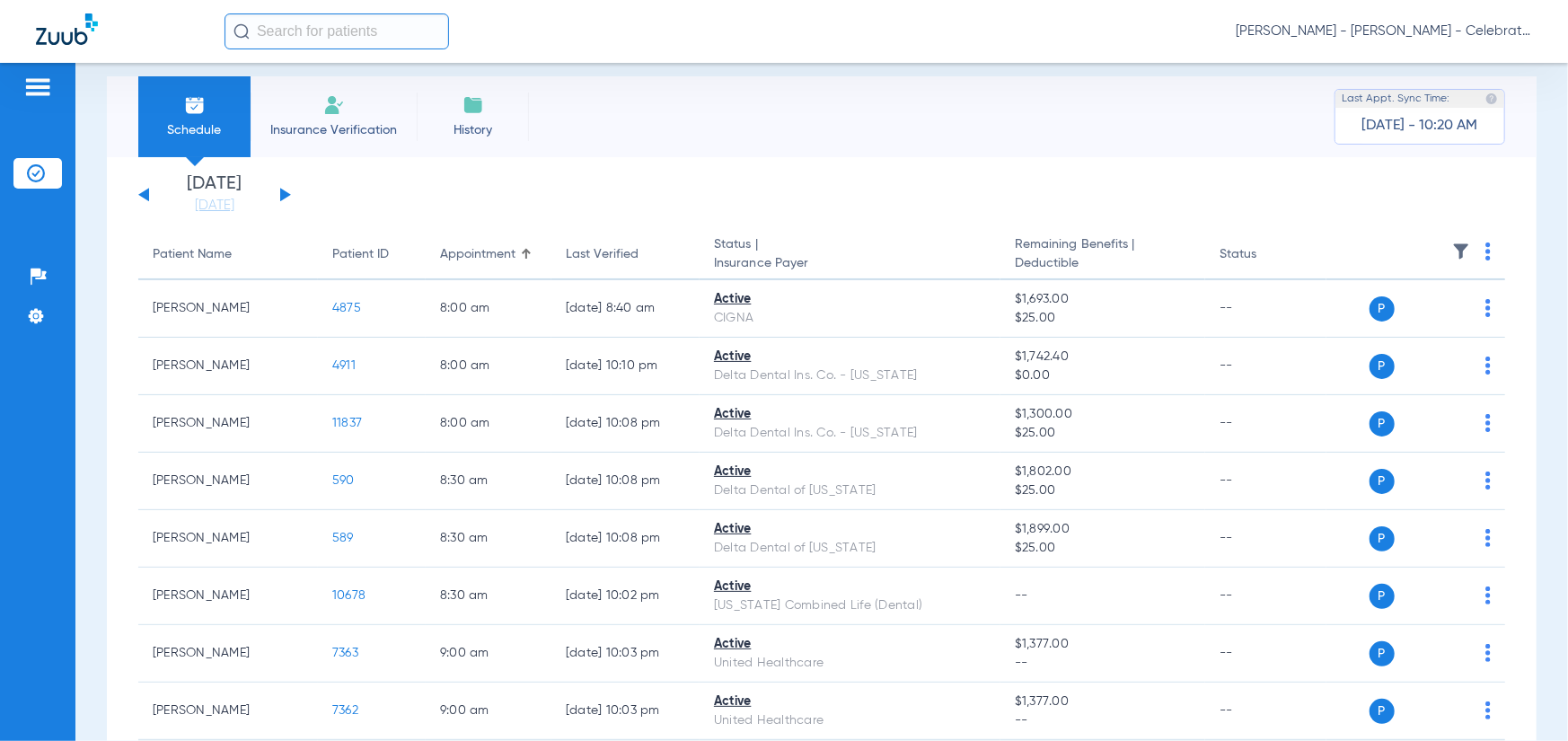
scroll to position [0, 0]
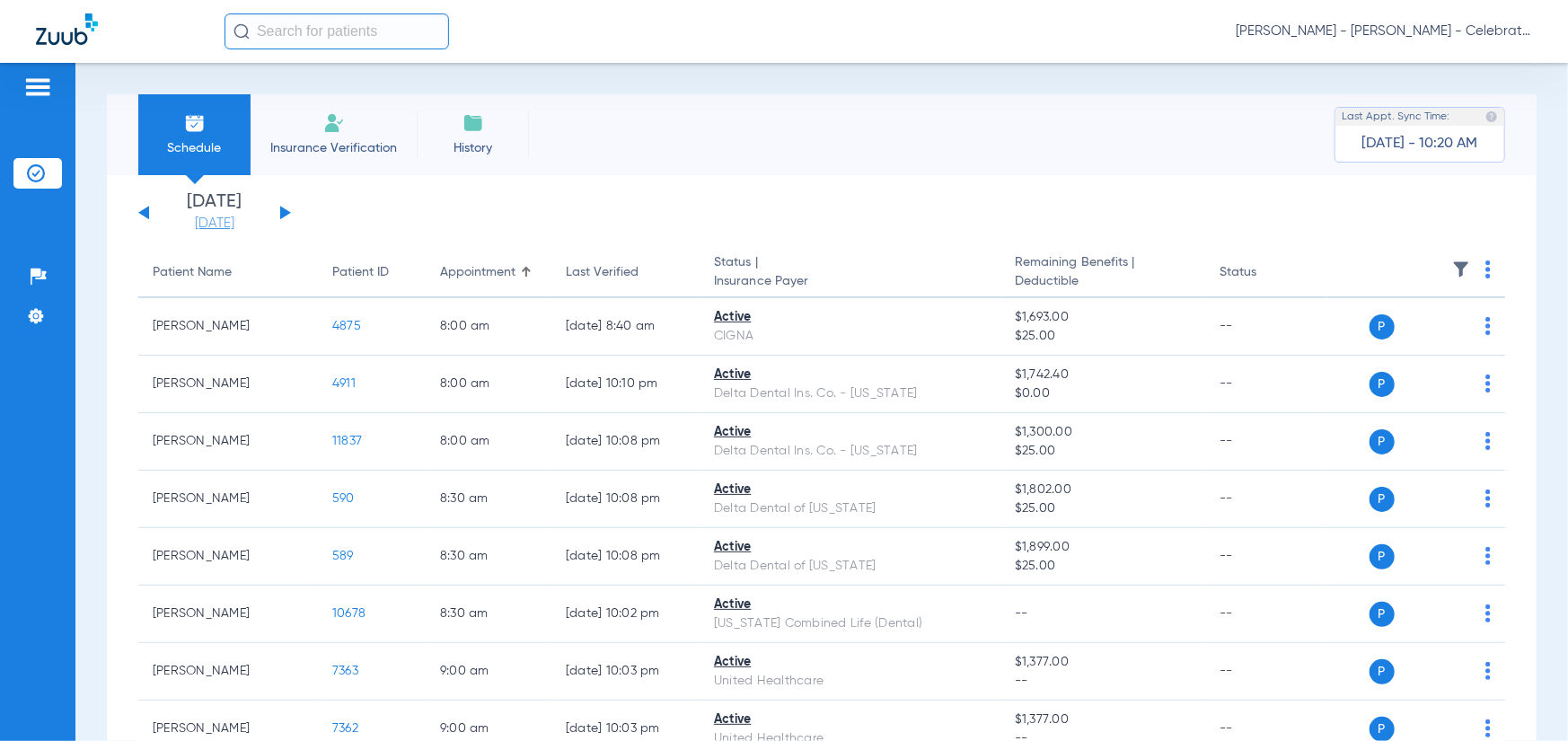
click at [206, 232] on link "[DATE]" at bounding box center [214, 224] width 108 height 18
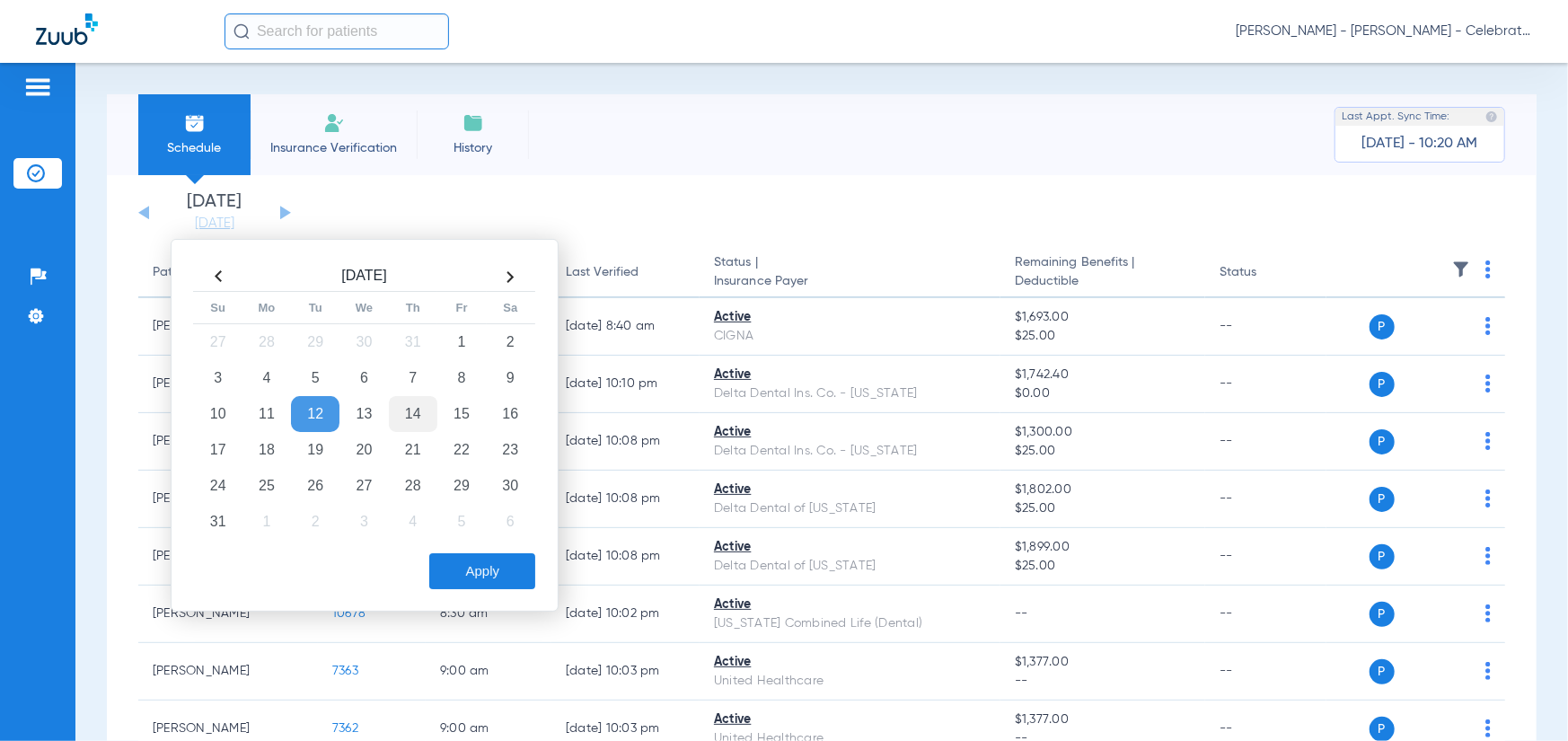
click at [412, 418] on td "14" at bounding box center [412, 413] width 48 height 36
click at [481, 587] on div "[DATE] Su Mo Tu We Th Fr Sa 27 28 29 30 31 1 2 3 4 5 6 7 8 9 10 11 12 13 14 15 …" at bounding box center [364, 425] width 388 height 373
drag, startPoint x: 476, startPoint y: 575, endPoint x: 455, endPoint y: 562, distance: 24.7
click at [476, 574] on button "Apply" at bounding box center [482, 571] width 106 height 36
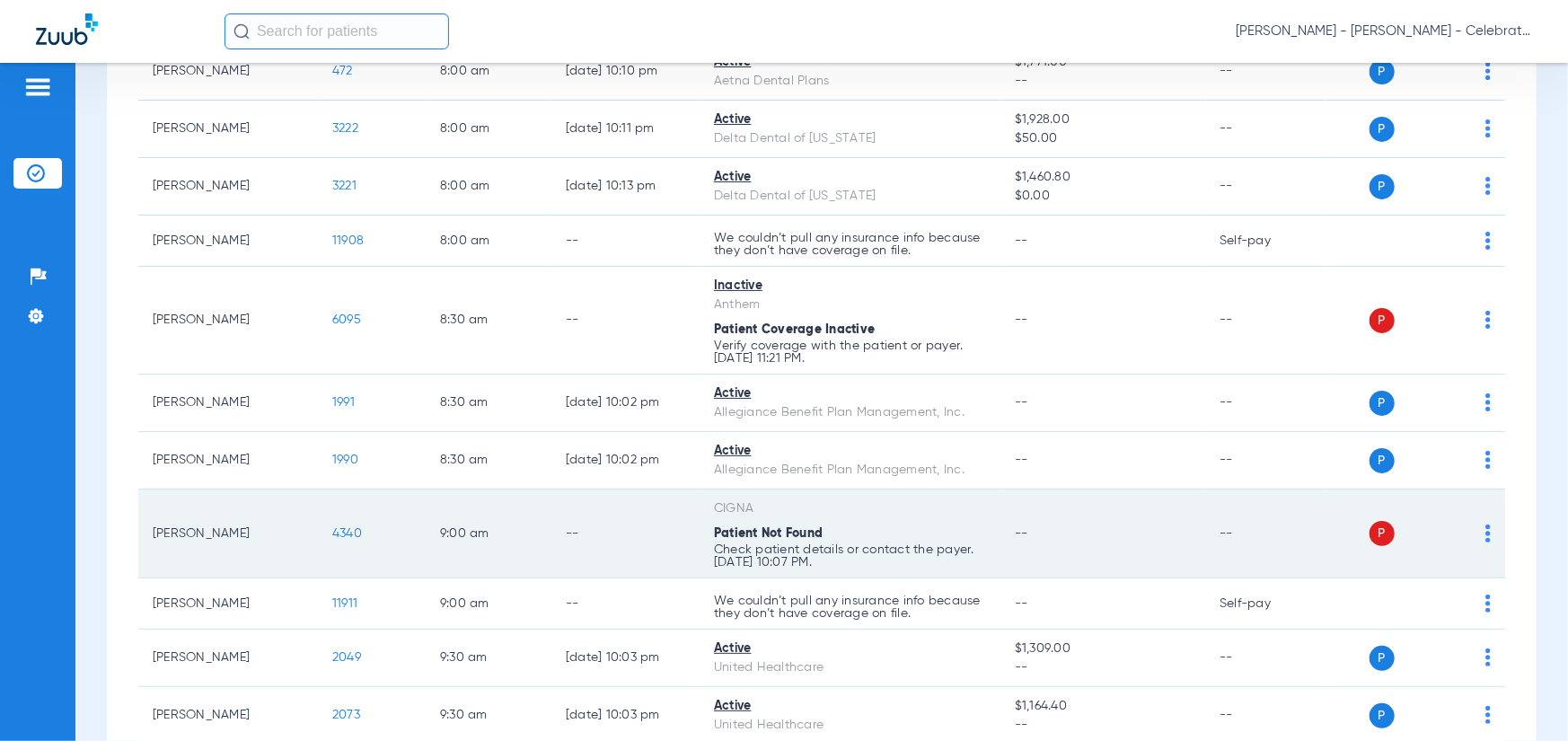
scroll to position [241, 0]
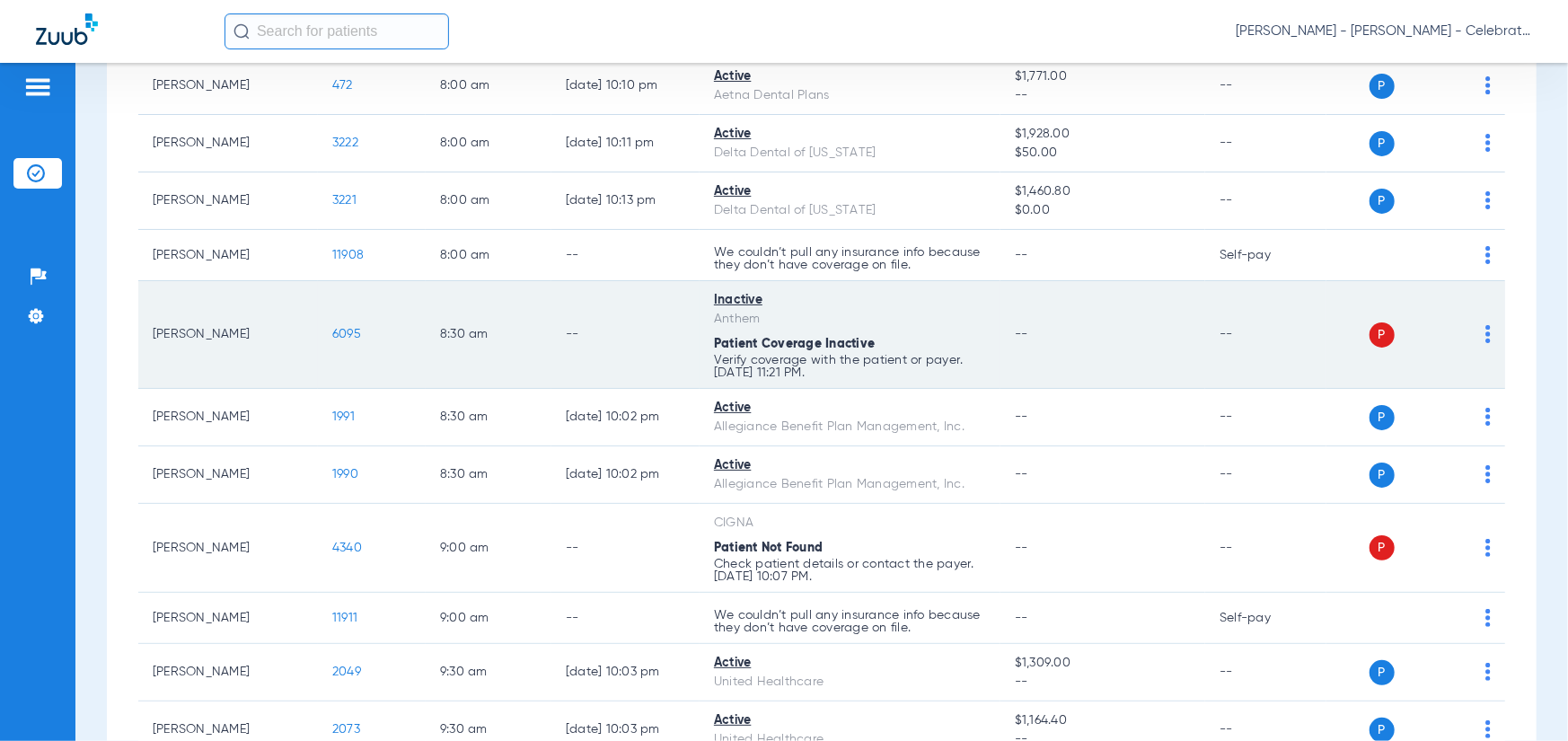
click at [350, 335] on span "6095" at bounding box center [346, 333] width 29 height 13
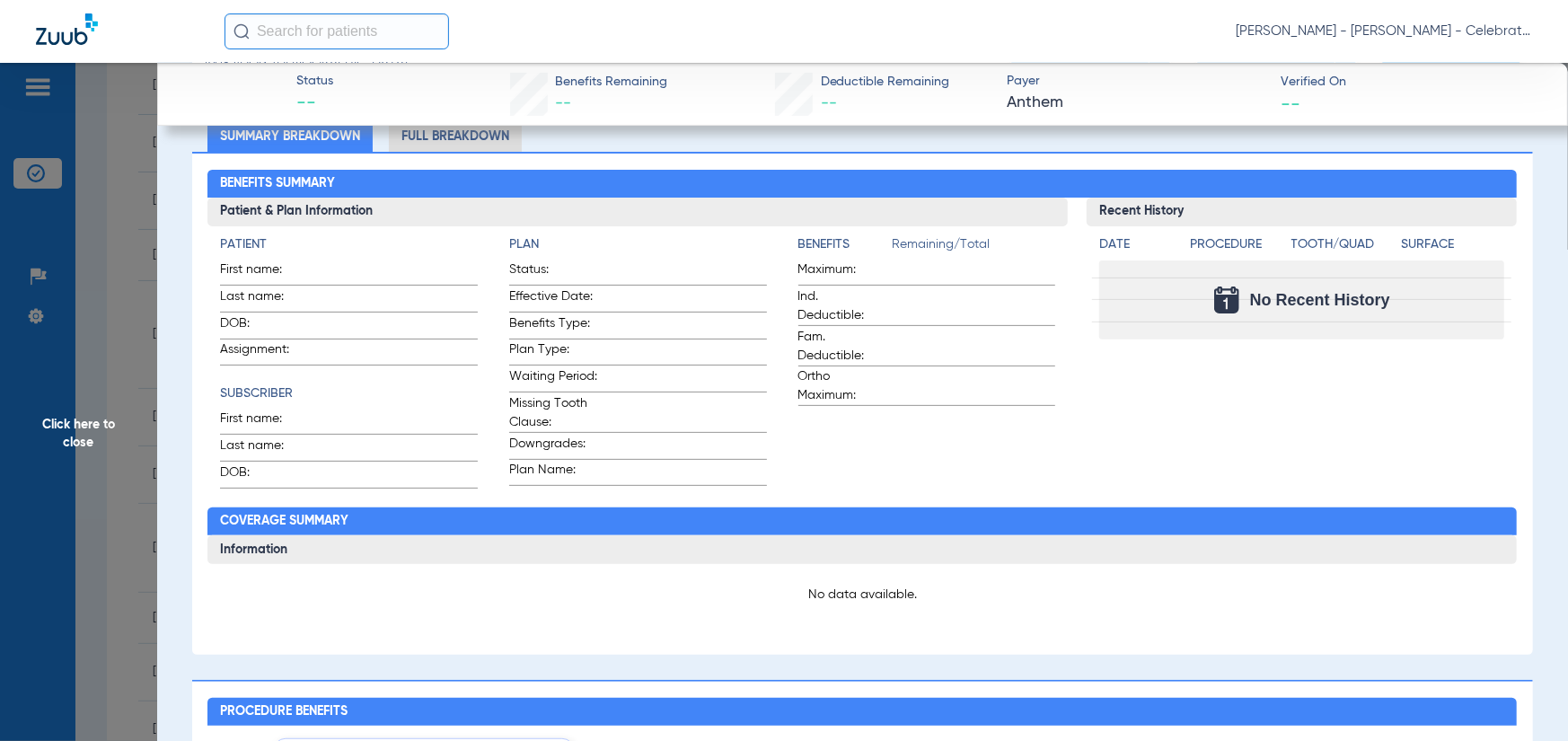
scroll to position [180, 0]
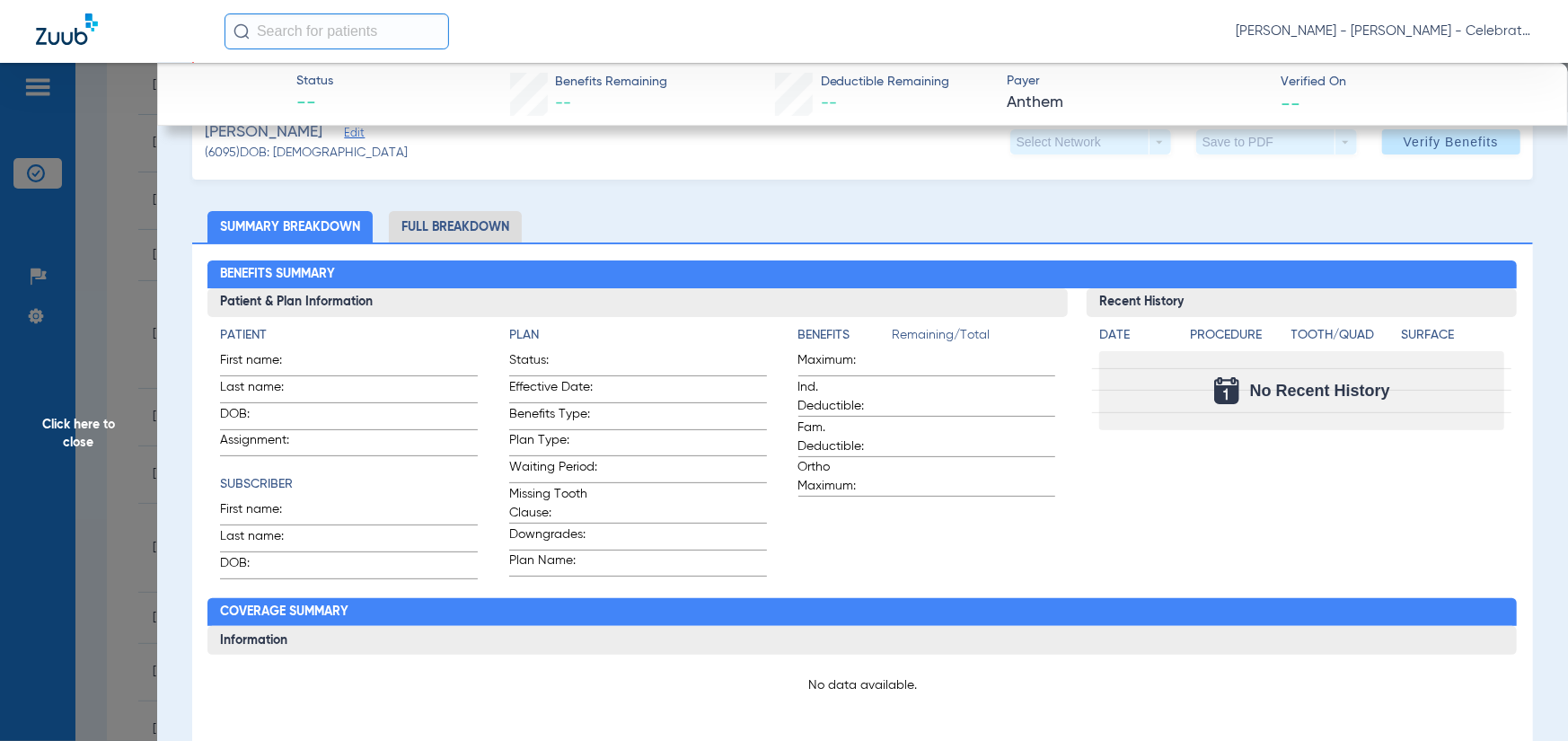
drag, startPoint x: 355, startPoint y: 127, endPoint x: 350, endPoint y: 136, distance: 10.3
click at [355, 127] on span "Edit" at bounding box center [352, 134] width 16 height 17
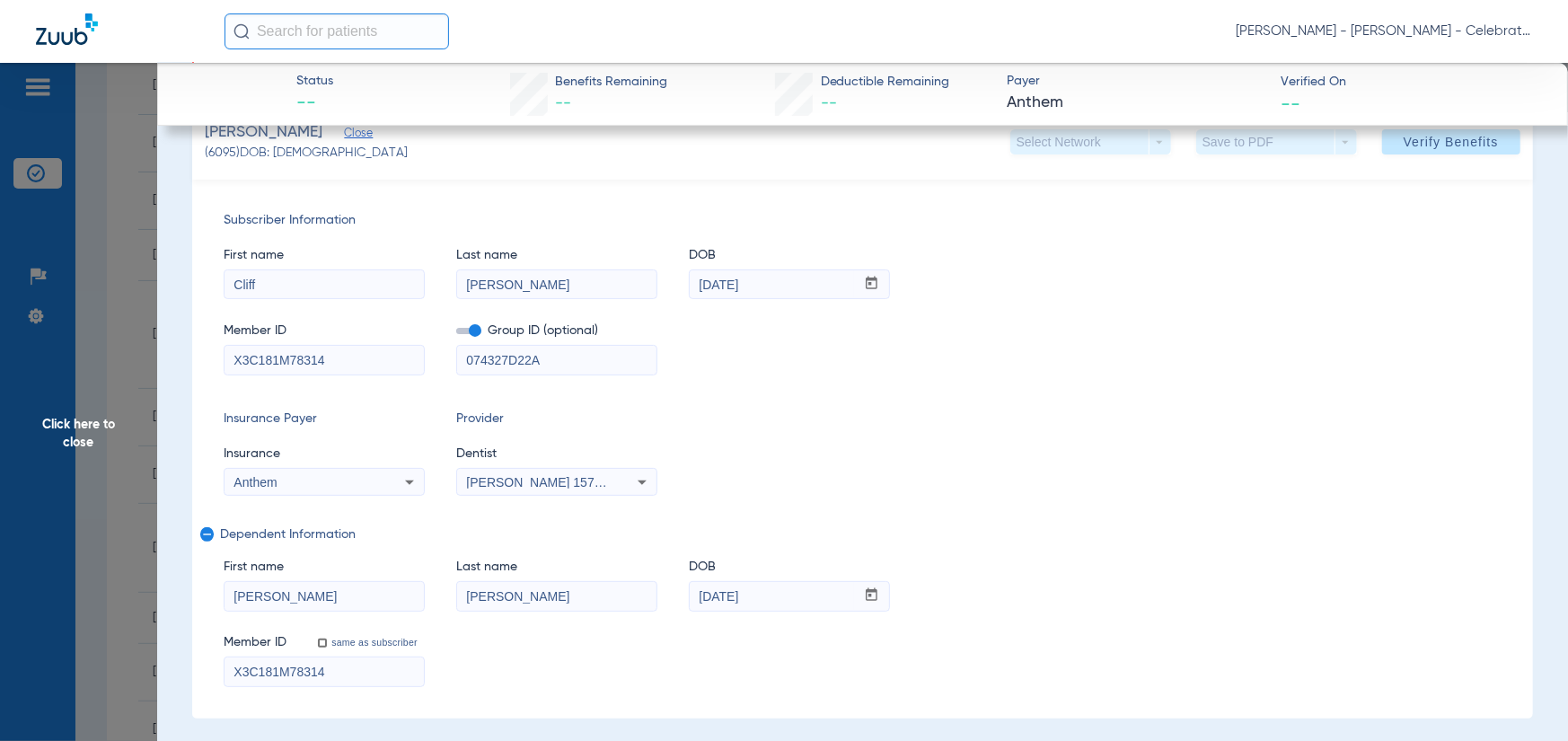
drag, startPoint x: 99, startPoint y: 374, endPoint x: 155, endPoint y: 377, distance: 56.1
drag, startPoint x: 310, startPoint y: 344, endPoint x: 357, endPoint y: 352, distance: 47.7
click at [357, 352] on input "X3C181M78314" at bounding box center [325, 359] width 199 height 29
drag, startPoint x: 344, startPoint y: 366, endPoint x: 248, endPoint y: 365, distance: 96.0
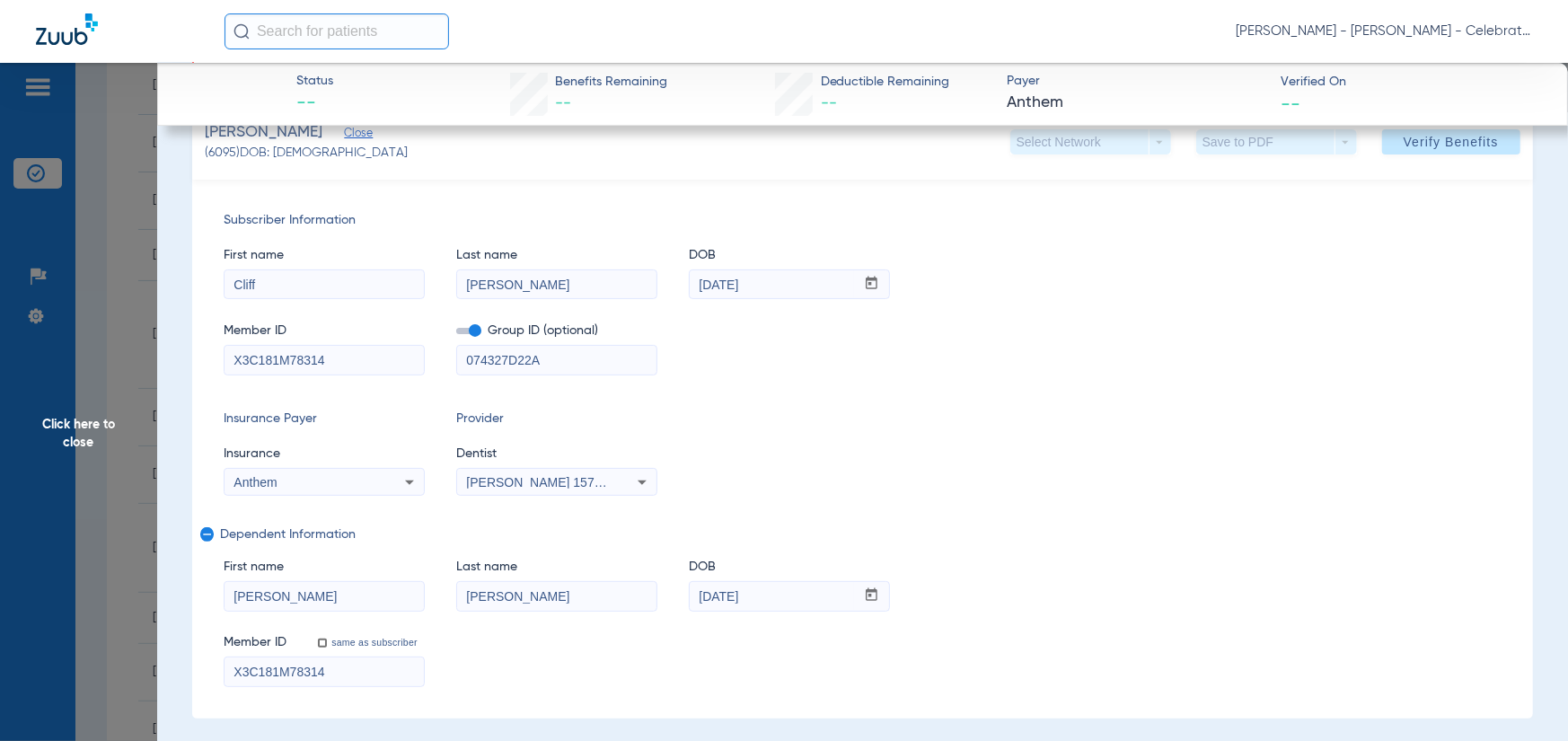
click at [203, 369] on div "Subscriber Information First name [PERSON_NAME] Last name [PERSON_NAME] DOB mm …" at bounding box center [862, 449] width 1341 height 539
click at [68, 376] on span "Click here to close" at bounding box center [78, 433] width 157 height 741
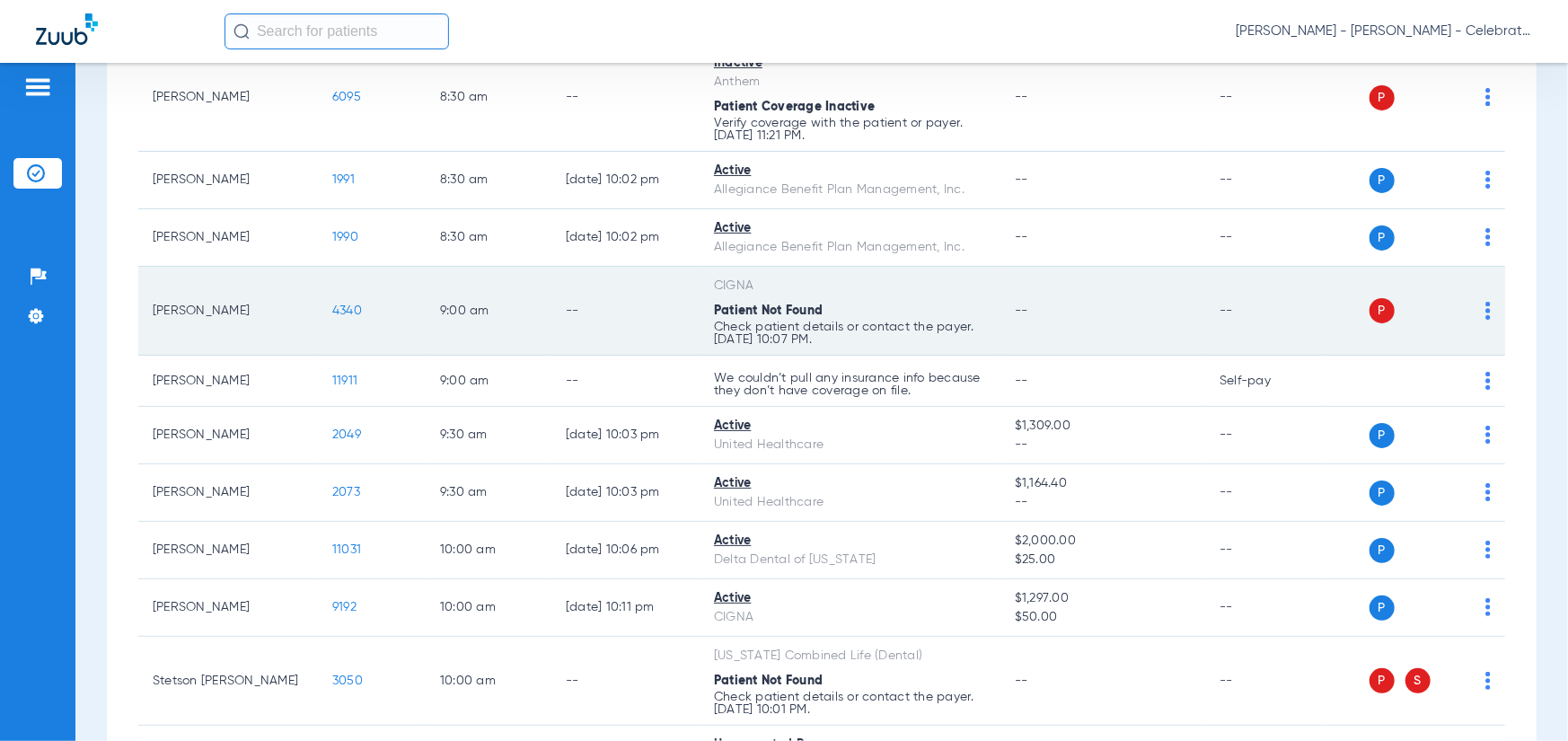
scroll to position [510, 0]
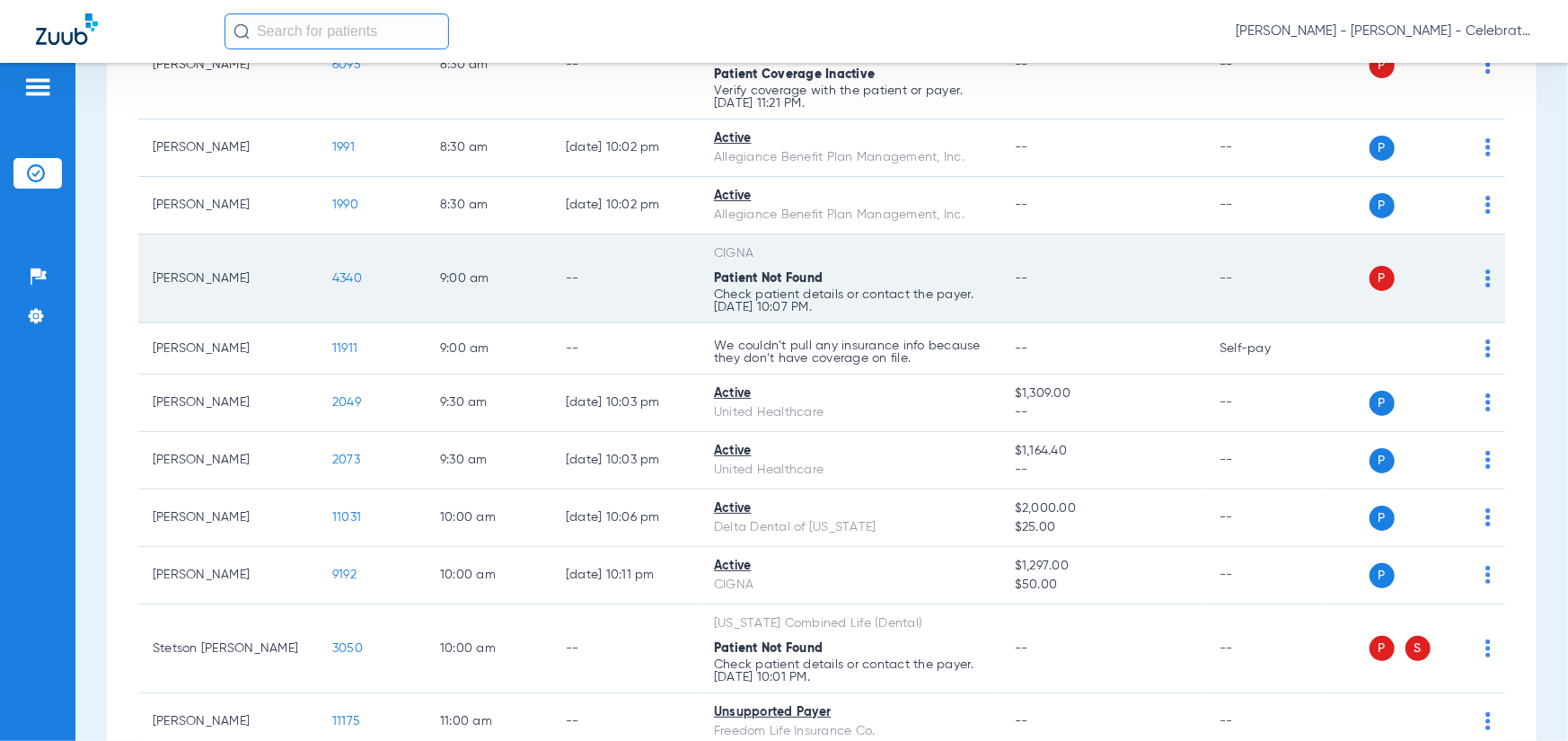
click at [357, 280] on span "4340" at bounding box center [347, 278] width 30 height 13
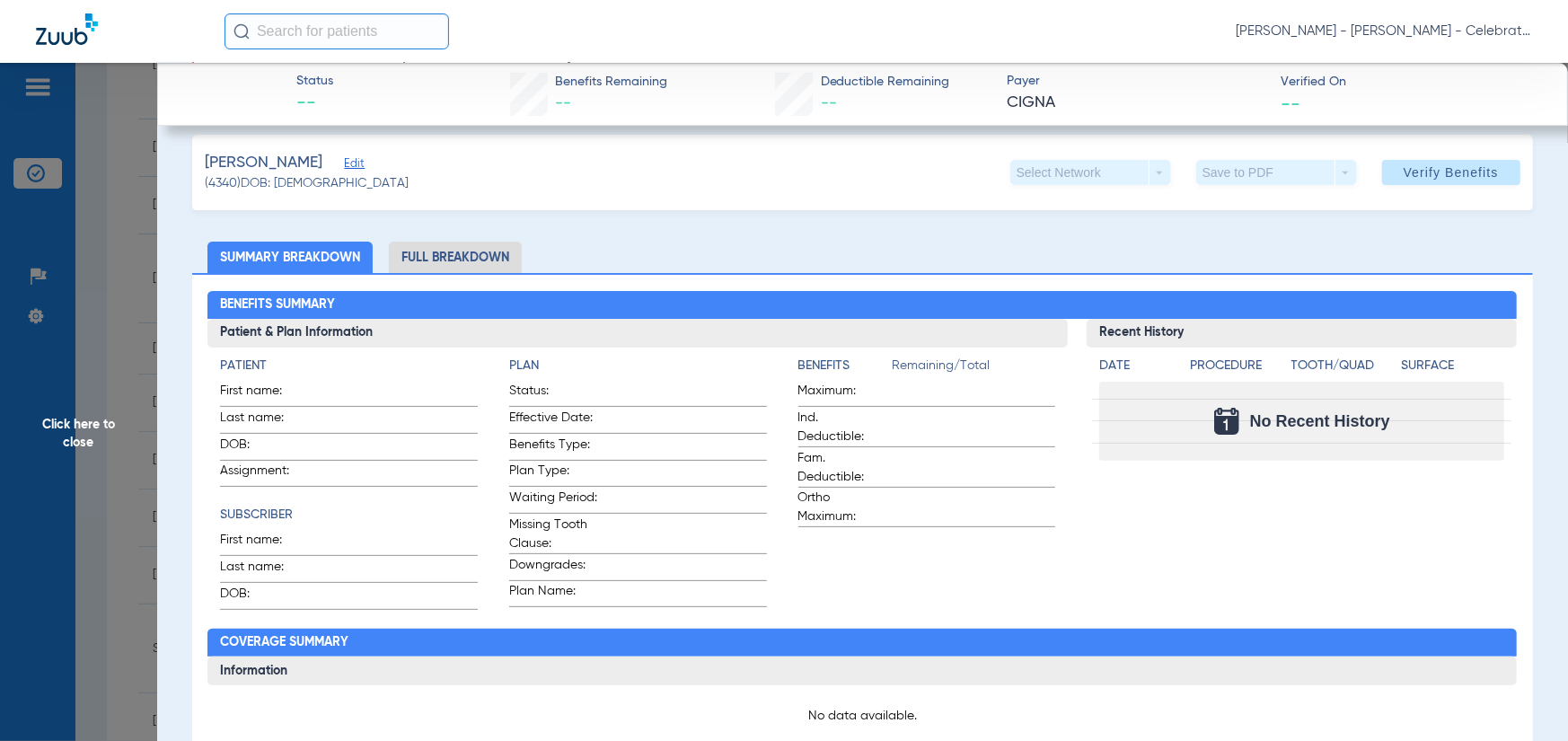
scroll to position [0, 0]
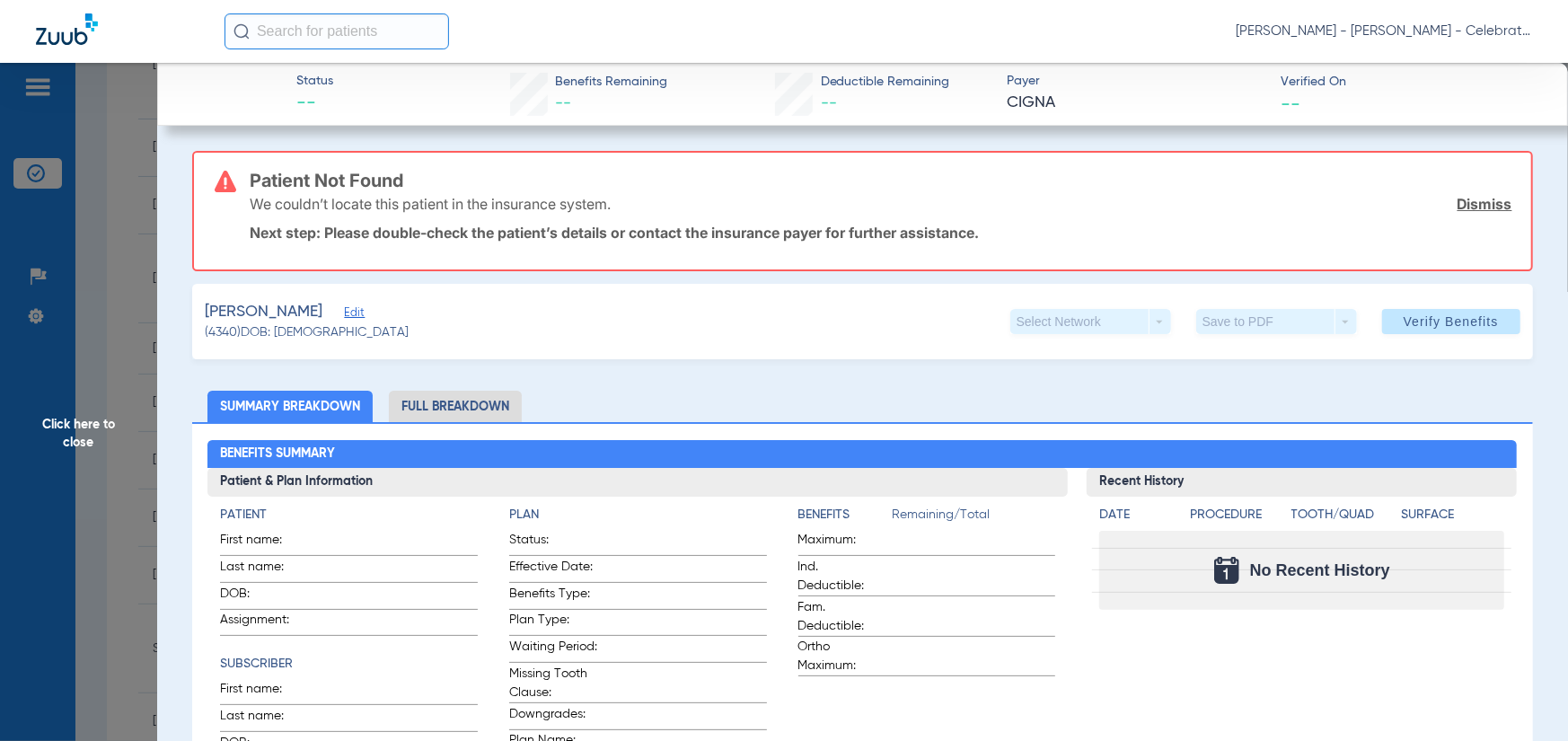
click at [344, 318] on span "Edit" at bounding box center [352, 314] width 16 height 17
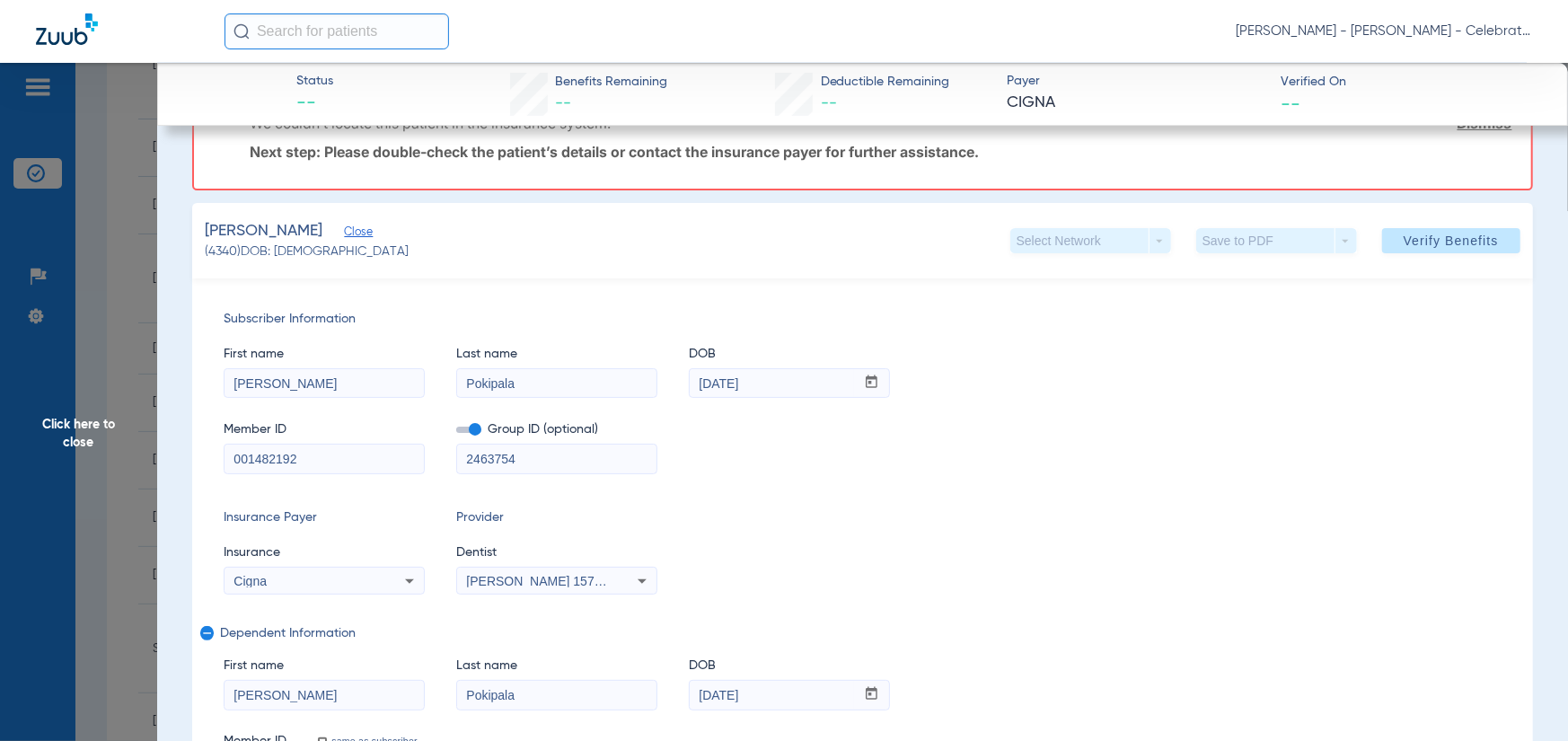
scroll to position [180, 0]
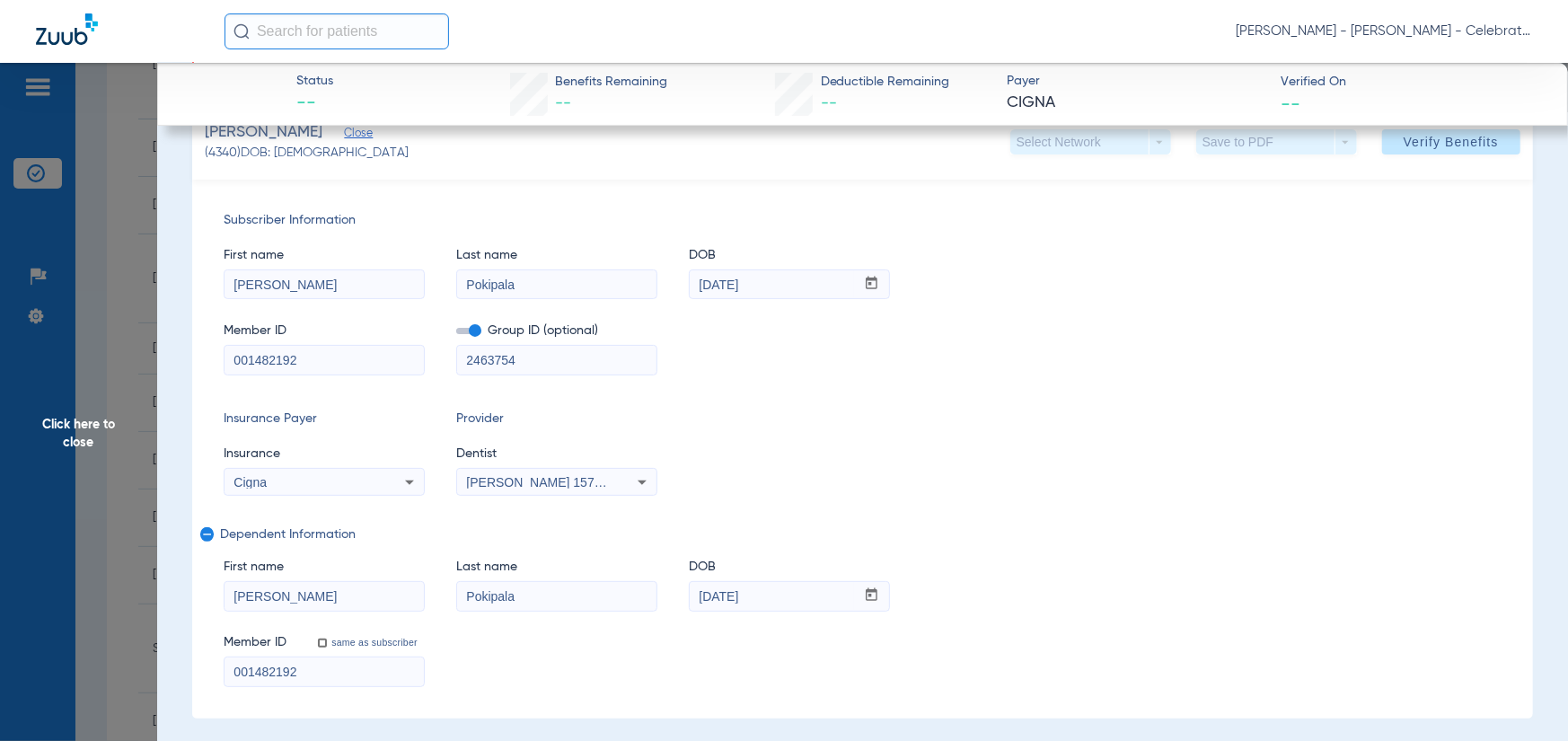
drag, startPoint x: 312, startPoint y: 355, endPoint x: 219, endPoint y: 355, distance: 93.0
click at [192, 356] on div "Subscriber Information First name [PERSON_NAME] Last name [PERSON_NAME] DOB mm …" at bounding box center [862, 449] width 1341 height 539
paste input "U"
type input "U01482192"
drag, startPoint x: 310, startPoint y: 678, endPoint x: 276, endPoint y: 676, distance: 34.1
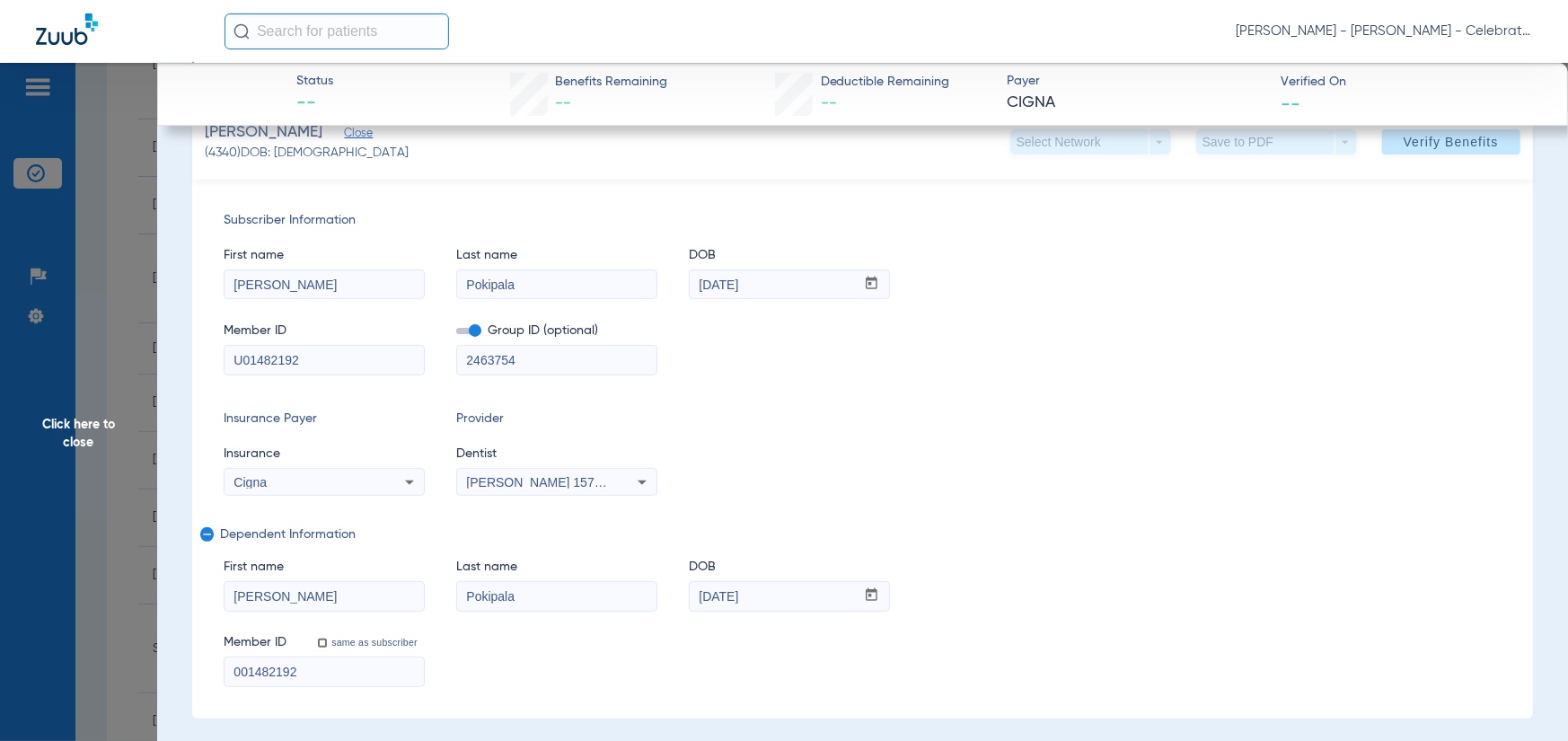
paste input "U"
type input "U01482192"
click at [1141, 456] on div "Insurance Payer Insurance Cigna Provider Dentist [PERSON_NAME] 1578876595" at bounding box center [862, 452] width 1278 height 86
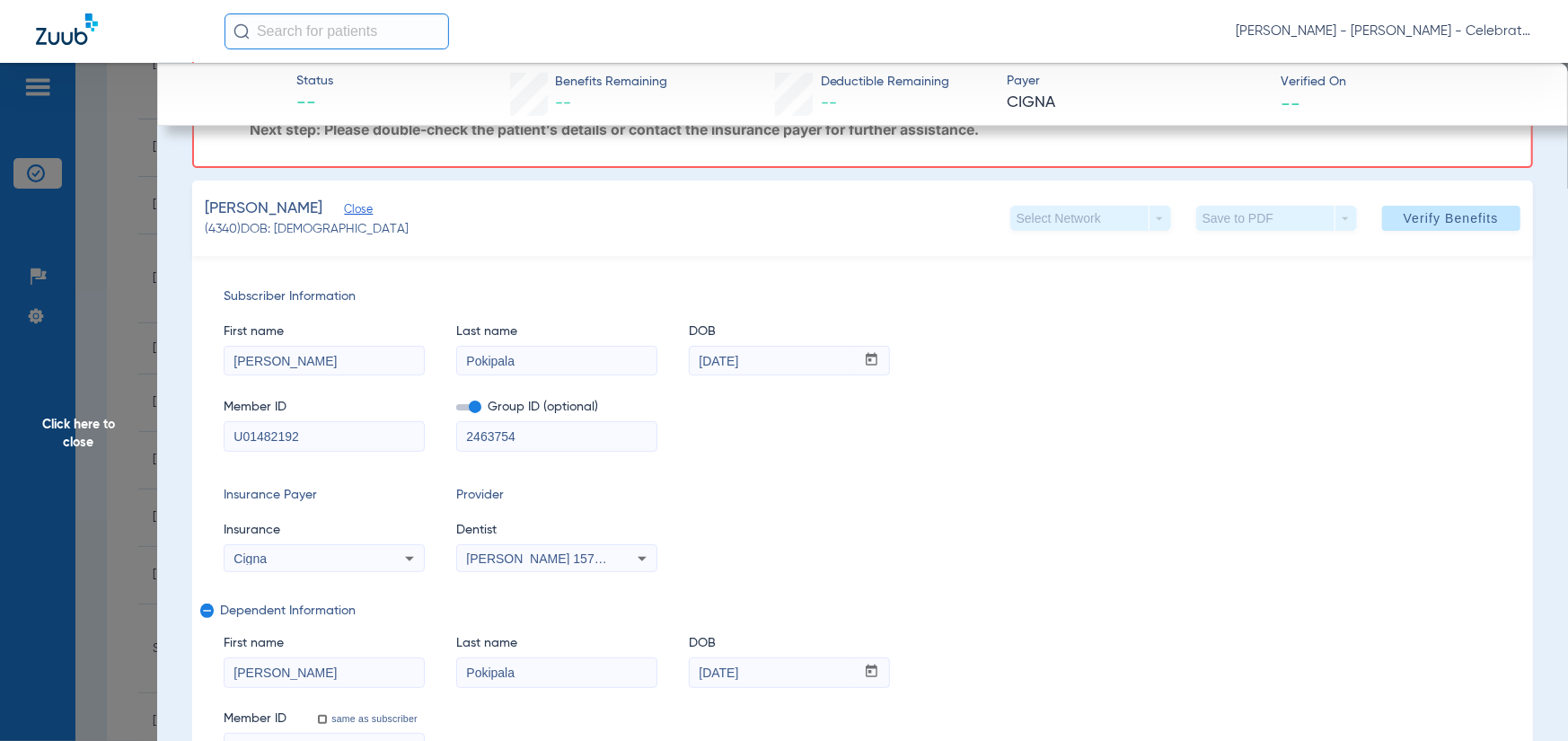
scroll to position [0, 0]
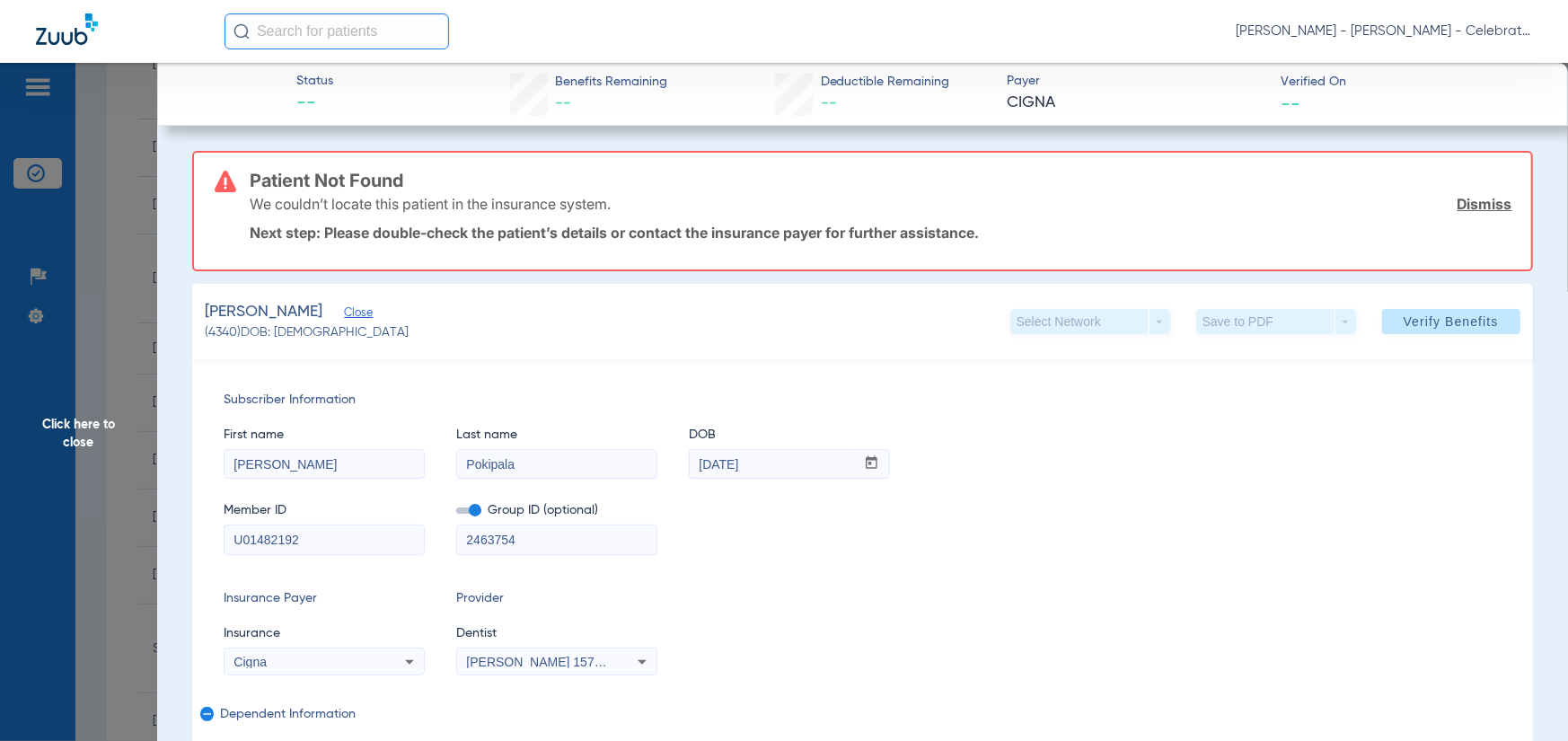
drag, startPoint x: 477, startPoint y: 508, endPoint x: 1253, endPoint y: 314, distance: 799.9
click at [478, 507] on span at bounding box center [468, 510] width 25 height 6
click at [456, 514] on input "checkbox" at bounding box center [456, 514] width 0 height 0
click at [1456, 329] on span at bounding box center [1452, 322] width 138 height 43
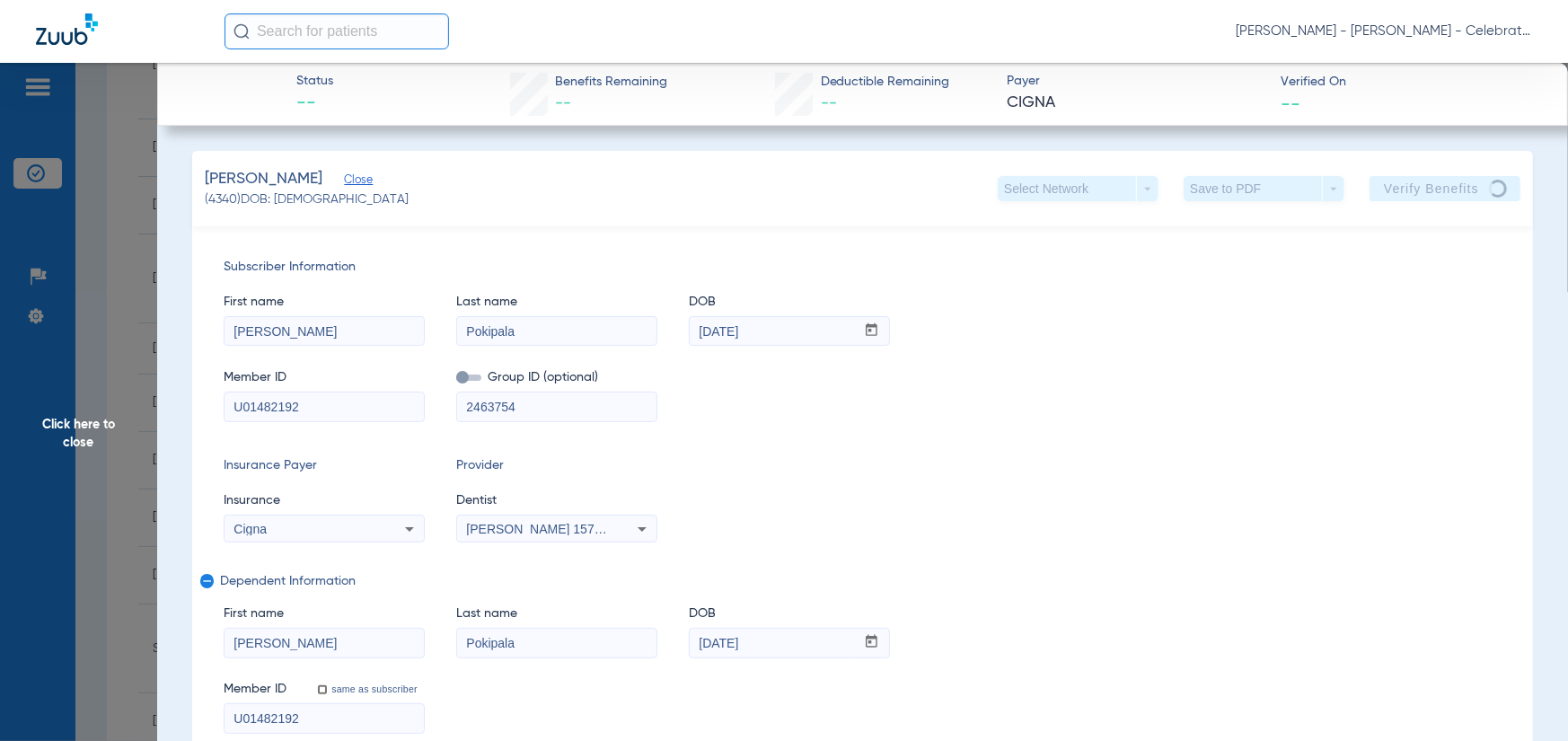
click at [73, 318] on span "Click here to close" at bounding box center [78, 433] width 157 height 741
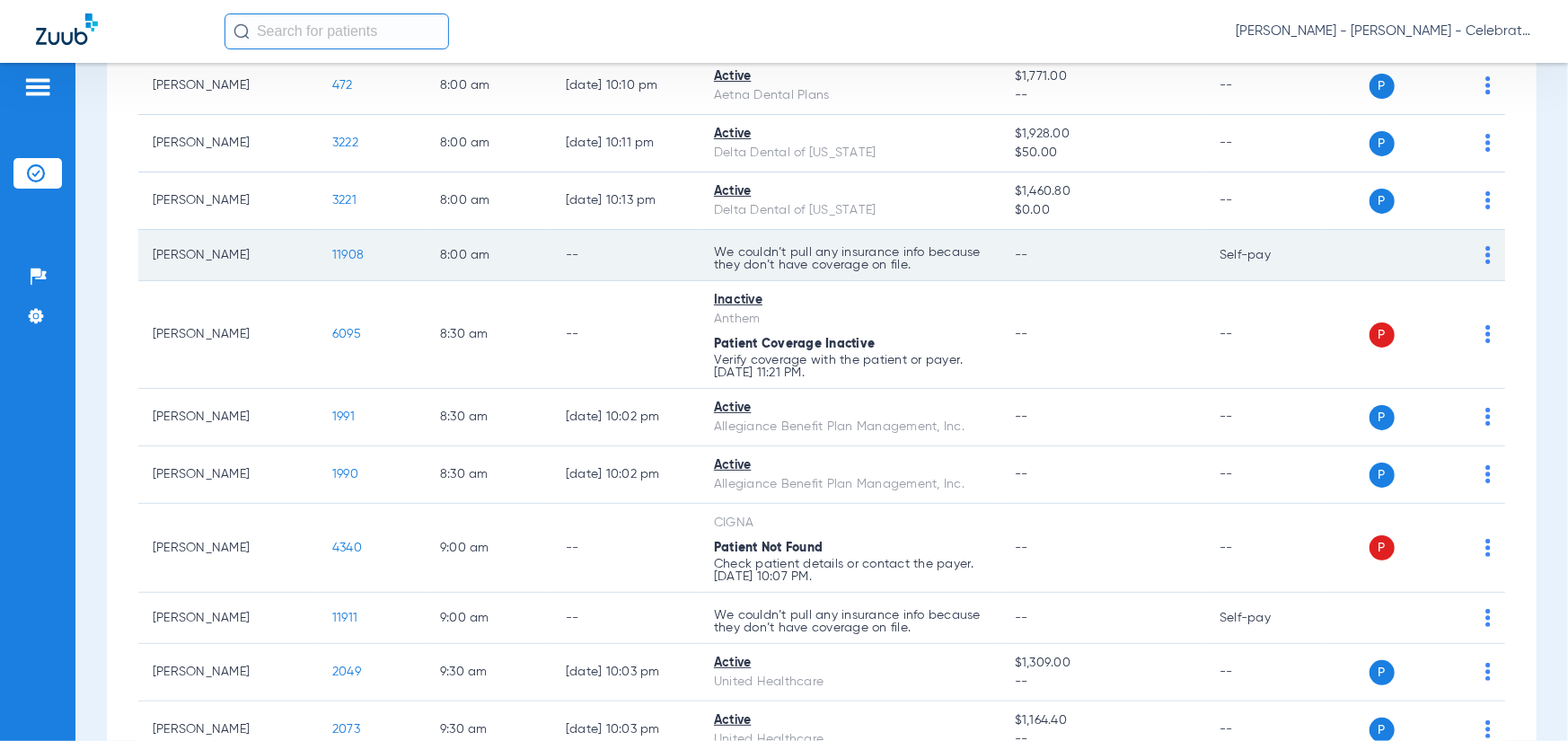
scroll to position [331, 0]
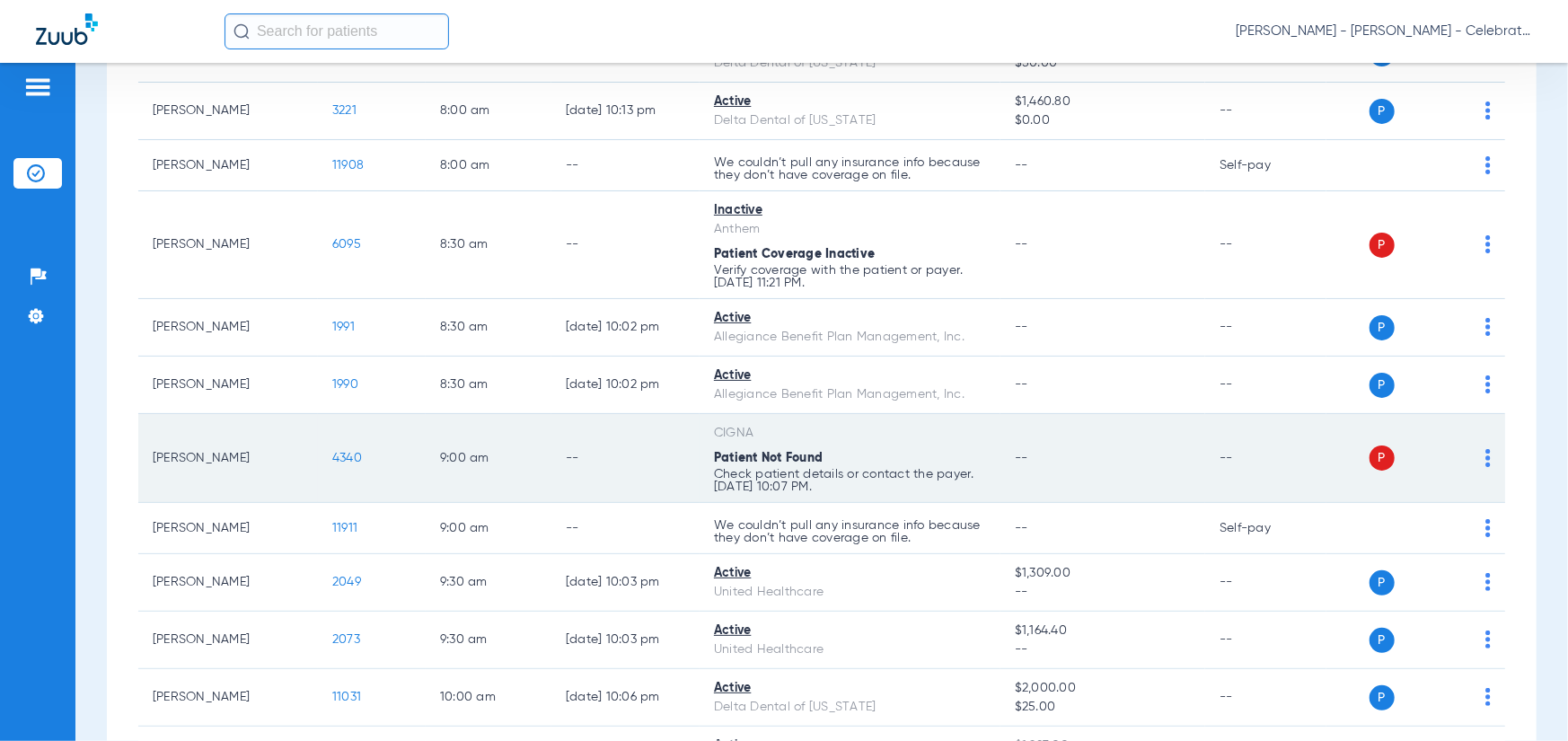
click at [337, 454] on span "4340" at bounding box center [347, 458] width 30 height 13
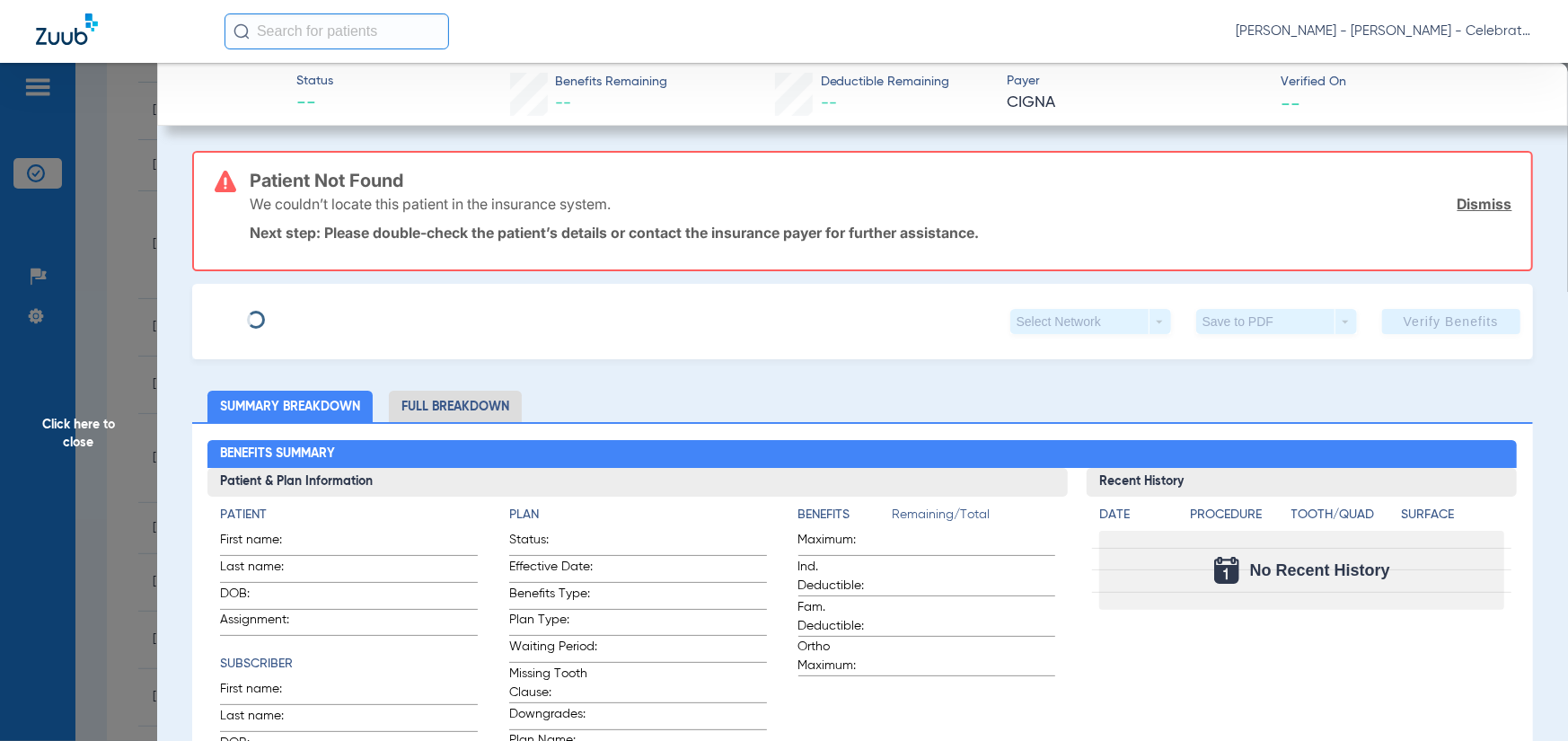
type input "[PERSON_NAME]"
type input "Pokipala"
type input "[DATE]"
type input "U01482192"
type input "2463754"
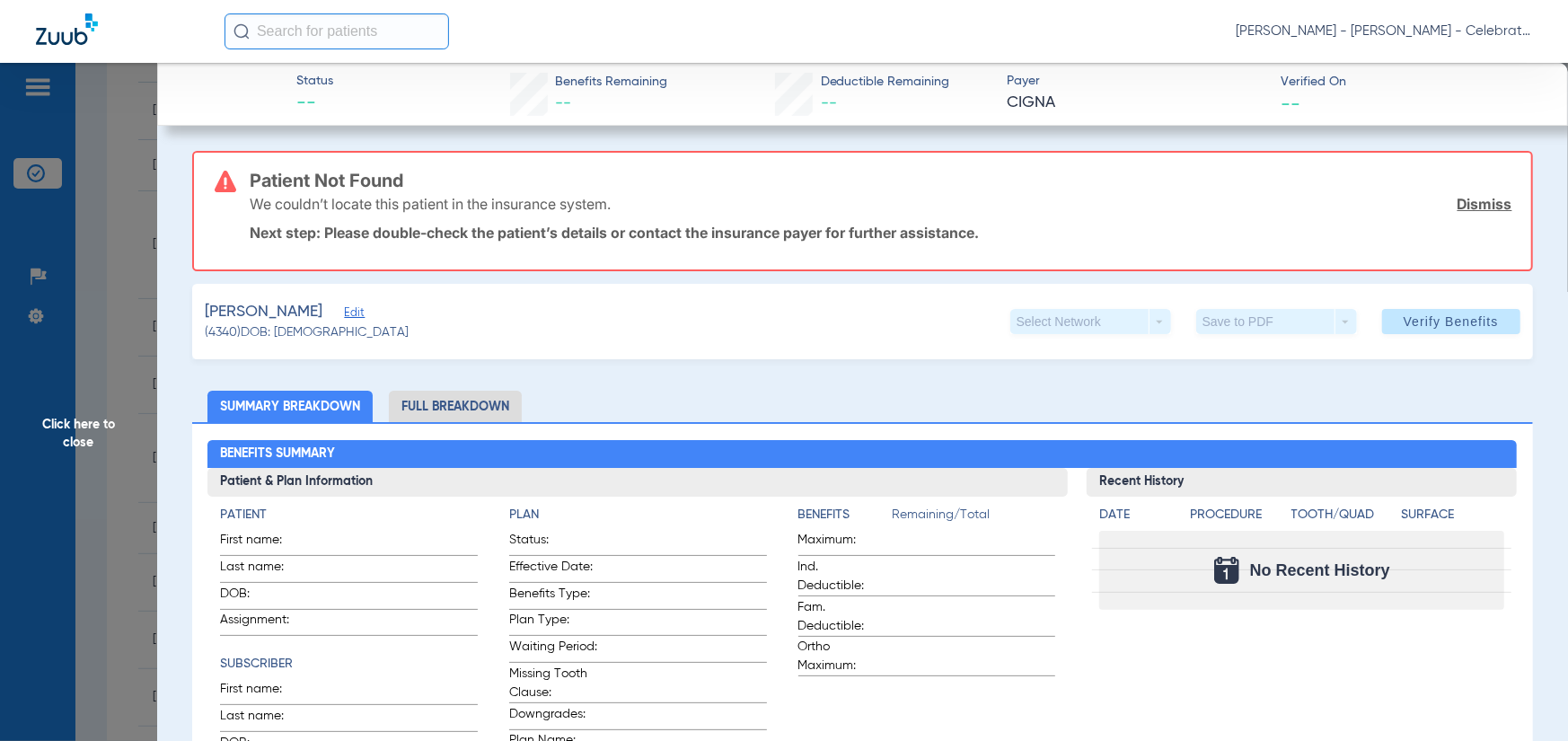
click at [329, 309] on div "[PERSON_NAME]" at bounding box center [307, 312] width 204 height 23
click at [362, 305] on div "[PERSON_NAME] (4340) DOB: [DEMOGRAPHIC_DATA] Select Network arrow_drop_down Sav…" at bounding box center [862, 322] width 1341 height 75
click at [345, 313] on span "Edit" at bounding box center [352, 314] width 16 height 17
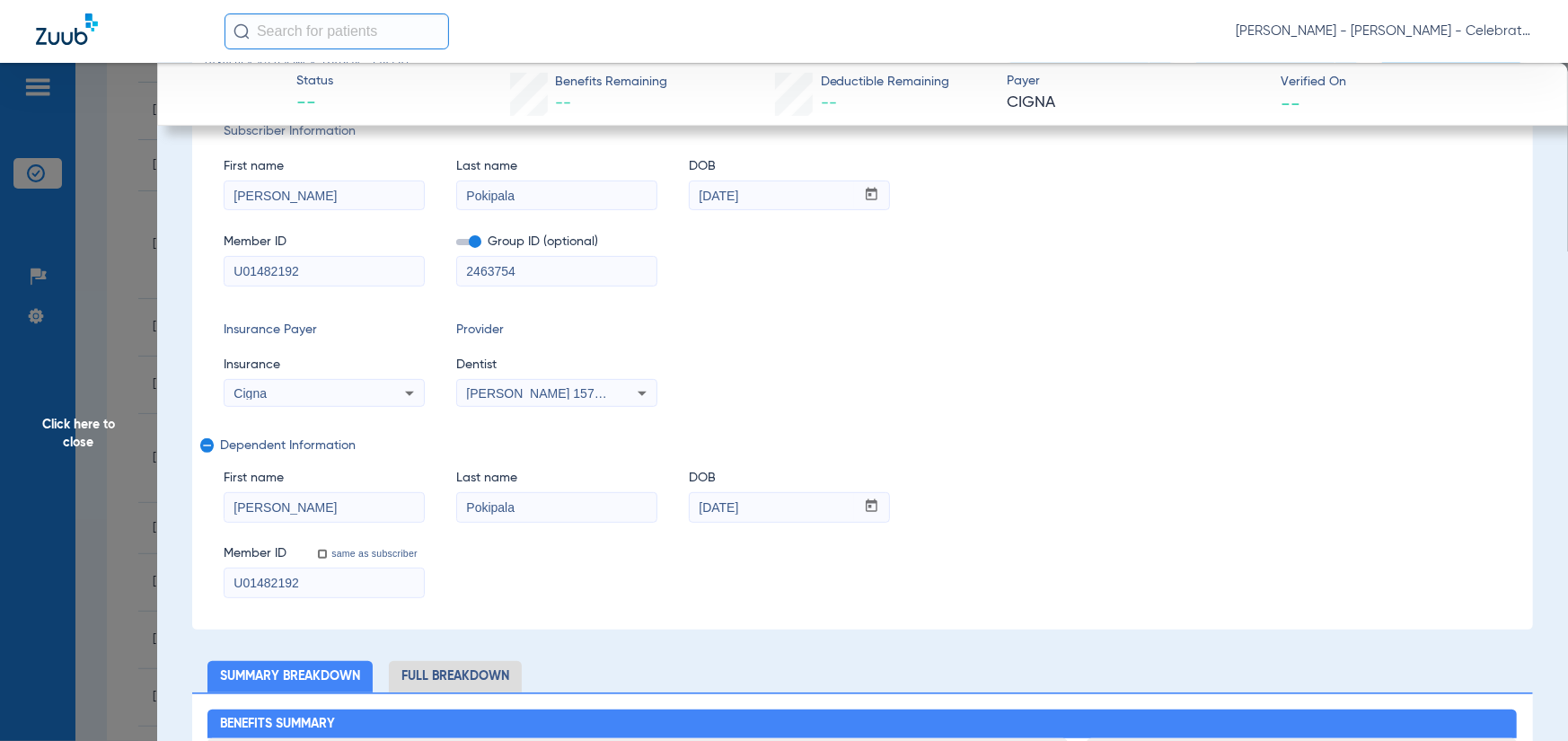
scroll to position [269, 0]
click at [471, 239] on span at bounding box center [468, 241] width 25 height 6
click at [456, 245] on input "checkbox" at bounding box center [456, 245] width 0 height 0
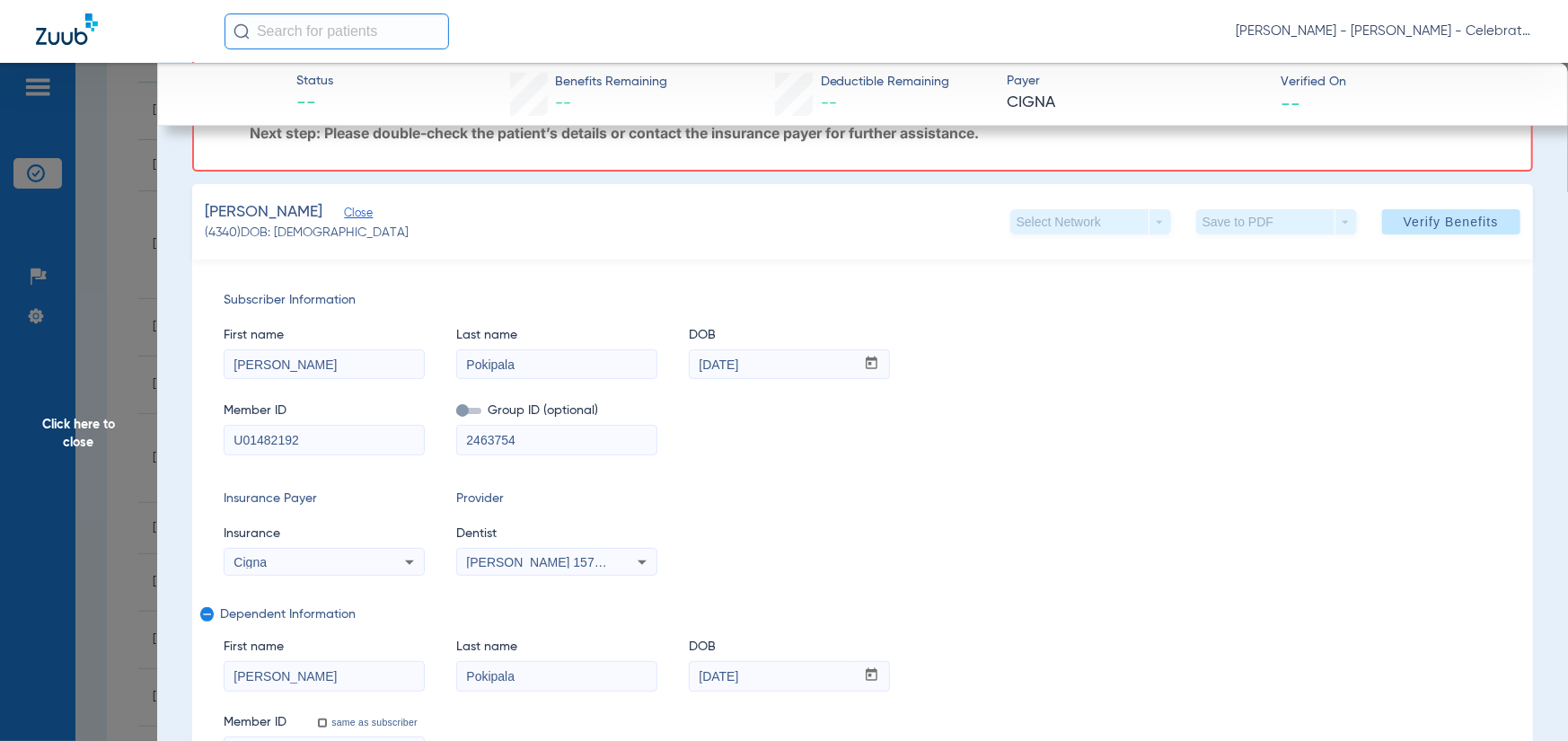
scroll to position [0, 0]
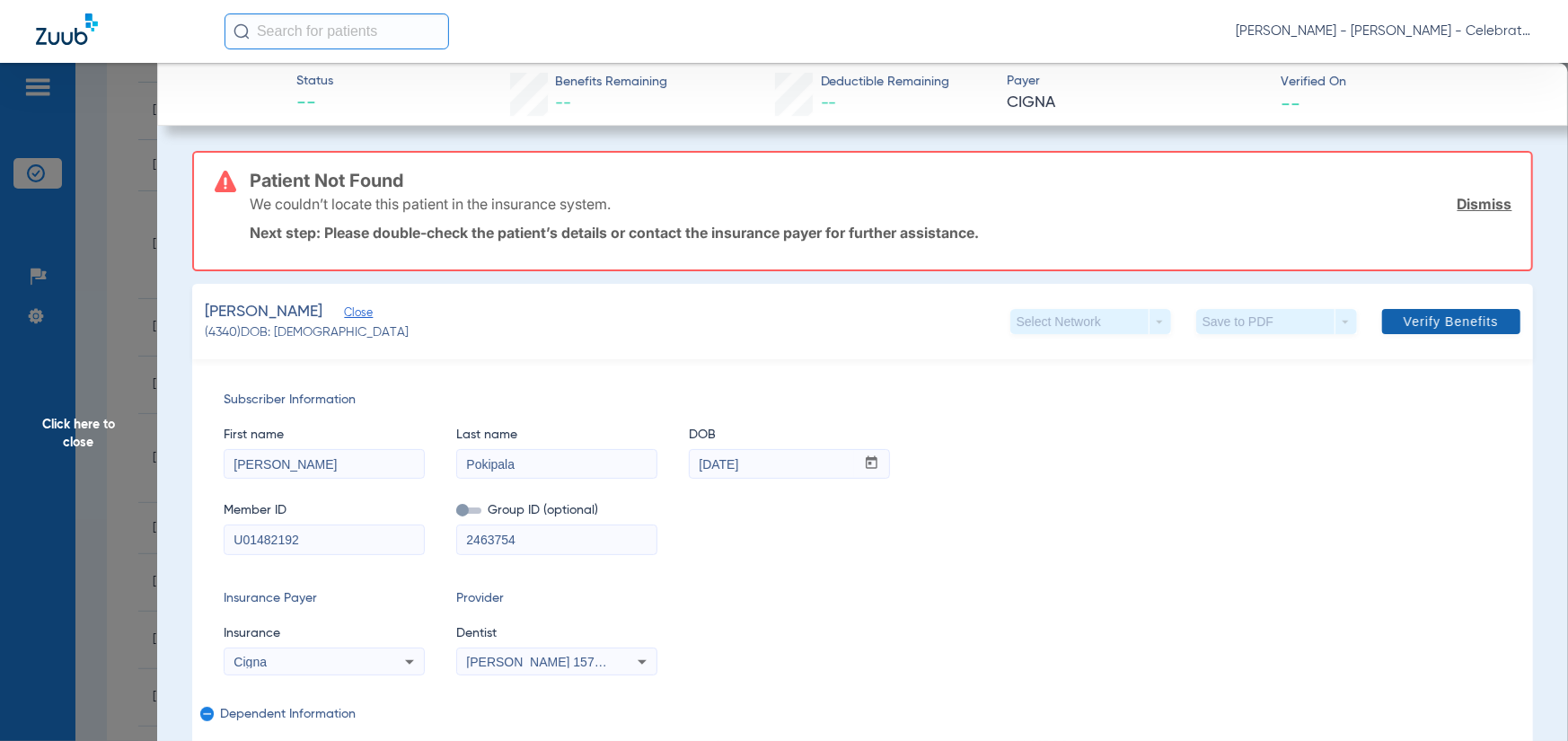
click at [1460, 321] on span "Verify Benefits" at bounding box center [1452, 322] width 95 height 15
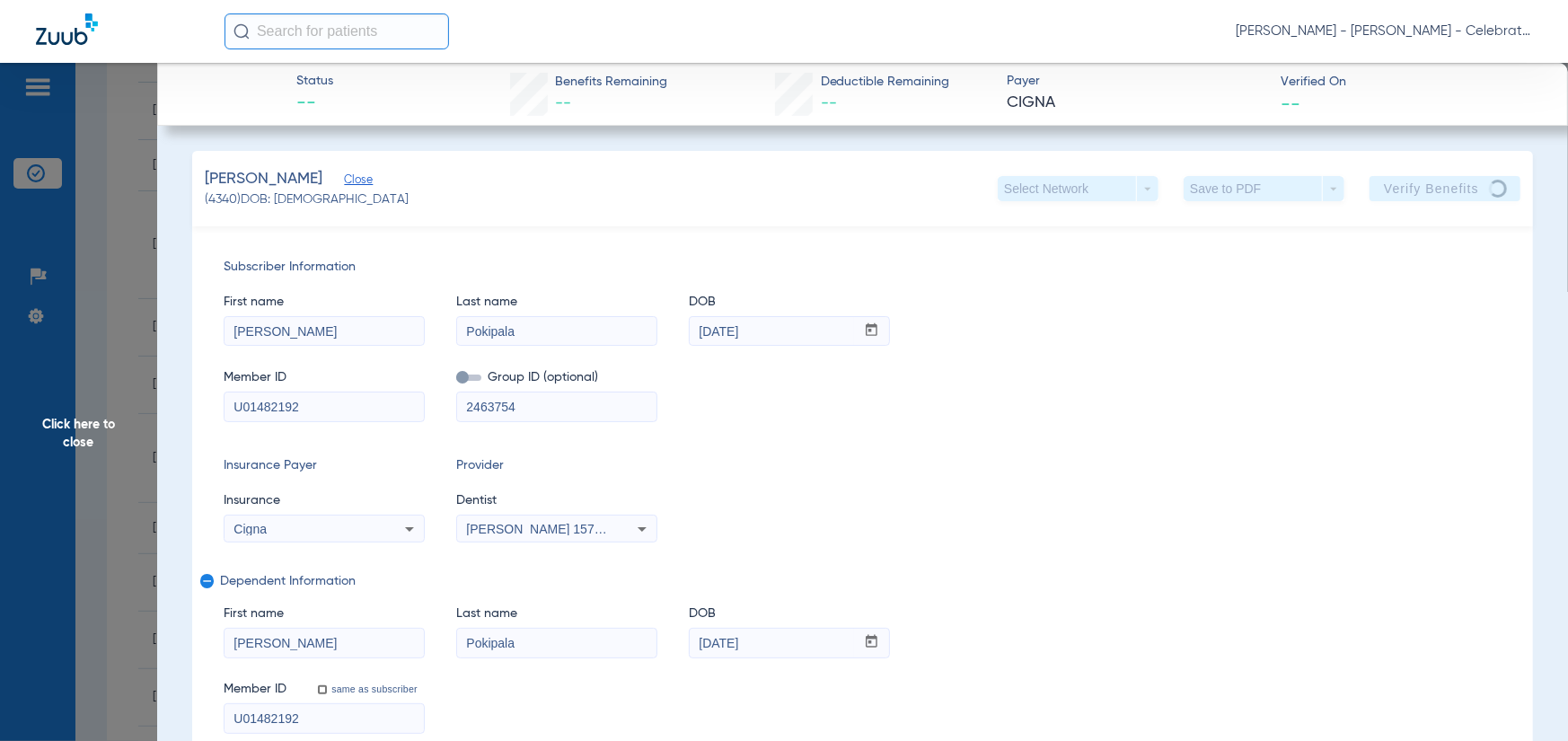
click at [64, 436] on span "Click here to close" at bounding box center [78, 433] width 157 height 741
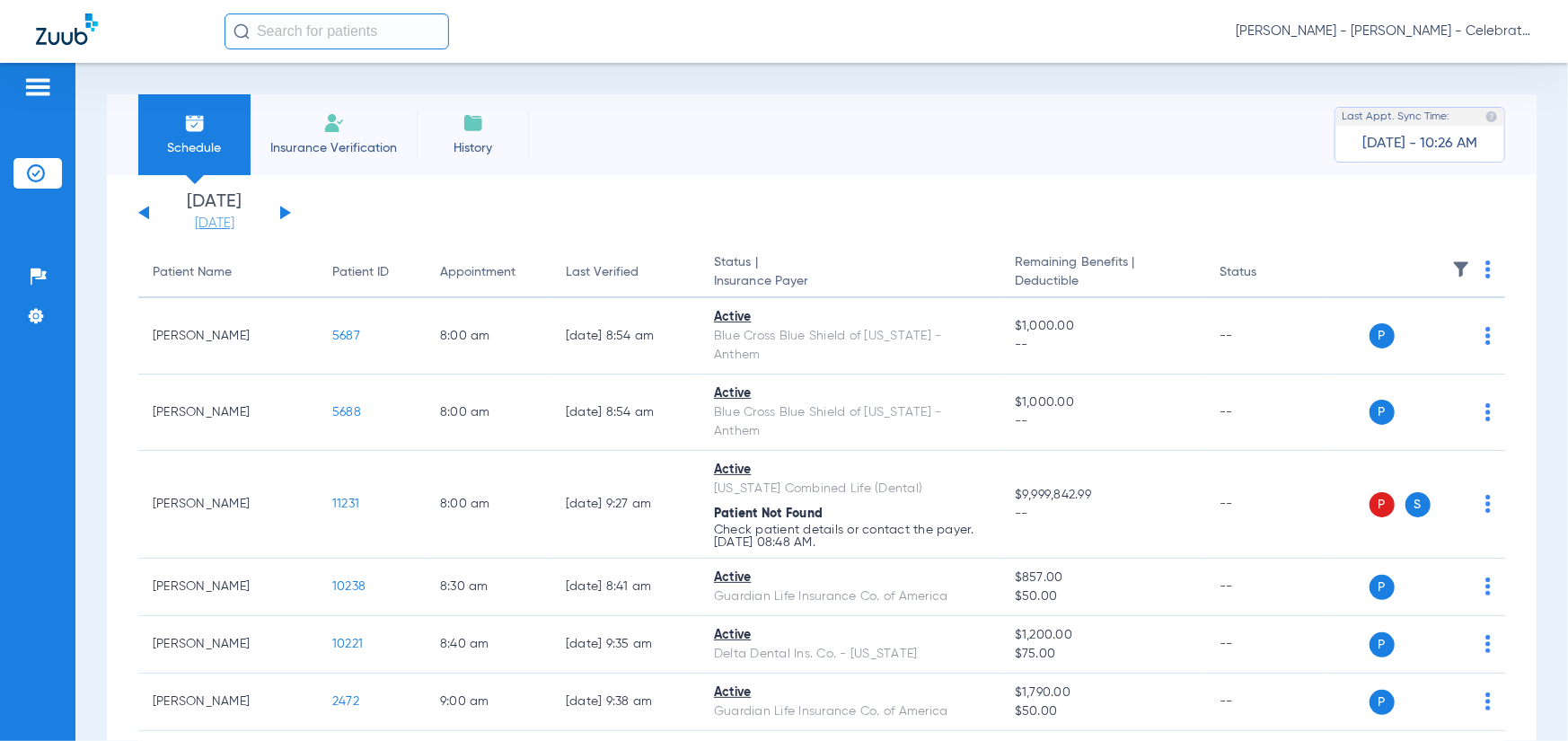
click at [221, 220] on link "[DATE]" at bounding box center [214, 224] width 108 height 18
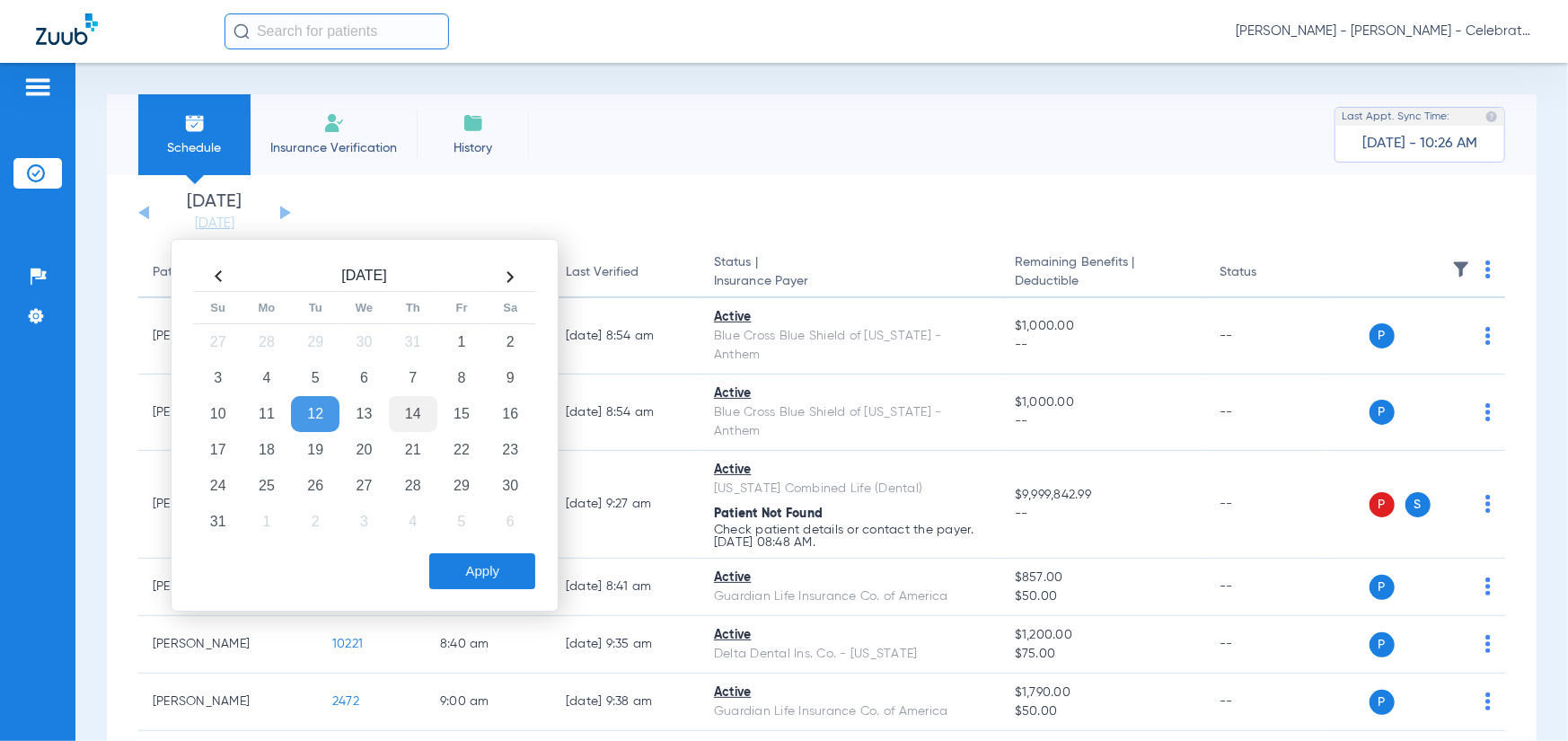
click at [414, 412] on td "14" at bounding box center [412, 413] width 48 height 36
drag, startPoint x: 492, startPoint y: 574, endPoint x: 416, endPoint y: 524, distance: 91.0
click at [491, 574] on button "Apply" at bounding box center [482, 571] width 106 height 36
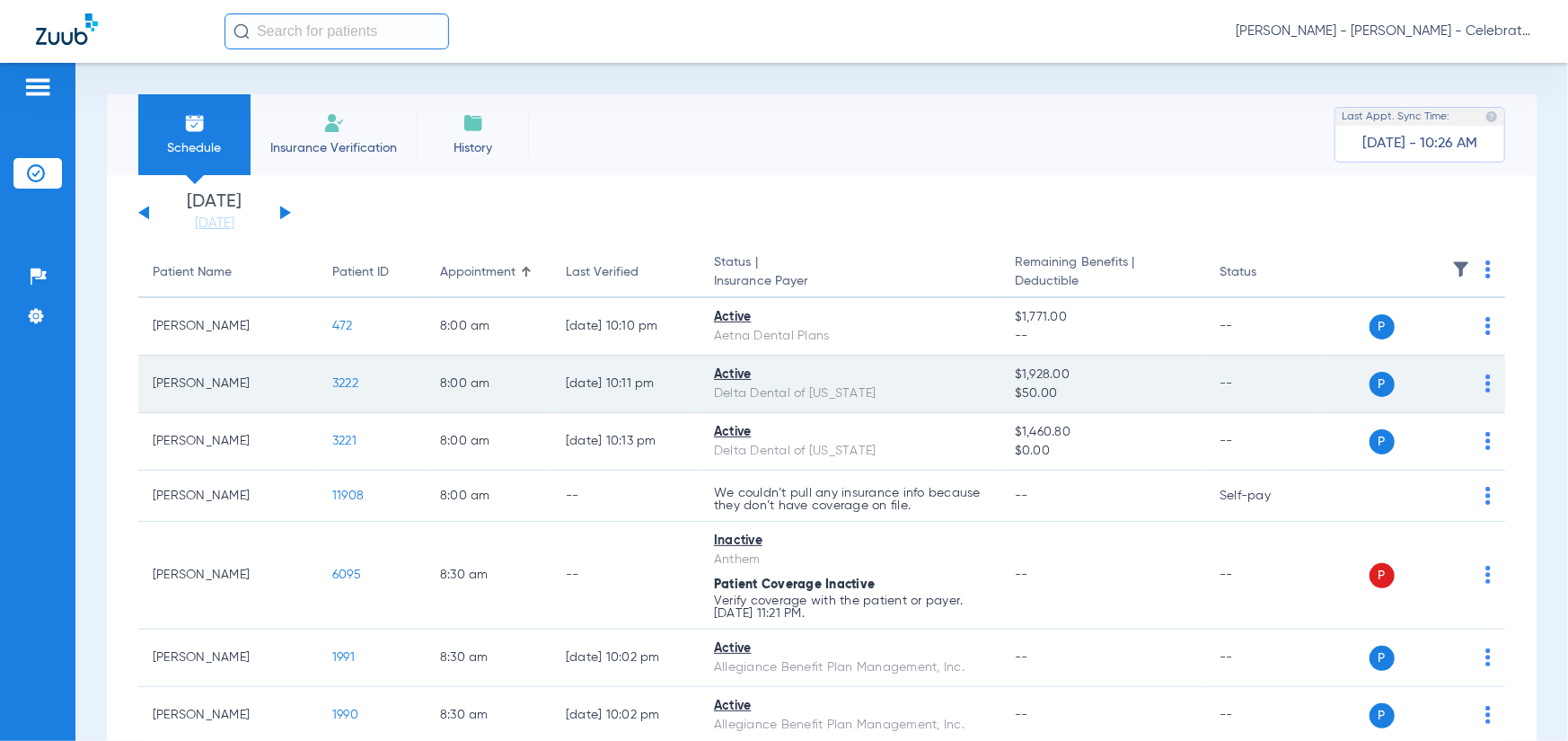
scroll to position [90, 0]
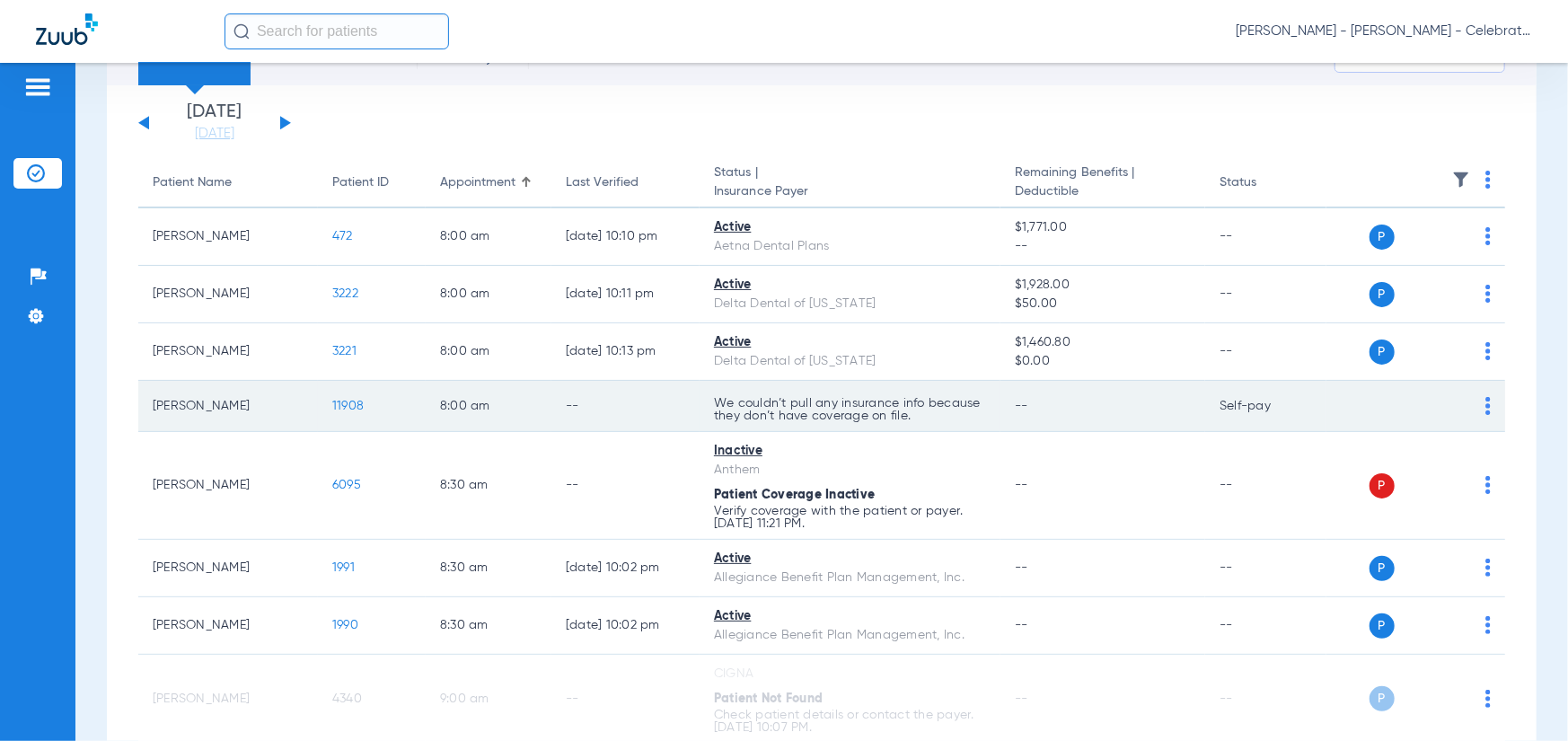
click at [345, 406] on span "11908" at bounding box center [348, 406] width 32 height 13
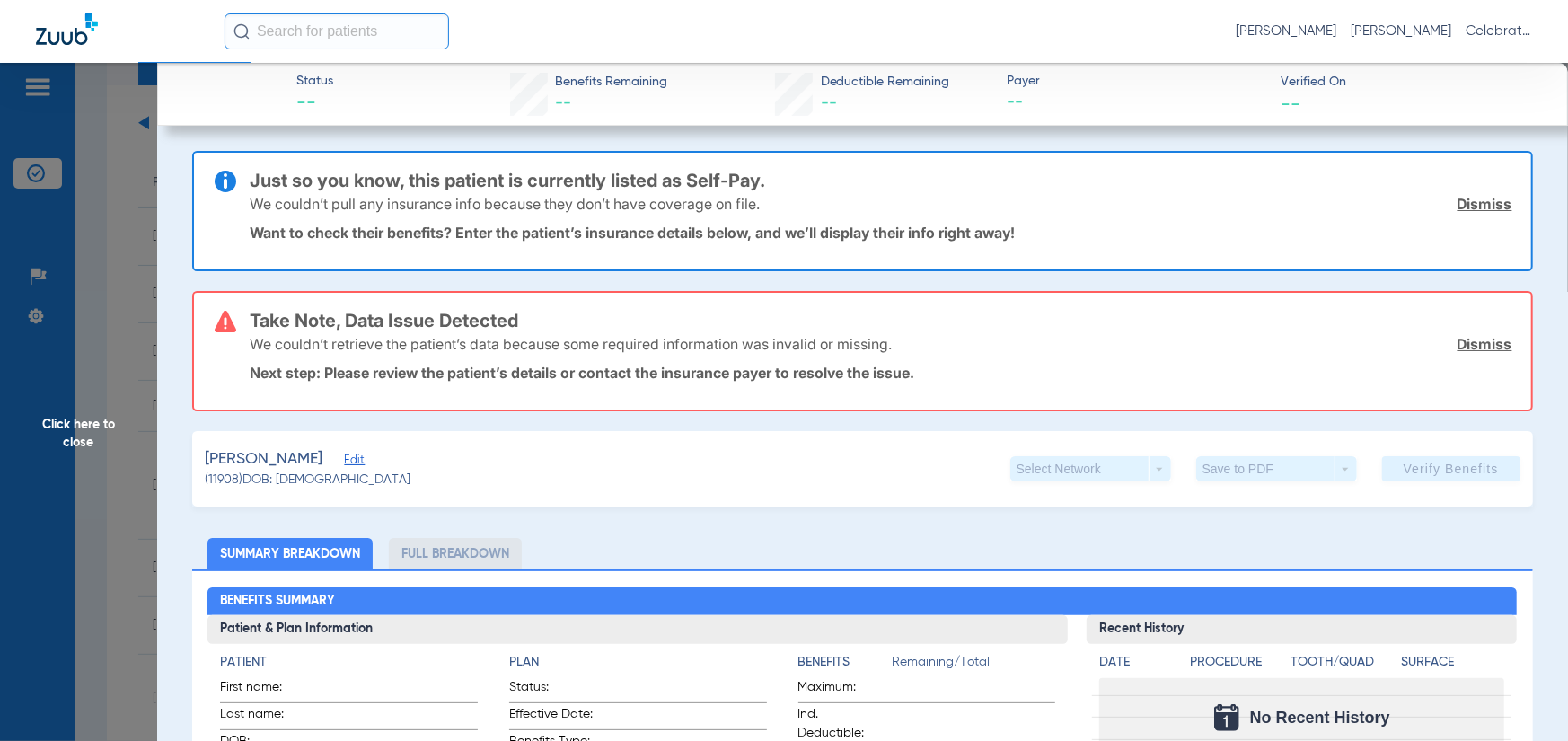
click at [344, 464] on span "Edit" at bounding box center [352, 462] width 16 height 17
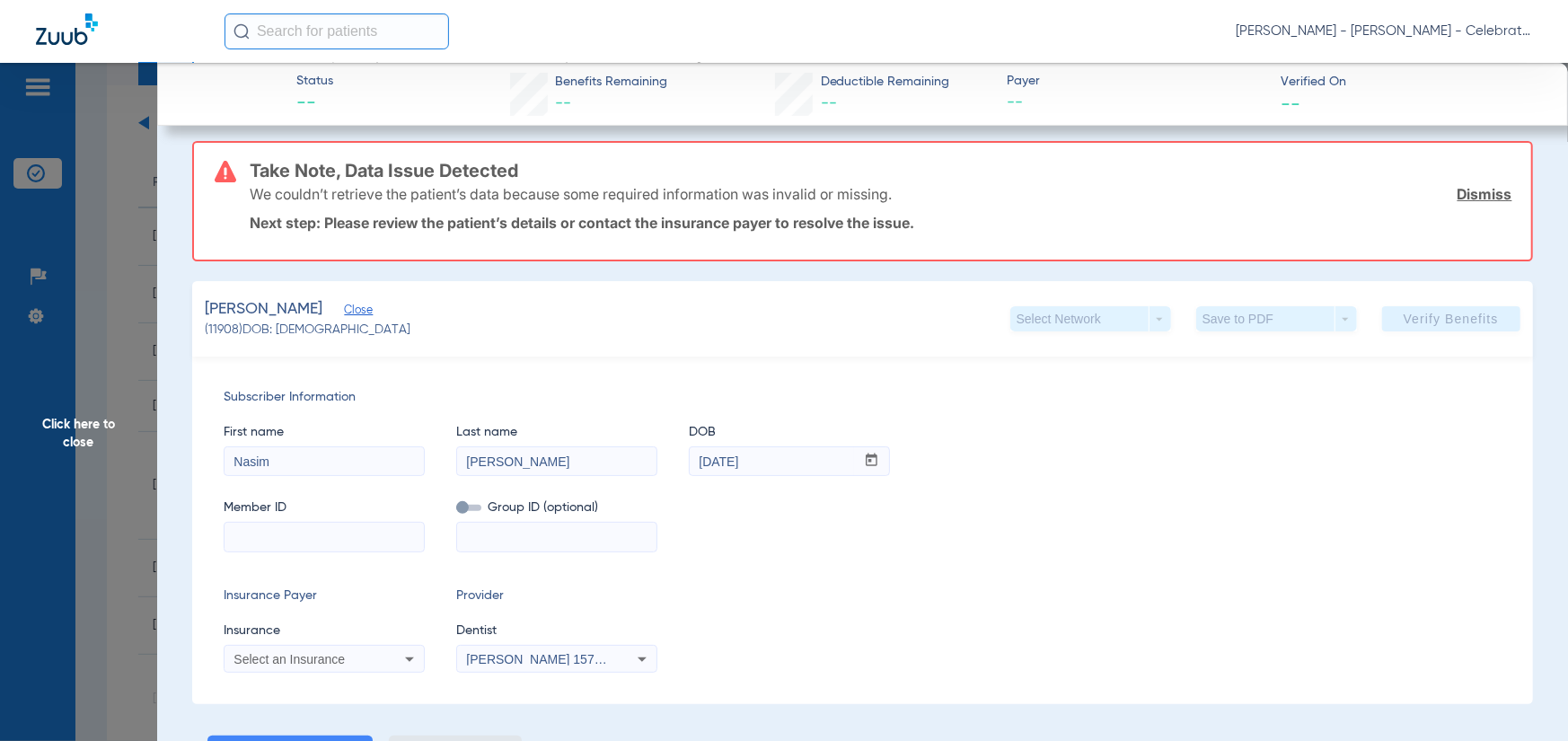
scroll to position [180, 0]
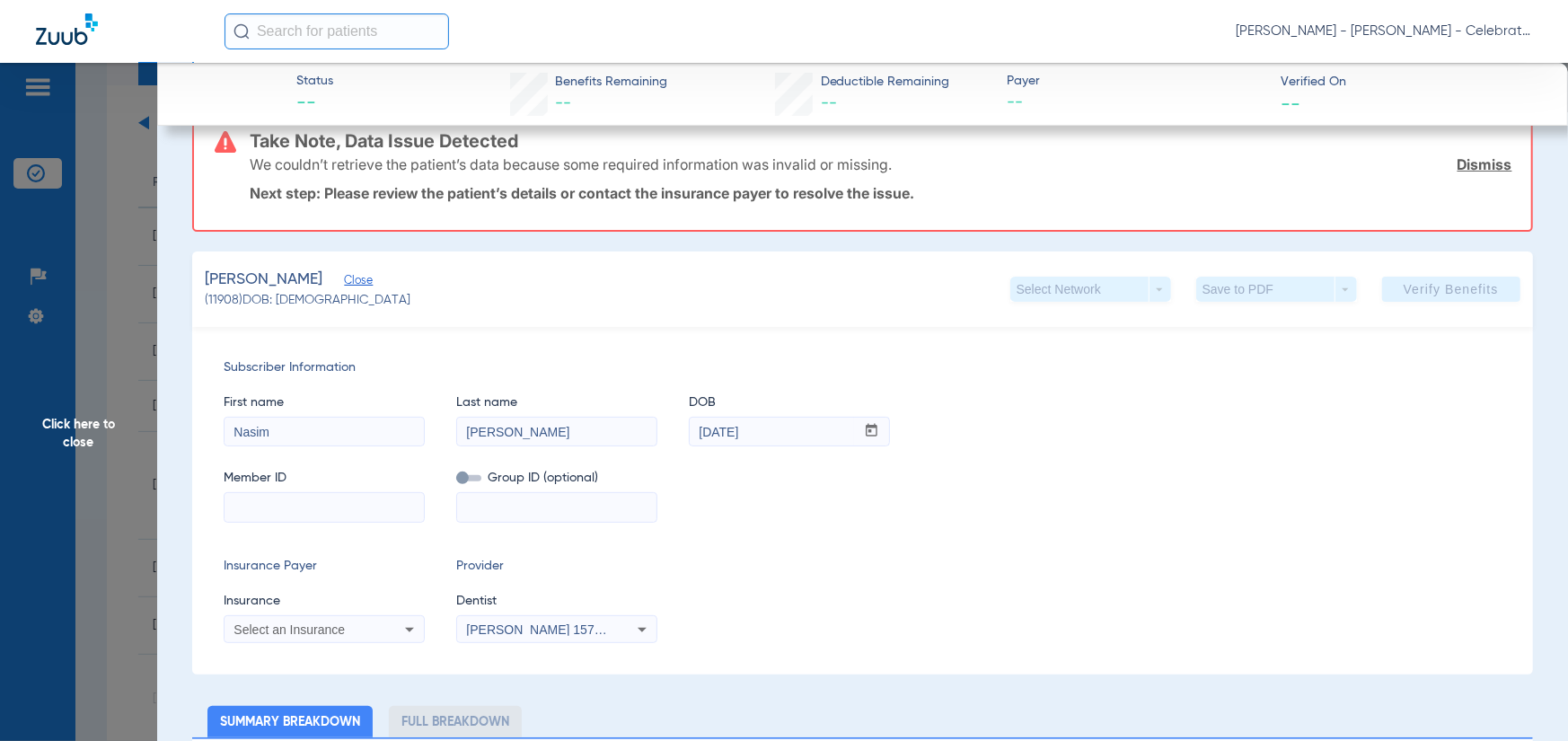
click at [275, 493] on input at bounding box center [325, 507] width 199 height 29
paste input "128337562"
type input "128337562"
drag, startPoint x: 270, startPoint y: 653, endPoint x: 276, endPoint y: 630, distance: 23.8
click at [270, 648] on div "Subscriber Information First name [PERSON_NAME] Last name [PERSON_NAME] mm / dd…" at bounding box center [862, 500] width 1341 height 347
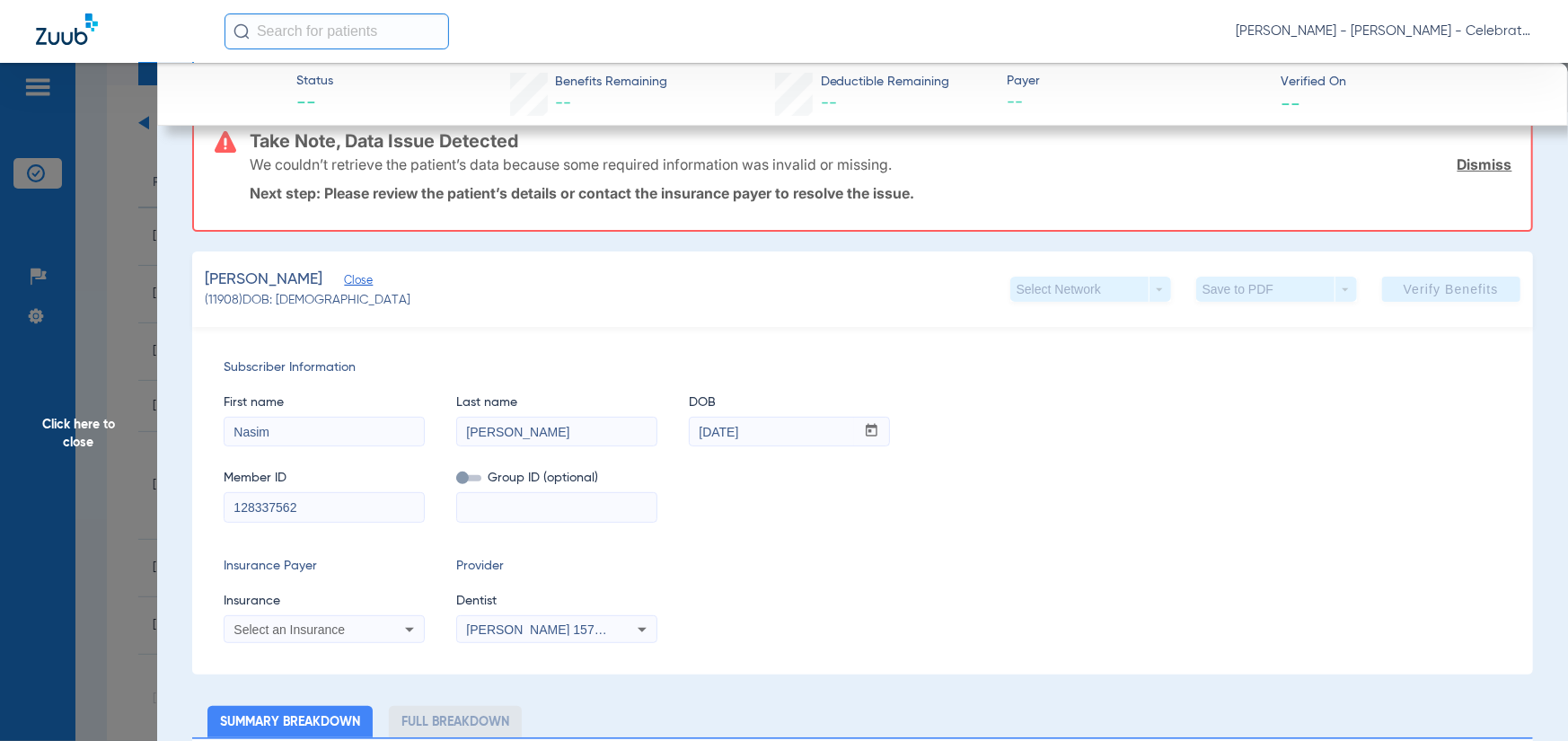
click at [276, 630] on span "Select an Insurance" at bounding box center [289, 630] width 112 height 15
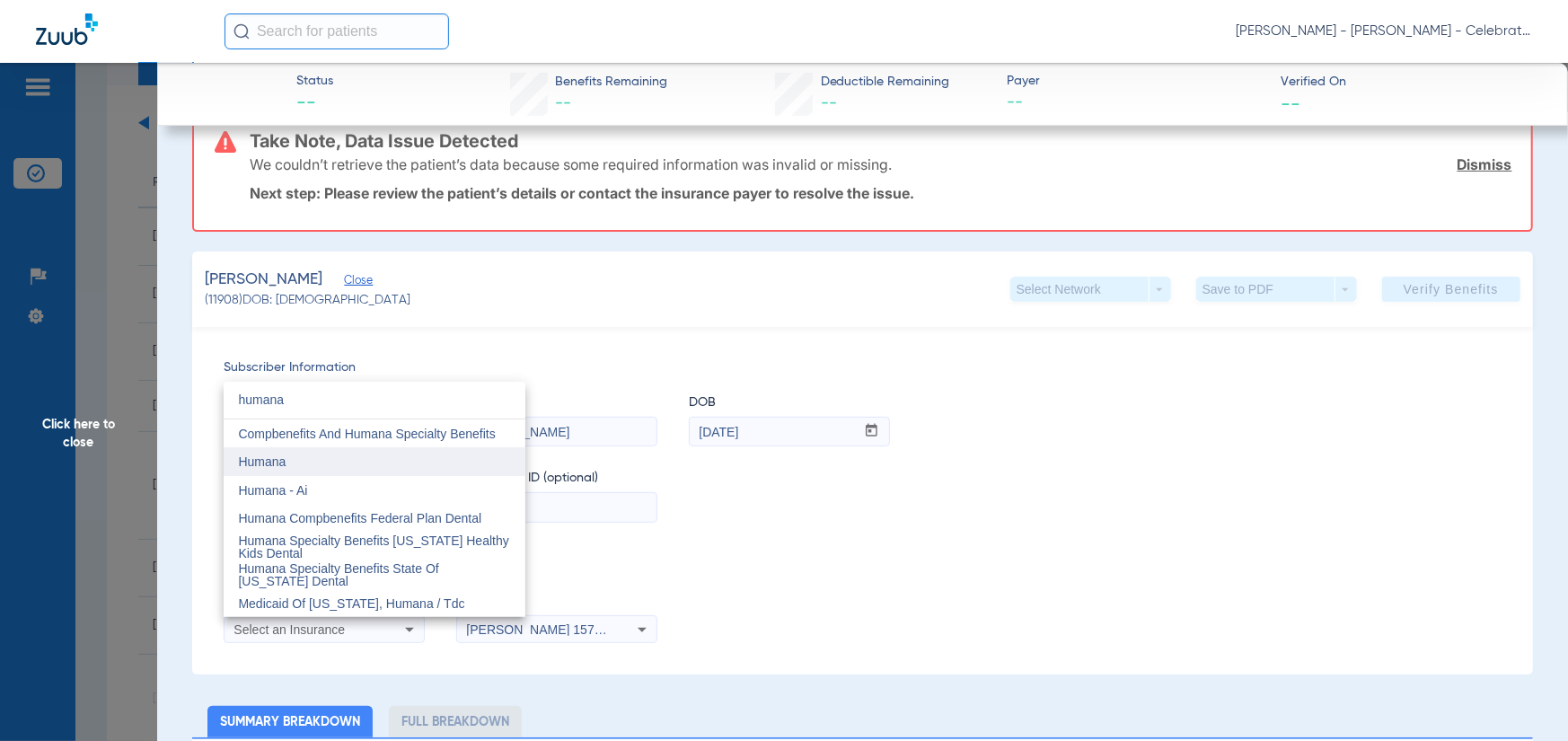
type input "humana"
click at [292, 450] on mat-option "Humana" at bounding box center [375, 461] width 302 height 29
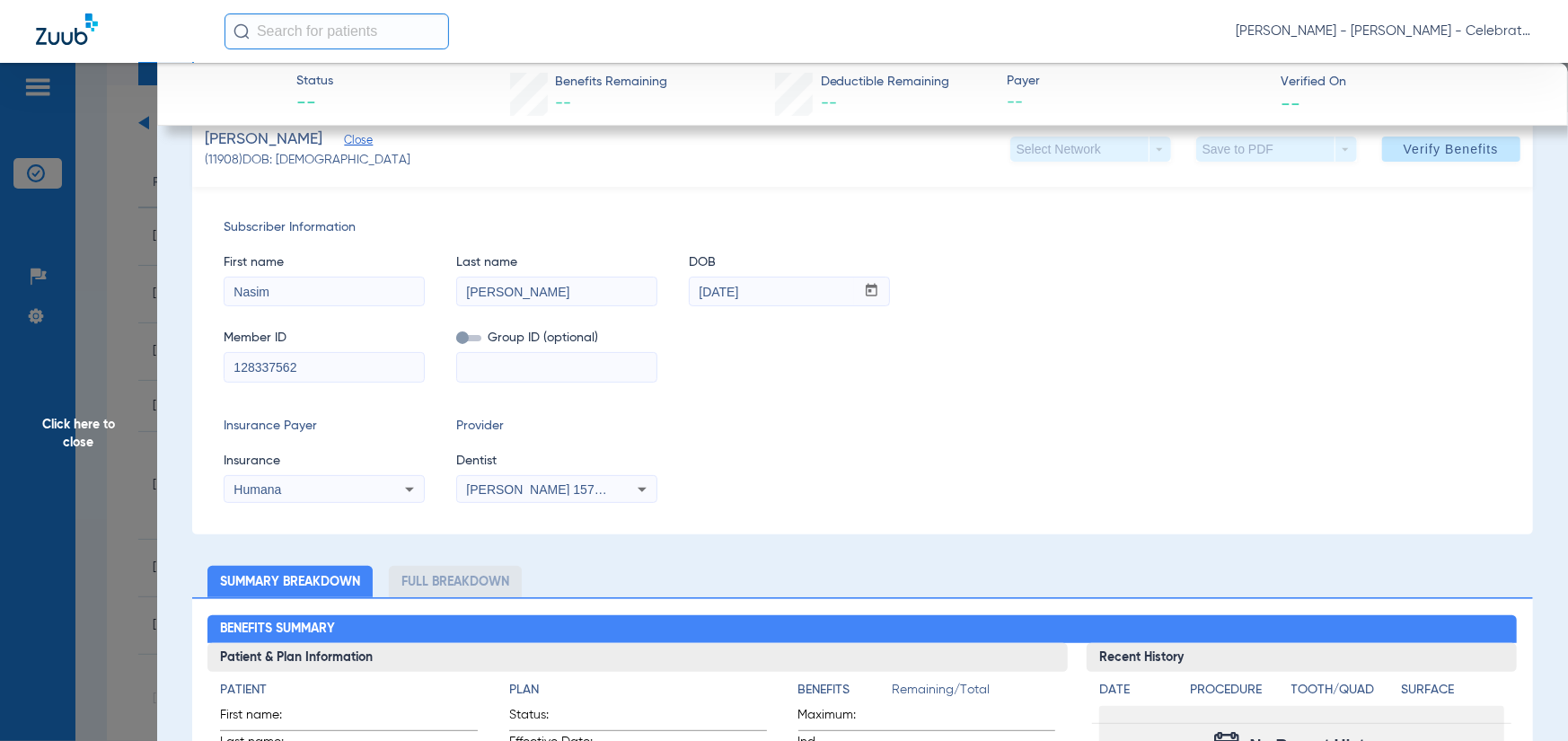
click at [345, 279] on input "Nasim" at bounding box center [325, 291] width 199 height 29
drag, startPoint x: 345, startPoint y: 280, endPoint x: 86, endPoint y: 313, distance: 261.1
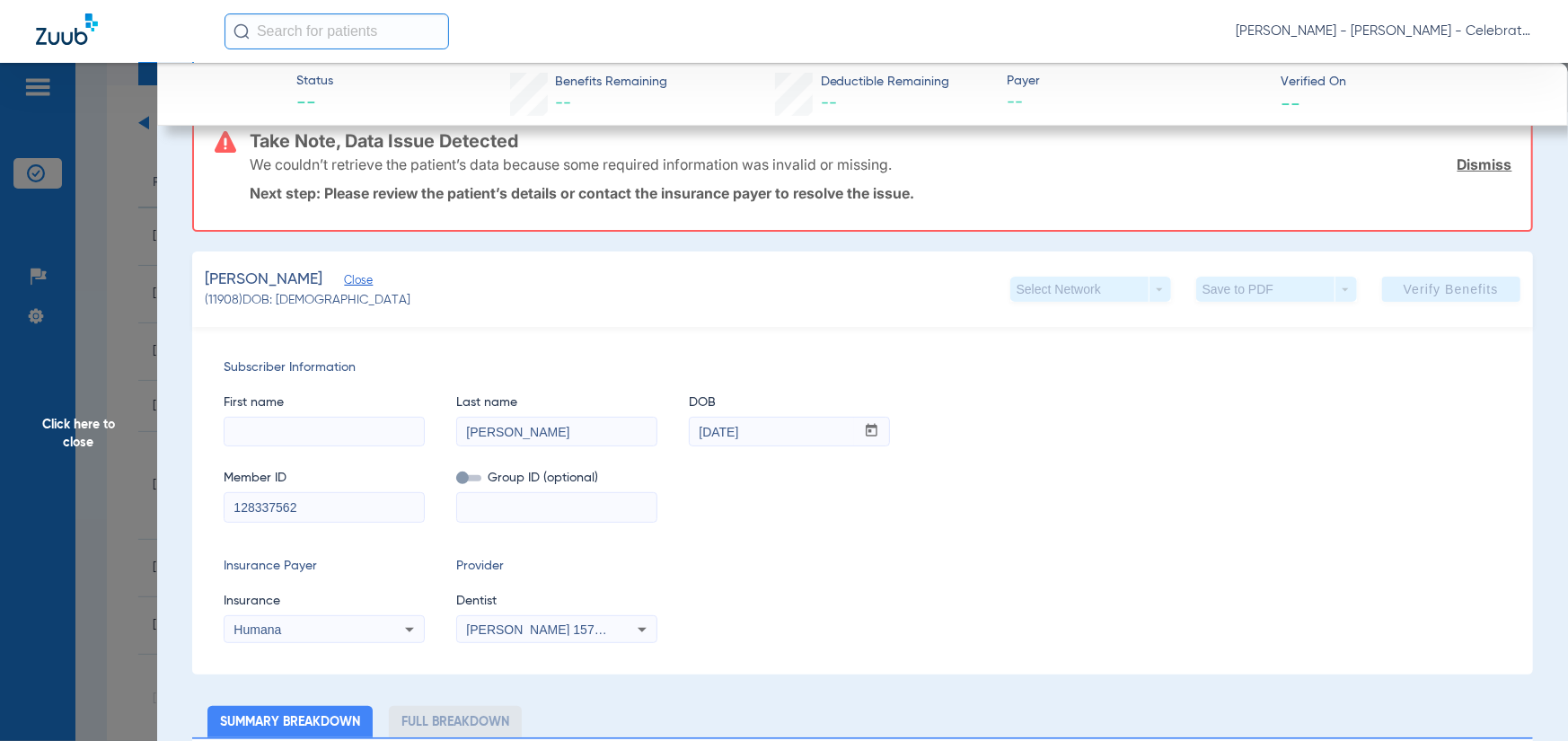
click at [301, 408] on span "First name" at bounding box center [325, 403] width 201 height 19
click at [297, 436] on input at bounding box center [325, 431] width 199 height 29
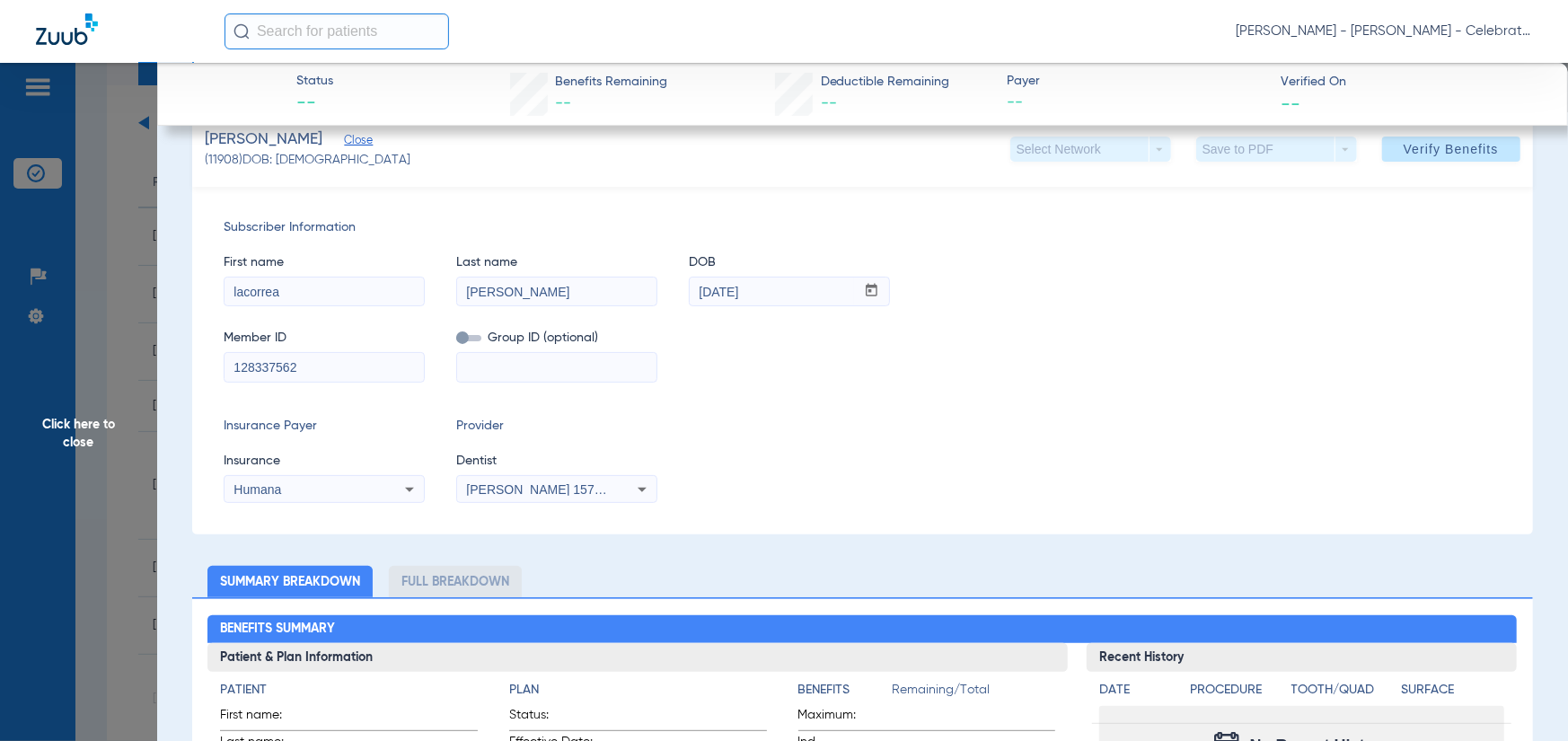
type input "lacorrea"
drag, startPoint x: 727, startPoint y: 295, endPoint x: 638, endPoint y: 295, distance: 89.0
click at [638, 295] on div "First name lacorrea Last name [PERSON_NAME] mm / dd / yyyy [DATE]" at bounding box center [862, 271] width 1278 height 69
type input "[DATE]"
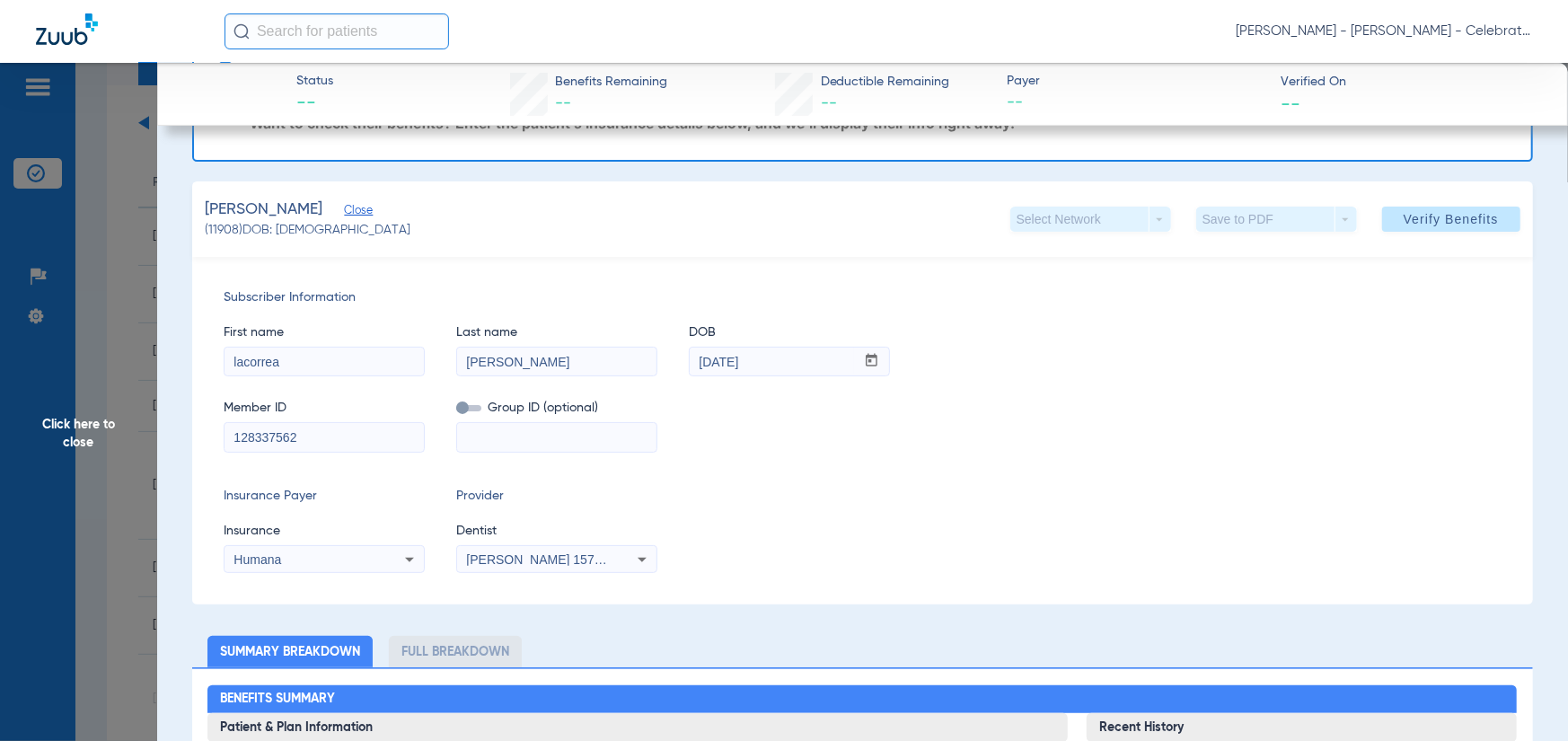
scroll to position [0, 0]
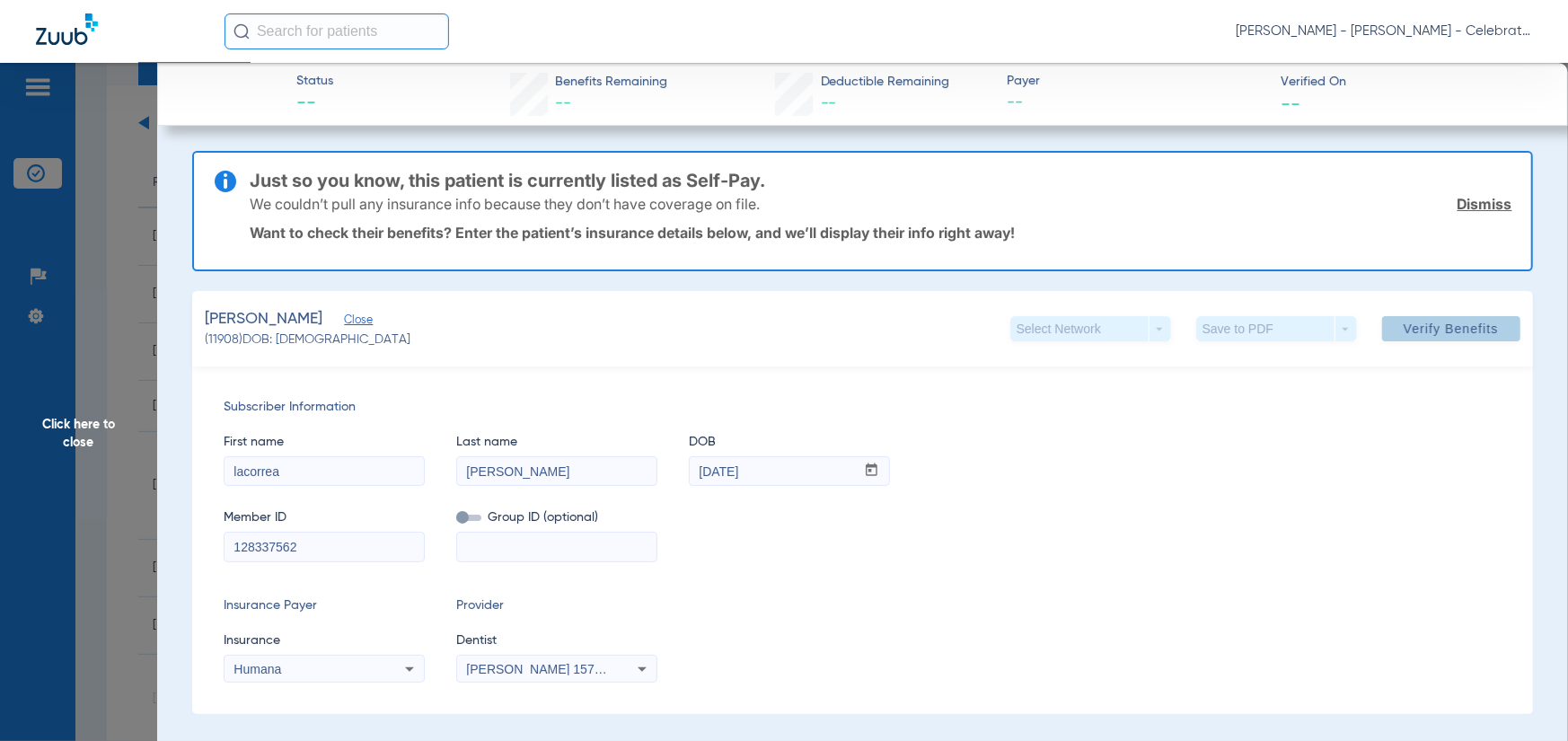
drag, startPoint x: 1446, startPoint y: 322, endPoint x: 1140, endPoint y: 157, distance: 347.7
click at [1443, 322] on span "Verify Benefits" at bounding box center [1452, 329] width 95 height 15
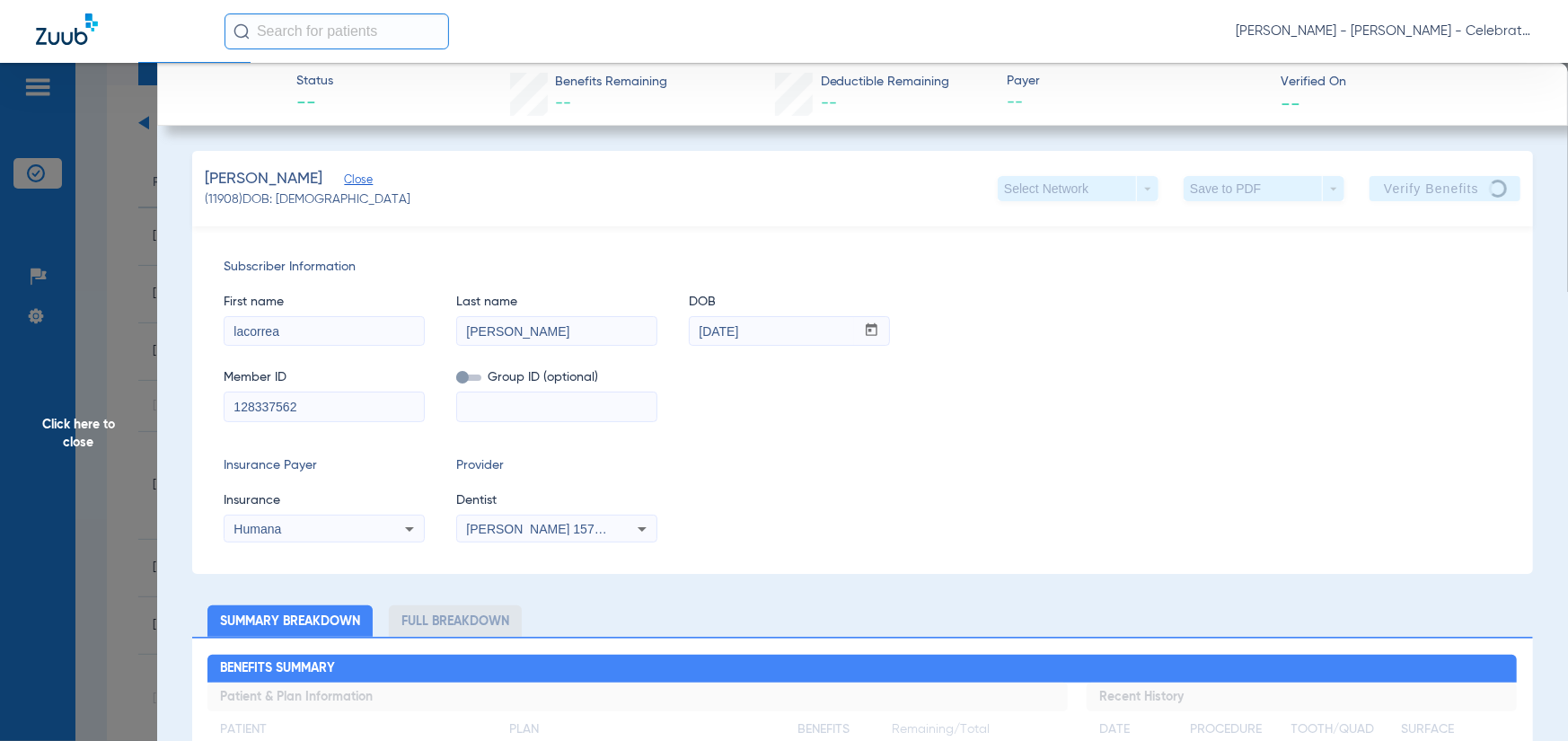
click at [114, 456] on span "Click here to close" at bounding box center [78, 433] width 157 height 741
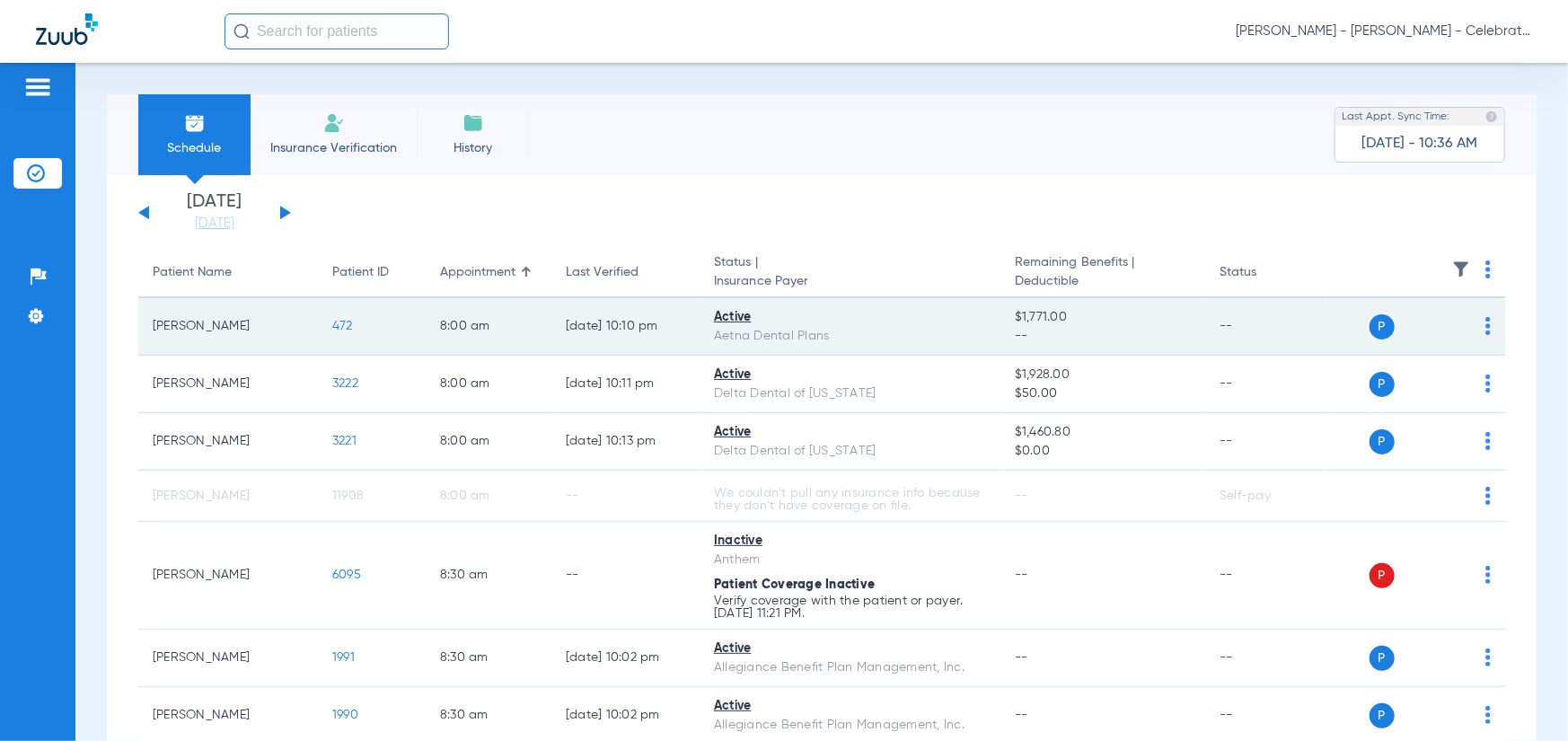
click at [341, 329] on span "472" at bounding box center [342, 326] width 21 height 13
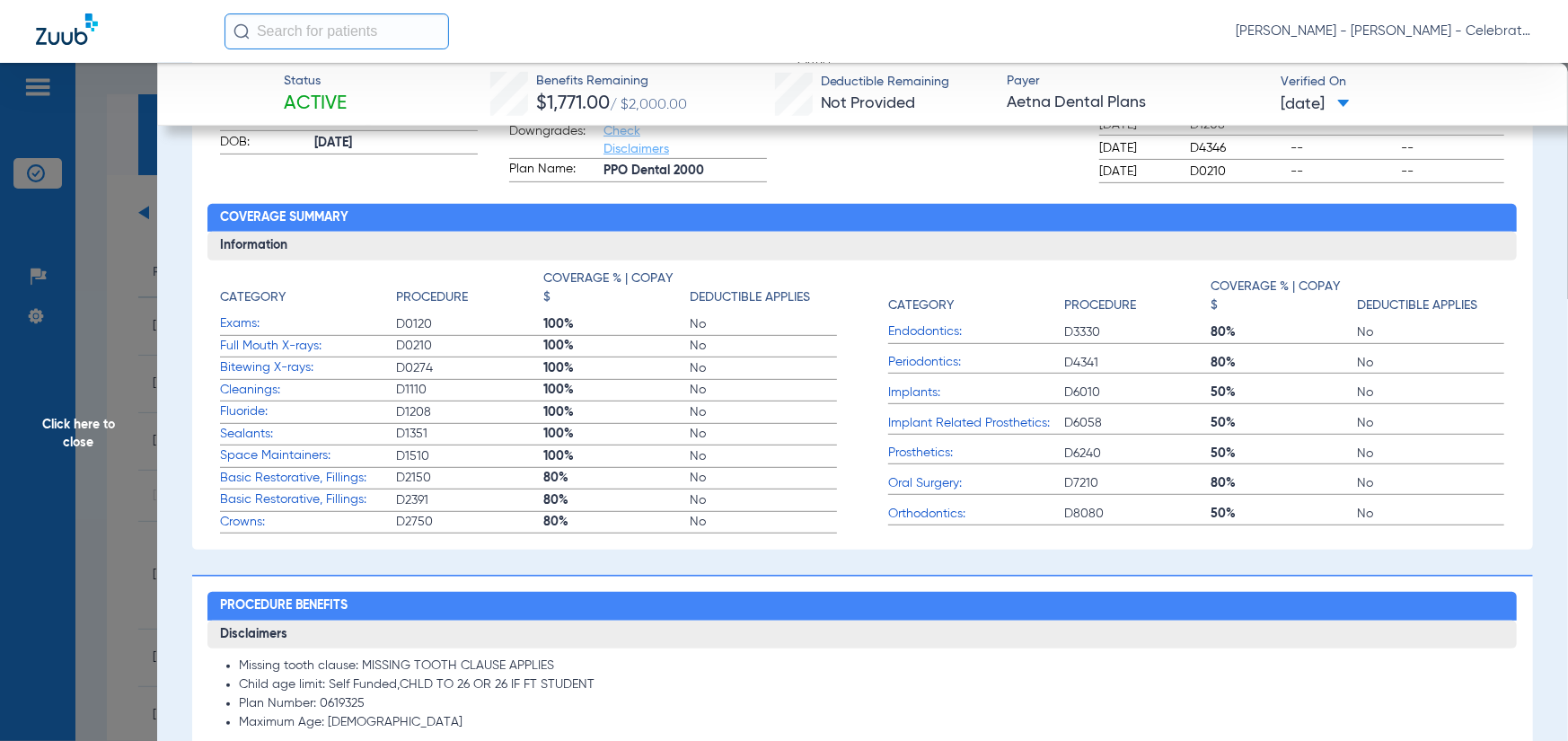
scroll to position [90, 0]
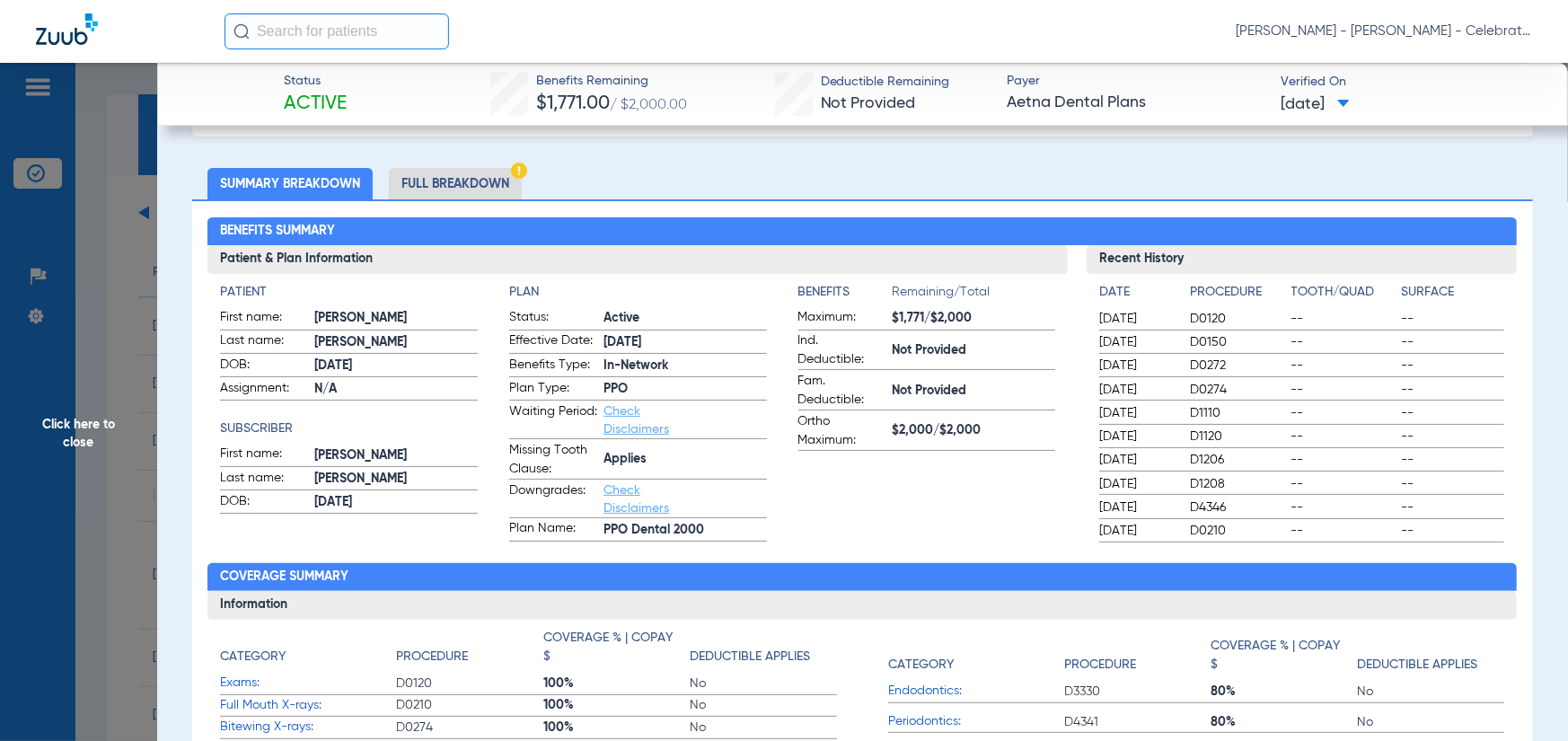
click at [448, 186] on li "Full Breakdown" at bounding box center [455, 184] width 133 height 32
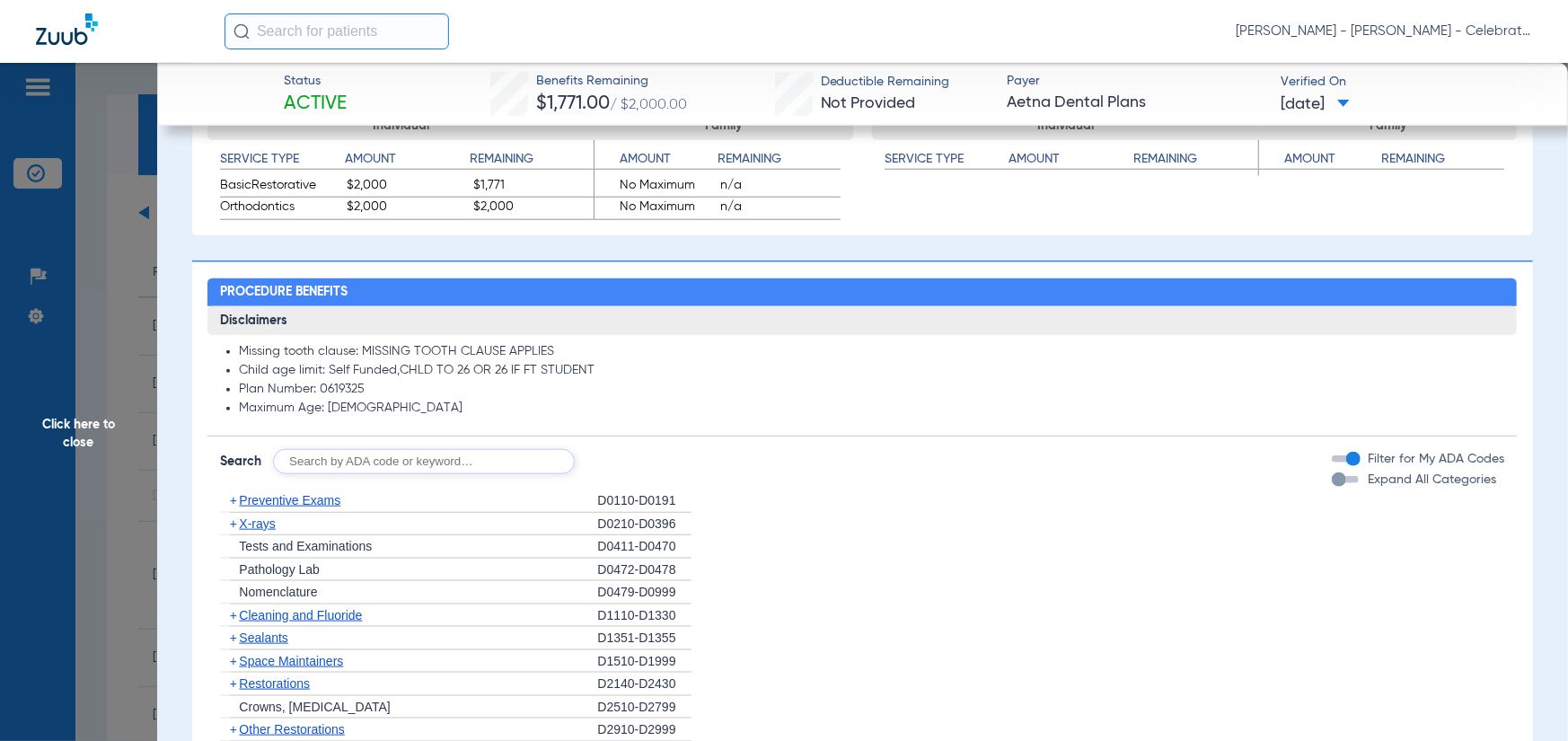
scroll to position [1347, 0]
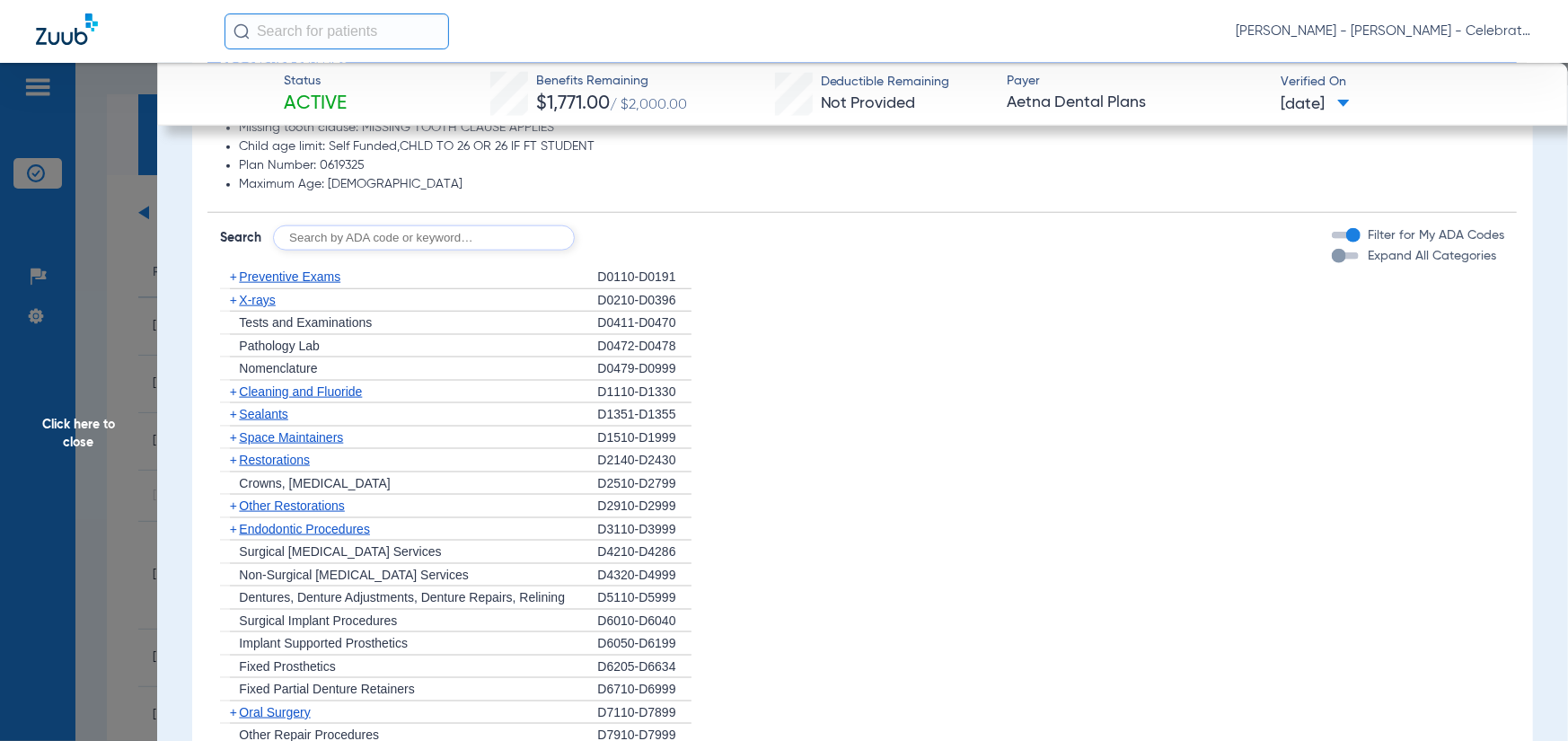
click at [258, 267] on div "+ Preventive Exams" at bounding box center [409, 277] width 377 height 24
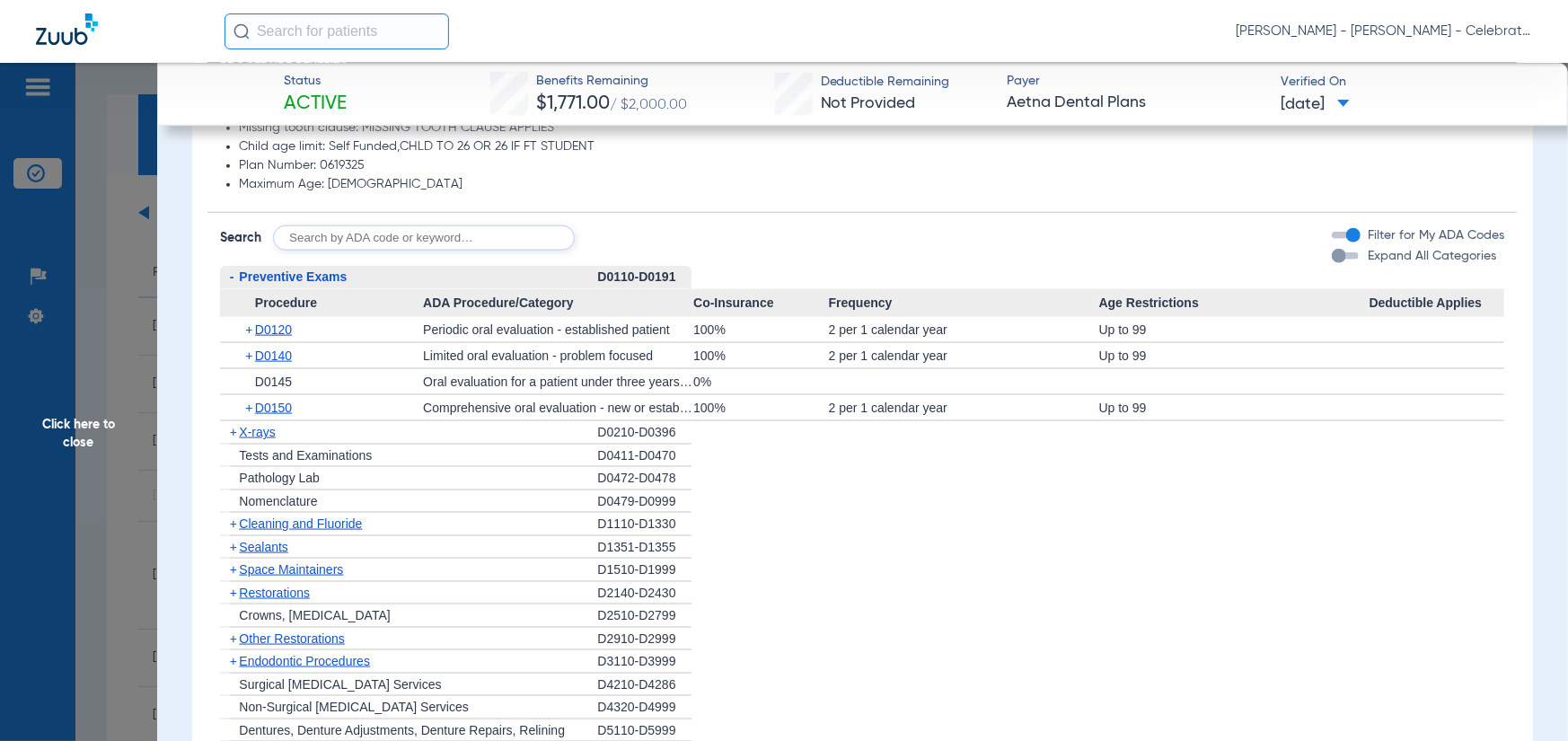
click at [252, 435] on span "X-rays" at bounding box center [257, 432] width 36 height 15
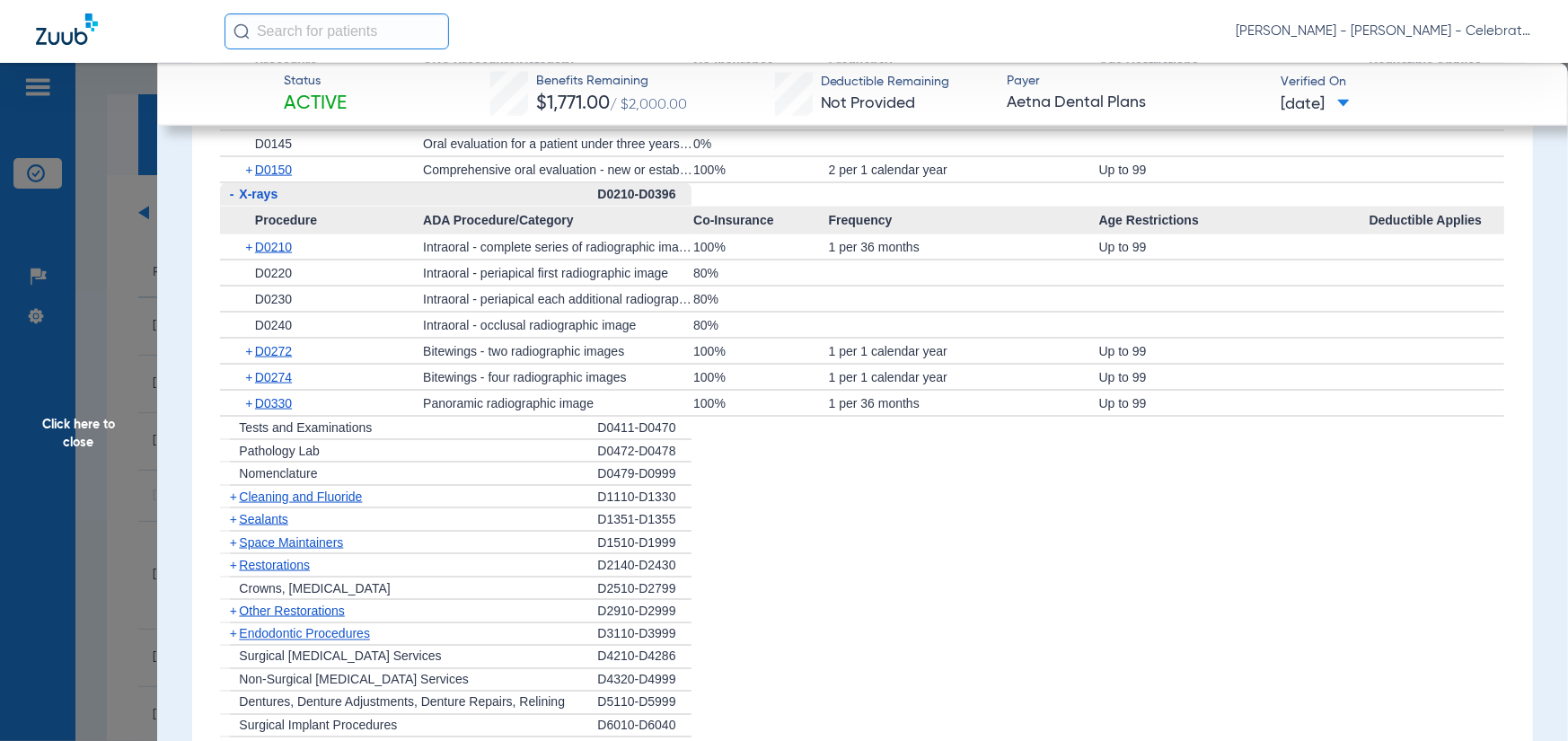
scroll to position [1616, 0]
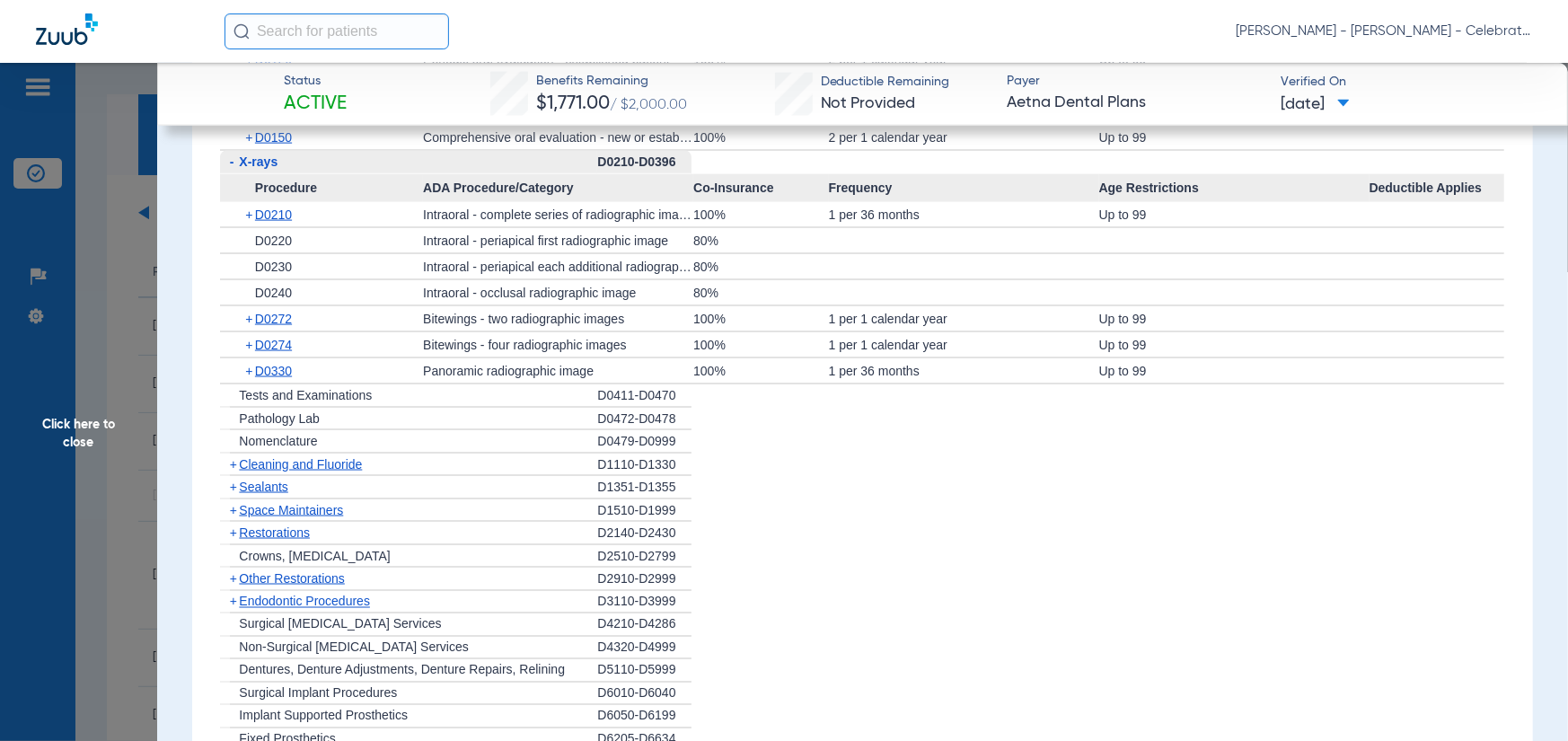
click at [275, 462] on span "Cleaning and Fluoride" at bounding box center [300, 464] width 123 height 15
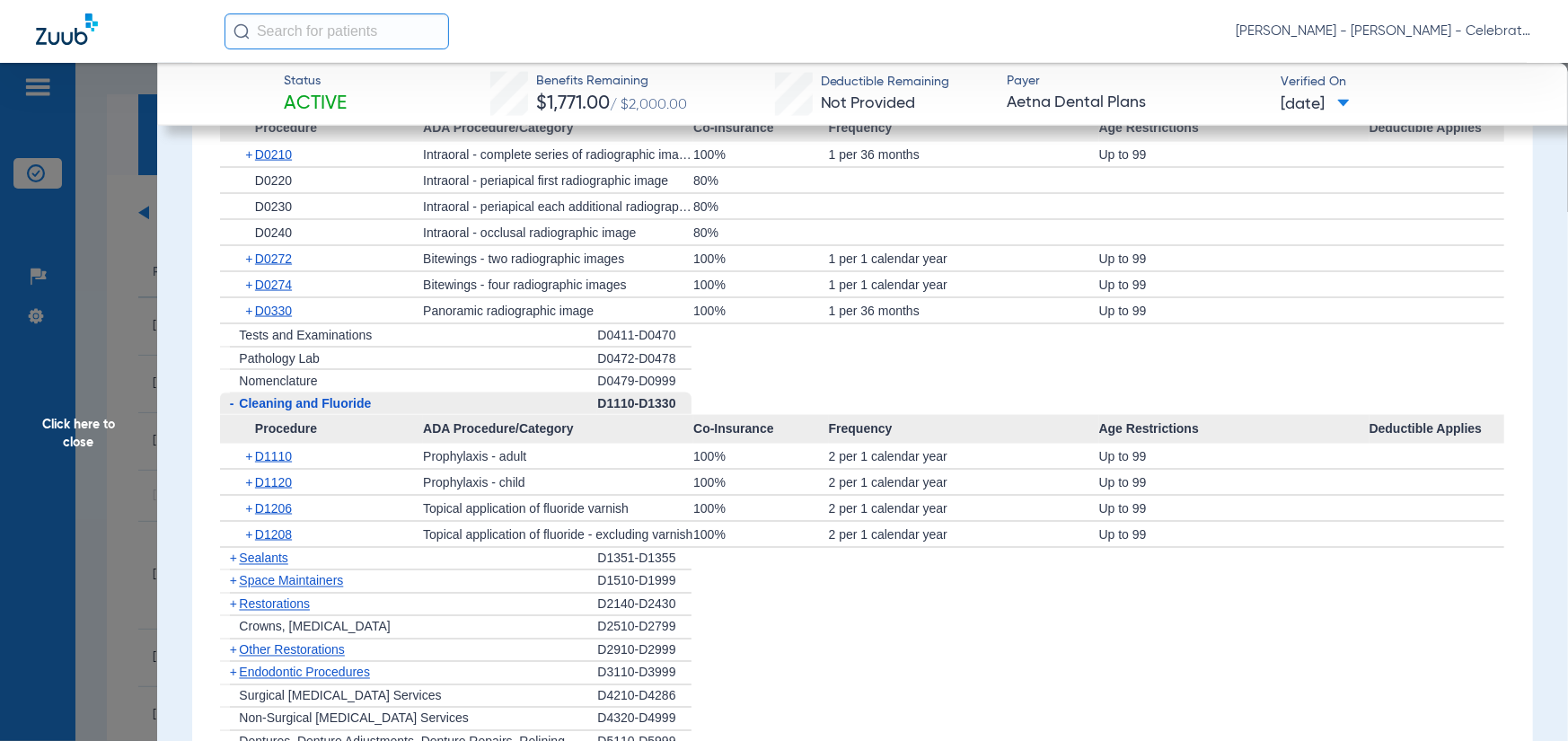
scroll to position [1707, 0]
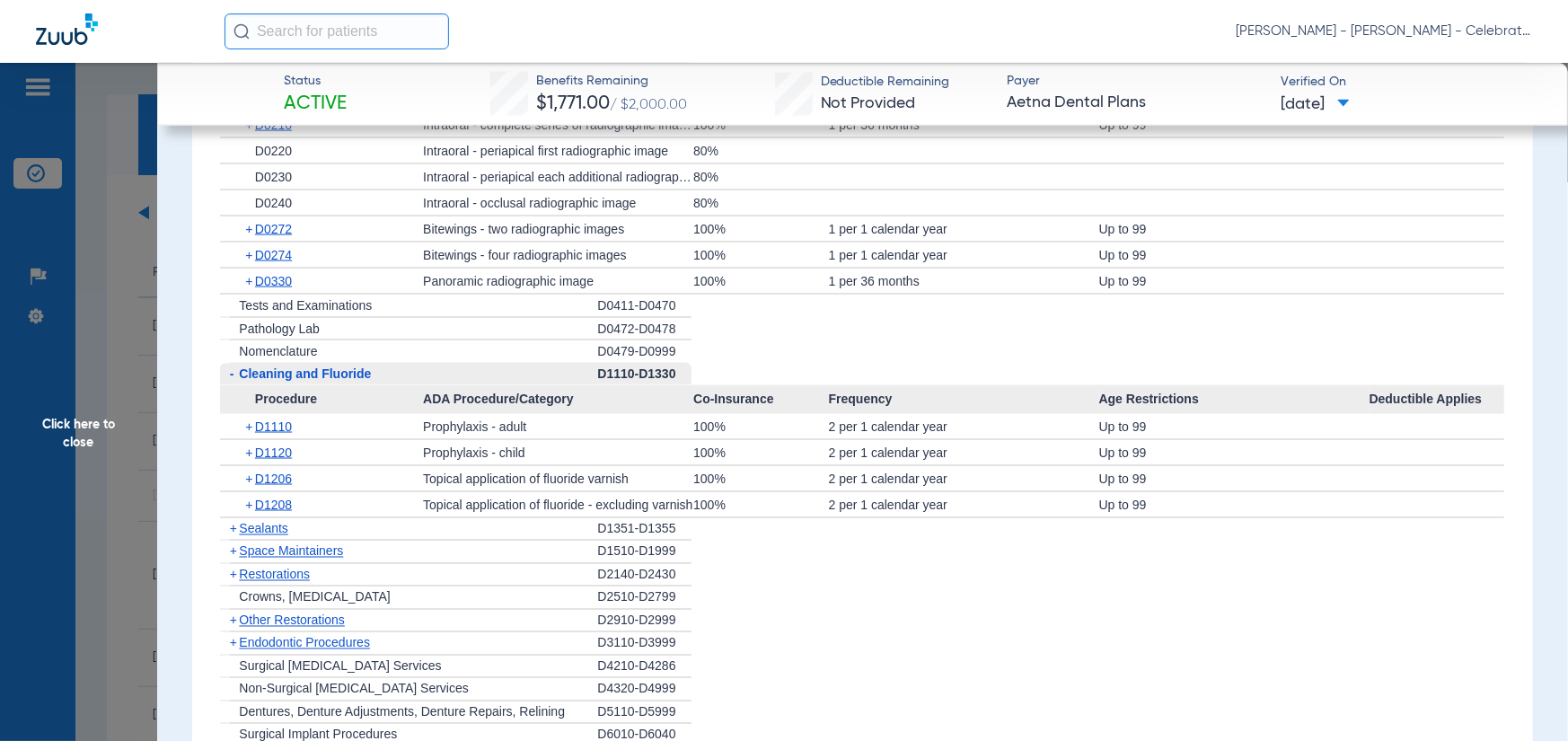
click at [272, 519] on div "+ Sealants" at bounding box center [409, 530] width 377 height 24
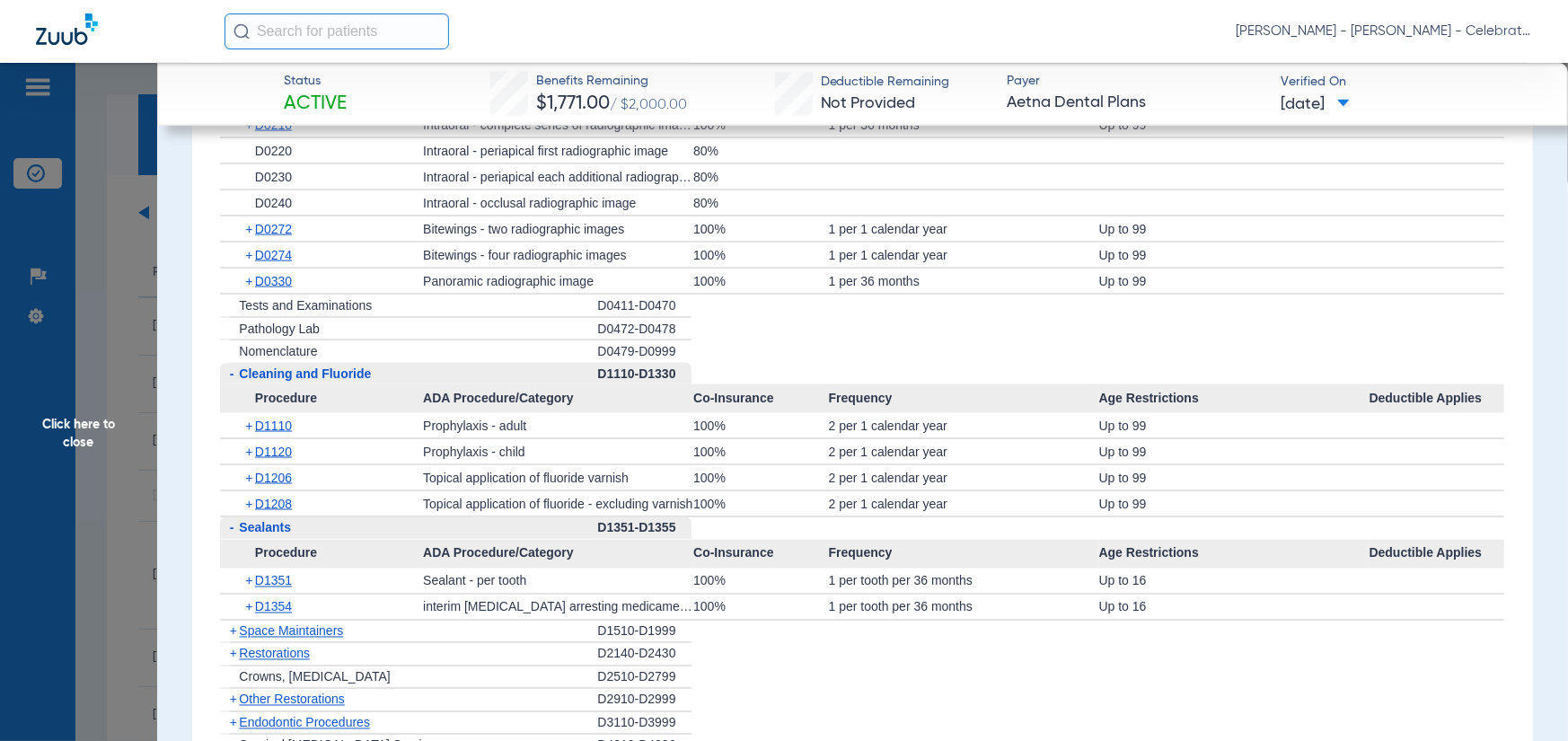
scroll to position [1797, 0]
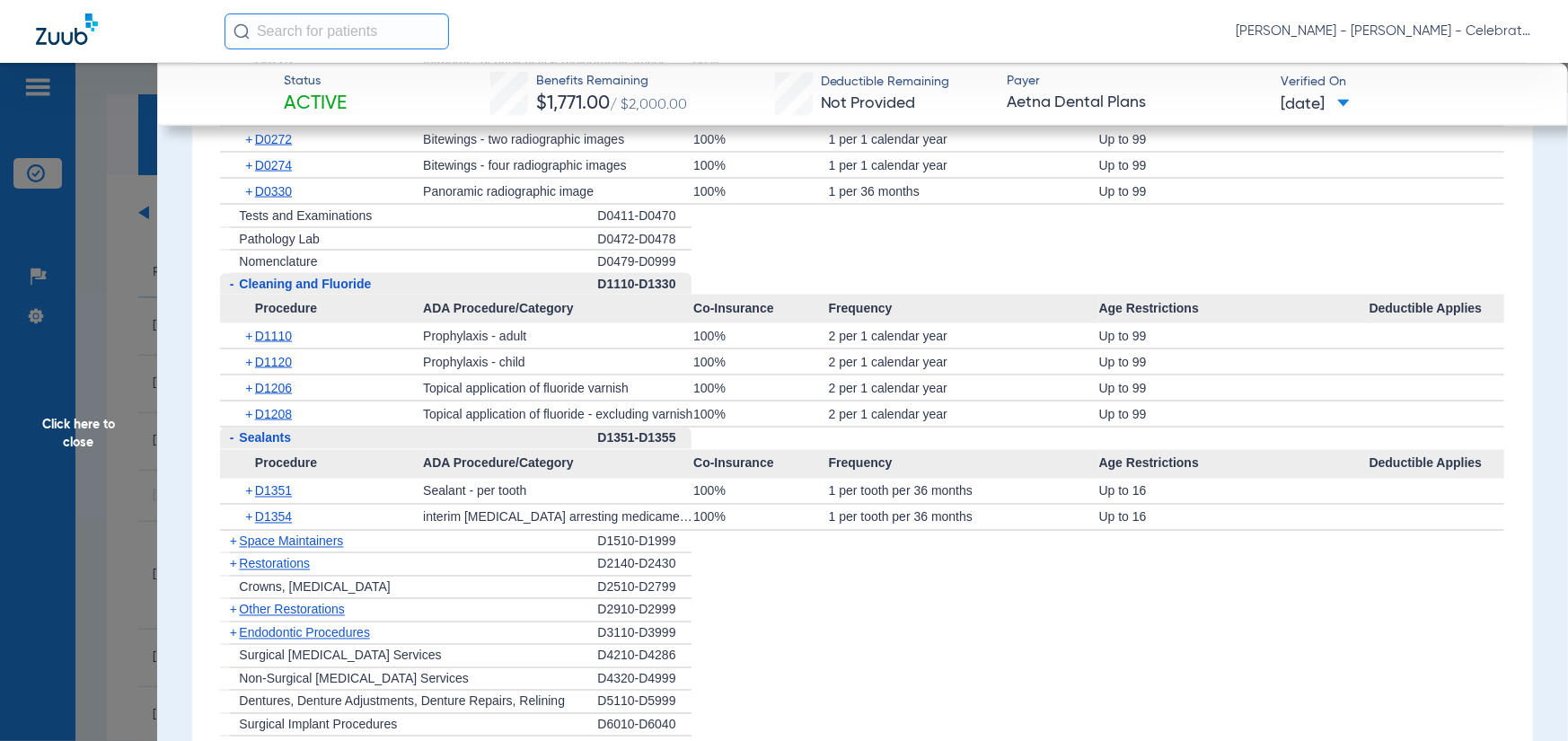
click at [269, 544] on span "Space Maintainers" at bounding box center [291, 542] width 105 height 15
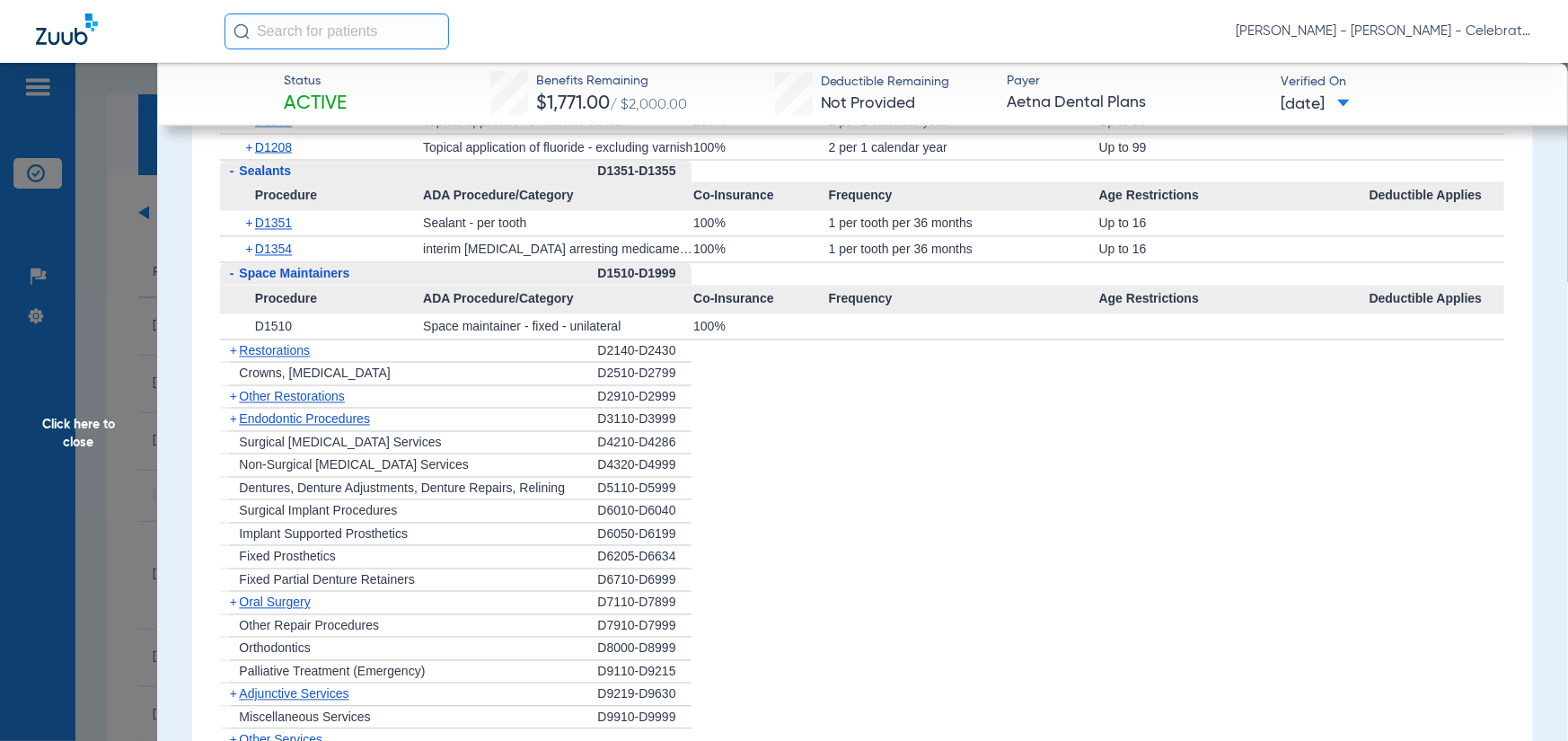
scroll to position [2066, 0]
click at [268, 412] on span "Endodontic Procedures" at bounding box center [304, 416] width 131 height 15
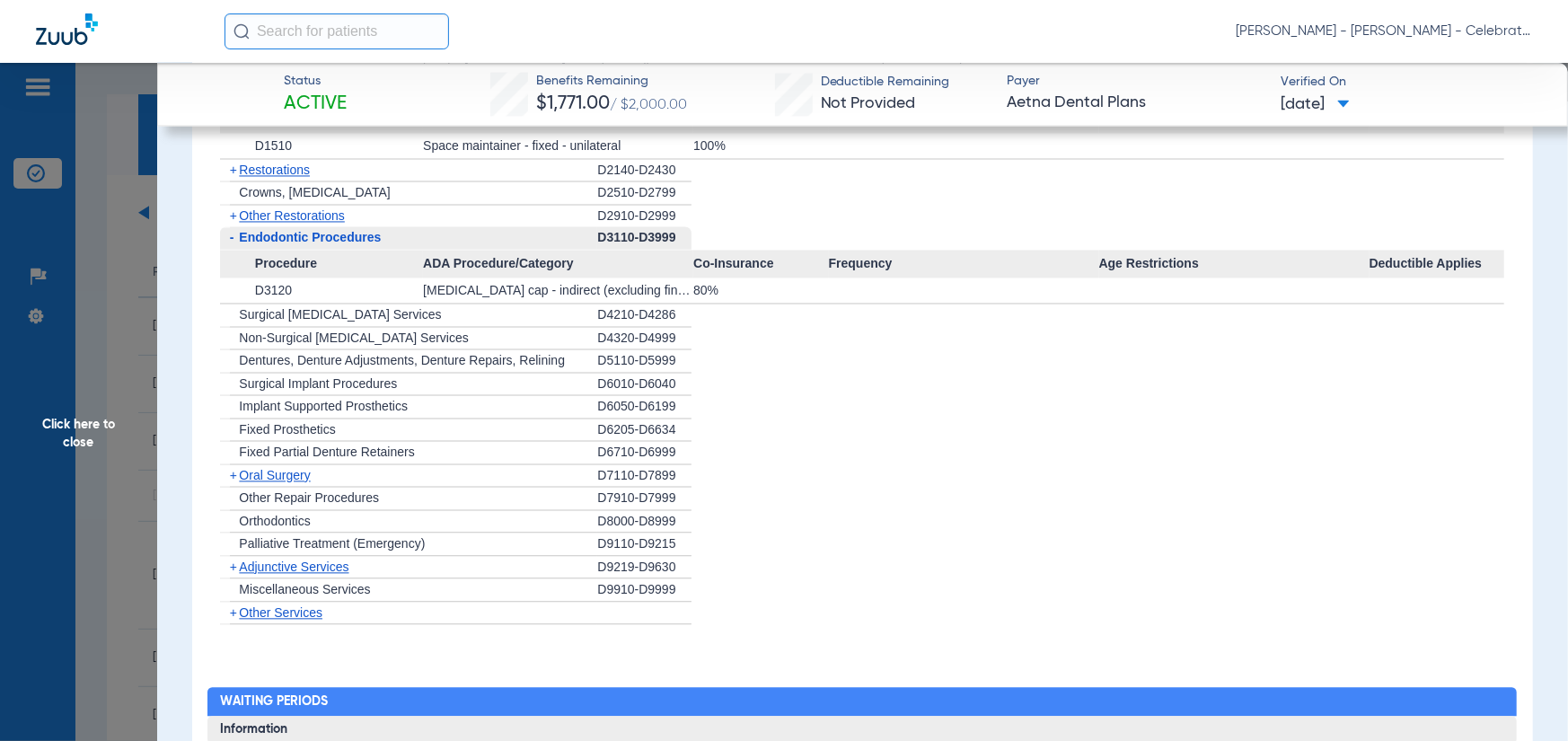
scroll to position [2246, 0]
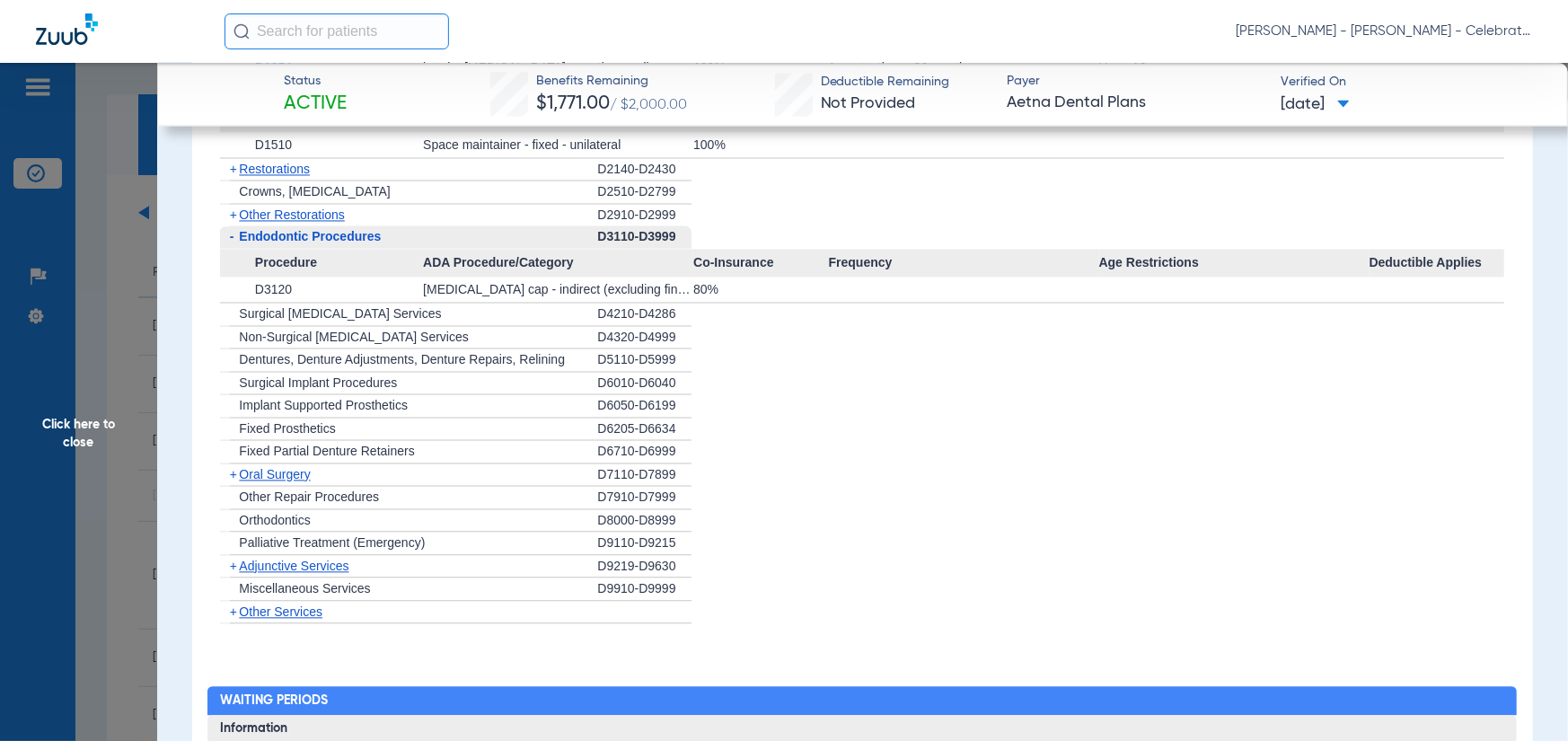
click at [257, 480] on div "+ [MEDICAL_DATA]" at bounding box center [409, 476] width 377 height 24
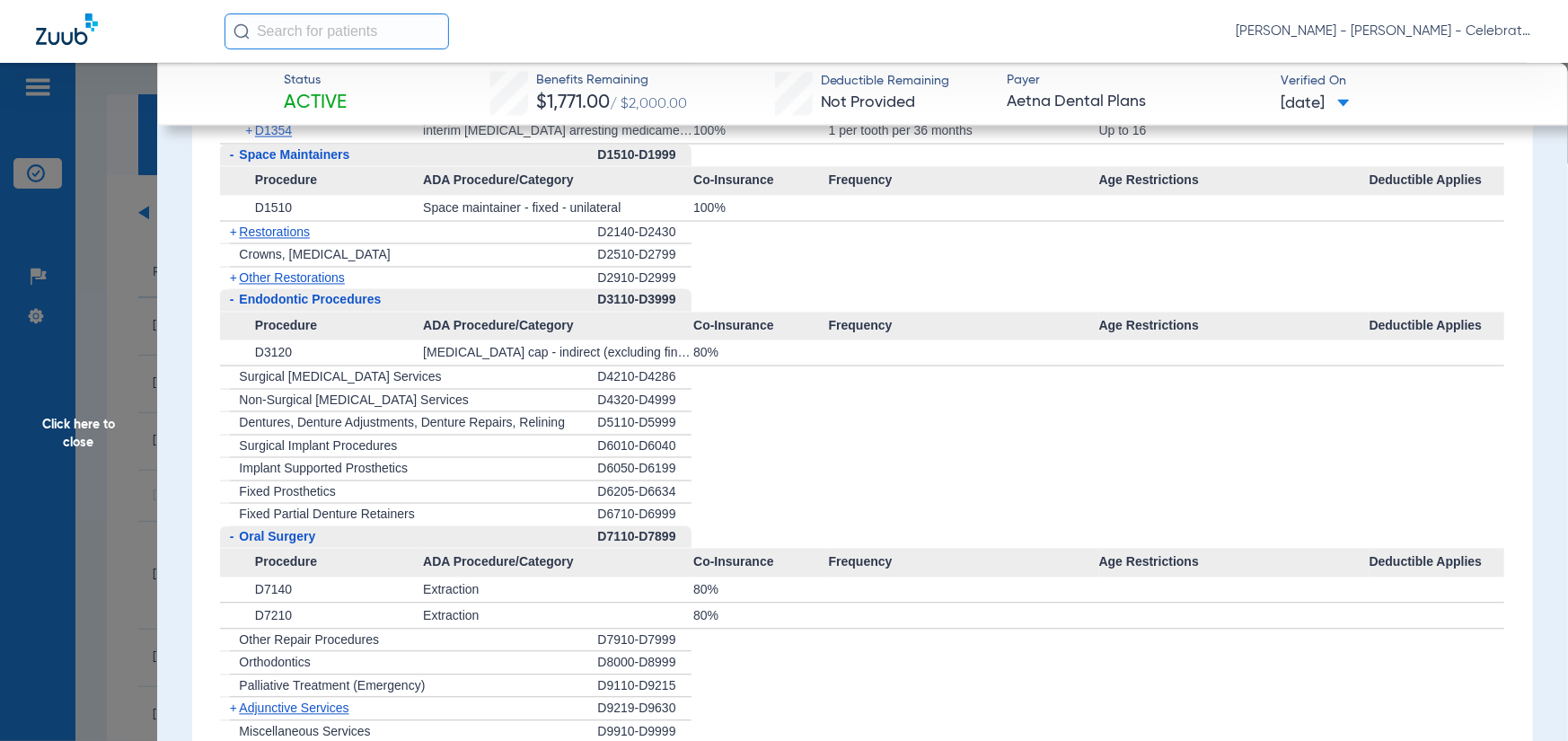
scroll to position [2156, 0]
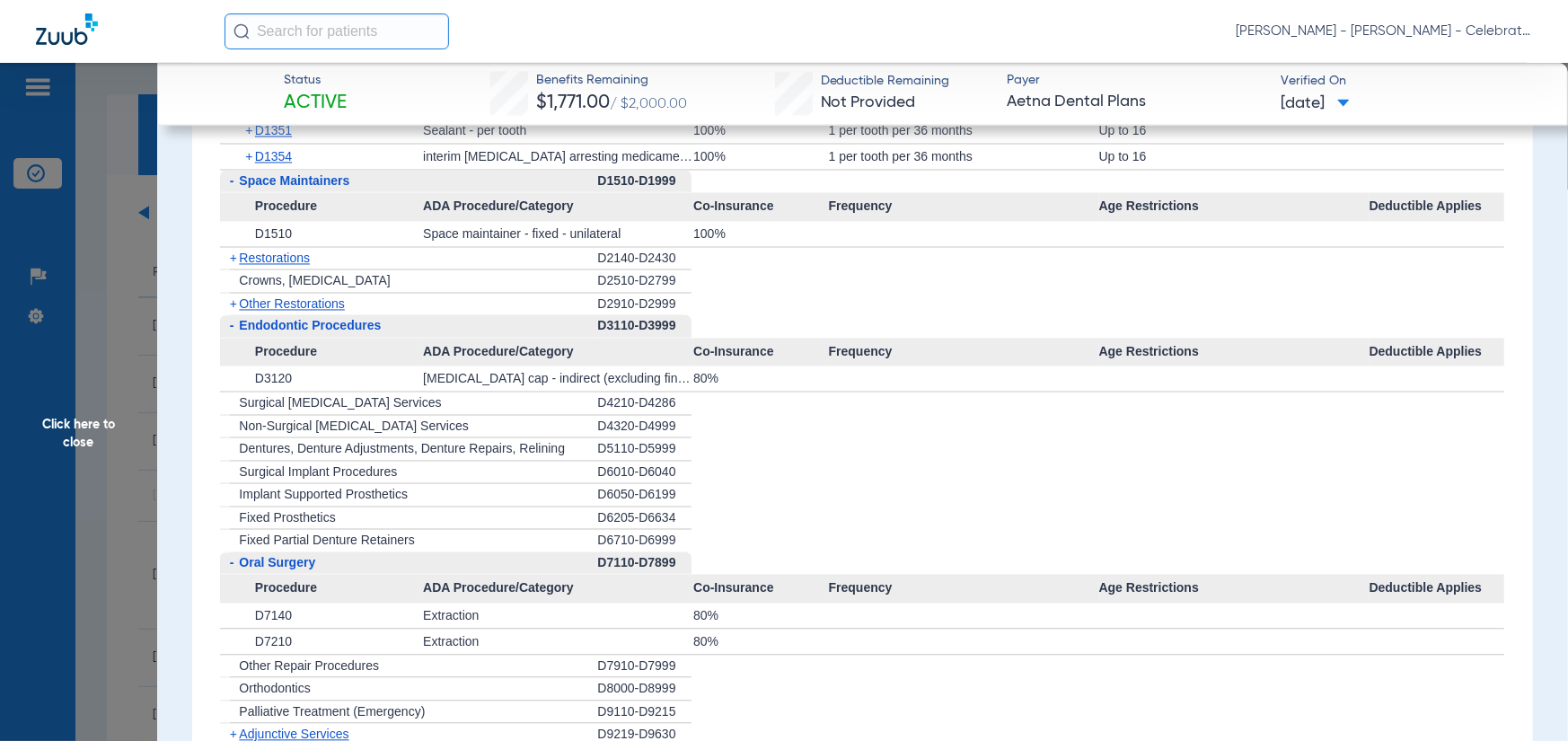
click at [255, 304] on span "Other Restorations" at bounding box center [291, 304] width 106 height 15
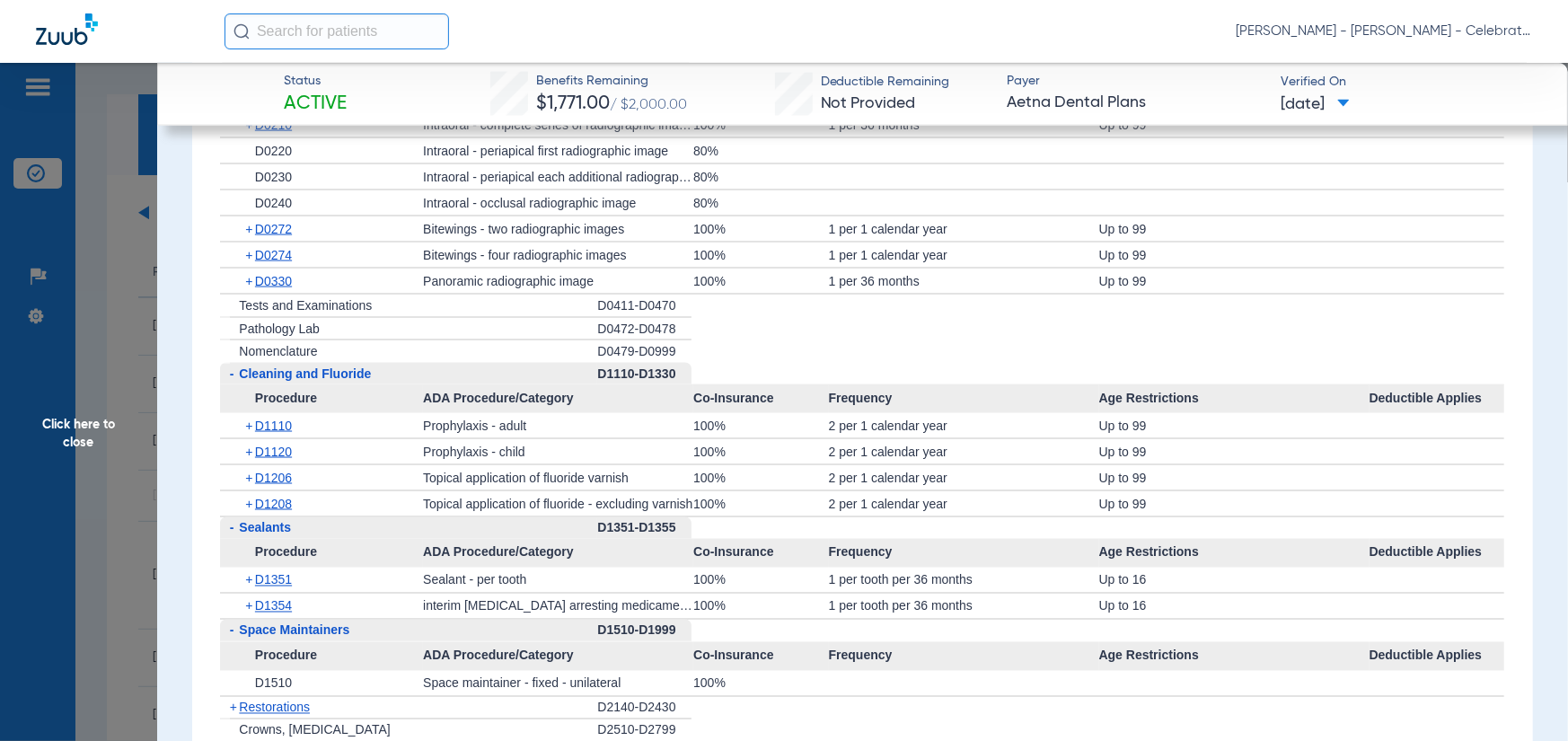
scroll to position [1616, 0]
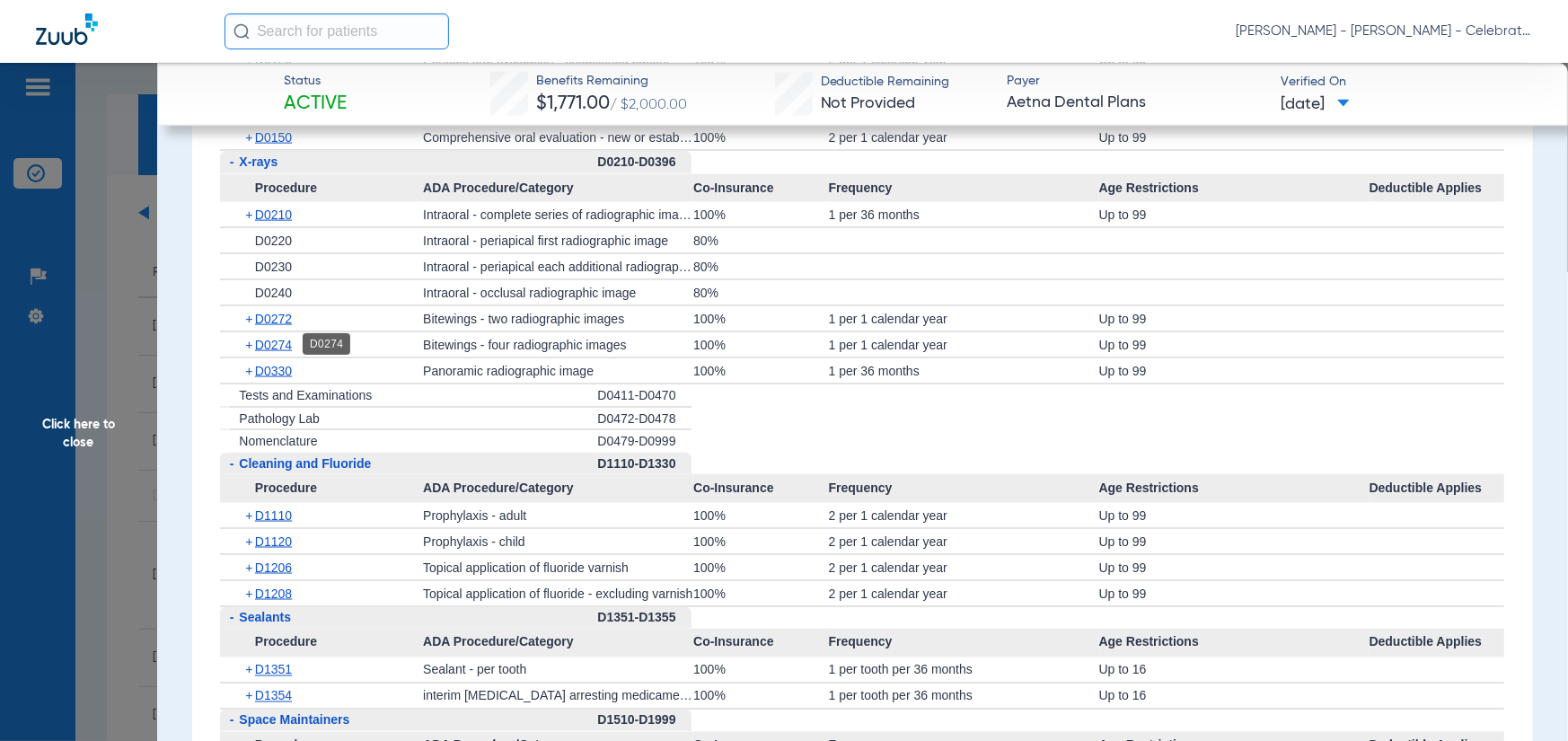
click at [269, 345] on span "D0274" at bounding box center [273, 344] width 37 height 15
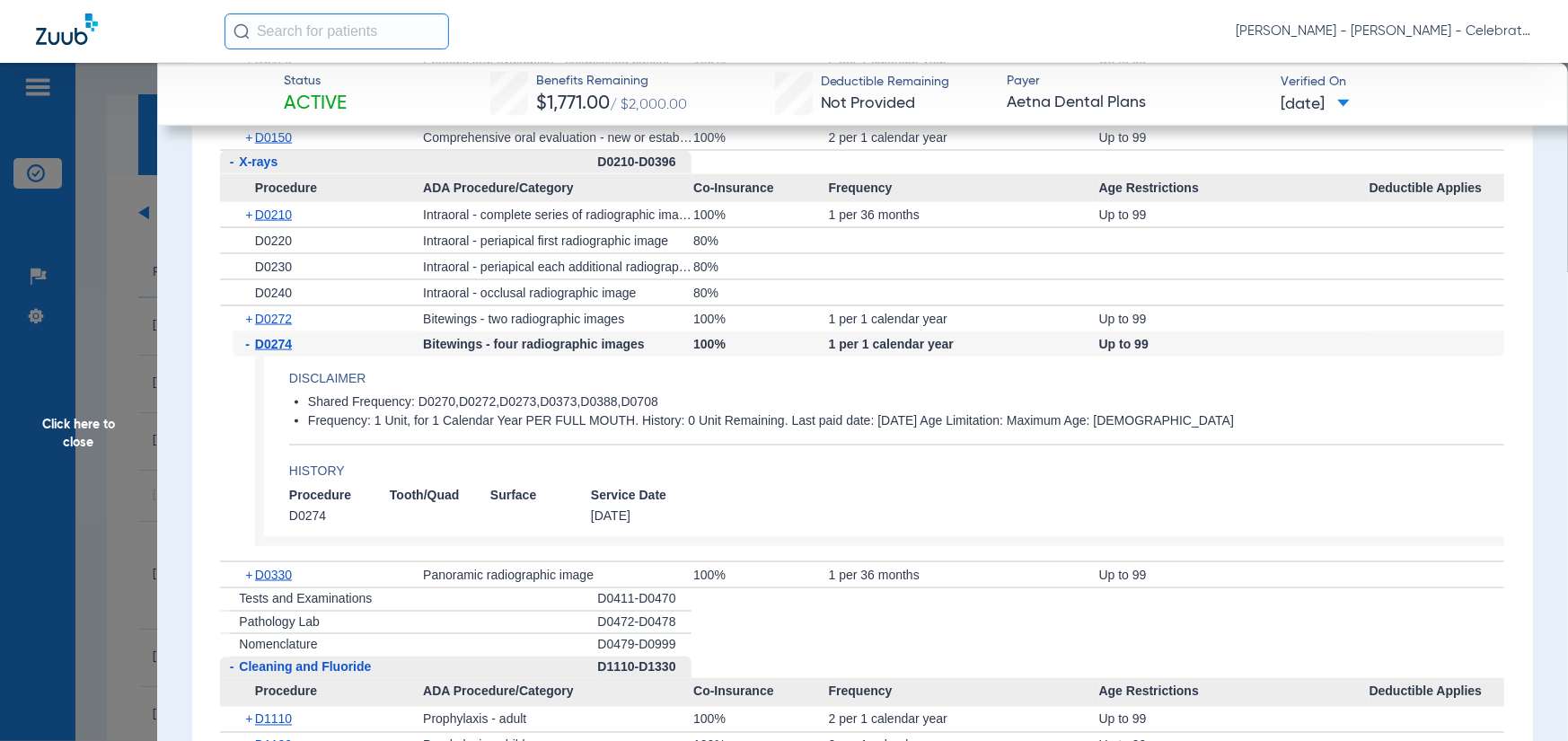
click at [274, 326] on div "+ D0272" at bounding box center [328, 318] width 190 height 25
click at [285, 312] on span "D0272" at bounding box center [273, 319] width 37 height 15
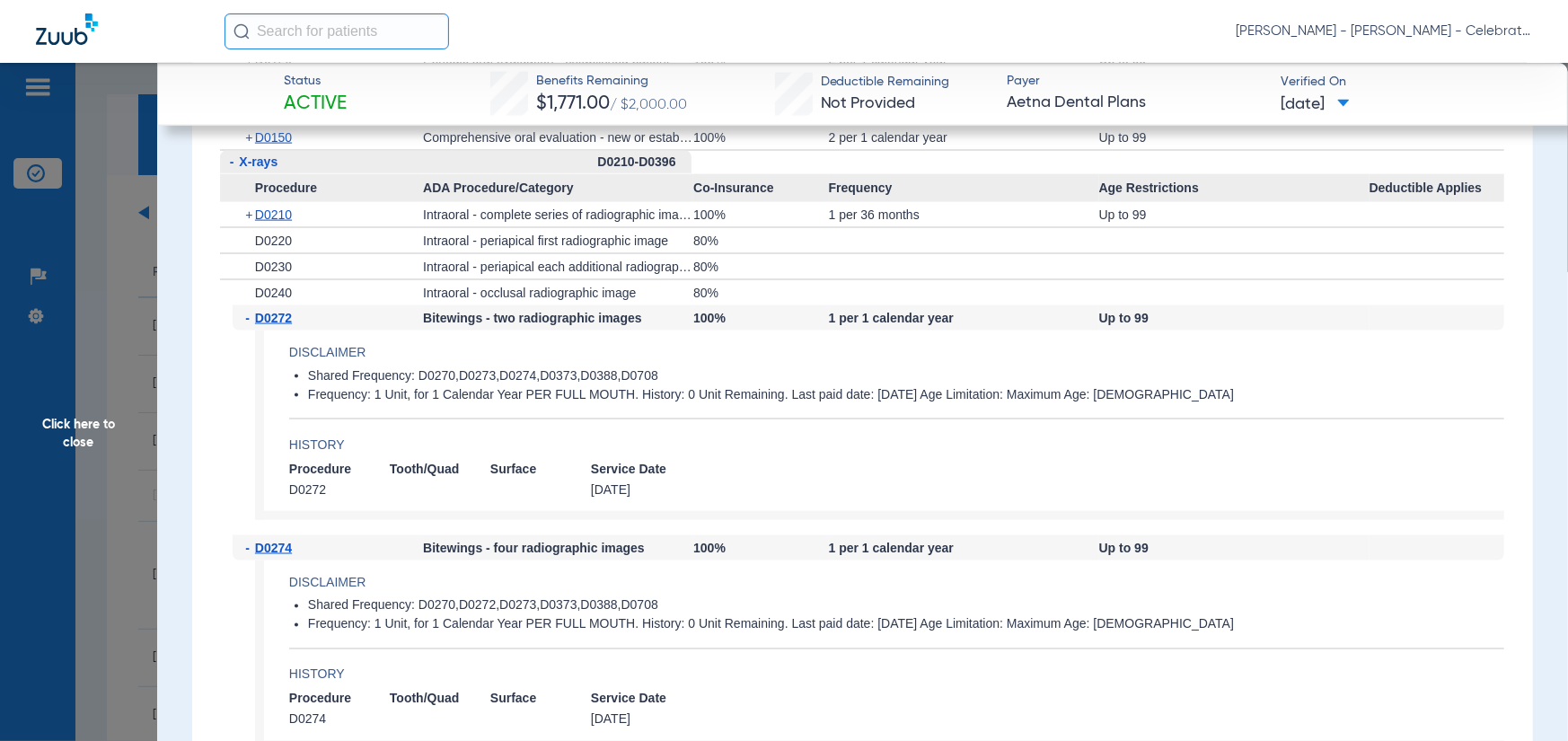
click at [60, 468] on span "Click here to close" at bounding box center [78, 433] width 157 height 741
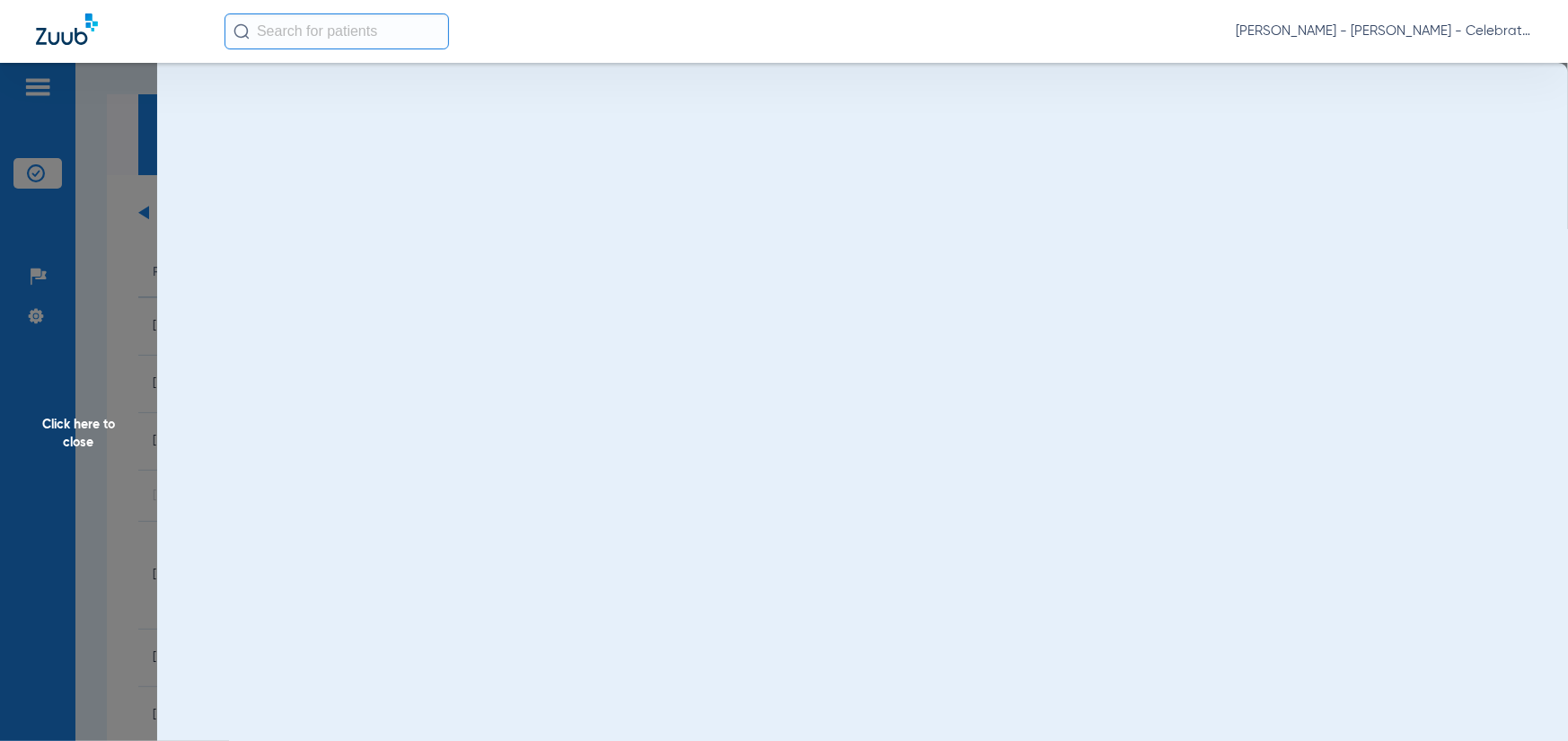
scroll to position [0, 0]
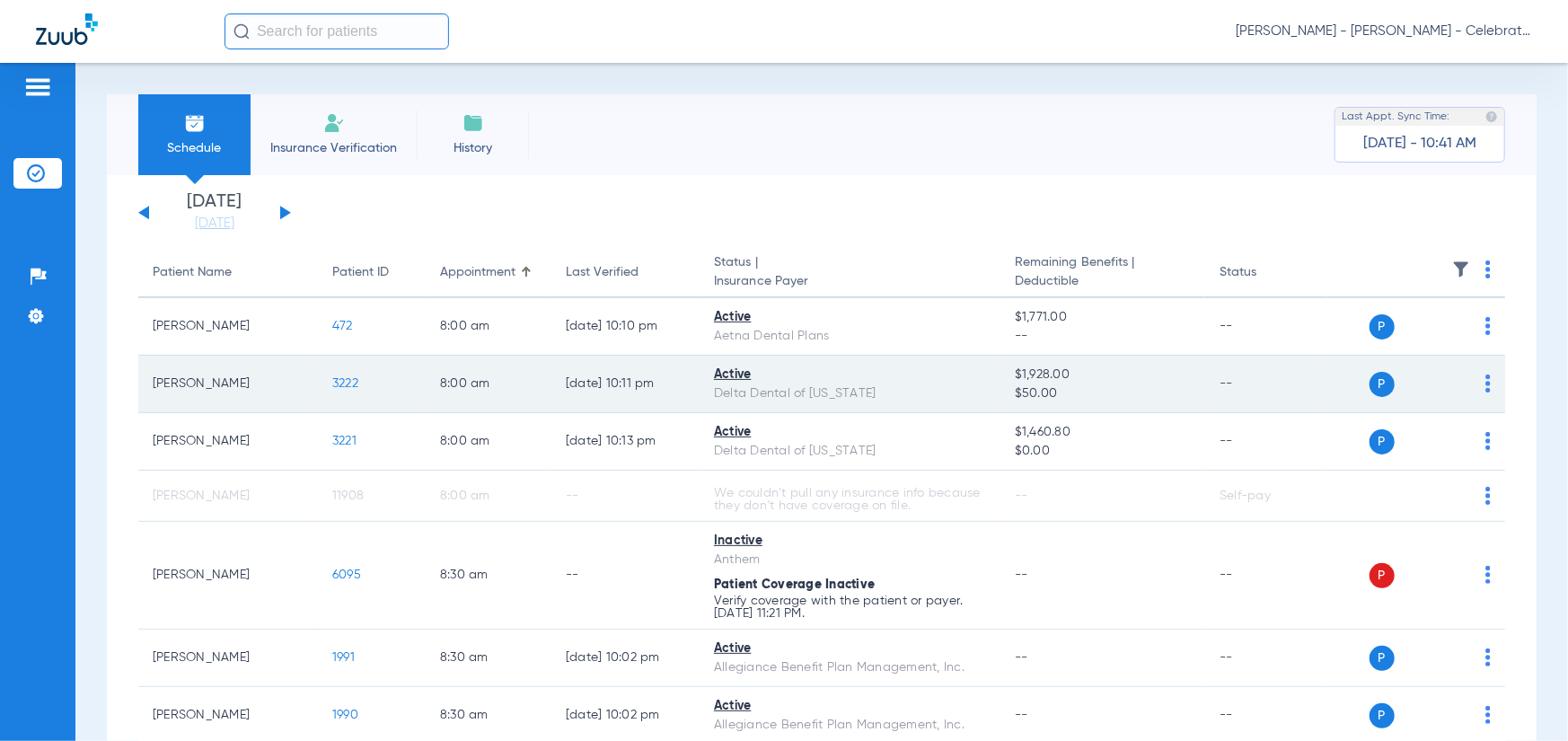
click at [353, 379] on span "3222" at bounding box center [345, 383] width 26 height 13
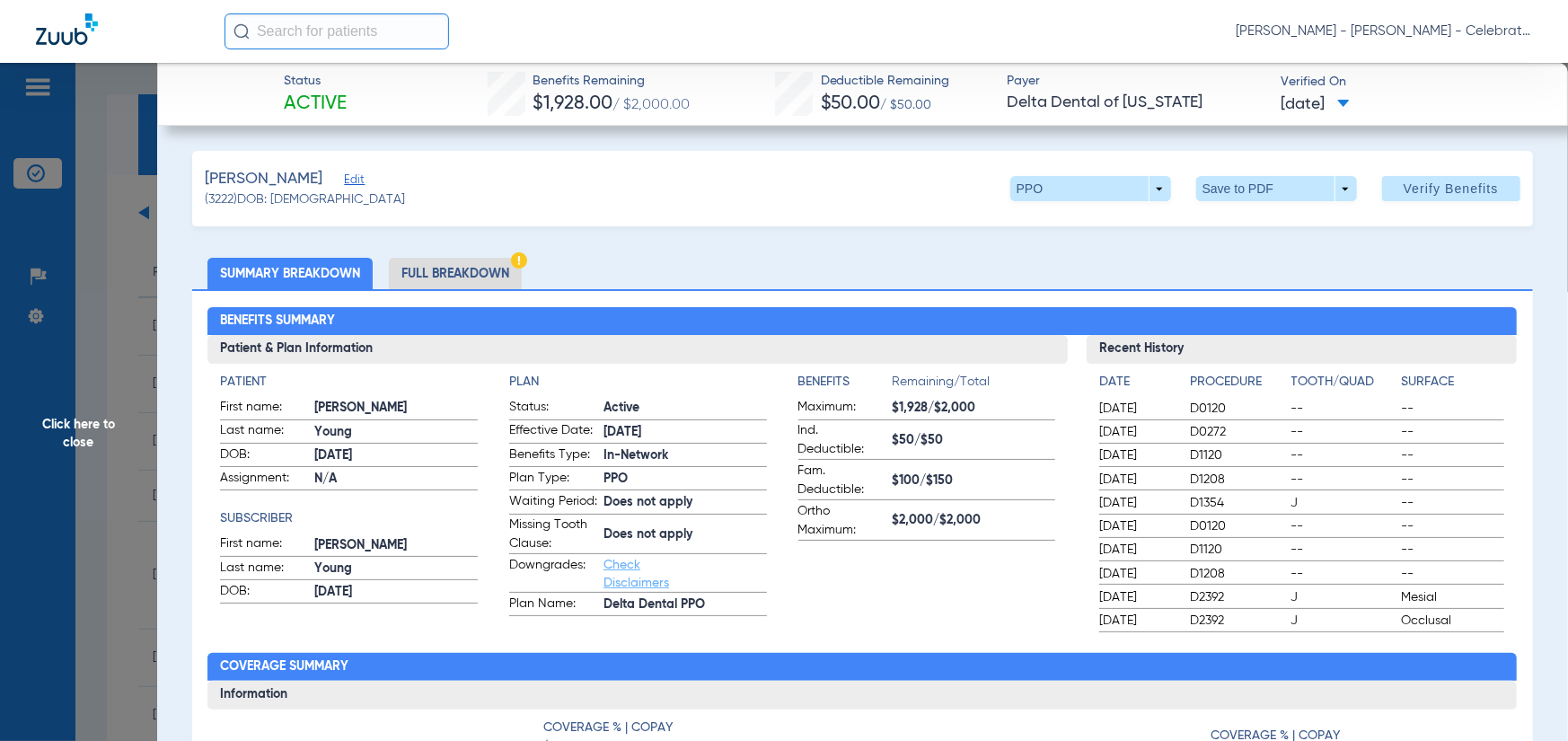
click at [442, 288] on li "Full Breakdown" at bounding box center [455, 273] width 133 height 32
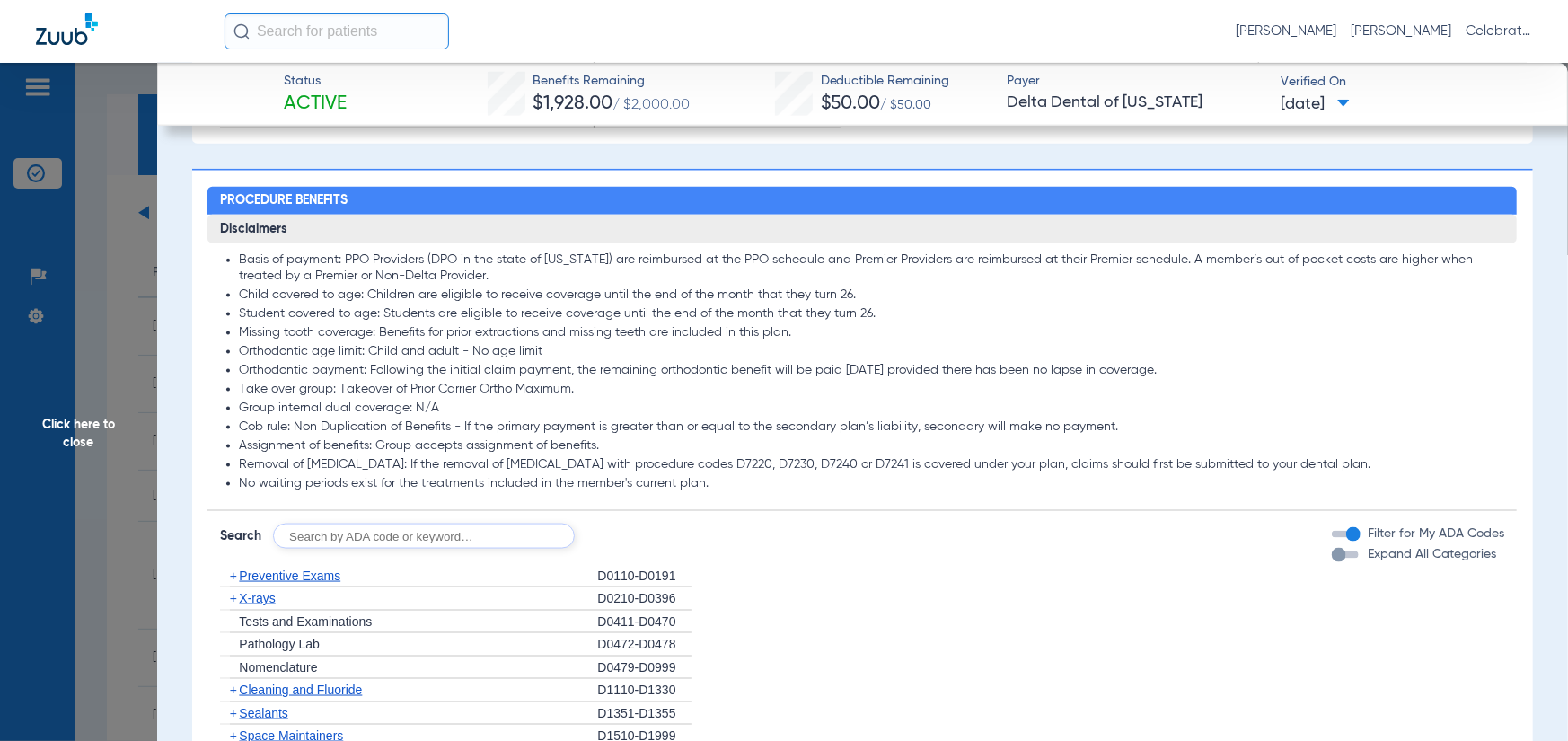
scroll to position [1797, 0]
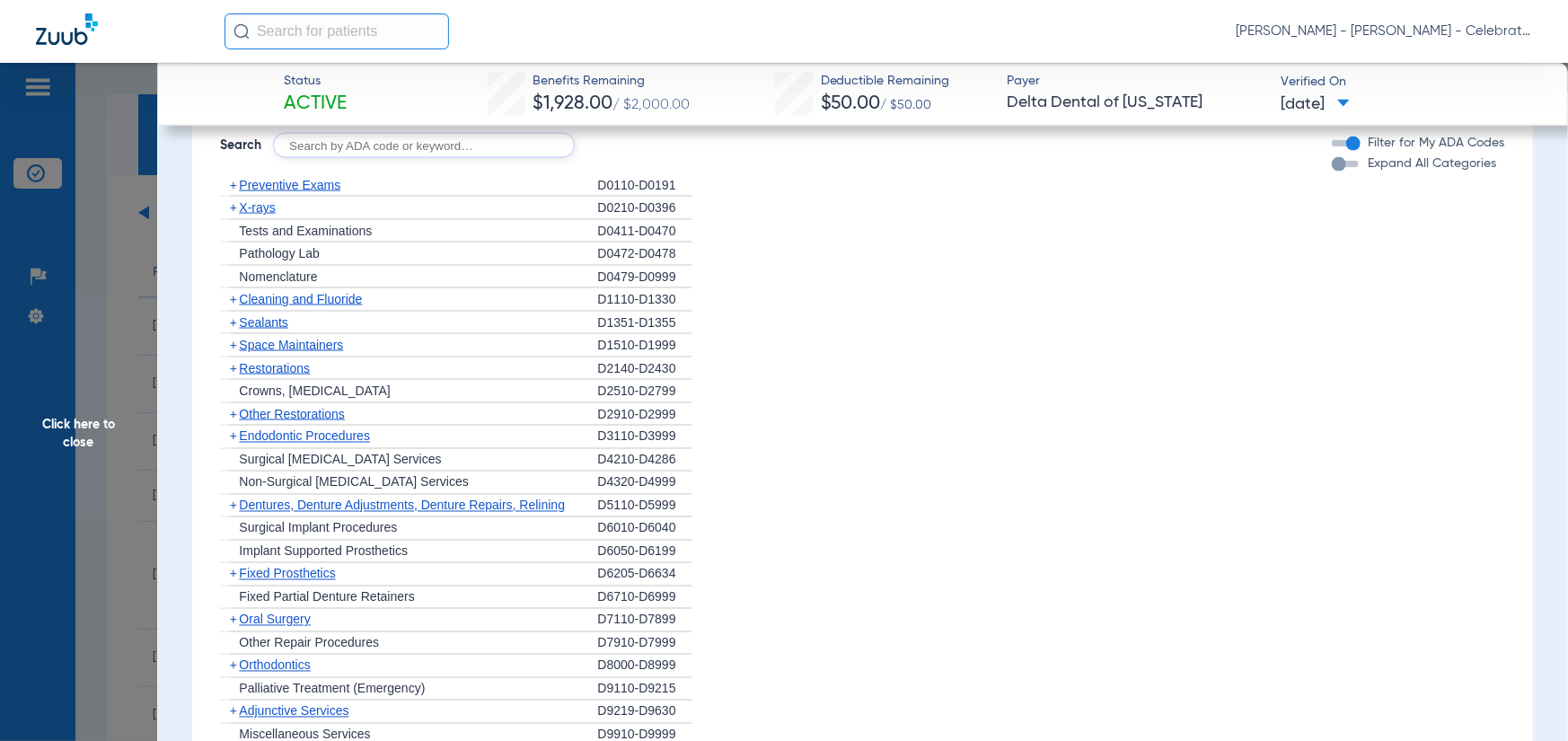
click at [268, 192] on span "Preventive Exams" at bounding box center [289, 185] width 102 height 15
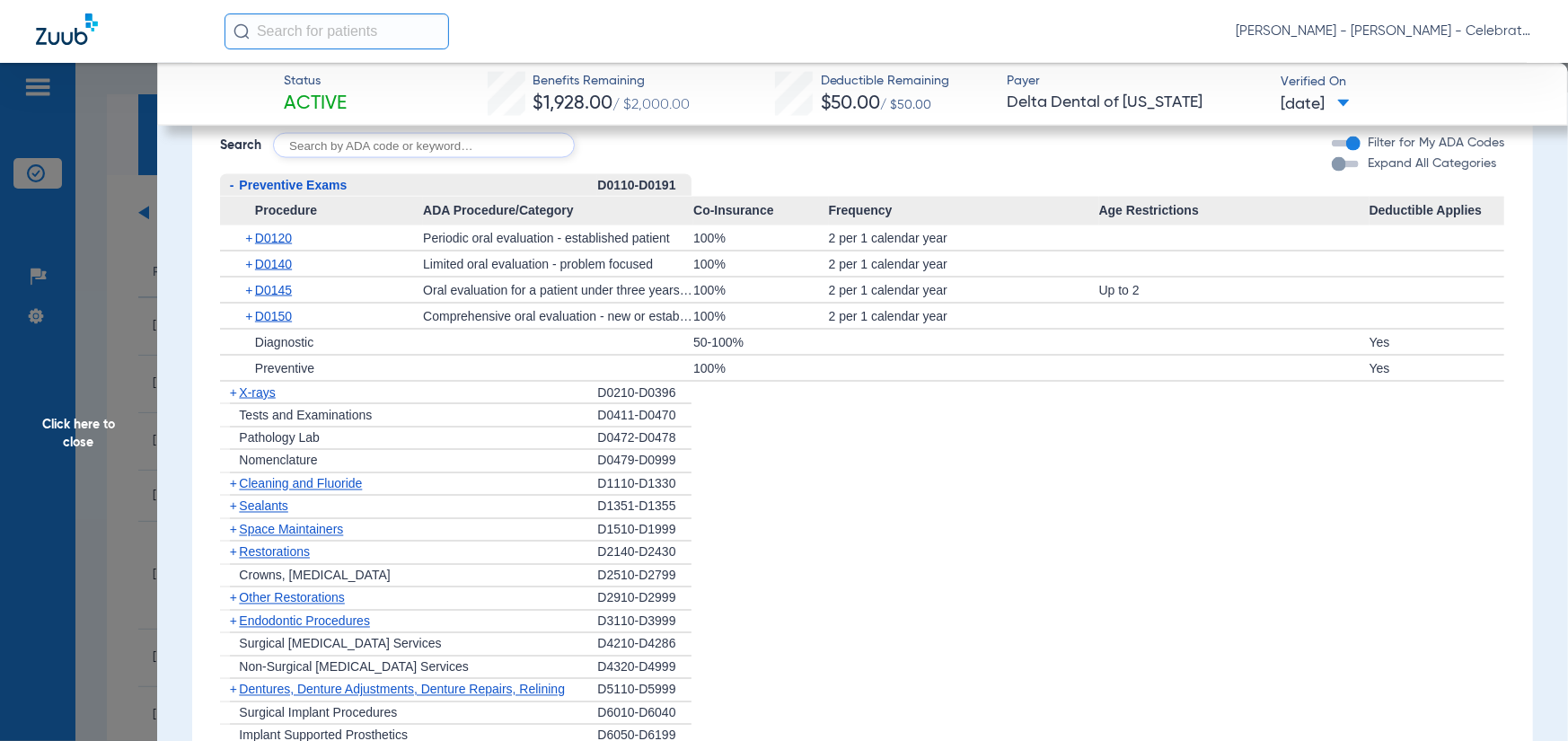
click at [251, 400] on span "X-rays" at bounding box center [257, 393] width 36 height 15
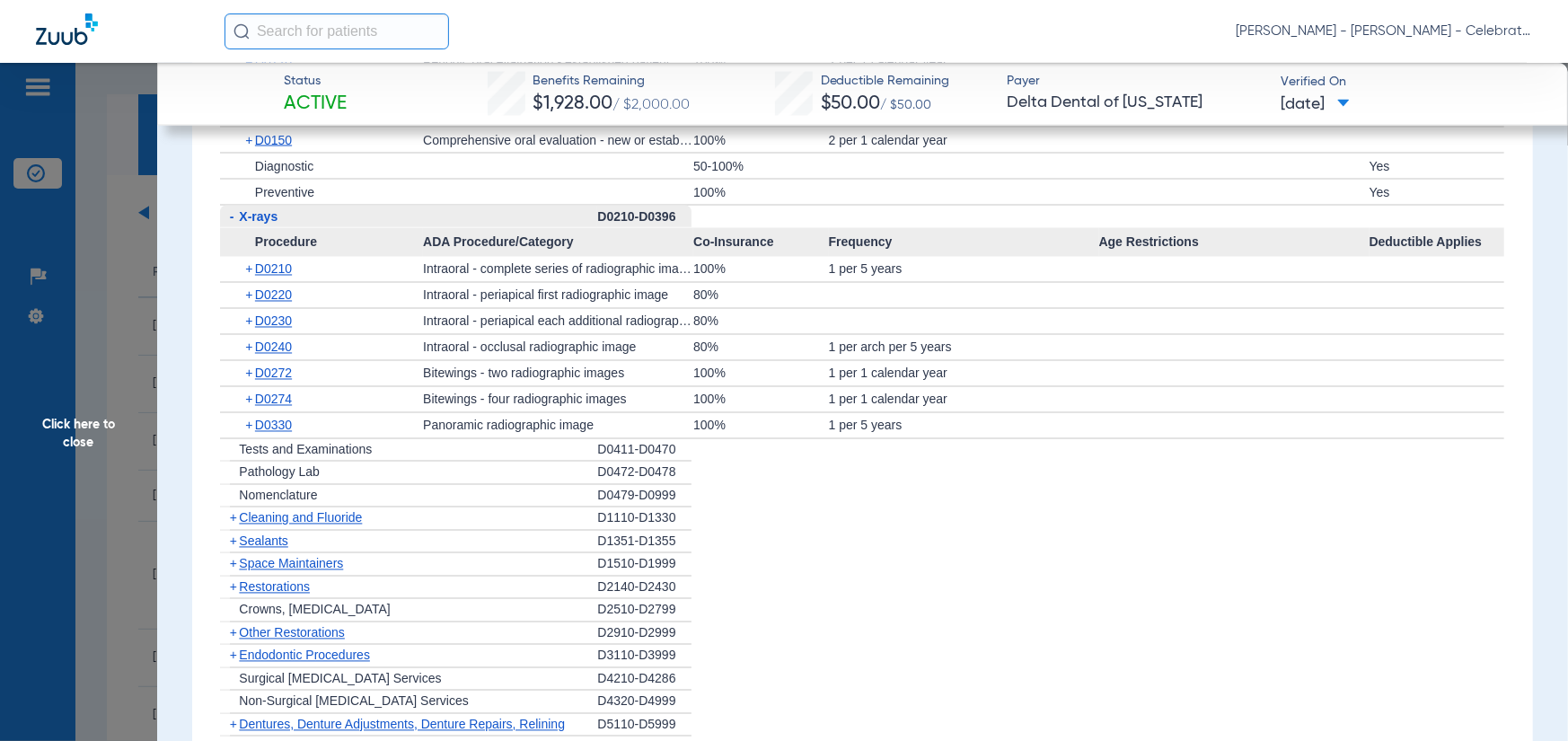
scroll to position [1976, 0]
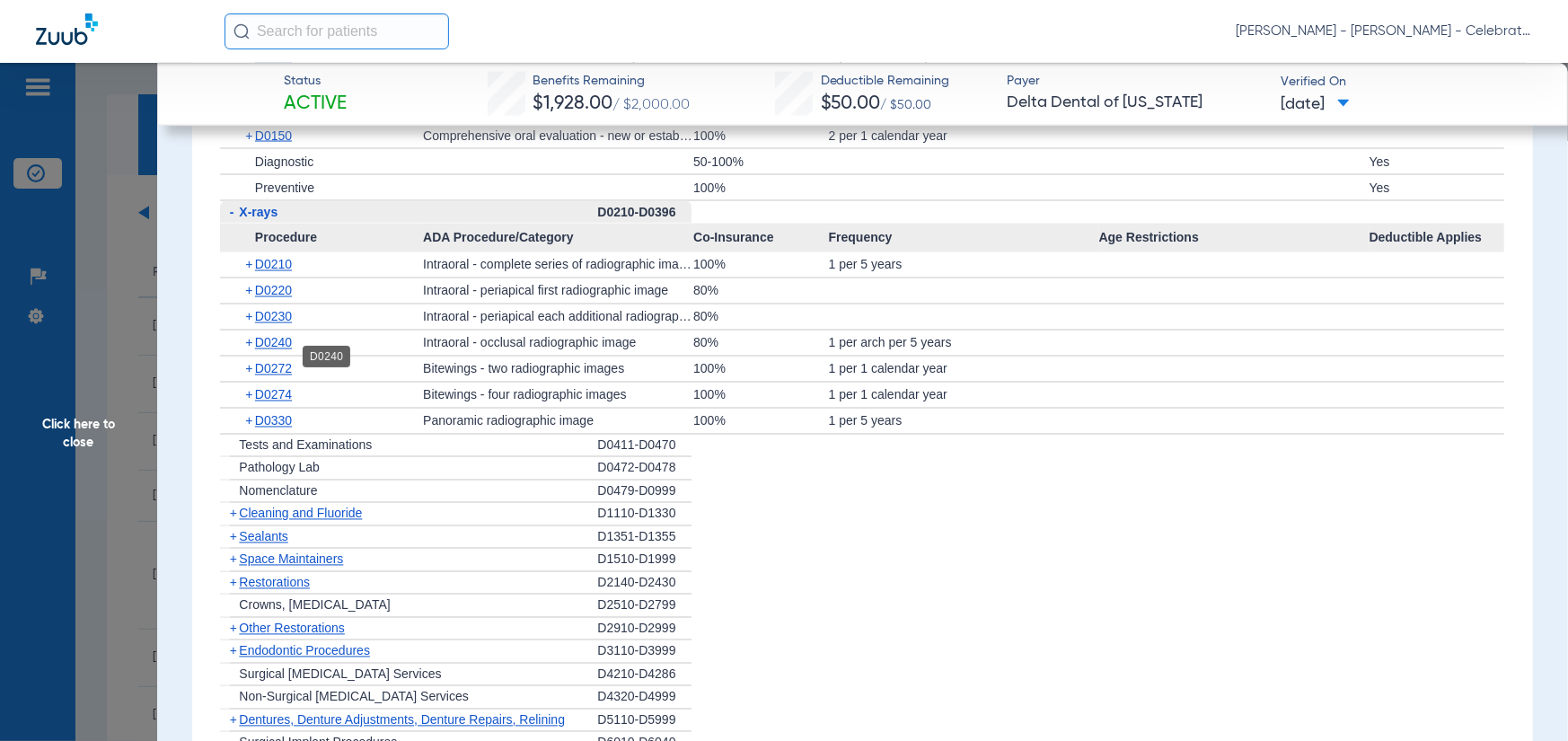
click at [267, 350] on span "D0240" at bounding box center [273, 342] width 37 height 15
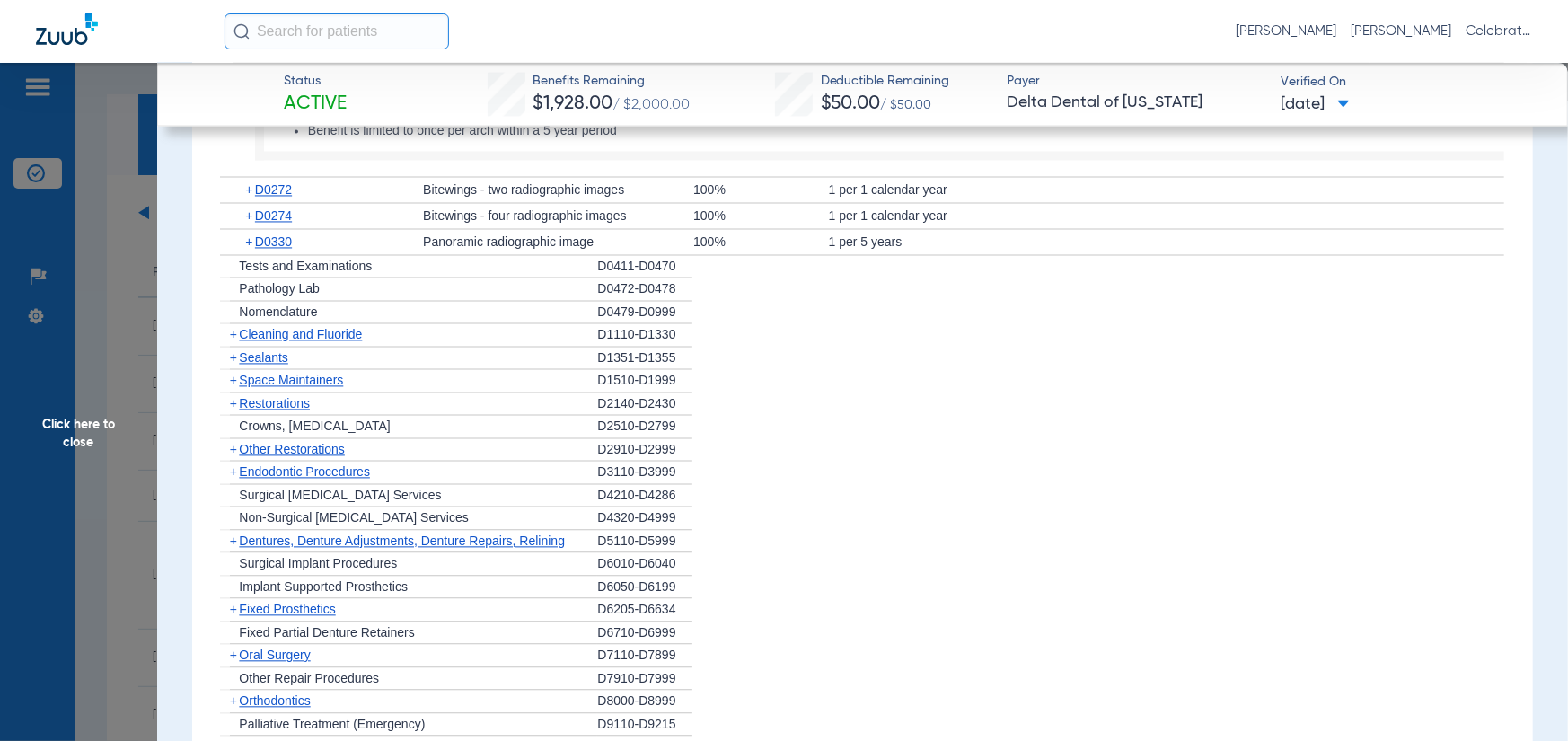
scroll to position [2066, 0]
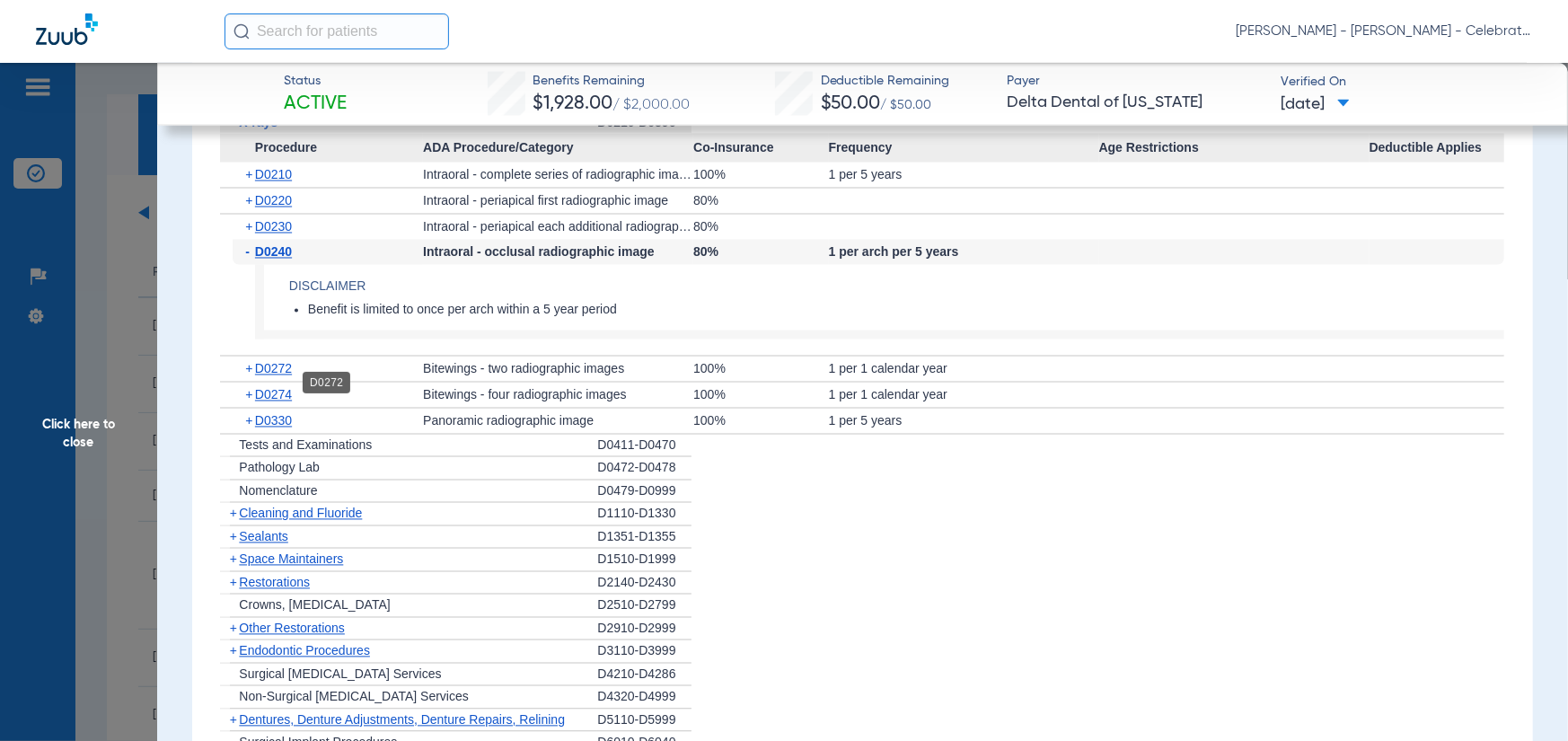
click at [264, 376] on span "D0272" at bounding box center [273, 369] width 37 height 15
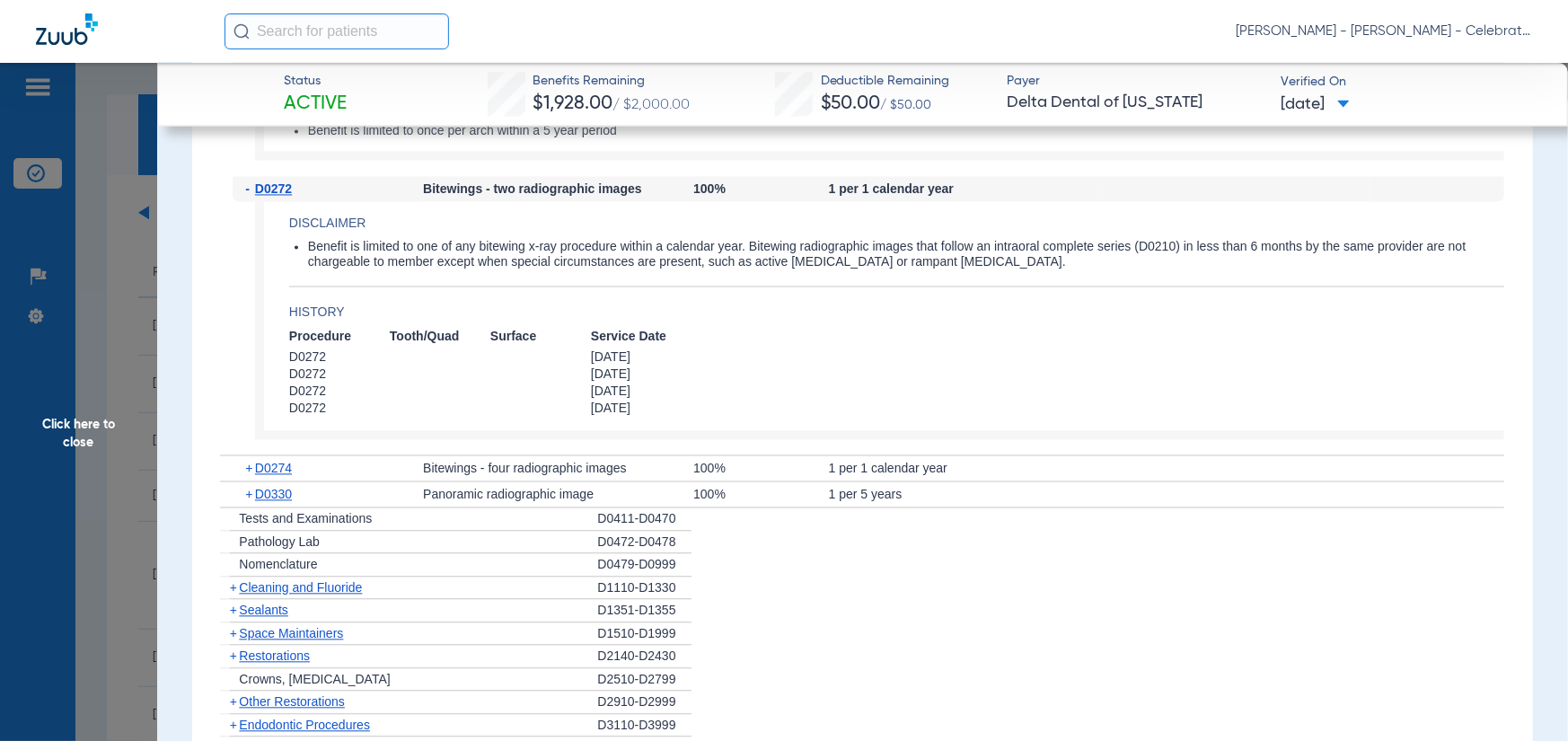
scroll to position [2335, 0]
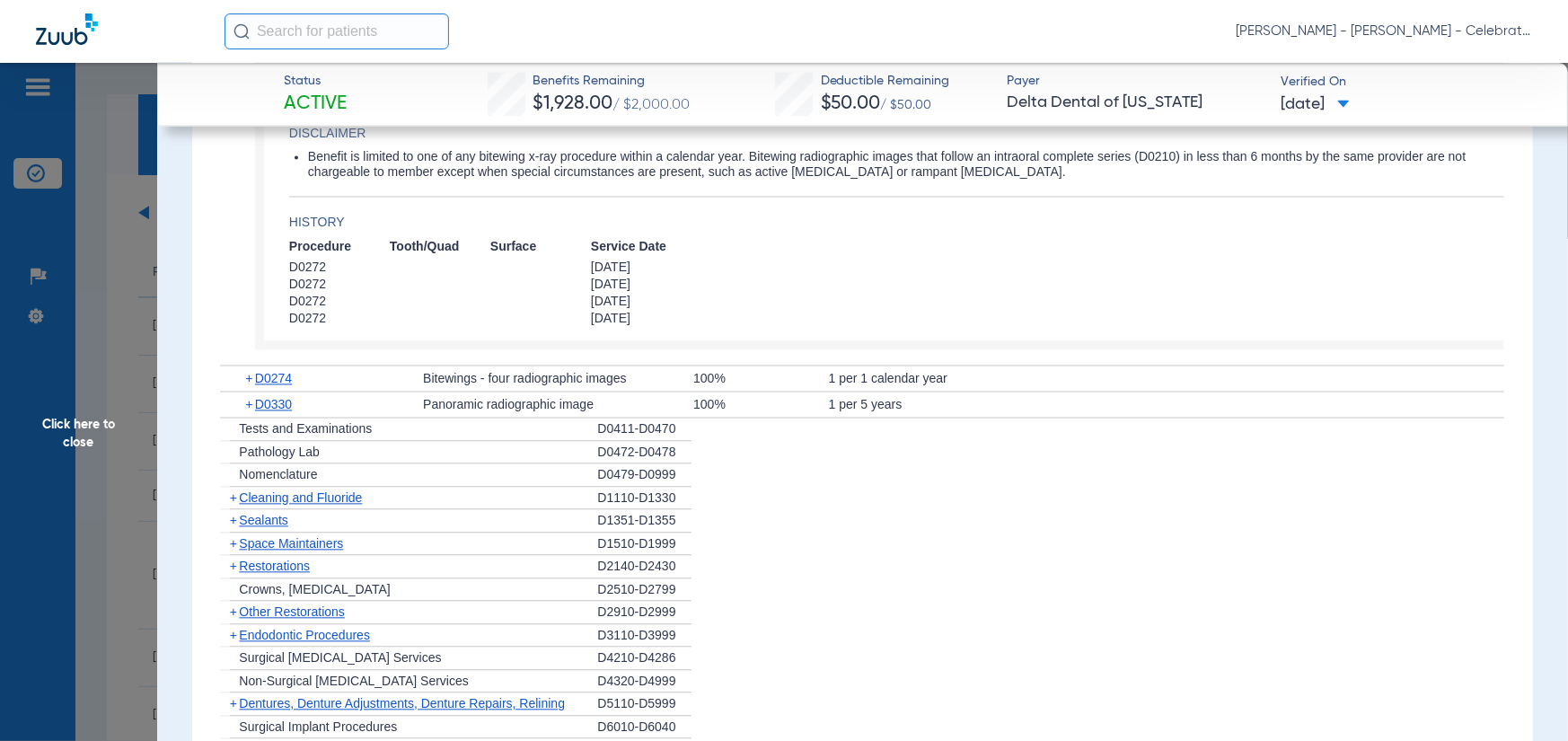
click at [275, 505] on span "Cleaning and Fluoride" at bounding box center [300, 497] width 123 height 15
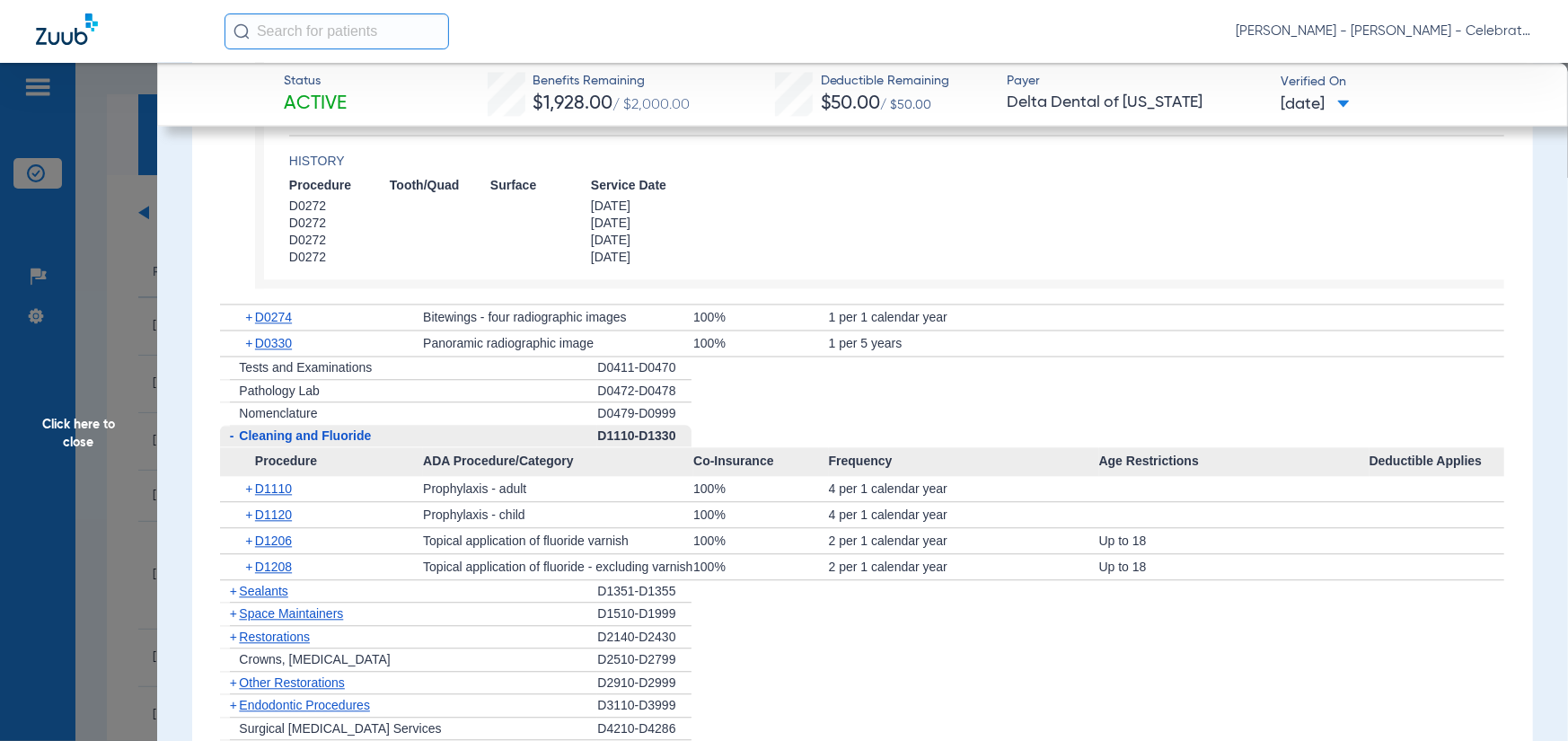
scroll to position [2425, 0]
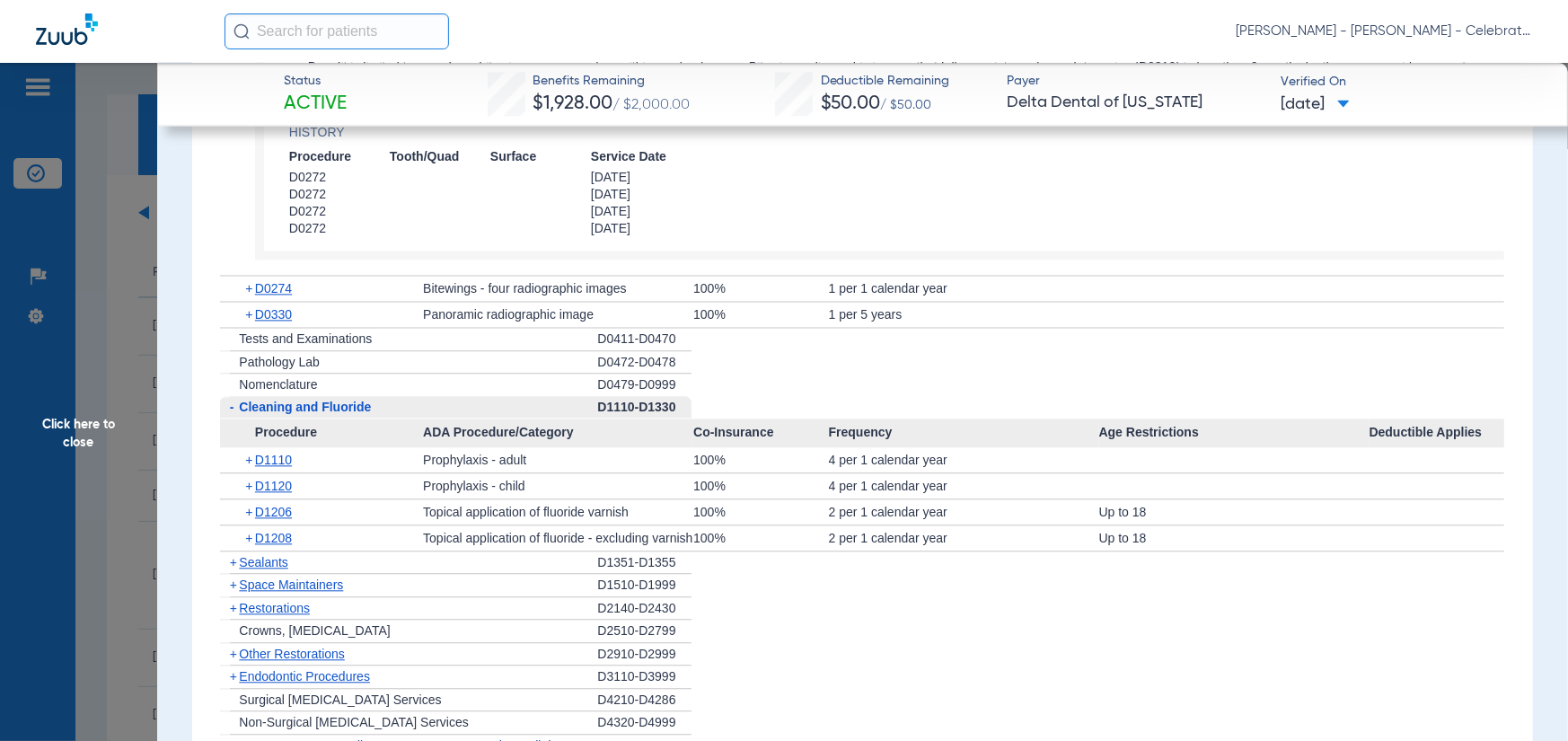
click at [263, 569] on span "Sealants" at bounding box center [262, 562] width 48 height 15
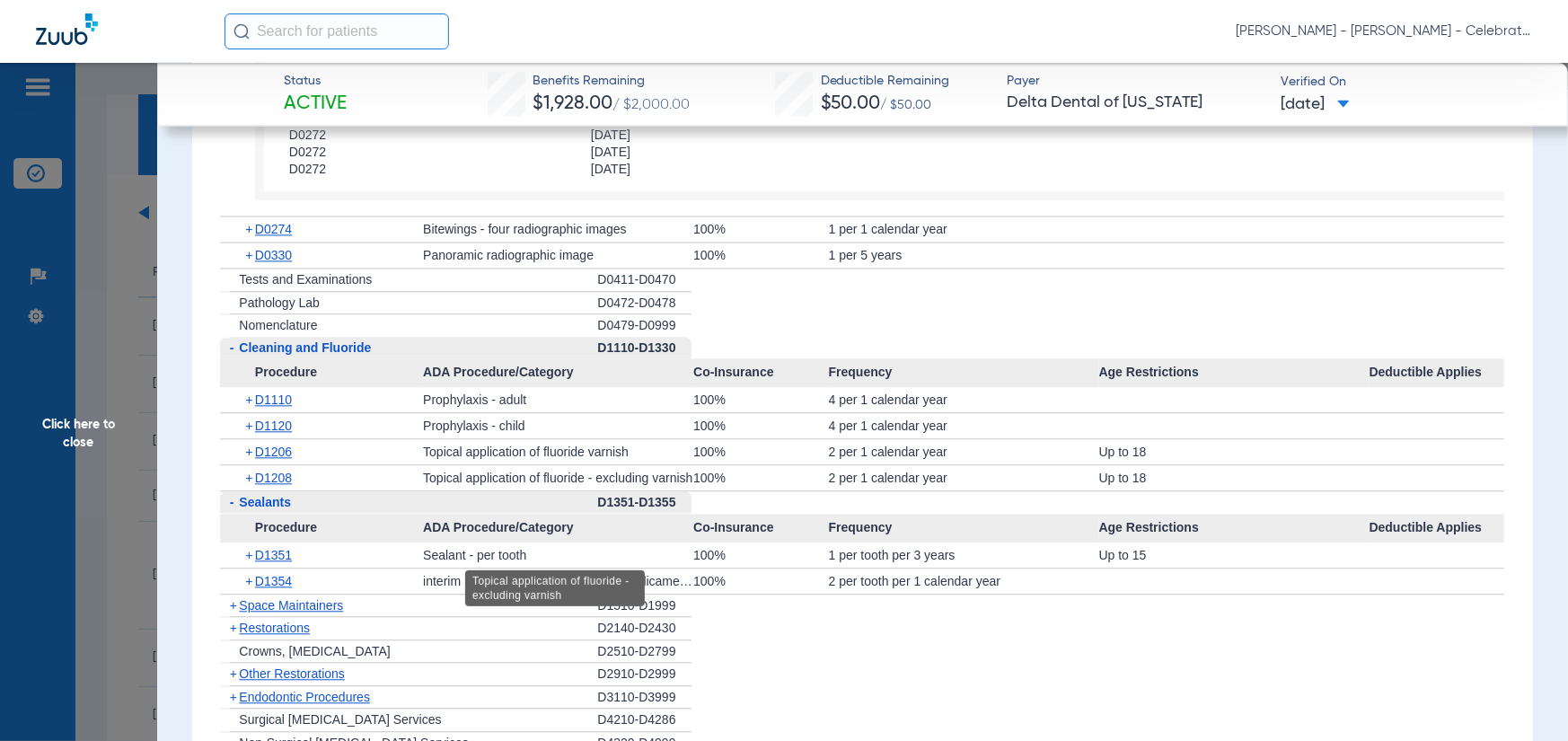
scroll to position [2515, 0]
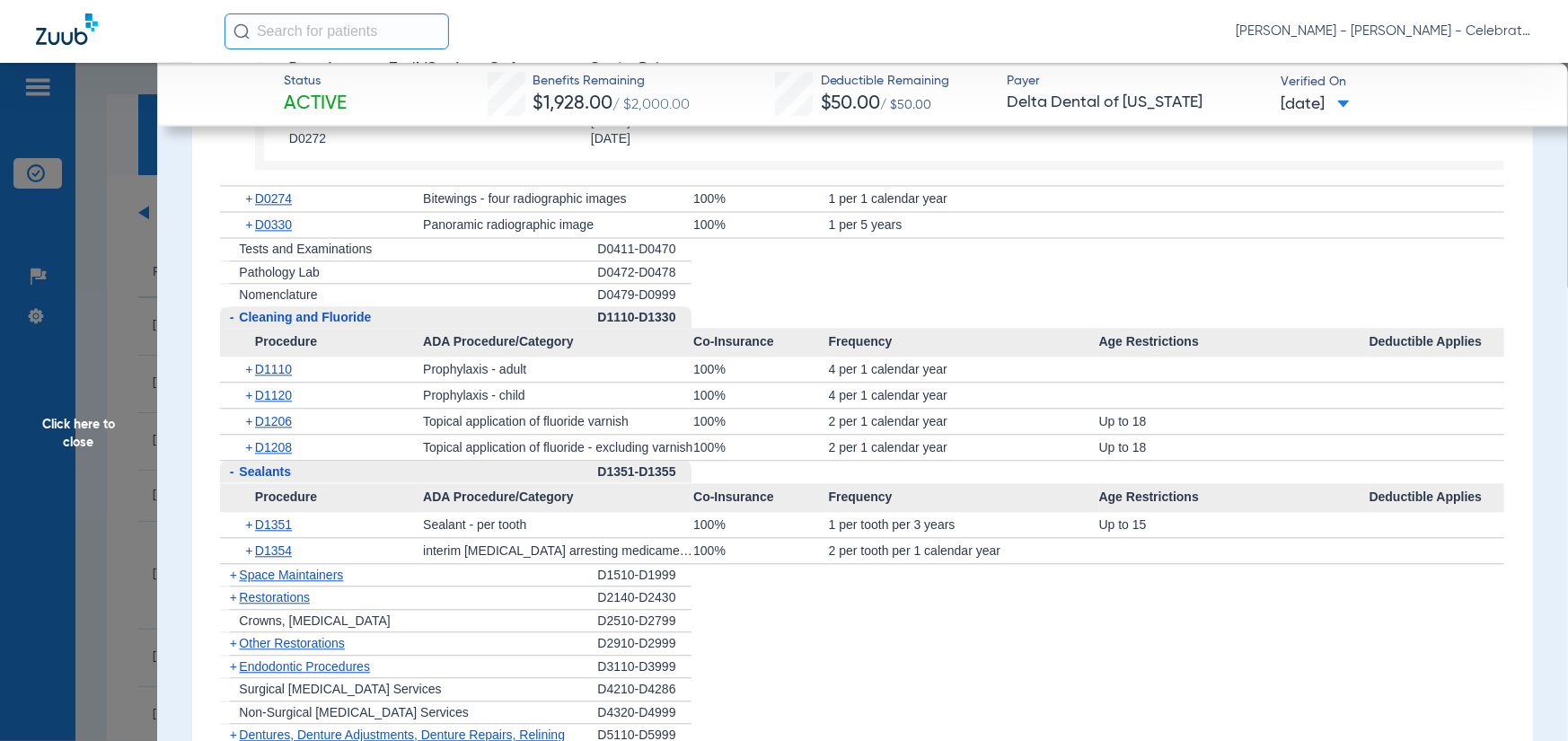
drag, startPoint x: 62, startPoint y: 440, endPoint x: 73, endPoint y: 428, distance: 16.3
click at [63, 440] on span "Click here to close" at bounding box center [78, 433] width 157 height 741
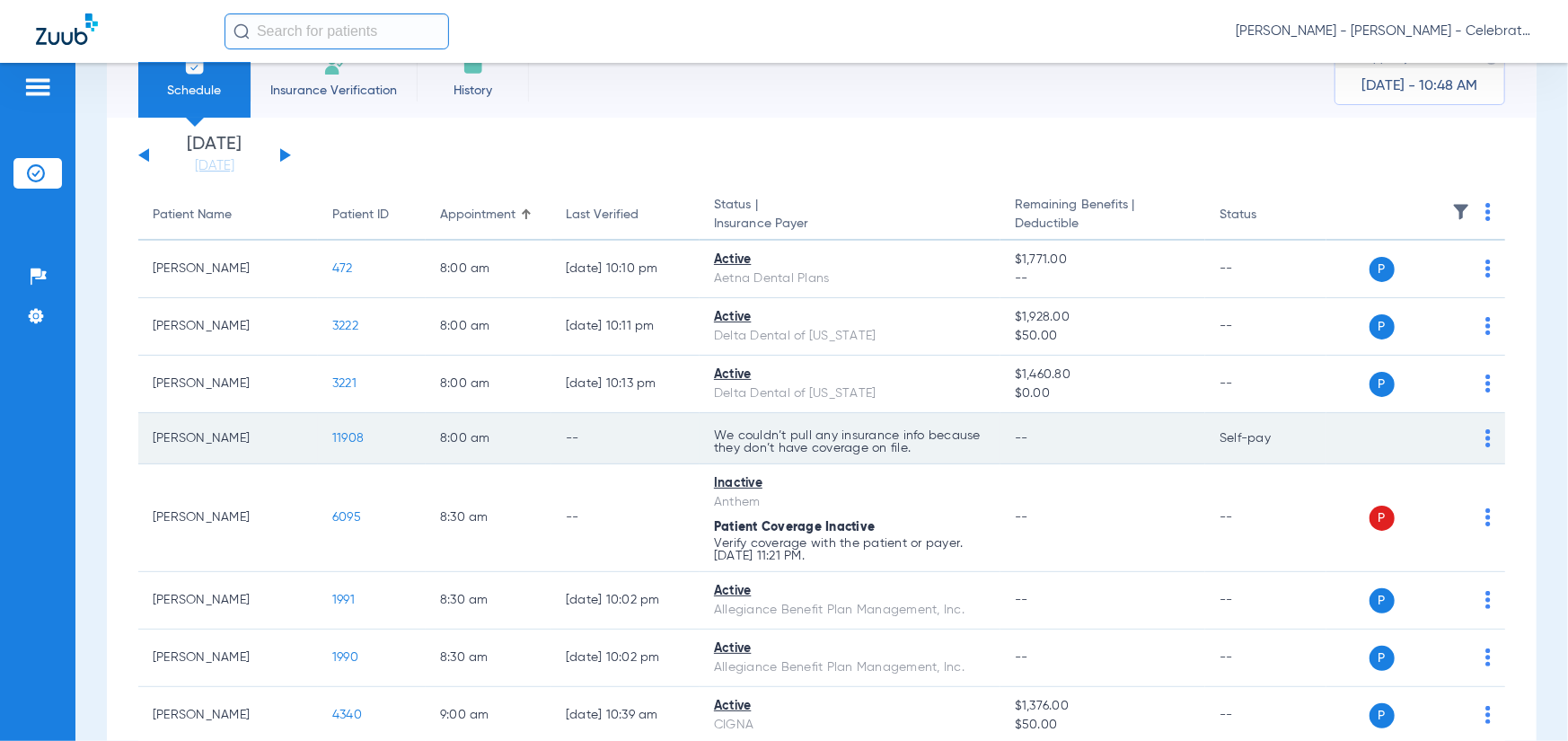
scroll to position [90, 0]
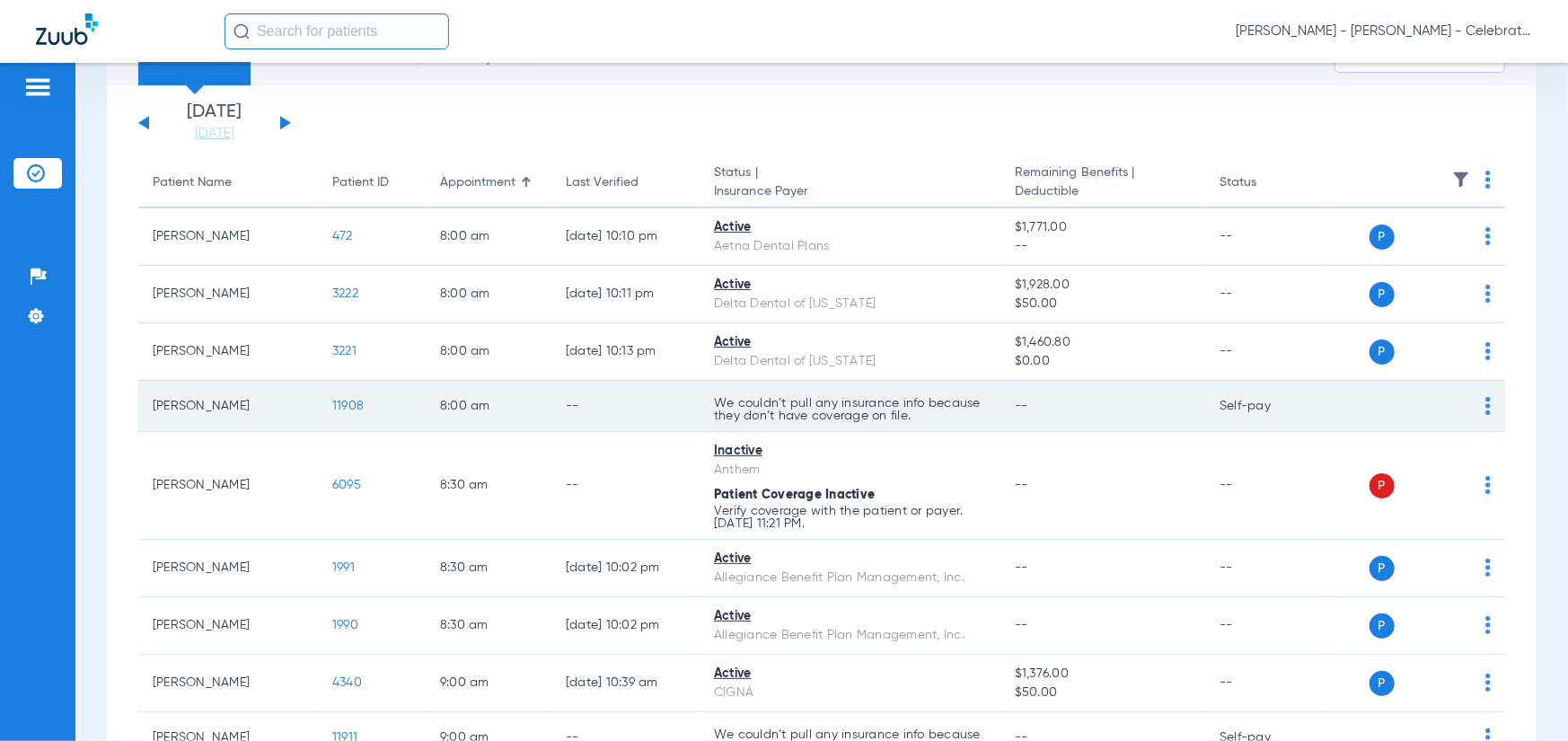
click at [350, 407] on span "11908" at bounding box center [348, 406] width 32 height 13
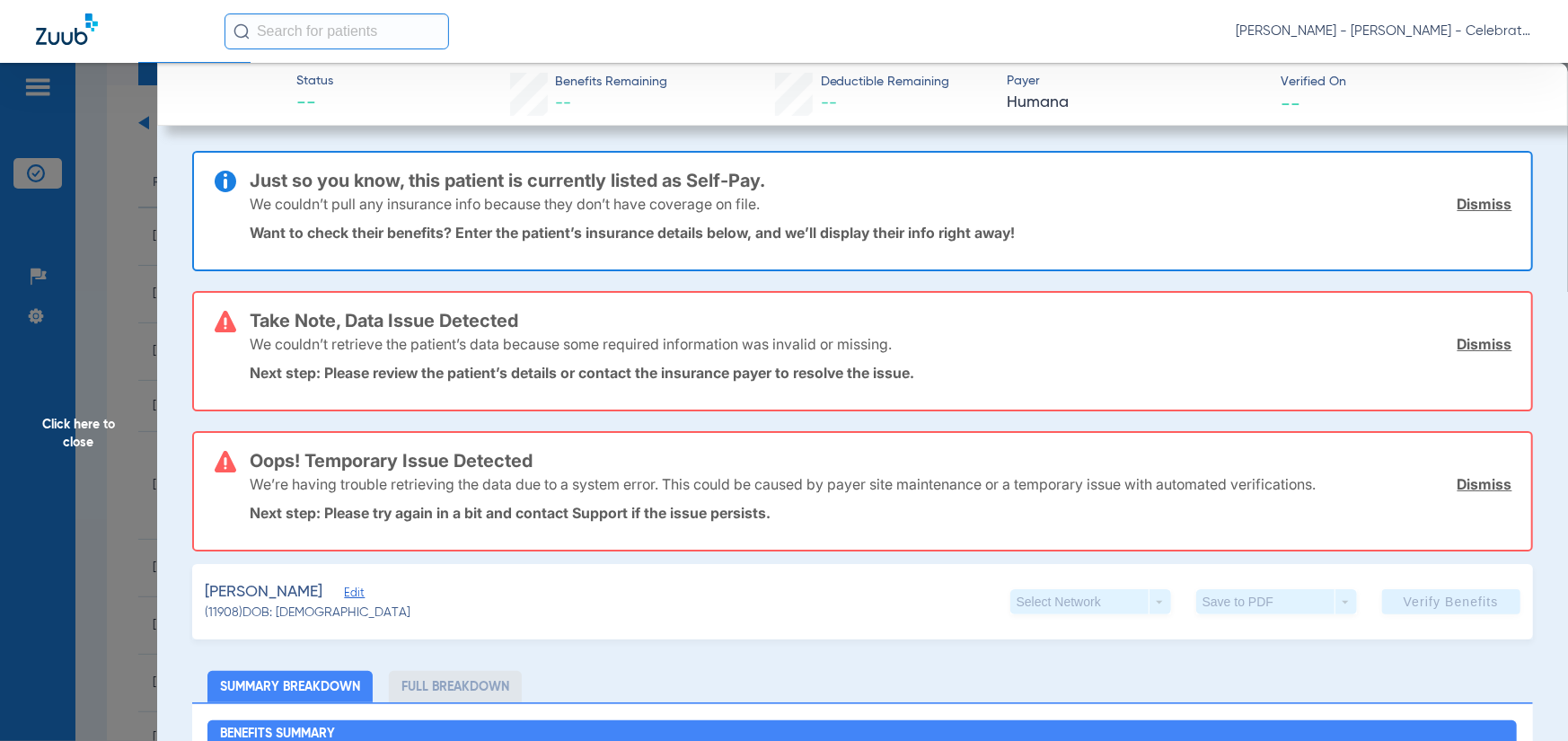
drag, startPoint x: 24, startPoint y: 464, endPoint x: 66, endPoint y: 452, distance: 43.7
click at [26, 464] on span "Click here to close" at bounding box center [78, 433] width 157 height 741
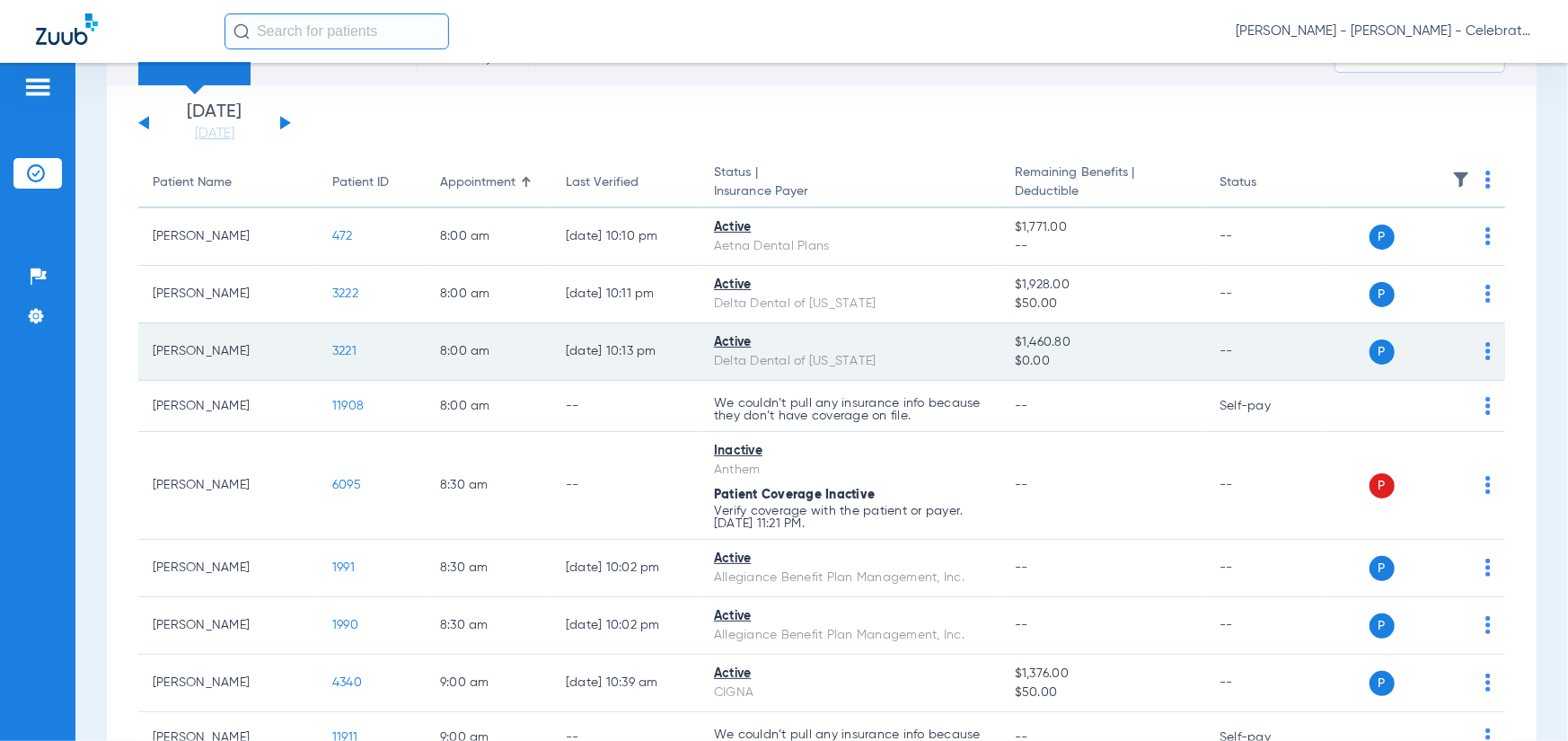
click at [335, 354] on span "3221" at bounding box center [344, 351] width 25 height 13
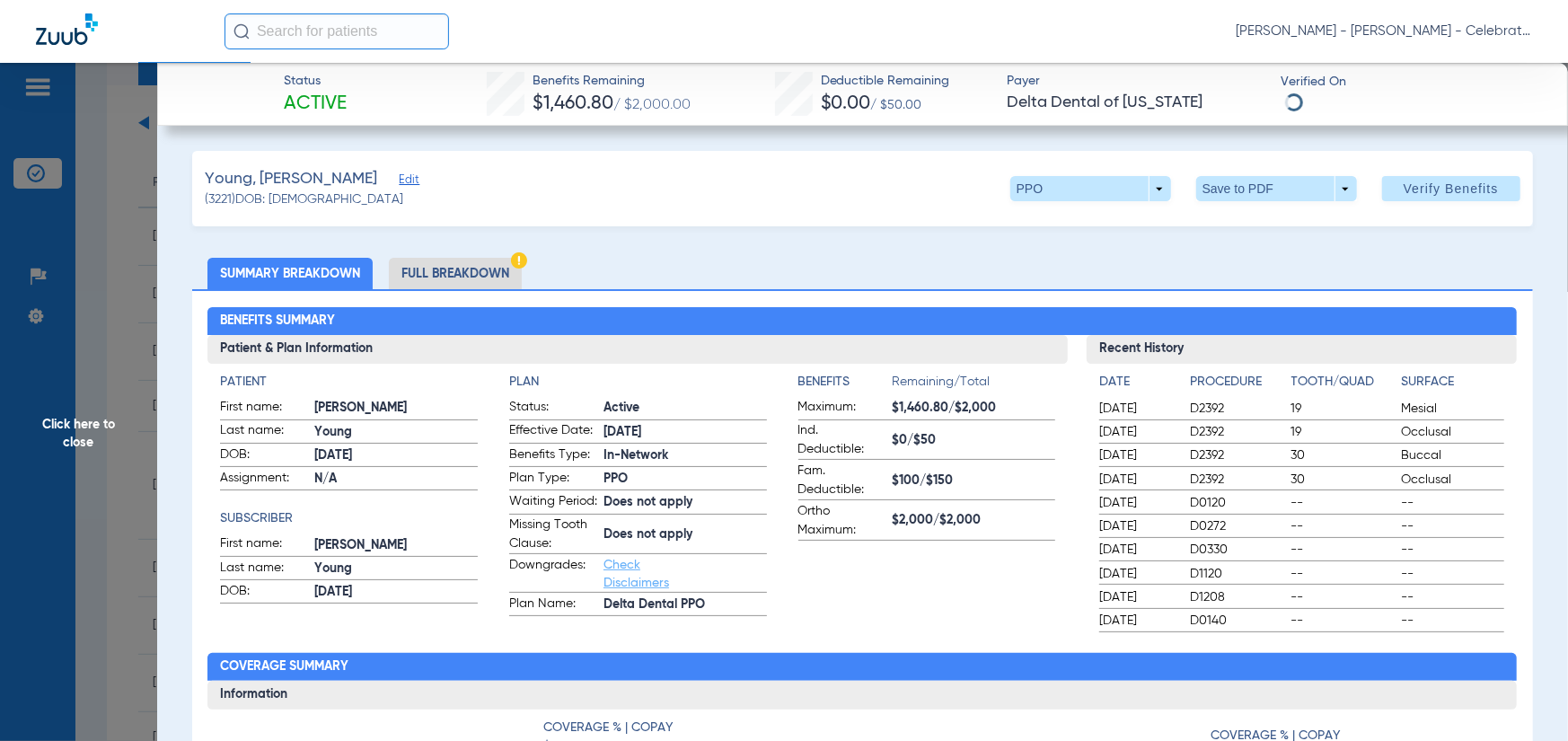
click at [429, 277] on li "Full Breakdown" at bounding box center [455, 273] width 133 height 32
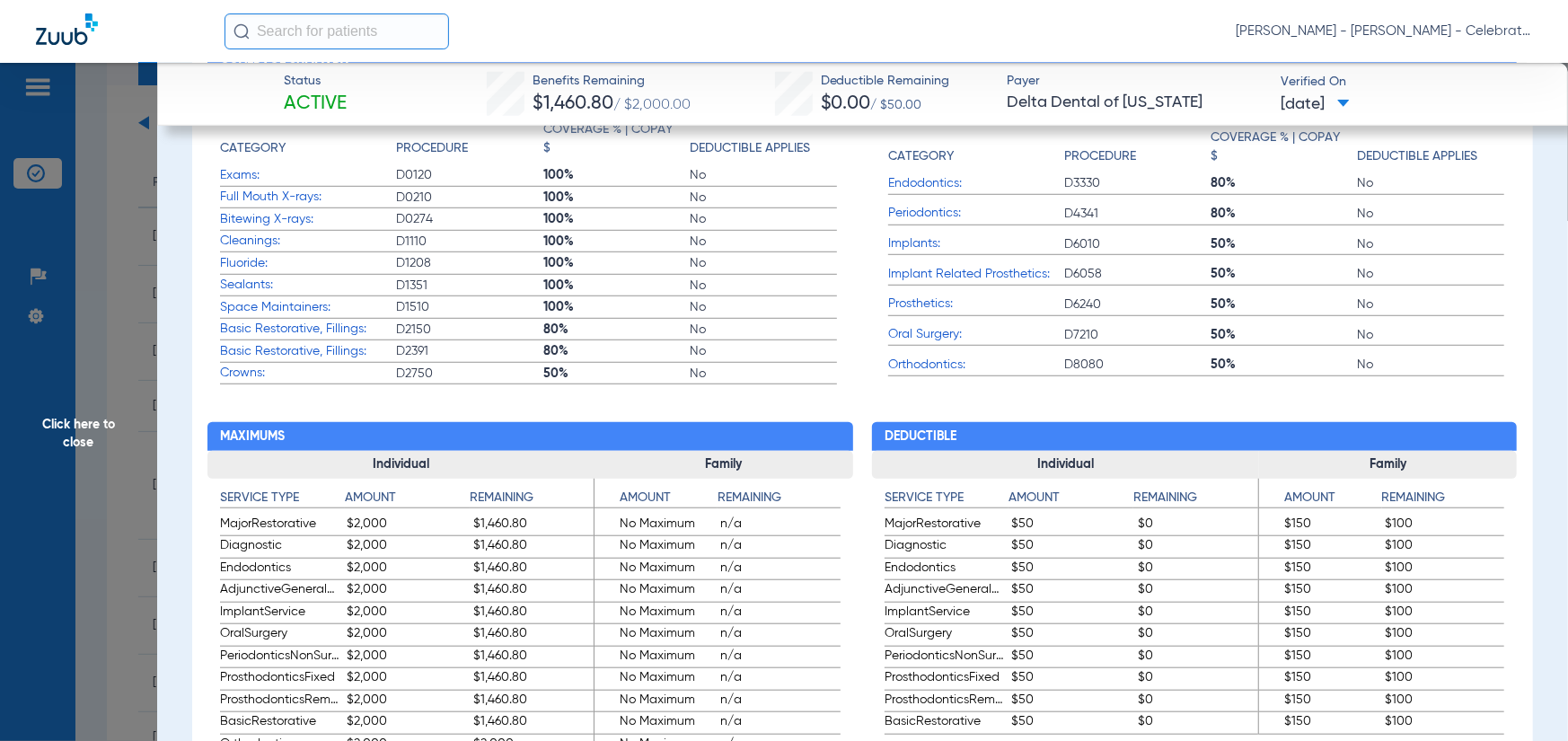
scroll to position [898, 0]
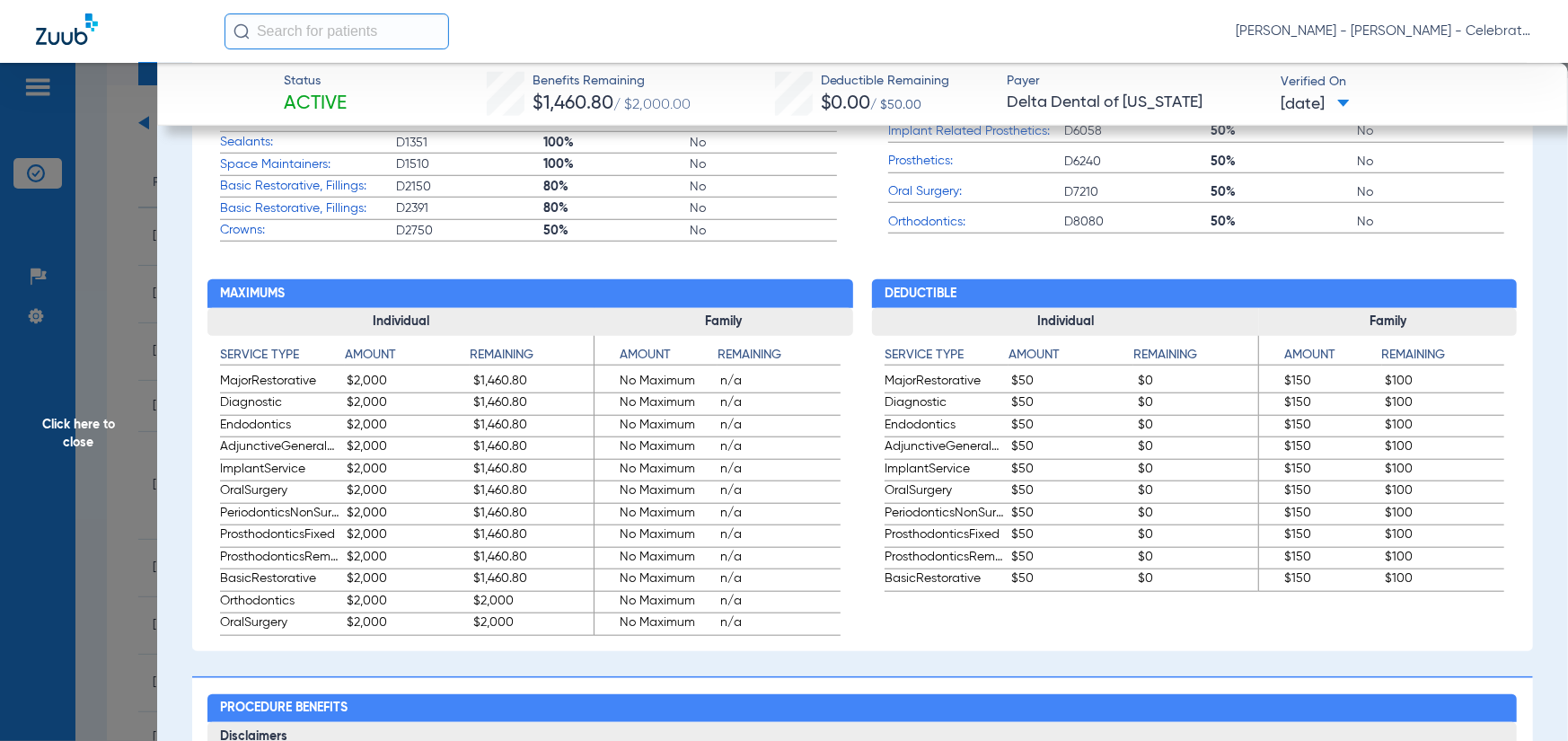
click at [85, 455] on span "Click here to close" at bounding box center [78, 433] width 157 height 741
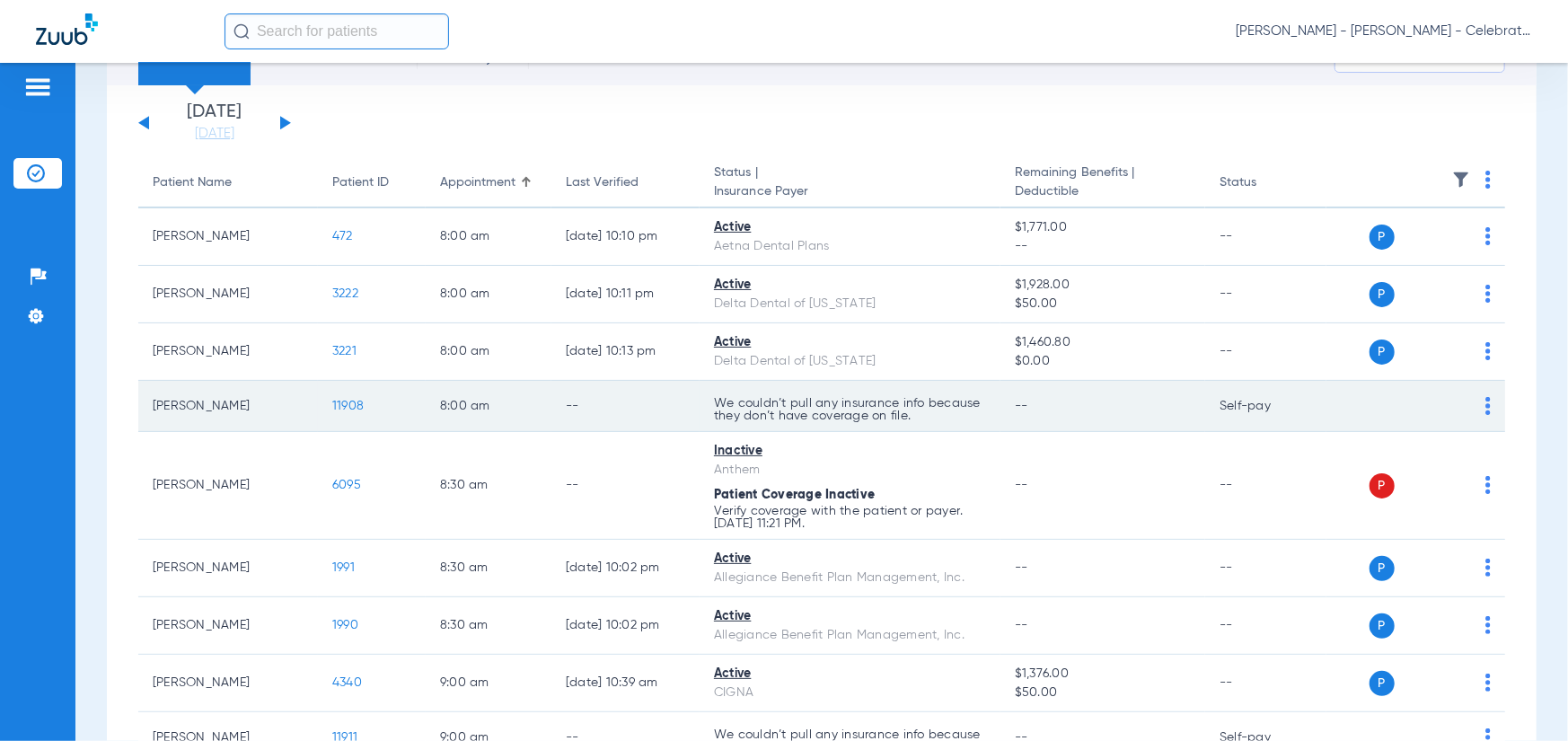
scroll to position [180, 0]
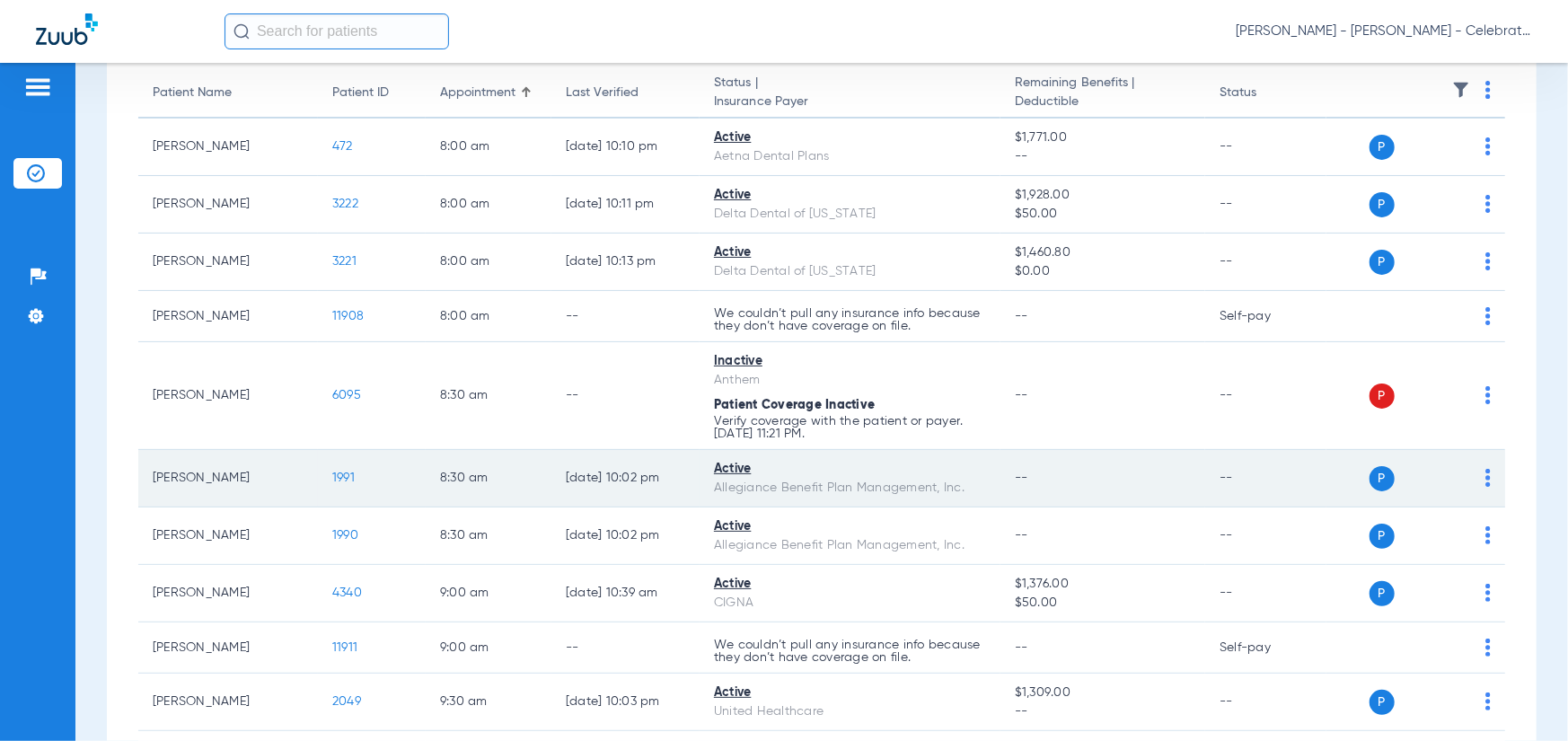
click at [342, 474] on span "1991" at bounding box center [343, 478] width 23 height 13
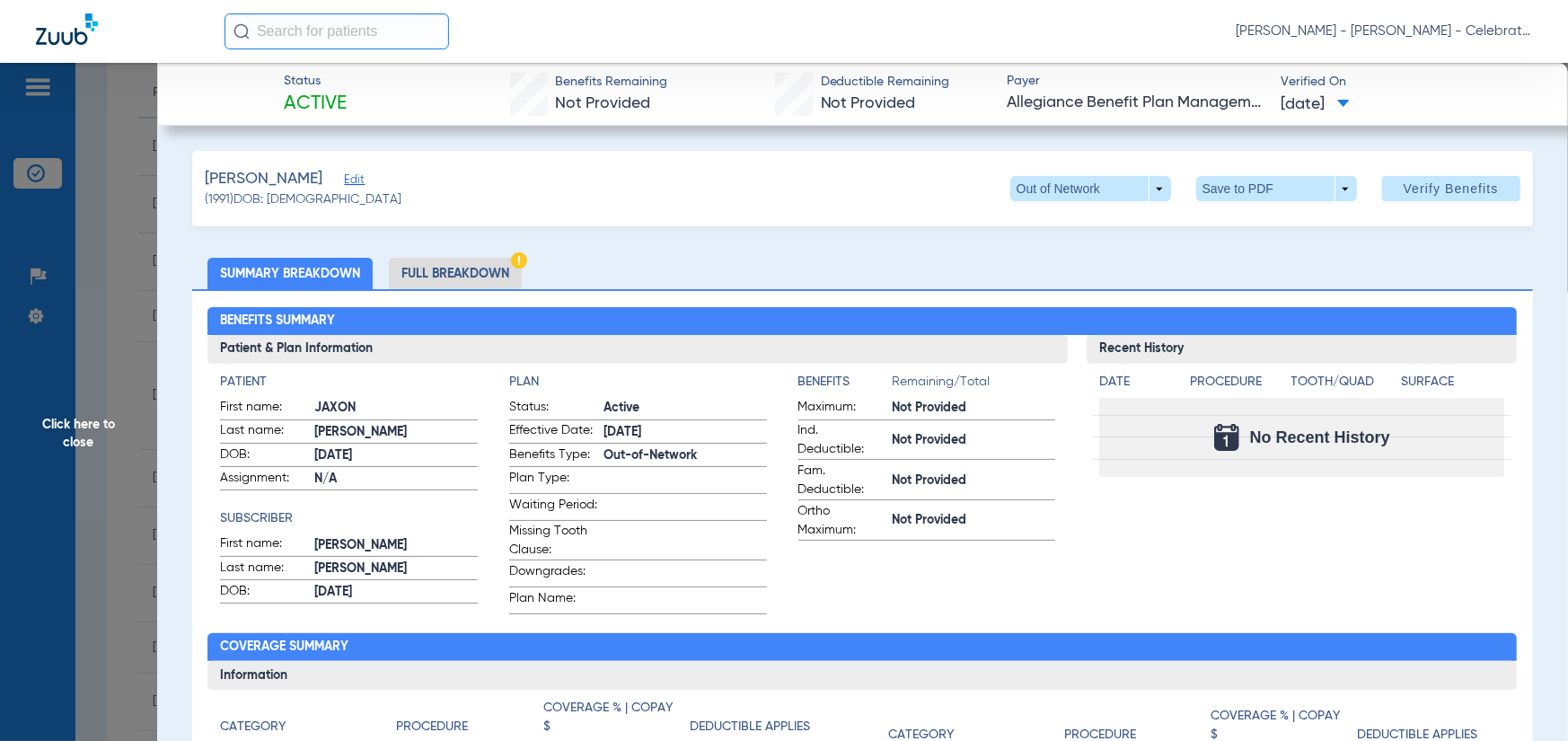
drag, startPoint x: 477, startPoint y: 261, endPoint x: 384, endPoint y: 294, distance: 98.7
click at [477, 261] on li "Full Breakdown" at bounding box center [455, 273] width 133 height 32
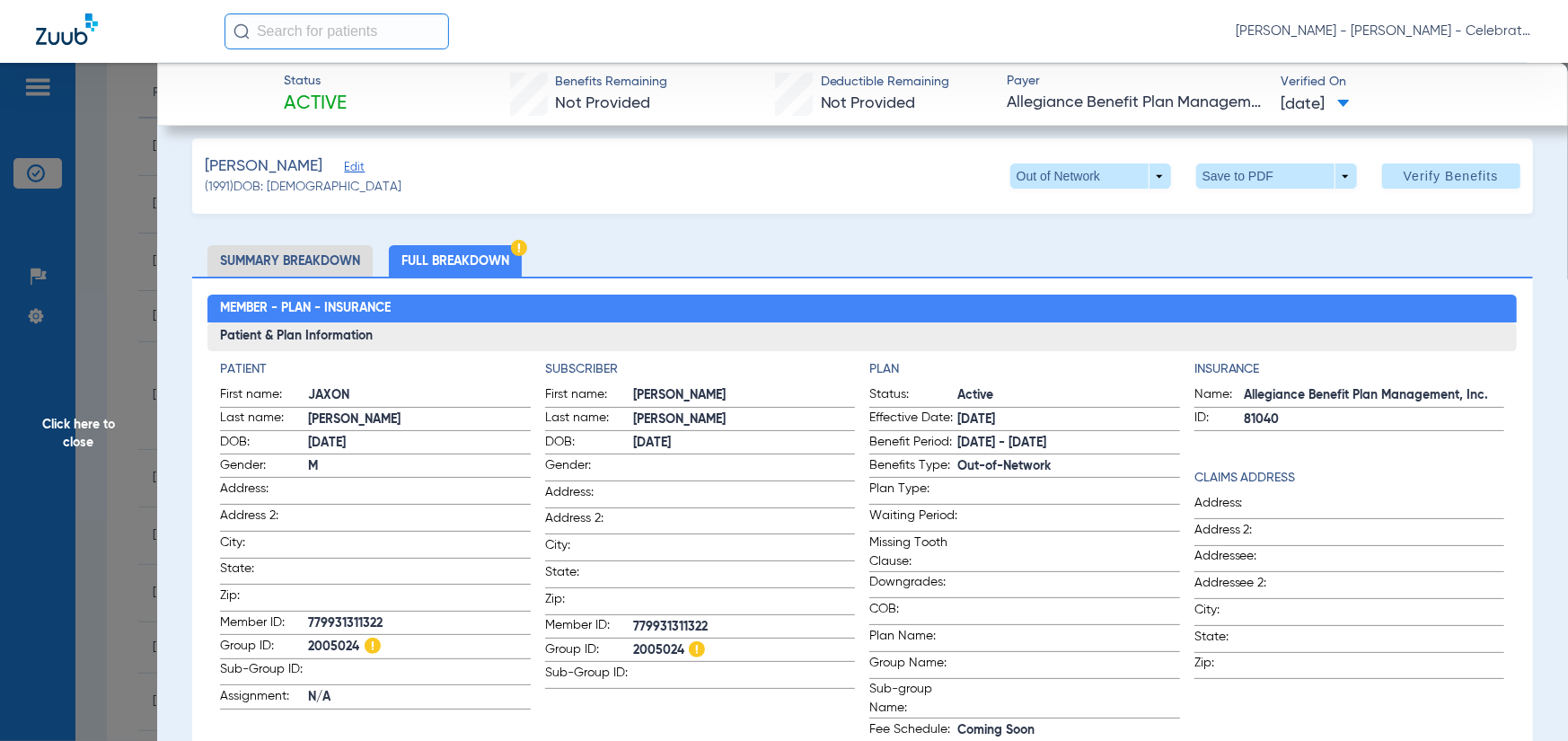
scroll to position [0, 0]
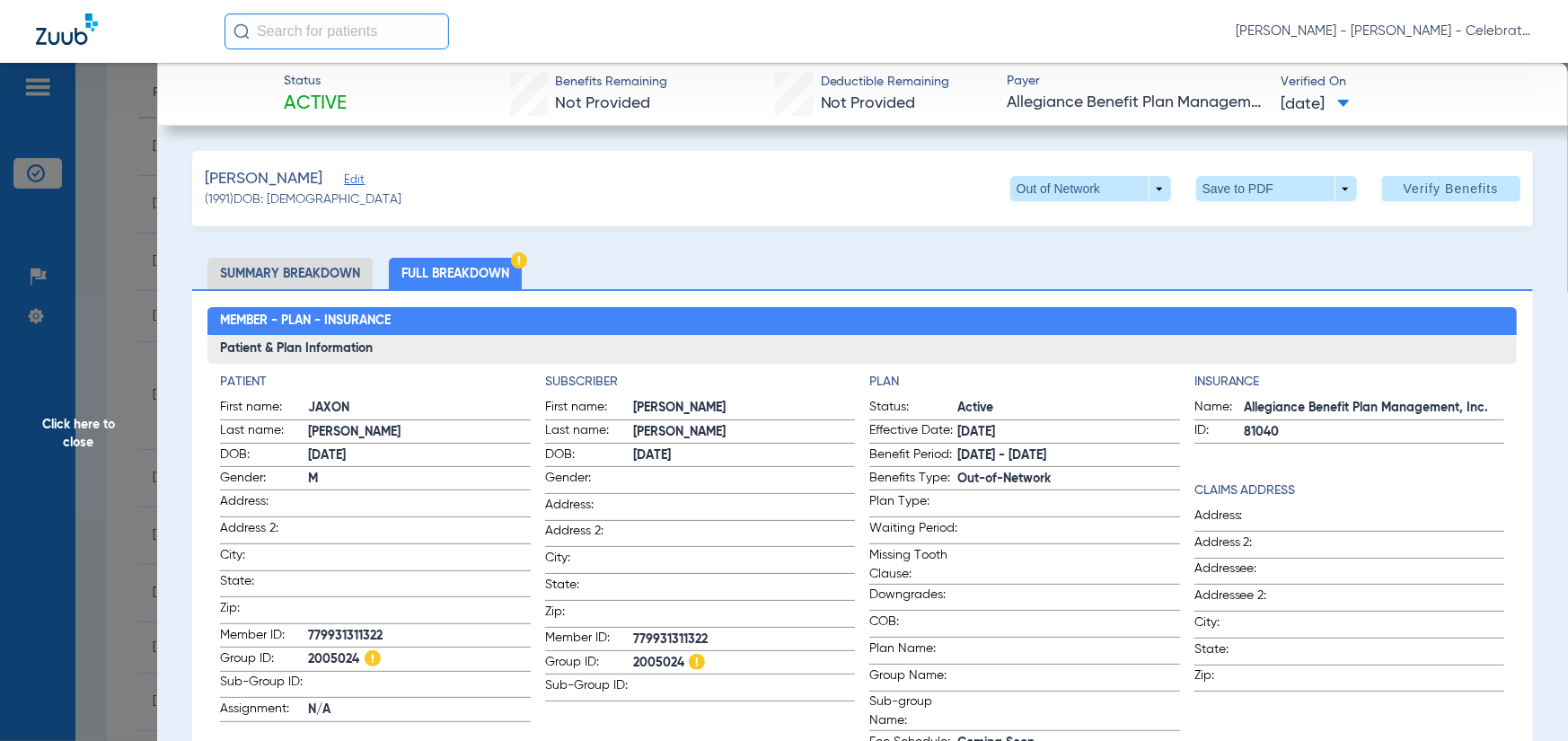
click at [339, 169] on div "[PERSON_NAME] Edit" at bounding box center [303, 179] width 196 height 23
click at [344, 177] on span "Edit" at bounding box center [352, 182] width 16 height 17
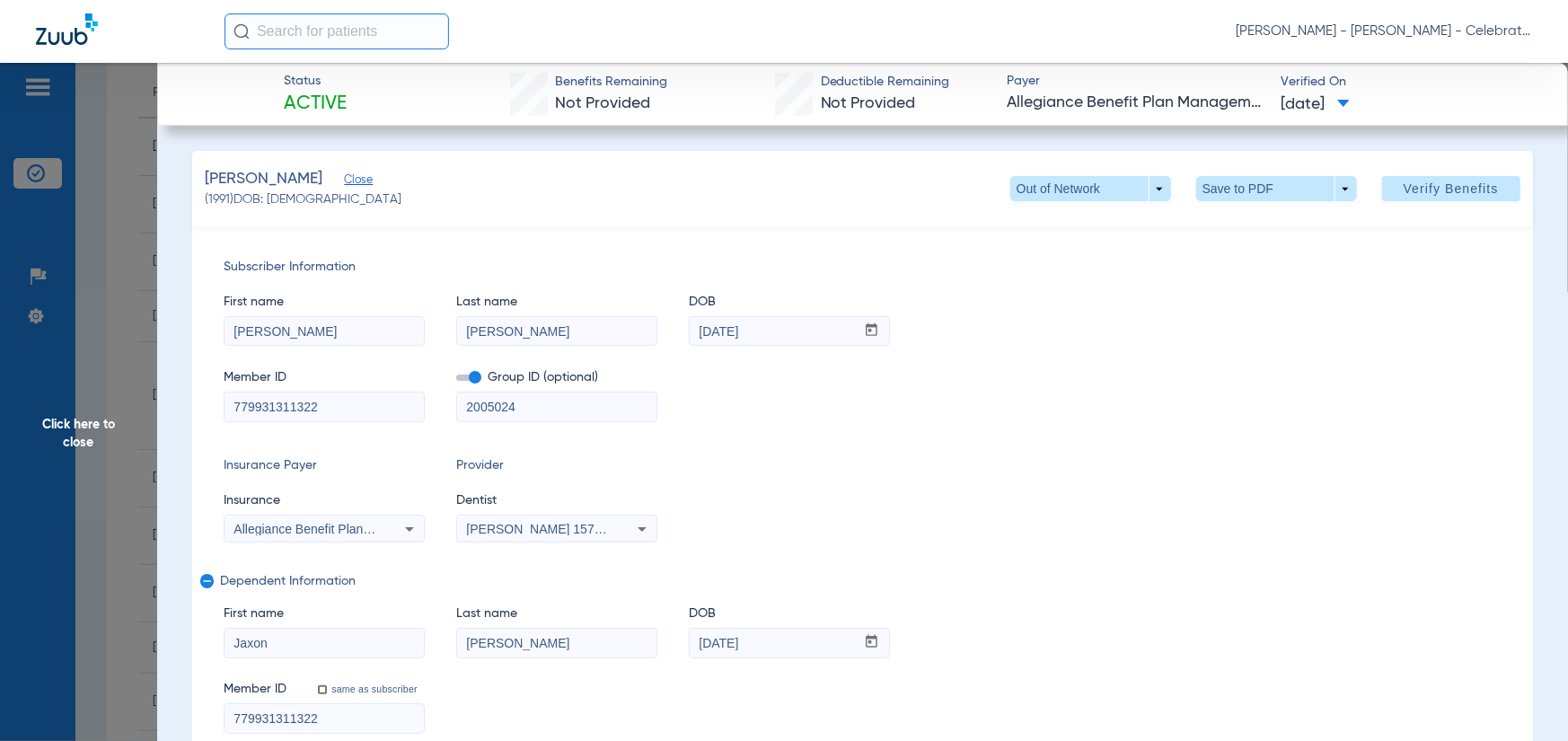
scroll to position [90, 0]
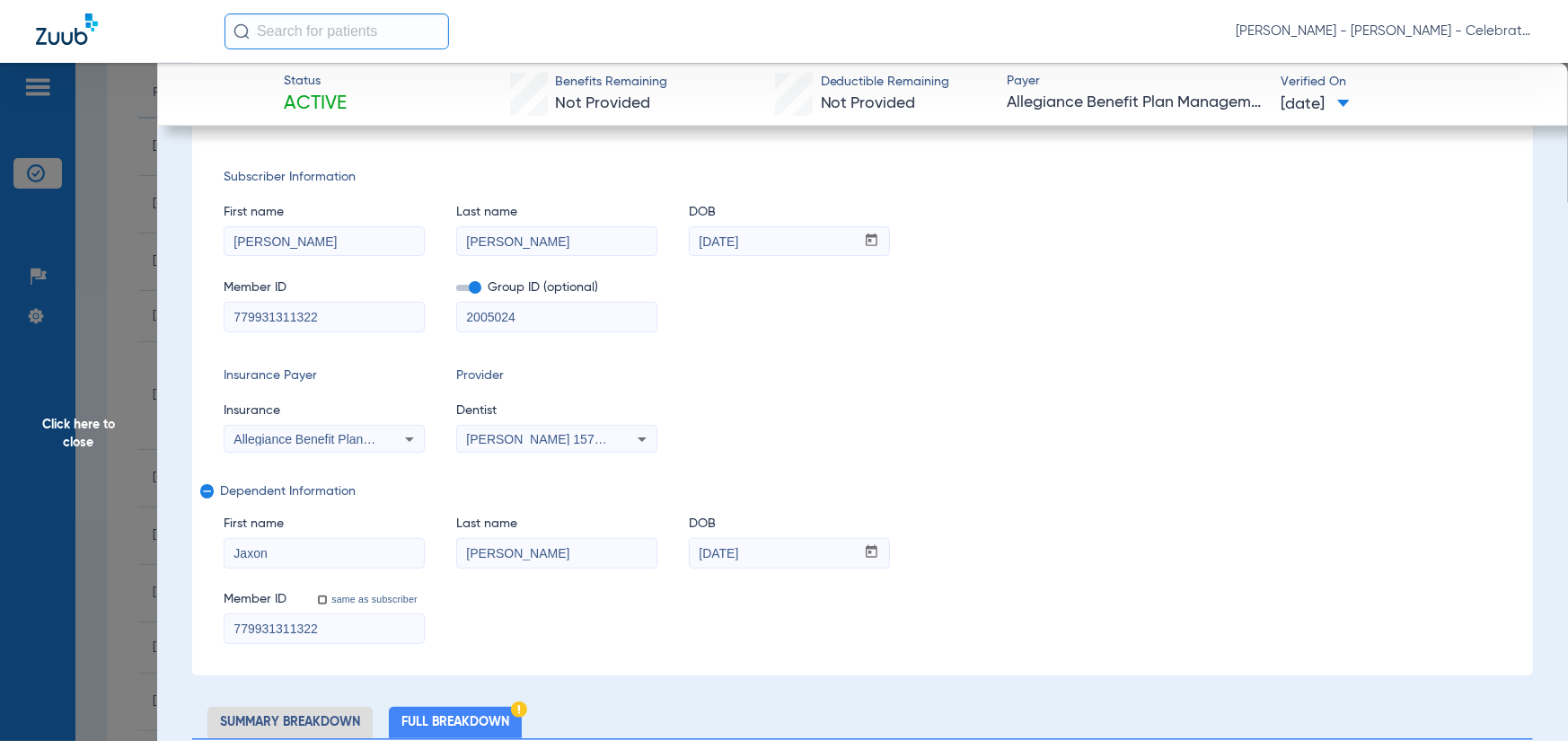
drag, startPoint x: 349, startPoint y: 313, endPoint x: 329, endPoint y: 311, distance: 20.1
paste input "19159247"
type input "19159247"
drag, startPoint x: 326, startPoint y: 642, endPoint x: 346, endPoint y: 633, distance: 21.9
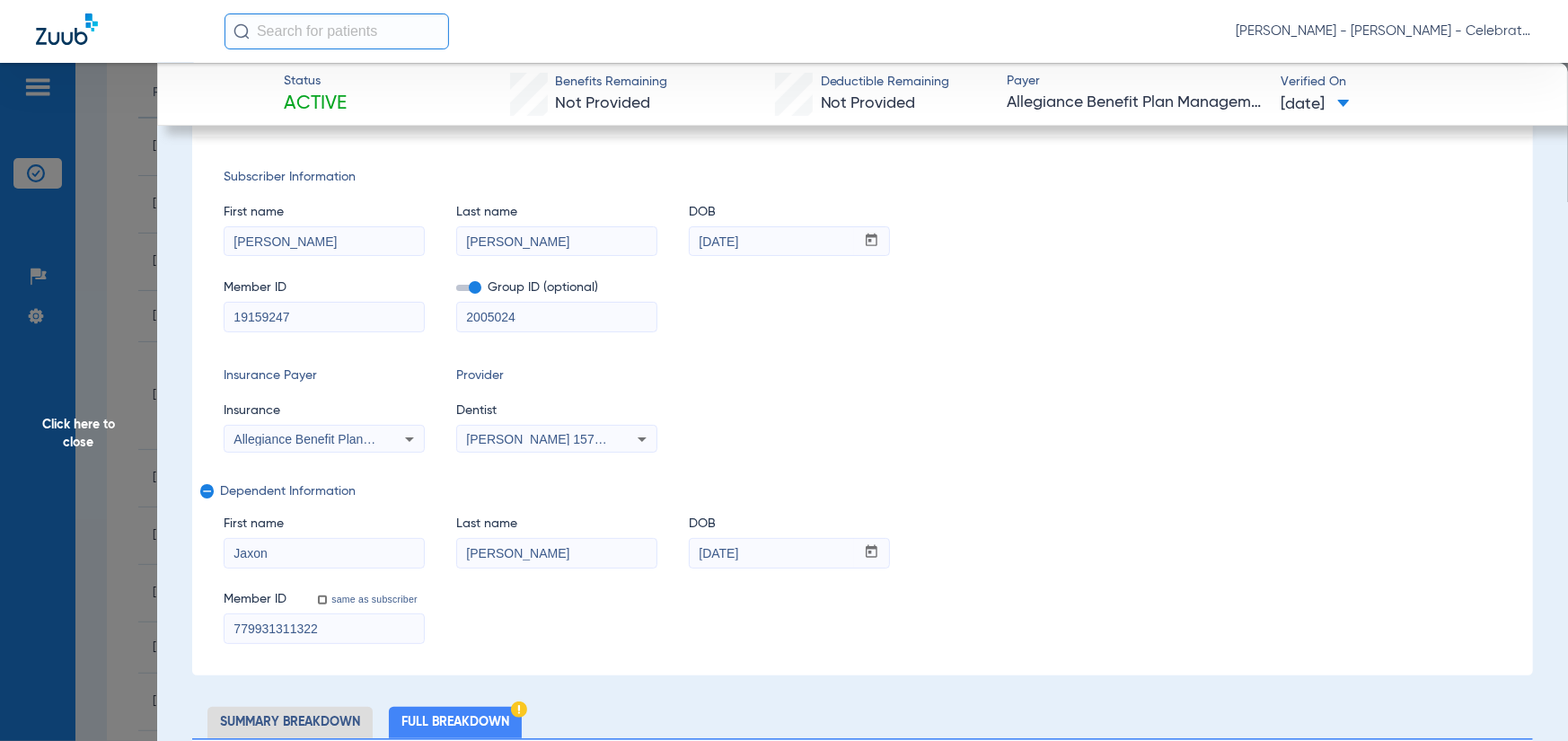
click at [327, 642] on div "779931311322" at bounding box center [325, 629] width 201 height 31
drag, startPoint x: 262, startPoint y: 639, endPoint x: 199, endPoint y: 645, distance: 63.3
click at [199, 645] on div "Subscriber Information First name [PERSON_NAME] Last name [PERSON_NAME] DOB mm …" at bounding box center [862, 406] width 1341 height 539
paste input "19159247"
type input "19159247"
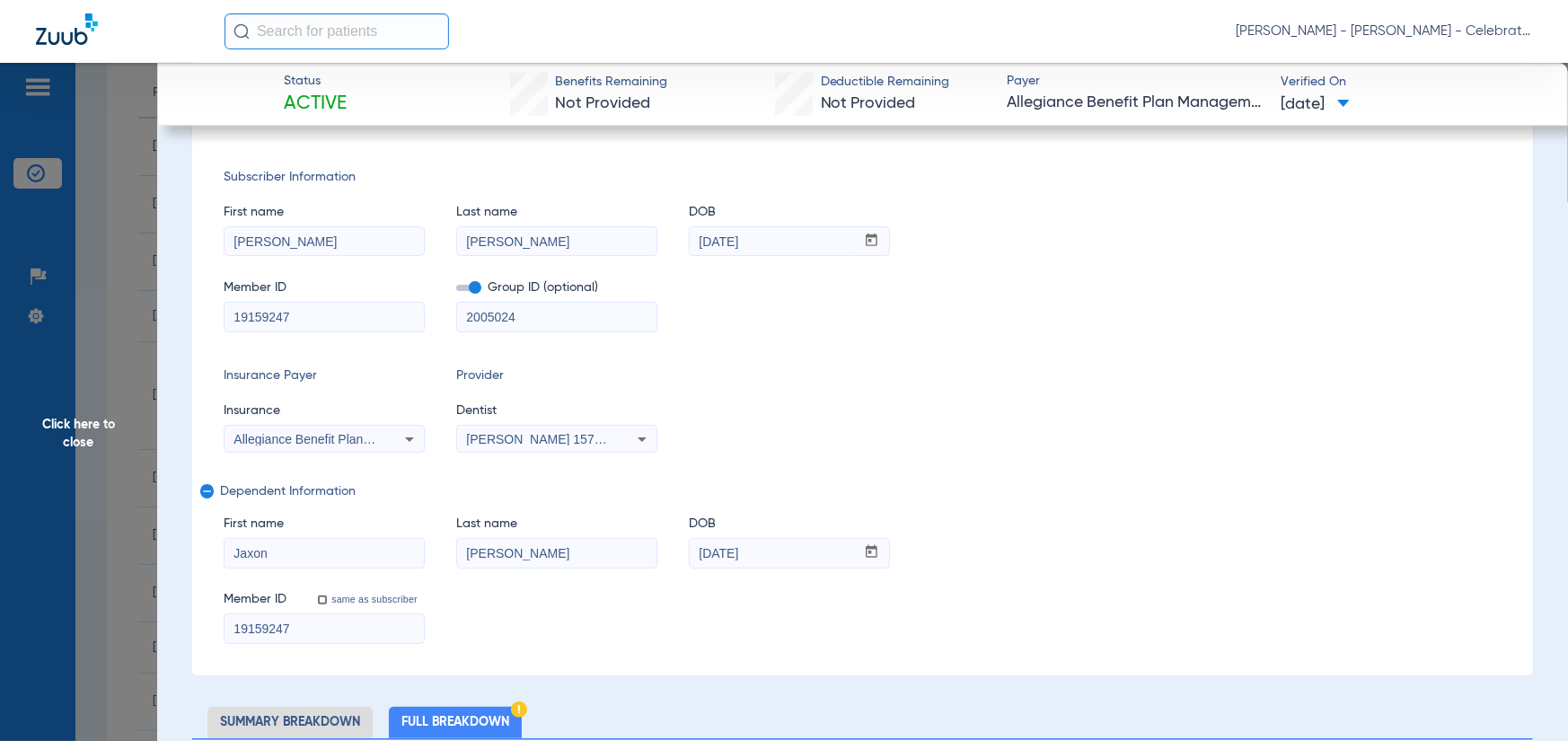
click at [272, 442] on span "Allegiance Benefit Plan Management, Inc." at bounding box center [350, 439] width 234 height 15
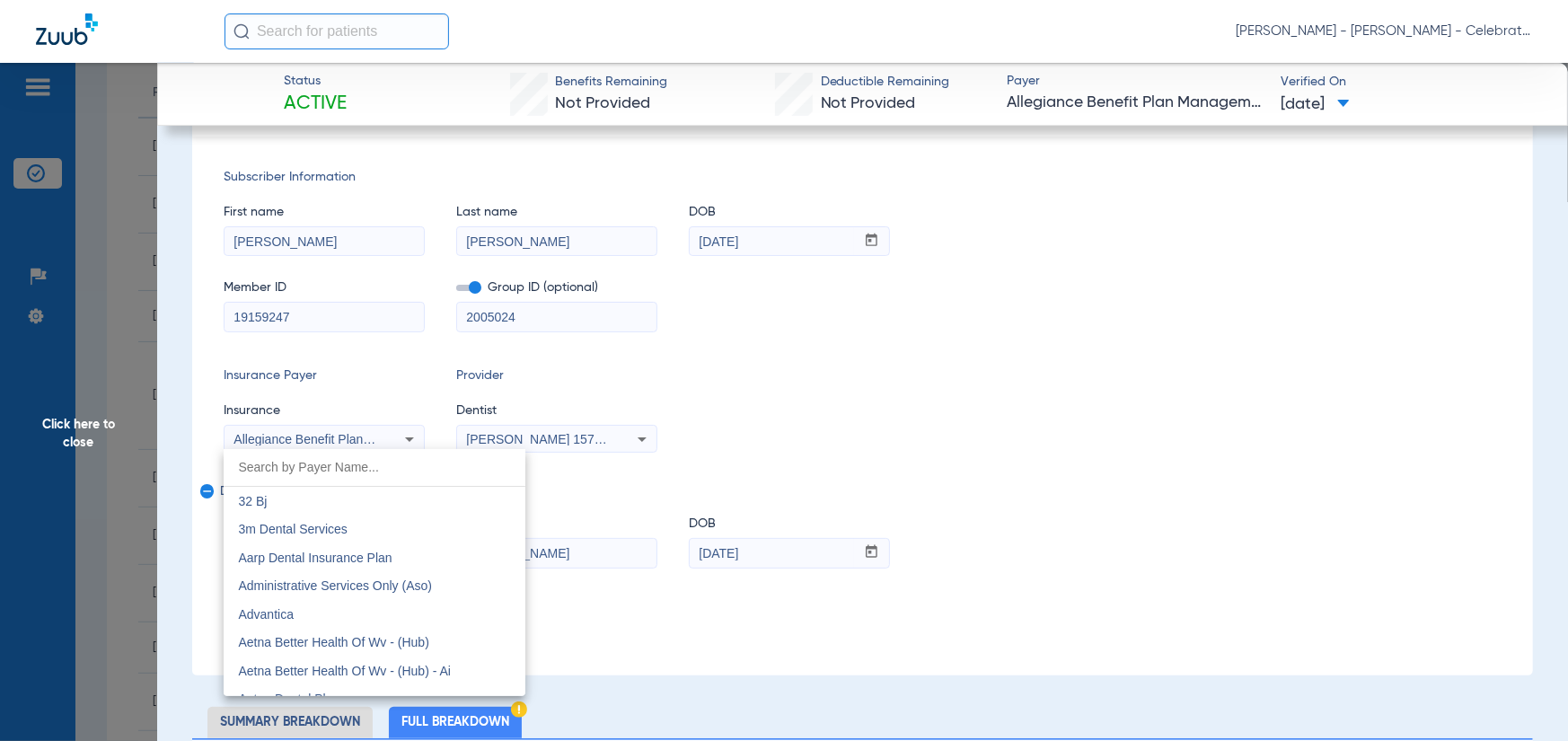
scroll to position [243, 0]
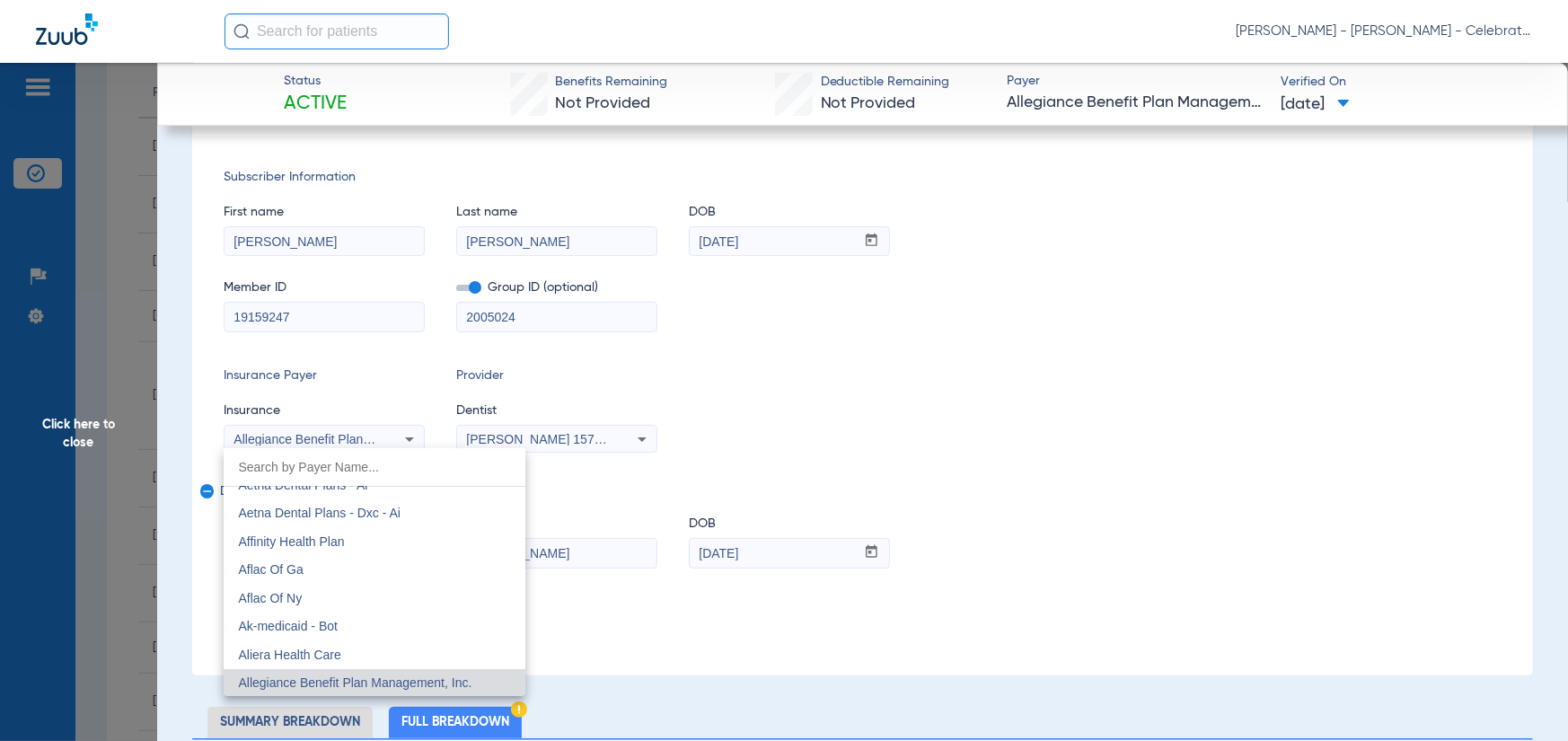
click at [1118, 360] on div at bounding box center [784, 370] width 1568 height 741
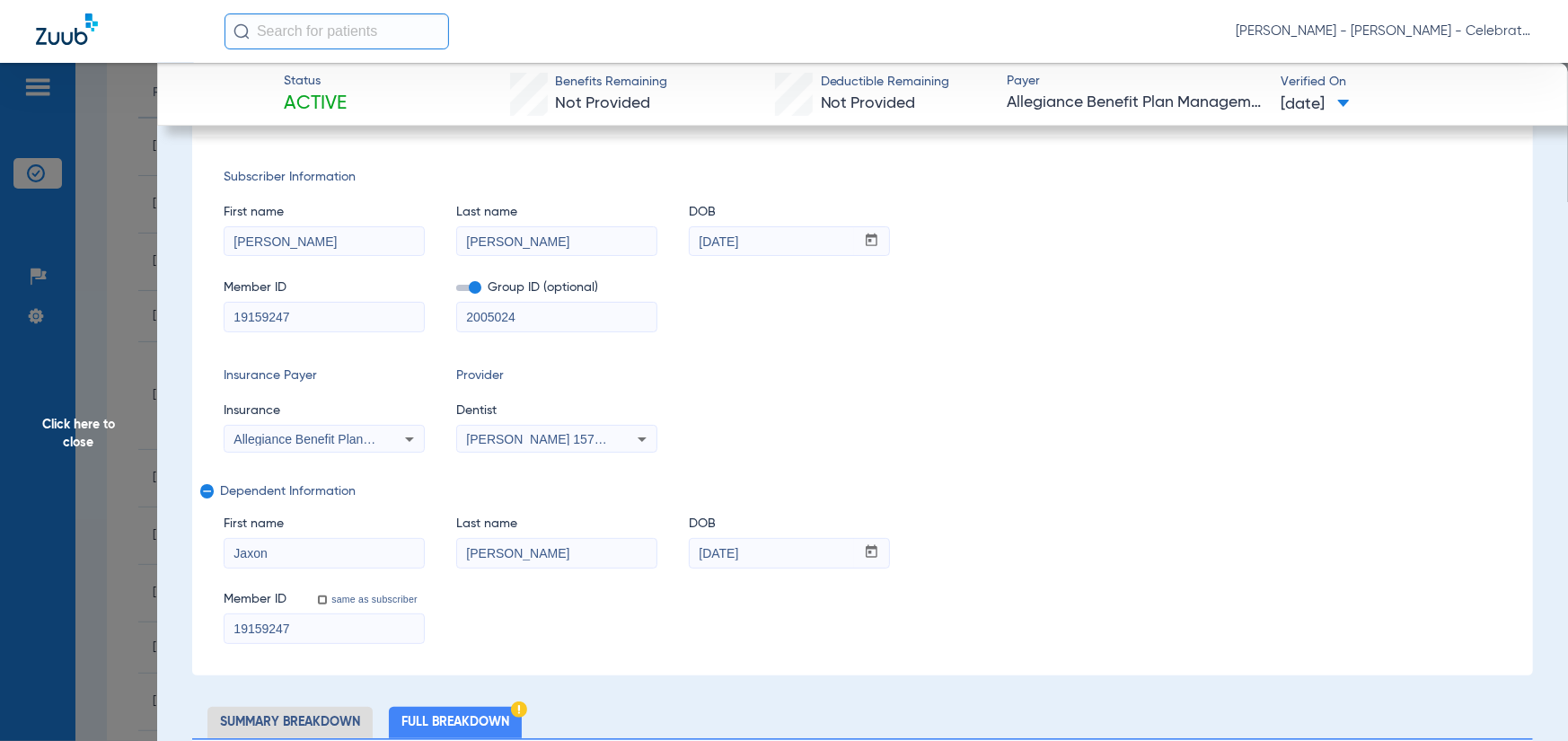
click at [71, 411] on span "Click here to close" at bounding box center [78, 433] width 157 height 741
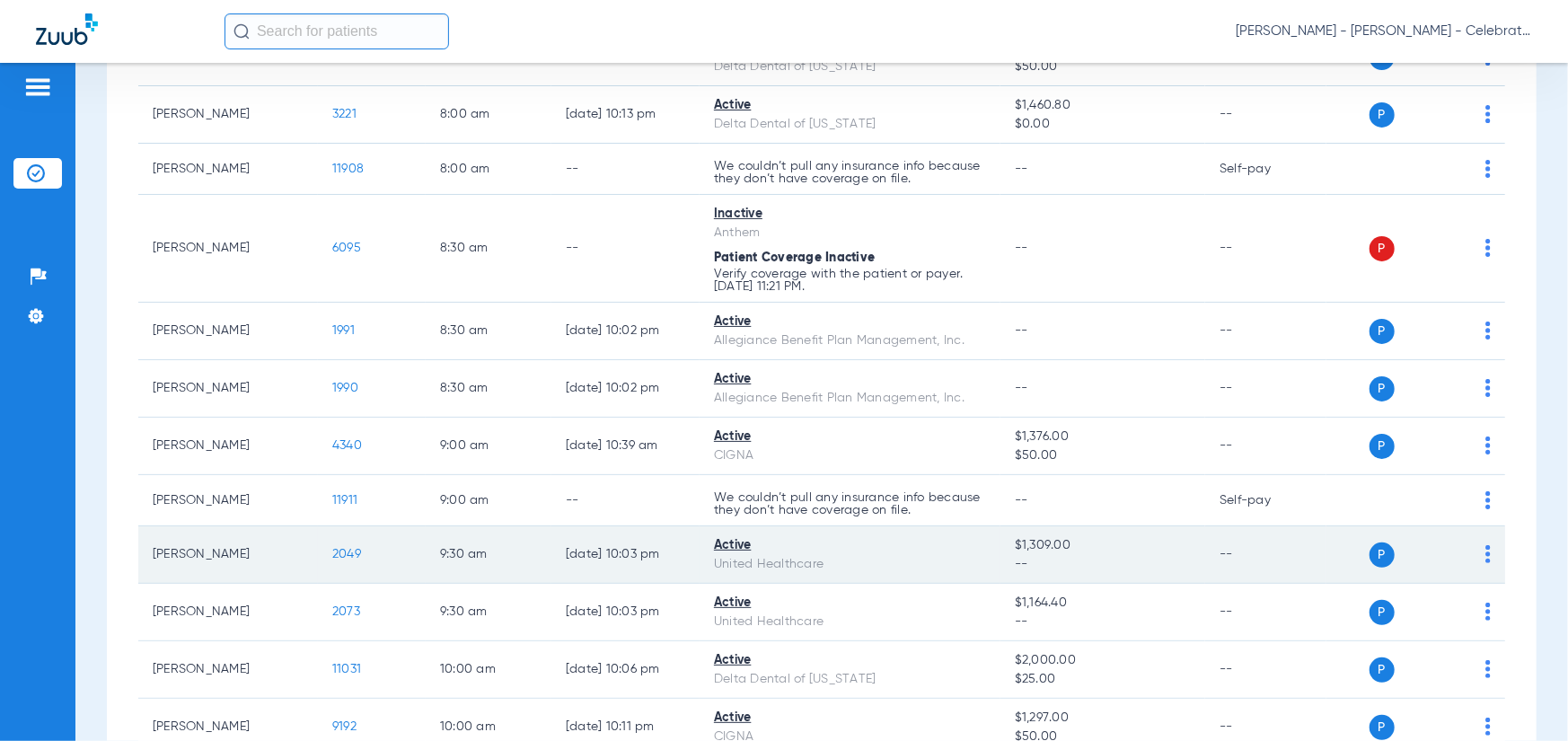
scroll to position [359, 0]
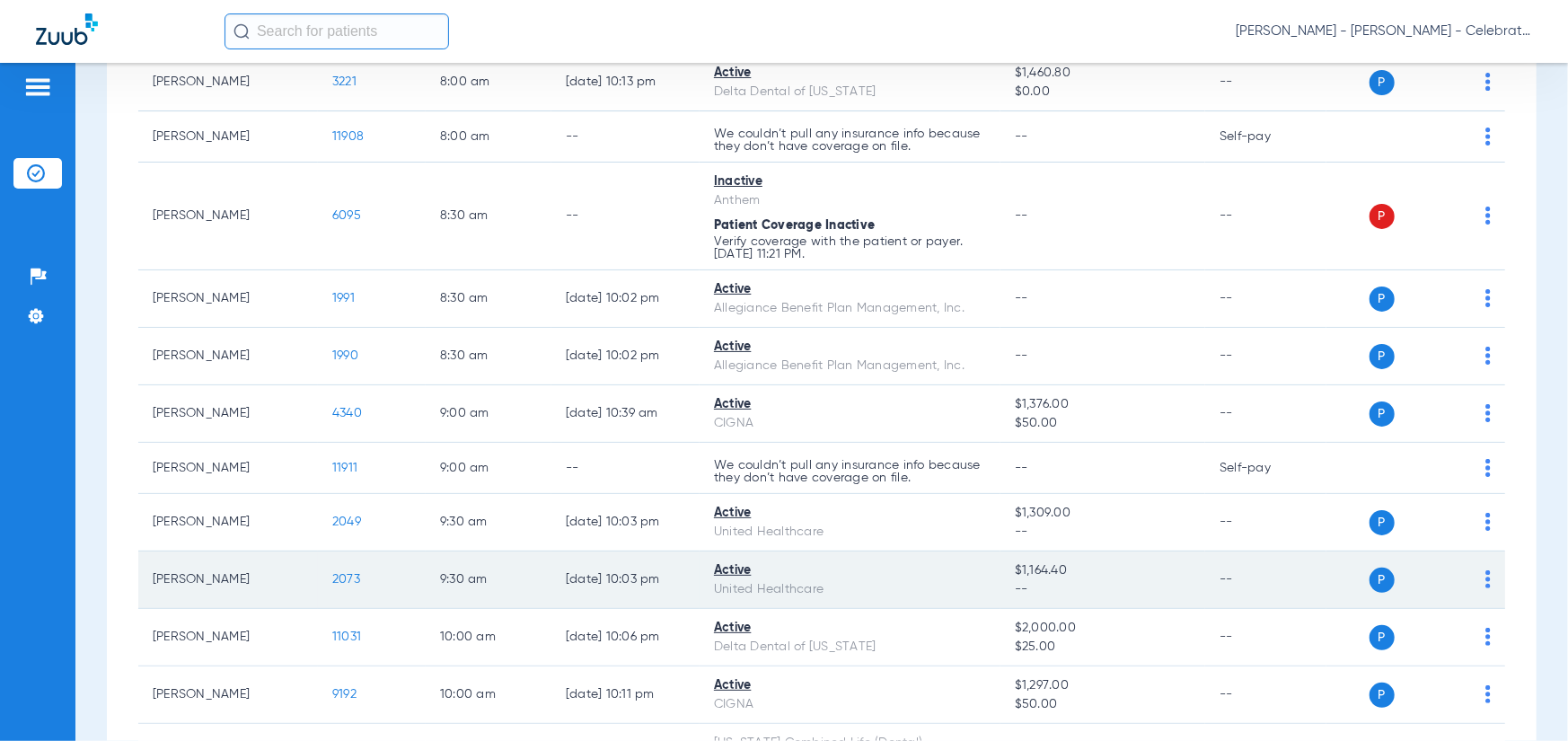
click at [338, 579] on span "2073" at bounding box center [346, 579] width 28 height 13
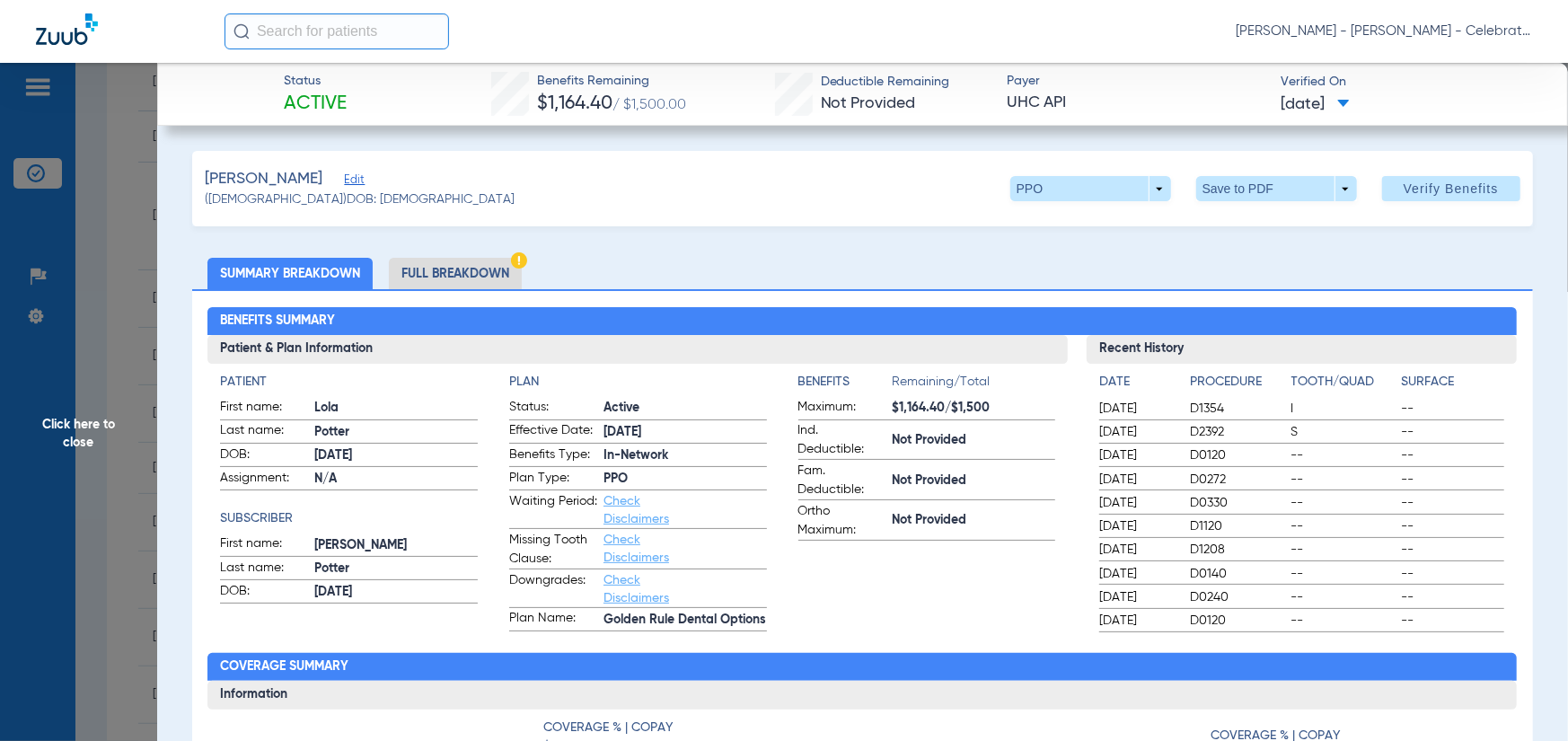
drag, startPoint x: 456, startPoint y: 265, endPoint x: 124, endPoint y: 246, distance: 332.5
click at [456, 265] on li "Full Breakdown" at bounding box center [455, 273] width 133 height 32
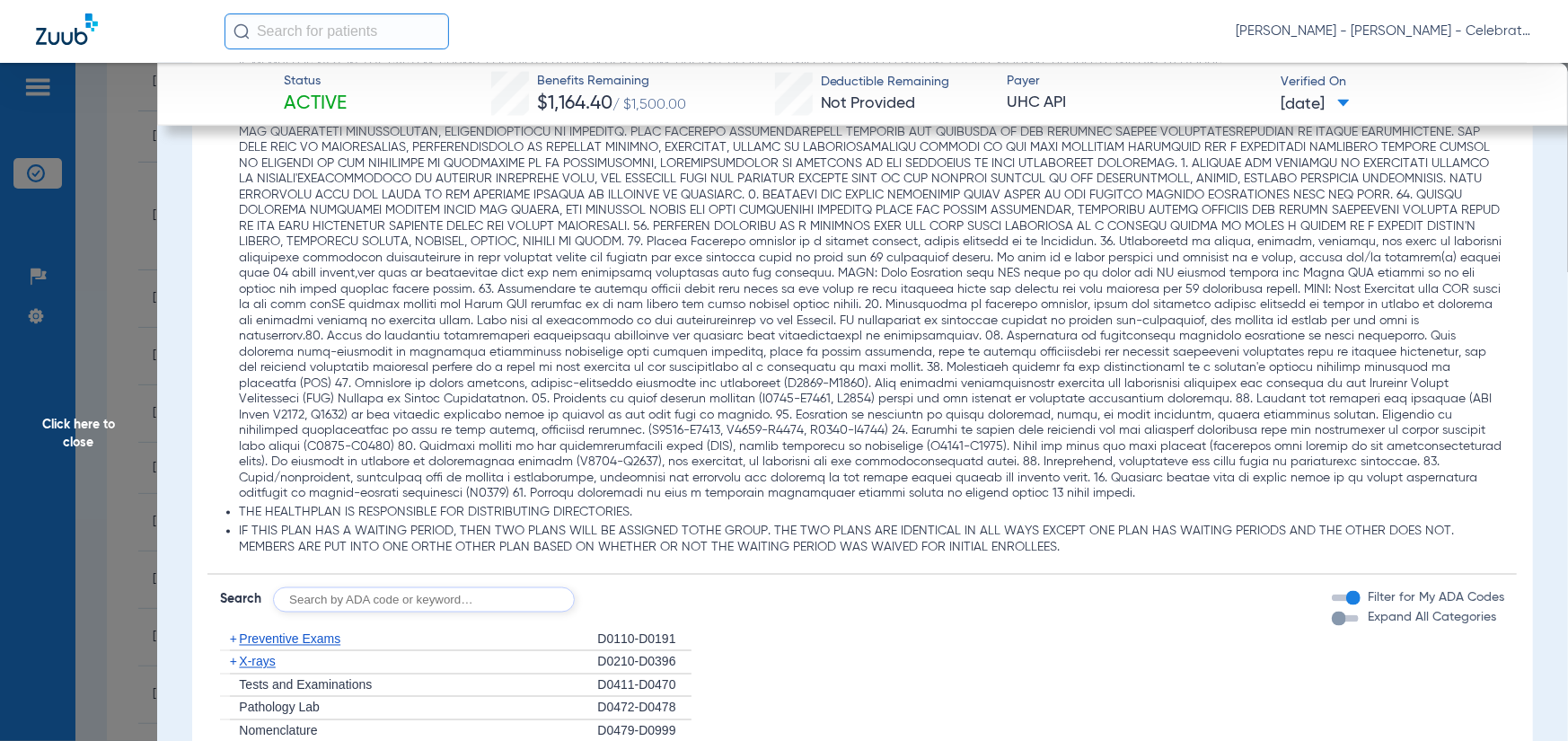
scroll to position [1887, 0]
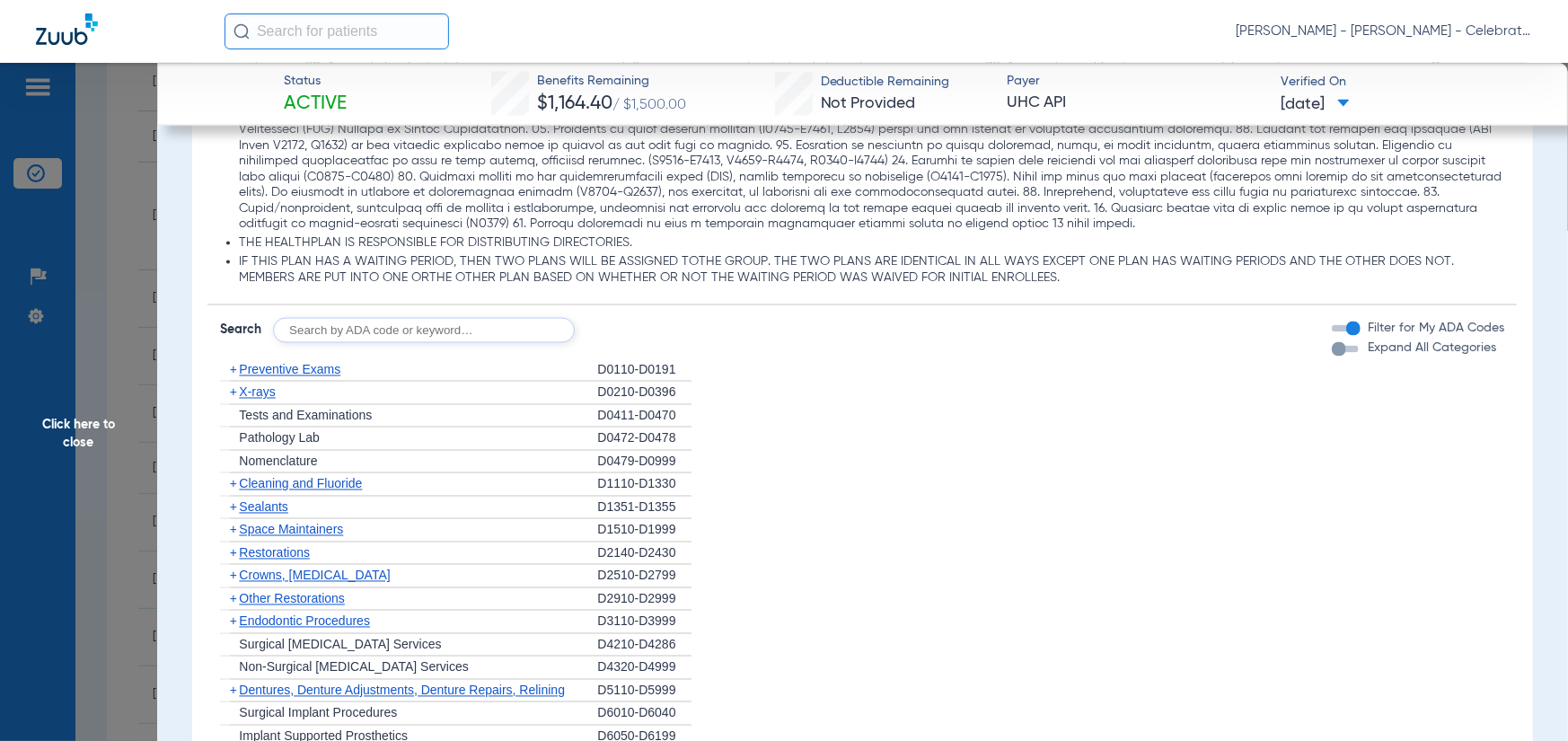
click at [270, 375] on span "Preventive Exams" at bounding box center [289, 370] width 102 height 15
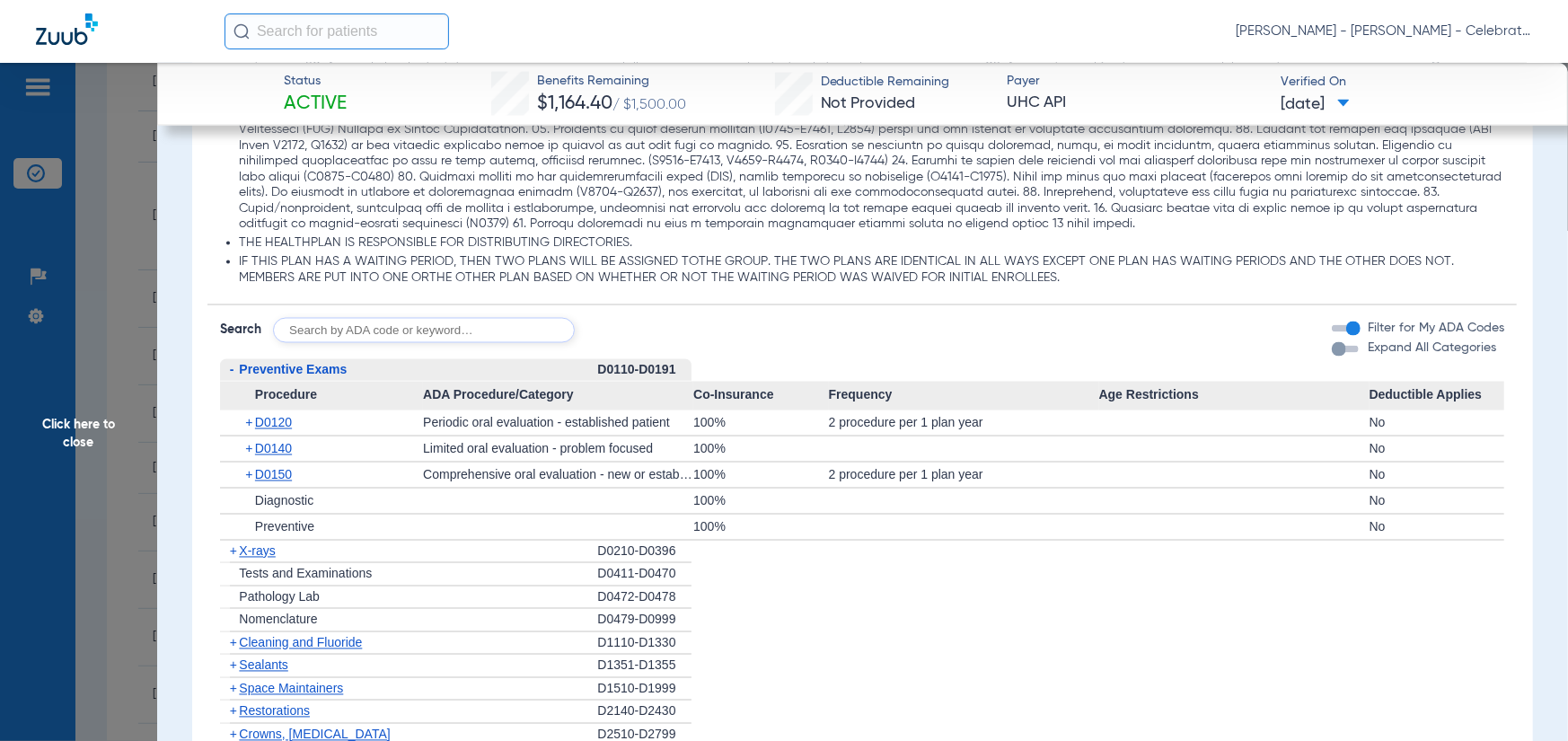
scroll to position [1976, 0]
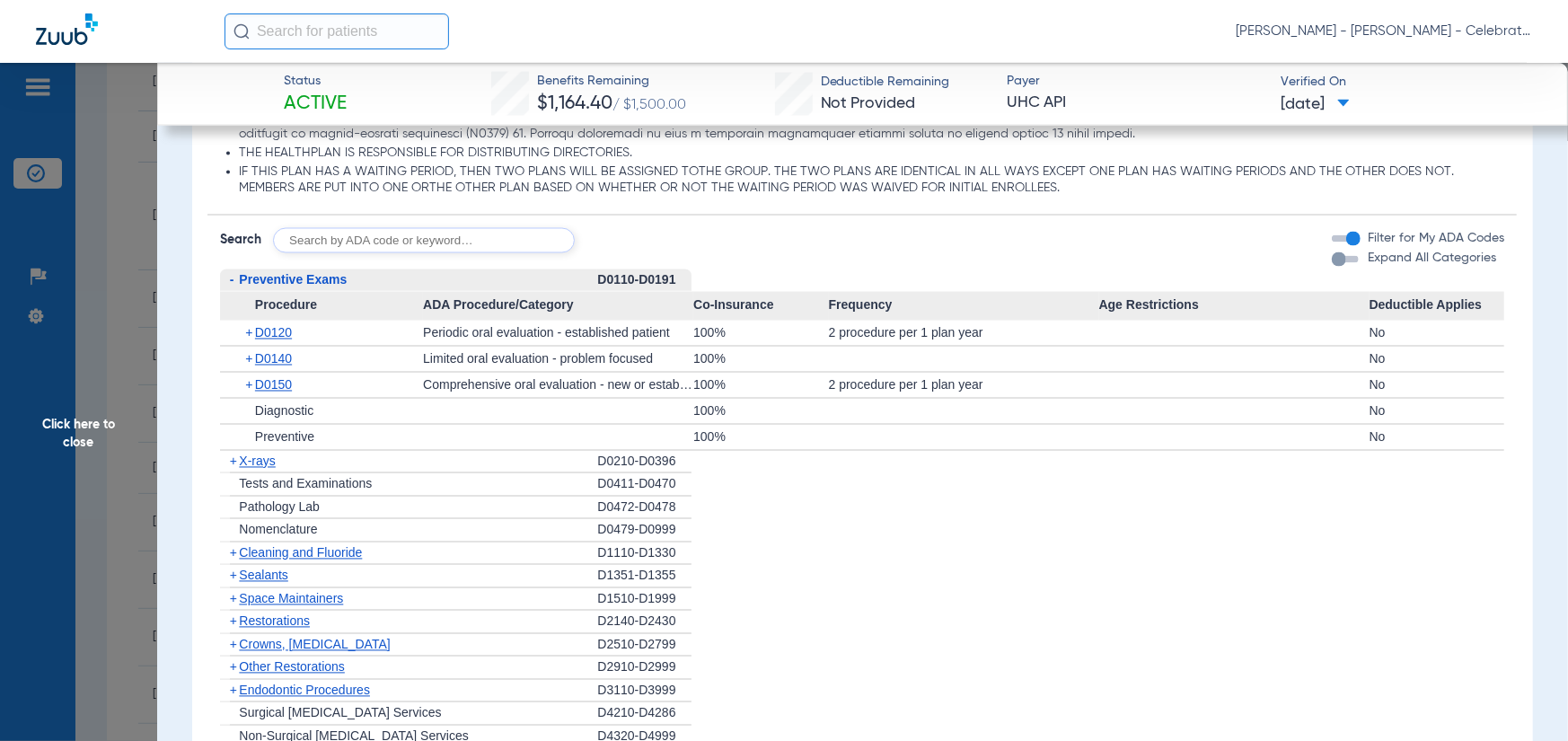
click at [256, 466] on span "X-rays" at bounding box center [257, 462] width 36 height 15
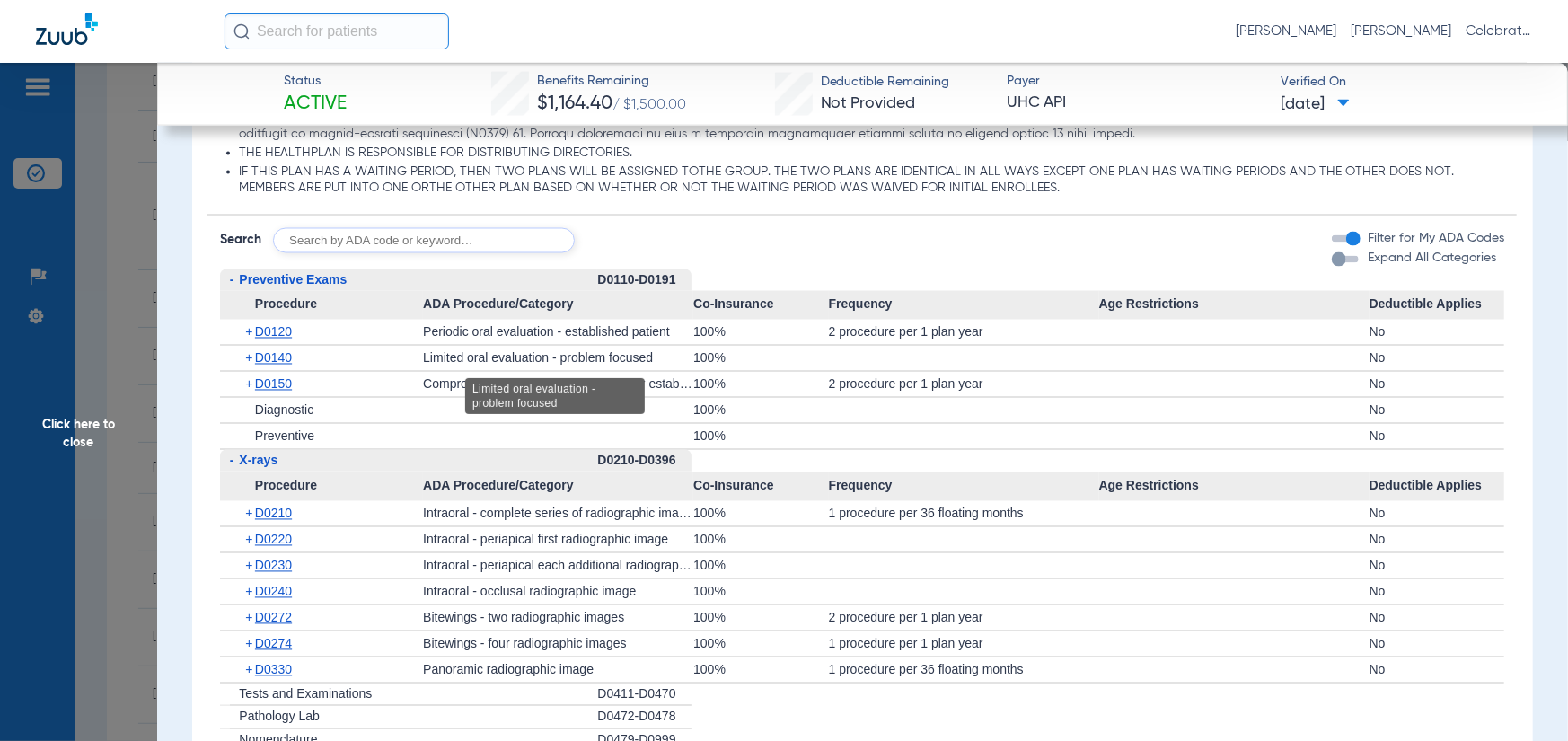
scroll to position [2066, 0]
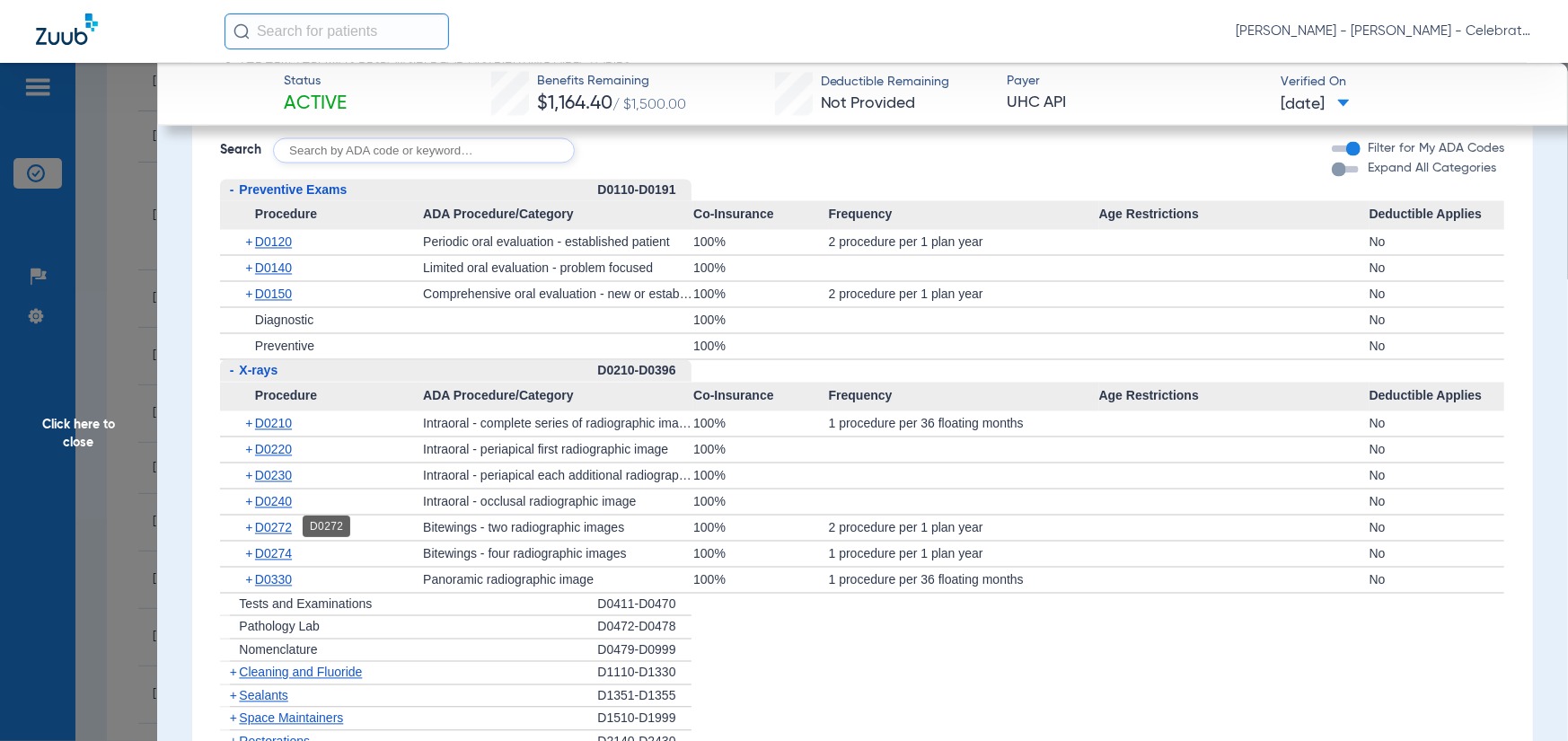
click at [275, 526] on span "D0272" at bounding box center [273, 528] width 37 height 15
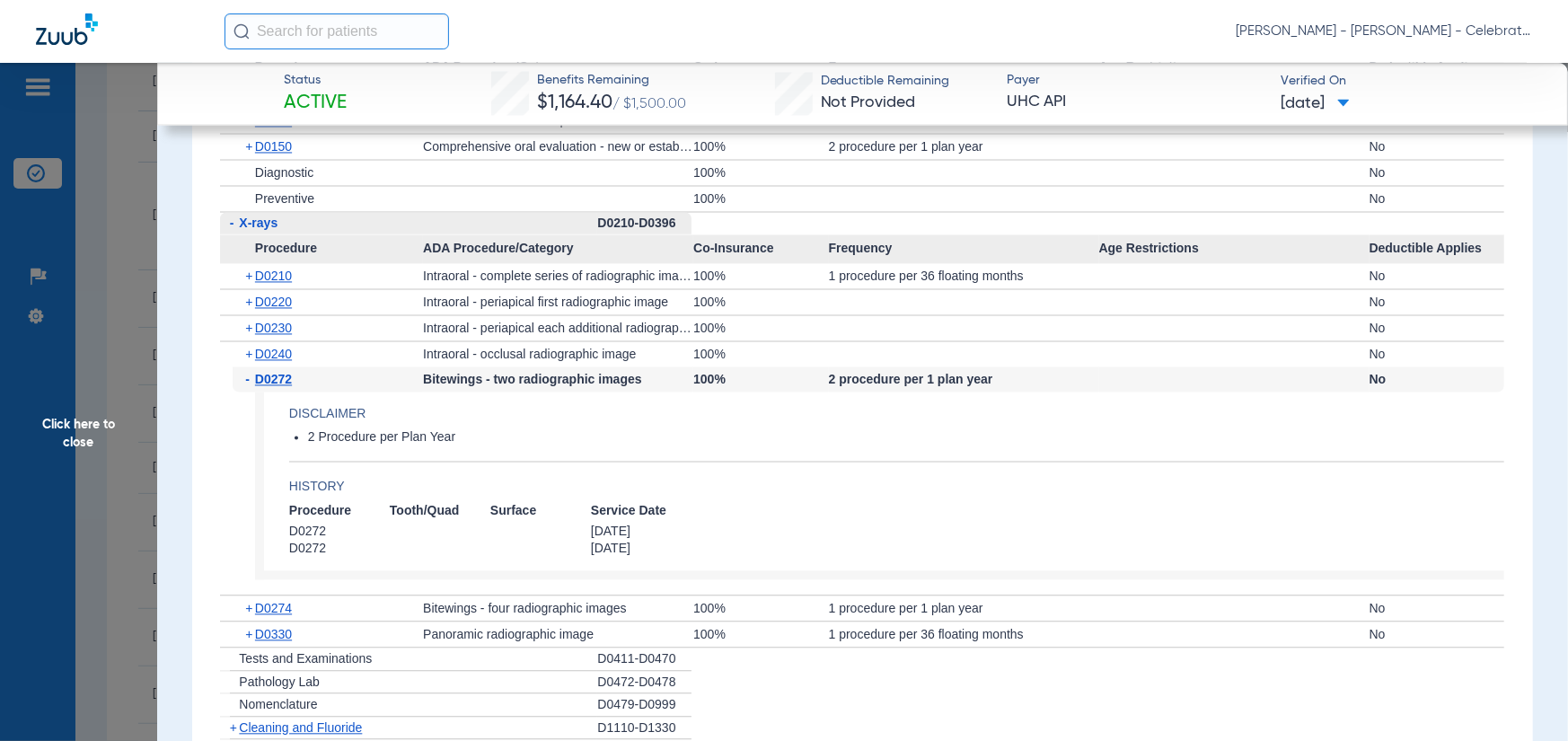
scroll to position [2246, 0]
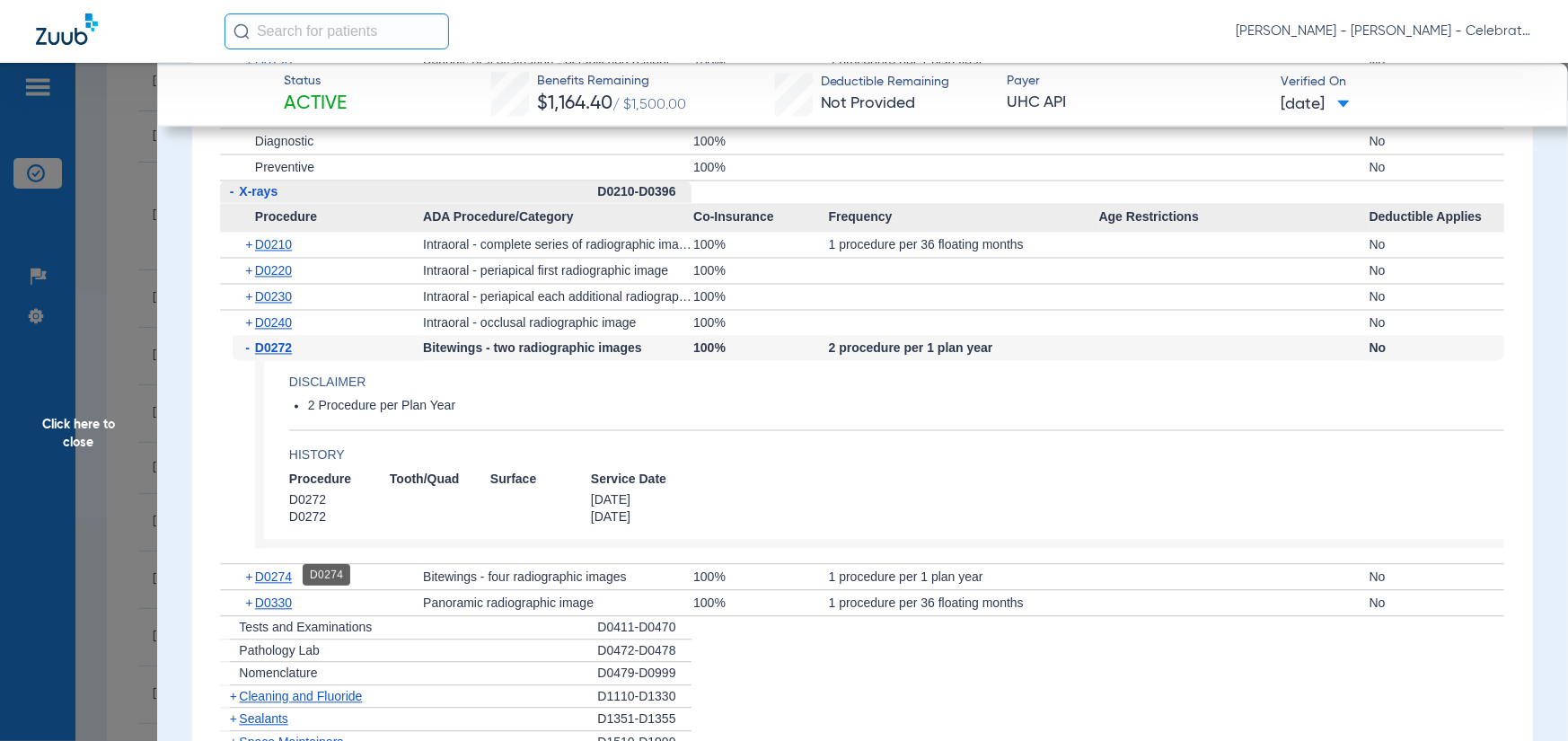
click at [268, 583] on div "+ D0274" at bounding box center [328, 576] width 190 height 25
click at [265, 576] on span "D0274" at bounding box center [273, 576] width 37 height 15
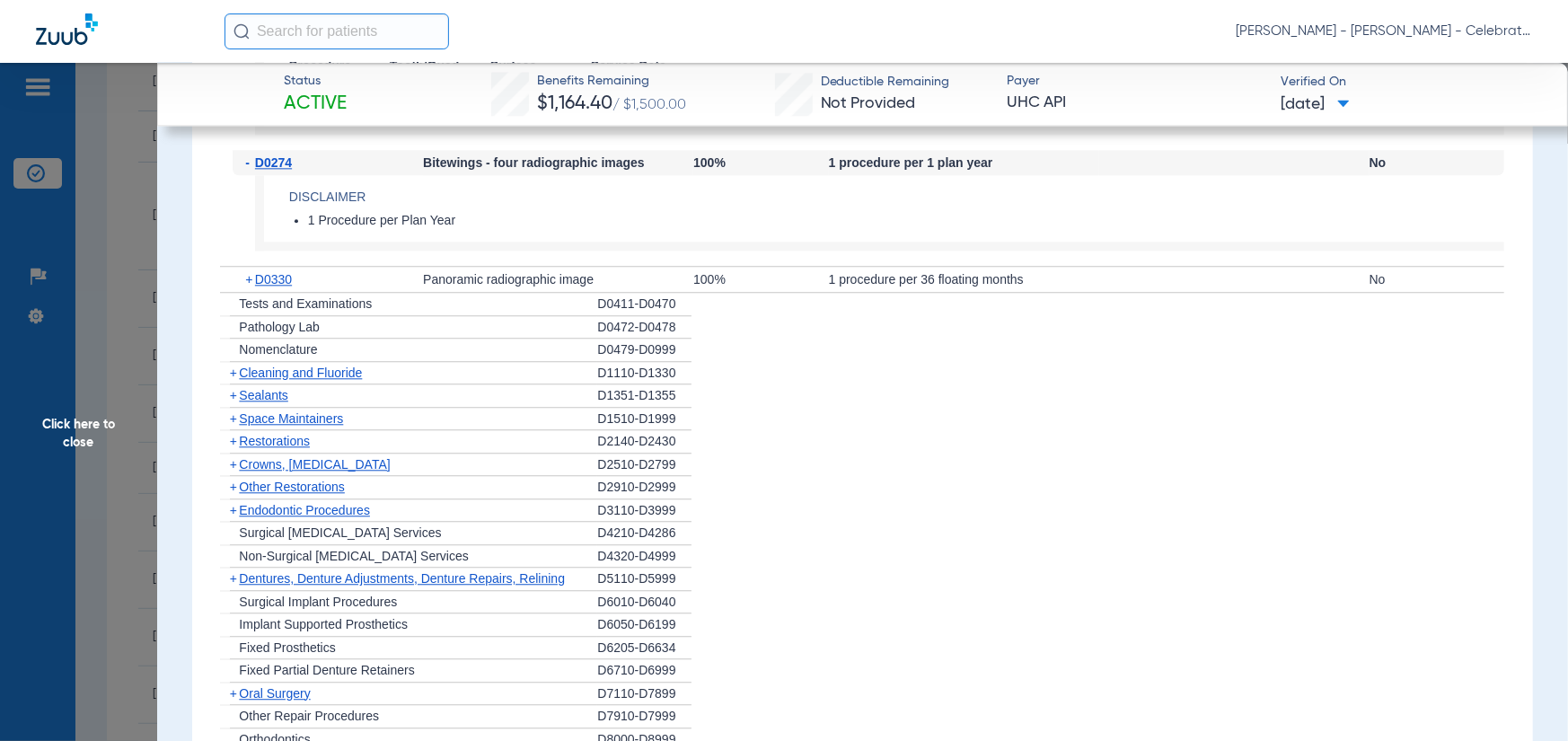
scroll to position [2695, 0]
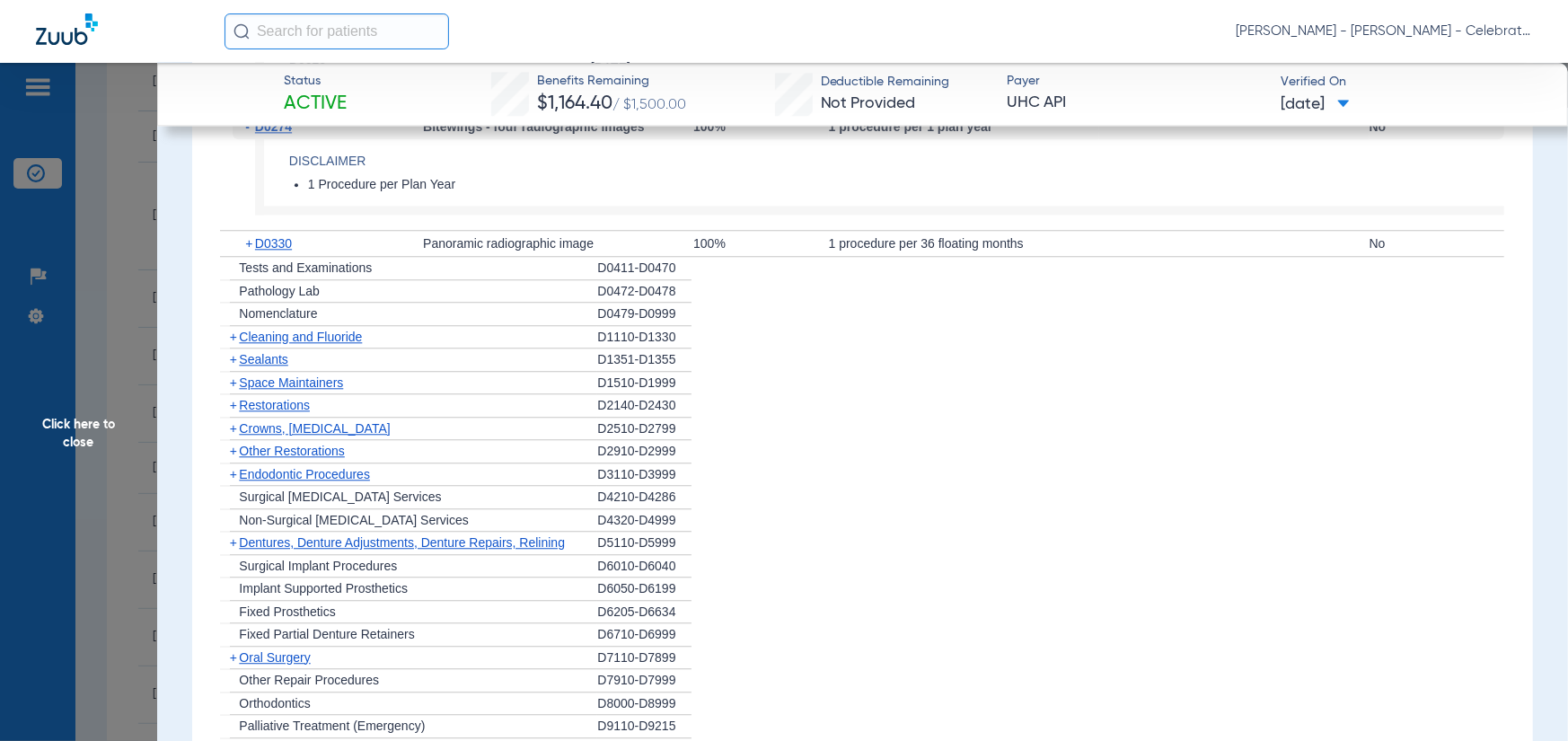
click at [248, 354] on span "Sealants" at bounding box center [262, 359] width 48 height 15
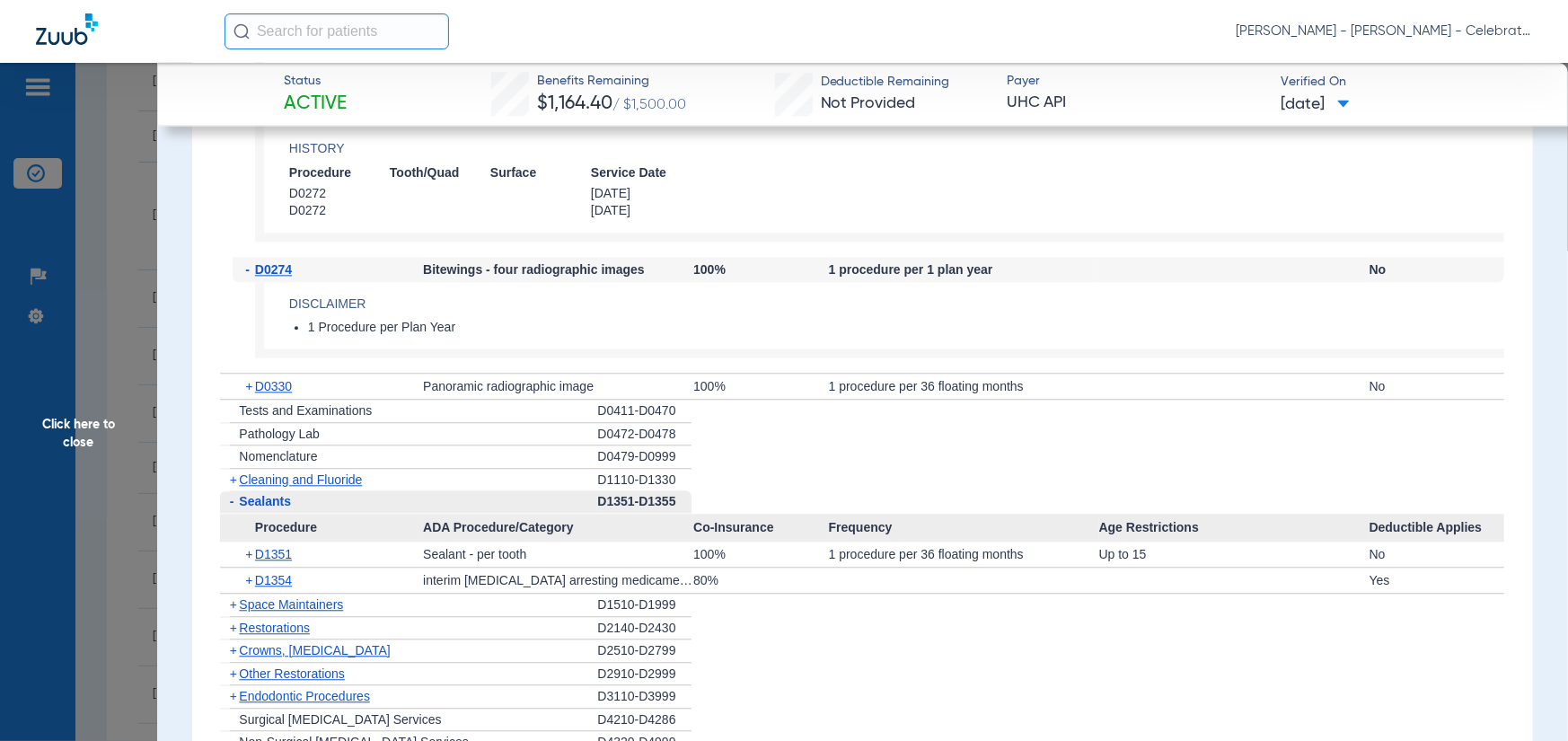
scroll to position [2605, 0]
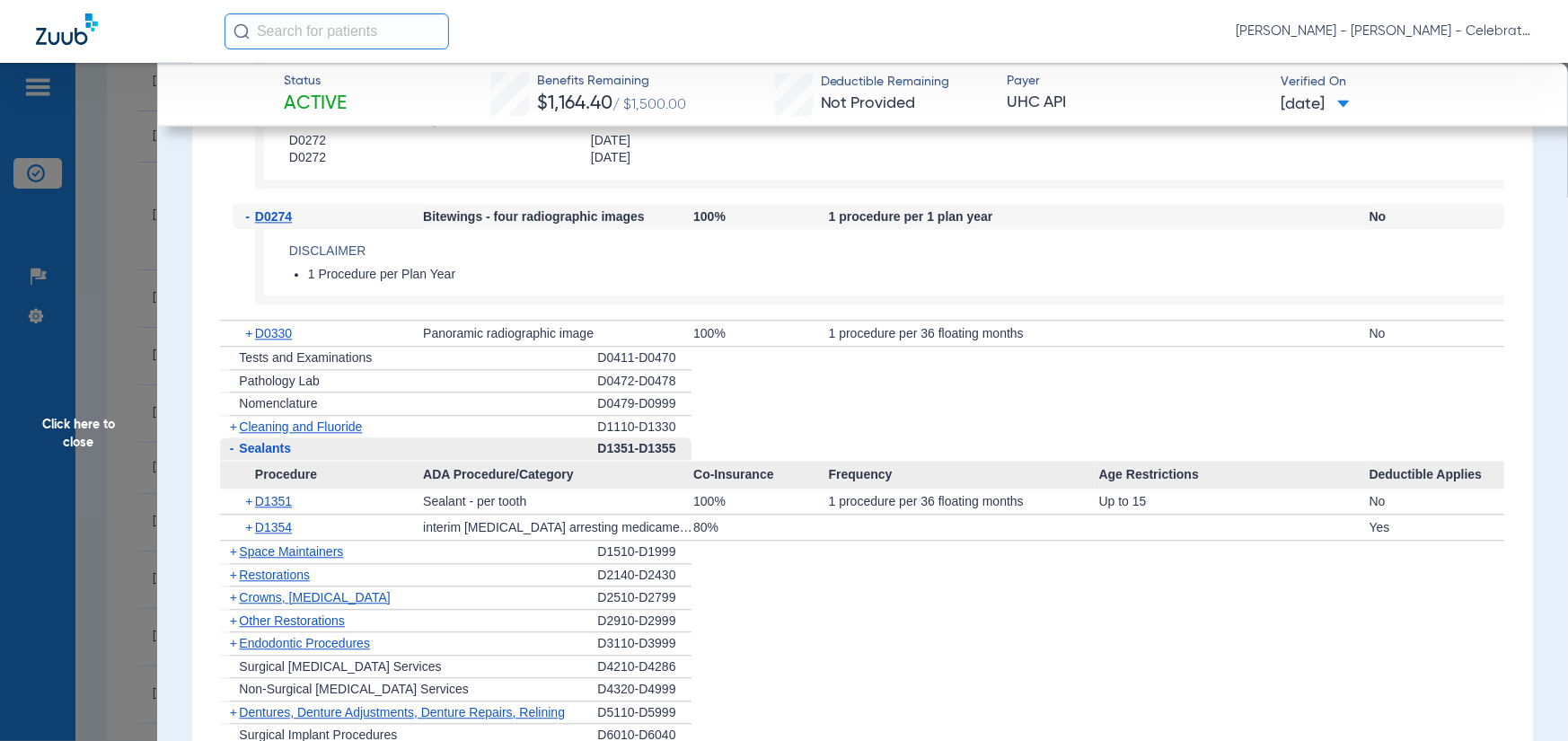
click at [278, 425] on span "Cleaning and Fluoride" at bounding box center [300, 426] width 123 height 15
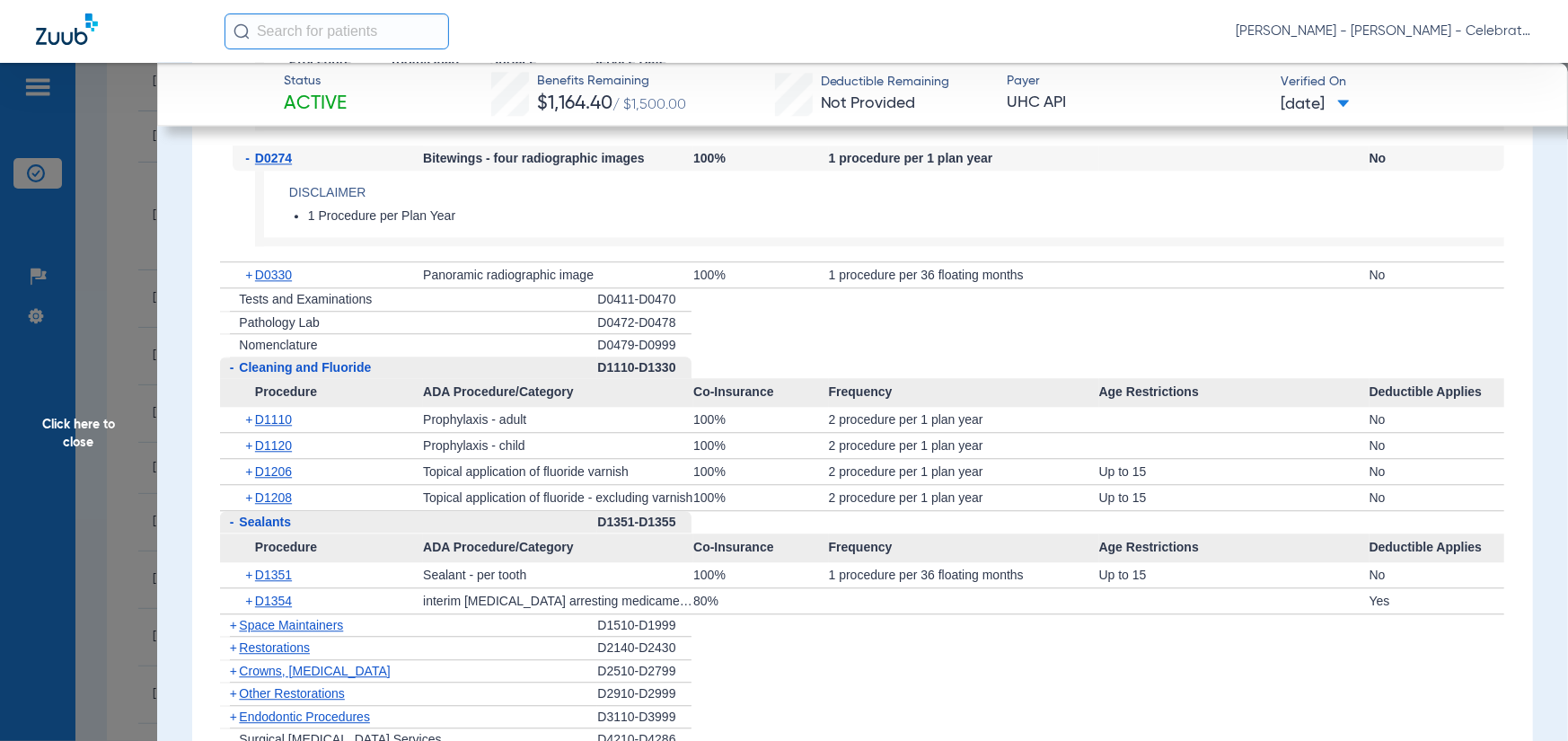
scroll to position [2695, 0]
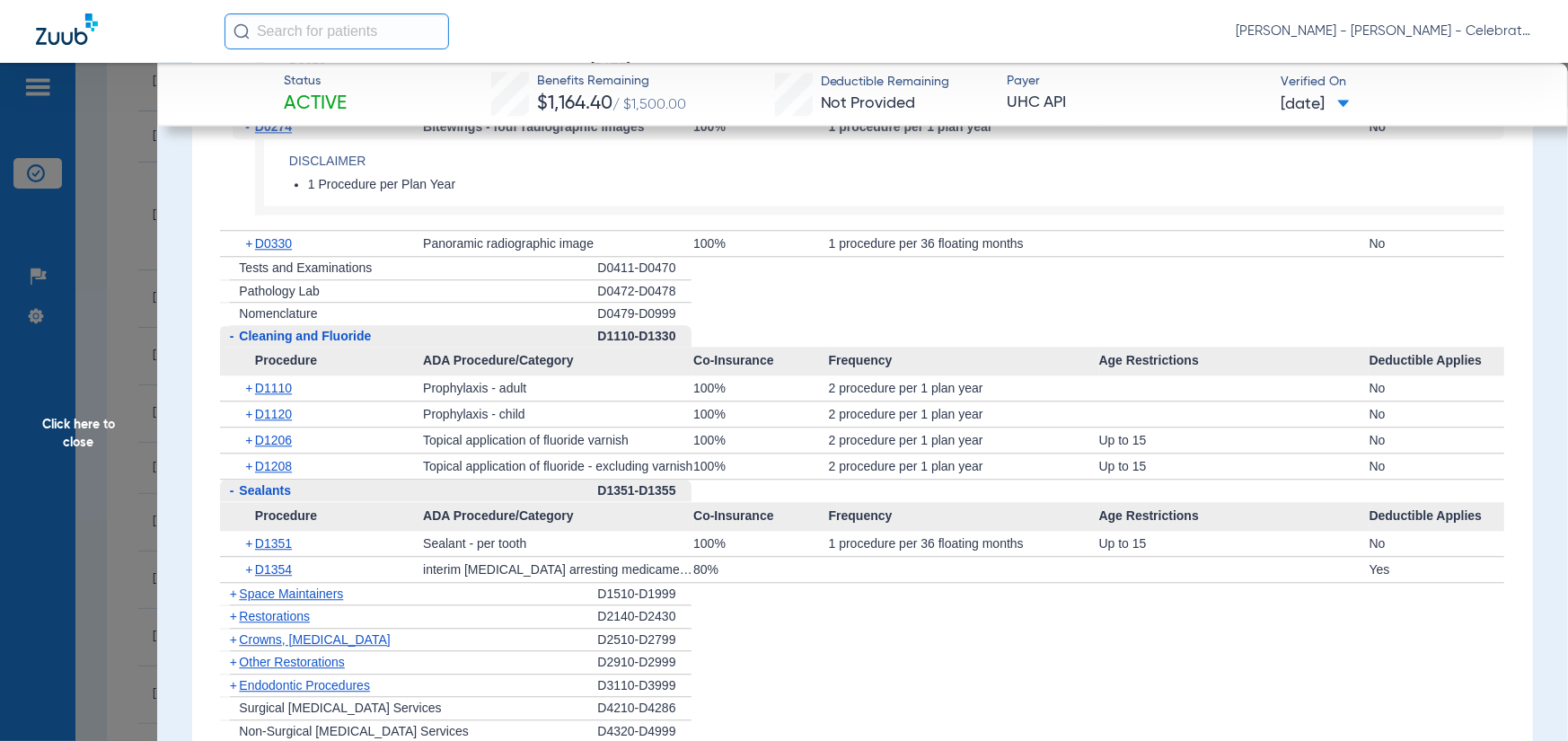
click at [75, 396] on span "Click here to close" at bounding box center [78, 433] width 157 height 741
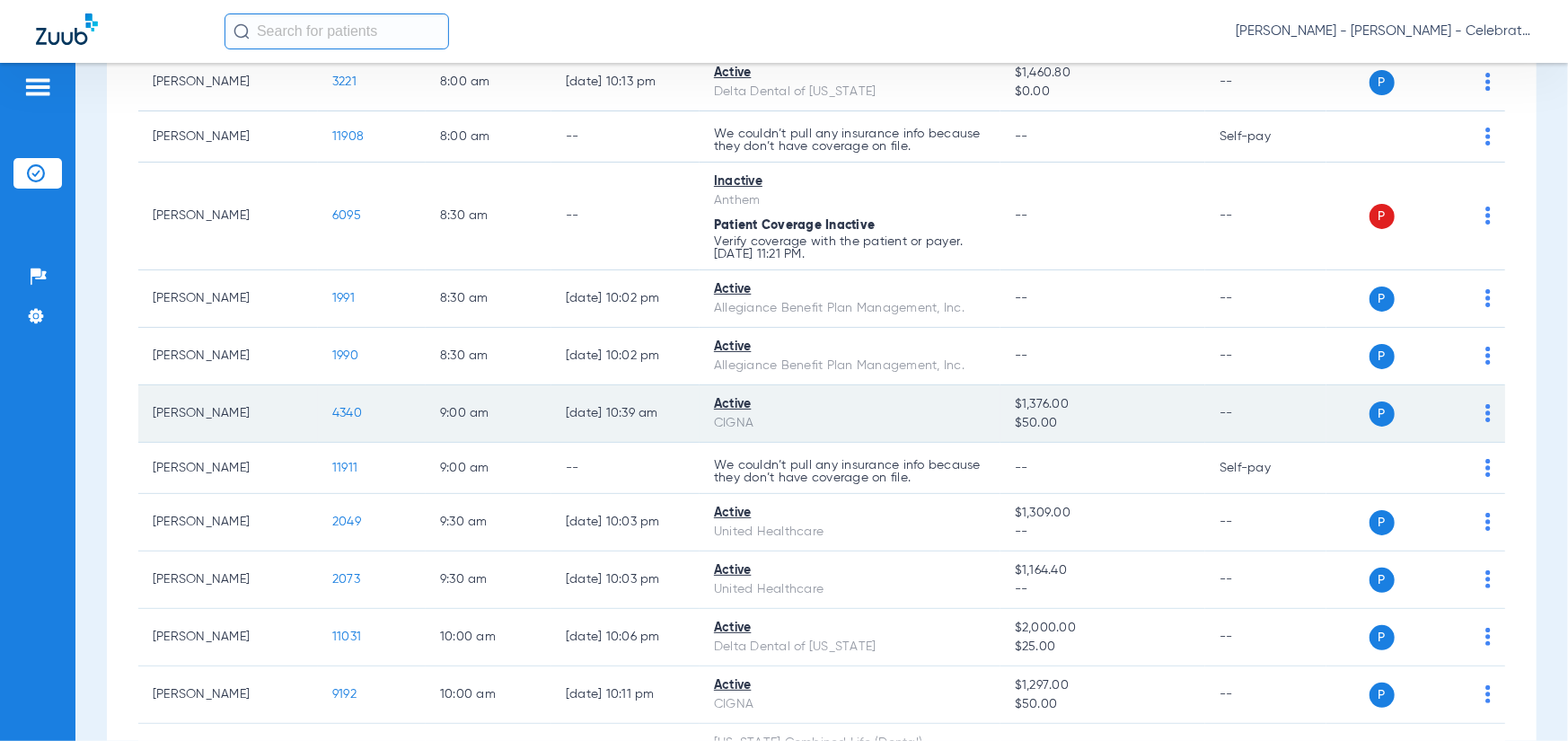
scroll to position [449, 0]
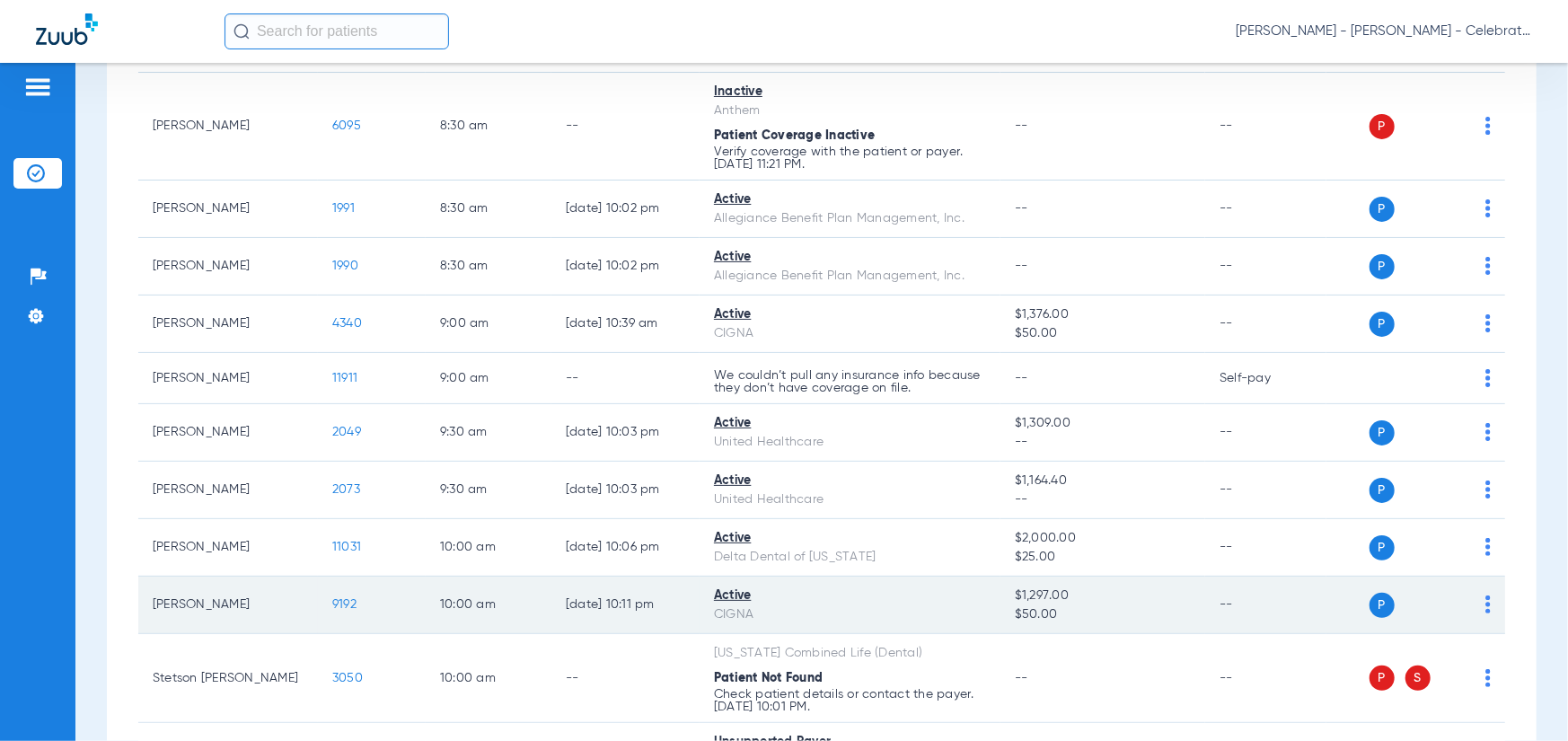
click at [336, 610] on span "9192" at bounding box center [344, 604] width 25 height 13
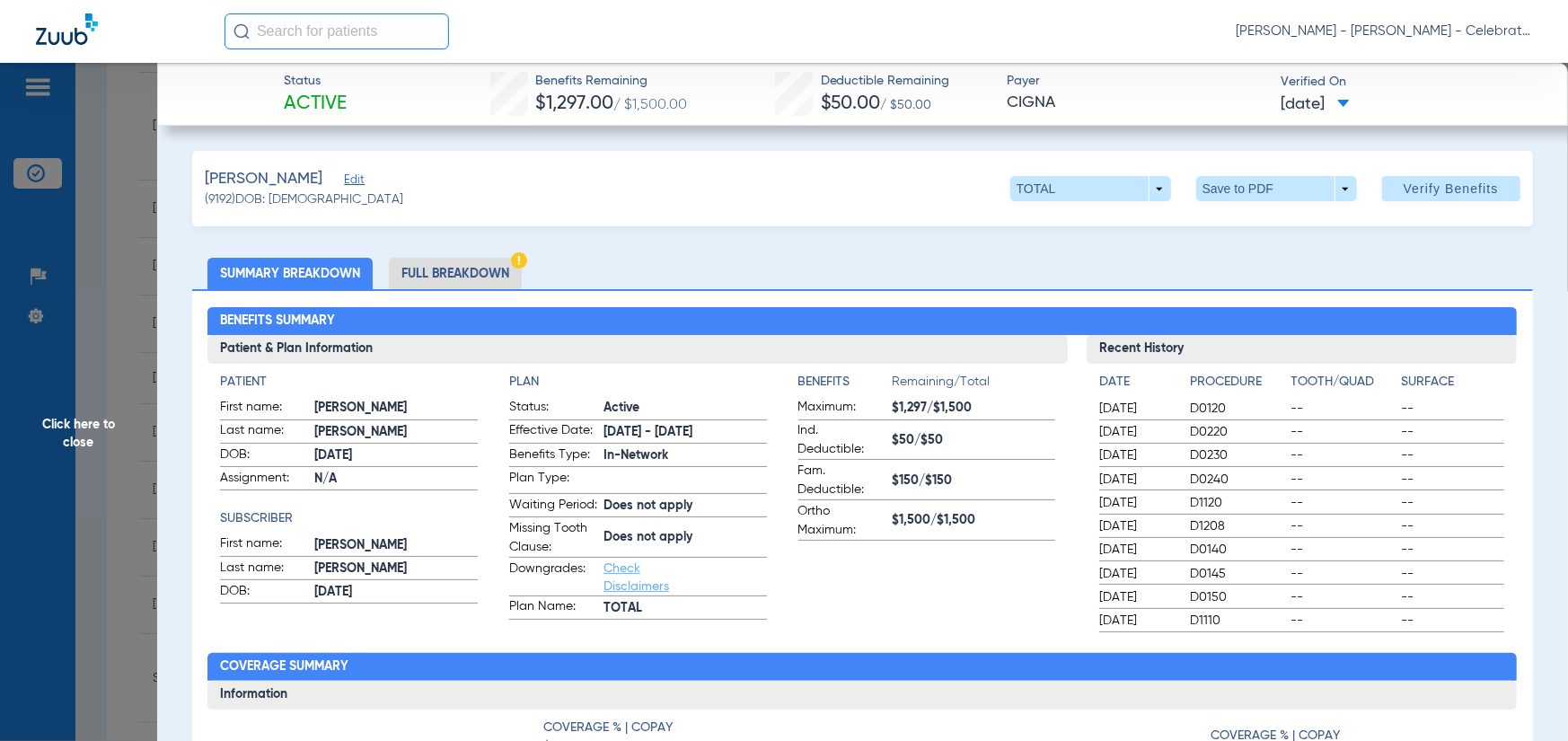
drag, startPoint x: 467, startPoint y: 268, endPoint x: 467, endPoint y: 278, distance: 10.0
click at [467, 268] on li "Full Breakdown" at bounding box center [455, 273] width 133 height 32
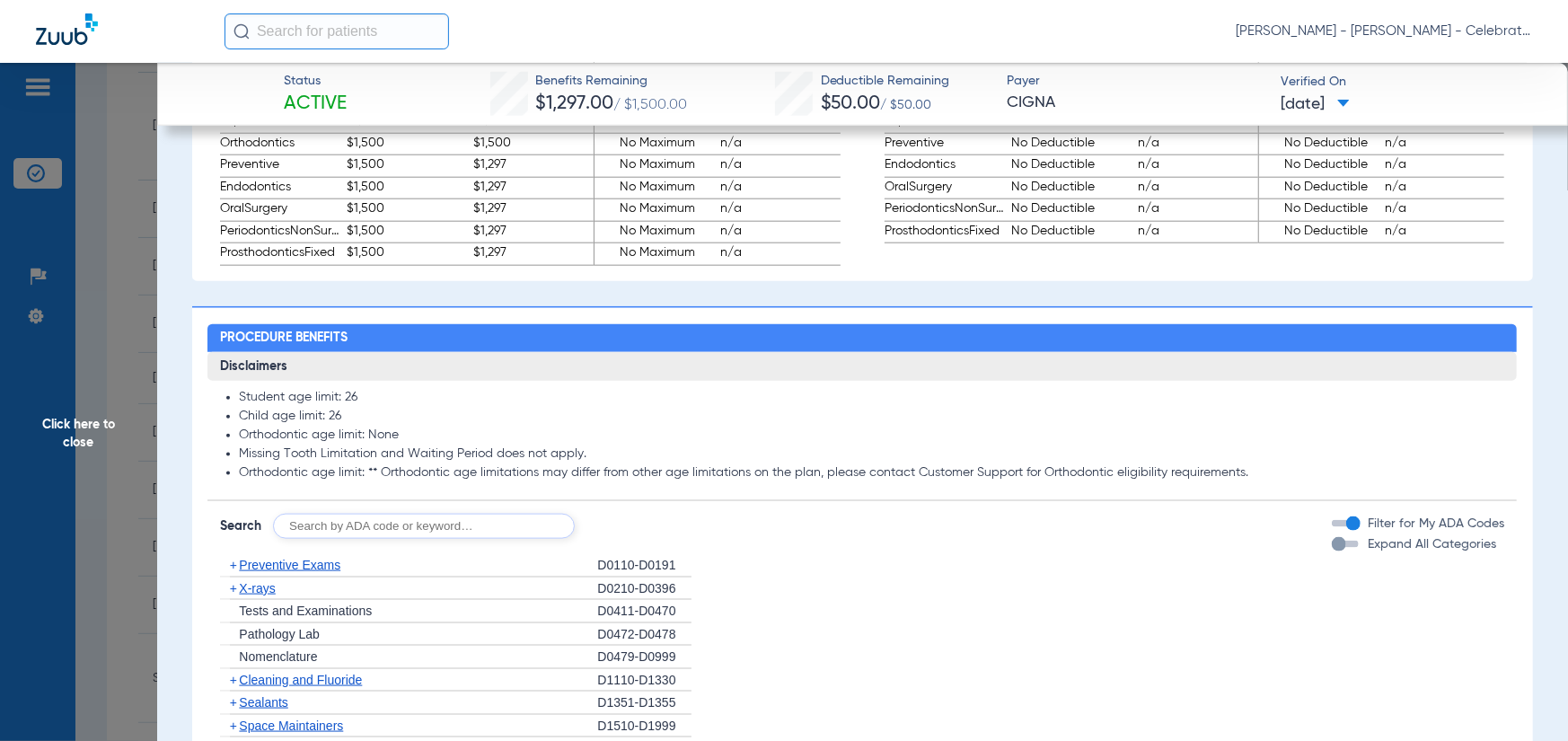
scroll to position [1526, 0]
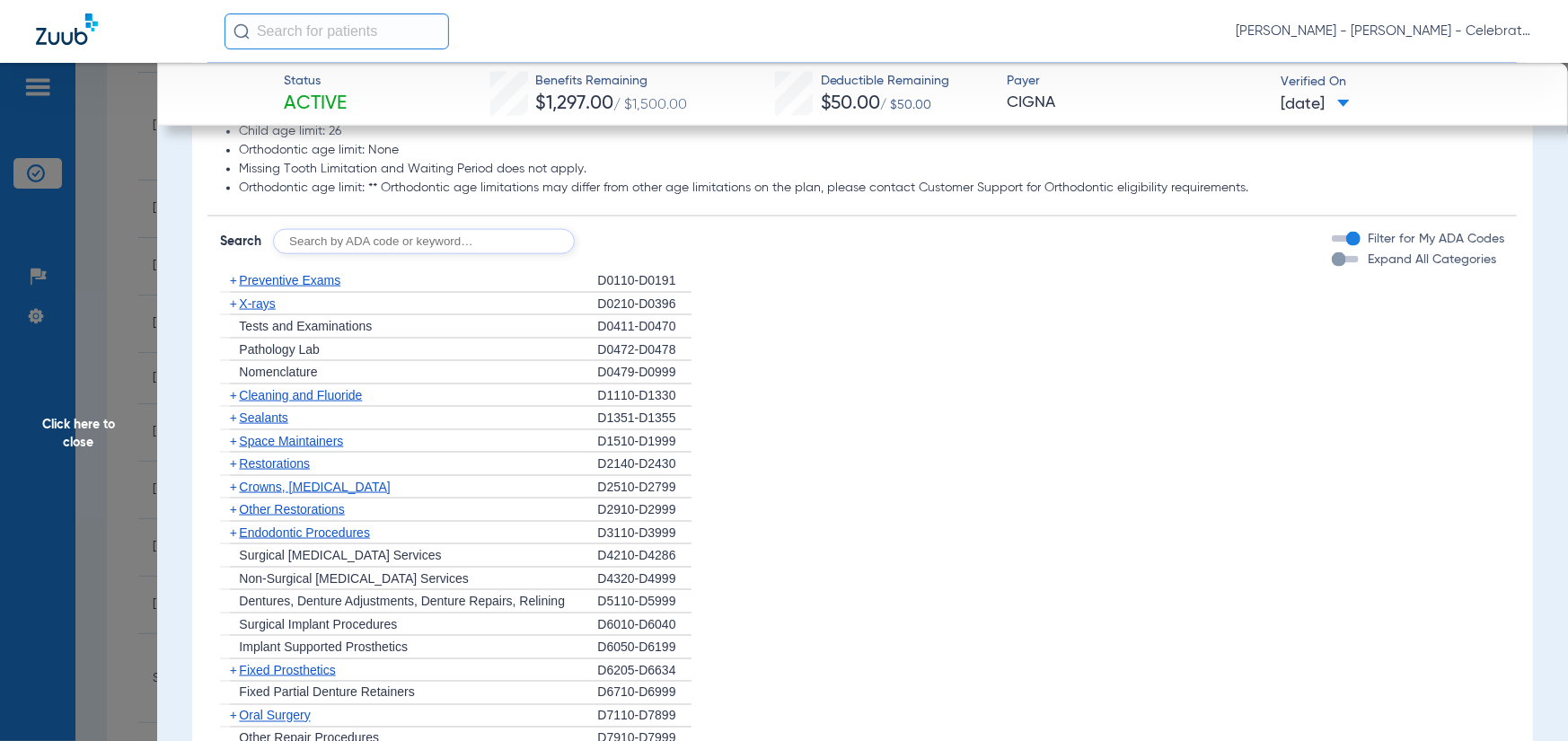
click at [303, 287] on span "Preventive Exams" at bounding box center [289, 280] width 102 height 15
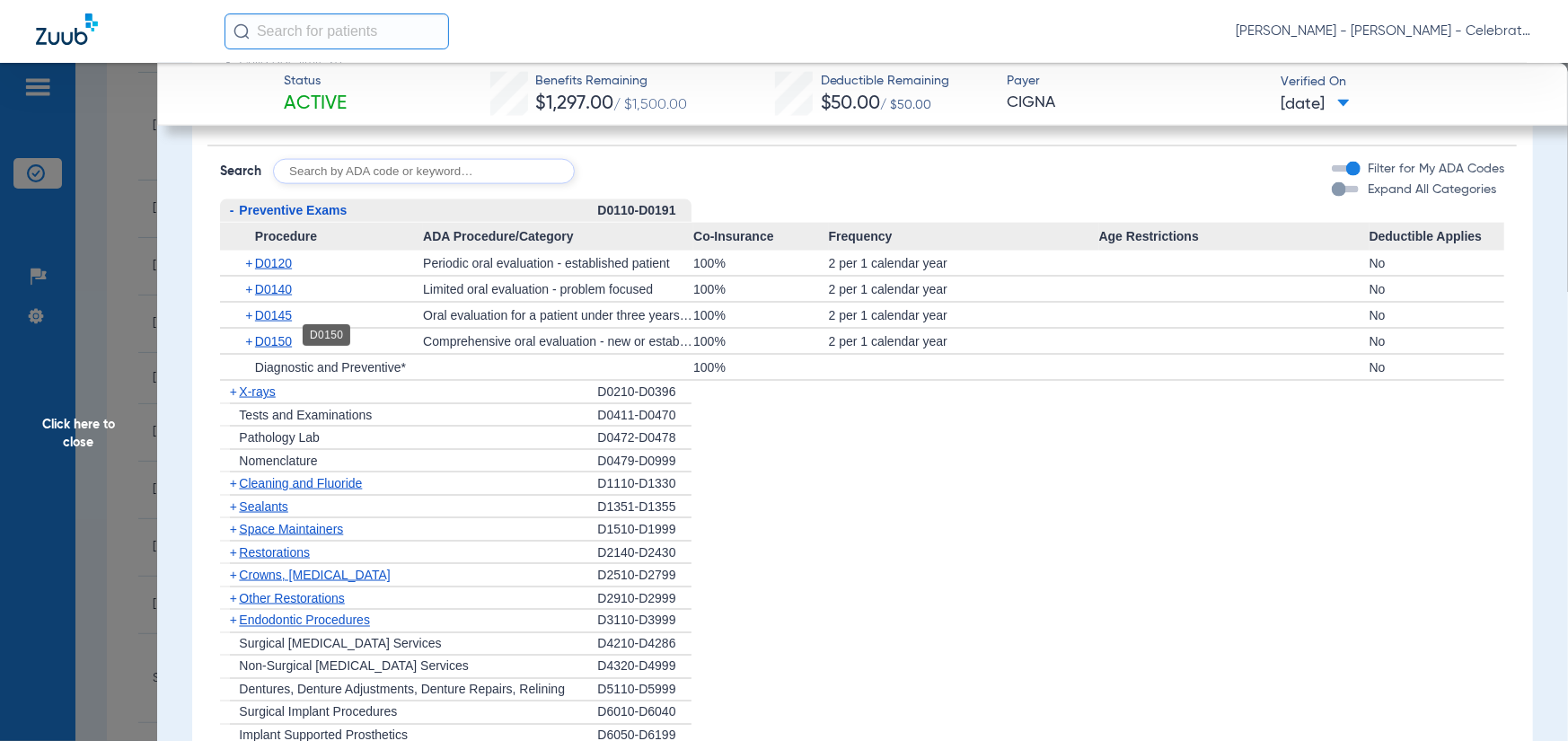
scroll to position [1616, 0]
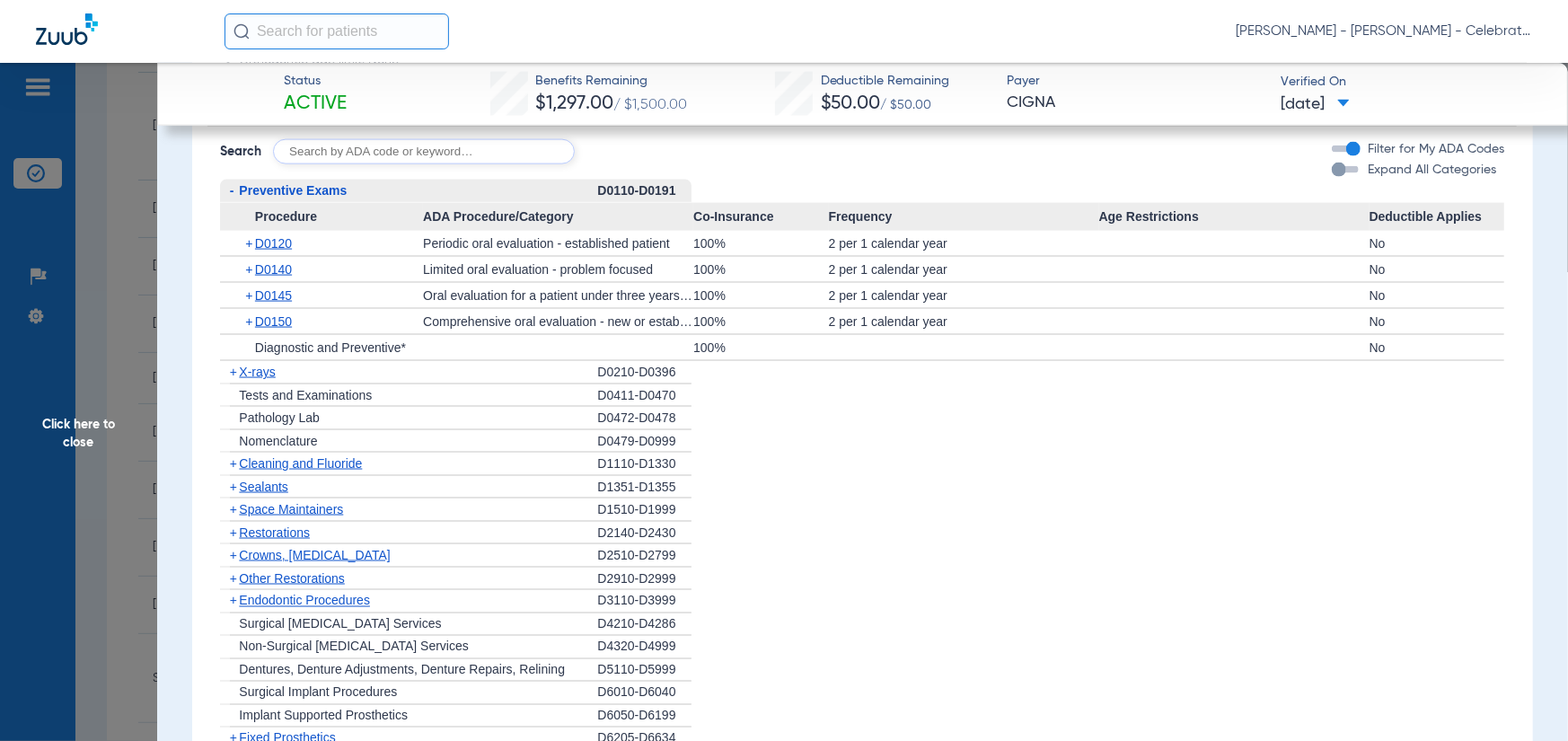
drag, startPoint x: 243, startPoint y: 407, endPoint x: 248, endPoint y: 397, distance: 11.2
click at [246, 403] on span "Tests and Examinations" at bounding box center [305, 395] width 133 height 15
click at [248, 397] on div "+ Tests and Examinations" at bounding box center [409, 397] width 377 height 24
click at [256, 379] on span "X-rays" at bounding box center [257, 372] width 36 height 15
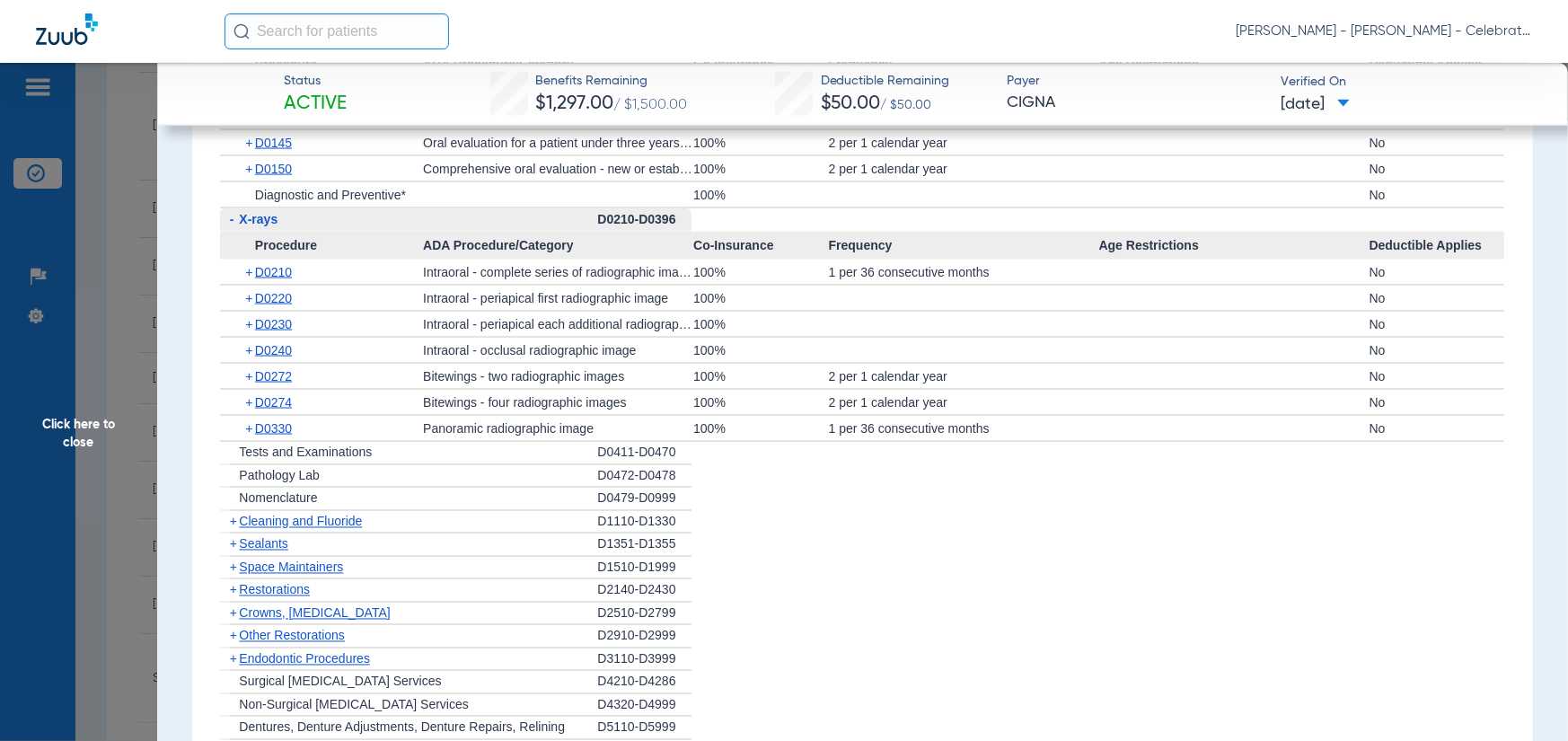
scroll to position [1797, 0]
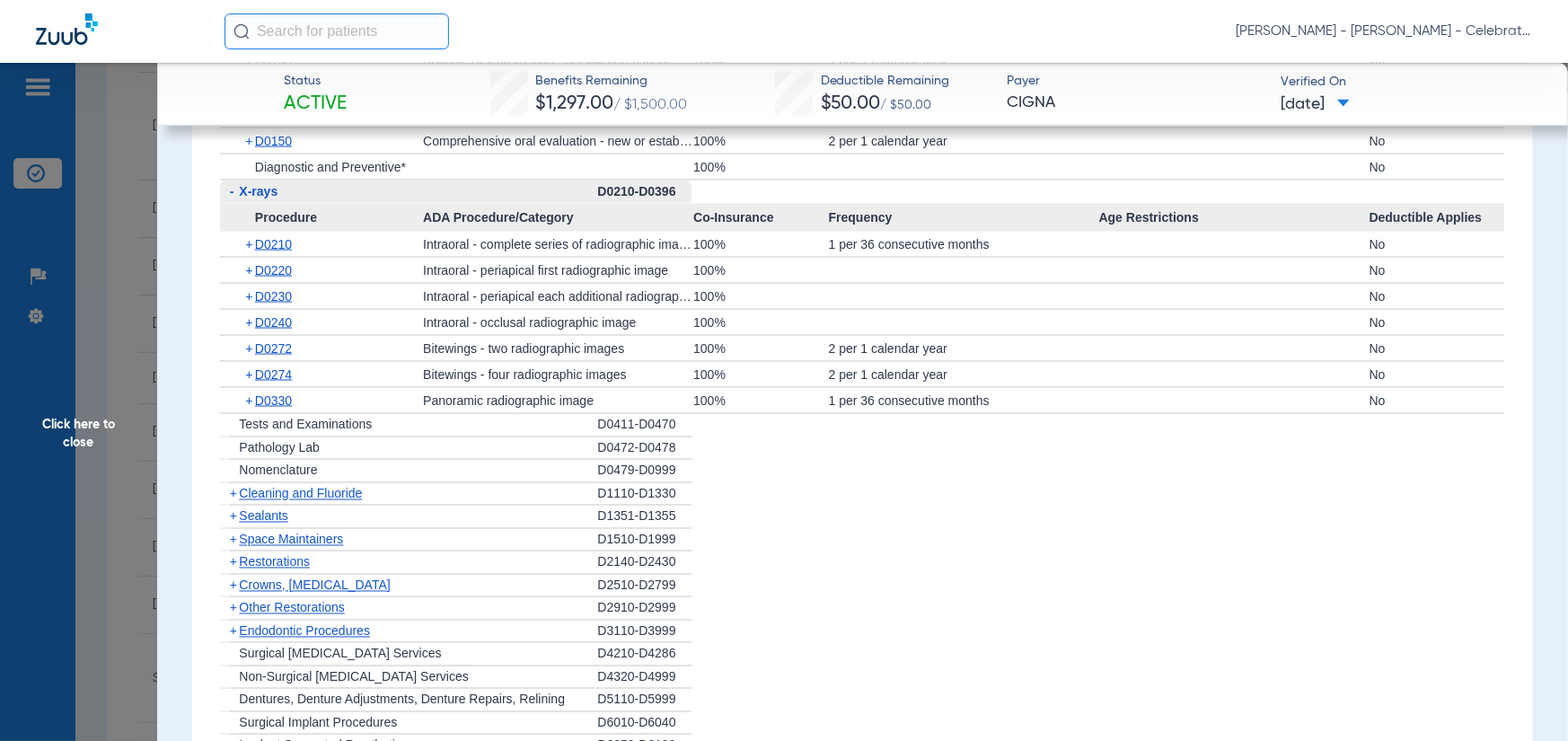
click at [315, 499] on span "Cleaning and Fluoride" at bounding box center [300, 493] width 123 height 15
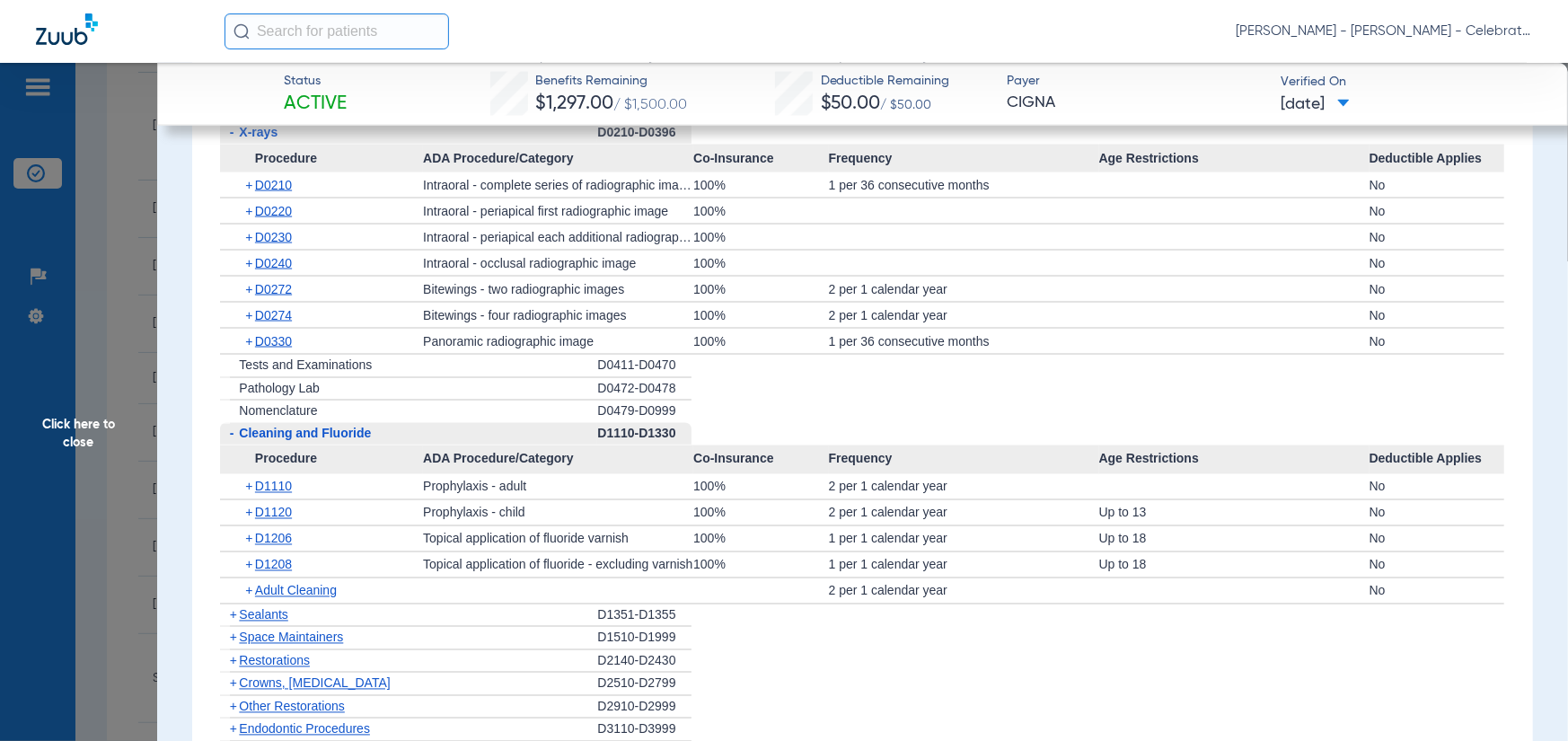
scroll to position [1887, 0]
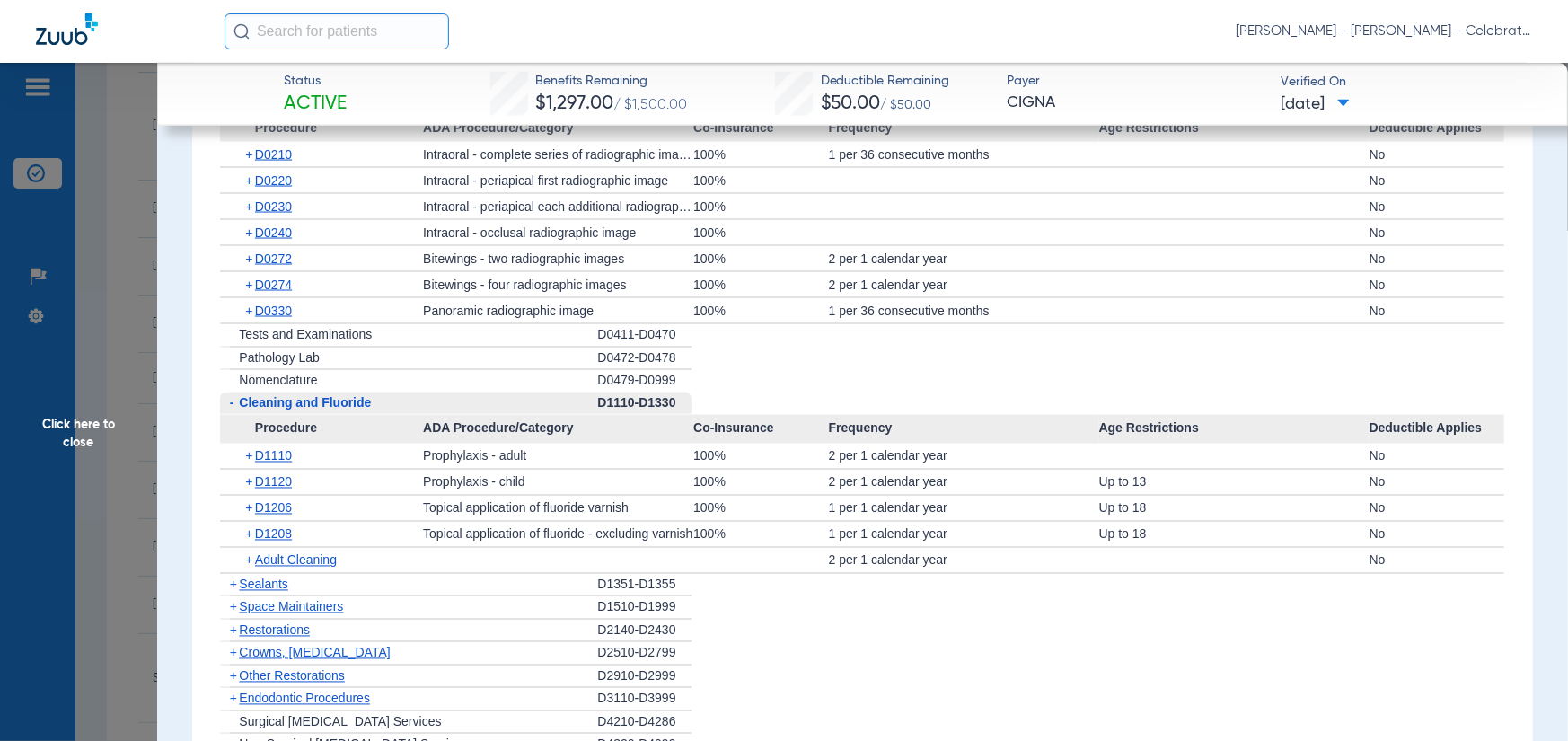
click at [265, 592] on span "Sealants" at bounding box center [262, 584] width 48 height 15
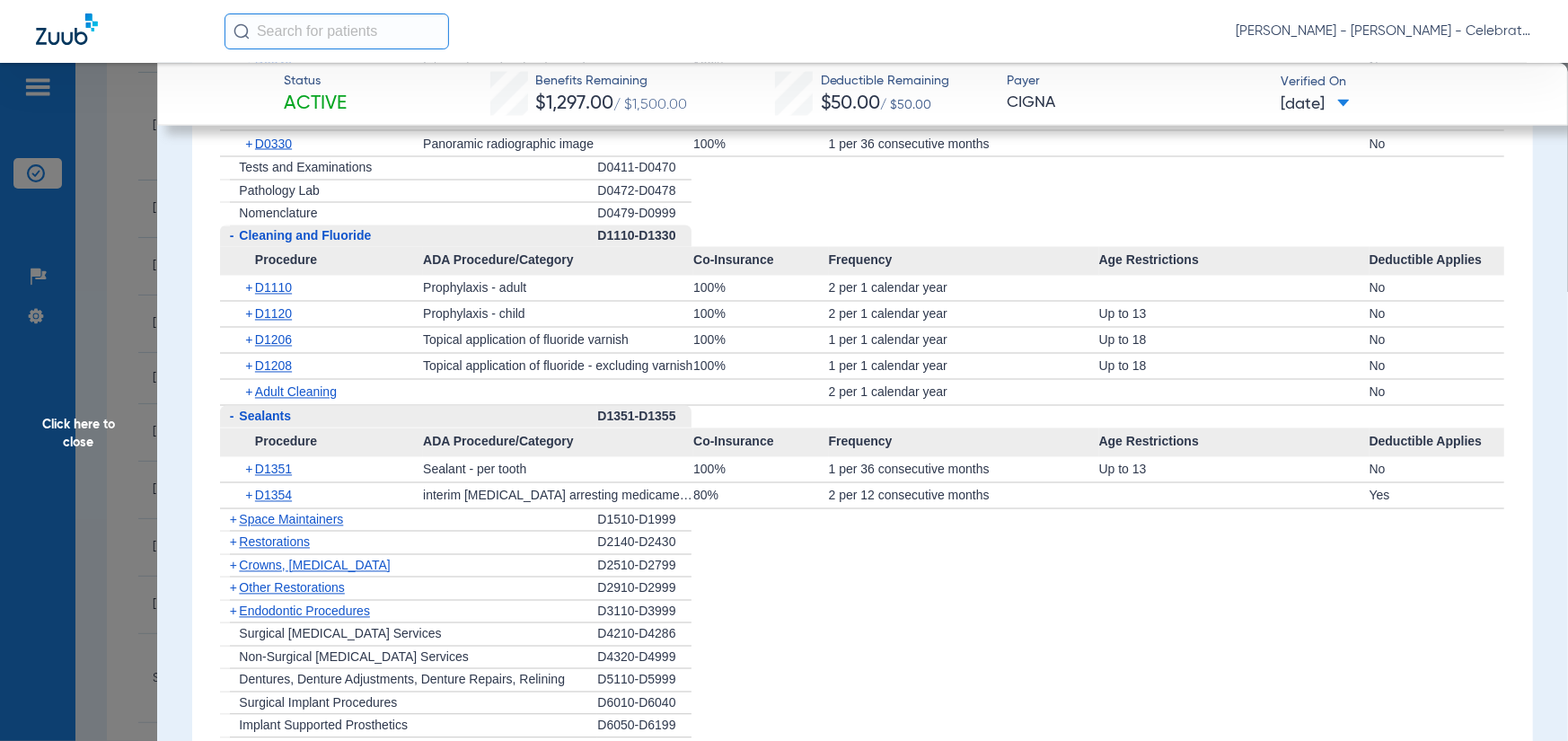
scroll to position [2066, 0]
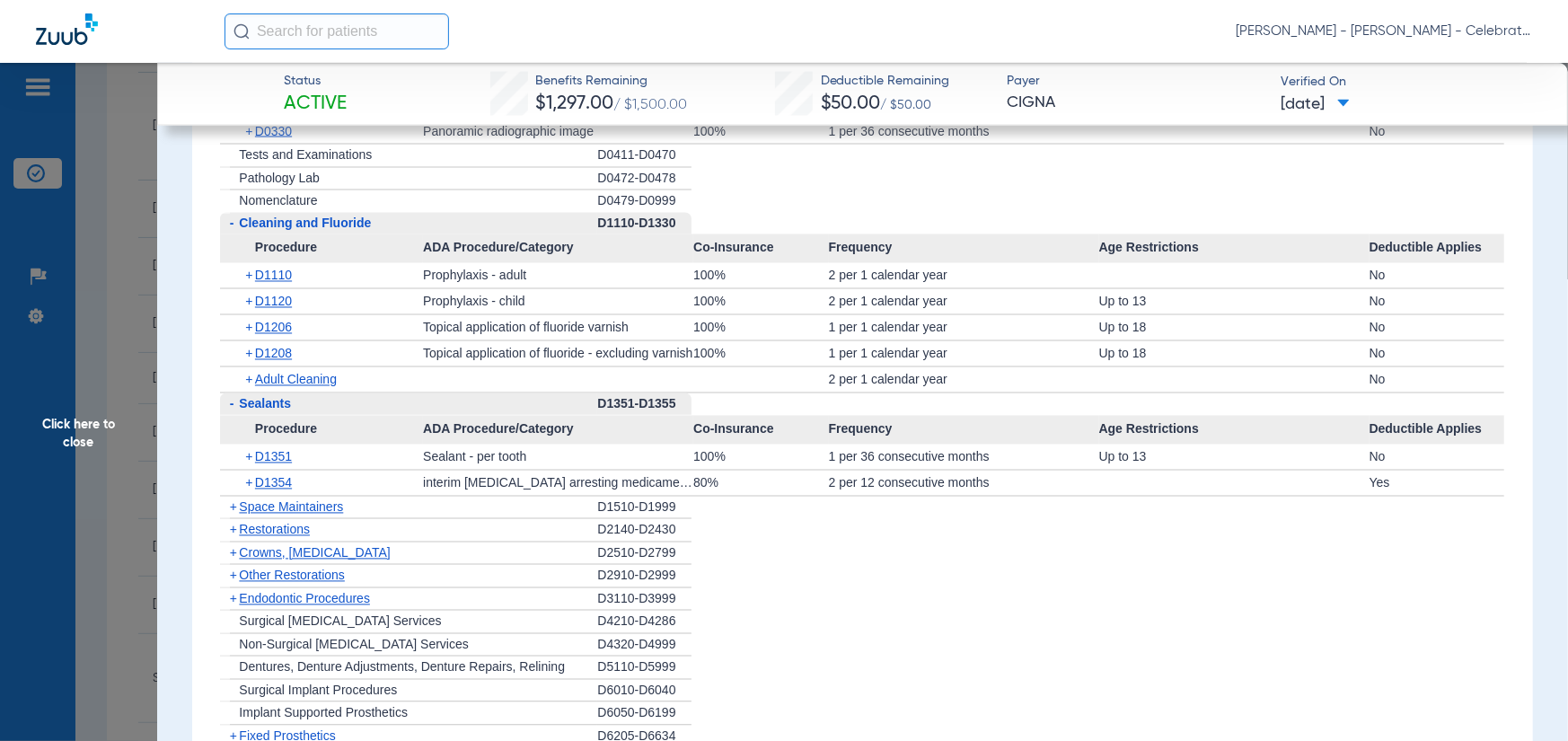
click at [671, 436] on span "ADA Procedure/Category" at bounding box center [559, 429] width 270 height 29
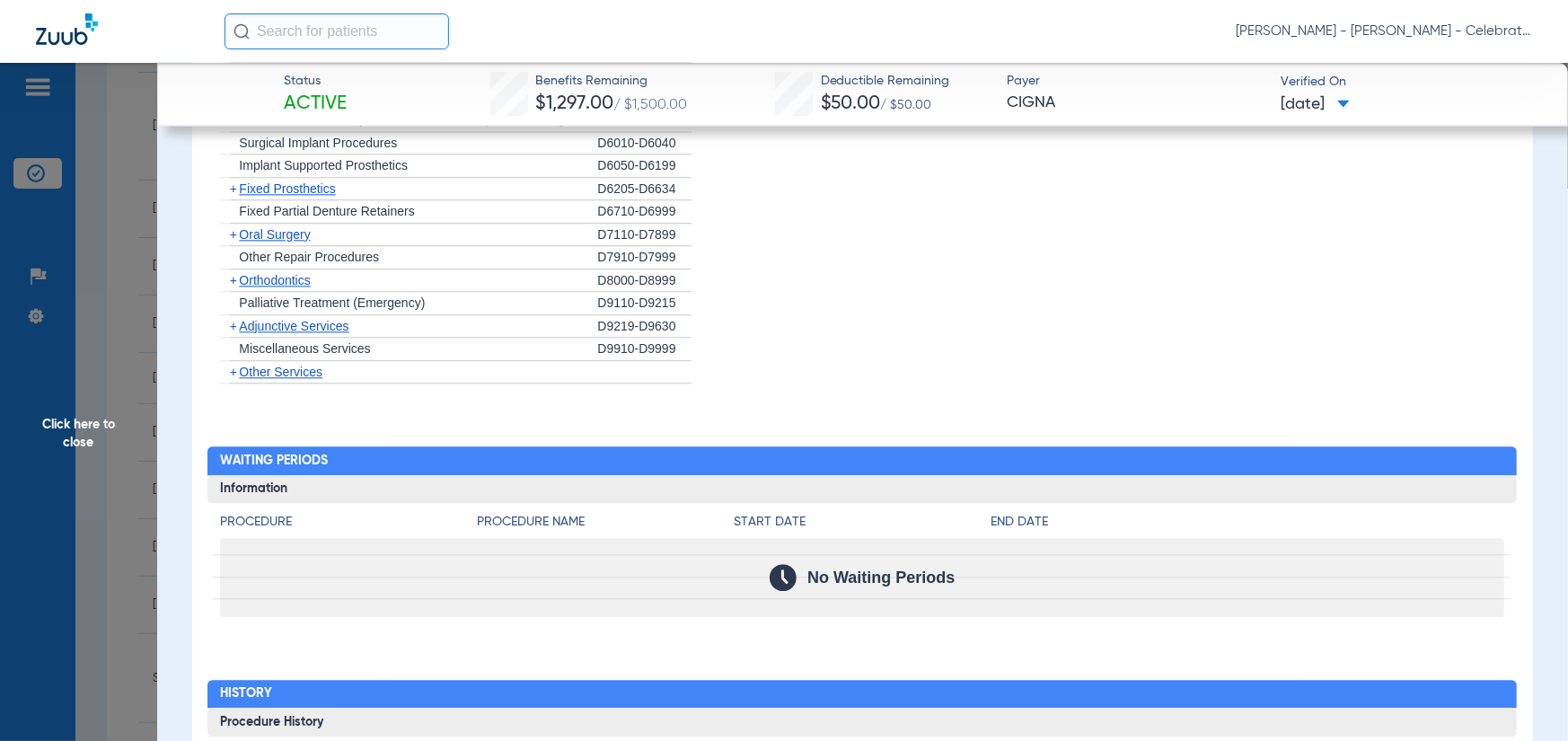
scroll to position [2515, 0]
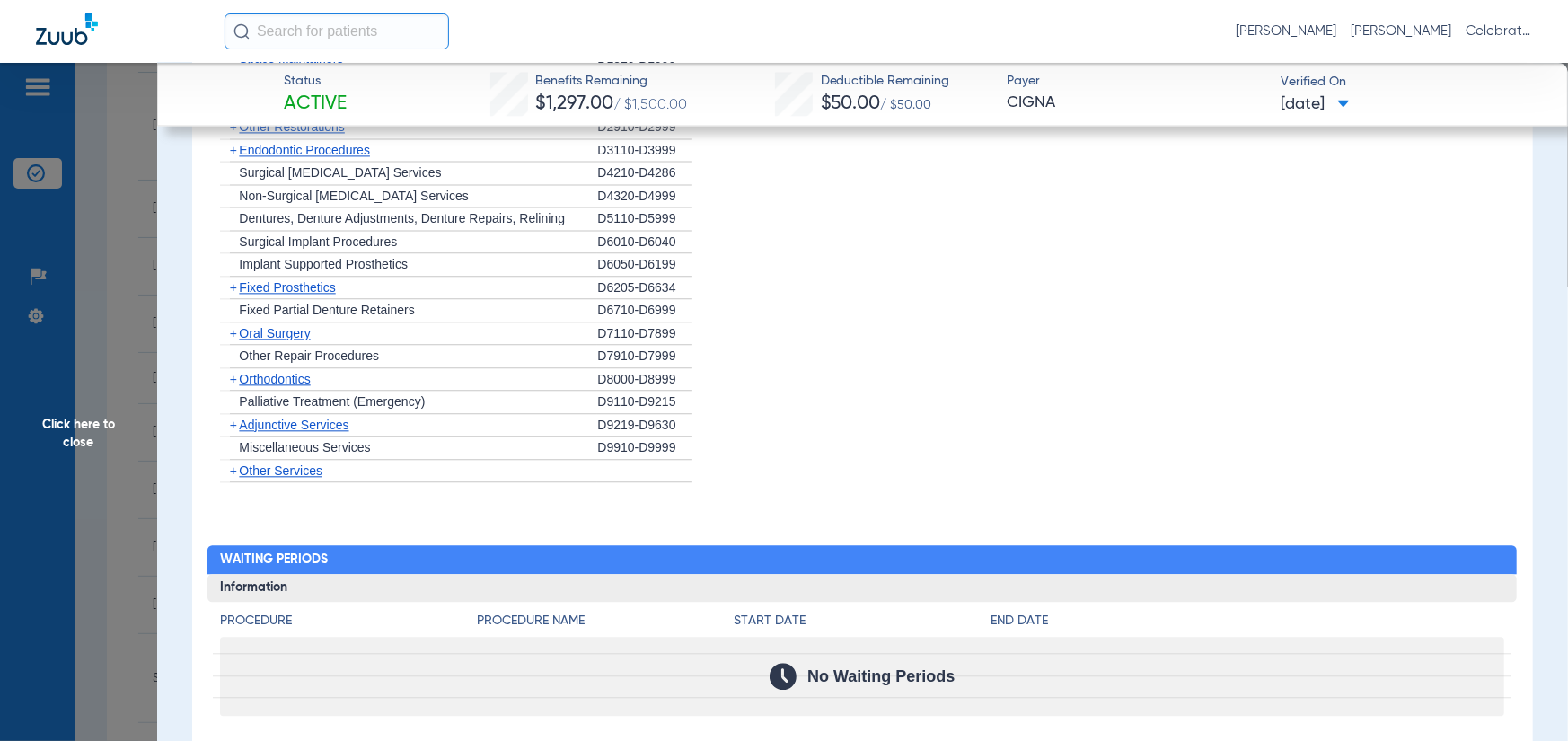
click at [261, 340] on span "Oral Surgery" at bounding box center [274, 333] width 71 height 15
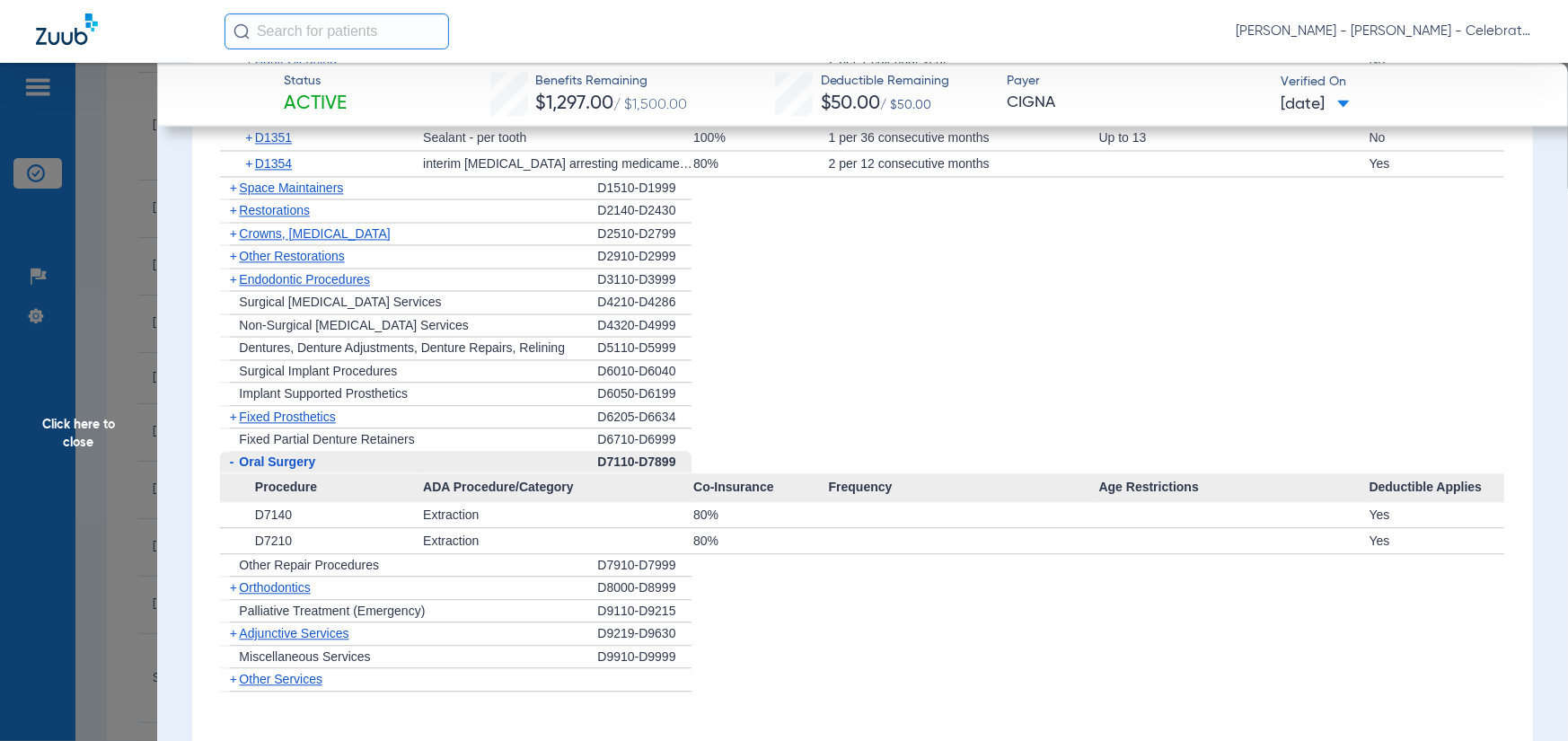
scroll to position [2246, 0]
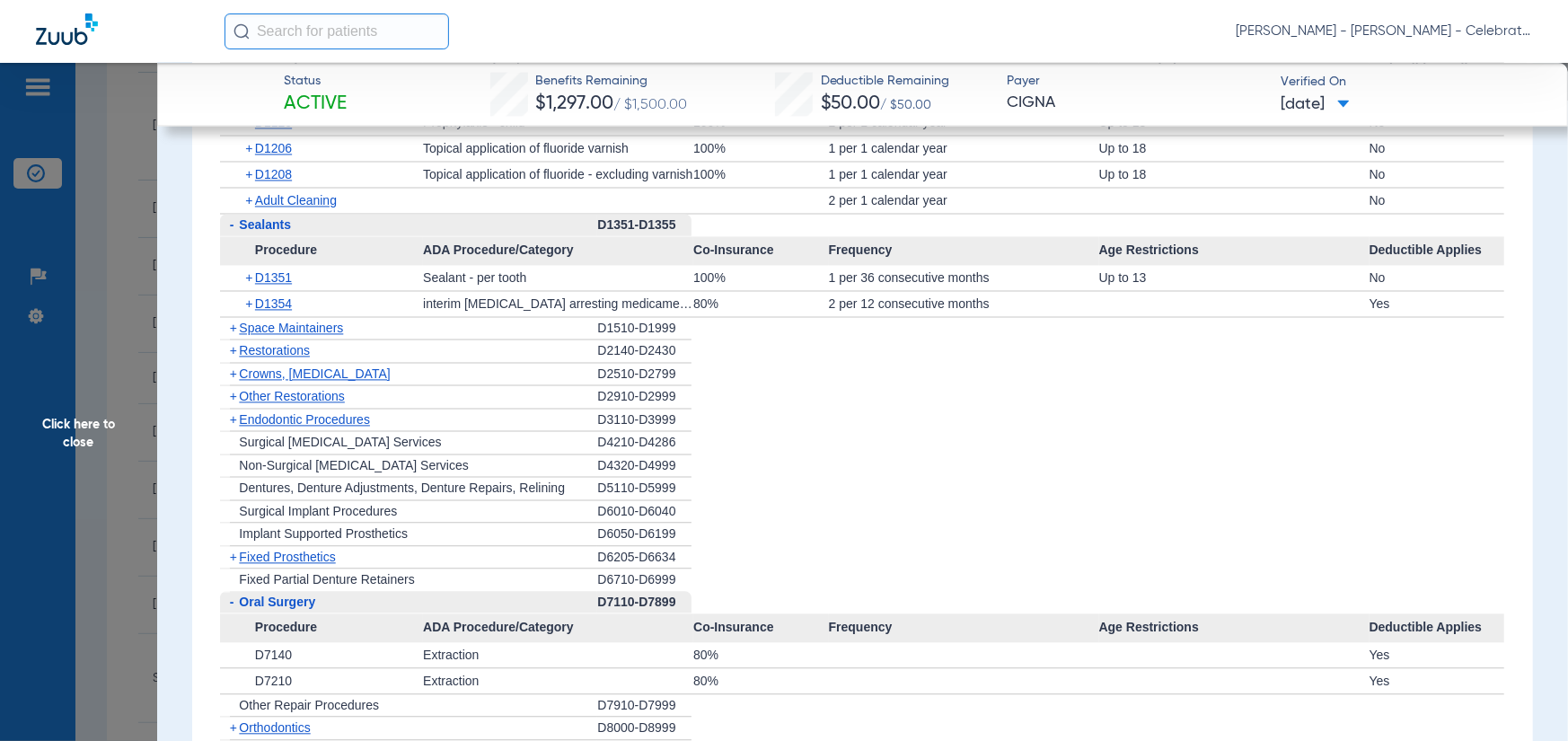
click at [256, 404] on span "Other Restorations" at bounding box center [291, 396] width 106 height 15
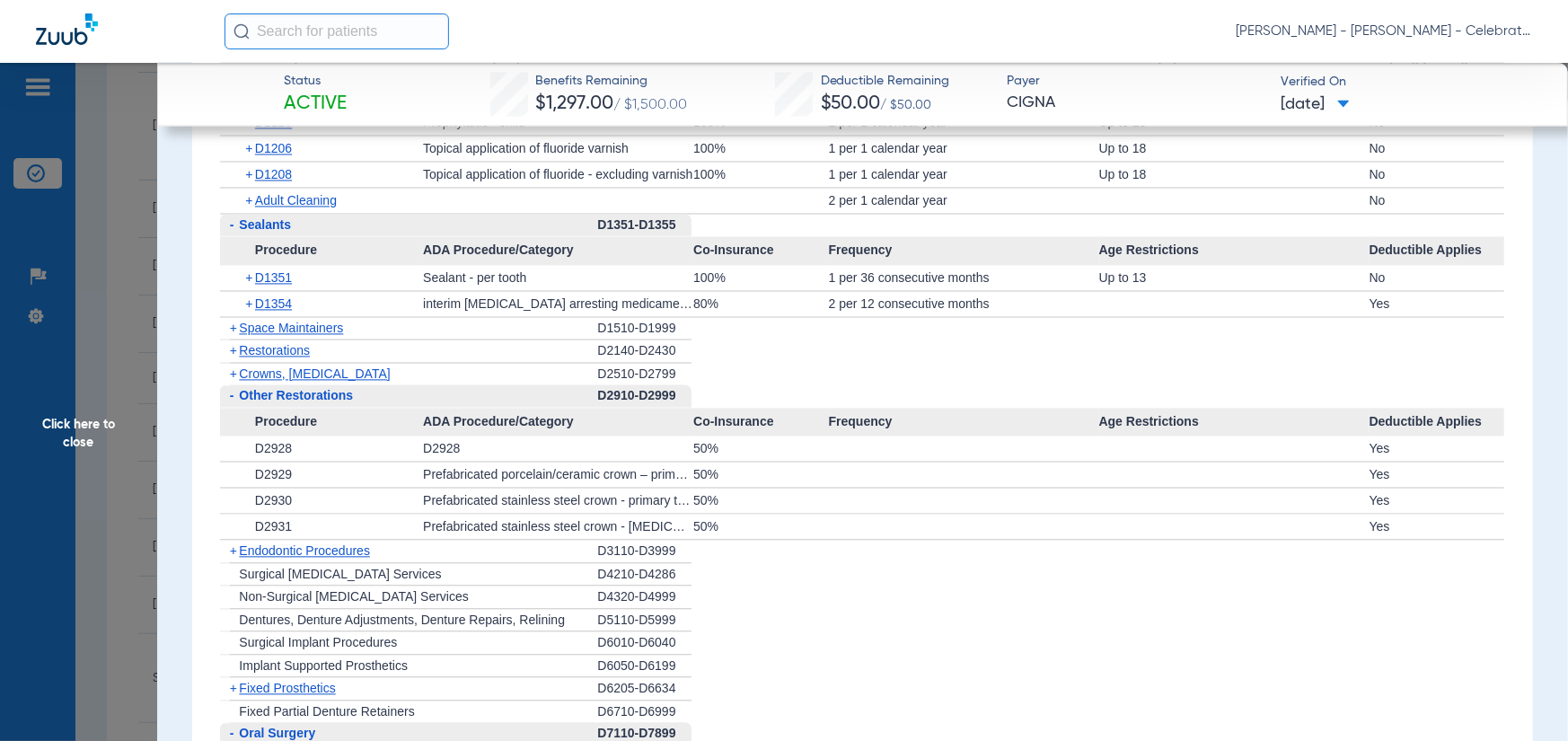
click at [267, 381] on span "Crowns, [MEDICAL_DATA]" at bounding box center [314, 373] width 151 height 15
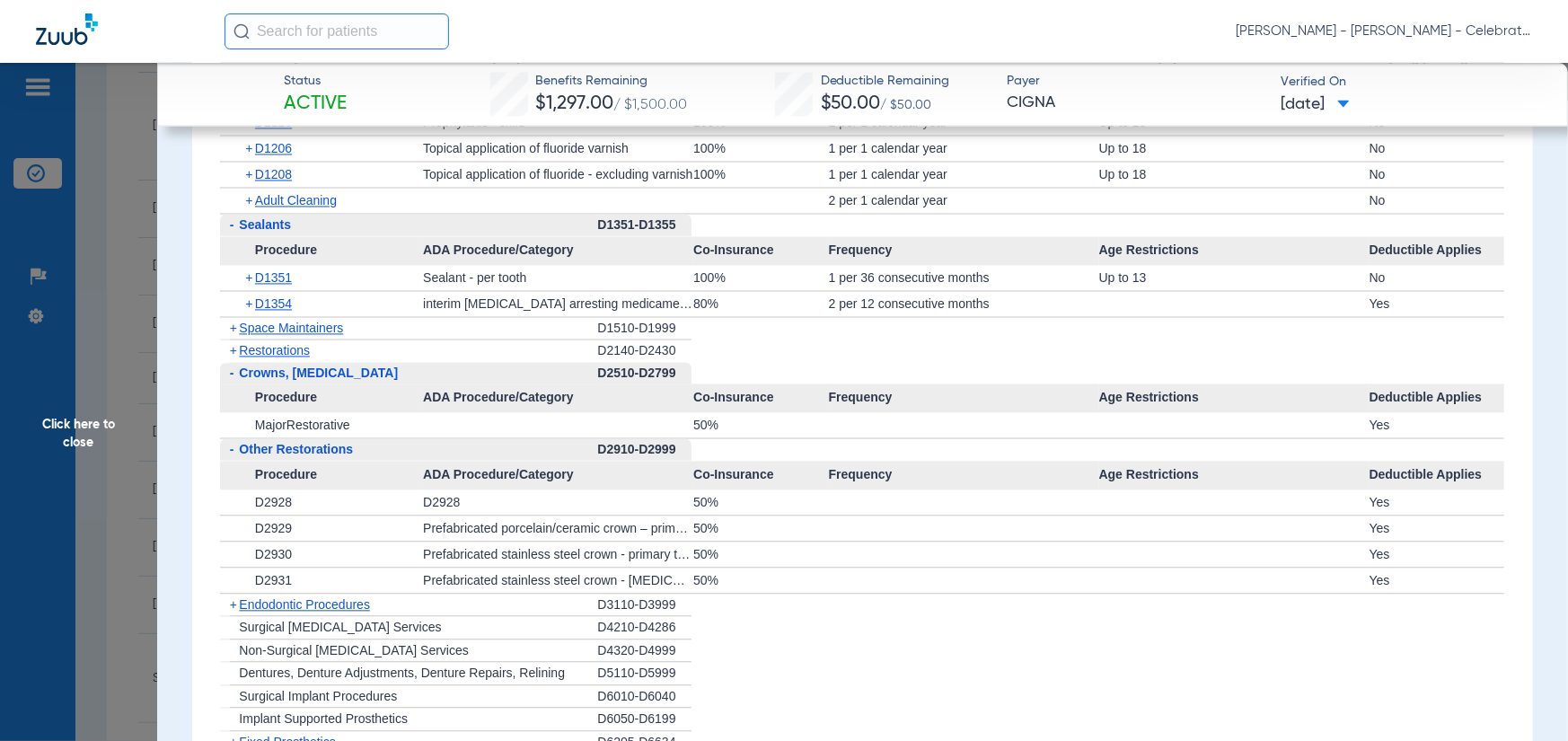
click at [277, 357] on span "Restorations" at bounding box center [274, 350] width 71 height 15
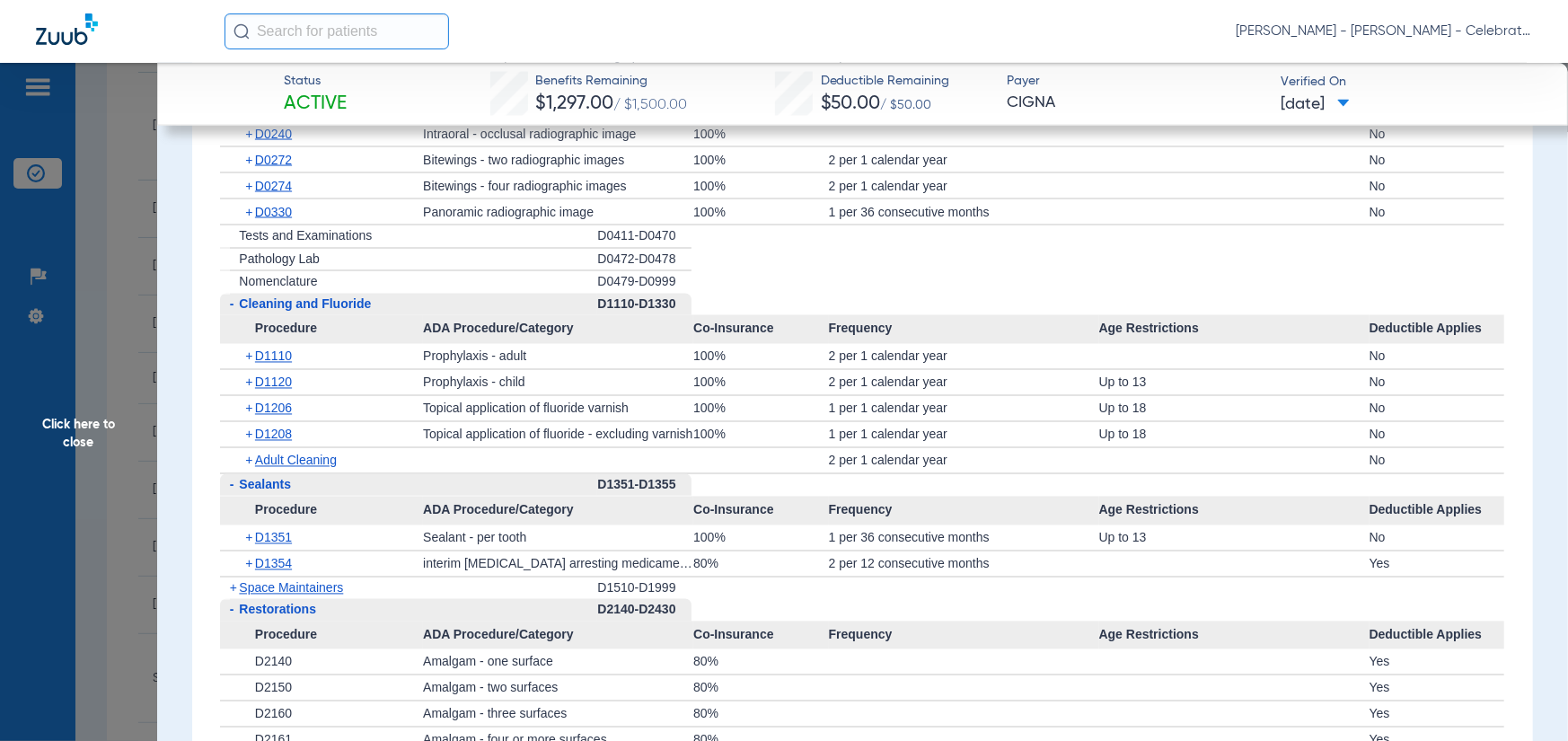
scroll to position [1887, 0]
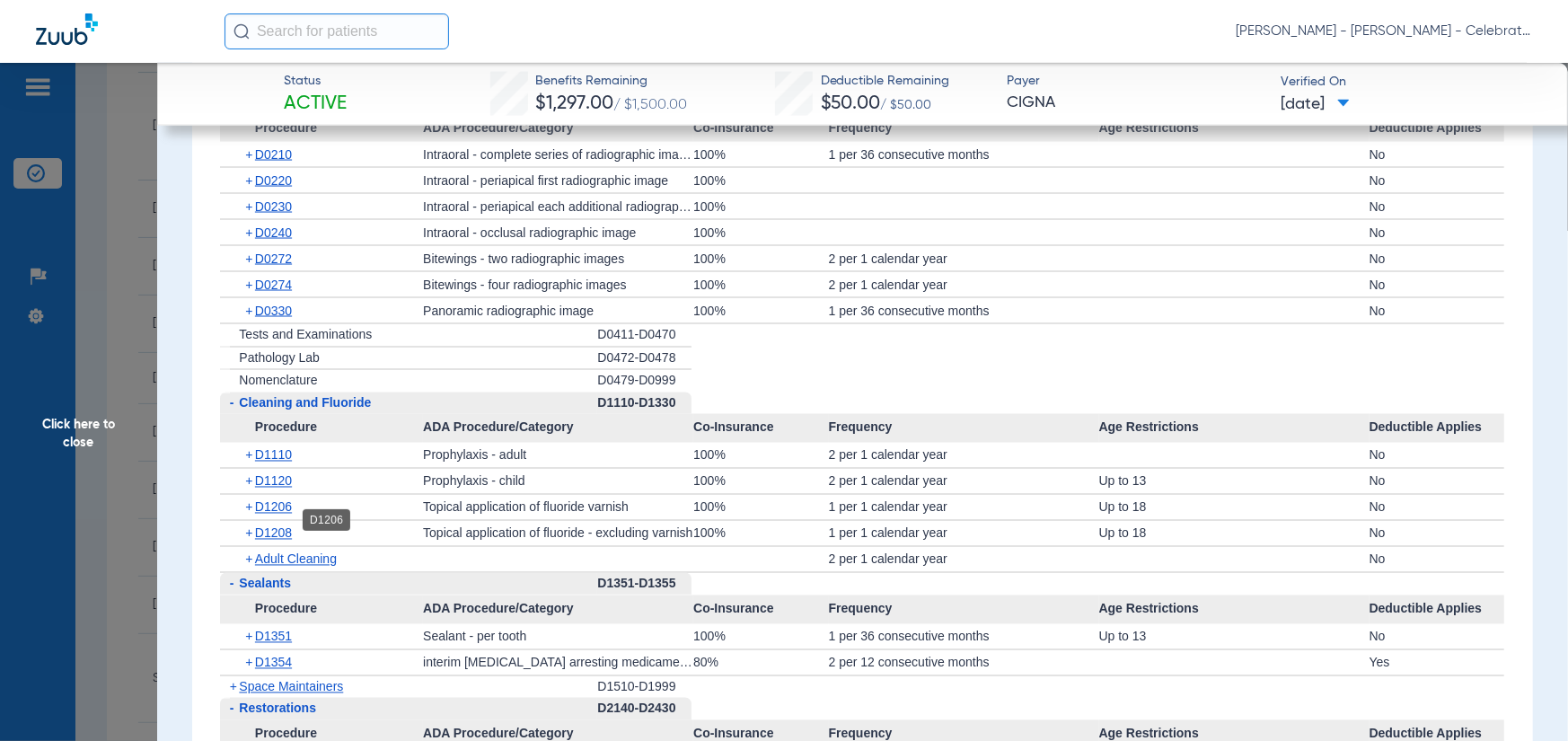
click at [269, 515] on span "D1206" at bounding box center [273, 507] width 37 height 15
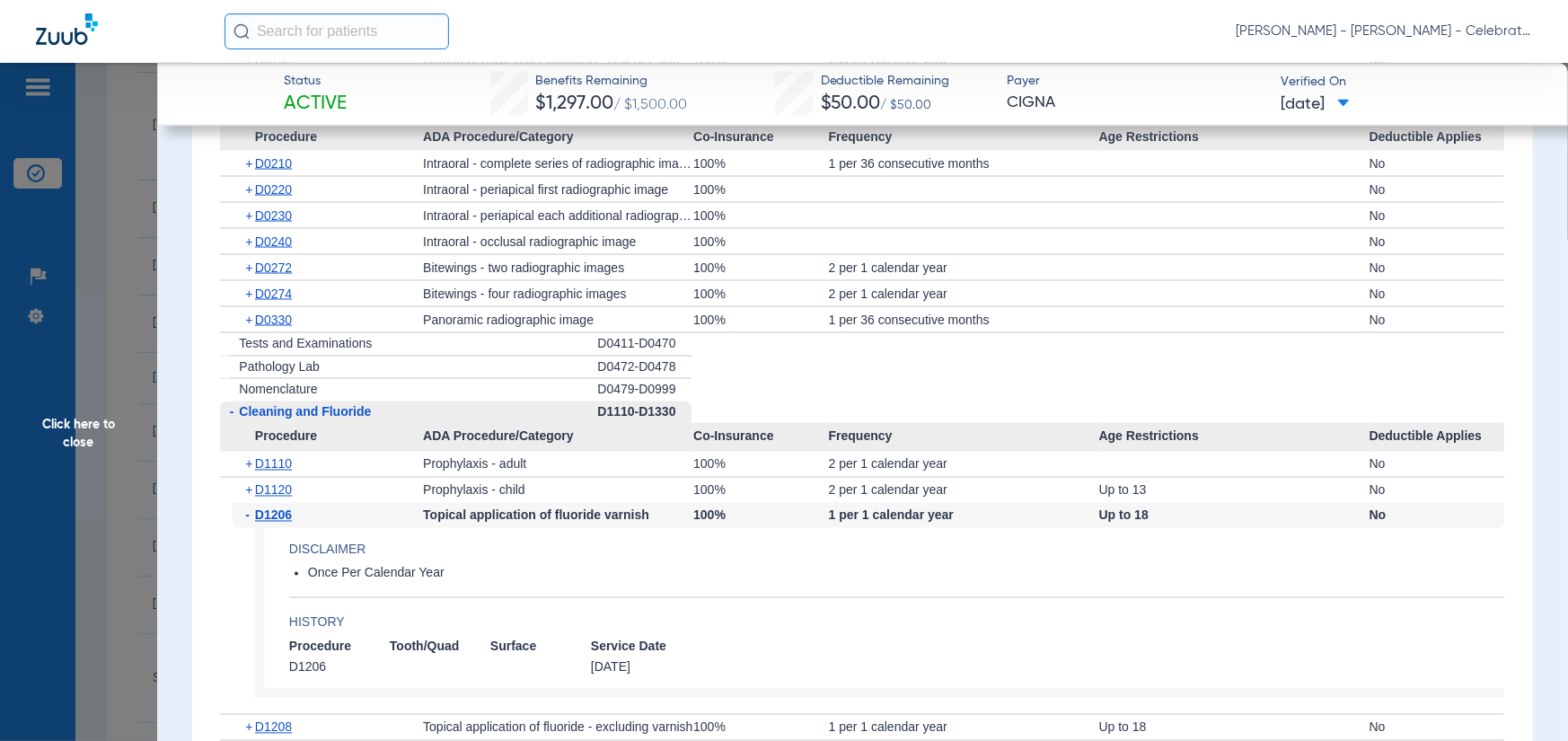
scroll to position [1797, 0]
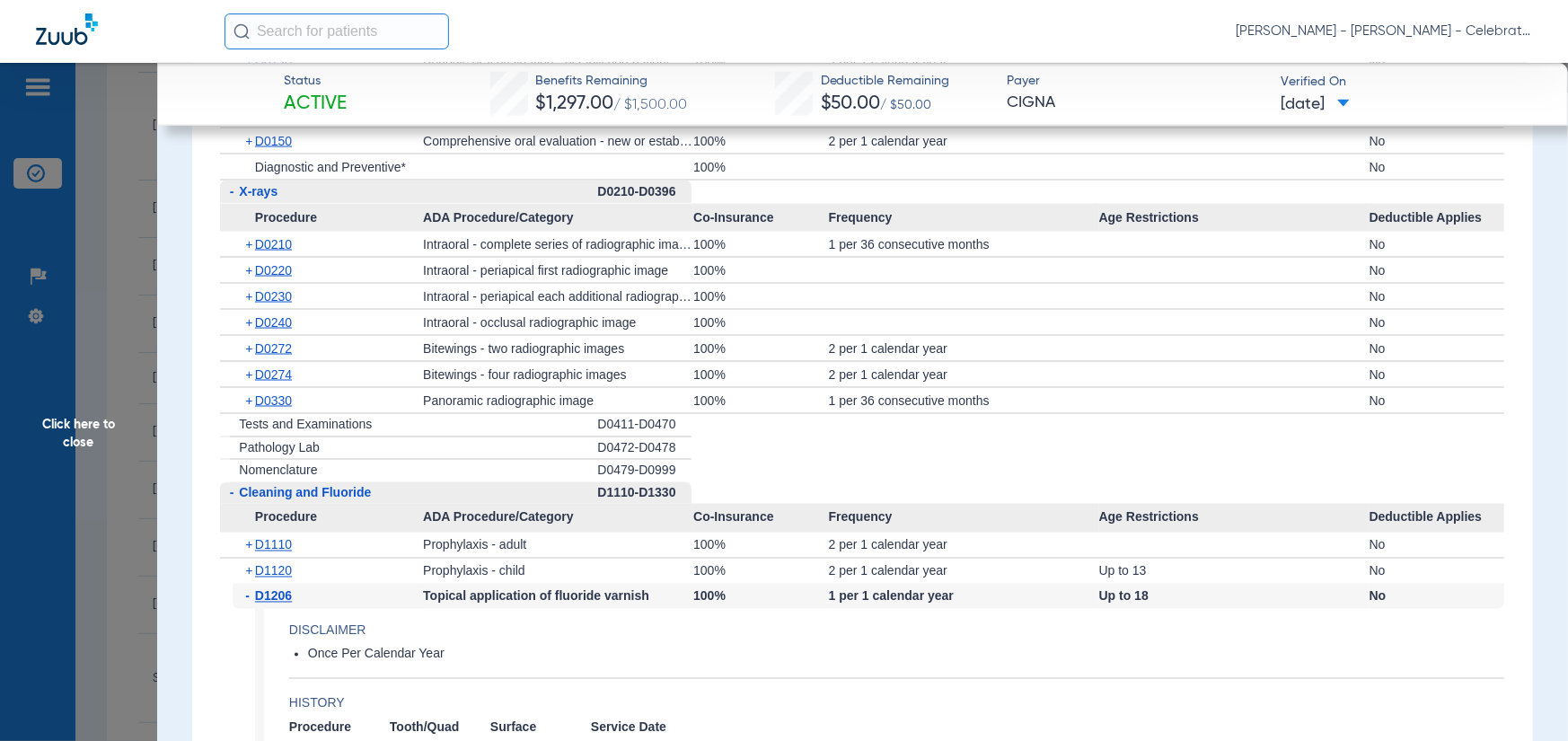
click at [83, 422] on span "Click here to close" at bounding box center [78, 433] width 157 height 741
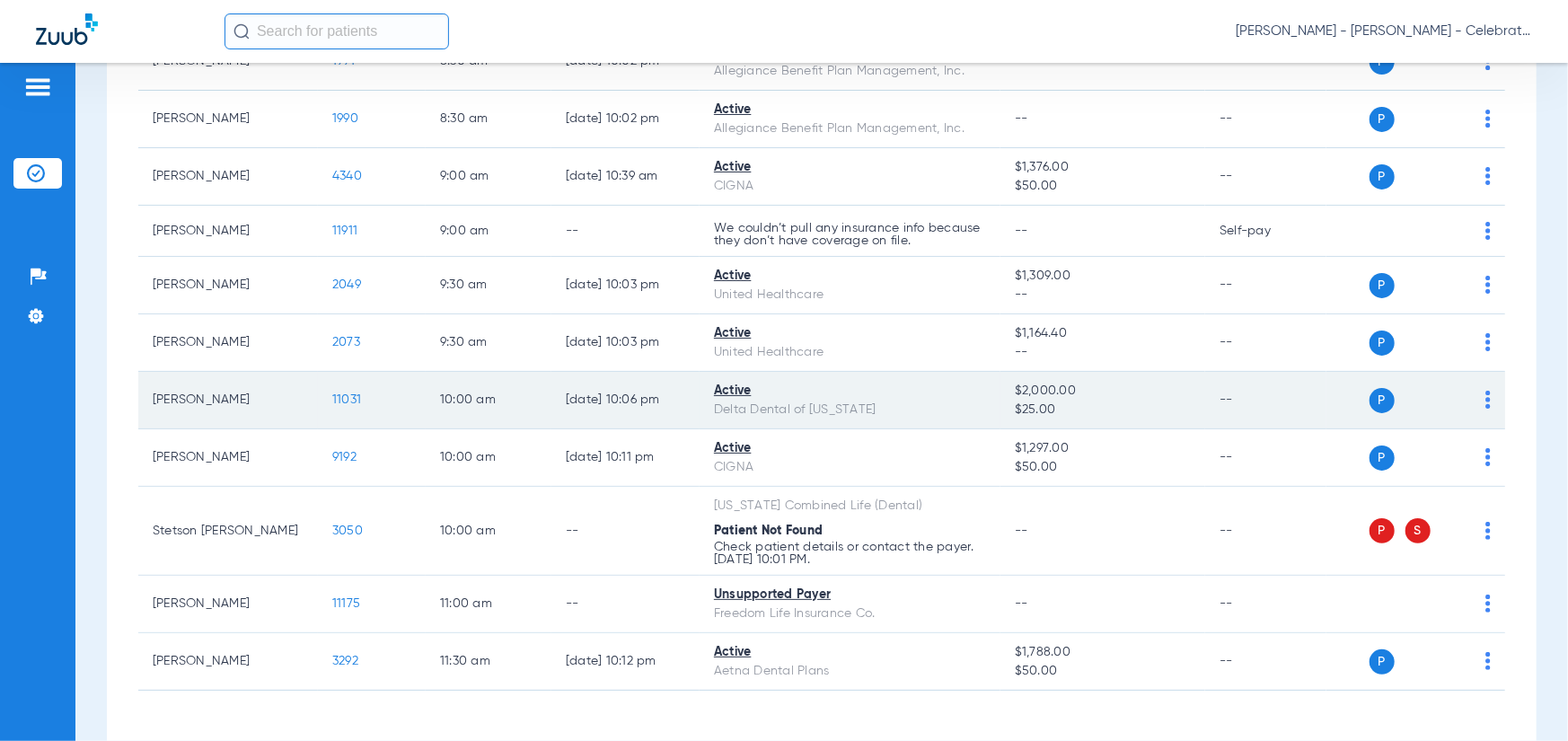
scroll to position [629, 0]
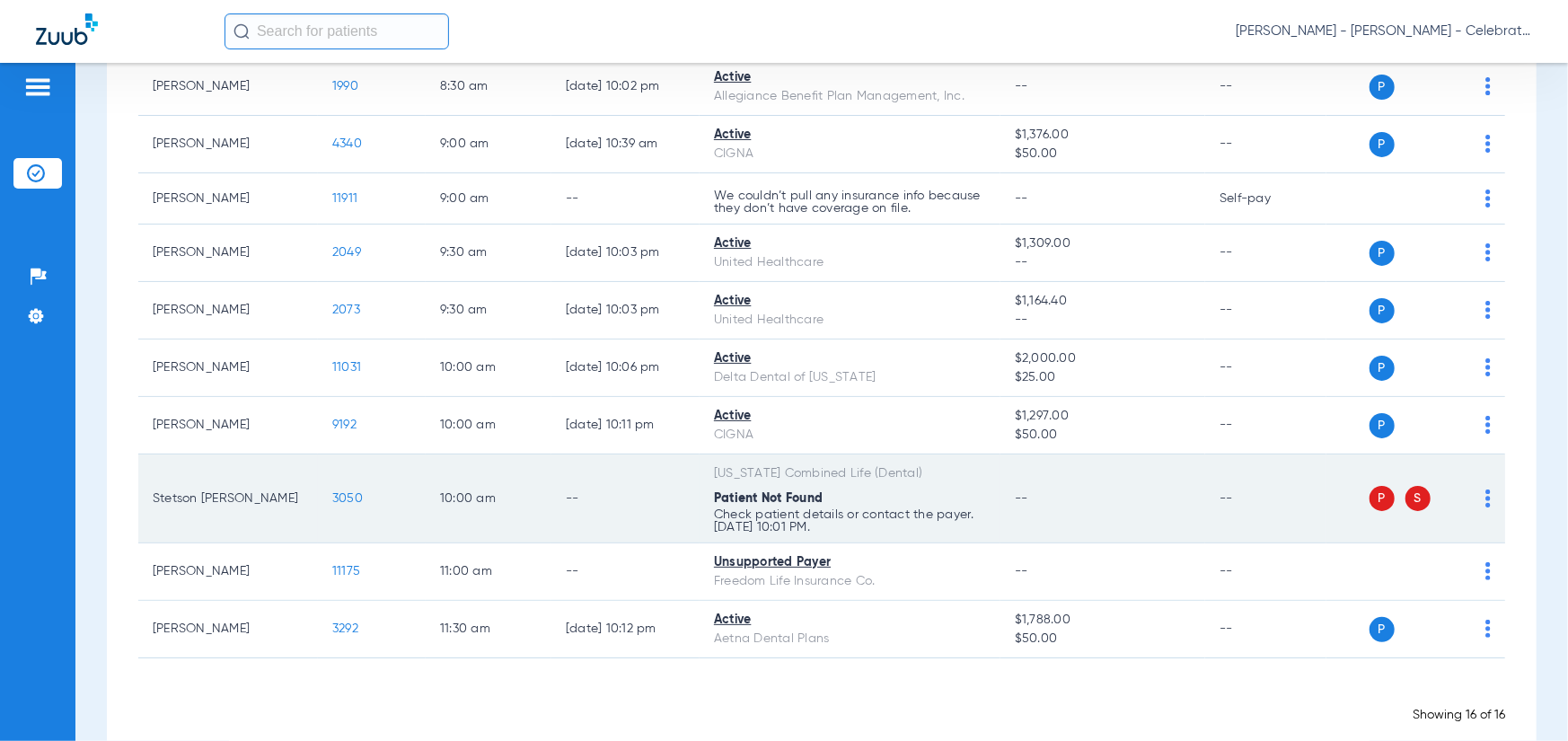
click at [336, 498] on span "3050" at bounding box center [347, 498] width 31 height 13
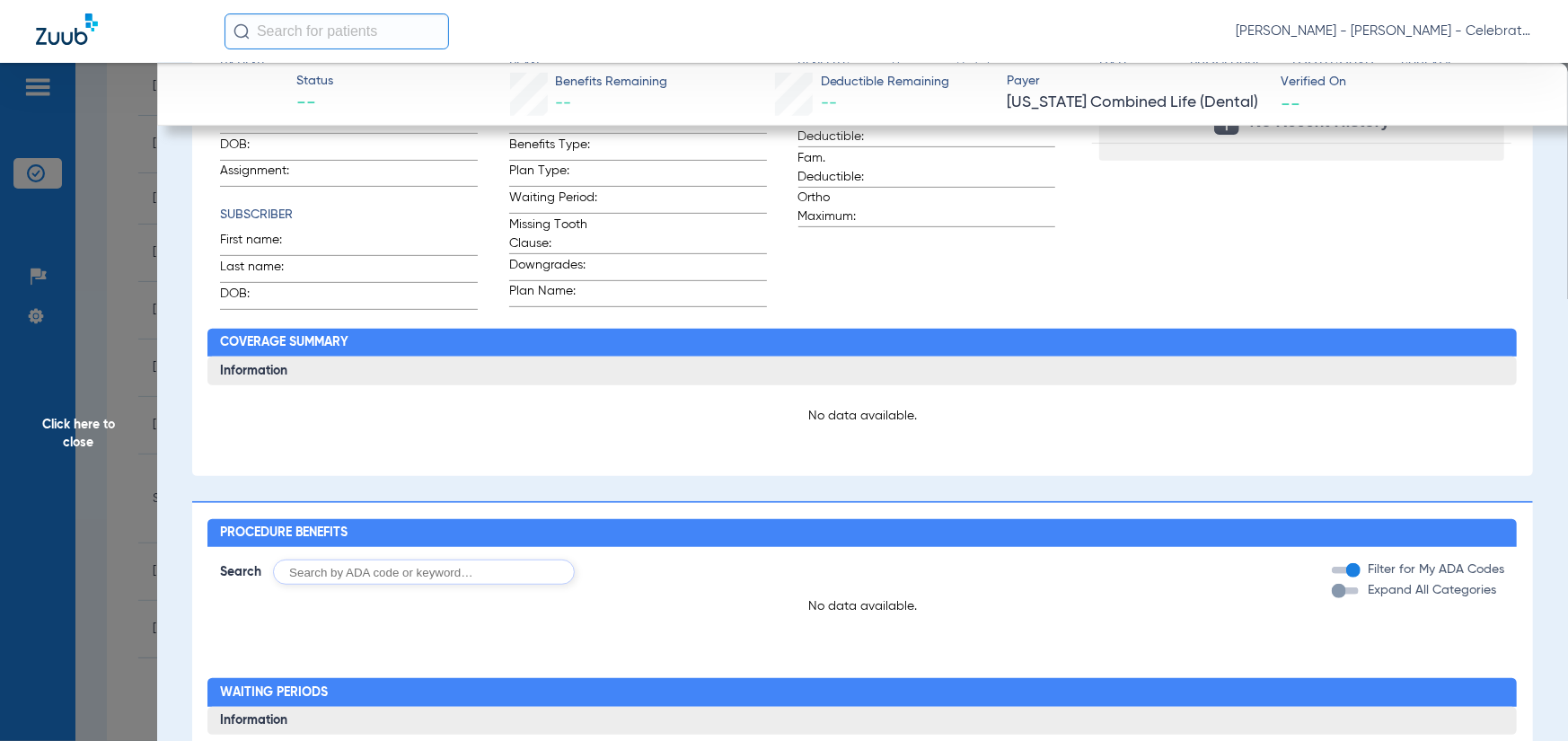
scroll to position [0, 0]
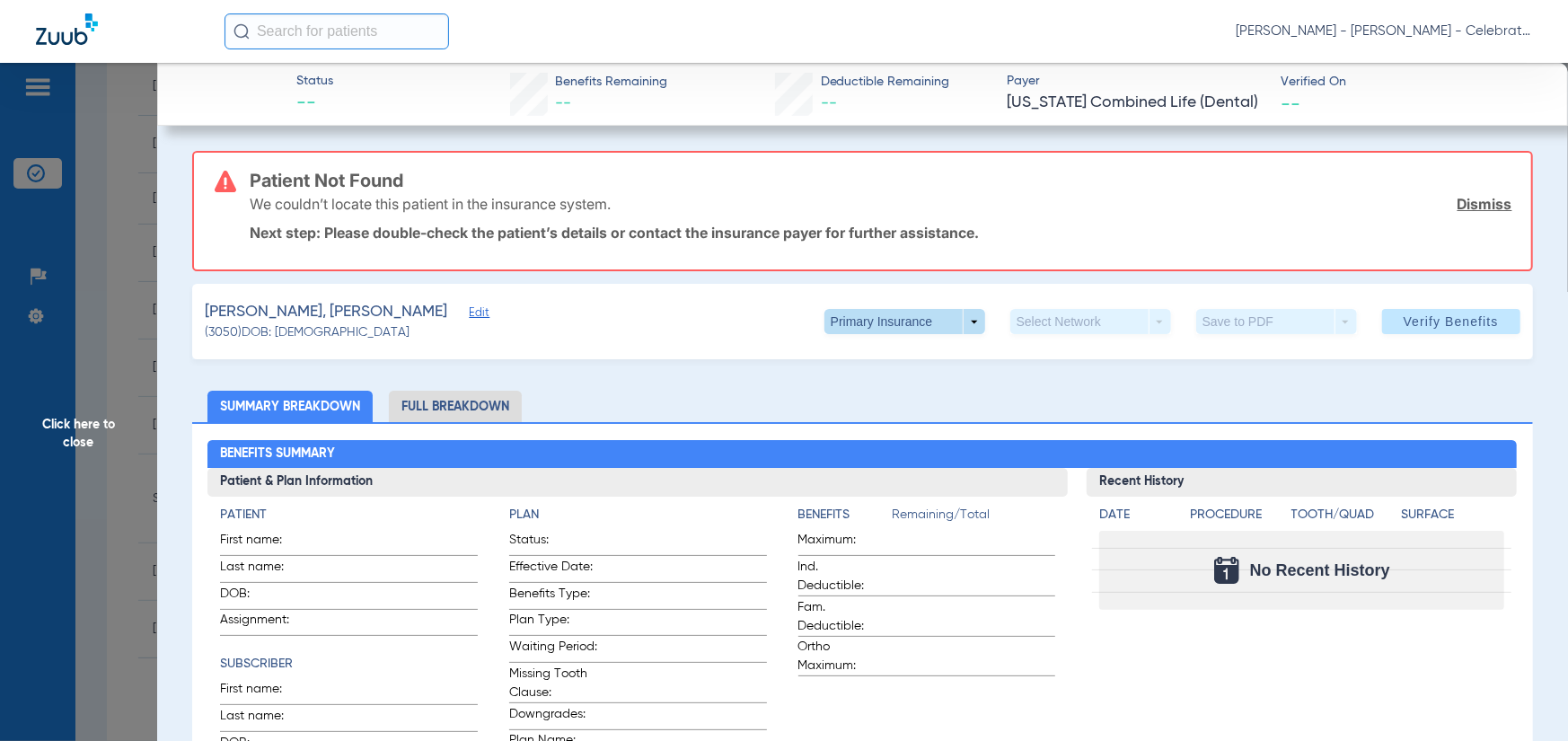
click at [883, 319] on span at bounding box center [905, 322] width 43 height 43
click at [871, 393] on span "Secondary Insurance" at bounding box center [885, 393] width 118 height 13
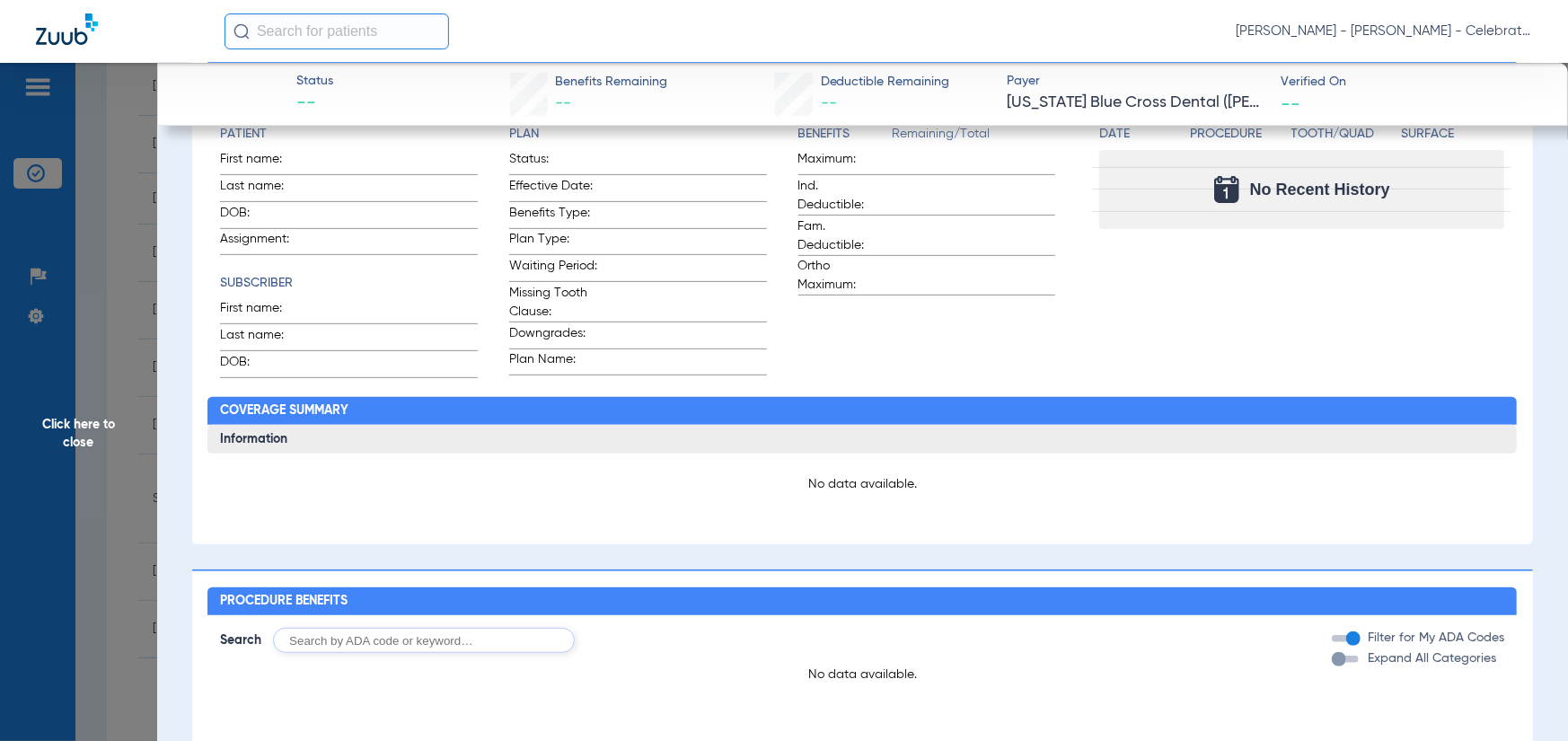
scroll to position [90, 0]
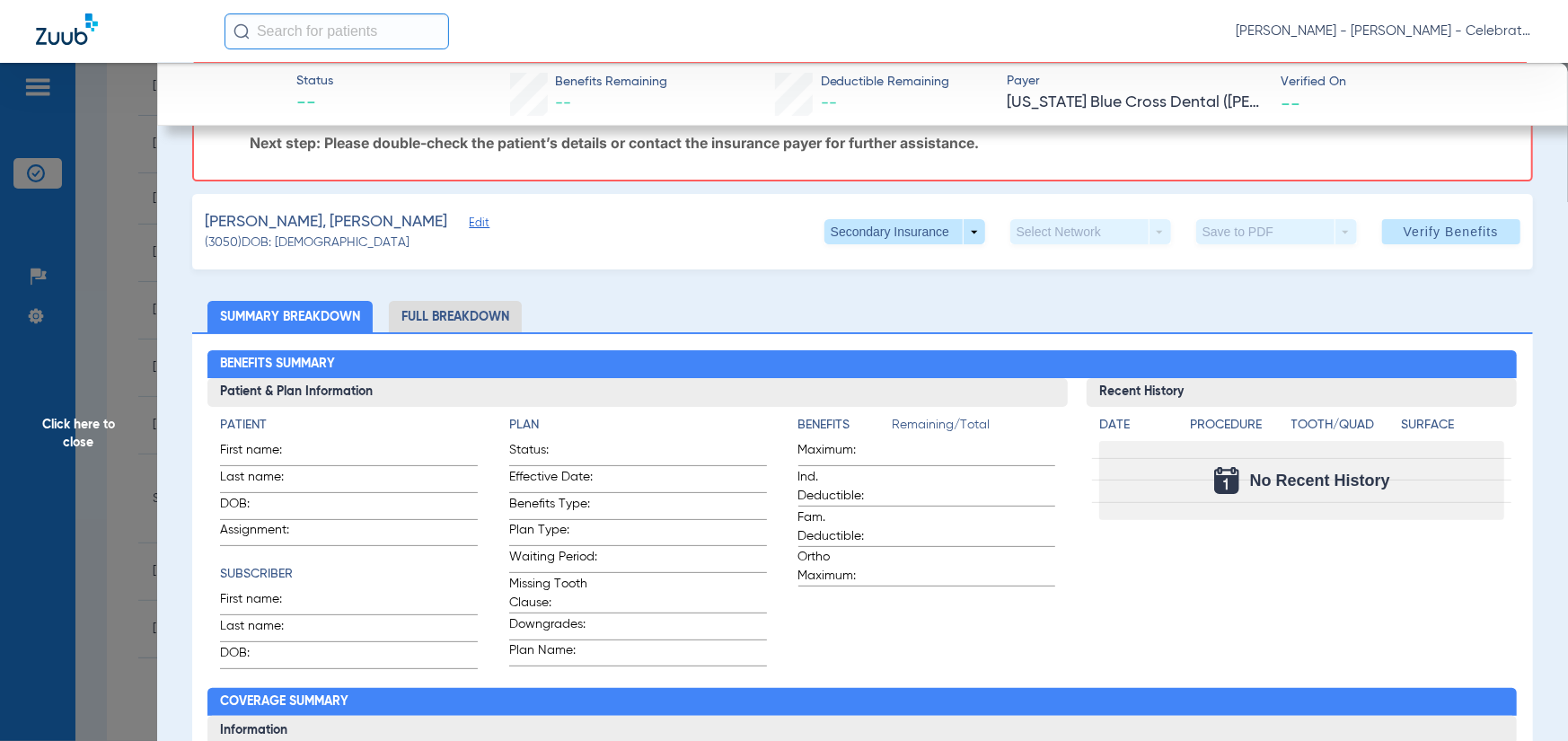
click at [64, 365] on span "Click here to close" at bounding box center [78, 433] width 157 height 741
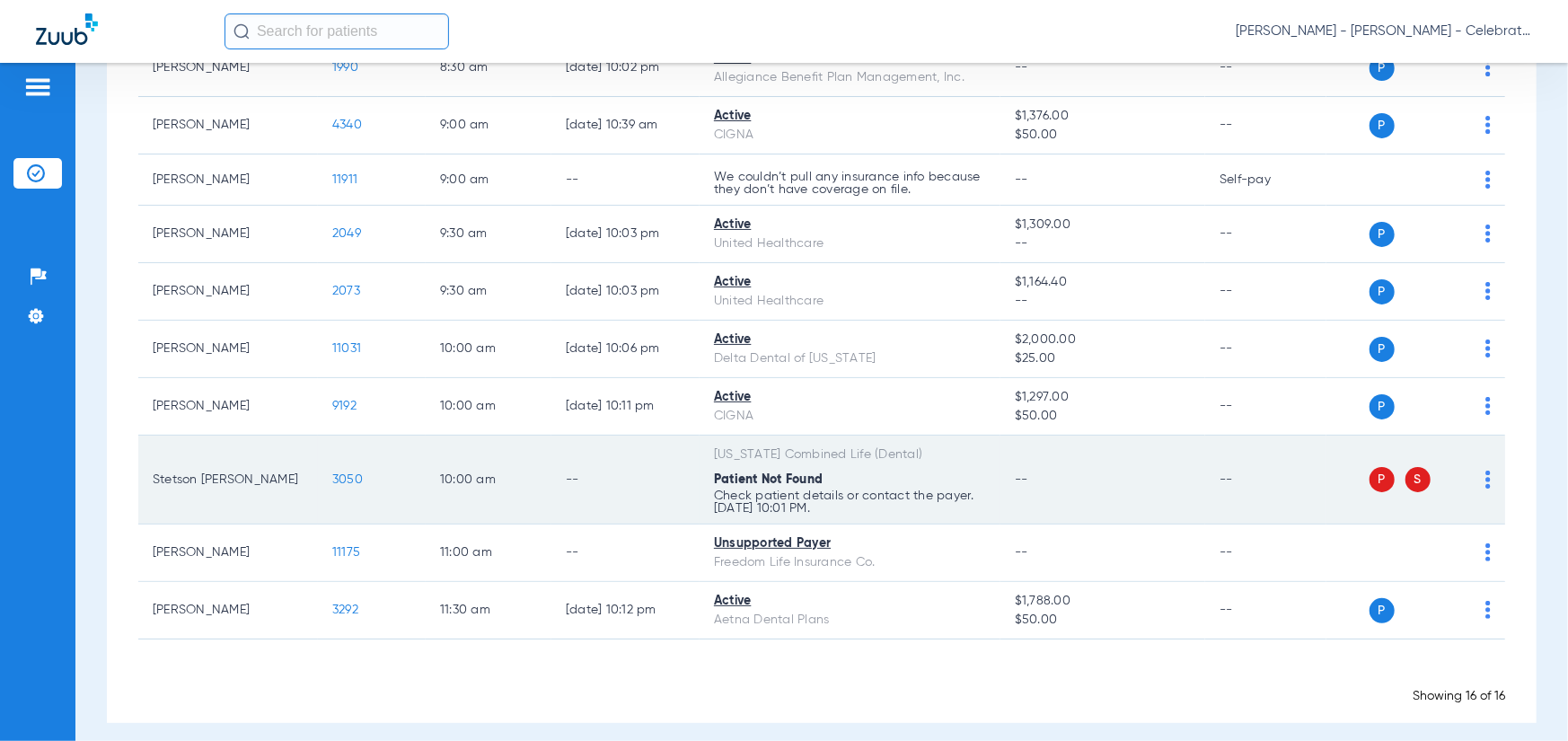
scroll to position [658, 0]
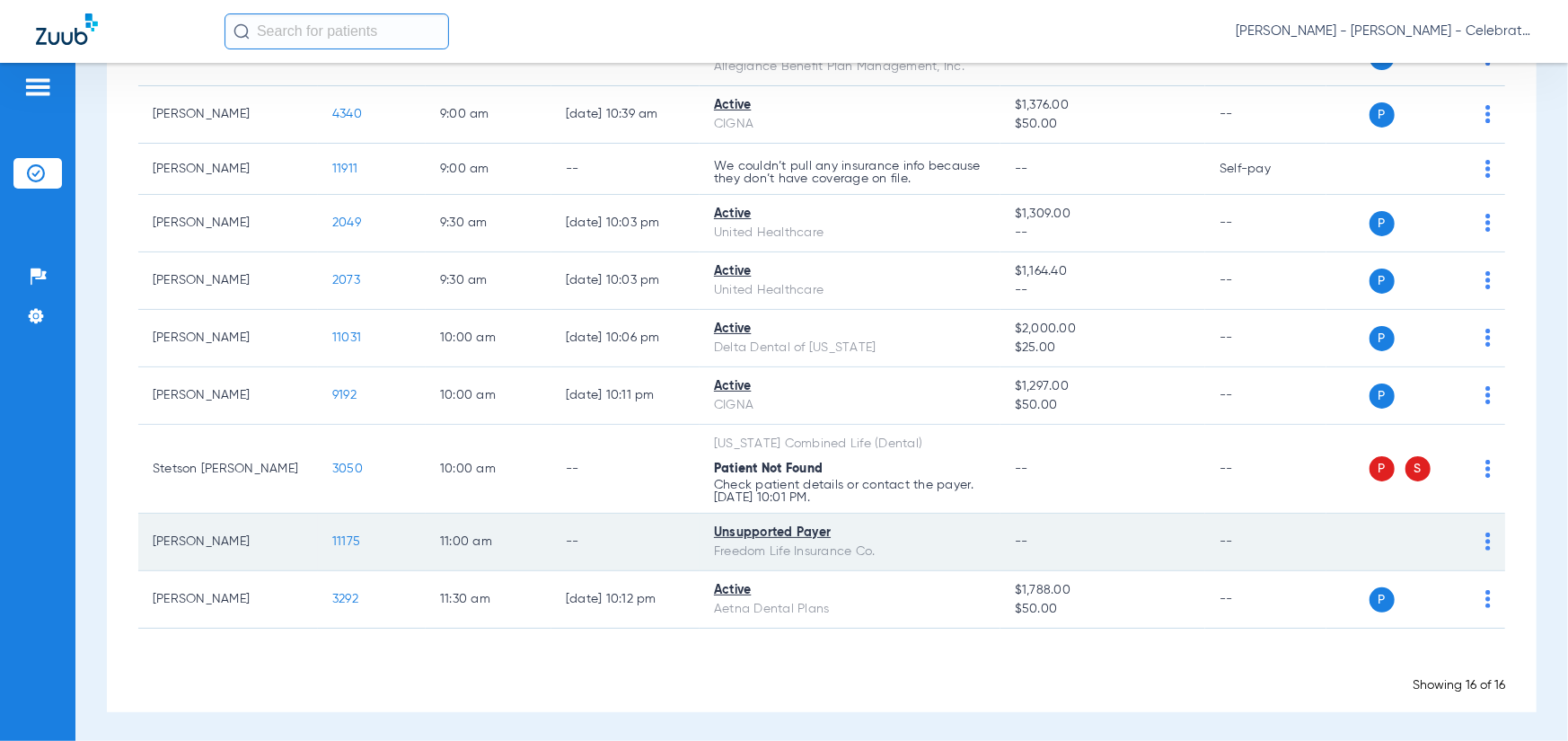
click at [343, 542] on span "11175" at bounding box center [346, 542] width 28 height 13
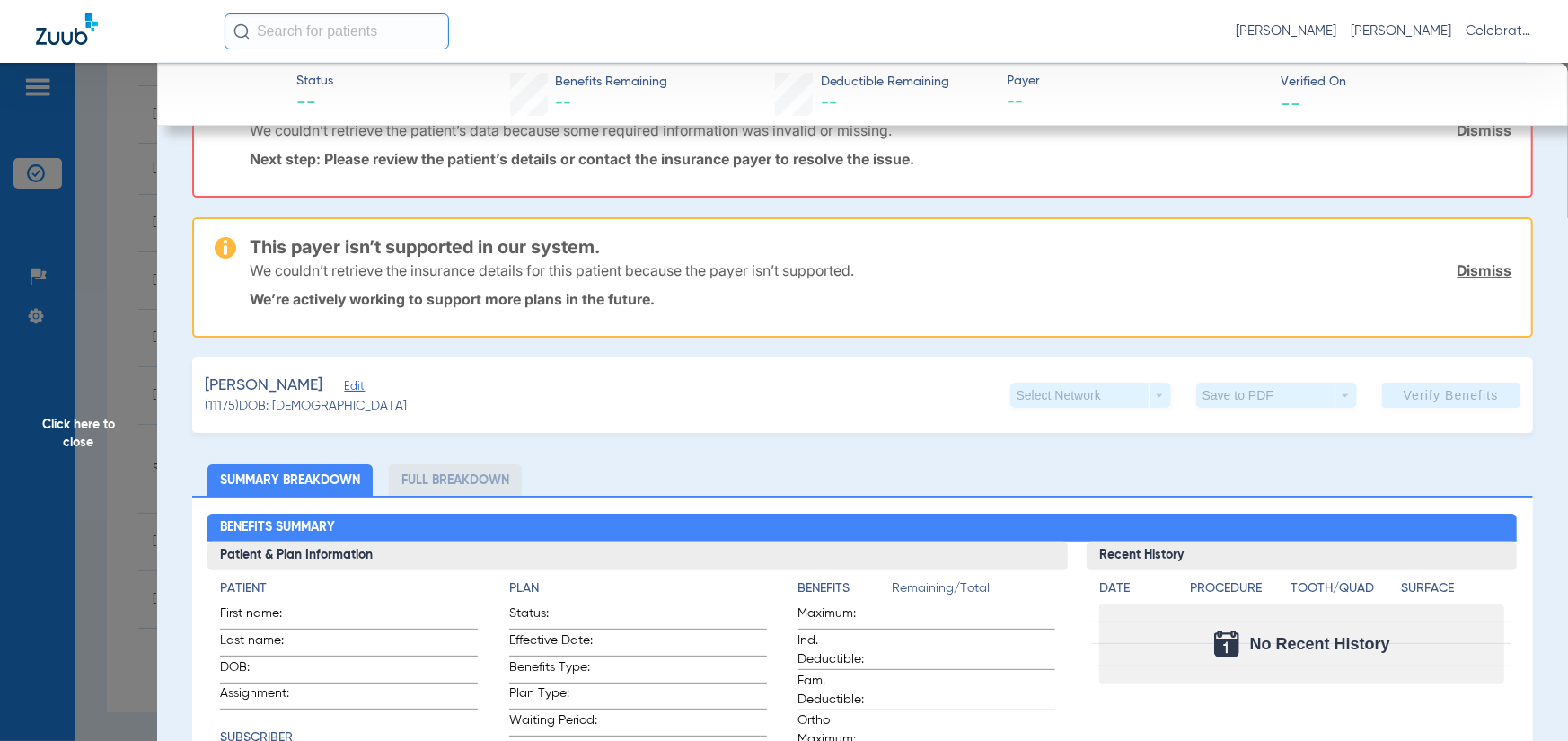
scroll to position [180, 0]
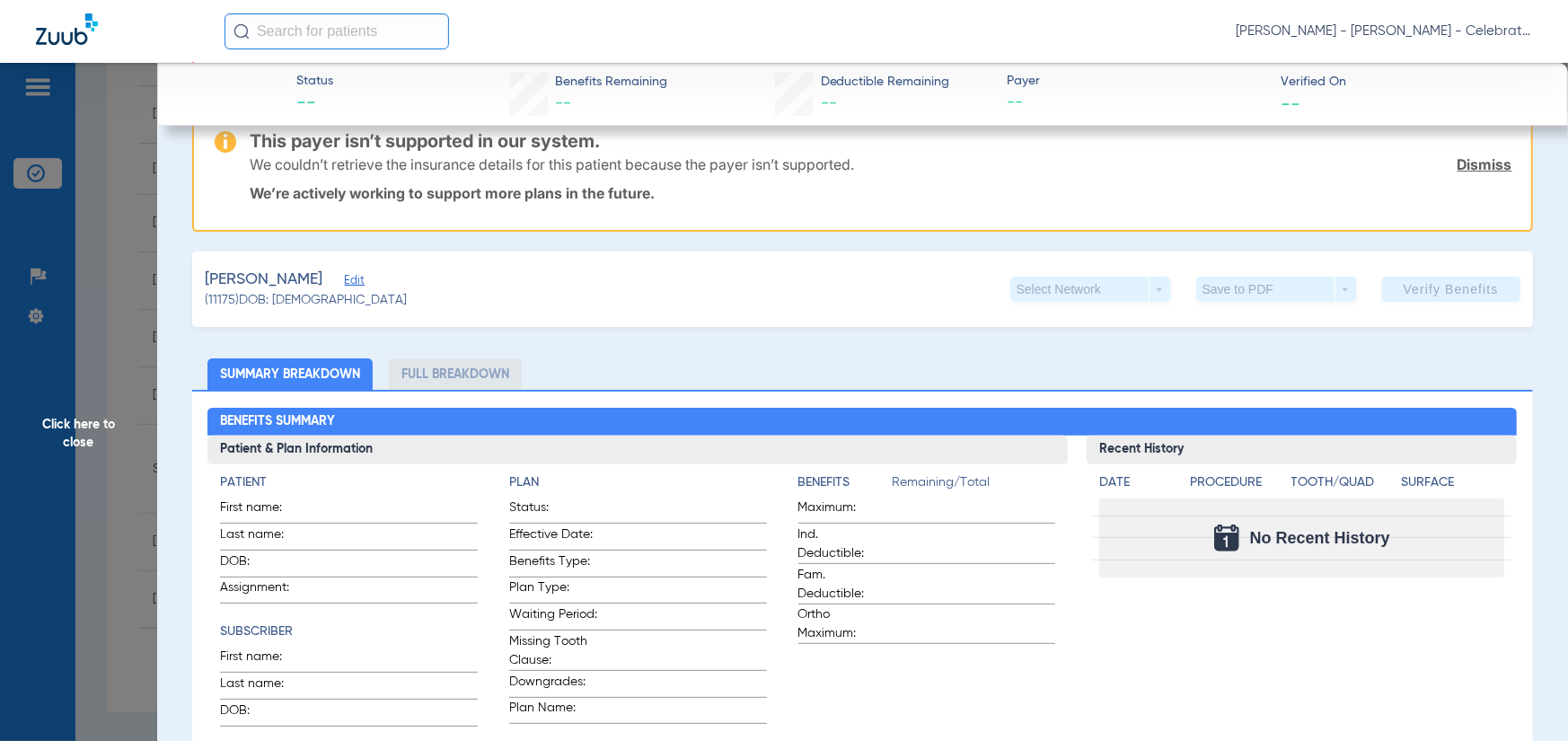
click at [122, 463] on span "Click here to close" at bounding box center [78, 433] width 157 height 741
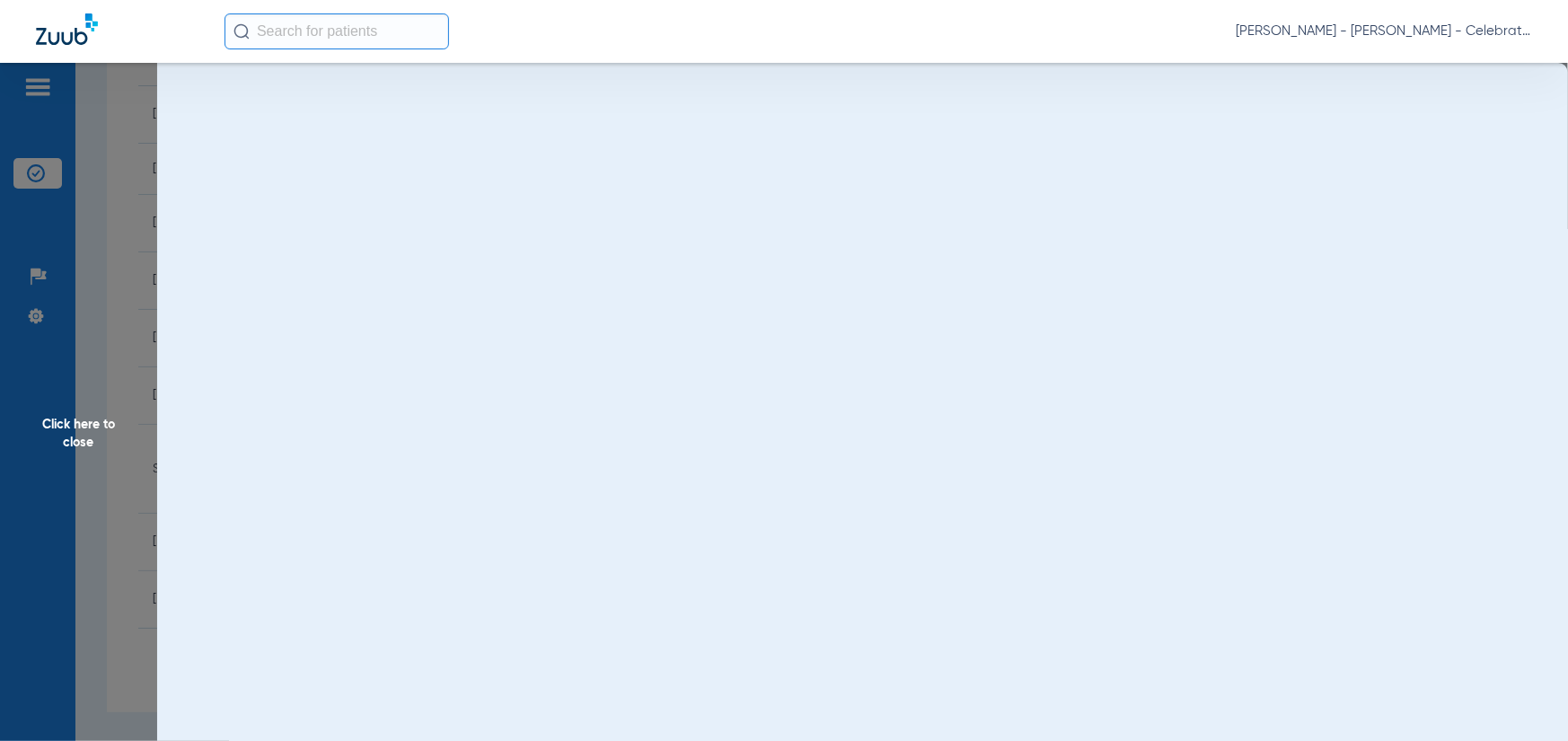
scroll to position [0, 0]
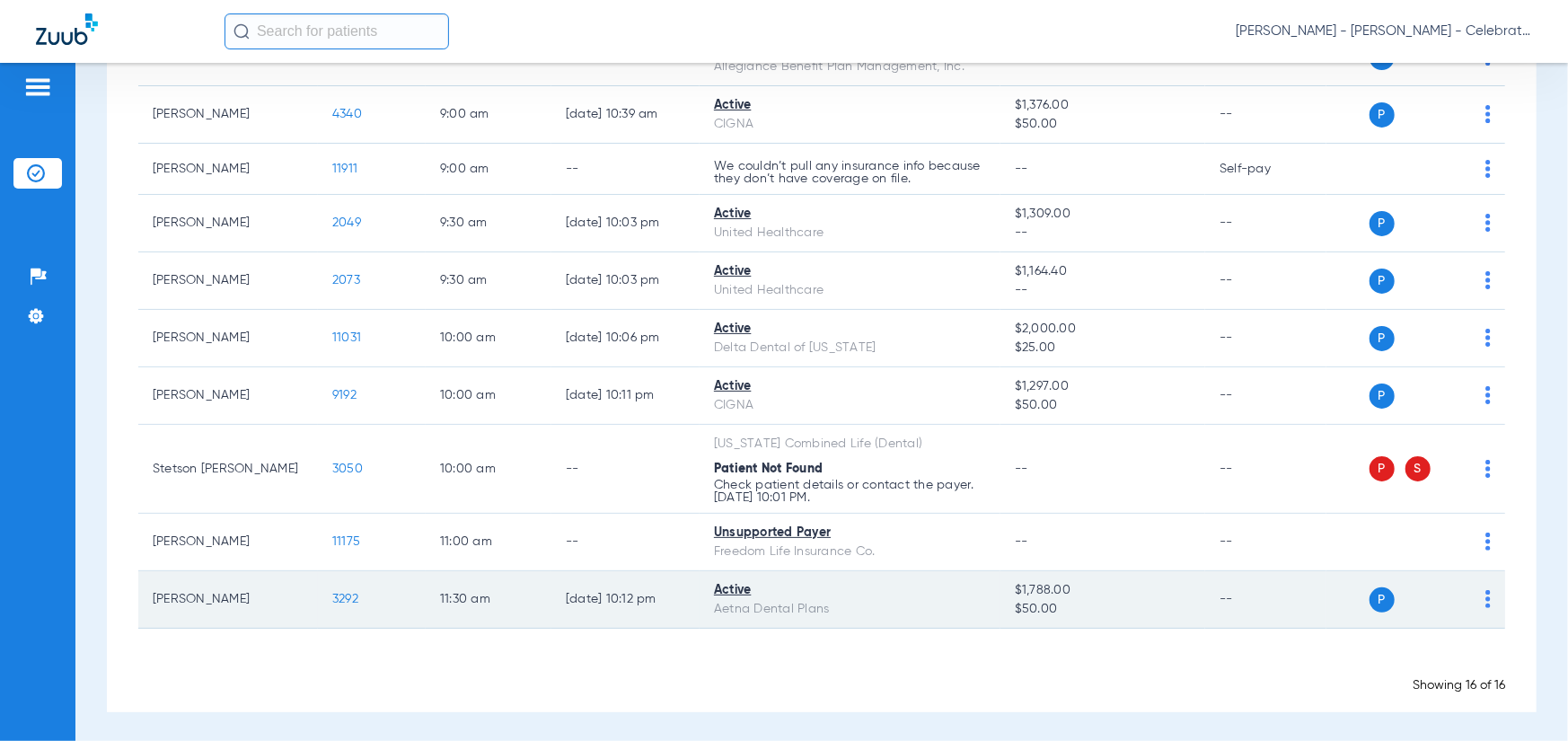
click at [346, 599] on span "3292" at bounding box center [345, 599] width 26 height 13
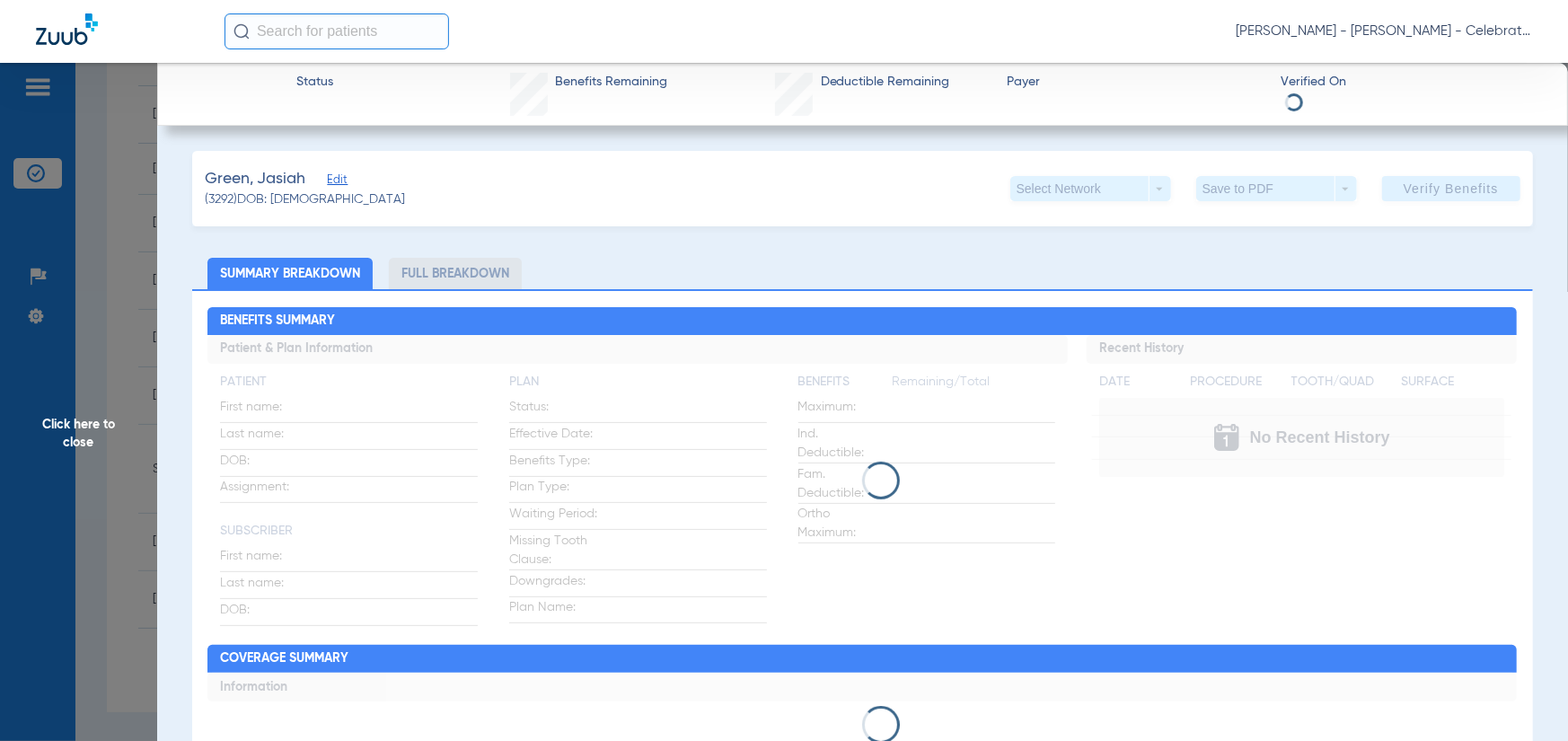
click at [419, 277] on li "Full Breakdown" at bounding box center [455, 273] width 133 height 32
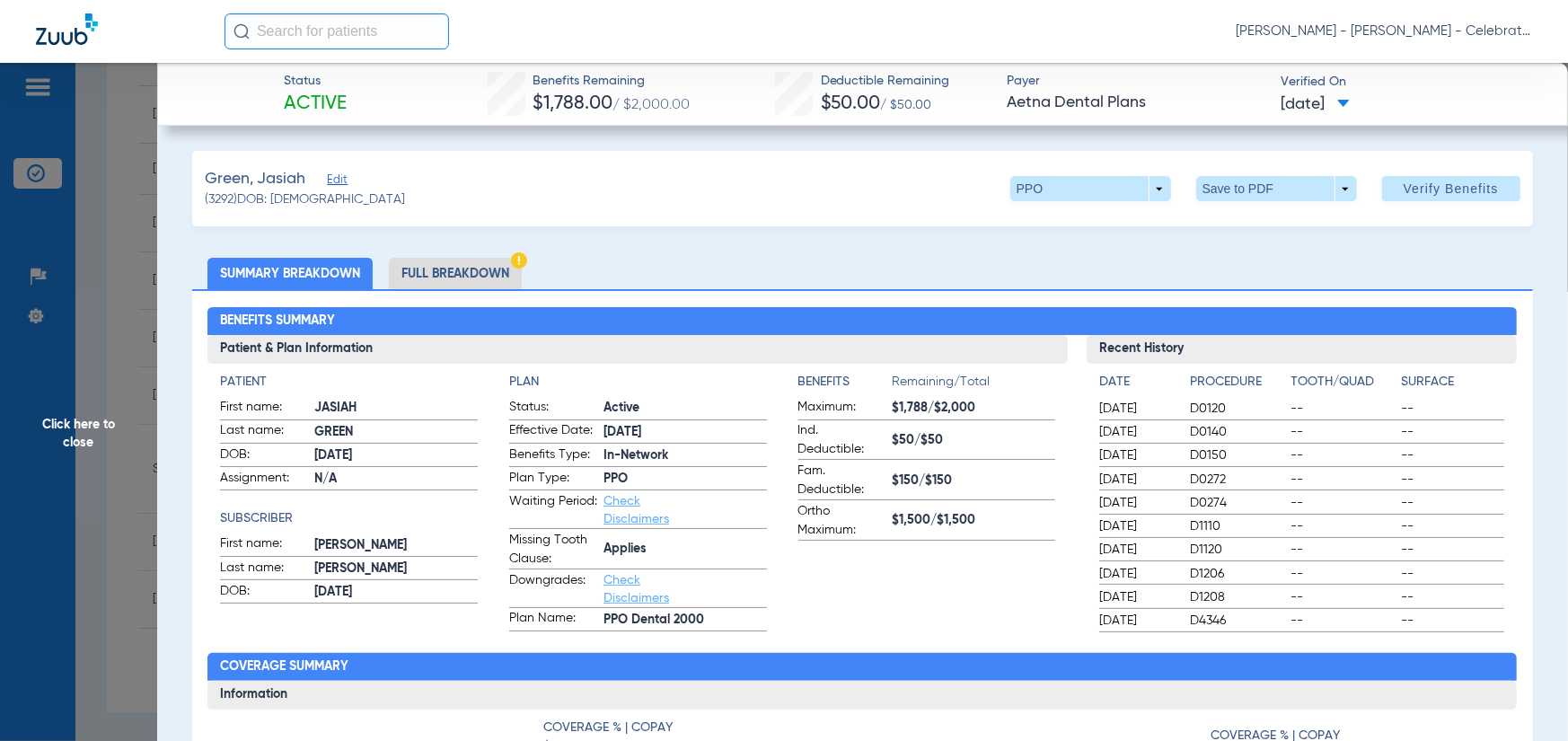
click at [478, 276] on li "Full Breakdown" at bounding box center [455, 273] width 133 height 32
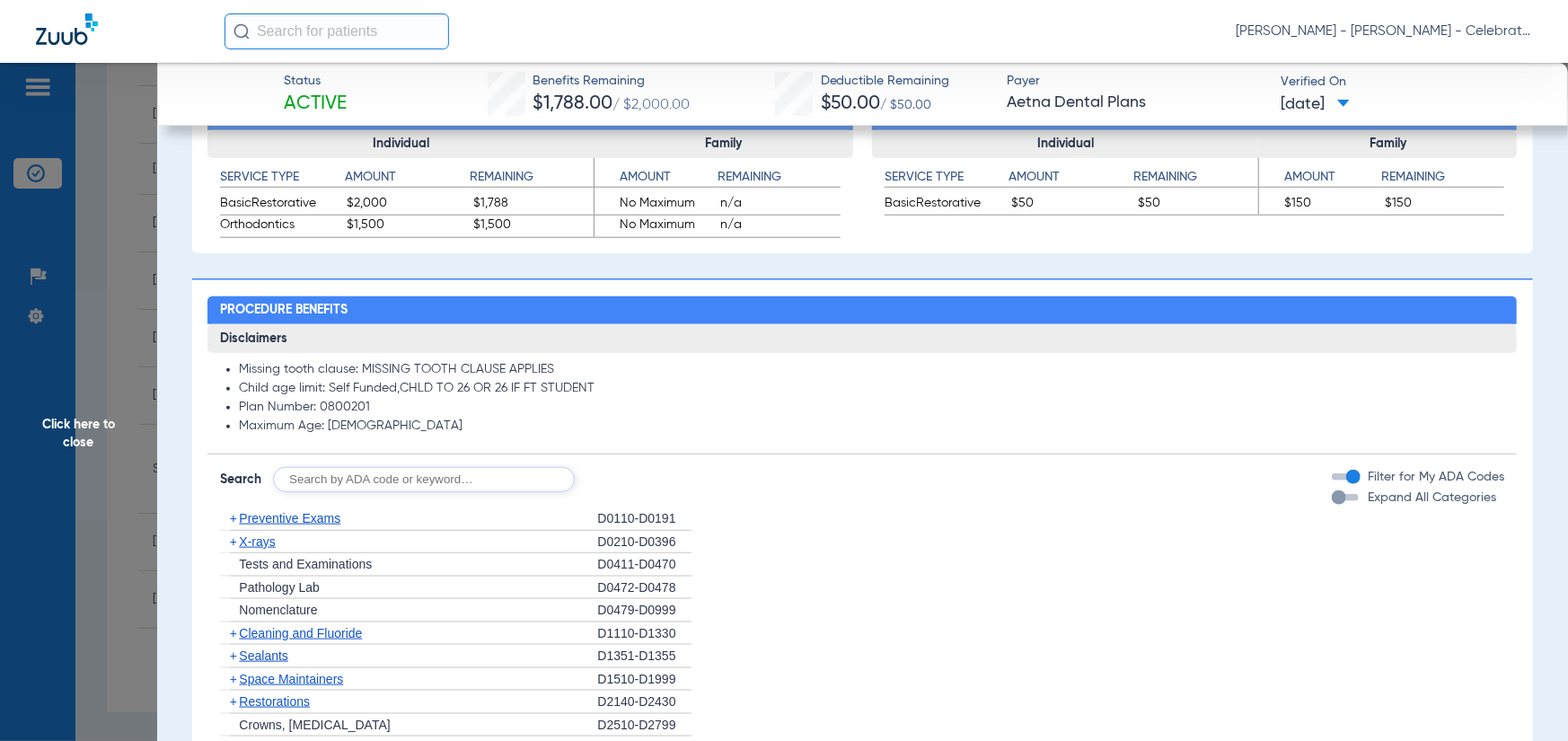
scroll to position [1347, 0]
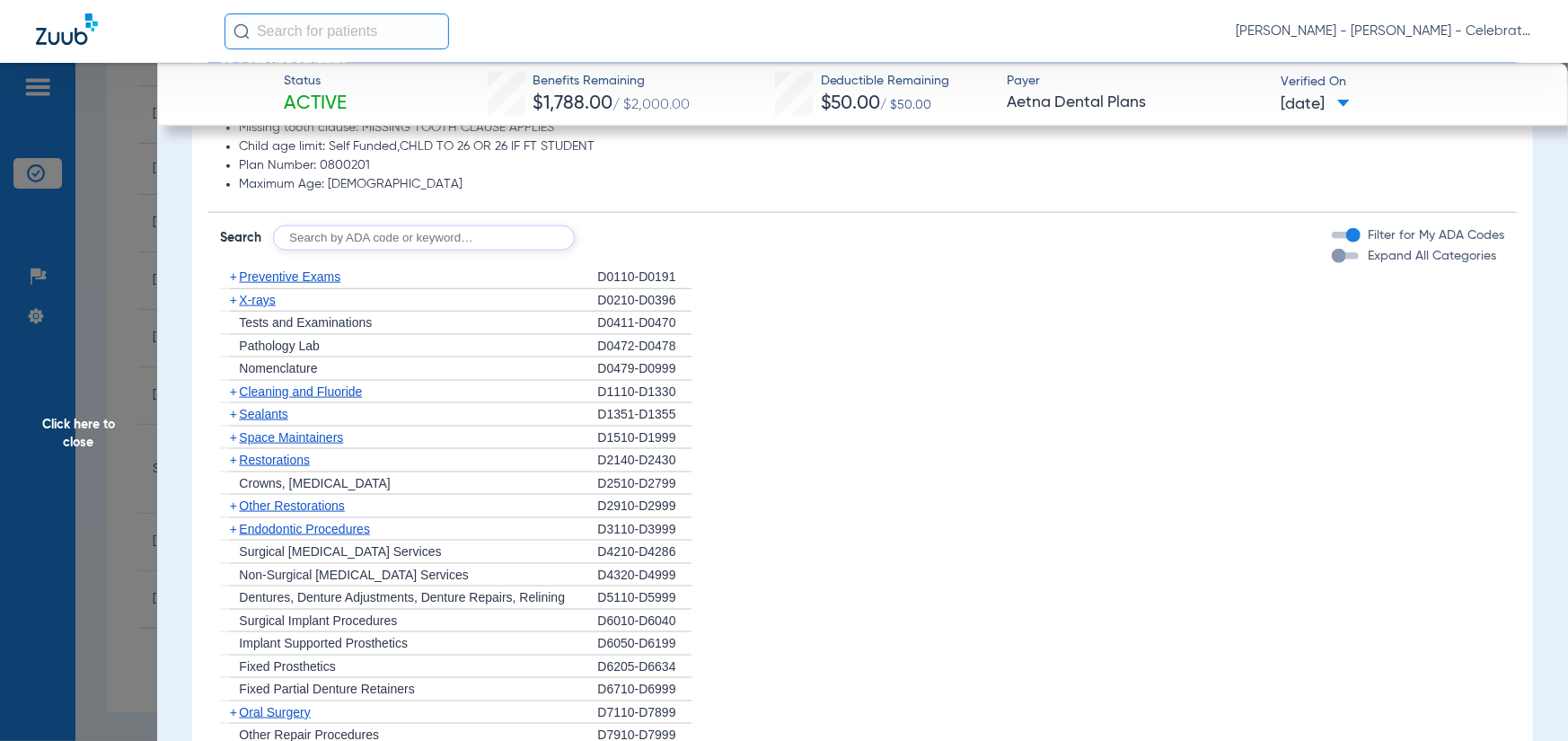
click at [327, 283] on span "Preventive Exams" at bounding box center [289, 276] width 102 height 15
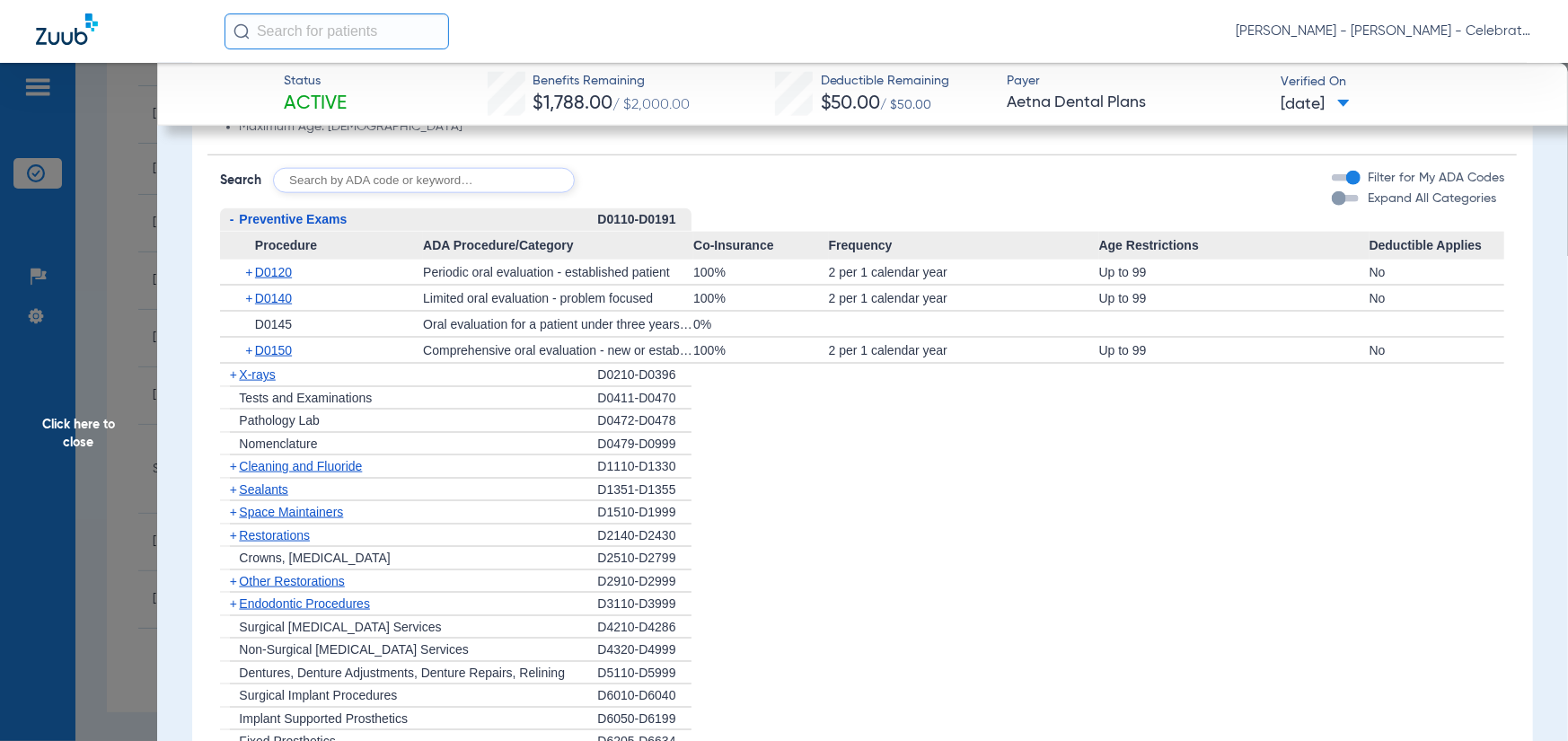
scroll to position [1437, 0]
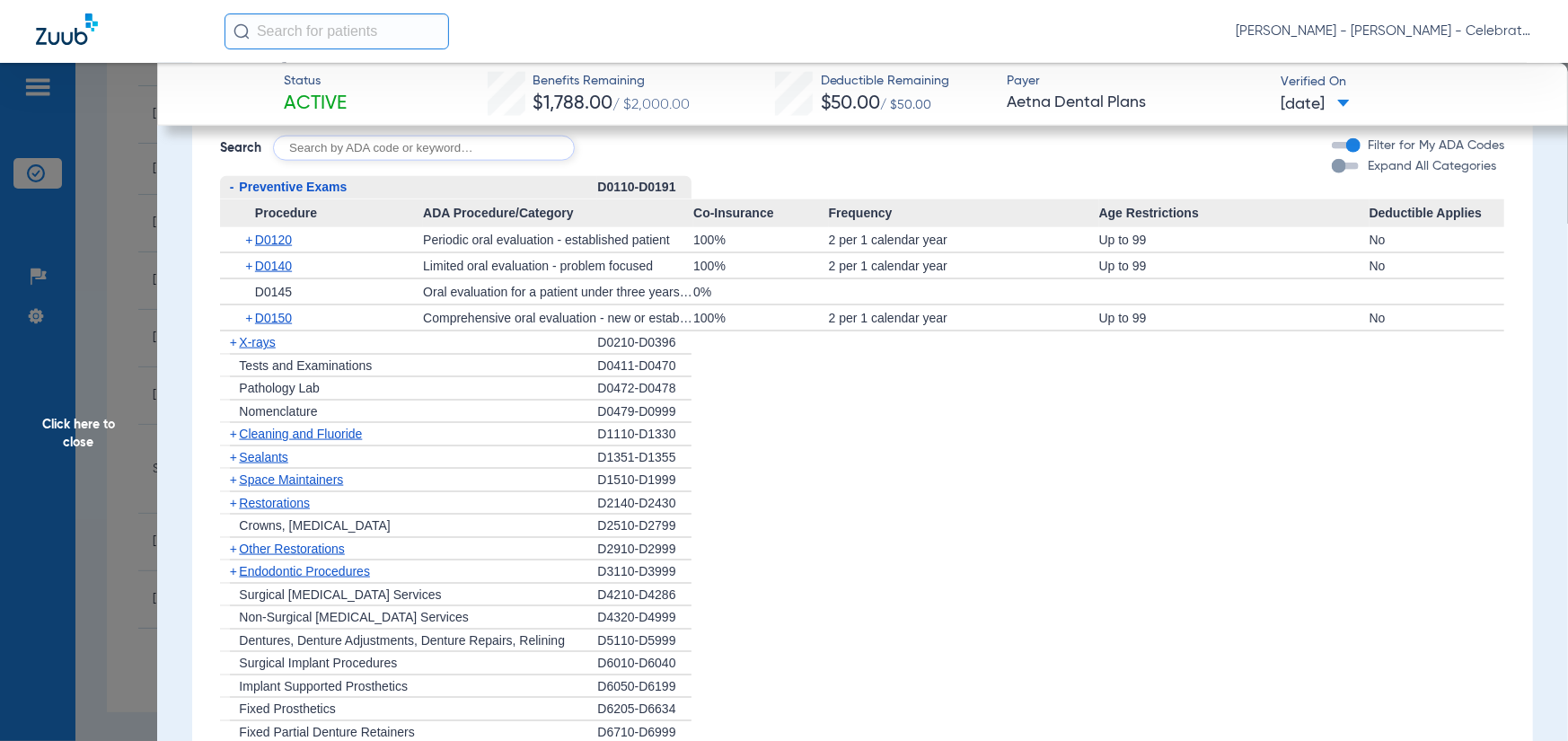
click at [252, 339] on span "X-rays" at bounding box center [257, 342] width 36 height 15
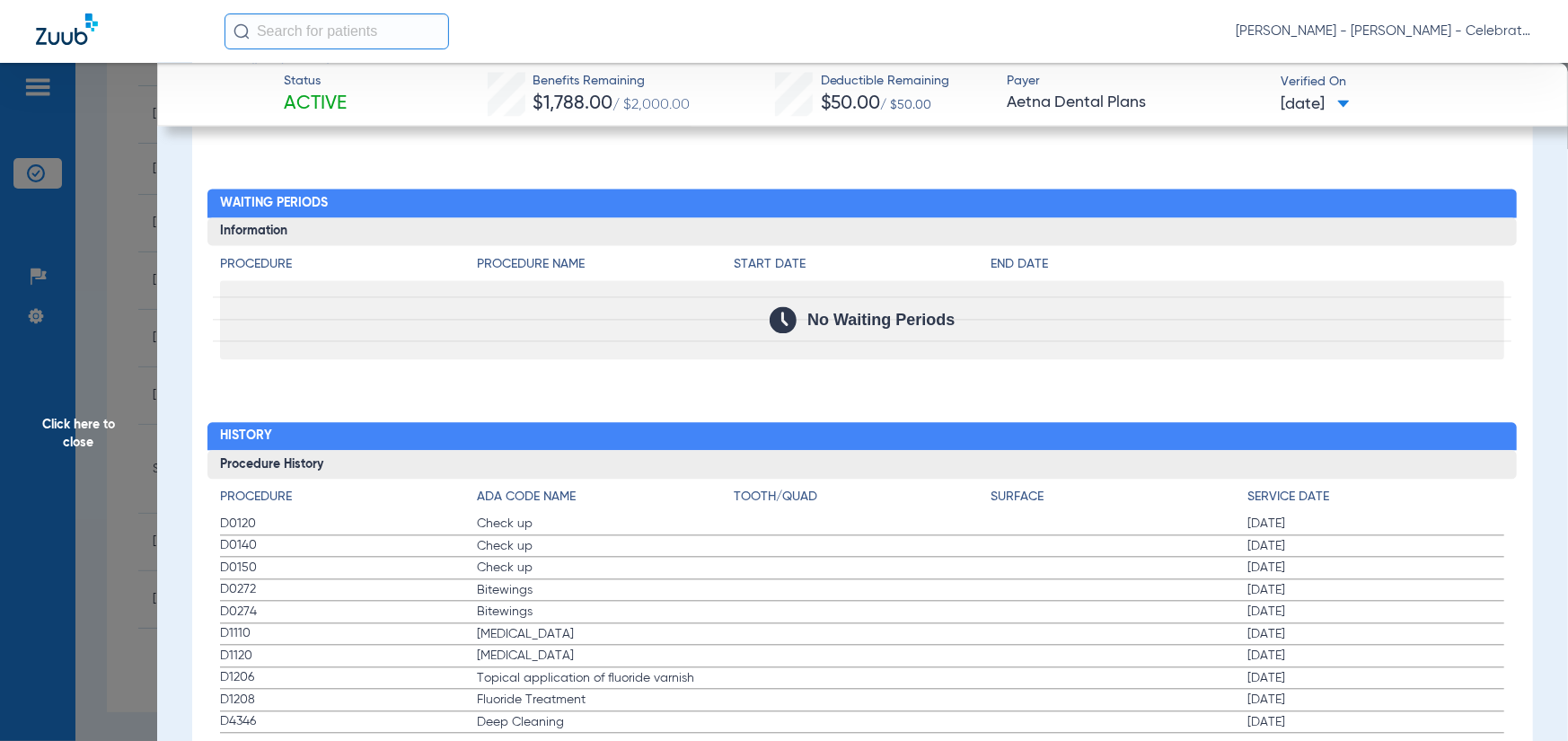
scroll to position [2066, 0]
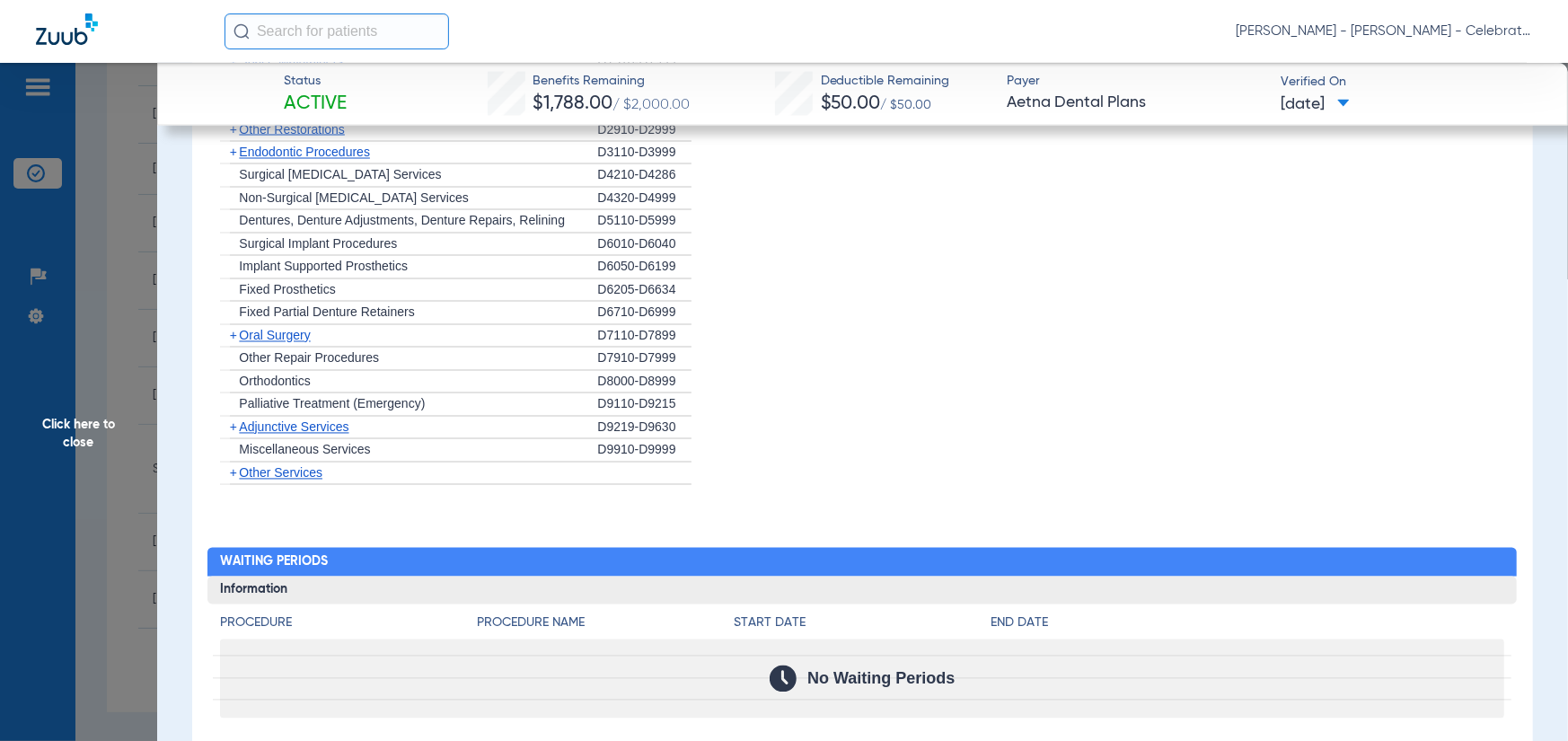
click at [267, 326] on div "+ [MEDICAL_DATA]" at bounding box center [409, 337] width 377 height 24
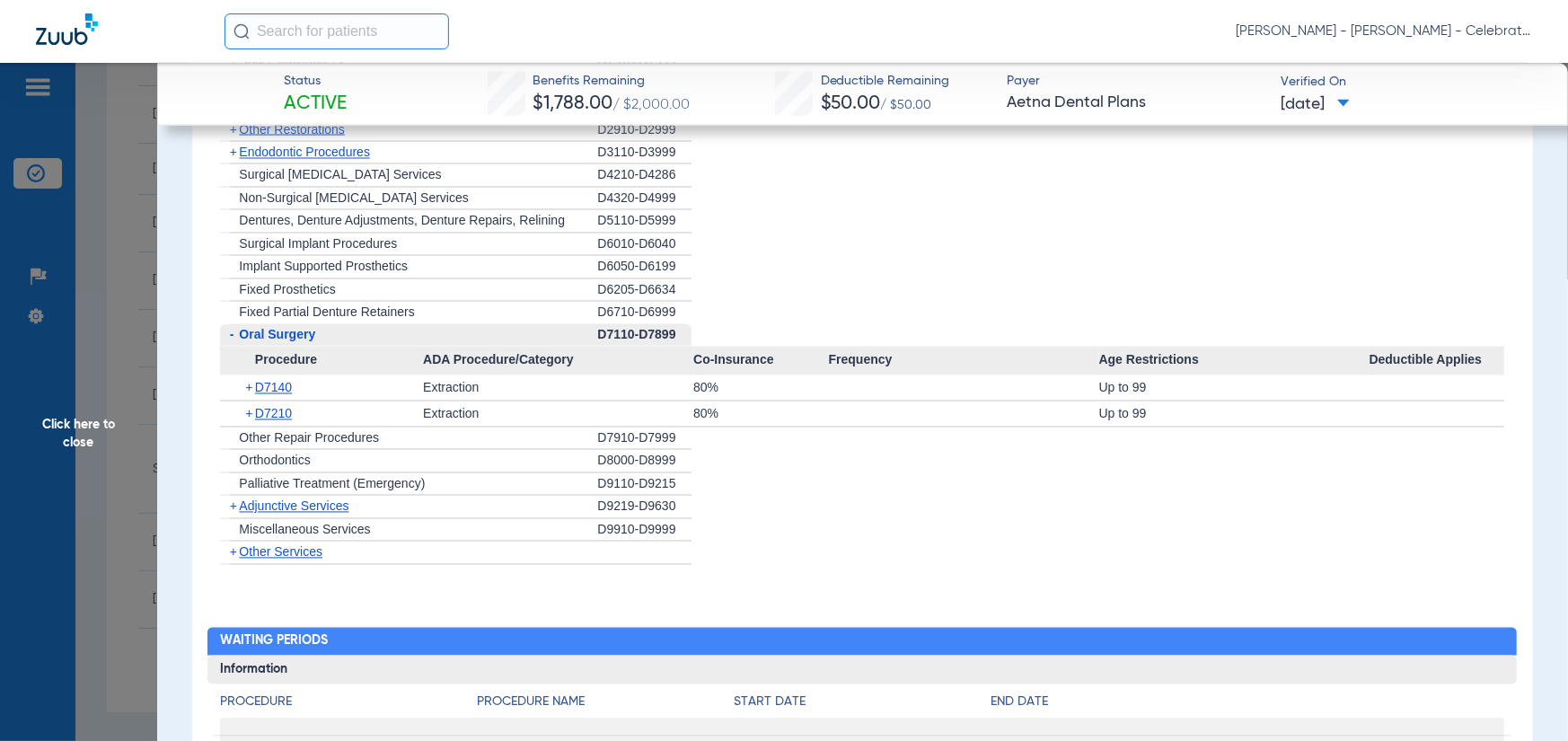
click at [267, 331] on span "Oral Surgery" at bounding box center [276, 334] width 76 height 15
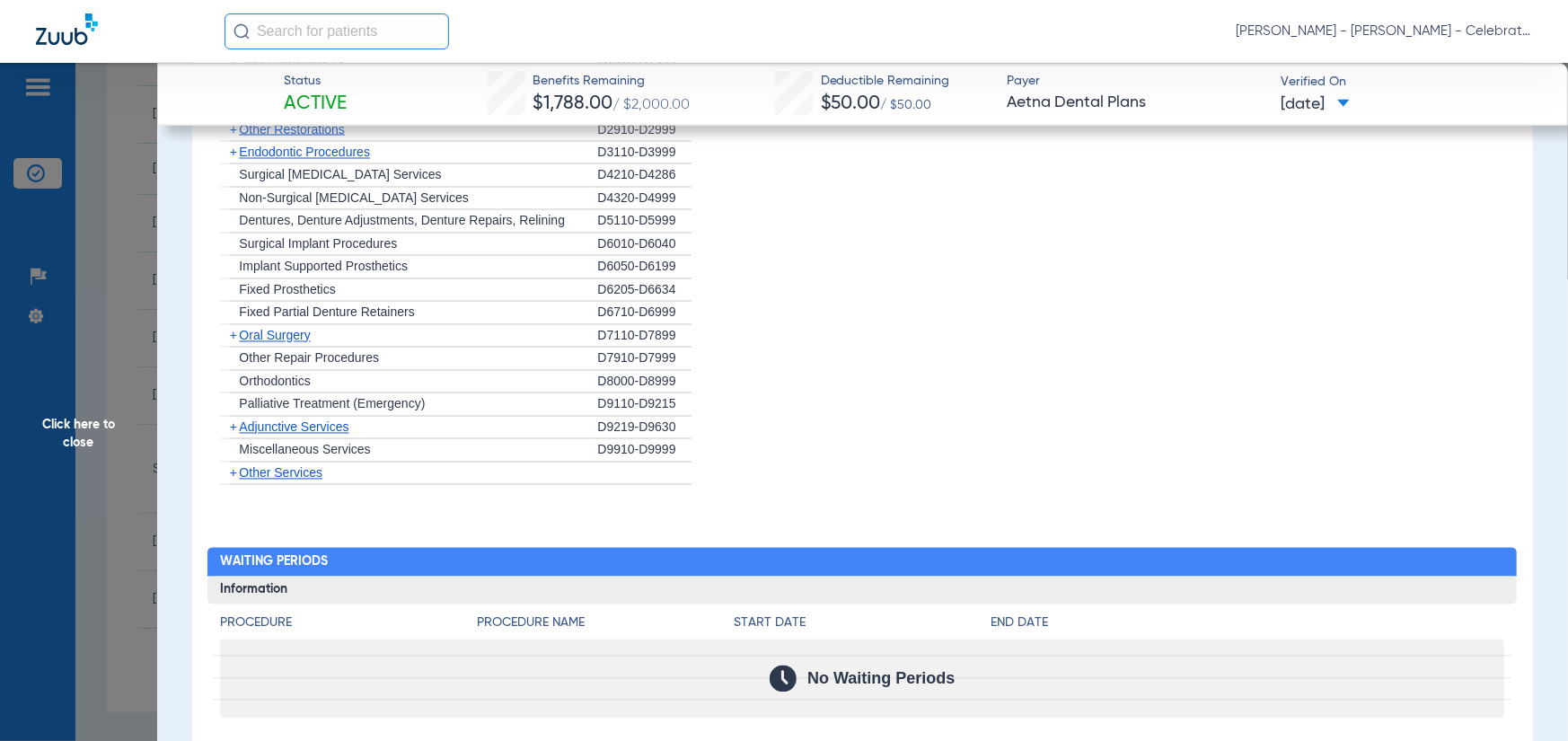
click at [267, 331] on span "Oral Surgery" at bounding box center [274, 335] width 71 height 15
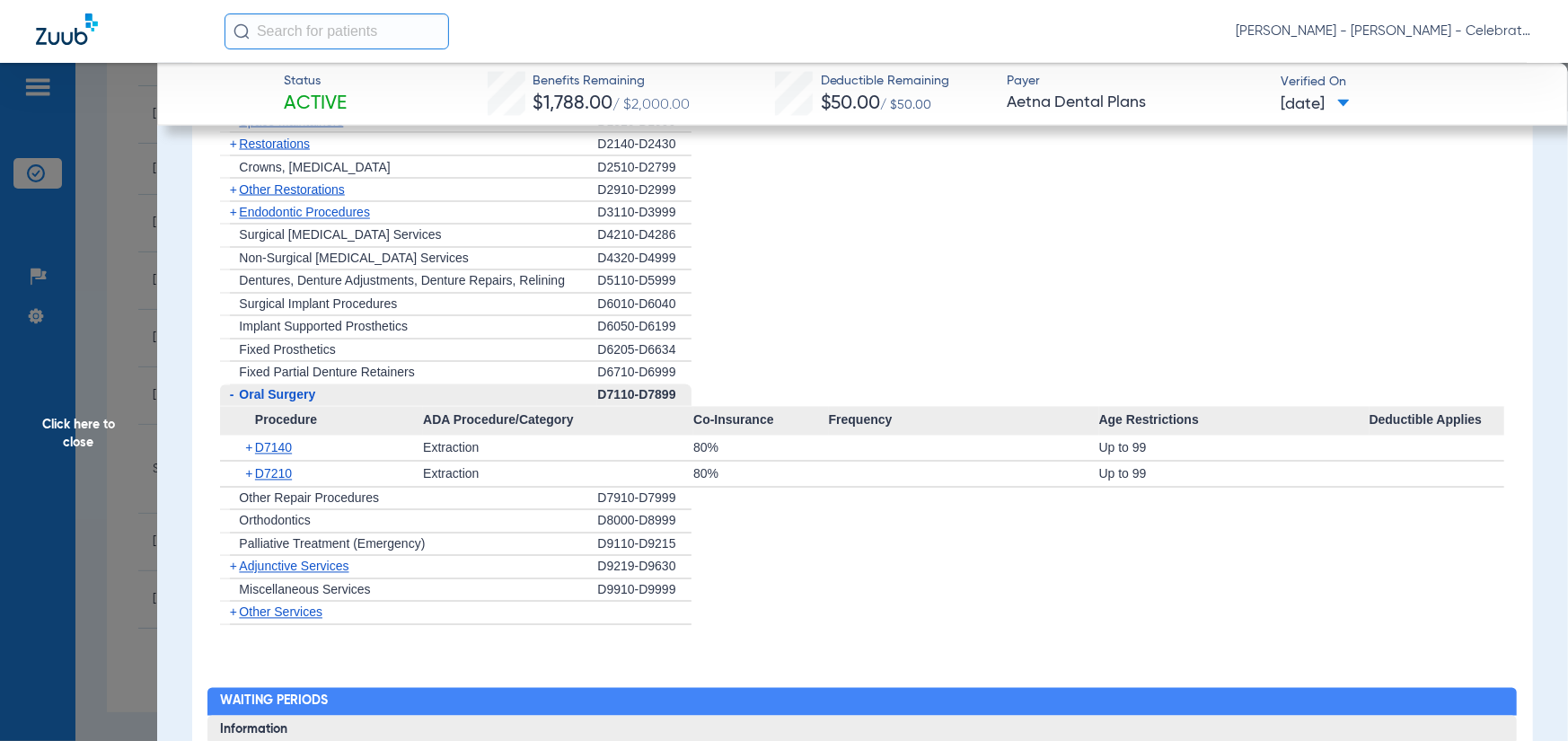
scroll to position [1976, 0]
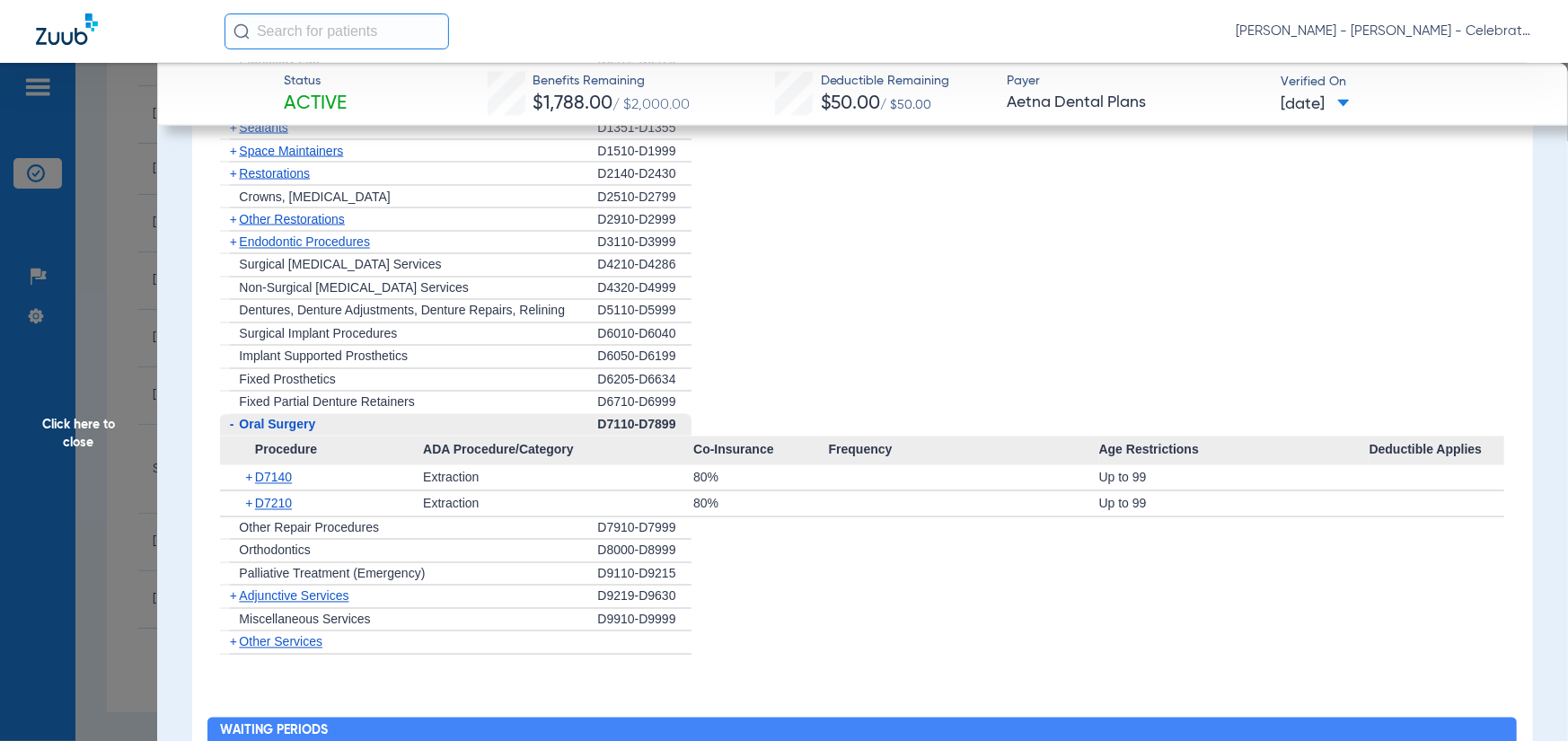
click at [258, 239] on span "Endodontic Procedures" at bounding box center [304, 242] width 131 height 15
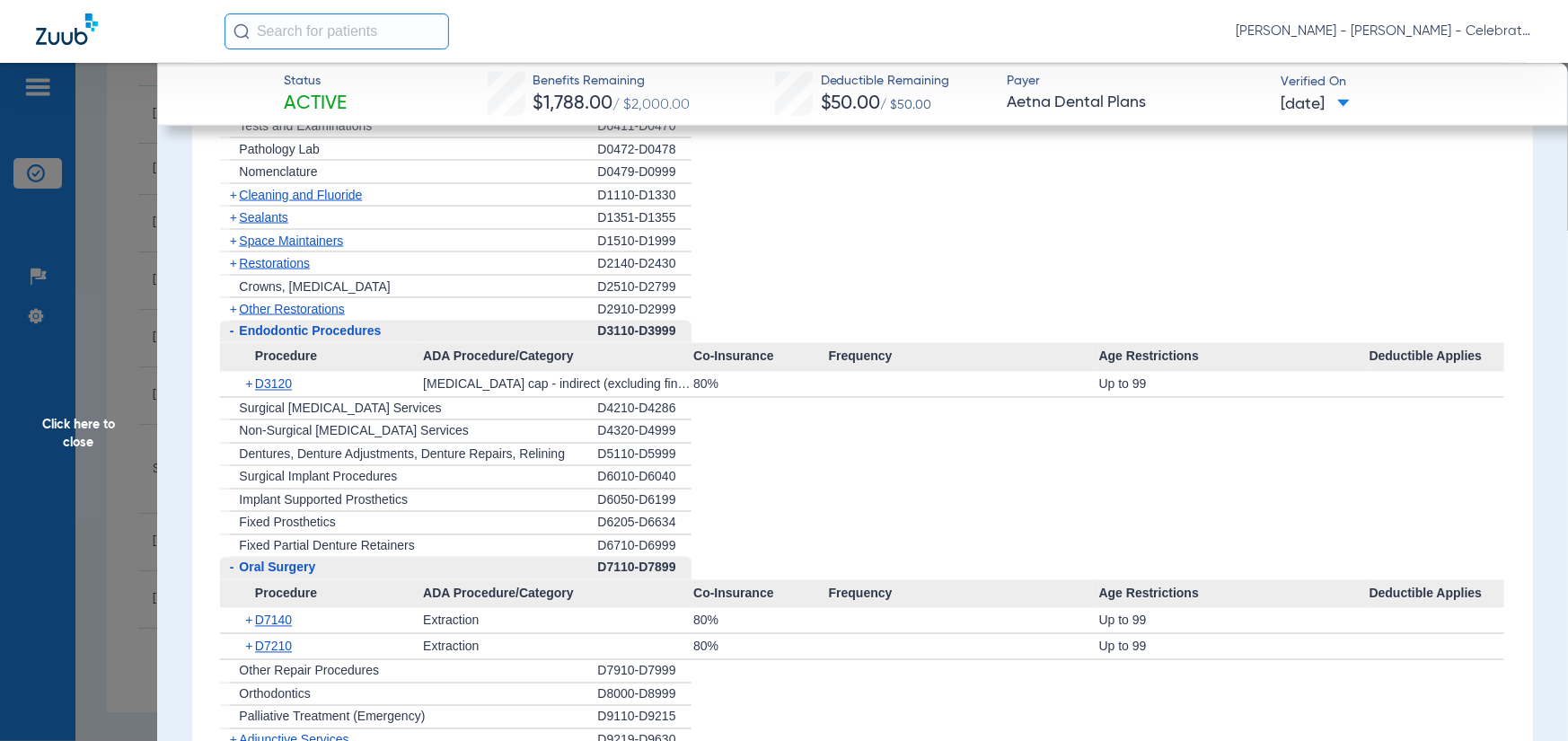
scroll to position [1887, 0]
click at [252, 308] on span "Other Restorations" at bounding box center [291, 309] width 106 height 15
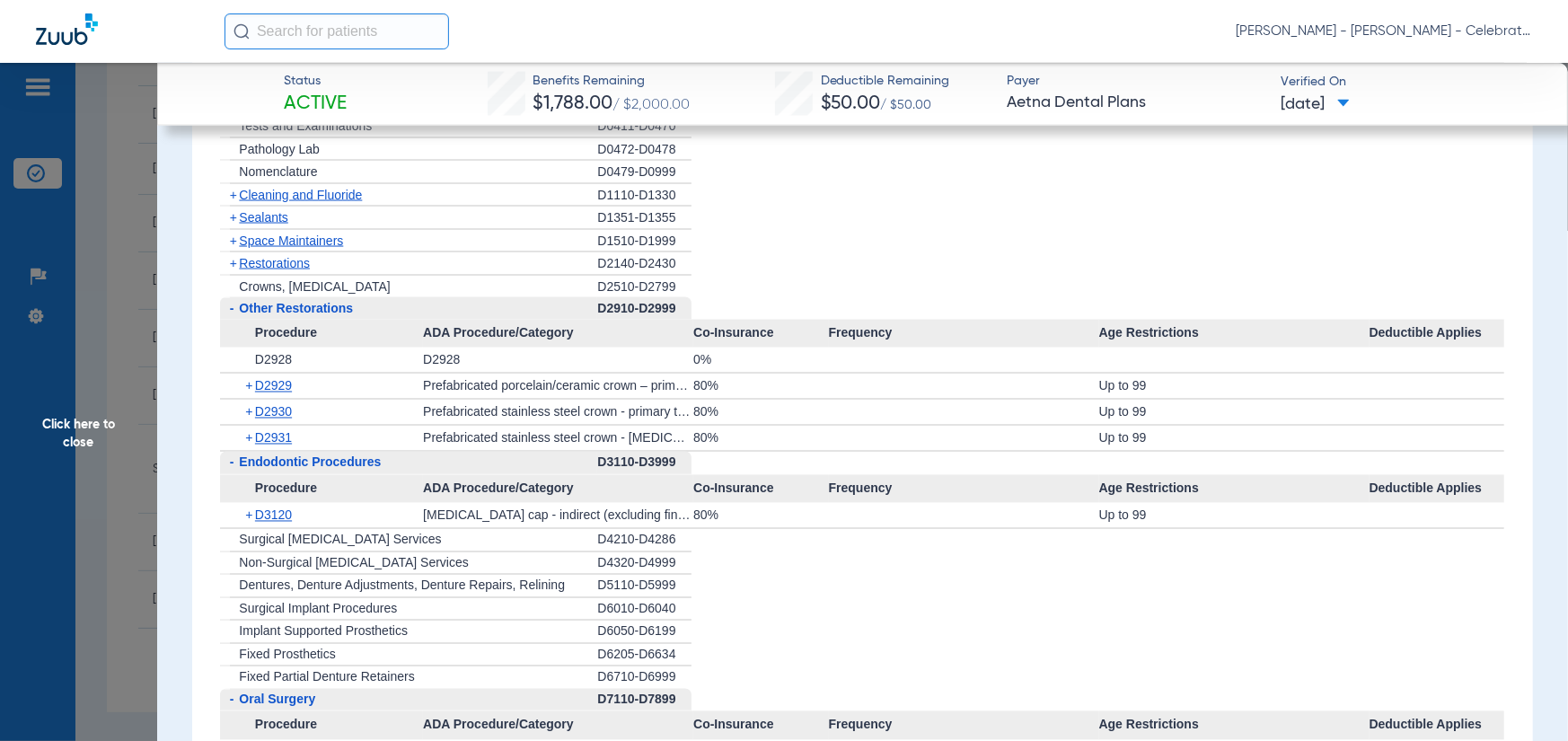
drag, startPoint x: 261, startPoint y: 261, endPoint x: 266, endPoint y: 246, distance: 15.8
click at [261, 261] on span "Restorations" at bounding box center [274, 262] width 71 height 15
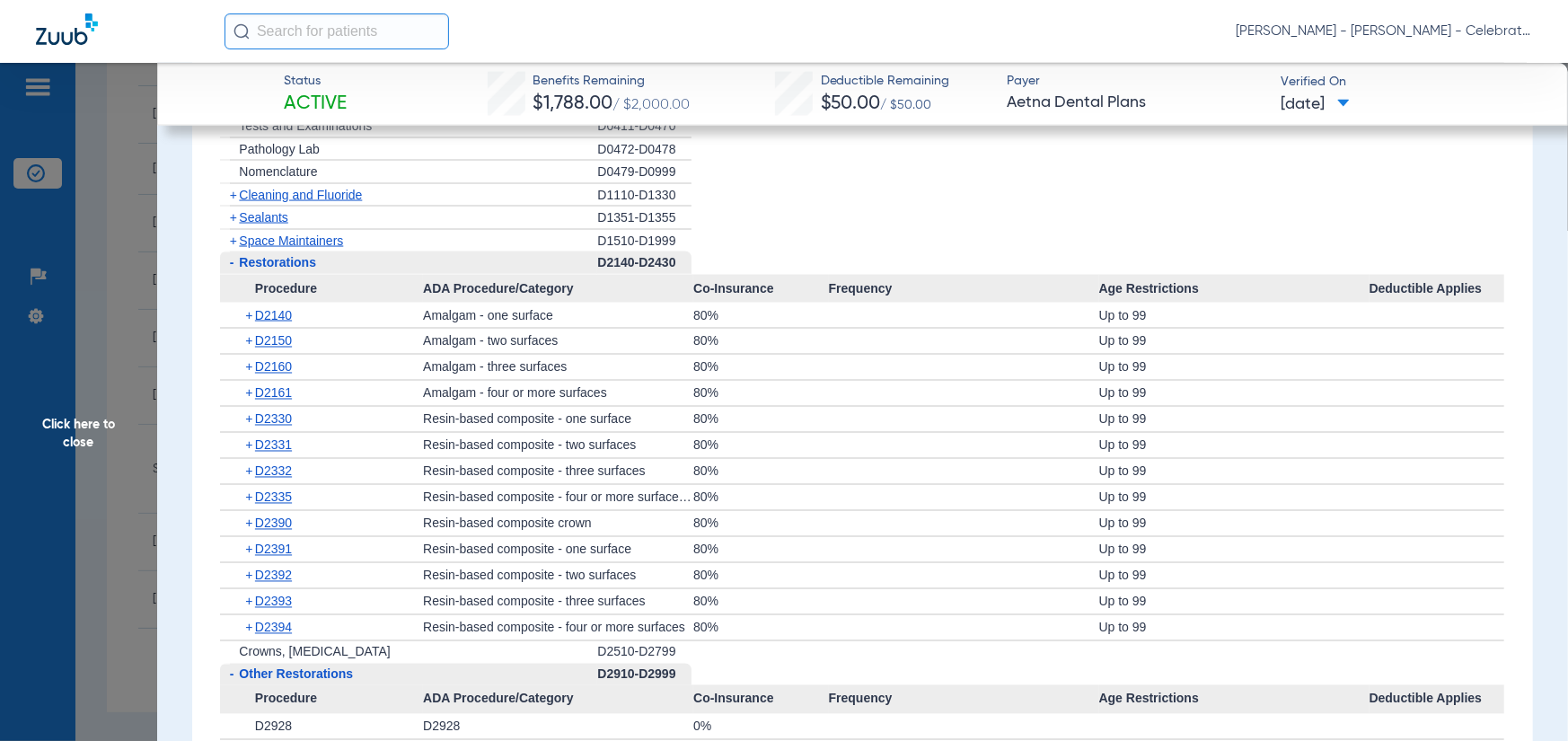
click at [267, 243] on span "Space Maintainers" at bounding box center [291, 241] width 105 height 15
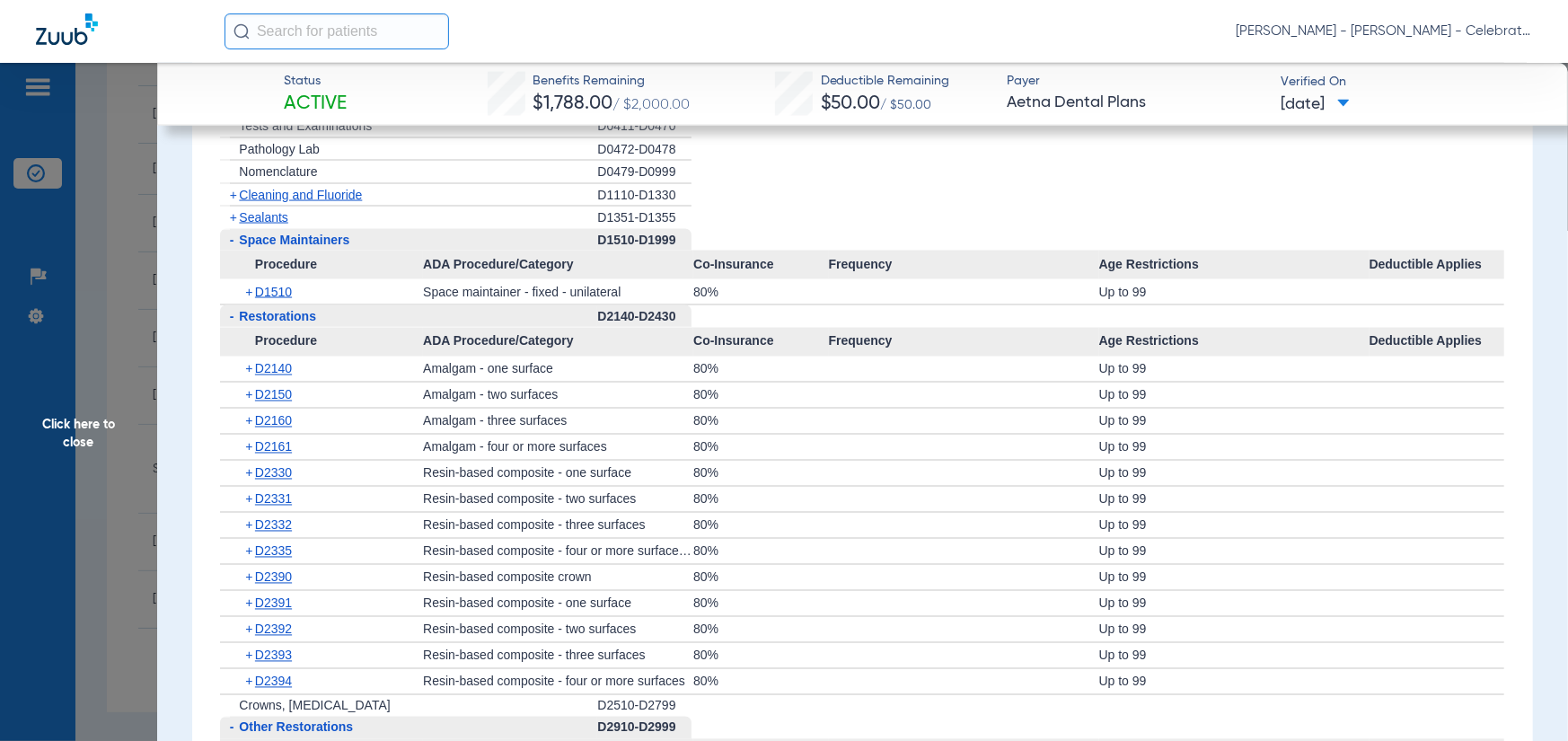
click at [273, 229] on div "- Space Maintainers" at bounding box center [409, 240] width 377 height 23
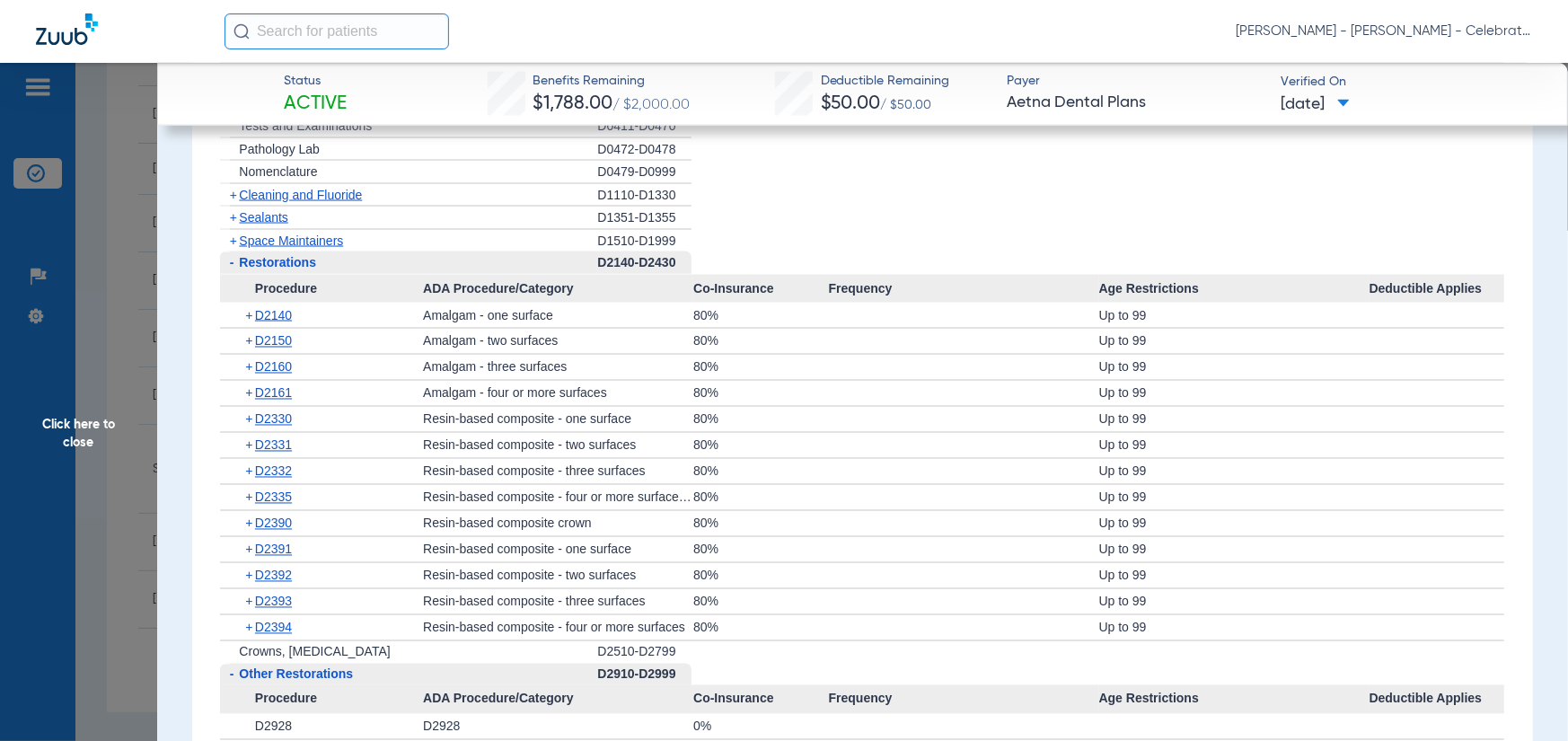
drag, startPoint x: 266, startPoint y: 226, endPoint x: 270, endPoint y: 207, distance: 19.4
click at [266, 223] on div "+ Sealants" at bounding box center [409, 218] width 377 height 24
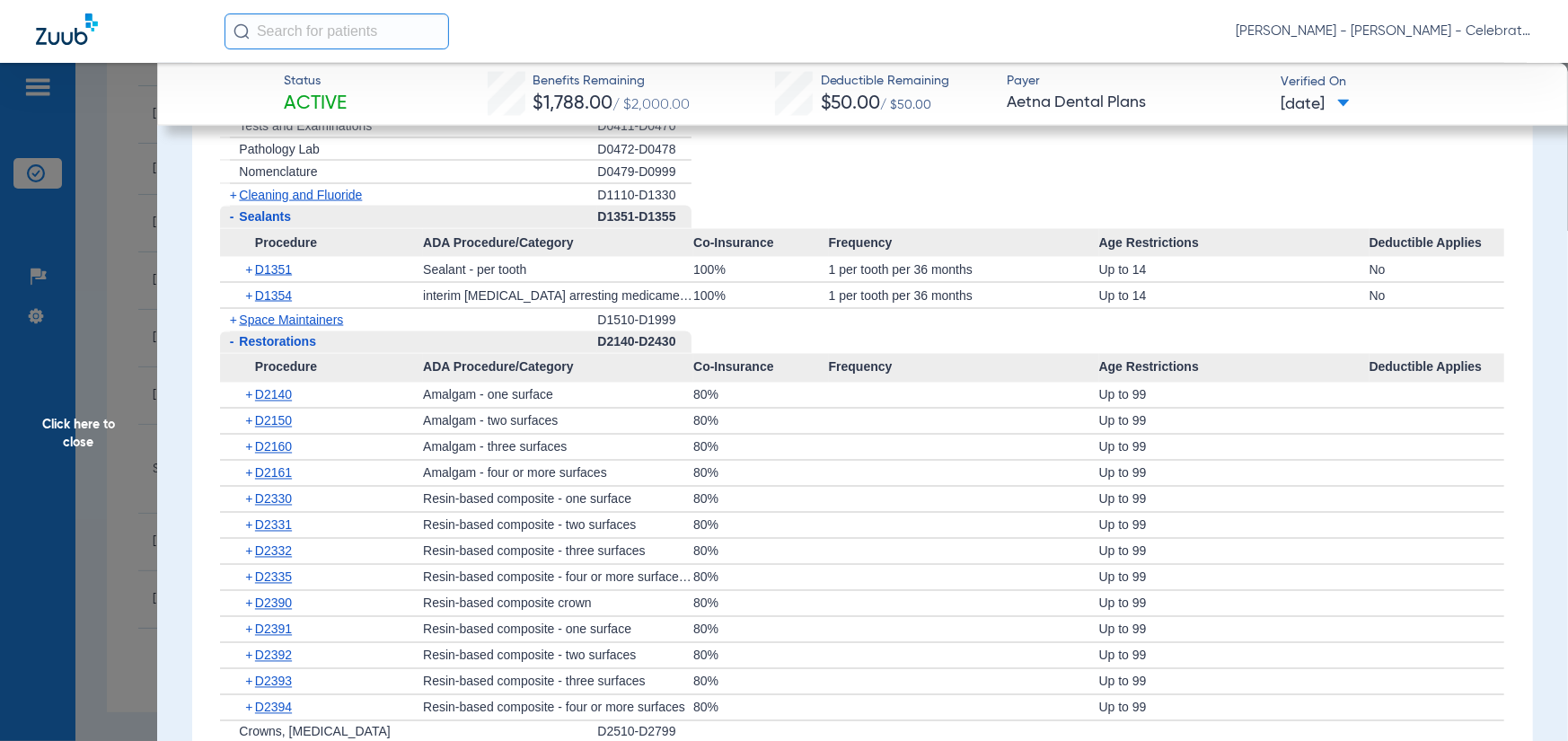
drag, startPoint x: 221, startPoint y: 325, endPoint x: 264, endPoint y: 314, distance: 44.4
click at [228, 322] on span "+" at bounding box center [229, 320] width 19 height 23
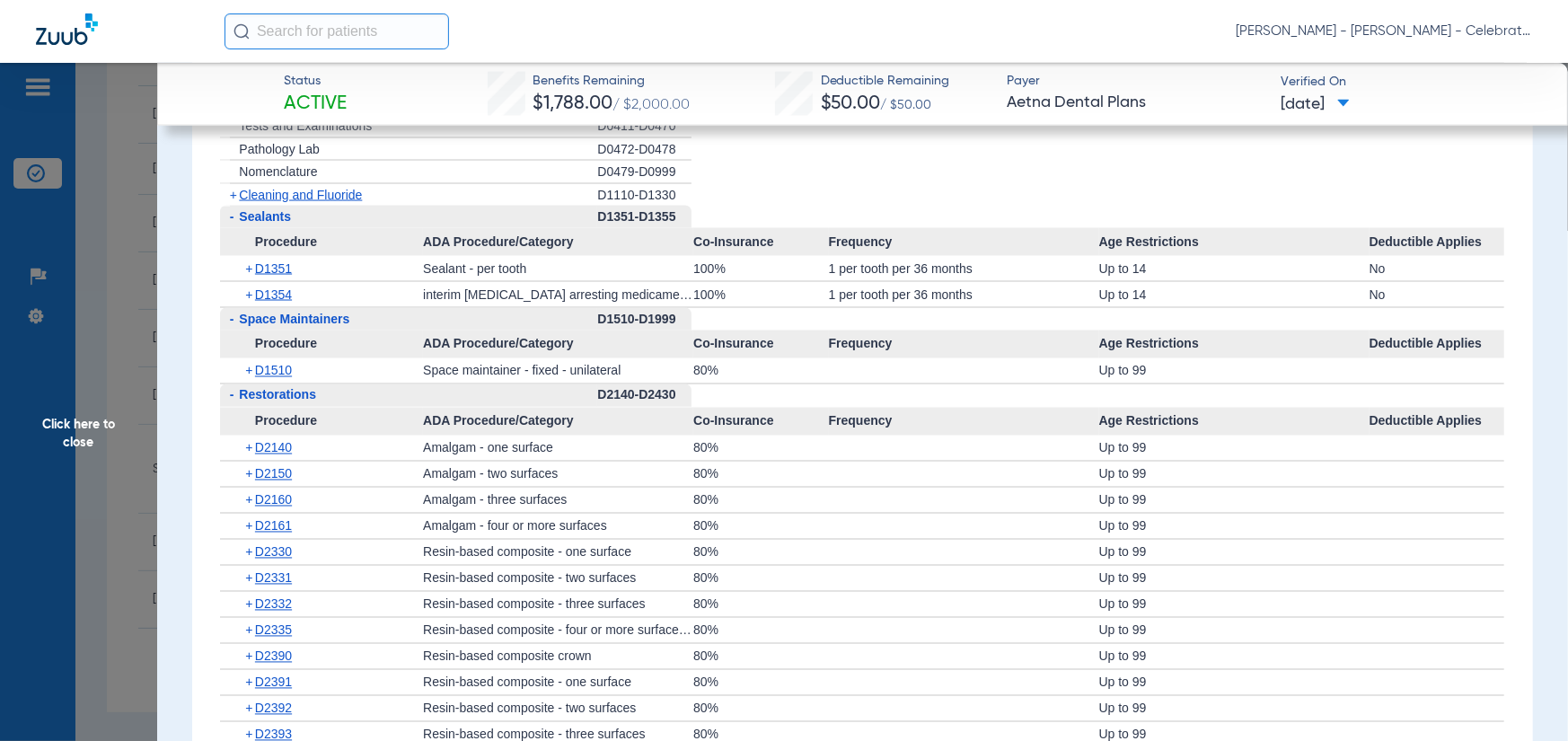
click at [264, 314] on span "Space Maintainers" at bounding box center [294, 319] width 111 height 15
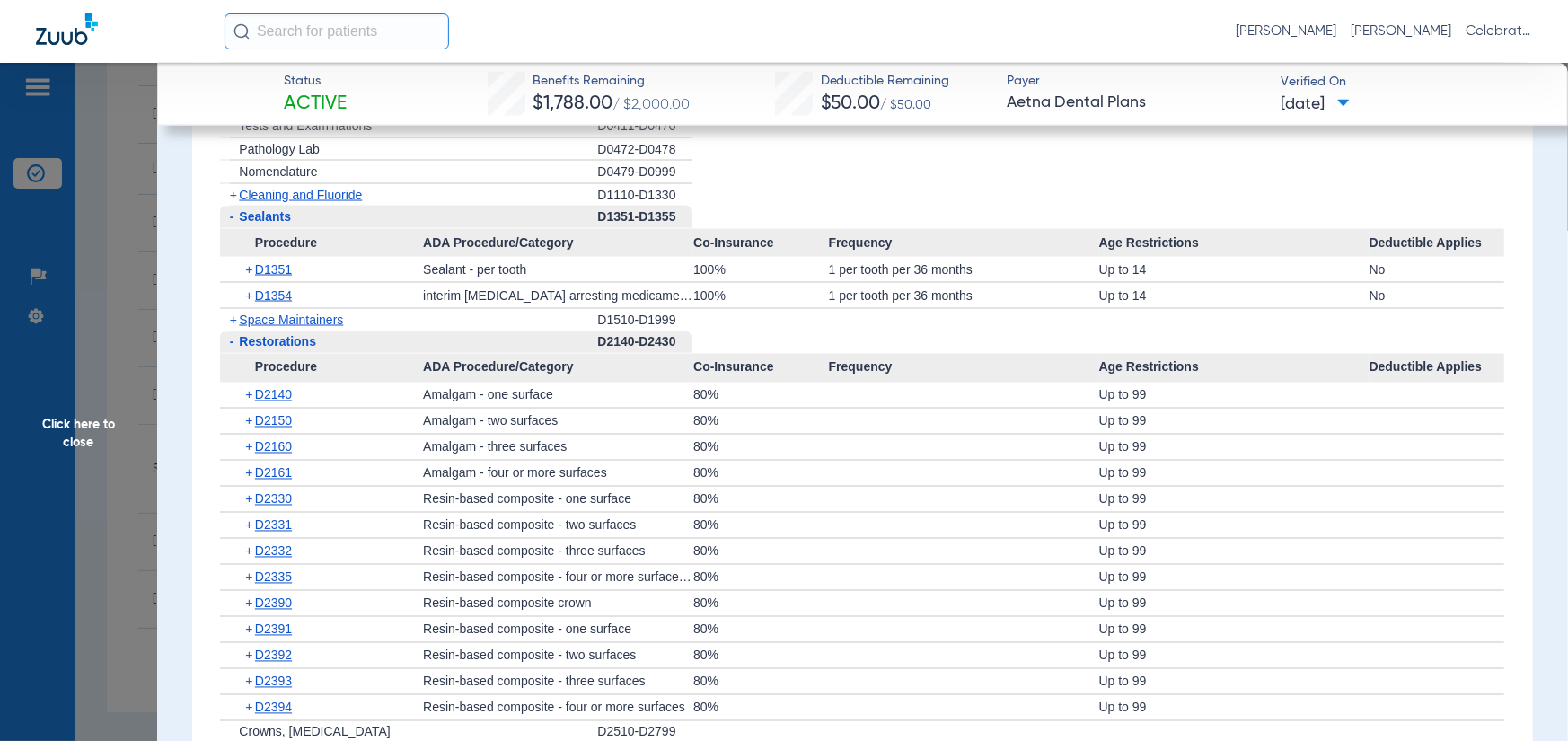
click at [263, 314] on span "Space Maintainers" at bounding box center [291, 320] width 105 height 15
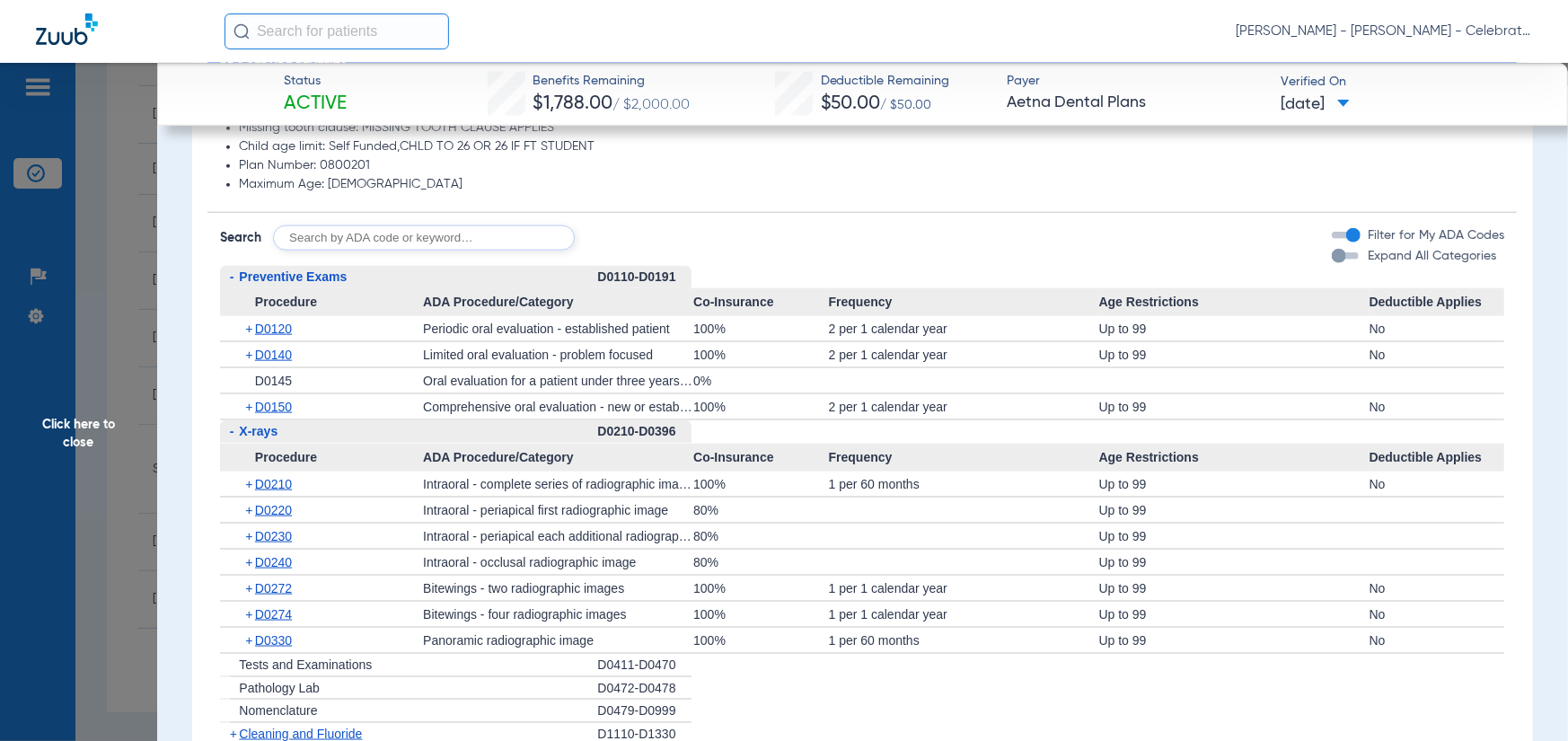
scroll to position [808, 0]
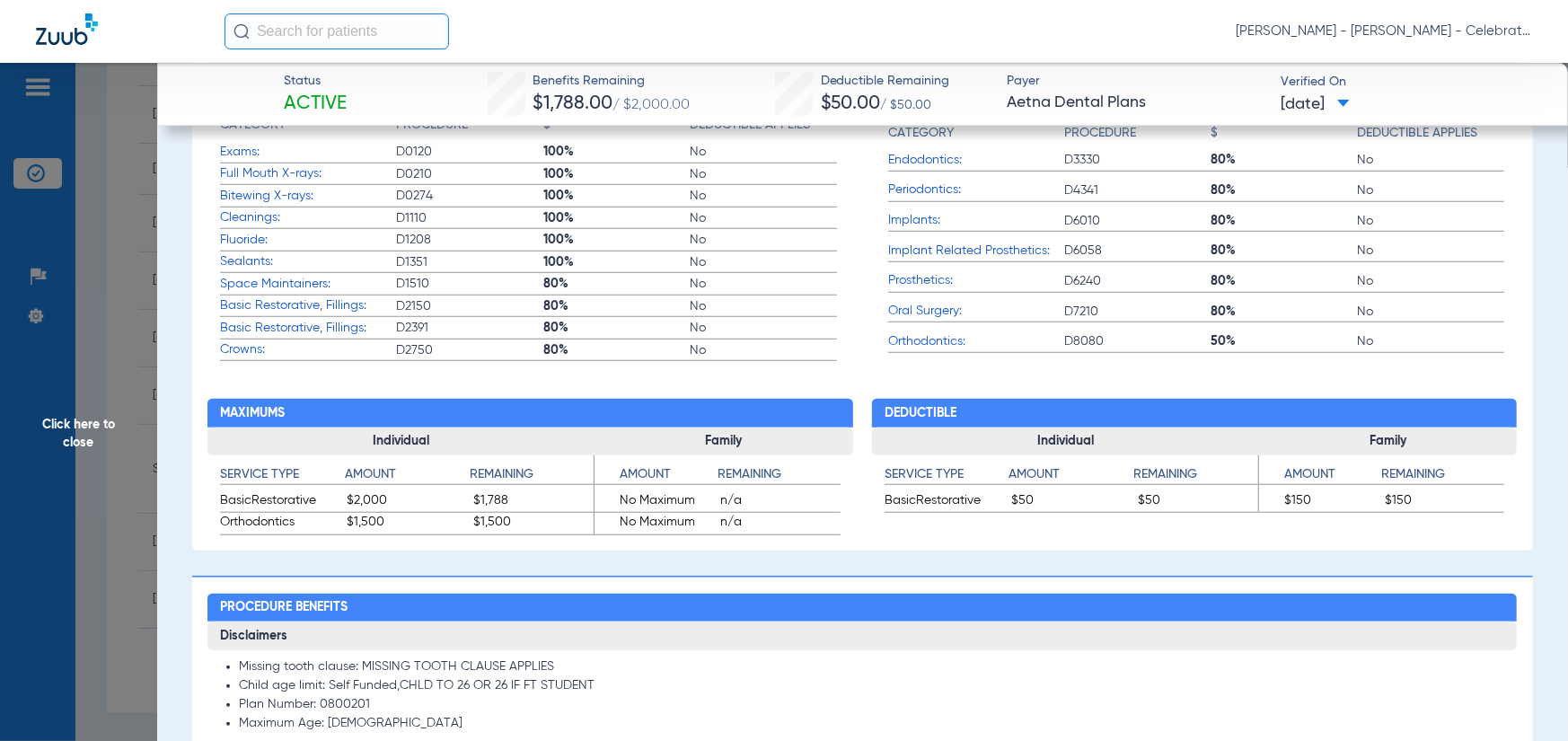
click at [105, 337] on span "Click here to close" at bounding box center [78, 433] width 157 height 741
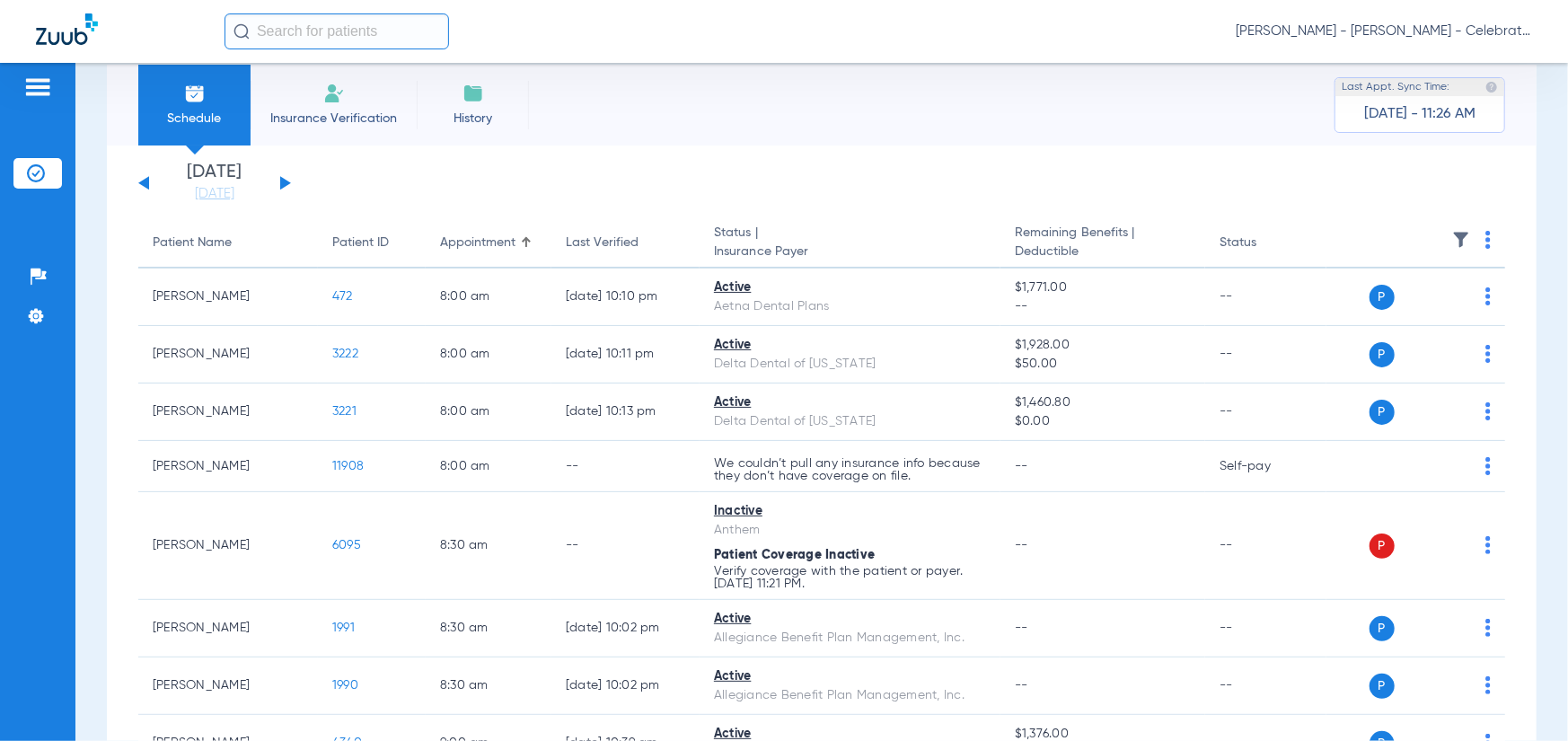
scroll to position [0, 0]
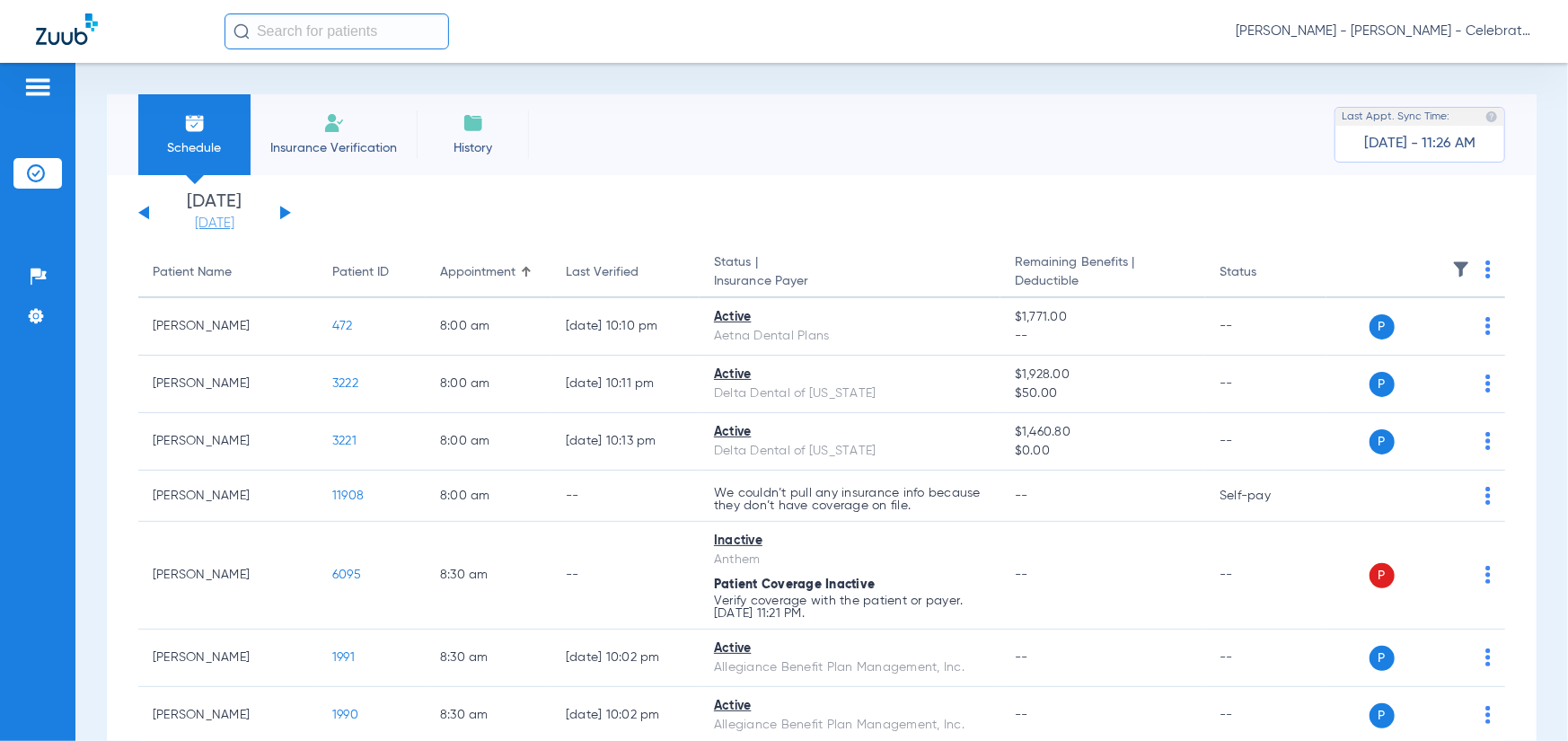
click at [200, 225] on link "[DATE]" at bounding box center [214, 224] width 108 height 18
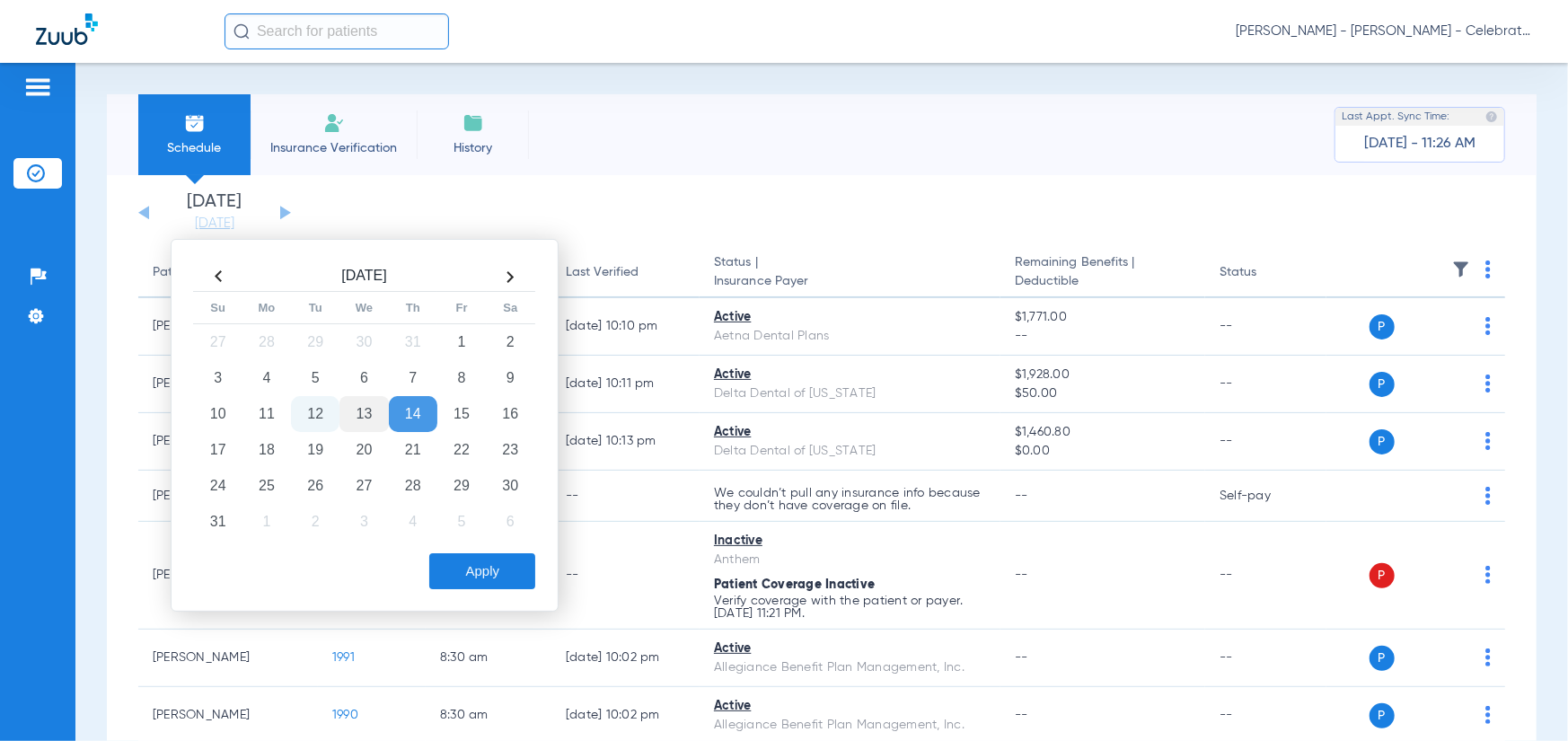
click at [368, 420] on td "13" at bounding box center [363, 413] width 48 height 36
drag, startPoint x: 516, startPoint y: 574, endPoint x: 455, endPoint y: 512, distance: 87.0
click at [515, 573] on button "Apply" at bounding box center [482, 571] width 106 height 36
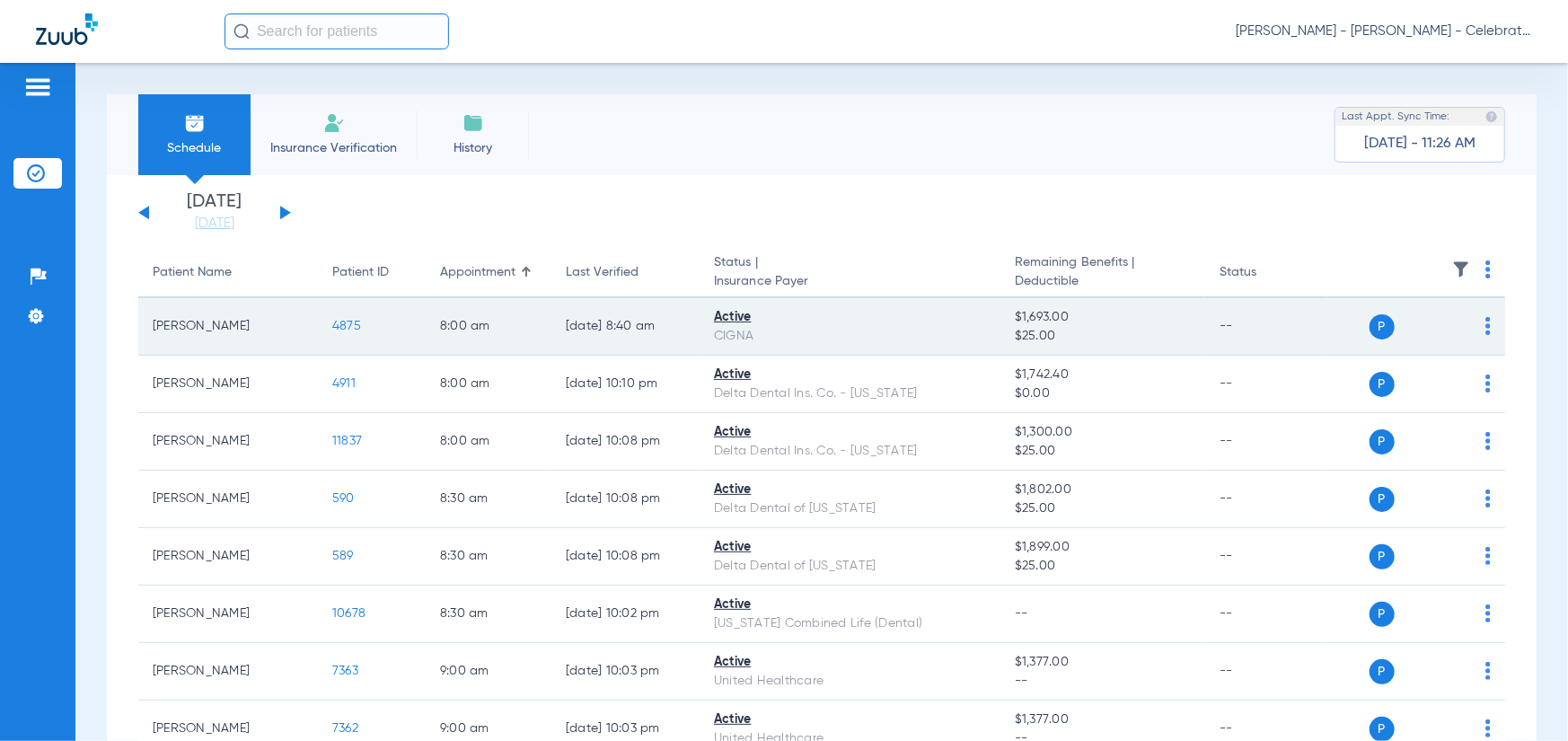
scroll to position [90, 0]
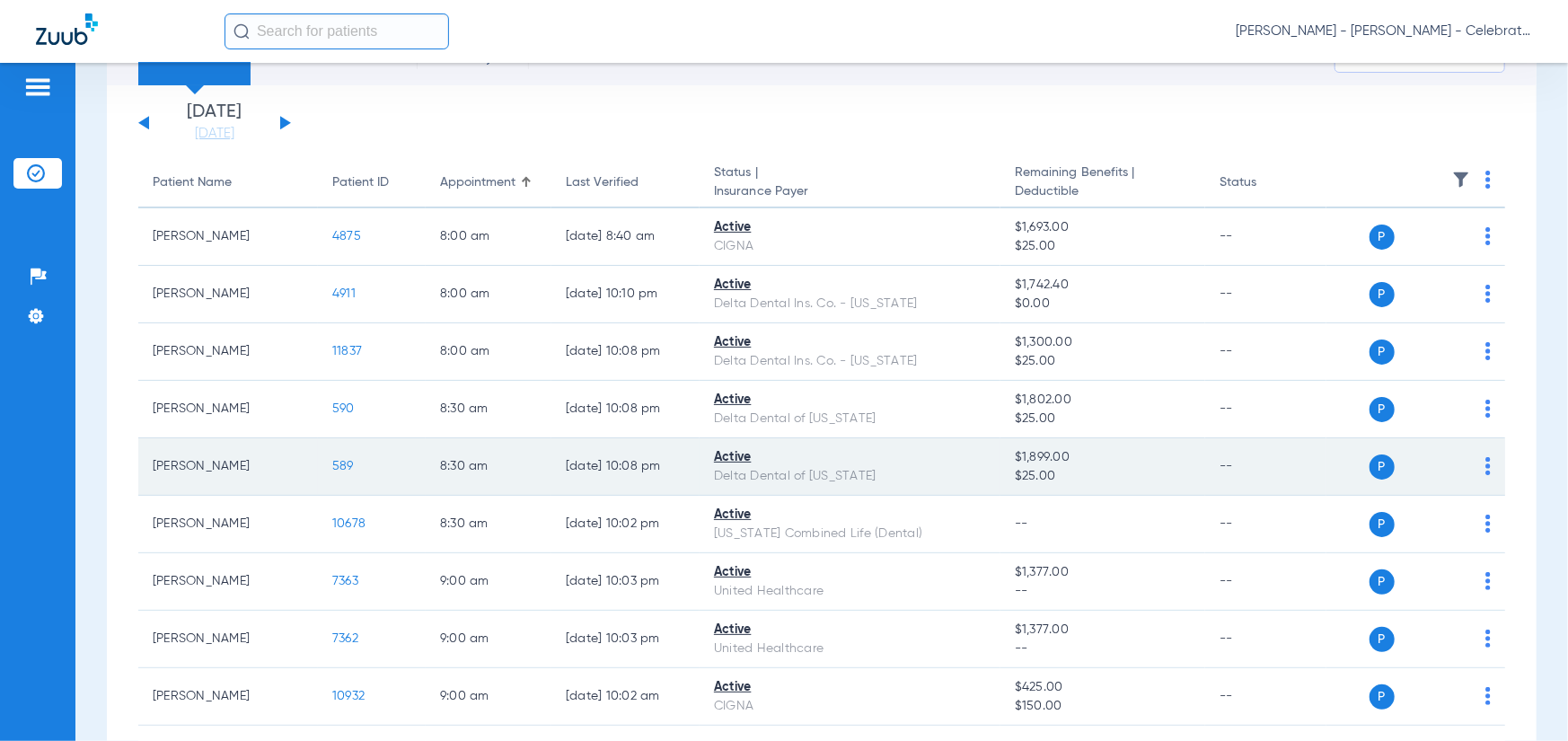
click at [340, 464] on span "589" at bounding box center [343, 466] width 22 height 13
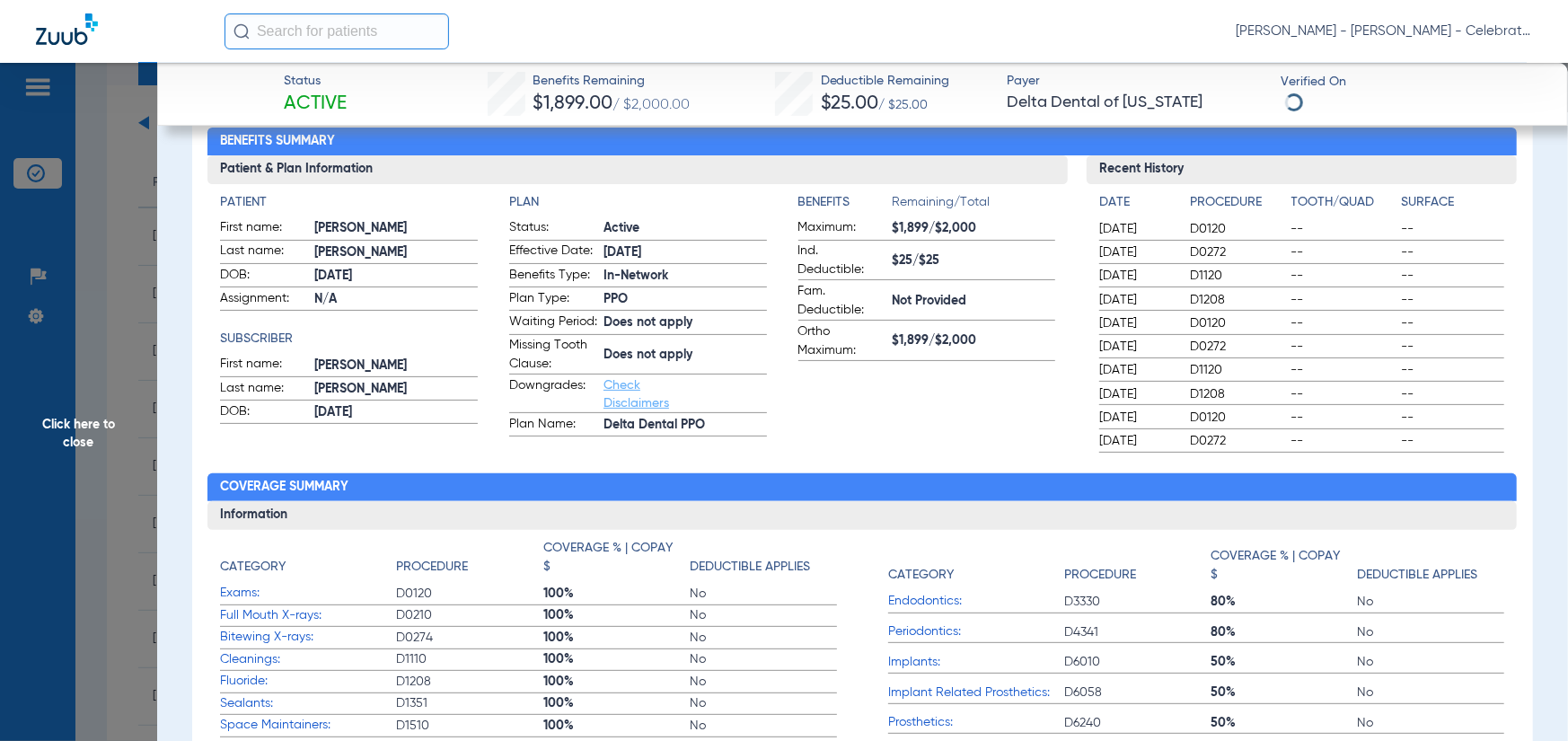
scroll to position [0, 0]
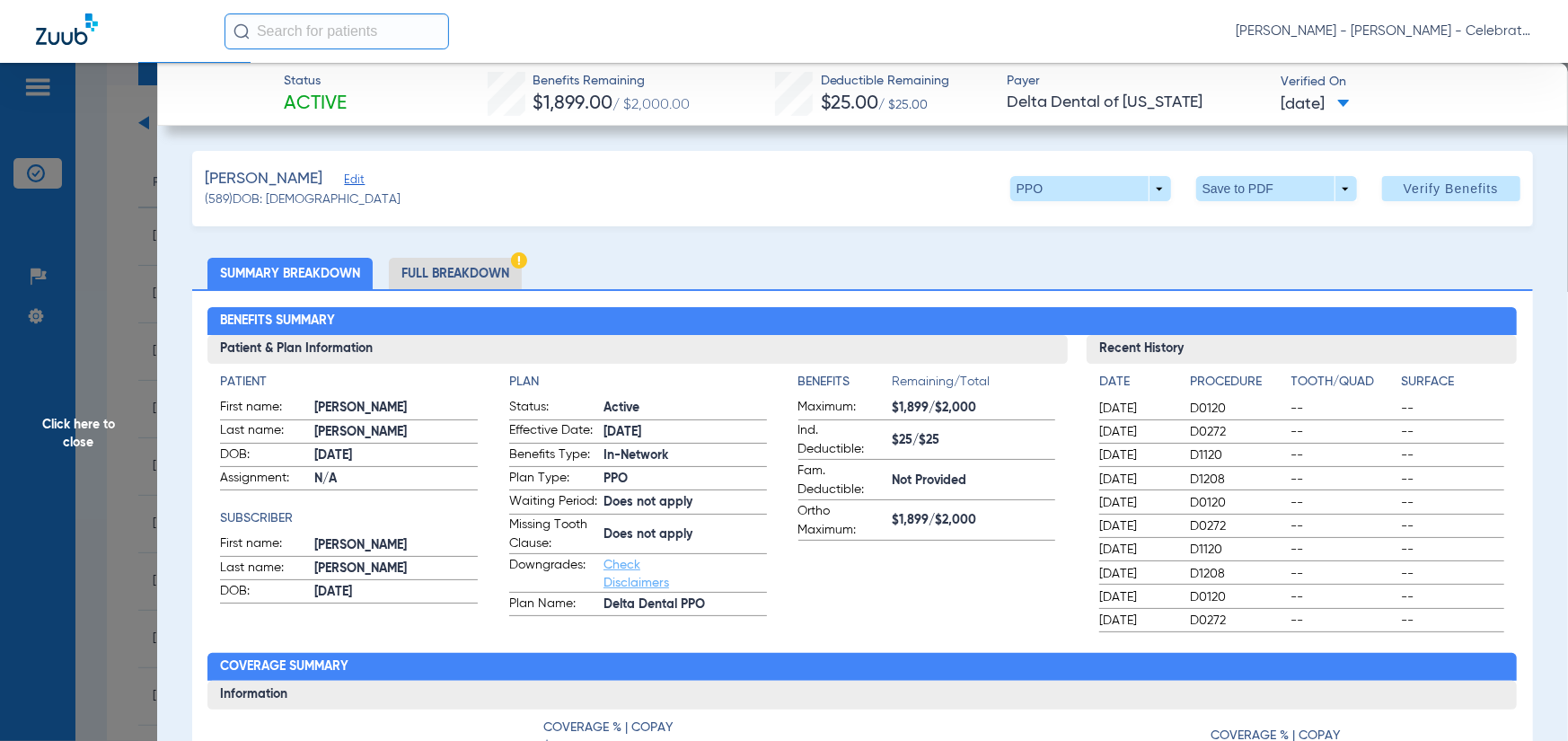
click at [444, 259] on li "Full Breakdown" at bounding box center [455, 273] width 133 height 32
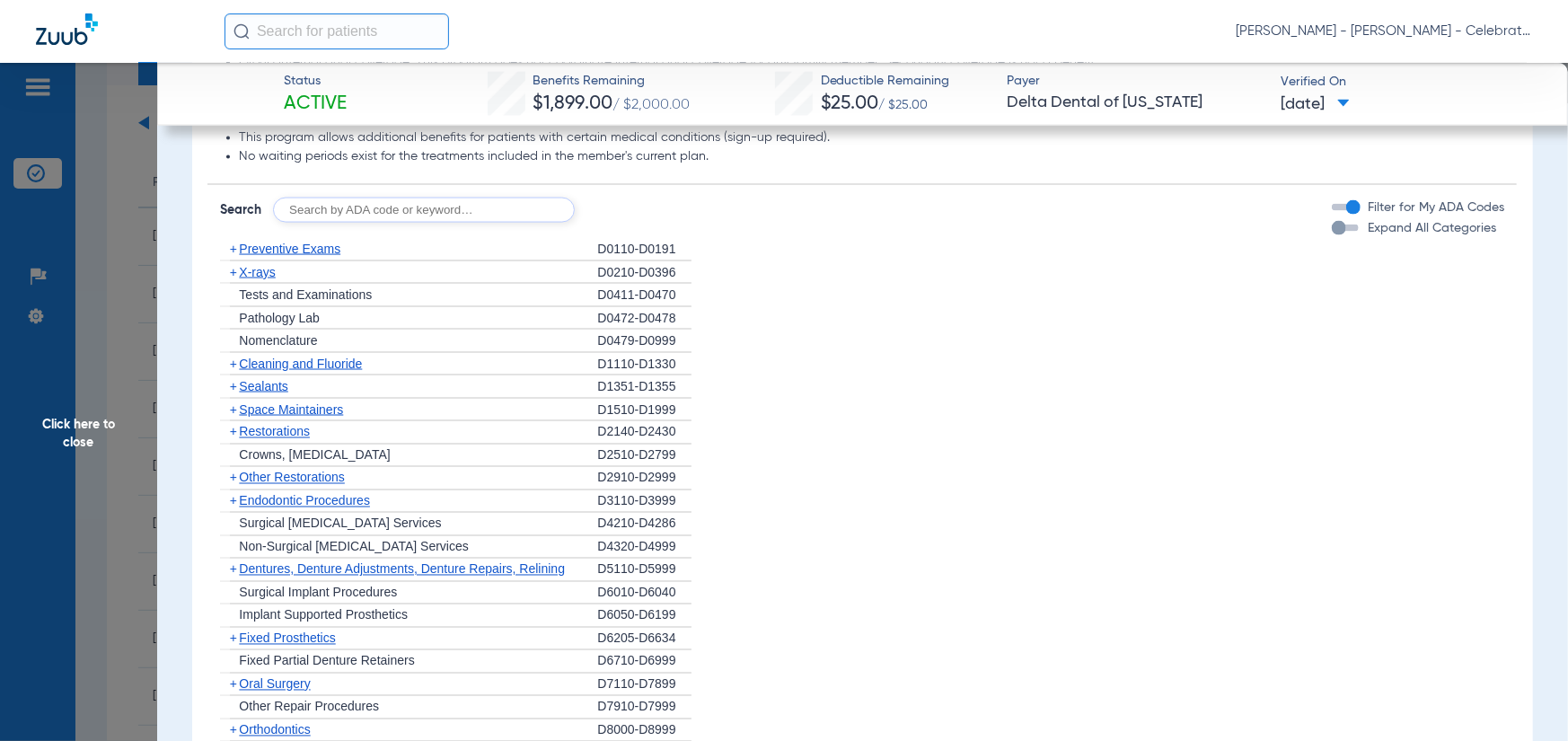
scroll to position [1797, 0]
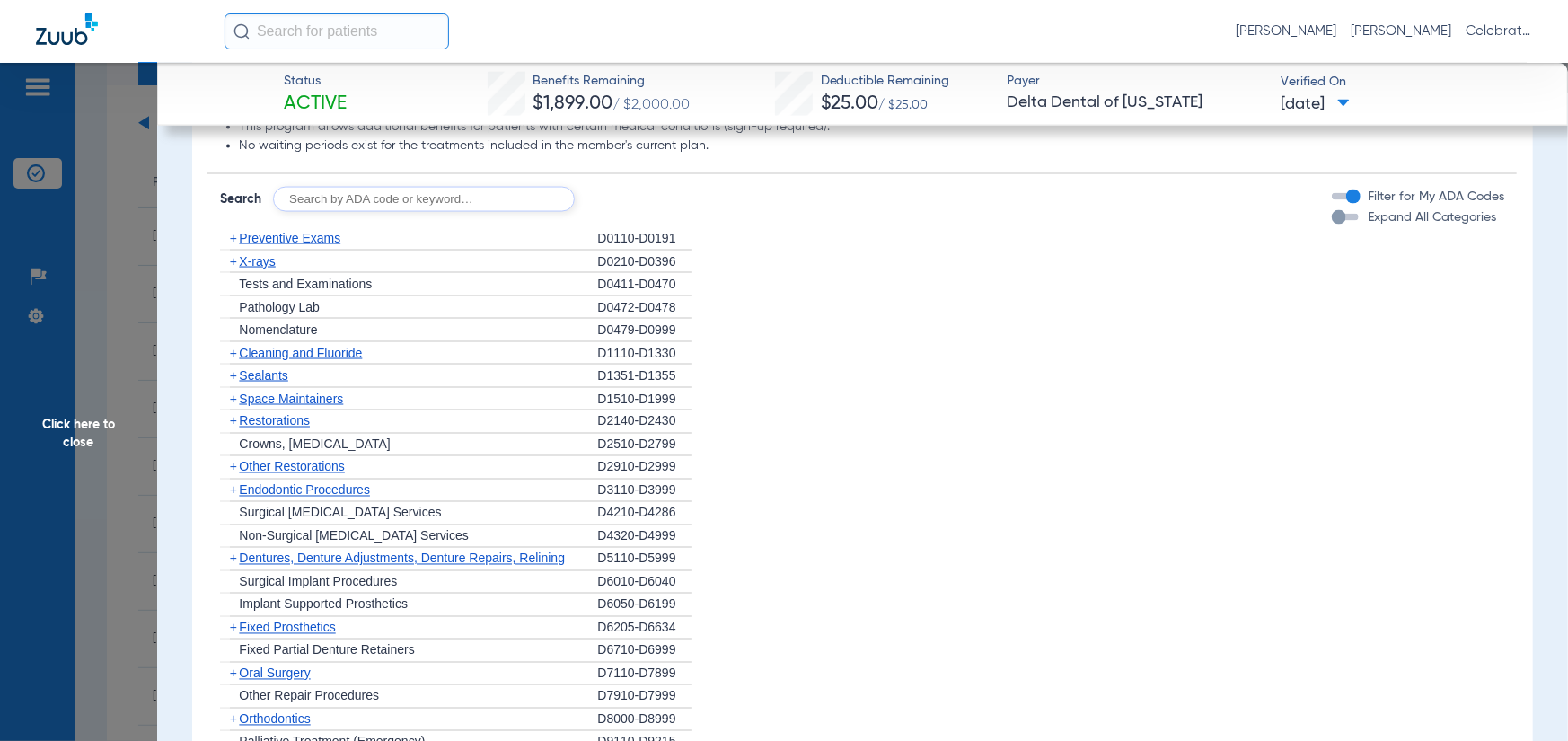
click at [313, 246] on span "Preventive Exams" at bounding box center [289, 238] width 102 height 15
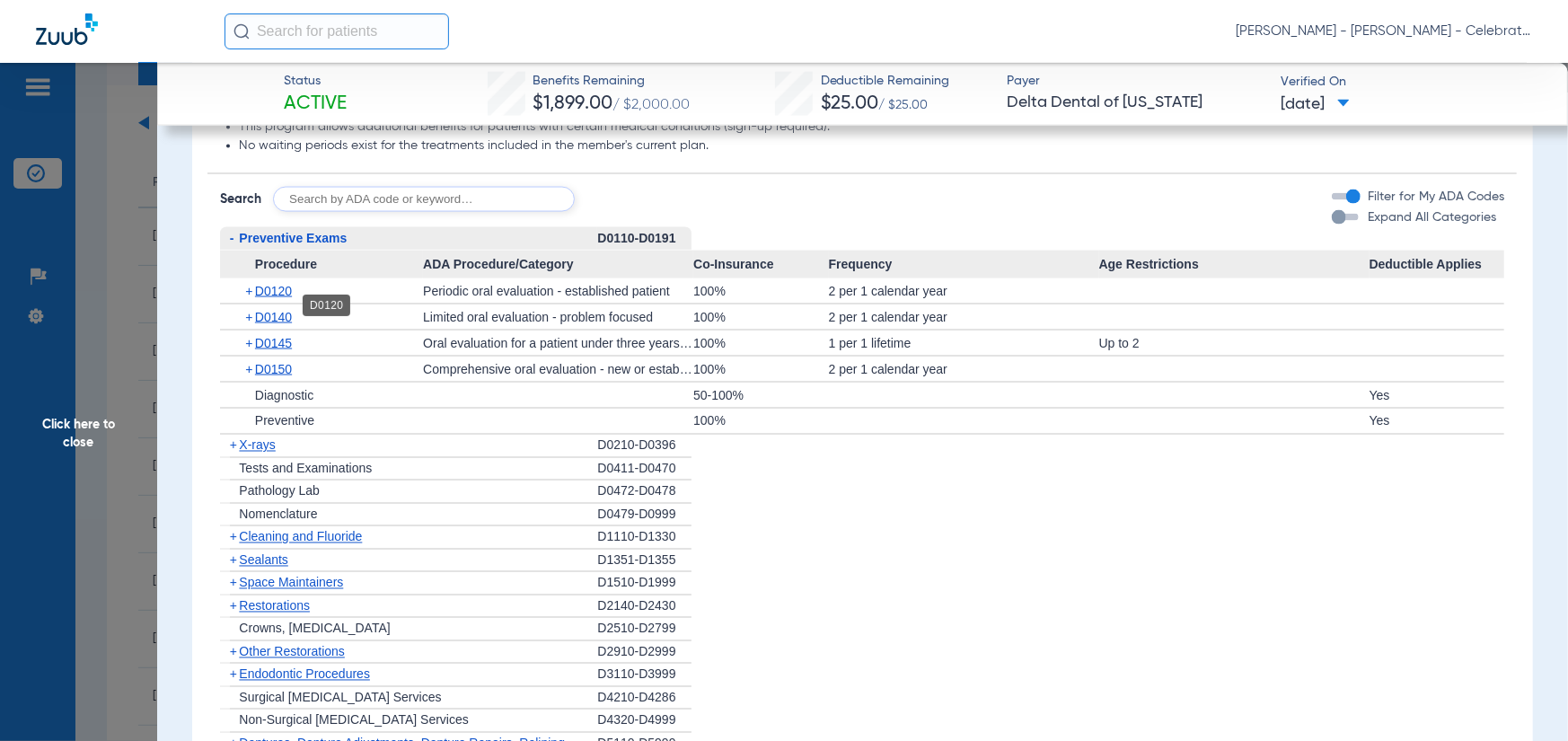
click at [271, 298] on span "D0120" at bounding box center [273, 291] width 37 height 15
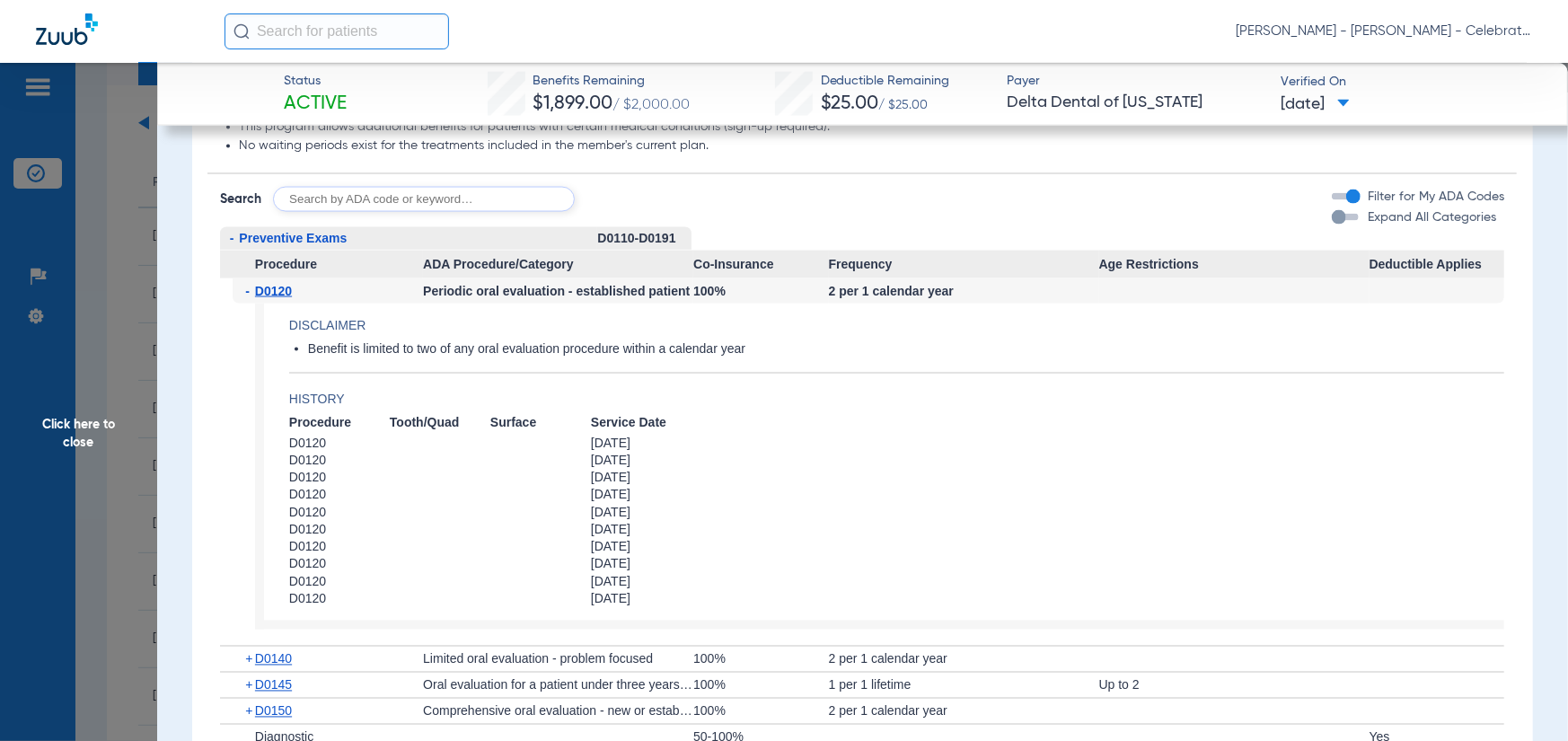
scroll to position [1887, 0]
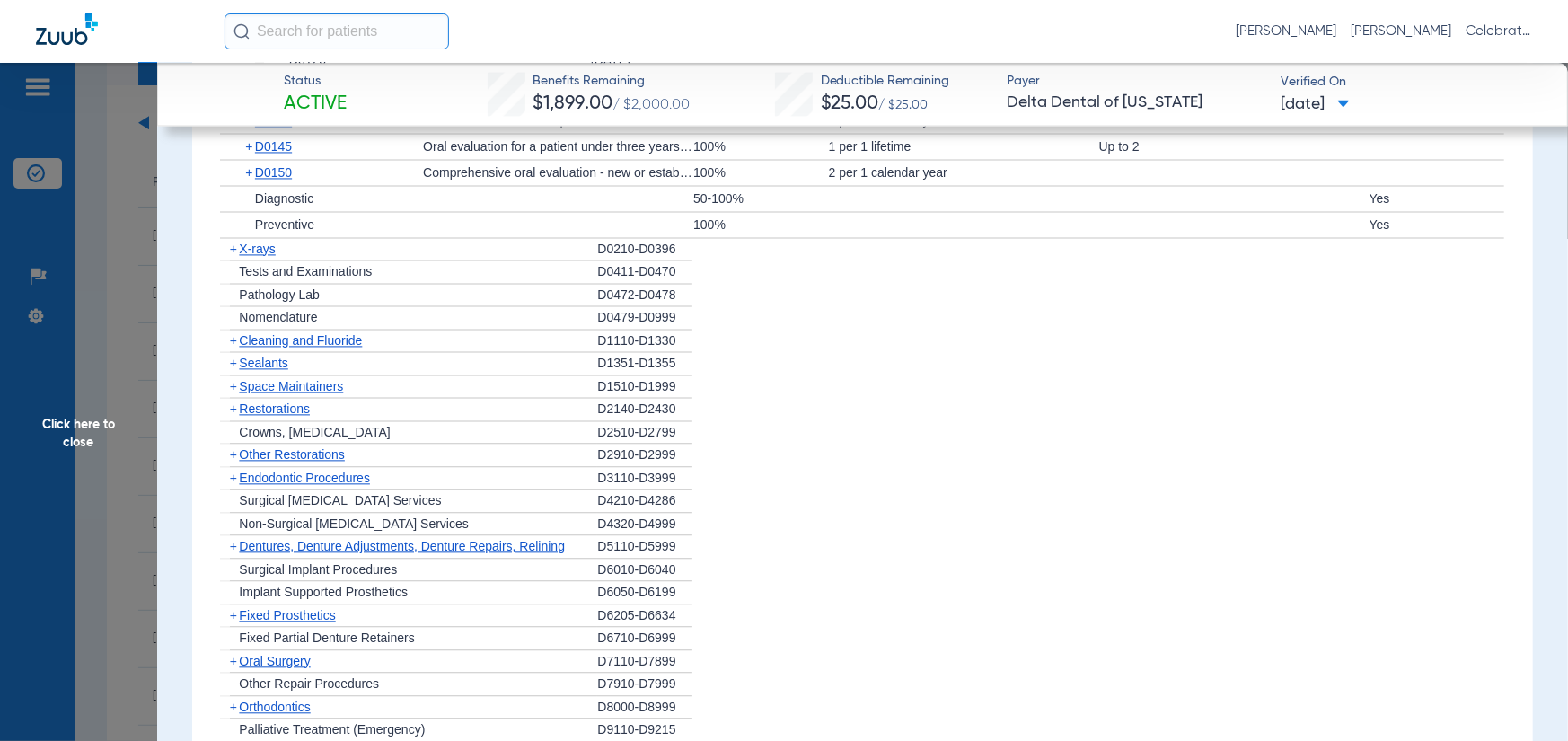
click at [265, 256] on span "X-rays" at bounding box center [257, 249] width 36 height 15
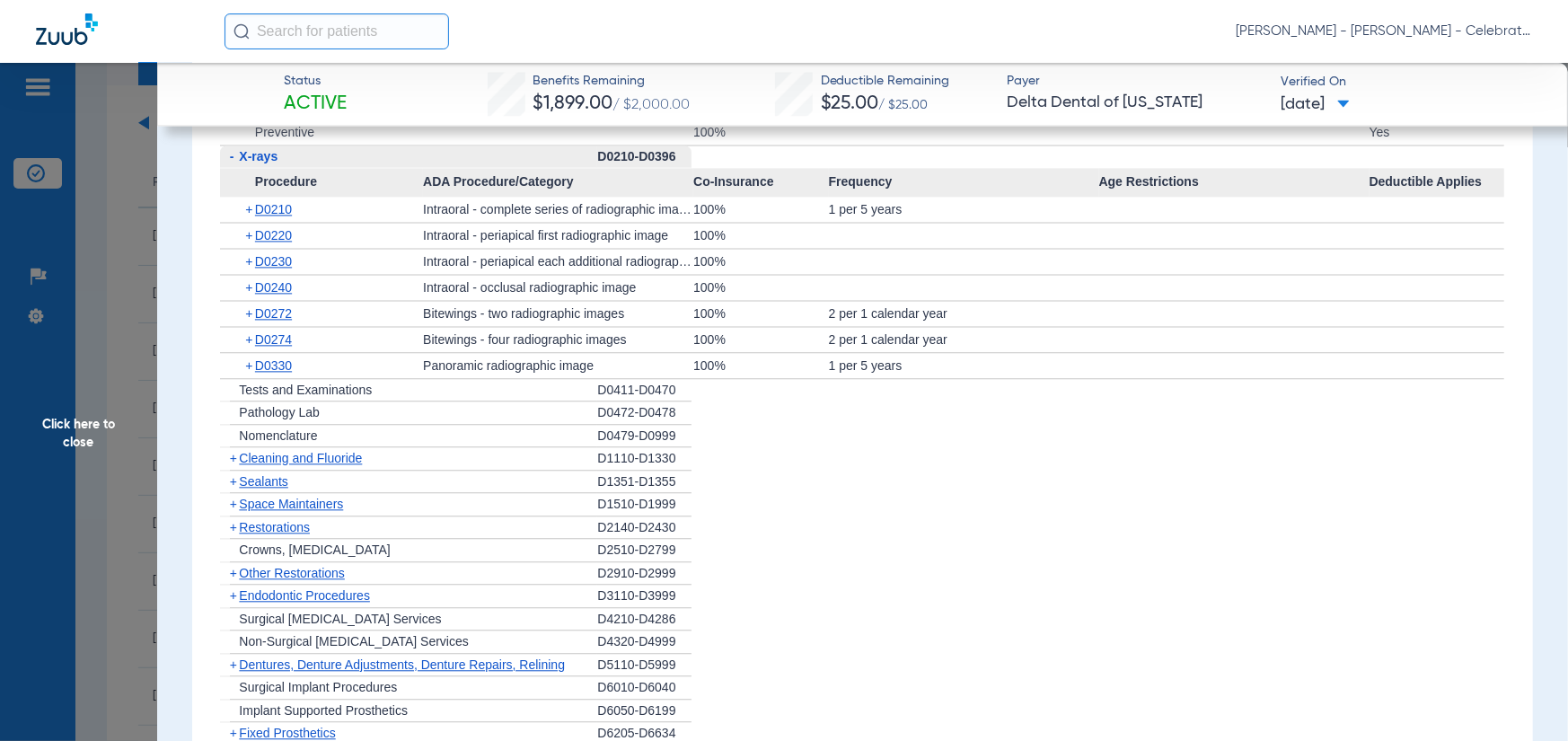
scroll to position [2514, 0]
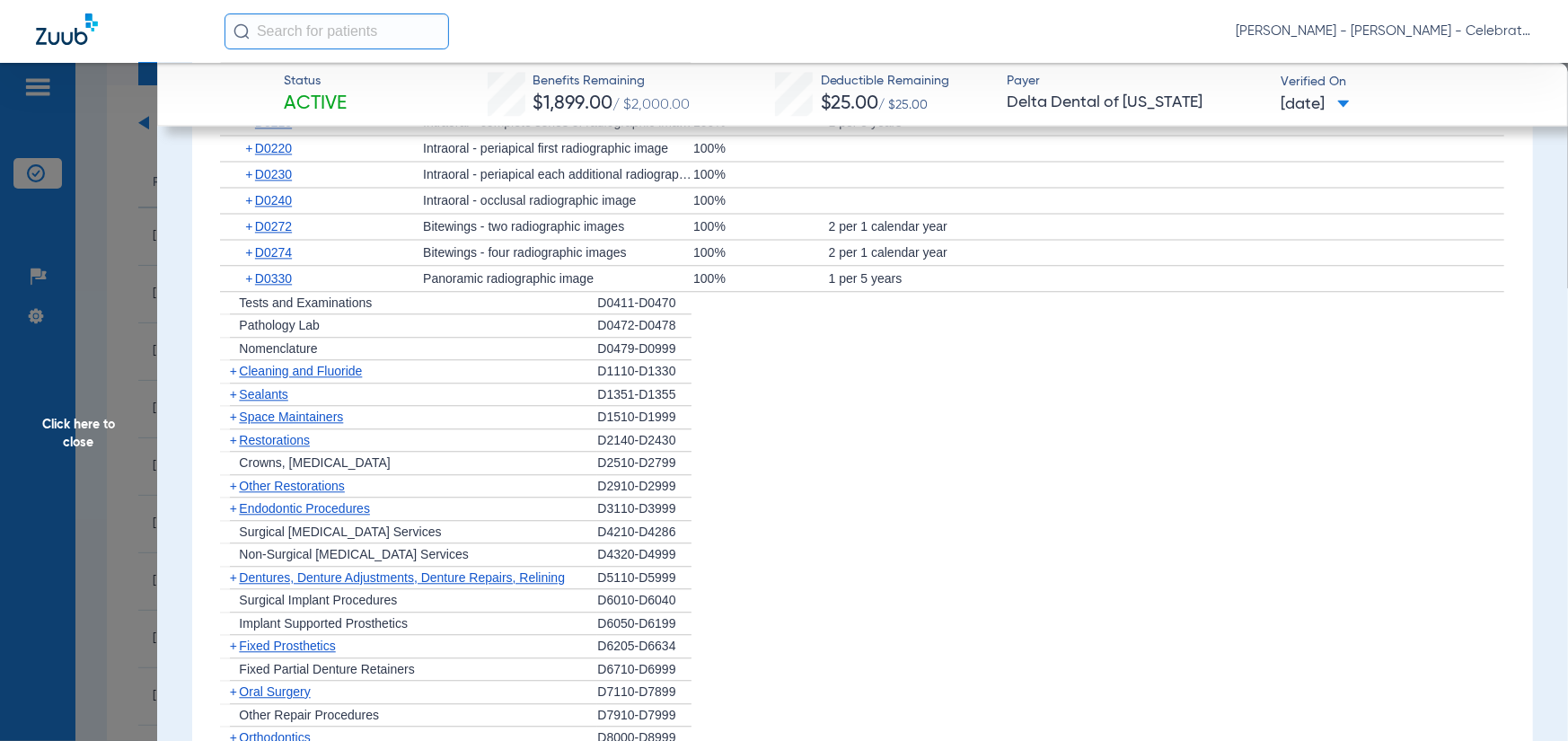
click at [282, 378] on span "Cleaning and Fluoride" at bounding box center [300, 371] width 123 height 15
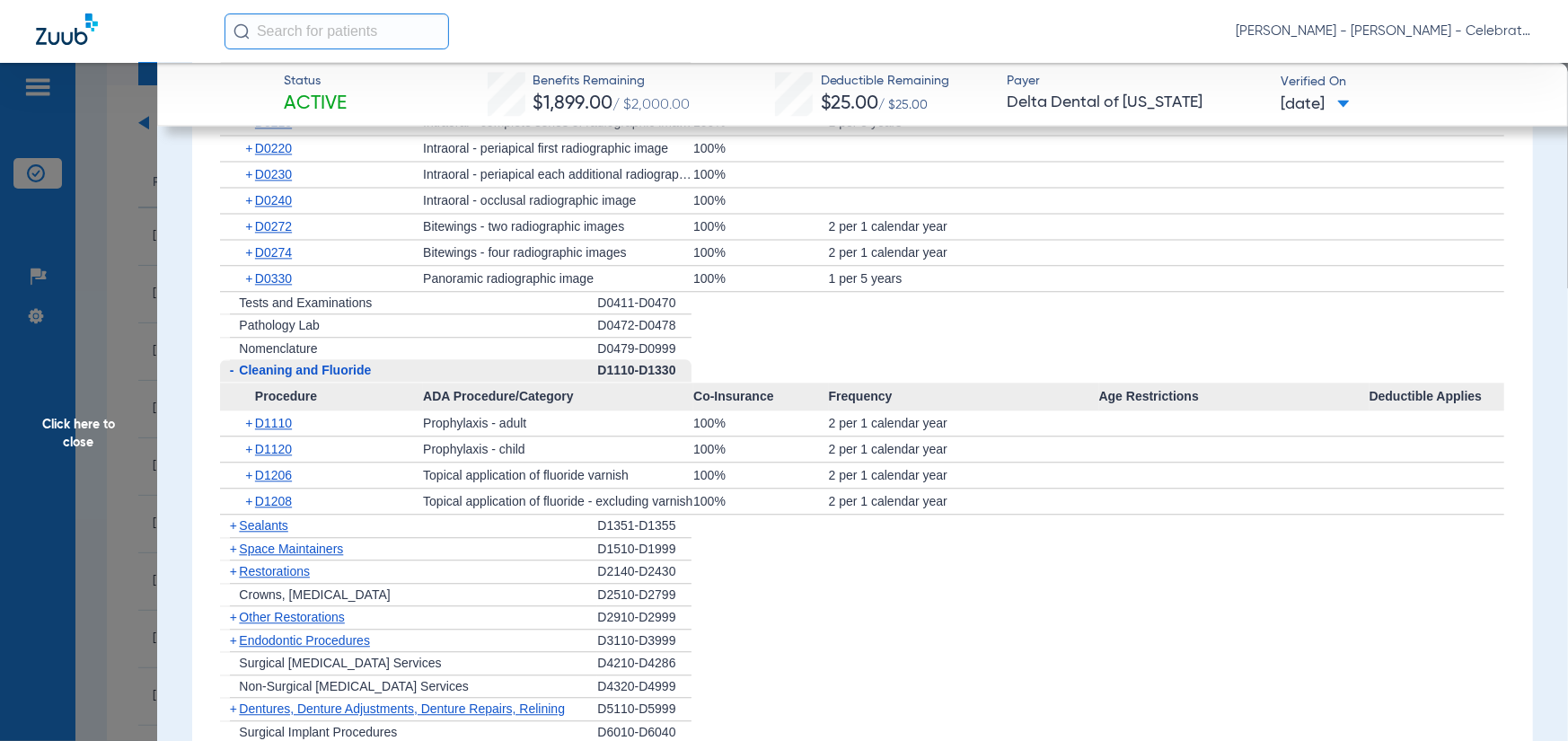
click at [269, 533] on span "Sealants" at bounding box center [262, 525] width 48 height 15
